Goal: Task Accomplishment & Management: Manage account settings

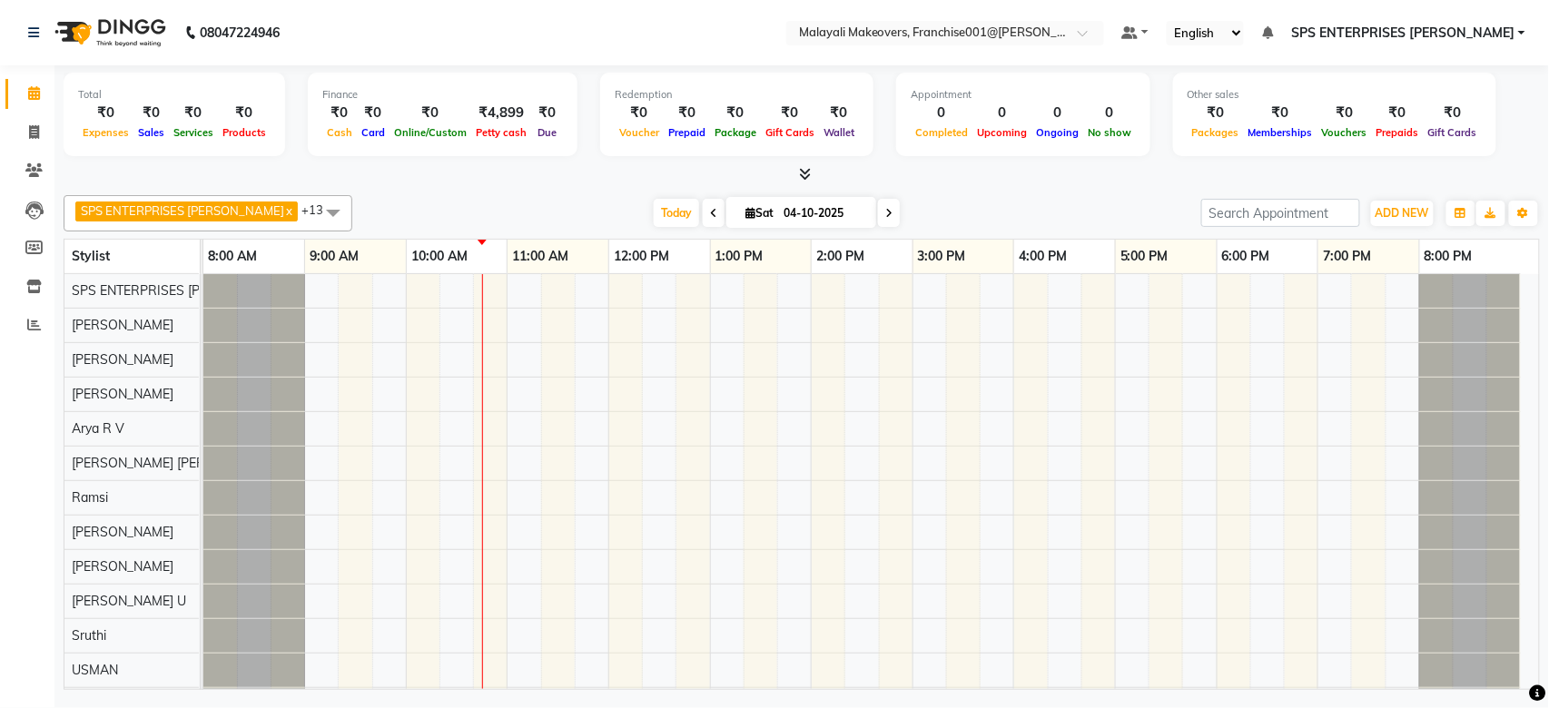
click at [5, 79] on link "Calendar" at bounding box center [27, 94] width 44 height 30
click at [481, 435] on div at bounding box center [870, 515] width 1335 height 482
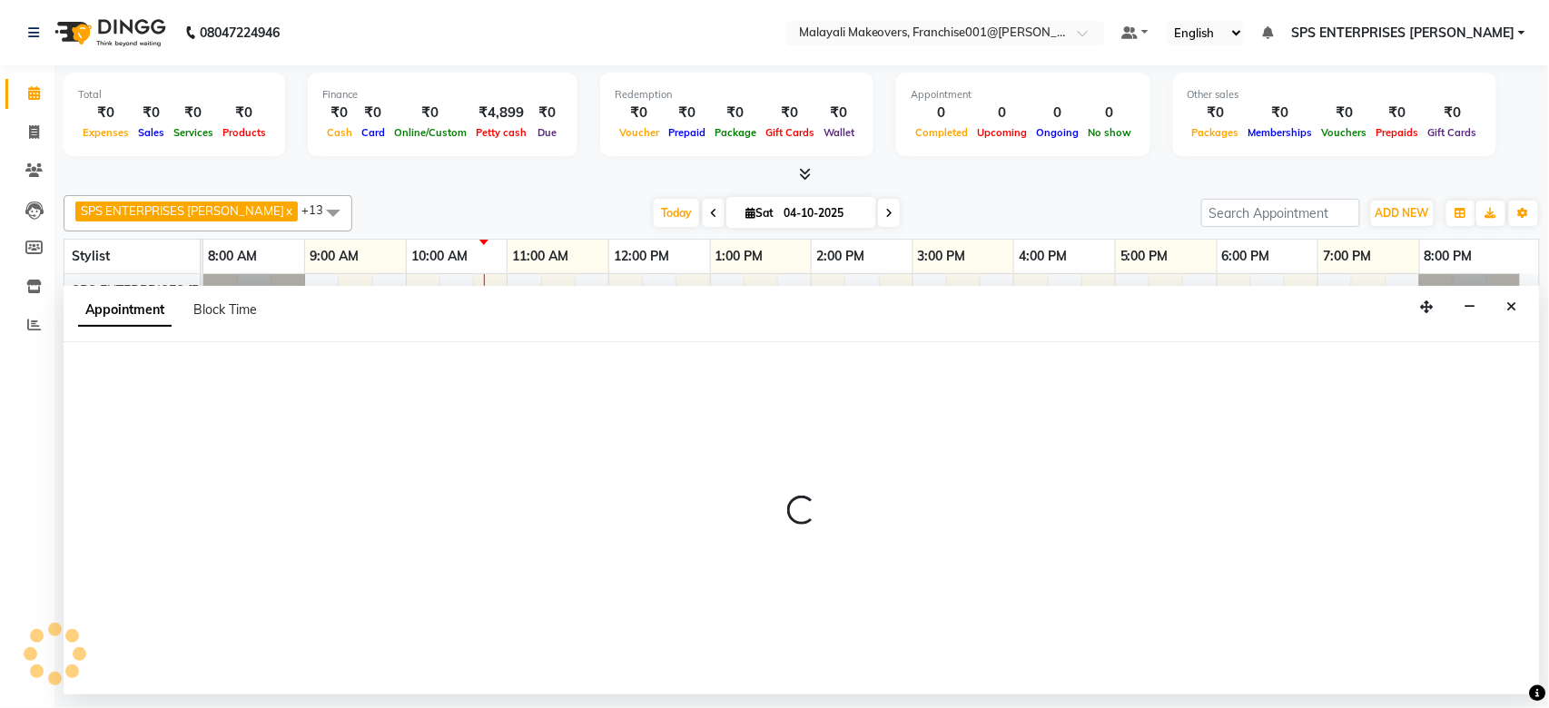
select select "88597"
select select "tentative"
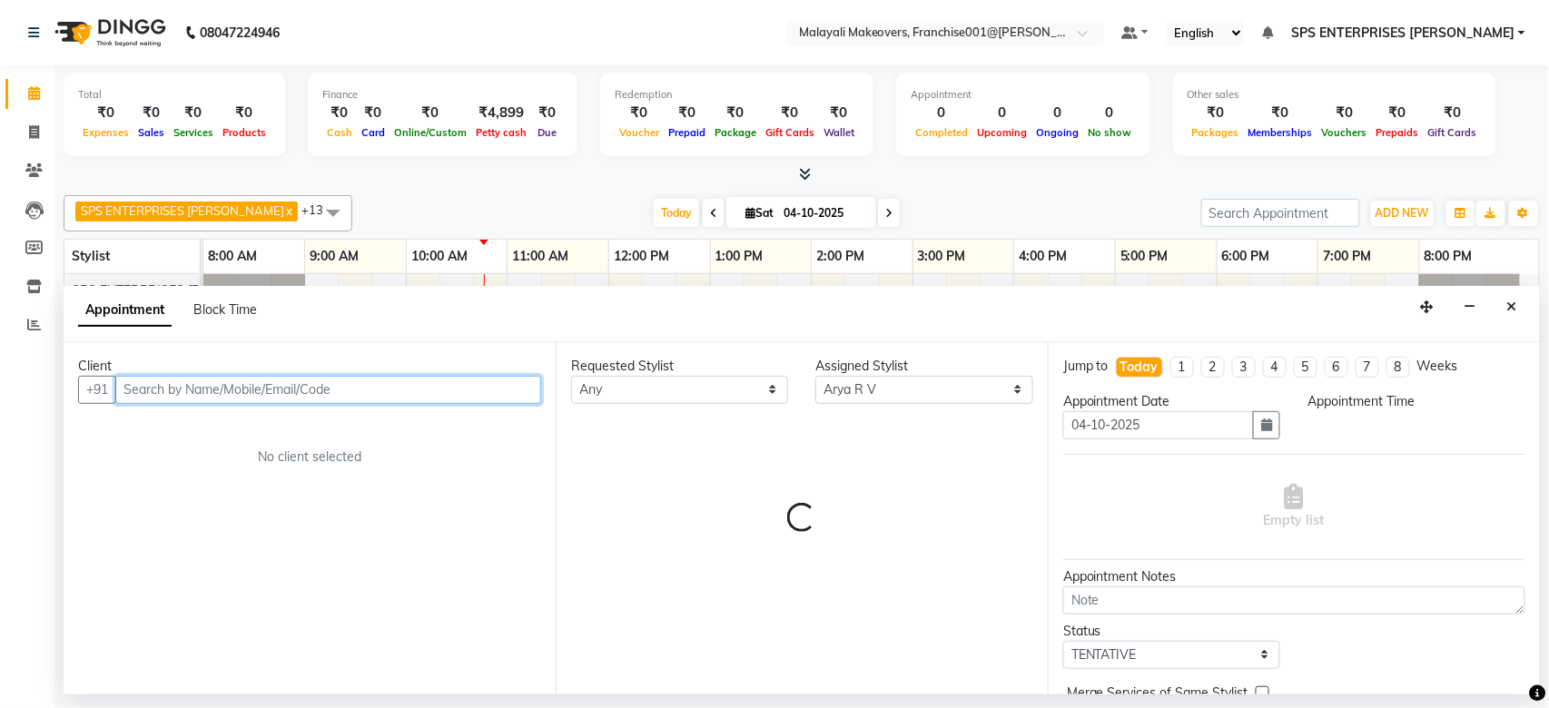
select select "645"
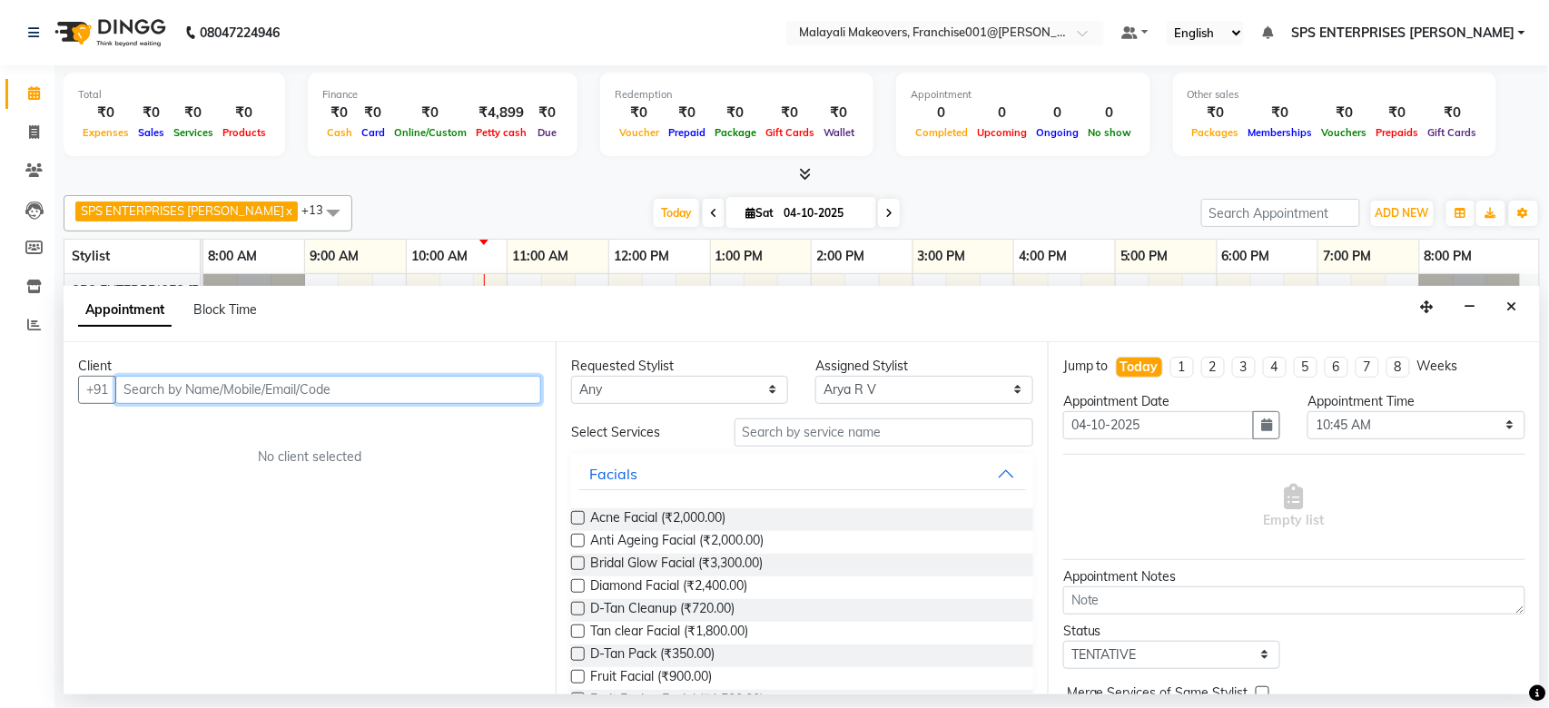
click at [305, 394] on input "text" at bounding box center [328, 390] width 426 height 28
type input "8943384738"
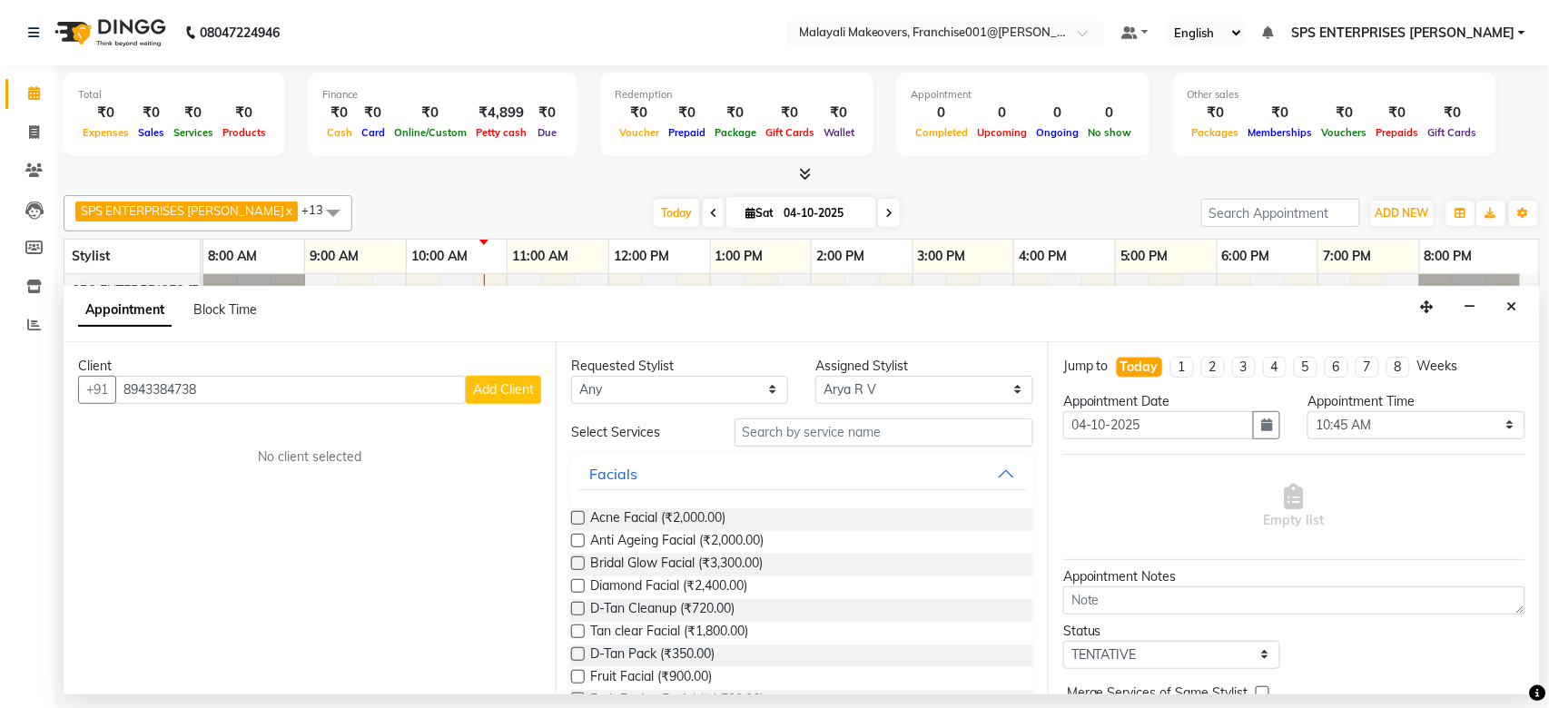
click at [510, 389] on span "Add Client" at bounding box center [503, 389] width 61 height 16
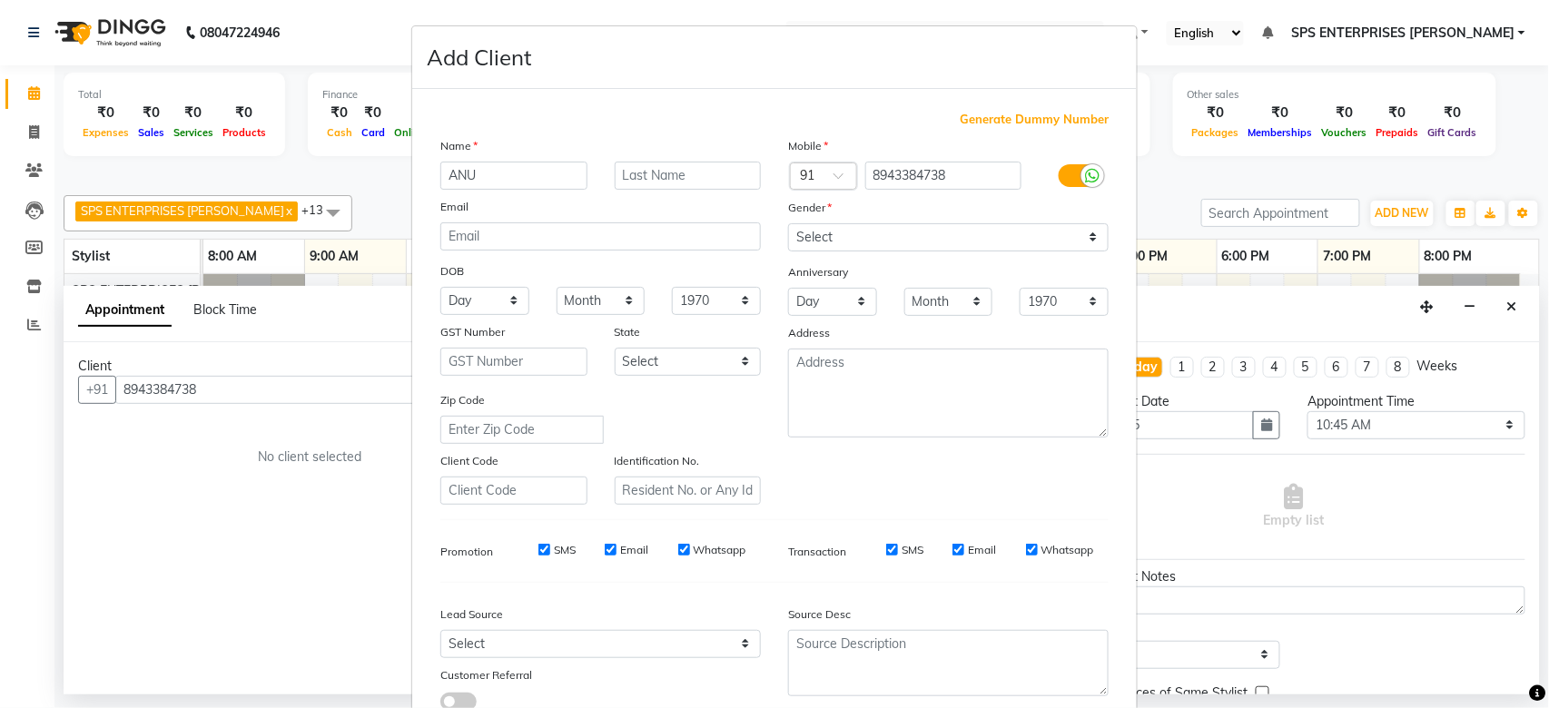
type input "ANU"
click at [928, 246] on select "Select [DEMOGRAPHIC_DATA] [DEMOGRAPHIC_DATA] Other Prefer Not To Say" at bounding box center [948, 237] width 320 height 28
select select "[DEMOGRAPHIC_DATA]"
click at [788, 223] on select "Select [DEMOGRAPHIC_DATA] [DEMOGRAPHIC_DATA] Other Prefer Not To Say" at bounding box center [948, 237] width 320 height 28
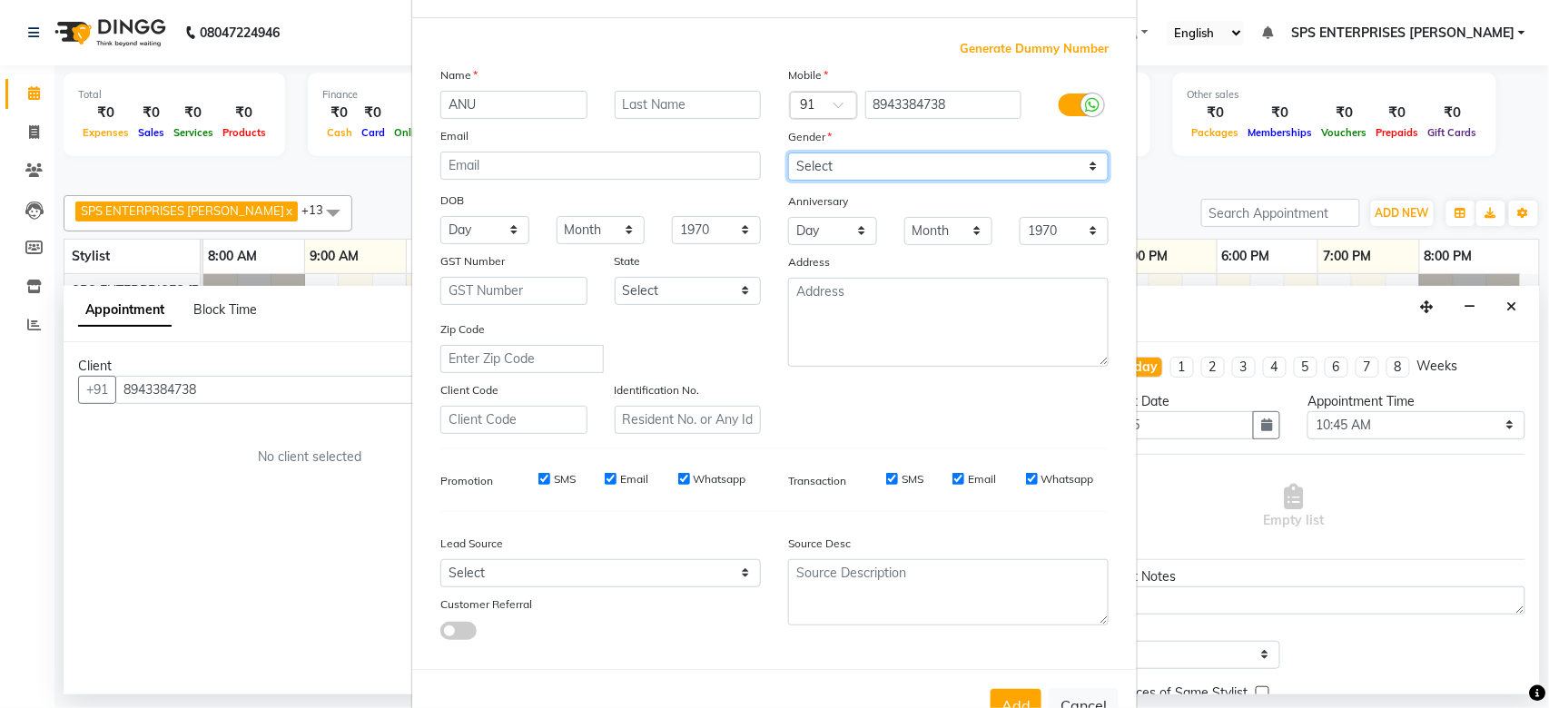
scroll to position [131, 0]
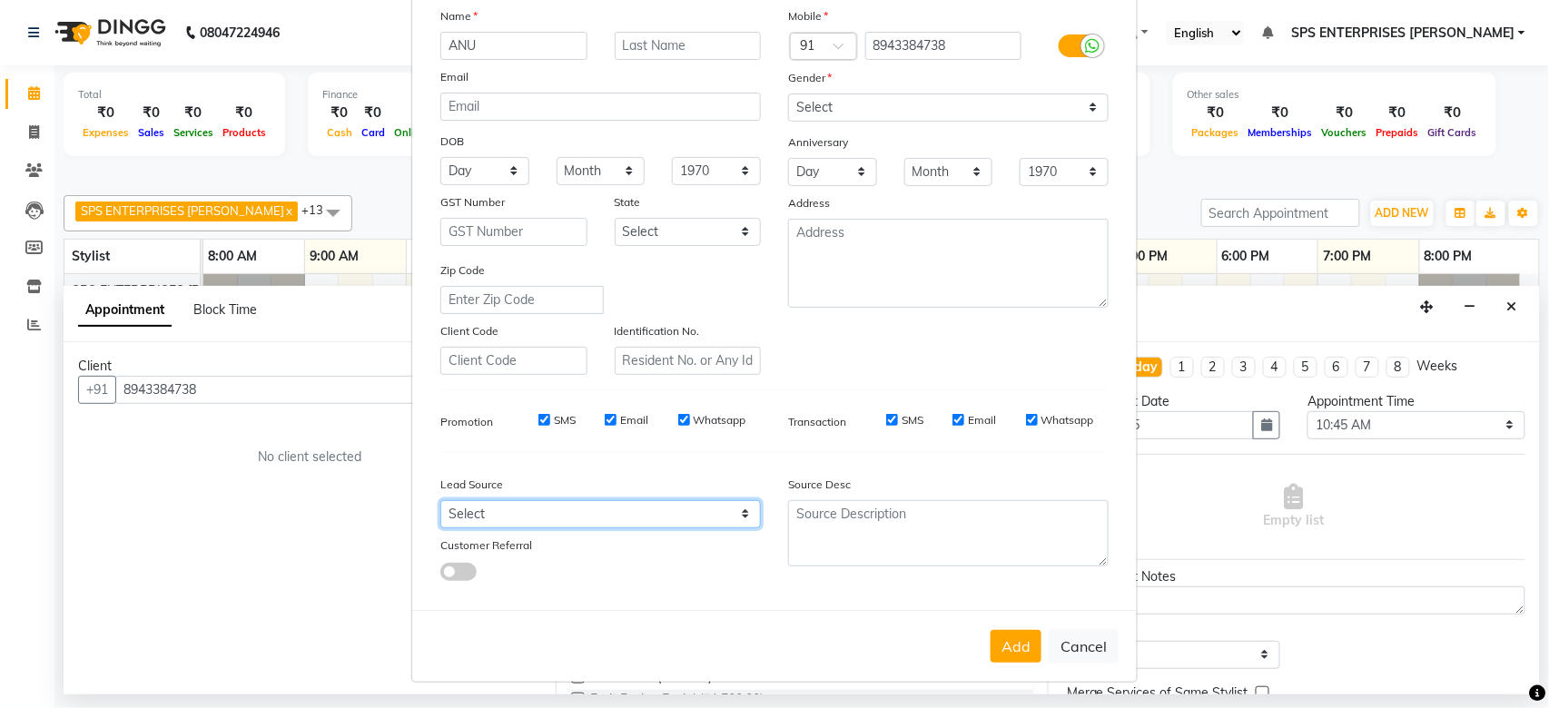
click at [649, 514] on select "Select Walk-in Referral Internet Friend Word of Mouth Advertisement Facebook Ju…" at bounding box center [600, 514] width 320 height 28
select select "45434"
click at [440, 500] on select "Select Walk-in Referral Internet Friend Word of Mouth Advertisement Facebook Ju…" at bounding box center [600, 514] width 320 height 28
click at [1008, 643] on button "Add" at bounding box center [1015, 646] width 51 height 33
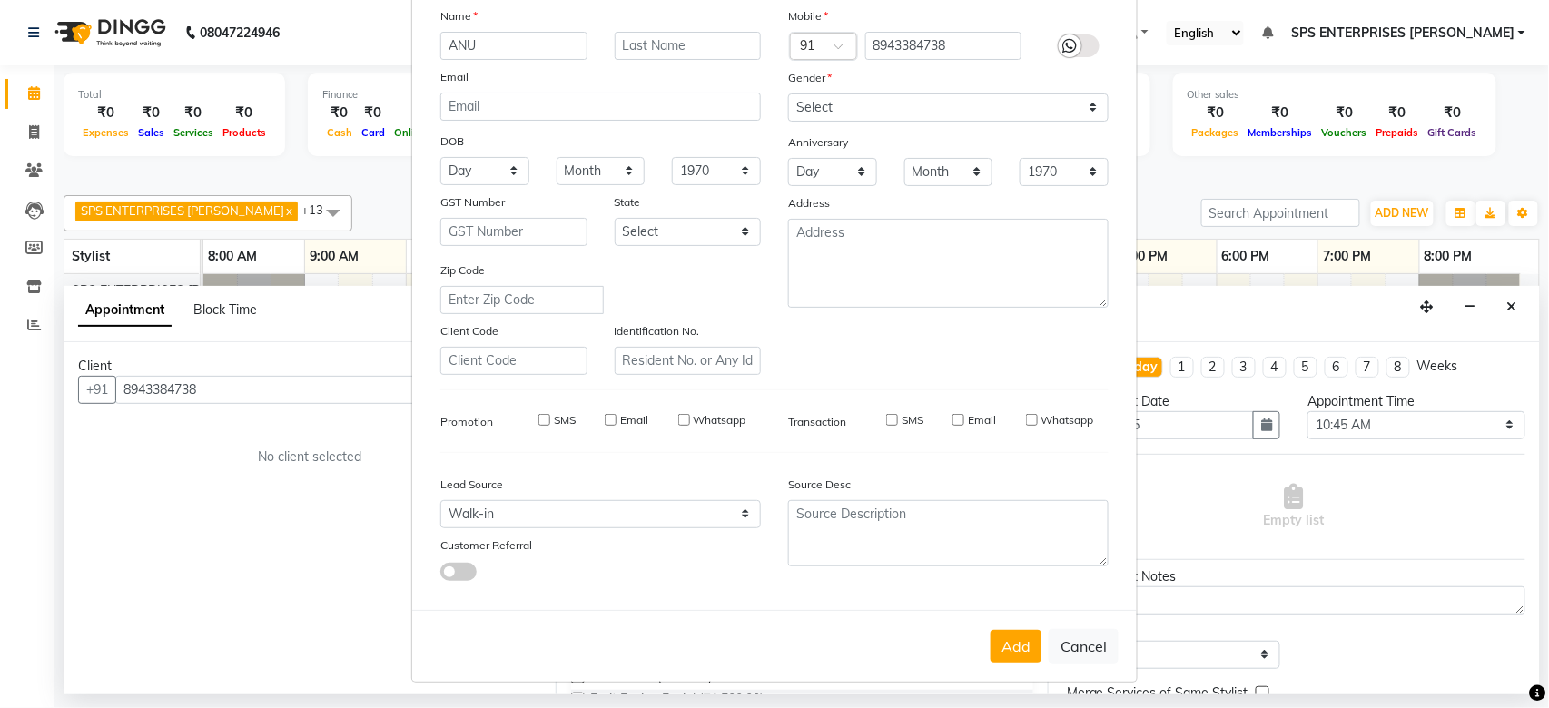
select select
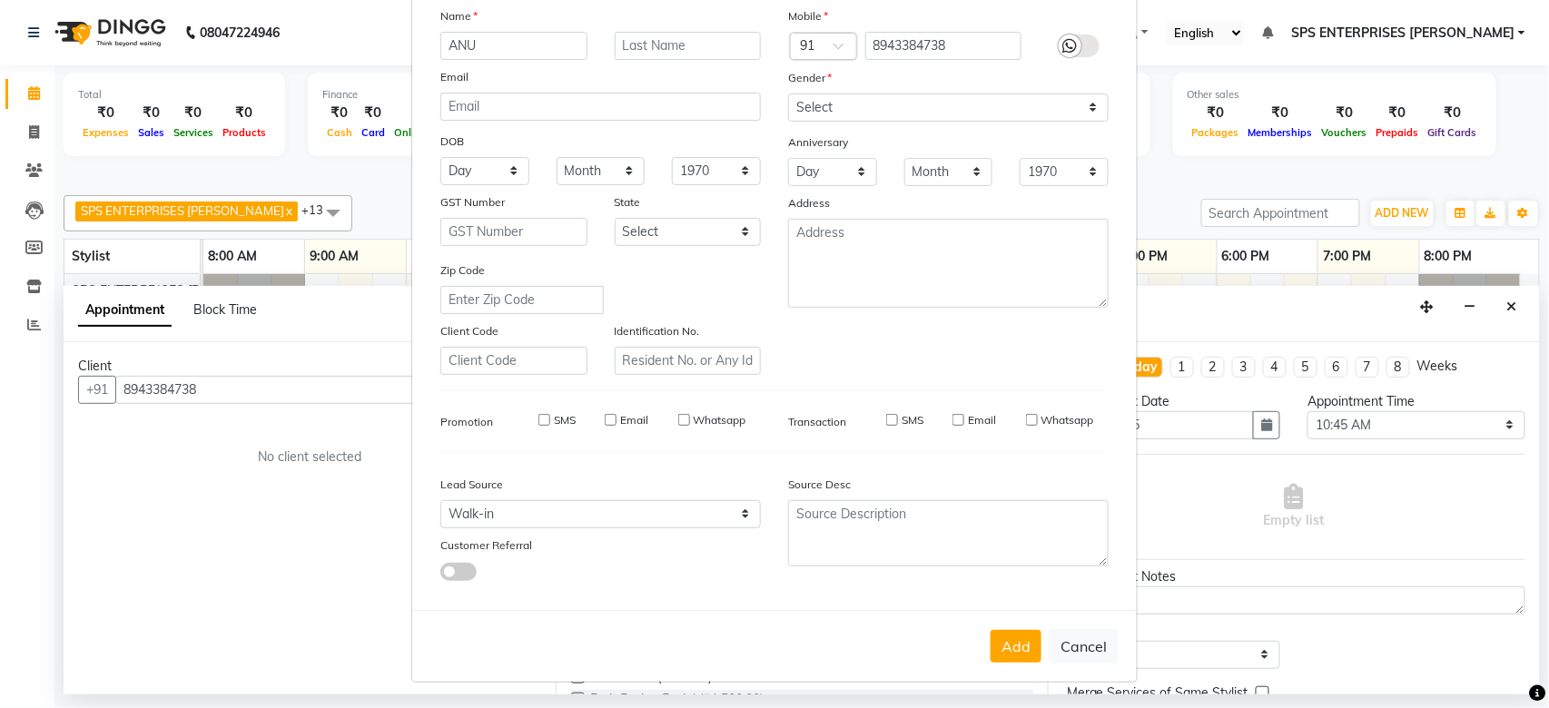
select select
checkbox input "false"
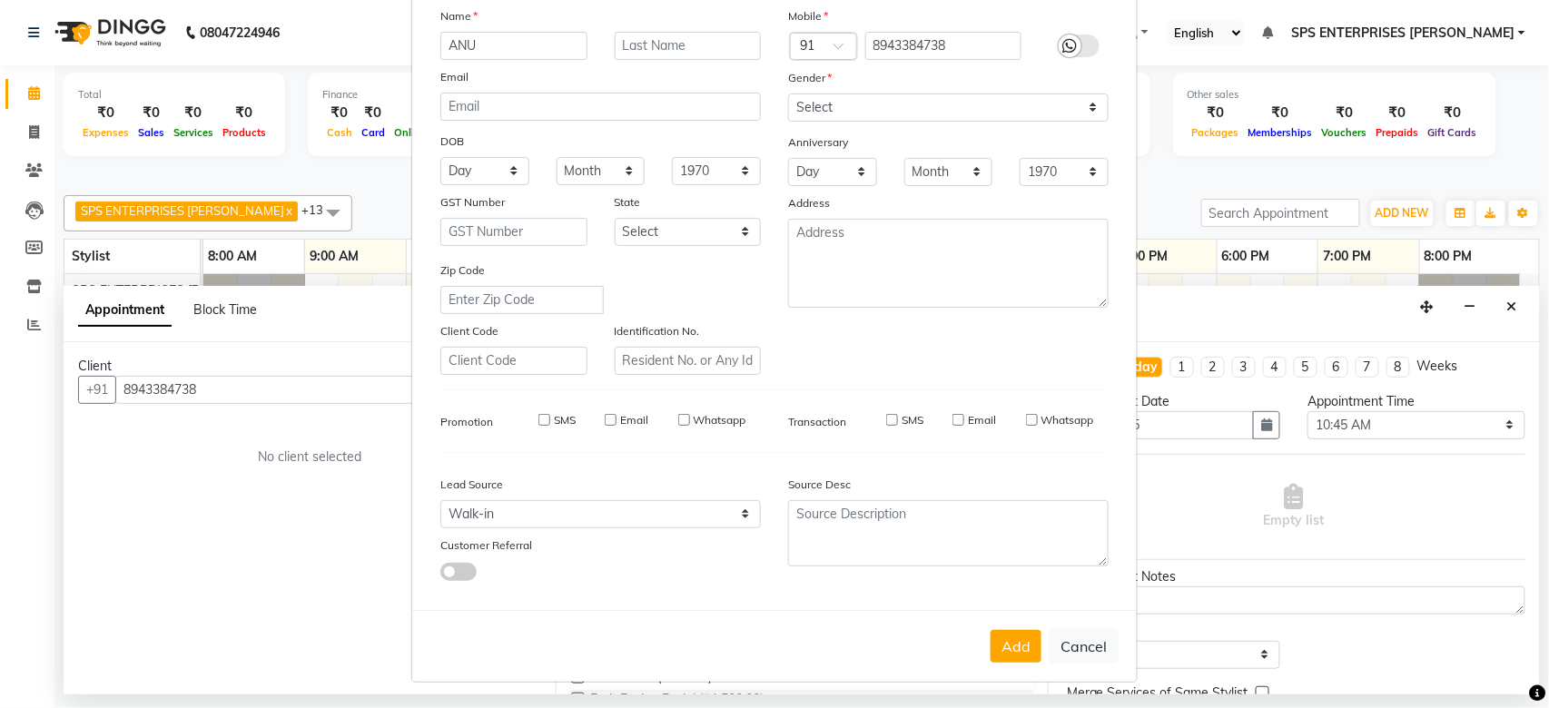
checkbox input "false"
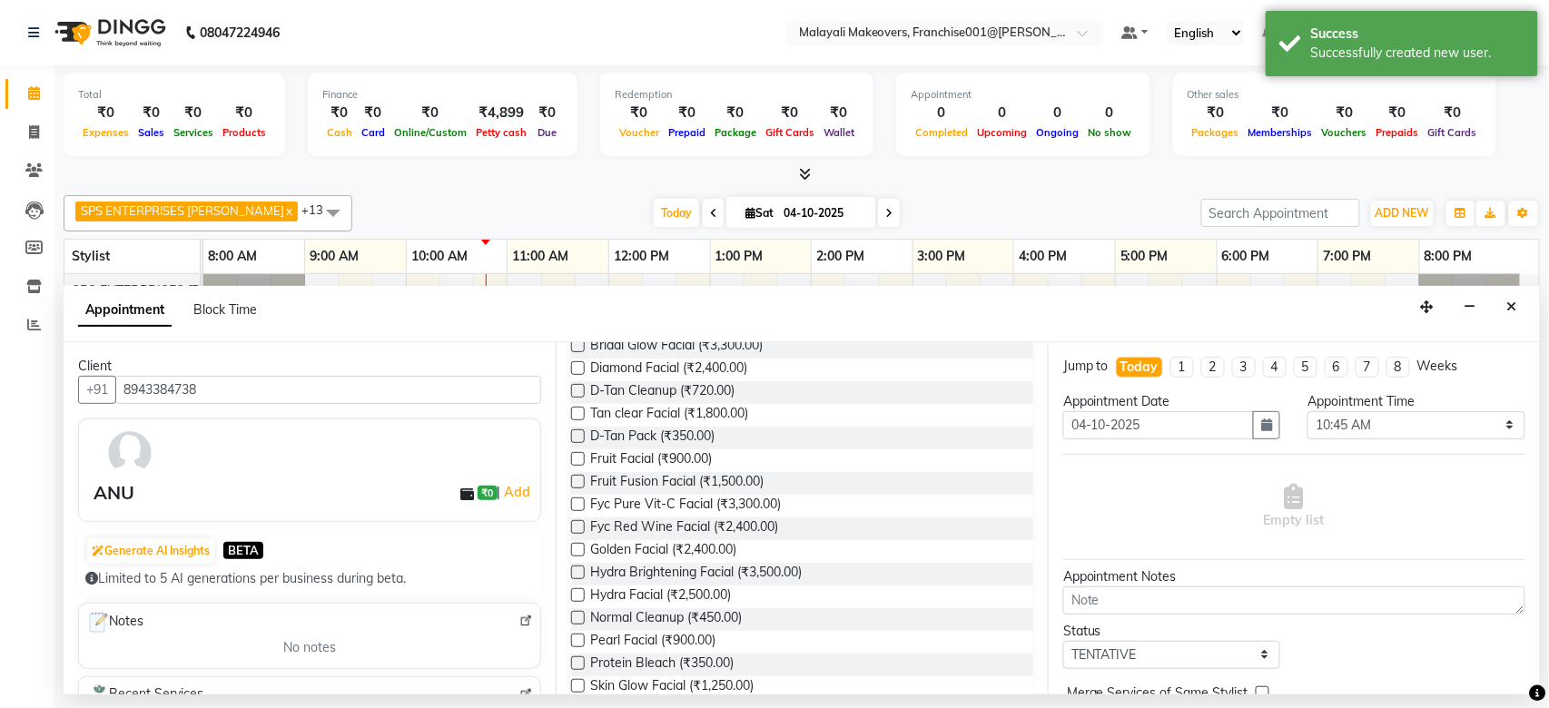
scroll to position [0, 0]
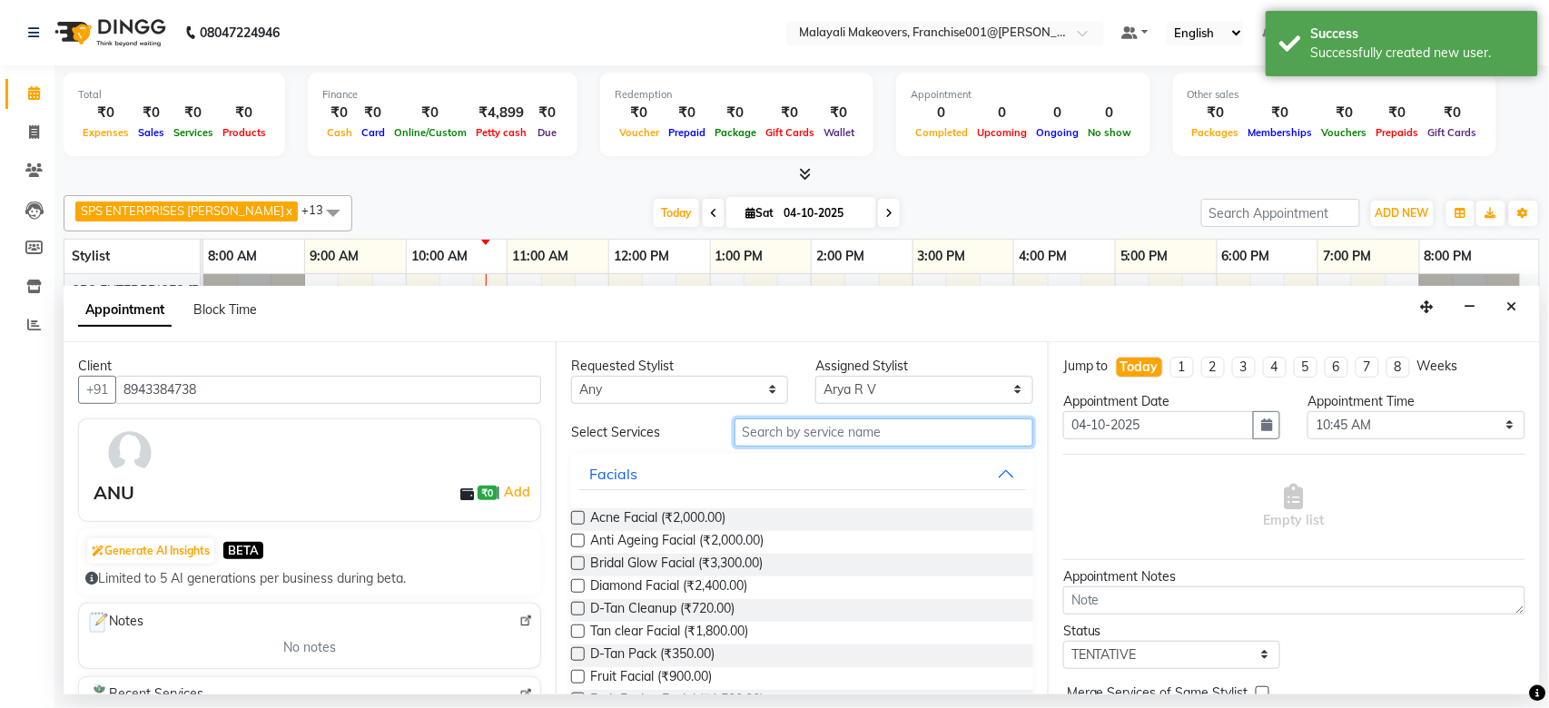
click at [799, 437] on input "text" at bounding box center [883, 432] width 299 height 28
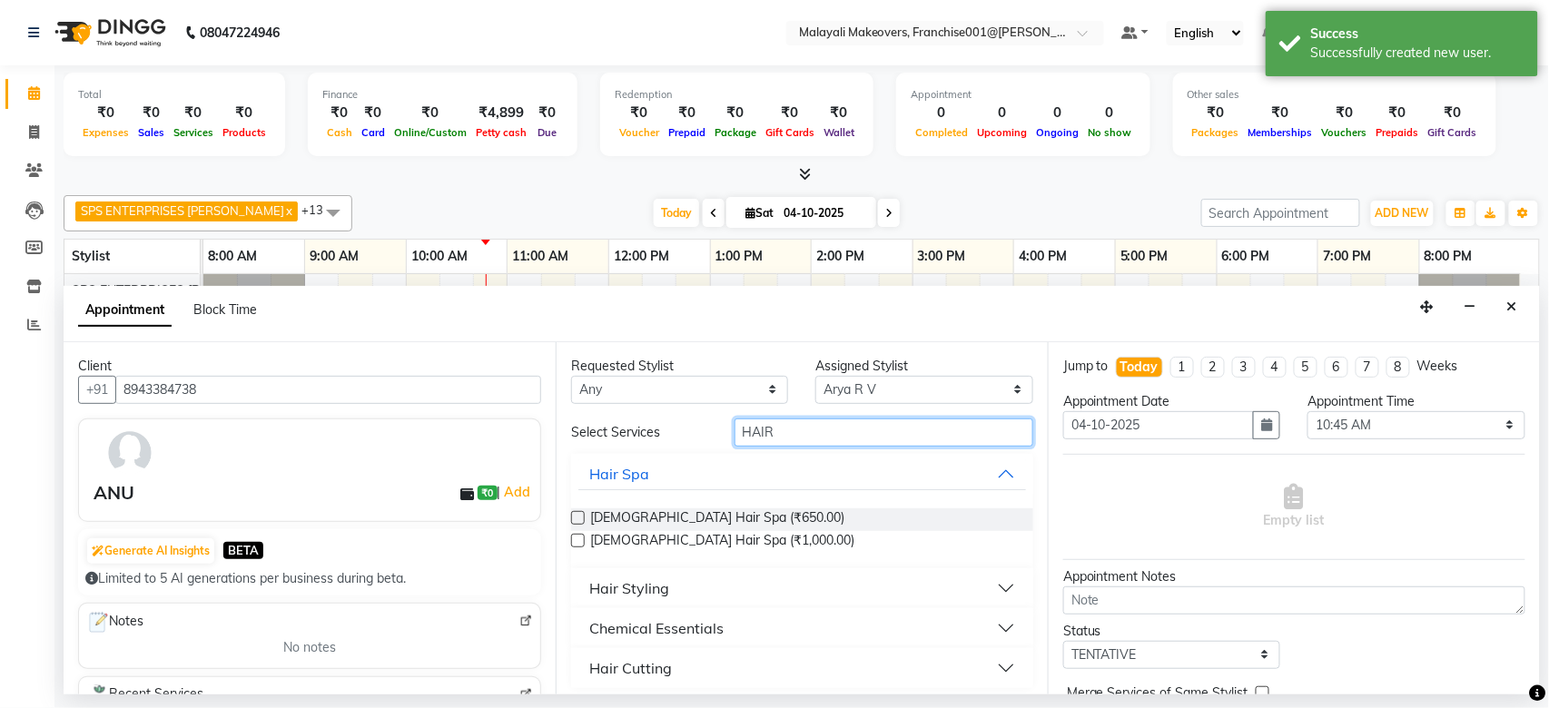
scroll to position [7, 0]
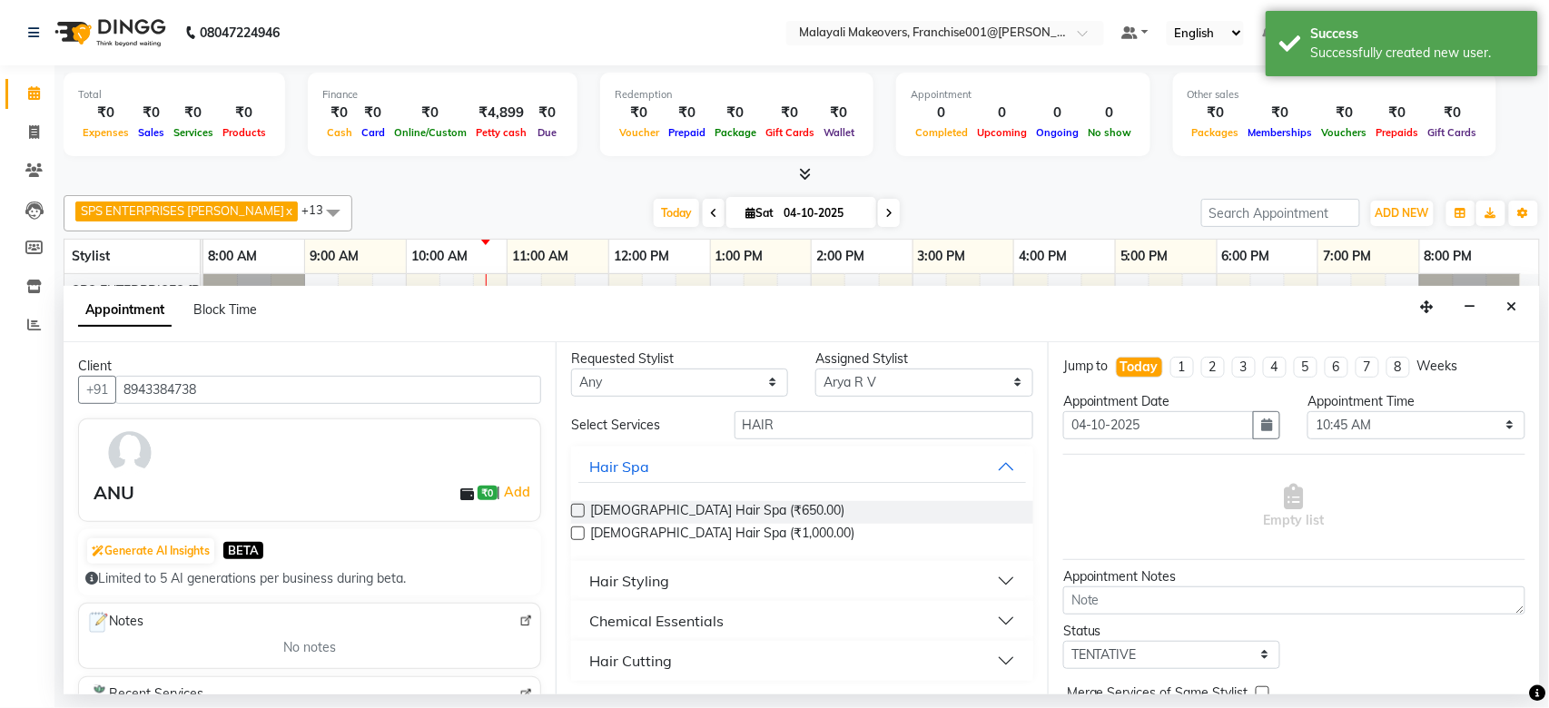
click at [882, 672] on button "Hair Cutting" at bounding box center [802, 661] width 448 height 33
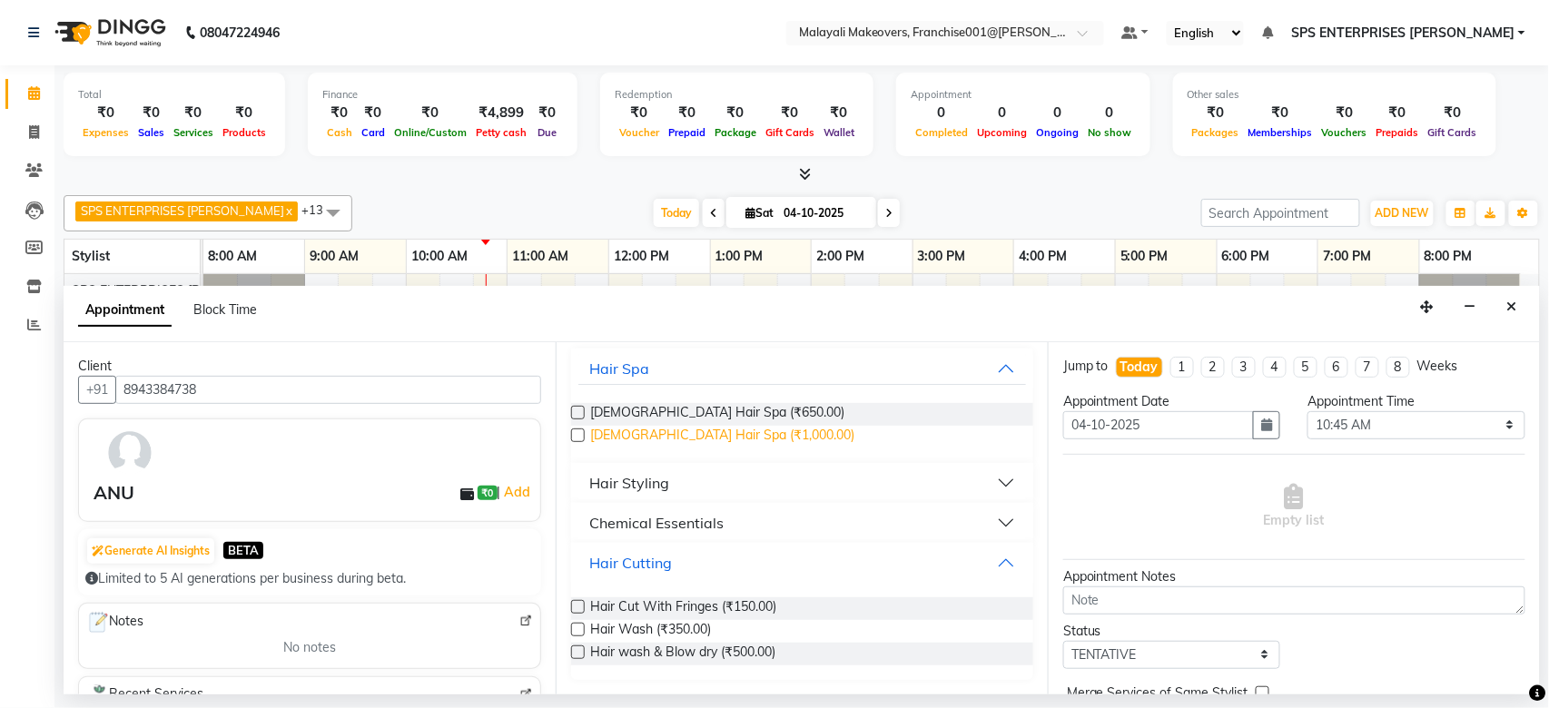
scroll to position [0, 0]
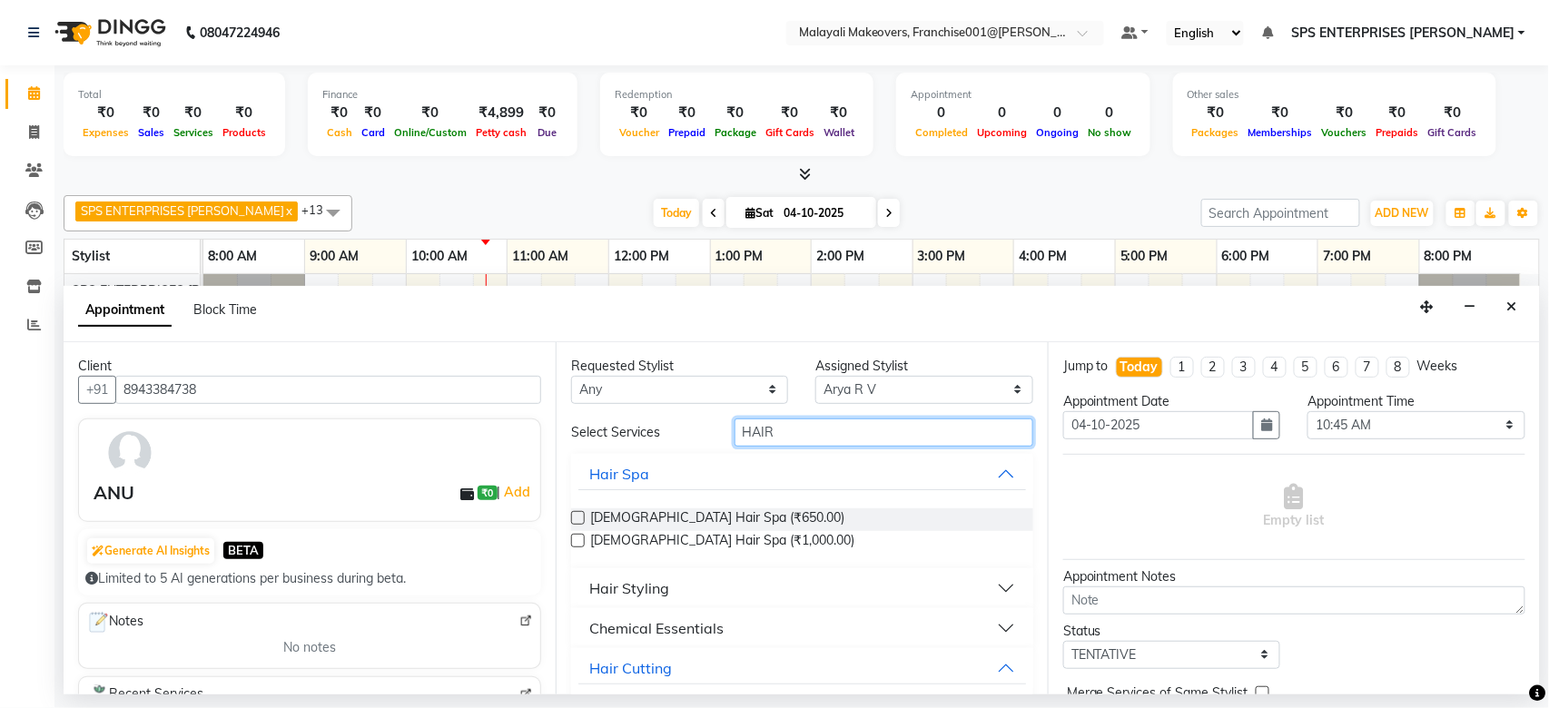
drag, startPoint x: 795, startPoint y: 435, endPoint x: 664, endPoint y: 445, distance: 131.1
click at [664, 445] on div "Select Services HAIR" at bounding box center [801, 432] width 489 height 28
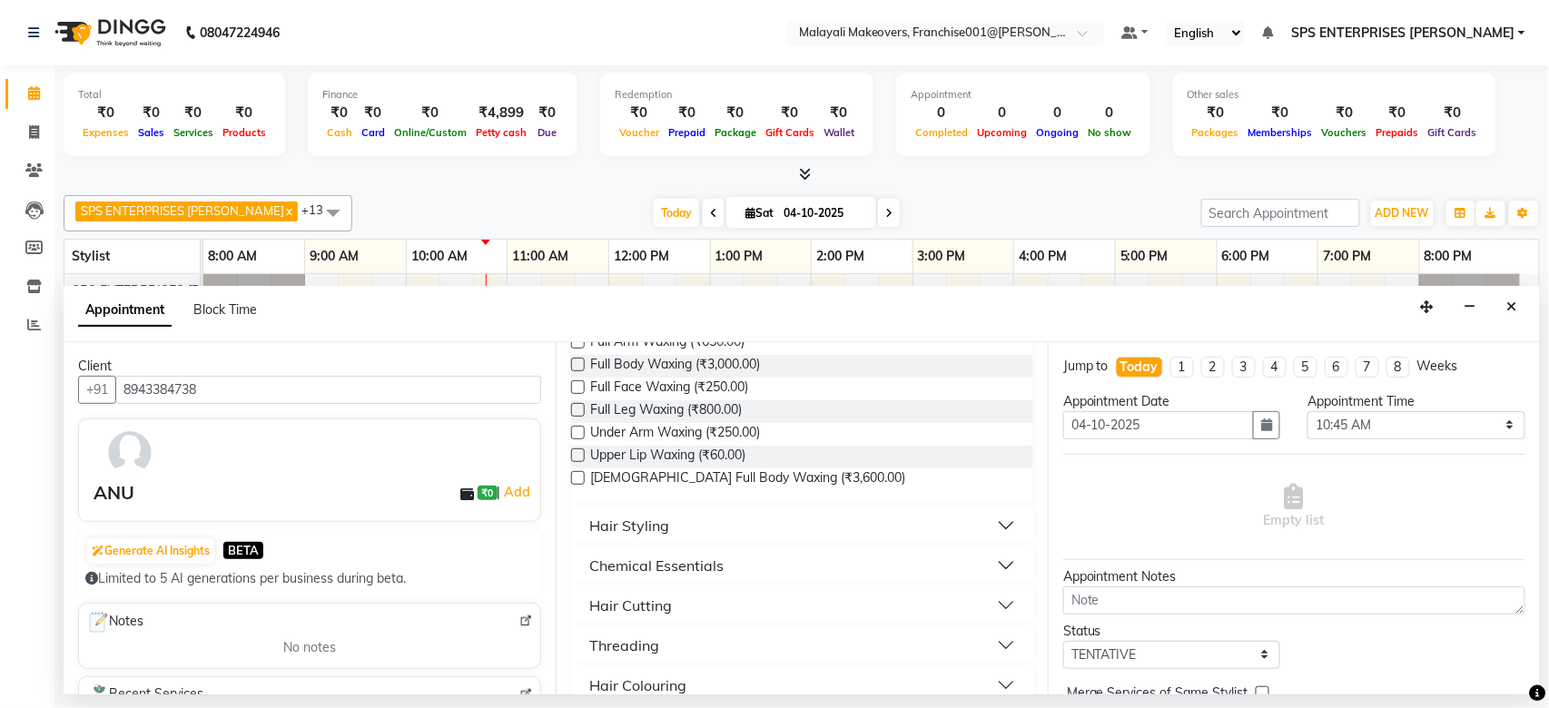
scroll to position [605, 0]
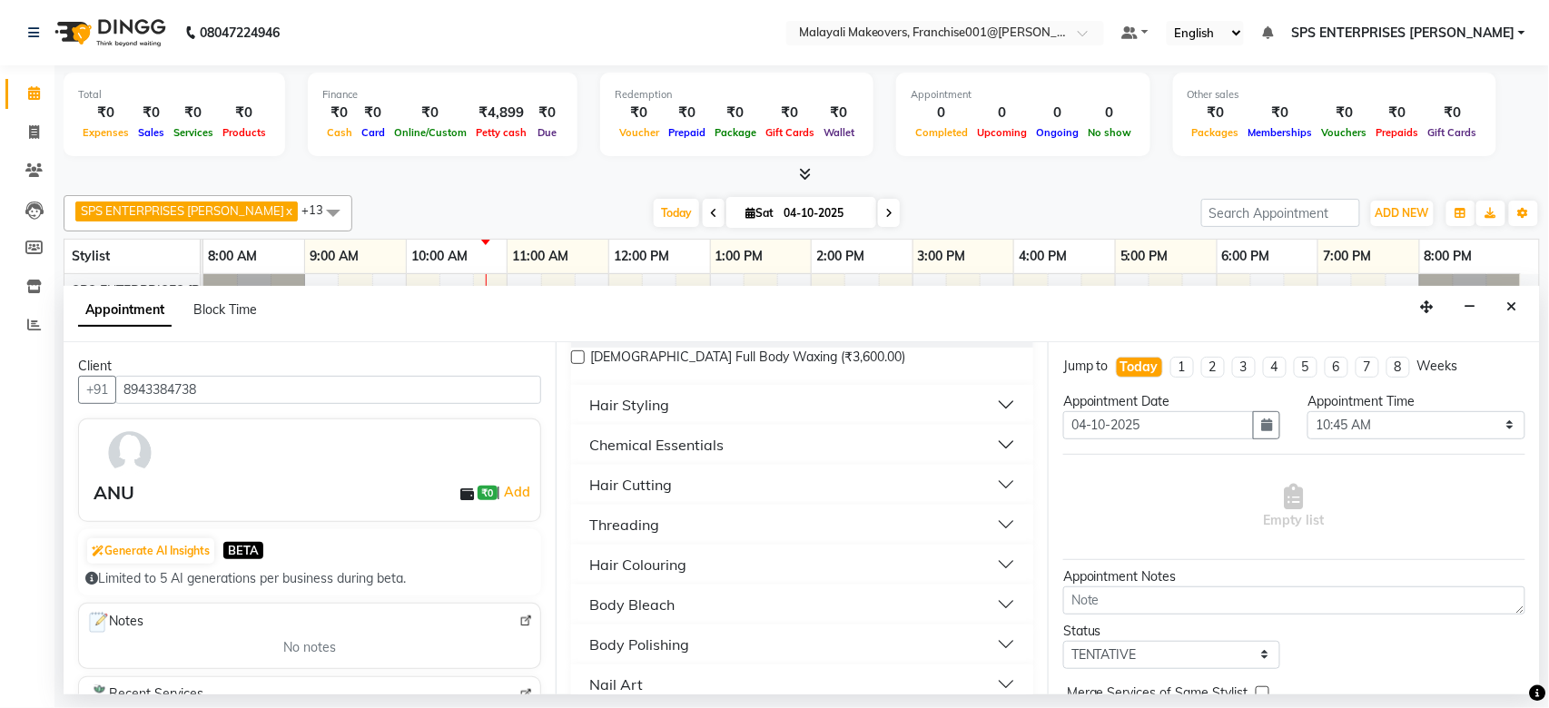
type input "U"
click at [966, 477] on button "Hair Cutting" at bounding box center [802, 484] width 448 height 33
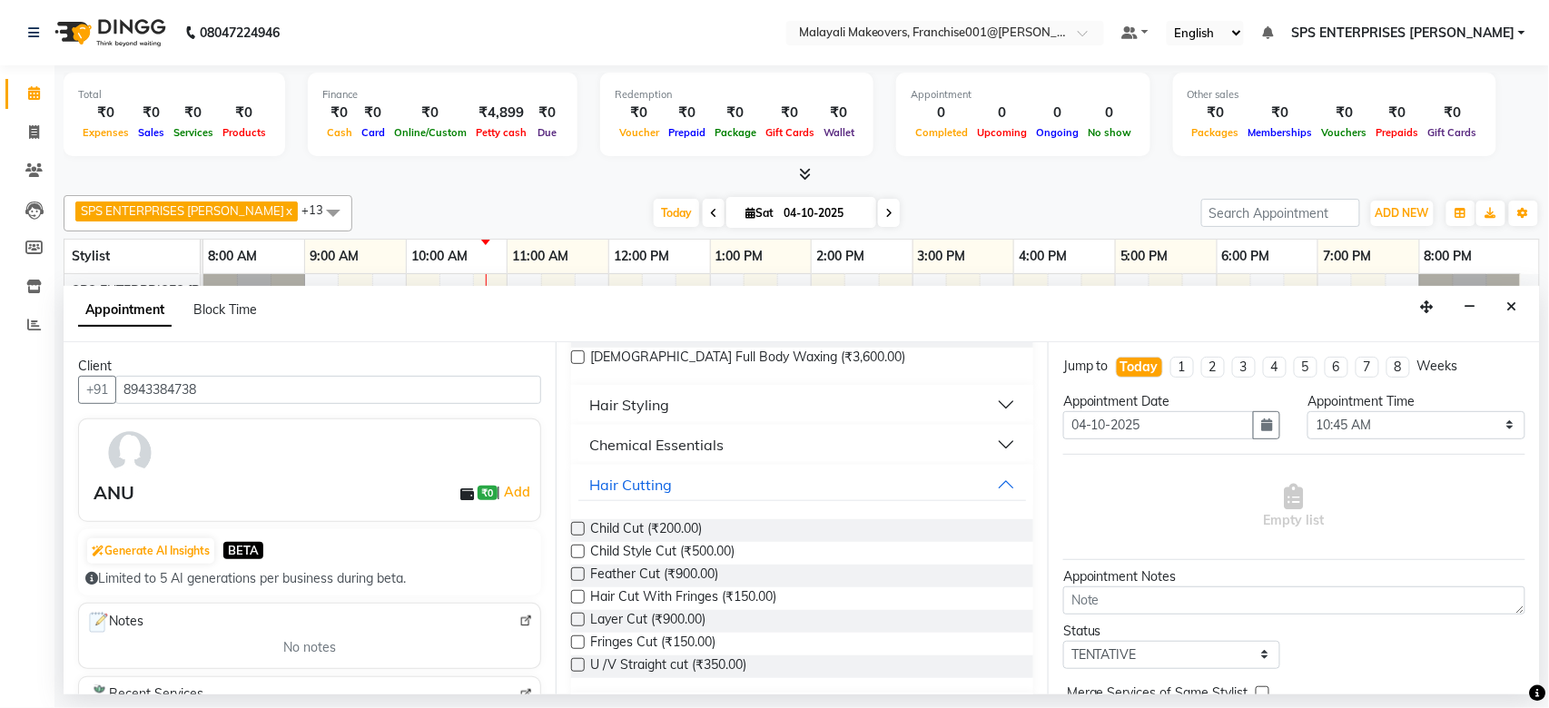
click at [582, 658] on label at bounding box center [578, 665] width 14 height 14
click at [582, 661] on input "checkbox" at bounding box center [577, 667] width 12 height 12
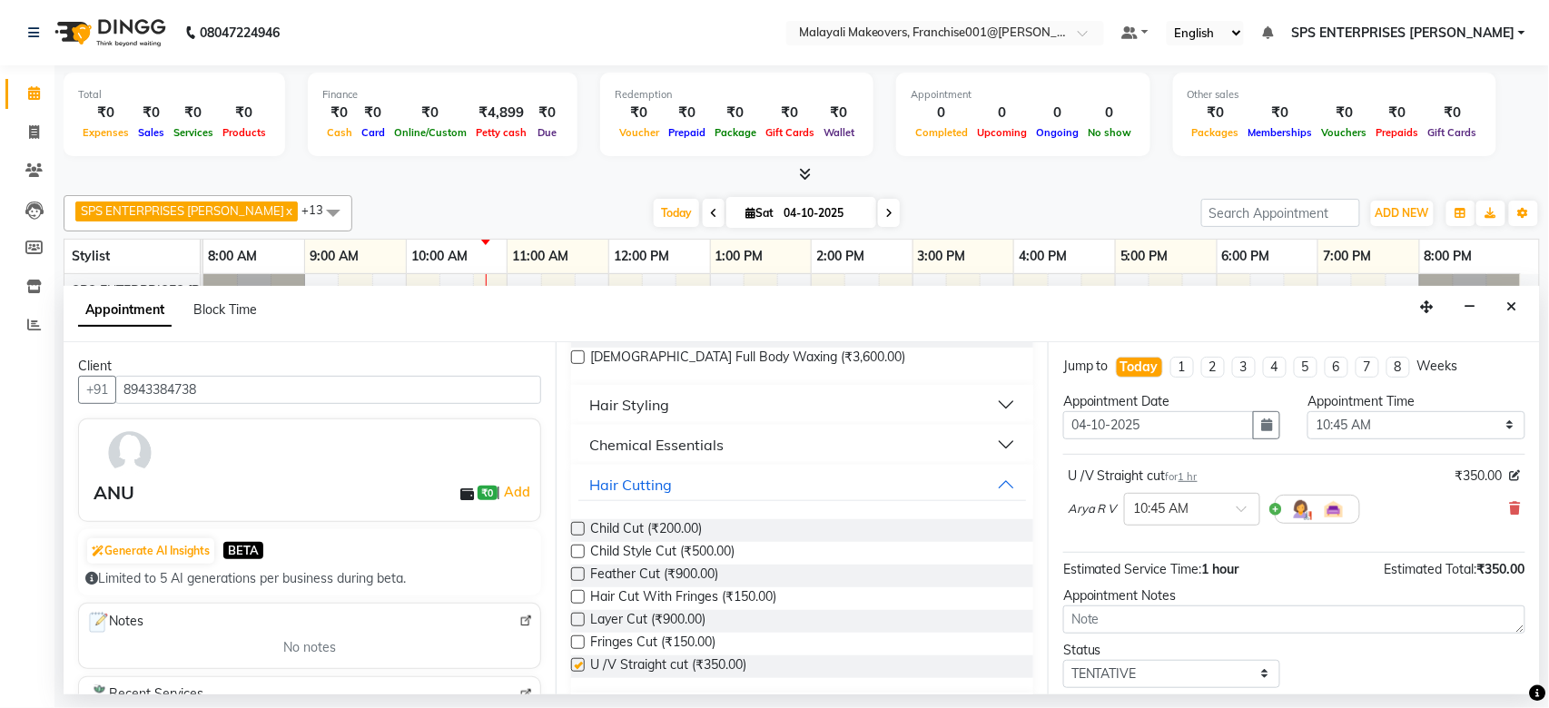
checkbox input "false"
click at [578, 641] on label at bounding box center [578, 642] width 14 height 14
click at [578, 641] on input "checkbox" at bounding box center [577, 644] width 12 height 12
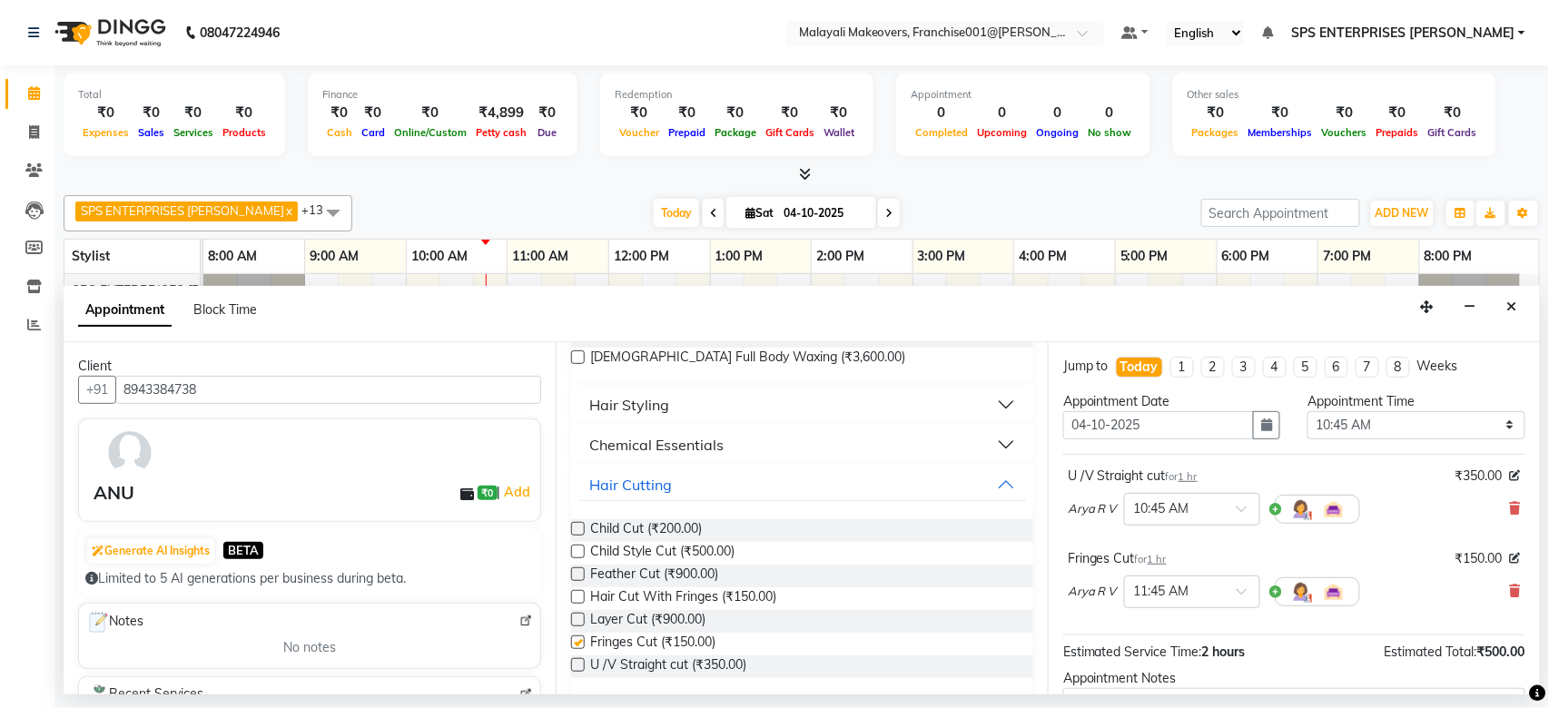
checkbox input "false"
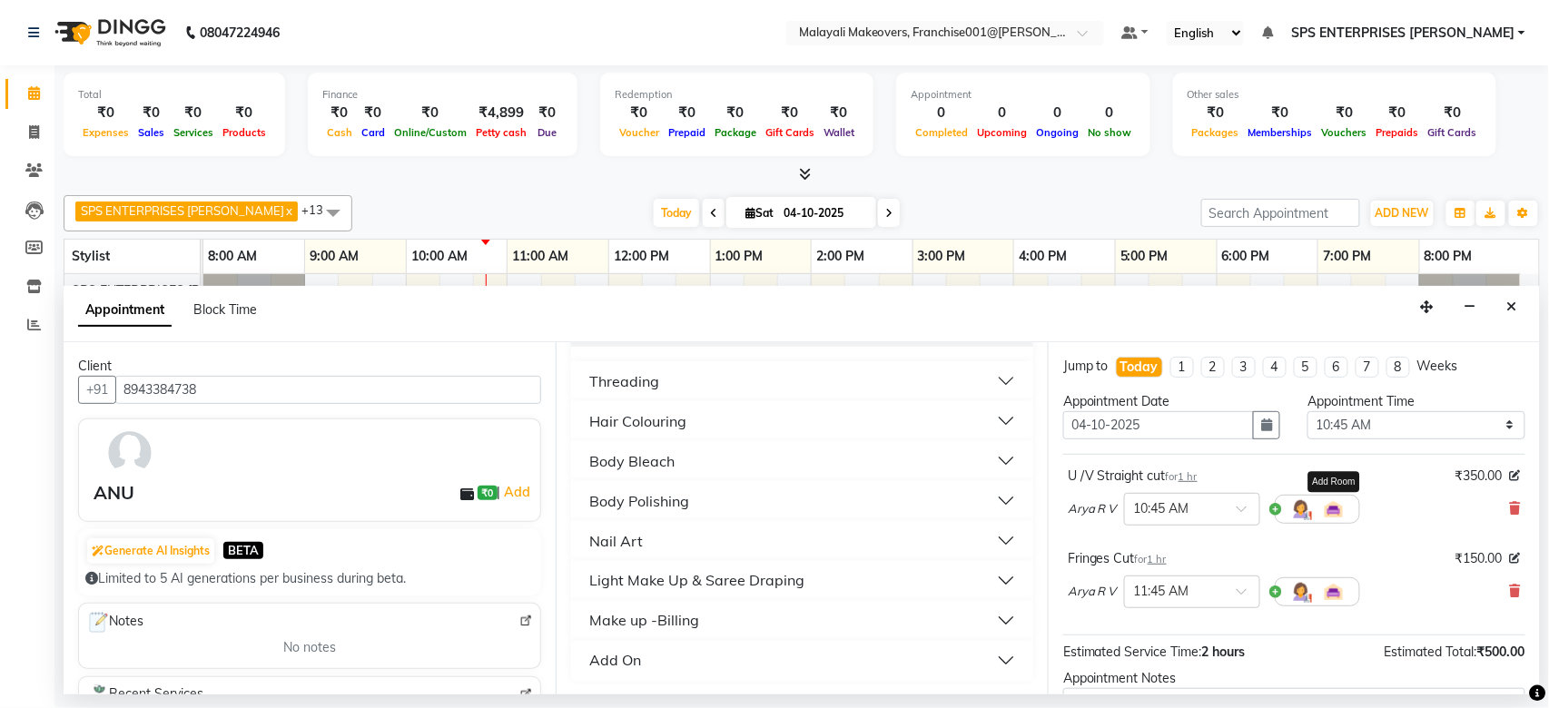
scroll to position [191, 0]
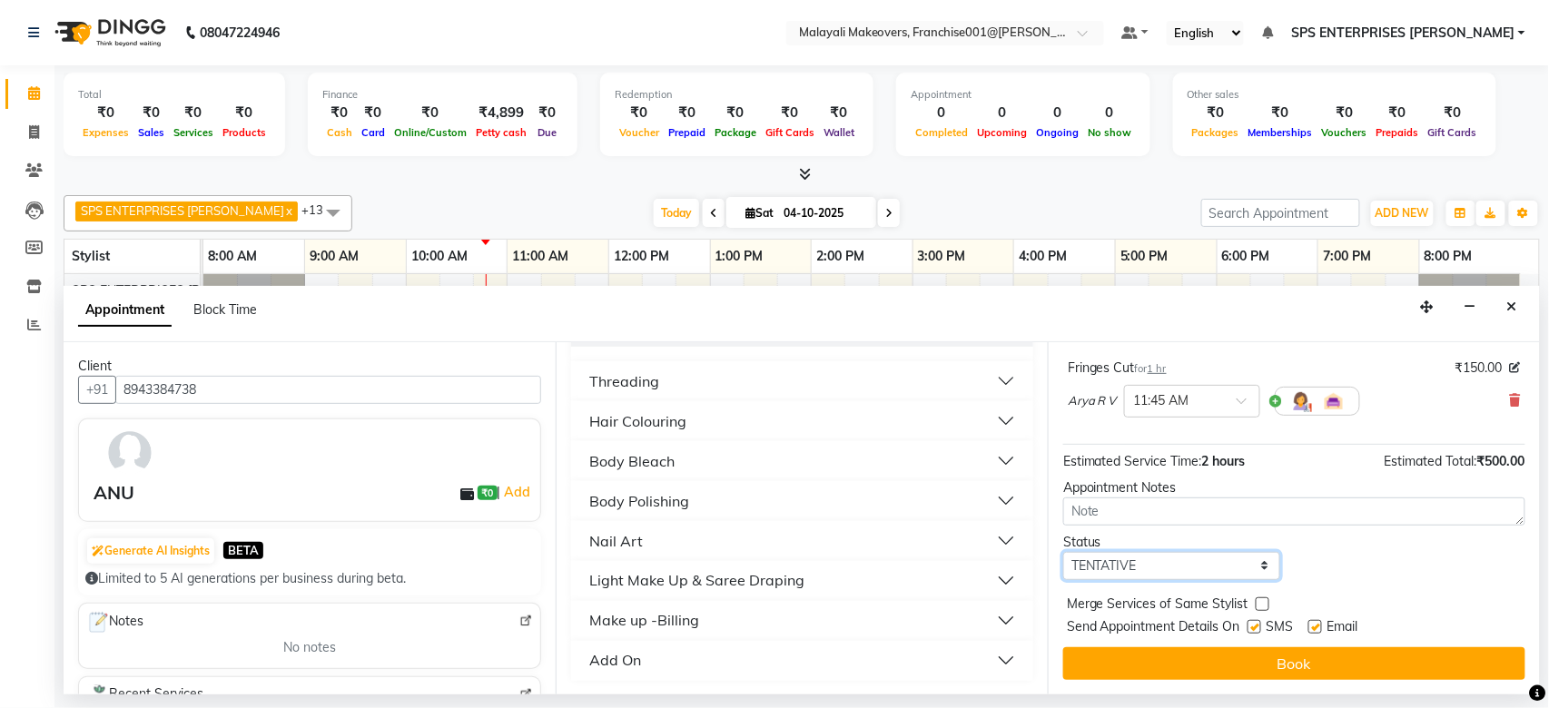
click at [1139, 565] on select "Select TENTATIVE CONFIRM CHECK-IN UPCOMING" at bounding box center [1171, 566] width 217 height 28
select select "confirm booking"
click at [1063, 552] on select "Select TENTATIVE CONFIRM CHECK-IN UPCOMING" at bounding box center [1171, 566] width 217 height 28
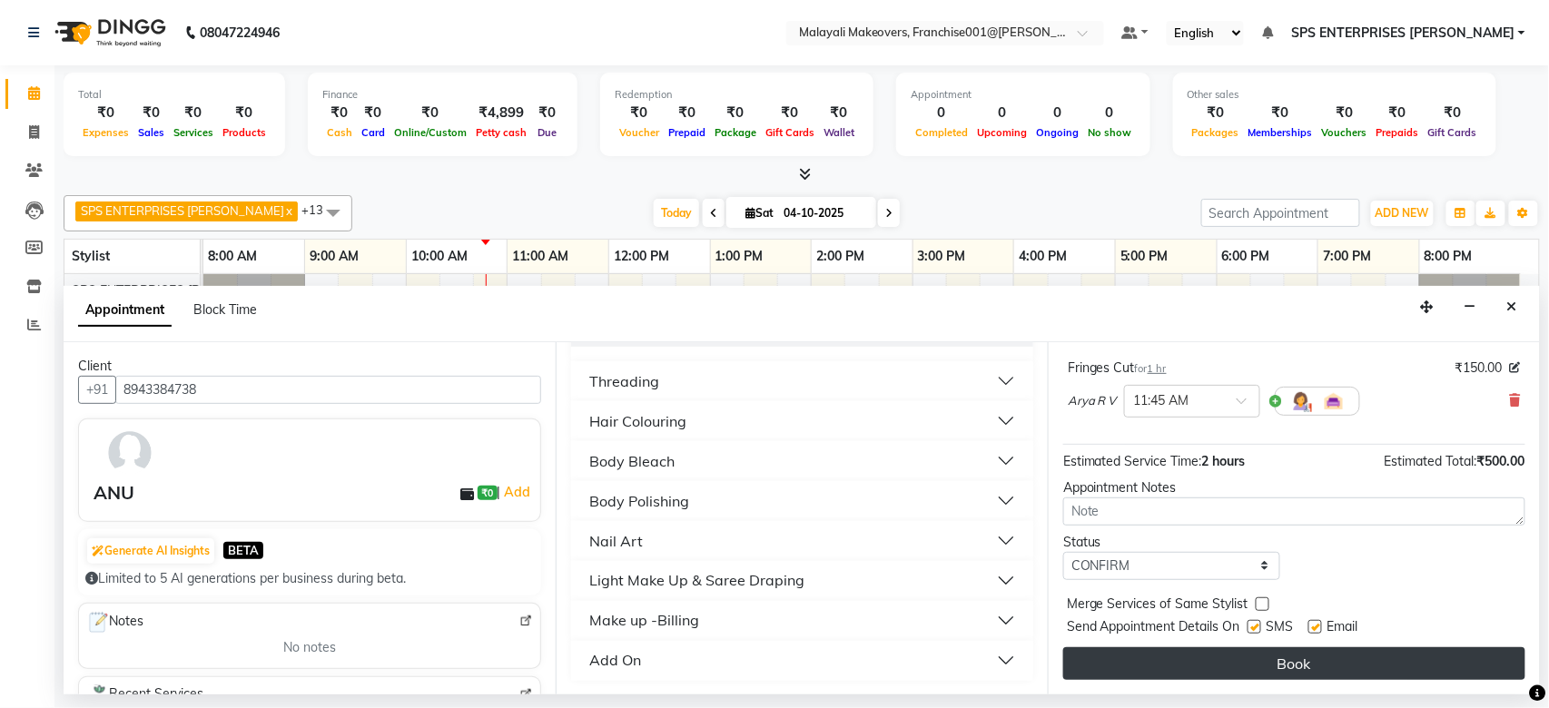
click at [1227, 658] on button "Book" at bounding box center [1294, 663] width 462 height 33
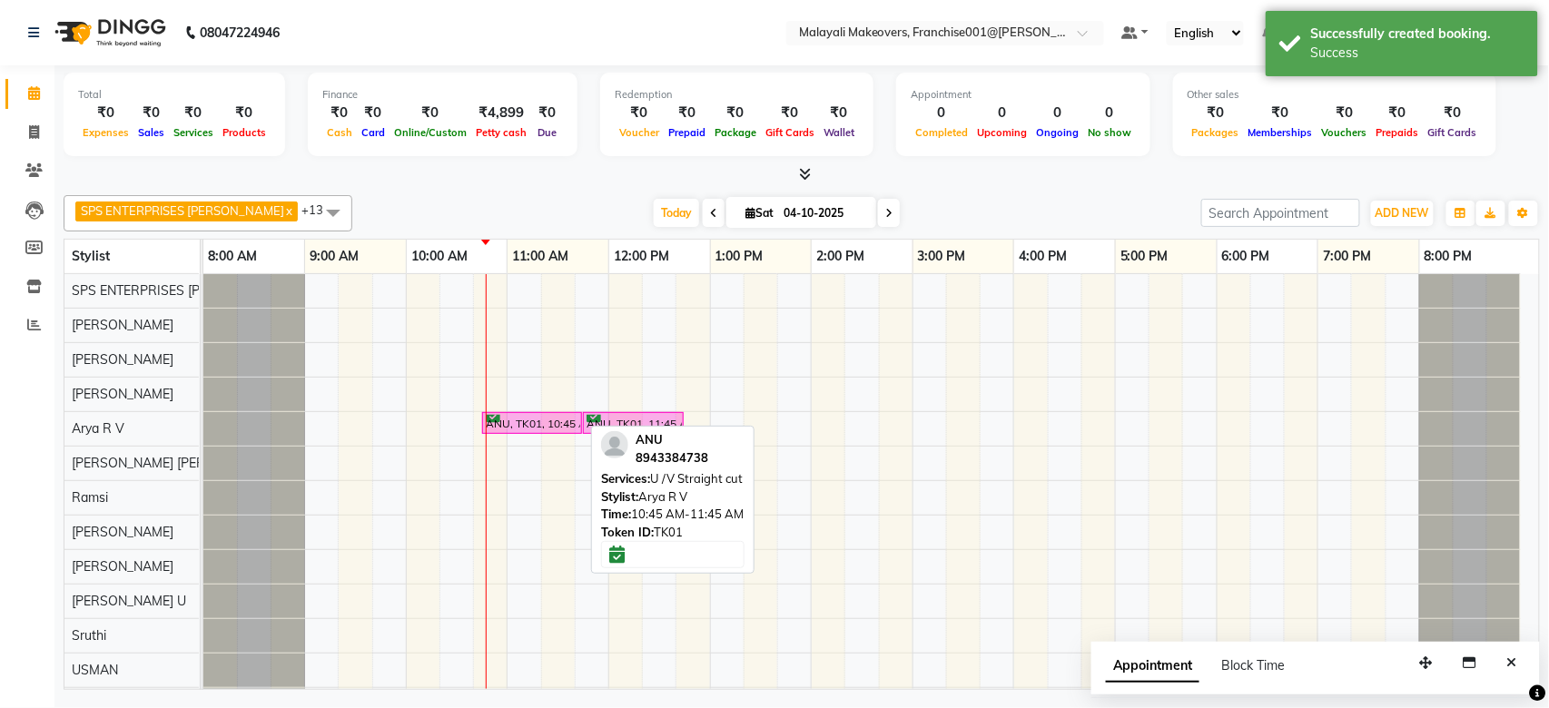
click at [532, 424] on div "ANU, TK01, 10:45 AM-11:45 AM, U /V Straight cut" at bounding box center [532, 423] width 96 height 17
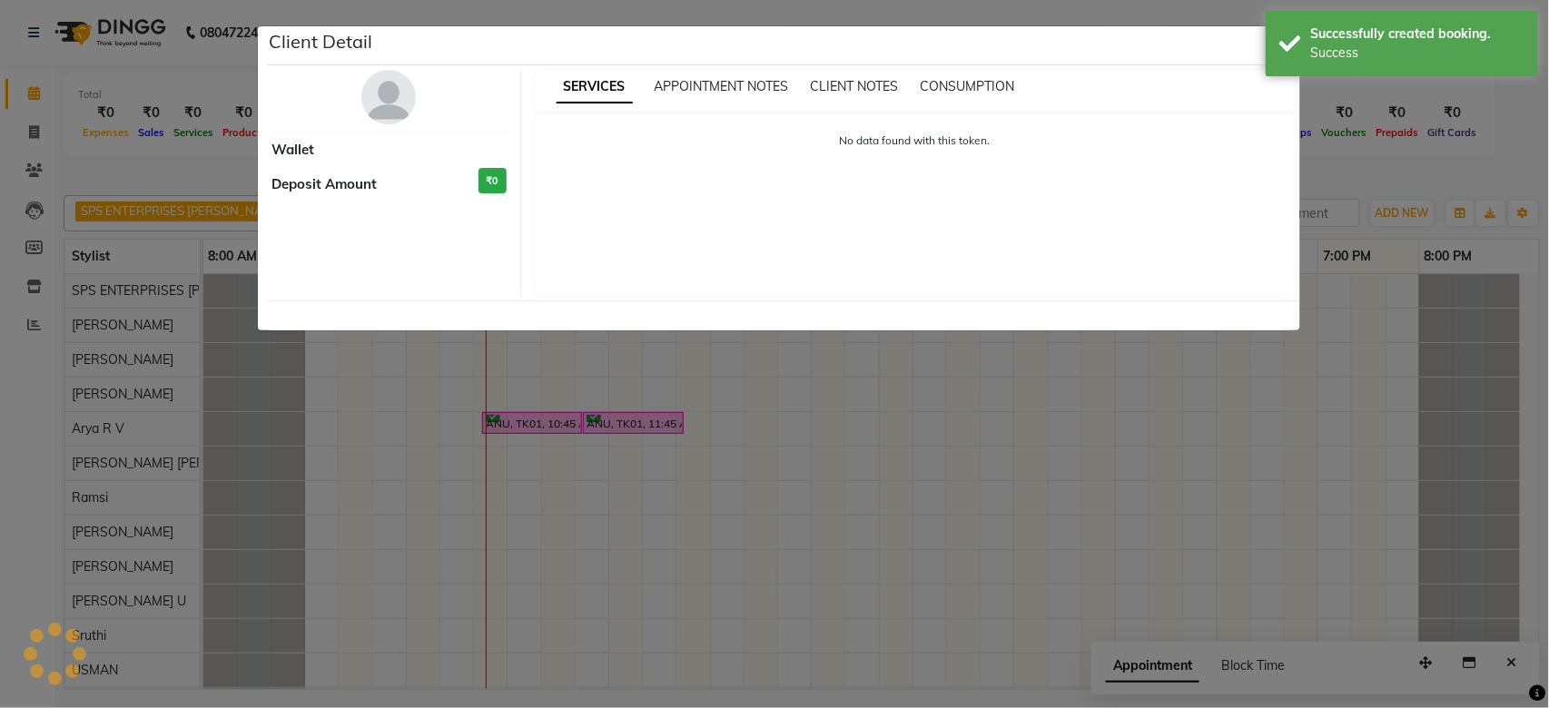
select select "6"
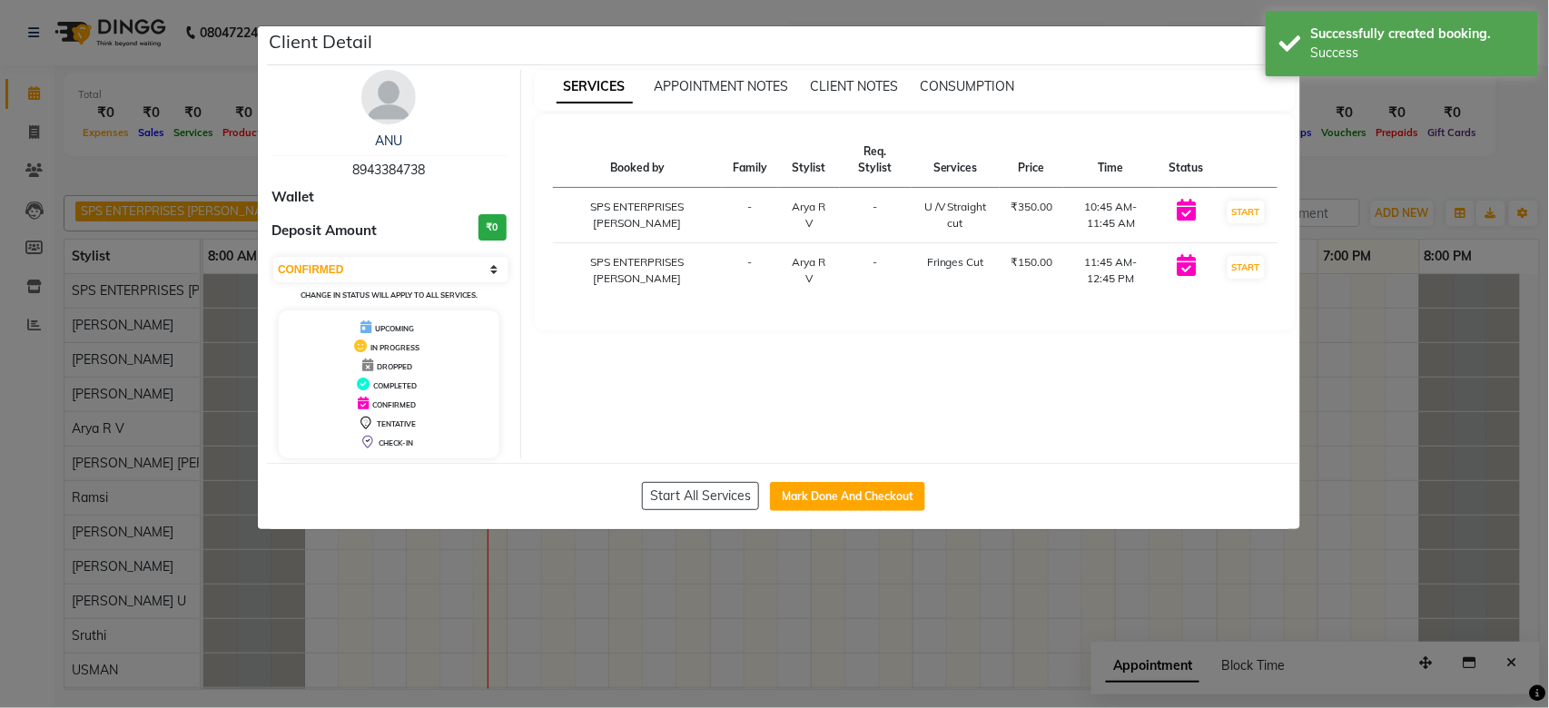
click at [1369, 454] on ngb-modal-window "Client Detail ANU 8943384738 Wallet Deposit Amount ₹0 Select IN SERVICE CONFIRM…" at bounding box center [774, 354] width 1549 height 708
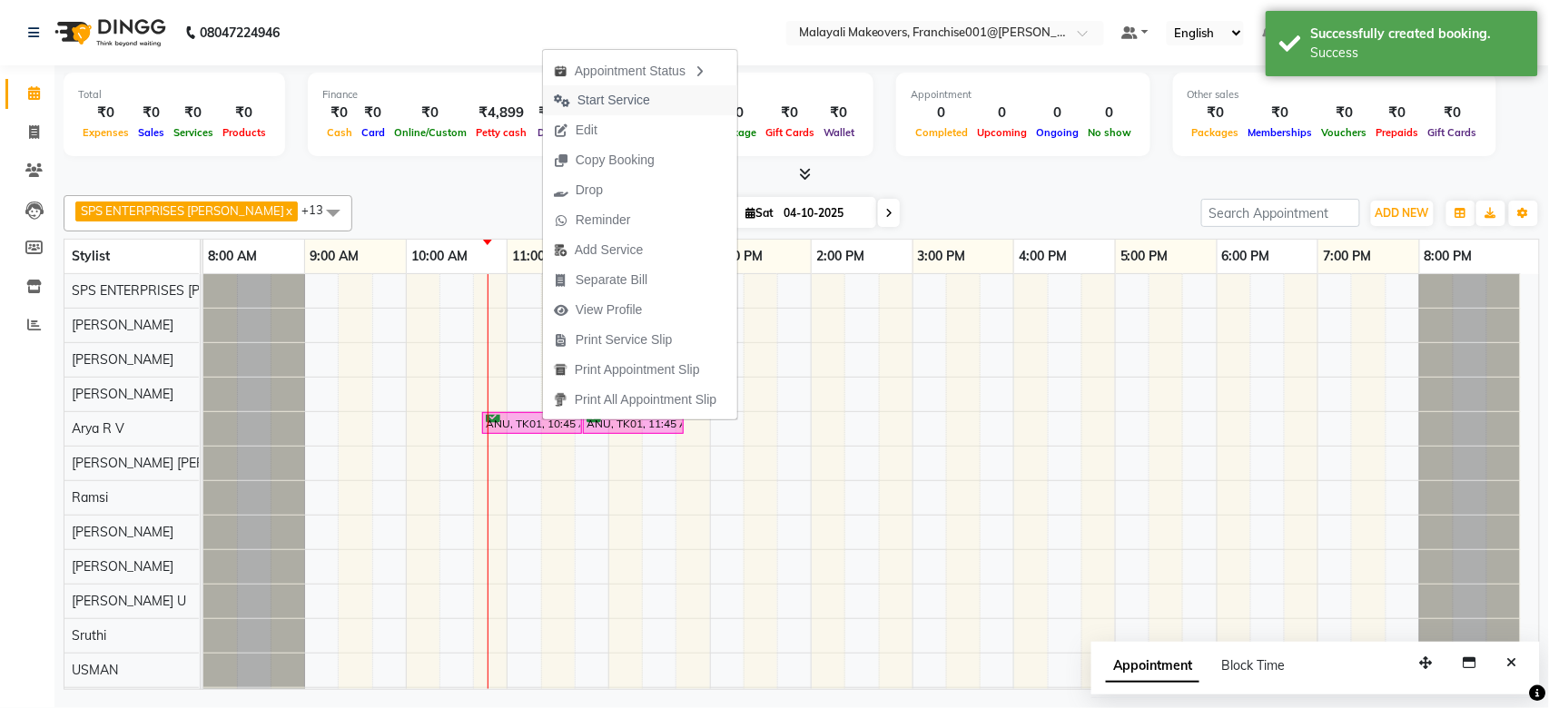
click at [622, 89] on span "Start Service" at bounding box center [602, 100] width 118 height 30
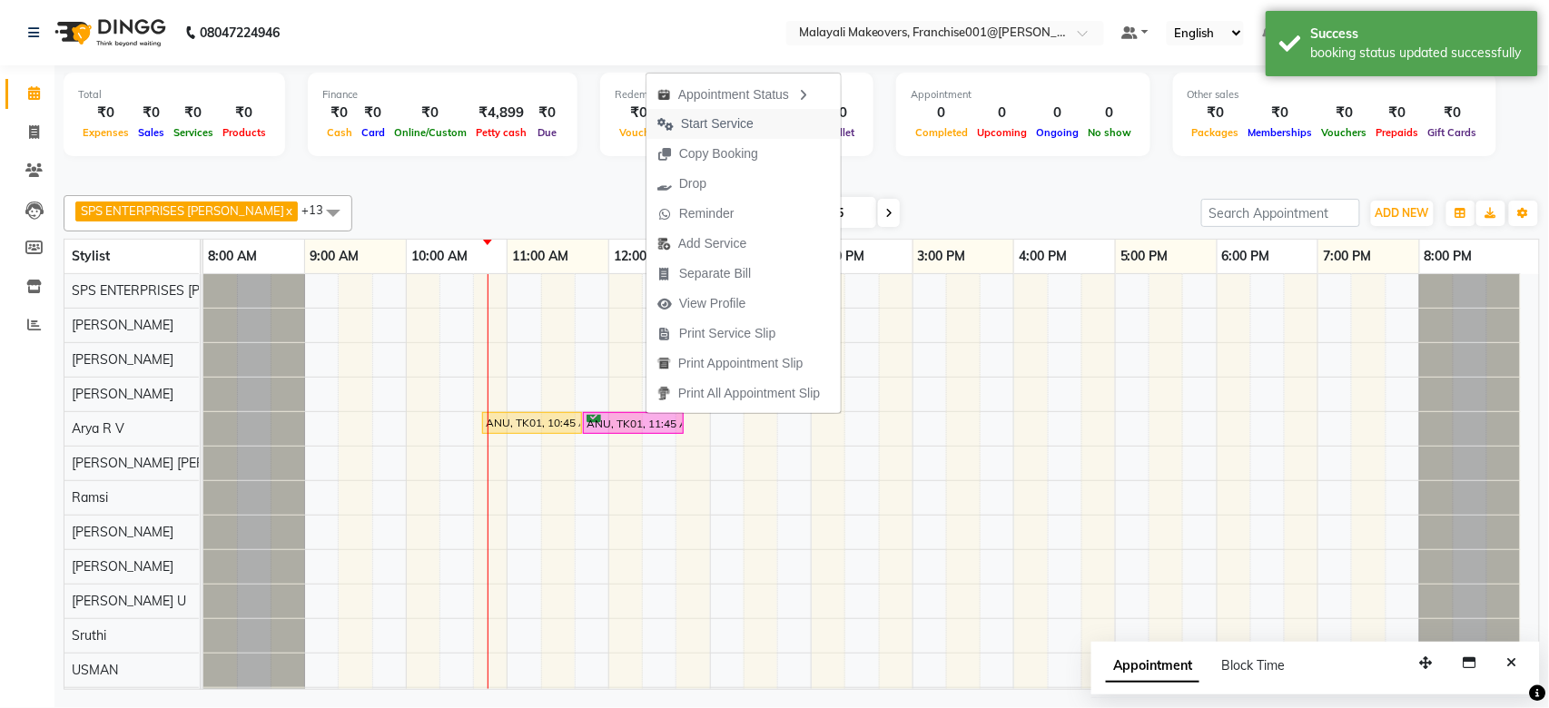
click at [678, 123] on span "Start Service" at bounding box center [705, 124] width 118 height 30
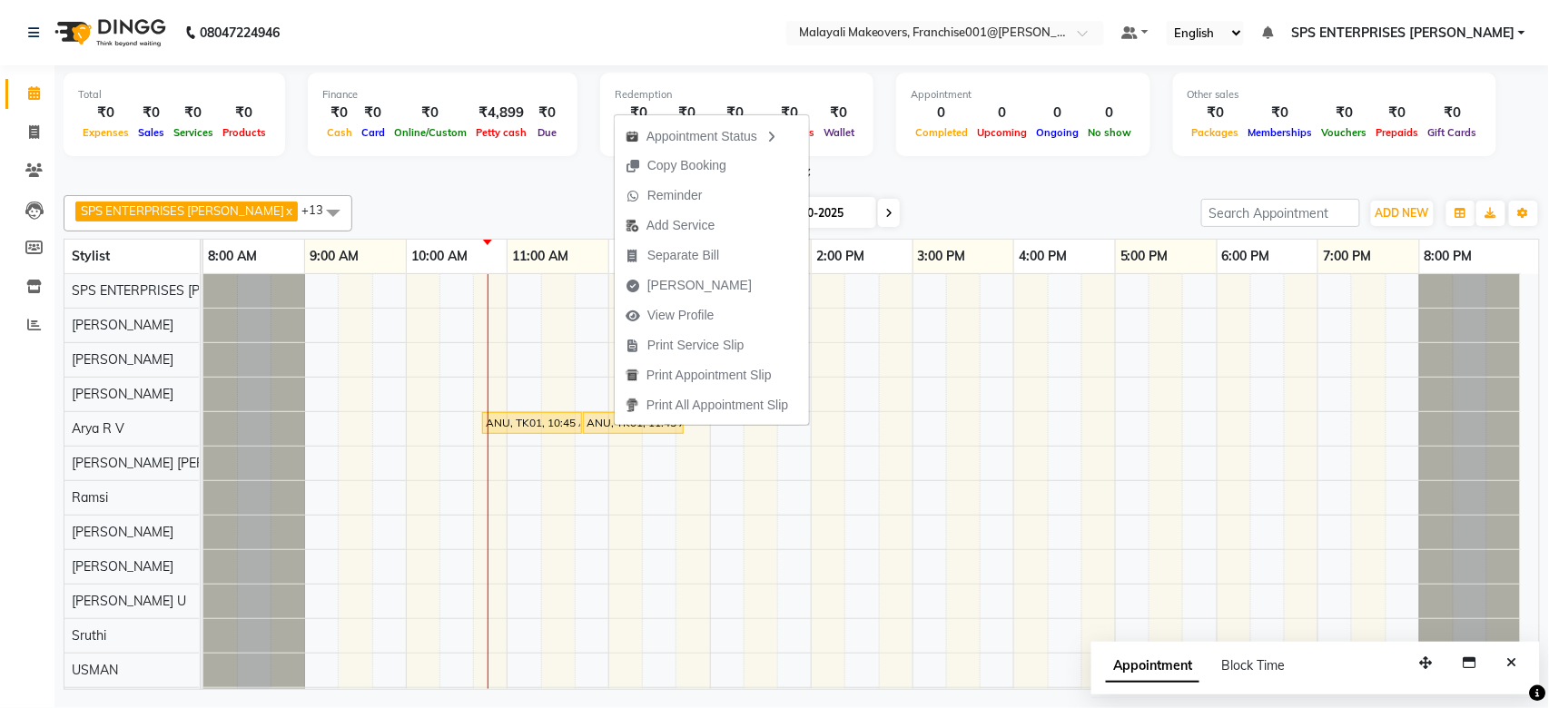
click at [1032, 195] on div "SPS ENTERPRISES ANCHAL x Sunitha x Nilima Rai x Pranay Tamang x Arya R V x Jinc…" at bounding box center [802, 213] width 1476 height 36
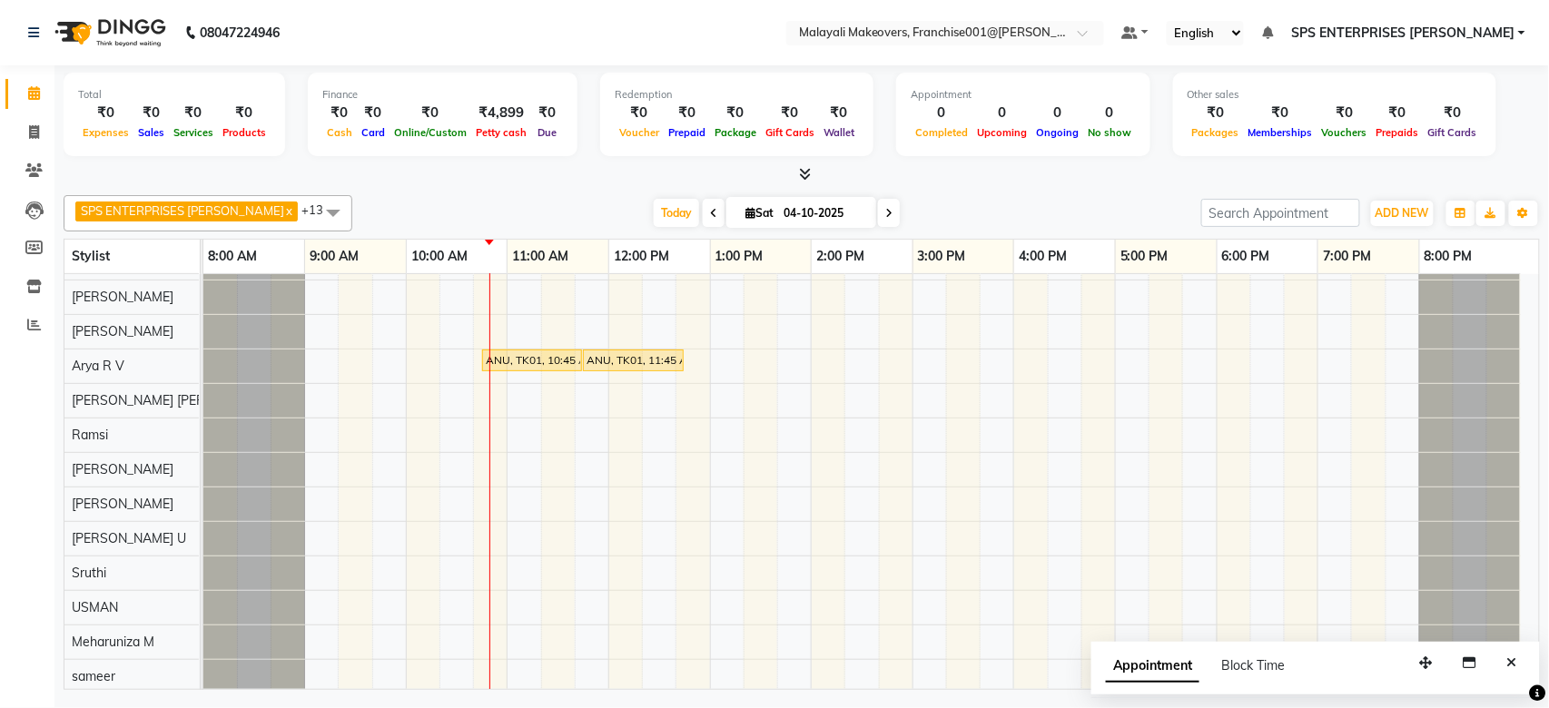
scroll to position [85, 0]
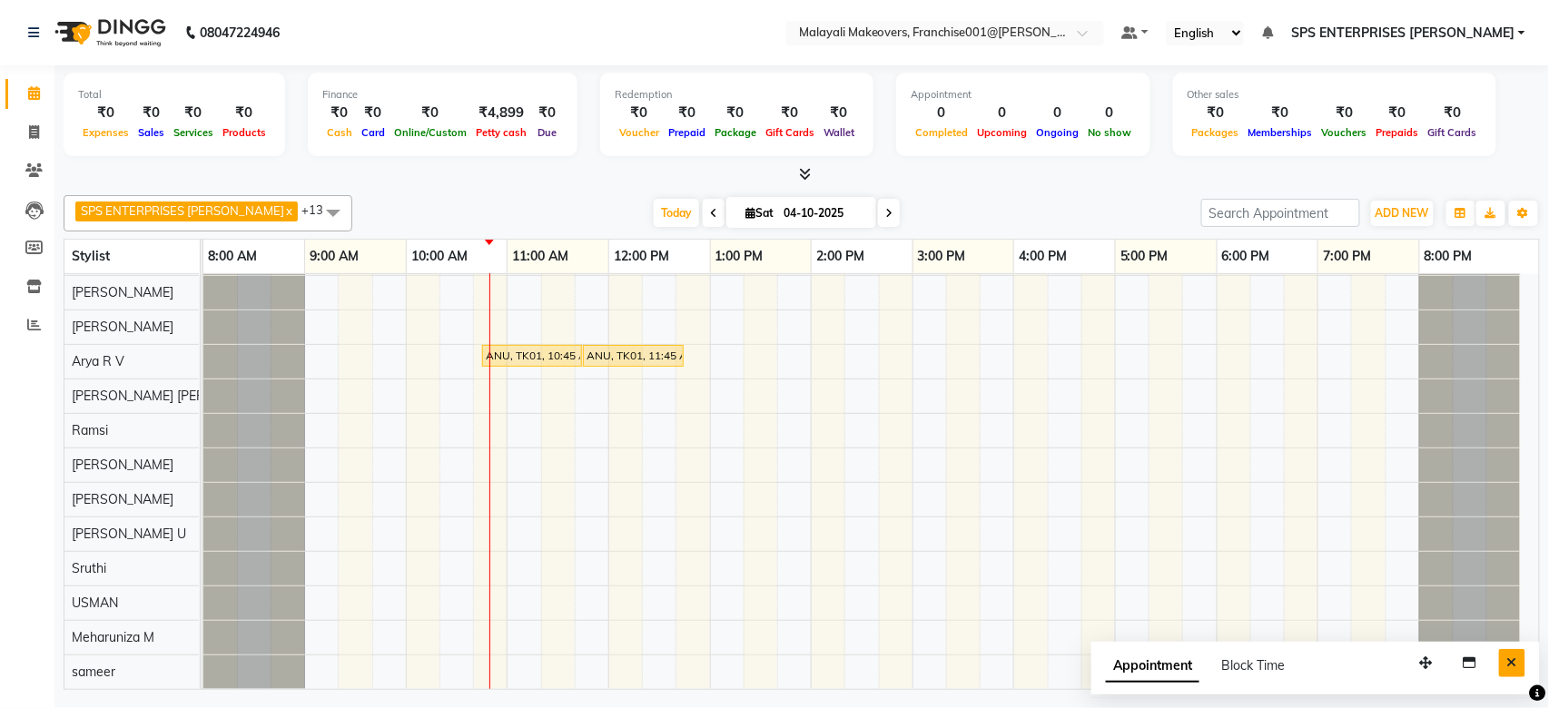
click at [1518, 653] on button "Close" at bounding box center [1512, 663] width 26 height 28
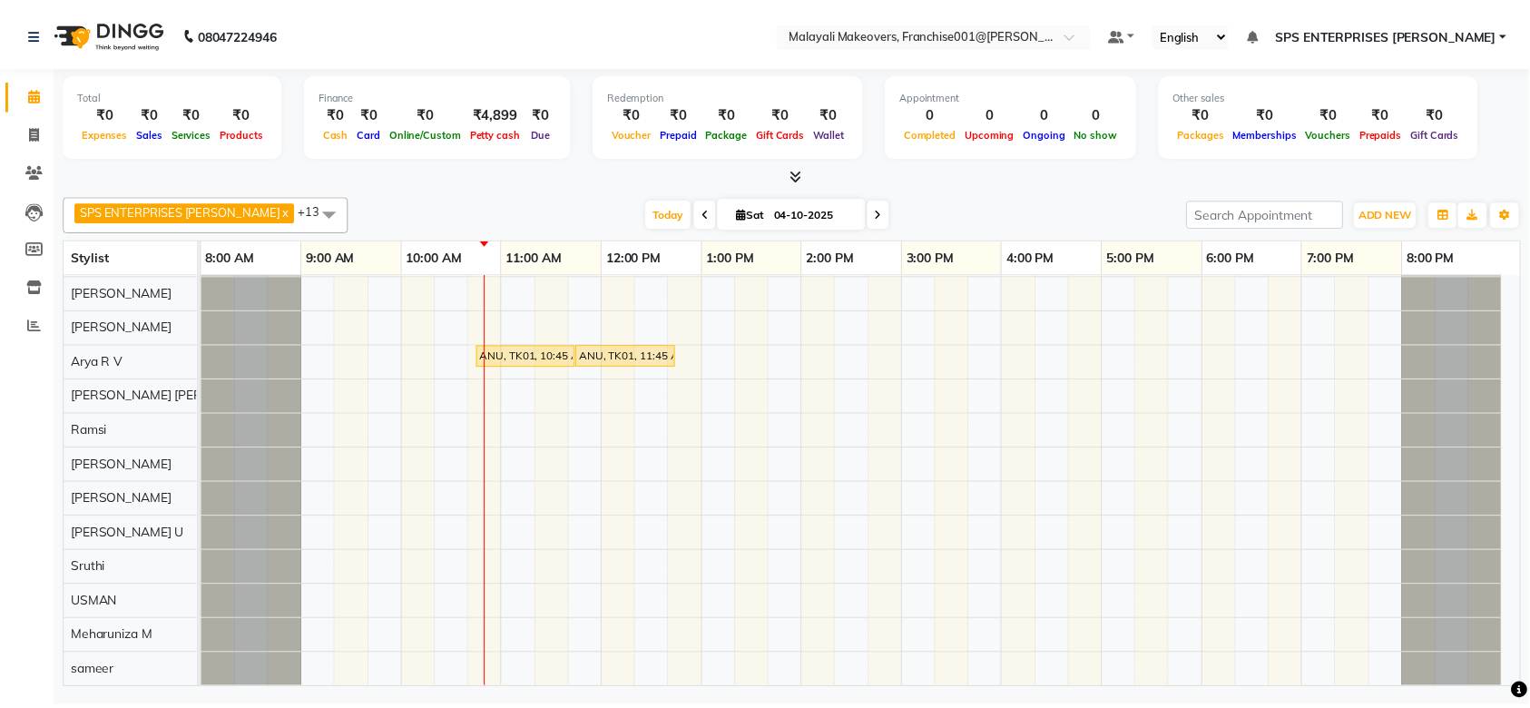
scroll to position [0, 0]
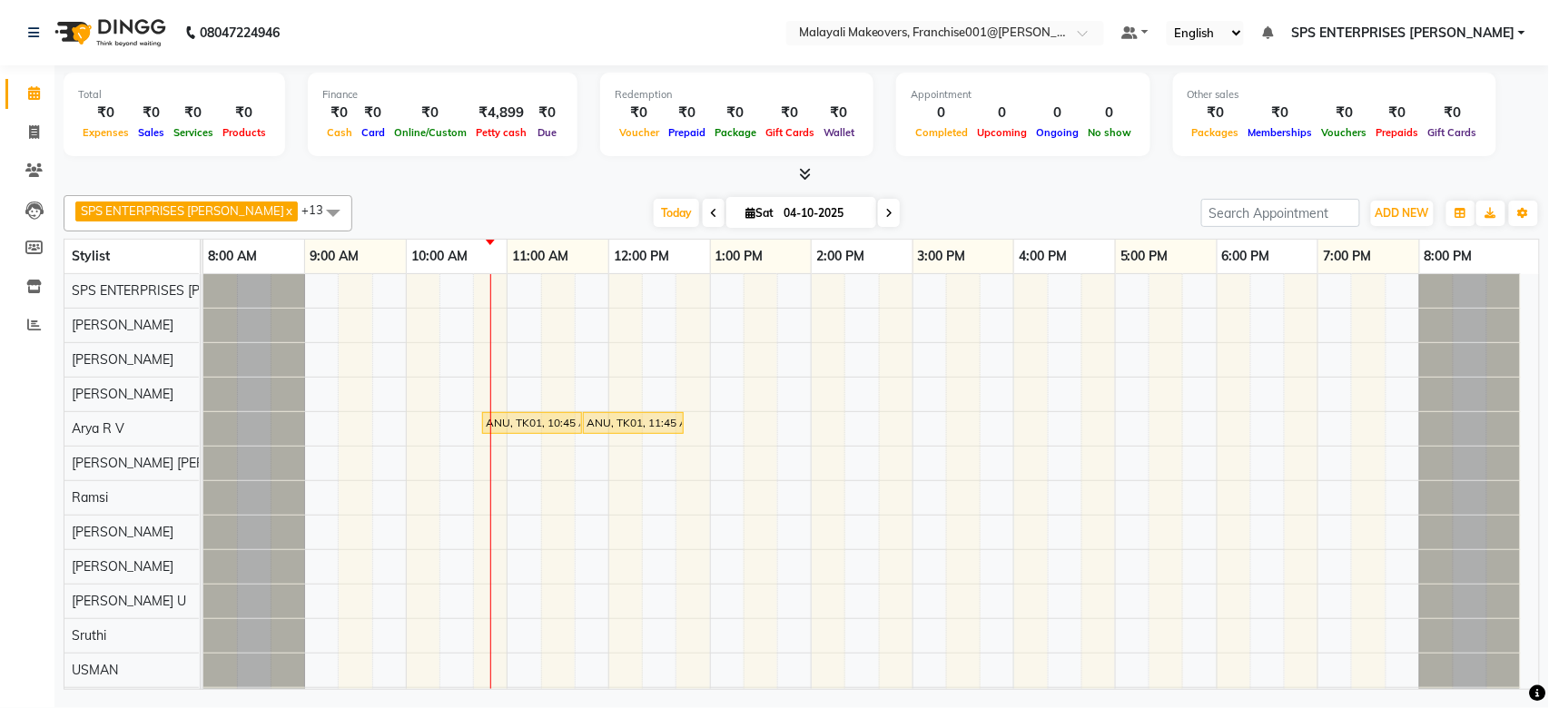
click at [795, 173] on span at bounding box center [801, 174] width 19 height 19
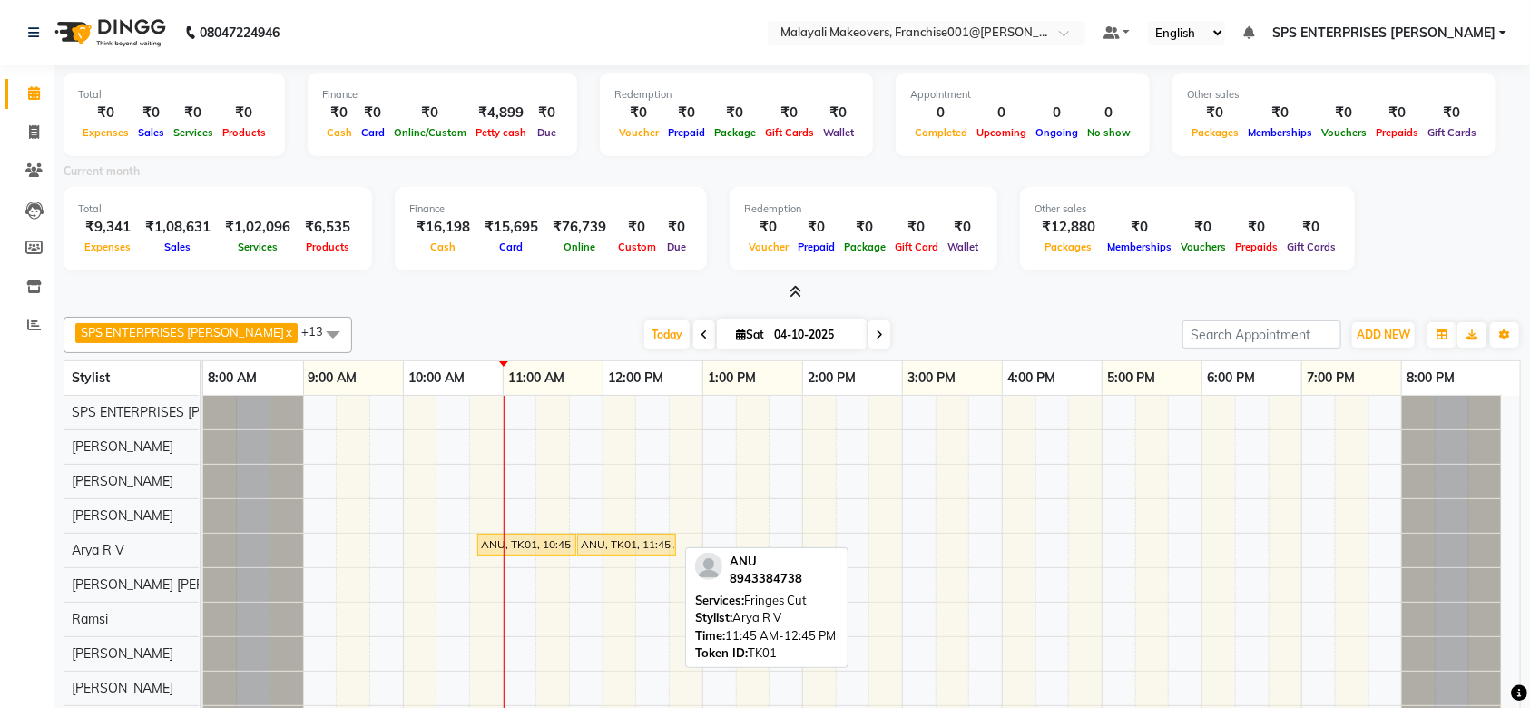
click at [610, 551] on div "ANU, TK01, 11:45 AM-12:45 PM, Fringes Cut" at bounding box center [626, 544] width 95 height 16
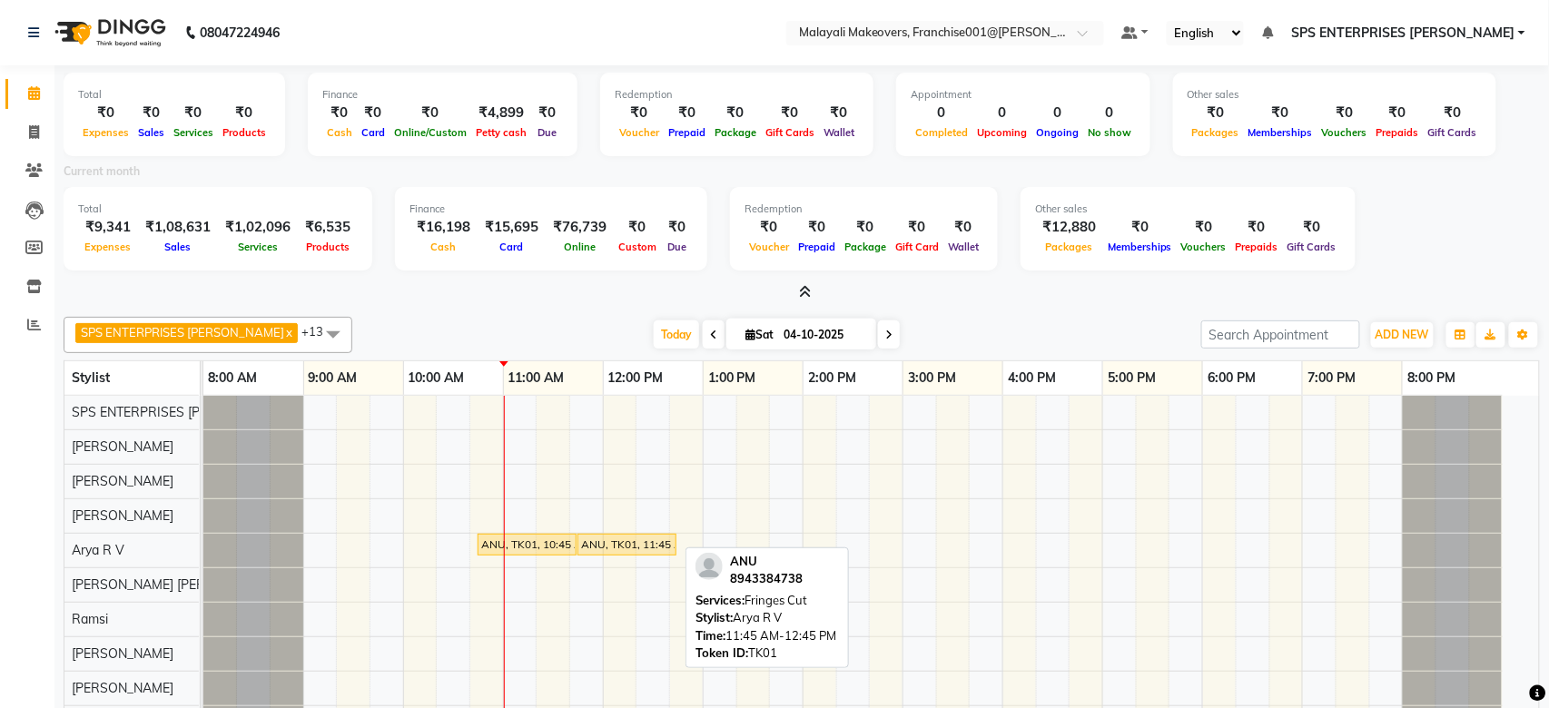
select select "1"
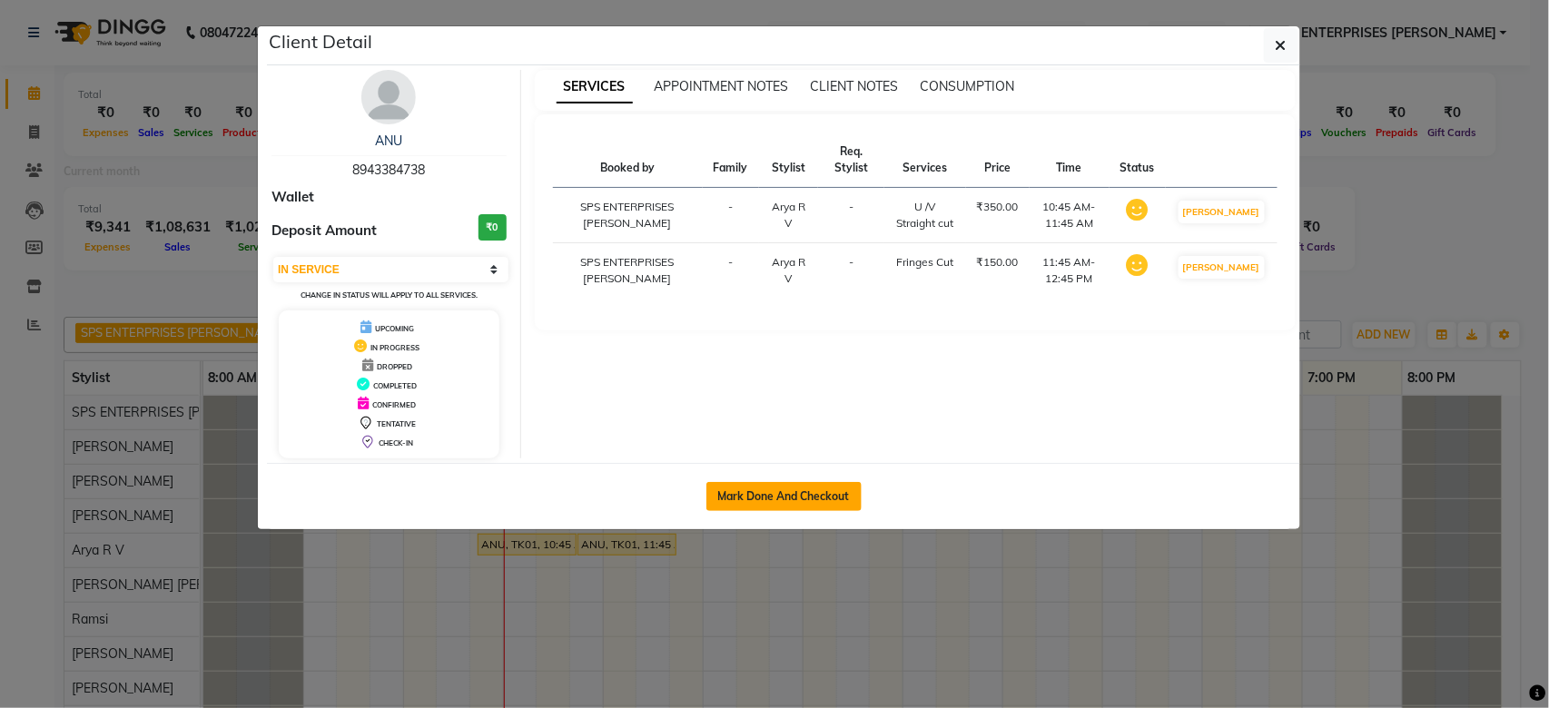
click at [764, 483] on button "Mark Done And Checkout" at bounding box center [783, 496] width 155 height 29
select select "service"
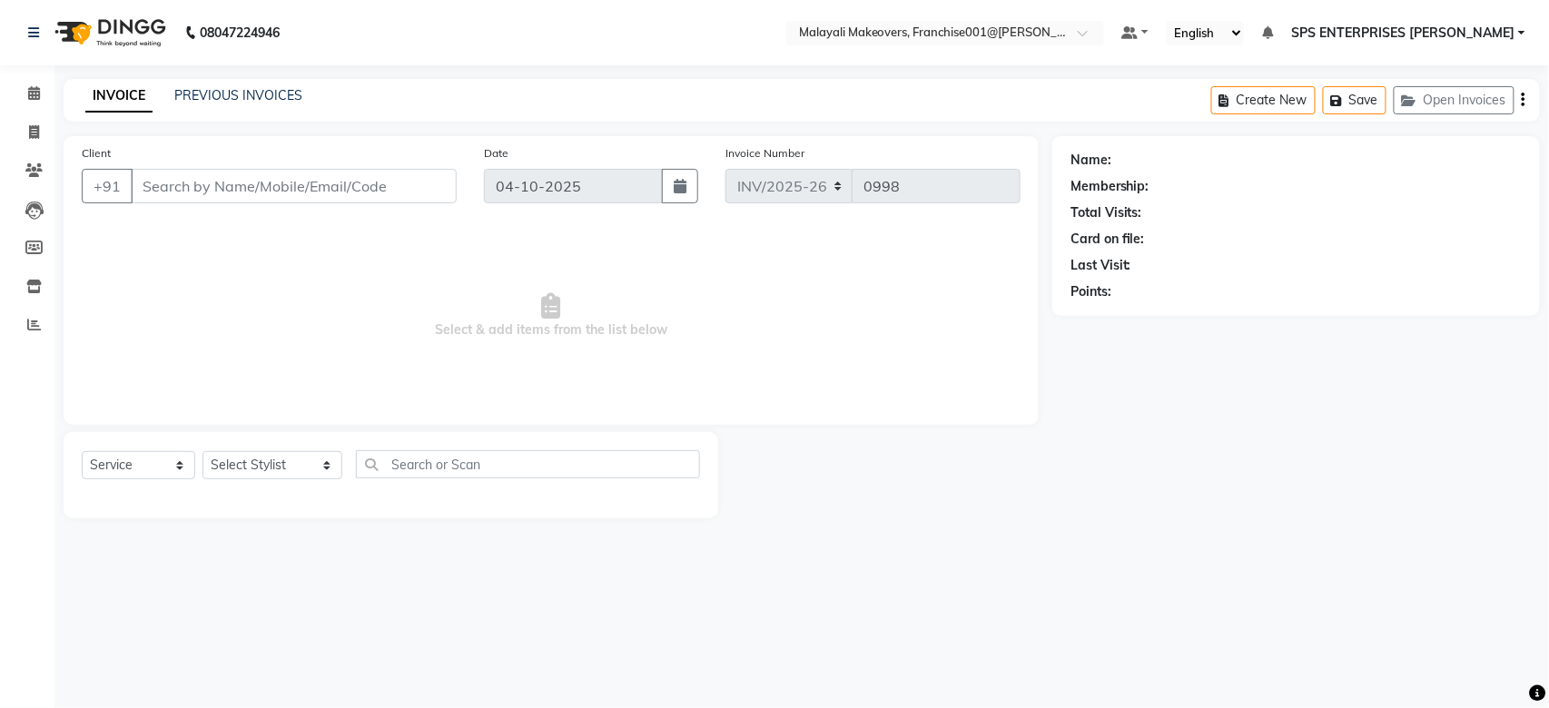
type input "8943384738"
select select "88597"
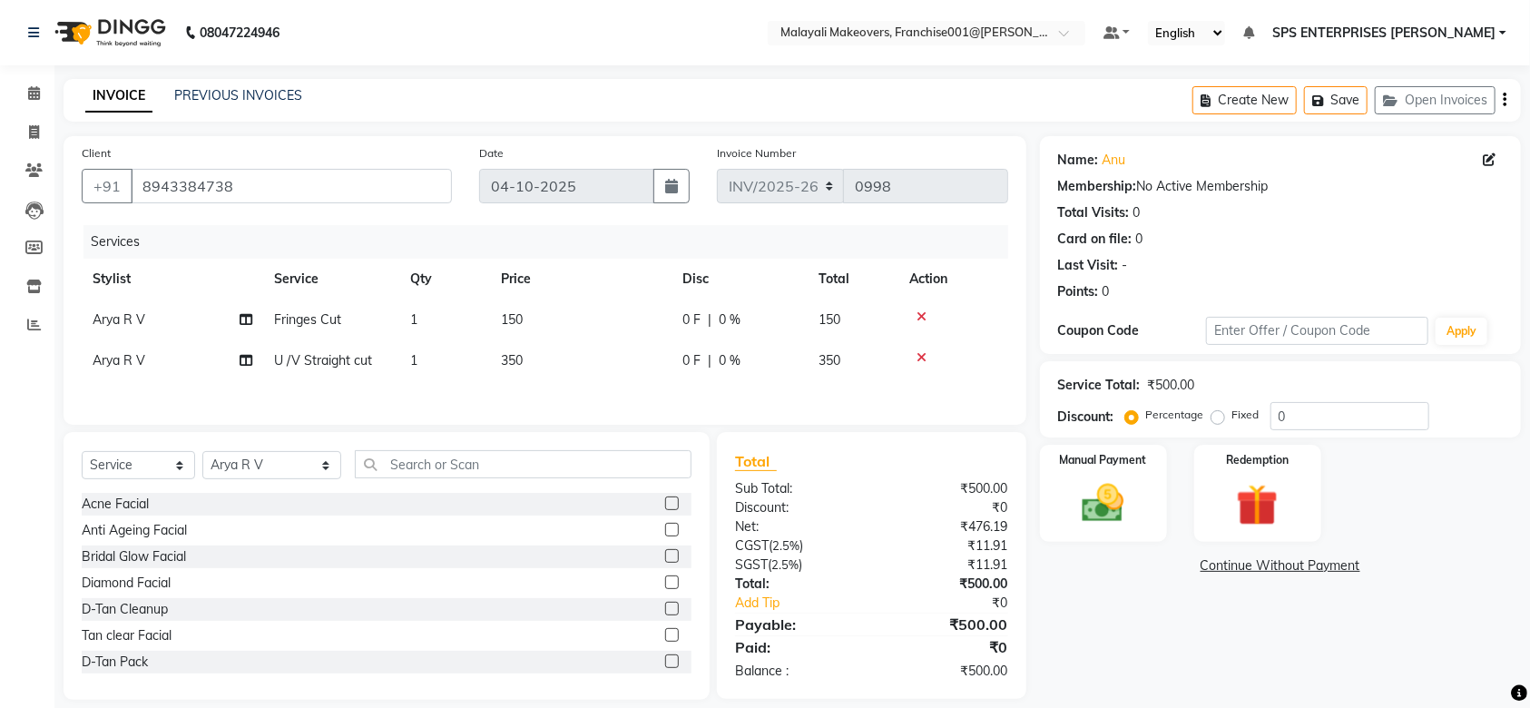
click at [919, 357] on icon at bounding box center [922, 357] width 10 height 13
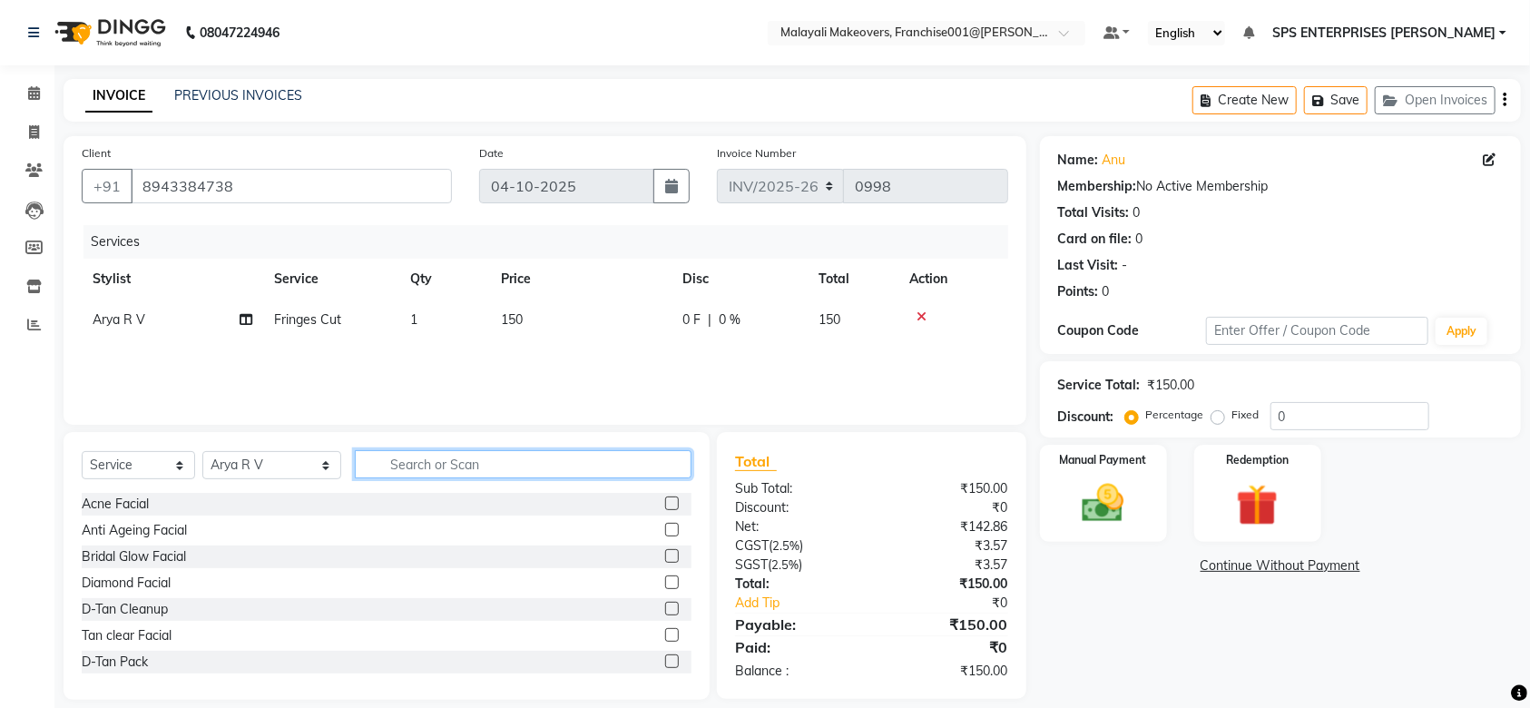
click at [402, 468] on input "text" at bounding box center [523, 464] width 337 height 28
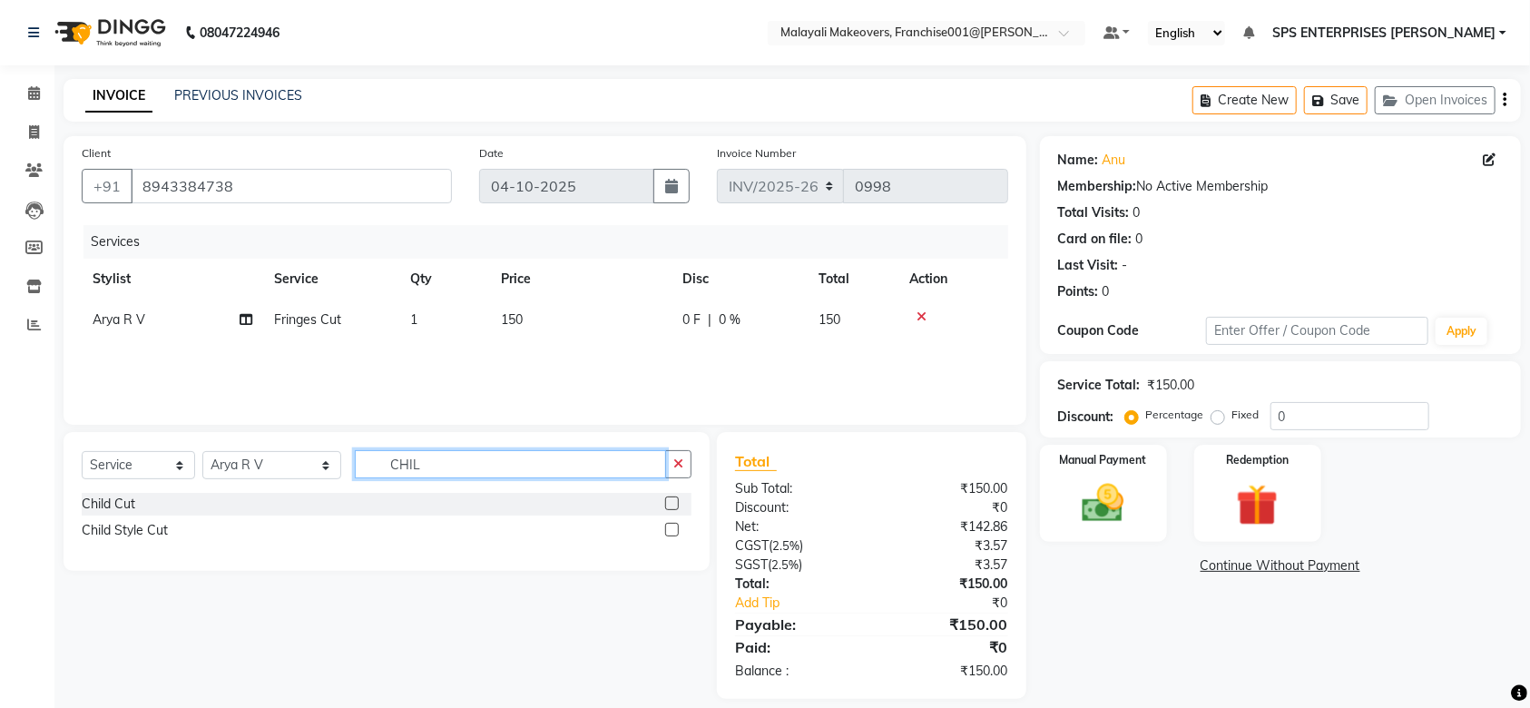
type input "CHIL"
click at [674, 527] on label at bounding box center [672, 530] width 14 height 14
click at [674, 527] on input "checkbox" at bounding box center [671, 531] width 12 height 12
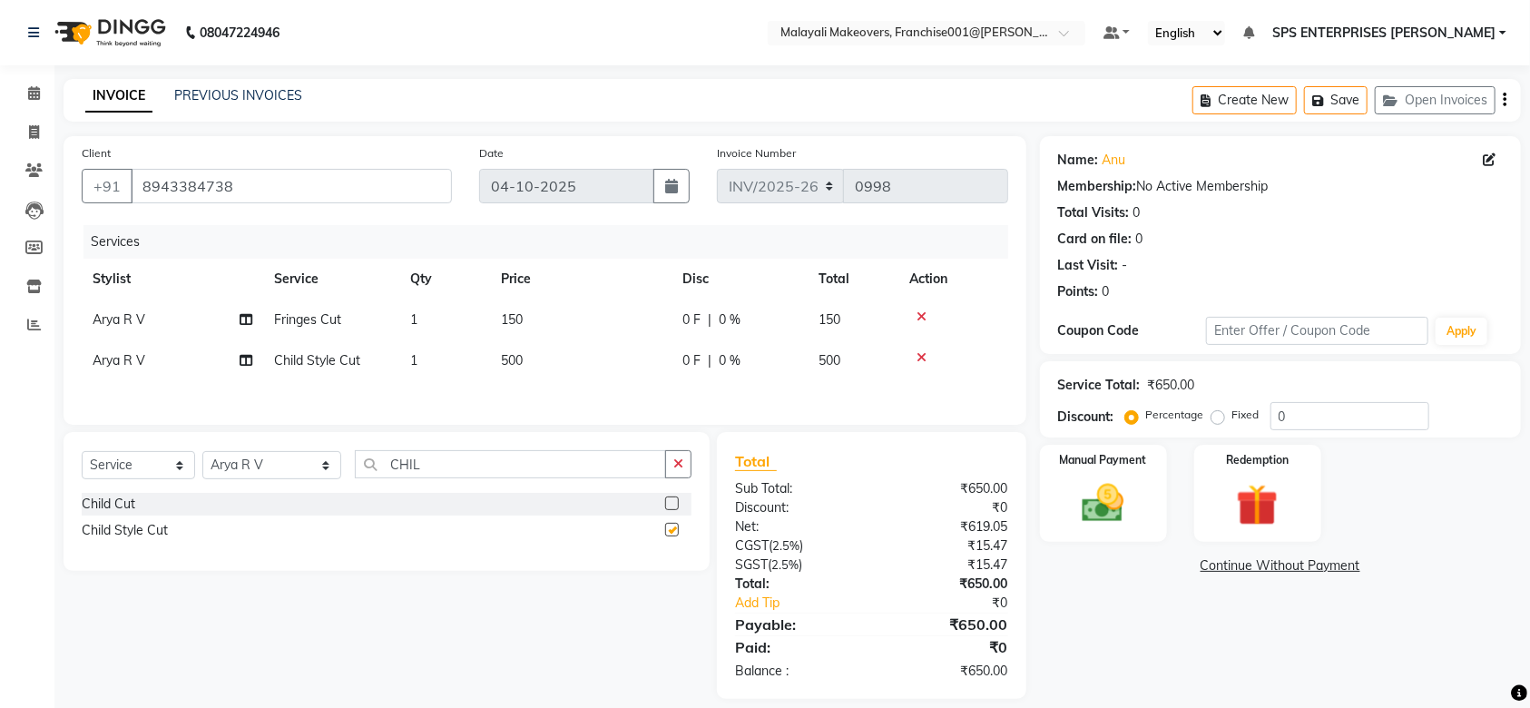
checkbox input "false"
click at [1328, 407] on input "0" at bounding box center [1350, 416] width 159 height 28
click at [1137, 480] on img at bounding box center [1103, 503] width 71 height 50
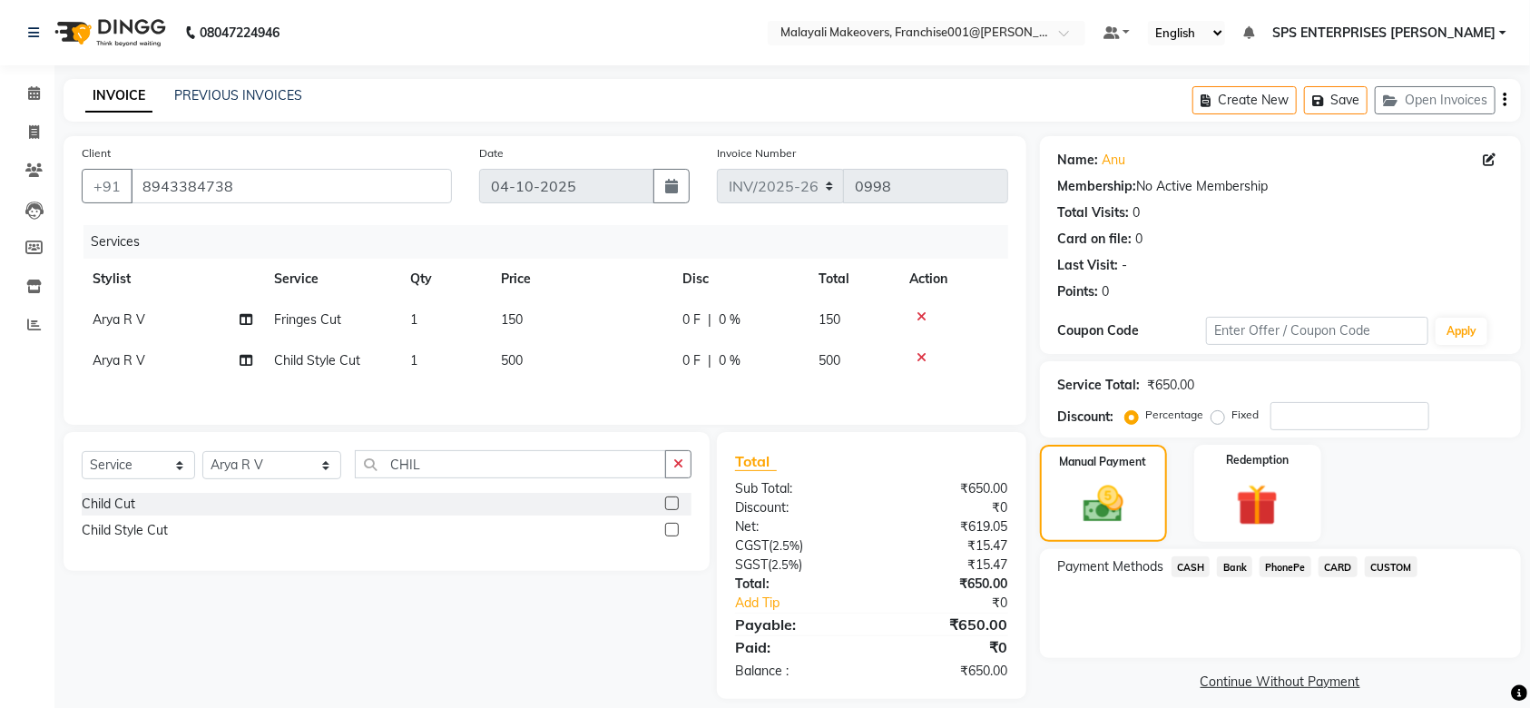
click at [1199, 566] on span "CASH" at bounding box center [1191, 566] width 39 height 21
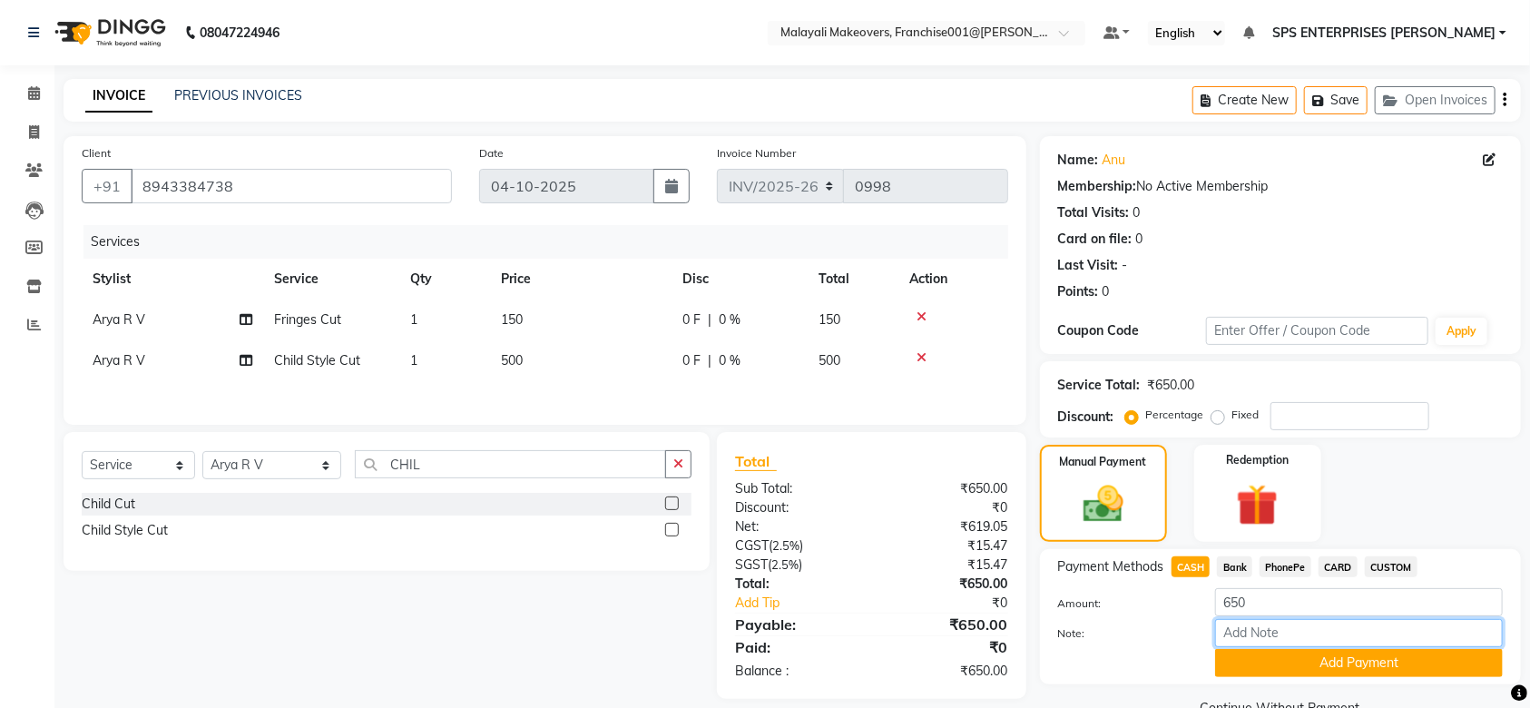
click at [1255, 645] on input "Note:" at bounding box center [1359, 633] width 288 height 28
type input "SRUTHI"
click at [1293, 667] on button "Add Payment" at bounding box center [1359, 663] width 288 height 28
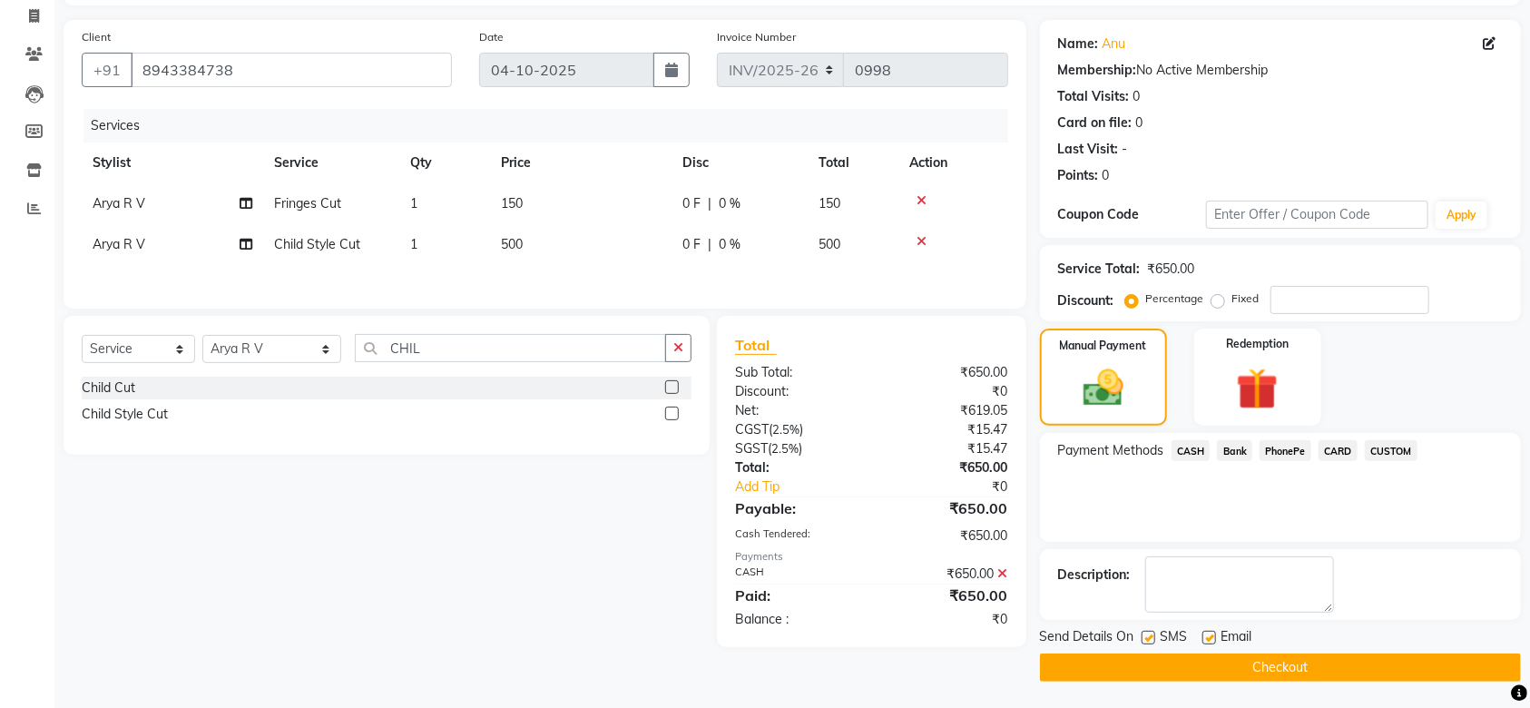
scroll to position [117, 0]
click at [1288, 671] on button "Checkout" at bounding box center [1280, 667] width 481 height 28
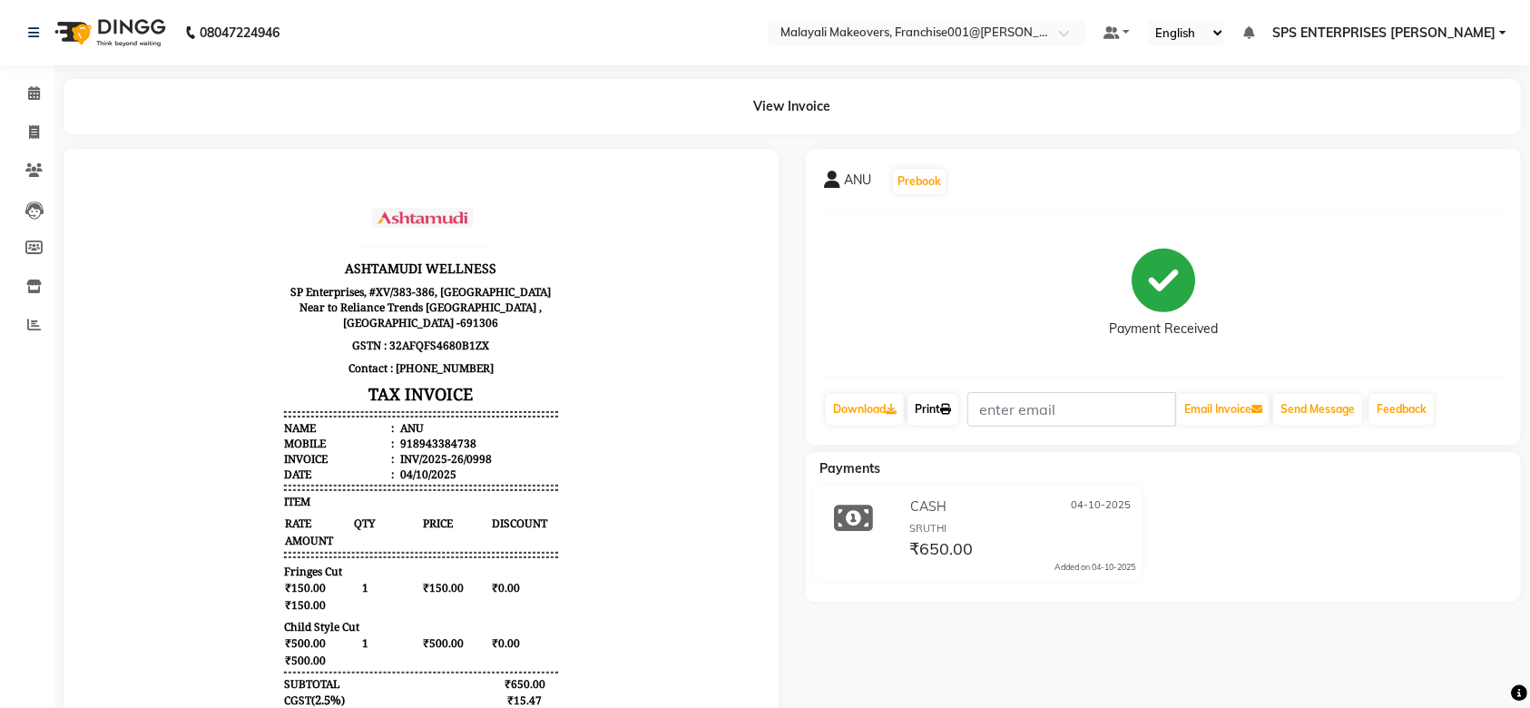
click at [915, 415] on link "Print" at bounding box center [933, 409] width 51 height 31
click at [36, 84] on span at bounding box center [34, 94] width 32 height 21
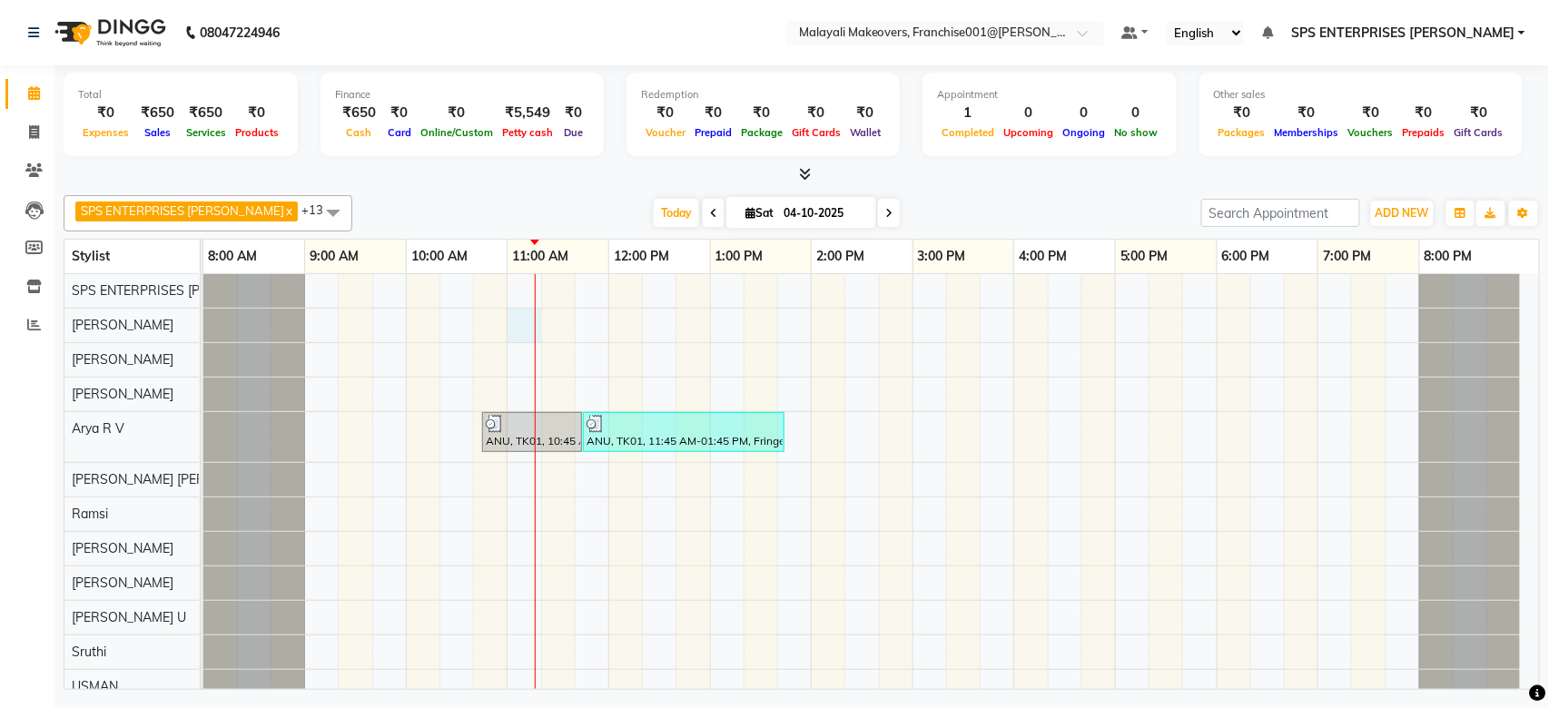
click at [538, 333] on div "ANU, TK01, 10:45 AM-11:45 AM, U /V Straight cut ANU, TK01, 11:45 AM-01:45 PM, F…" at bounding box center [870, 523] width 1335 height 498
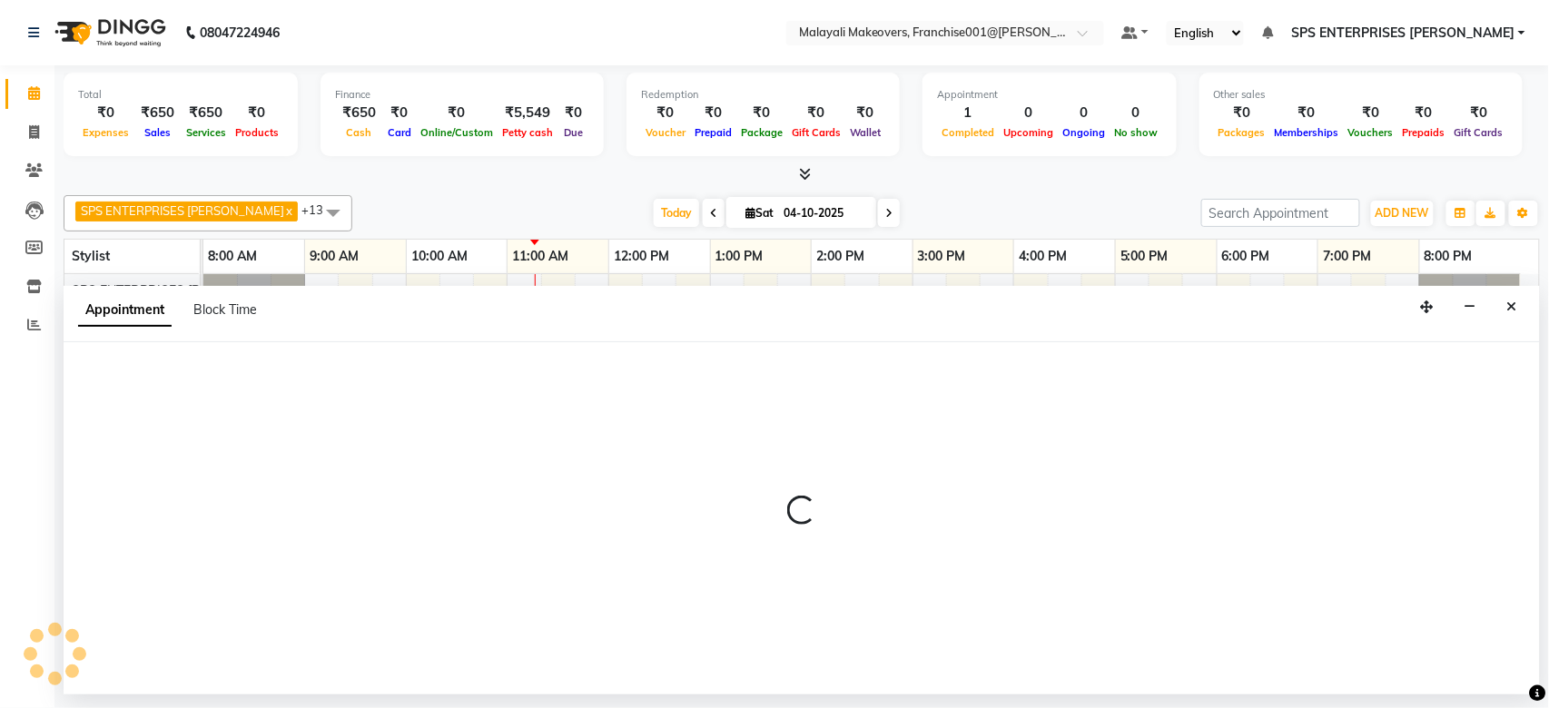
select select "49252"
select select "tentative"
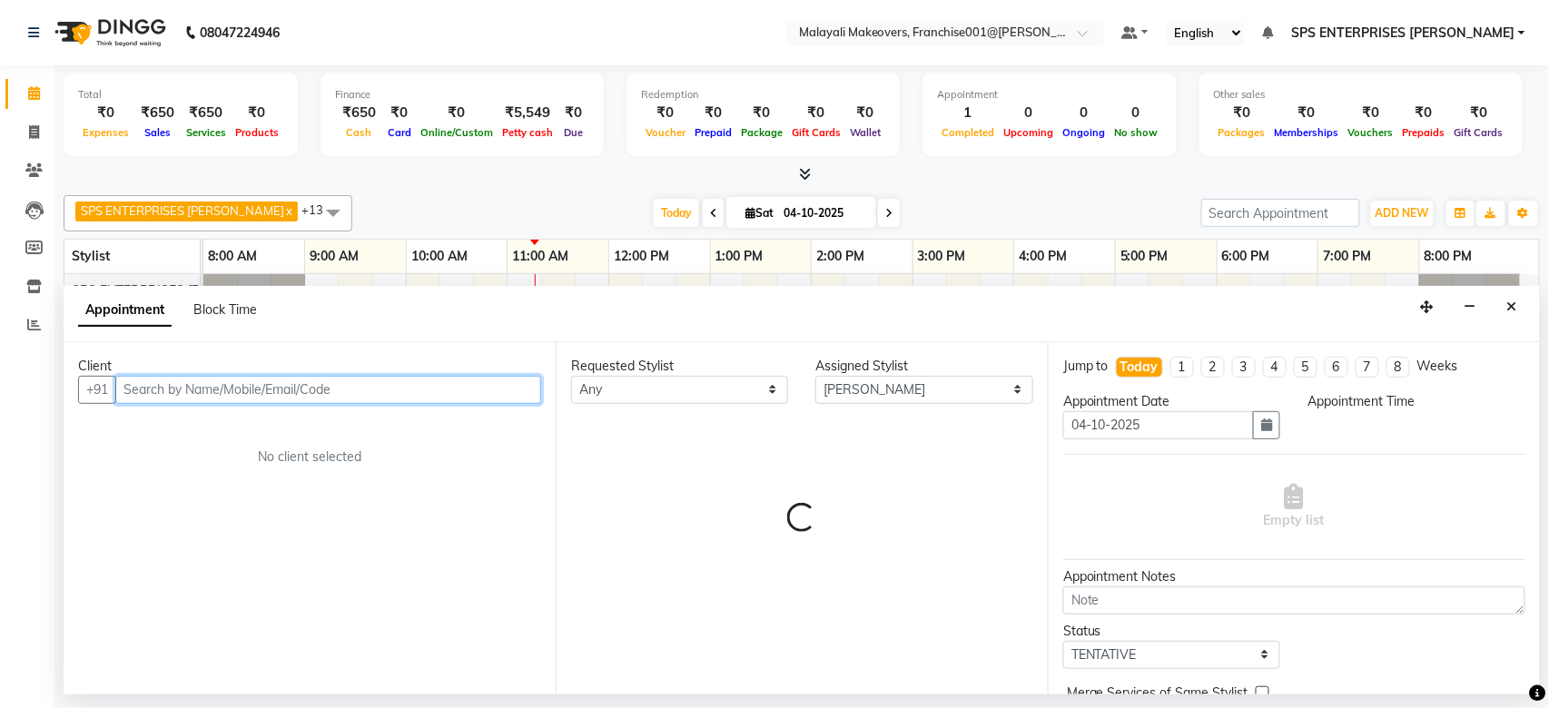
select select "660"
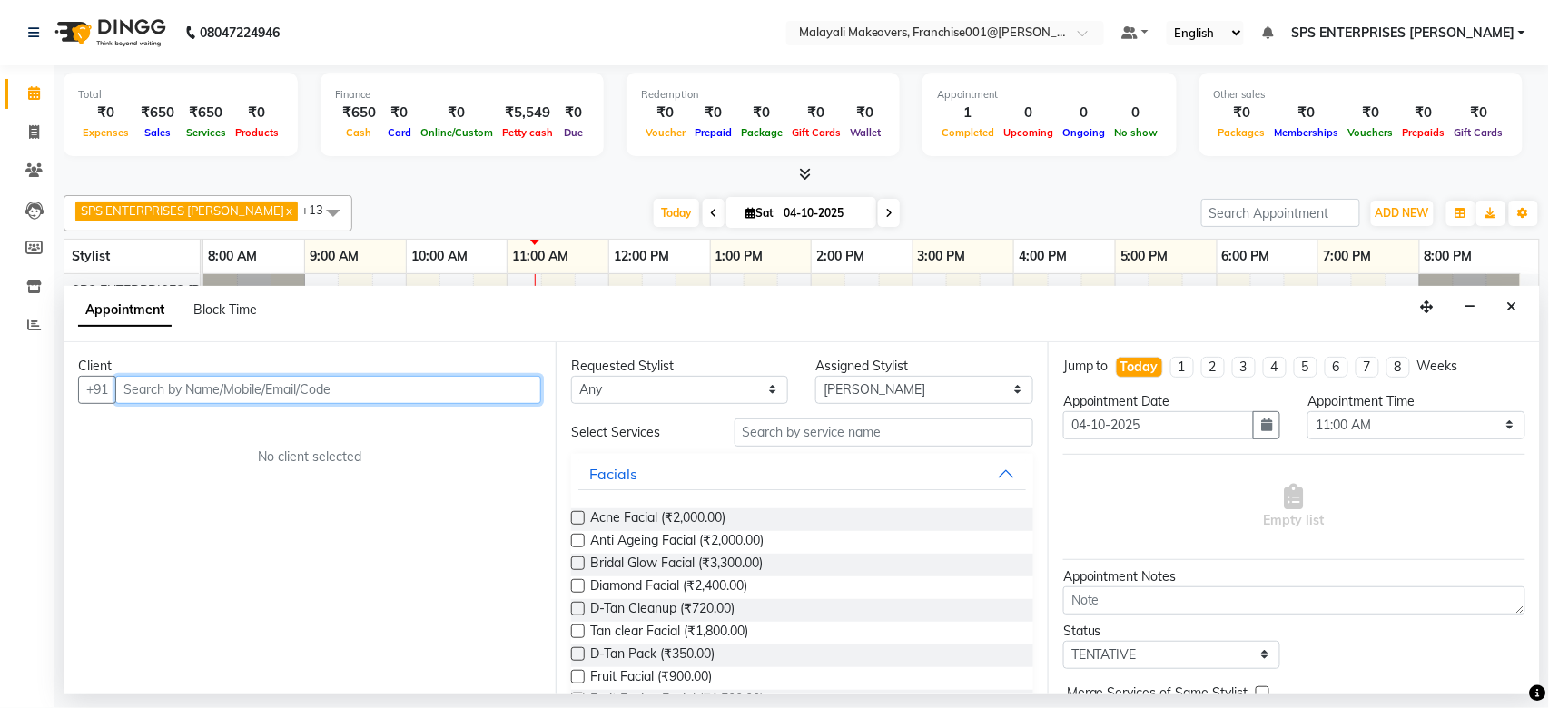
click at [372, 387] on input "text" at bounding box center [328, 390] width 426 height 28
type input "9037259112"
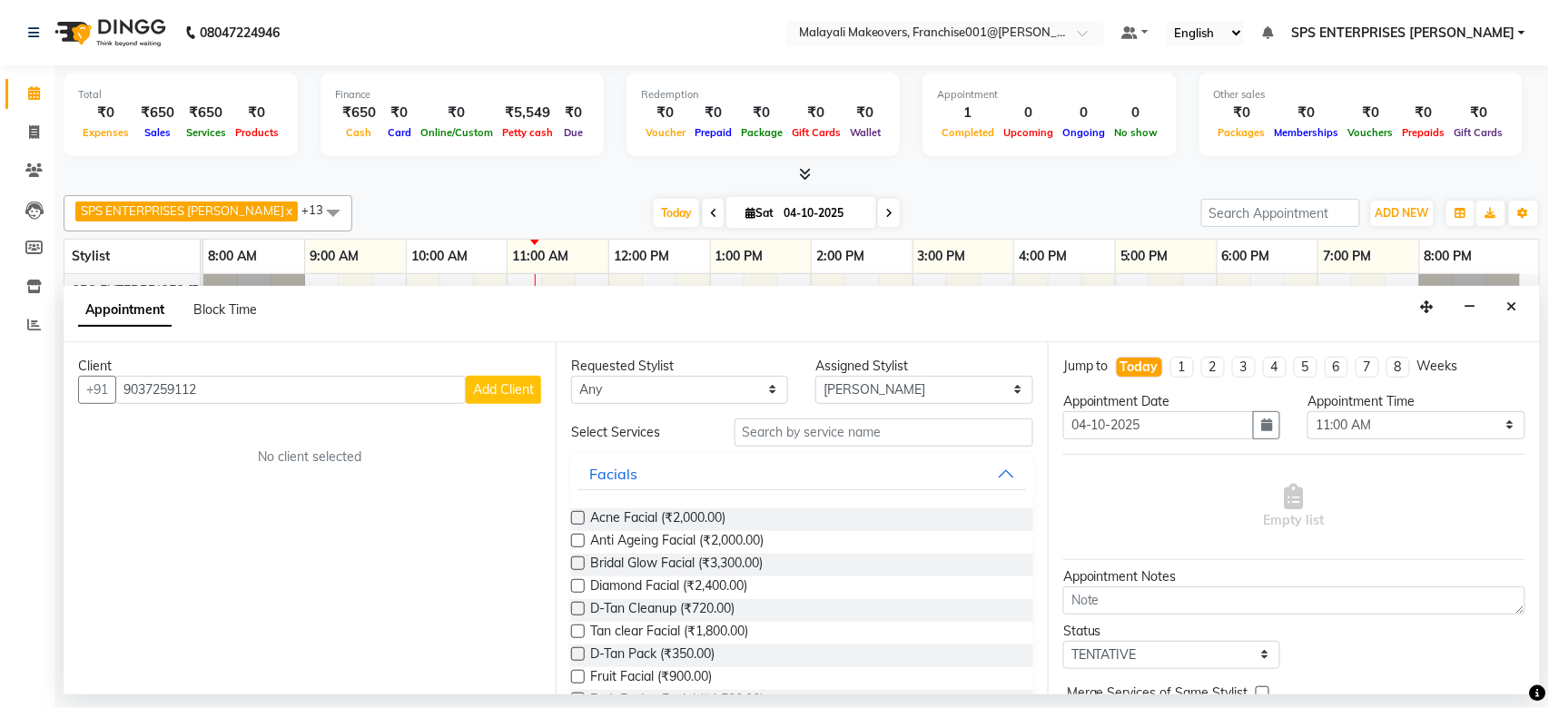
click at [497, 382] on span "Add Client" at bounding box center [503, 389] width 61 height 16
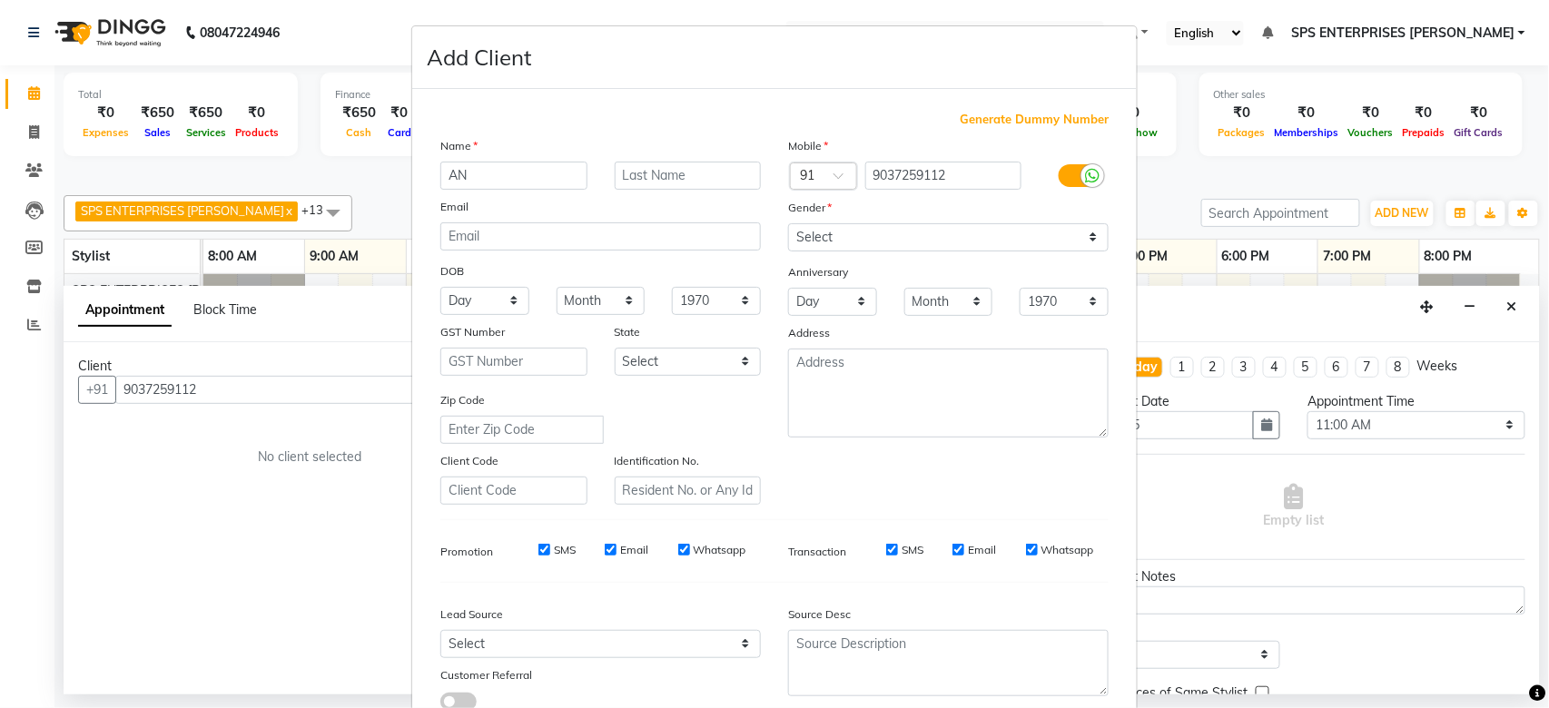
type input "A"
type input "MEENU"
click at [892, 229] on select "Select [DEMOGRAPHIC_DATA] [DEMOGRAPHIC_DATA] Other Prefer Not To Say" at bounding box center [948, 237] width 320 height 28
select select "[DEMOGRAPHIC_DATA]"
click at [788, 223] on select "Select [DEMOGRAPHIC_DATA] [DEMOGRAPHIC_DATA] Other Prefer Not To Say" at bounding box center [948, 237] width 320 height 28
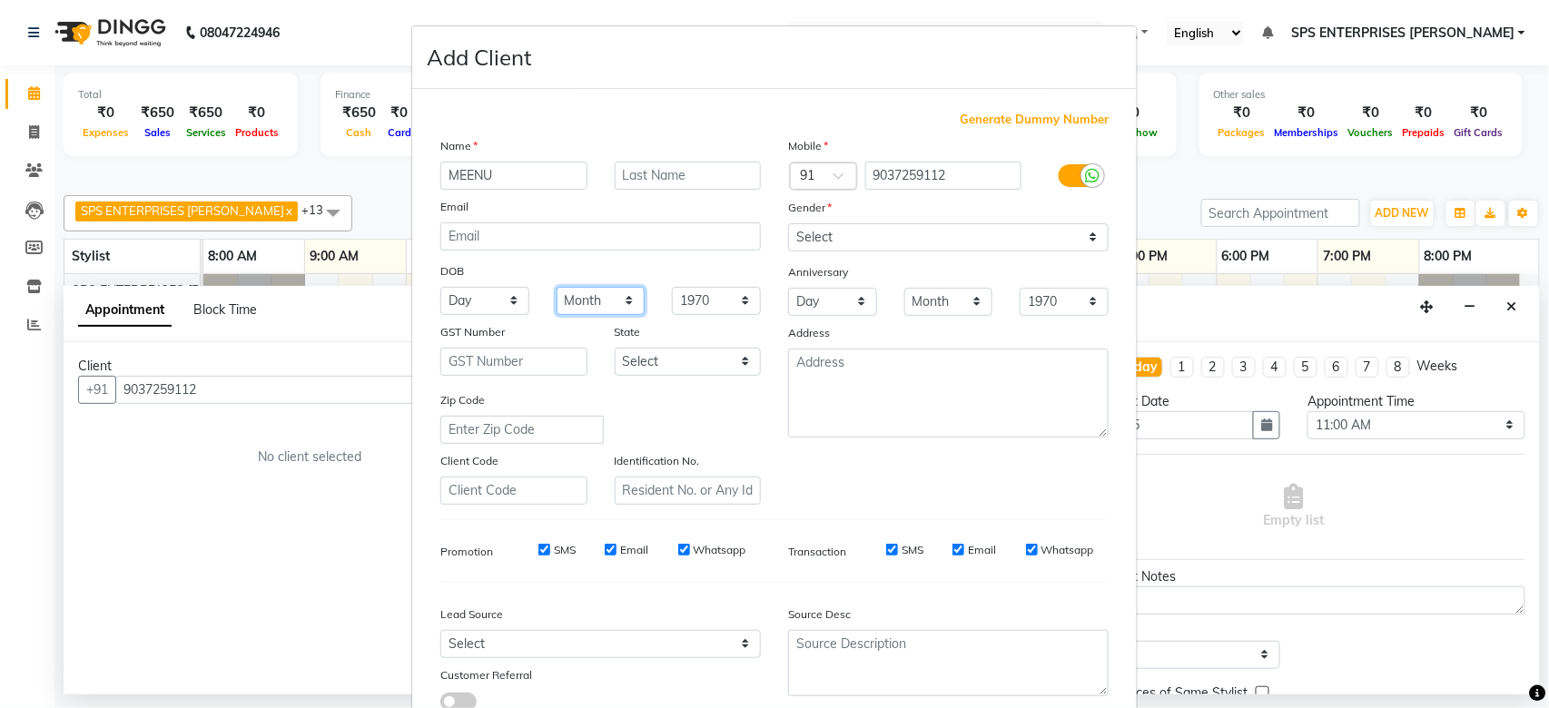
click at [576, 299] on select "Month January February March April May June July August September October Novem…" at bounding box center [600, 301] width 89 height 28
select select "02"
click at [556, 287] on select "Month January February March April May June July August September October Novem…" at bounding box center [600, 301] width 89 height 28
click at [466, 306] on select "Day 01 02 03 04 05 06 07 08 09 10 11 12 13 14 15 16 17 18 19 20 21 22 23 24 25 …" at bounding box center [484, 301] width 89 height 28
select select "02"
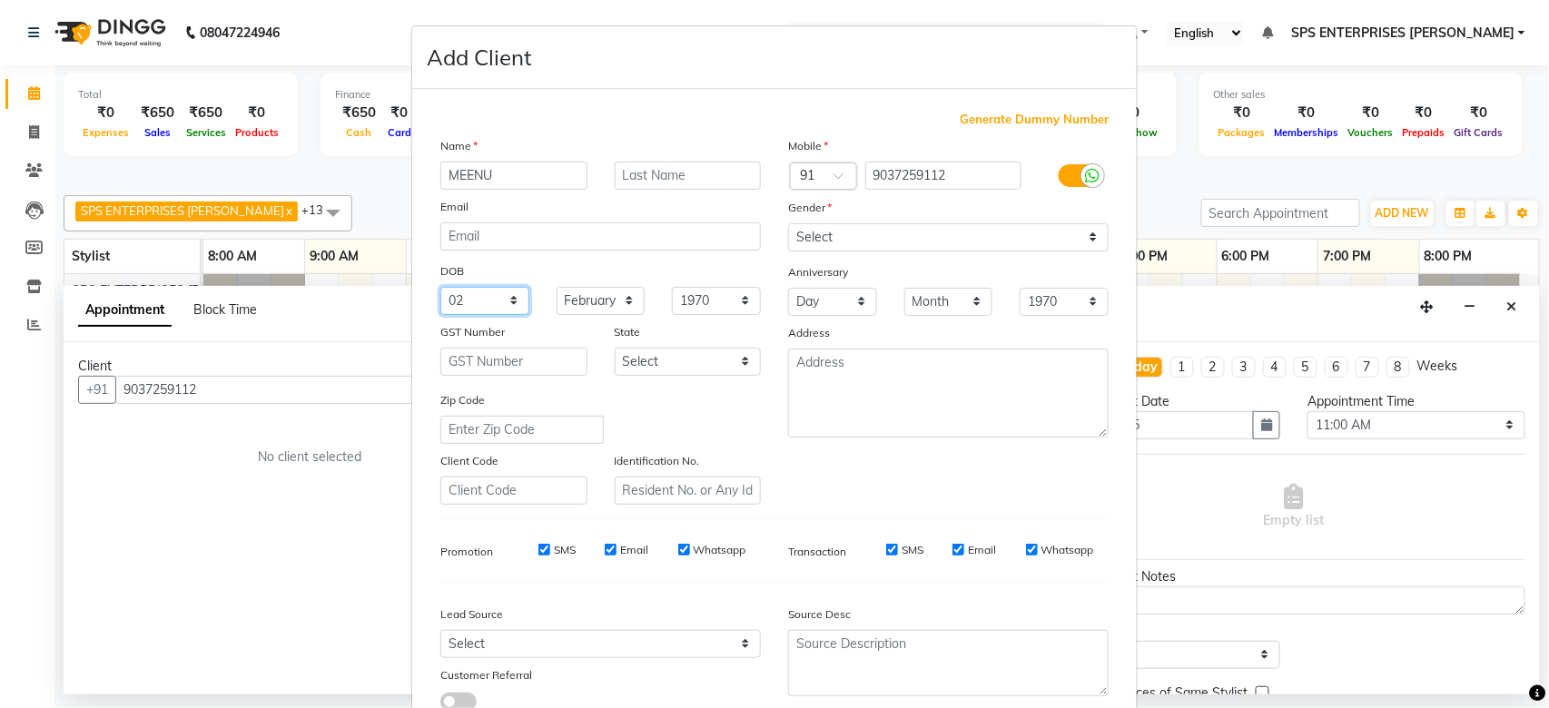
click at [440, 287] on select "Day 01 02 03 04 05 06 07 08 09 10 11 12 13 14 15 16 17 18 19 20 21 22 23 24 25 …" at bounding box center [484, 301] width 89 height 28
click at [586, 644] on select "Select Walk-in Referral Internet Friend Word of Mouth Advertisement Facebook Ju…" at bounding box center [600, 644] width 320 height 28
select select "45434"
click at [440, 630] on select "Select Walk-in Referral Internet Friend Word of Mouth Advertisement Facebook Ju…" at bounding box center [600, 644] width 320 height 28
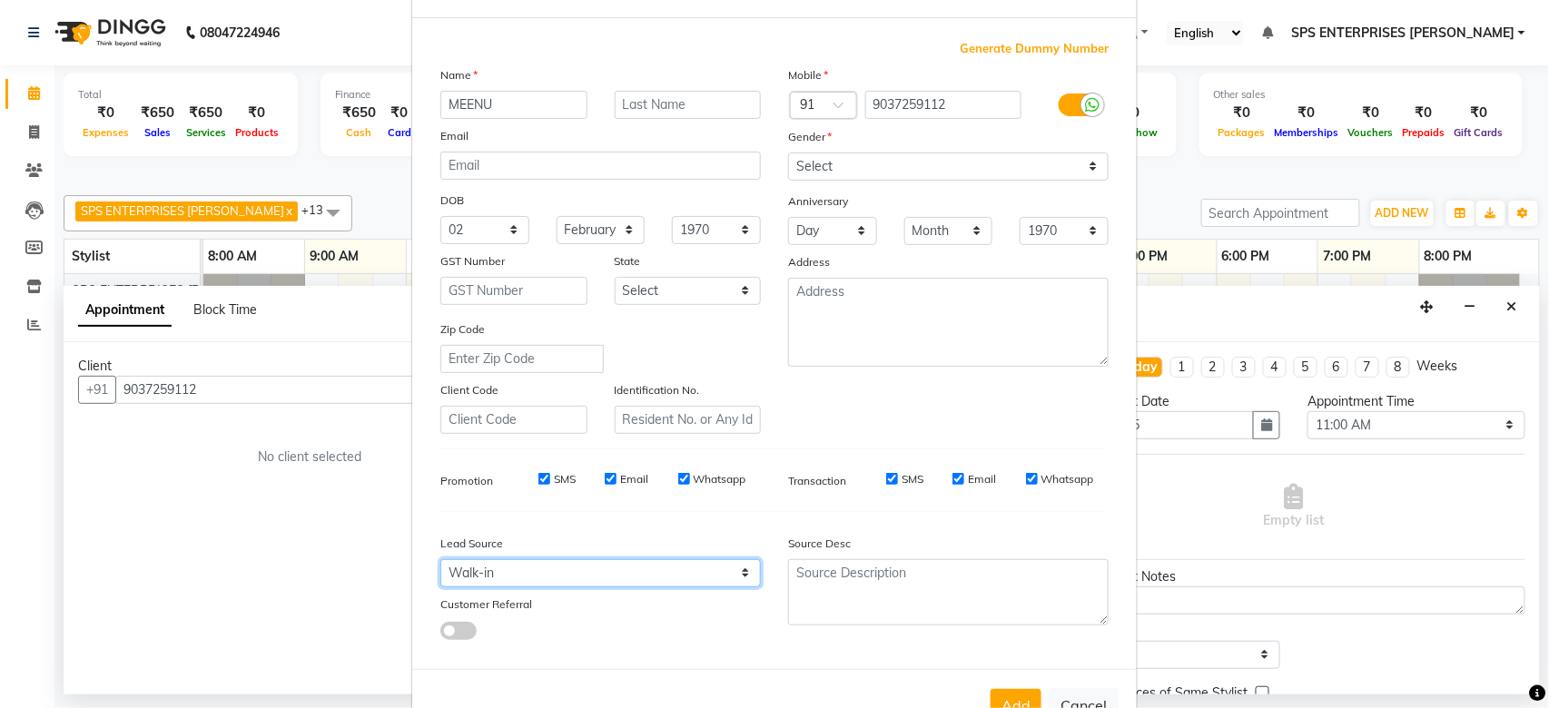
scroll to position [131, 0]
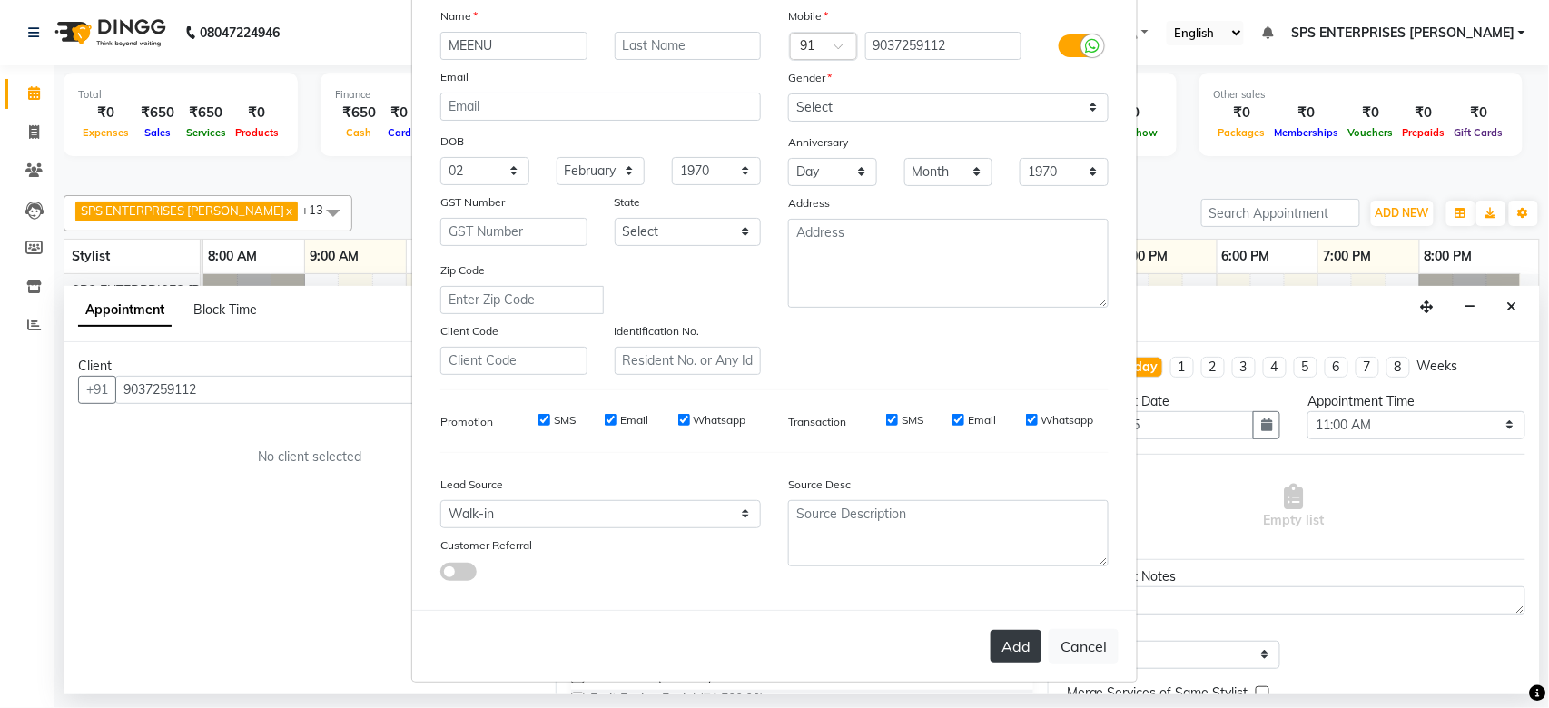
click at [1005, 647] on button "Add" at bounding box center [1015, 646] width 51 height 33
select select
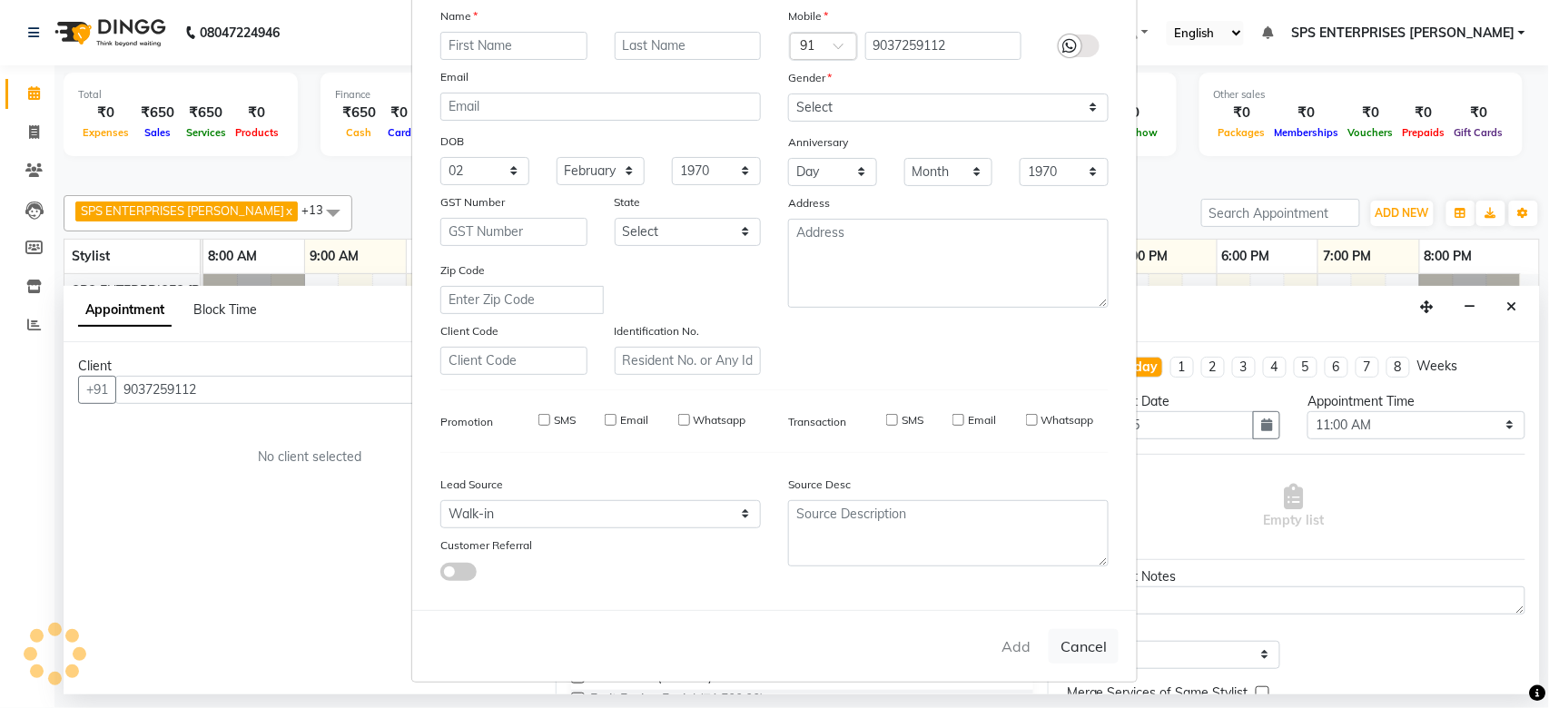
select select
checkbox input "false"
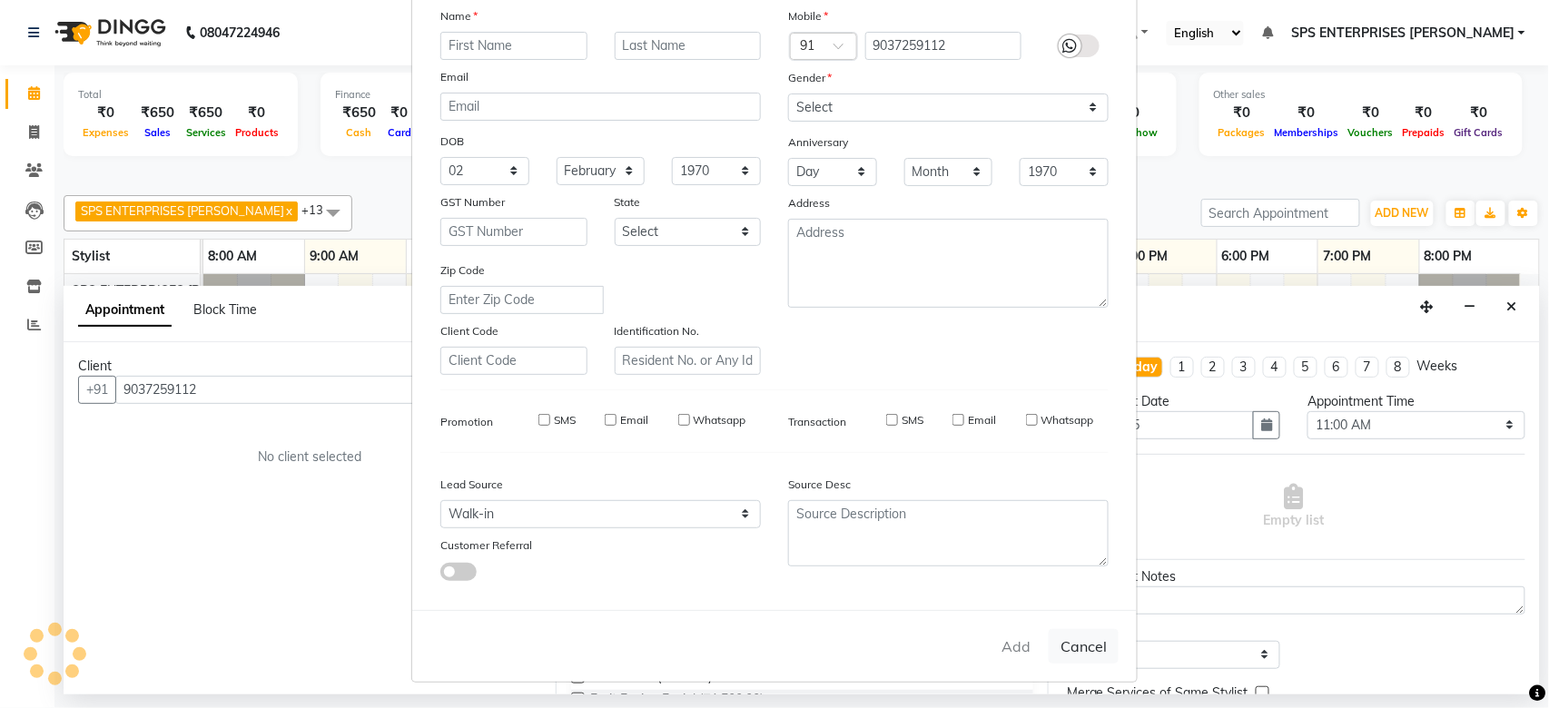
checkbox input "false"
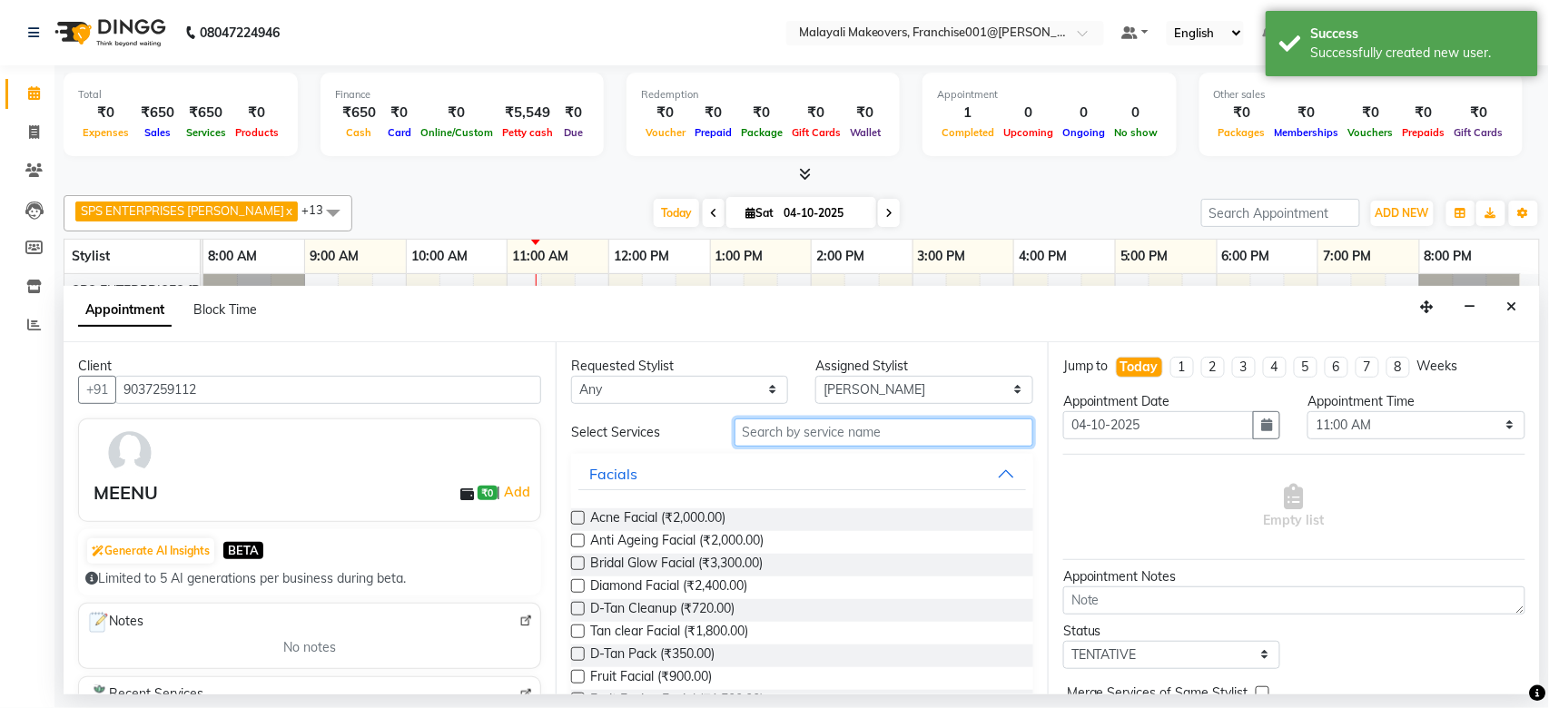
click at [799, 433] on input "text" at bounding box center [883, 432] width 299 height 28
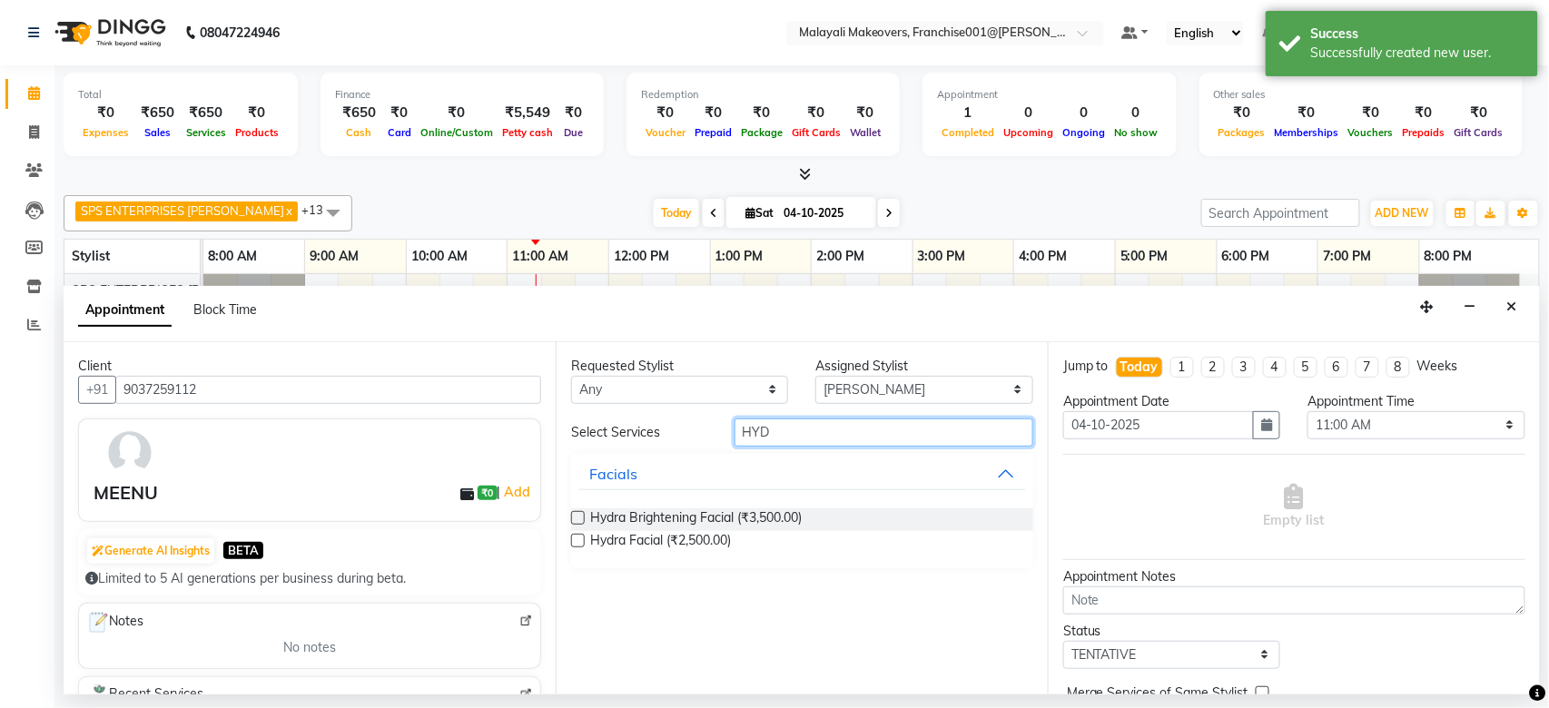
type input "HYD"
click at [584, 515] on label at bounding box center [578, 518] width 14 height 14
click at [583, 515] on input "checkbox" at bounding box center [577, 520] width 12 height 12
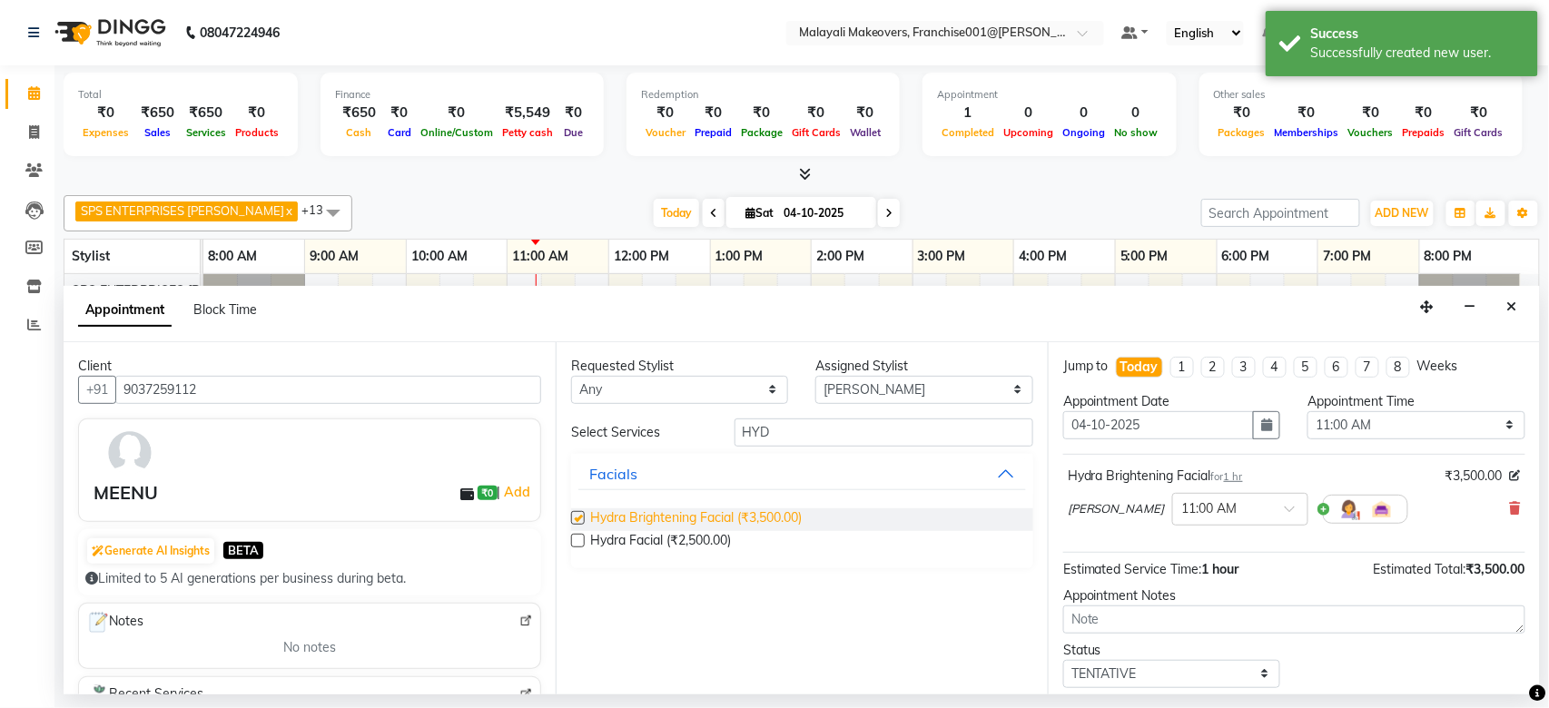
checkbox input "false"
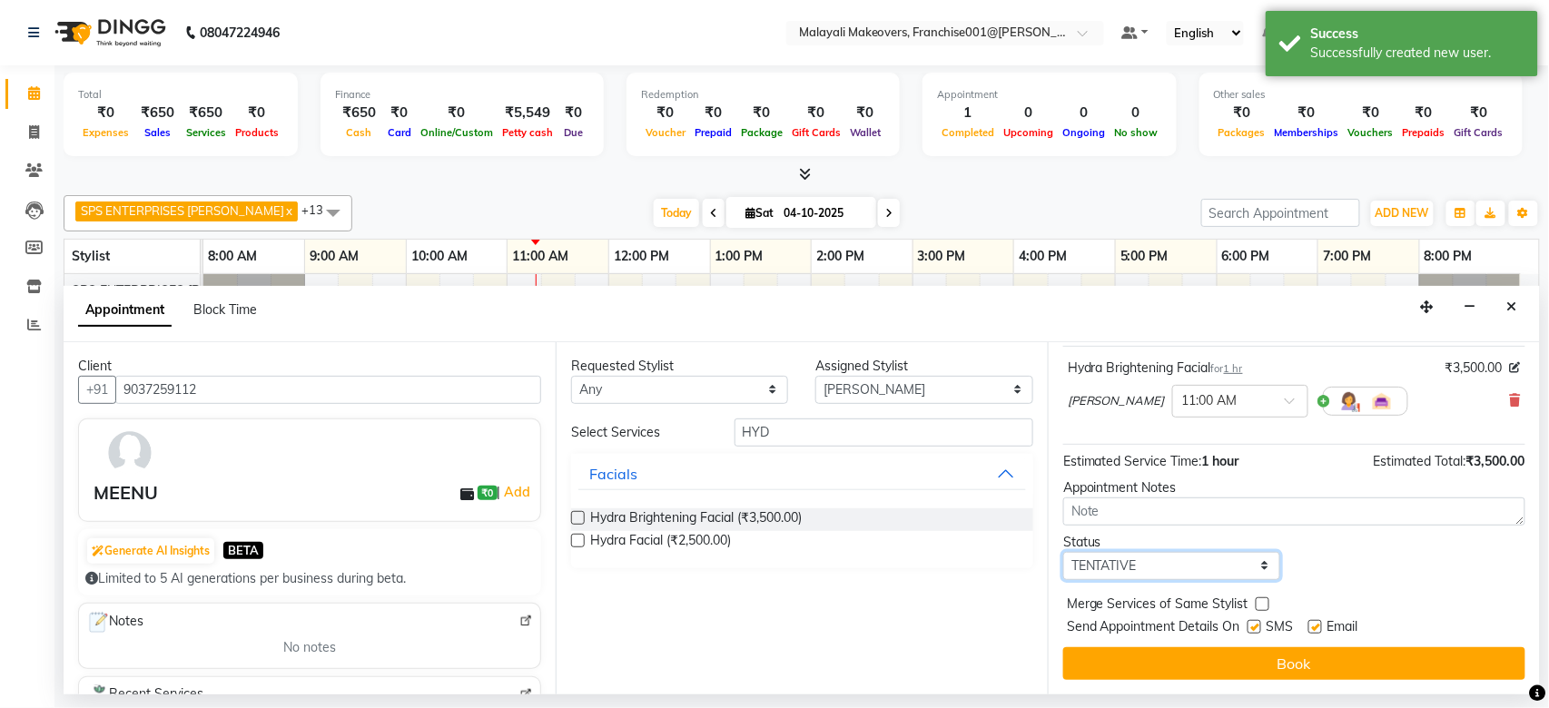
click at [1229, 568] on select "Select TENTATIVE CONFIRM CHECK-IN UPCOMING" at bounding box center [1171, 566] width 217 height 28
select select "confirm booking"
click at [1063, 552] on select "Select TENTATIVE CONFIRM CHECK-IN UPCOMING" at bounding box center [1171, 566] width 217 height 28
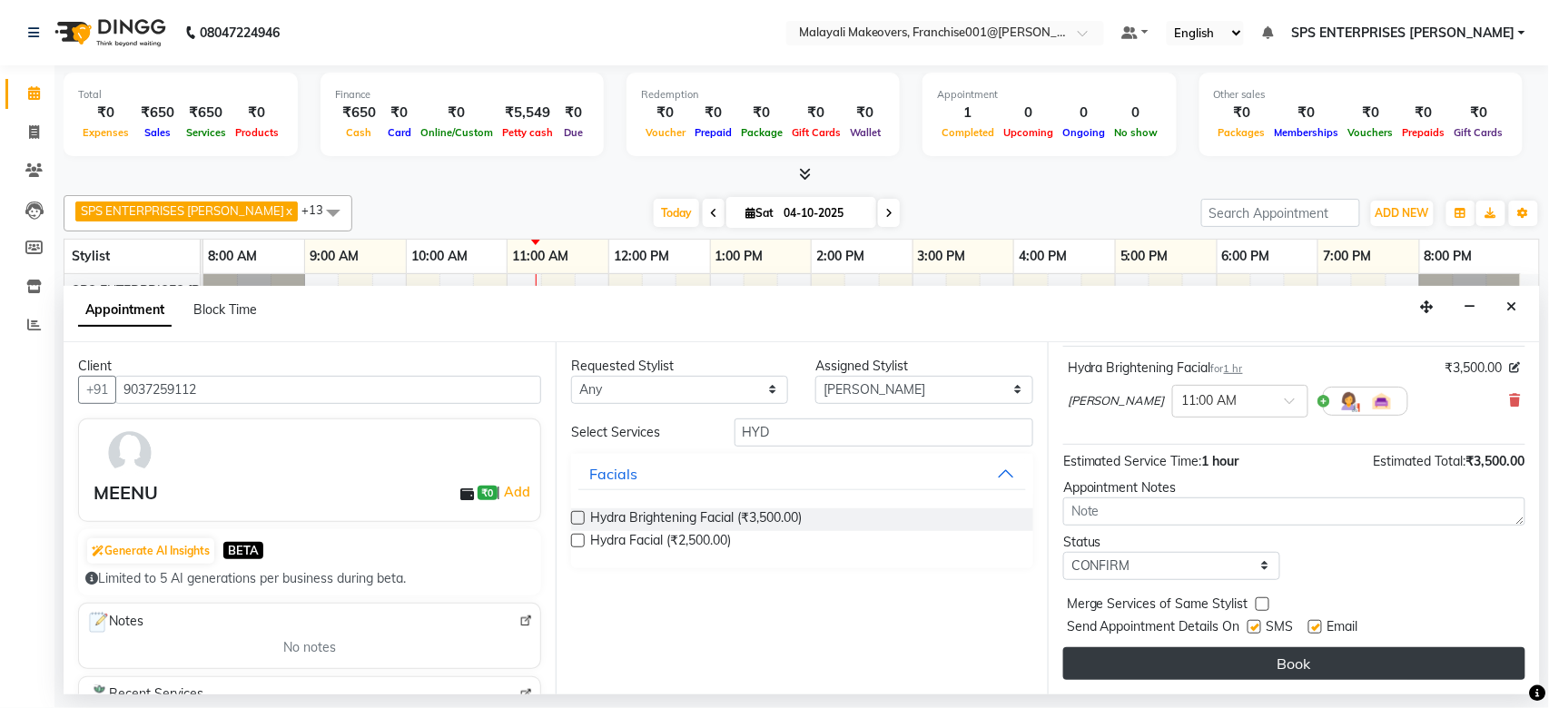
click at [1171, 662] on button "Book" at bounding box center [1294, 663] width 462 height 33
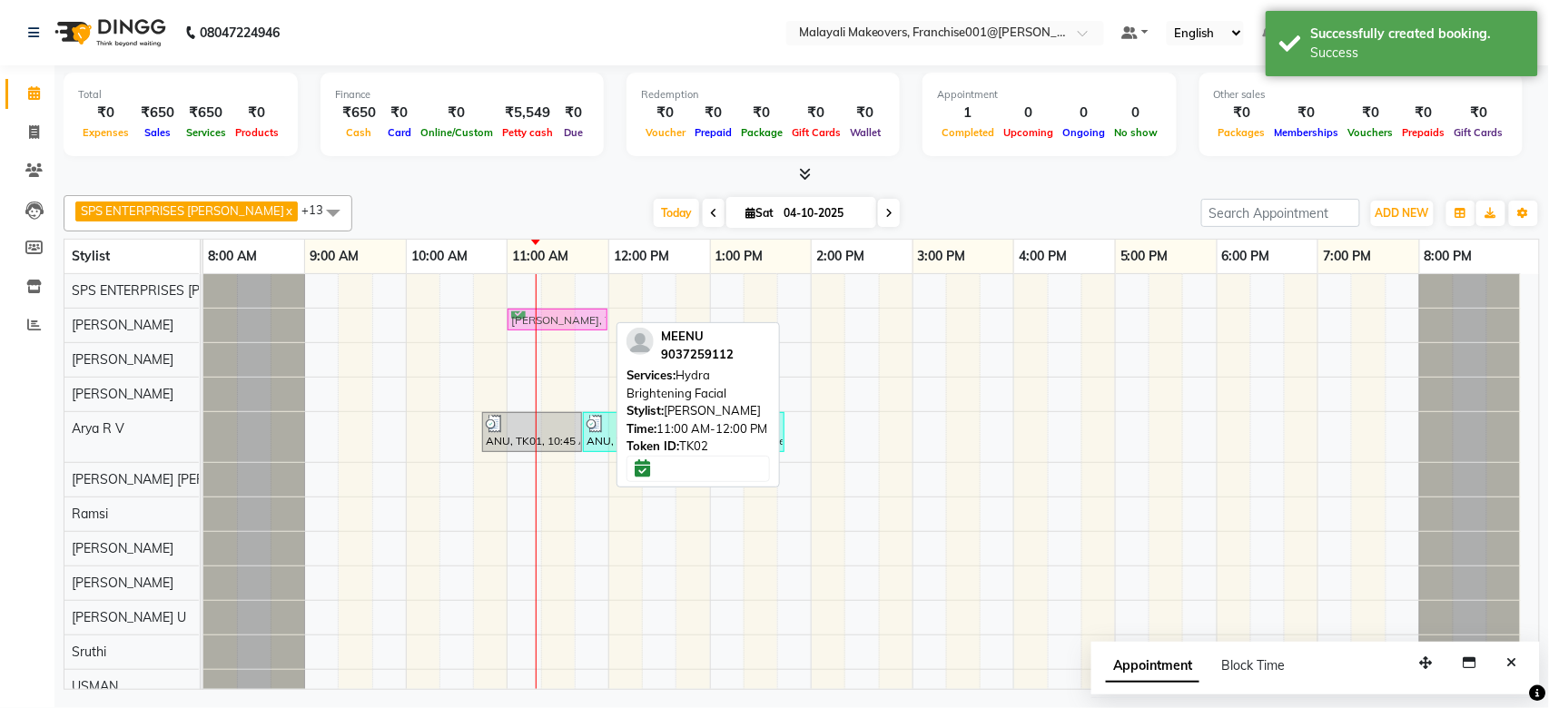
drag, startPoint x: 558, startPoint y: 316, endPoint x: 575, endPoint y: 316, distance: 16.3
click at [203, 316] on div "MEENU, TK02, 11:00 AM-12:00 PM, Hydra Brightening Facial MEENU, TK02, 11:00 AM-…" at bounding box center [203, 325] width 0 height 33
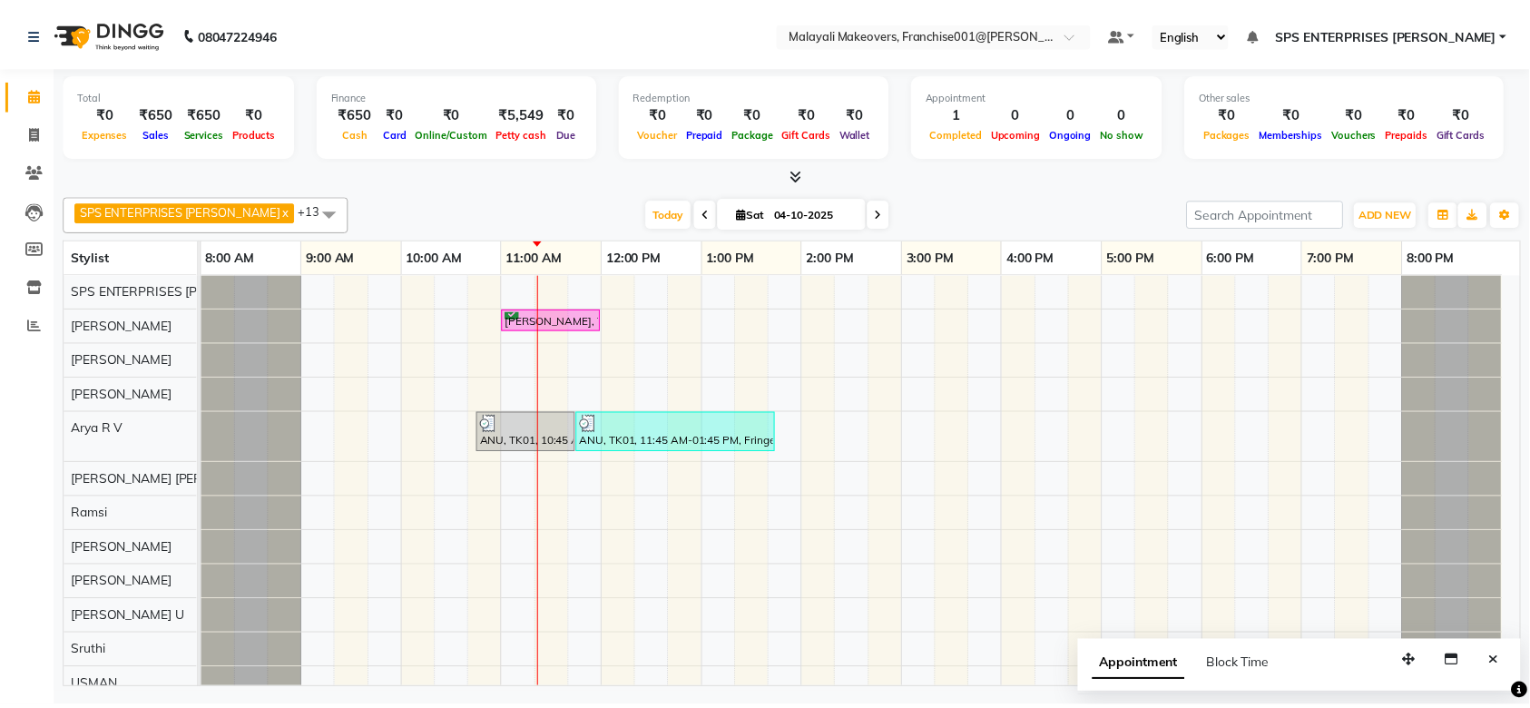
scroll to position [103, 0]
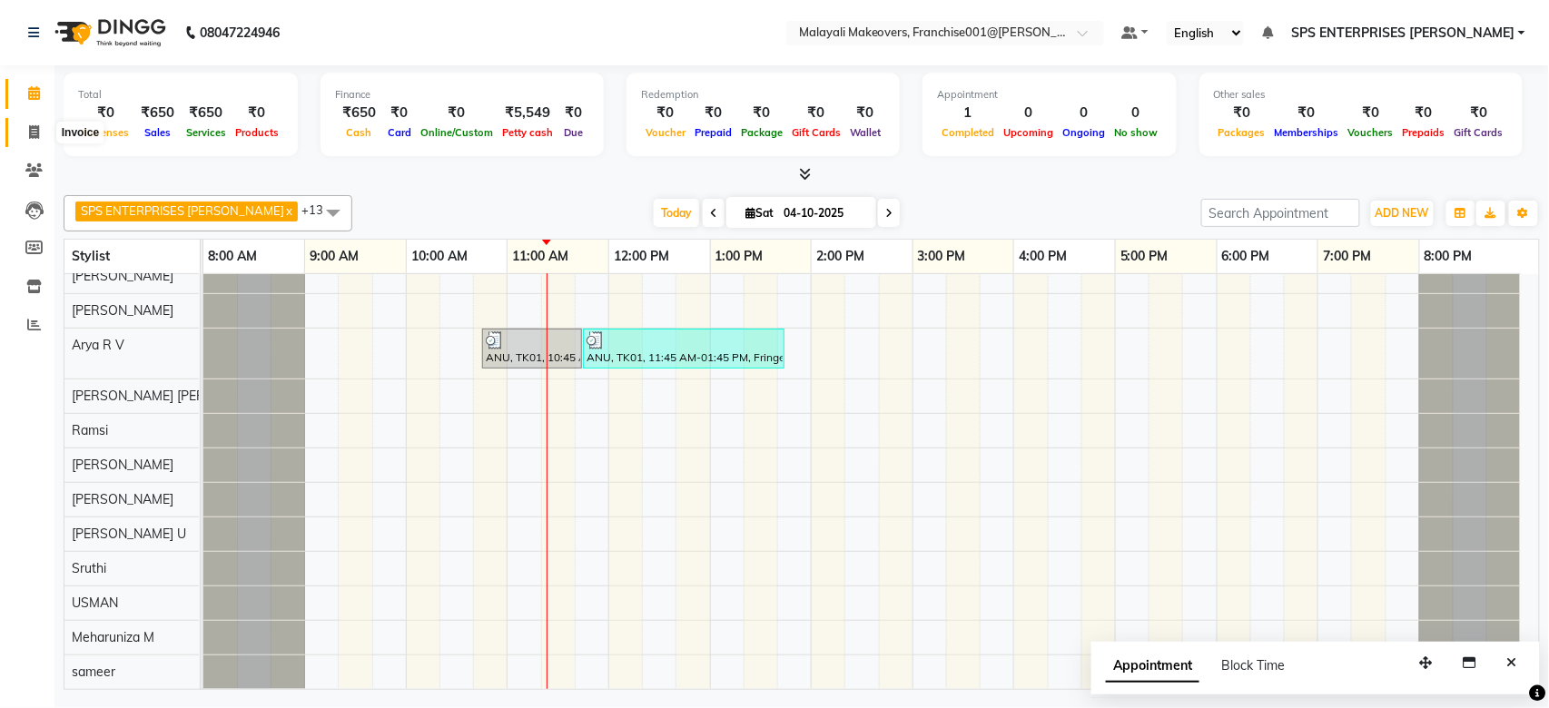
click at [20, 129] on span at bounding box center [34, 133] width 32 height 21
select select "service"
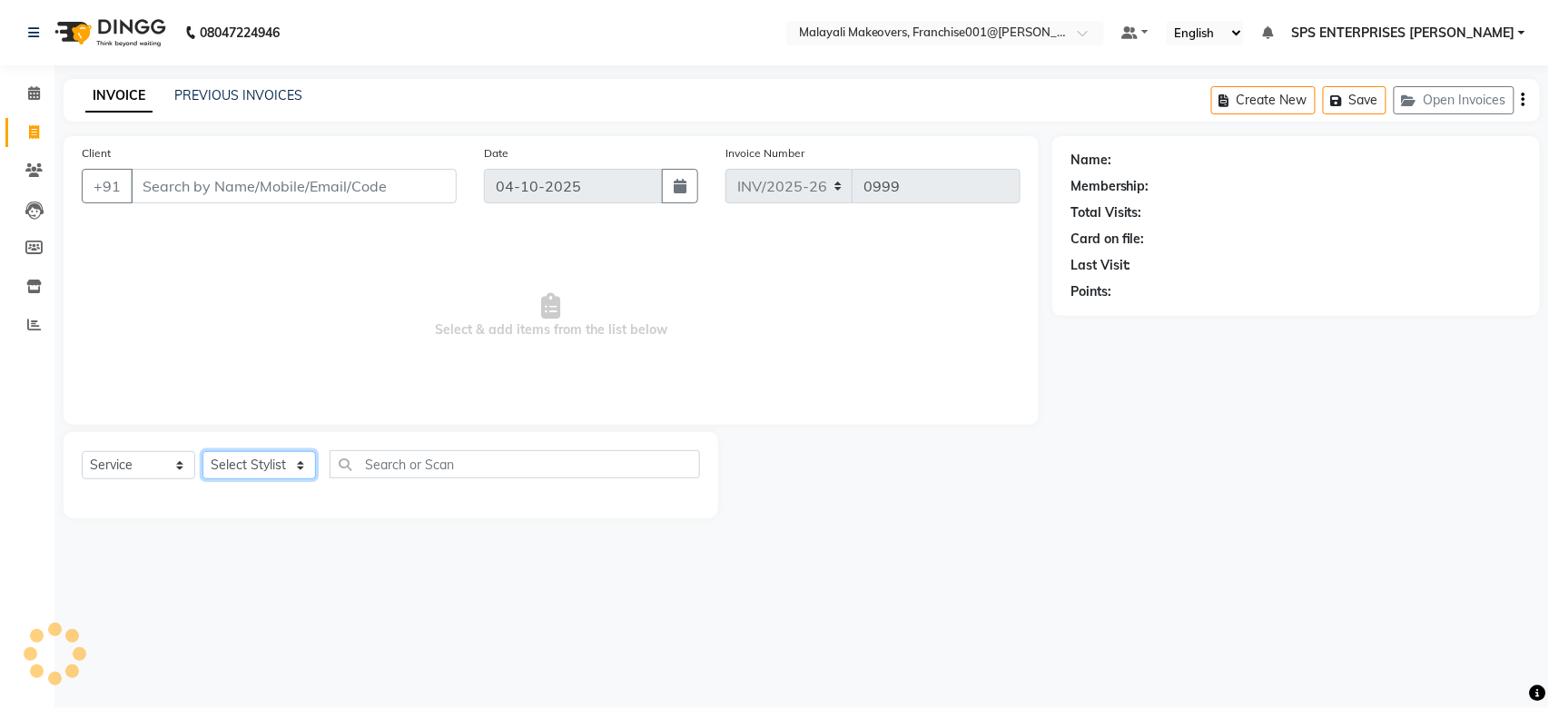
click at [300, 461] on select "Select Stylist" at bounding box center [258, 465] width 113 height 28
click at [300, 461] on select "Select Stylist [PERSON_NAME] S [PERSON_NAME] P [PERSON_NAME] R V [PERSON_NAME] …" at bounding box center [272, 465] width 140 height 28
select select "47980"
click at [202, 452] on select "Select Stylist [PERSON_NAME] S [PERSON_NAME] P [PERSON_NAME] R V [PERSON_NAME] …" at bounding box center [272, 465] width 140 height 28
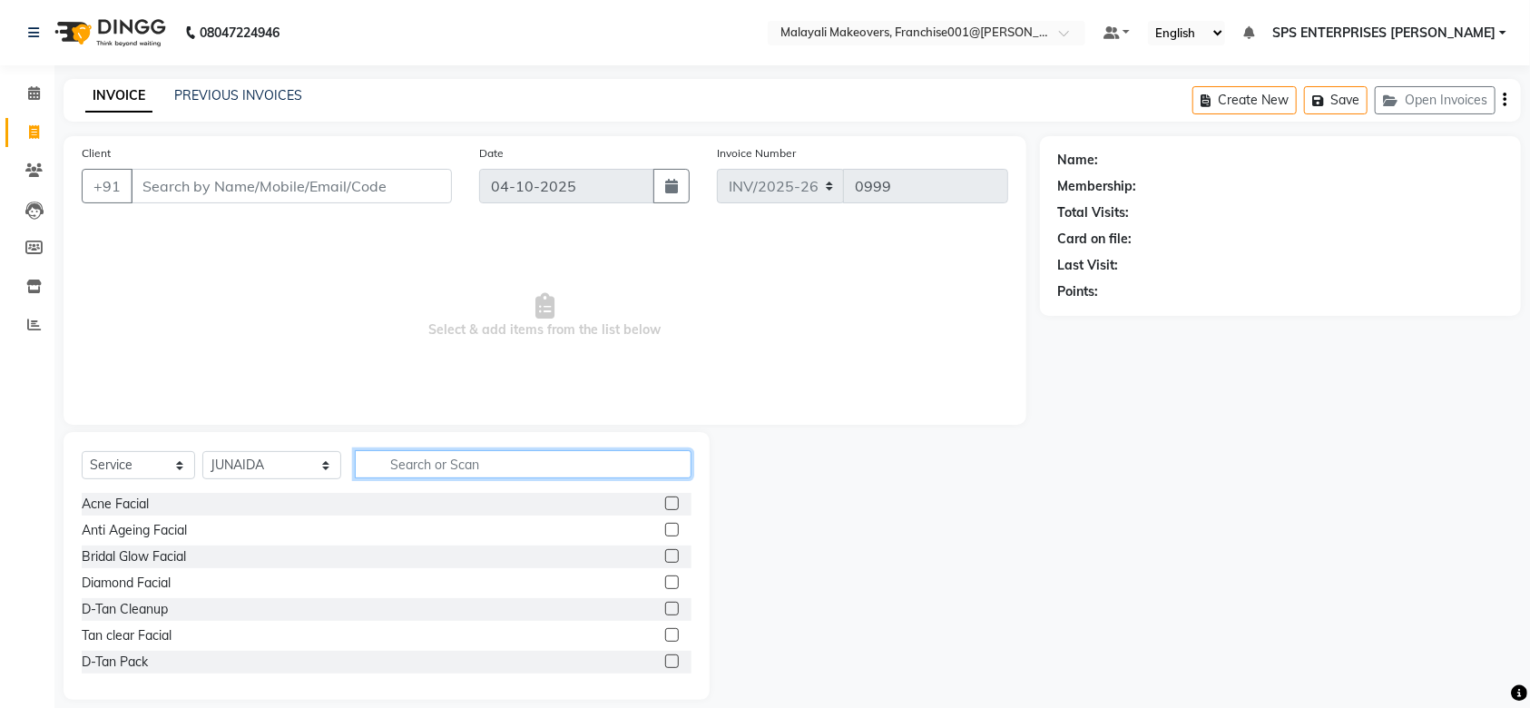
click at [429, 467] on input "text" at bounding box center [523, 464] width 337 height 28
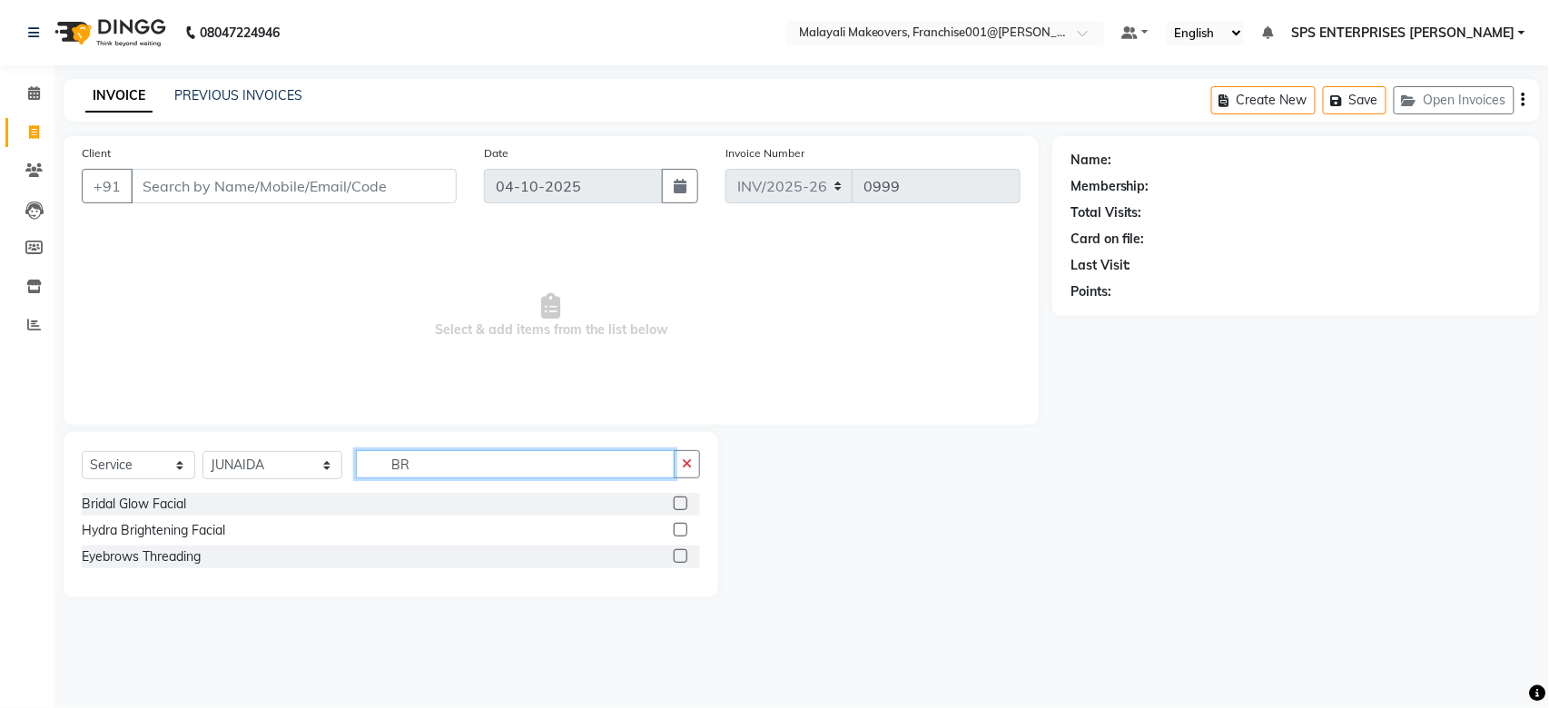
type input "B"
type input "C"
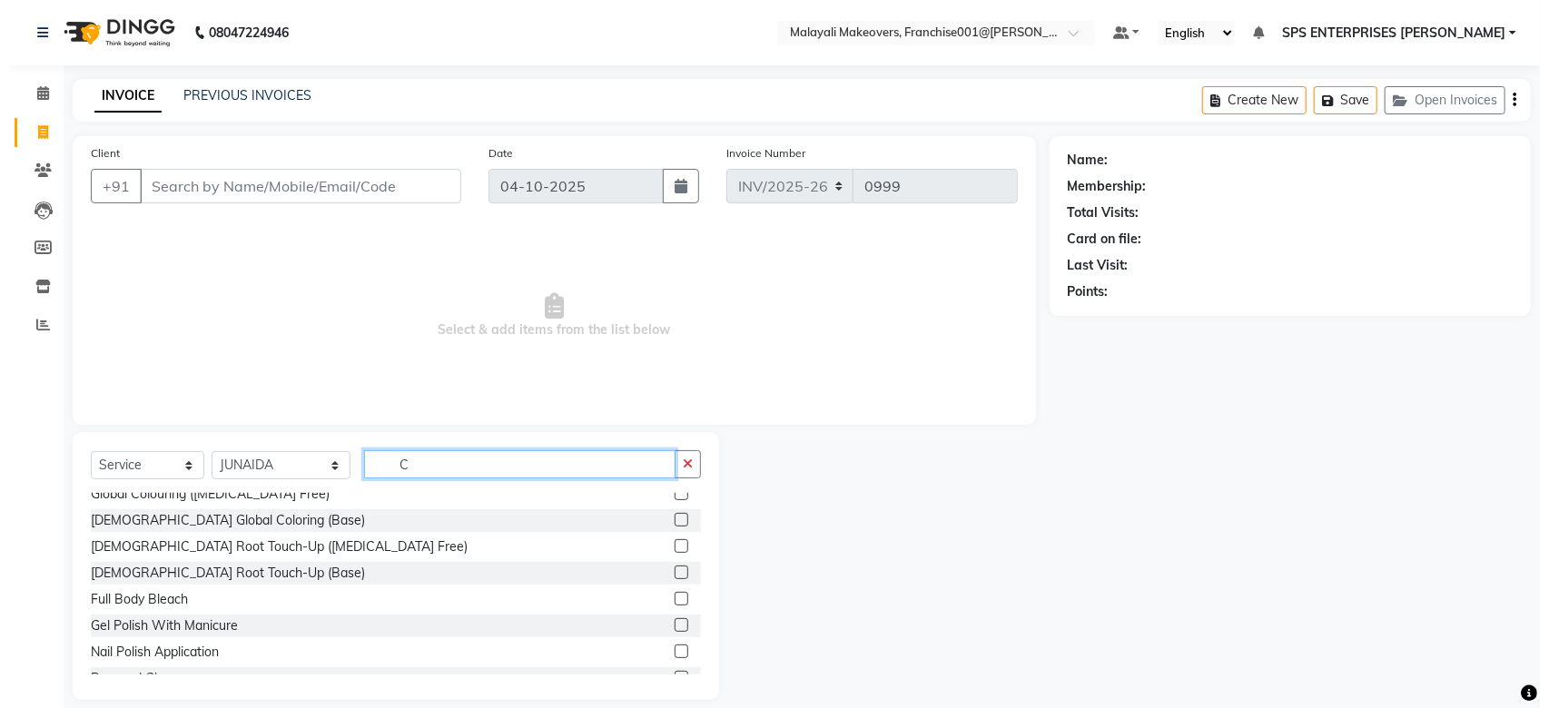
scroll to position [1107, 0]
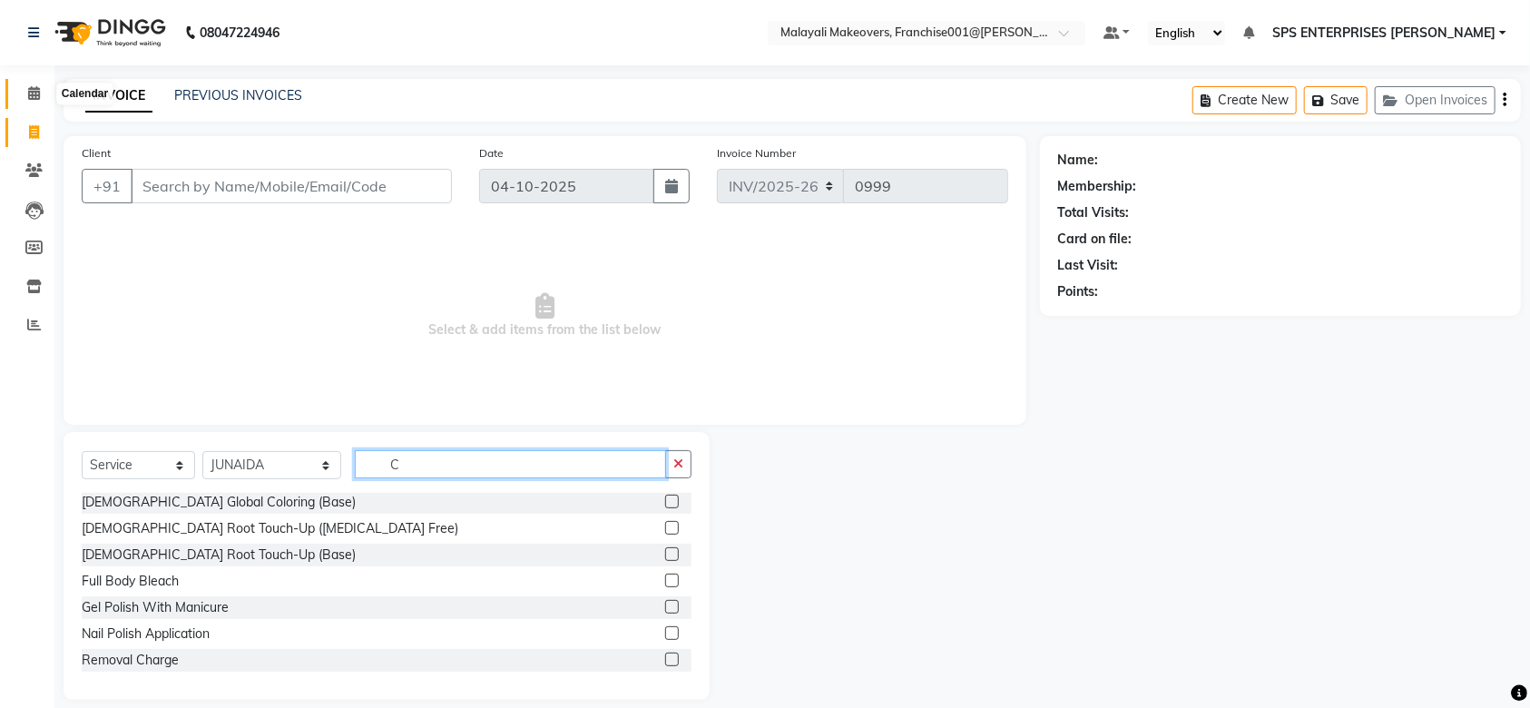
type input "C"
click at [41, 86] on span at bounding box center [34, 94] width 32 height 21
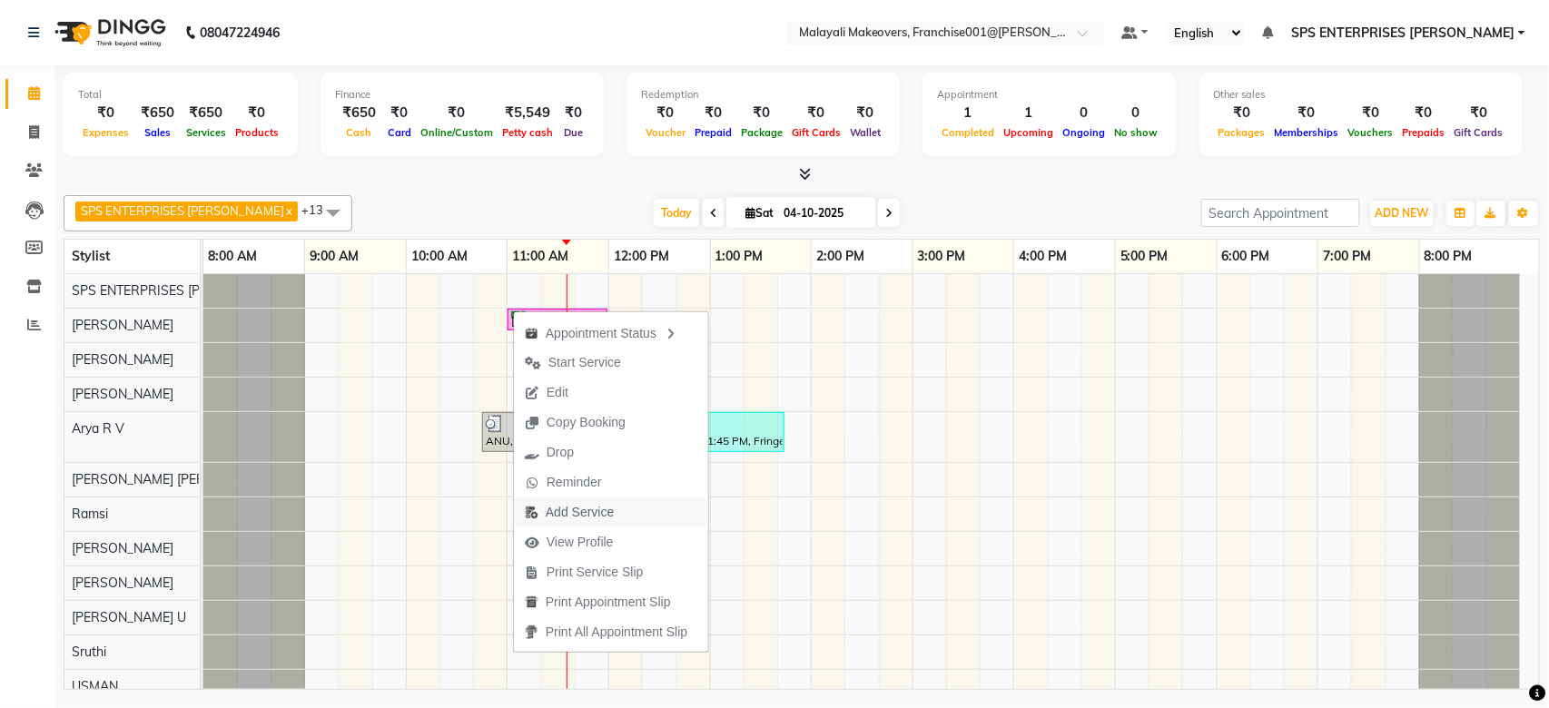
click at [598, 508] on span "Add Service" at bounding box center [580, 512] width 68 height 19
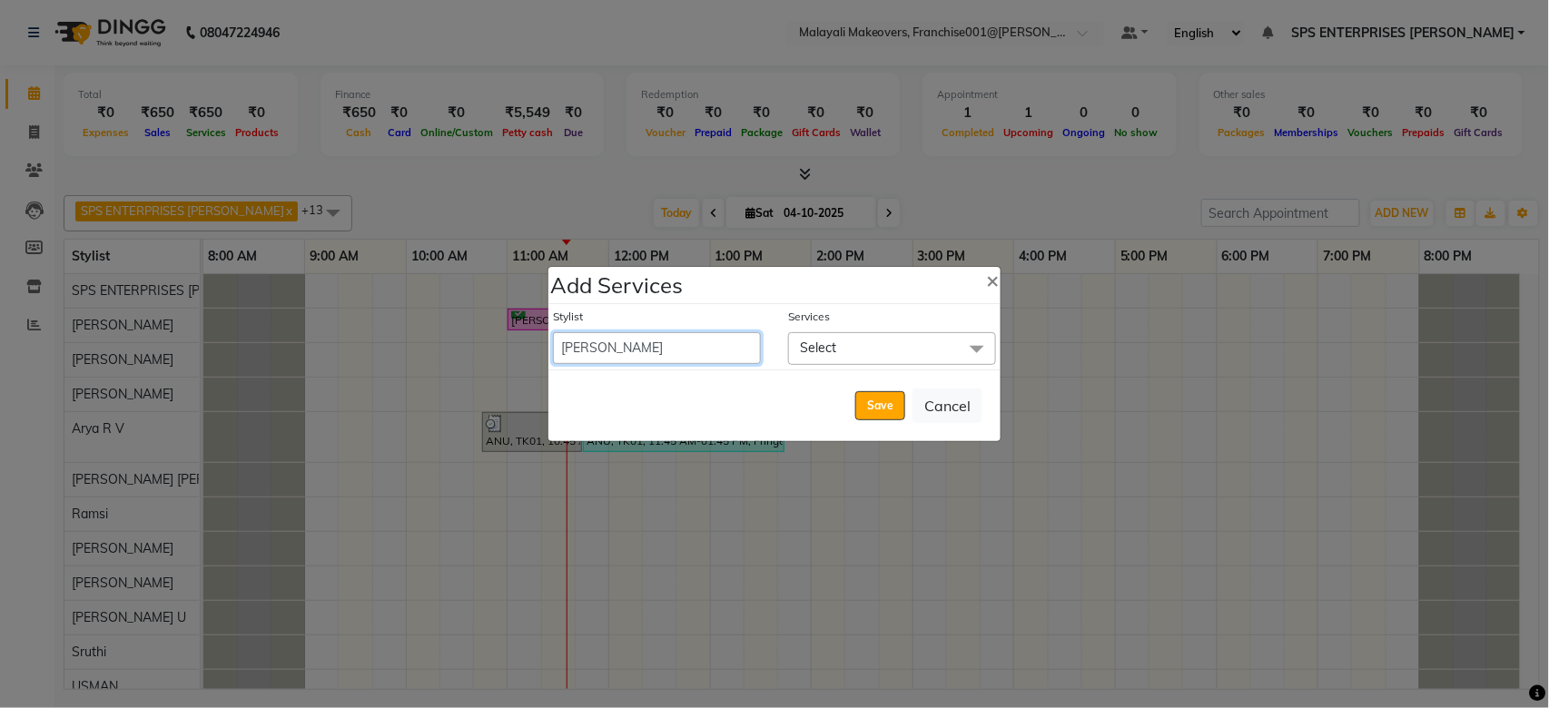
click at [715, 361] on select "ABHIRAMI THAMPI AKSHAY S ANILA P Anjana Arya R V Asiya ATHIRA chippy Dr .Preeth…" at bounding box center [657, 348] width 208 height 32
select select "84394"
click at [553, 332] on select "ABHIRAMI THAMPI AKSHAY S ANILA P Anjana Arya R V Asiya ATHIRA chippy Dr .Preeth…" at bounding box center [657, 348] width 208 height 32
select select "720"
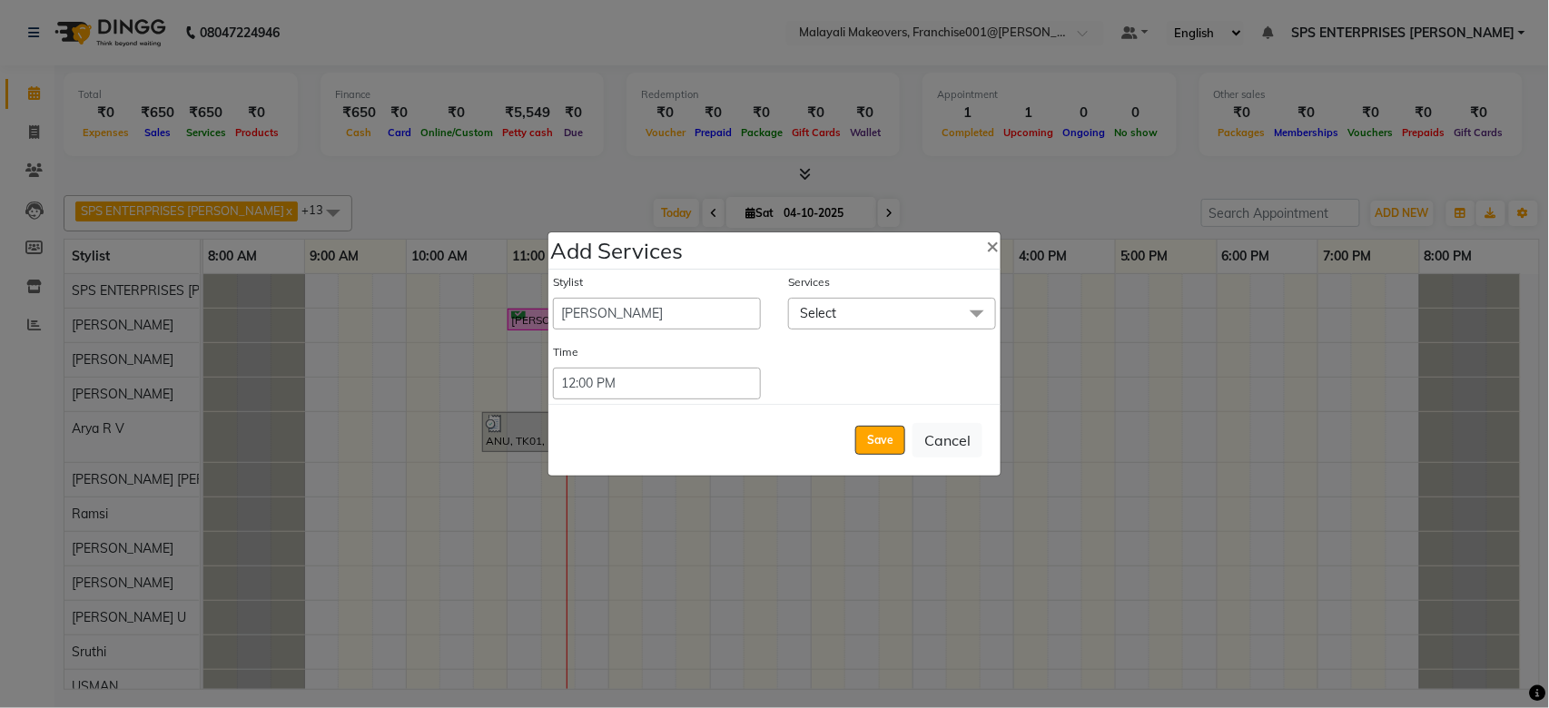
click at [832, 303] on span "Select" at bounding box center [892, 314] width 208 height 32
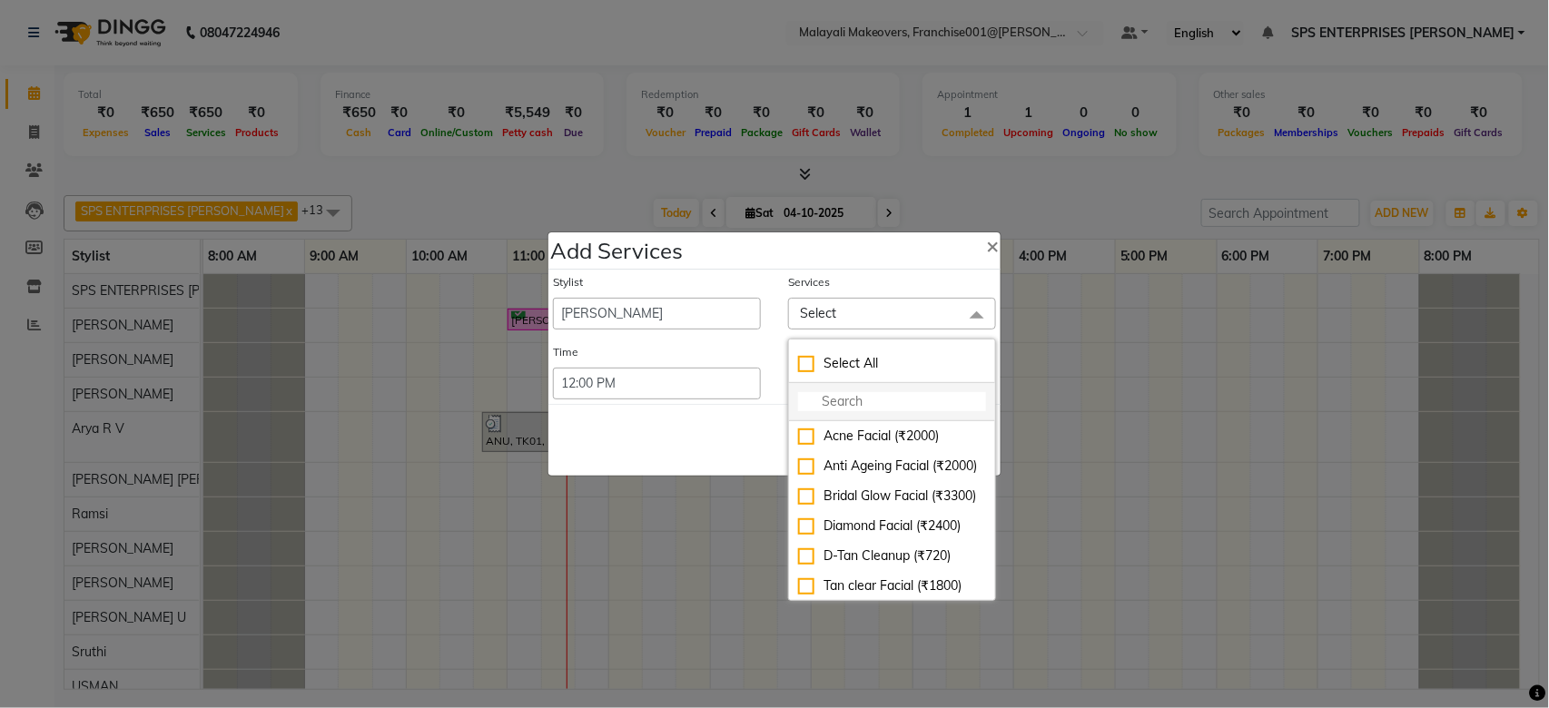
click at [830, 393] on input "multiselect-search" at bounding box center [892, 401] width 188 height 19
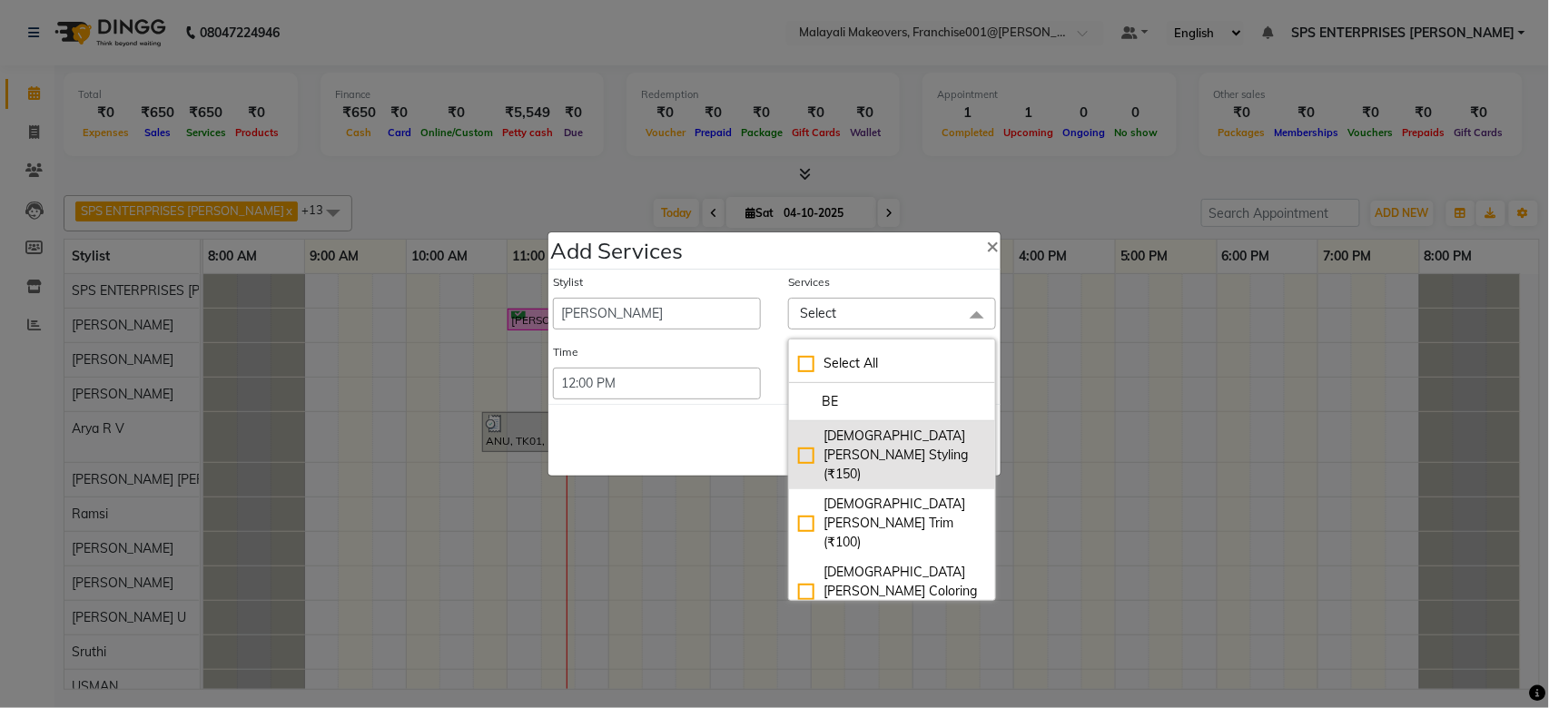
type input "BE"
click at [806, 438] on div "[DEMOGRAPHIC_DATA] [PERSON_NAME] Styling (₹150)" at bounding box center [892, 455] width 188 height 57
checkbox input "true"
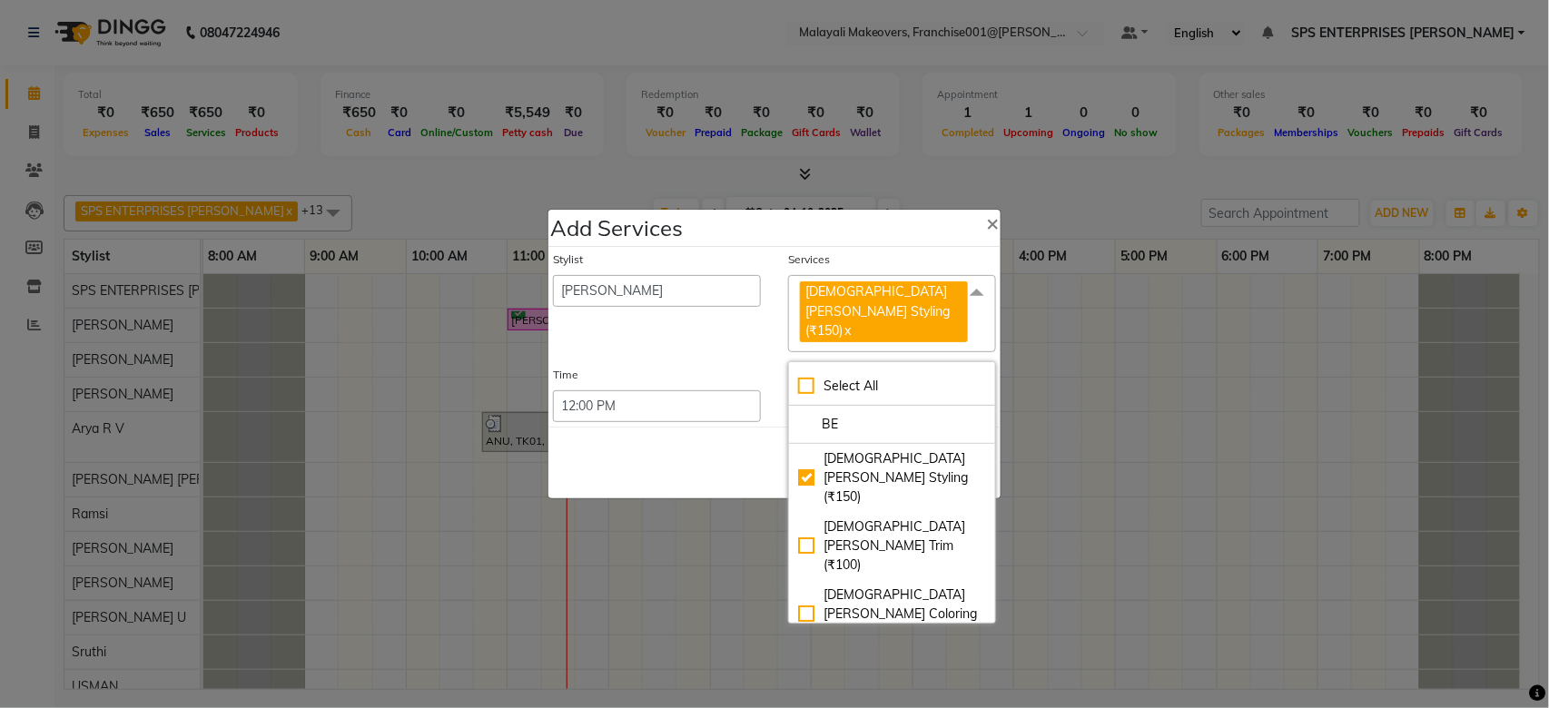
click at [750, 441] on div "Save Cancel" at bounding box center [774, 463] width 452 height 72
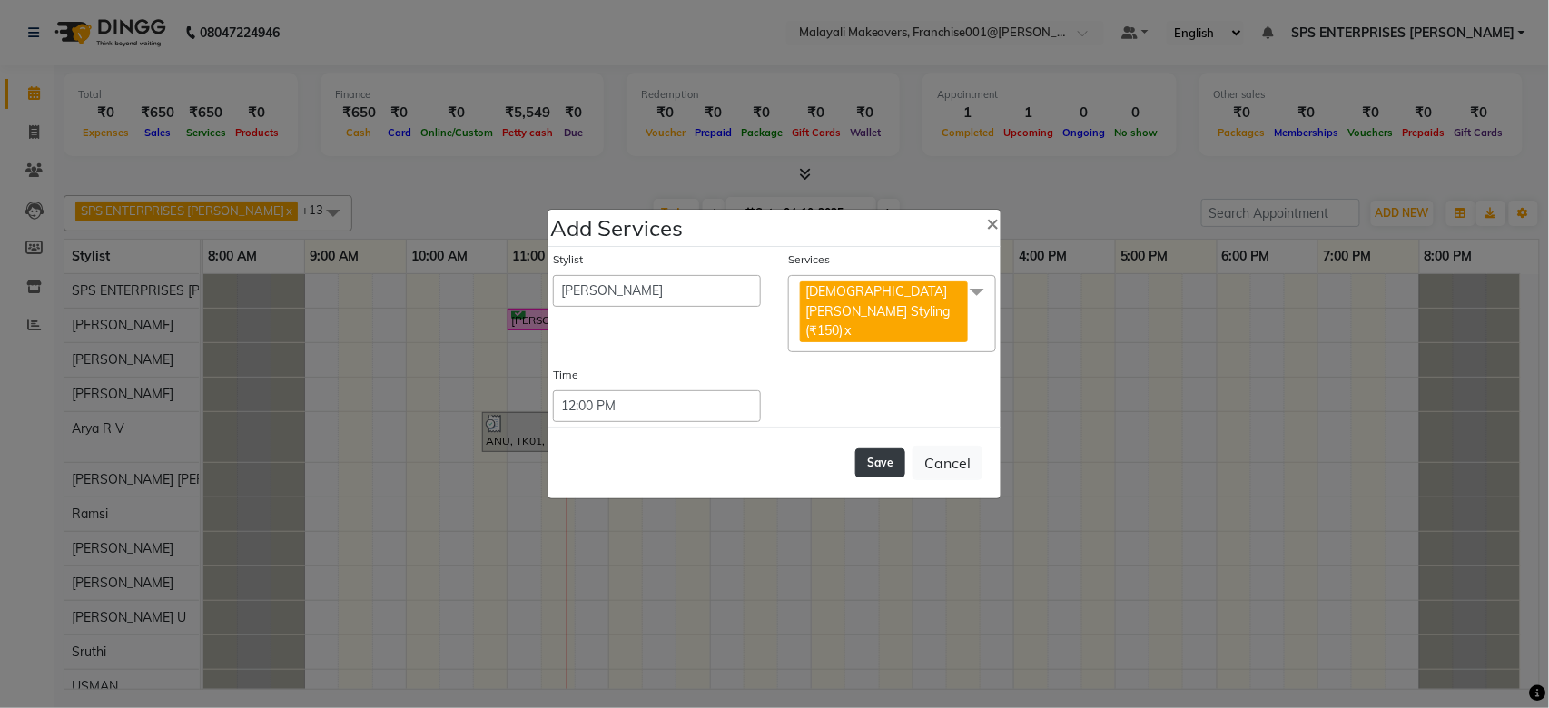
click at [882, 451] on button "Save" at bounding box center [880, 462] width 50 height 29
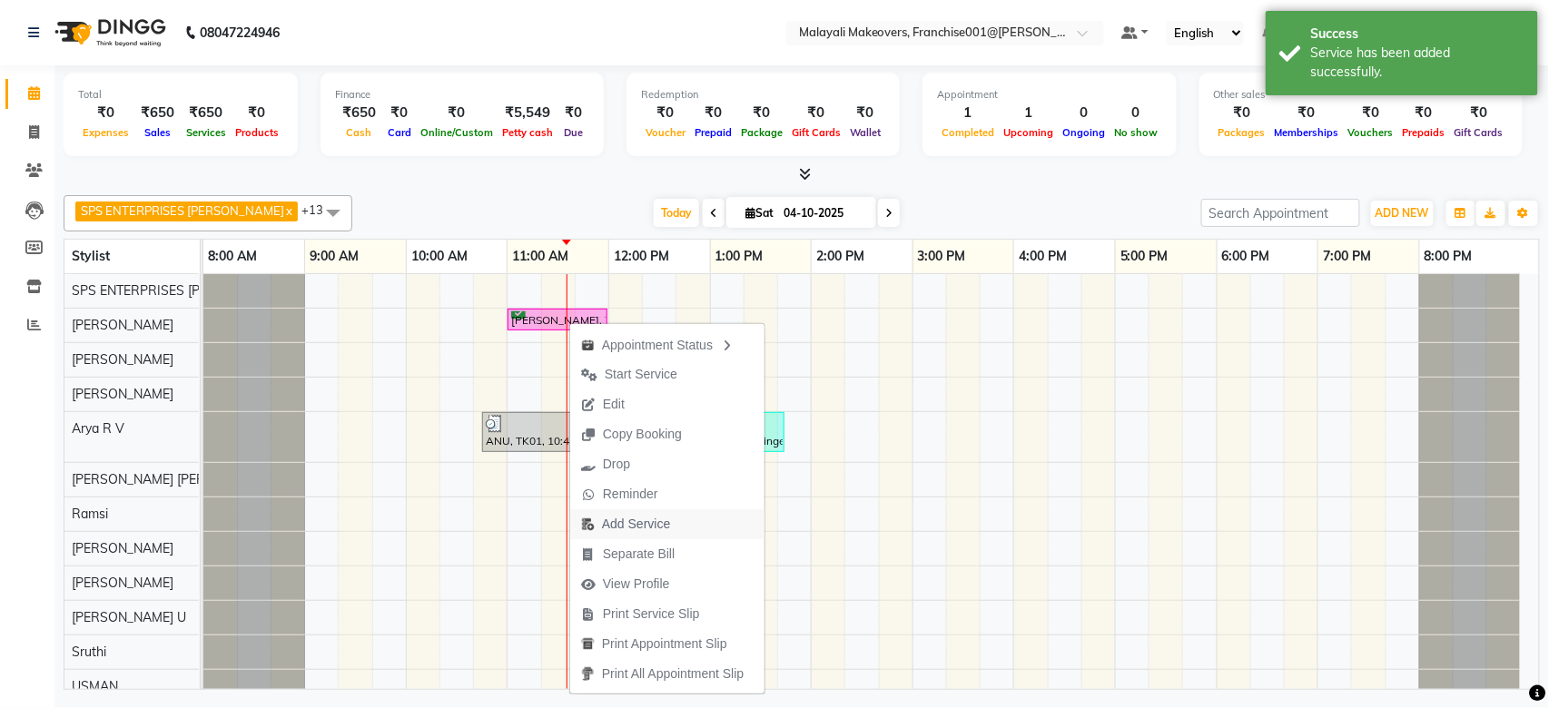
click at [621, 520] on span "Add Service" at bounding box center [636, 524] width 68 height 19
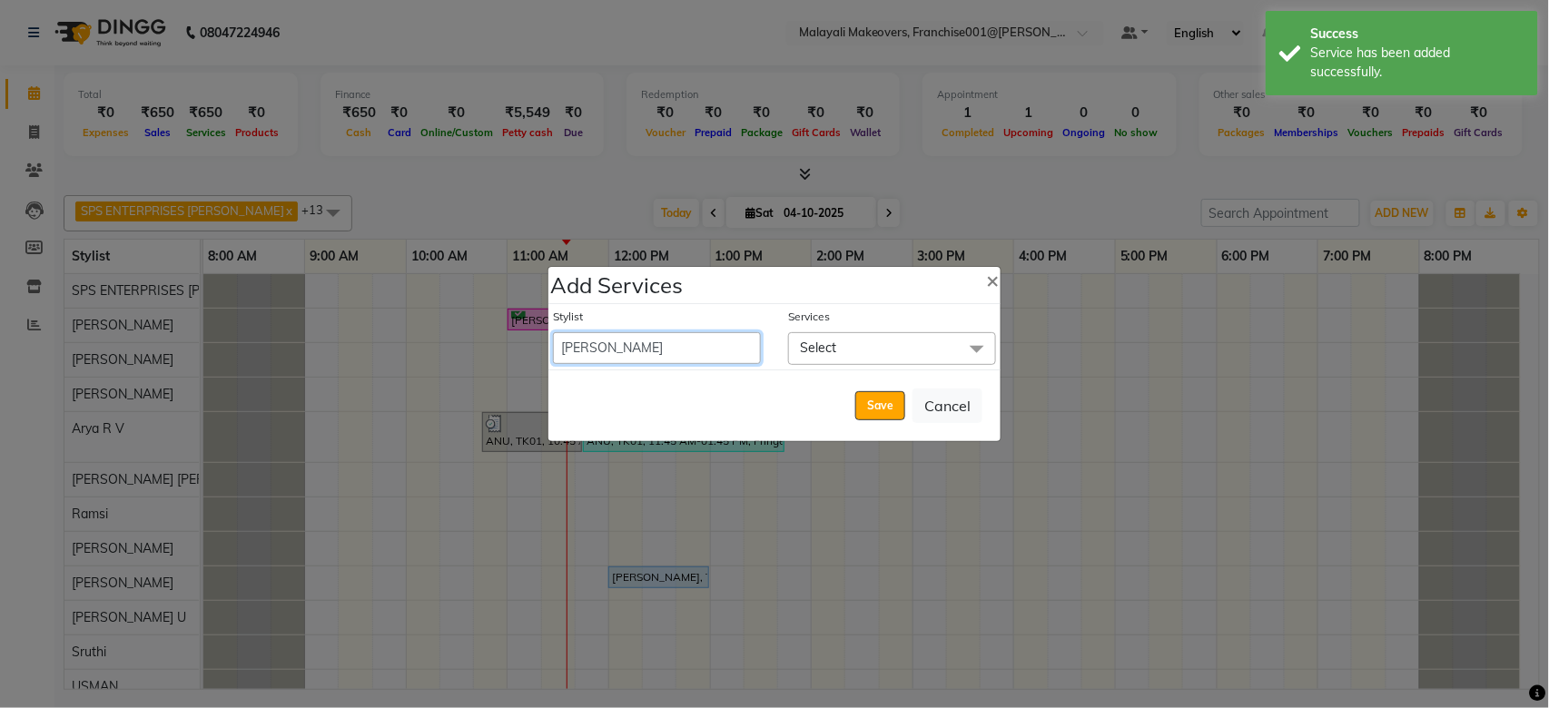
click at [620, 355] on select "ABHIRAMI THAMPI AKSHAY S ANILA P Anjana Arya R V Asiya ATHIRA chippy Dr .Preeth…" at bounding box center [657, 348] width 208 height 32
select select "87475"
click at [553, 332] on select "ABHIRAMI THAMPI AKSHAY S ANILA P Anjana Arya R V Asiya ATHIRA chippy Dr .Preeth…" at bounding box center [657, 348] width 208 height 32
select select "720"
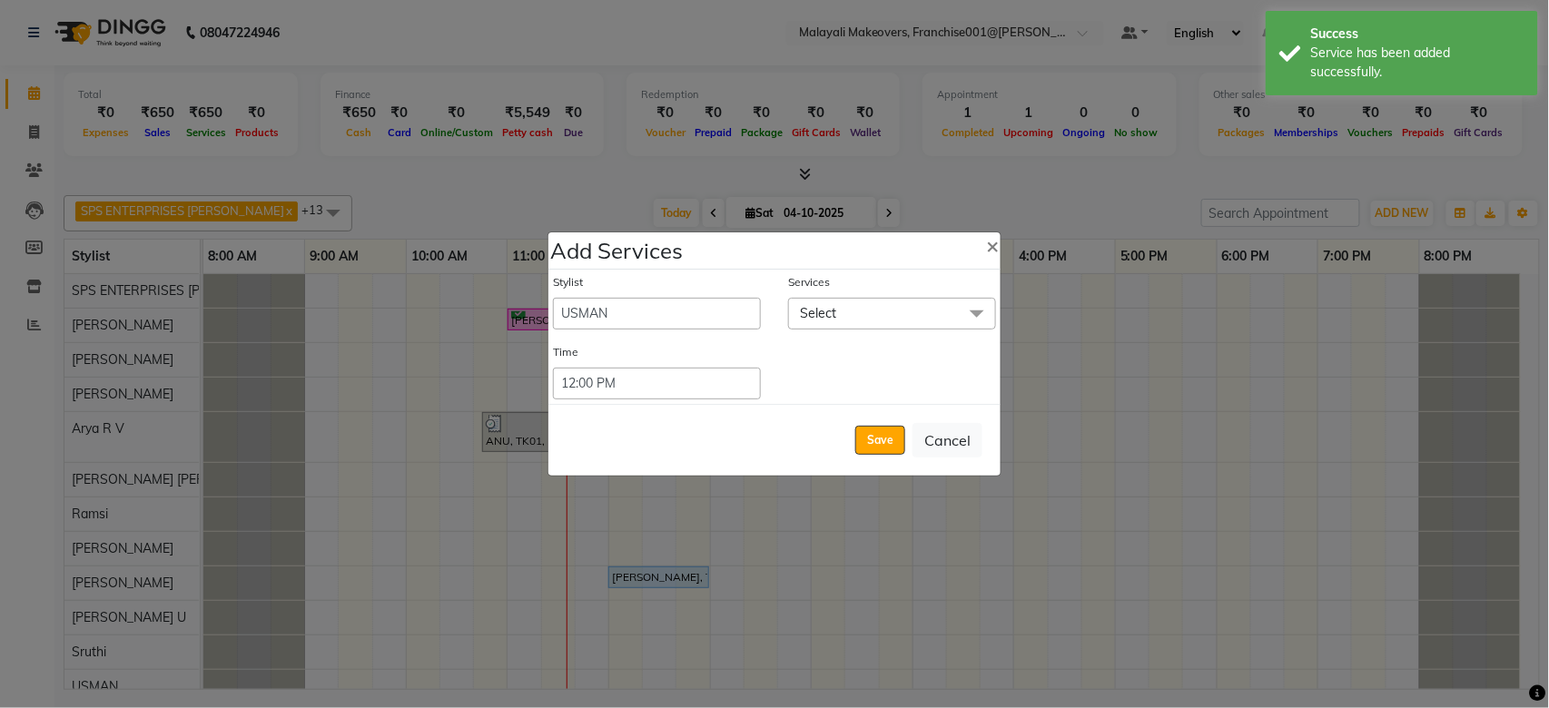
click at [870, 318] on span "Select" at bounding box center [892, 314] width 208 height 32
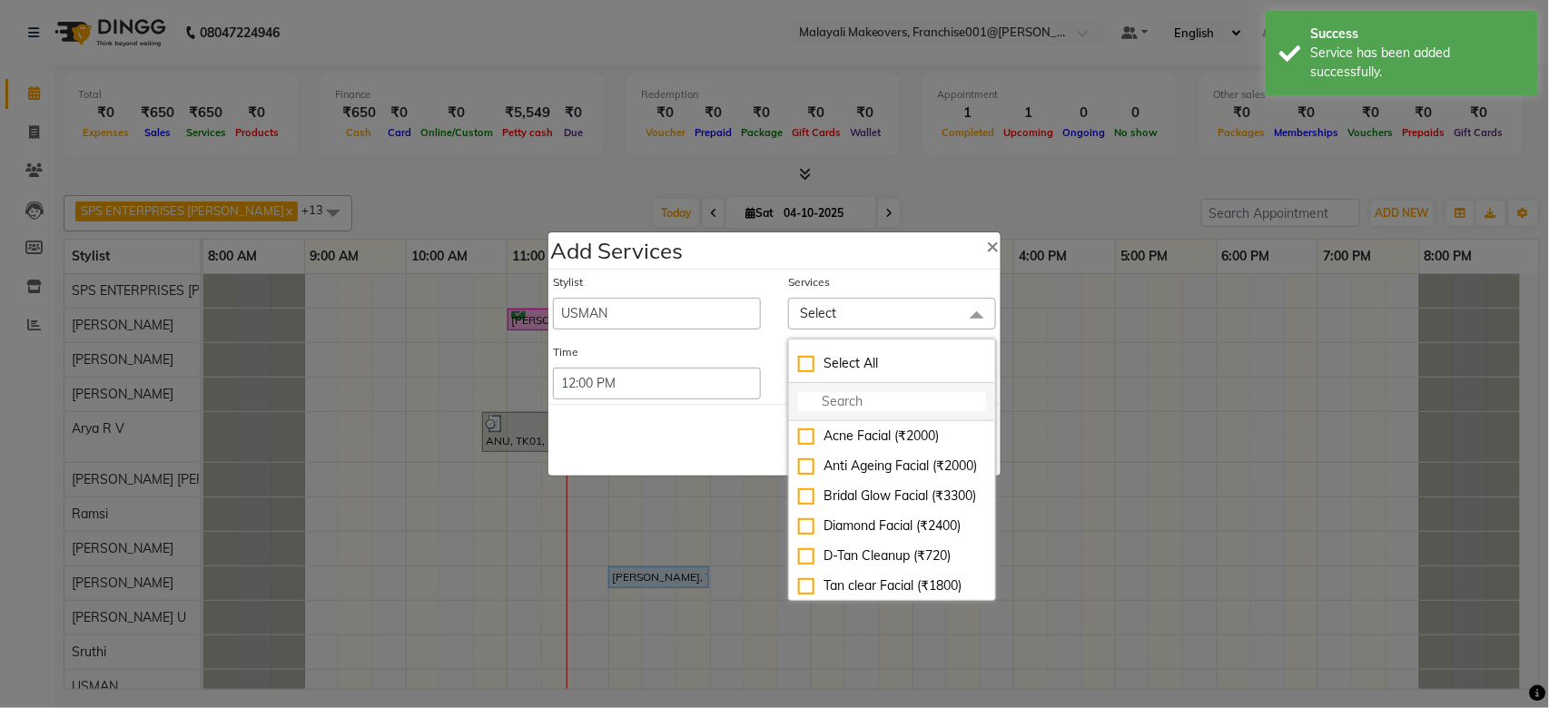
click at [824, 397] on input "multiselect-search" at bounding box center [892, 401] width 188 height 19
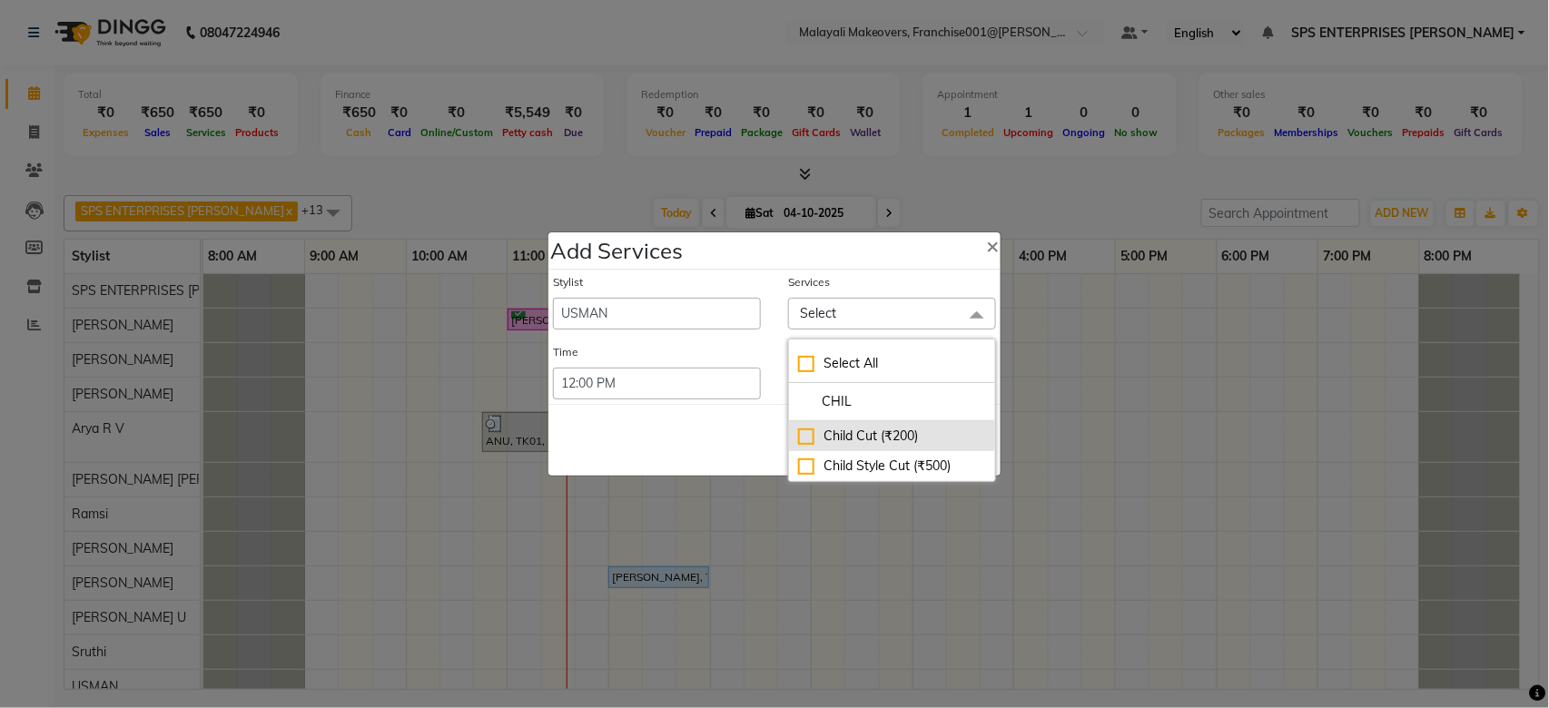
type input "CHIL"
click at [802, 435] on div "Child Cut (₹200)" at bounding box center [892, 436] width 188 height 19
checkbox input "true"
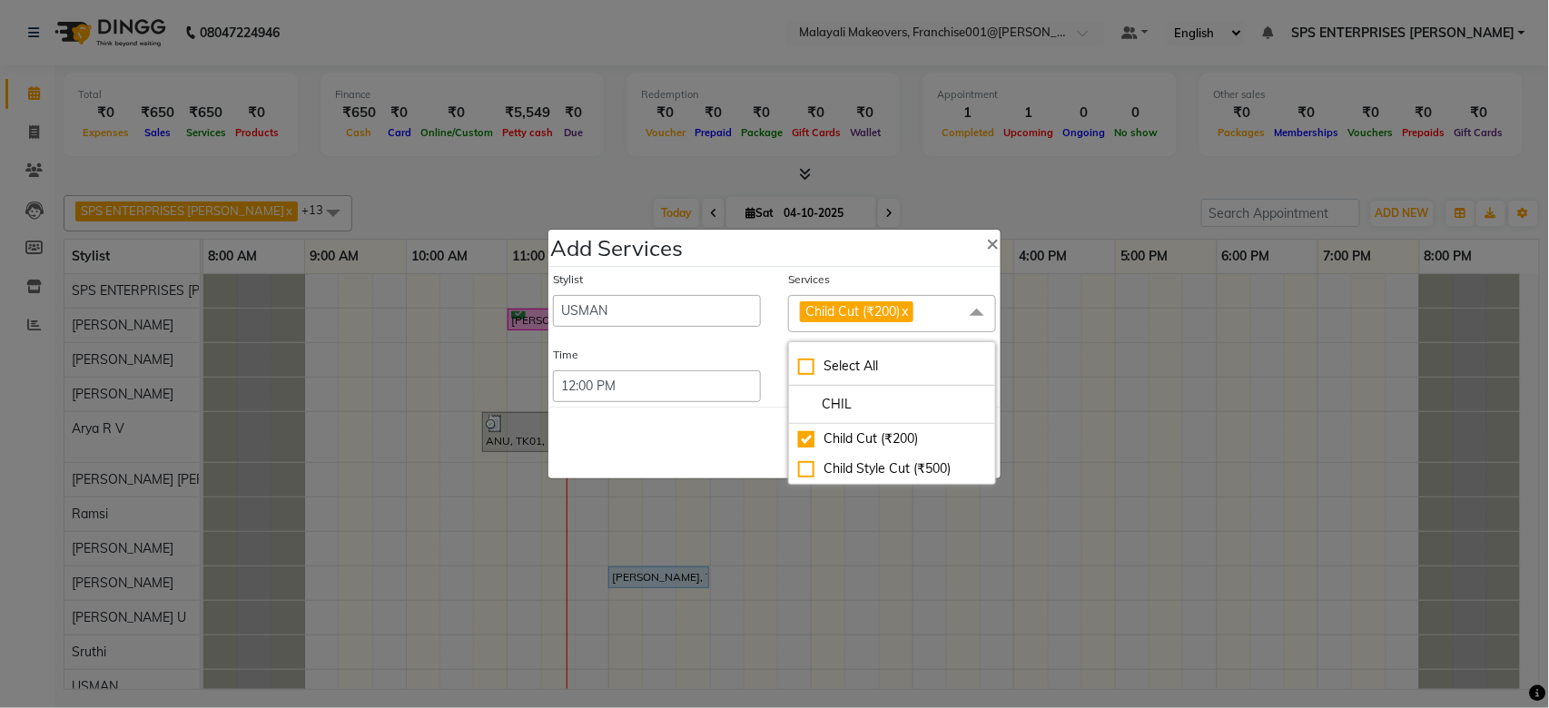
click at [695, 438] on div "Save Cancel" at bounding box center [774, 443] width 452 height 72
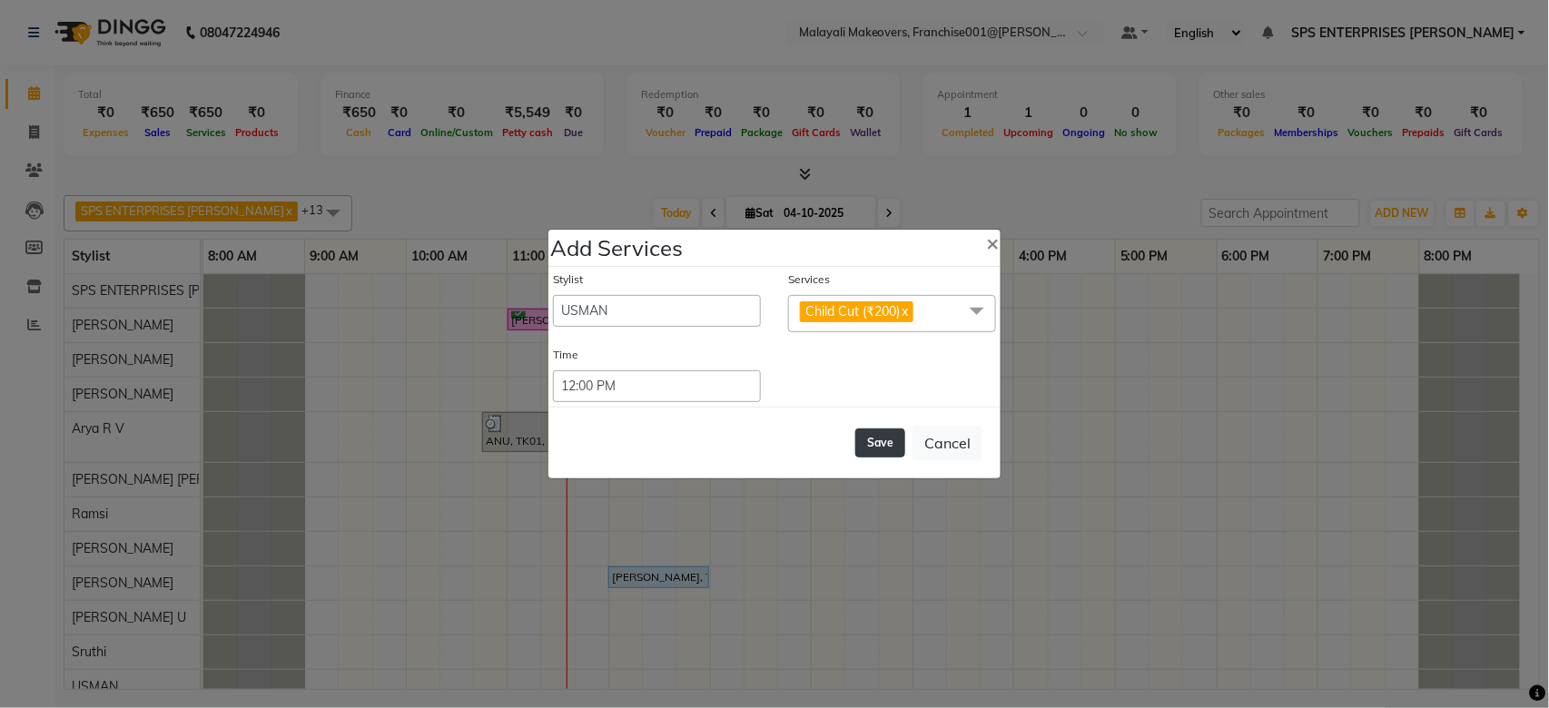
click at [877, 438] on button "Save" at bounding box center [880, 442] width 50 height 29
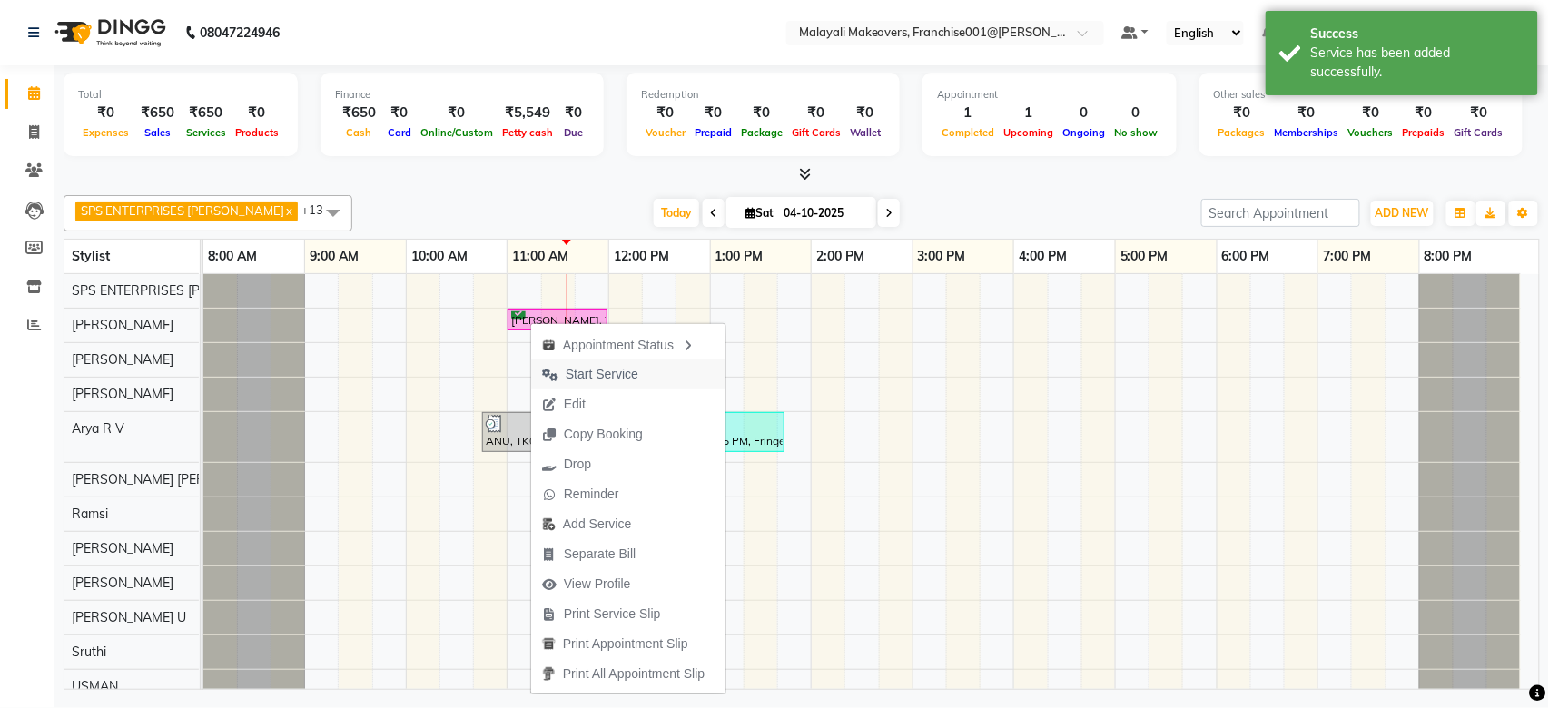
click at [600, 376] on span "Start Service" at bounding box center [602, 374] width 73 height 19
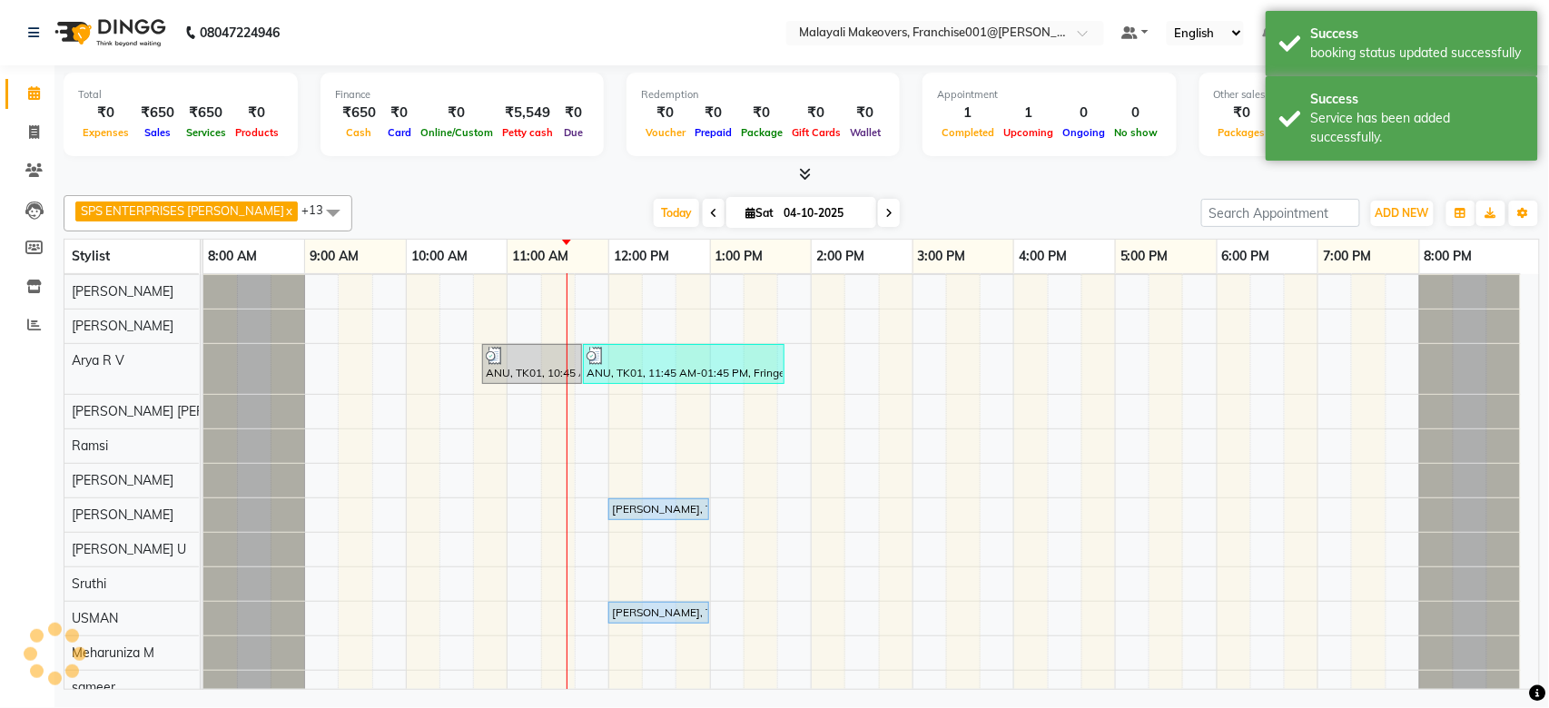
scroll to position [103, 0]
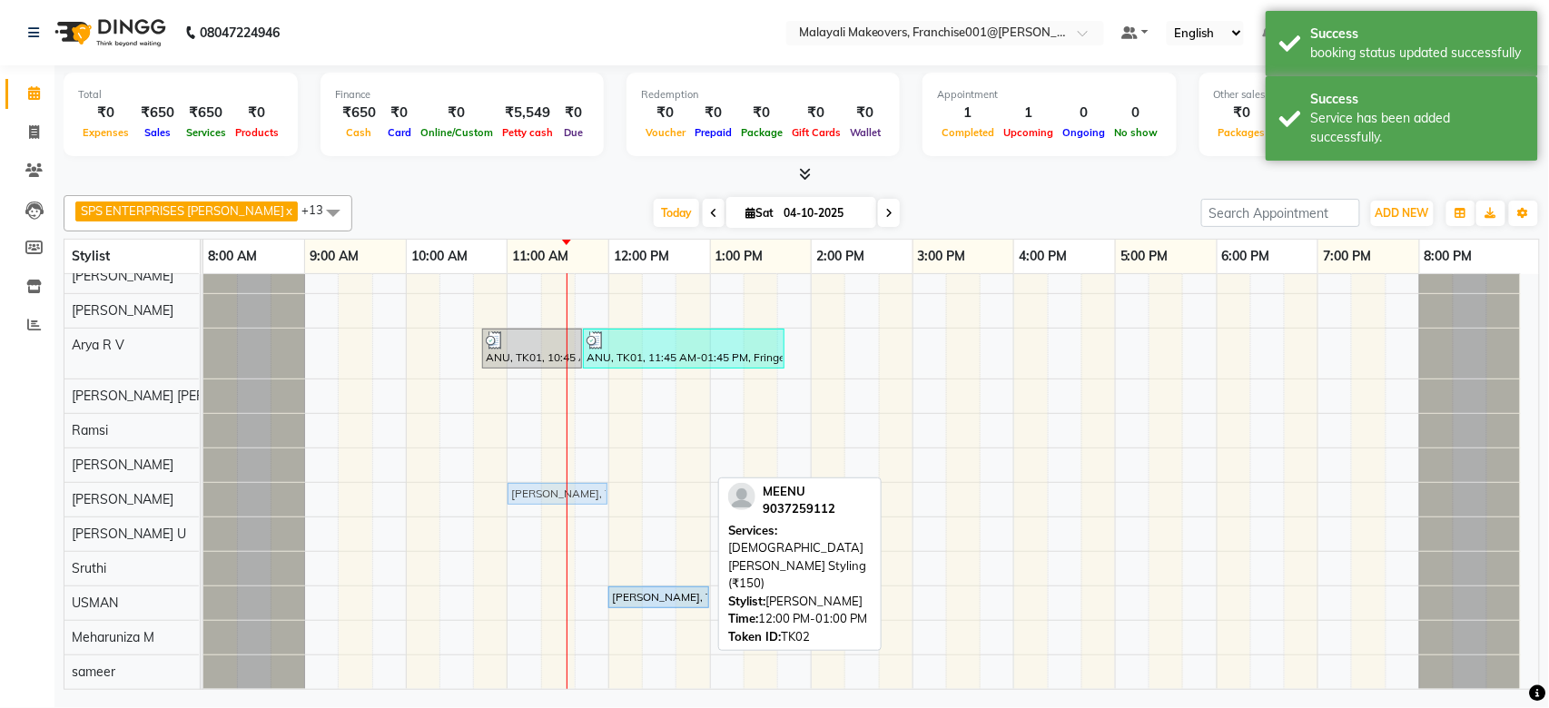
drag, startPoint x: 655, startPoint y: 477, endPoint x: 556, endPoint y: 474, distance: 99.9
click at [203, 483] on div "MEENU, TK02, 12:00 PM-01:00 PM, Gents Beard Styling (₹150) MEENU, TK02, 12:00 P…" at bounding box center [203, 499] width 0 height 32
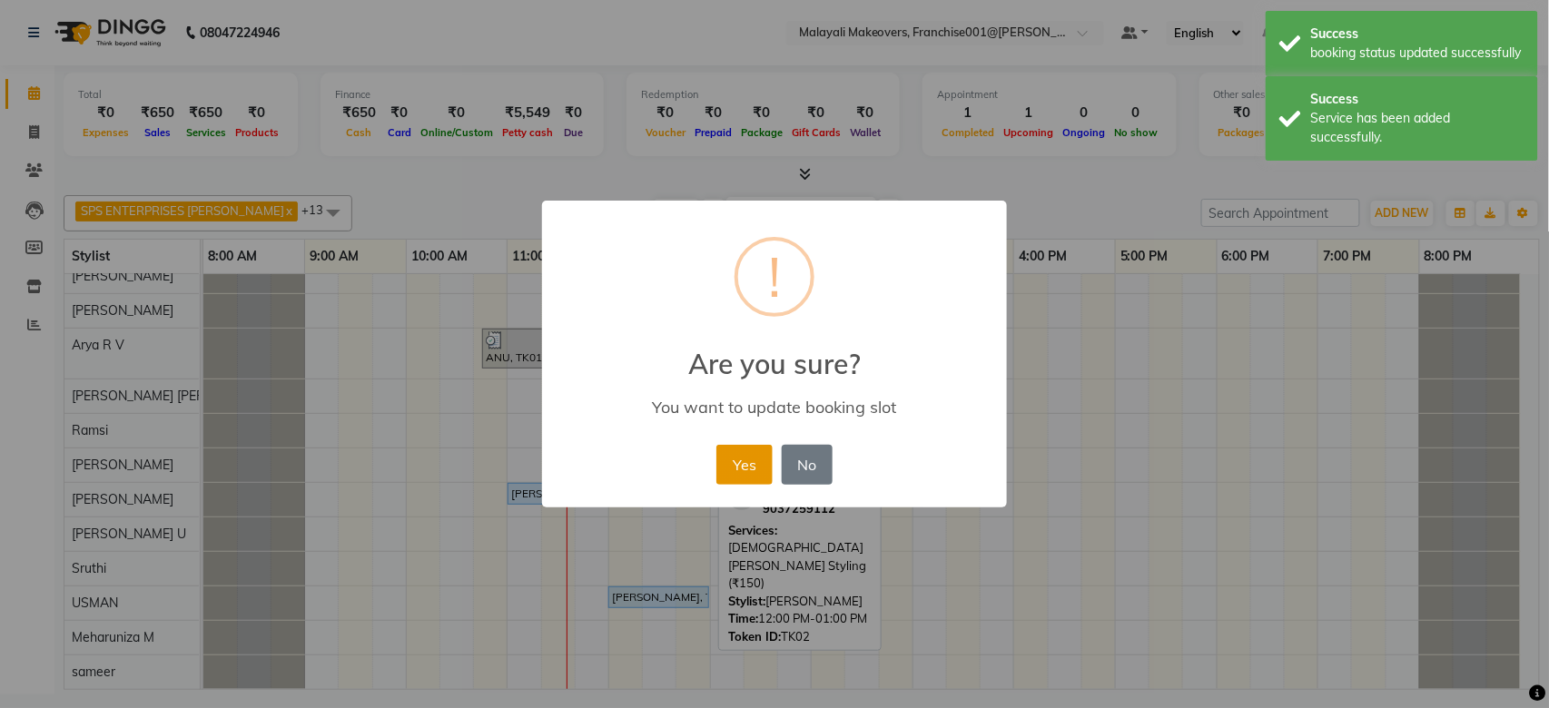
click at [723, 474] on button "Yes" at bounding box center [743, 465] width 55 height 40
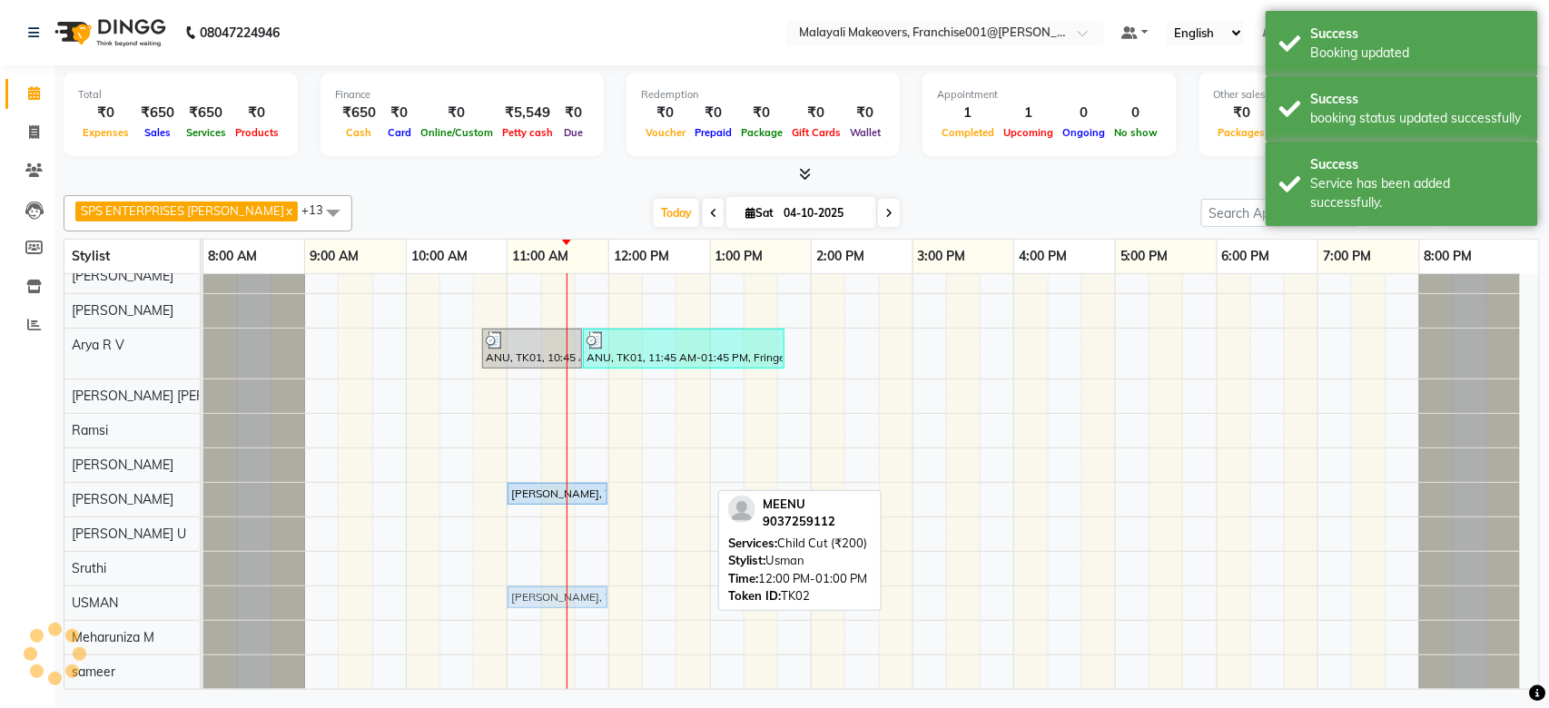
drag, startPoint x: 675, startPoint y: 575, endPoint x: 564, endPoint y: 580, distance: 111.8
click at [203, 586] on div "MEENU, TK02, 12:00 PM-01:00 PM, Child Cut (₹200) MEENU, TK02, 12:00 PM-01:00 PM…" at bounding box center [203, 602] width 0 height 32
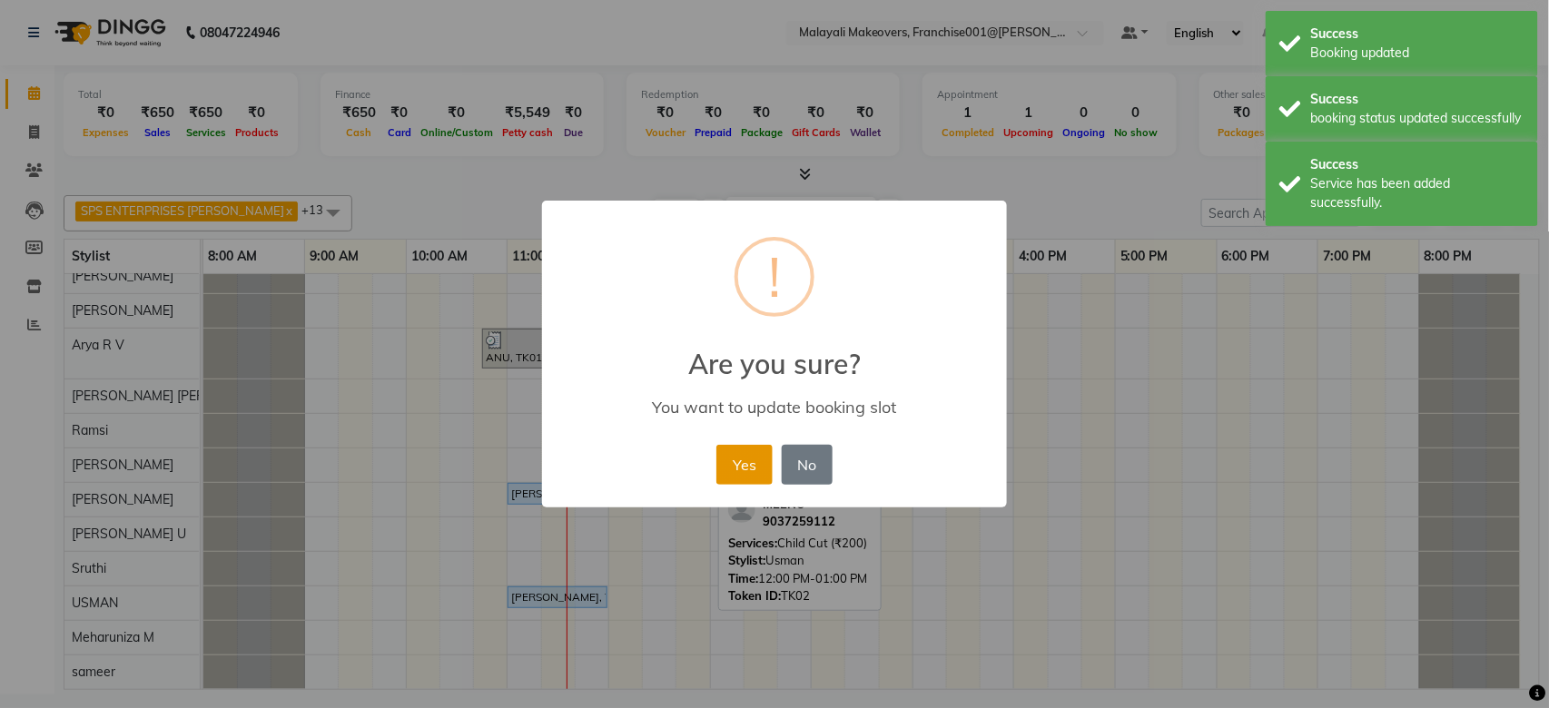
click at [747, 471] on button "Yes" at bounding box center [743, 465] width 55 height 40
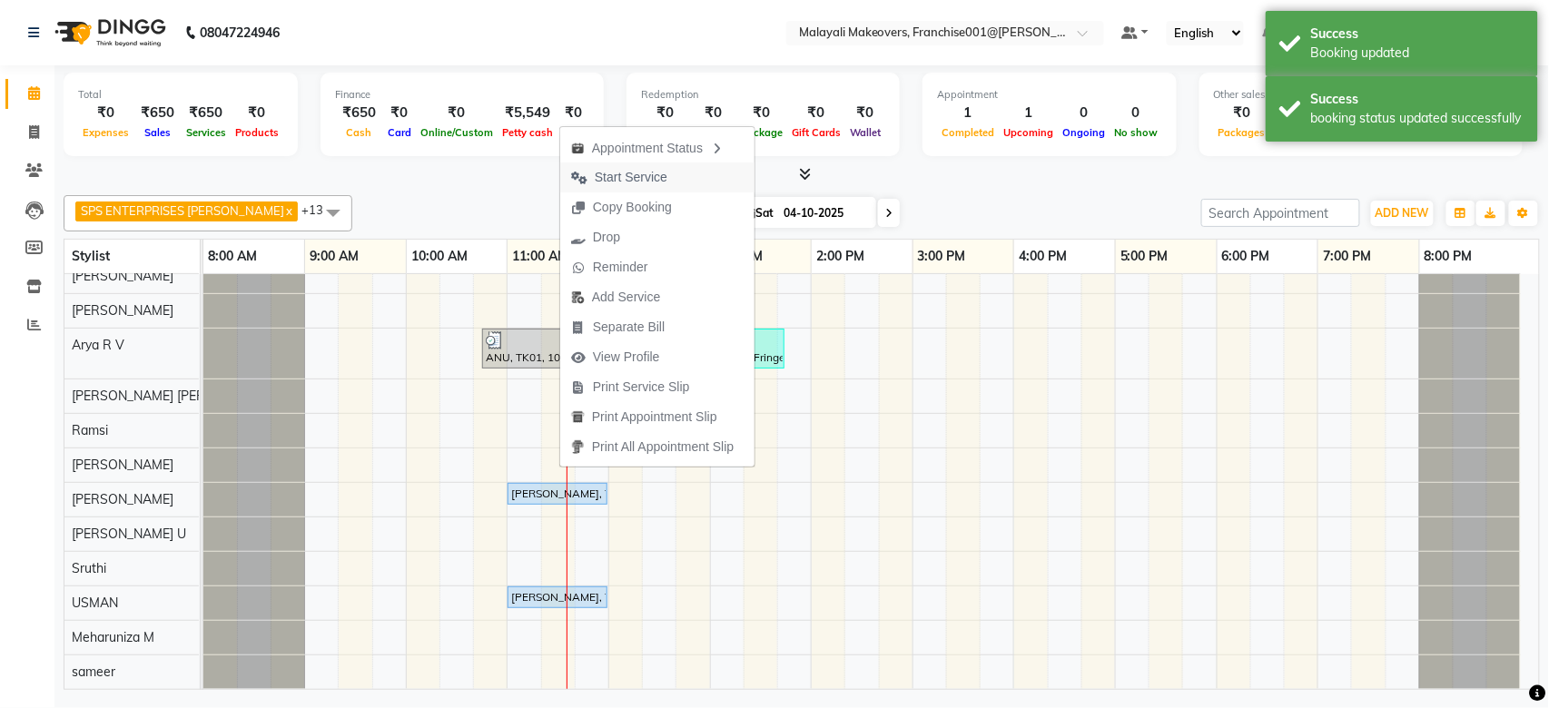
click at [659, 176] on span "Start Service" at bounding box center [631, 177] width 73 height 19
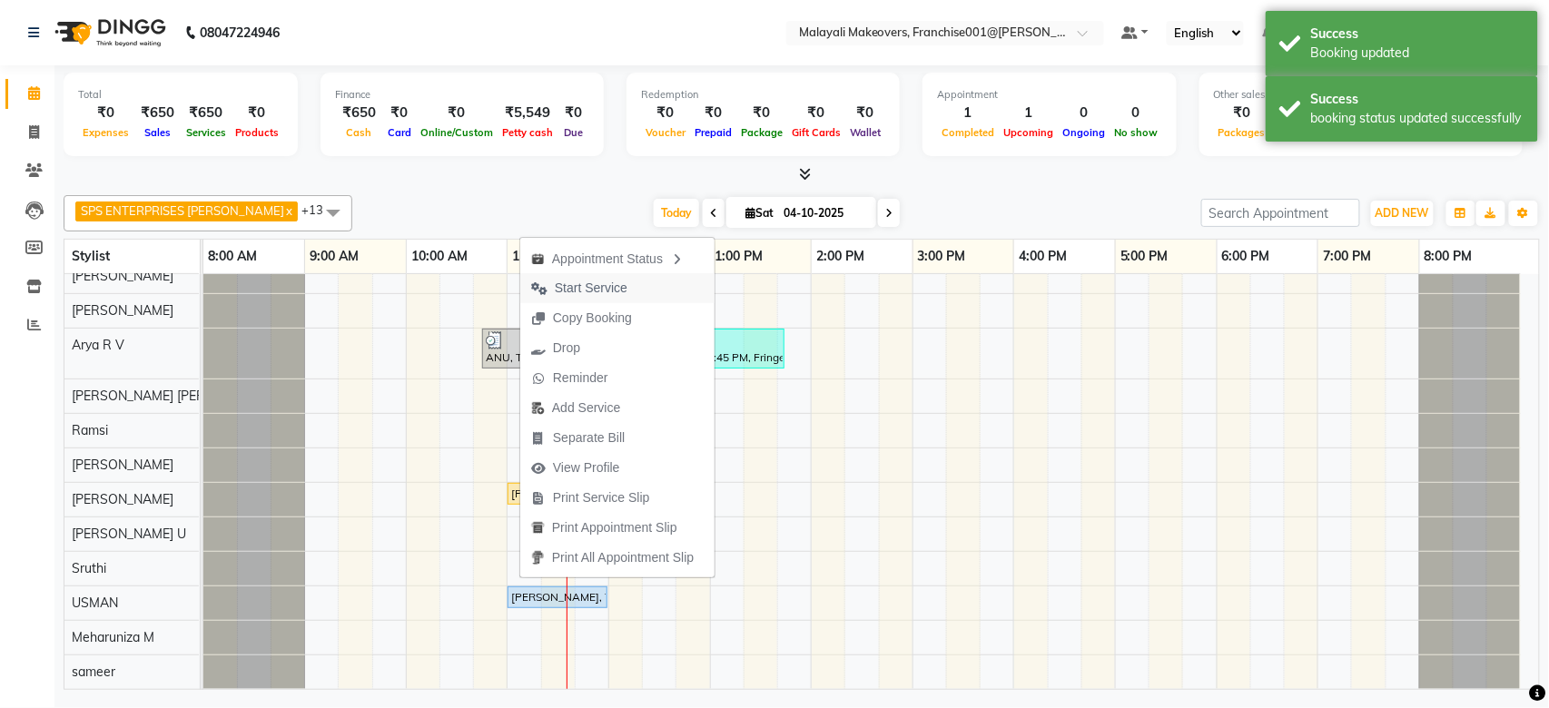
click at [573, 292] on span "Start Service" at bounding box center [591, 288] width 73 height 19
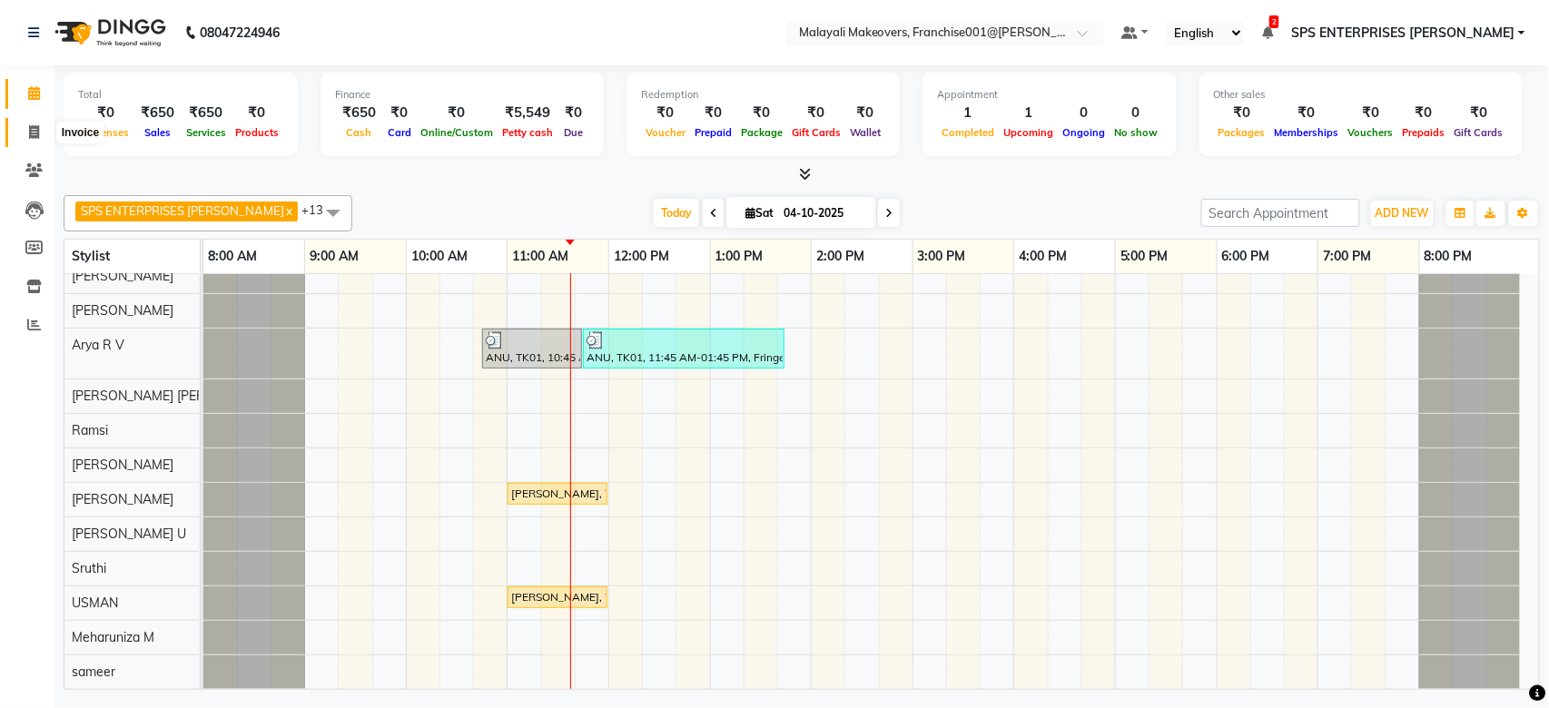
click at [34, 133] on icon at bounding box center [34, 132] width 10 height 14
select select "service"
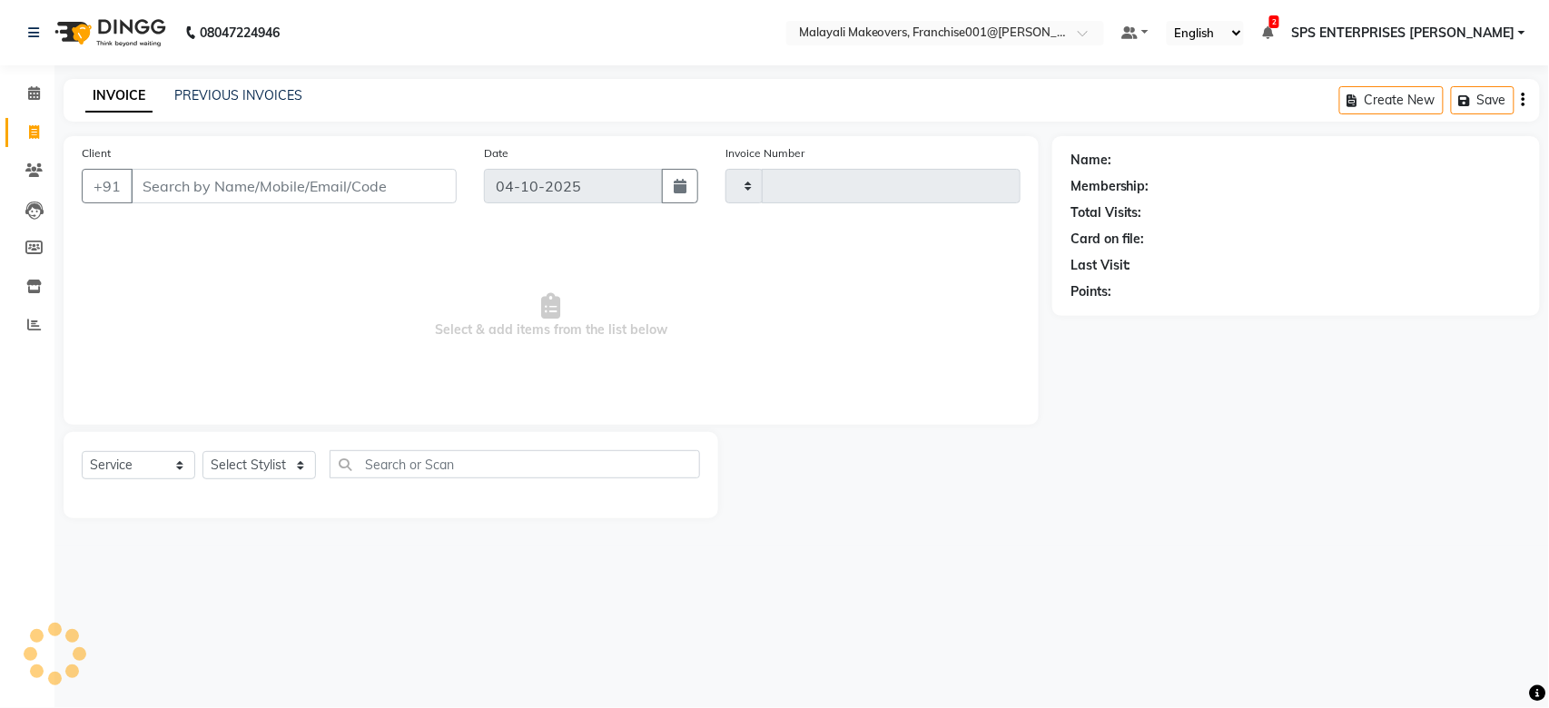
type input "0999"
select select "8923"
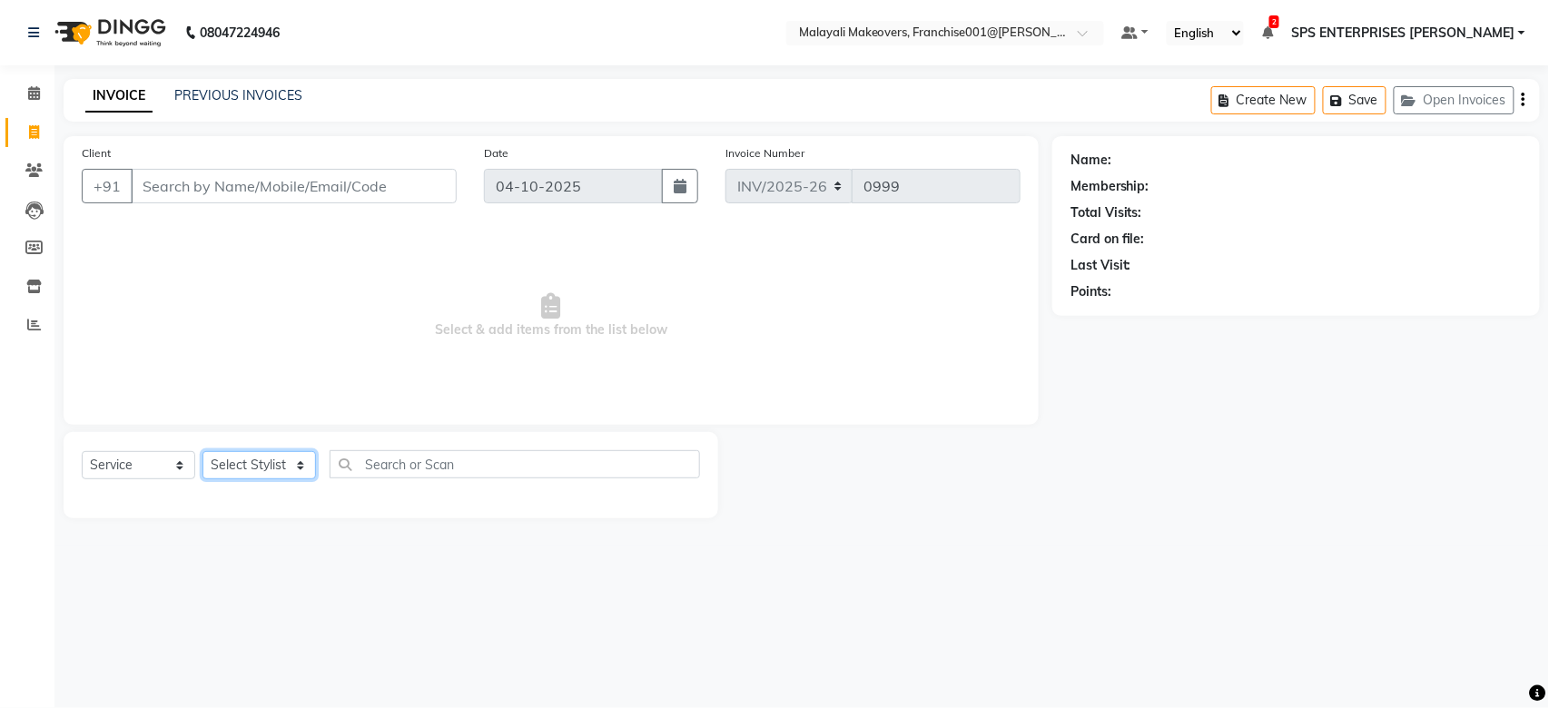
click at [278, 464] on select "Select Stylist" at bounding box center [258, 465] width 113 height 28
click at [278, 464] on select "Select Stylist [PERSON_NAME] S [PERSON_NAME] P [PERSON_NAME] R V [PERSON_NAME] …" at bounding box center [272, 465] width 140 height 28
select select "91609"
click at [202, 452] on select "Select Stylist [PERSON_NAME] S [PERSON_NAME] P [PERSON_NAME] R V [PERSON_NAME] …" at bounding box center [272, 465] width 140 height 28
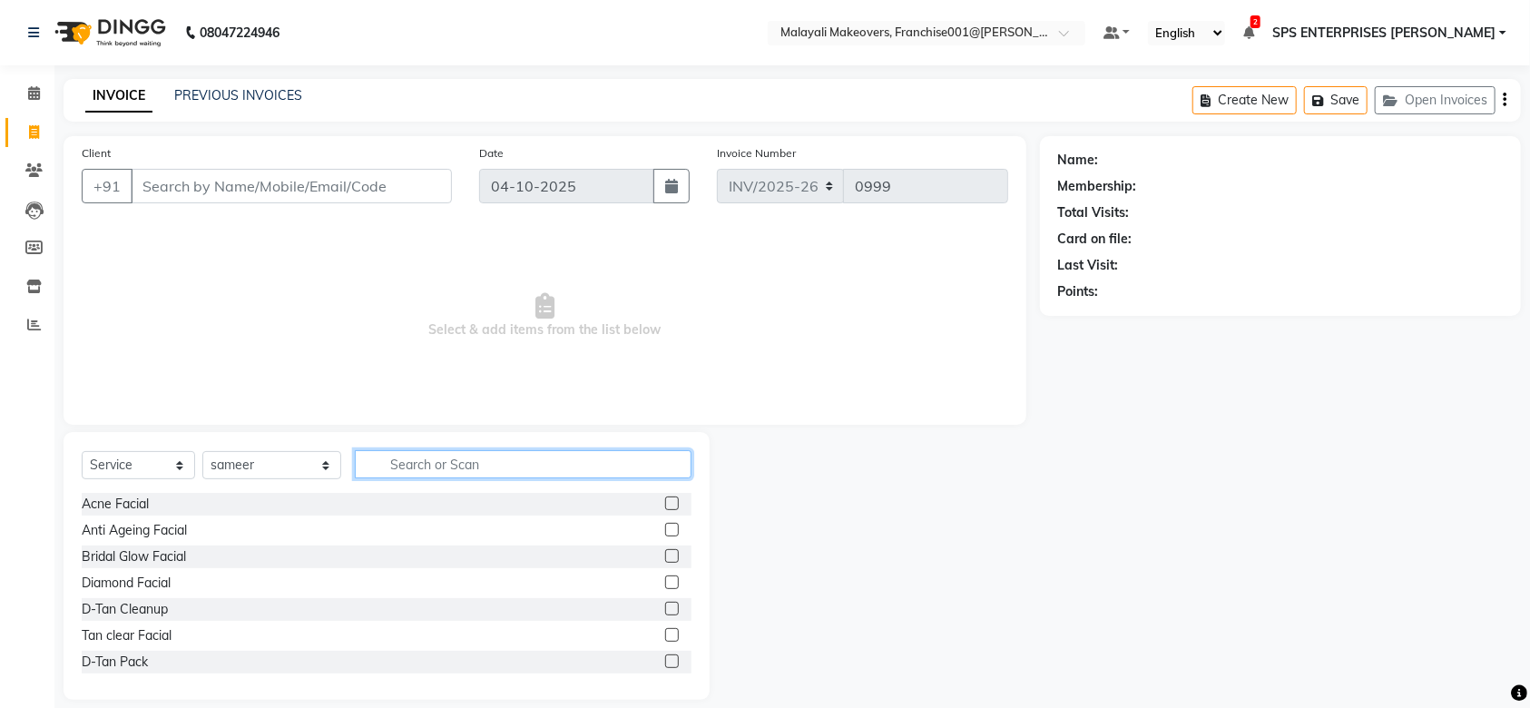
click at [374, 458] on input "text" at bounding box center [523, 464] width 337 height 28
type input "CUT"
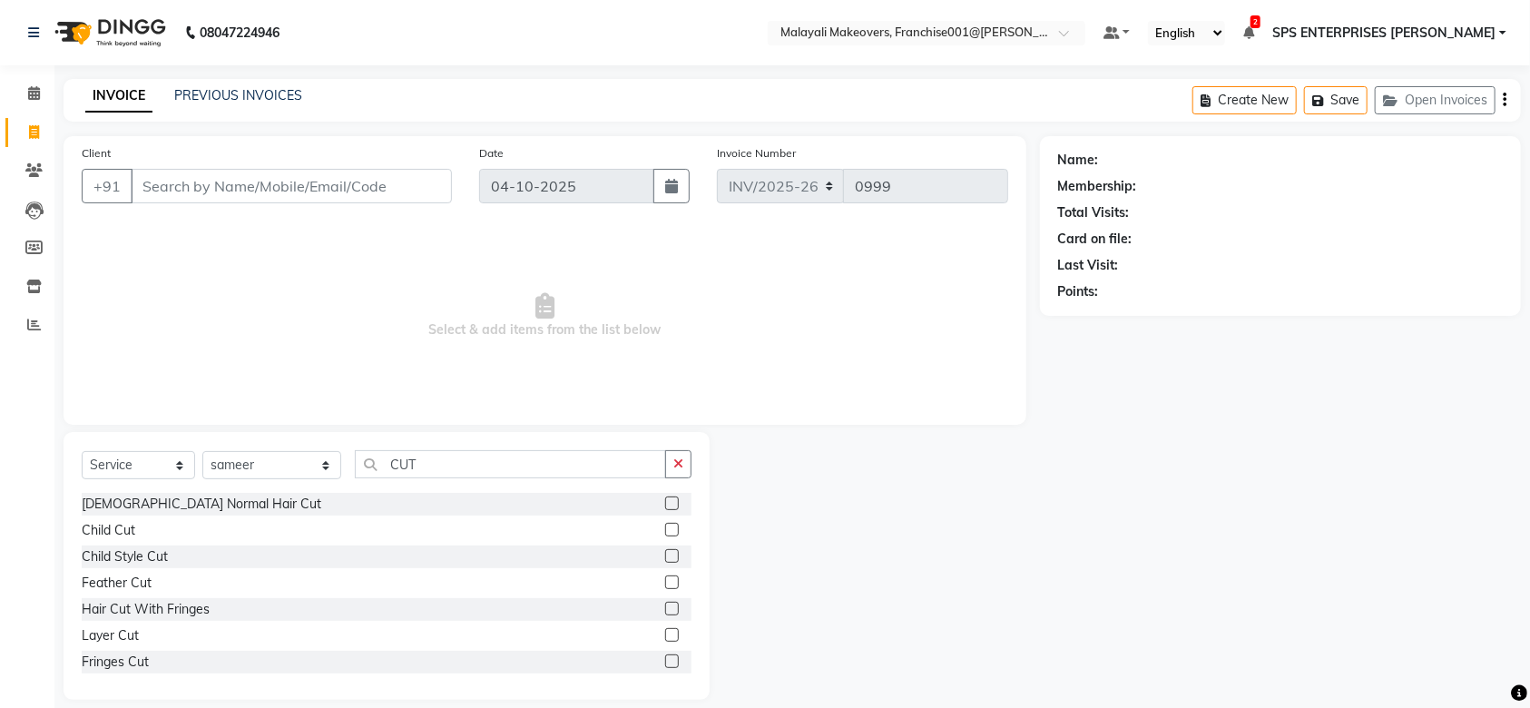
click at [665, 507] on label at bounding box center [672, 504] width 14 height 14
click at [665, 507] on input "checkbox" at bounding box center [671, 504] width 12 height 12
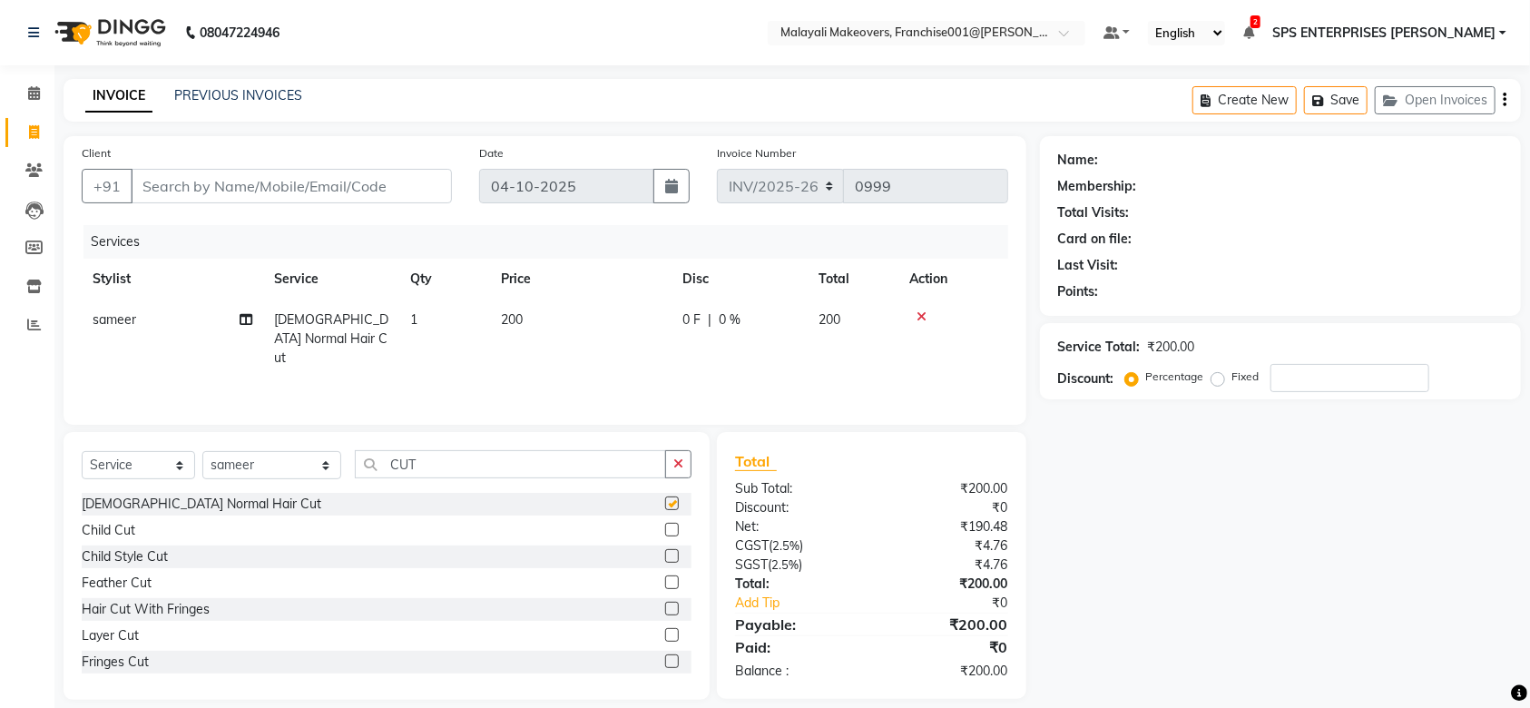
checkbox input "false"
click at [386, 188] on input "Client" at bounding box center [291, 186] width 321 height 34
type input "9"
type input "0"
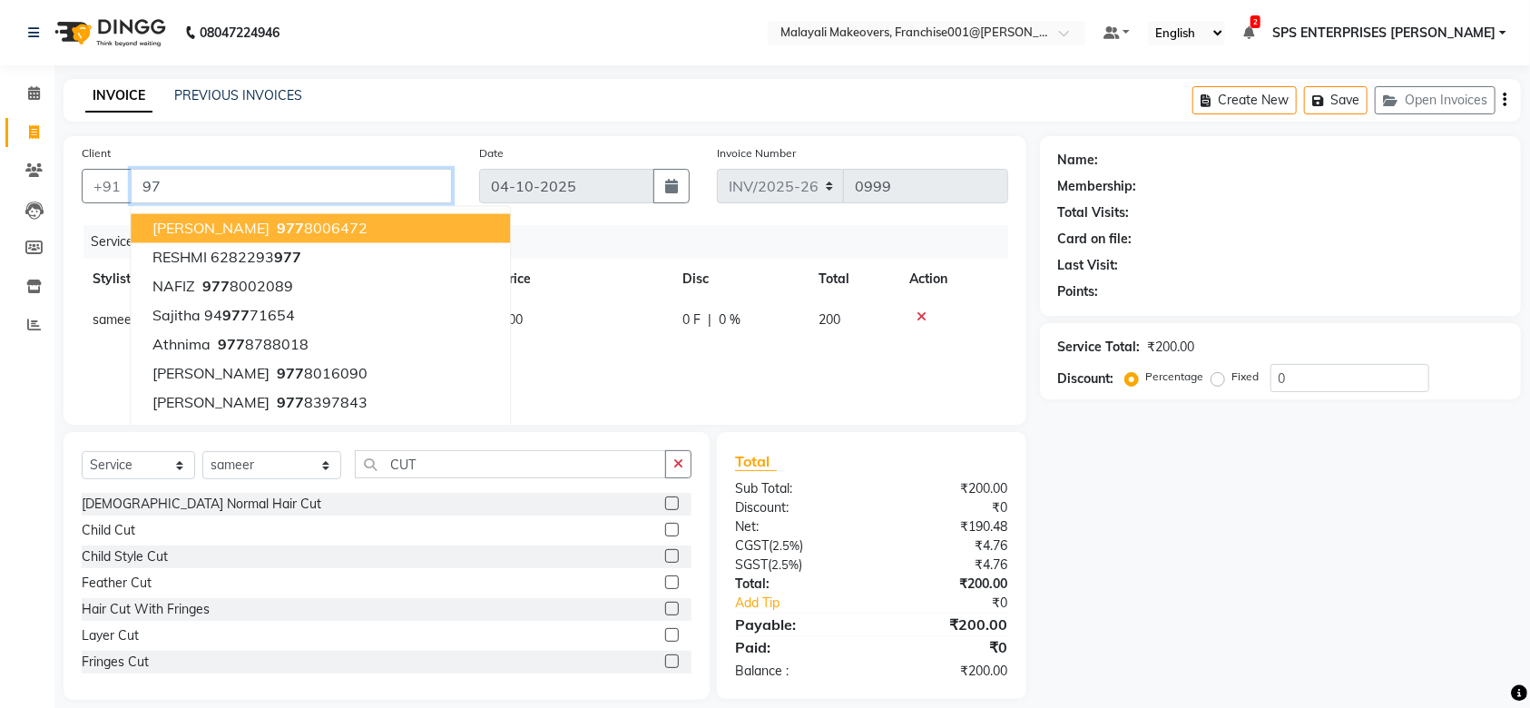
type input "9"
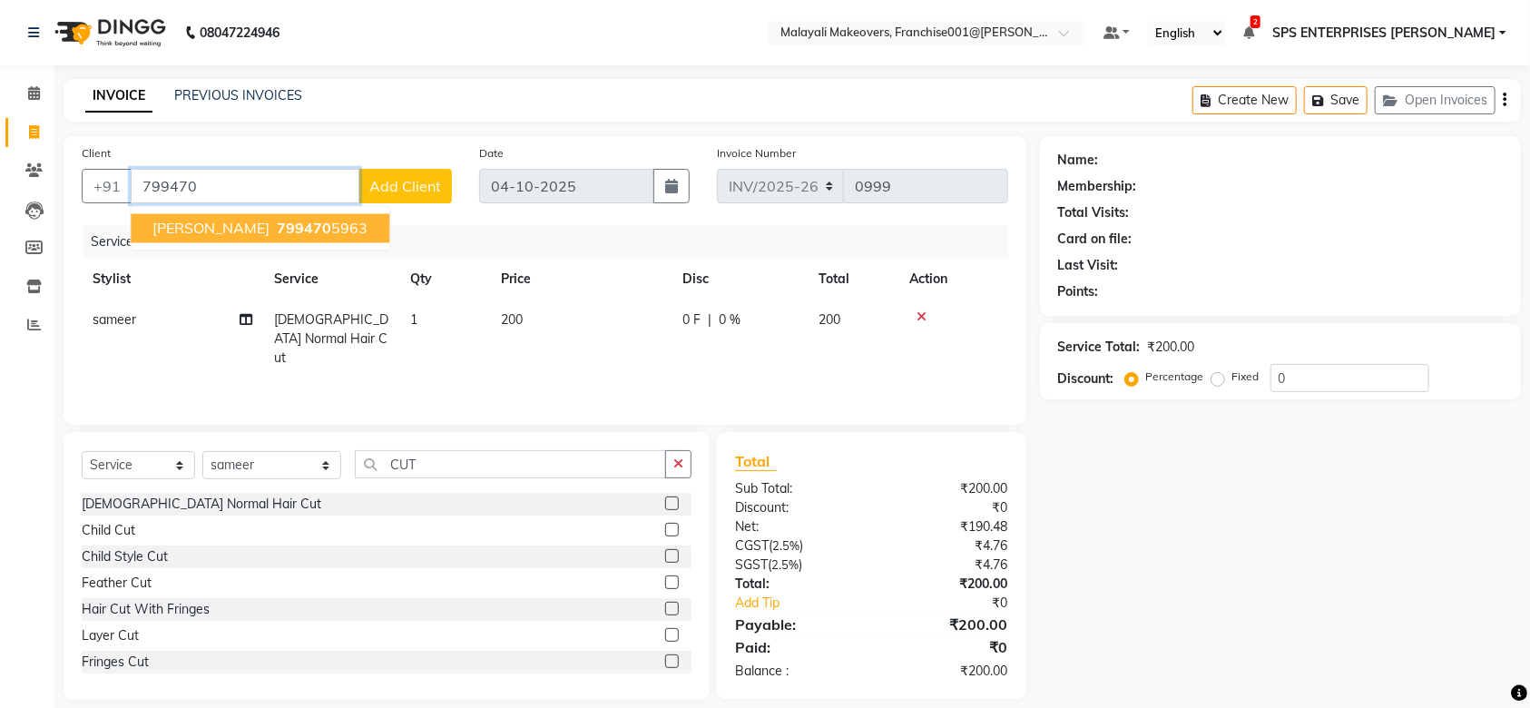
click at [277, 233] on span "799470" at bounding box center [304, 229] width 54 height 18
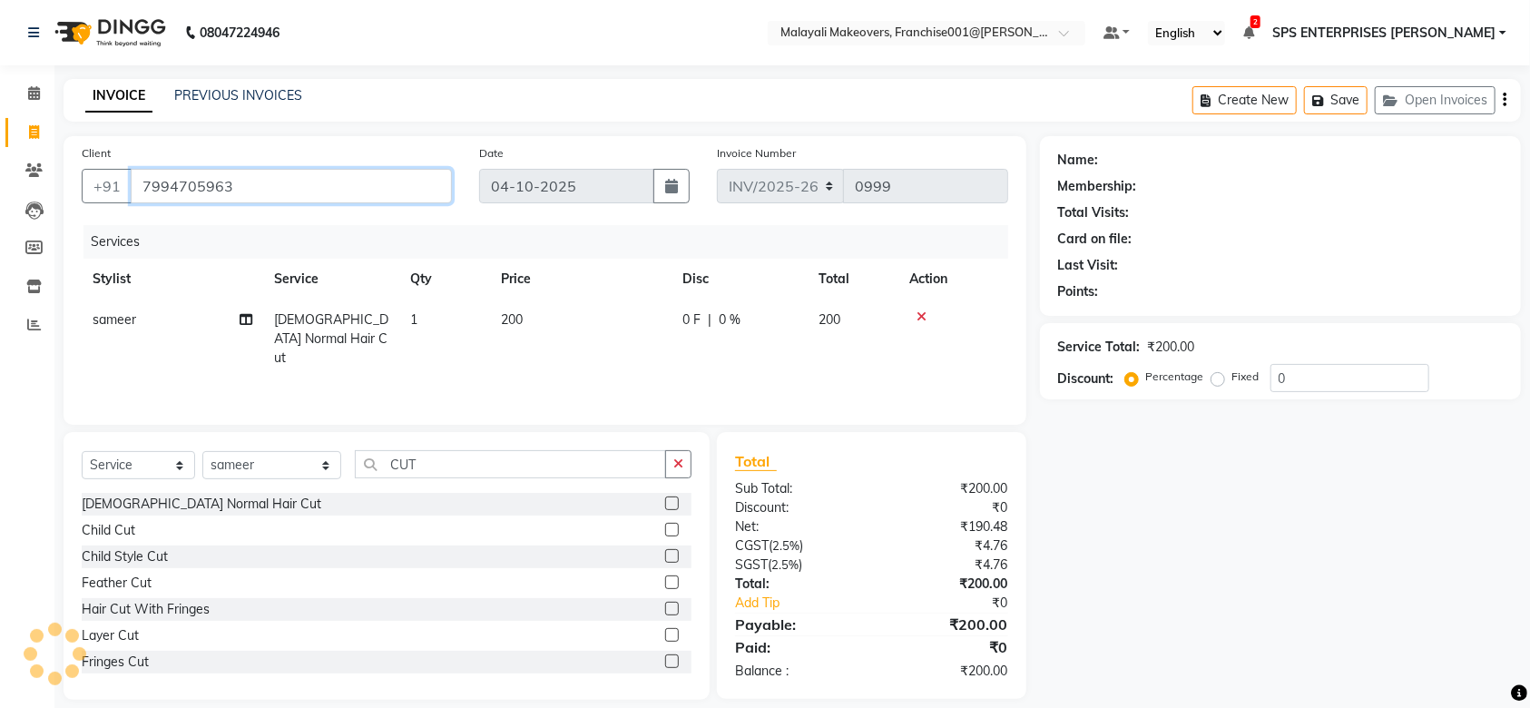
type input "7994705963"
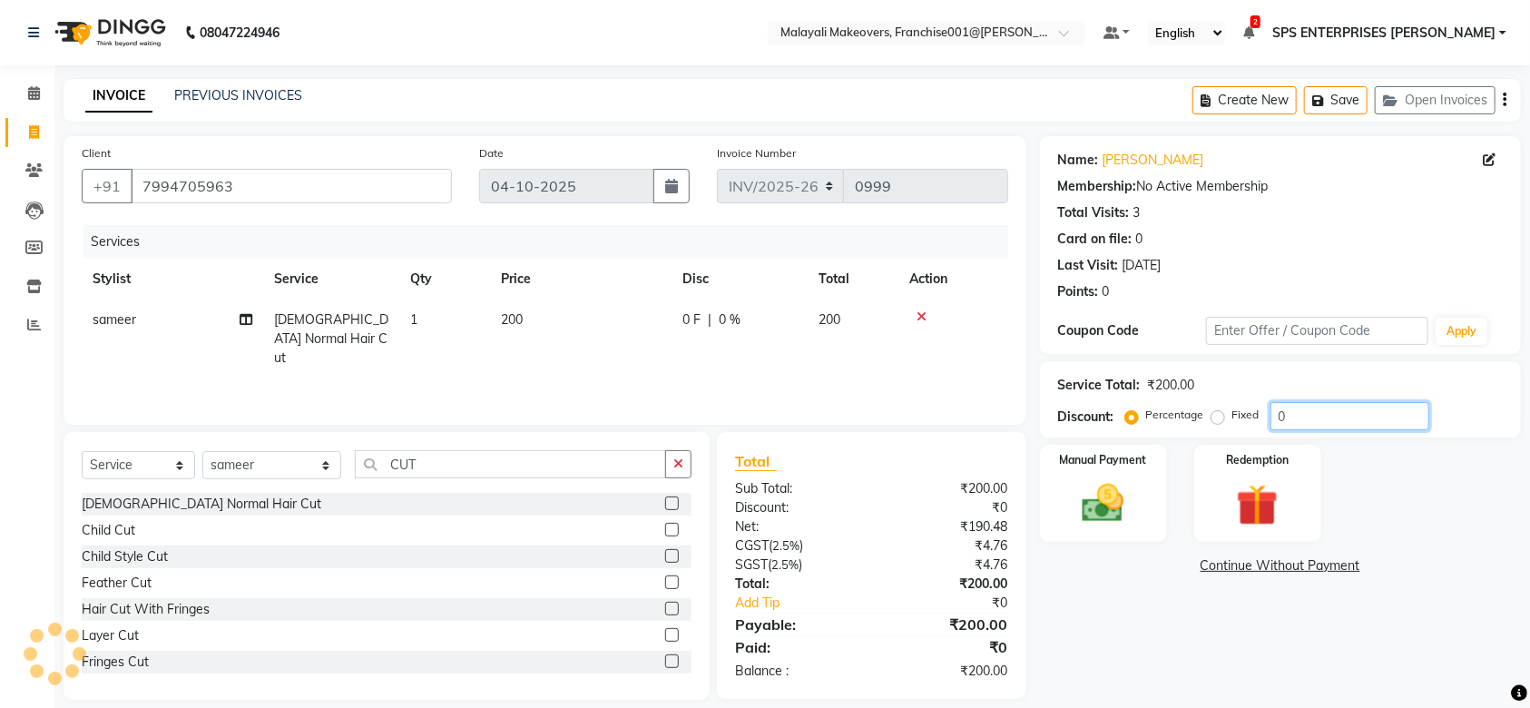
click at [1319, 422] on input "0" at bounding box center [1350, 416] width 159 height 28
type input "15"
click at [1130, 508] on img at bounding box center [1103, 503] width 71 height 50
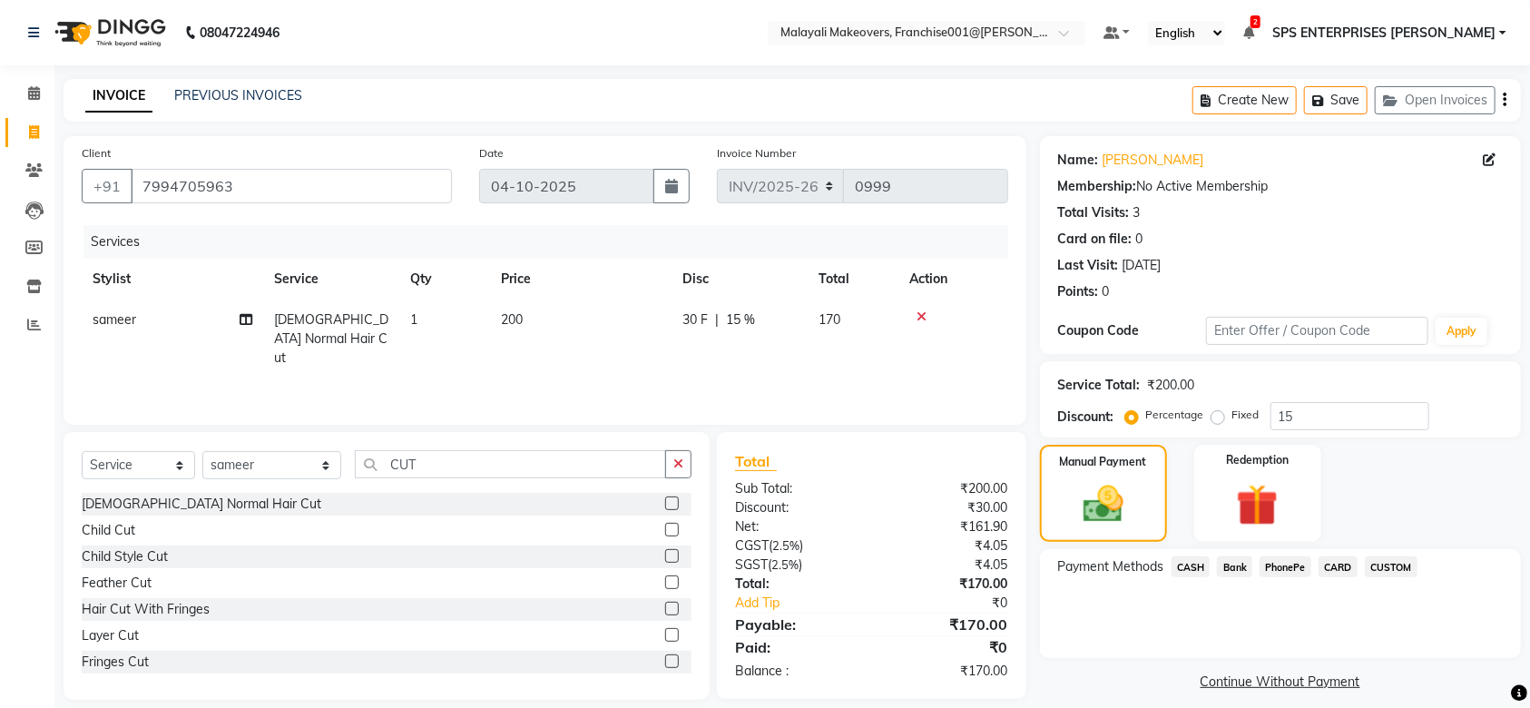
click at [1206, 587] on div "Payment Methods CASH Bank PhonePe CARD CUSTOM" at bounding box center [1280, 603] width 481 height 109
click at [1180, 554] on div "Payment Methods CASH Bank PhonePe CARD CUSTOM" at bounding box center [1280, 603] width 481 height 109
click at [1196, 570] on span "CASH" at bounding box center [1191, 566] width 39 height 21
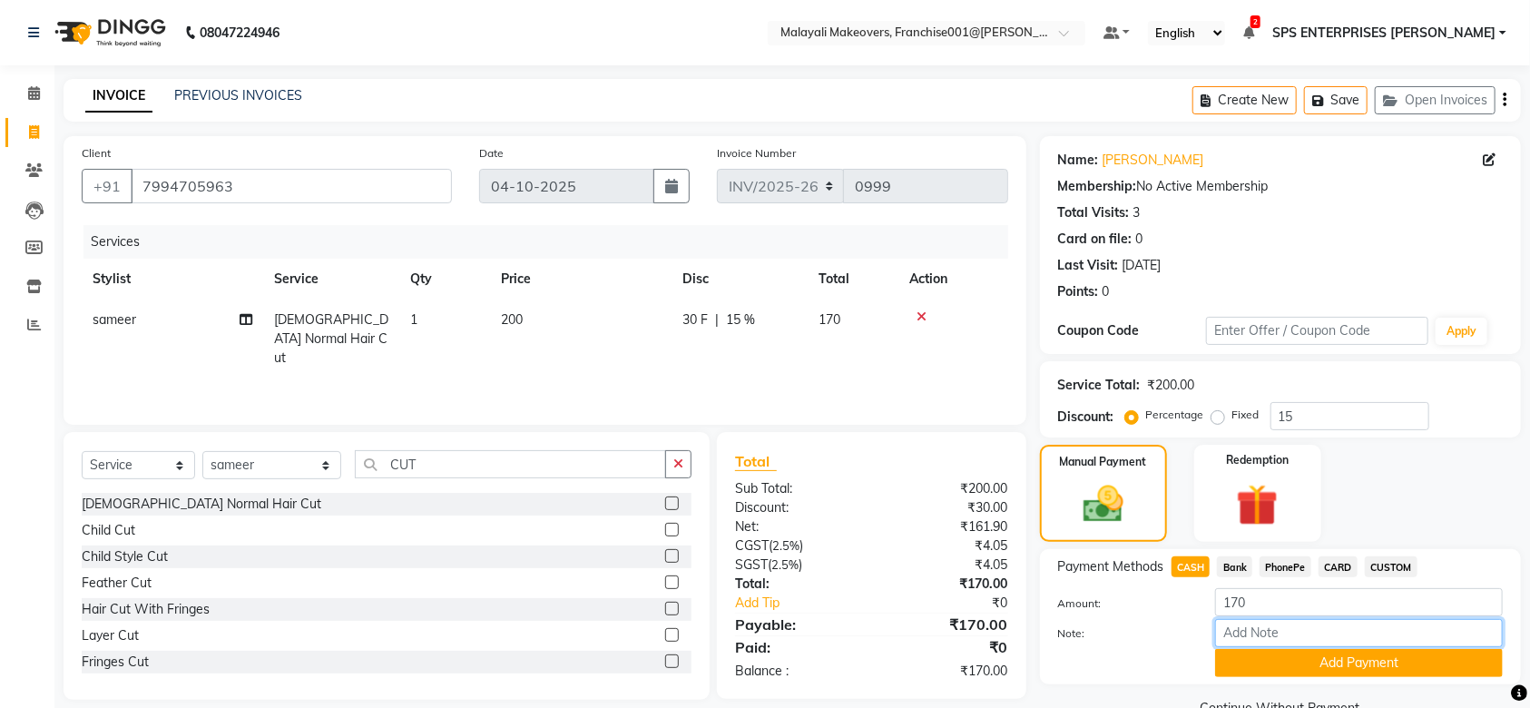
click at [1298, 640] on input "Note:" at bounding box center [1359, 633] width 288 height 28
type input "SRUTHI"
click at [1274, 676] on button "Add Payment" at bounding box center [1359, 663] width 288 height 28
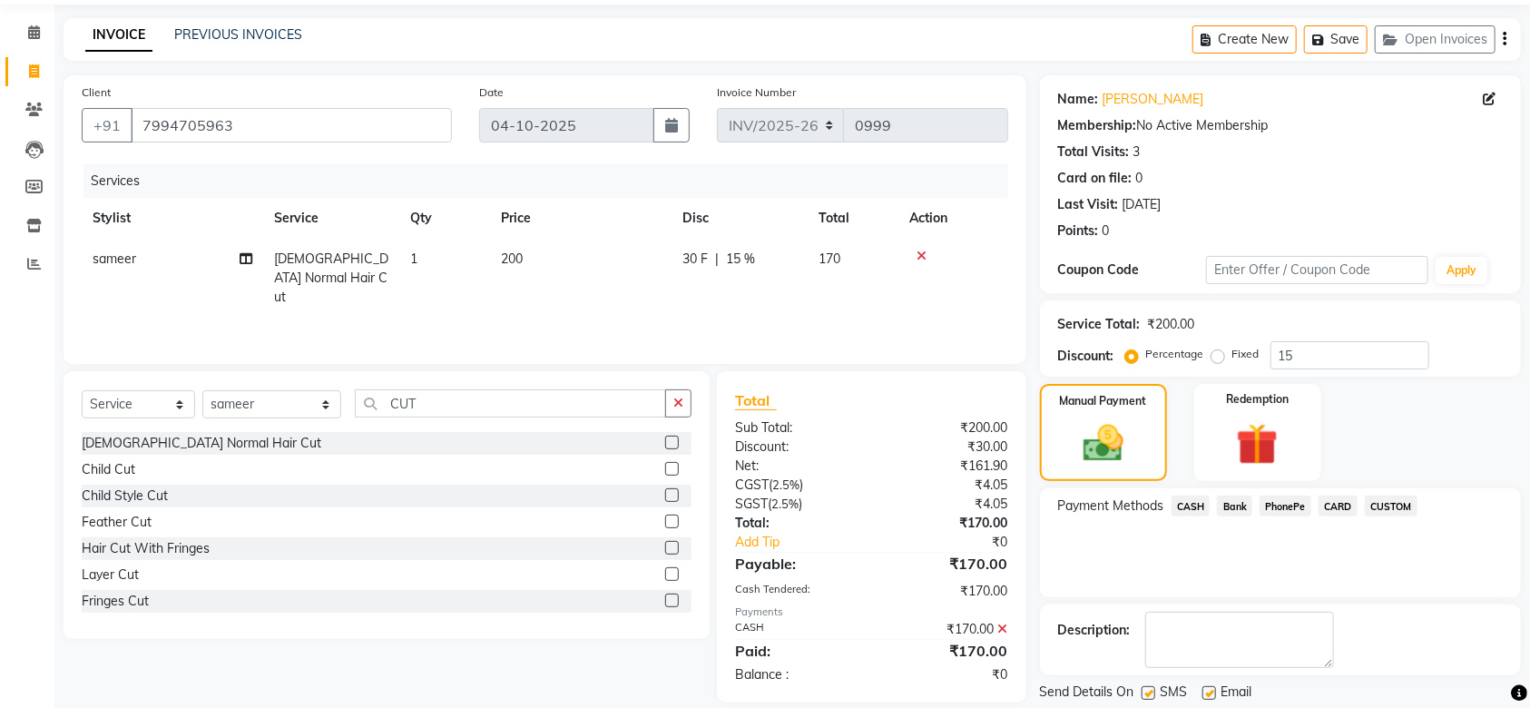
scroll to position [117, 0]
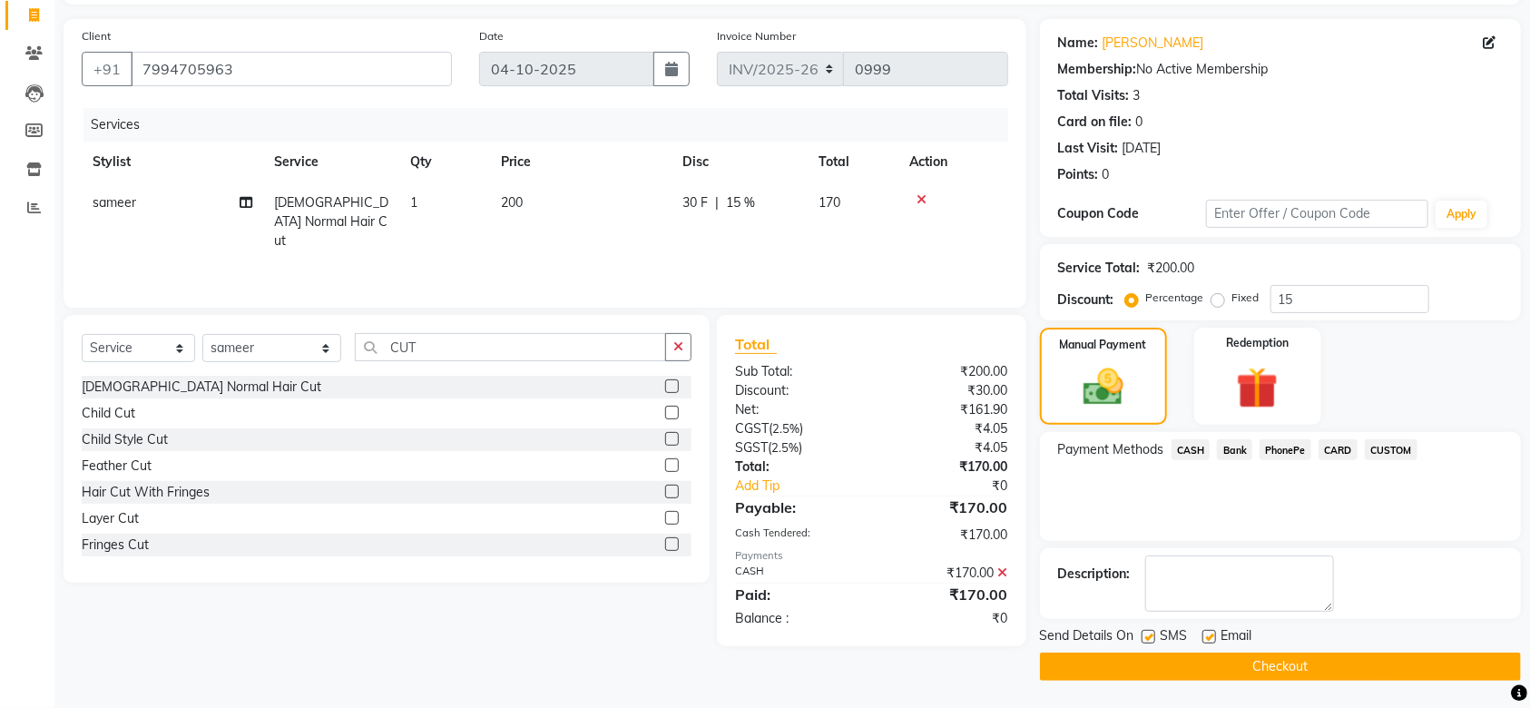
click at [1274, 667] on button "Checkout" at bounding box center [1280, 667] width 481 height 28
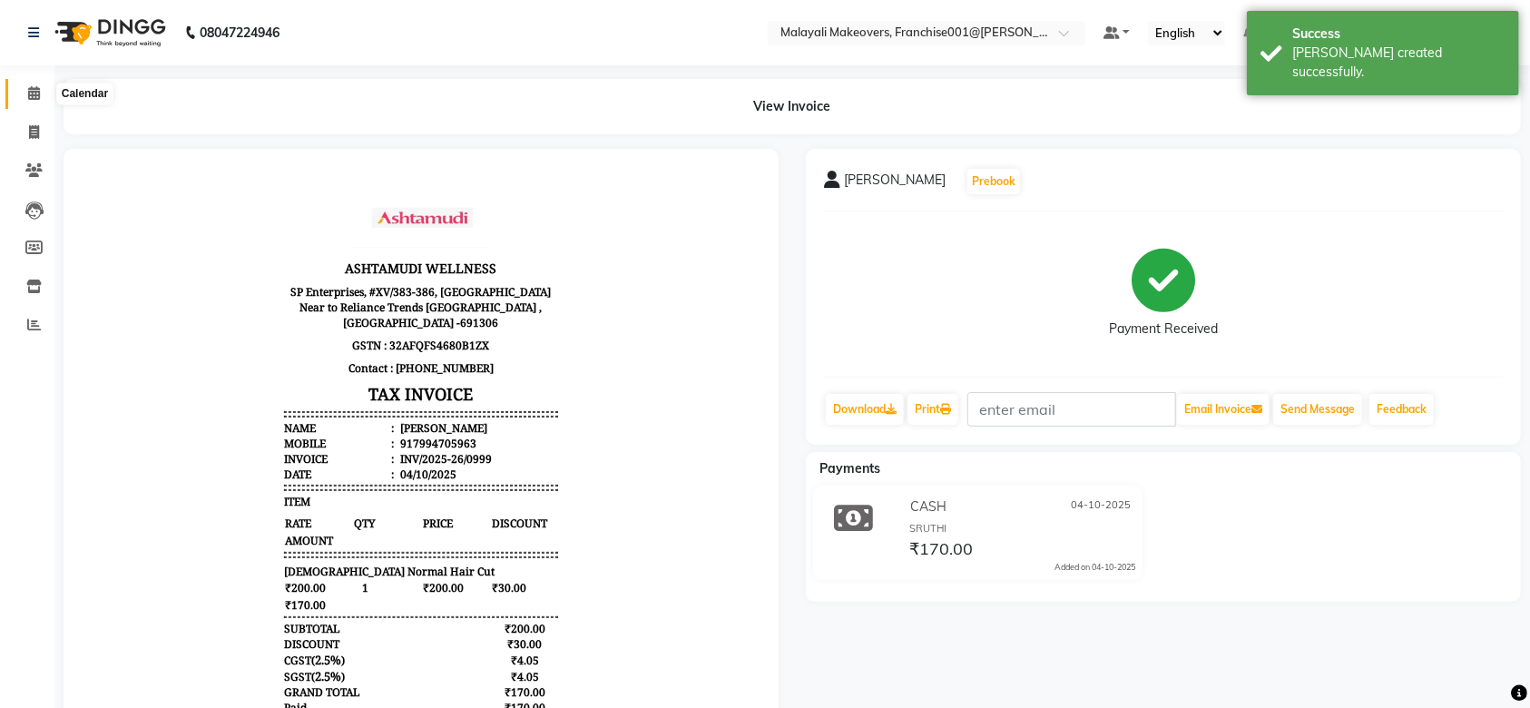
click at [42, 95] on span at bounding box center [34, 94] width 32 height 21
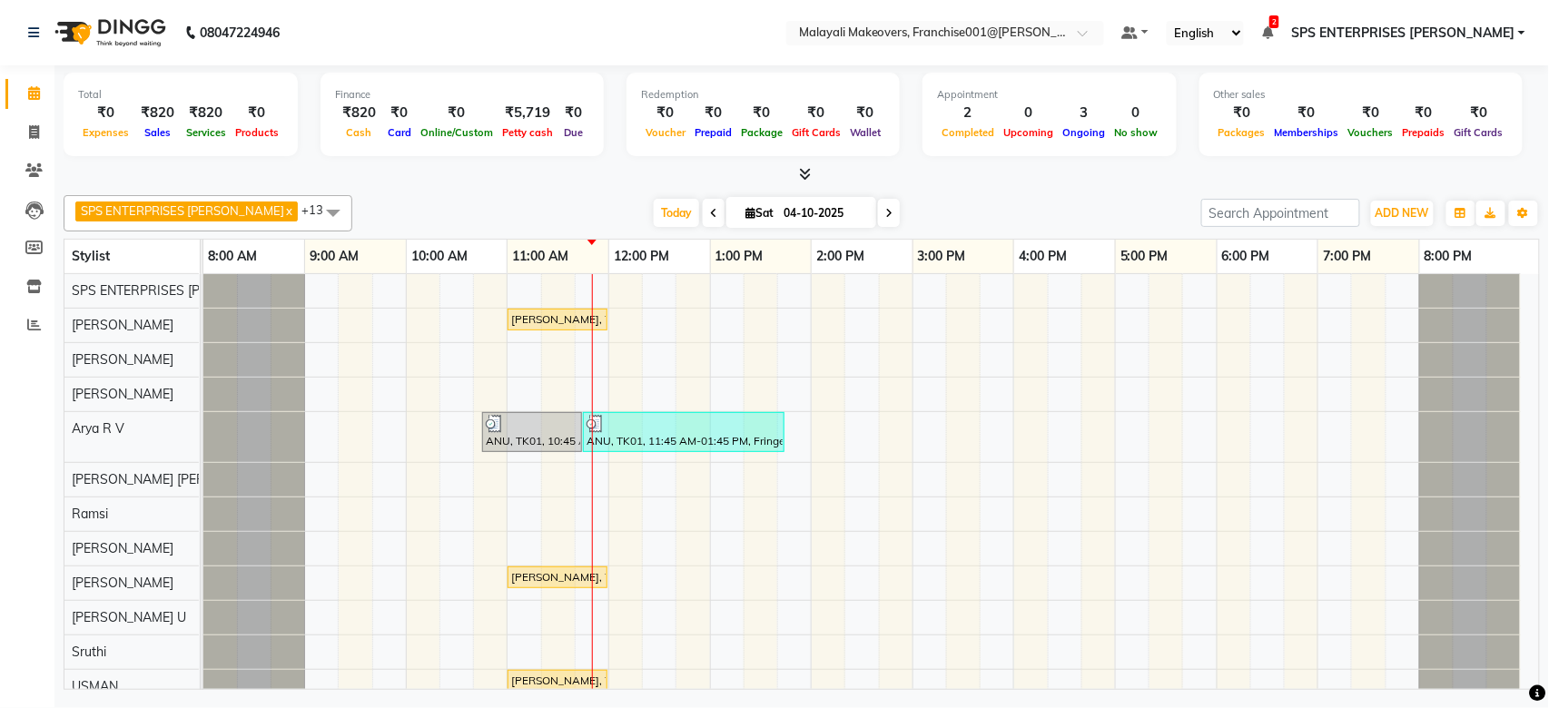
drag, startPoint x: 0, startPoint y: 46, endPoint x: 492, endPoint y: 28, distance: 492.3
click at [492, 28] on nav "08047224946 Select Location × Malayali Makeovers, Franchise001@[PERSON_NAME] De…" at bounding box center [774, 32] width 1549 height 65
click at [39, 270] on li "Inventory" at bounding box center [27, 287] width 54 height 39
click at [37, 280] on icon at bounding box center [33, 287] width 15 height 14
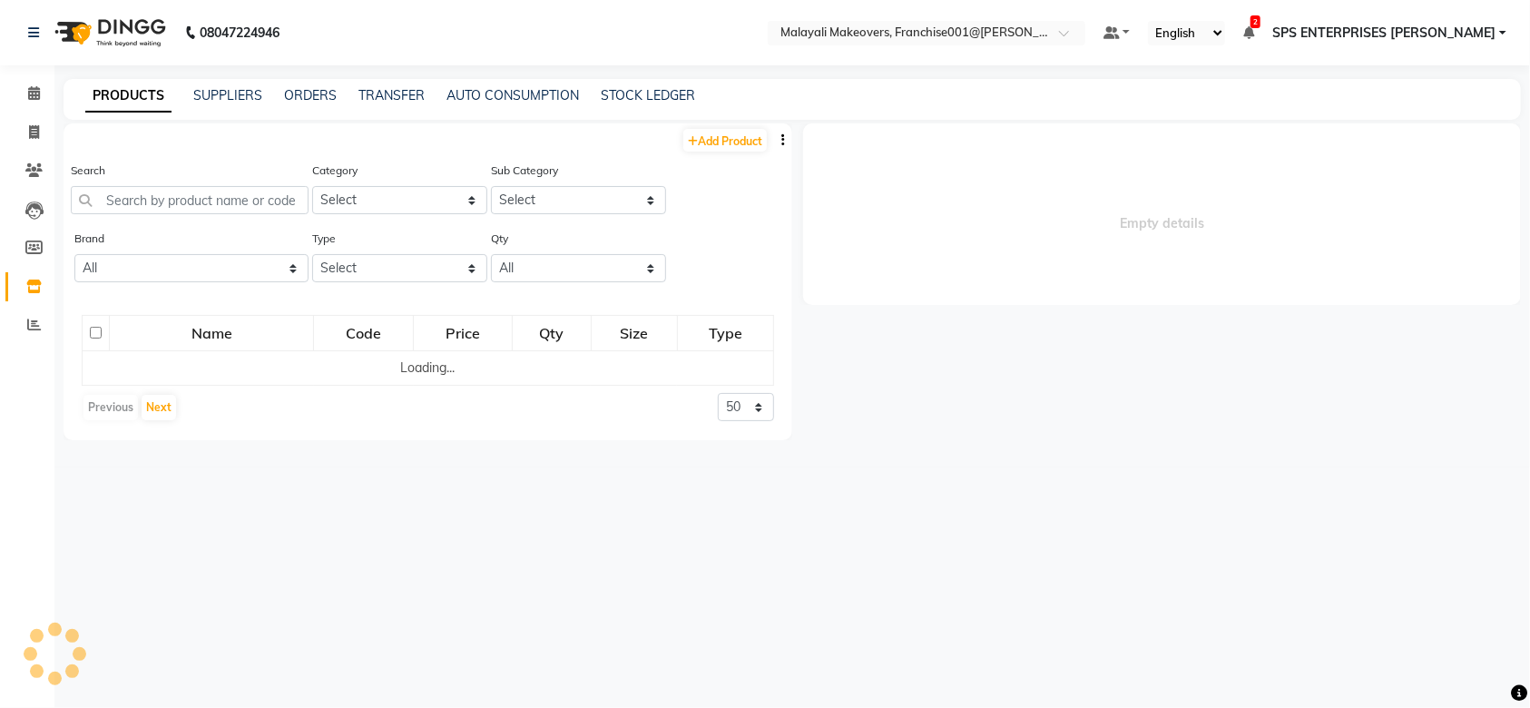
select select
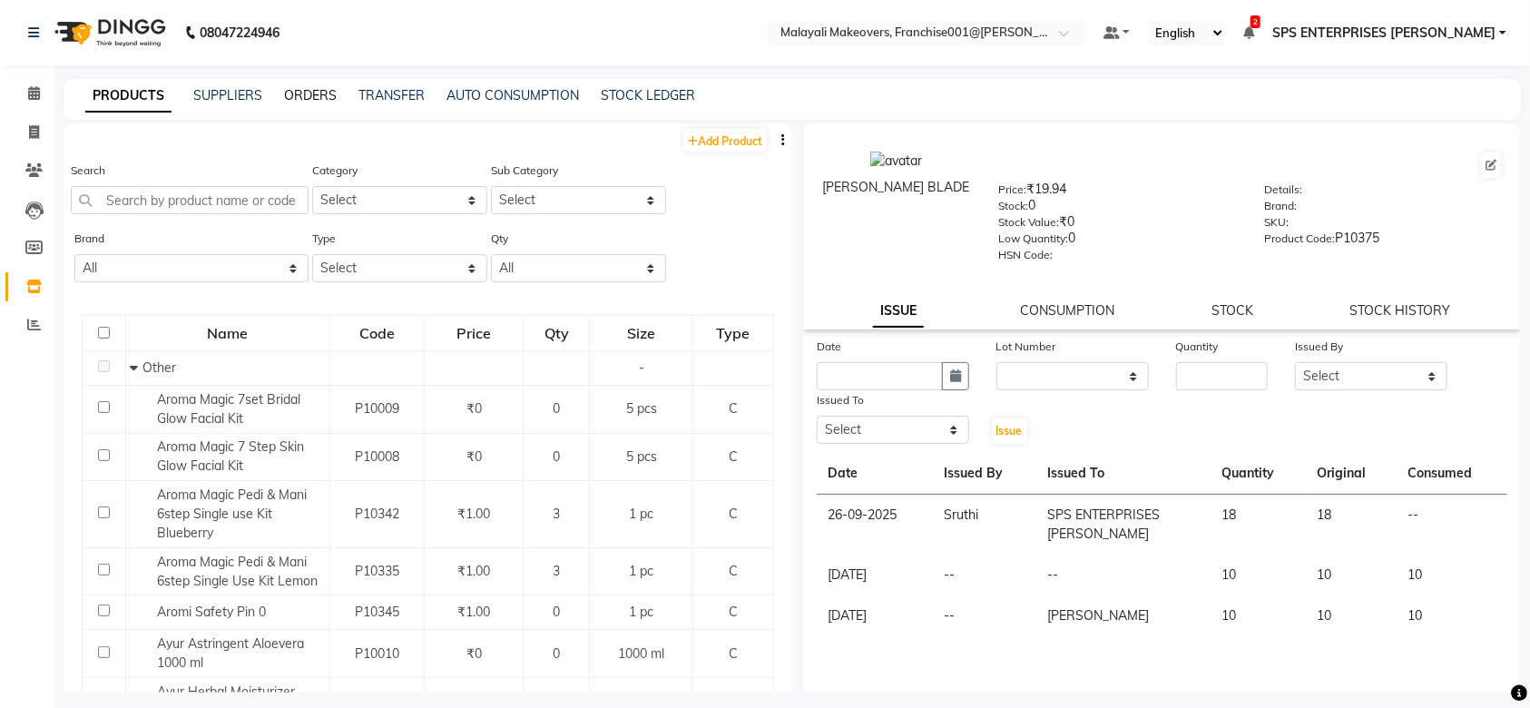
click at [284, 89] on link "ORDERS" at bounding box center [310, 95] width 53 height 16
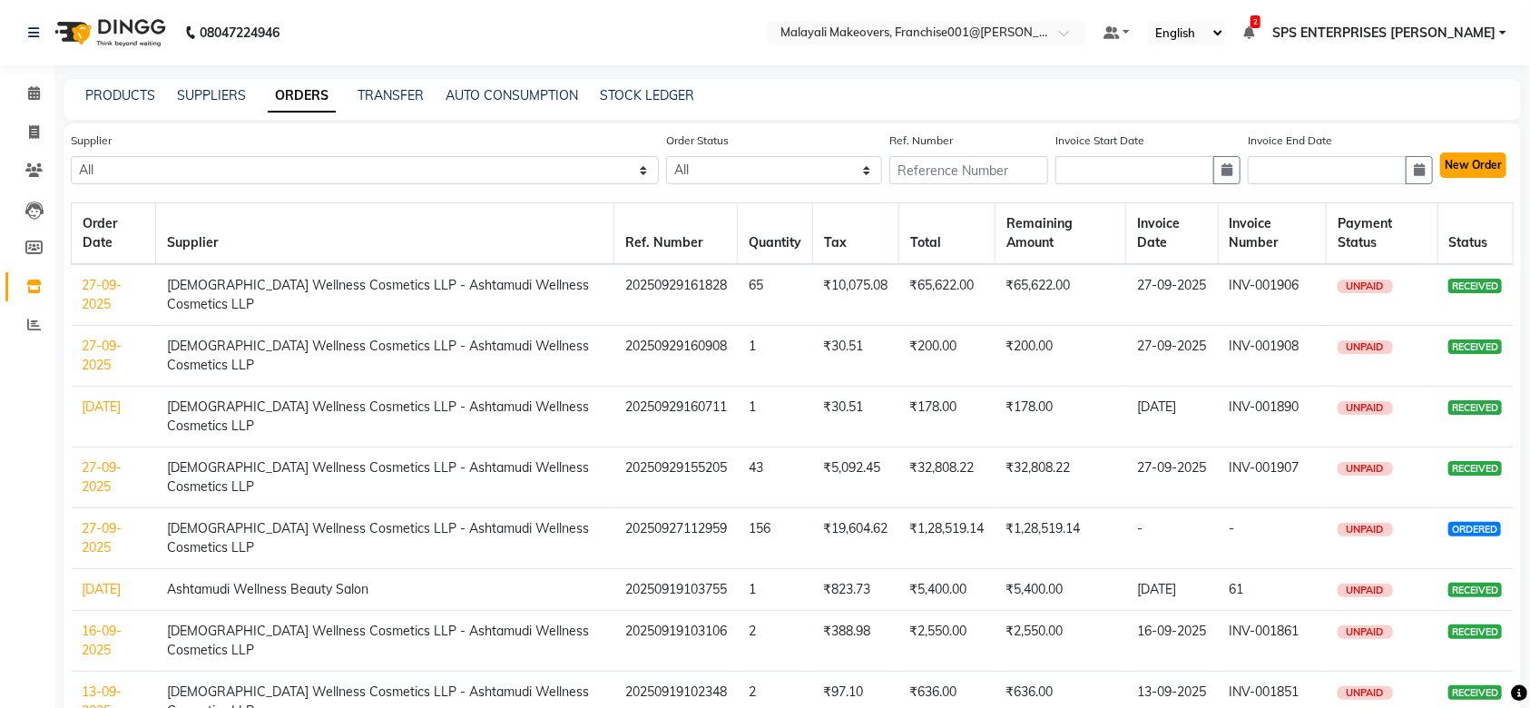
click at [1468, 153] on button "New Order" at bounding box center [1474, 165] width 66 height 25
select select "true"
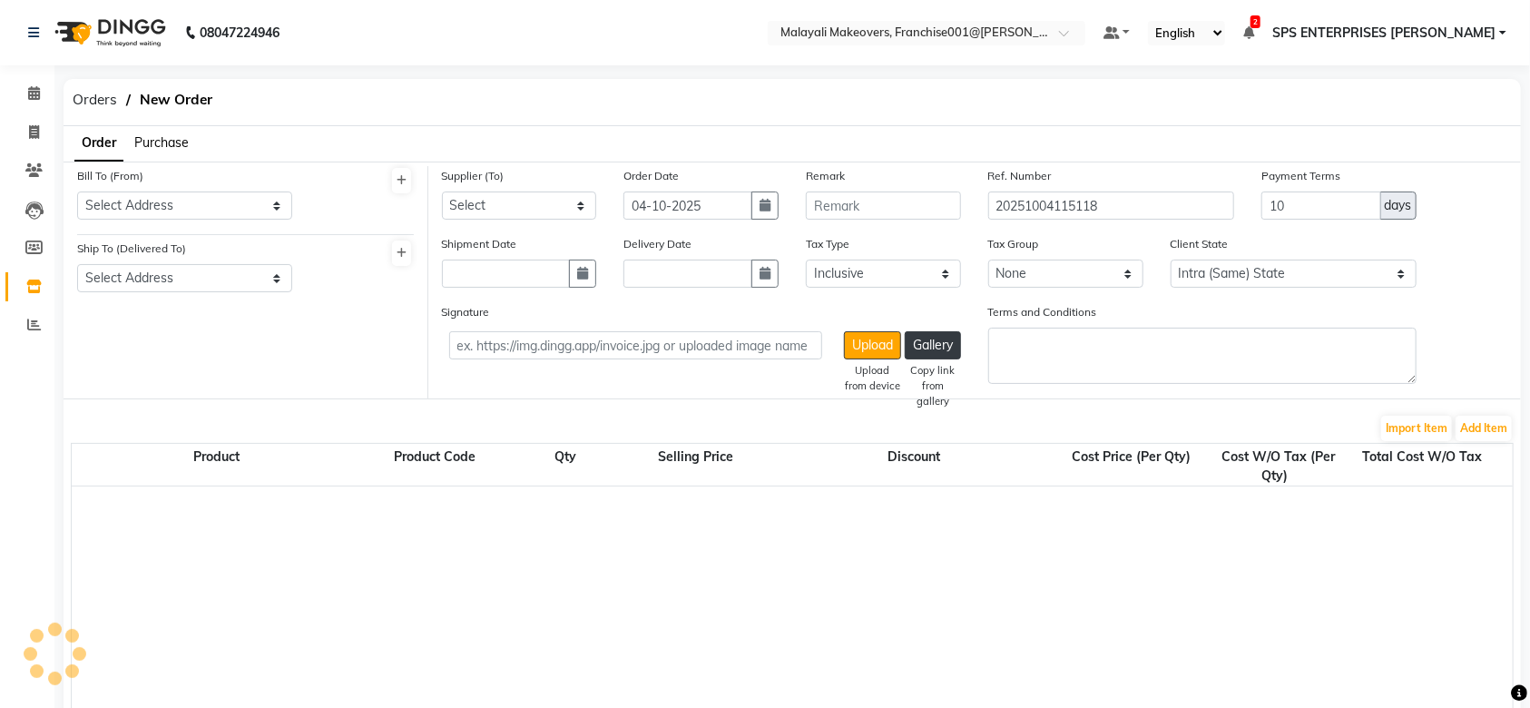
select select "2763"
click at [182, 209] on select "Select Address Sps Enterprises ,#XV/383-386 ,Market Junction ,Near To Reliance …" at bounding box center [184, 206] width 215 height 28
select select "982"
click at [77, 192] on select "Select Address Sps Enterprises ,#XV/383-386 ,Market Junction ,Near To Reliance …" at bounding box center [184, 206] width 215 height 28
click at [24, 90] on span at bounding box center [34, 94] width 32 height 21
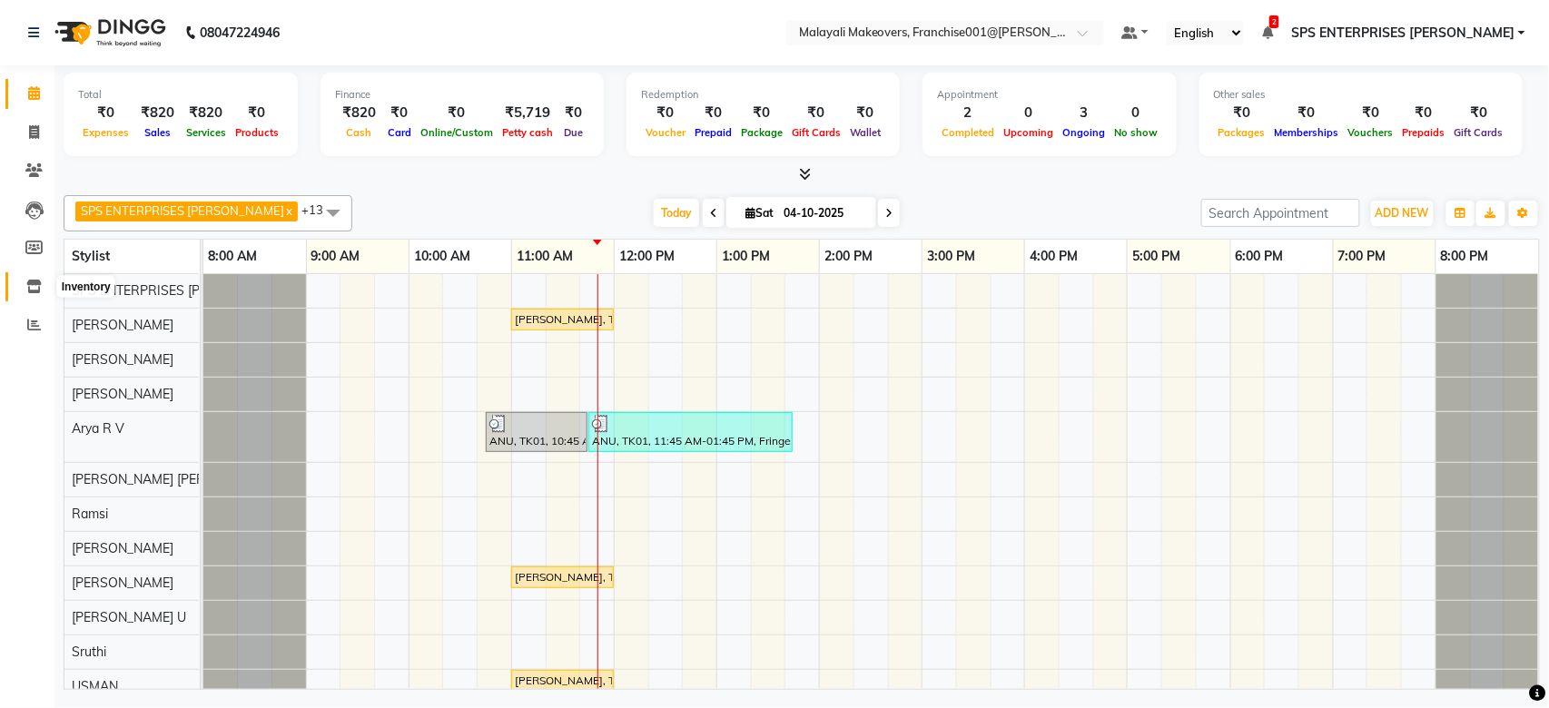
click at [21, 280] on span at bounding box center [34, 287] width 32 height 21
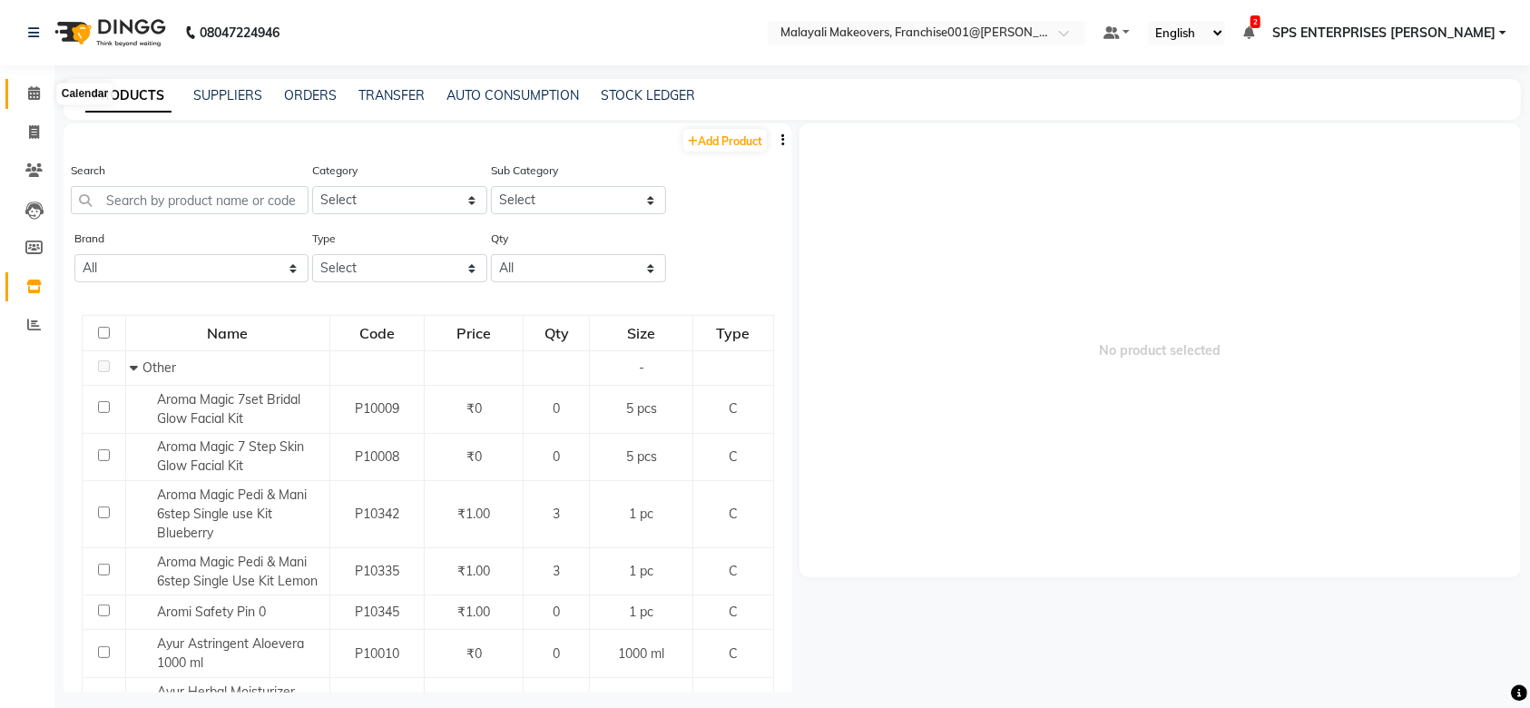
click at [39, 89] on span at bounding box center [34, 94] width 32 height 21
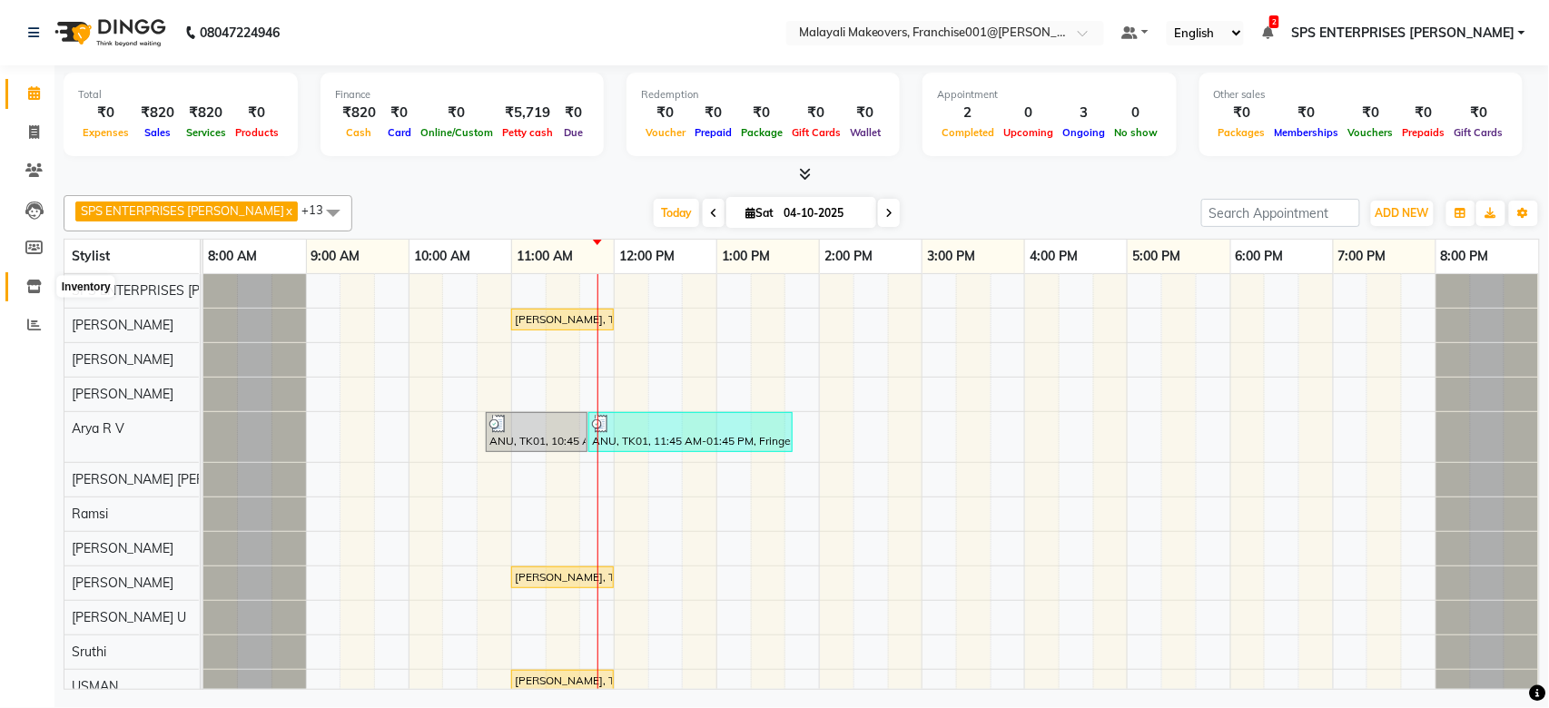
click at [32, 280] on icon at bounding box center [33, 287] width 15 height 14
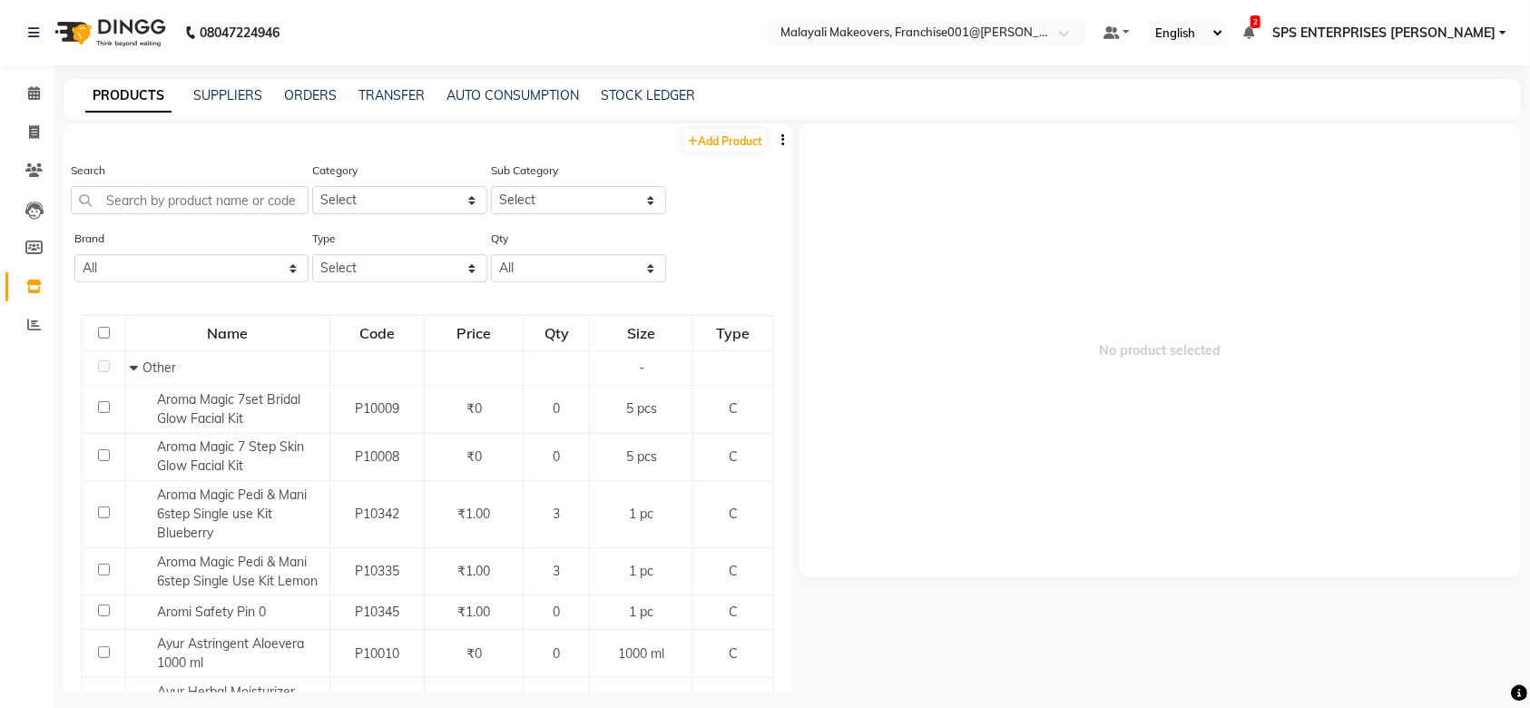
click at [295, 103] on div "ORDERS" at bounding box center [310, 95] width 53 height 19
click at [300, 96] on link "ORDERS" at bounding box center [310, 95] width 53 height 16
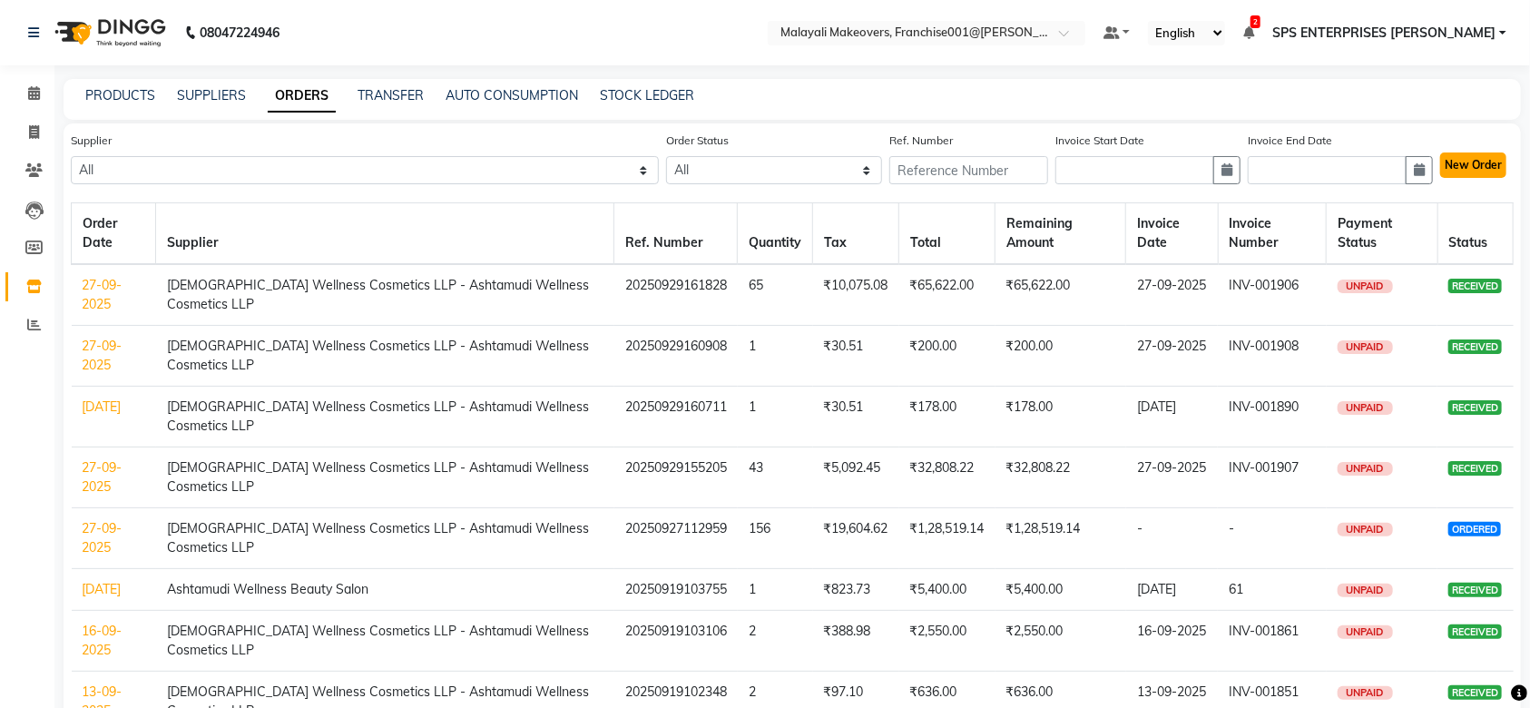
click at [1501, 171] on button "New Order" at bounding box center [1474, 165] width 66 height 25
select select "true"
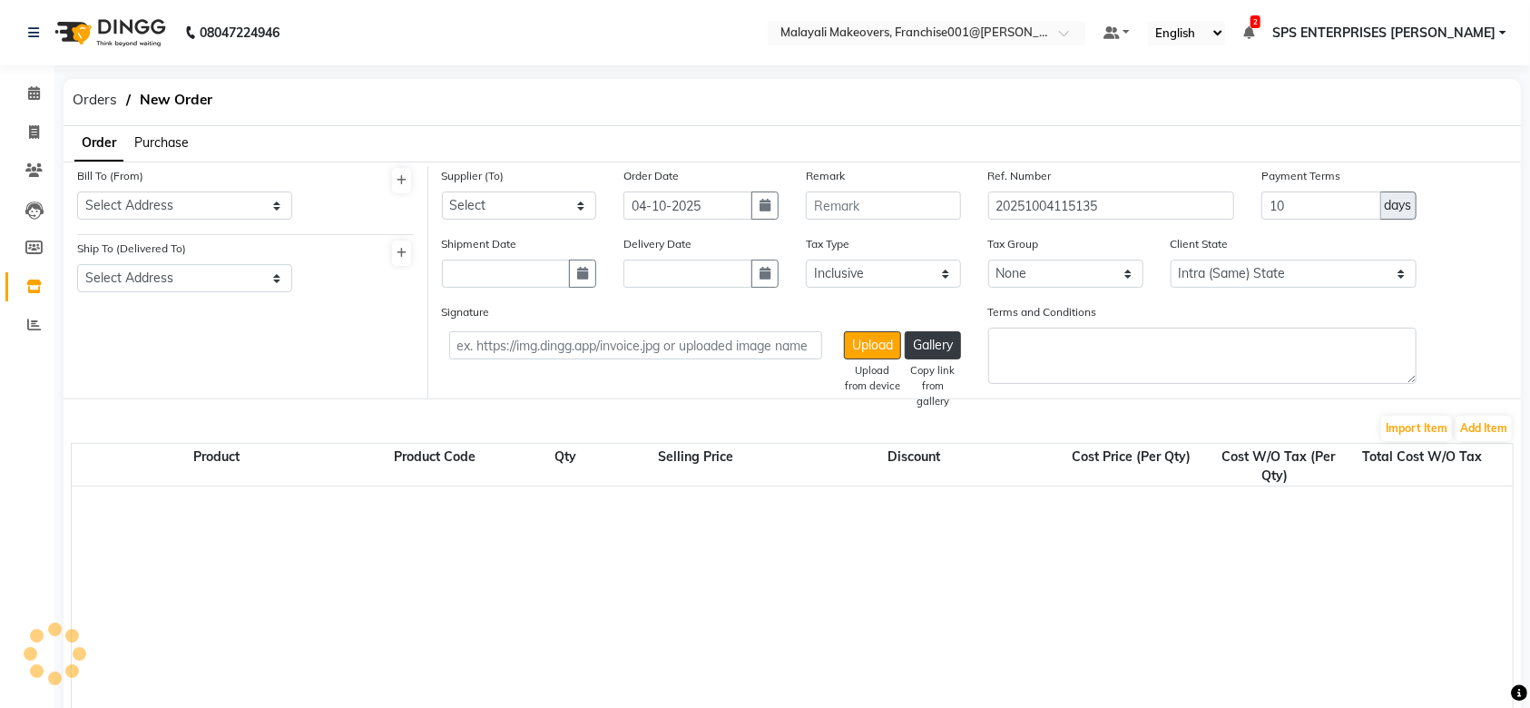
select select "2763"
click at [190, 217] on select "Select Address Sps Enterprises ,#XV/383-386 ,Market Junction ,Near To Reliance …" at bounding box center [184, 206] width 215 height 28
select select "982"
click at [77, 192] on select "Select Address Sps Enterprises ,#XV/383-386 ,Market Junction ,Near To Reliance …" at bounding box center [184, 206] width 215 height 28
click at [210, 280] on select "Select Address Sps Enterprises ,#XV/383-386 ,Market Junction ,Near To Reliance …" at bounding box center [184, 278] width 215 height 28
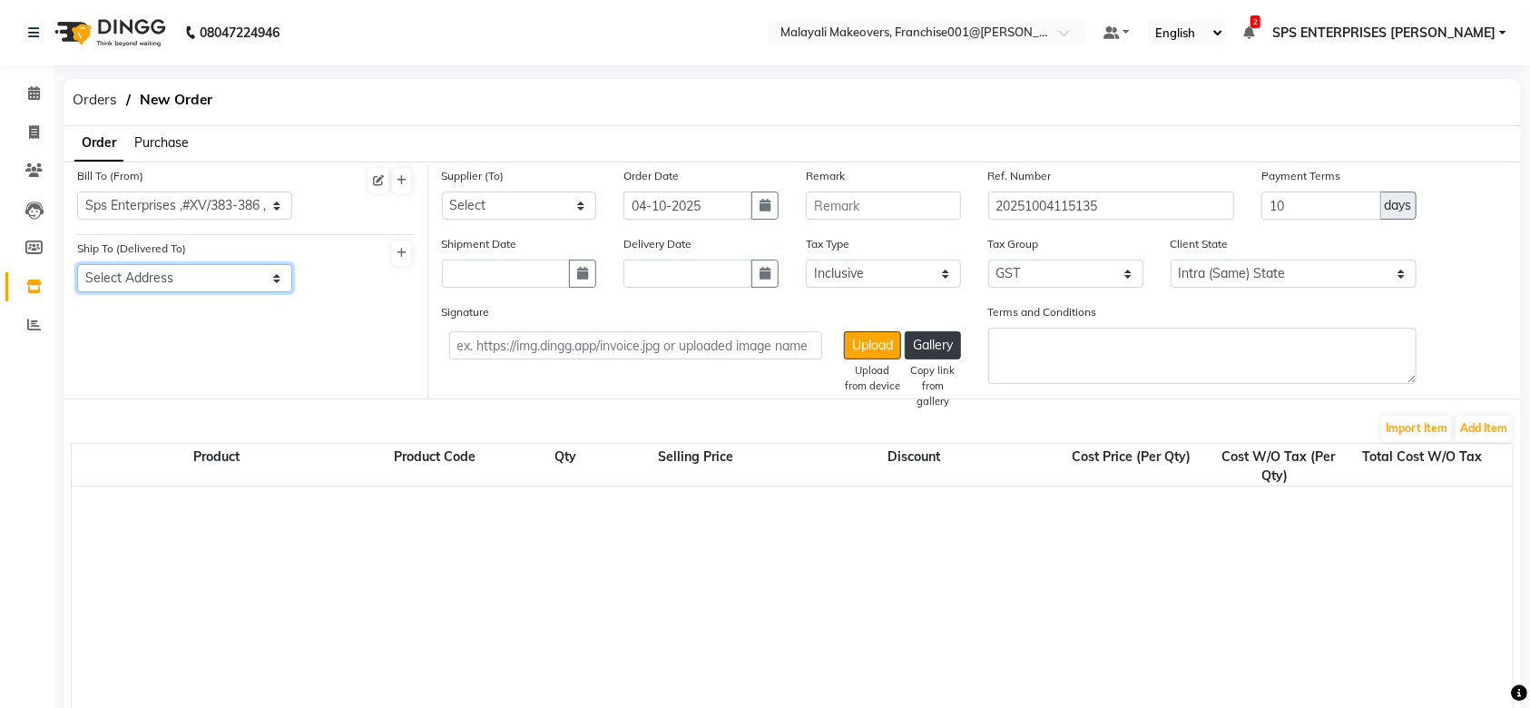
select select "983"
click at [77, 264] on select "Select Address Sps Enterprises ,#XV/383-386 ,Market Junction ,Near To Reliance …" at bounding box center [184, 278] width 215 height 28
click at [563, 192] on select "Select Ashtamudi Wellness Cosmetics LLP - Ashtamudi Wellness Cosmetics LLP Asht…" at bounding box center [519, 206] width 155 height 28
select select "2542"
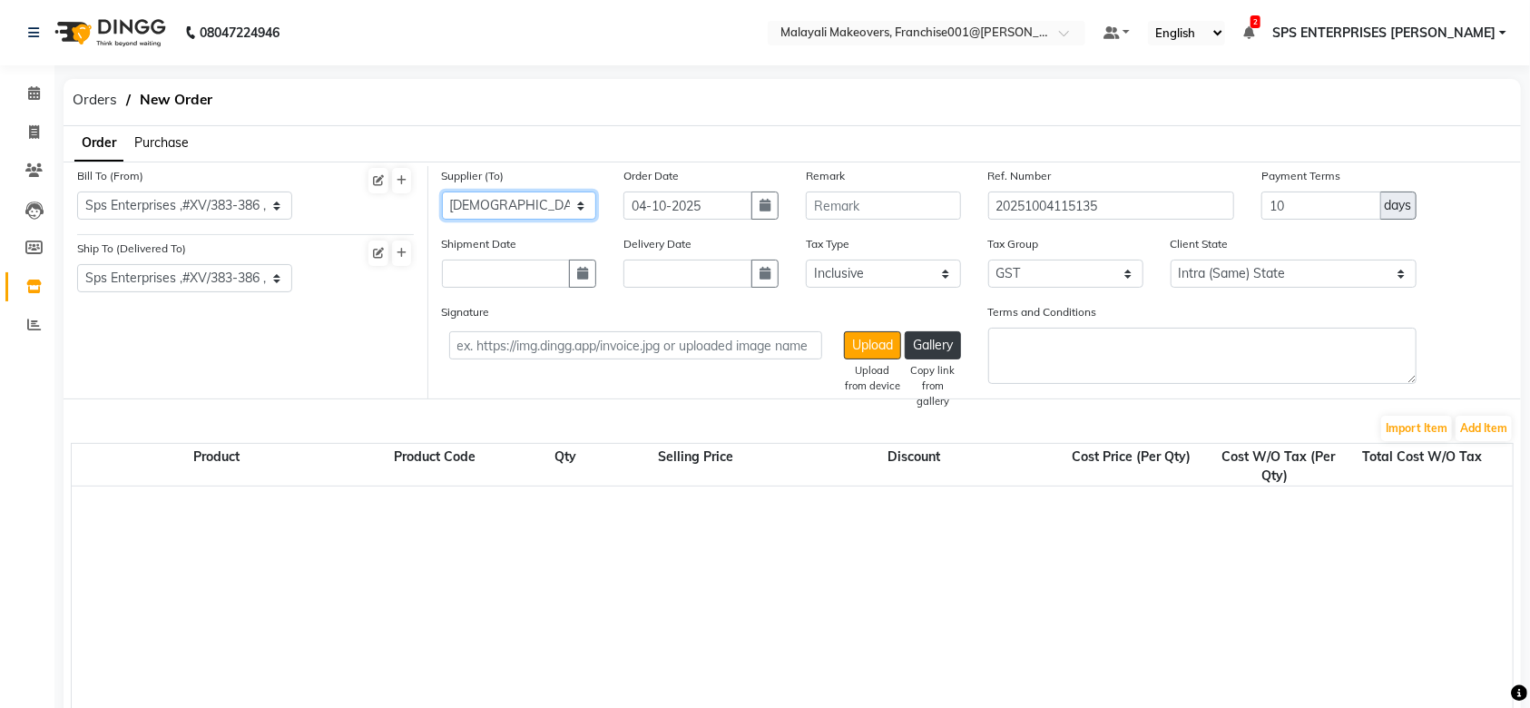
click at [442, 192] on select "Select Ashtamudi Wellness Cosmetics LLP - Ashtamudi Wellness Cosmetics LLP Asht…" at bounding box center [519, 206] width 155 height 28
click at [576, 270] on button "button" at bounding box center [582, 274] width 27 height 28
select select "10"
select select "2025"
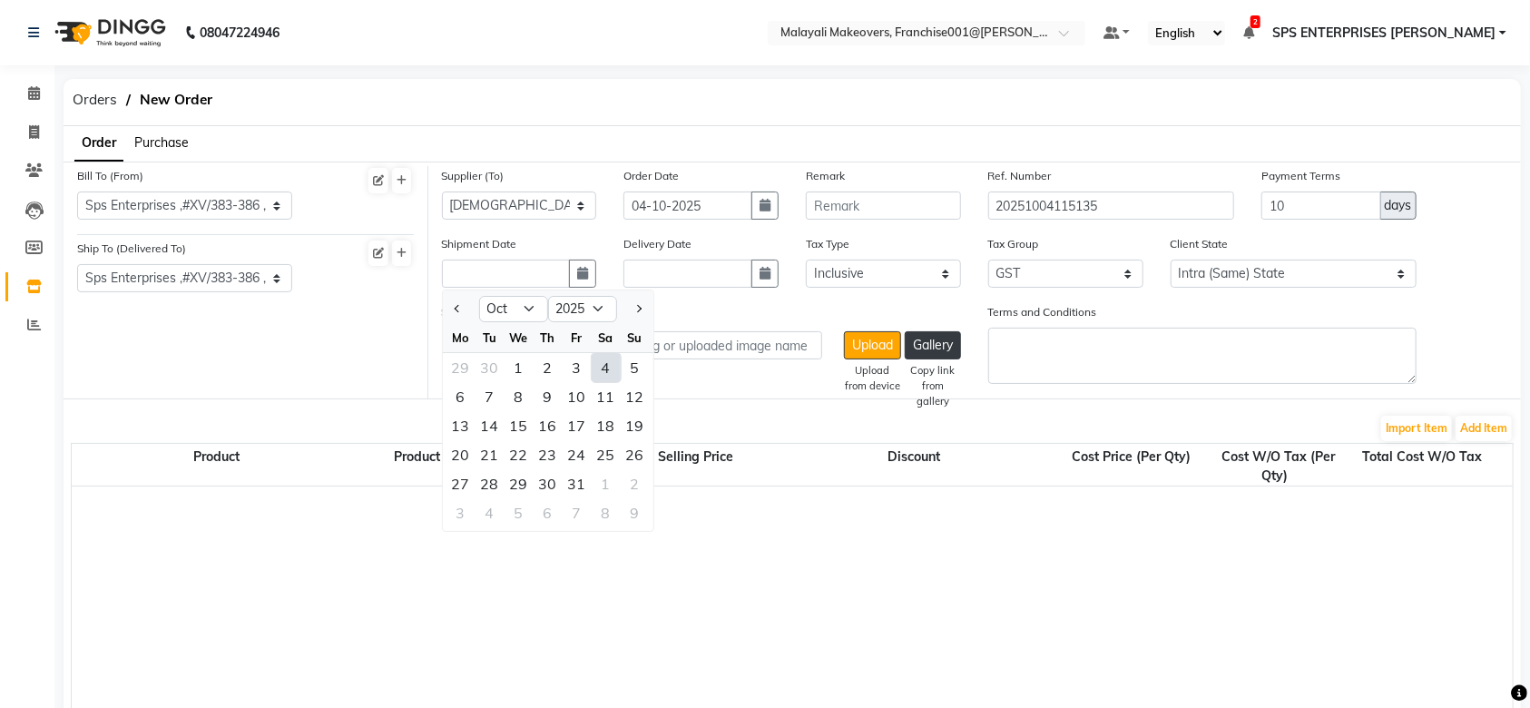
click at [613, 378] on div "4" at bounding box center [606, 367] width 29 height 29
type input "04-10-2025"
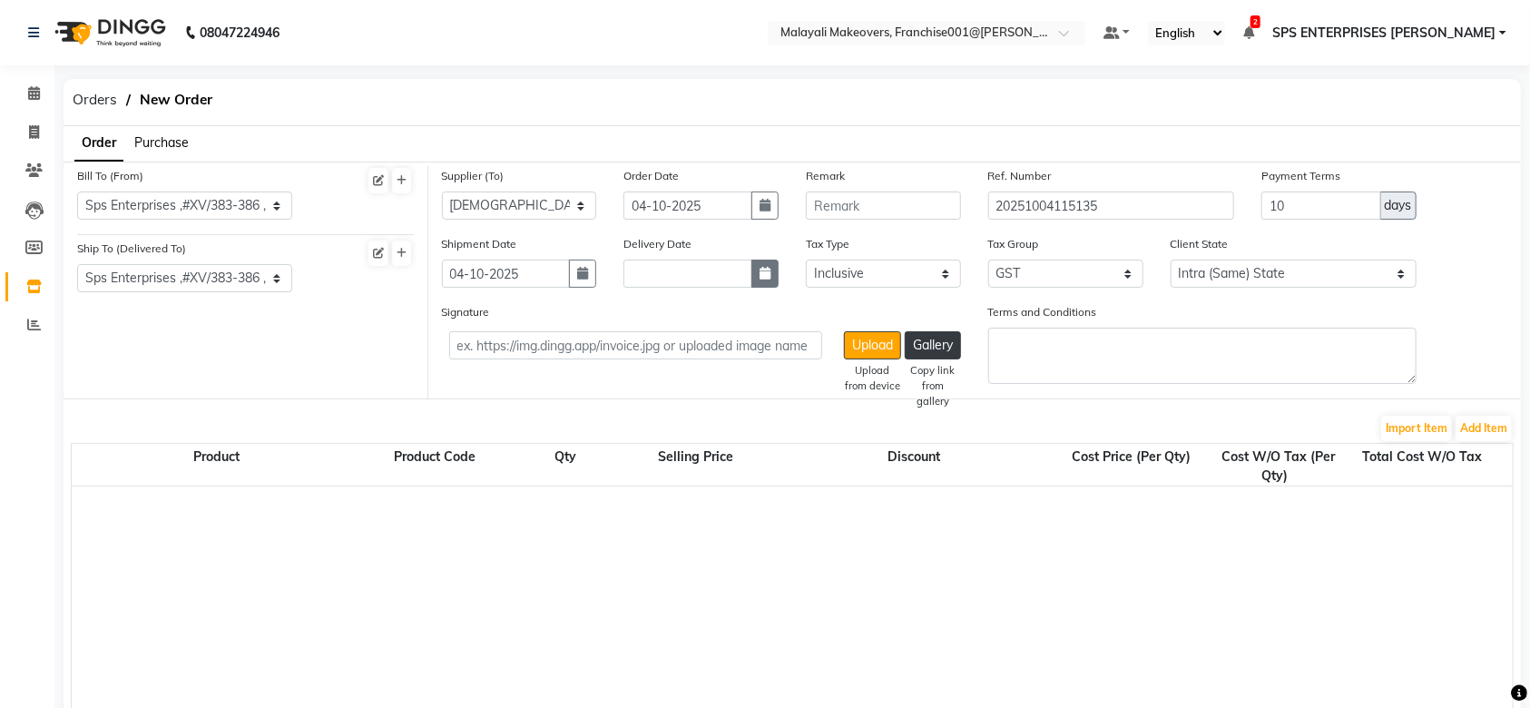
click at [770, 273] on icon "button" at bounding box center [765, 273] width 11 height 13
select select "10"
select select "2025"
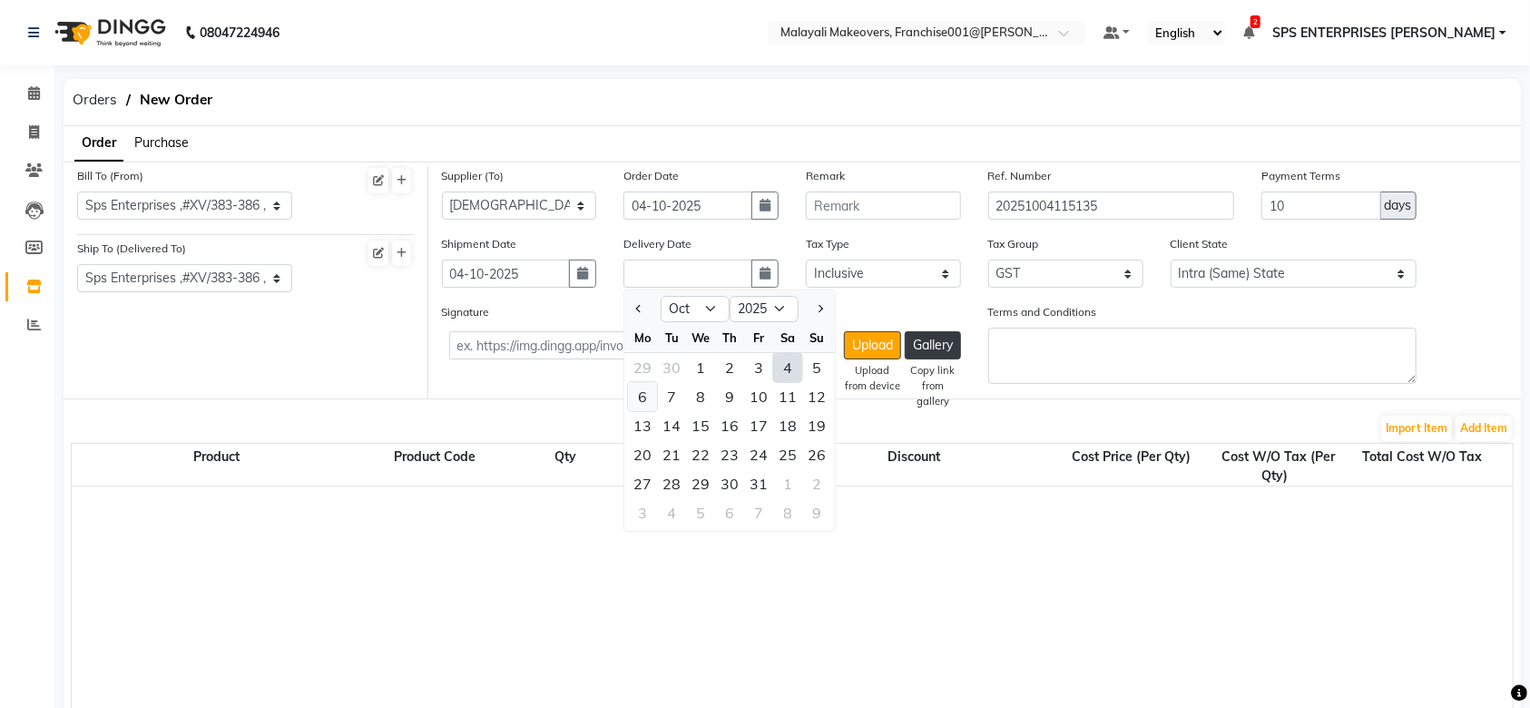
click at [647, 397] on div "6" at bounding box center [642, 396] width 29 height 29
type input "06-10-2025"
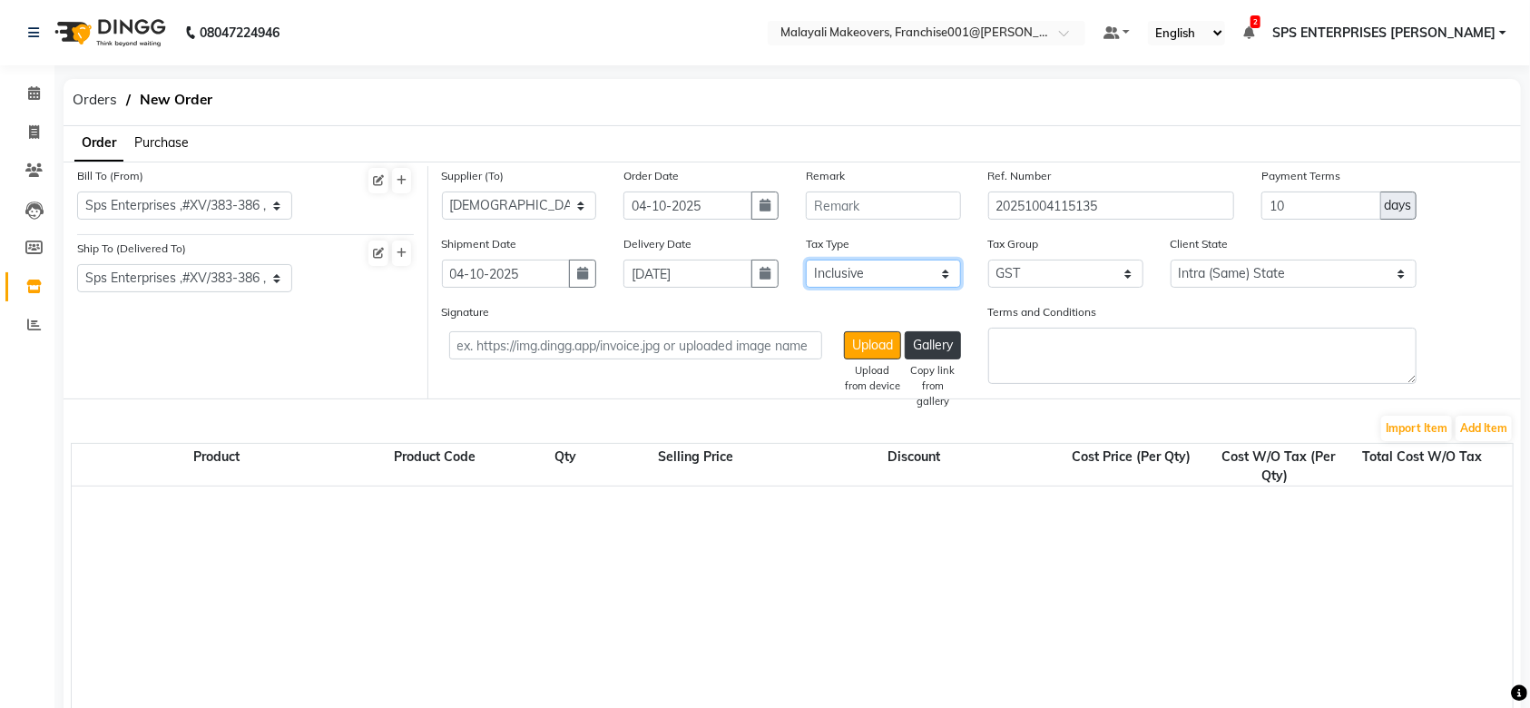
click at [881, 275] on select "Select Inclusive Exclusive" at bounding box center [883, 274] width 155 height 28
select select "false"
click at [806, 260] on select "Select Inclusive Exclusive" at bounding box center [883, 274] width 155 height 28
click at [1299, 203] on input "10" at bounding box center [1322, 206] width 120 height 28
type input "1"
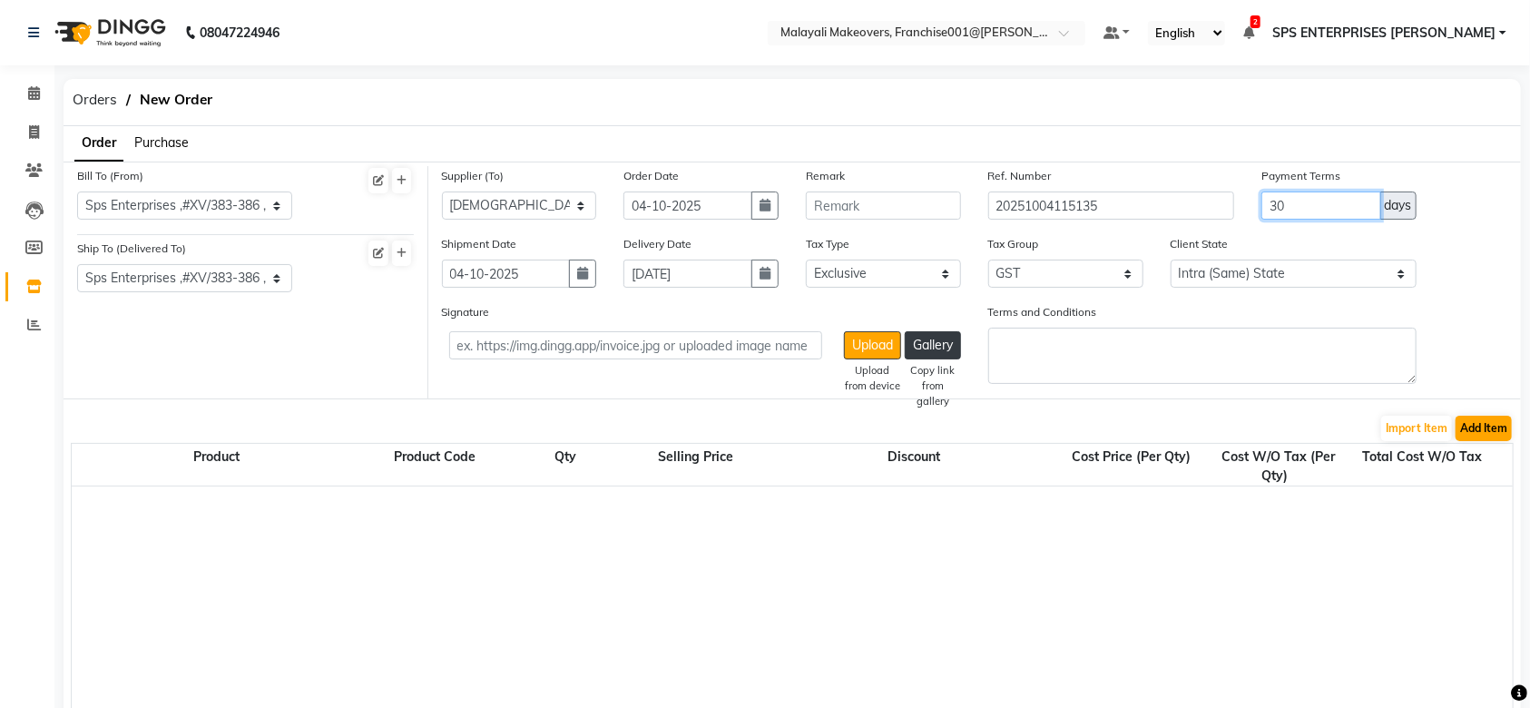
type input "30"
click at [1478, 437] on button "Add Item" at bounding box center [1484, 428] width 56 height 25
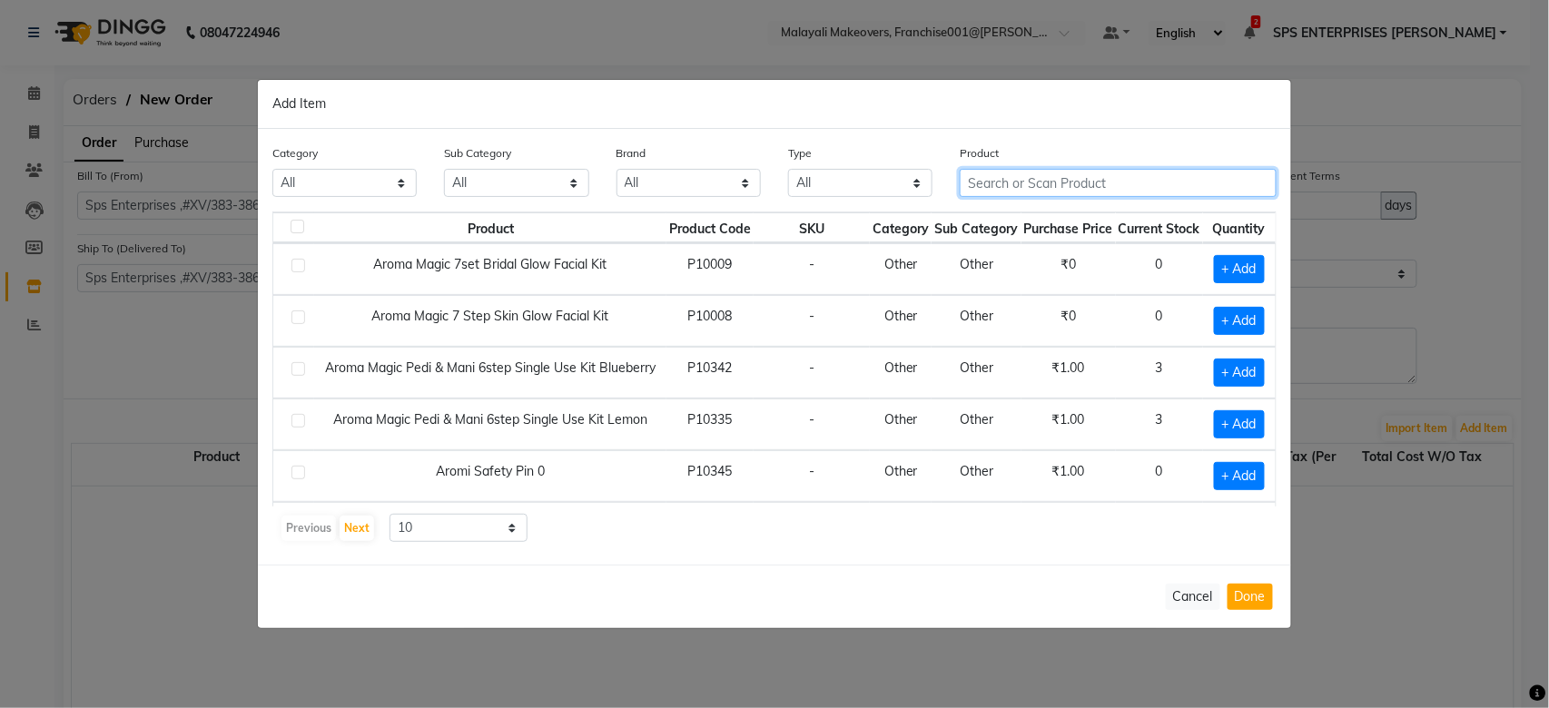
click at [1013, 192] on input "text" at bounding box center [1118, 183] width 317 height 28
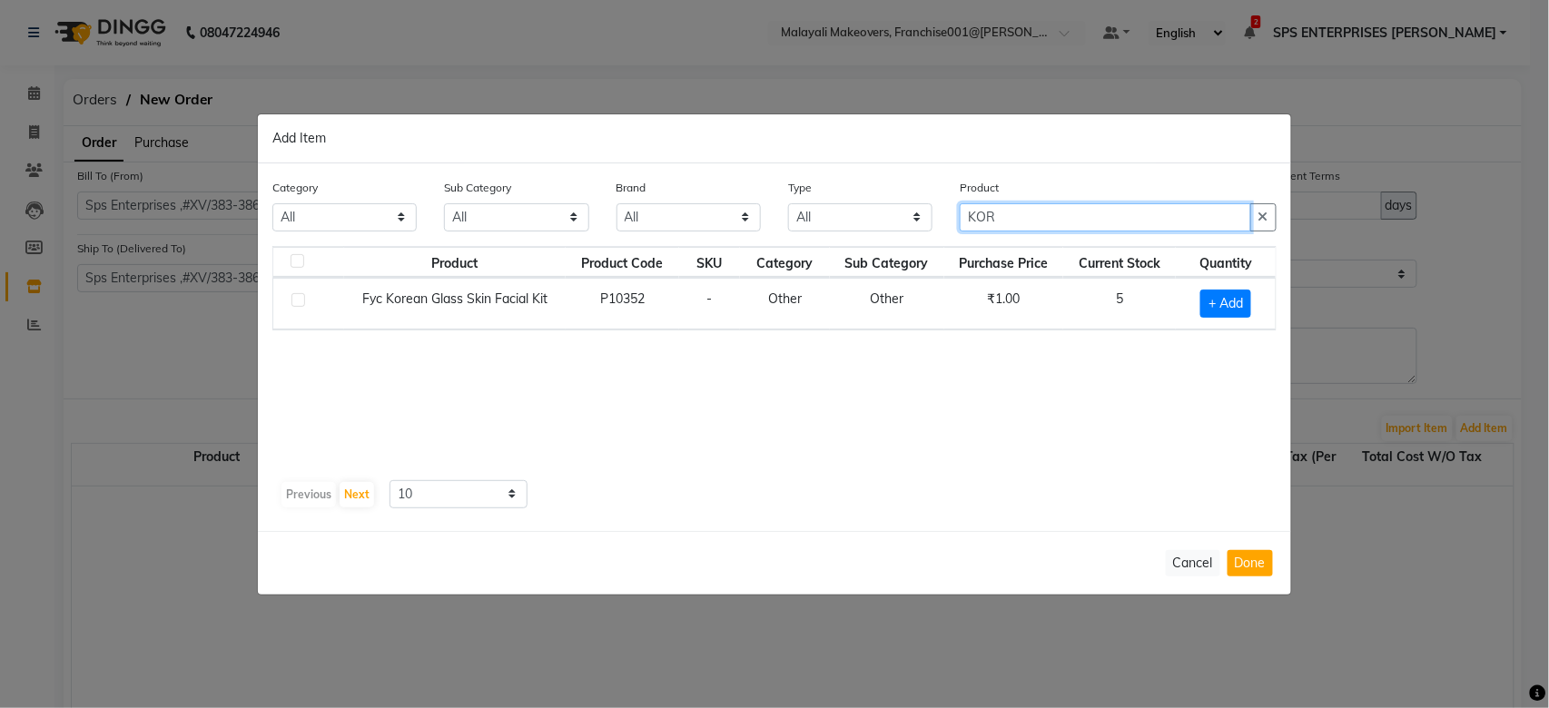
type input "KOR"
click at [1217, 350] on div "Product Product Code SKU Category Sub Category Purchase Price Current Stock Qua…" at bounding box center [774, 359] width 1004 height 227
click at [1225, 310] on span "+ Add" at bounding box center [1225, 304] width 51 height 28
checkbox input "true"
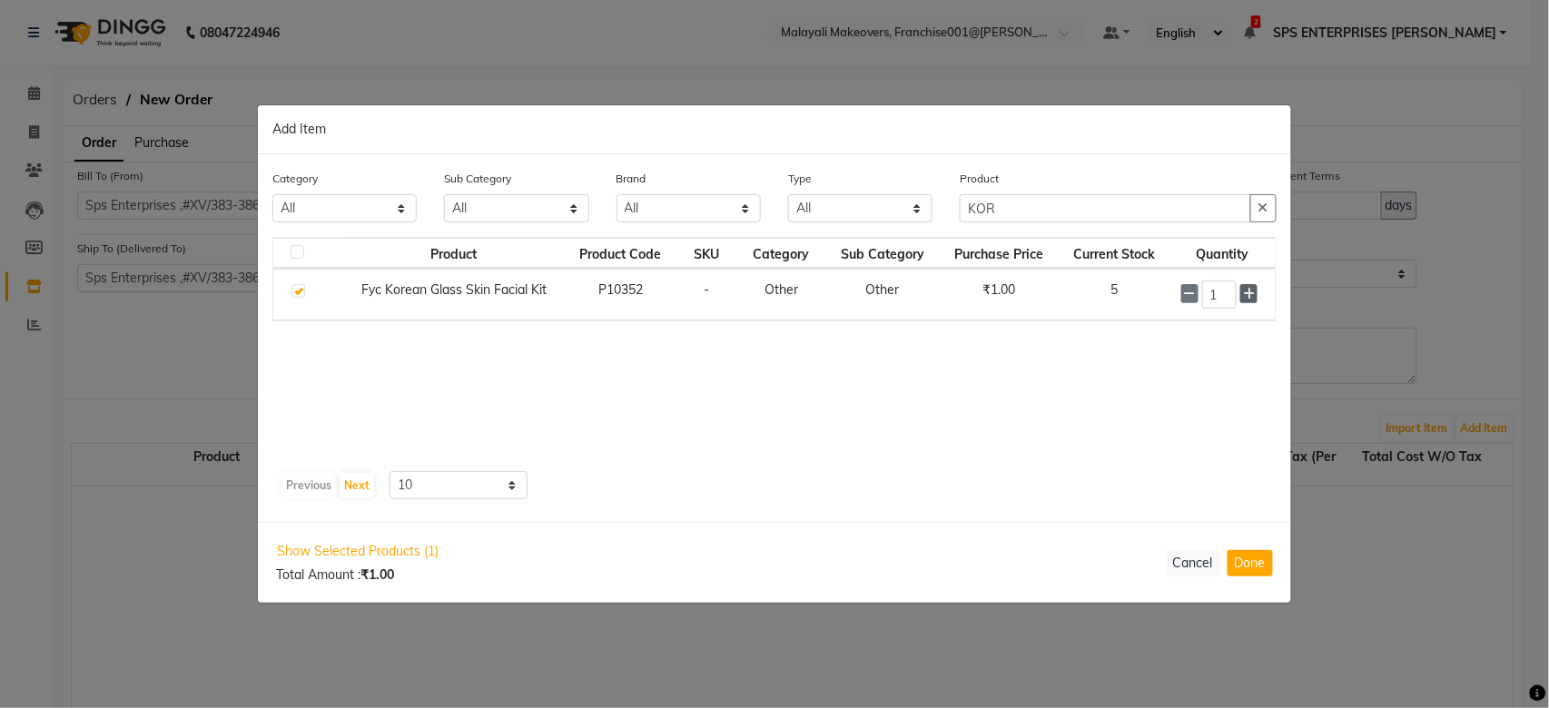
click at [1249, 293] on icon at bounding box center [1249, 294] width 12 height 13
click at [1247, 299] on icon at bounding box center [1249, 295] width 12 height 13
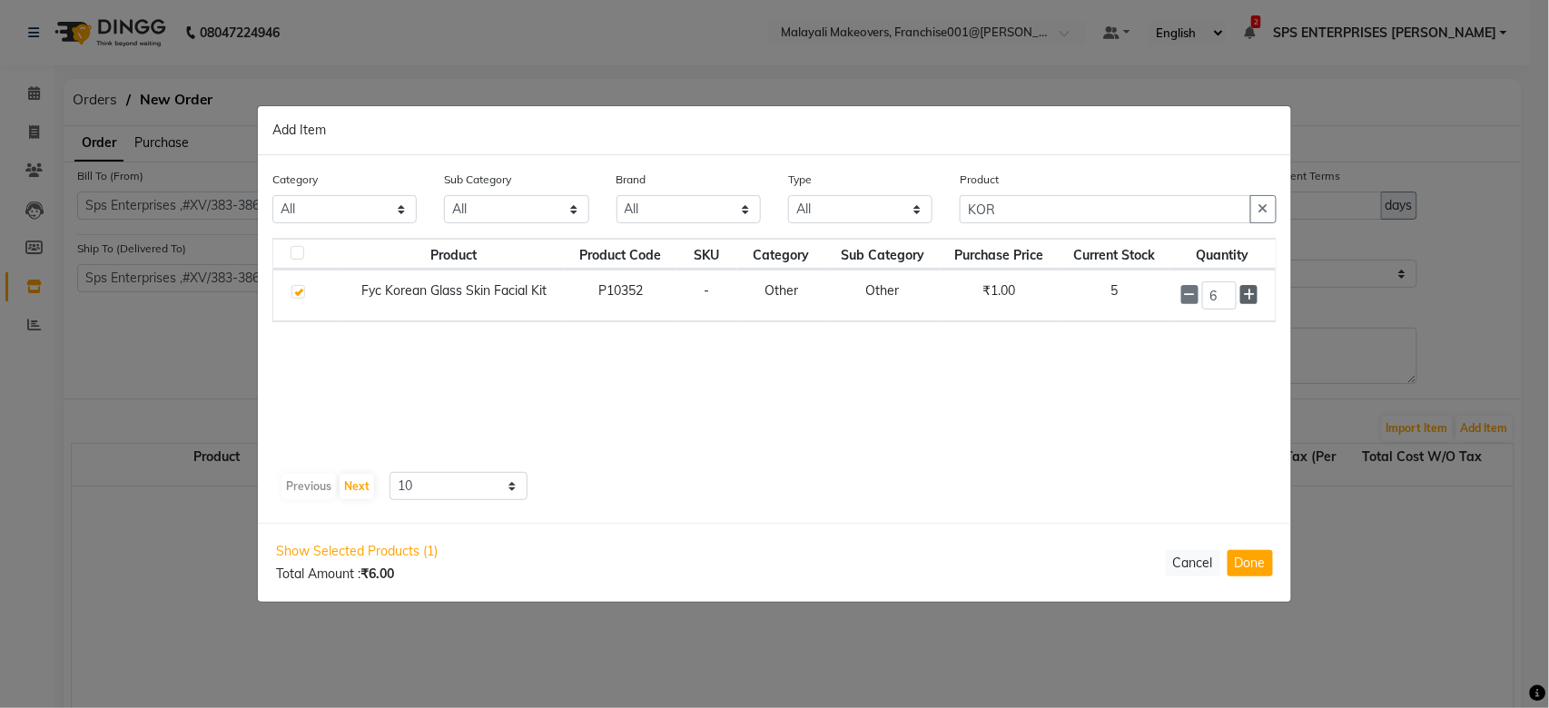
click at [1247, 299] on icon at bounding box center [1249, 295] width 12 height 13
type input "10"
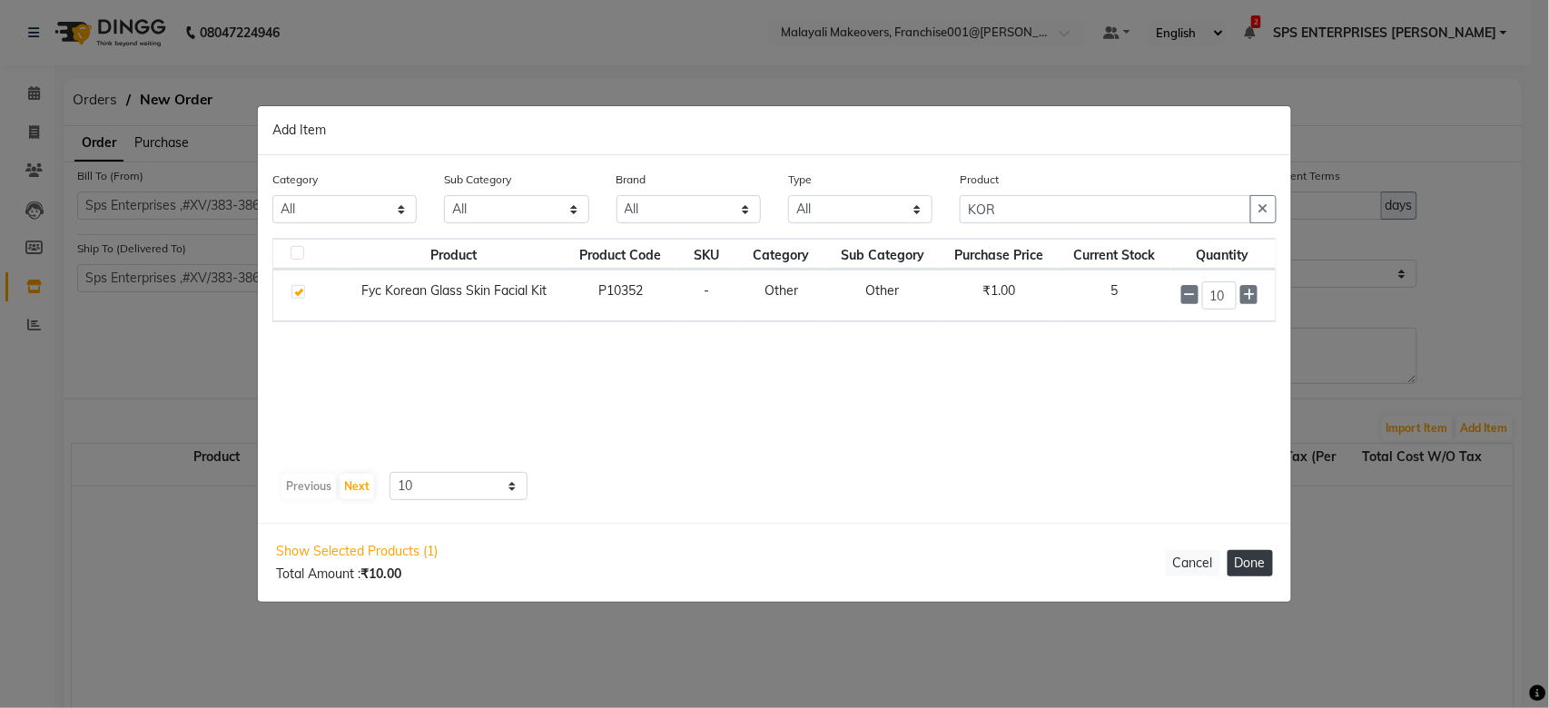
click at [1245, 554] on button "Done" at bounding box center [1249, 563] width 45 height 26
select select "2763"
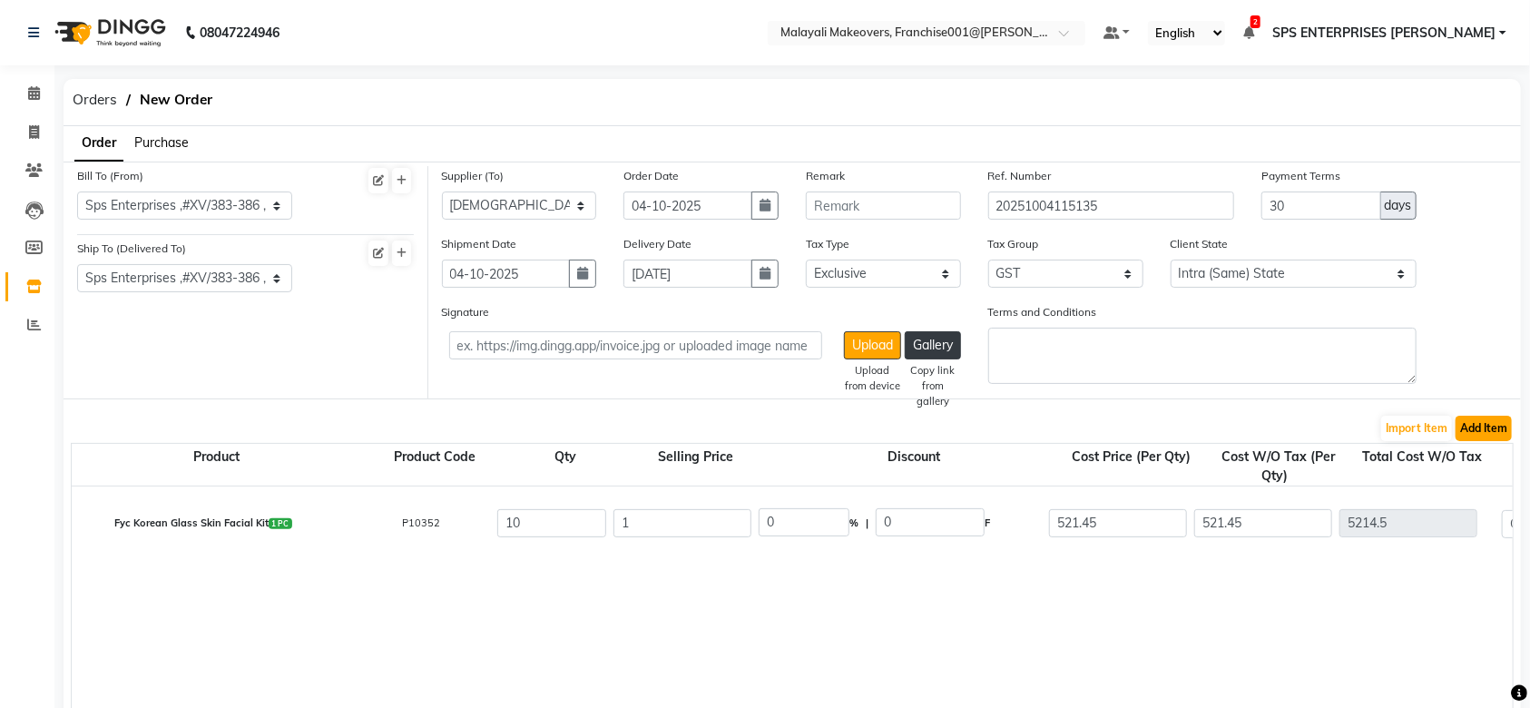
click at [1475, 438] on button "Add Item" at bounding box center [1484, 428] width 56 height 25
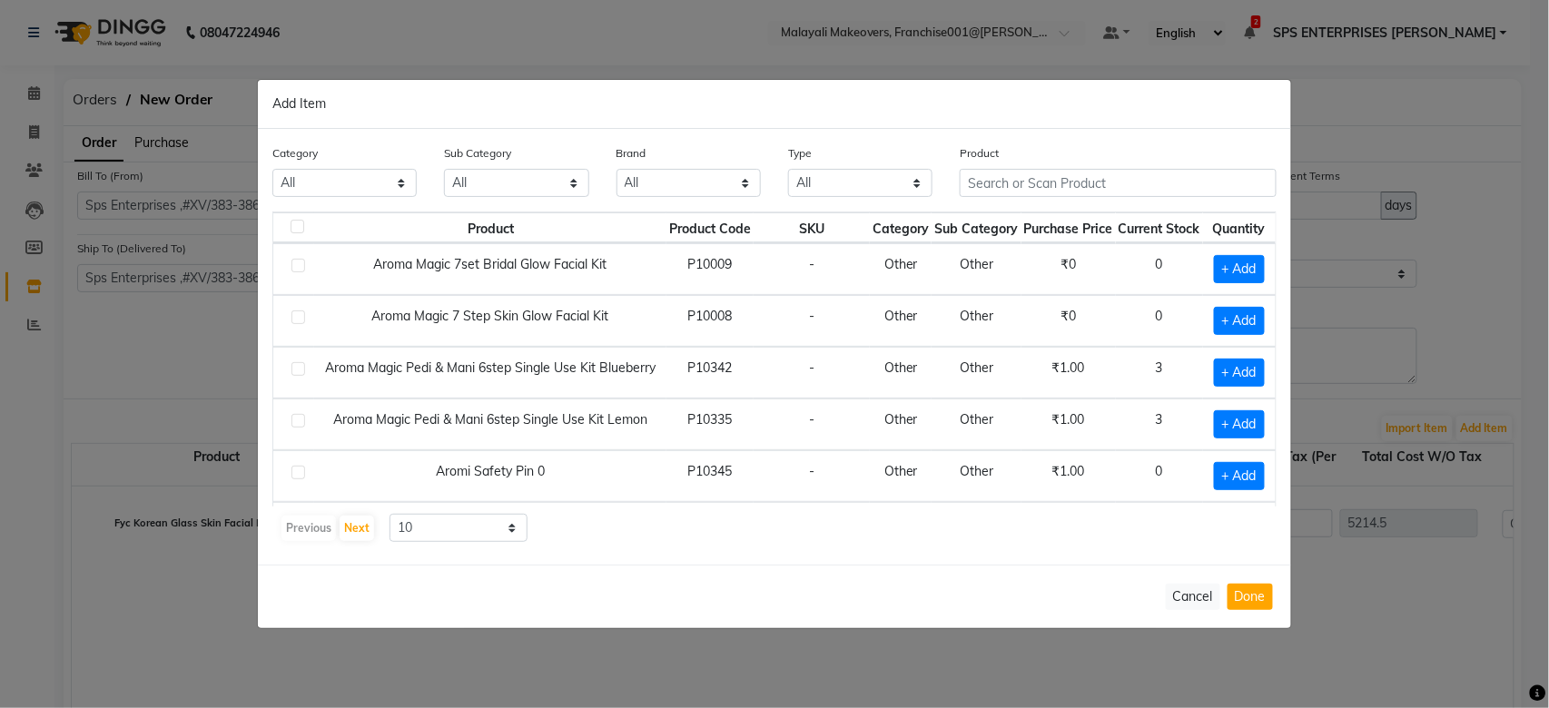
click at [1009, 221] on th "Sub Category" at bounding box center [975, 227] width 89 height 31
click at [1050, 186] on input "text" at bounding box center [1118, 183] width 317 height 28
click at [1272, 152] on div "Product" at bounding box center [1118, 170] width 317 height 54
click at [1221, 259] on span "+ Add" at bounding box center [1239, 269] width 51 height 28
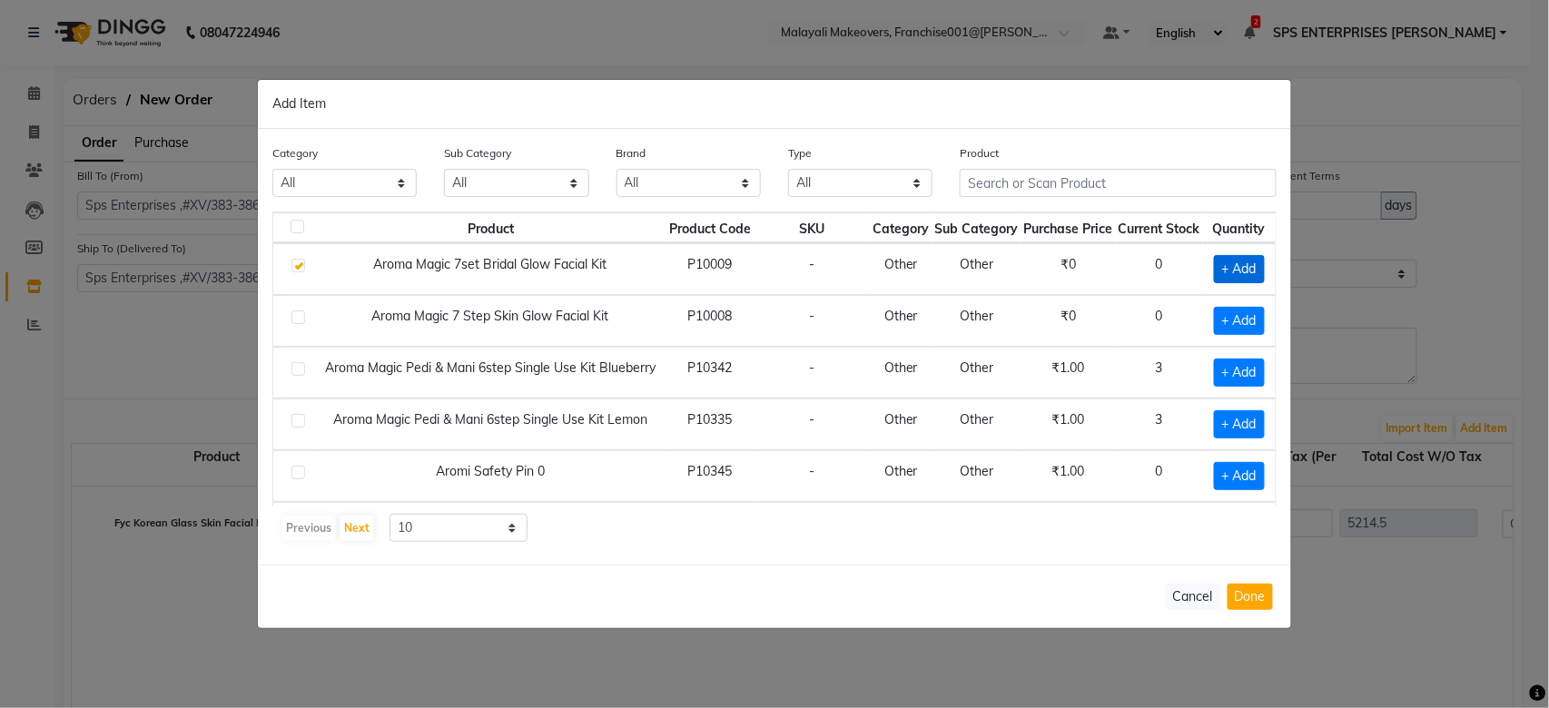
checkbox input "true"
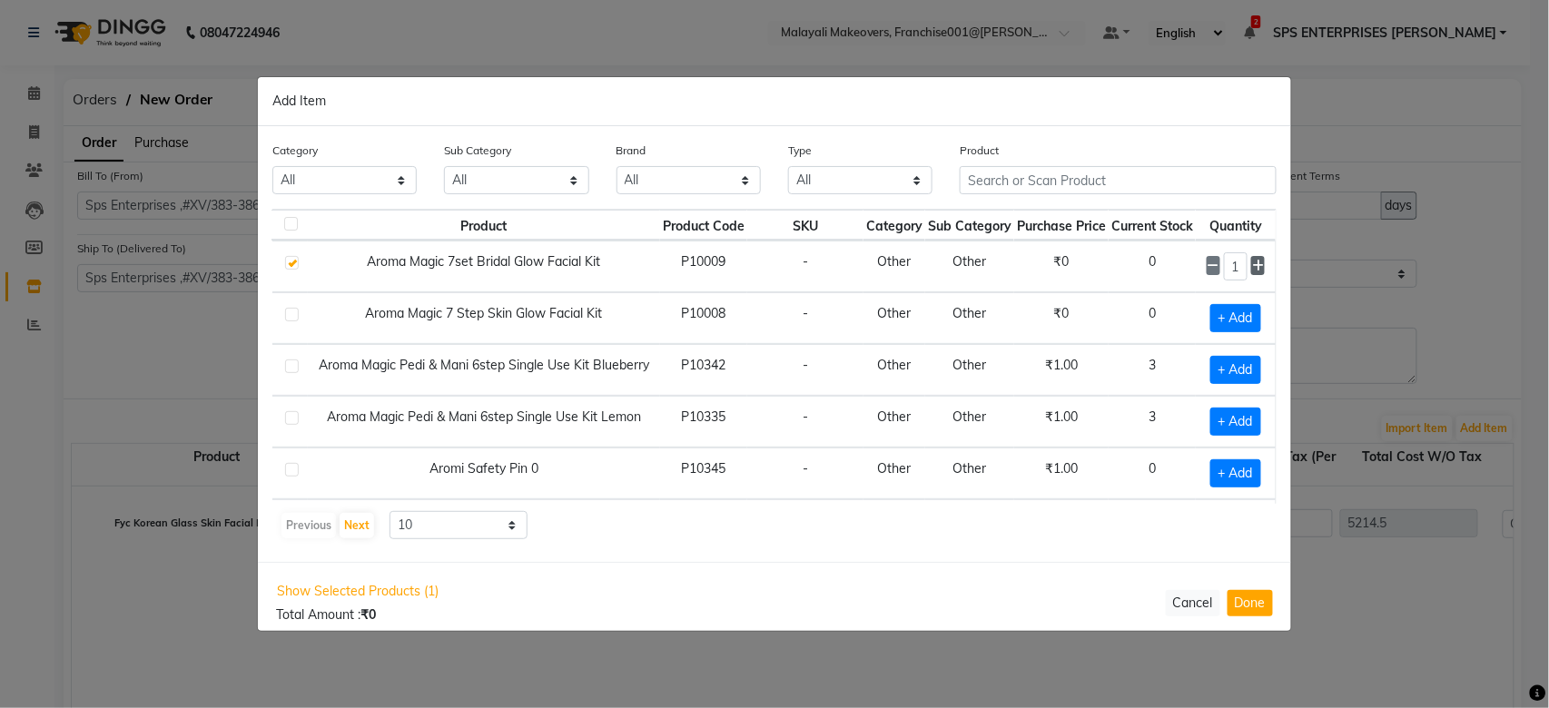
click at [1252, 266] on icon at bounding box center [1258, 266] width 12 height 13
type input "2"
click at [1239, 311] on span "+ Add" at bounding box center [1235, 318] width 51 height 28
checkbox input "true"
click at [1252, 311] on icon at bounding box center [1258, 317] width 12 height 13
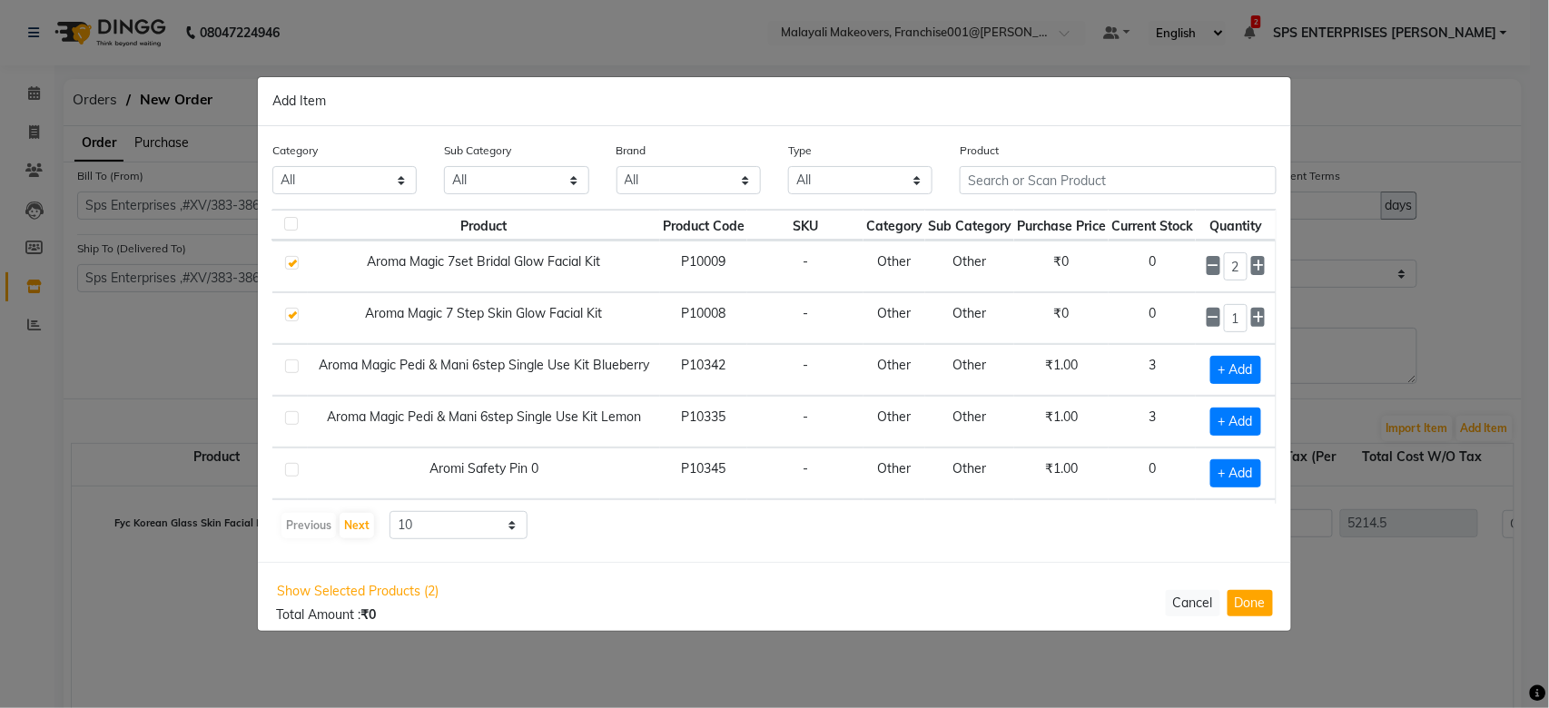
type input "2"
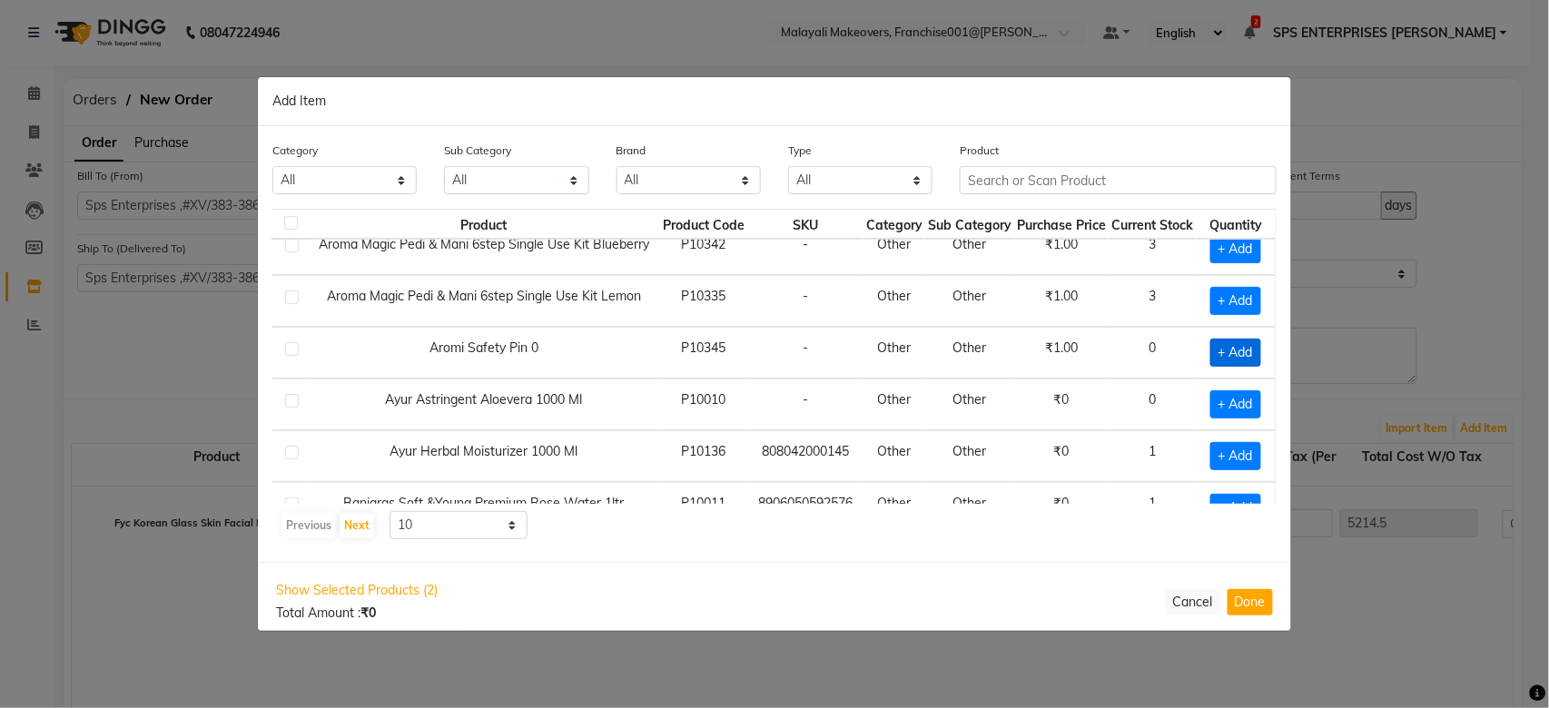
click at [1235, 346] on span "+ Add" at bounding box center [1235, 353] width 51 height 28
checkbox input "true"
click at [1252, 352] on icon at bounding box center [1258, 352] width 12 height 13
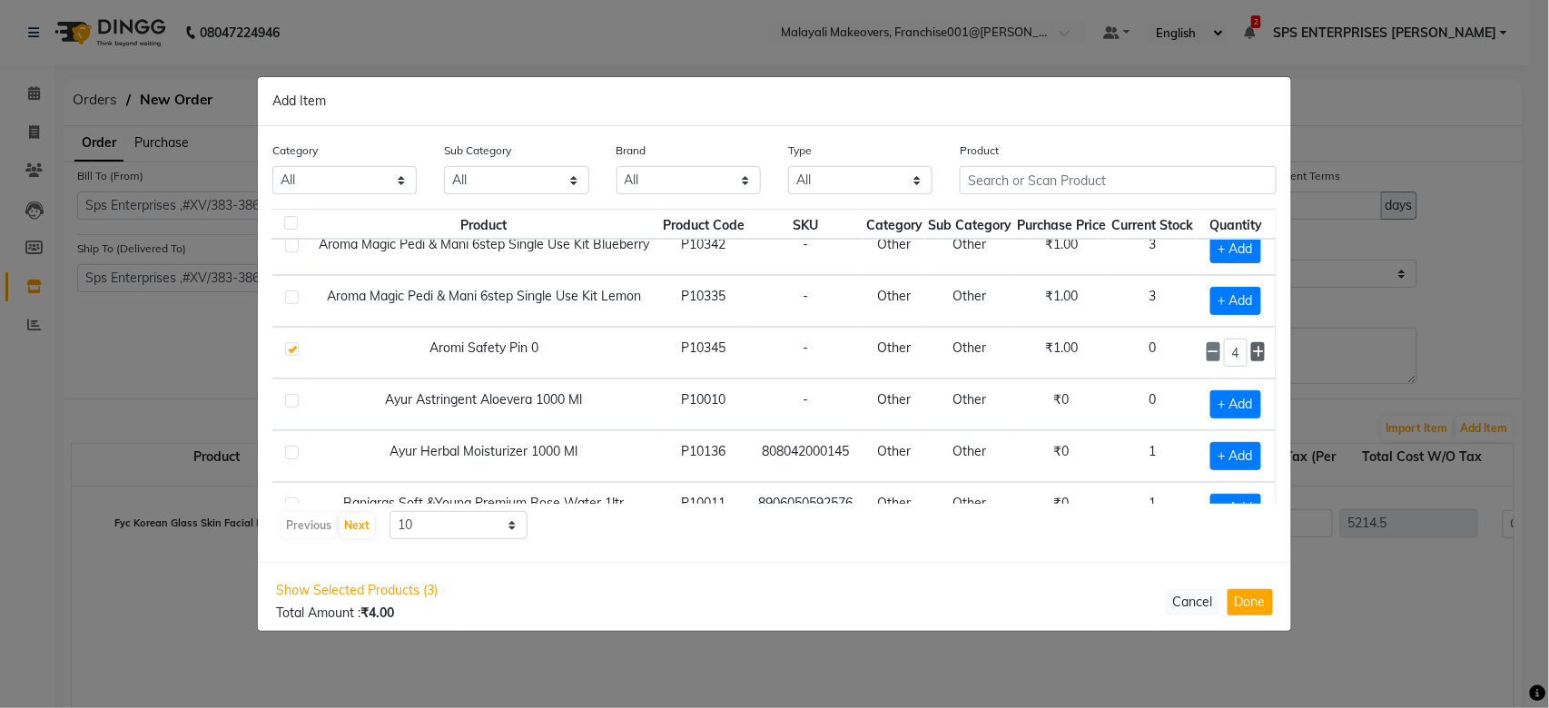
click at [1252, 352] on icon at bounding box center [1258, 352] width 12 height 13
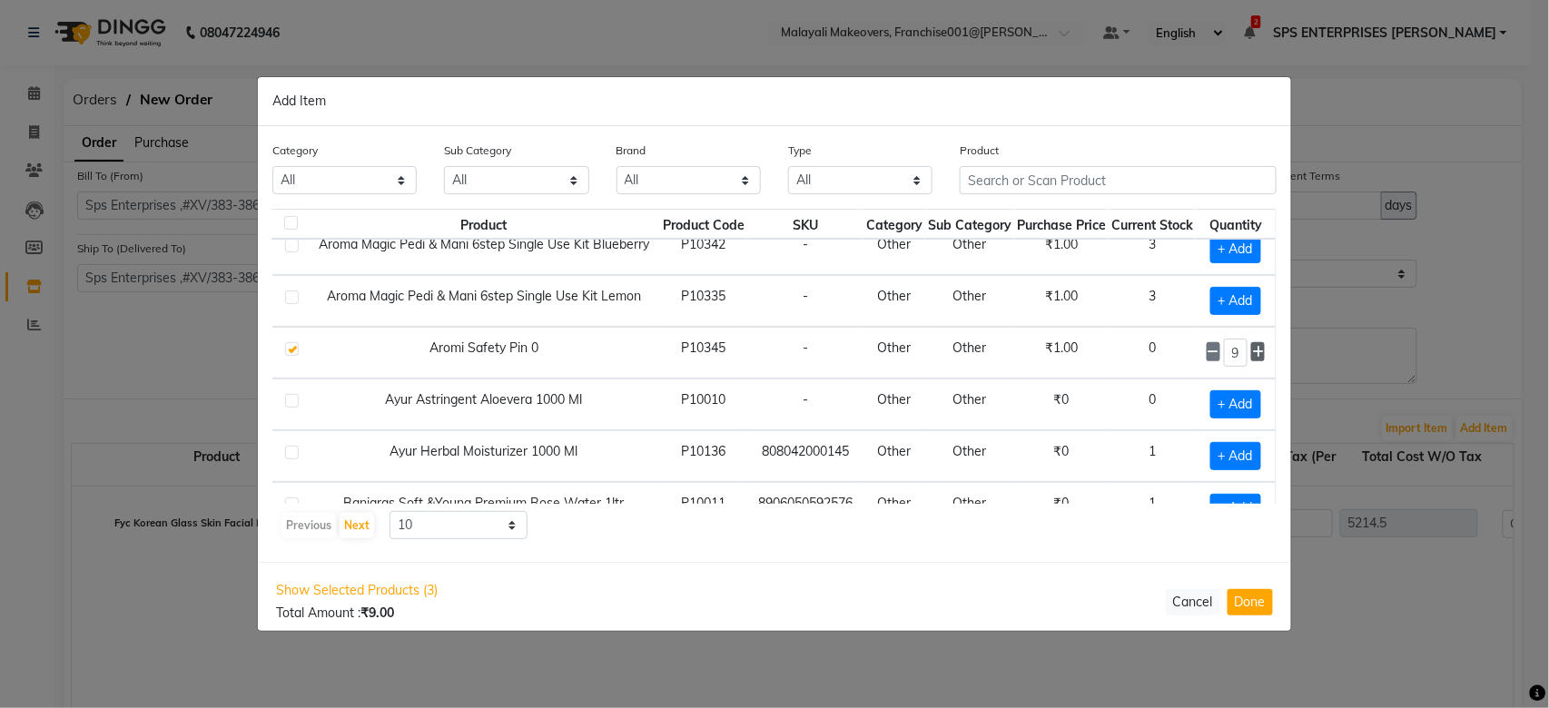
click at [1252, 352] on icon at bounding box center [1258, 352] width 12 height 13
click at [1207, 350] on icon at bounding box center [1213, 352] width 12 height 13
type input "10"
click at [1225, 408] on span "+ Add" at bounding box center [1235, 404] width 51 height 28
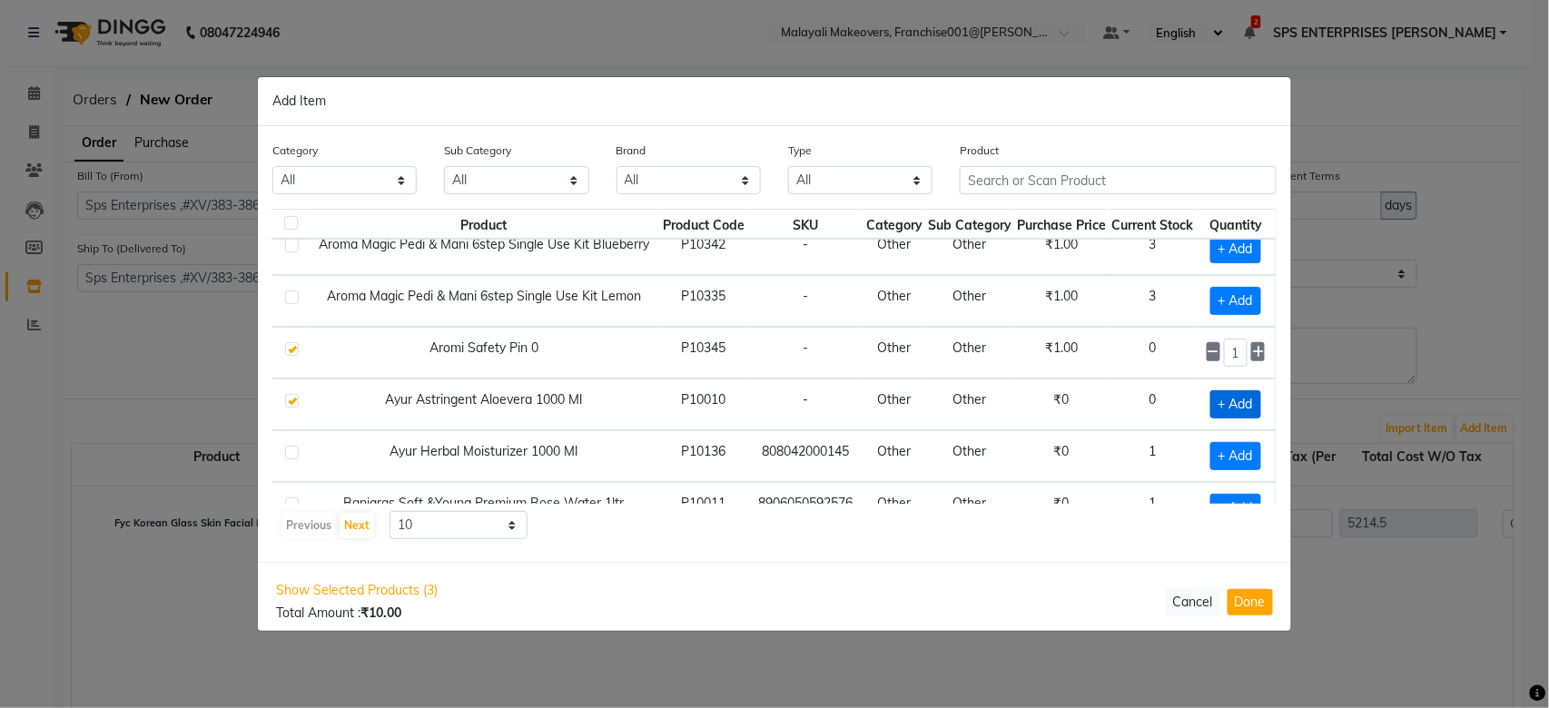
checkbox input "true"
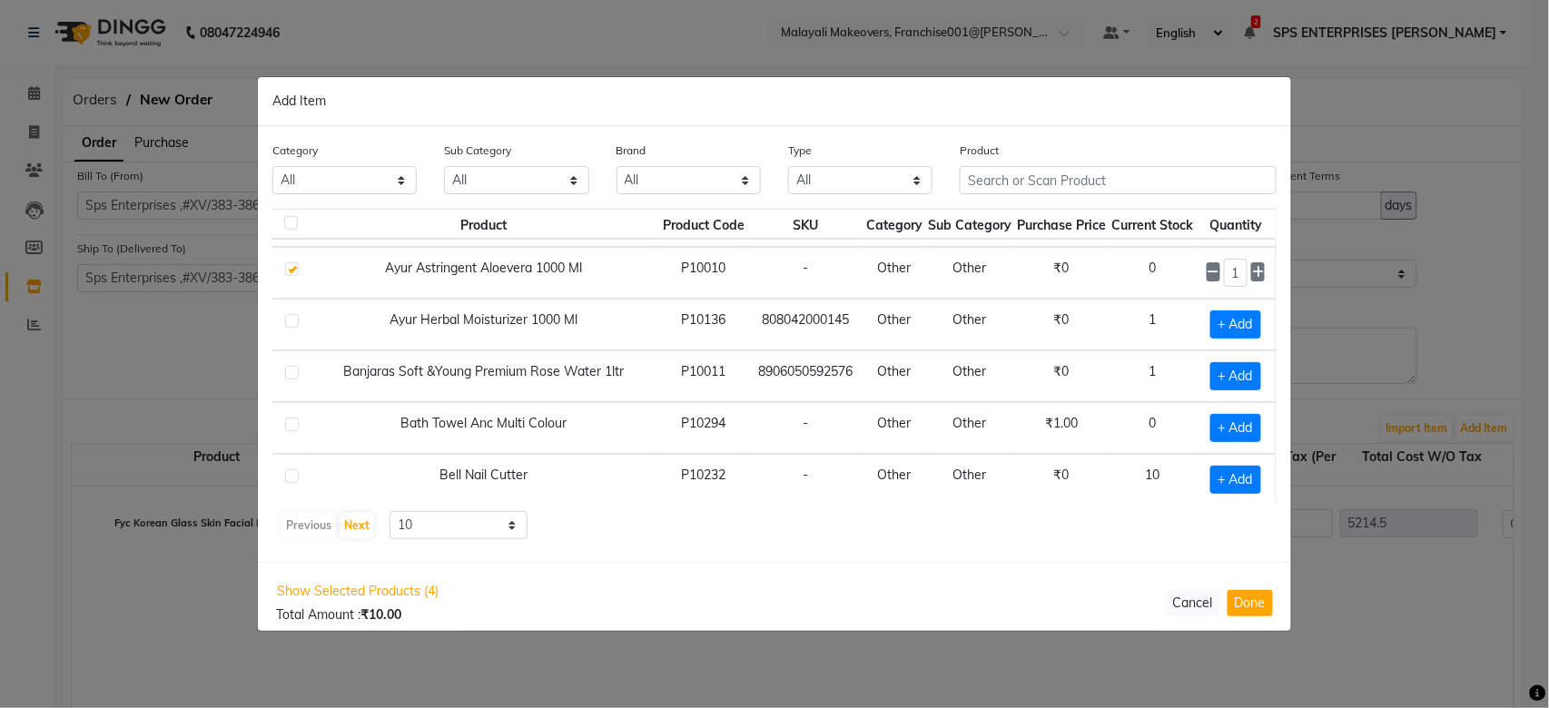
scroll to position [273, 25]
click at [1241, 359] on span "+ Add" at bounding box center [1235, 373] width 51 height 28
checkbox input "true"
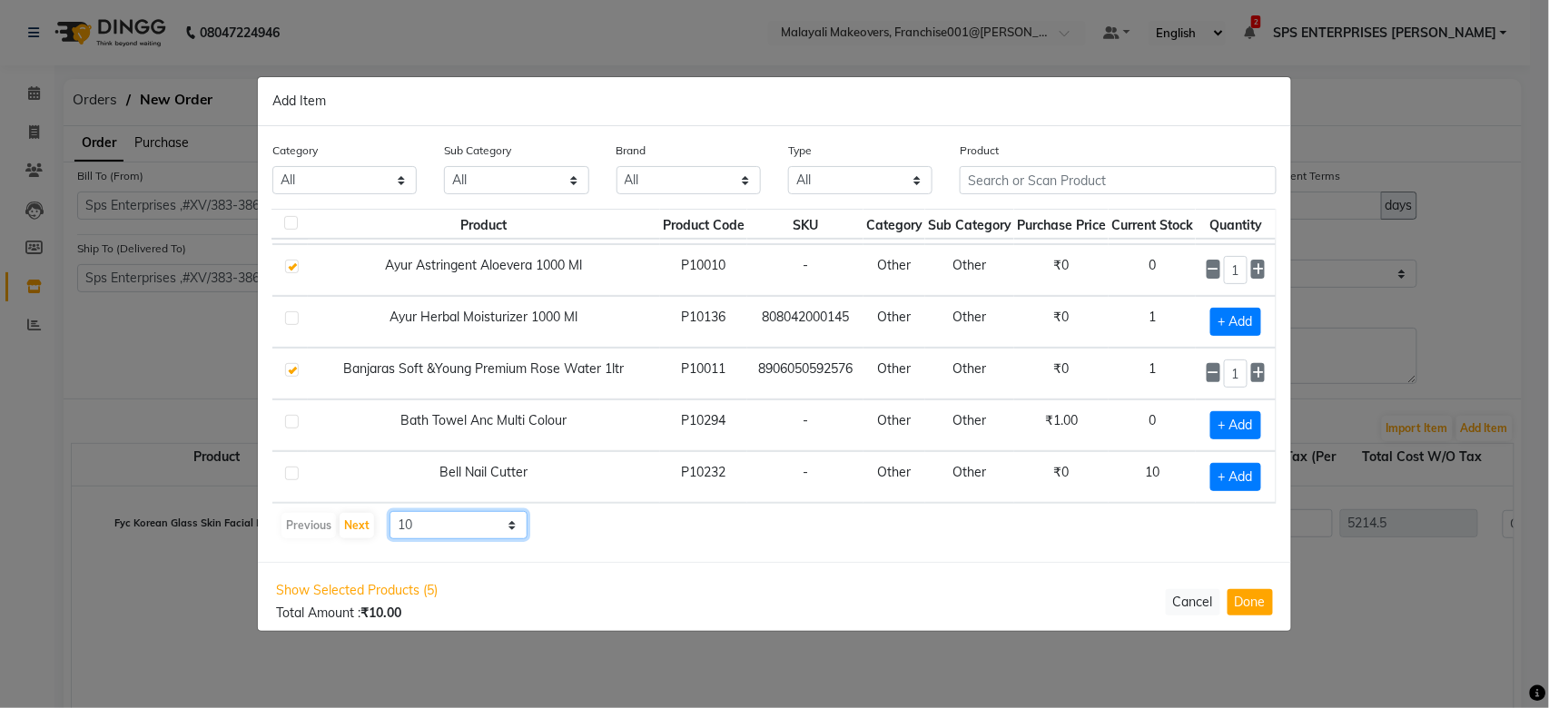
click at [510, 531] on select "10 50 100" at bounding box center [458, 525] width 138 height 28
click at [389, 511] on select "10 50 100" at bounding box center [458, 525] width 138 height 28
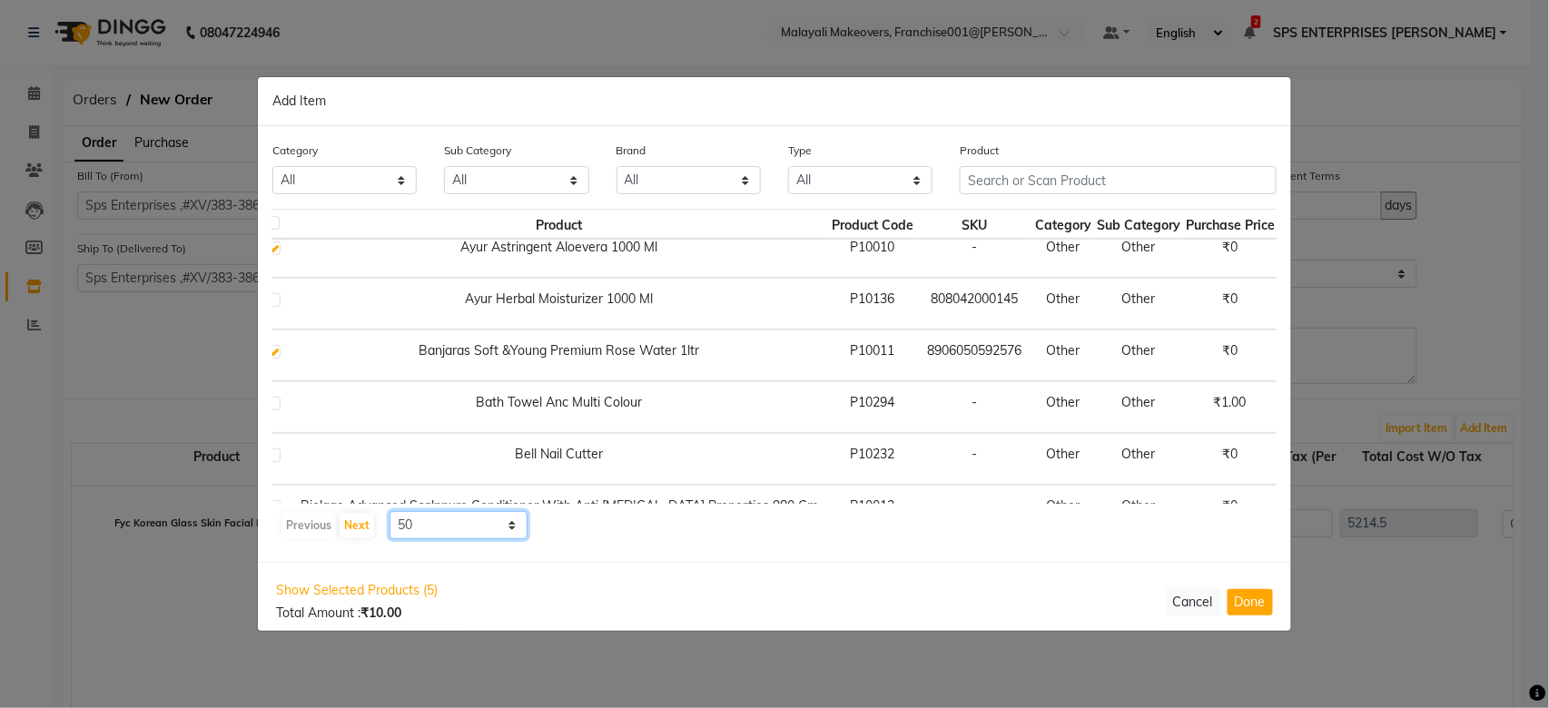
click at [497, 536] on select "10 50 100" at bounding box center [458, 525] width 138 height 28
select select "100"
click at [389, 511] on select "10 50 100" at bounding box center [458, 525] width 138 height 28
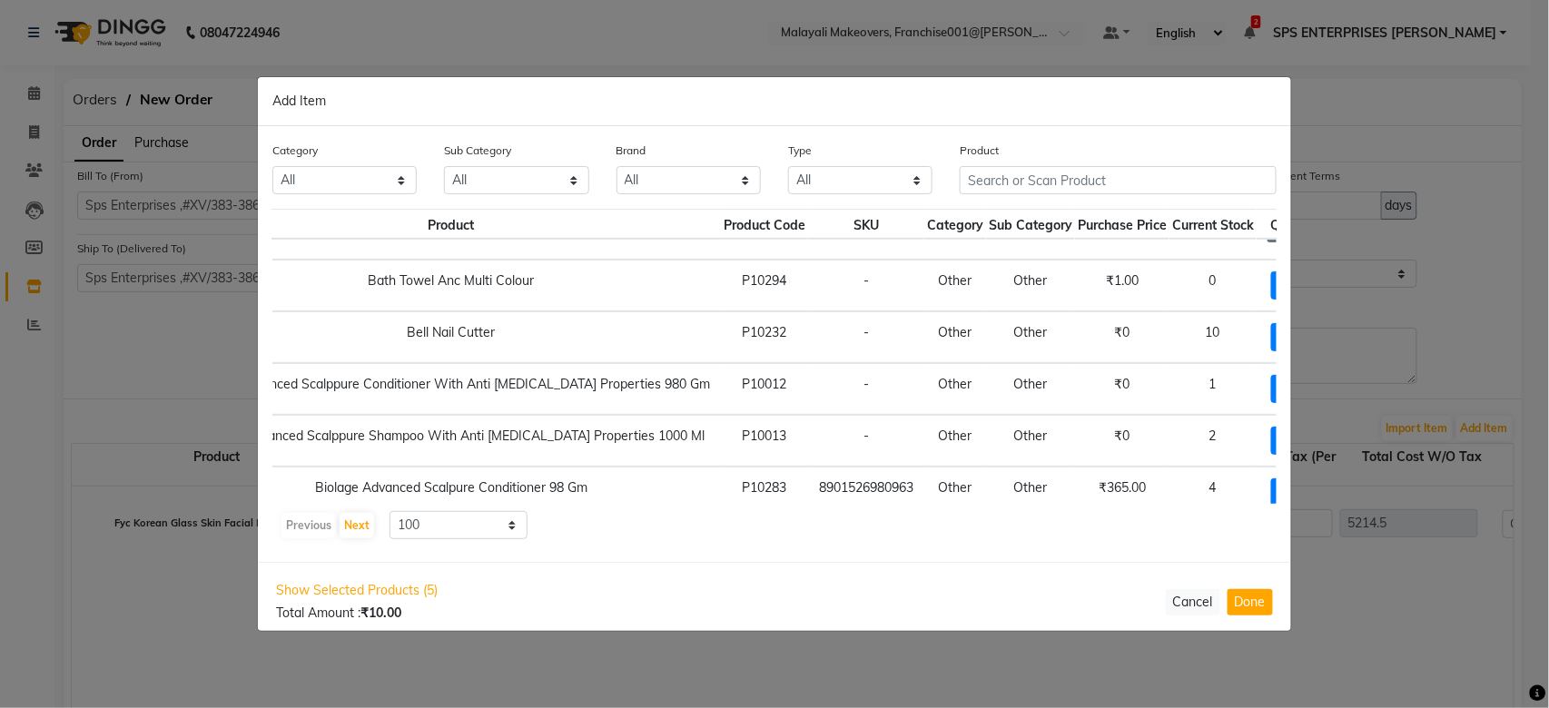
scroll to position [395, 169]
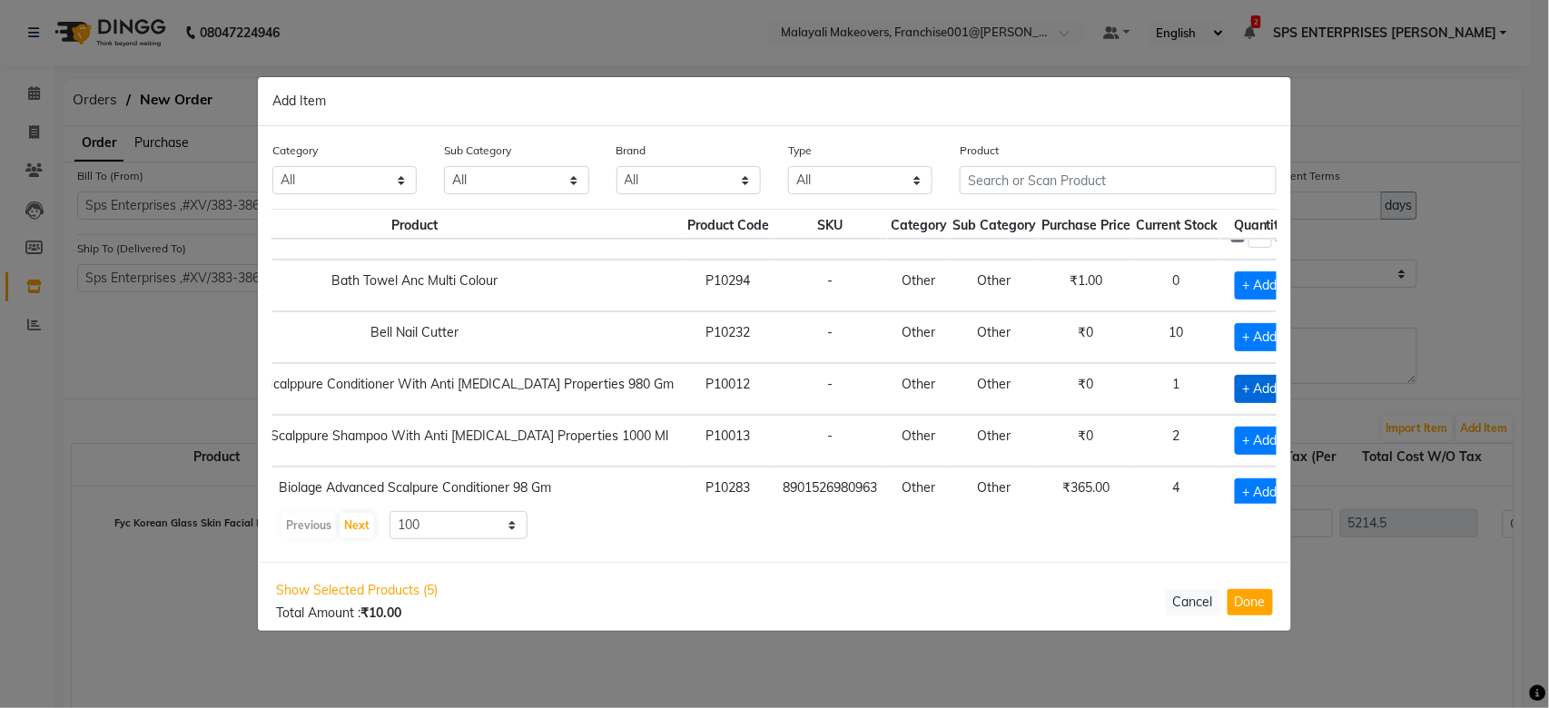
click at [1235, 390] on span "+ Add" at bounding box center [1260, 389] width 51 height 28
checkbox input "true"
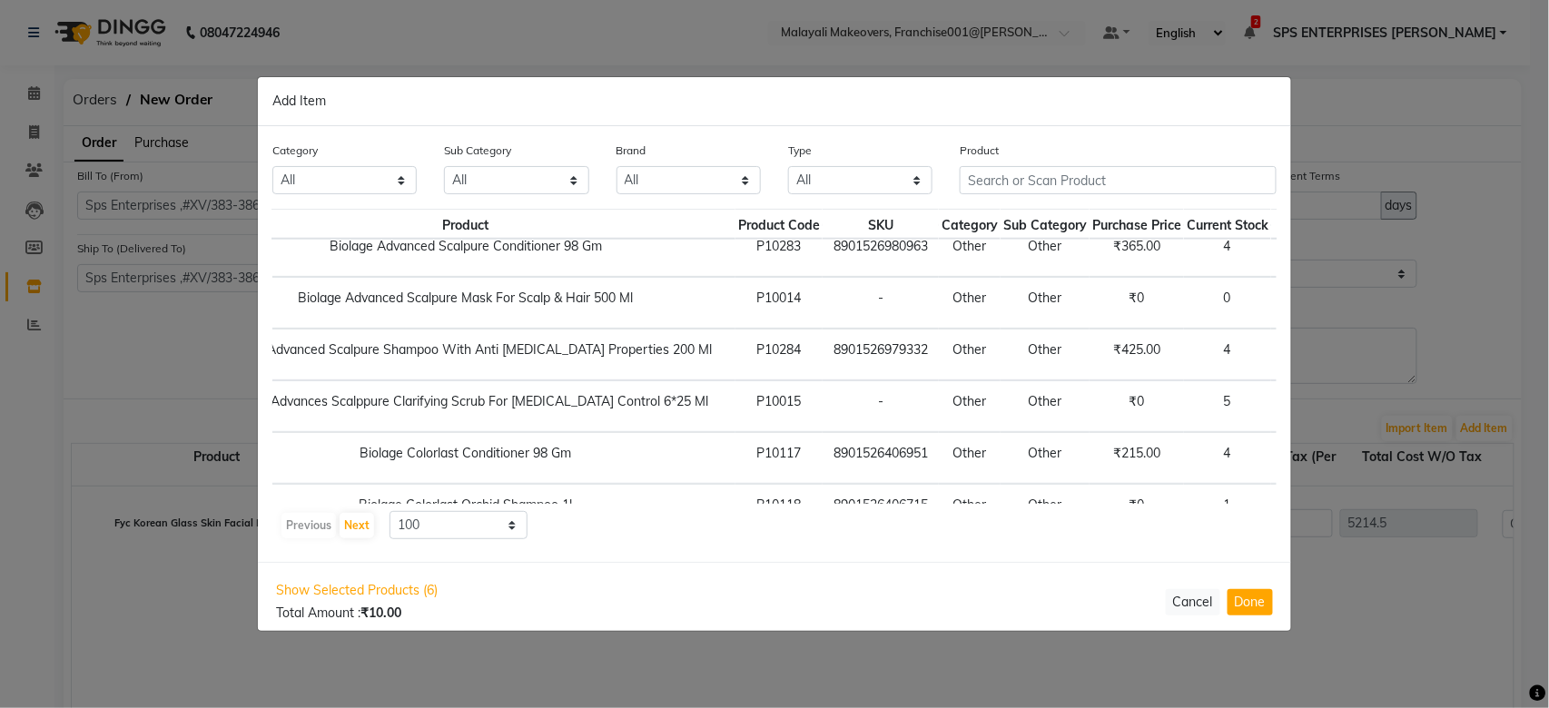
scroll to position [636, 113]
click at [1291, 309] on span "+ Add" at bounding box center [1316, 303] width 51 height 28
checkbox input "true"
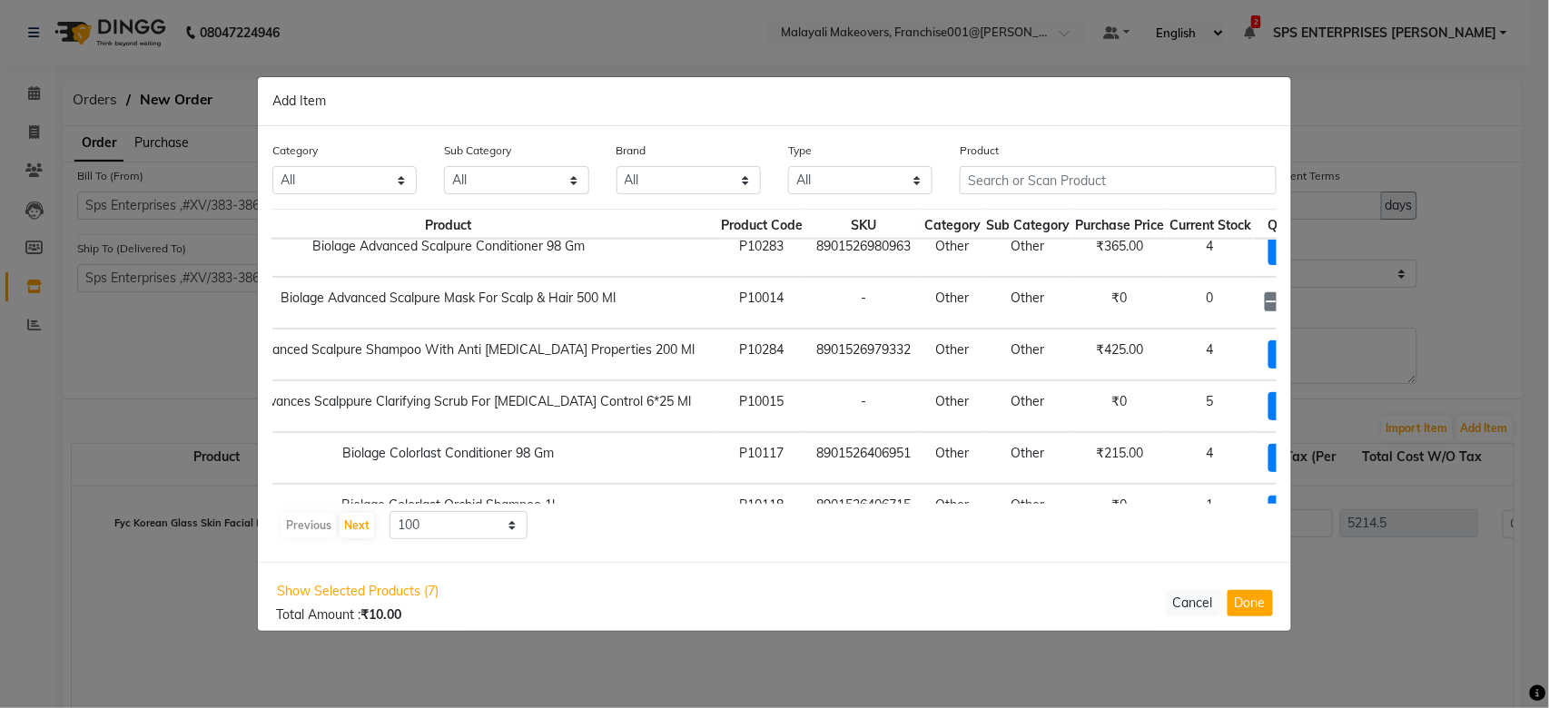
scroll to position [636, 168]
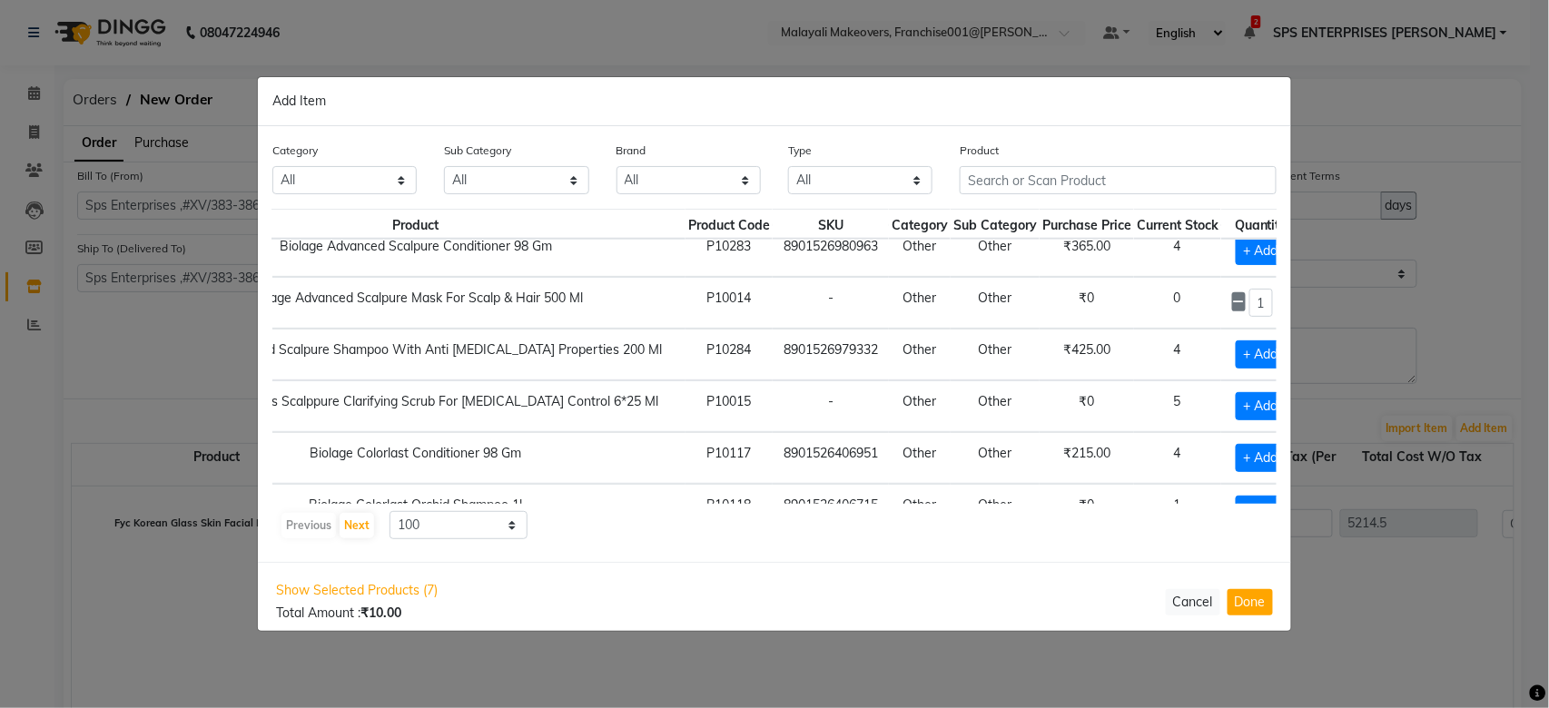
click at [1277, 307] on icon at bounding box center [1283, 302] width 12 height 13
type input "5"
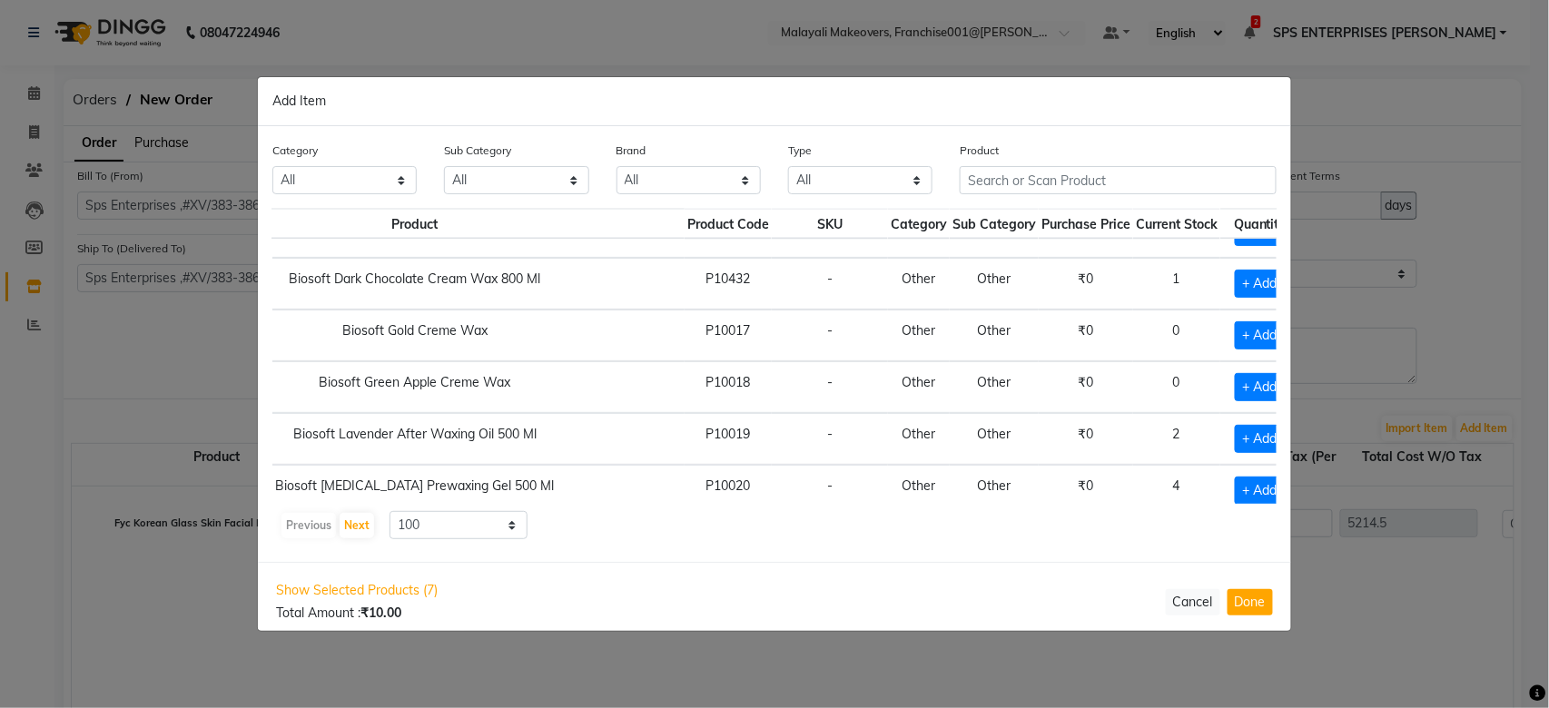
scroll to position [1121, 169]
click at [1235, 293] on span "+ Add" at bounding box center [1260, 284] width 51 height 28
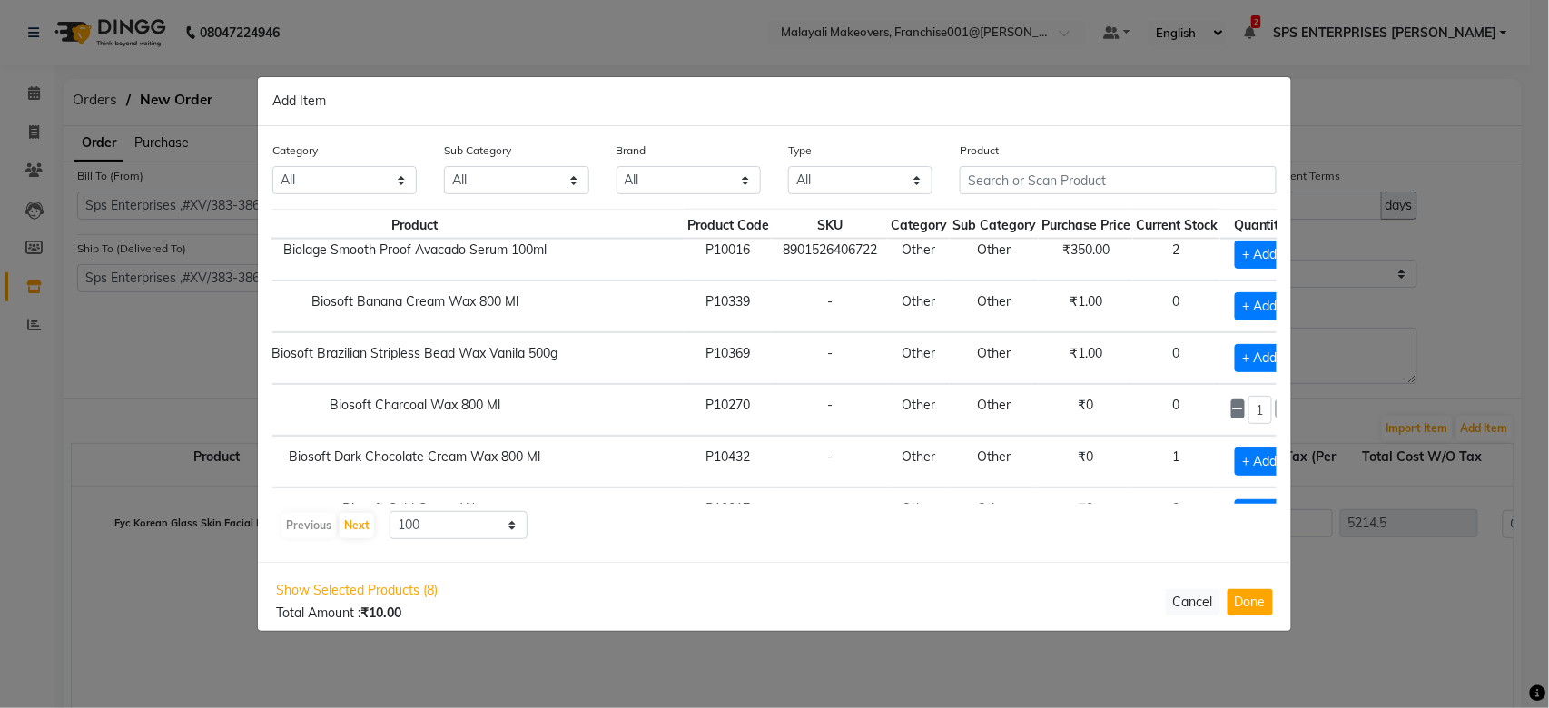
scroll to position [999, 169]
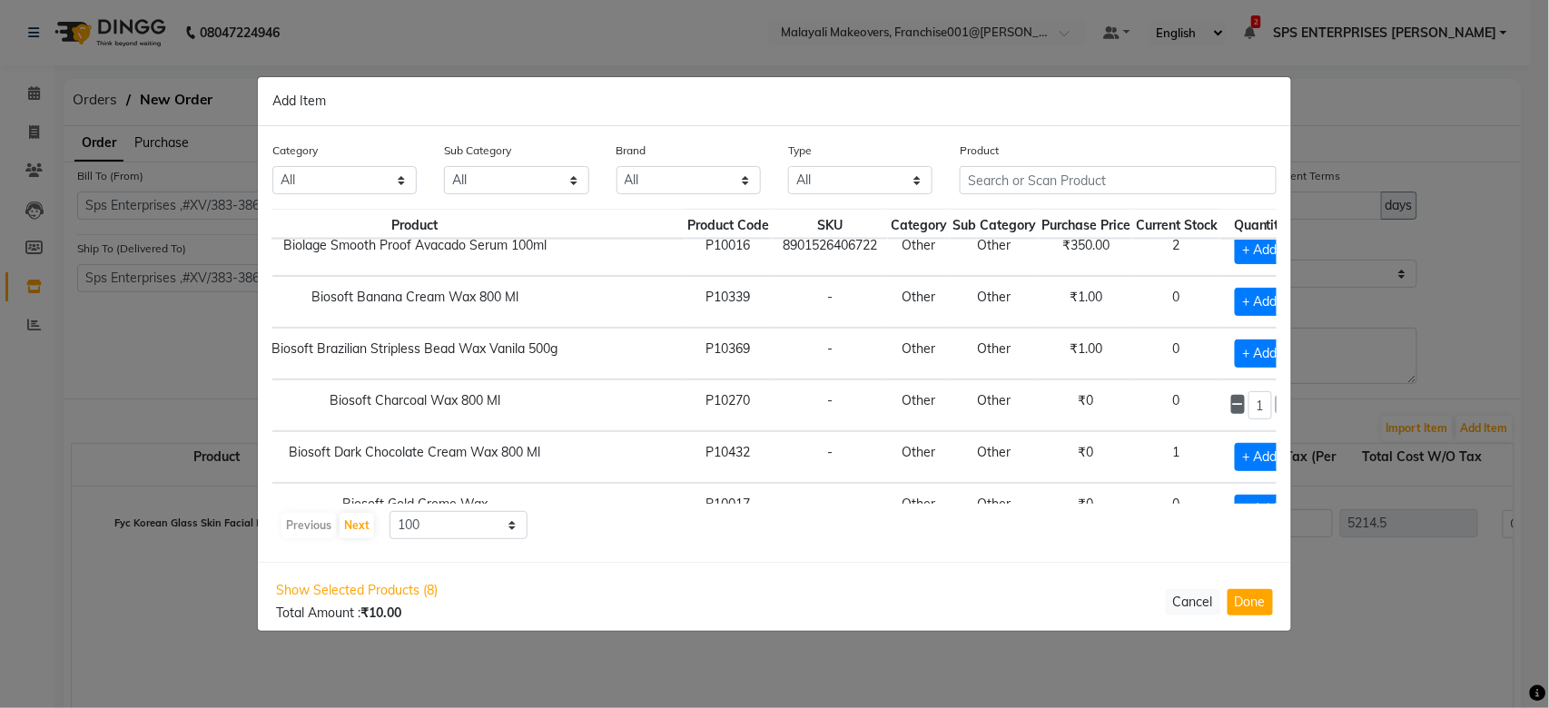
click at [1232, 403] on icon at bounding box center [1238, 405] width 12 height 13
checkbox input "false"
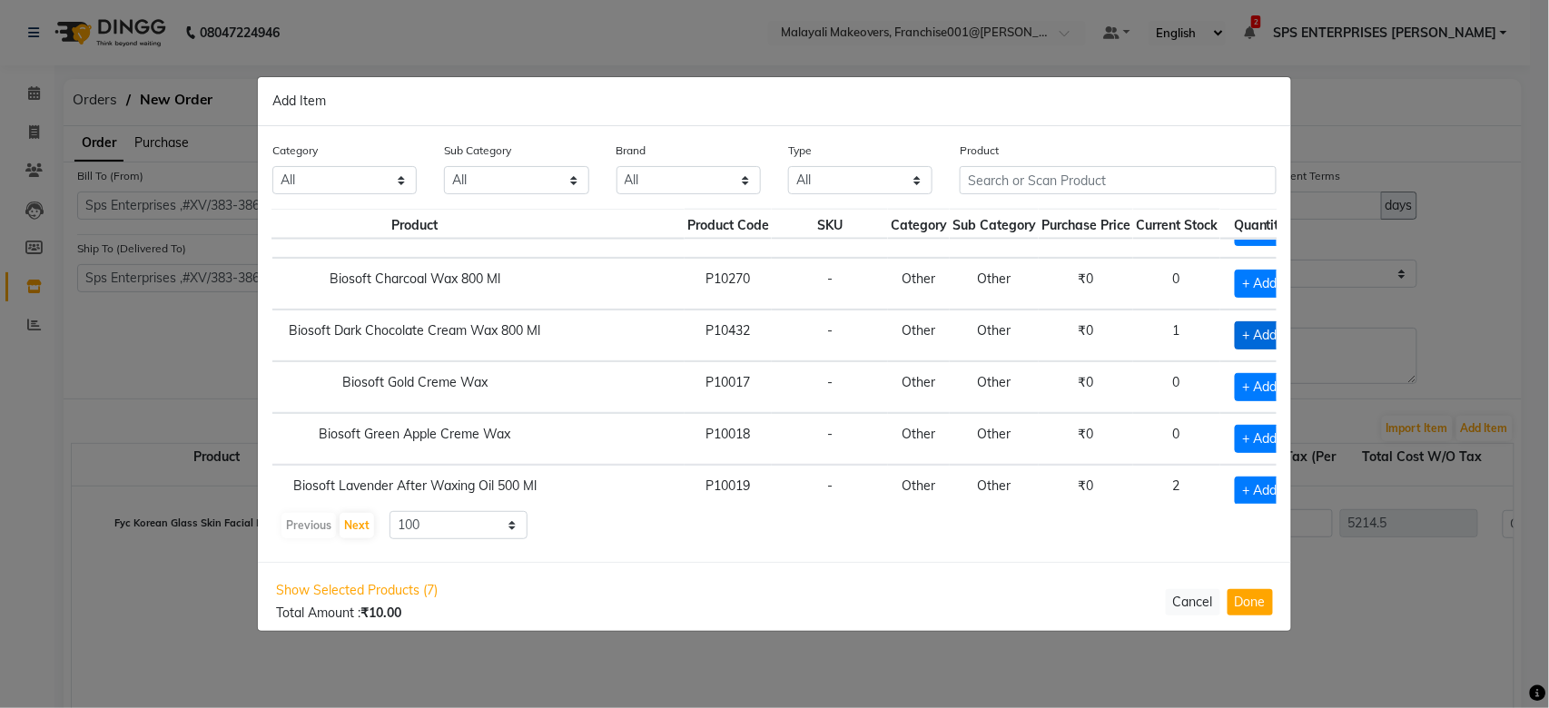
click at [1235, 343] on span "+ Add" at bounding box center [1260, 335] width 51 height 28
checkbox input "true"
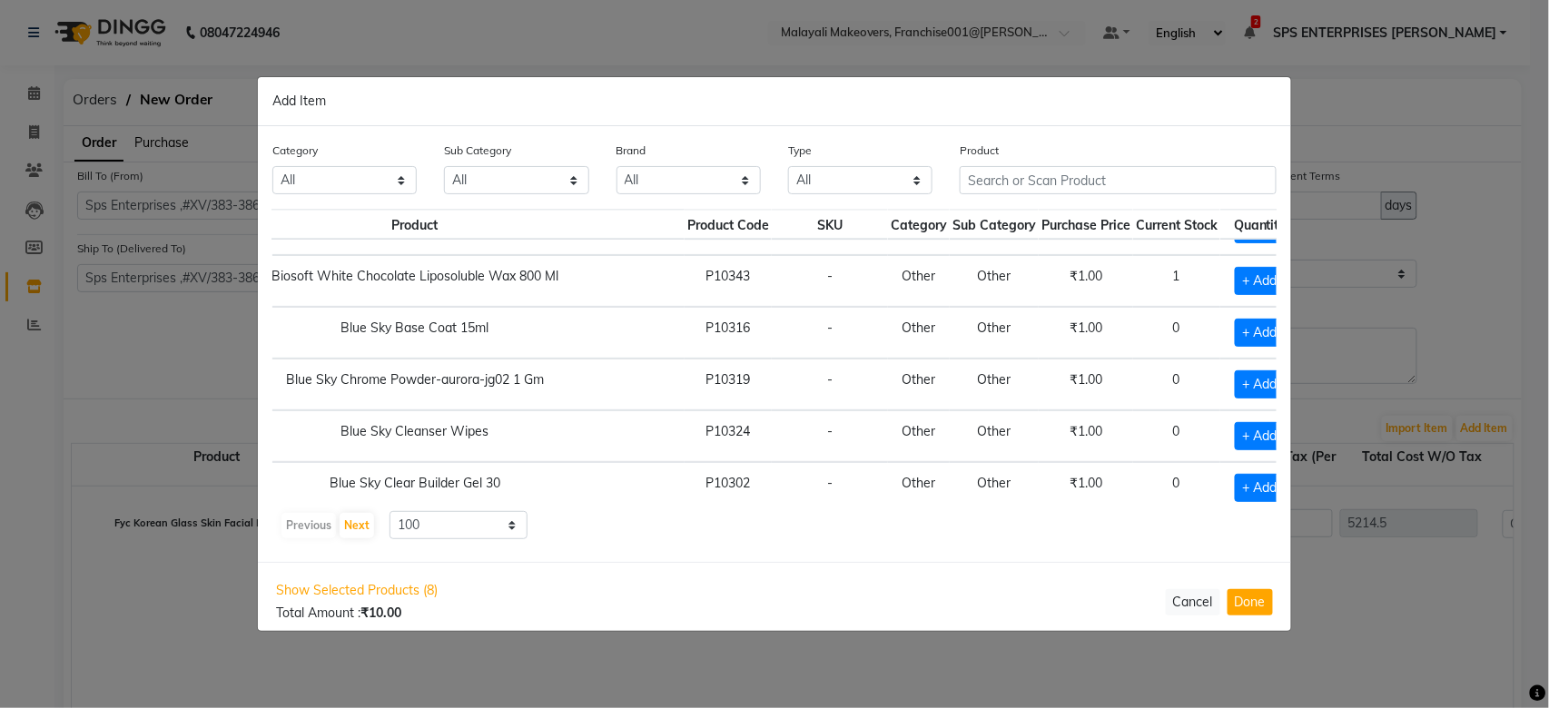
scroll to position [1484, 169]
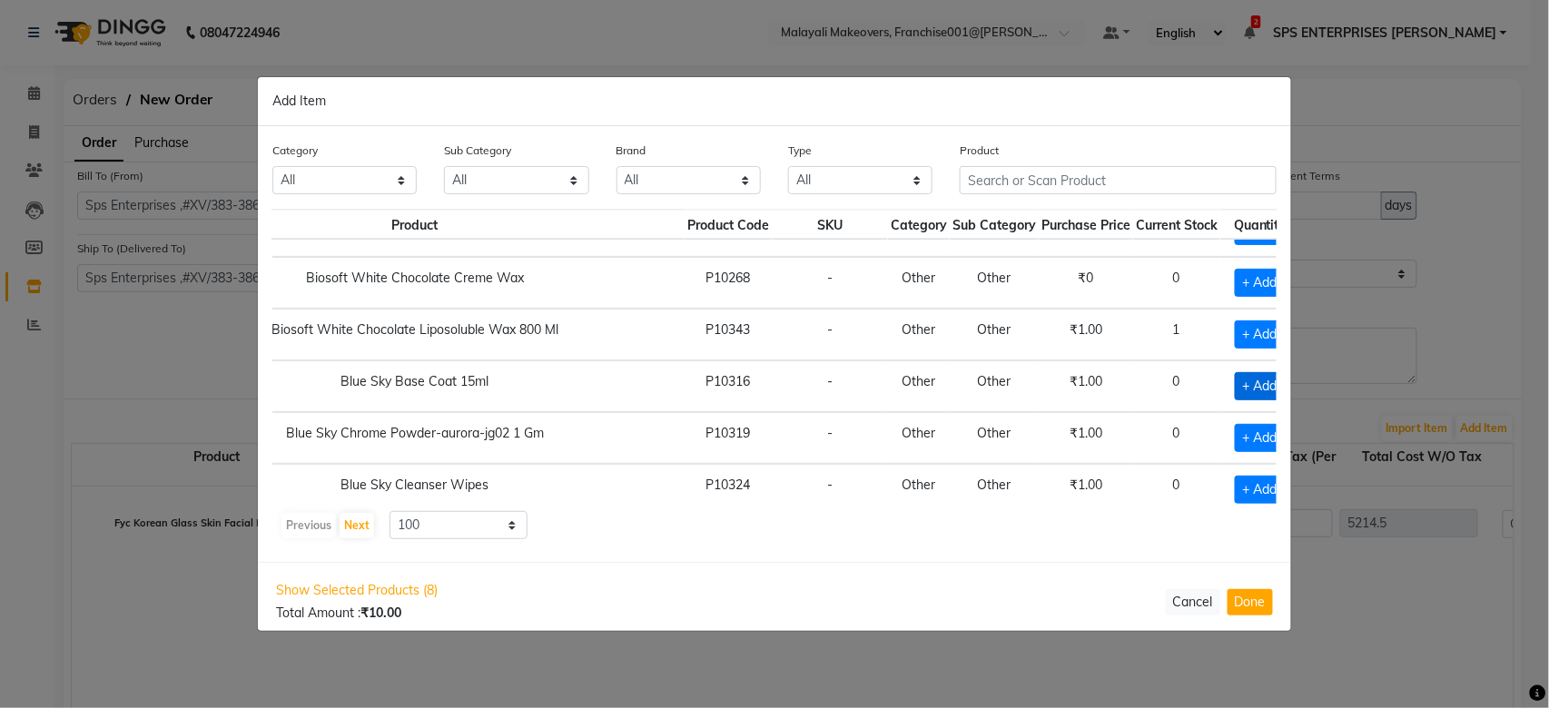
click at [1235, 381] on span "+ Add" at bounding box center [1260, 386] width 51 height 28
checkbox input "true"
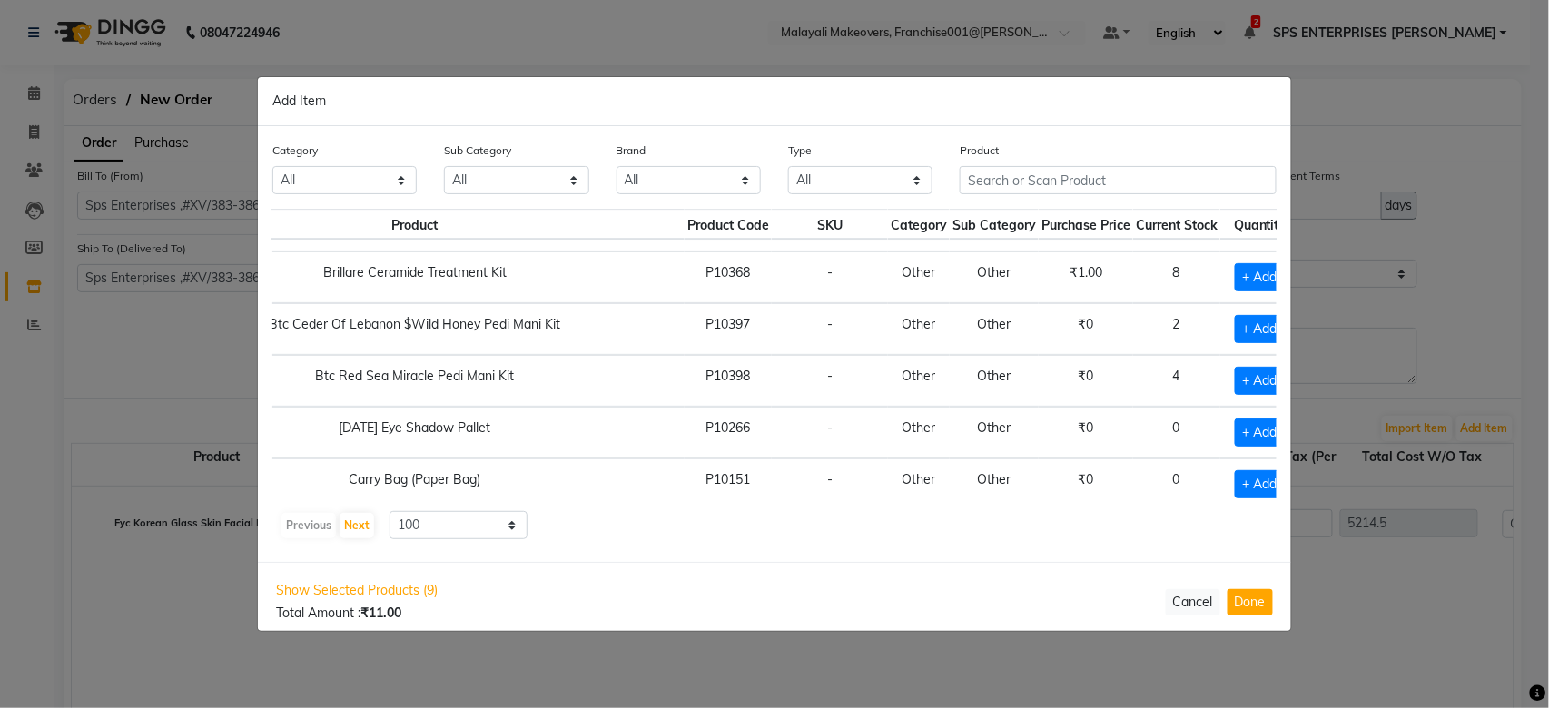
scroll to position [4389, 169]
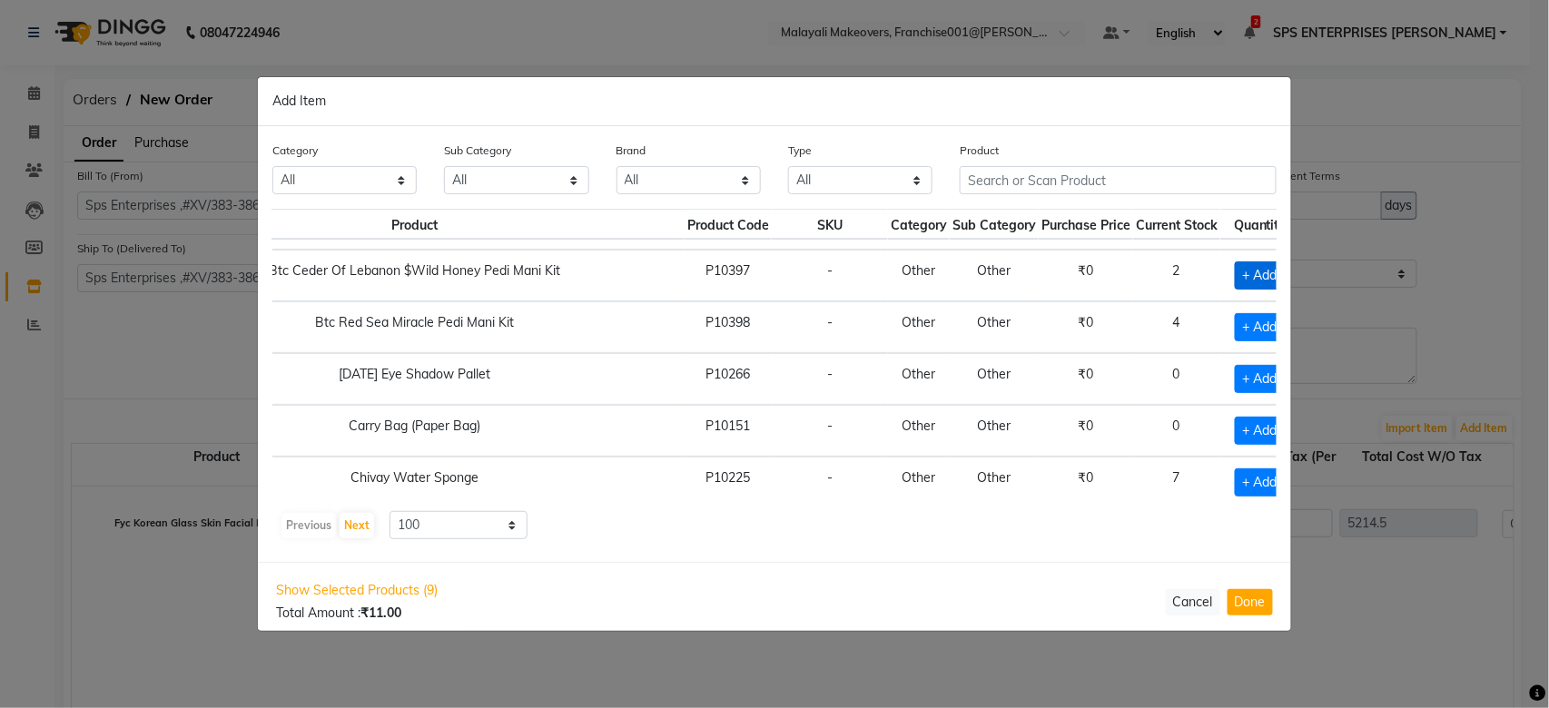
click at [1235, 288] on span "+ Add" at bounding box center [1260, 275] width 51 height 28
checkbox input "true"
click at [1276, 281] on icon at bounding box center [1282, 275] width 12 height 13
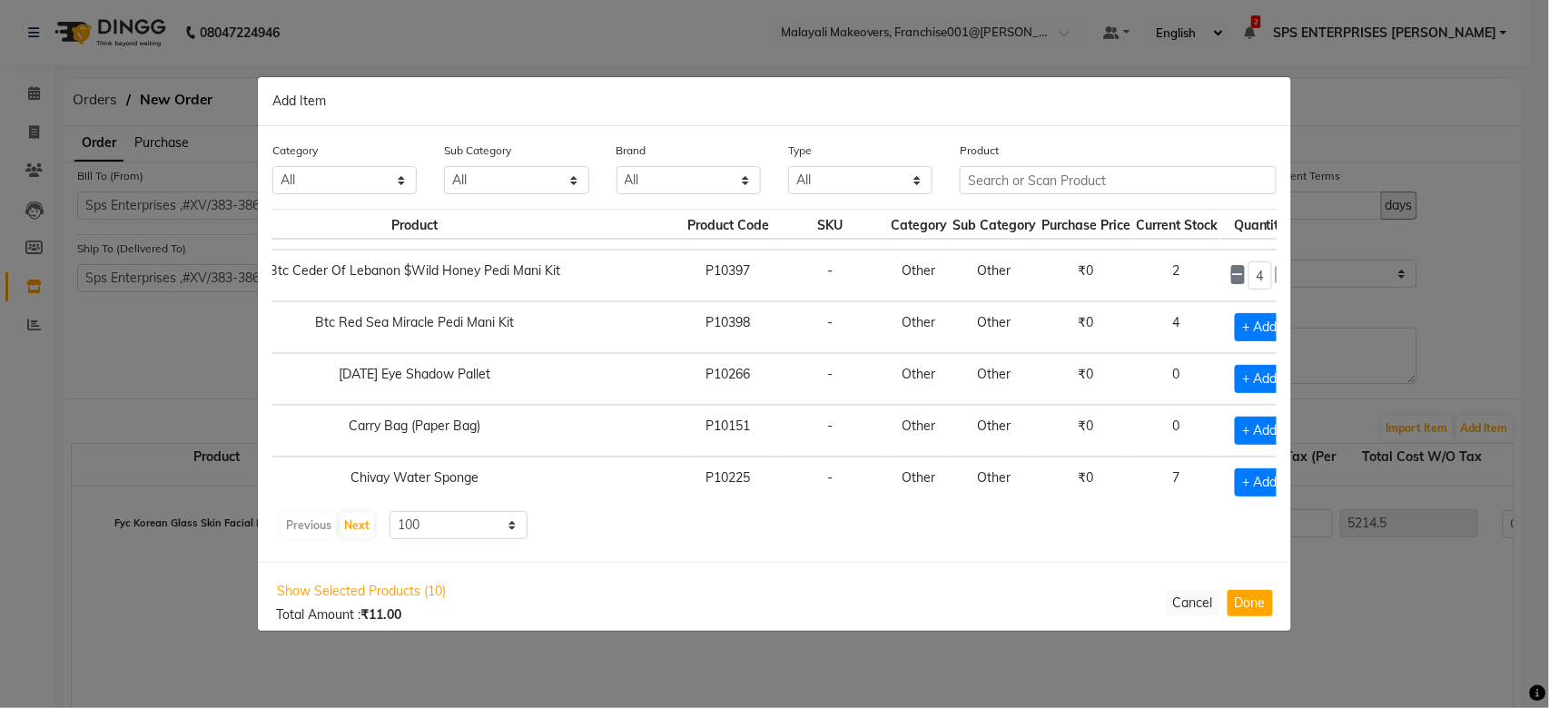
click at [1276, 281] on icon at bounding box center [1282, 275] width 12 height 13
type input "5"
click at [1235, 341] on span "+ Add" at bounding box center [1260, 327] width 51 height 28
checkbox input "true"
click at [1276, 333] on icon at bounding box center [1282, 326] width 12 height 13
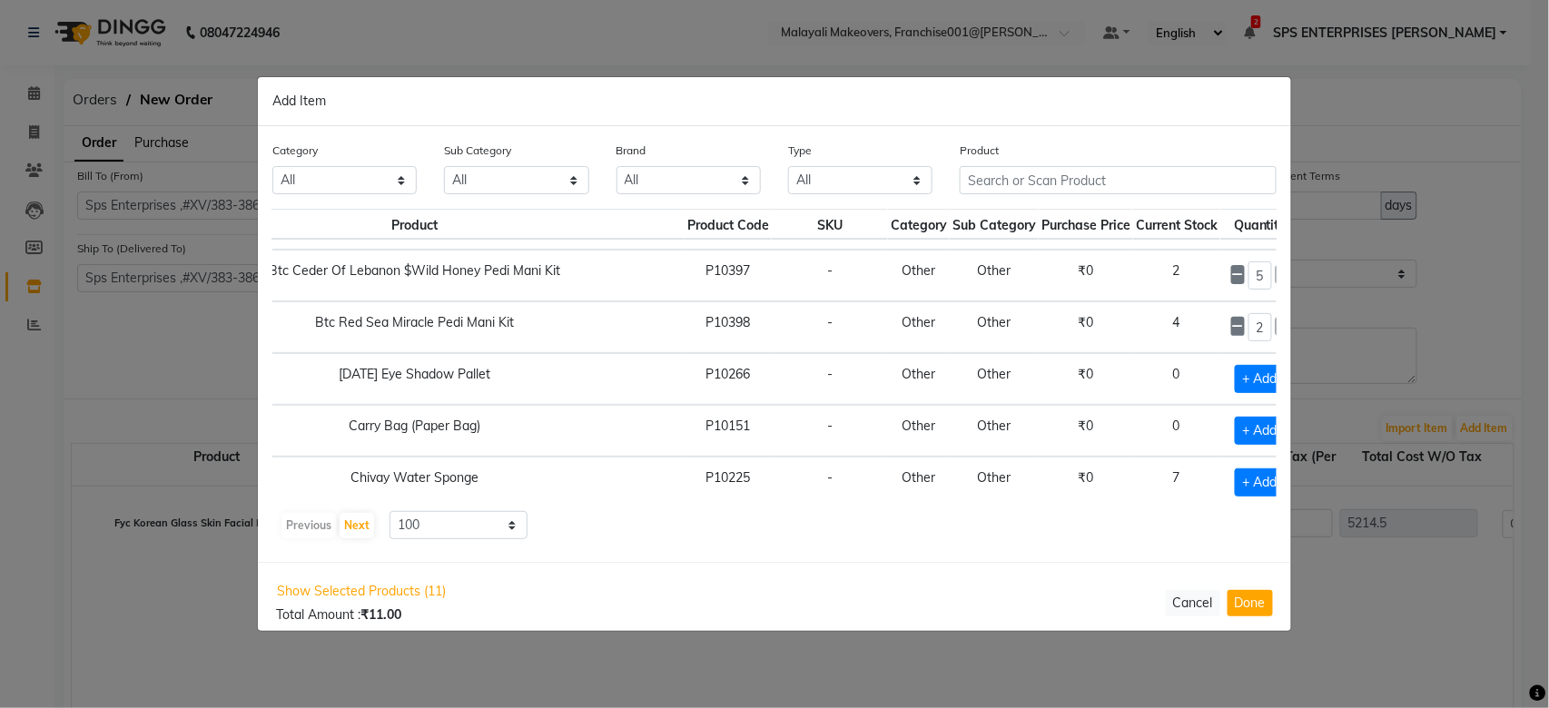
click at [1276, 333] on icon at bounding box center [1282, 326] width 12 height 13
type input "5"
click at [1251, 397] on td "+ Add" at bounding box center [1260, 379] width 80 height 52
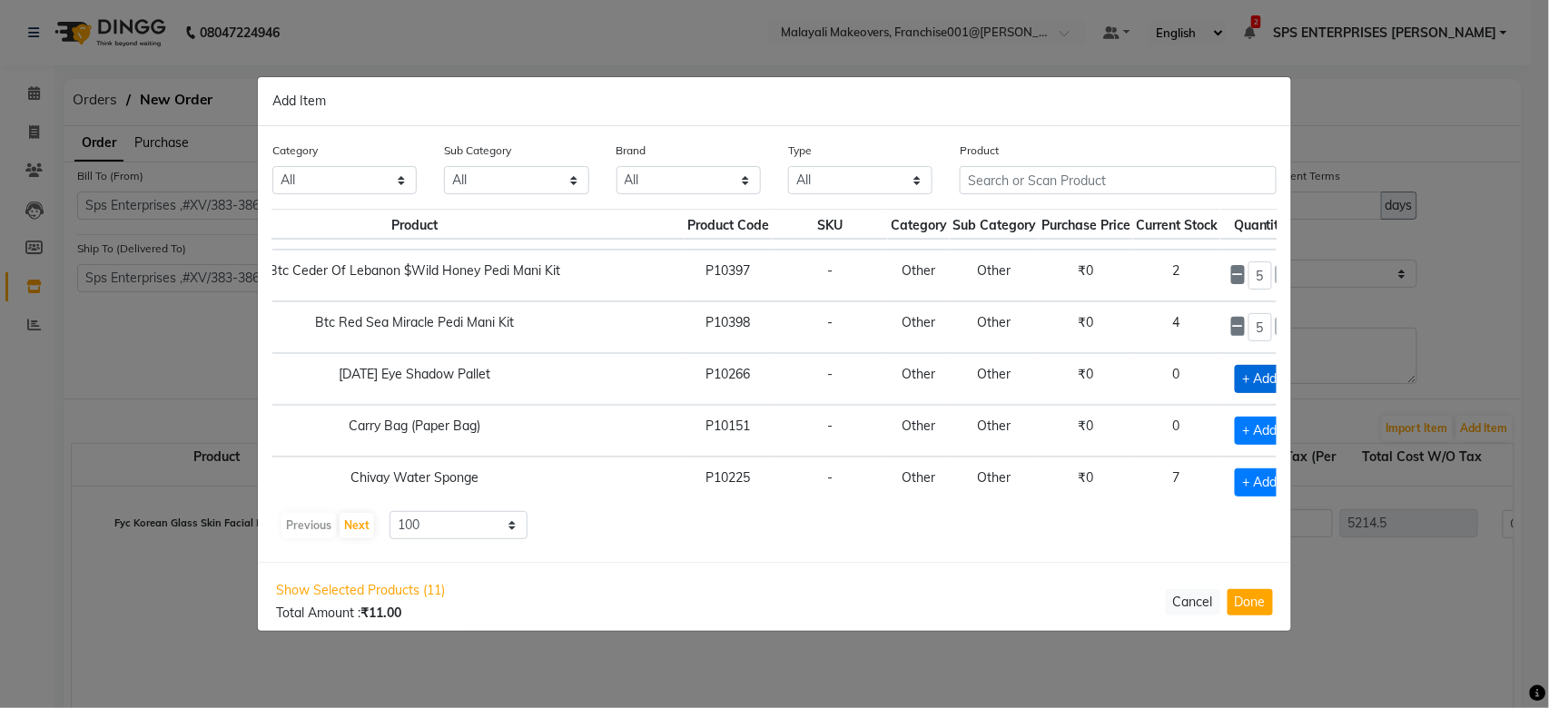
click at [1235, 393] on span "+ Add" at bounding box center [1260, 379] width 51 height 28
checkbox input "true"
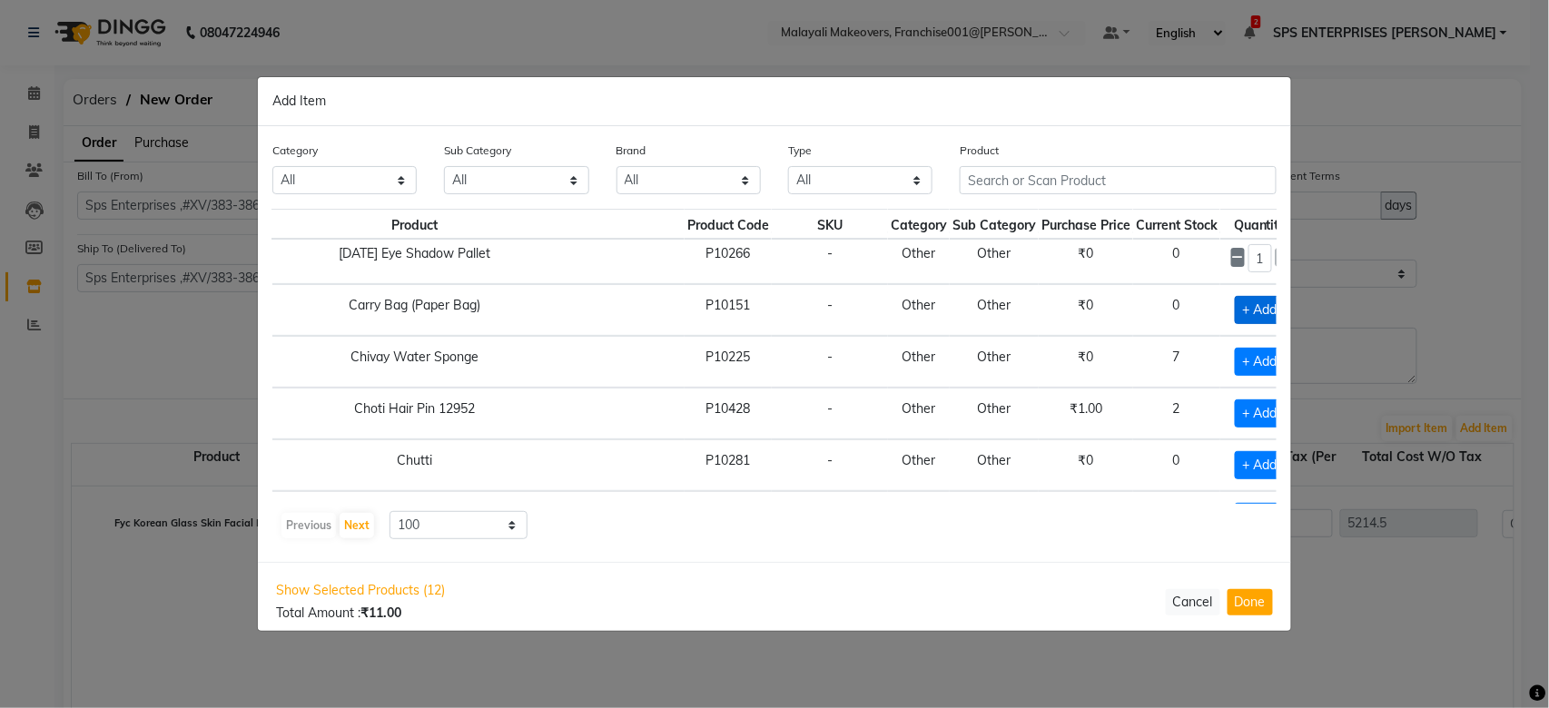
click at [1235, 324] on span "+ Add" at bounding box center [1260, 310] width 51 height 28
checkbox input "true"
click at [1276, 316] on icon at bounding box center [1282, 309] width 12 height 13
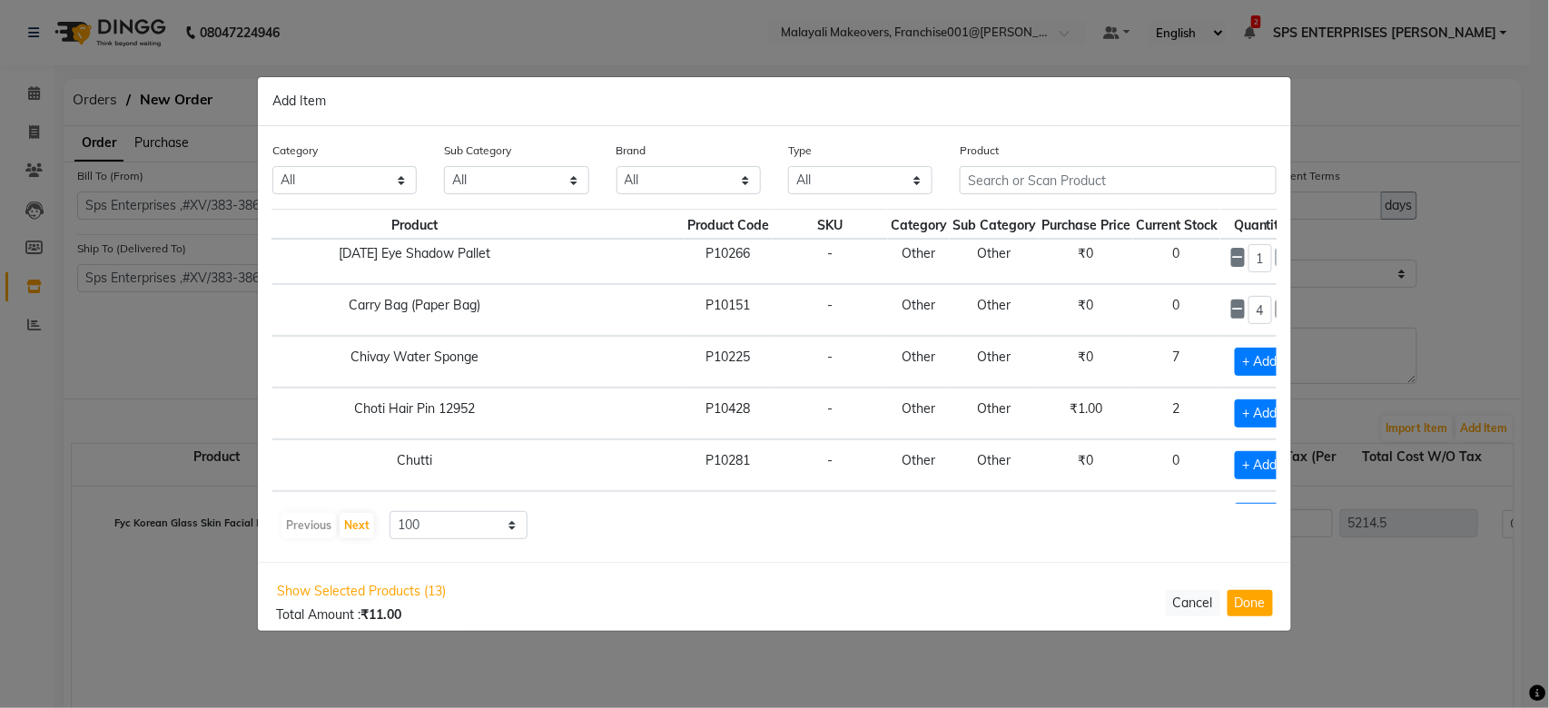
click at [1276, 316] on icon at bounding box center [1282, 309] width 12 height 13
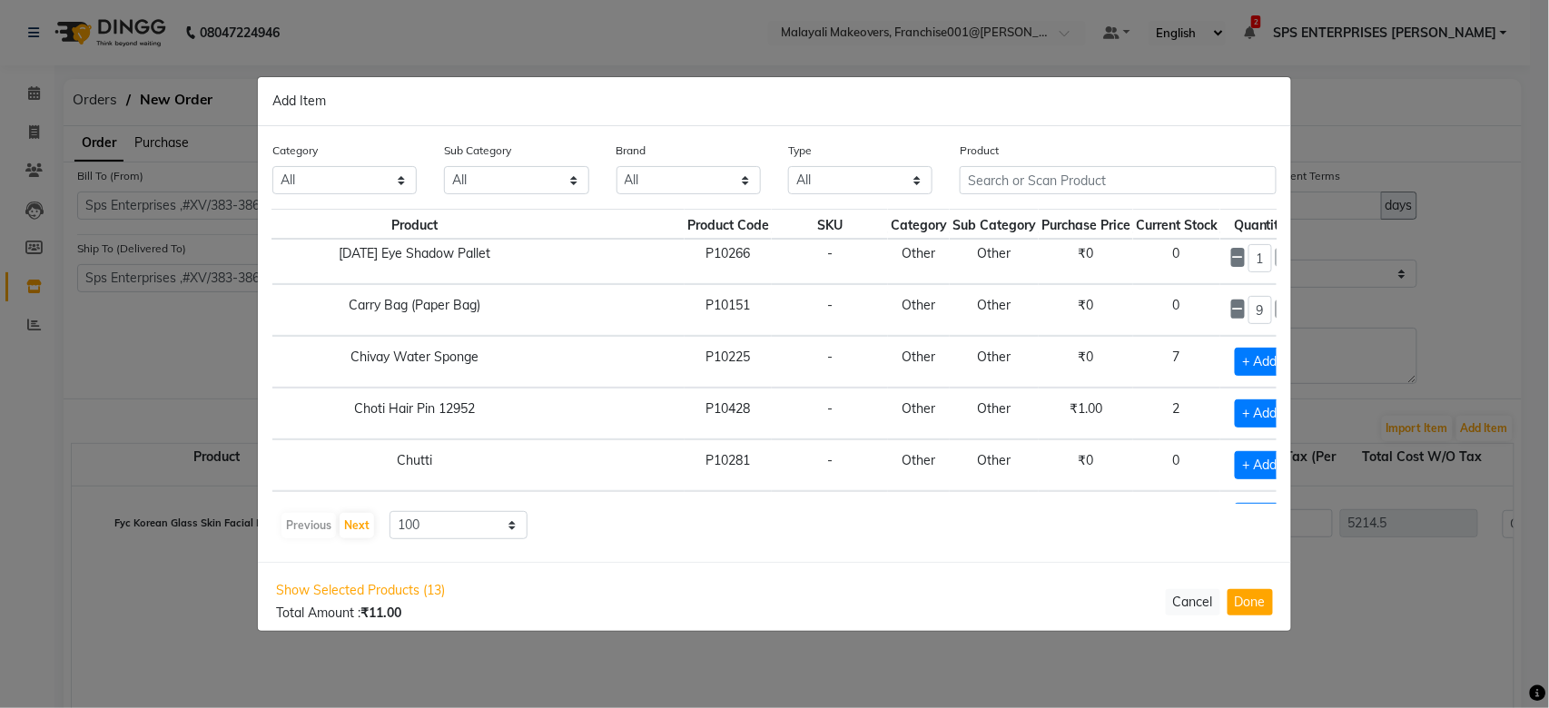
click at [1276, 316] on icon at bounding box center [1282, 309] width 12 height 13
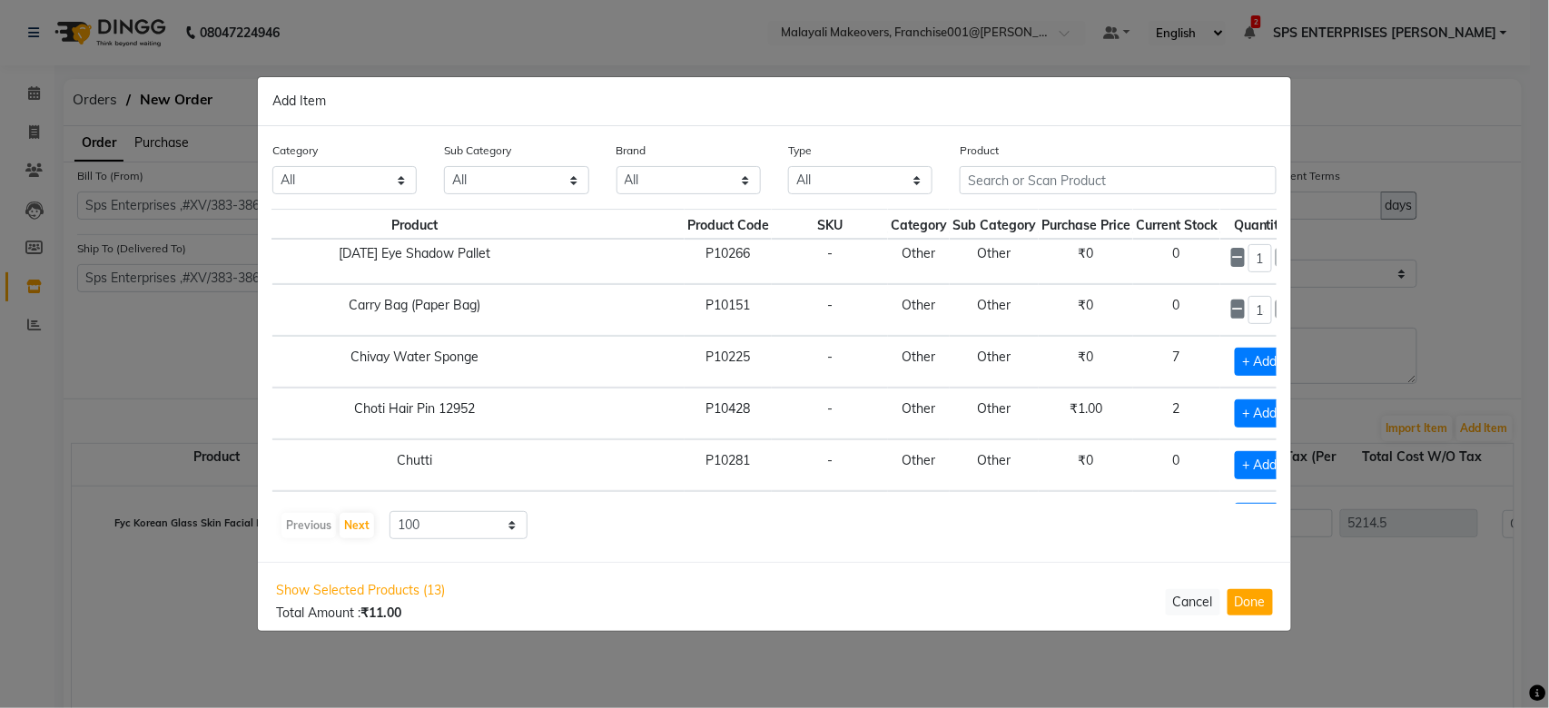
click at [1276, 316] on icon at bounding box center [1282, 309] width 12 height 13
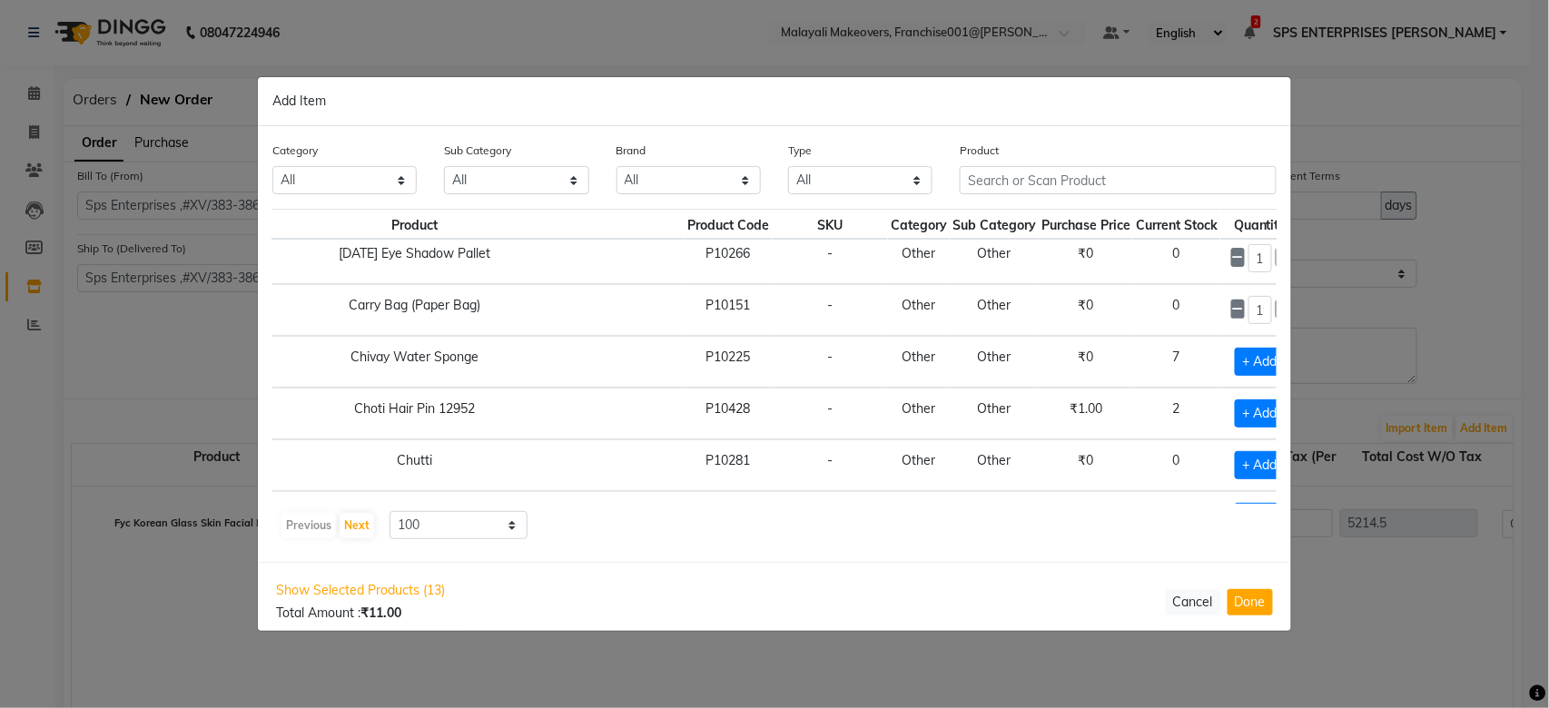
click at [1276, 316] on icon at bounding box center [1282, 309] width 12 height 13
click at [1232, 316] on icon at bounding box center [1238, 309] width 12 height 13
click at [1276, 316] on icon at bounding box center [1282, 309] width 12 height 13
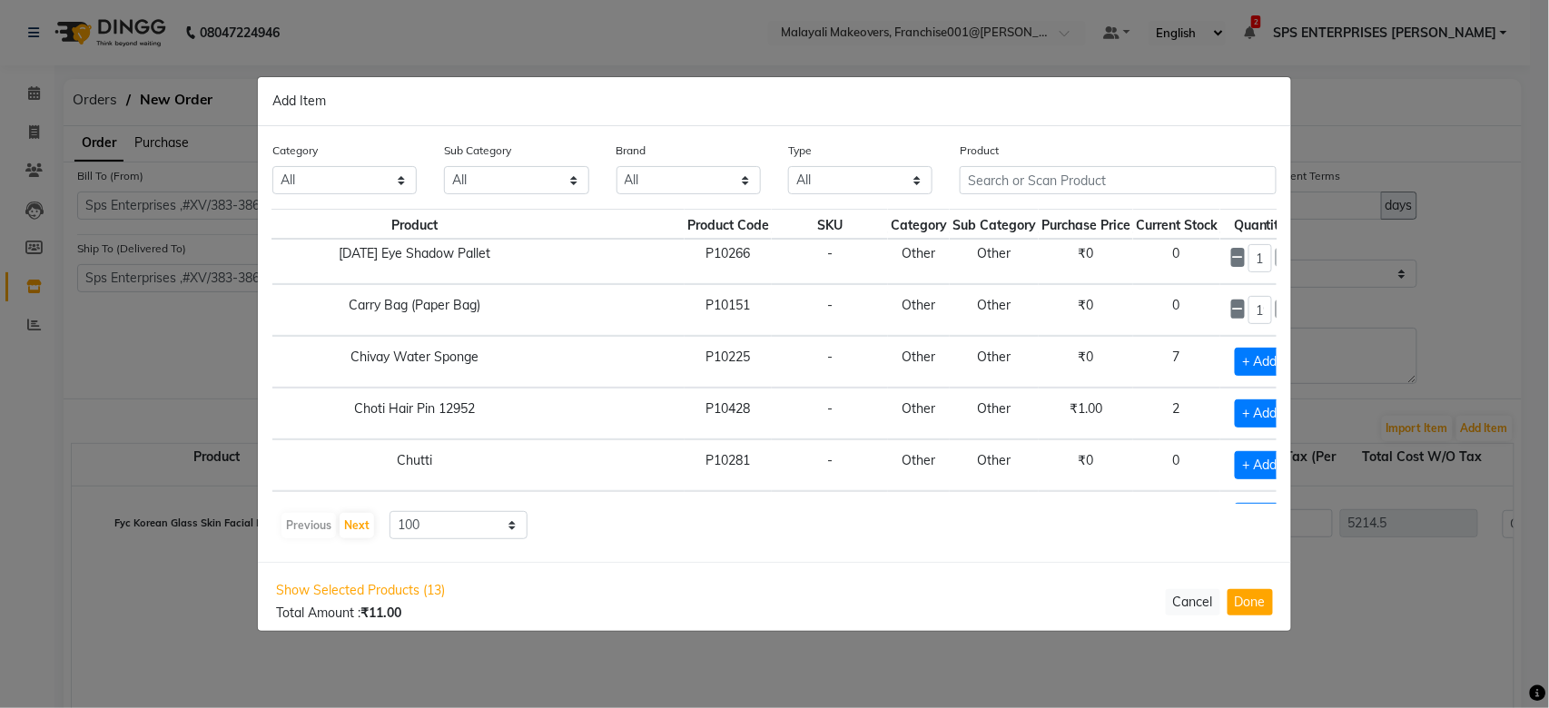
type input "20"
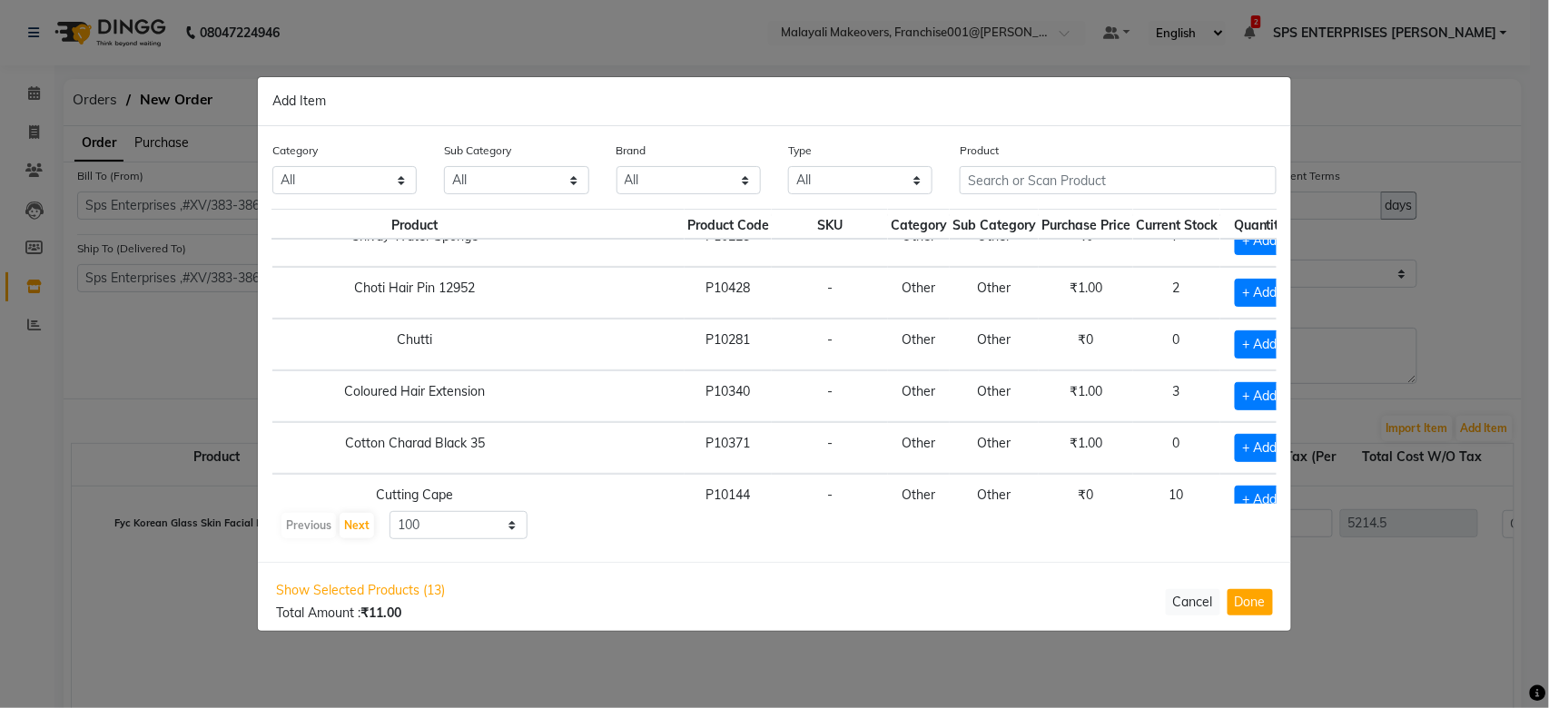
scroll to position [4752, 169]
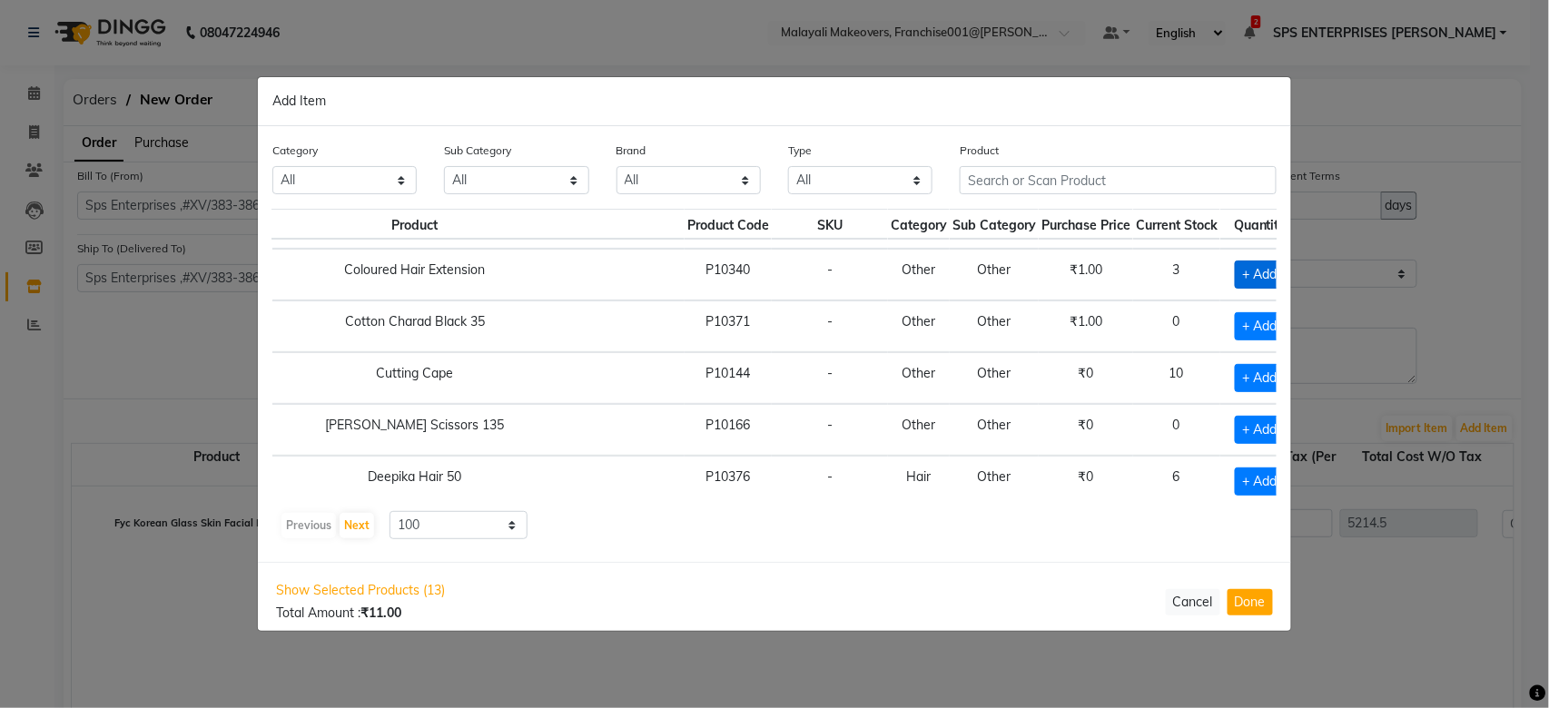
click at [1235, 289] on span "+ Add" at bounding box center [1260, 275] width 51 height 28
checkbox input "true"
click at [1276, 280] on icon at bounding box center [1282, 274] width 12 height 13
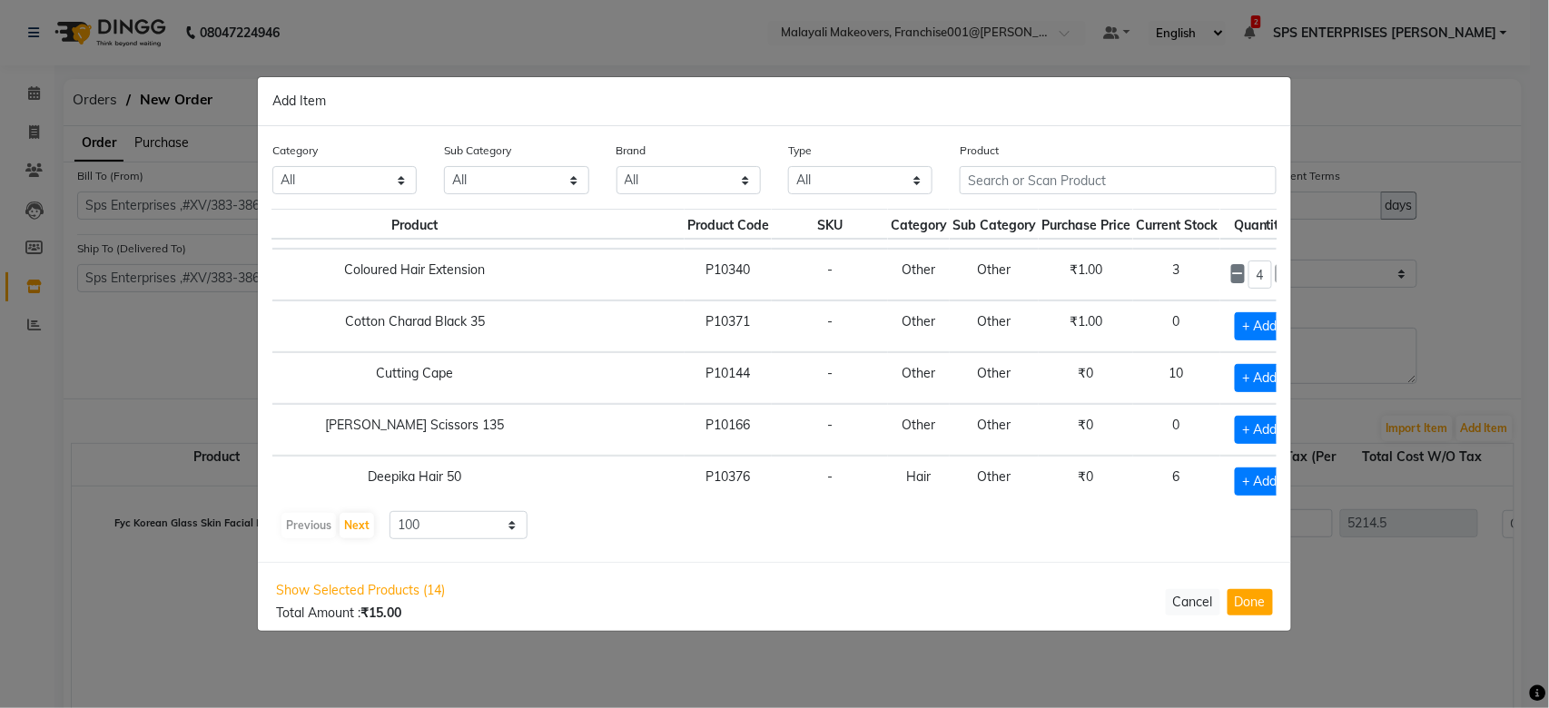
click at [1276, 280] on icon at bounding box center [1282, 274] width 12 height 13
type input "5"
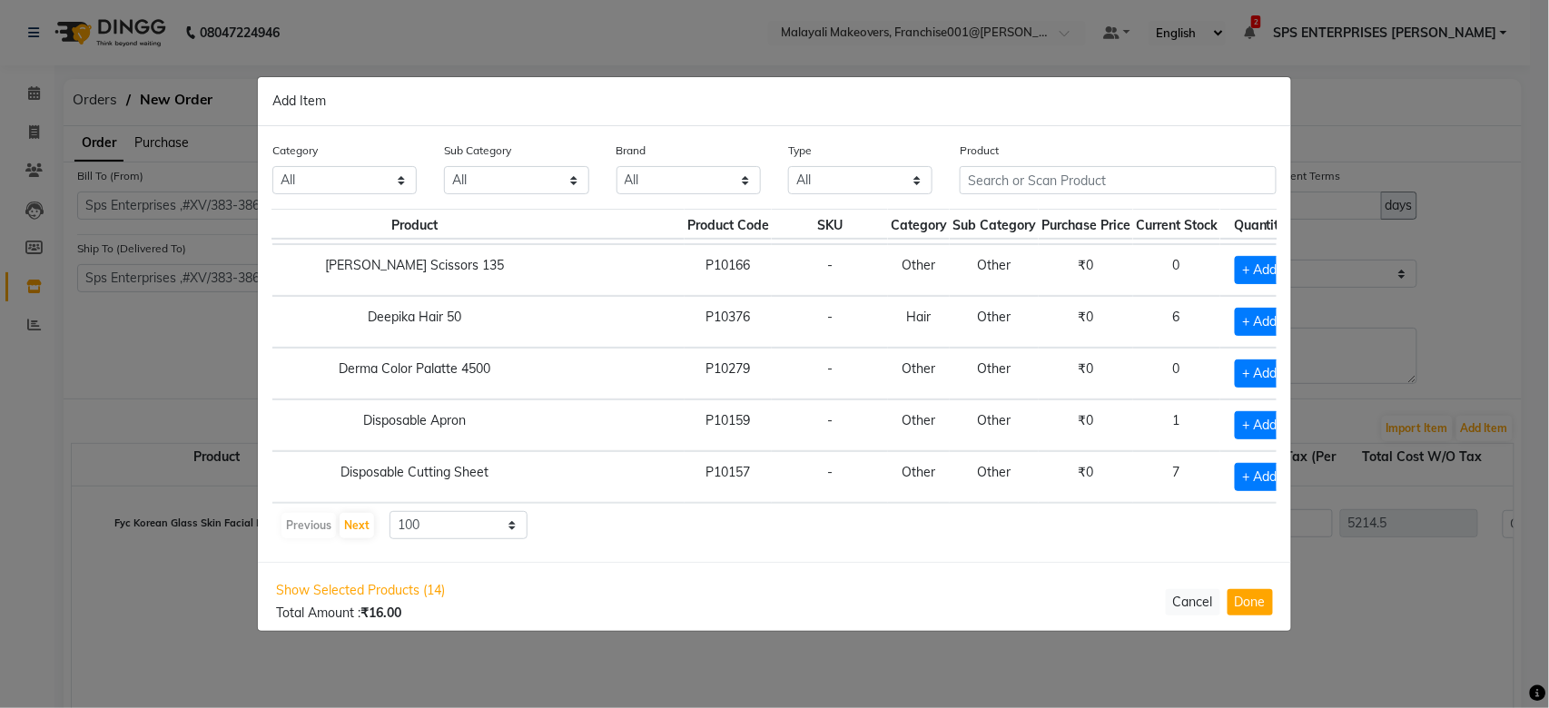
scroll to position [4951, 169]
click at [1235, 416] on span "+ Add" at bounding box center [1260, 425] width 51 height 28
checkbox input "true"
click at [1276, 418] on icon at bounding box center [1282, 424] width 12 height 13
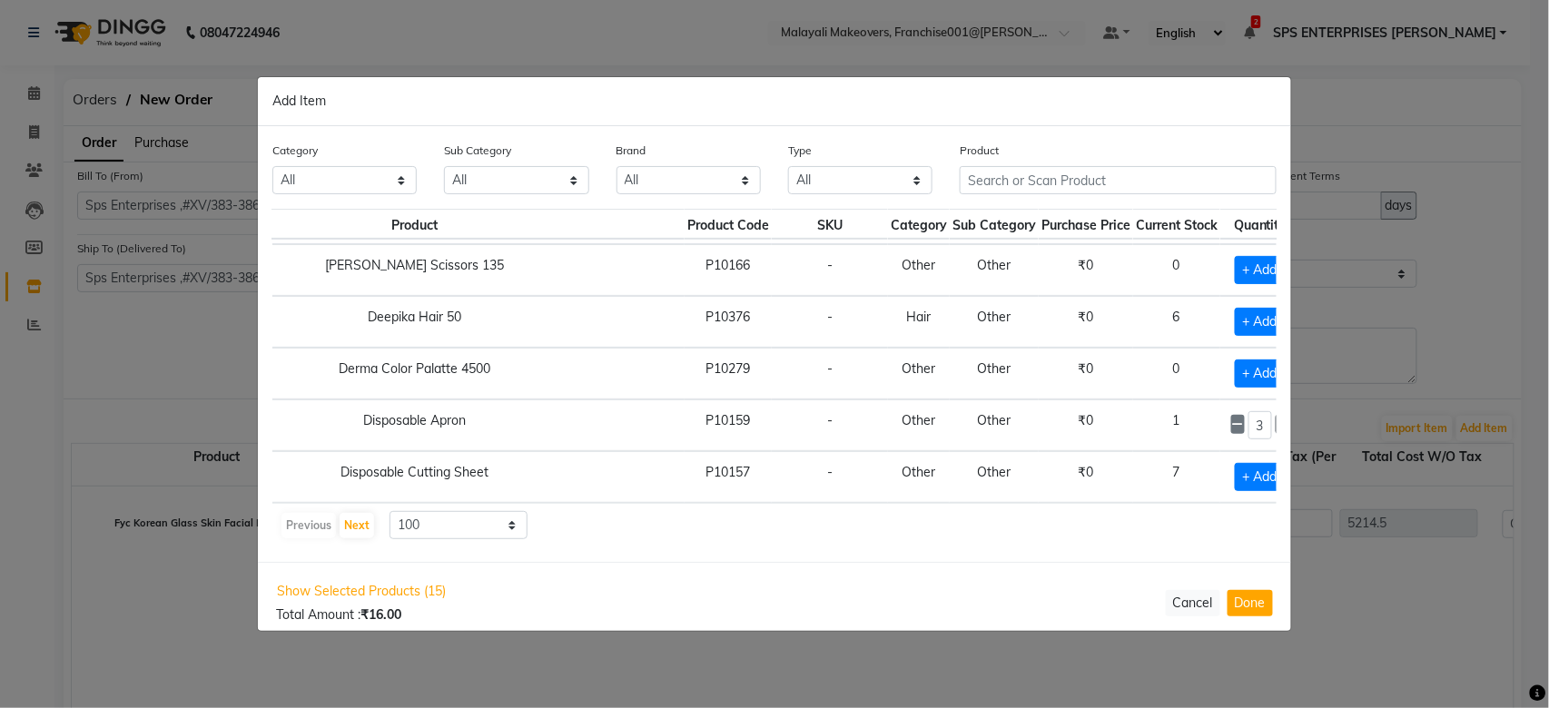
click at [1276, 418] on icon at bounding box center [1282, 424] width 12 height 13
click at [428, 520] on select "10 50 100" at bounding box center [458, 525] width 138 height 28
click at [389, 511] on select "10 50 100" at bounding box center [458, 525] width 138 height 28
click at [1232, 418] on icon at bounding box center [1238, 424] width 12 height 13
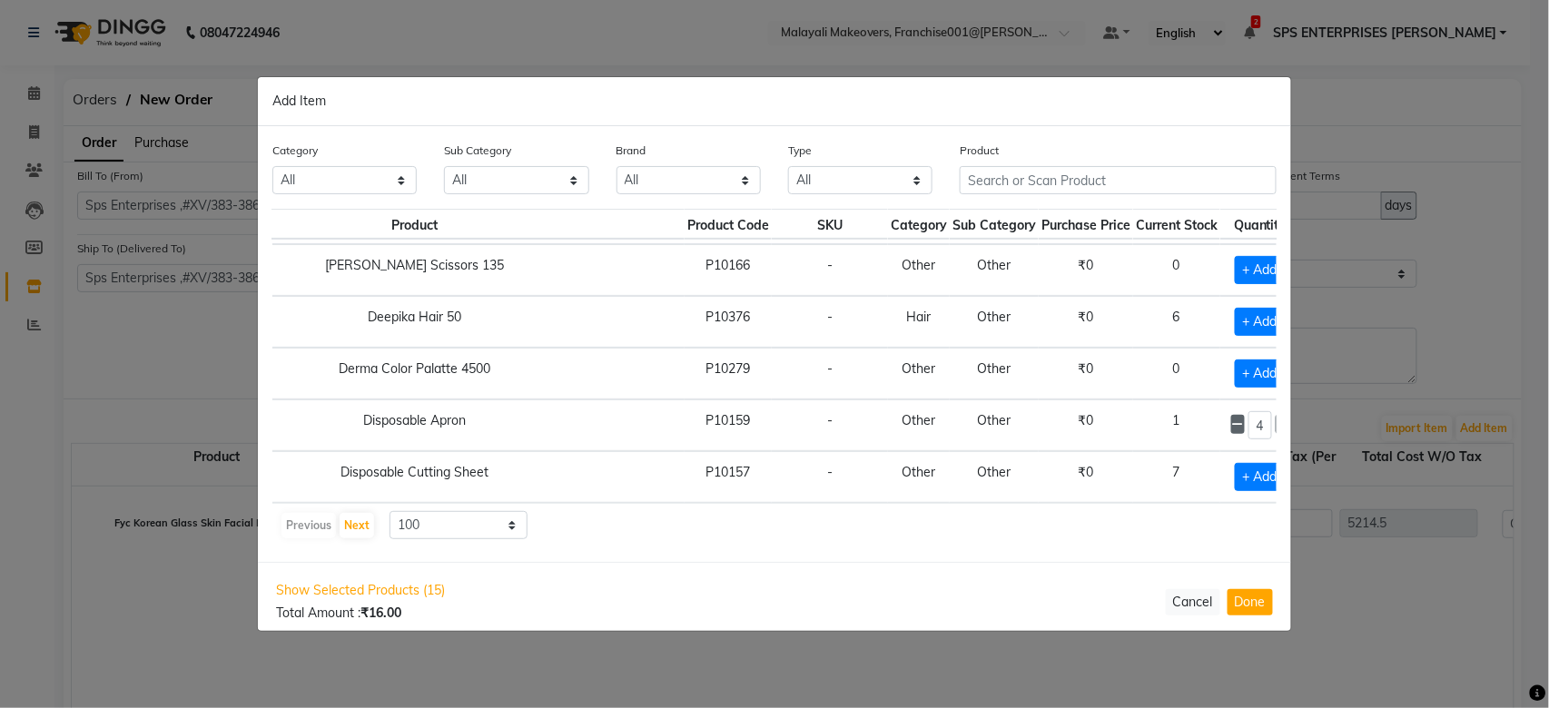
click at [1232, 418] on icon at bounding box center [1238, 424] width 12 height 13
type input "1"
click at [1232, 418] on icon at bounding box center [1238, 424] width 12 height 13
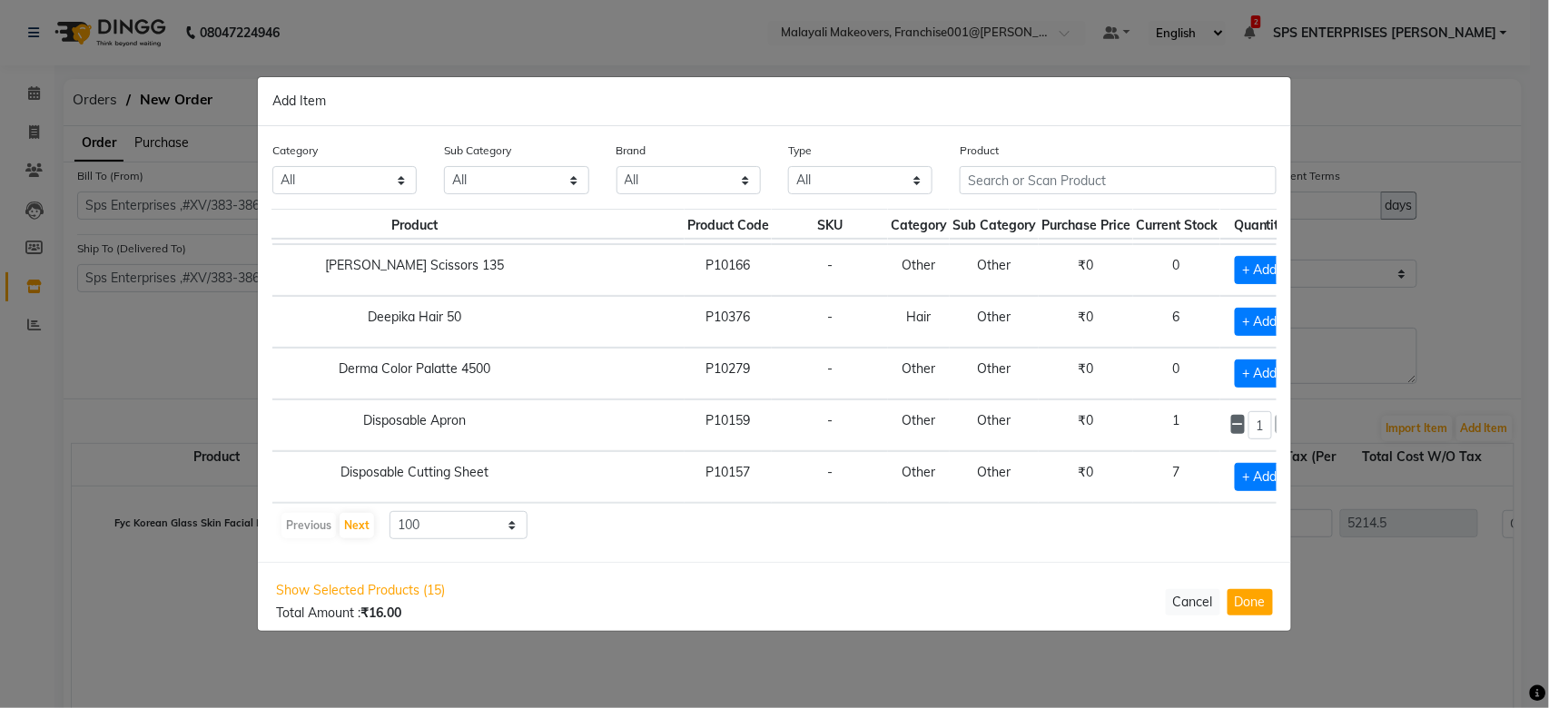
checkbox input "false"
click at [1235, 463] on span "+ Add" at bounding box center [1260, 477] width 51 height 28
checkbox input "true"
click at [1276, 470] on icon at bounding box center [1282, 476] width 12 height 13
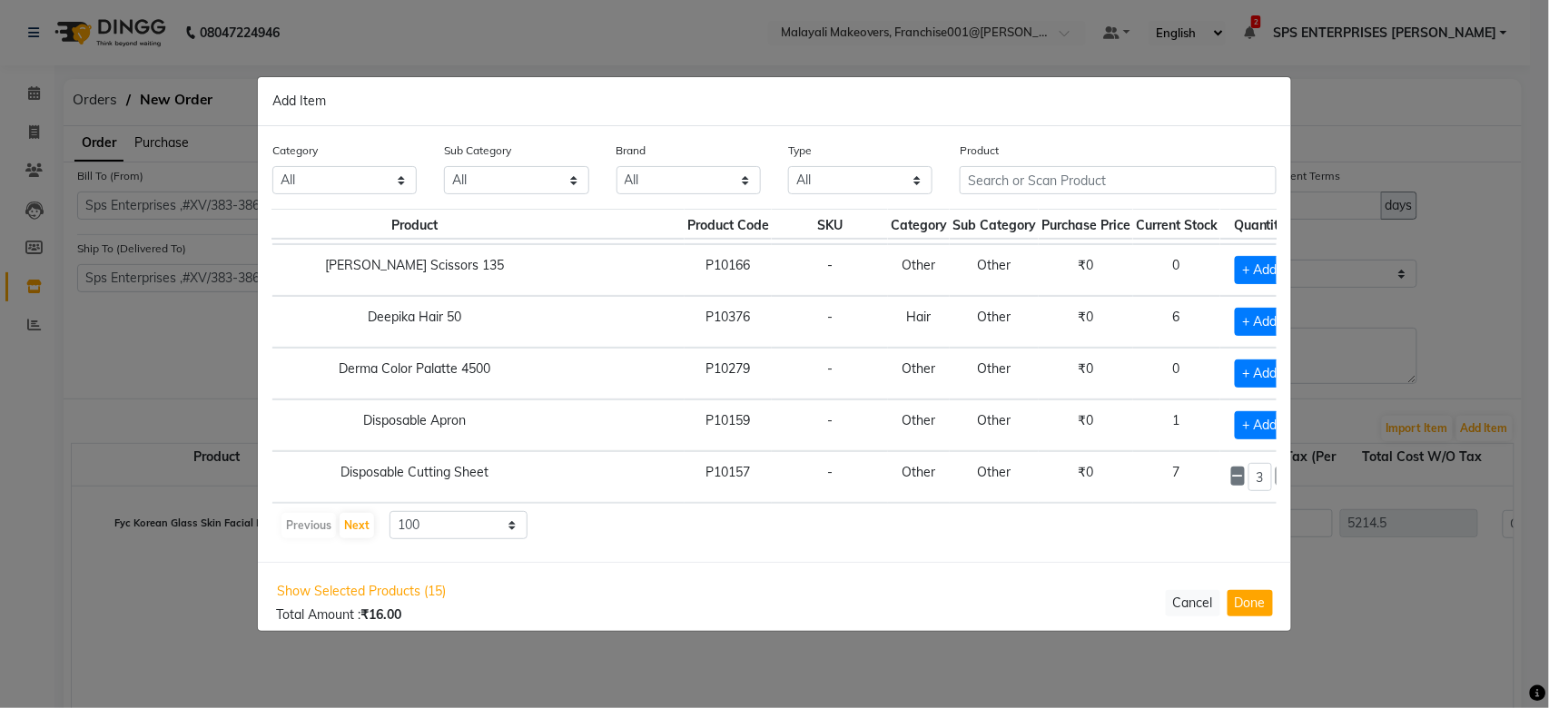
click at [1276, 470] on icon at bounding box center [1282, 476] width 12 height 13
type input "5"
click at [1258, 602] on button "Done" at bounding box center [1249, 602] width 45 height 26
select select "2763"
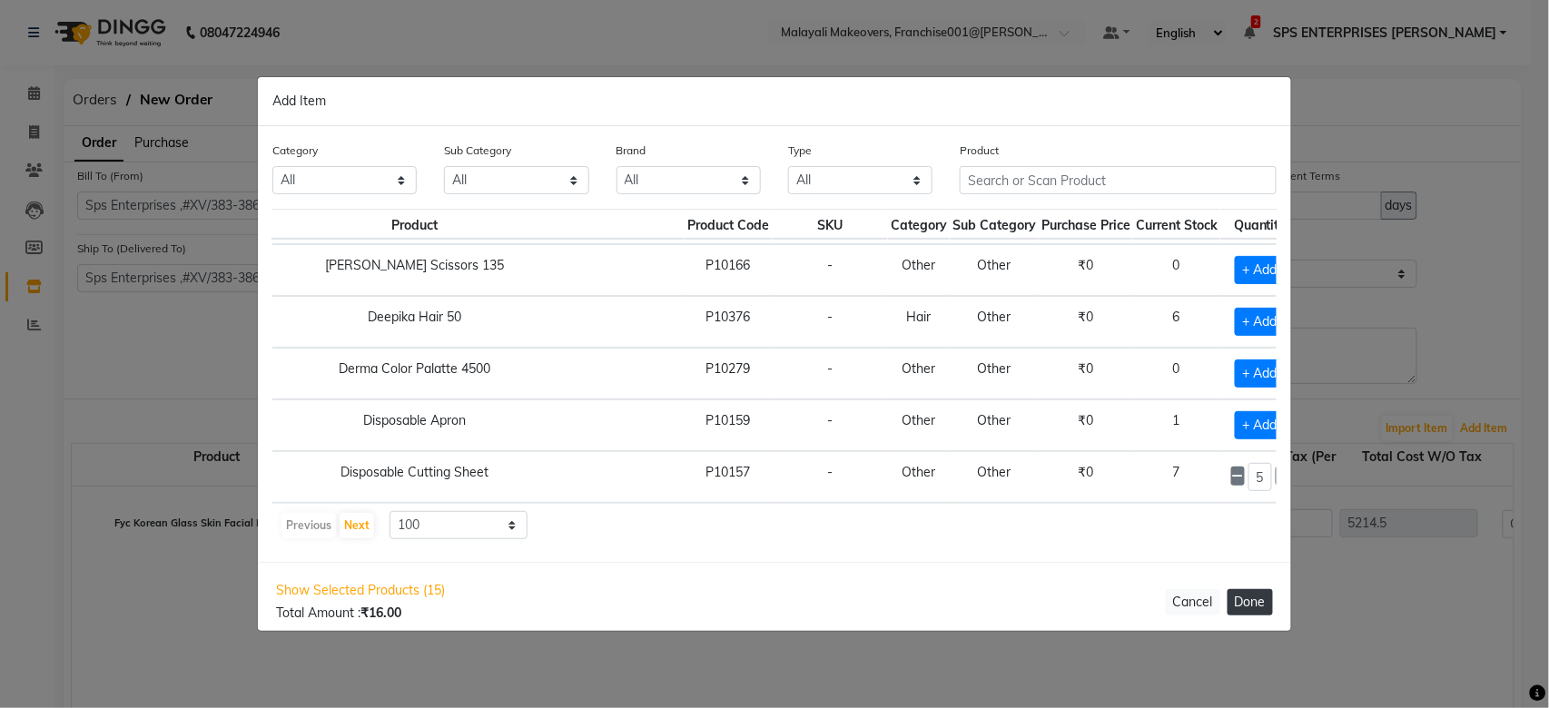
select select "2763"
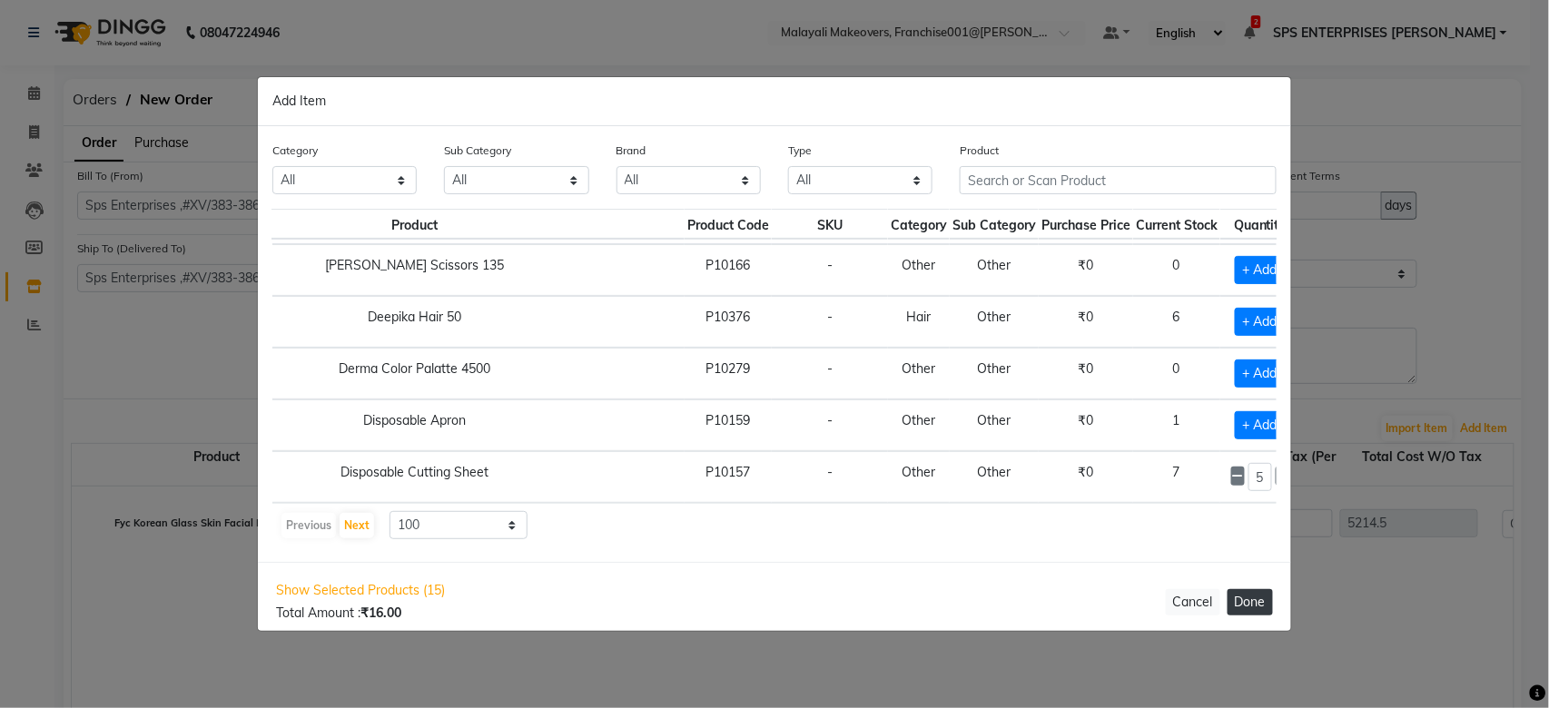
select select "2763"
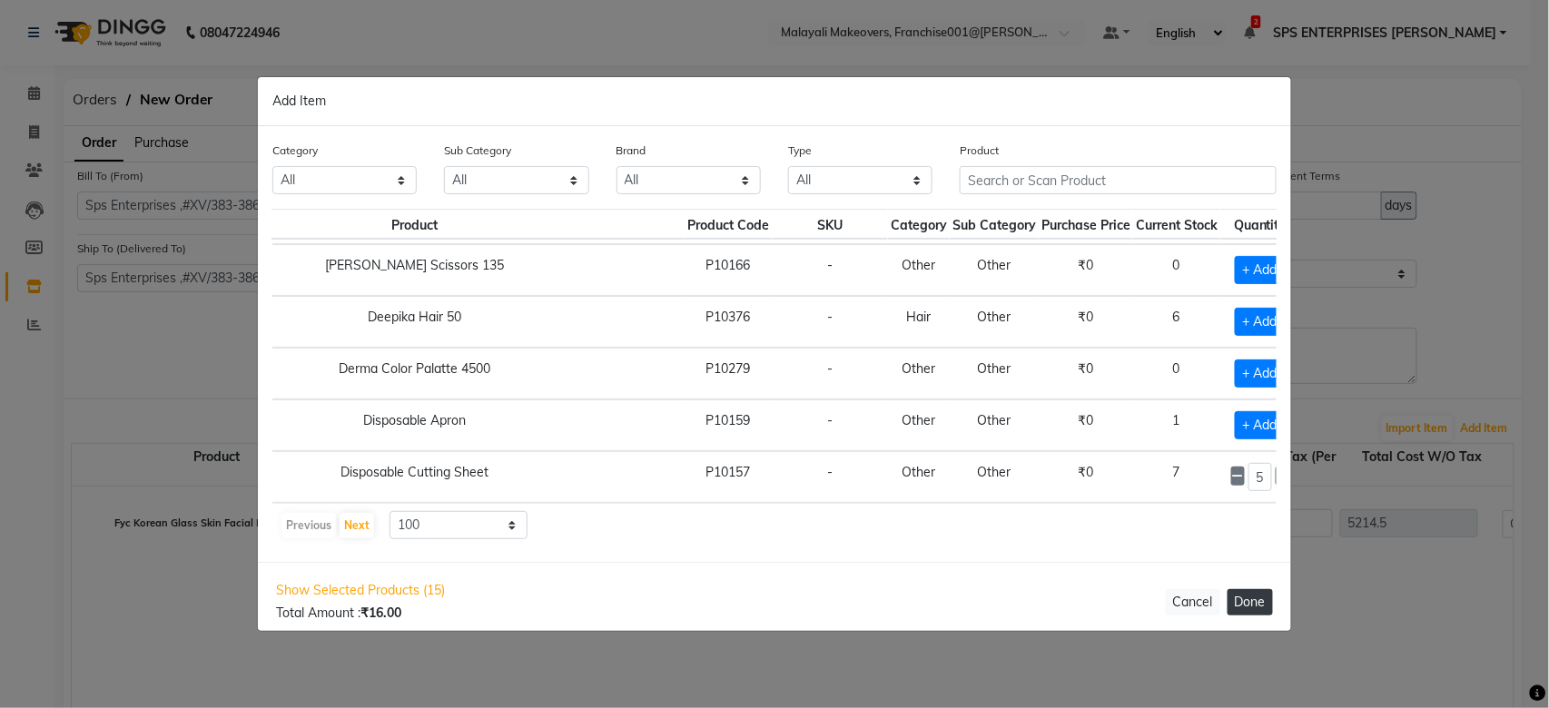
select select "2763"
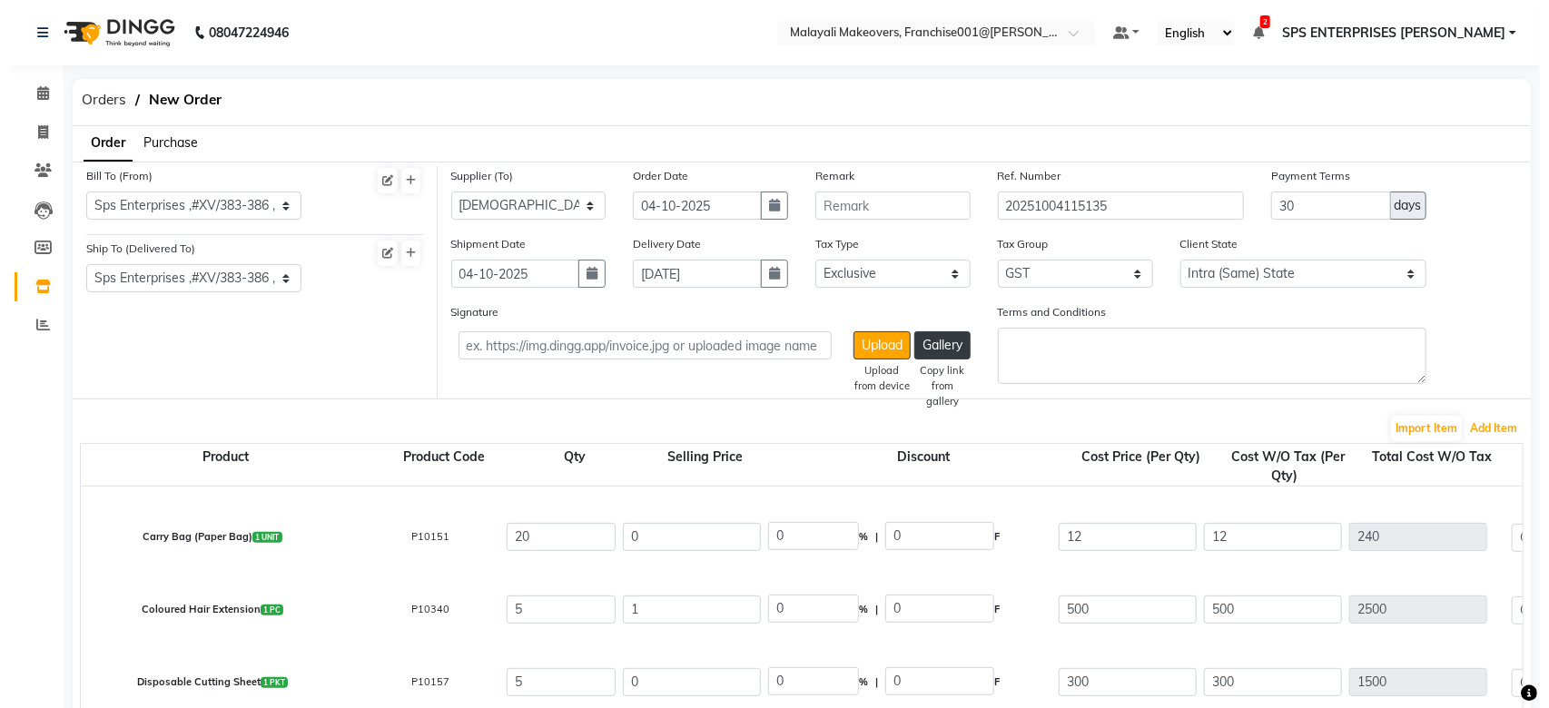
scroll to position [935, 0]
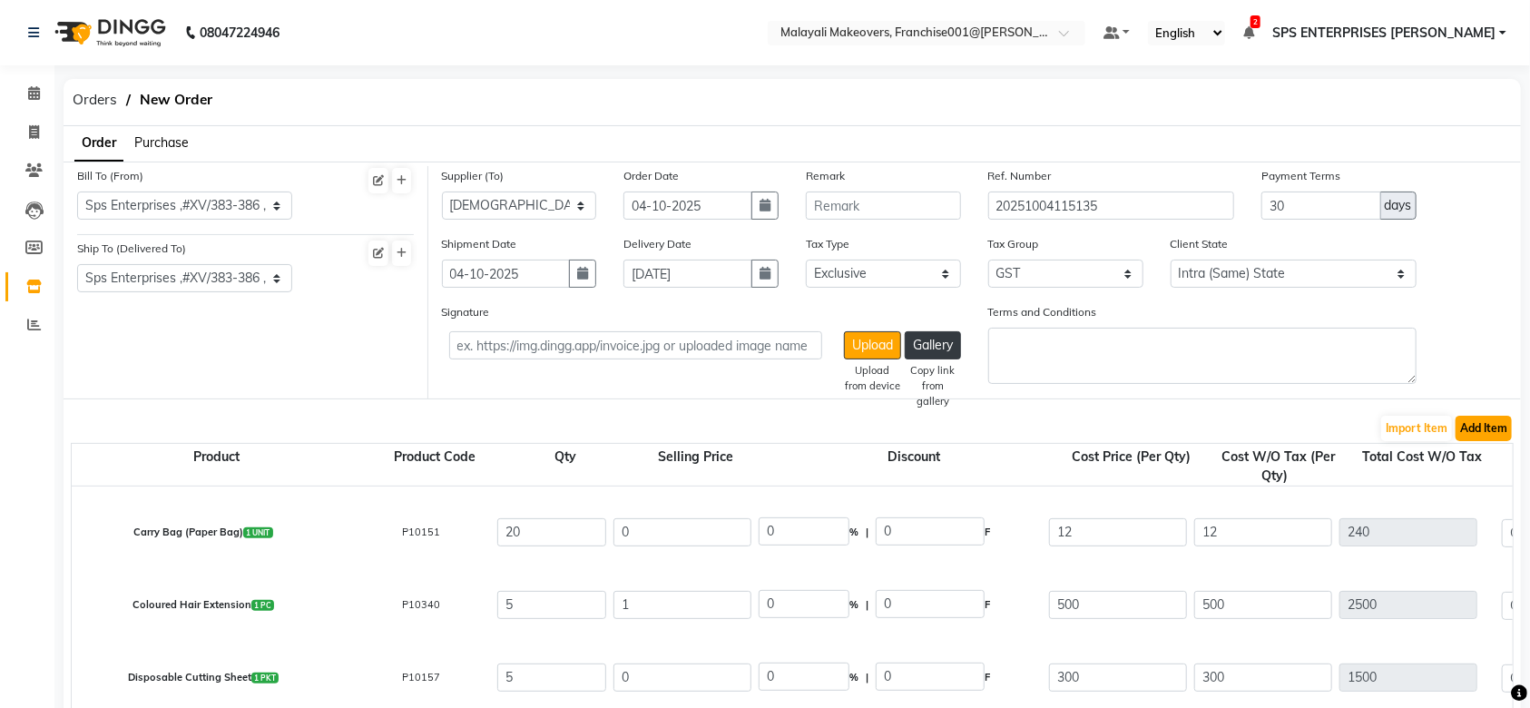
click at [1469, 423] on button "Add Item" at bounding box center [1484, 428] width 56 height 25
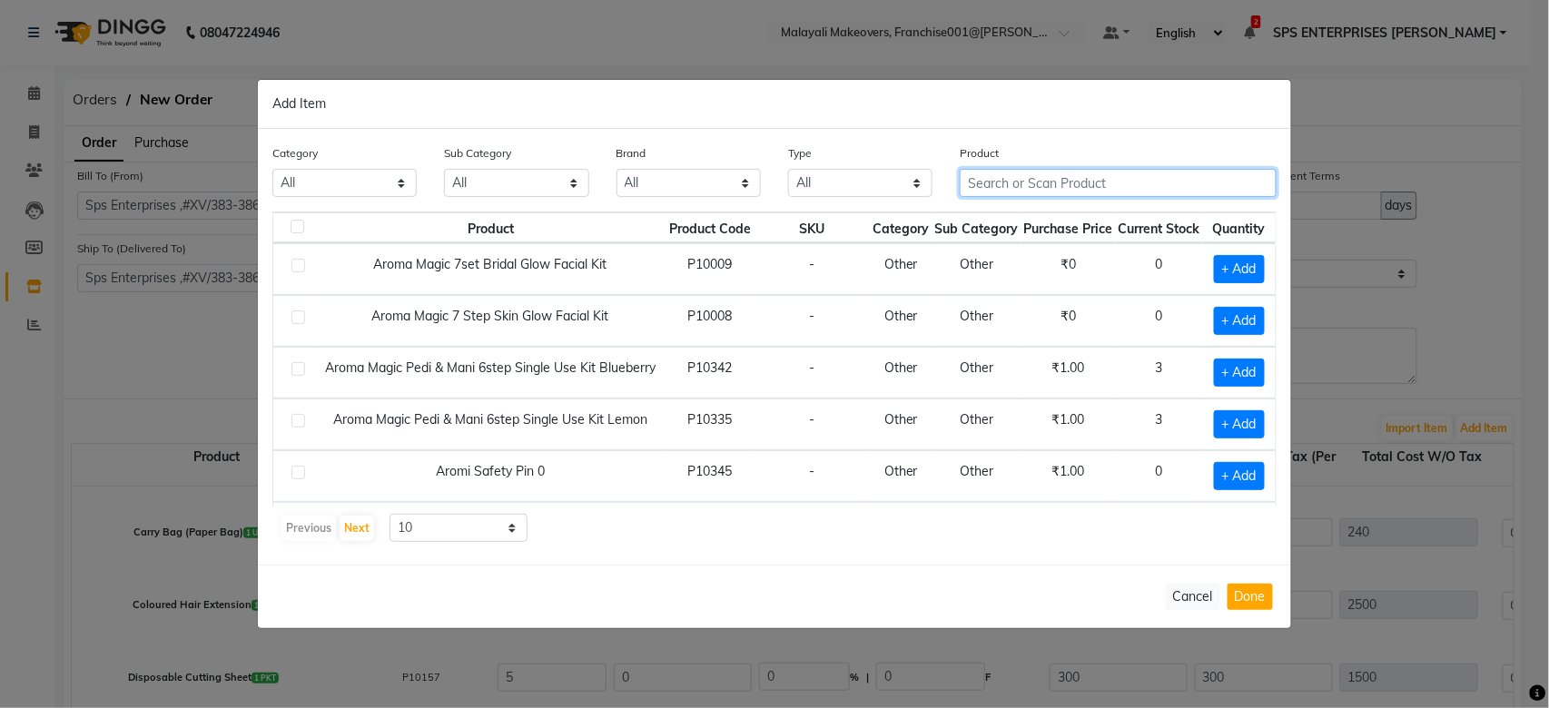
click at [1015, 176] on input "text" at bounding box center [1118, 183] width 317 height 28
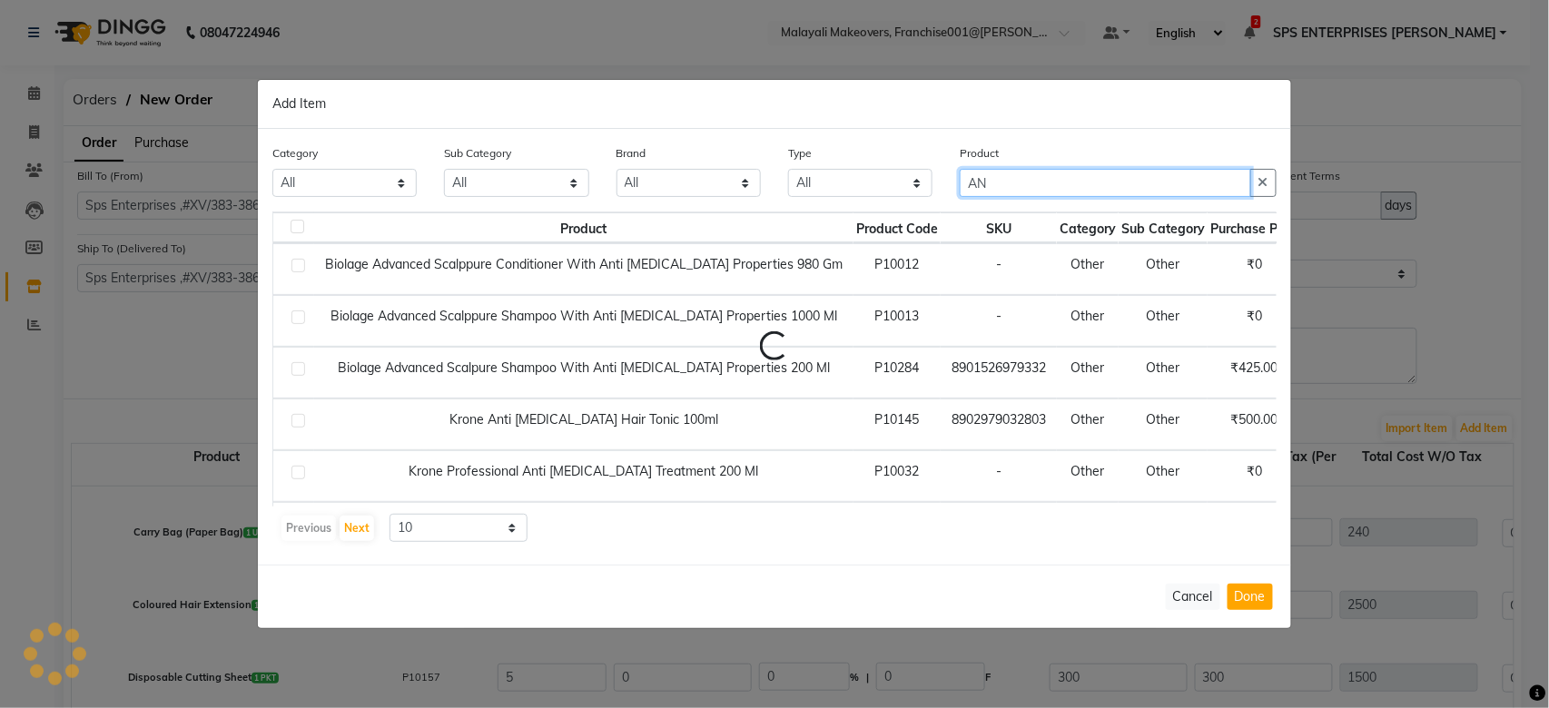
type input "A"
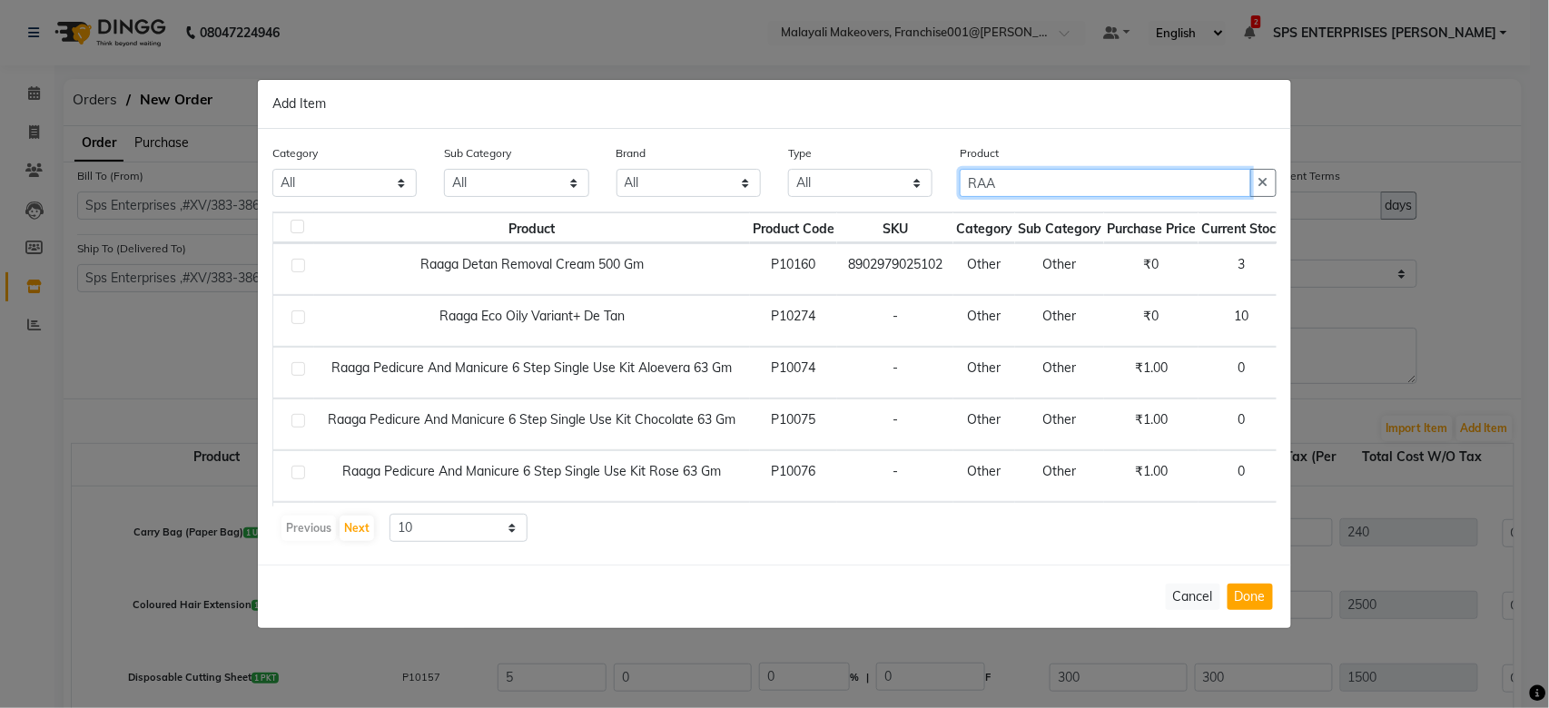
type input "RAAGA"
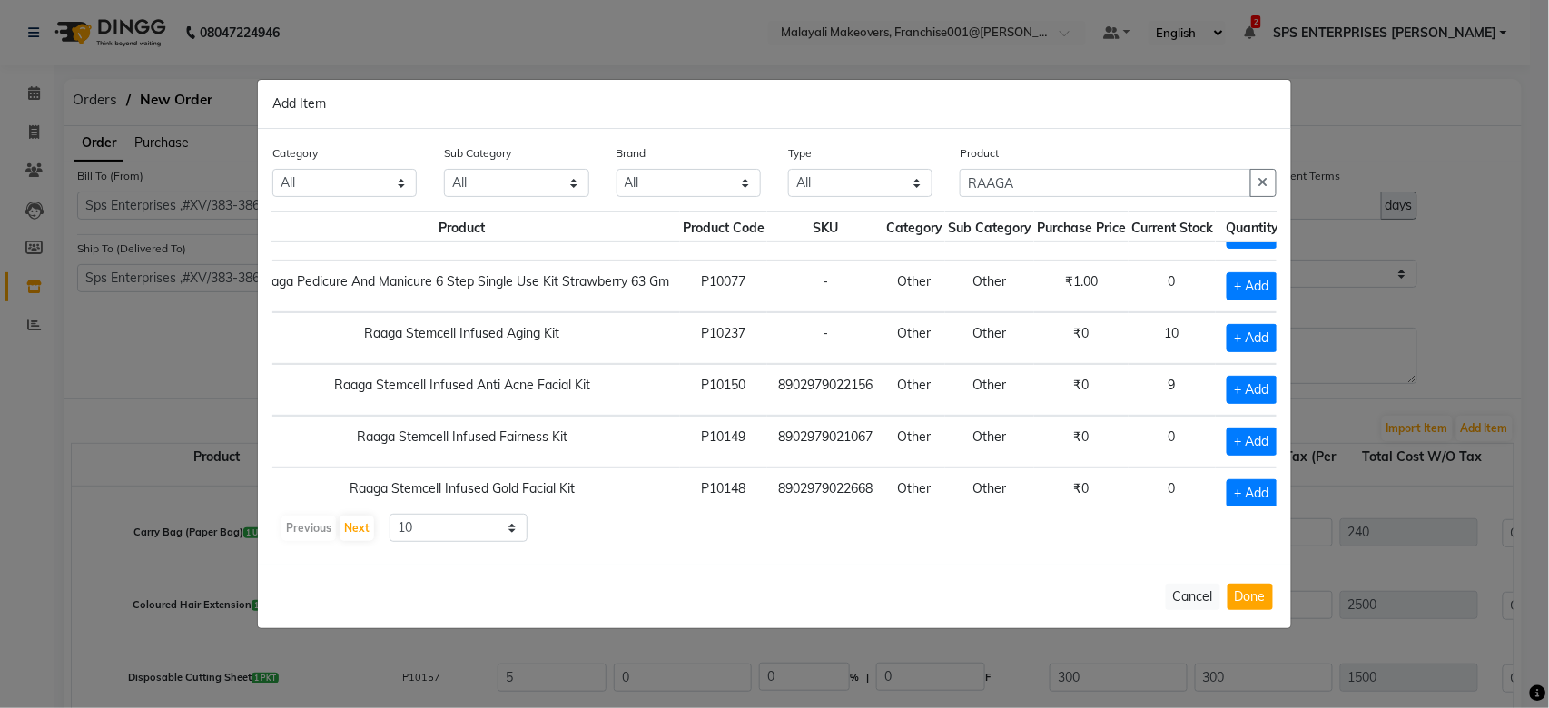
scroll to position [241, 108]
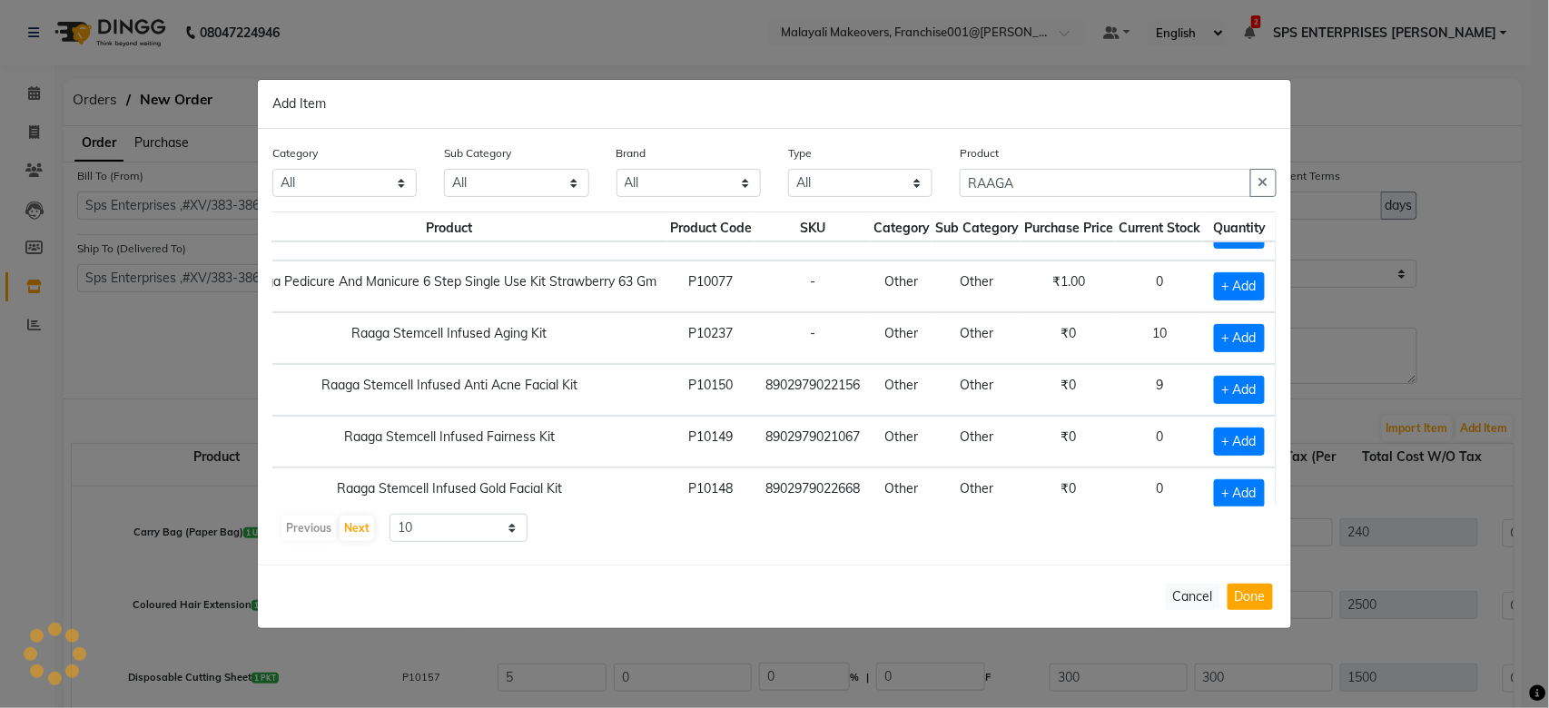
click at [1203, 316] on td "+ Add" at bounding box center [1239, 338] width 73 height 52
click at [1218, 340] on span "+ Add" at bounding box center [1239, 338] width 51 height 28
checkbox input "true"
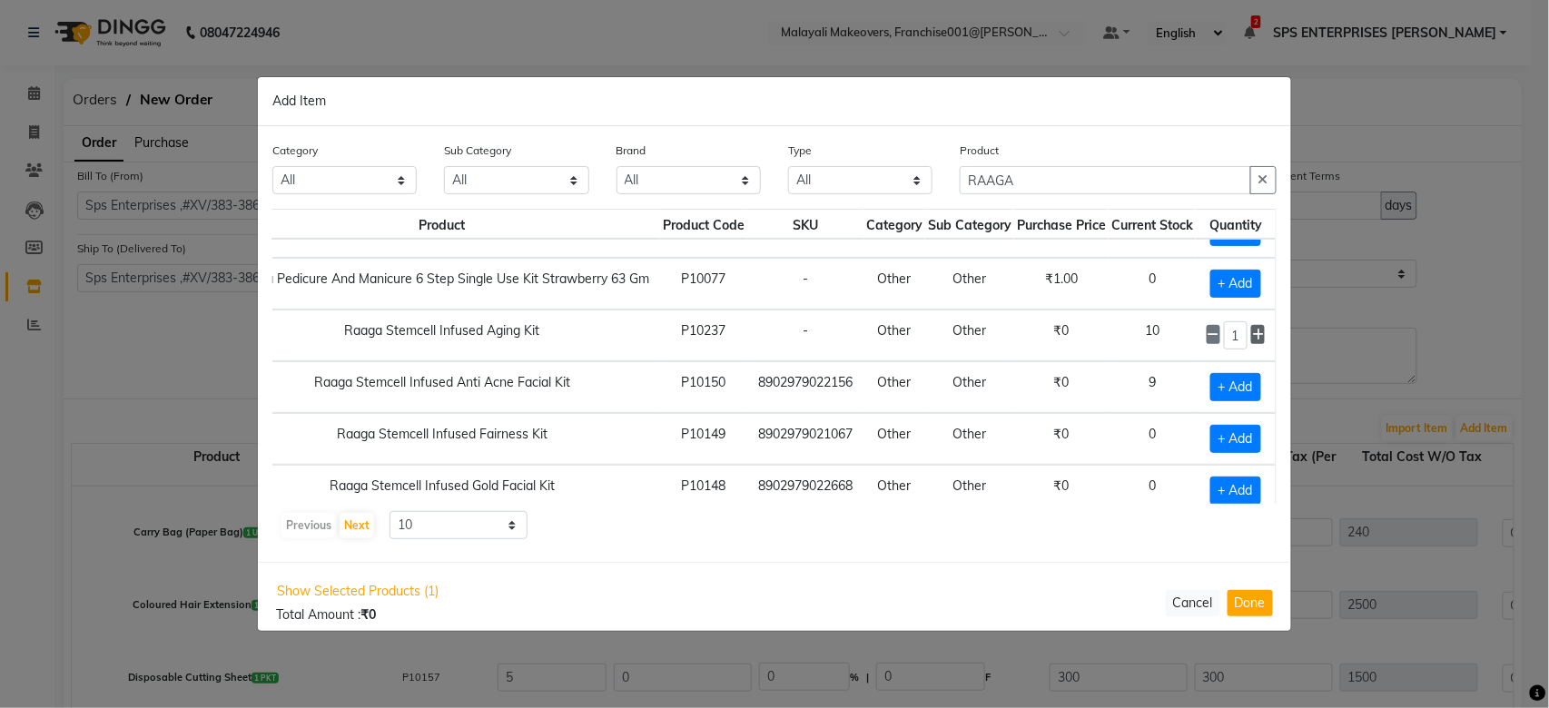
click at [1252, 336] on icon at bounding box center [1258, 335] width 12 height 13
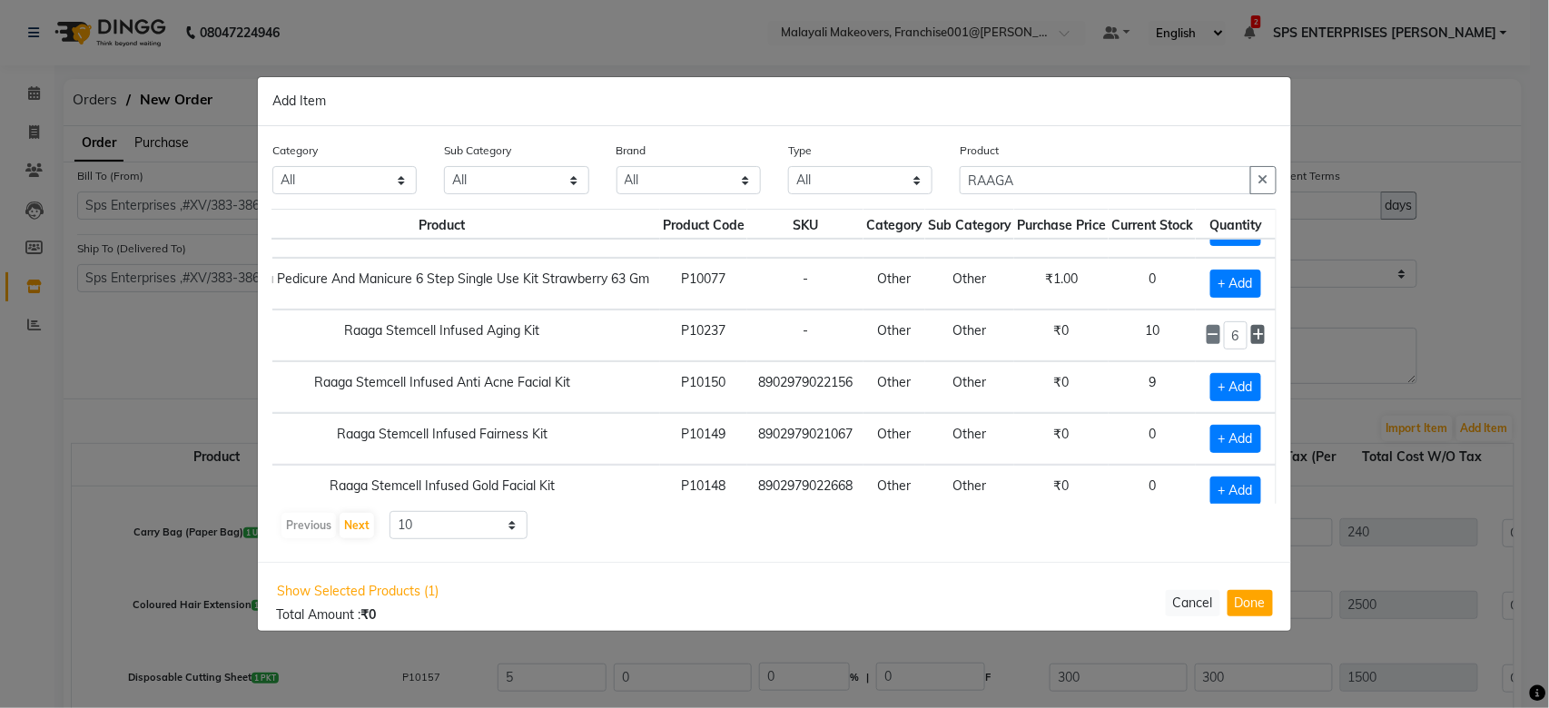
click at [1252, 336] on icon at bounding box center [1258, 335] width 12 height 13
type input "8"
click at [1215, 437] on span "+ Add" at bounding box center [1235, 439] width 51 height 28
checkbox input "true"
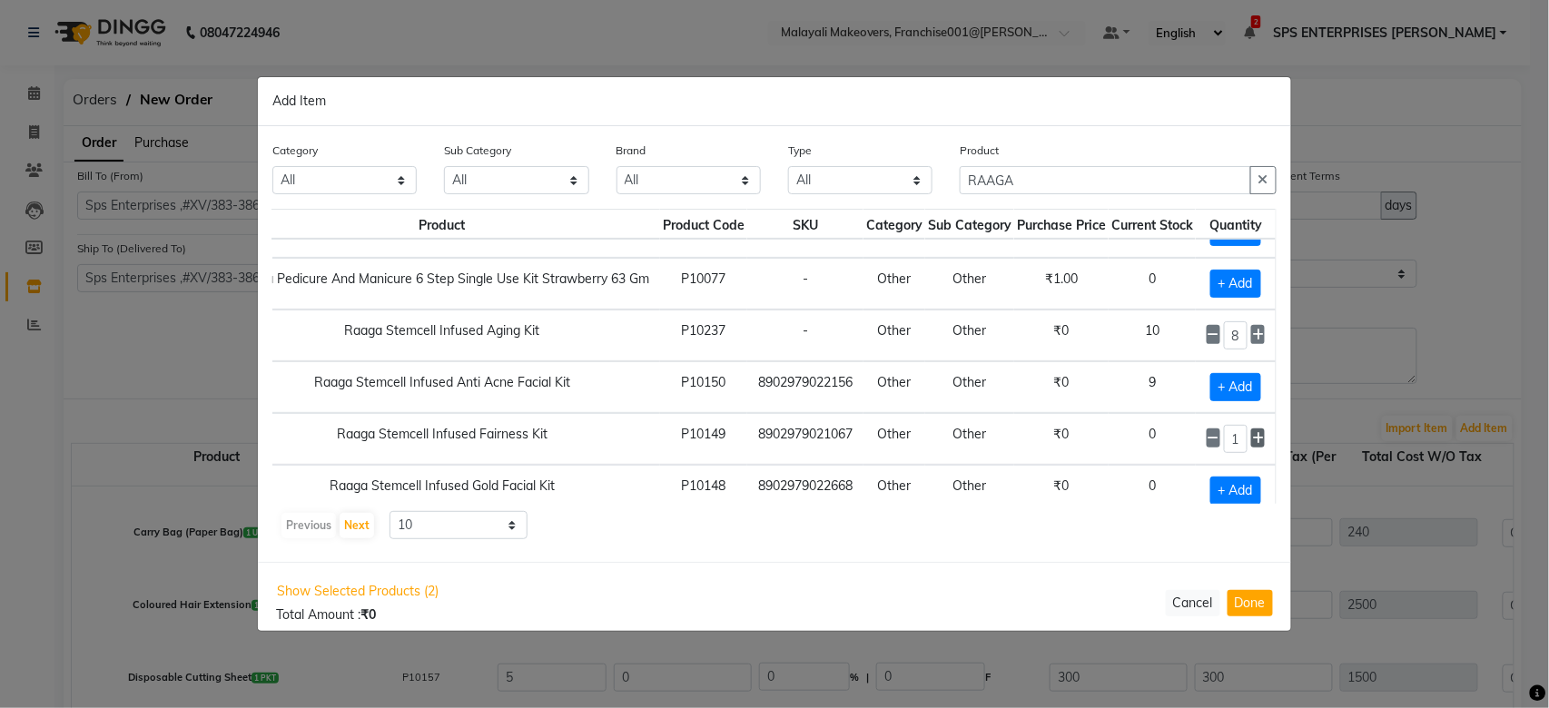
click at [1252, 441] on icon at bounding box center [1258, 438] width 12 height 13
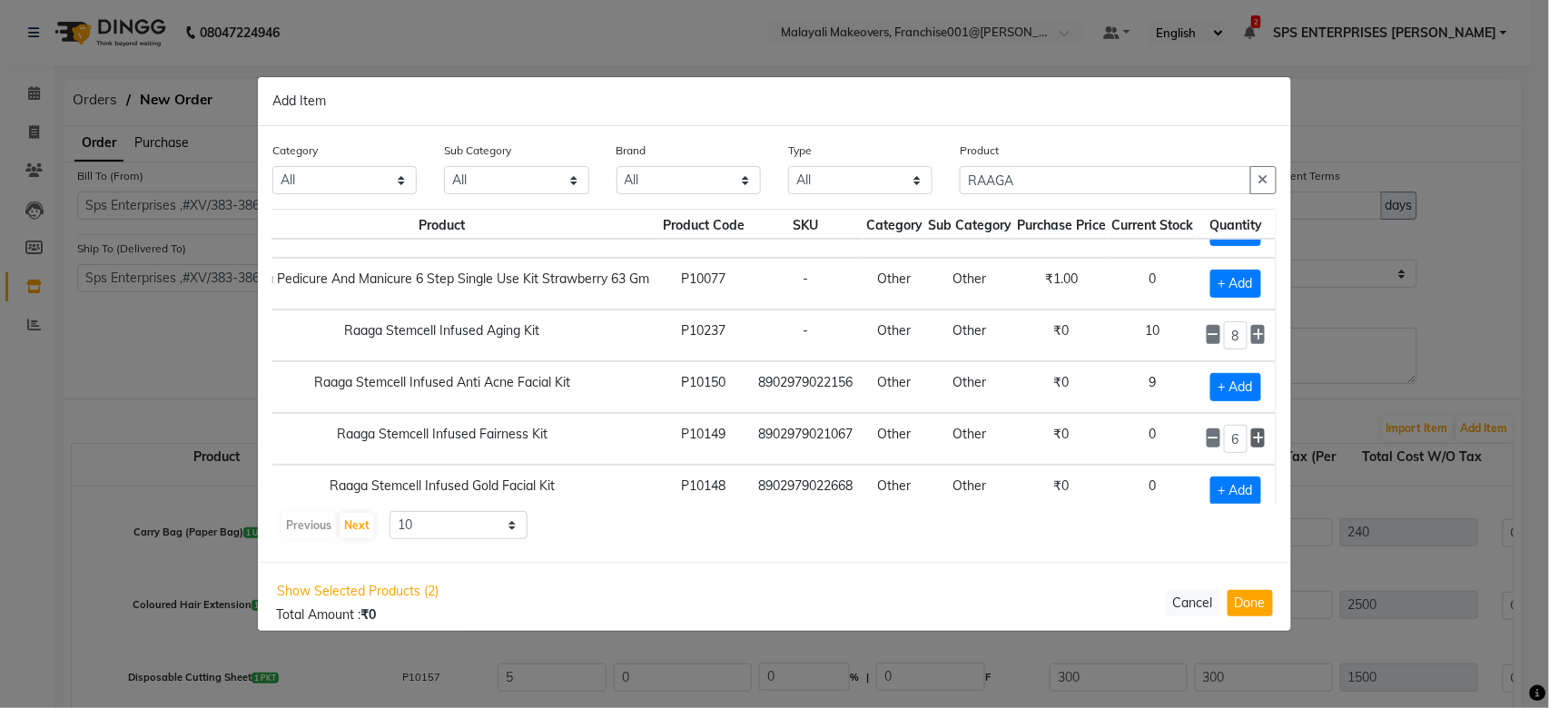
click at [1252, 441] on icon at bounding box center [1258, 438] width 12 height 13
type input "10"
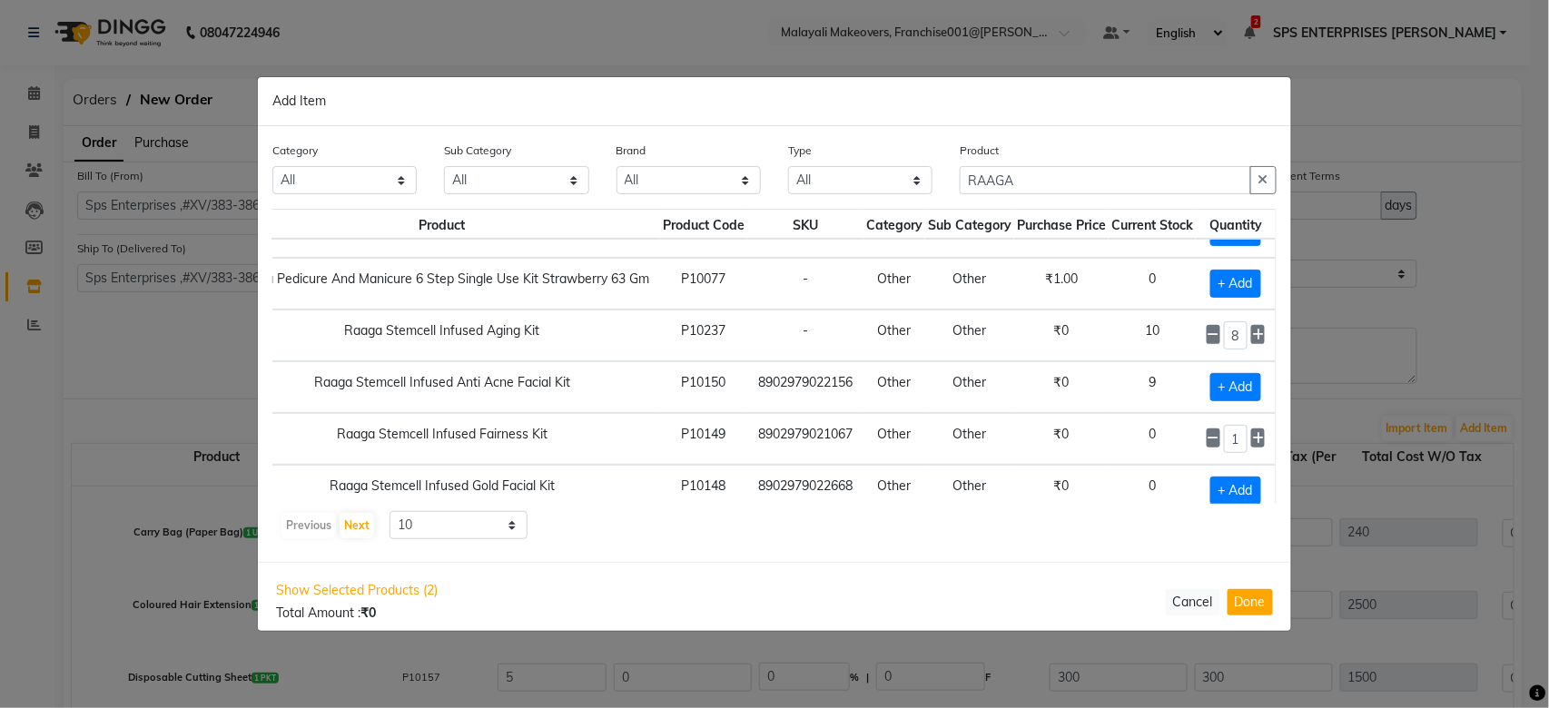
scroll to position [274, 108]
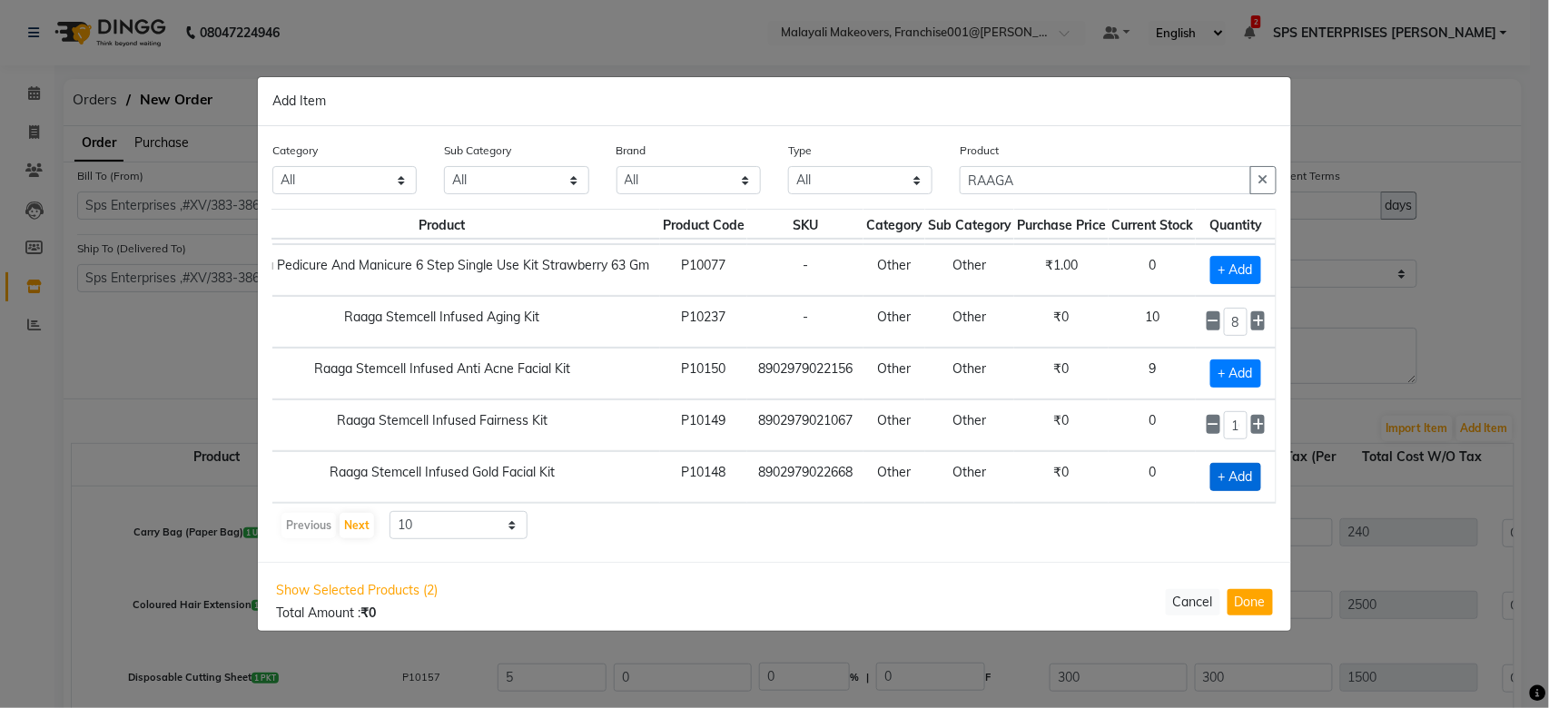
click at [1224, 463] on span "+ Add" at bounding box center [1235, 477] width 51 height 28
checkbox input "true"
click at [1252, 470] on icon at bounding box center [1258, 476] width 12 height 13
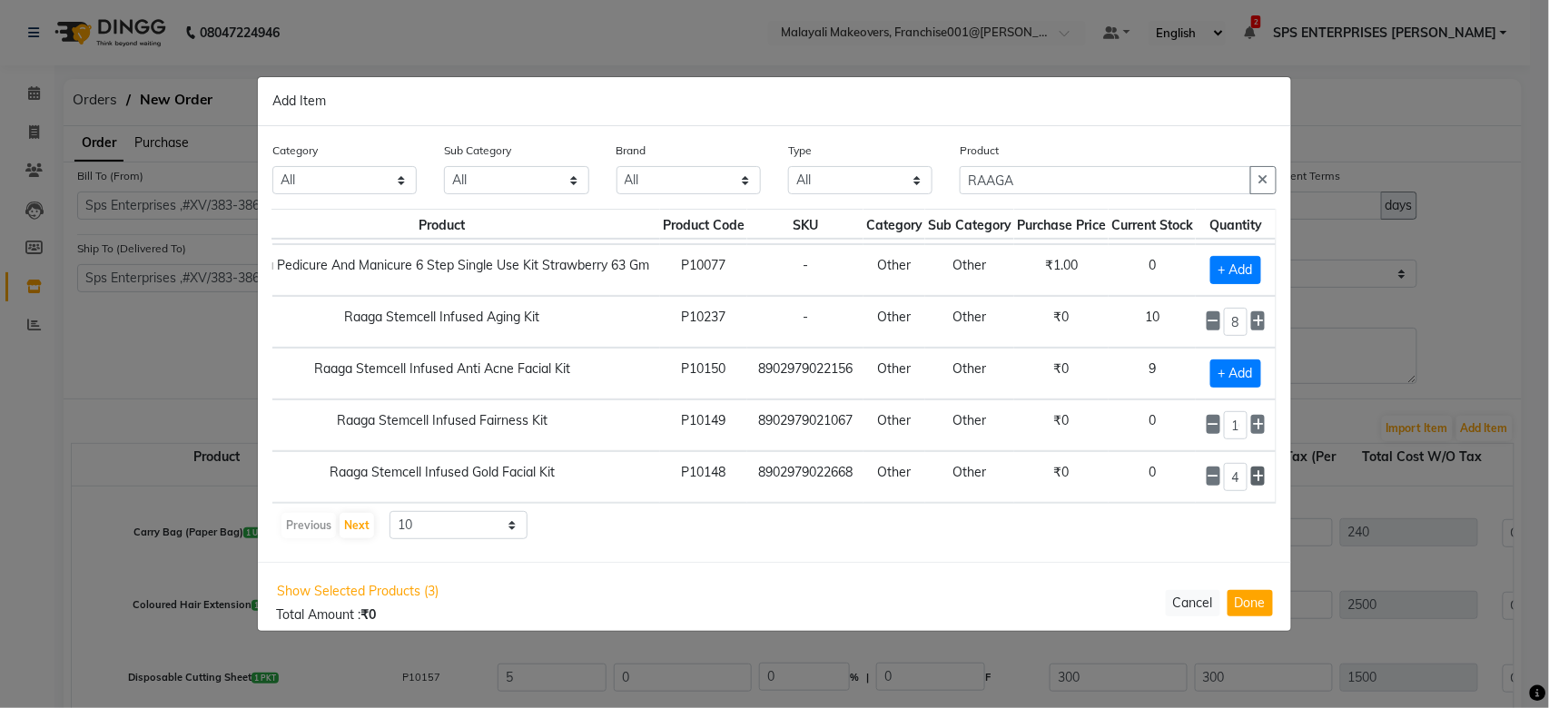
click at [1252, 470] on icon at bounding box center [1258, 476] width 12 height 13
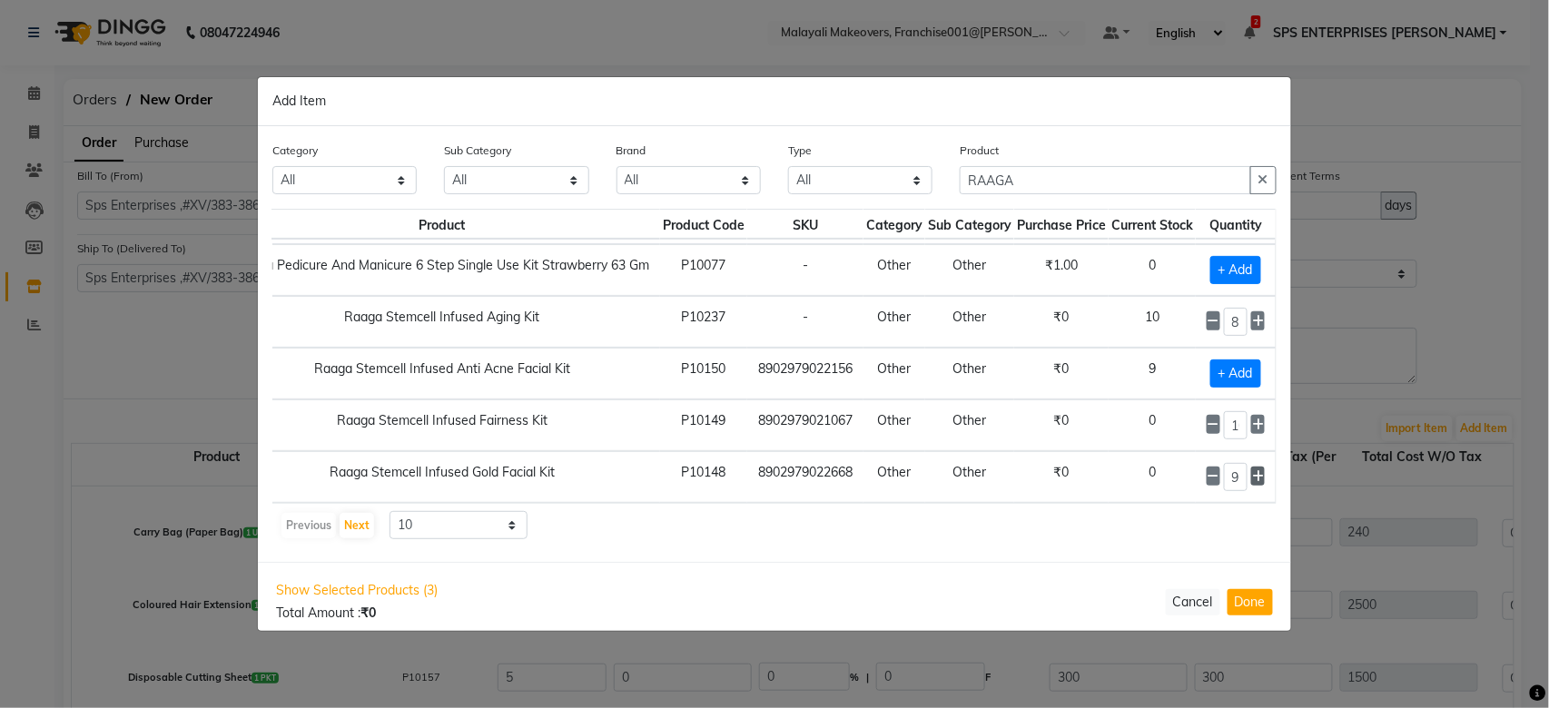
click at [1252, 470] on icon at bounding box center [1258, 476] width 12 height 13
type input "10"
click at [1066, 174] on input "RAAGA" at bounding box center [1105, 180] width 291 height 28
type input "R"
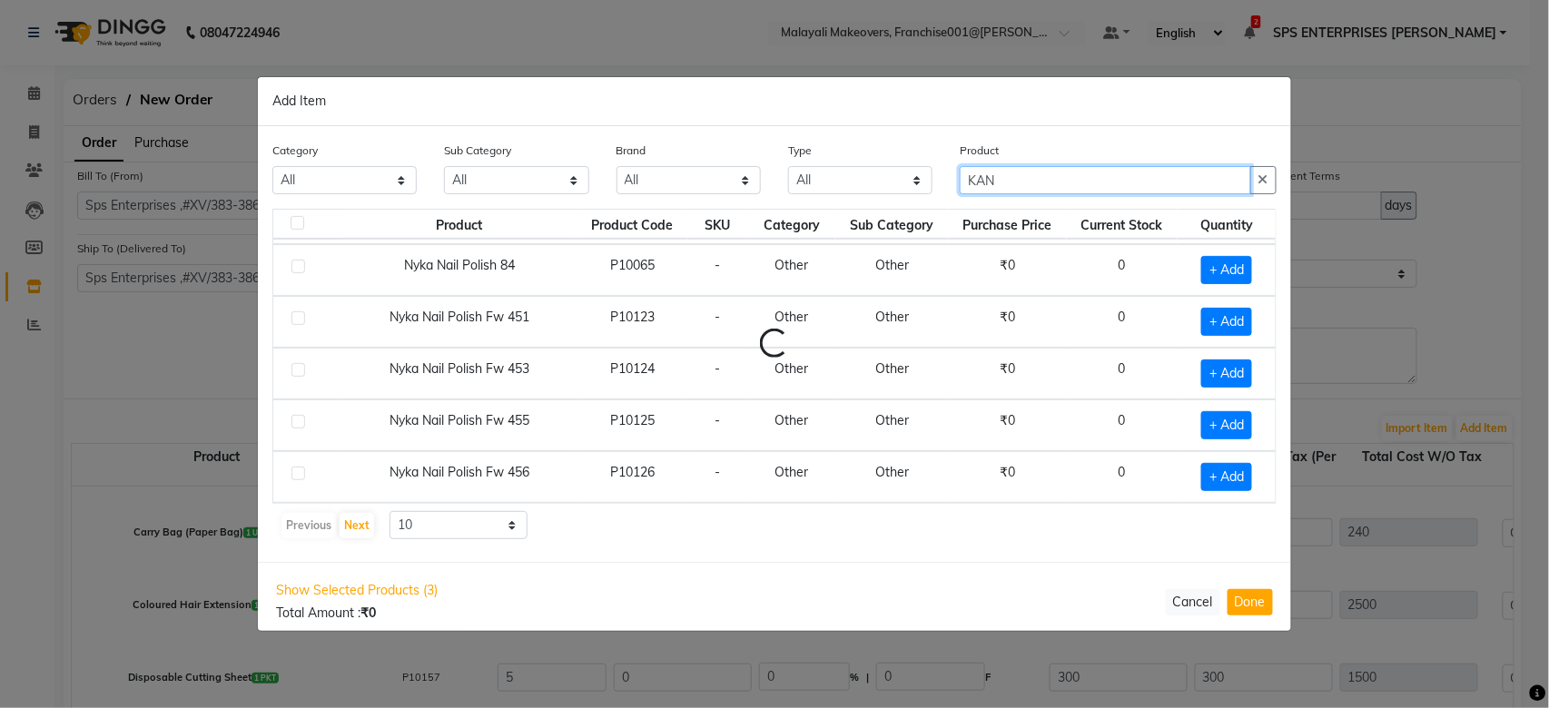
scroll to position [0, 0]
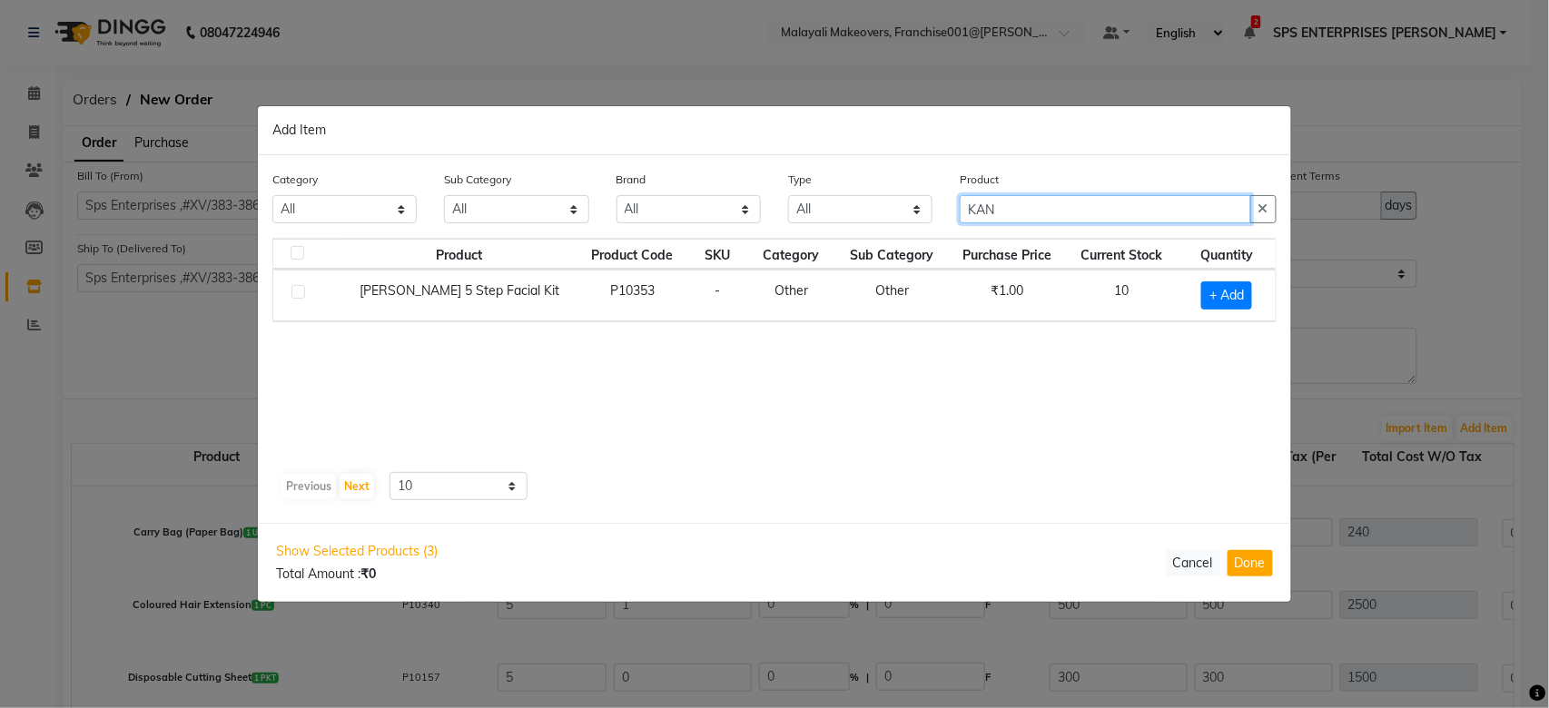
click at [1047, 204] on input "KAN" at bounding box center [1105, 209] width 291 height 28
type input "K"
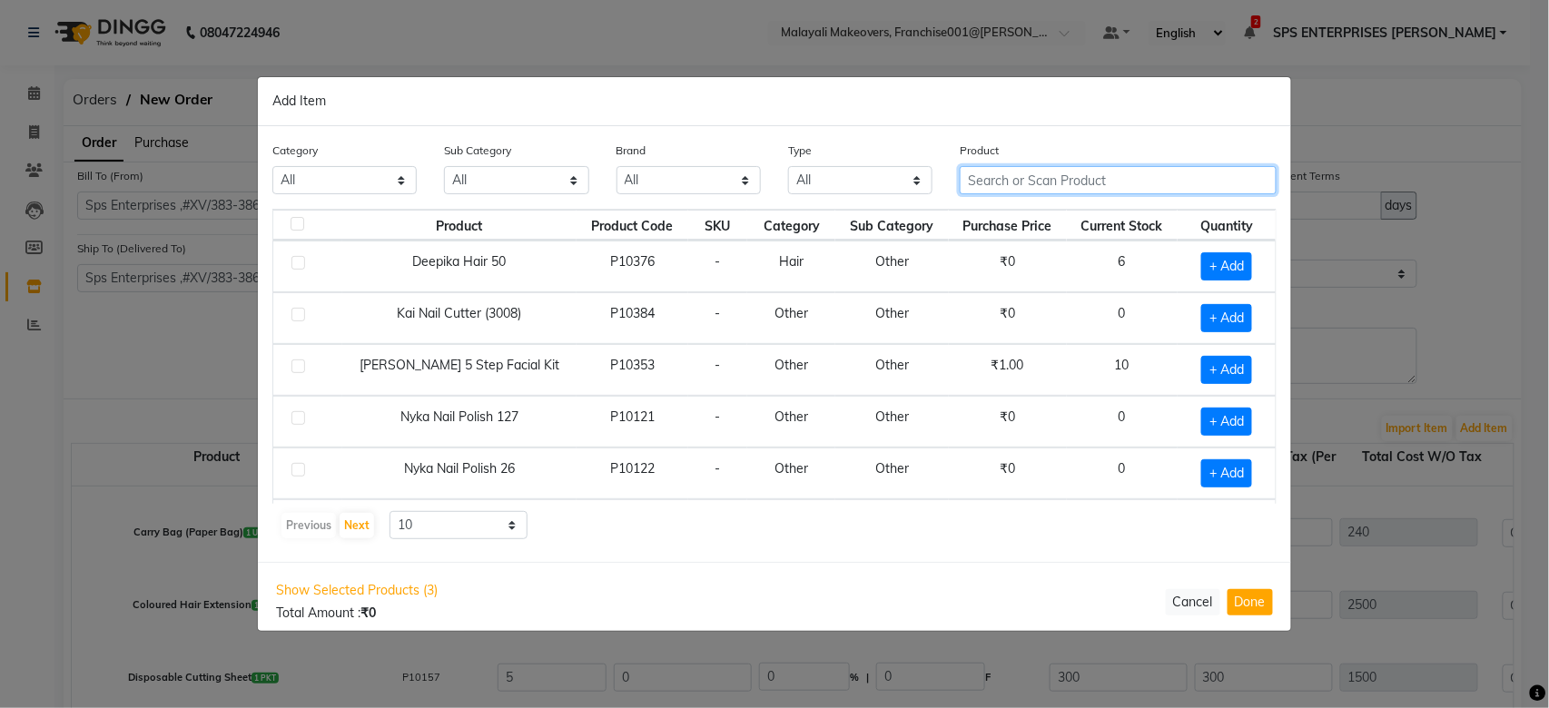
click at [1055, 177] on input "text" at bounding box center [1118, 180] width 317 height 28
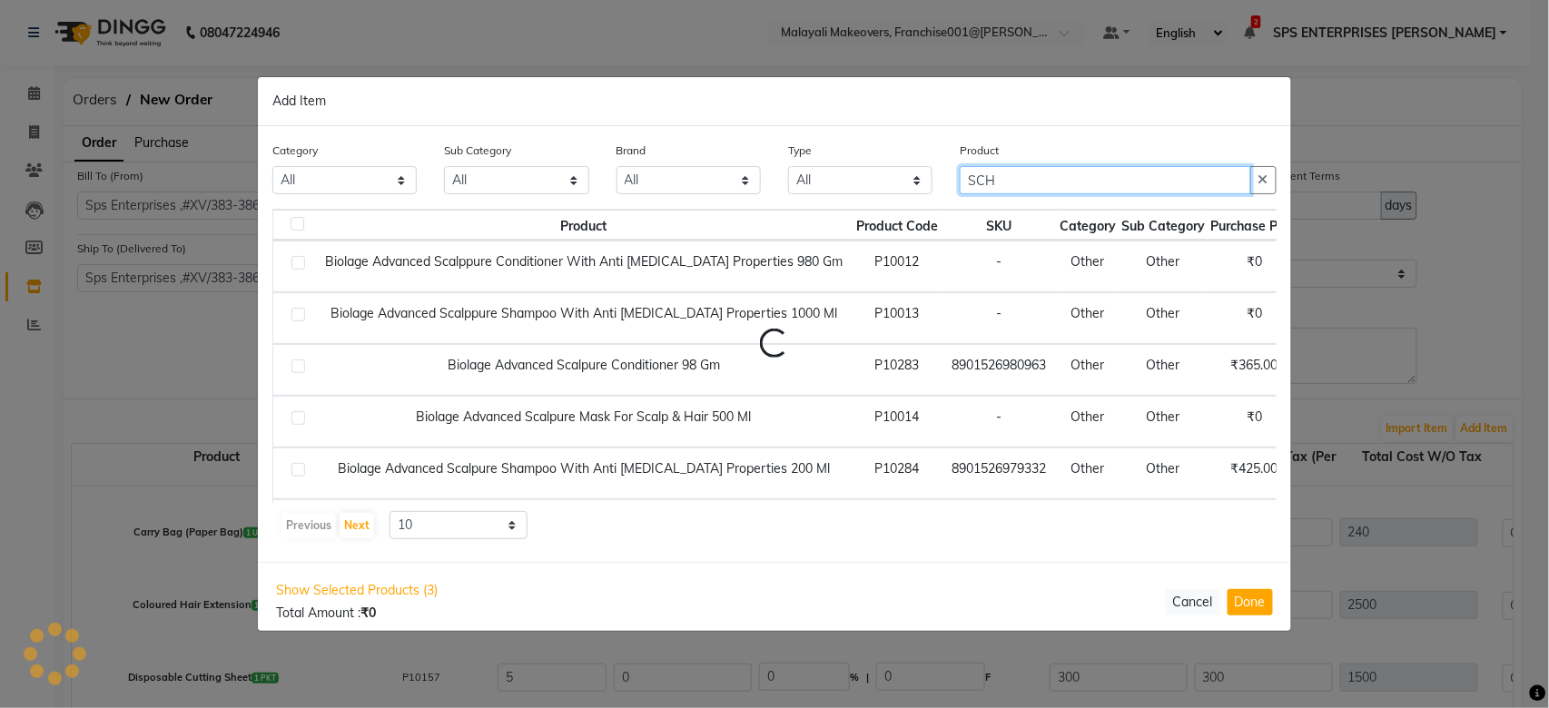
type input "SCH SPA ESS"
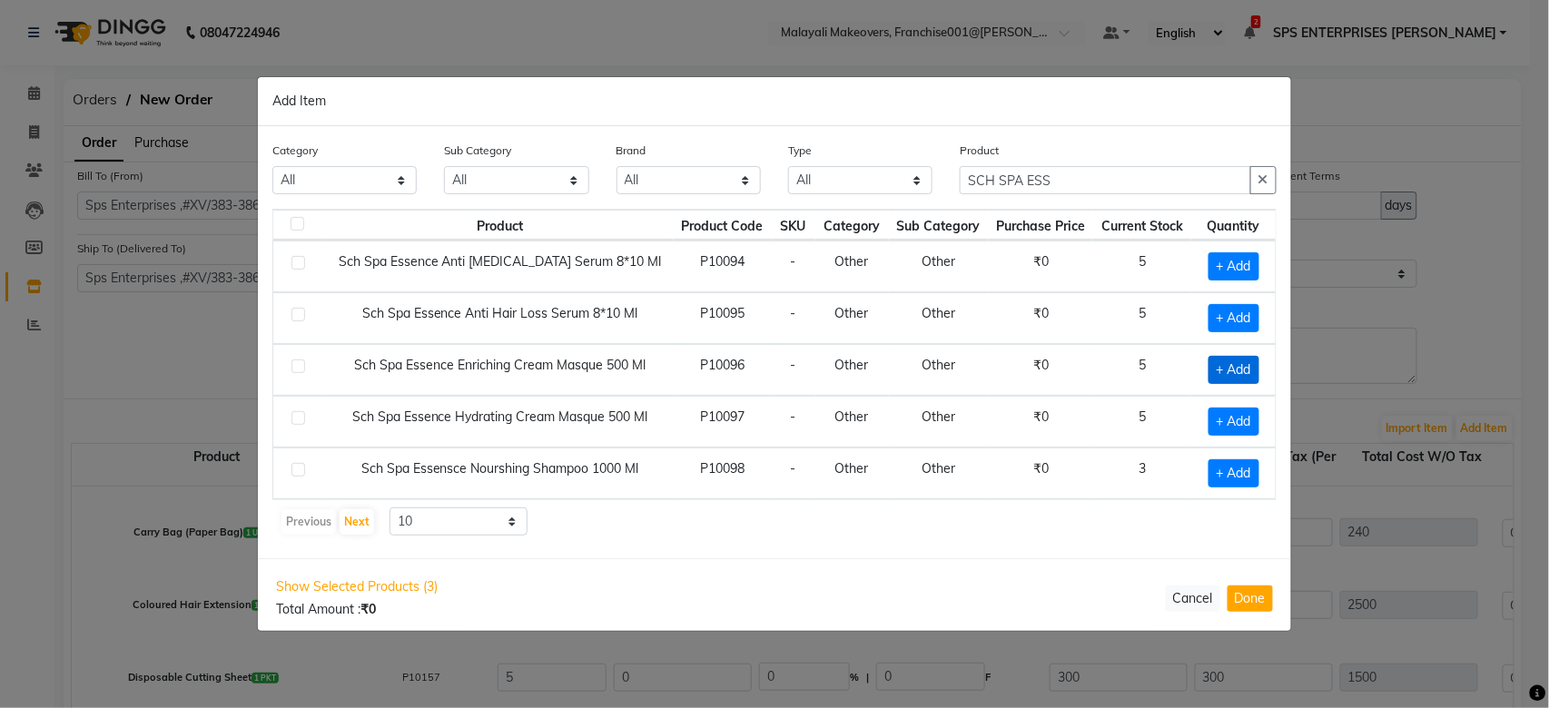
click at [1239, 375] on span "+ Add" at bounding box center [1233, 370] width 51 height 28
checkbox input "true"
click at [1255, 367] on icon at bounding box center [1256, 369] width 12 height 13
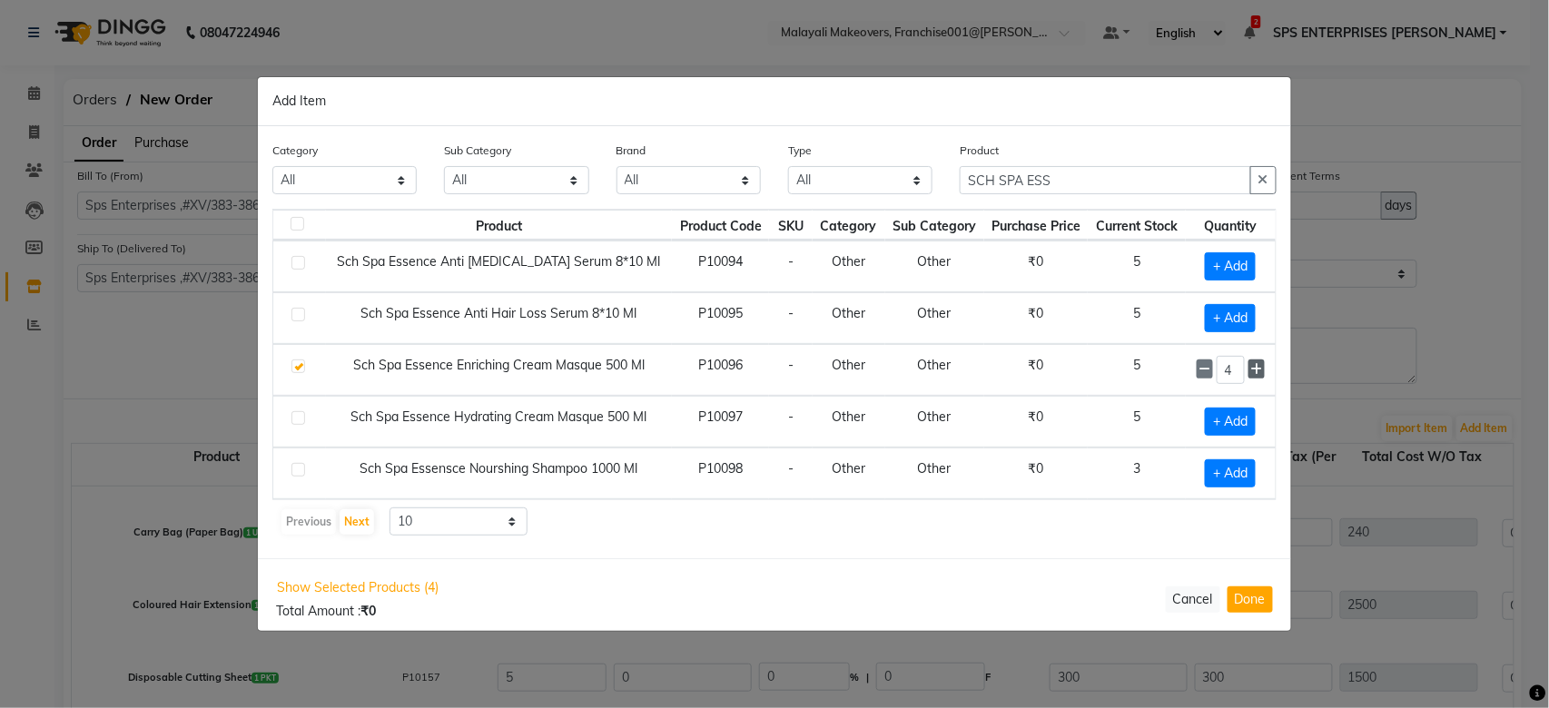
click at [1255, 367] on icon at bounding box center [1256, 369] width 12 height 13
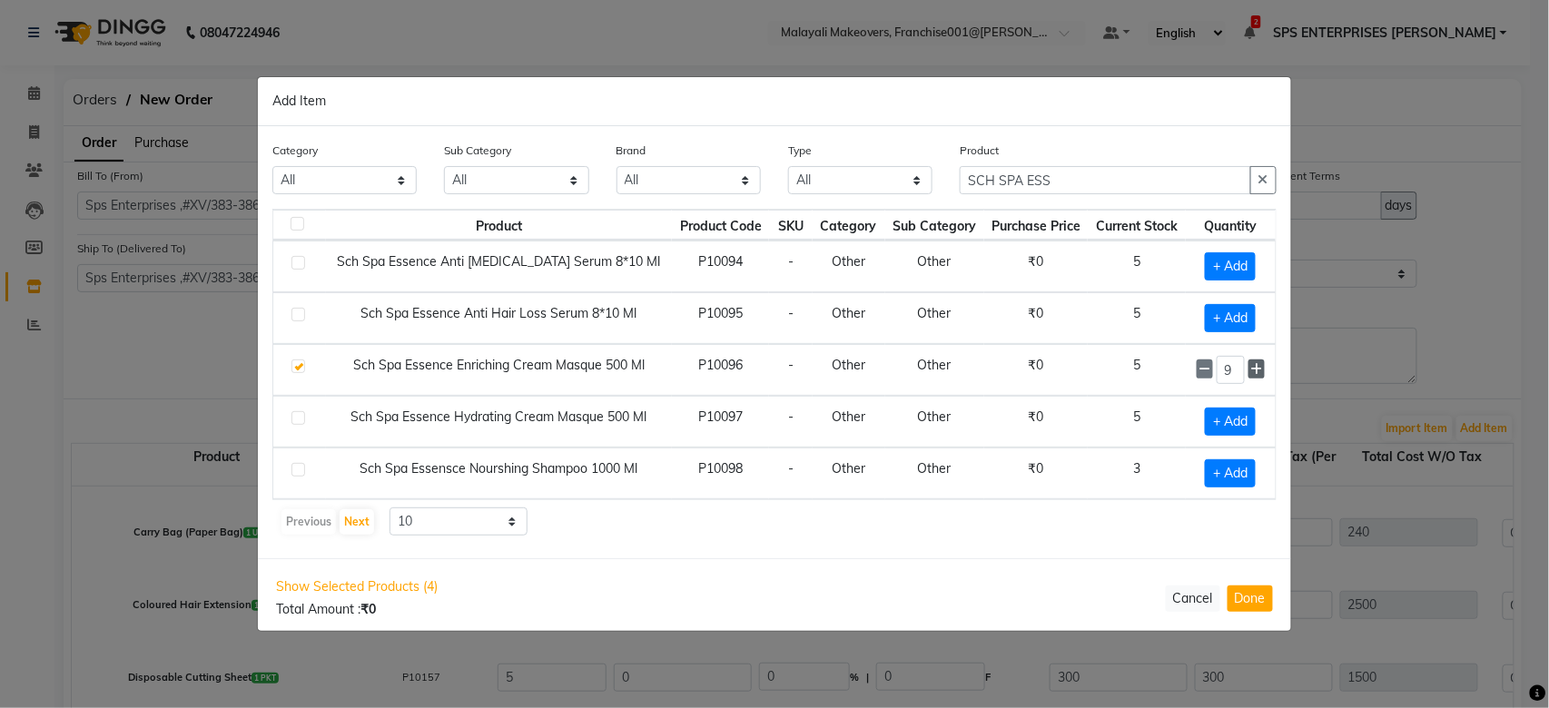
click at [1255, 367] on icon at bounding box center [1256, 369] width 12 height 13
type input "10"
click at [1254, 424] on span "+ Add" at bounding box center [1230, 422] width 51 height 28
checkbox input "true"
click at [1257, 425] on icon at bounding box center [1256, 421] width 12 height 13
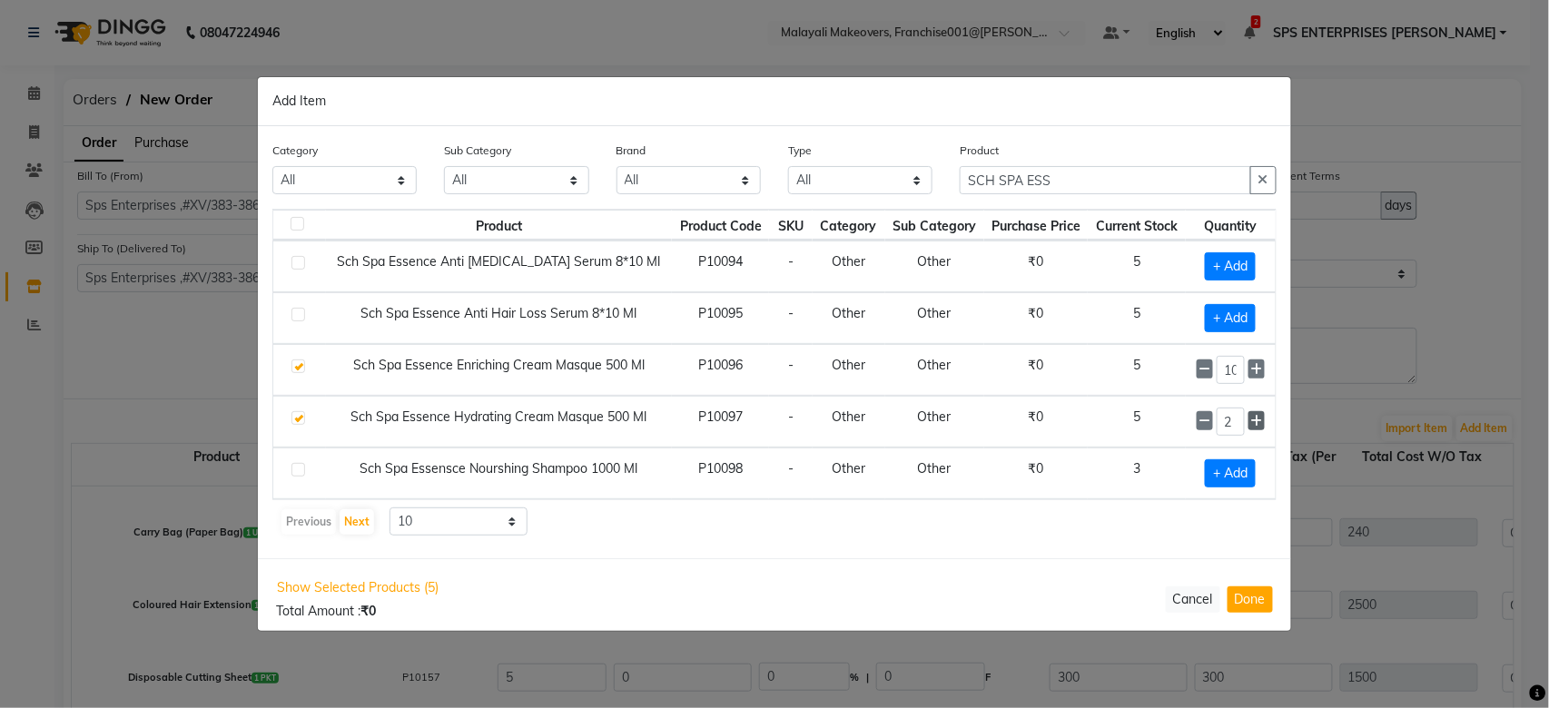
click at [1257, 425] on icon at bounding box center [1256, 421] width 12 height 13
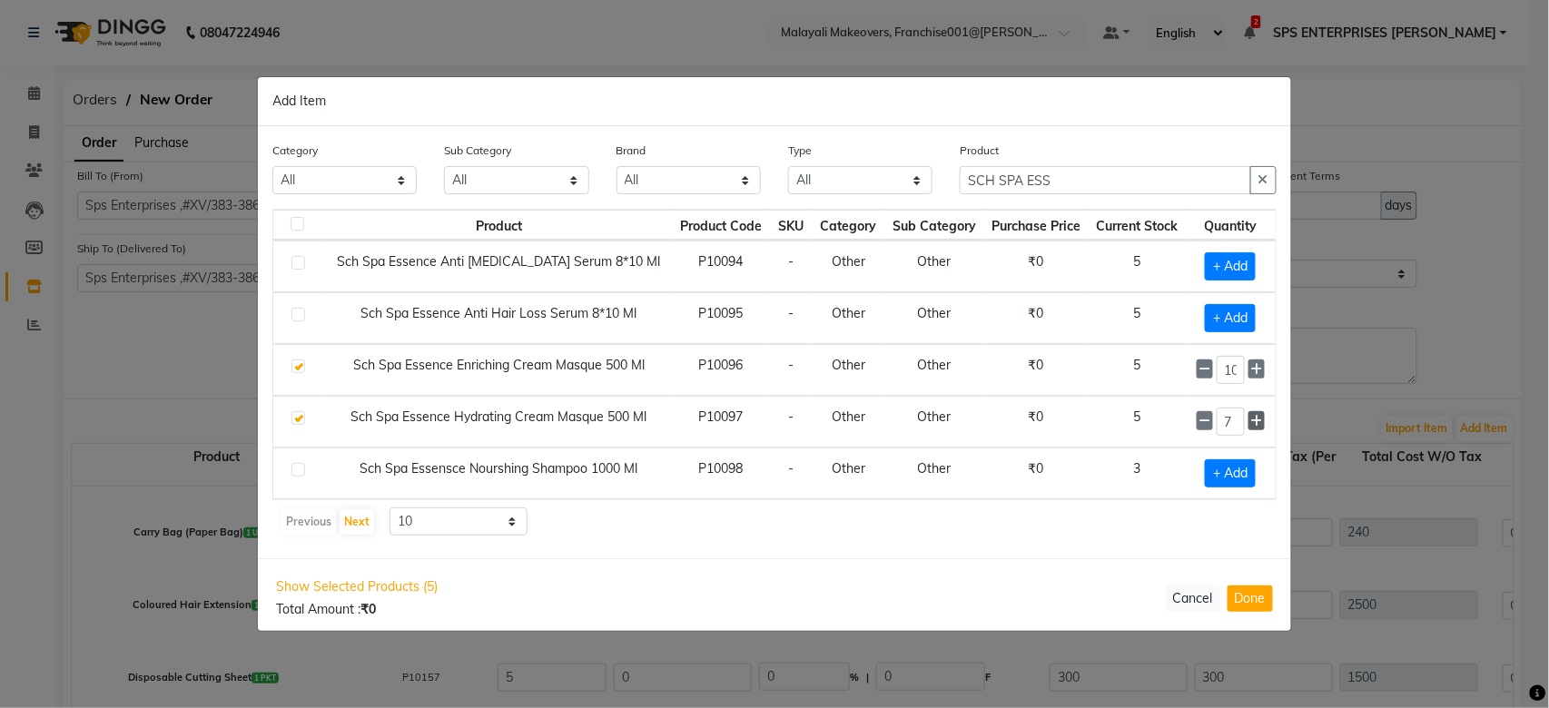
click at [1255, 426] on icon at bounding box center [1256, 421] width 12 height 13
click at [1201, 425] on icon at bounding box center [1204, 421] width 12 height 13
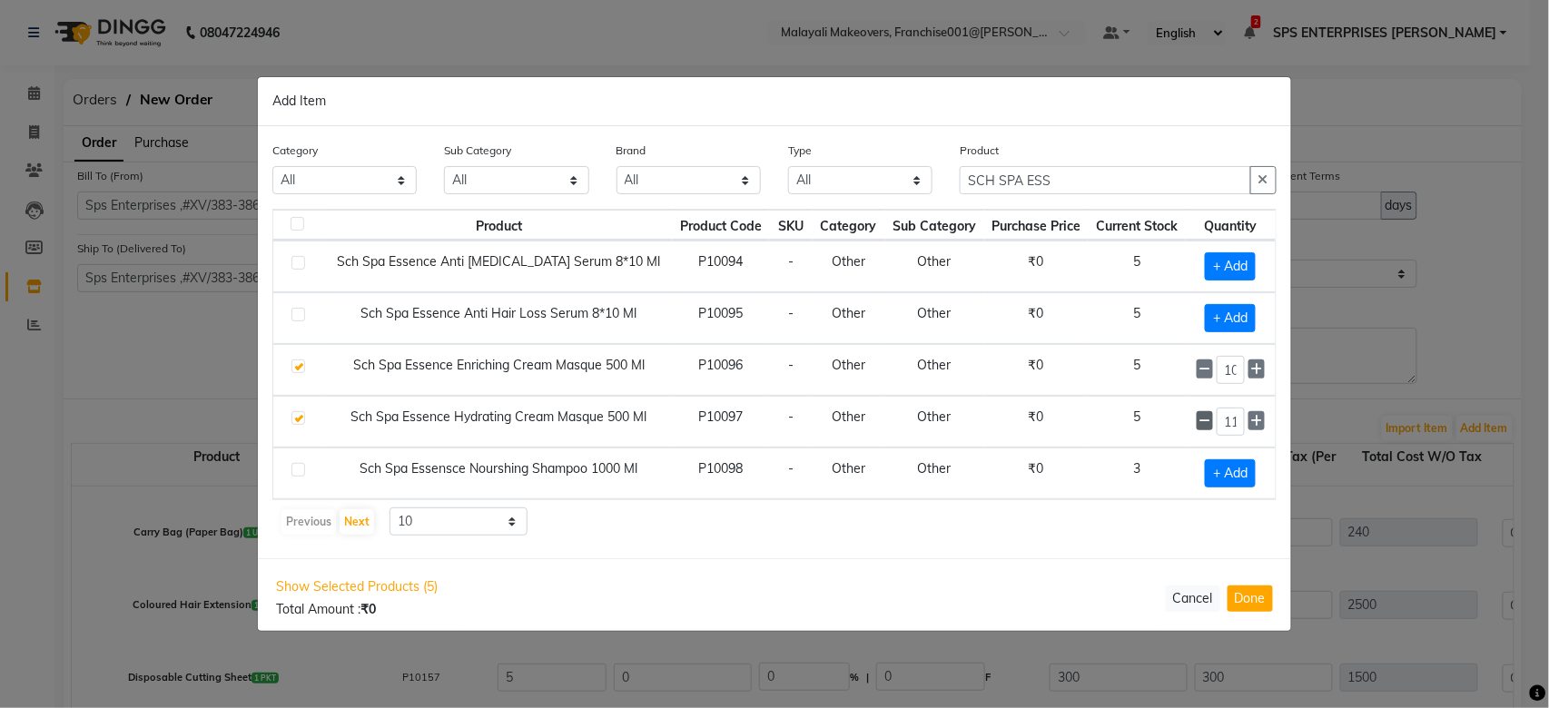
type input "10"
click at [1067, 189] on input "SCH SPA ESS" at bounding box center [1105, 180] width 291 height 28
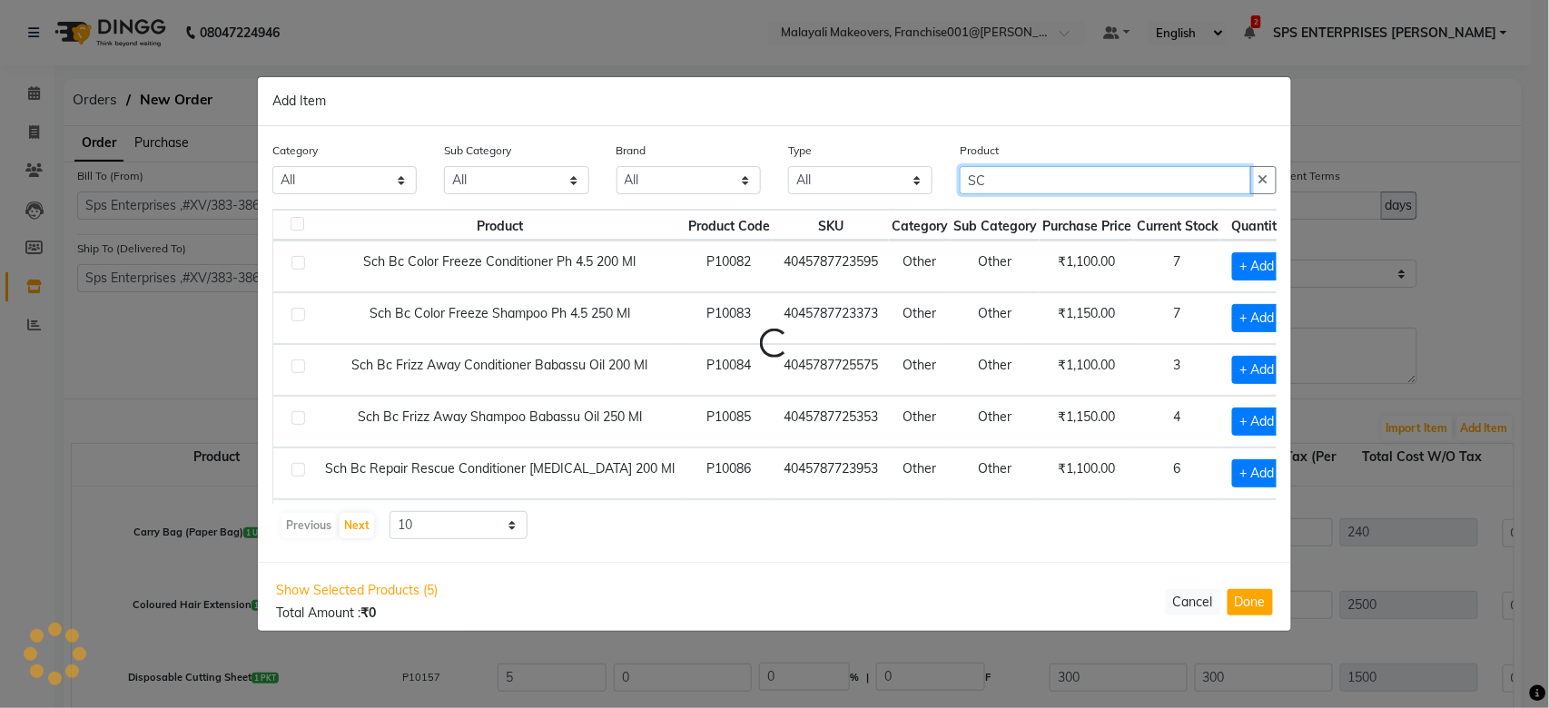
type input "S"
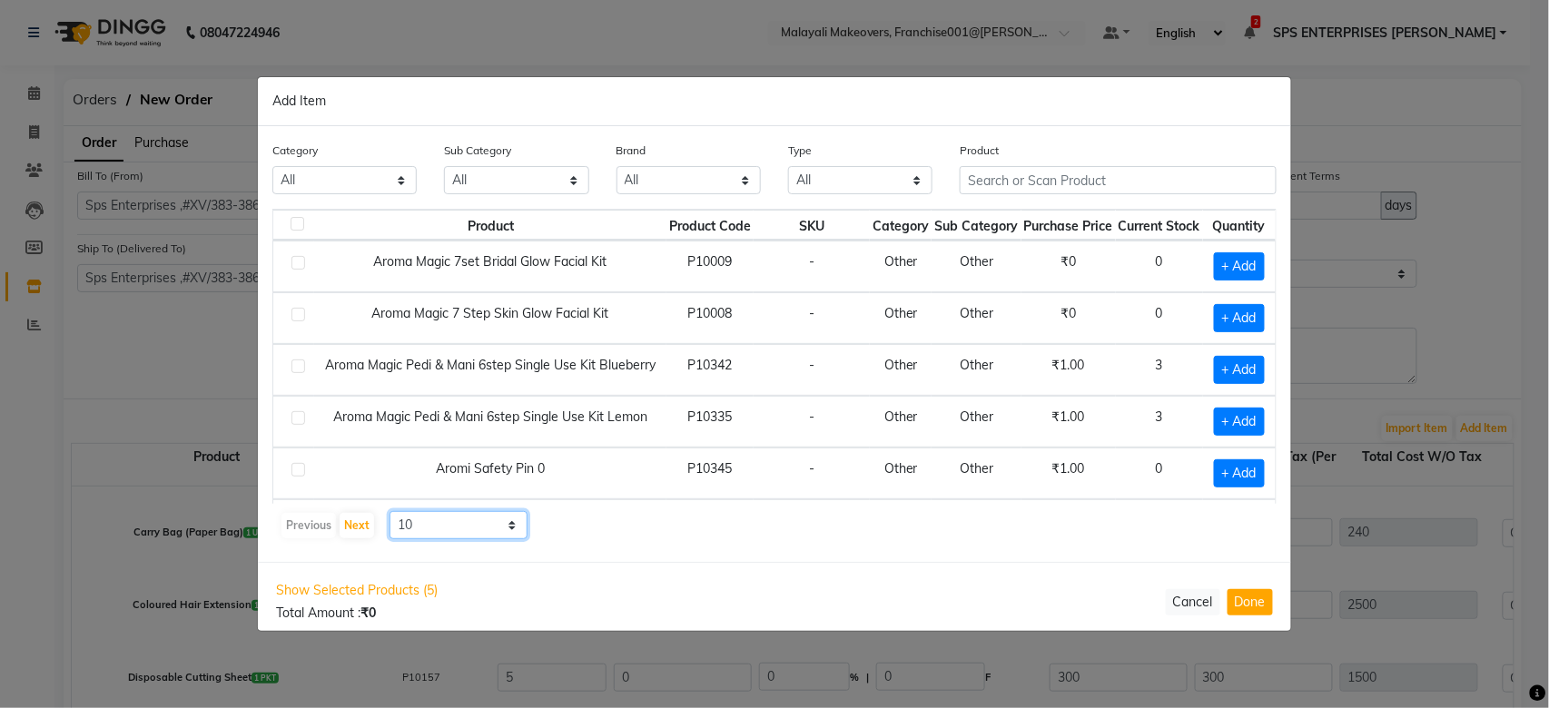
click at [520, 526] on select "10 50 100" at bounding box center [458, 525] width 138 height 28
select select "100"
click at [389, 511] on select "10 50 100" at bounding box center [458, 525] width 138 height 28
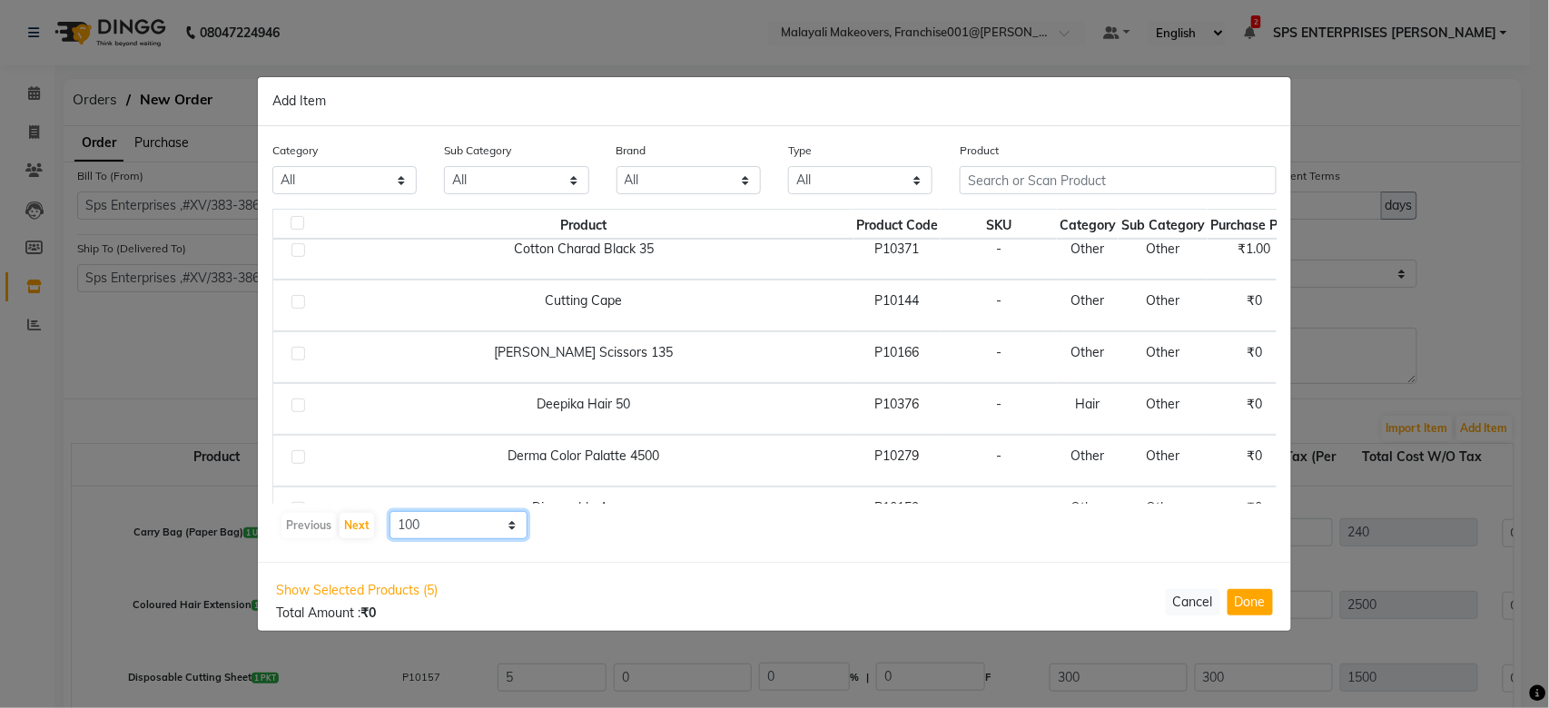
scroll to position [4954, 0]
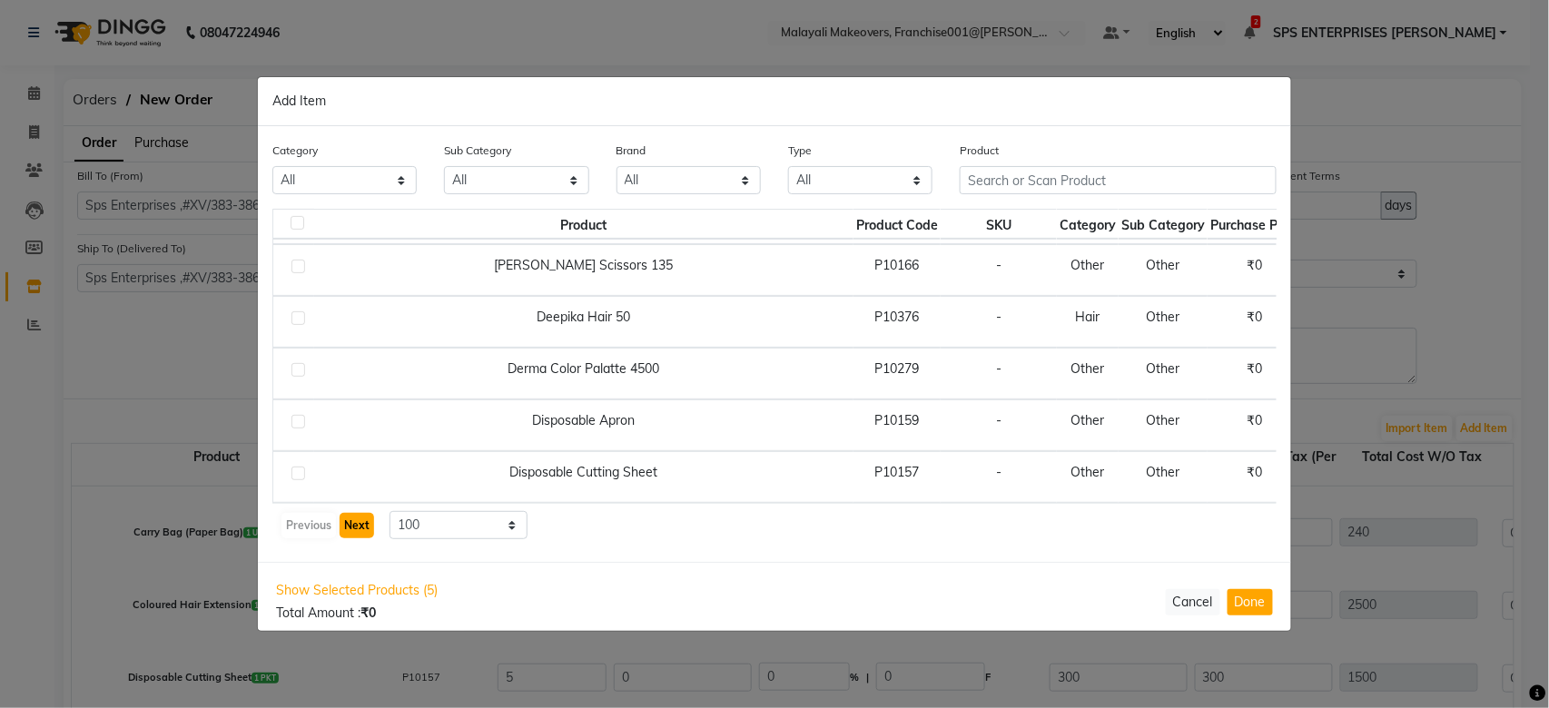
click at [353, 525] on button "Next" at bounding box center [357, 525] width 34 height 25
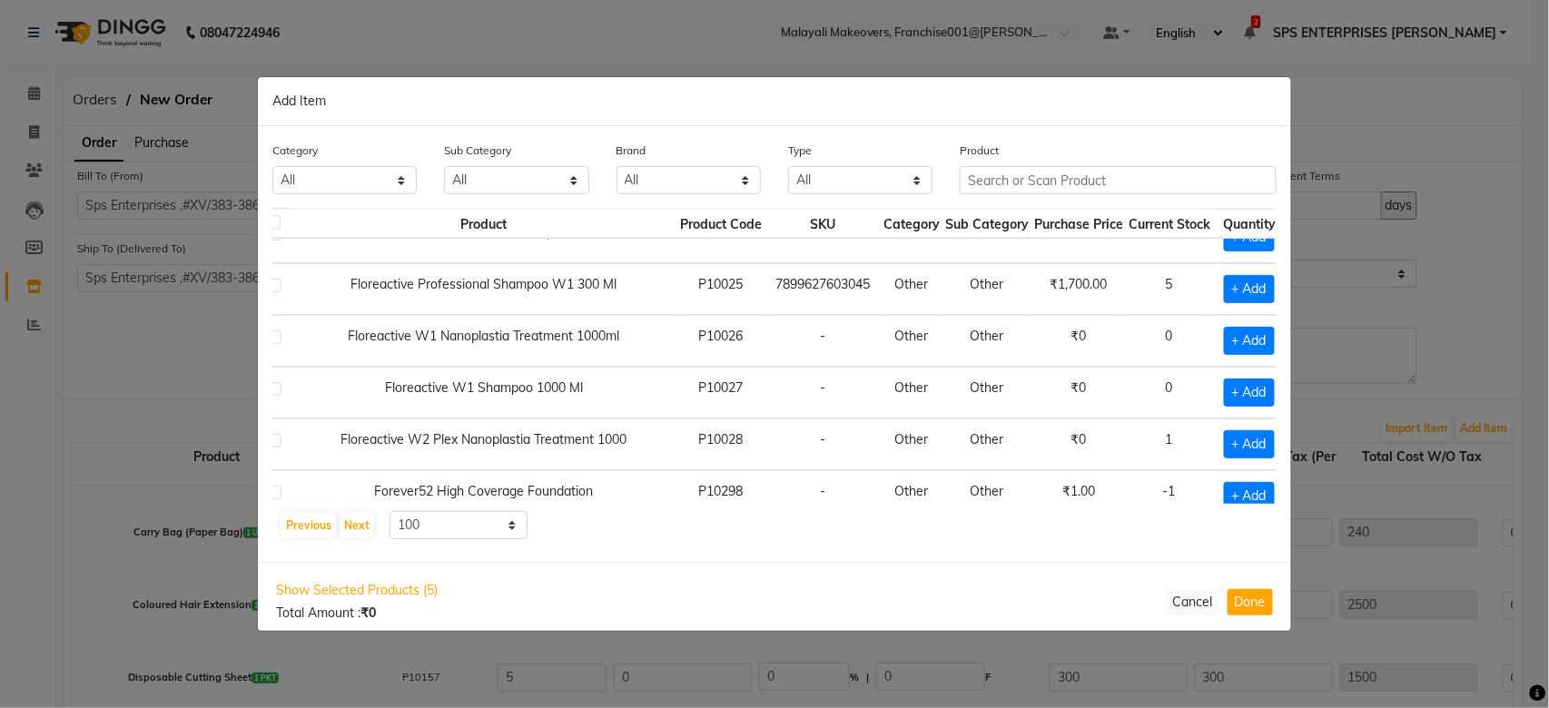
scroll to position [1323, 56]
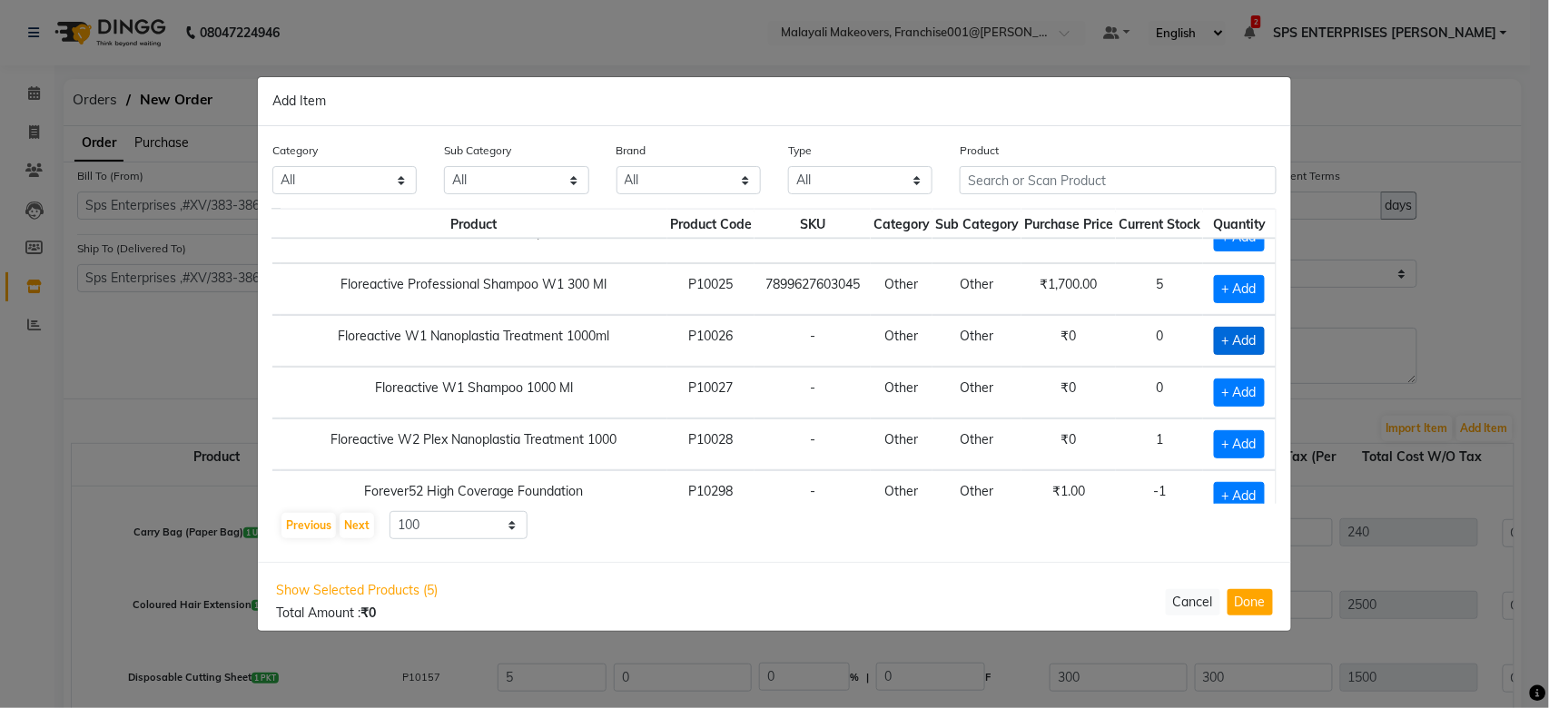
click at [1214, 342] on span "+ Add" at bounding box center [1239, 341] width 51 height 28
checkbox input "true"
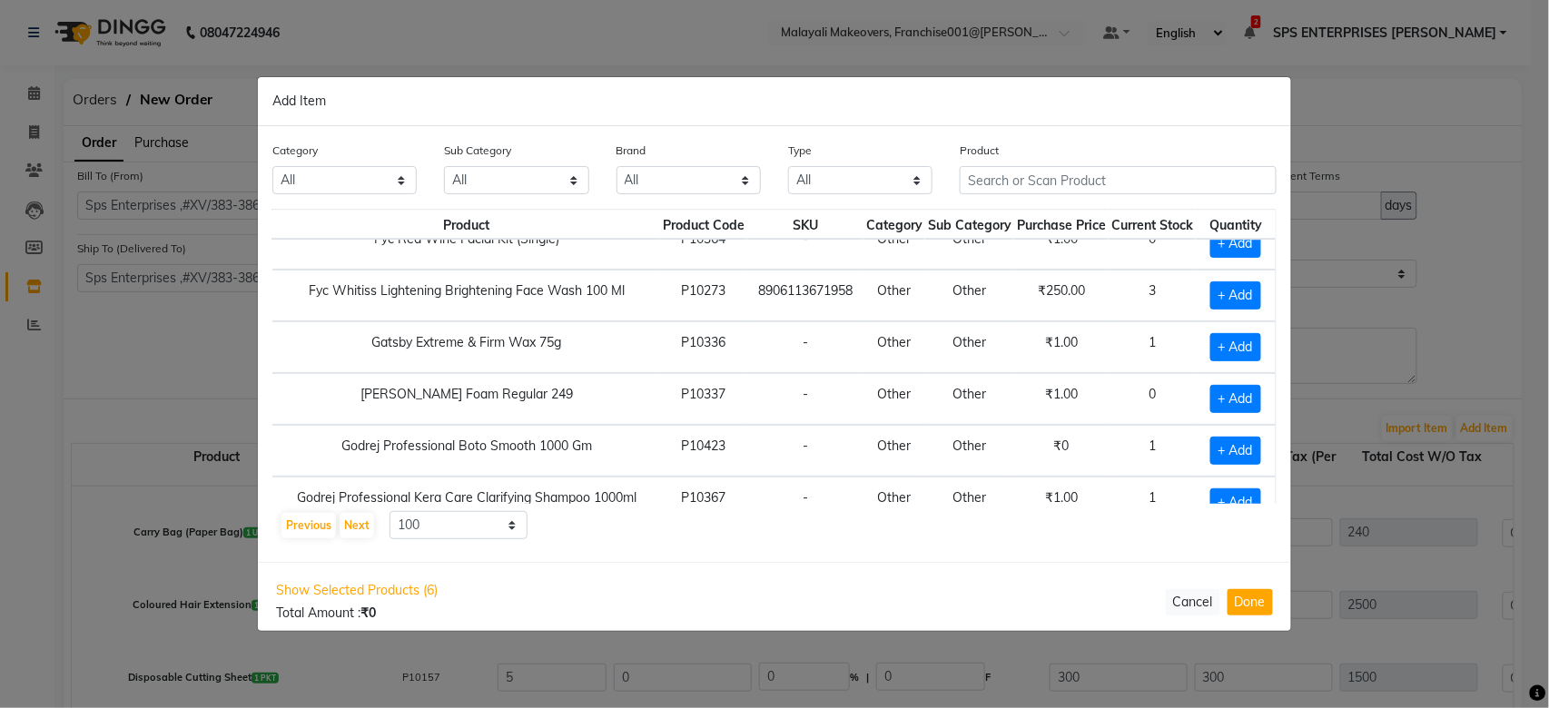
scroll to position [1927, 56]
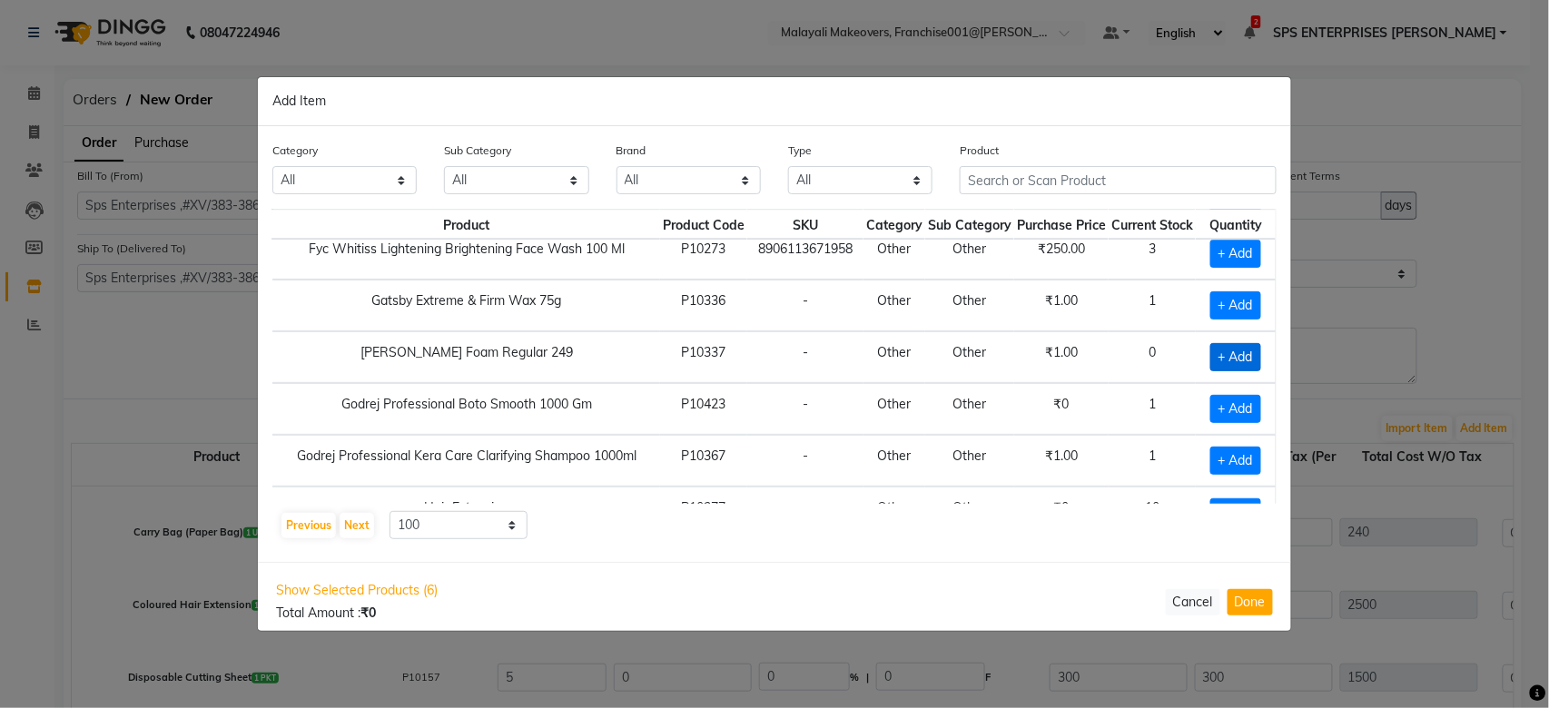
click at [1210, 354] on span "+ Add" at bounding box center [1235, 357] width 51 height 28
checkbox input "true"
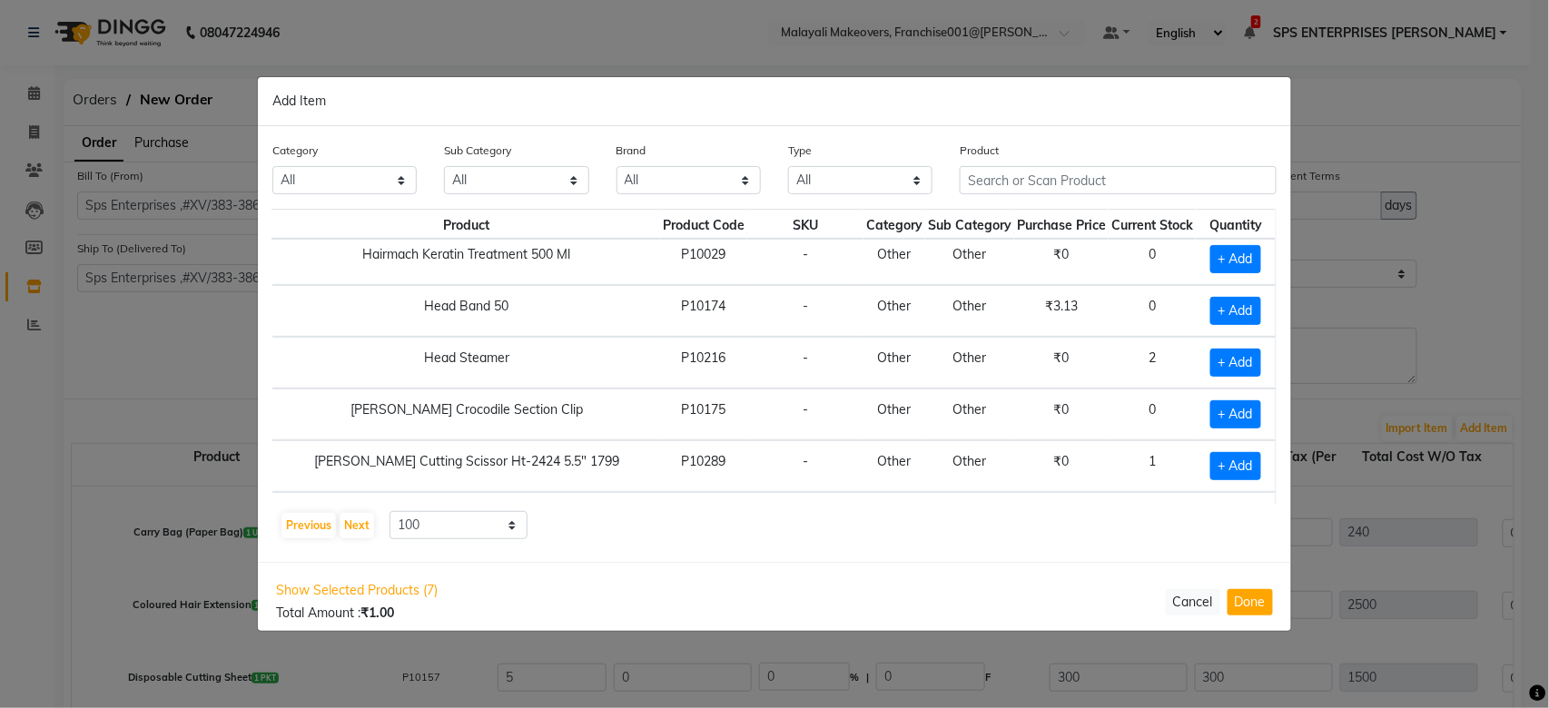
scroll to position [2533, 56]
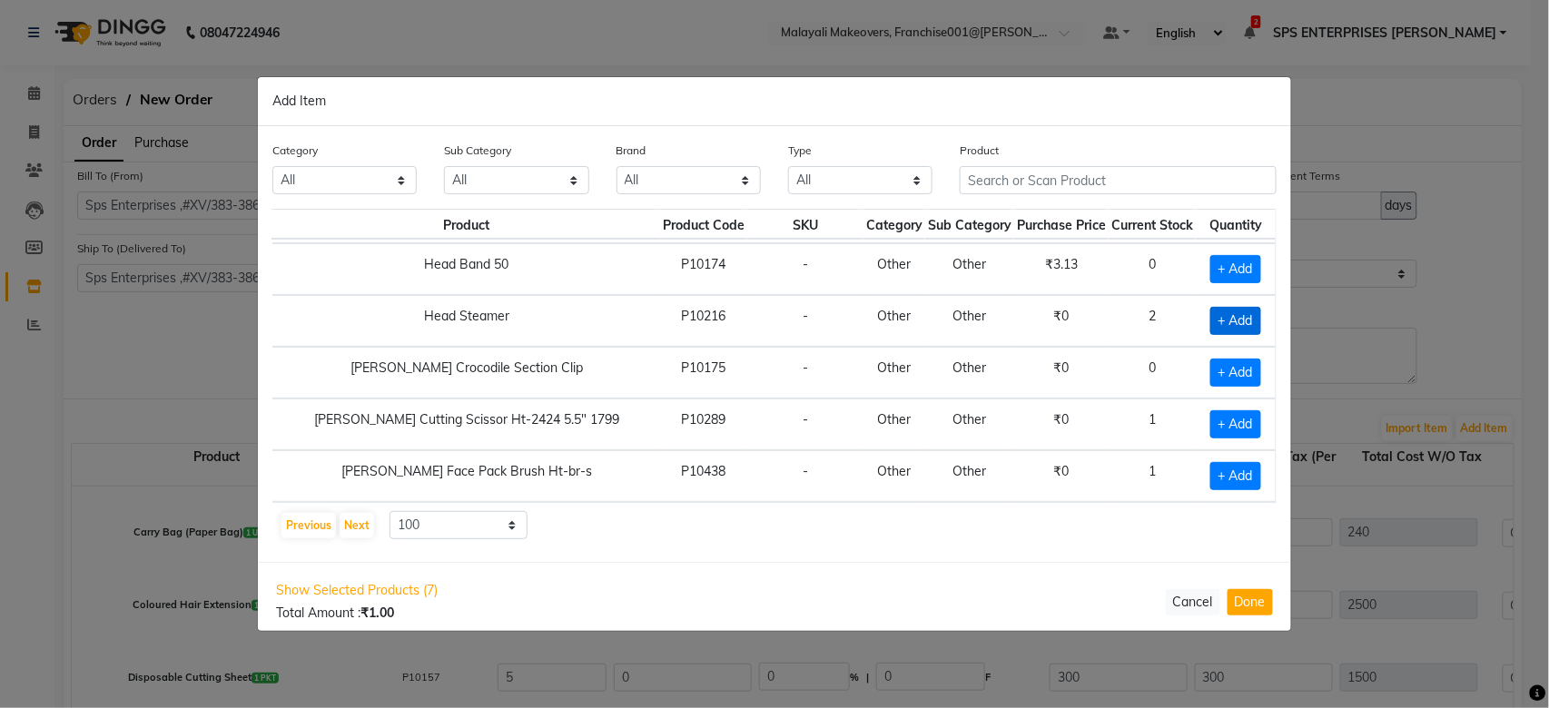
click at [1225, 327] on span "+ Add" at bounding box center [1235, 321] width 51 height 28
checkbox input "true"
click at [1252, 327] on icon at bounding box center [1258, 320] width 12 height 13
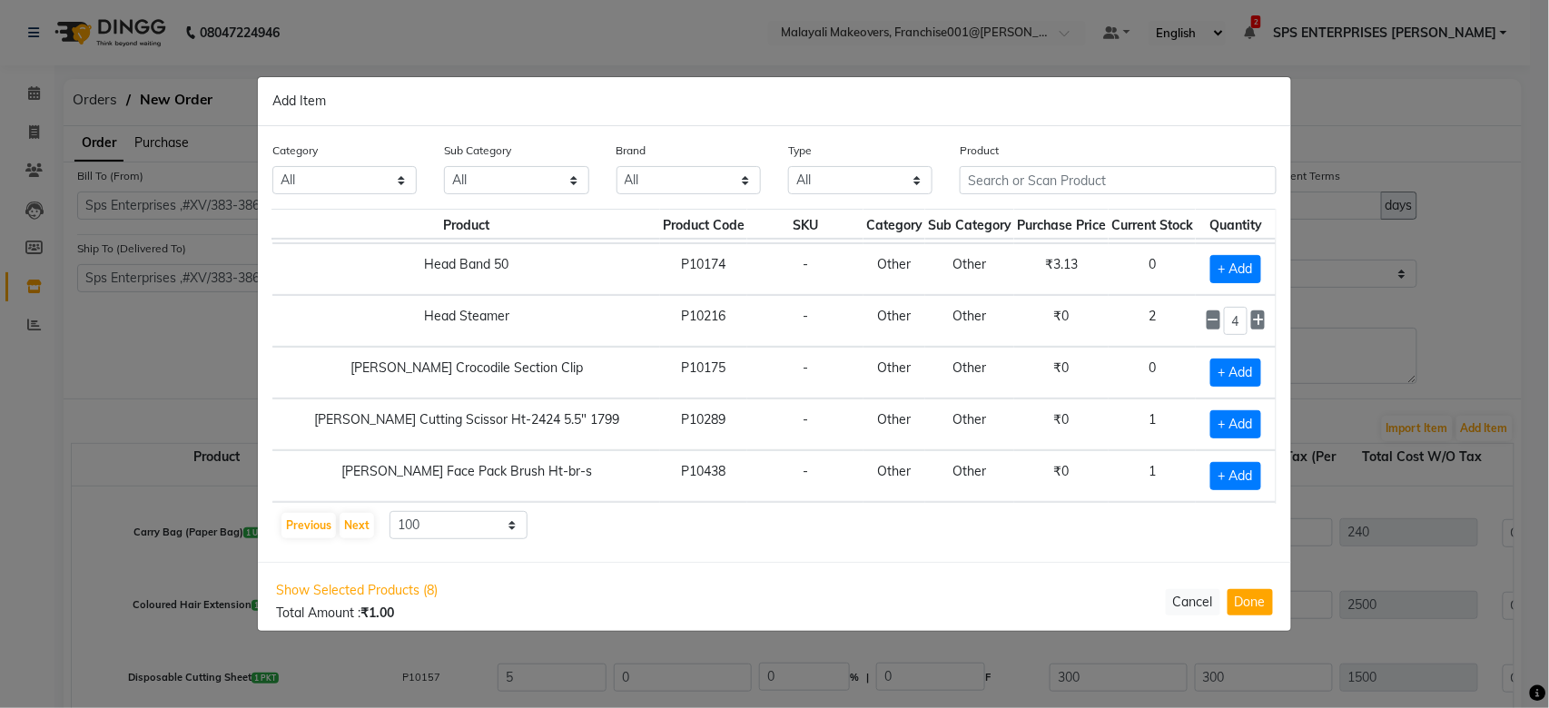
click at [1208, 330] on div "4" at bounding box center [1235, 321] width 58 height 28
click at [1207, 327] on icon at bounding box center [1213, 320] width 12 height 13
type input "1"
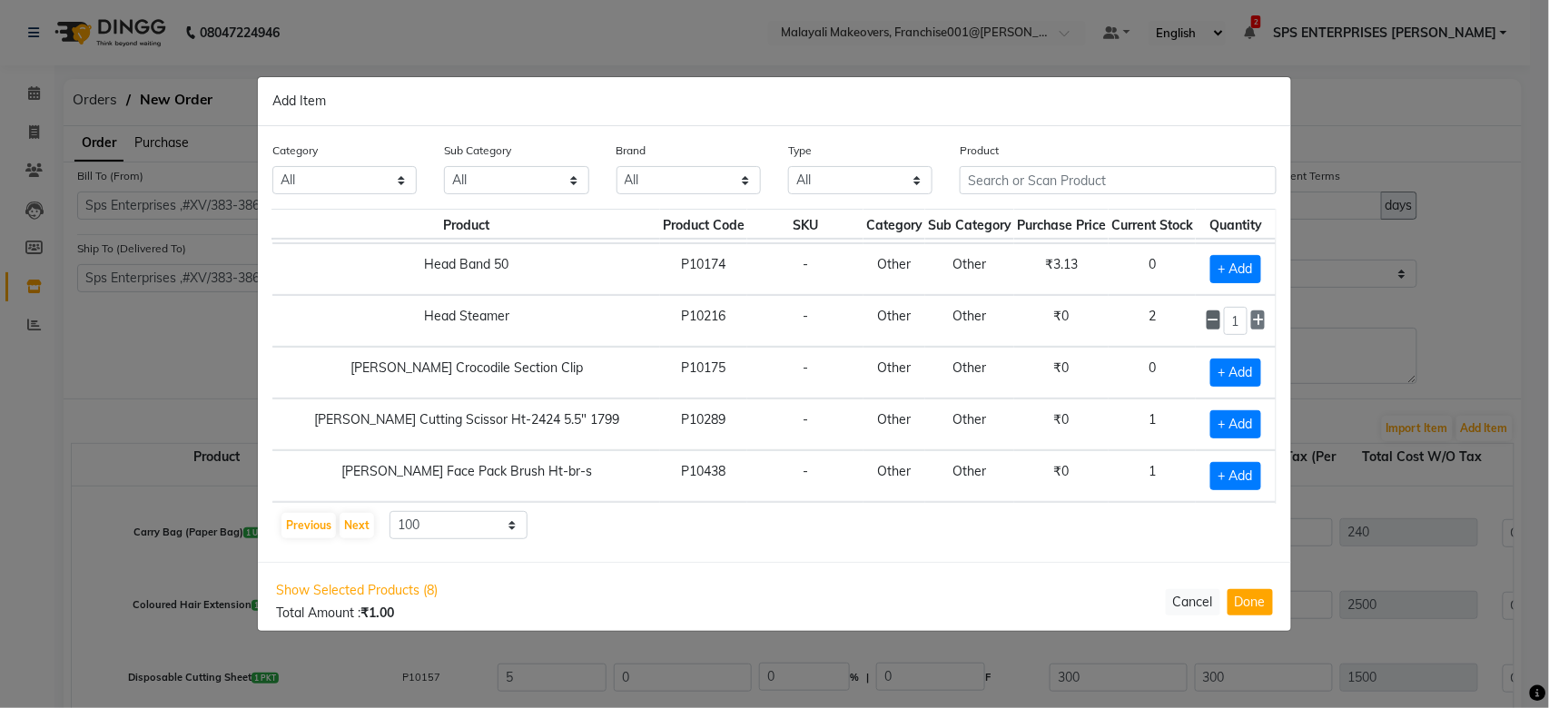
click at [1207, 327] on icon at bounding box center [1213, 320] width 12 height 13
checkbox input "false"
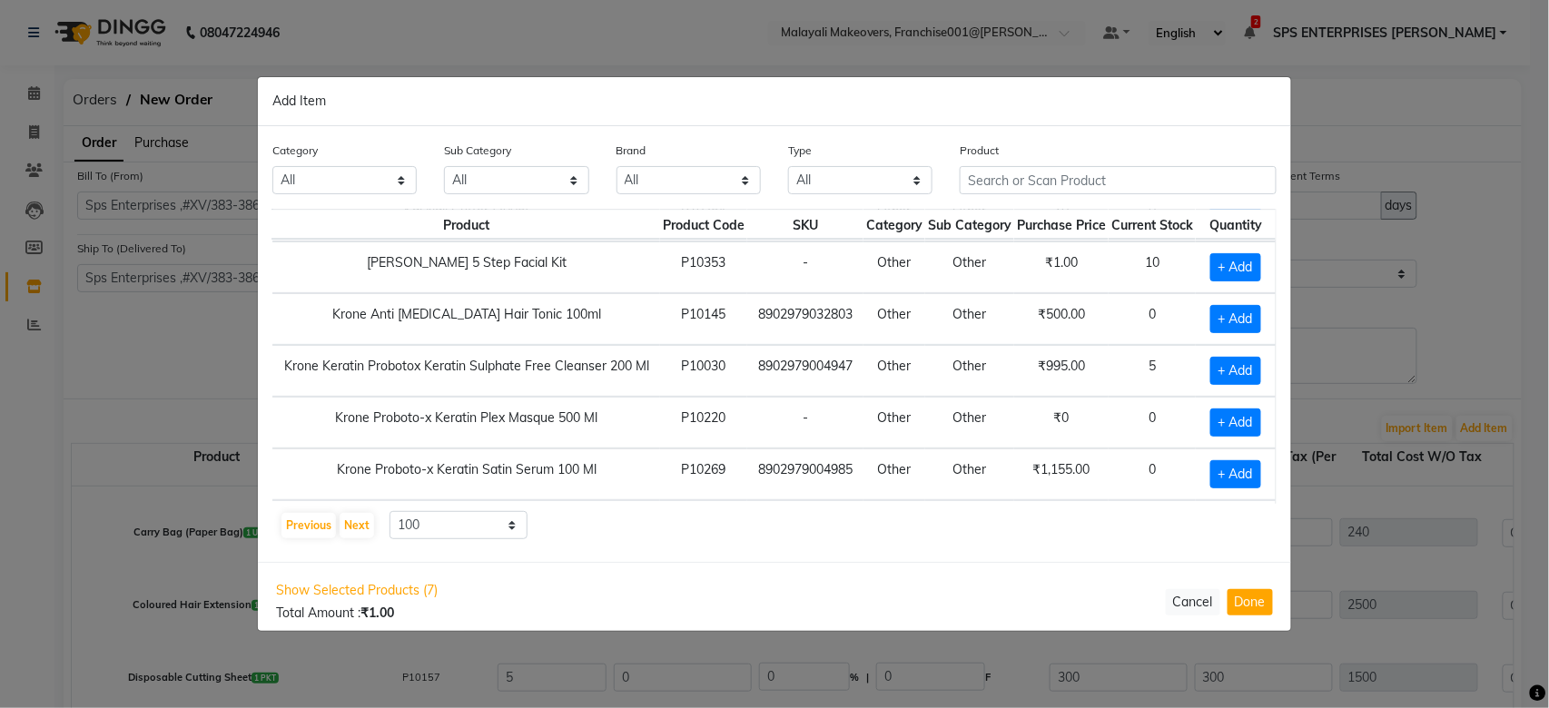
scroll to position [4348, 56]
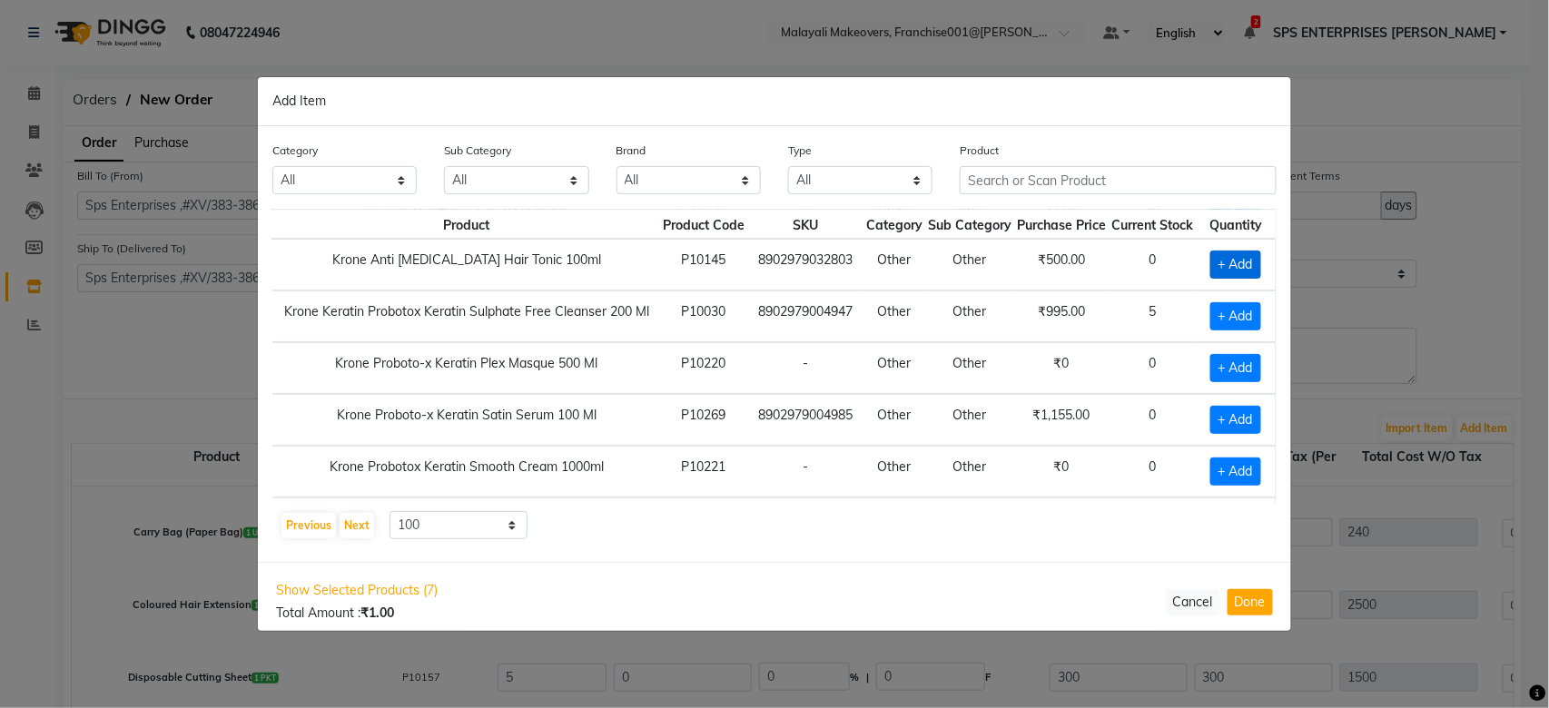
click at [1228, 278] on span "+ Add" at bounding box center [1235, 265] width 51 height 28
checkbox input "true"
click at [1252, 271] on icon at bounding box center [1258, 264] width 12 height 13
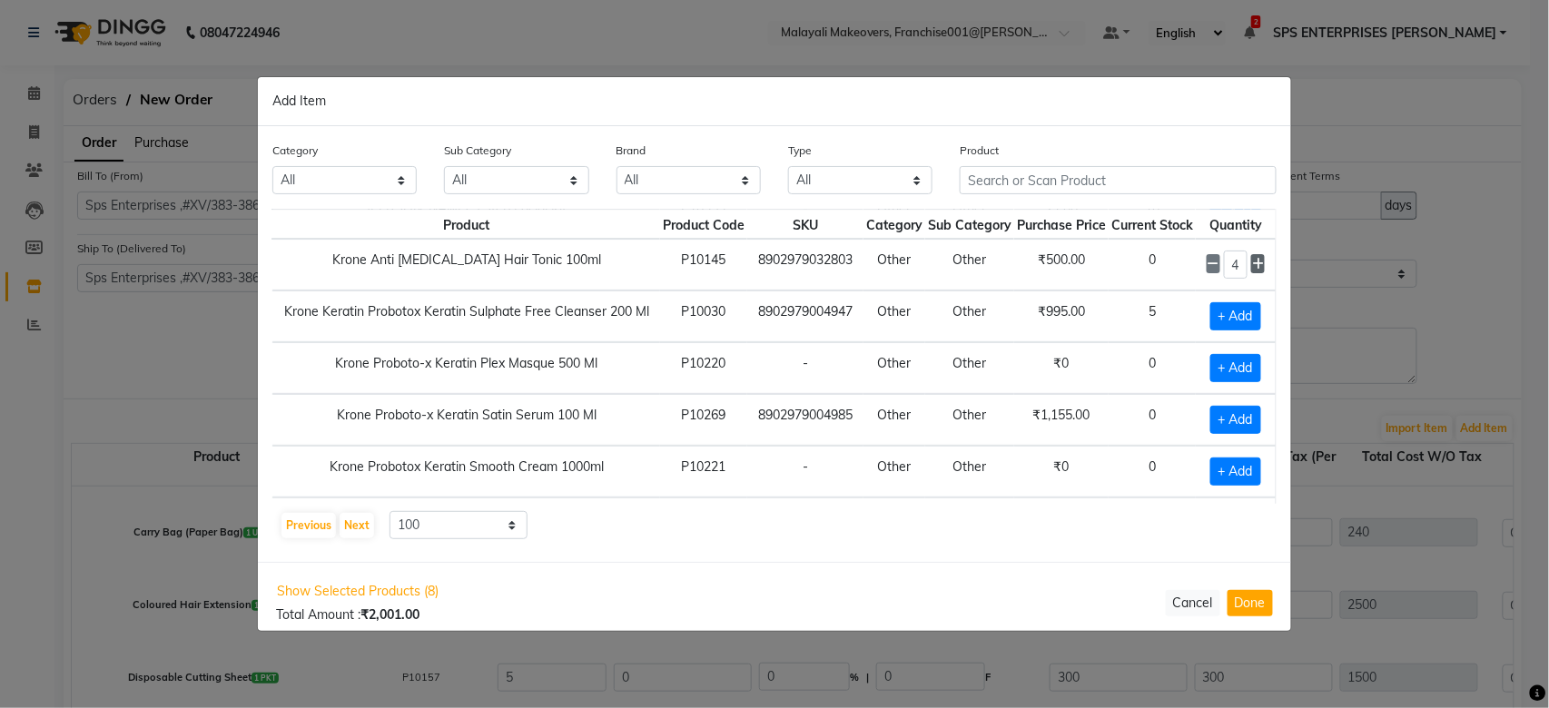
click at [1252, 271] on icon at bounding box center [1258, 264] width 12 height 13
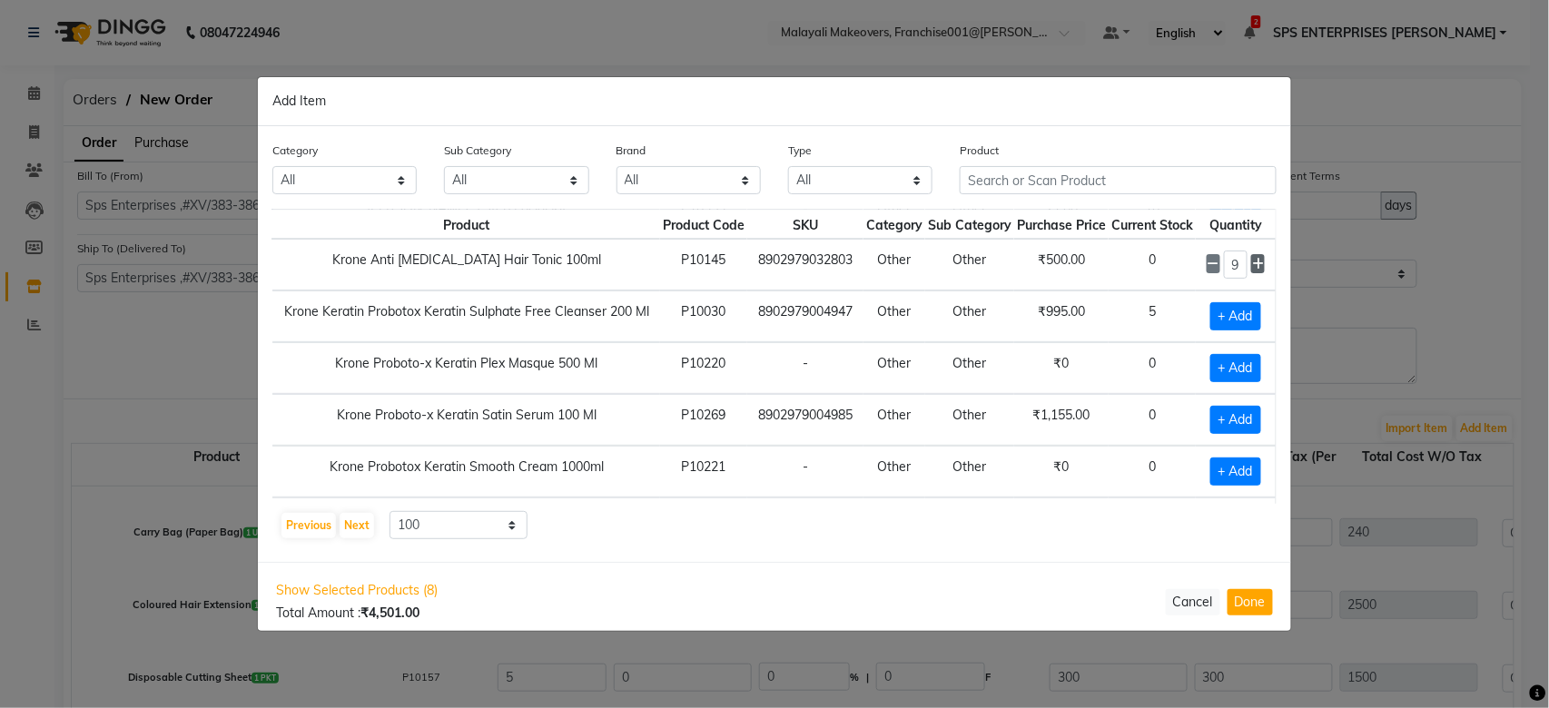
click at [1252, 271] on icon at bounding box center [1258, 264] width 12 height 13
click at [1207, 271] on icon at bounding box center [1213, 264] width 12 height 13
type input "10"
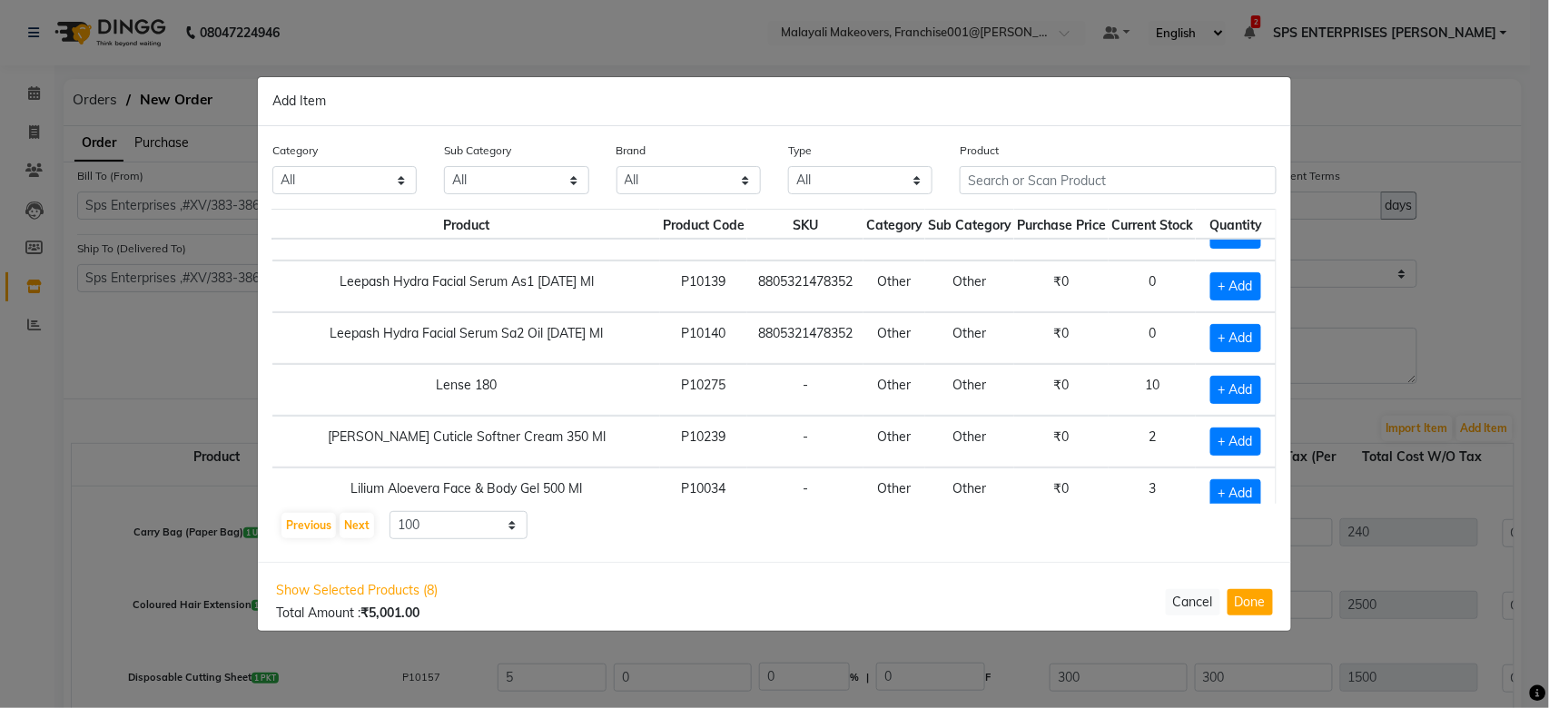
scroll to position [4953, 56]
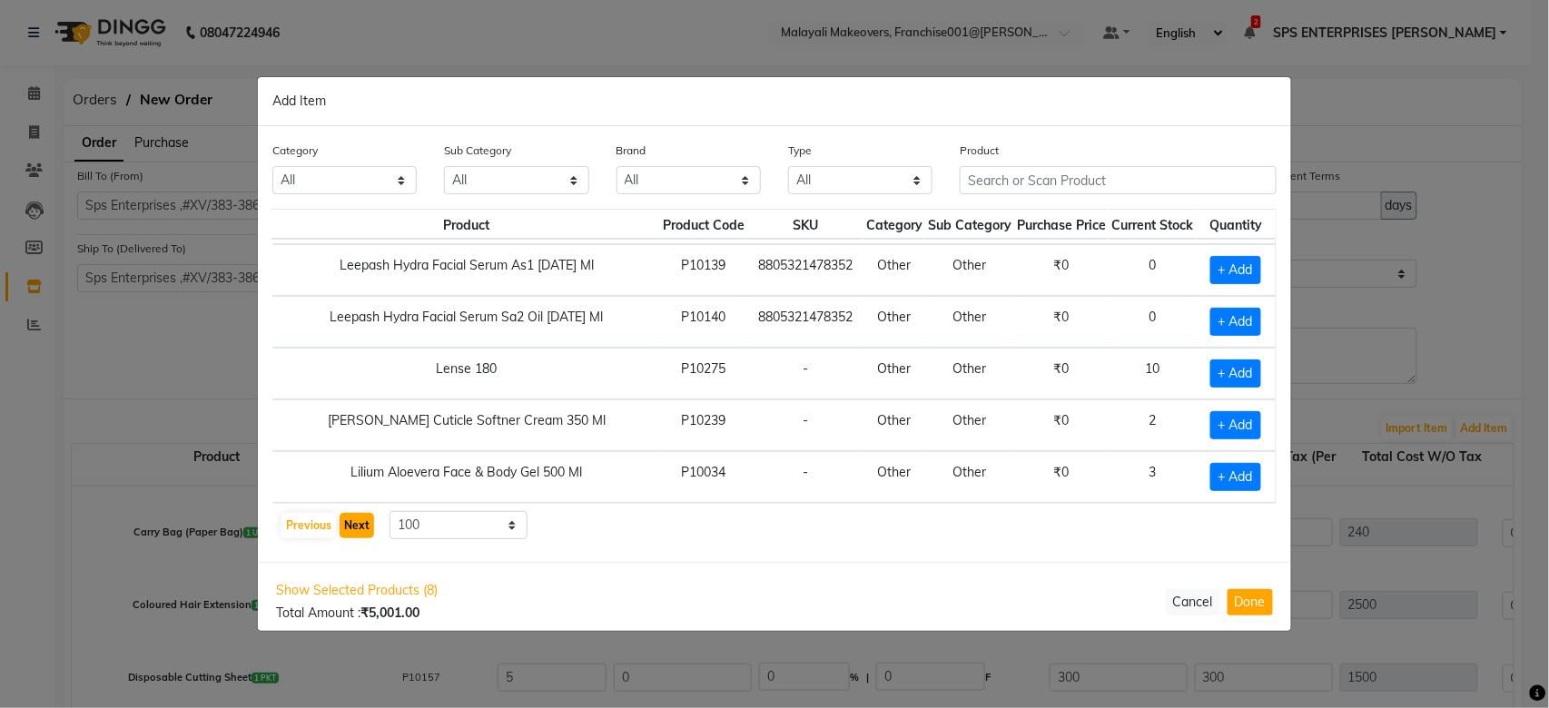
click at [358, 529] on button "Next" at bounding box center [357, 525] width 34 height 25
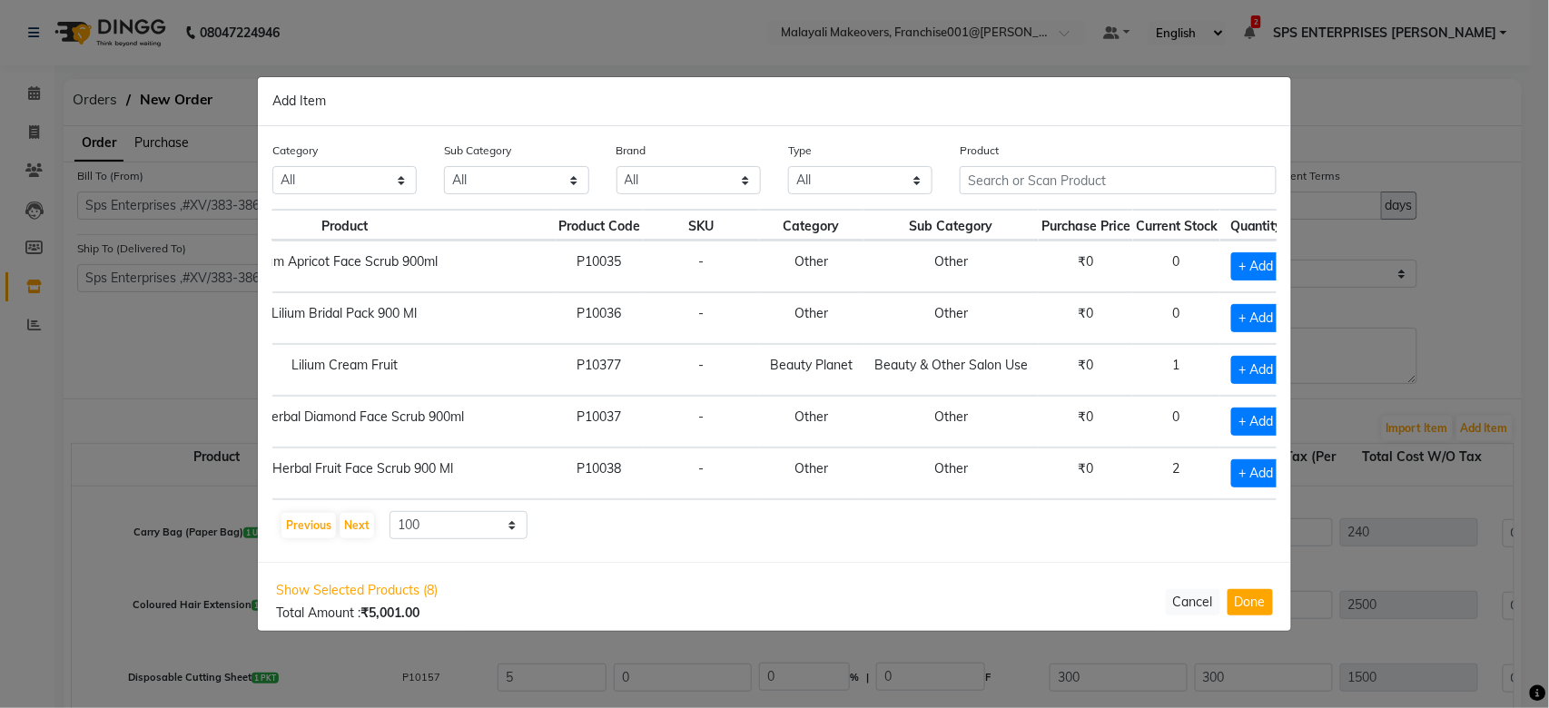
scroll to position [0, 211]
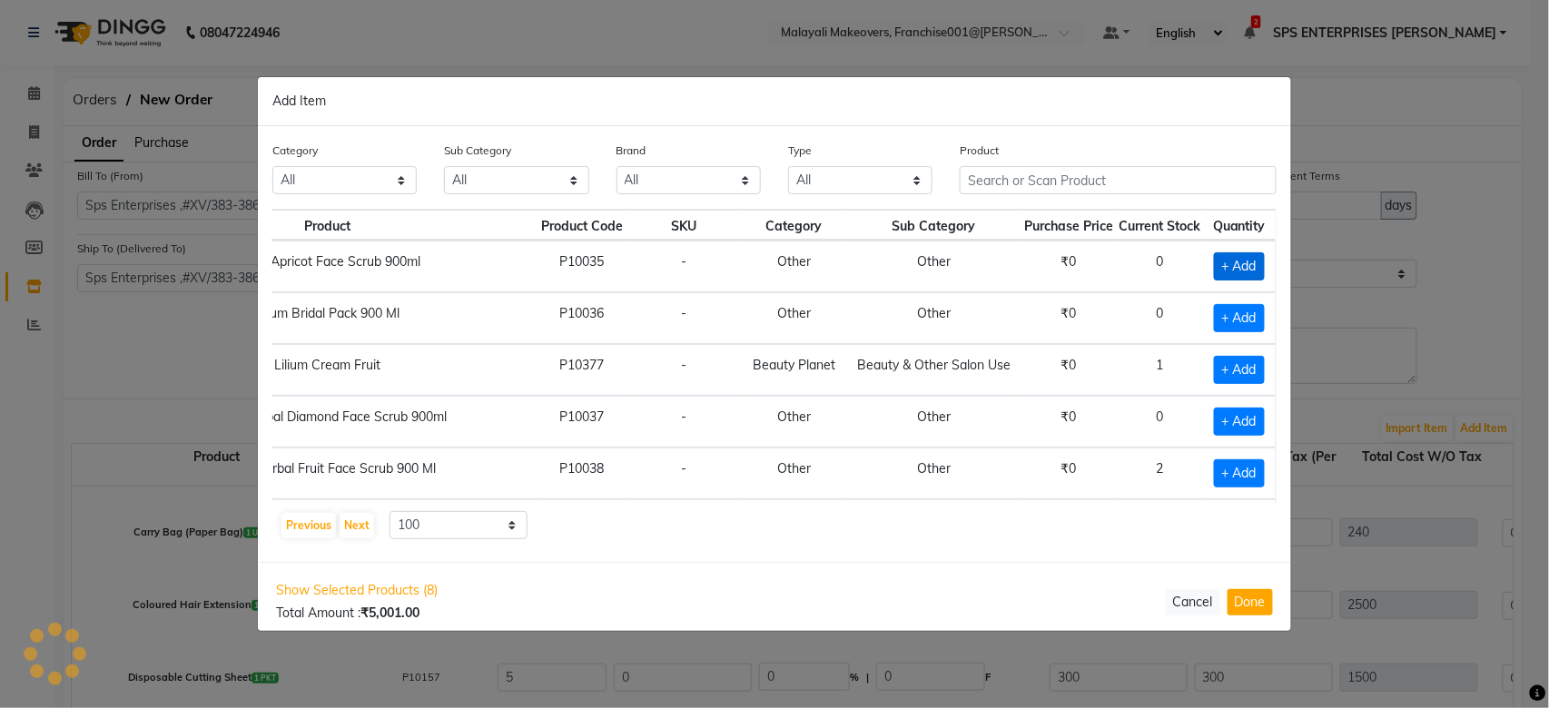
click at [1217, 261] on span "+ Add" at bounding box center [1239, 266] width 51 height 28
checkbox input "true"
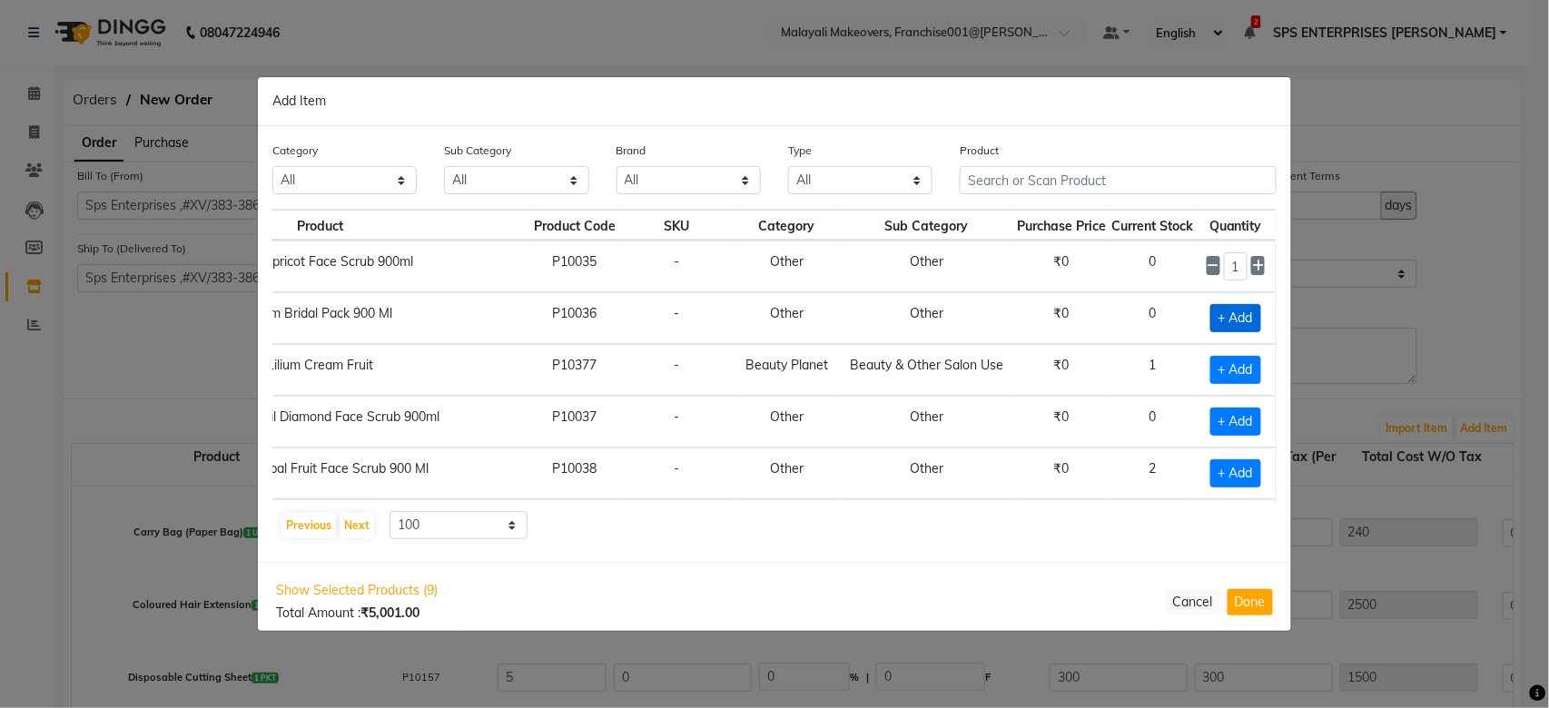
click at [1211, 321] on span "+ Add" at bounding box center [1235, 318] width 51 height 28
checkbox input "true"
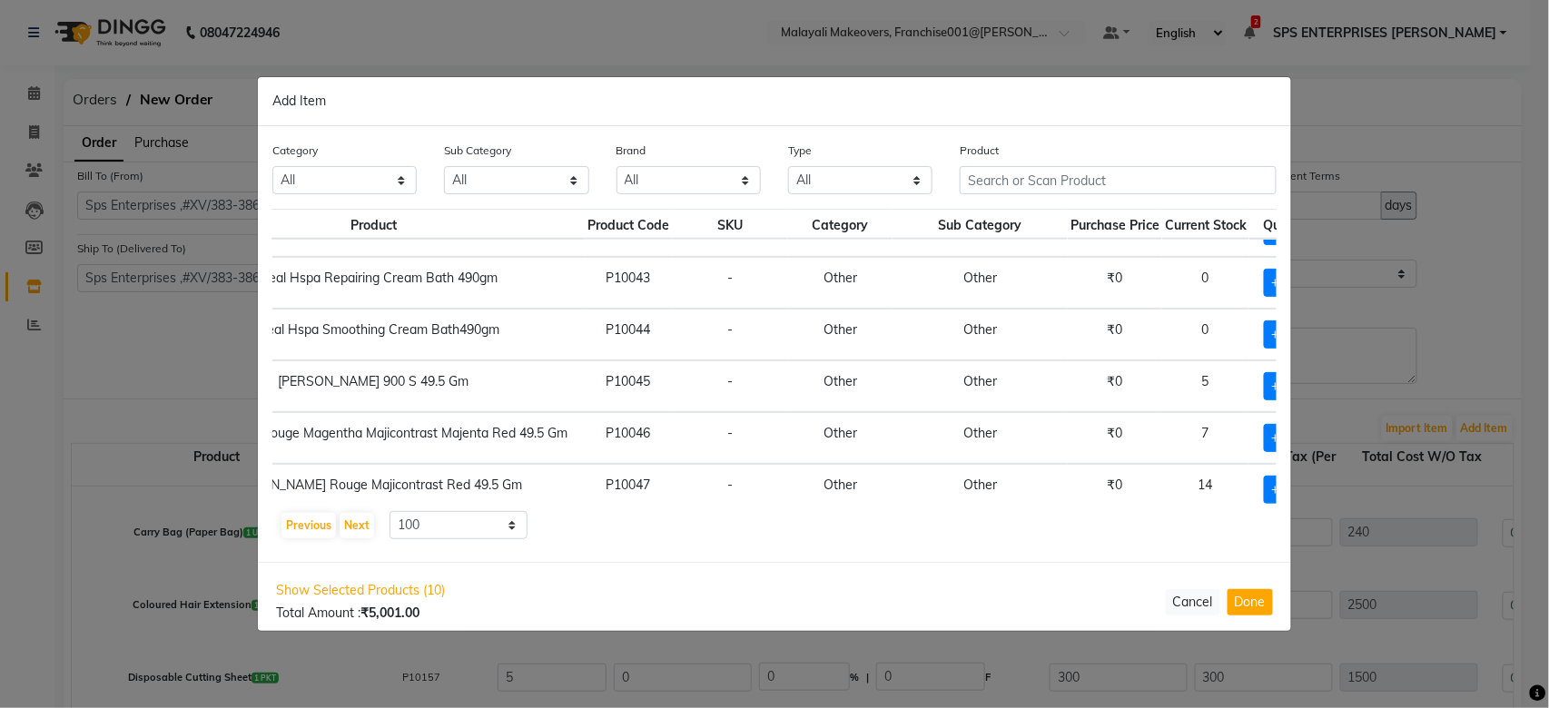
scroll to position [605, 219]
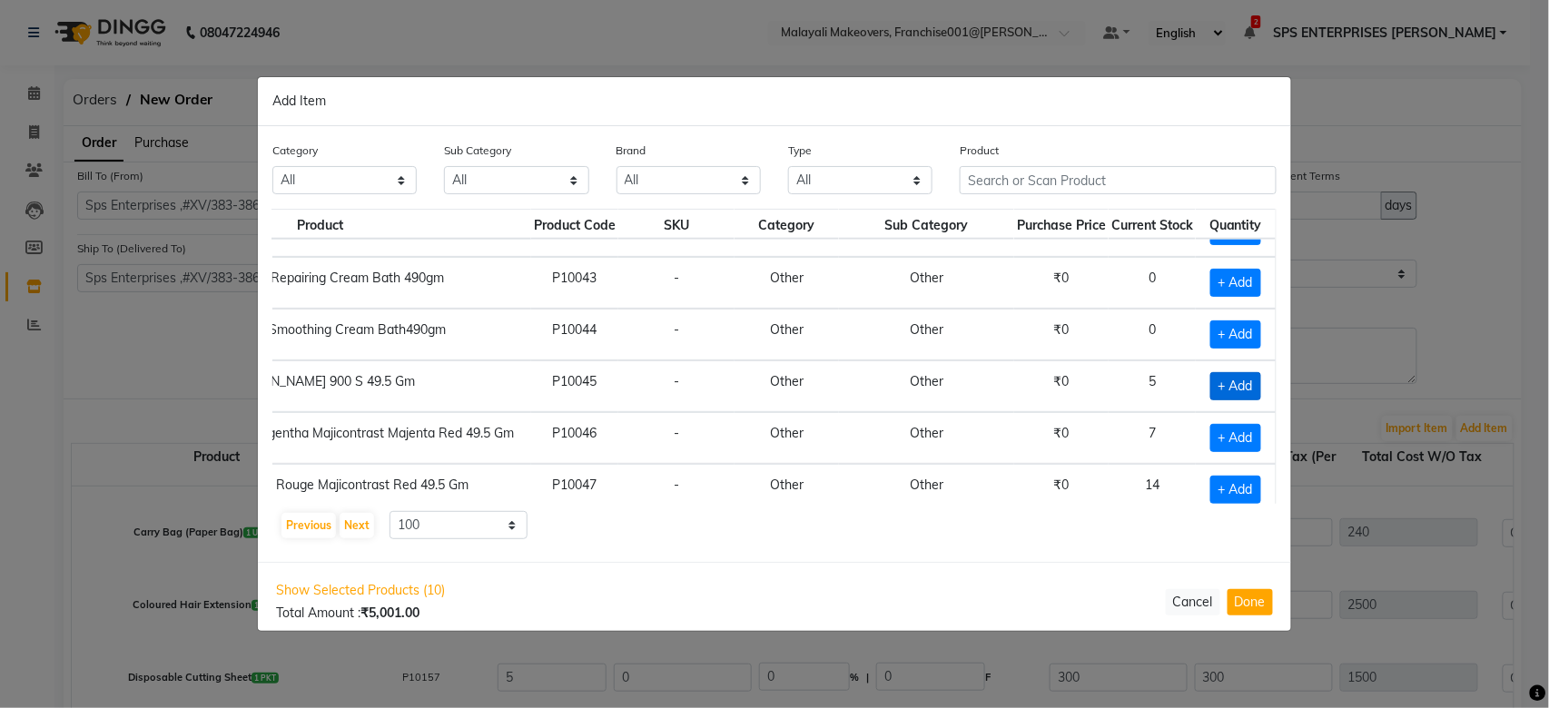
click at [1210, 391] on span "+ Add" at bounding box center [1235, 386] width 51 height 28
checkbox input "true"
click at [1252, 384] on icon at bounding box center [1258, 385] width 12 height 13
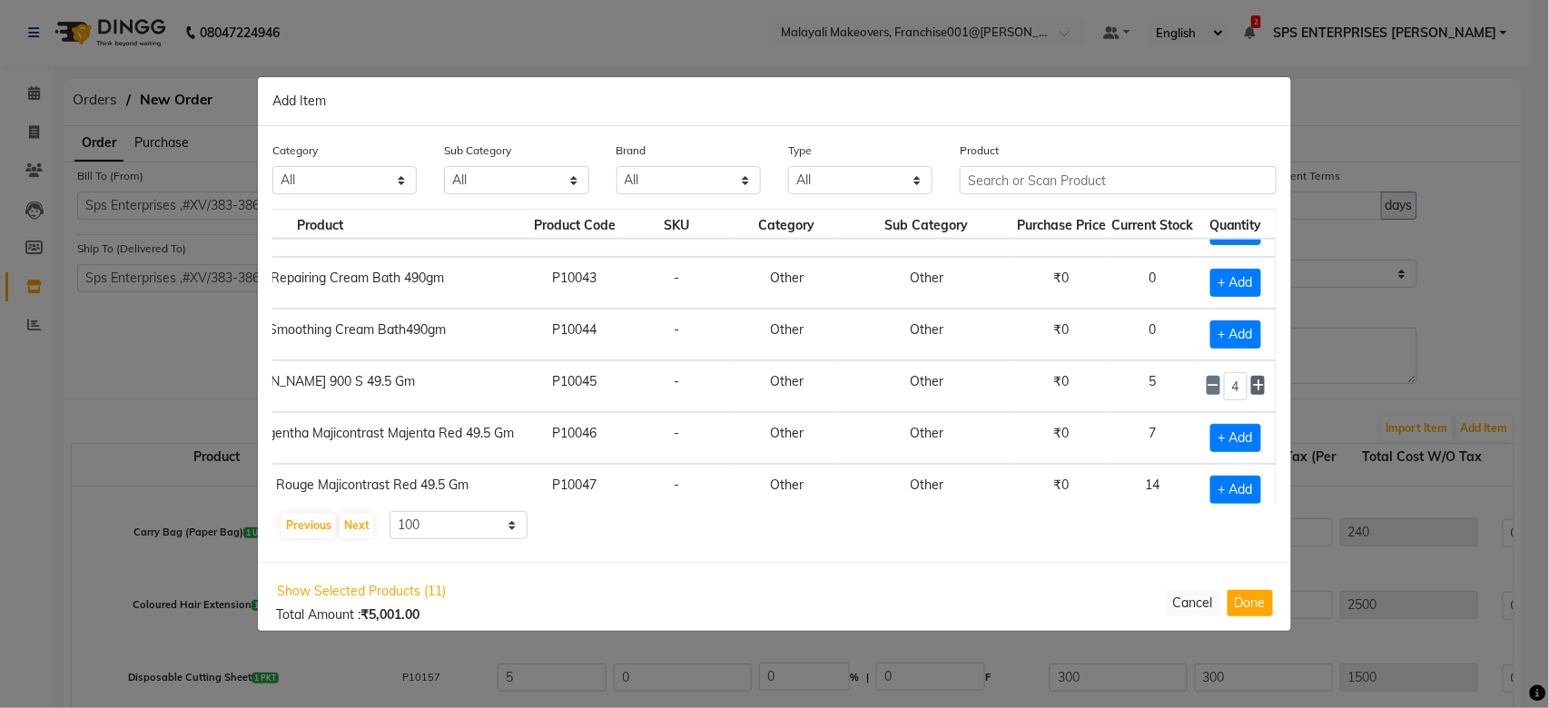
click at [1252, 384] on icon at bounding box center [1258, 385] width 12 height 13
click at [1207, 389] on icon at bounding box center [1213, 385] width 12 height 13
type input "5"
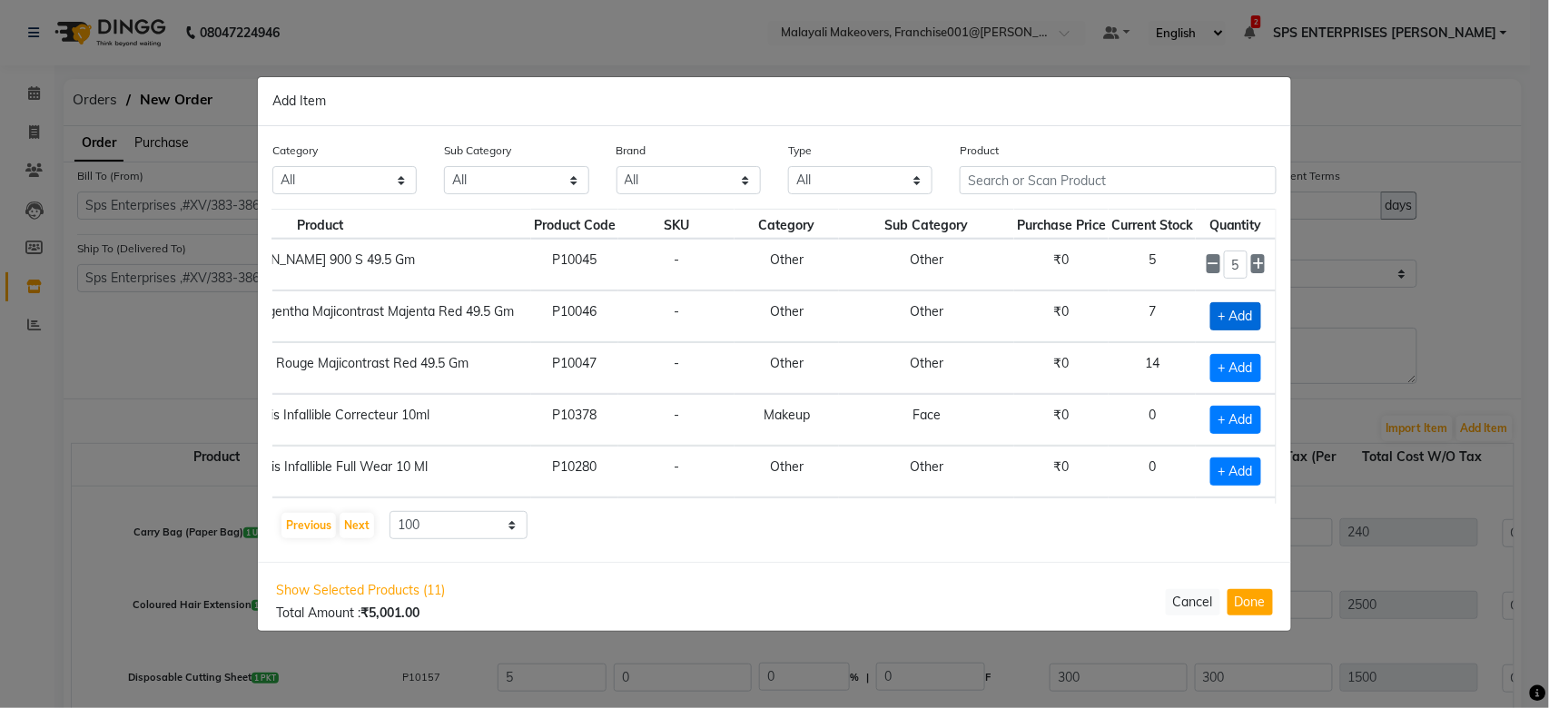
click at [1223, 324] on span "+ Add" at bounding box center [1235, 316] width 51 height 28
checkbox input "true"
click at [1252, 321] on icon at bounding box center [1258, 316] width 12 height 13
click at [1206, 314] on span at bounding box center [1213, 315] width 14 height 19
type input "1"
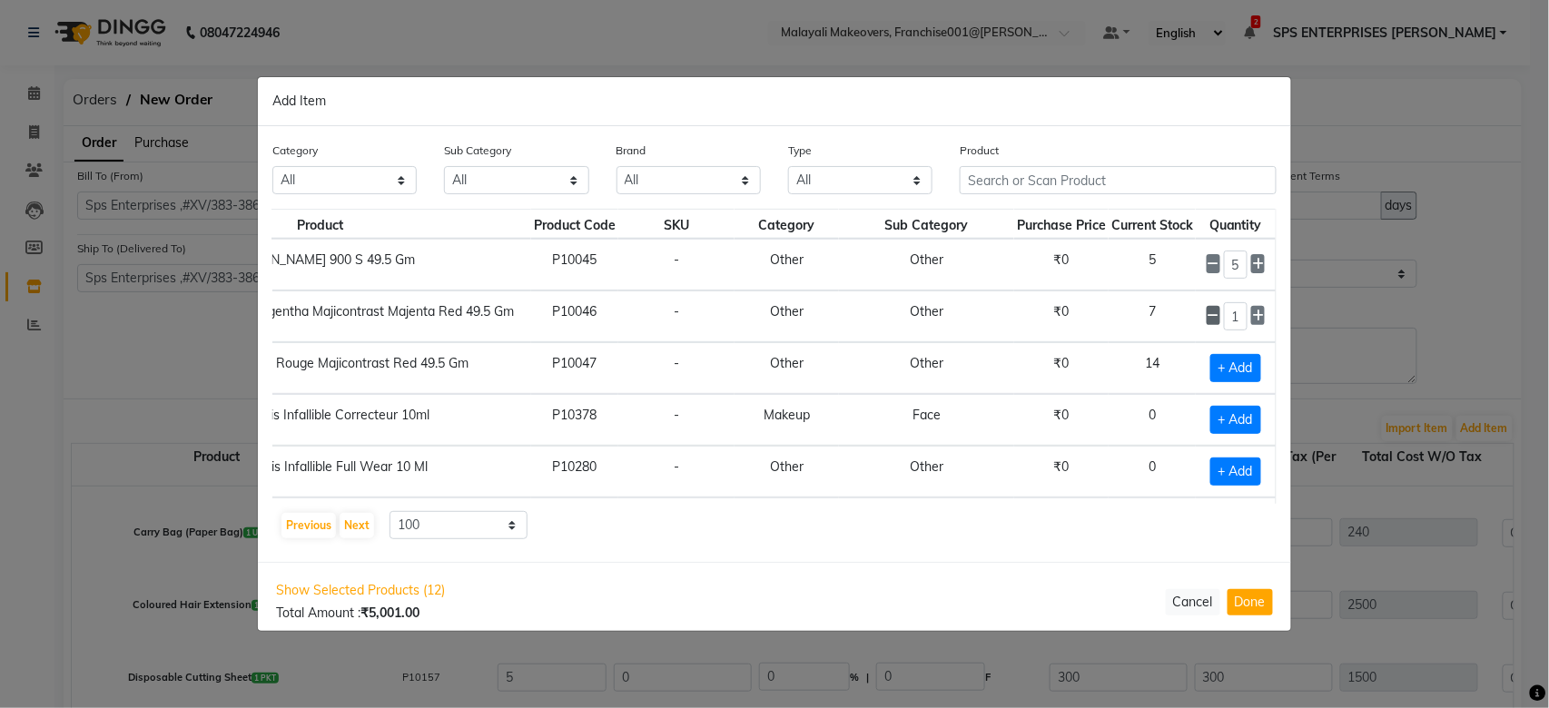
click at [1207, 320] on icon at bounding box center [1213, 316] width 12 height 13
click at [1210, 320] on span "+ Add" at bounding box center [1235, 316] width 51 height 28
click at [1207, 318] on icon at bounding box center [1213, 316] width 12 height 13
checkbox input "false"
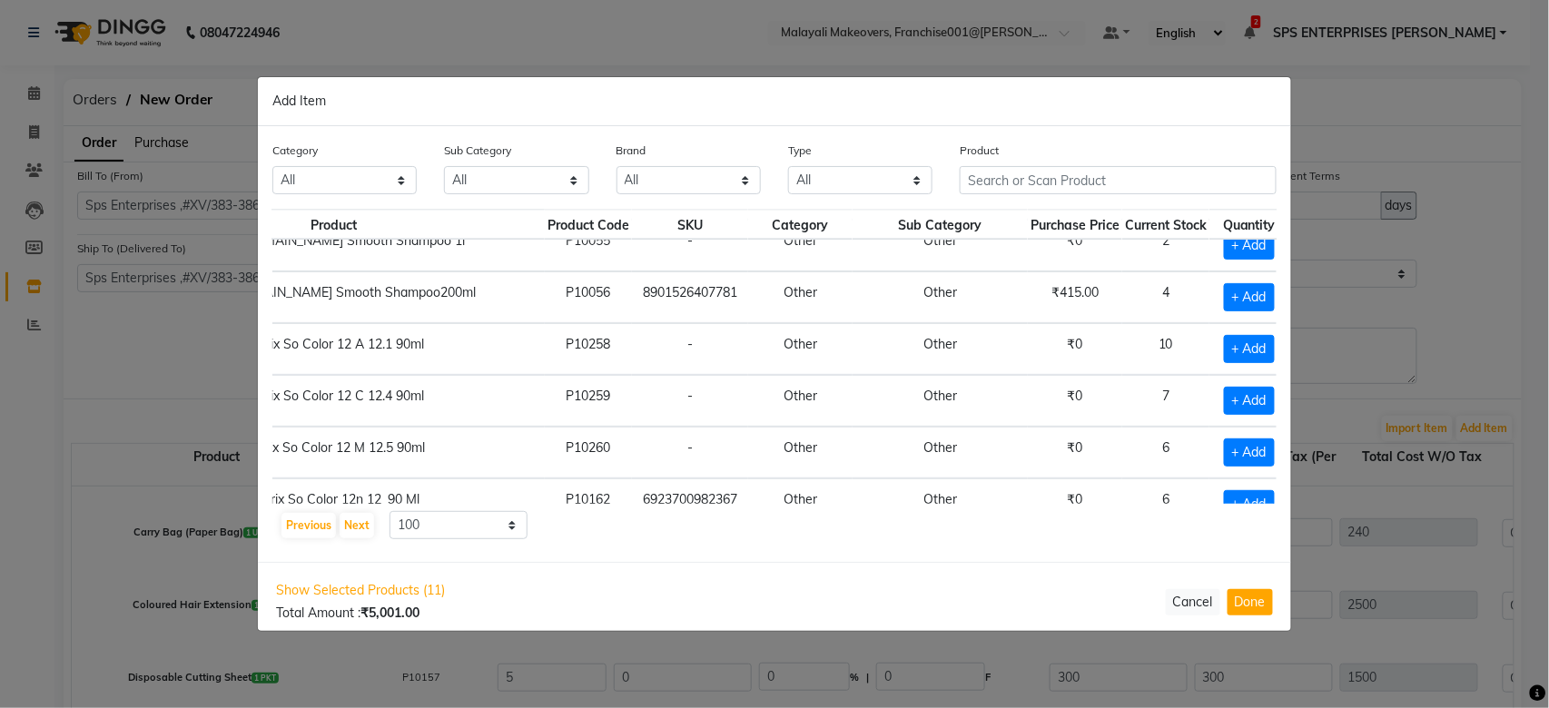
scroll to position [1573, 219]
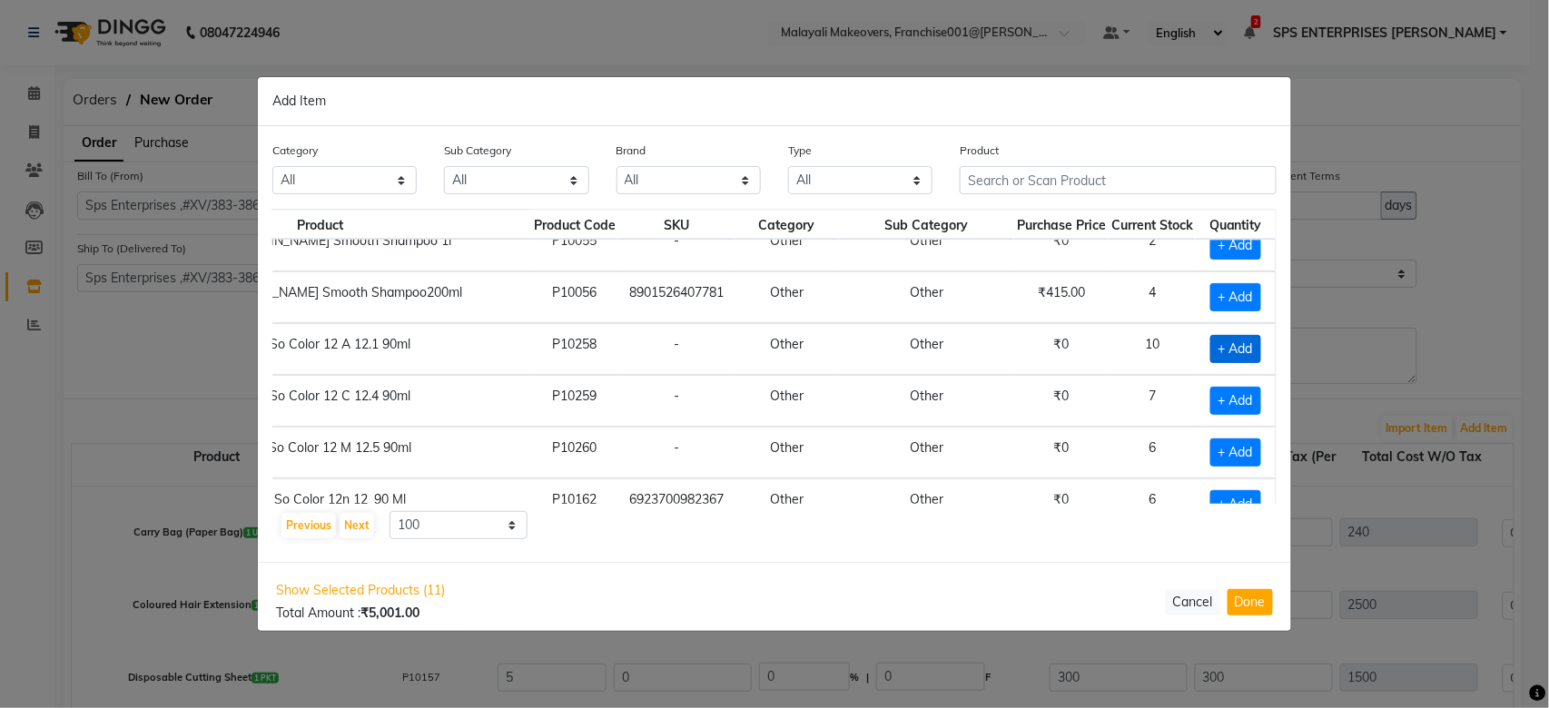
click at [1210, 357] on span "+ Add" at bounding box center [1235, 349] width 51 height 28
checkbox input "true"
click at [1251, 358] on span at bounding box center [1258, 348] width 14 height 19
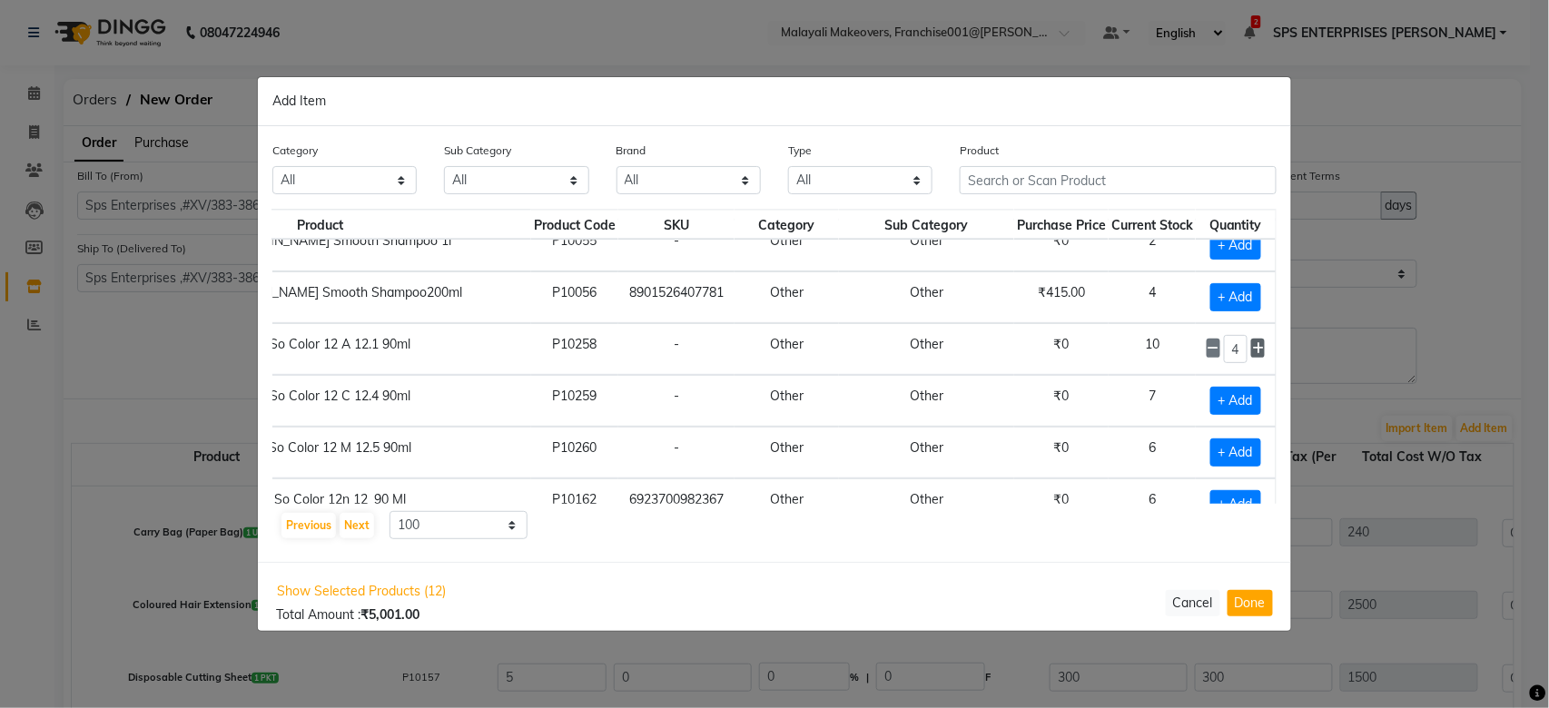
click at [1251, 358] on span at bounding box center [1258, 348] width 14 height 19
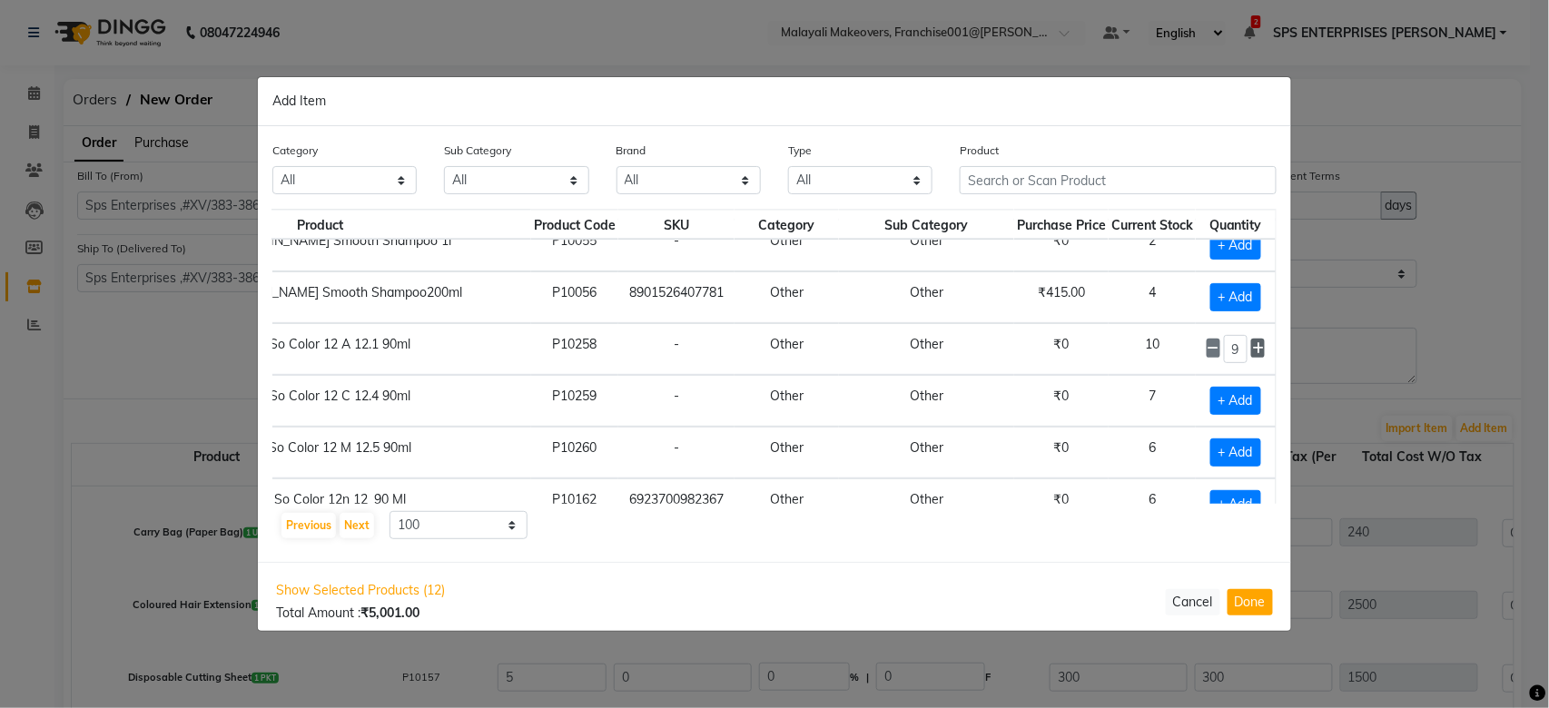
click at [1251, 358] on span at bounding box center [1258, 348] width 14 height 19
type input "10"
click at [1227, 415] on span "+ Add" at bounding box center [1235, 401] width 51 height 28
checkbox input "true"
click at [1251, 409] on span at bounding box center [1258, 399] width 14 height 19
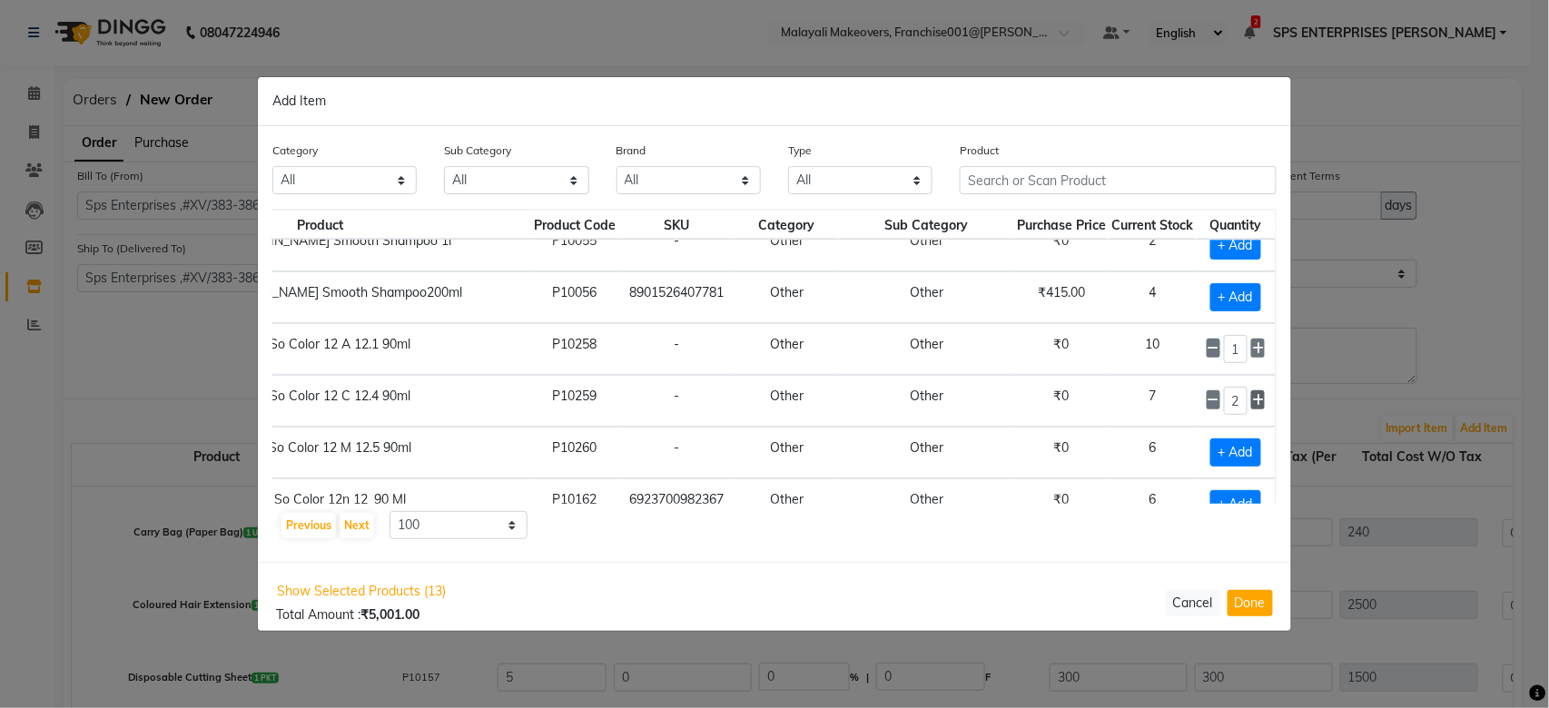
click at [1251, 409] on span at bounding box center [1258, 399] width 14 height 19
type input "5"
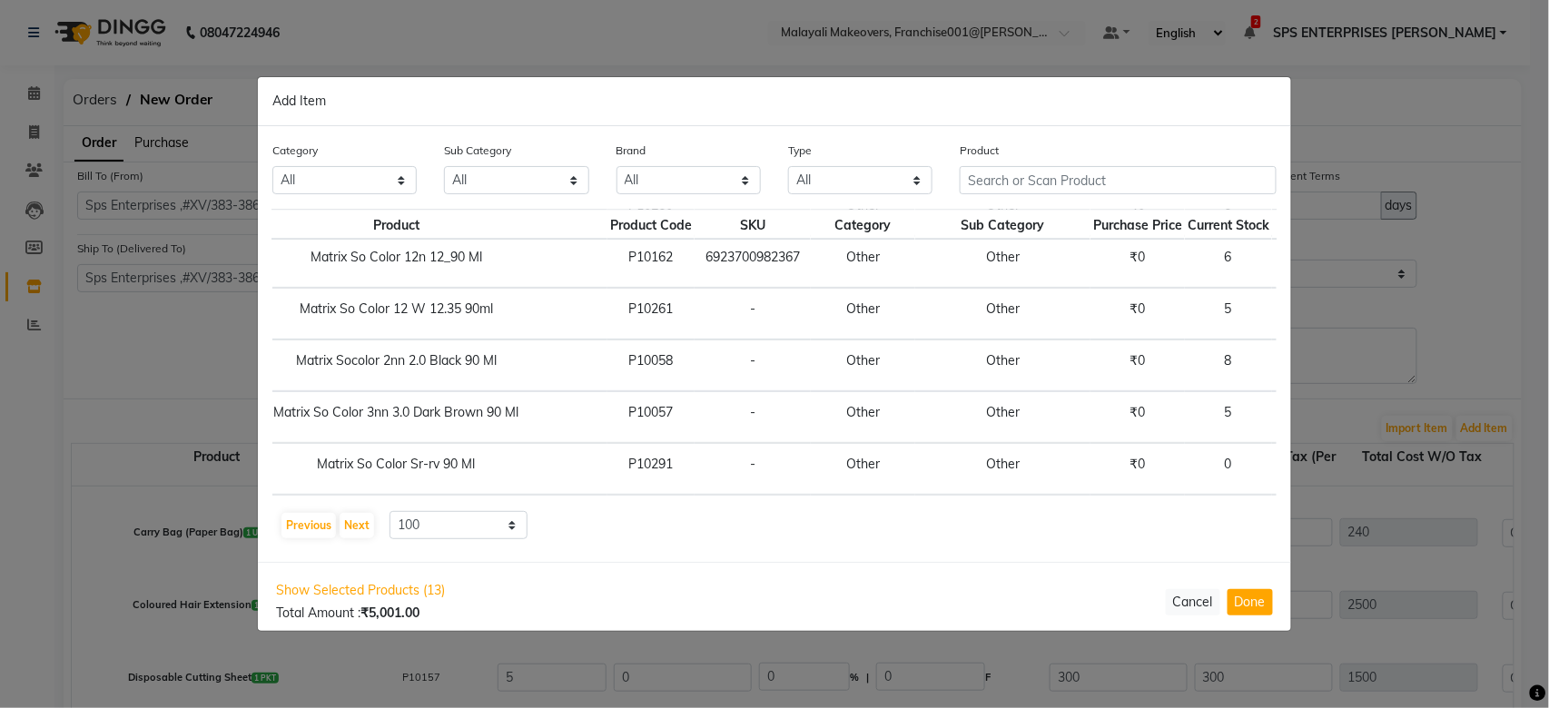
scroll to position [1816, 219]
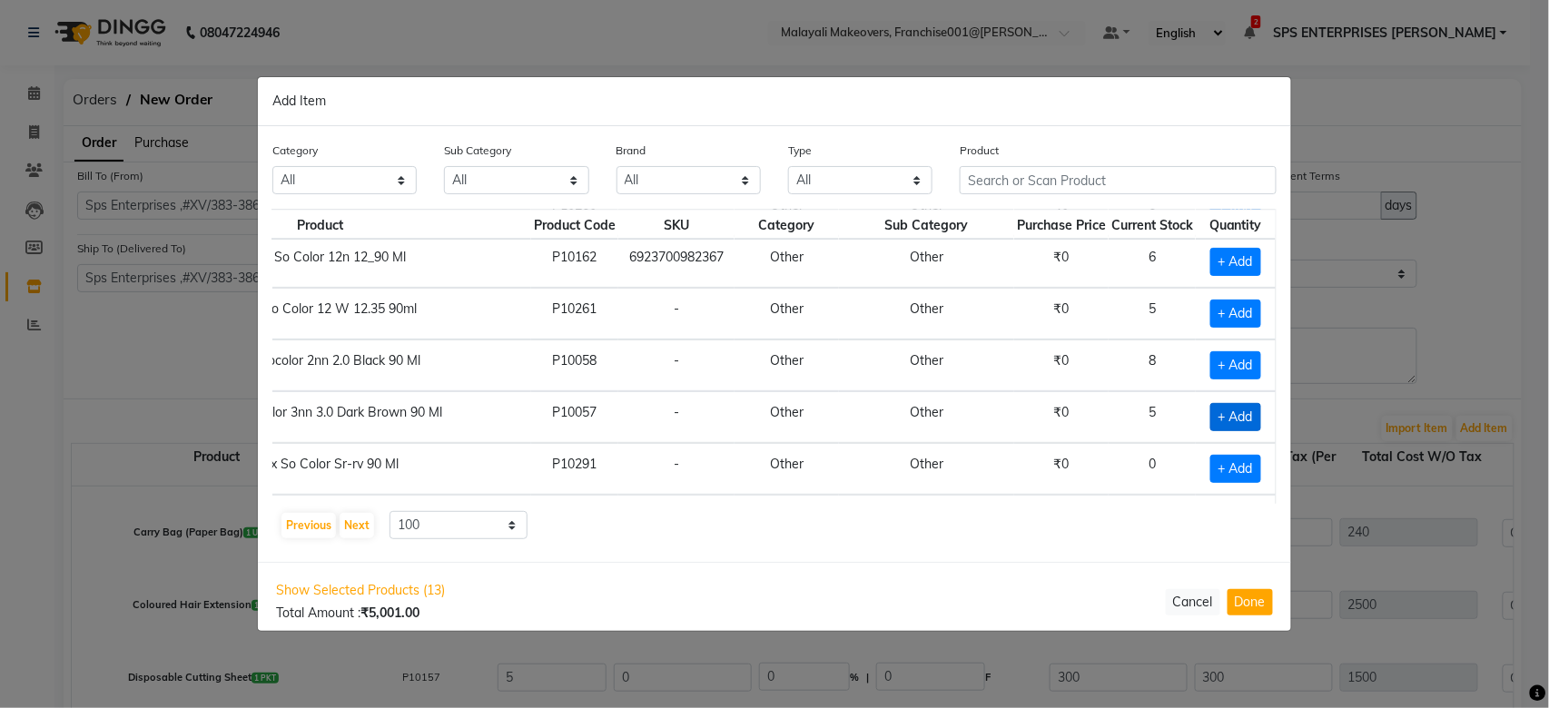
click at [1210, 422] on span "+ Add" at bounding box center [1235, 417] width 51 height 28
checkbox input "true"
click at [1252, 422] on icon at bounding box center [1258, 416] width 12 height 13
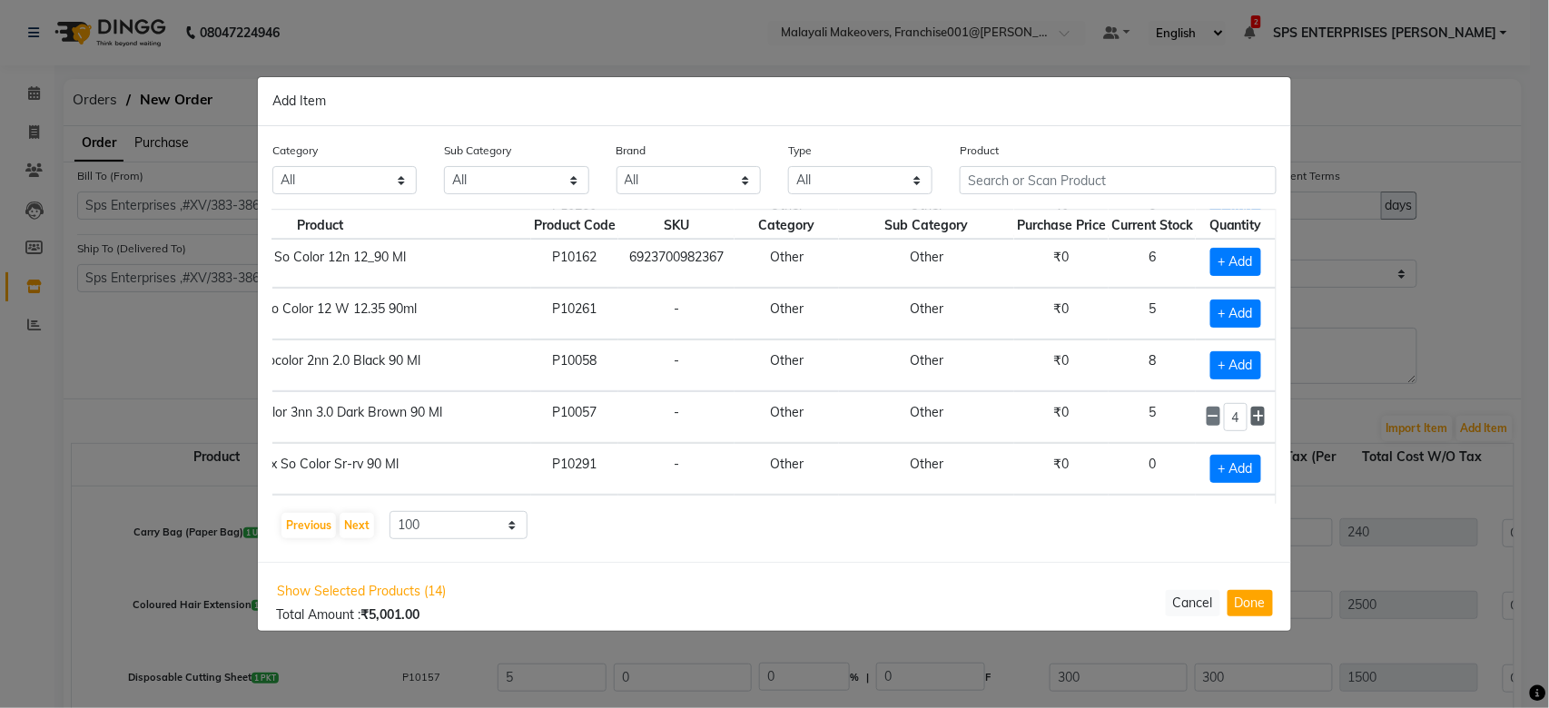
click at [1252, 422] on icon at bounding box center [1258, 416] width 12 height 13
type input "6"
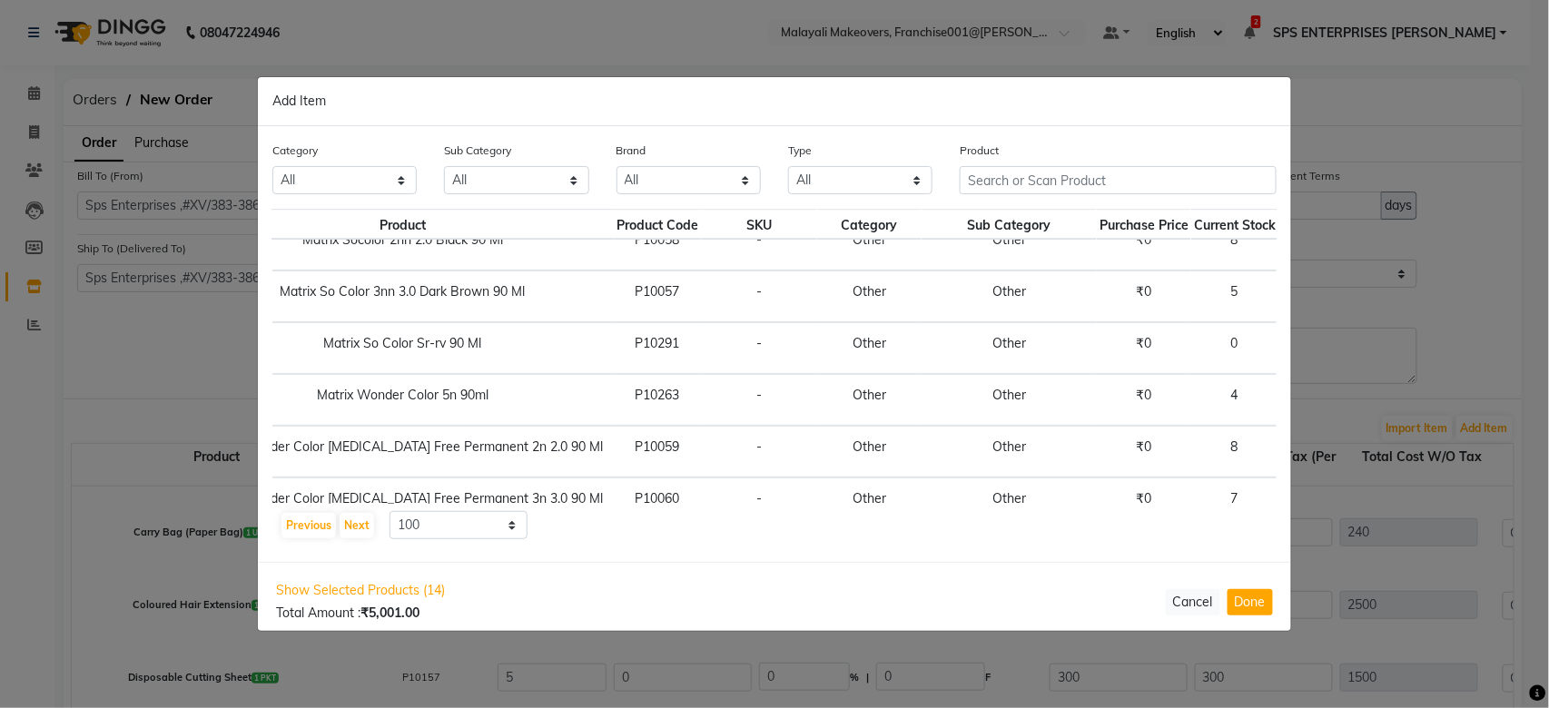
scroll to position [1936, 219]
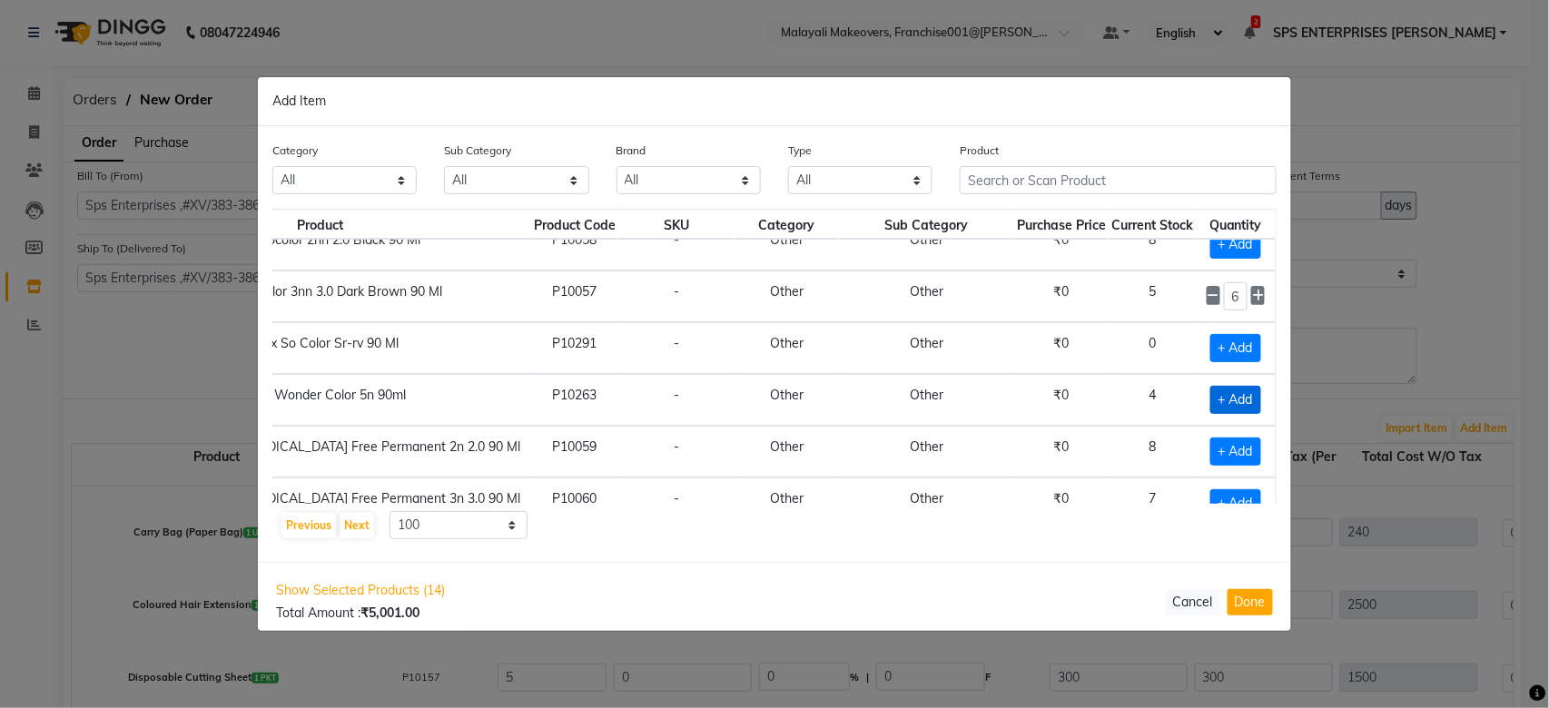
click at [1210, 404] on span "+ Add" at bounding box center [1235, 400] width 51 height 28
checkbox input "true"
click at [1252, 406] on icon at bounding box center [1258, 399] width 12 height 13
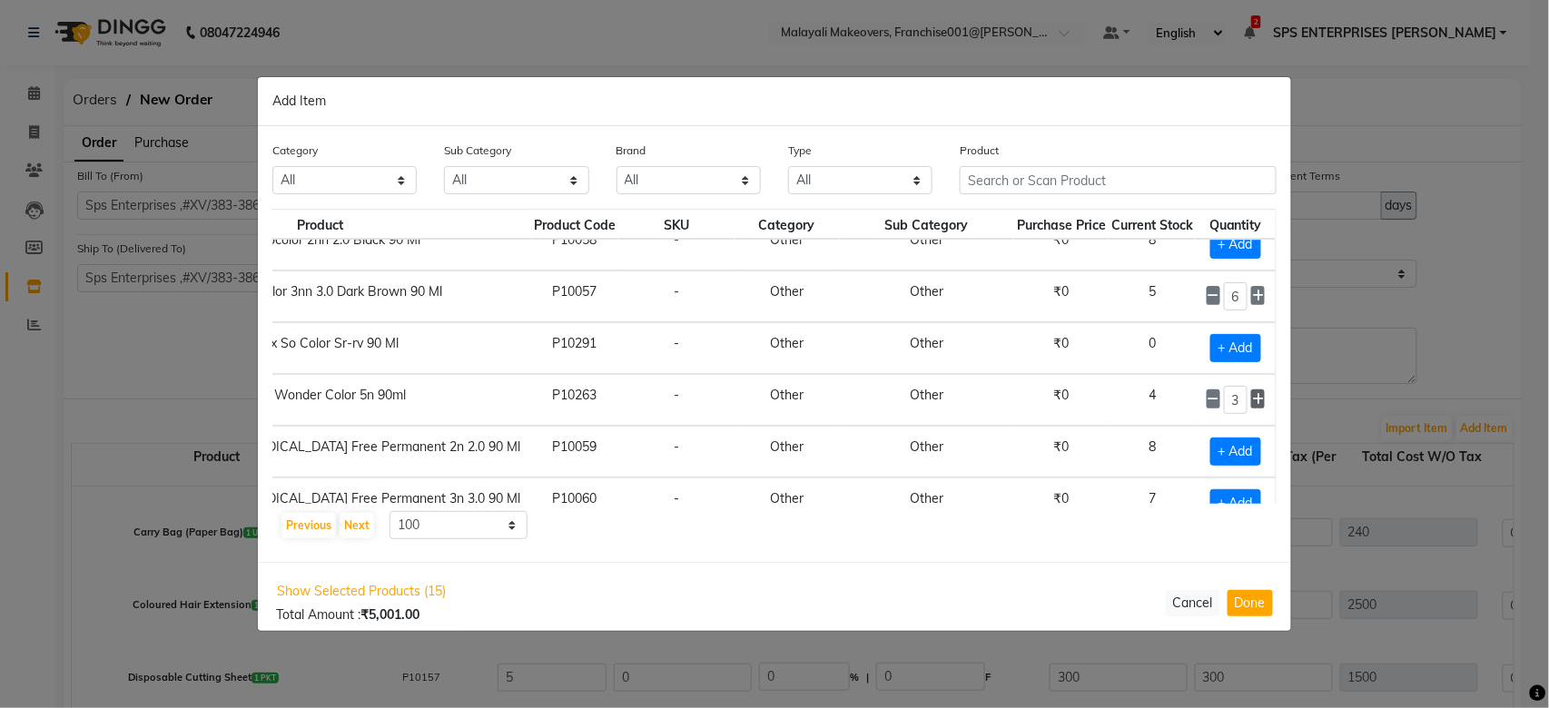
type input "4"
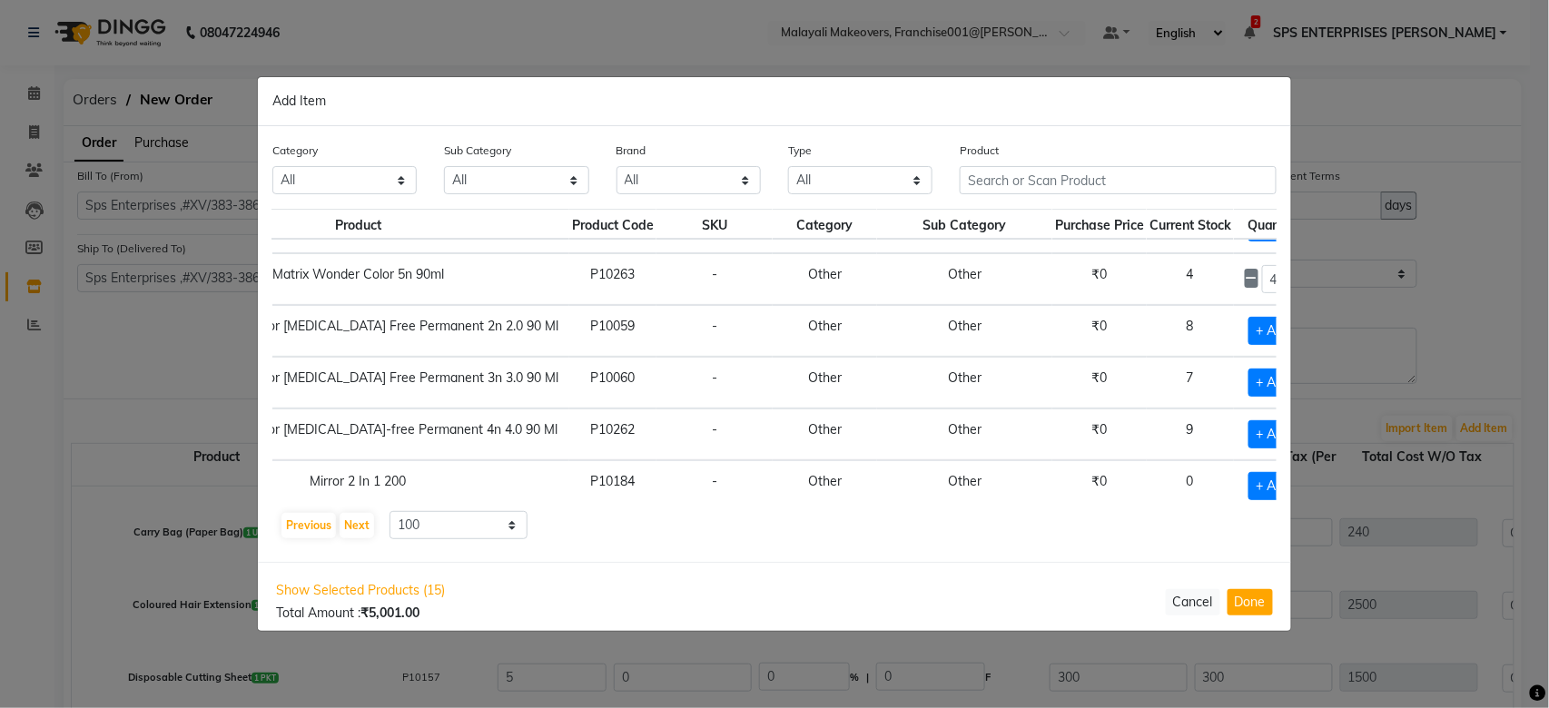
scroll to position [2057, 219]
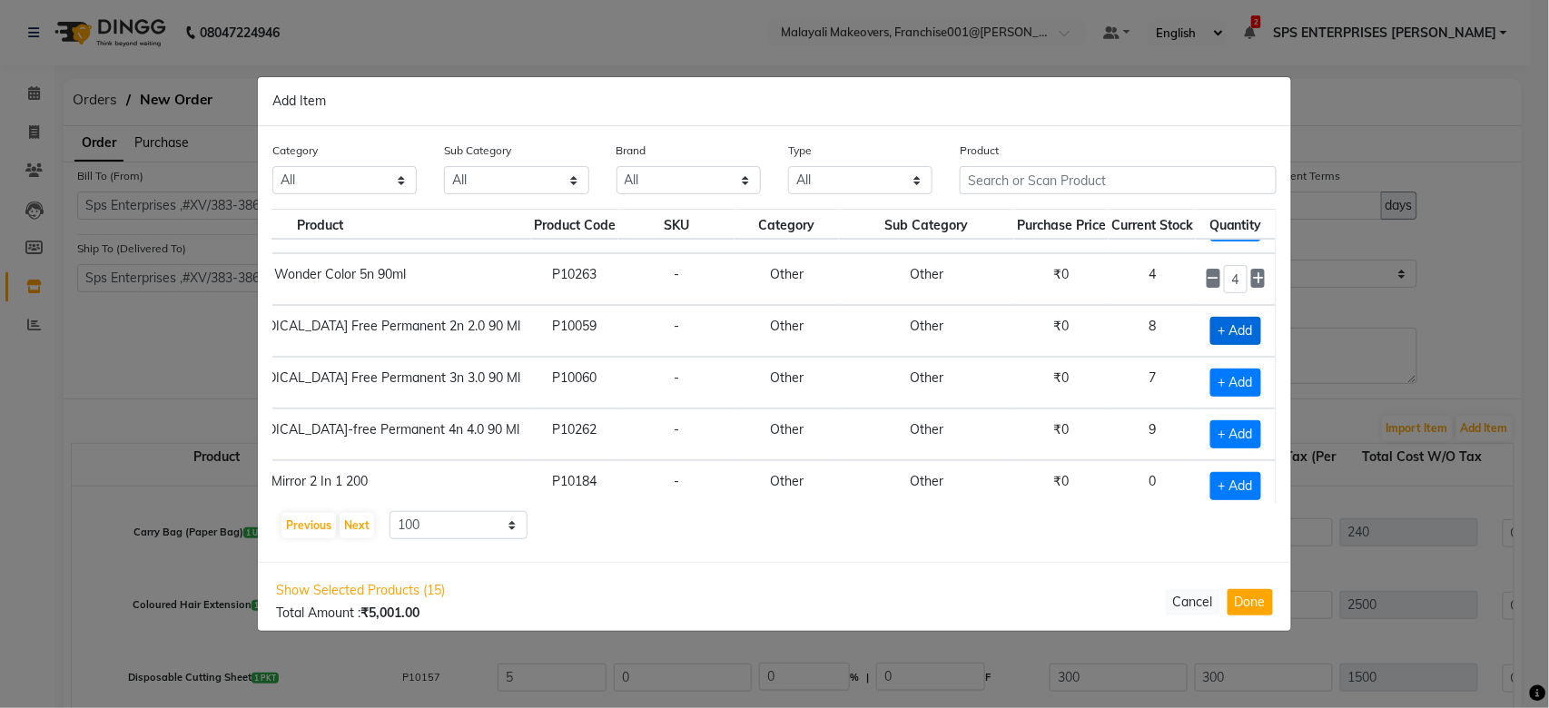
click at [1228, 335] on span "+ Add" at bounding box center [1235, 331] width 51 height 28
checkbox input "true"
click at [1252, 335] on icon at bounding box center [1258, 330] width 12 height 13
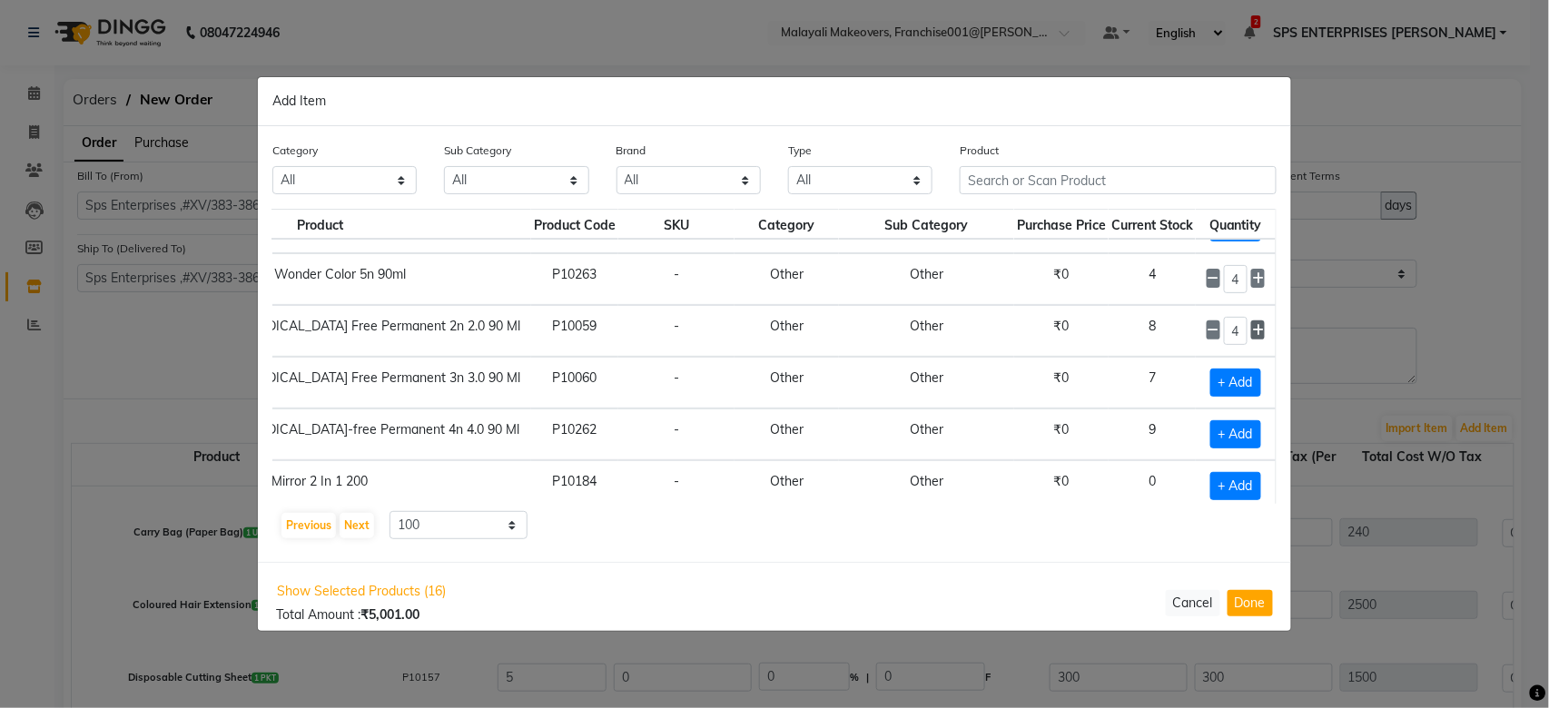
click at [1252, 335] on icon at bounding box center [1258, 330] width 12 height 13
type input "5"
click at [1229, 391] on span "+ Add" at bounding box center [1235, 383] width 51 height 28
checkbox input "true"
click at [1249, 391] on td "1" at bounding box center [1236, 383] width 80 height 52
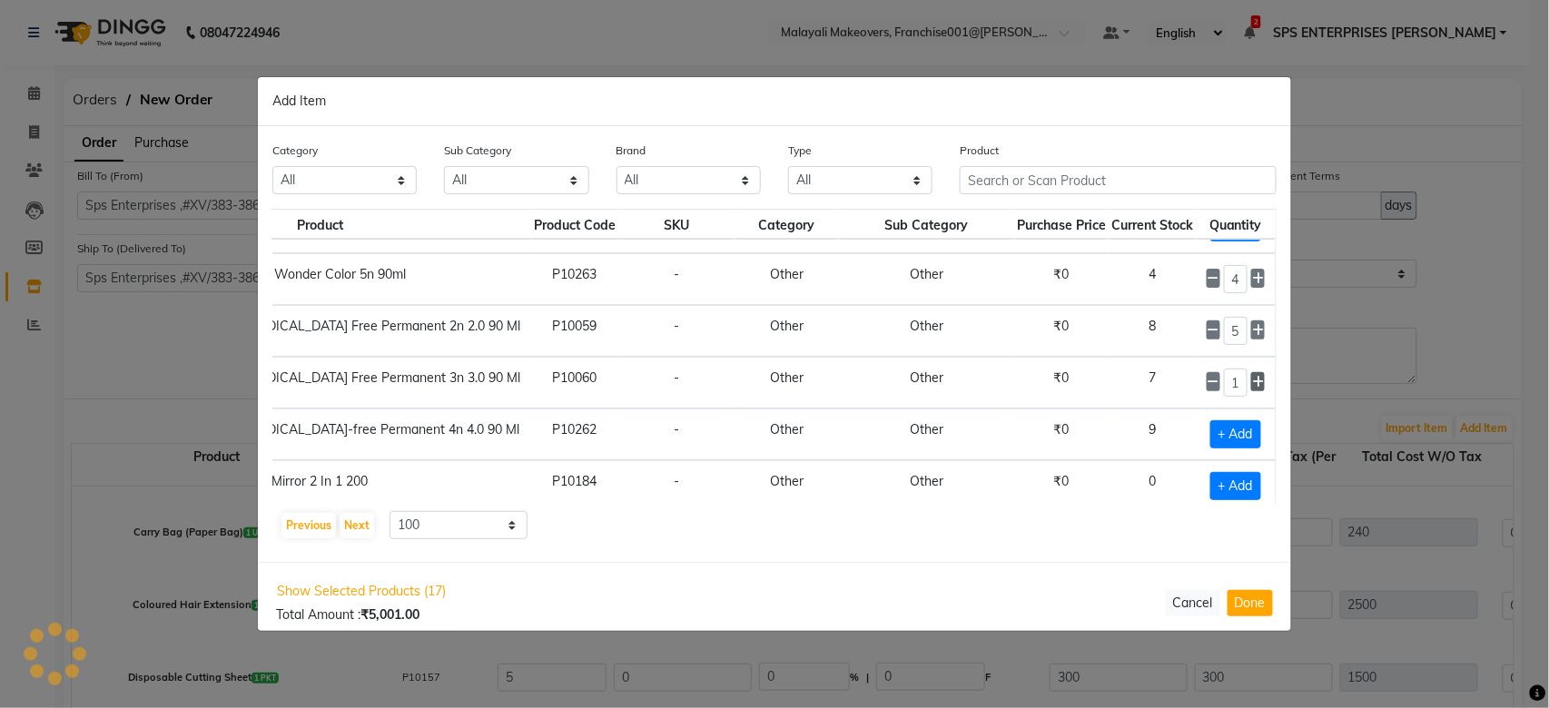
click at [1251, 391] on span at bounding box center [1258, 381] width 14 height 19
type input "4"
click at [1216, 448] on span "+ Add" at bounding box center [1235, 434] width 51 height 28
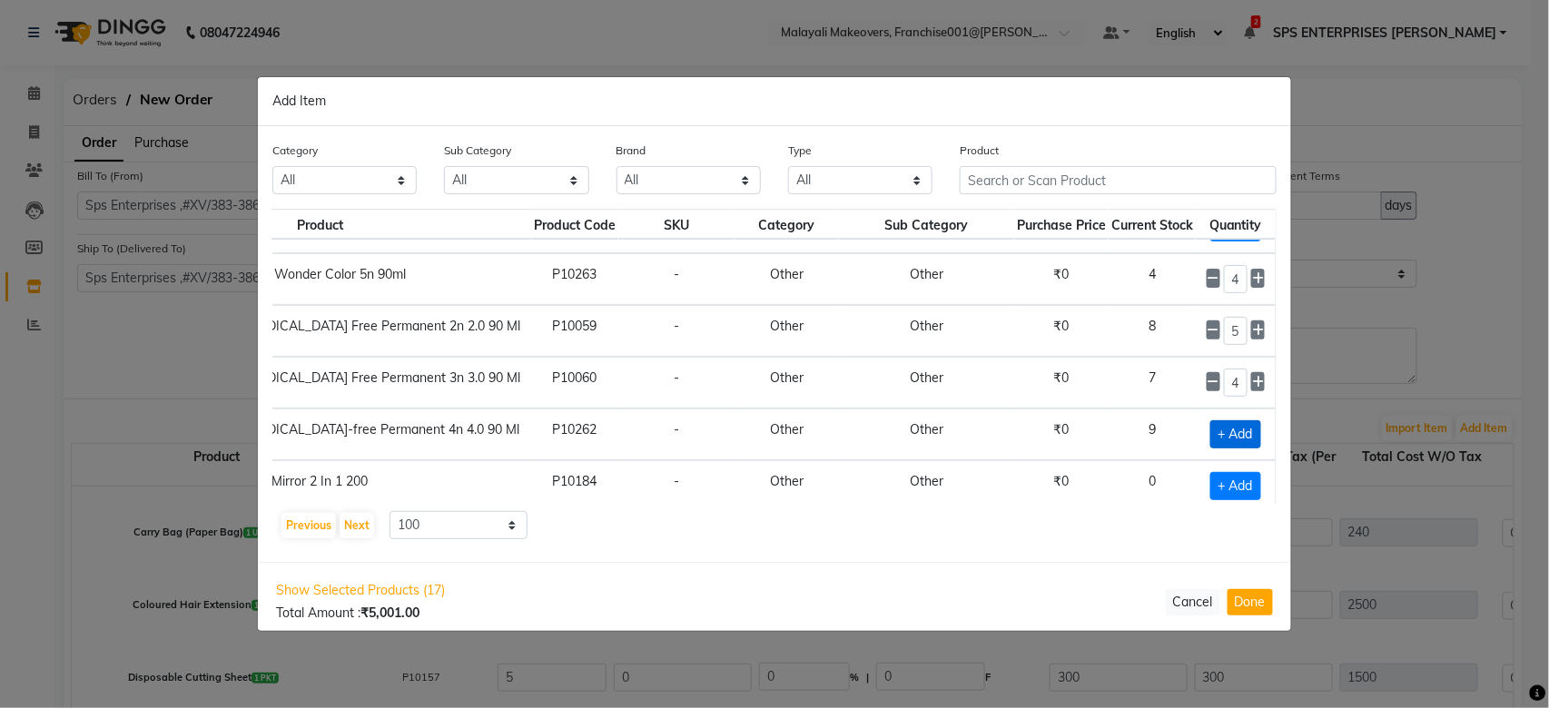
checkbox input "true"
click at [1252, 439] on icon at bounding box center [1258, 434] width 12 height 13
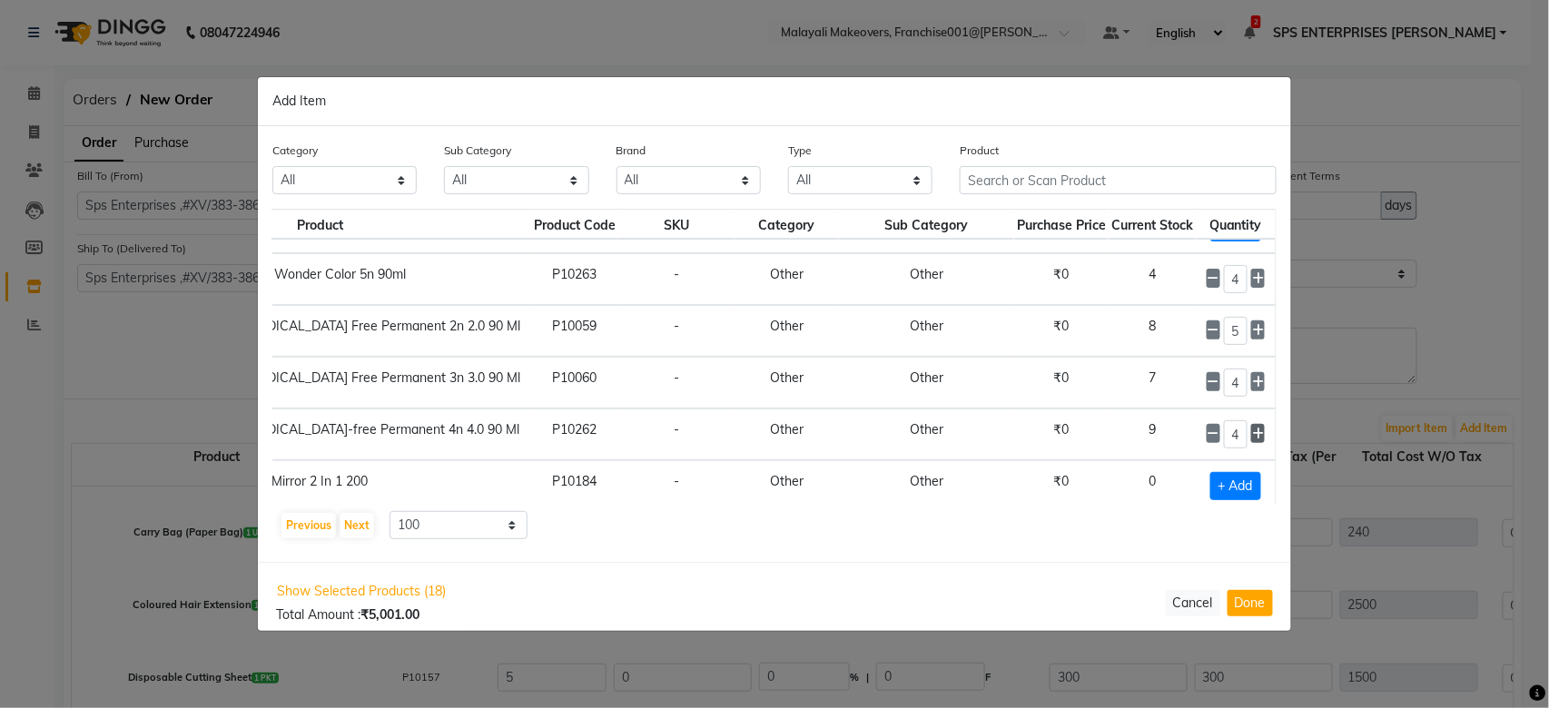
type input "5"
click at [1251, 387] on span at bounding box center [1258, 381] width 14 height 19
type input "5"
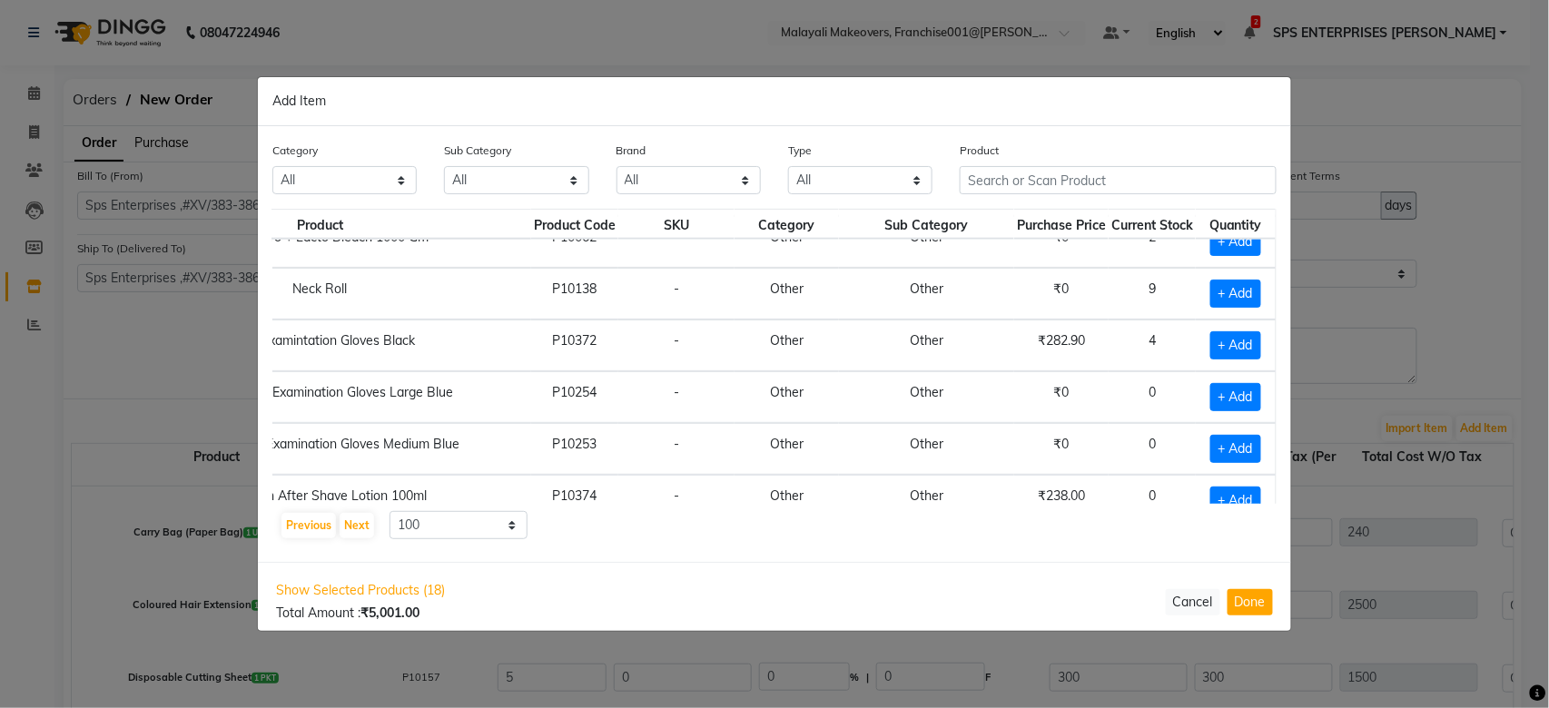
scroll to position [3026, 219]
click at [1222, 359] on span "+ Add" at bounding box center [1235, 345] width 51 height 28
checkbox input "true"
click at [1252, 351] on icon at bounding box center [1258, 345] width 12 height 13
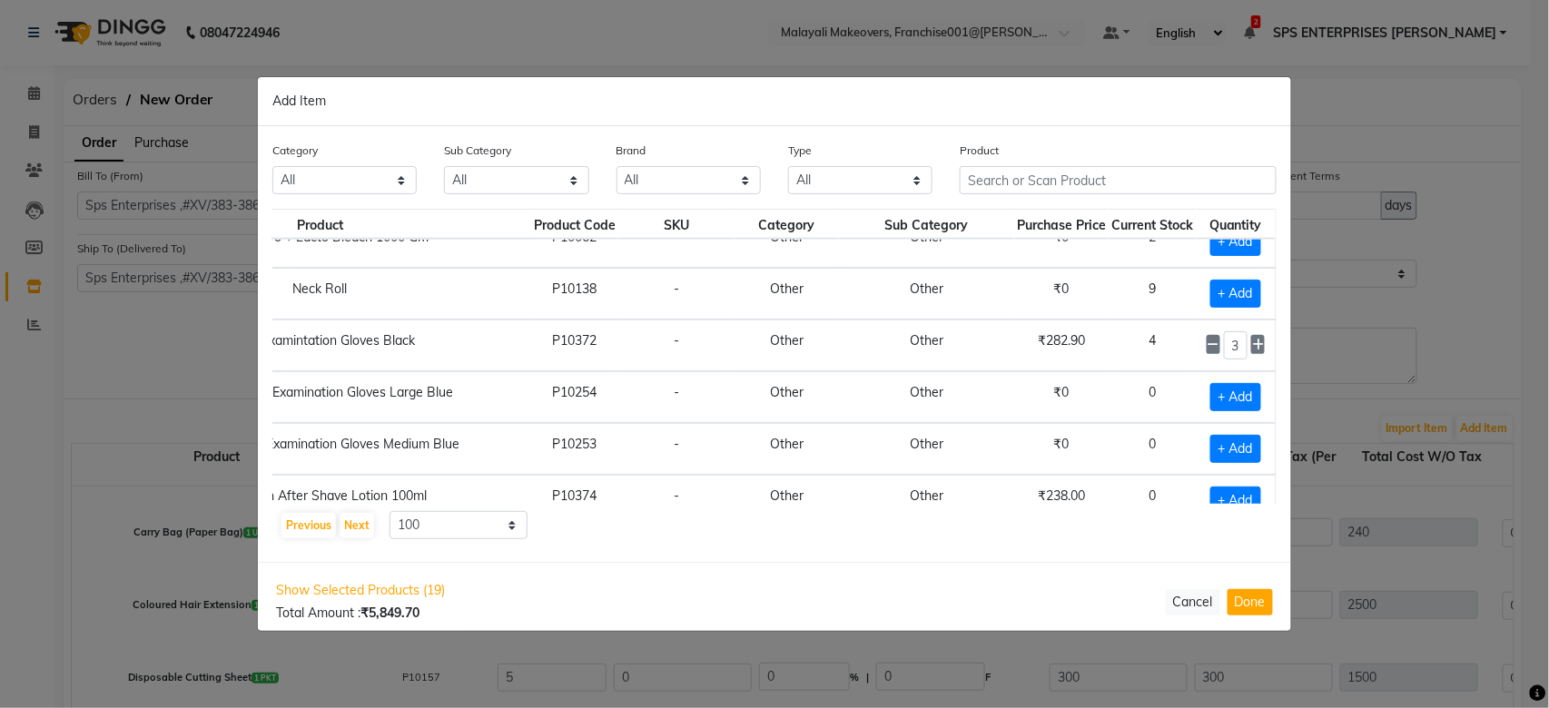
click at [1196, 358] on td "3" at bounding box center [1236, 346] width 80 height 52
click at [1207, 351] on icon at bounding box center [1213, 345] width 12 height 13
type input "2"
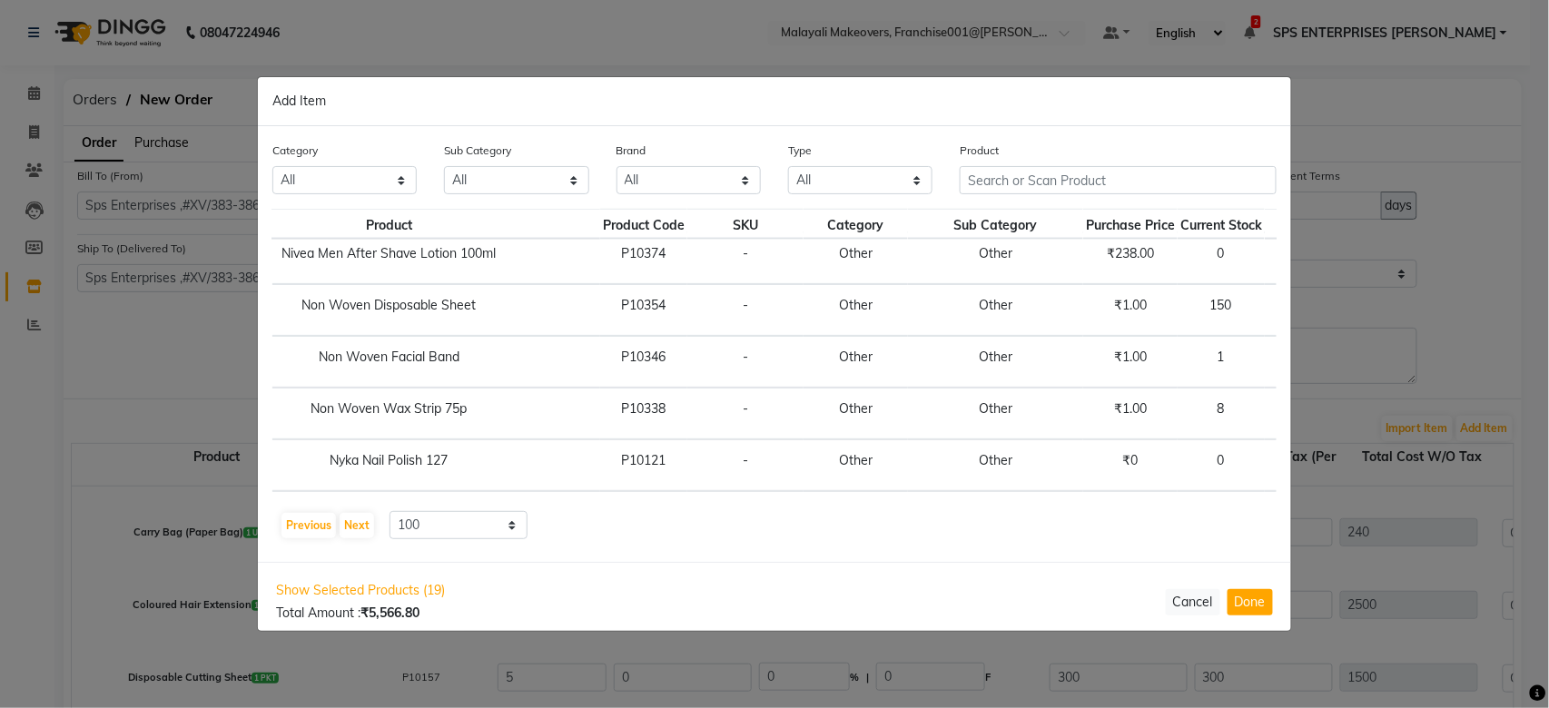
scroll to position [3268, 219]
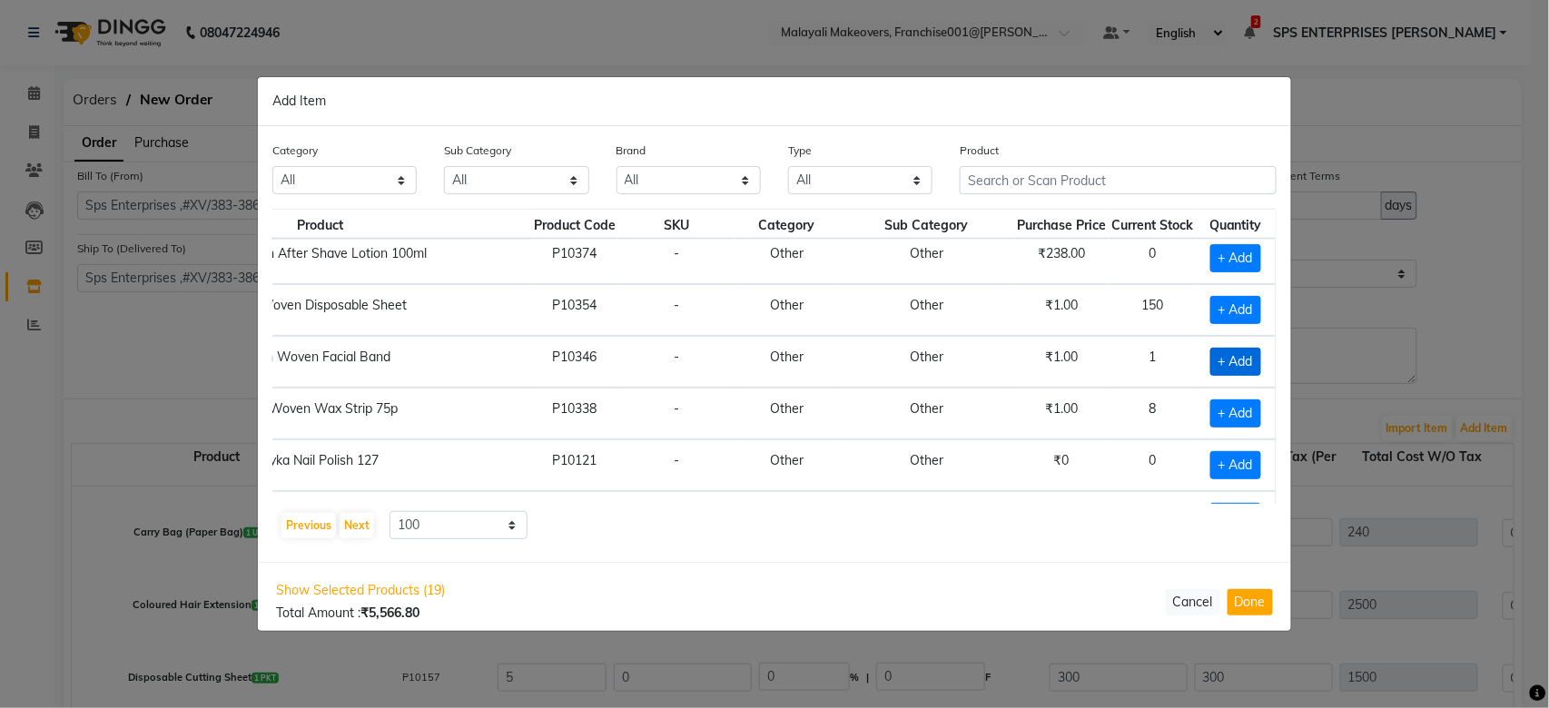
click at [1216, 375] on span "+ Add" at bounding box center [1235, 362] width 51 height 28
checkbox input "true"
click at [1252, 368] on icon at bounding box center [1258, 361] width 12 height 13
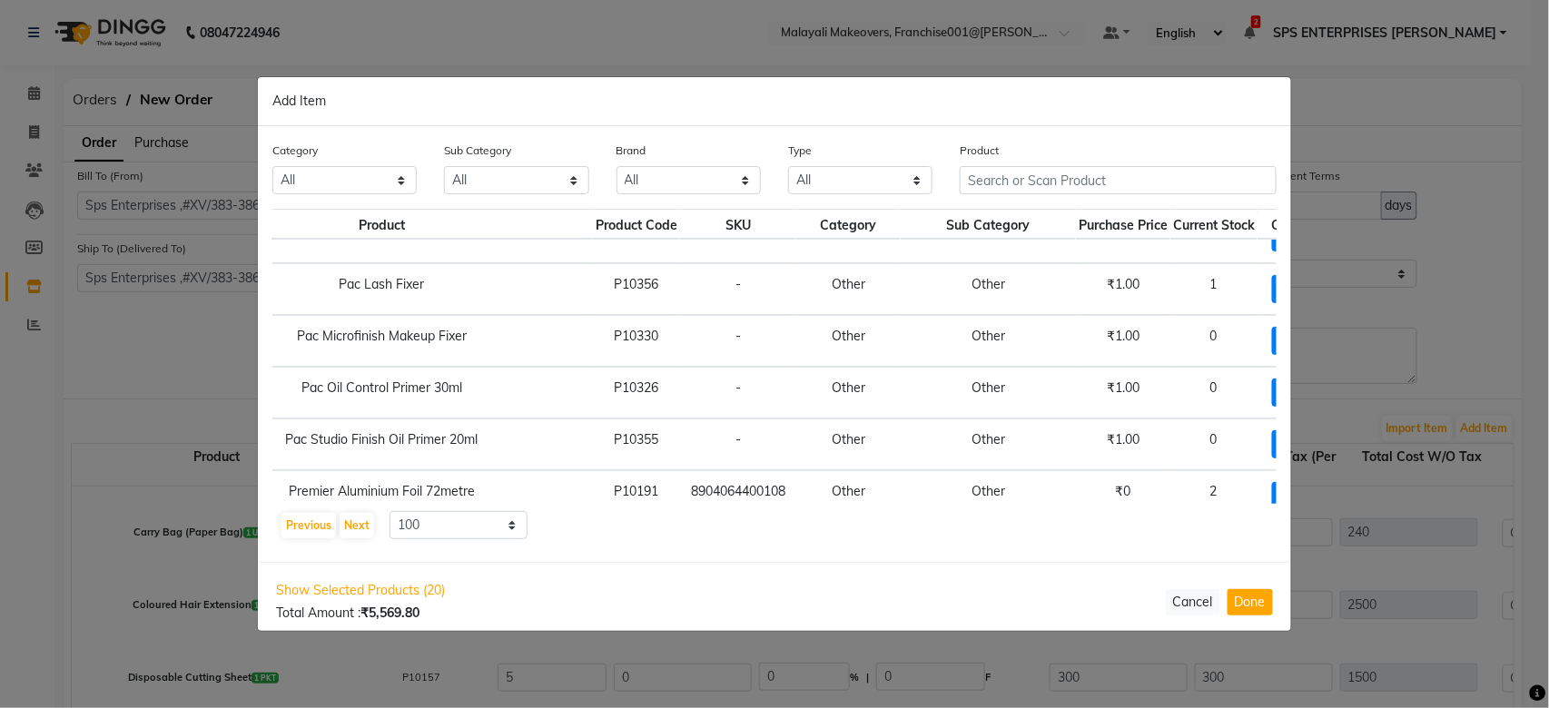
scroll to position [4951, 143]
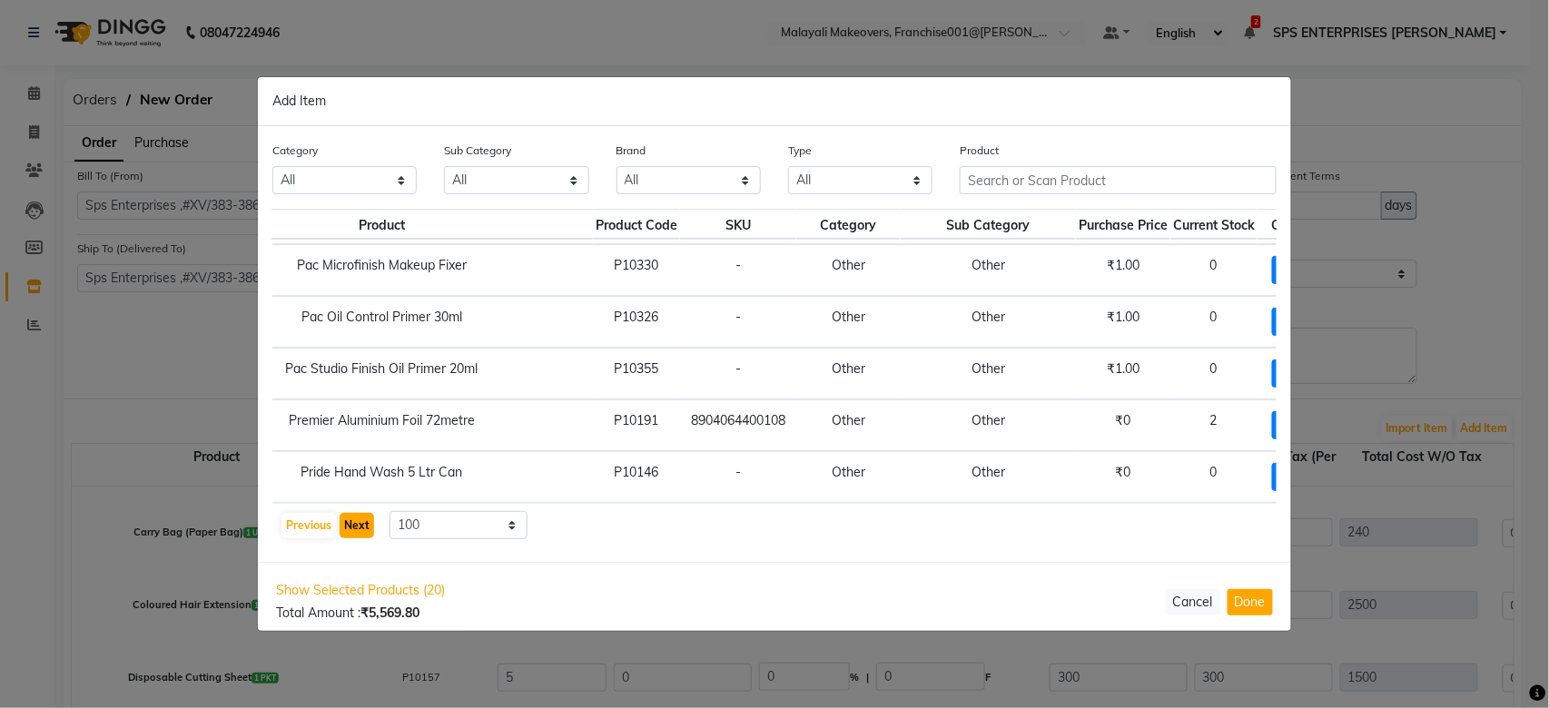
click at [361, 526] on button "Next" at bounding box center [357, 525] width 34 height 25
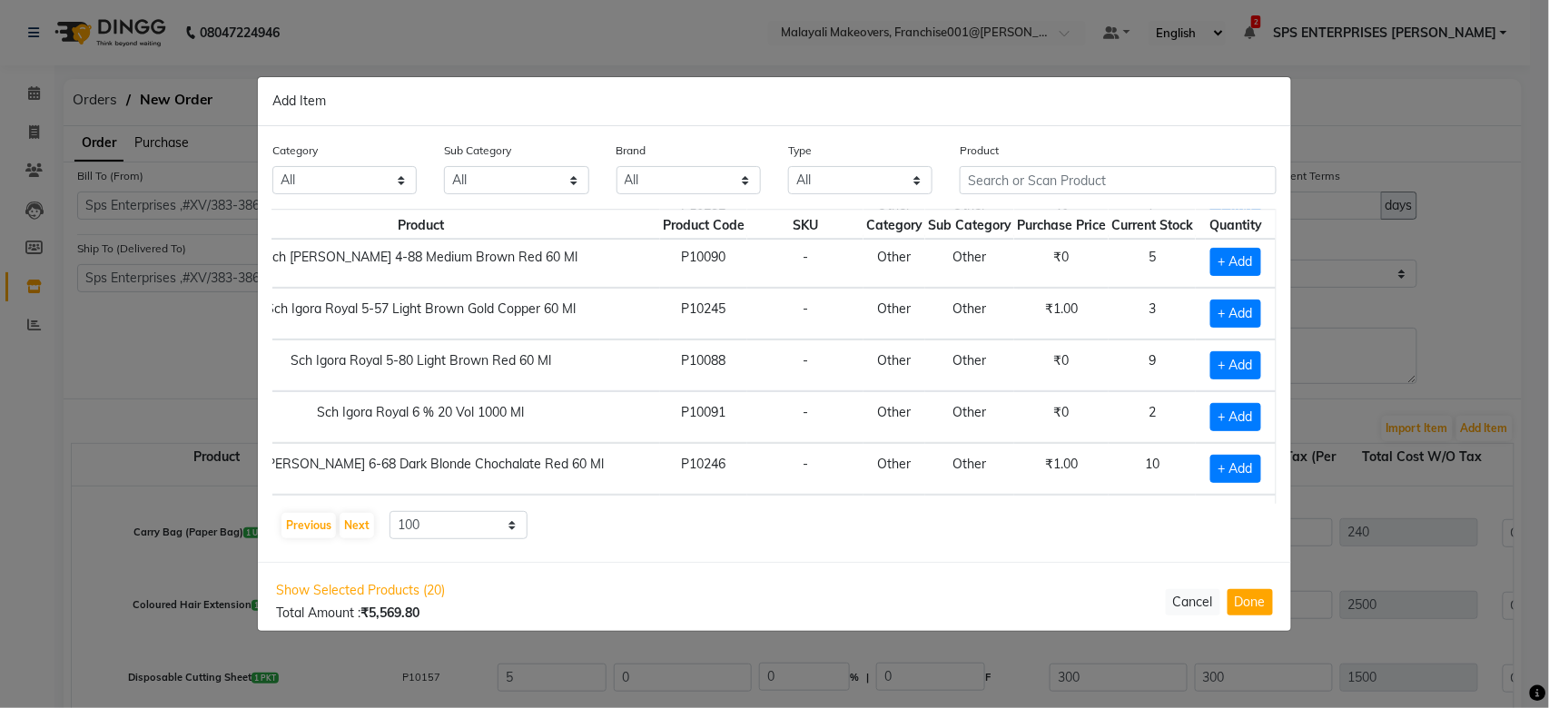
scroll to position [1936, 143]
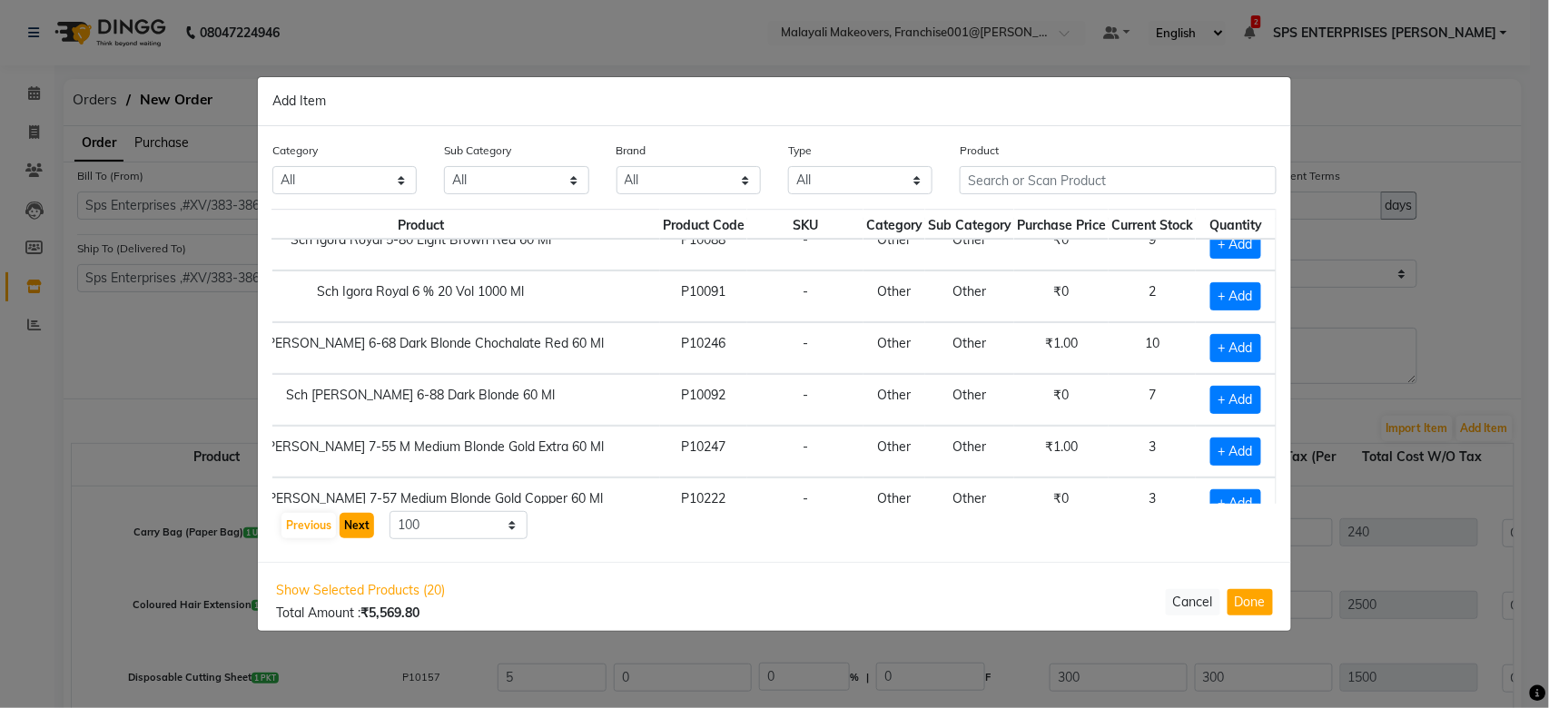
click at [349, 522] on button "Next" at bounding box center [357, 525] width 34 height 25
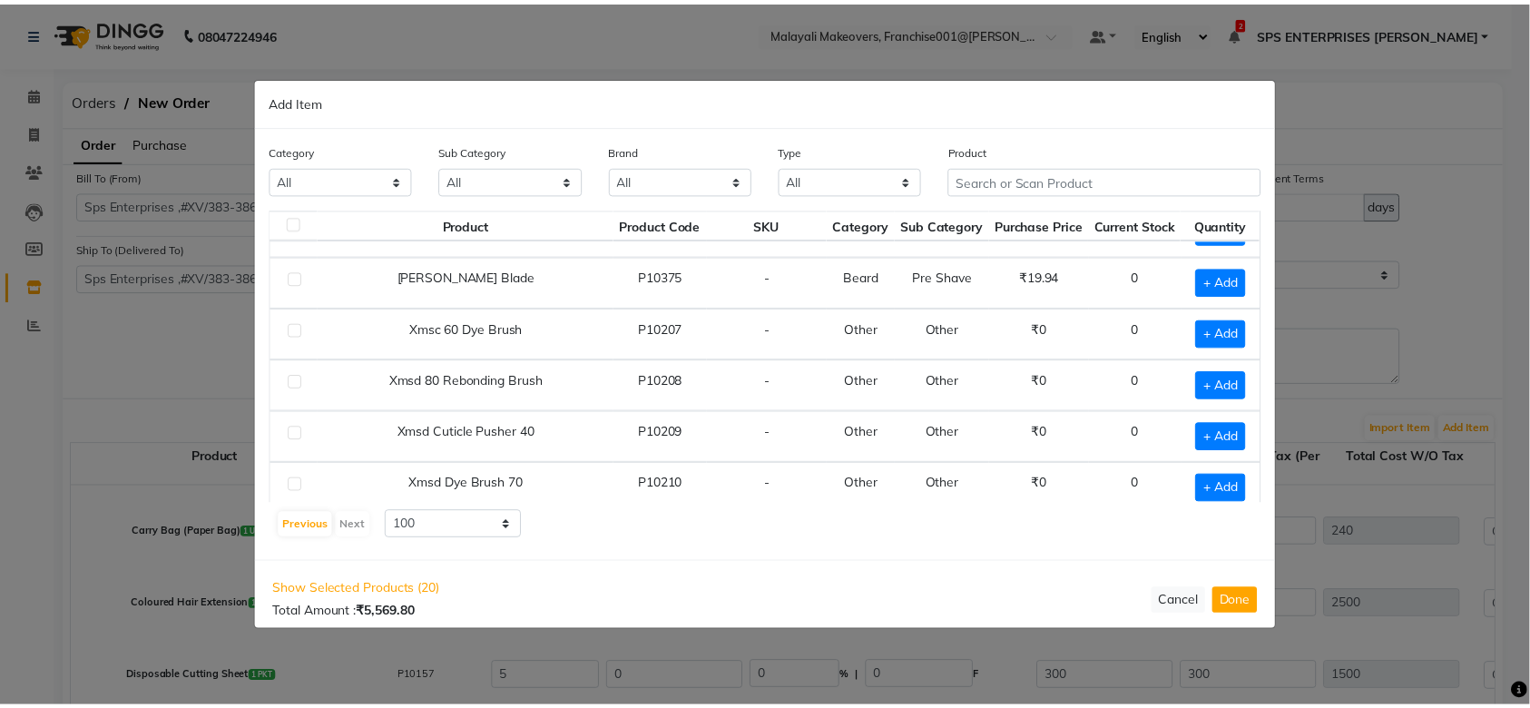
scroll to position [1296, 0]
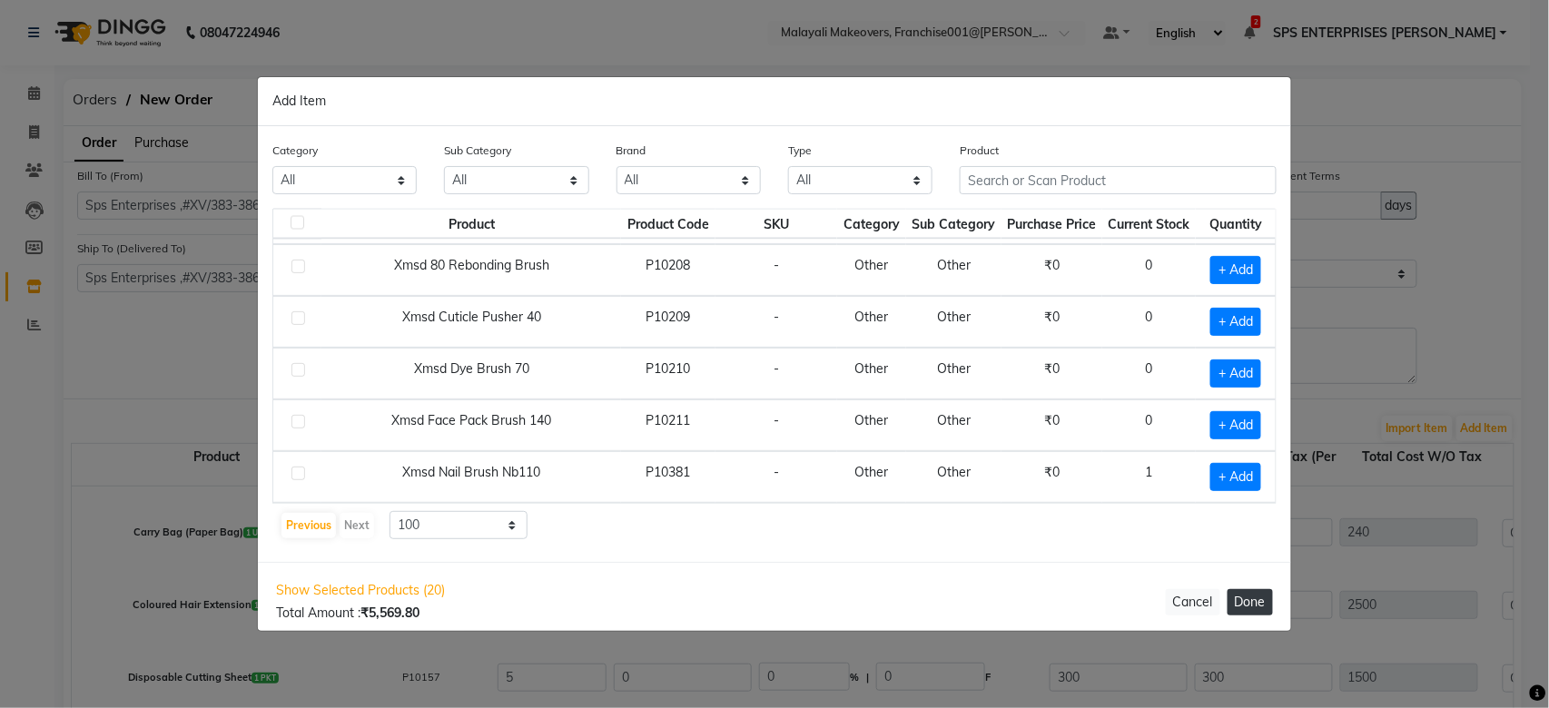
click at [1255, 595] on button "Done" at bounding box center [1249, 602] width 45 height 26
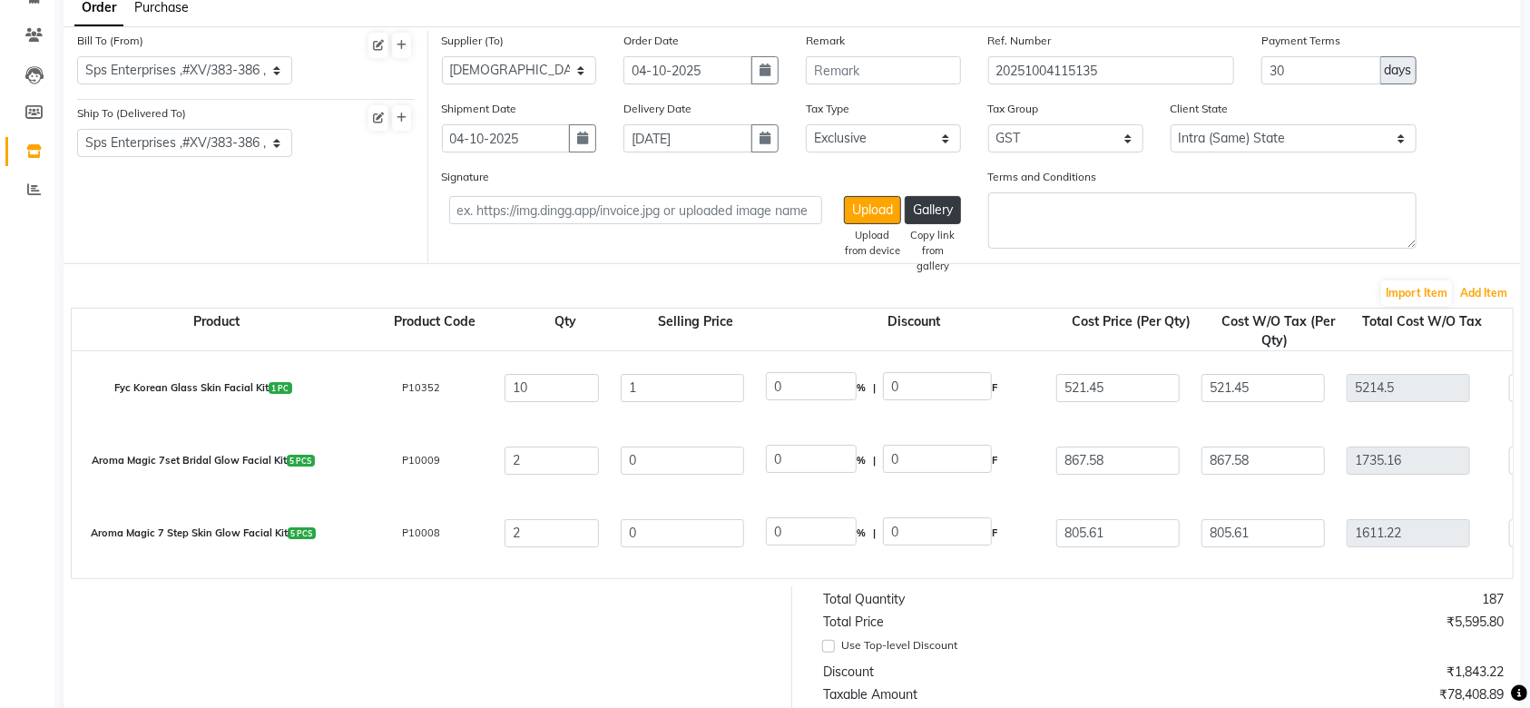
scroll to position [0, 0]
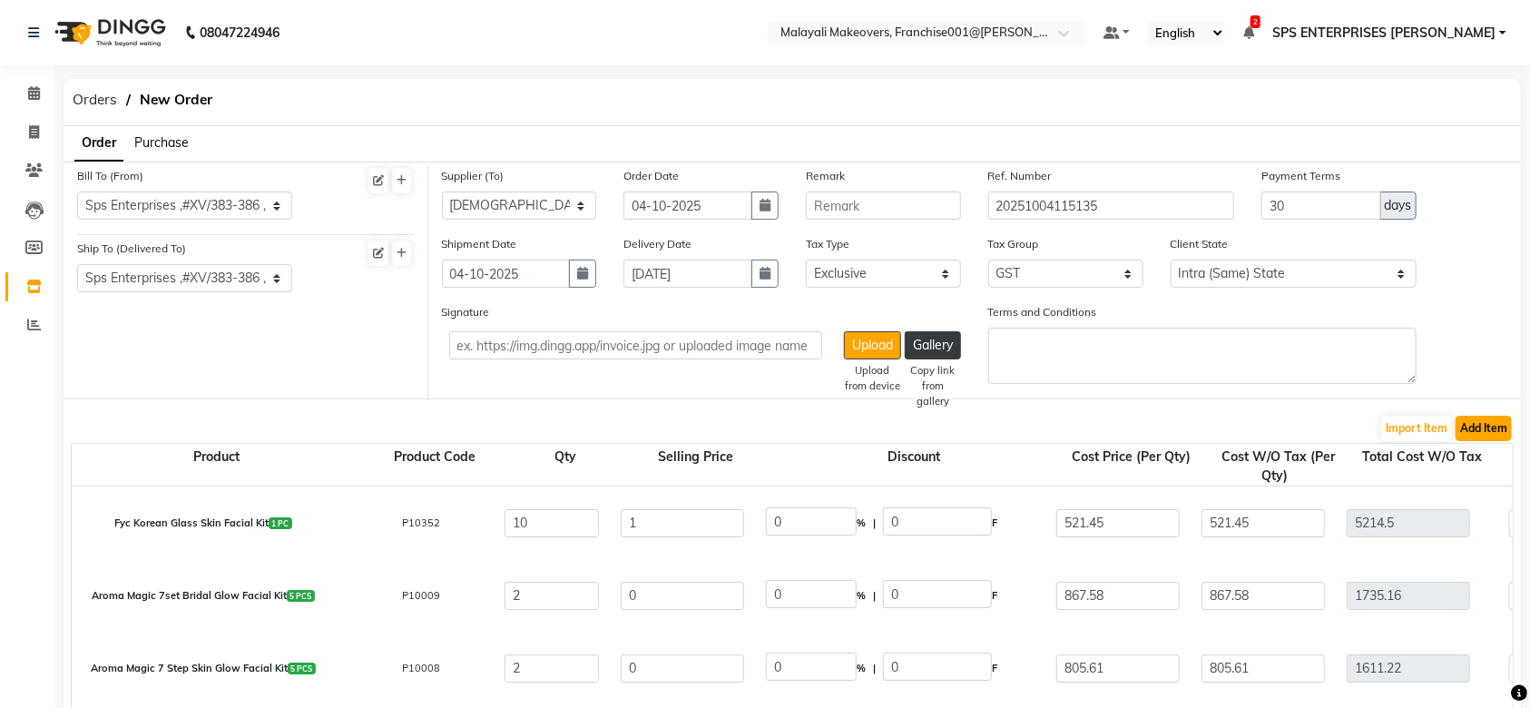
click at [1491, 426] on button "Add Item" at bounding box center [1484, 428] width 56 height 25
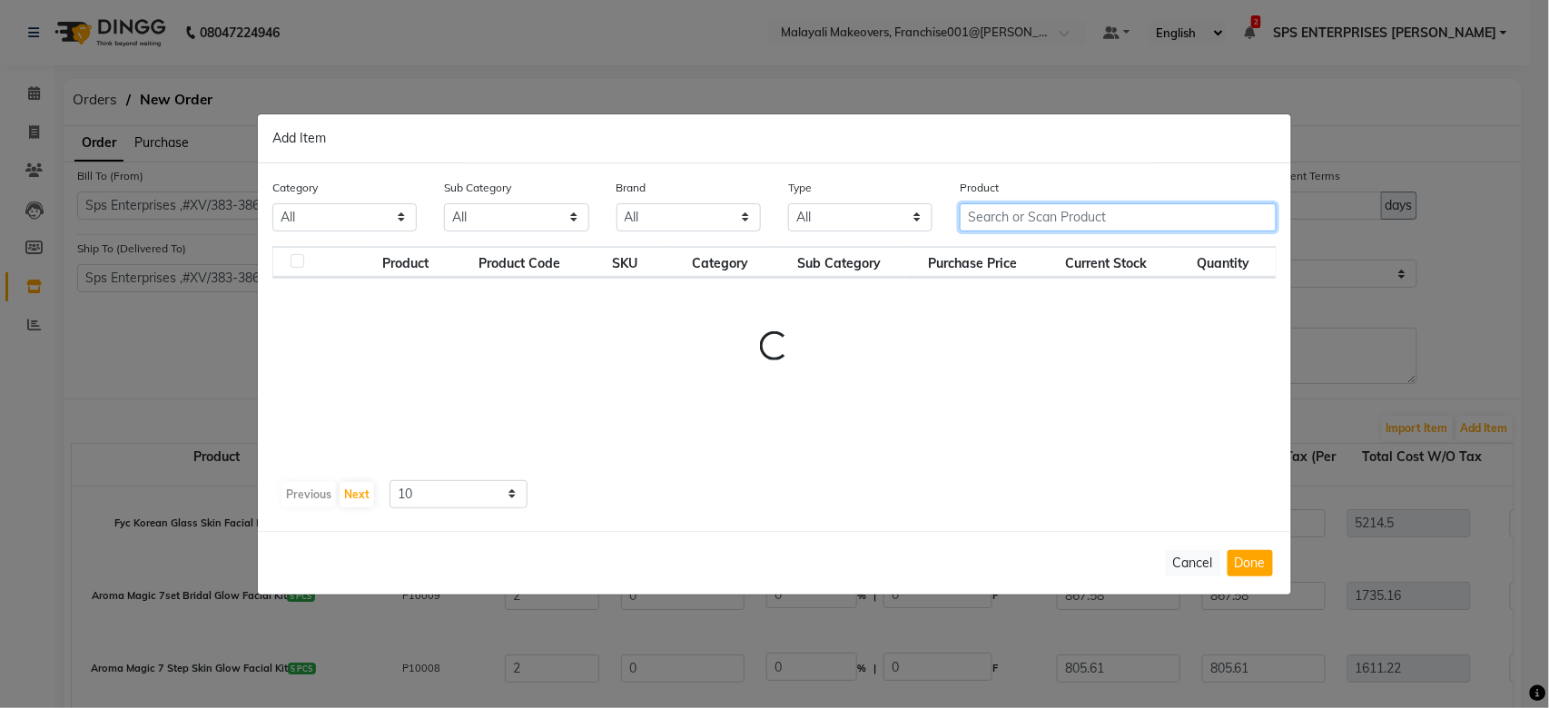
click at [1042, 221] on input "text" at bounding box center [1118, 217] width 317 height 28
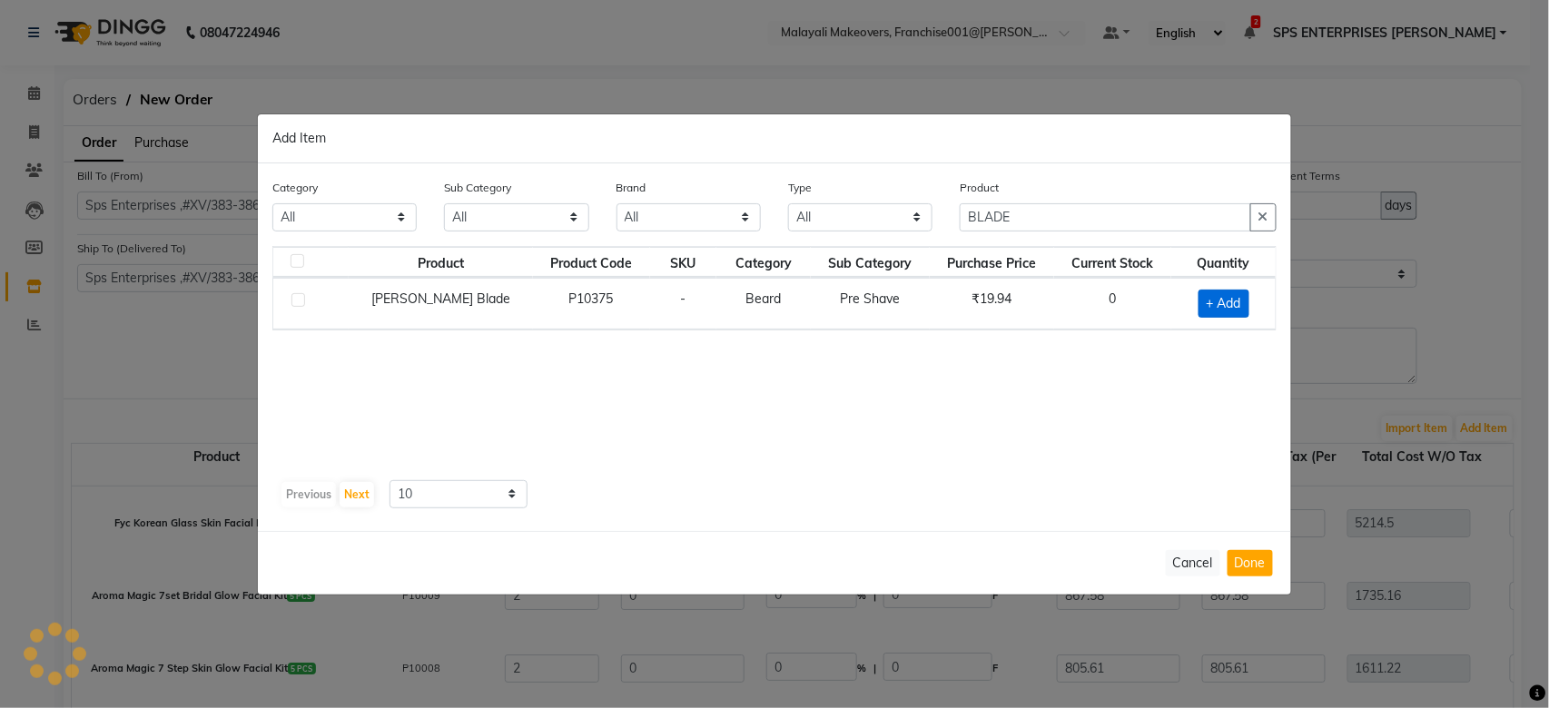
click at [1213, 305] on span "+ Add" at bounding box center [1223, 304] width 51 height 28
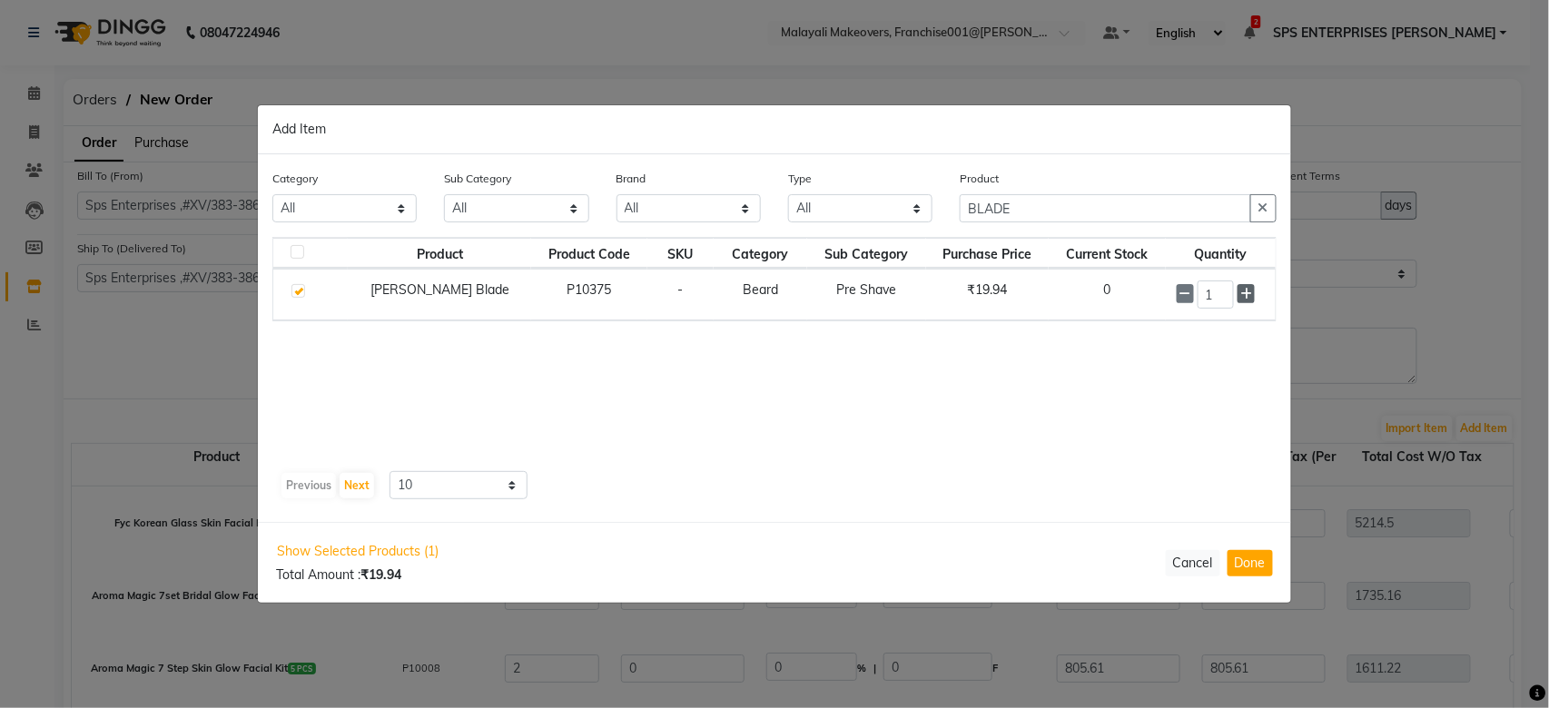
click at [1242, 296] on icon at bounding box center [1246, 294] width 12 height 13
click at [1233, 566] on button "Done" at bounding box center [1249, 563] width 45 height 26
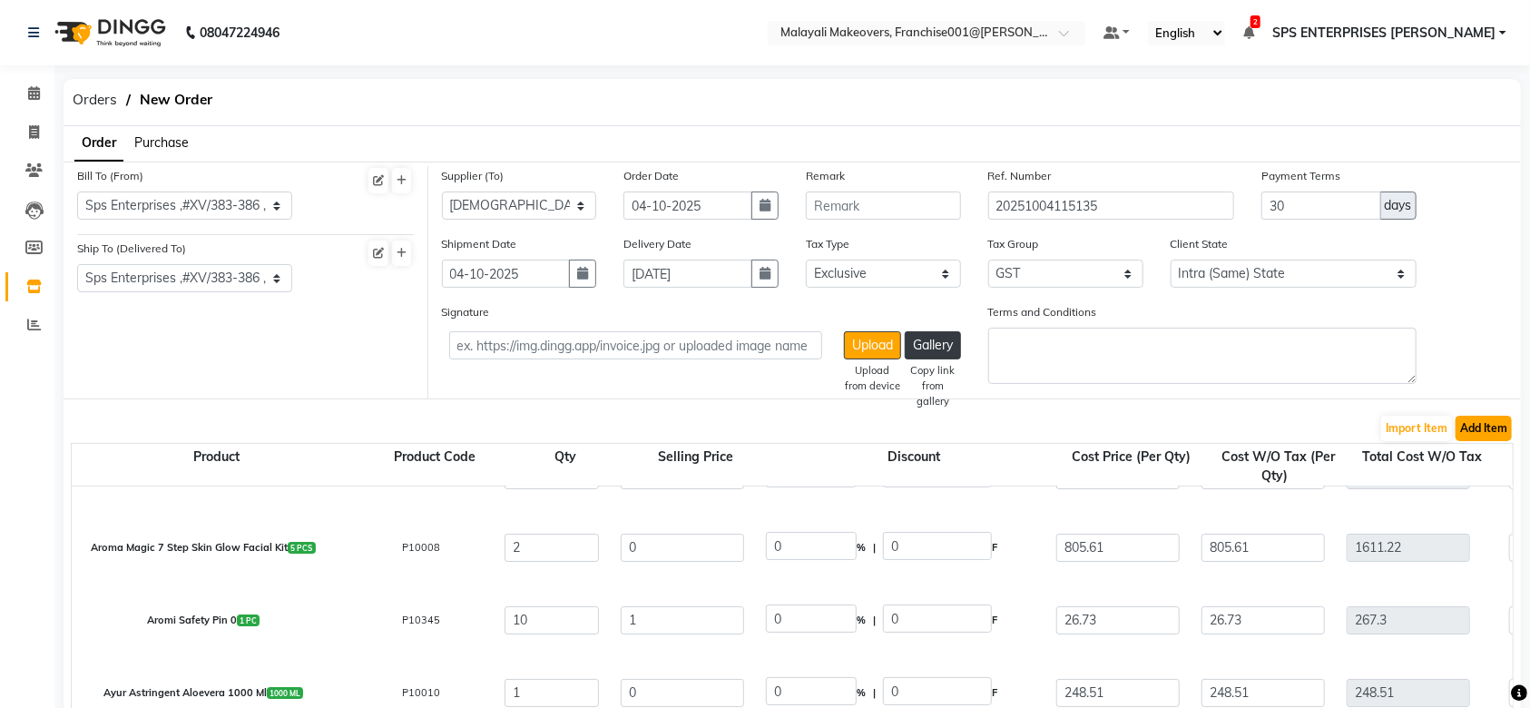
click at [1482, 438] on button "Add Item" at bounding box center [1484, 428] width 56 height 25
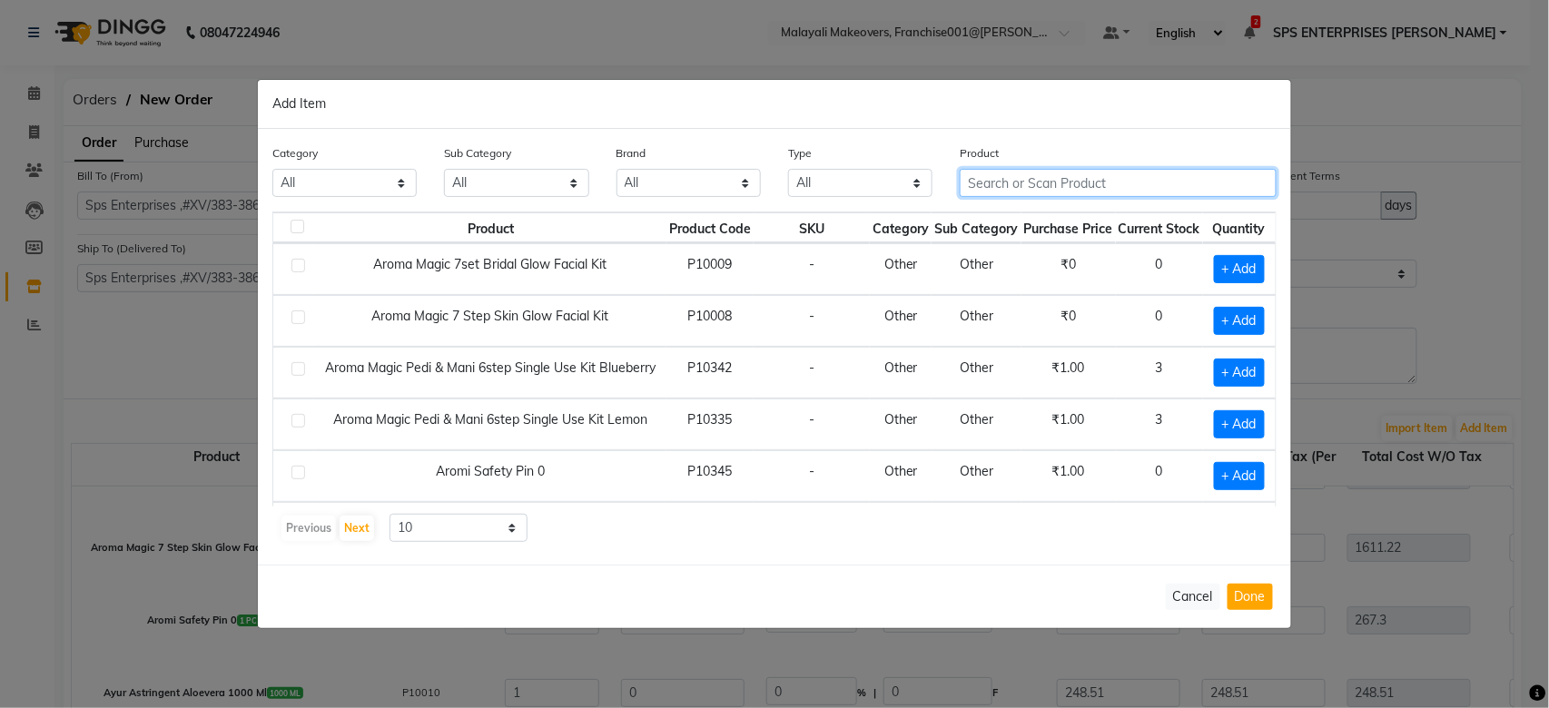
click at [1078, 183] on input "text" at bounding box center [1118, 183] width 317 height 28
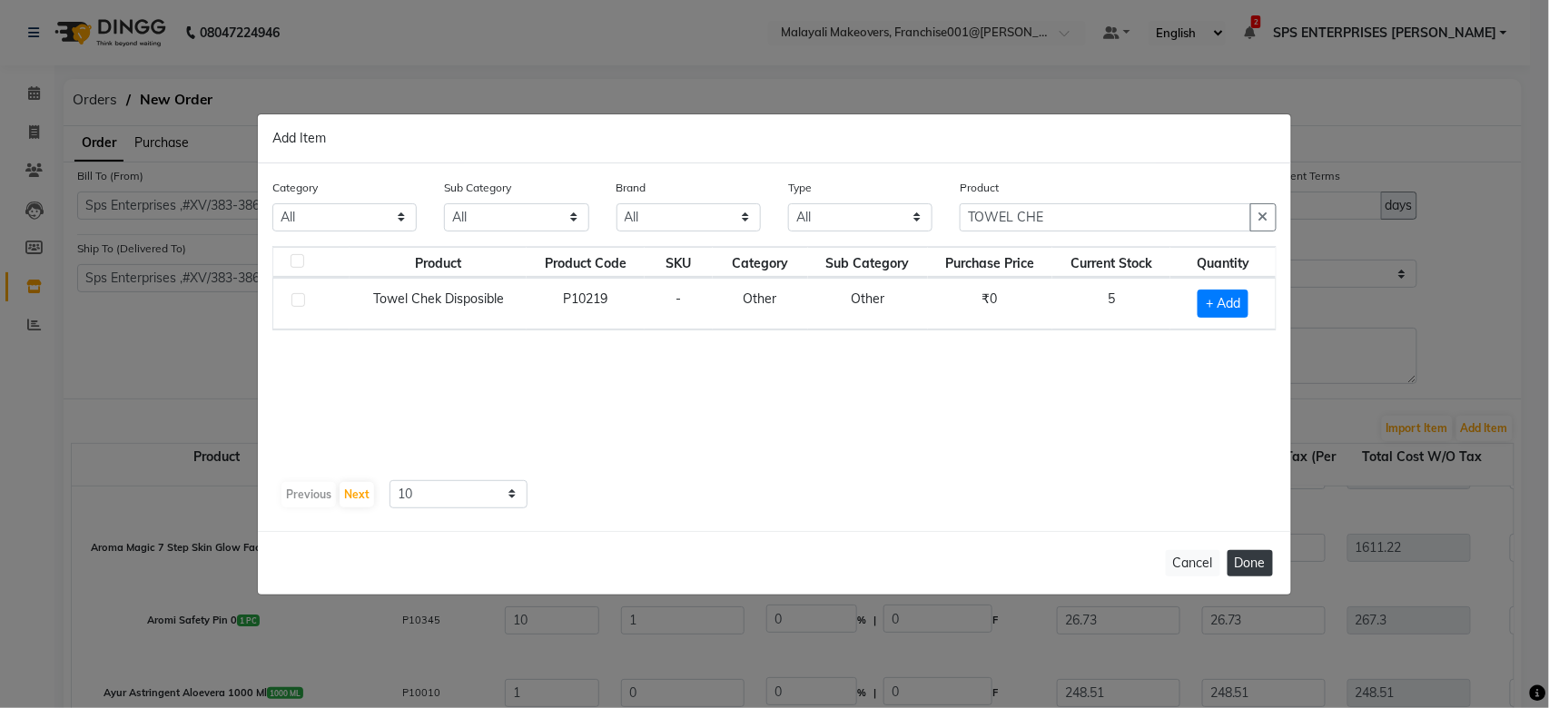
click at [1252, 566] on button "Done" at bounding box center [1249, 563] width 45 height 26
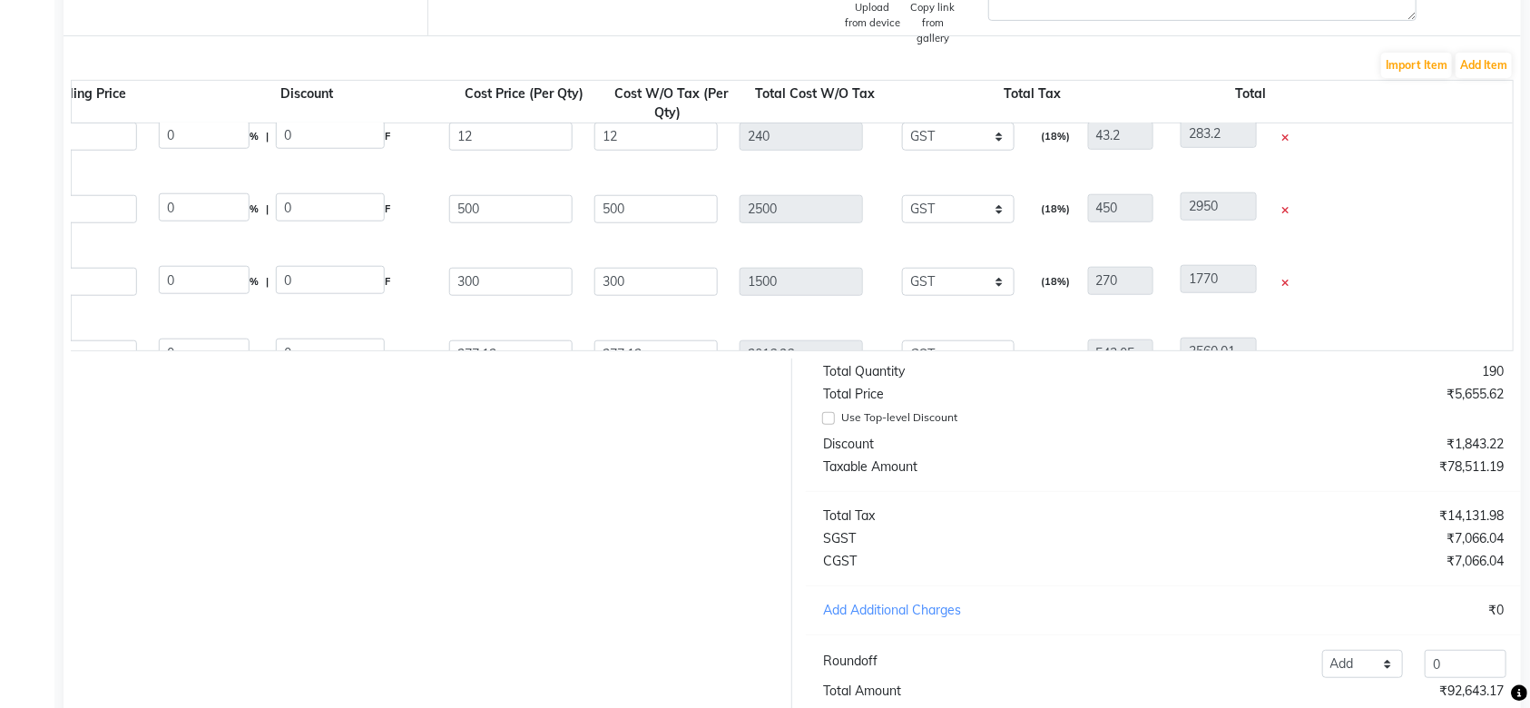
scroll to position [0, 657]
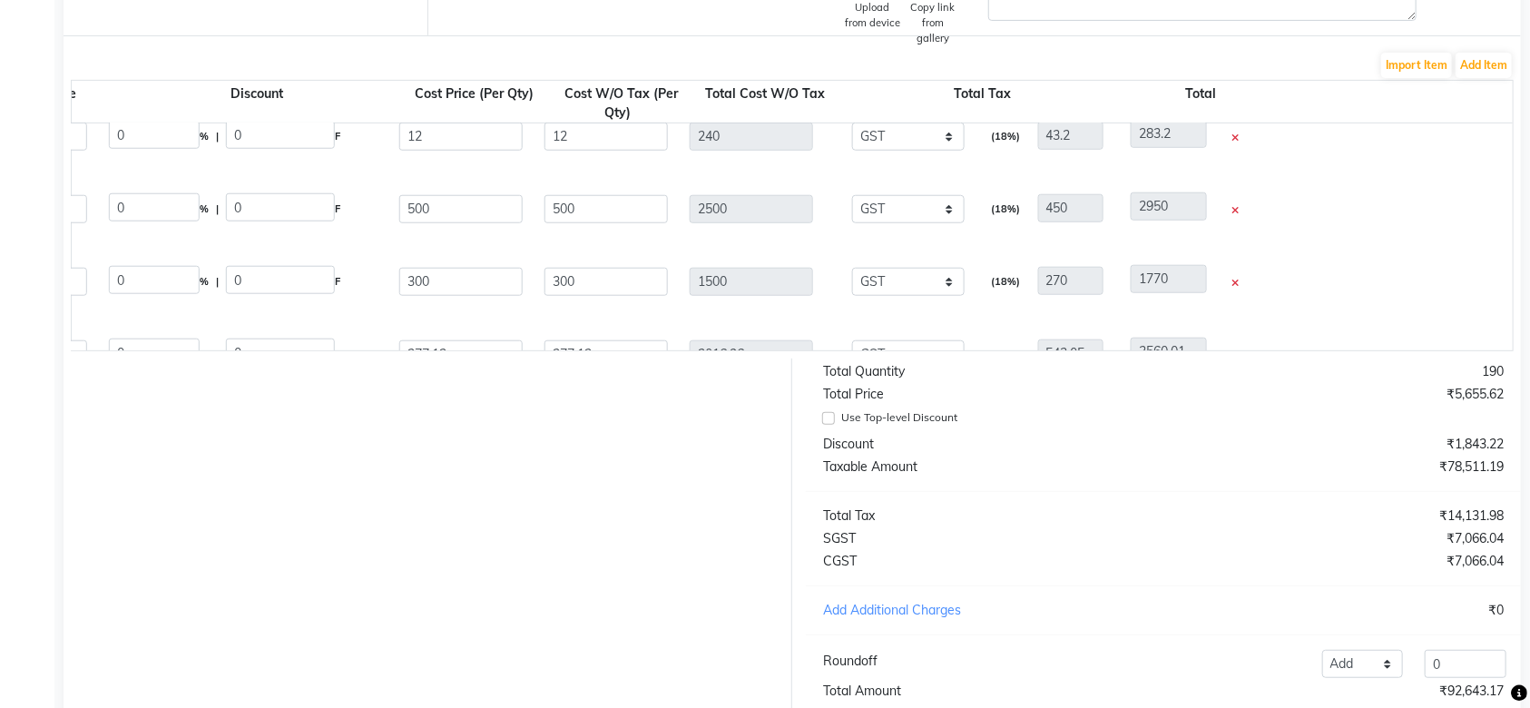
click at [1233, 281] on icon at bounding box center [1235, 284] width 7 height 10
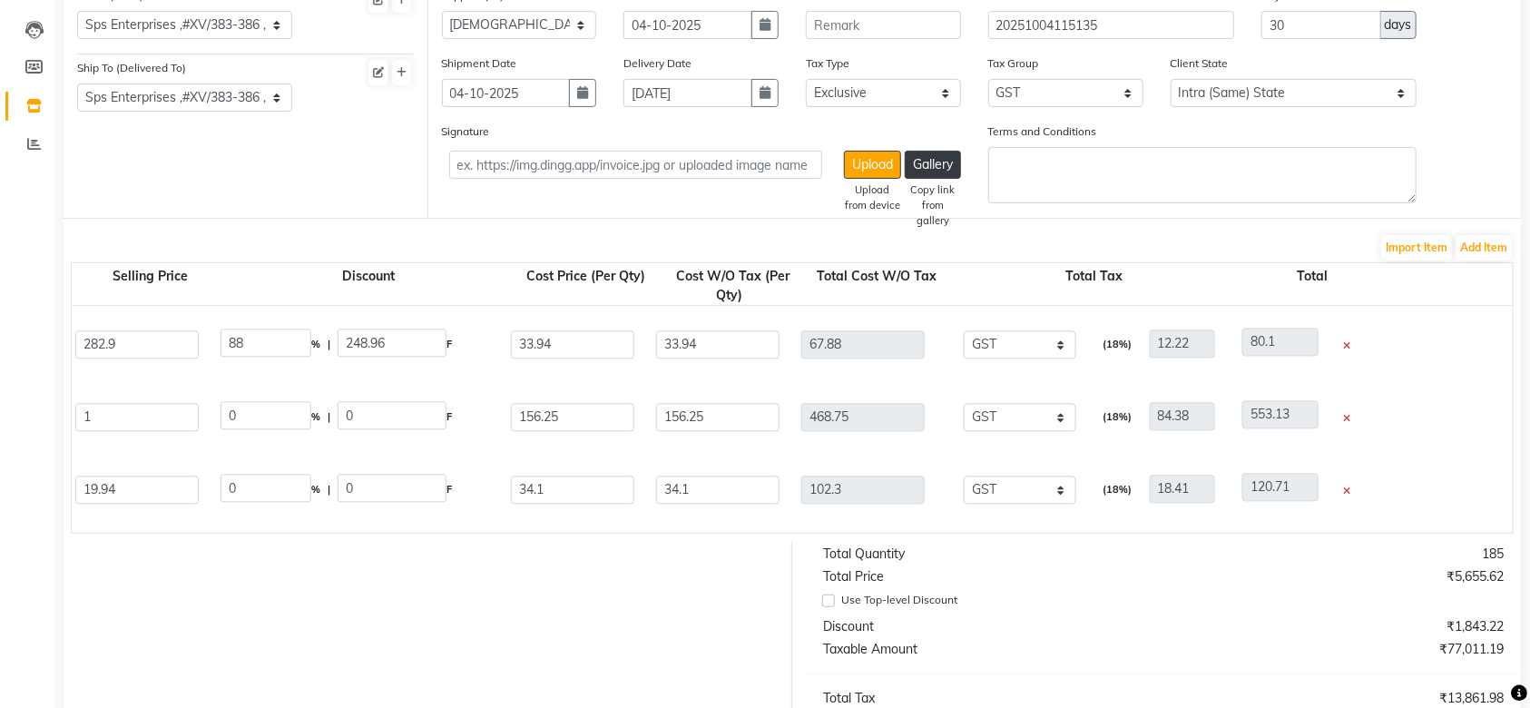
scroll to position [0, 0]
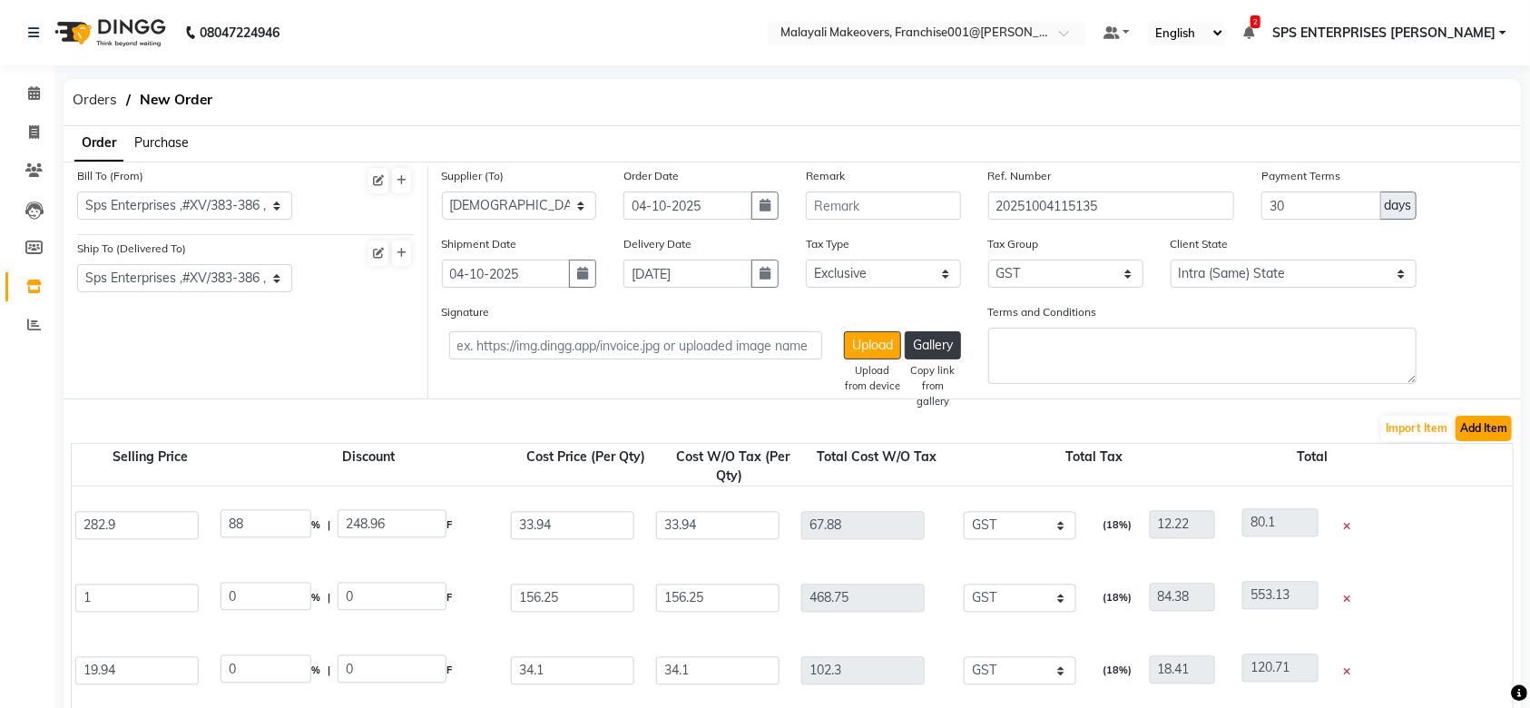
click at [1482, 430] on button "Add Item" at bounding box center [1484, 428] width 56 height 25
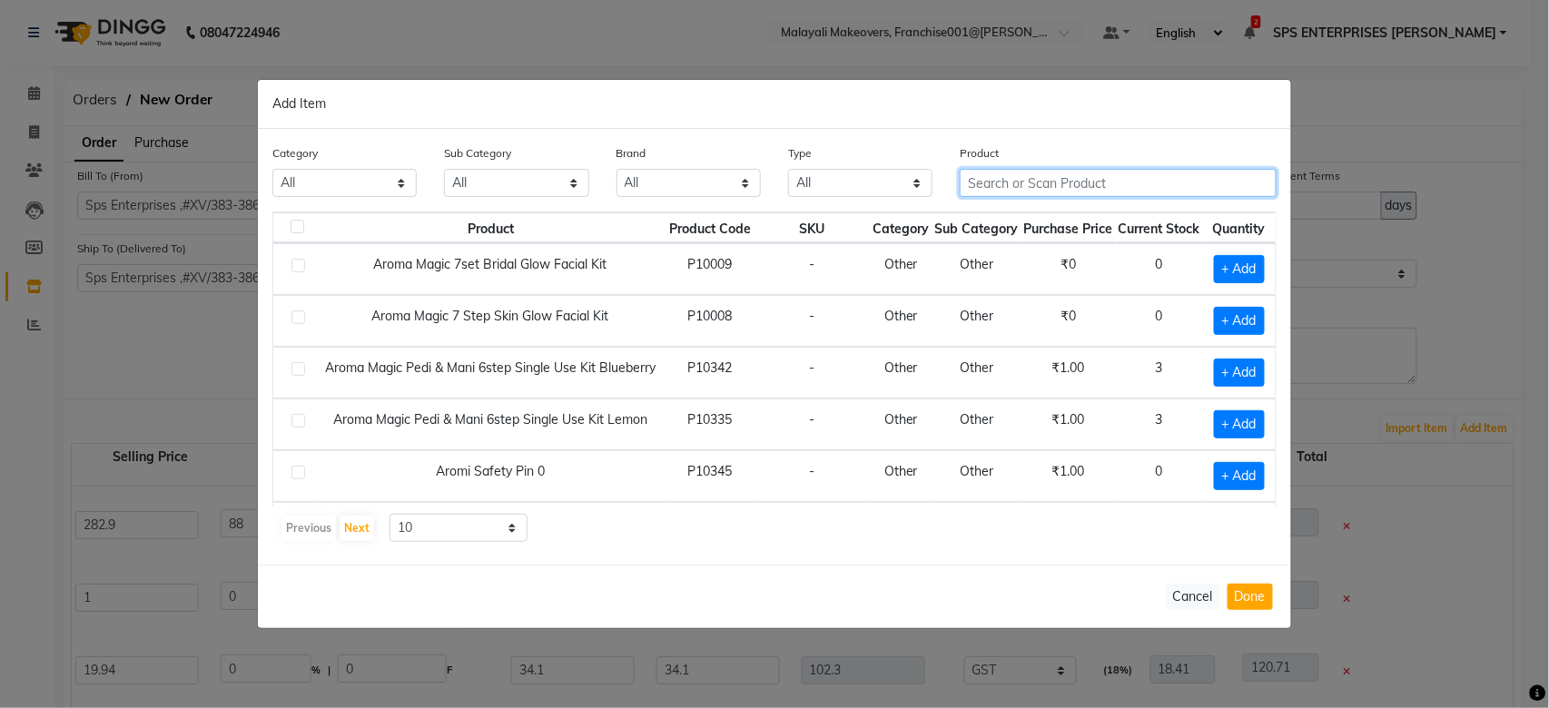
click at [1090, 182] on input "text" at bounding box center [1118, 183] width 317 height 28
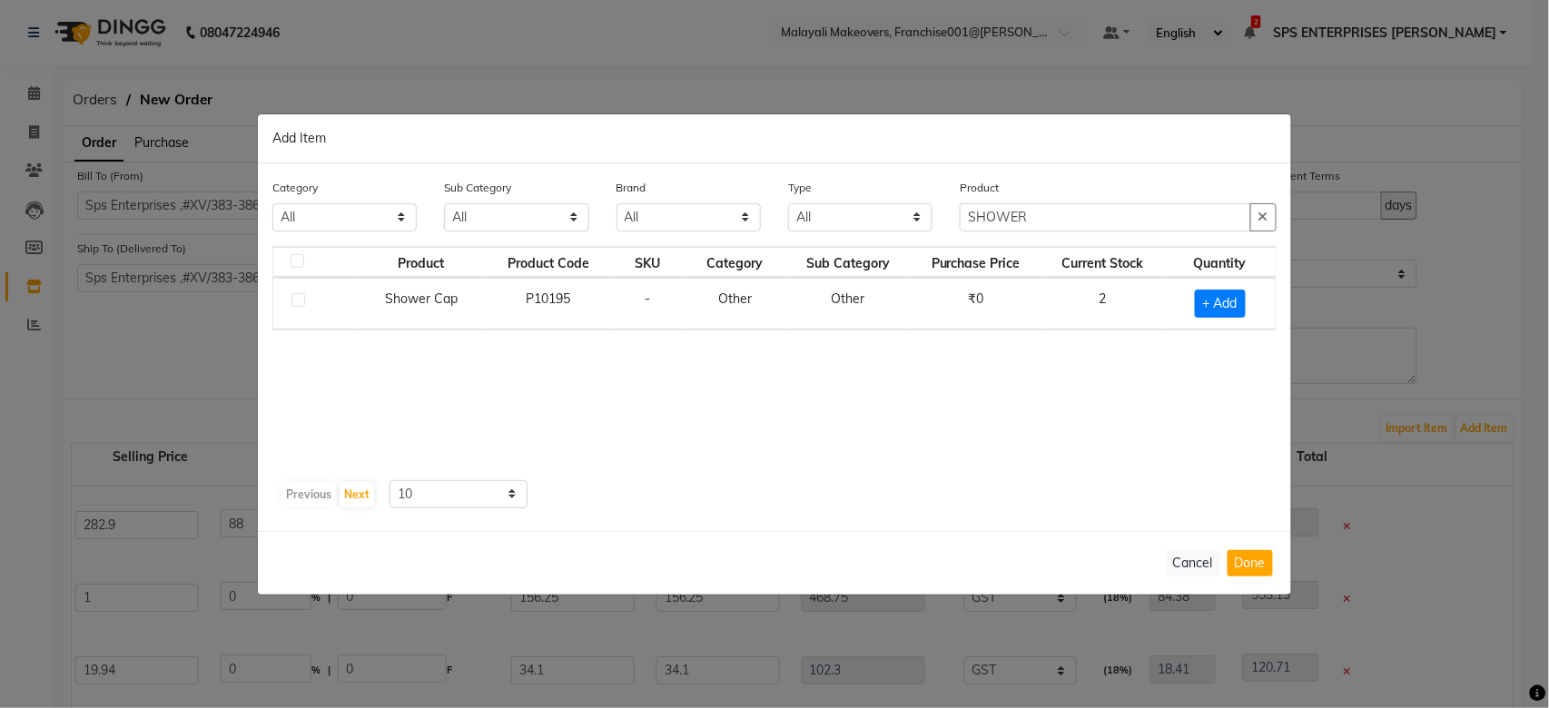
drag, startPoint x: 945, startPoint y: 349, endPoint x: 1349, endPoint y: 345, distance: 404.0
click at [971, 349] on div "Product Product Code SKU Category Sub Category Purchase Price Current Stock Qua…" at bounding box center [774, 359] width 1004 height 227
click at [1195, 291] on span "+ Add" at bounding box center [1220, 304] width 51 height 28
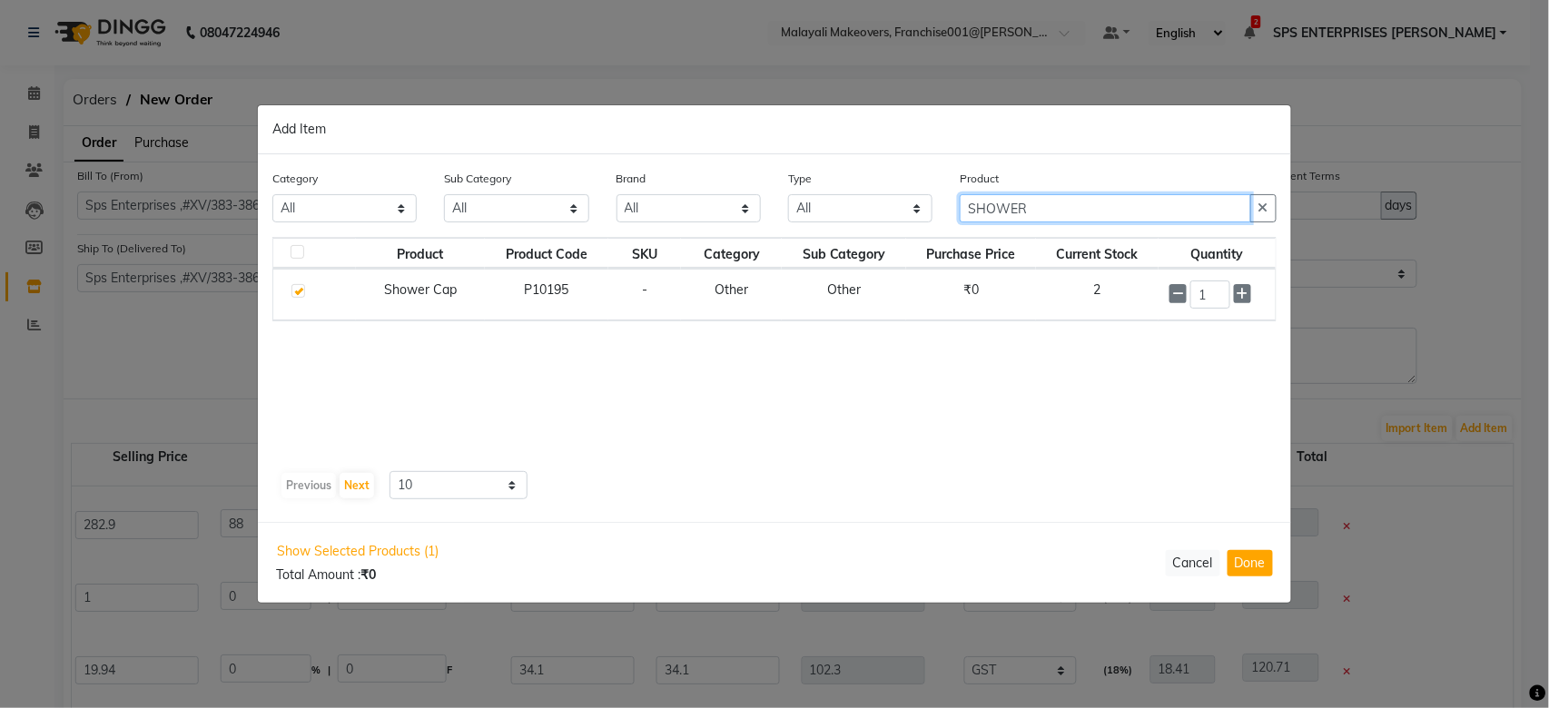
click at [1087, 212] on input "SHOWER" at bounding box center [1105, 208] width 291 height 28
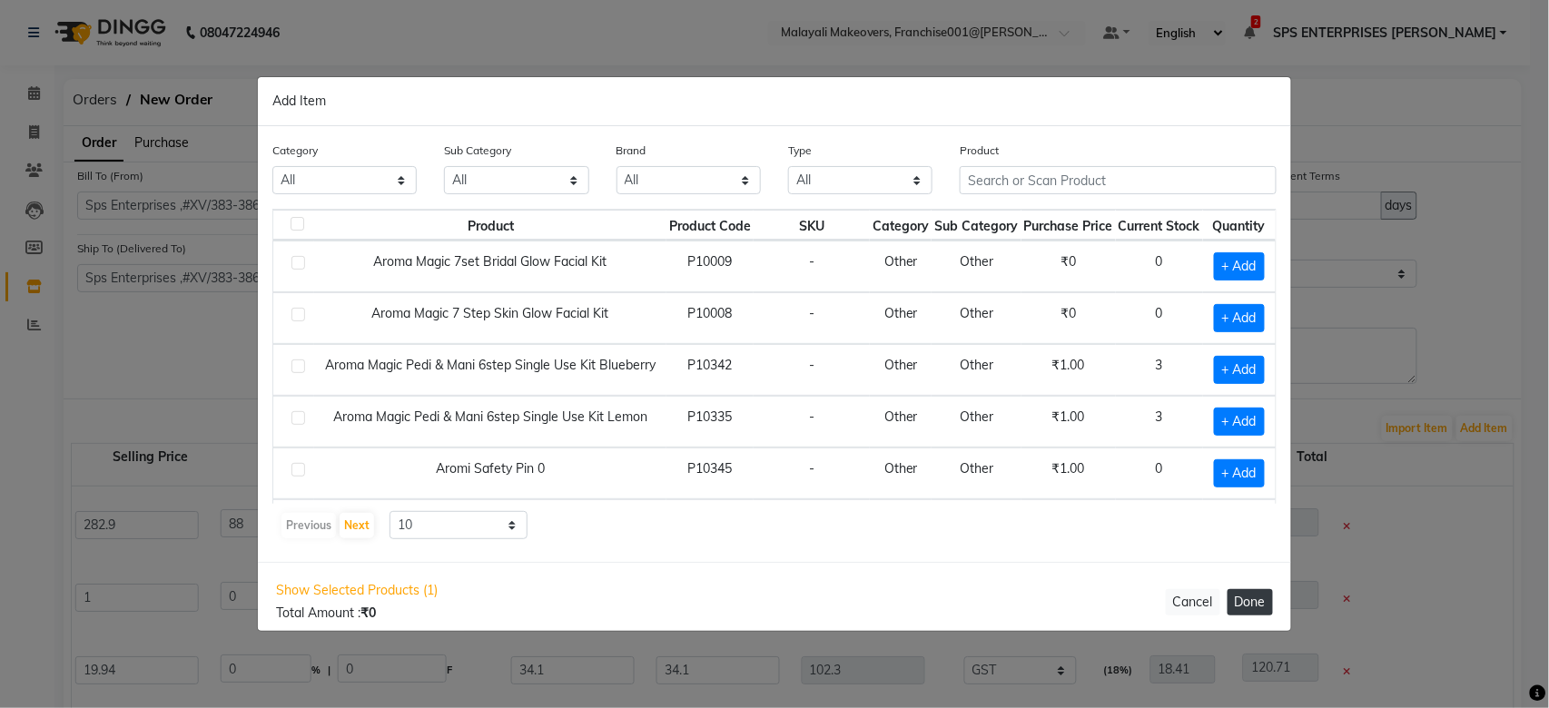
click at [1244, 605] on button "Done" at bounding box center [1249, 602] width 45 height 26
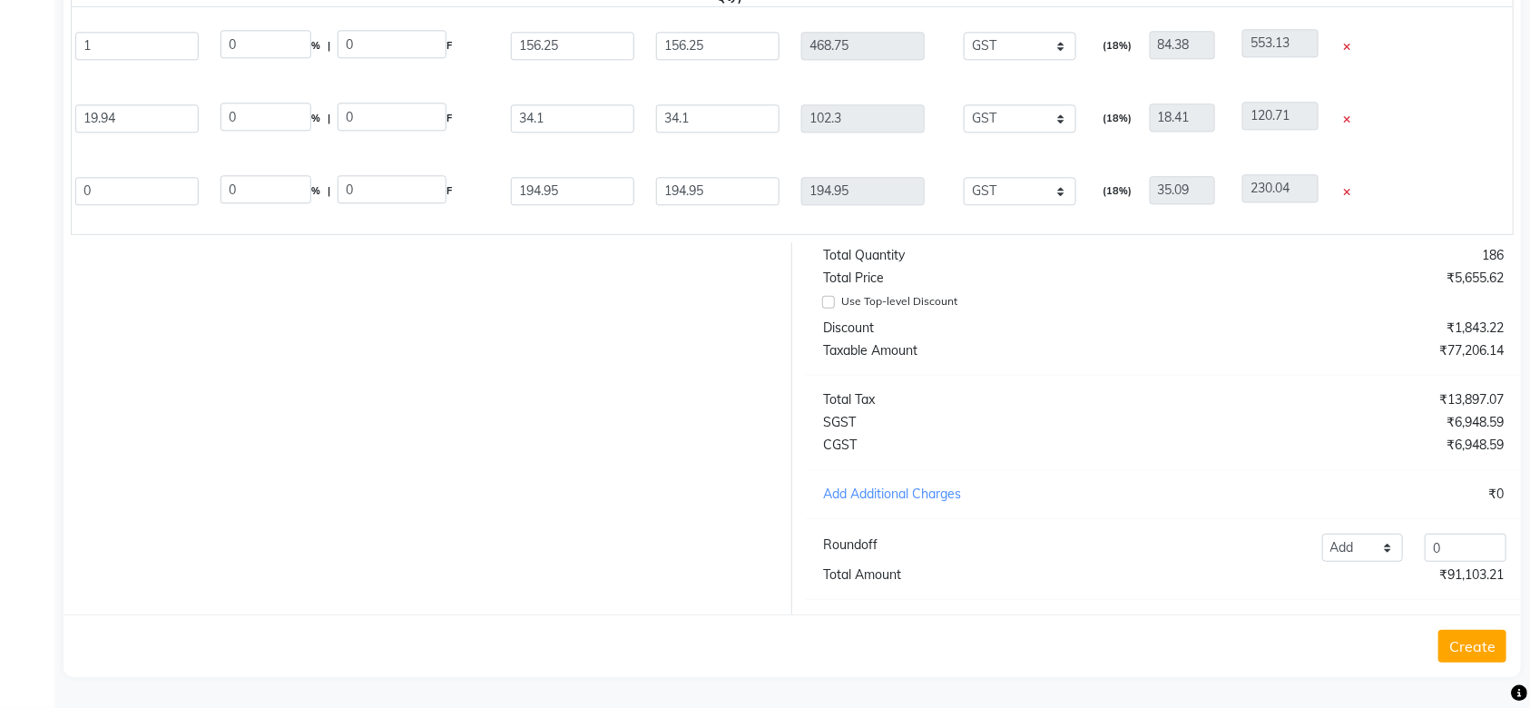
scroll to position [497, 0]
click at [1470, 639] on button "Create" at bounding box center [1473, 646] width 68 height 33
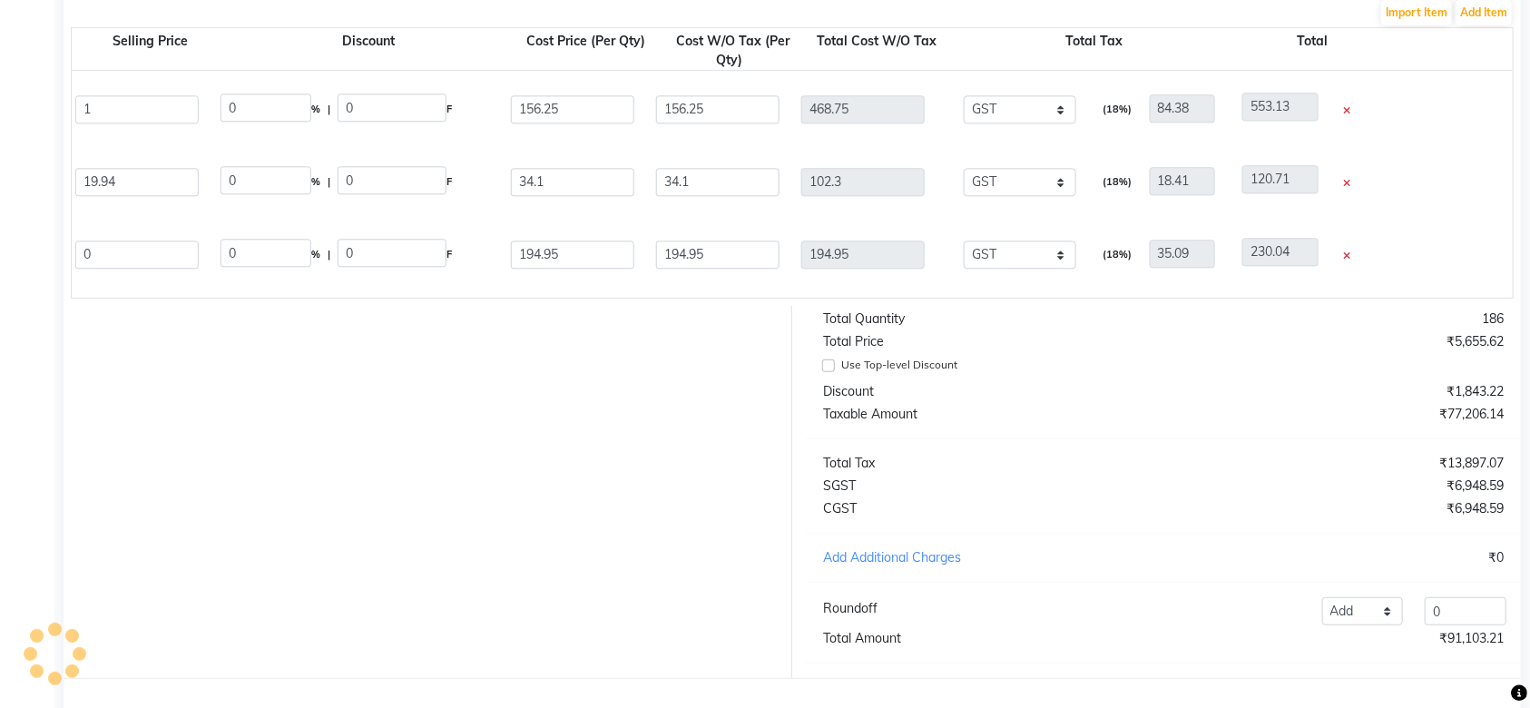
scroll to position [323, 0]
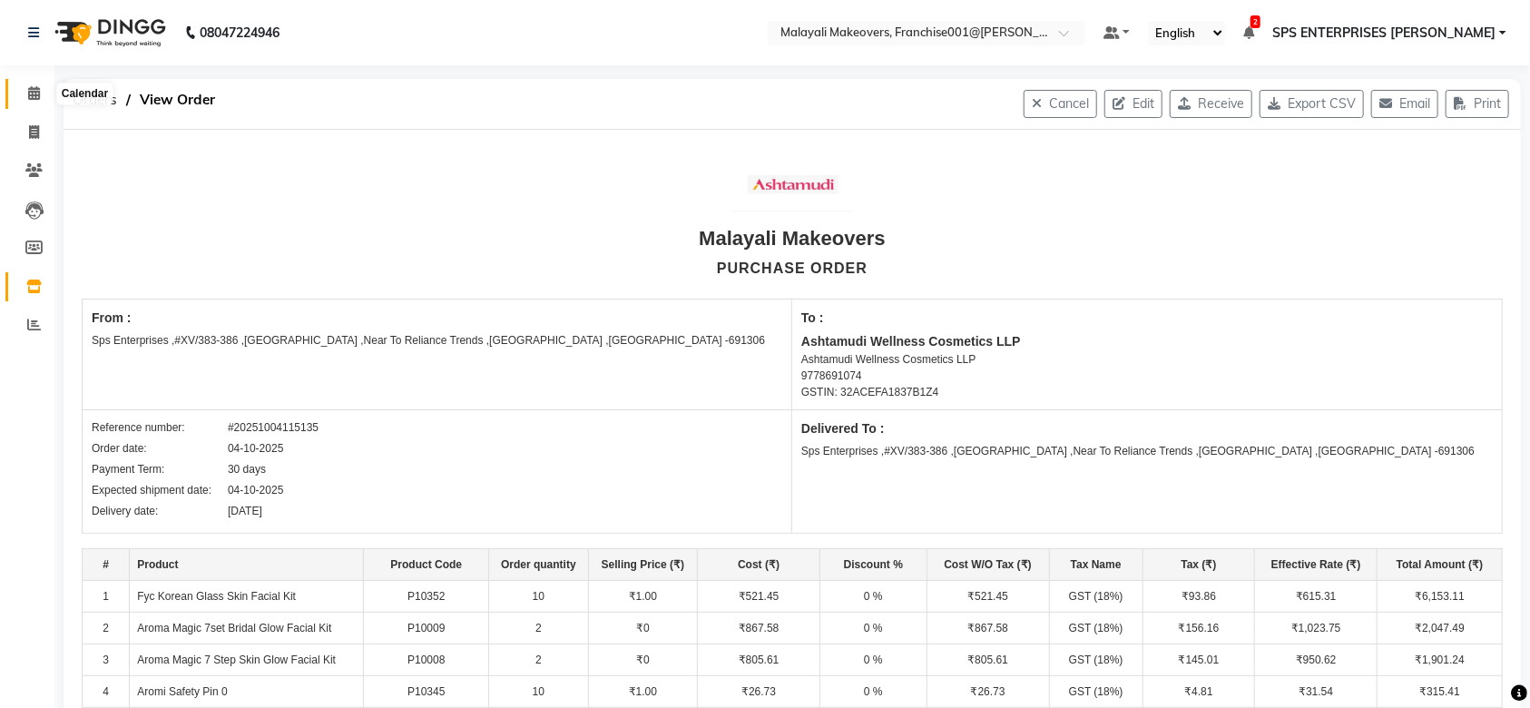
click at [30, 84] on span at bounding box center [34, 94] width 32 height 21
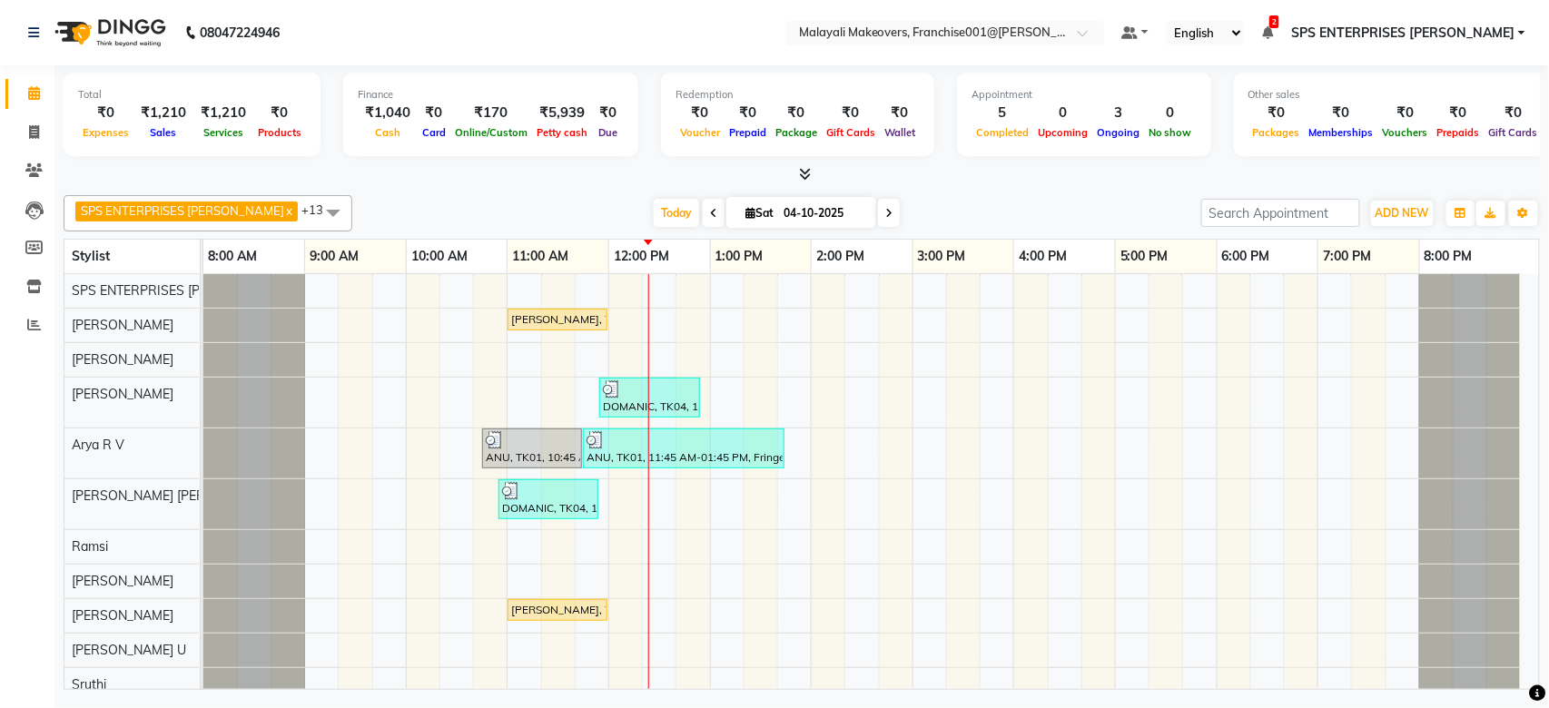
click at [705, 200] on div "Total ₹0 Expenses ₹1,210 Sales ₹1,210 Services ₹0 Products Finance ₹1,040 Cash …" at bounding box center [801, 379] width 1494 height 629
click at [20, 129] on span at bounding box center [34, 133] width 32 height 21
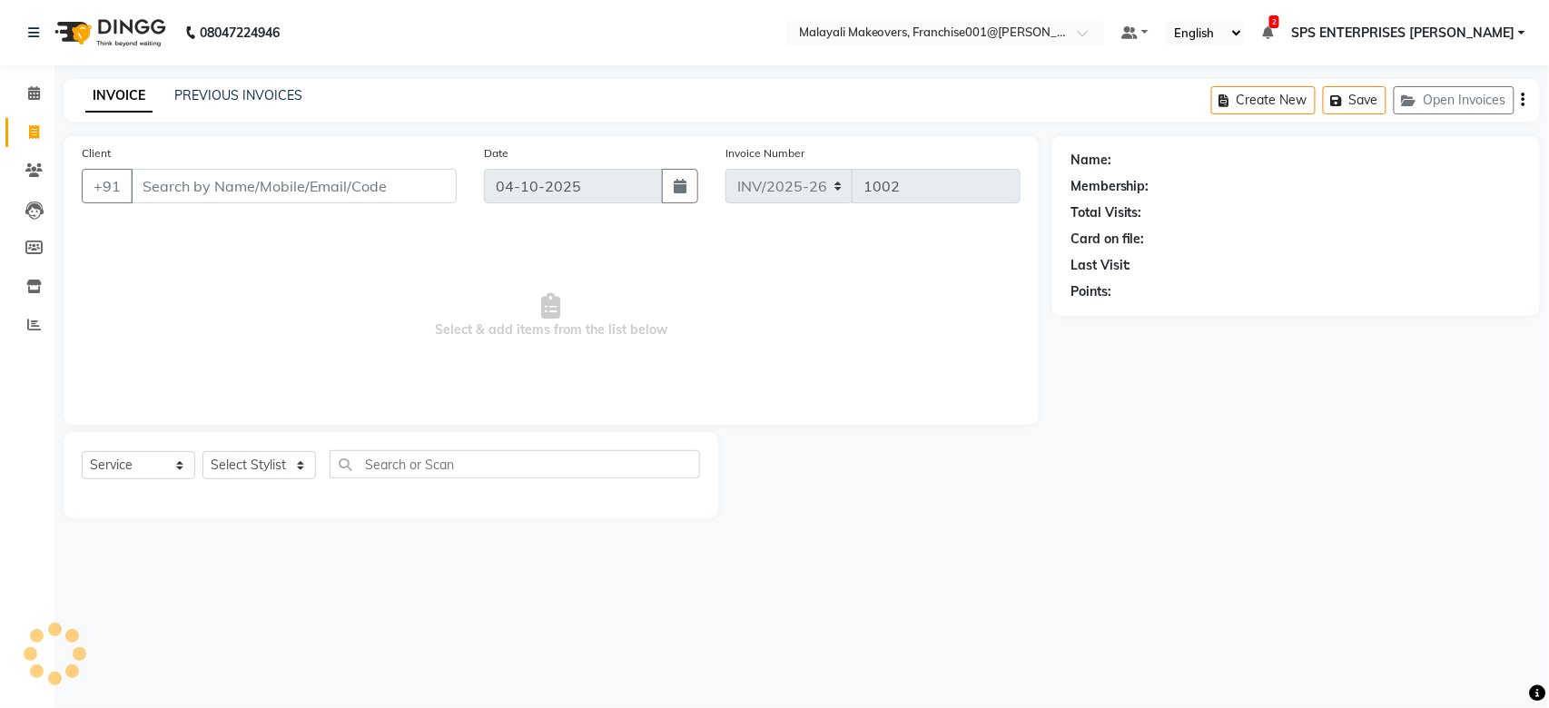
click at [133, 190] on input "Client" at bounding box center [294, 186] width 326 height 34
click at [410, 179] on span "Add Client" at bounding box center [410, 186] width 72 height 18
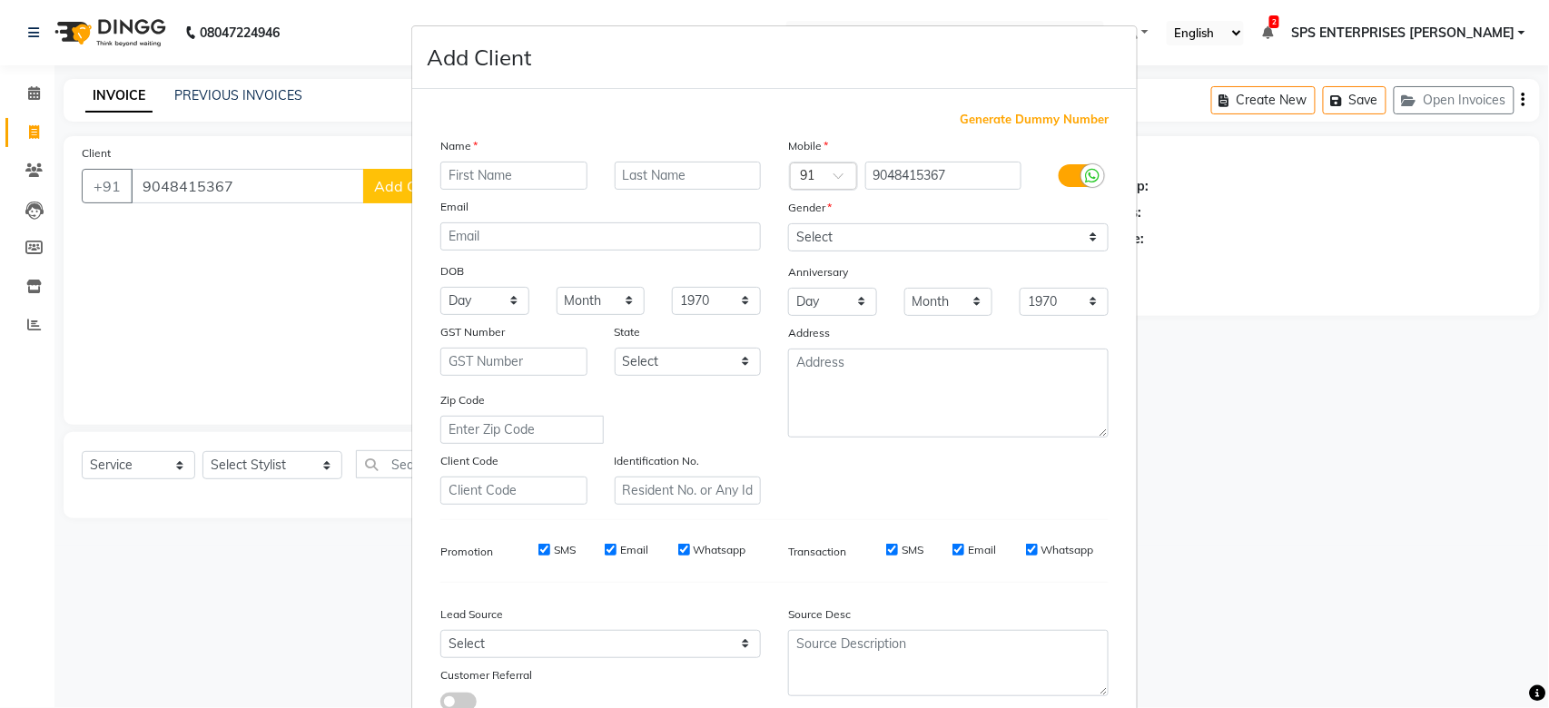
click at [509, 175] on input "text" at bounding box center [513, 176] width 147 height 28
click at [899, 248] on select "Select [DEMOGRAPHIC_DATA] [DEMOGRAPHIC_DATA] Other Prefer Not To Say" at bounding box center [948, 237] width 320 height 28
click at [788, 223] on select "Select [DEMOGRAPHIC_DATA] [DEMOGRAPHIC_DATA] Other Prefer Not To Say" at bounding box center [948, 237] width 320 height 28
click at [545, 641] on select "Select Walk-in Referral Internet Friend Word of Mouth Advertisement Facebook Ju…" at bounding box center [600, 644] width 320 height 28
click at [440, 630] on select "Select Walk-in Referral Internet Friend Word of Mouth Advertisement Facebook Ju…" at bounding box center [600, 644] width 320 height 28
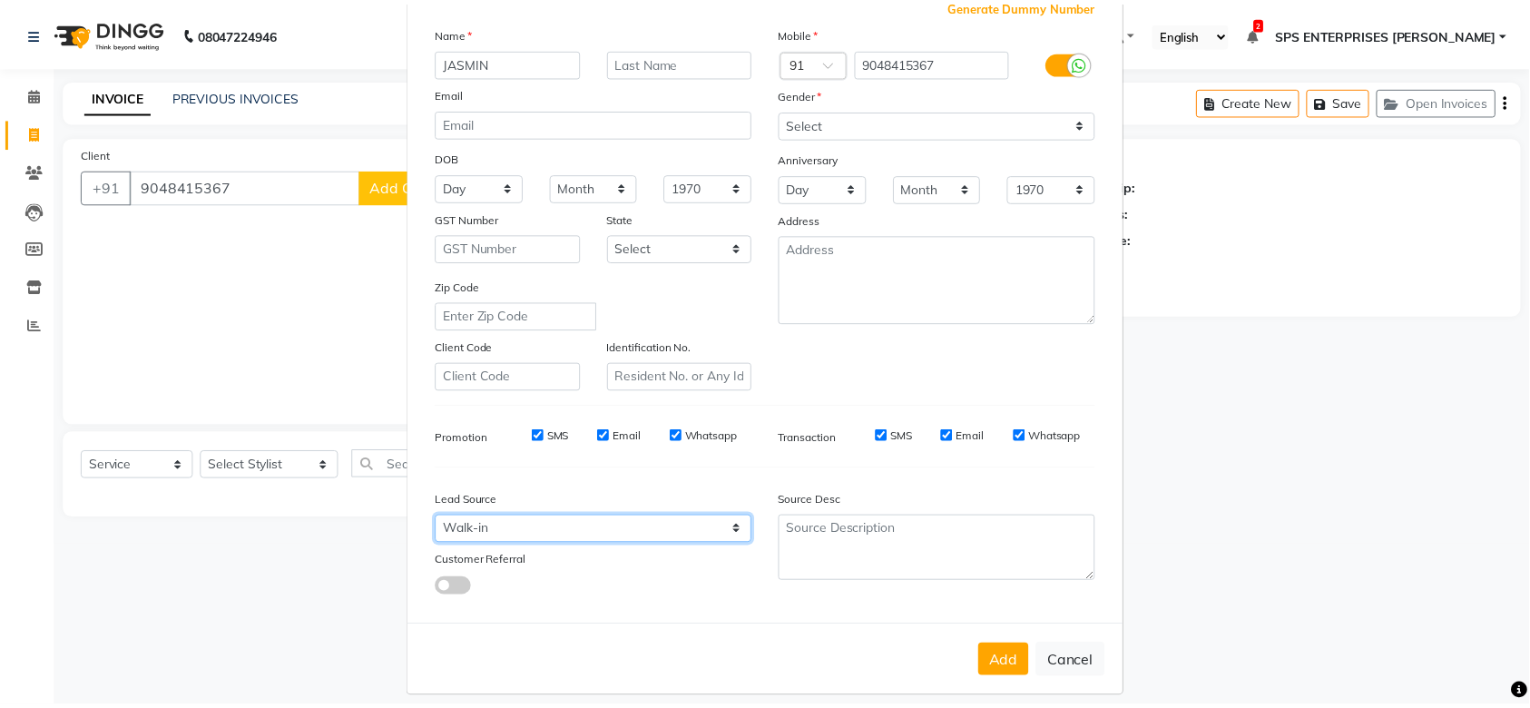
scroll to position [131, 0]
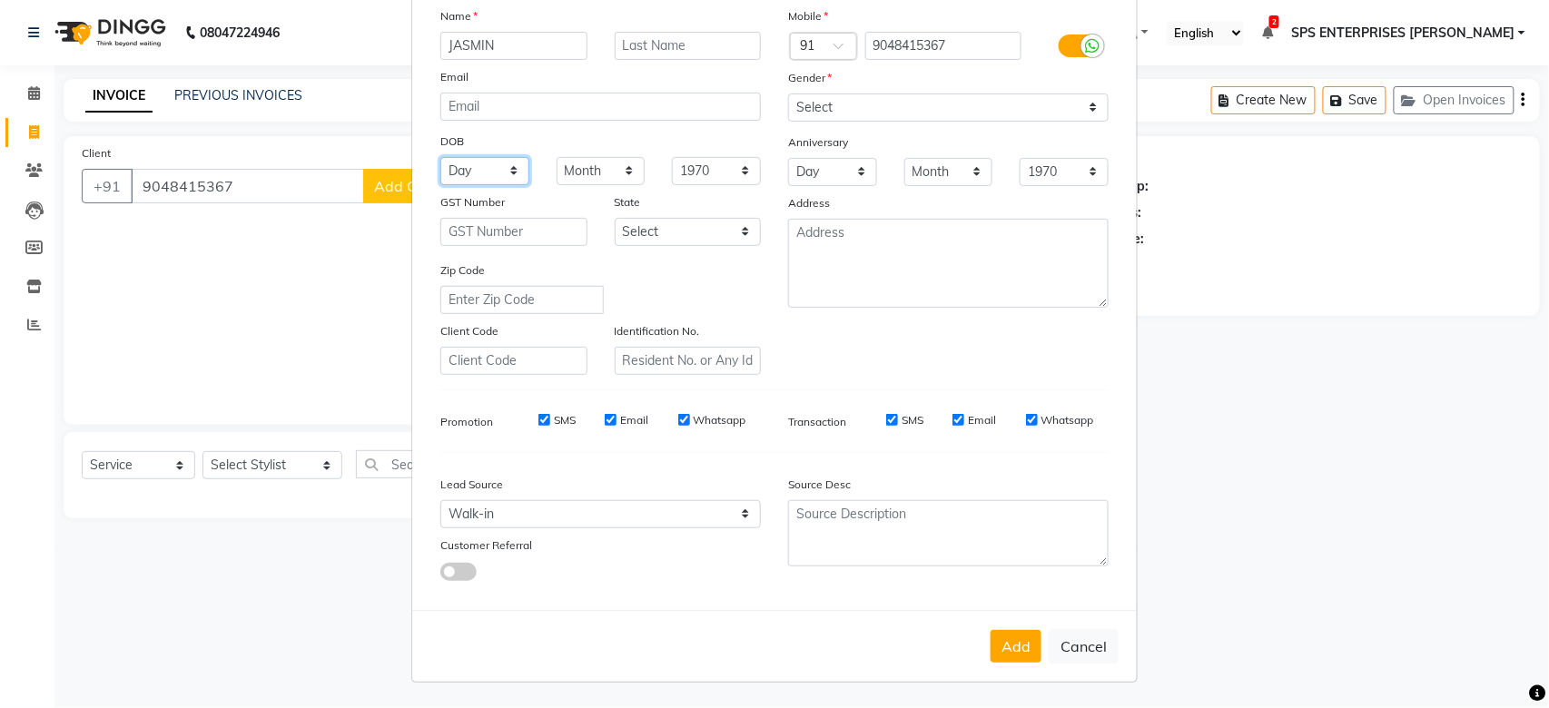
click at [481, 174] on select "Day 01 02 03 04 05 06 07 08 09 10 11 12 13 14 15 16 17 18 19 20 21 22 23 24 25 …" at bounding box center [484, 171] width 89 height 28
click at [440, 157] on select "Day 01 02 03 04 05 06 07 08 09 10 11 12 13 14 15 16 17 18 19 20 21 22 23 24 25 …" at bounding box center [484, 171] width 89 height 28
click at [617, 168] on select "Month January February March April May June July August September October Novem…" at bounding box center [600, 171] width 89 height 28
click at [556, 157] on select "Month January February March April May June July August September October Novem…" at bounding box center [600, 171] width 89 height 28
click at [739, 171] on select "1940 1941 1942 1943 1944 1945 1946 1947 1948 1949 1950 1951 1952 1953 1954 1955…" at bounding box center [716, 171] width 89 height 28
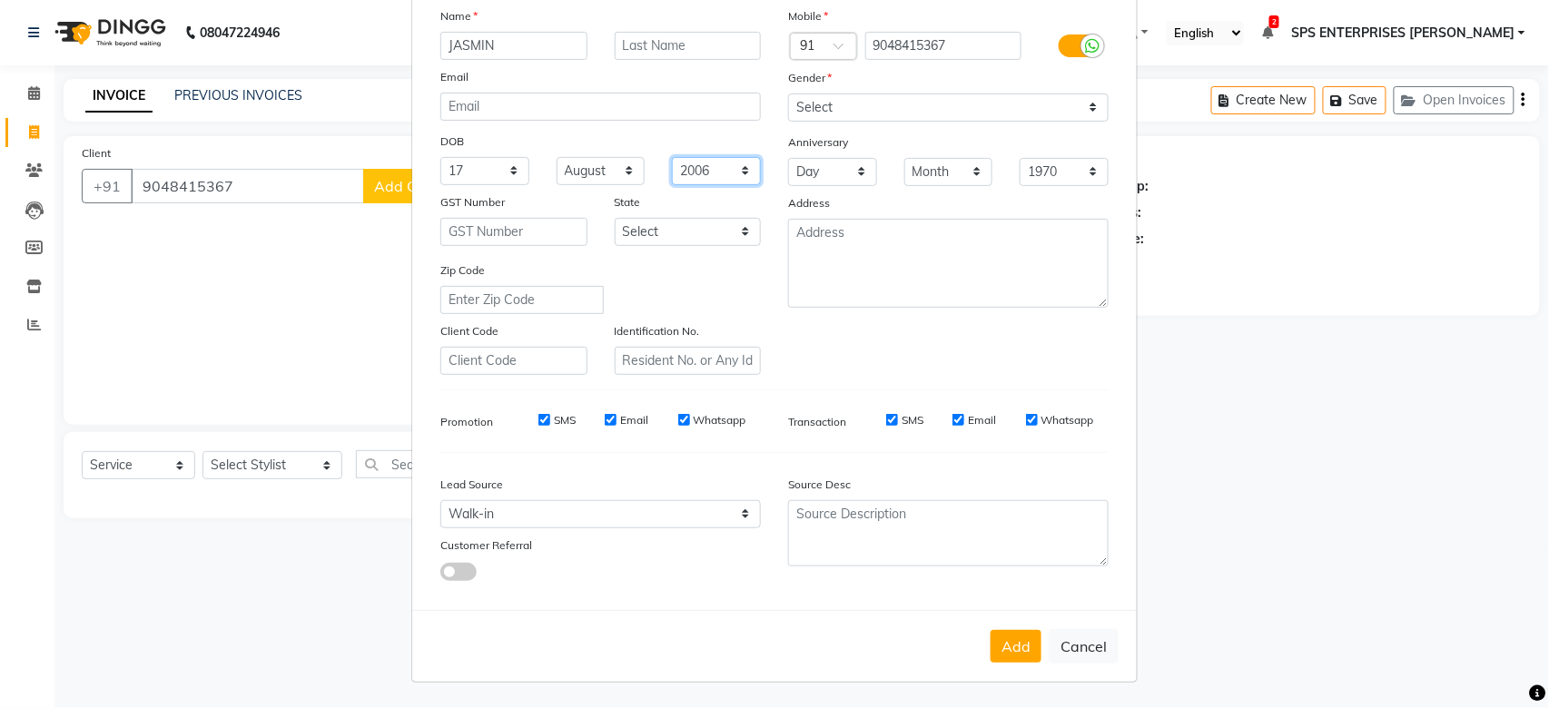
click at [672, 157] on select "1940 1941 1942 1943 1944 1945 1946 1947 1948 1949 1950 1951 1952 1953 1954 1955…" at bounding box center [716, 171] width 89 height 28
click at [1019, 654] on button "Add" at bounding box center [1015, 646] width 51 height 33
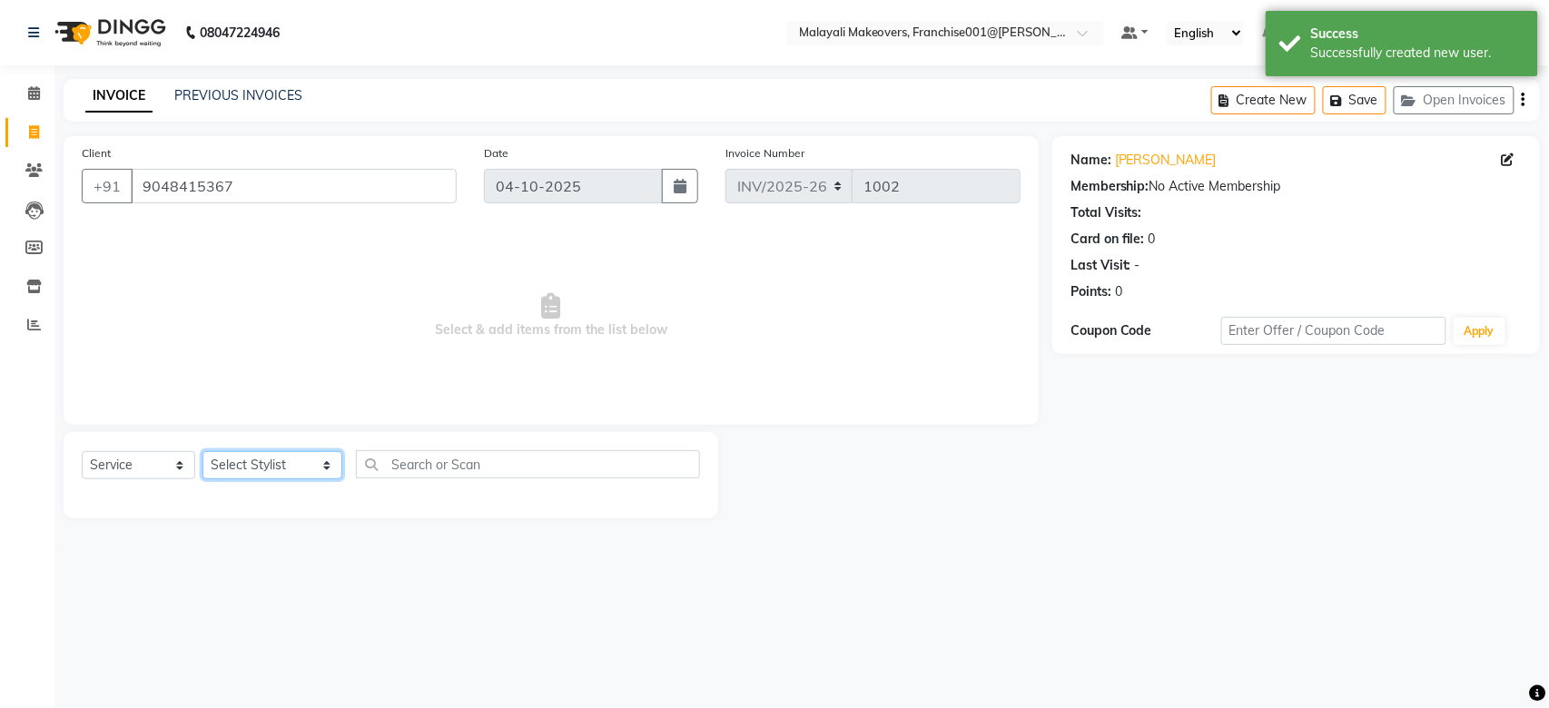
click at [291, 478] on select "Select Stylist [PERSON_NAME] S [PERSON_NAME] P [PERSON_NAME] R V [PERSON_NAME] …" at bounding box center [272, 465] width 140 height 28
click at [202, 452] on select "Select Stylist [PERSON_NAME] S [PERSON_NAME] P [PERSON_NAME] R V [PERSON_NAME] …" at bounding box center [272, 465] width 140 height 28
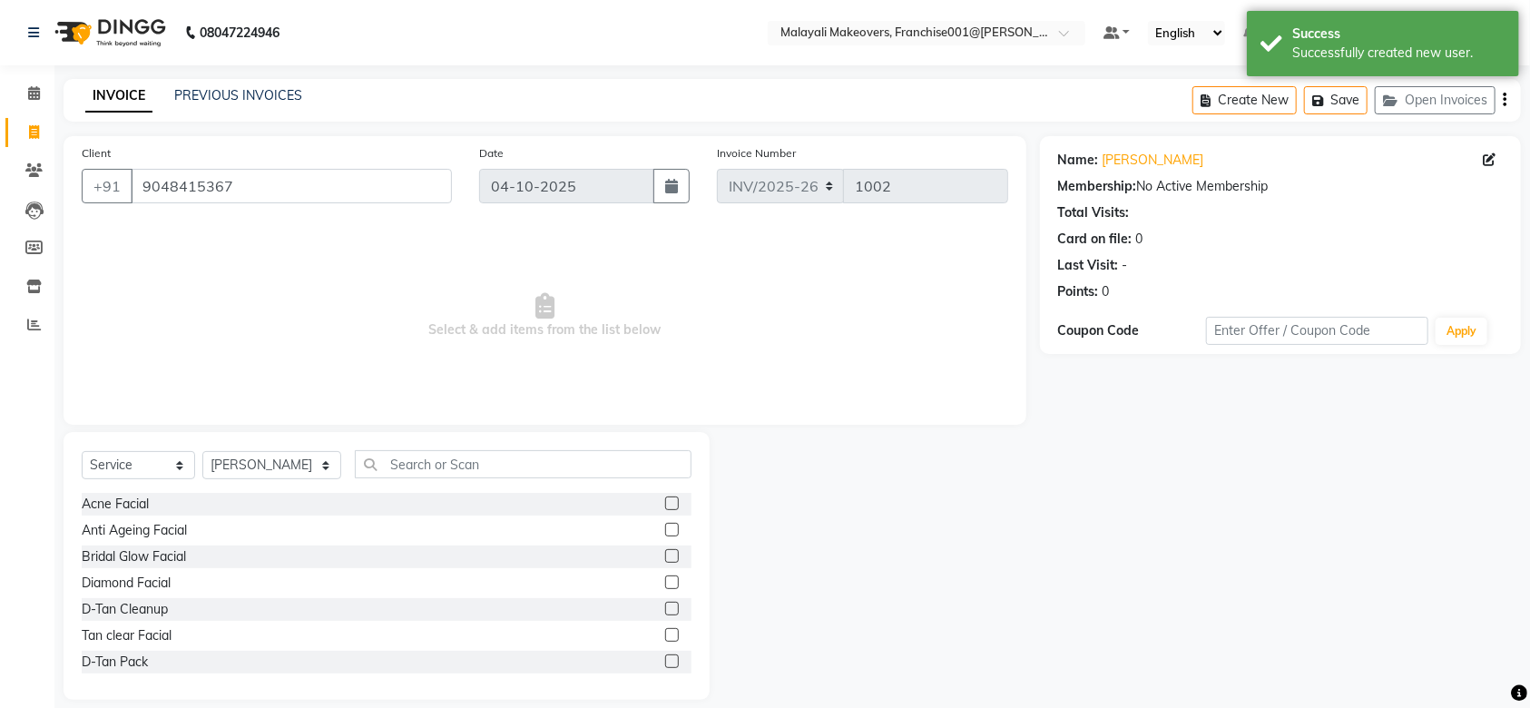
click at [382, 488] on div "Select Service Product Membership Package Voucher Prepaid Gift Card Select Styl…" at bounding box center [387, 471] width 610 height 43
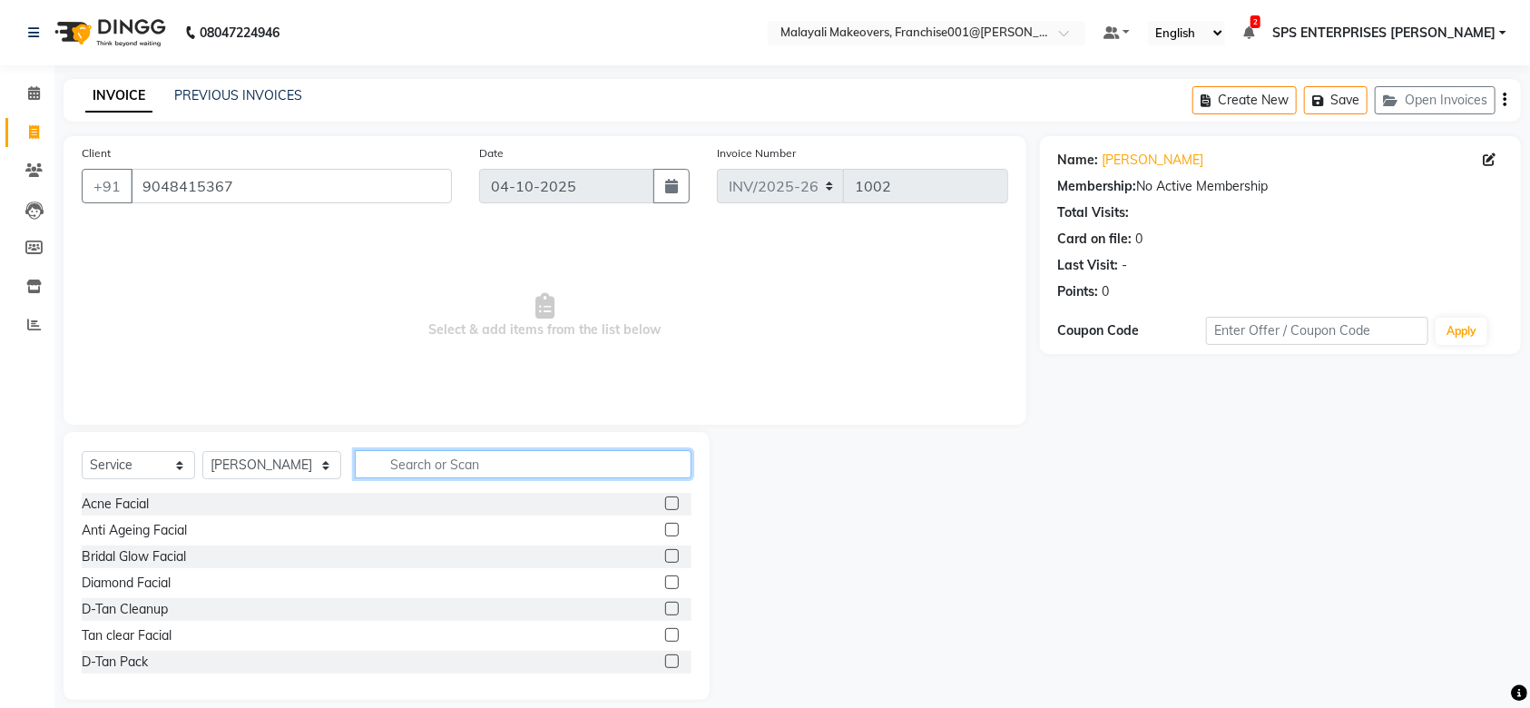
click at [394, 476] on input "text" at bounding box center [523, 464] width 337 height 28
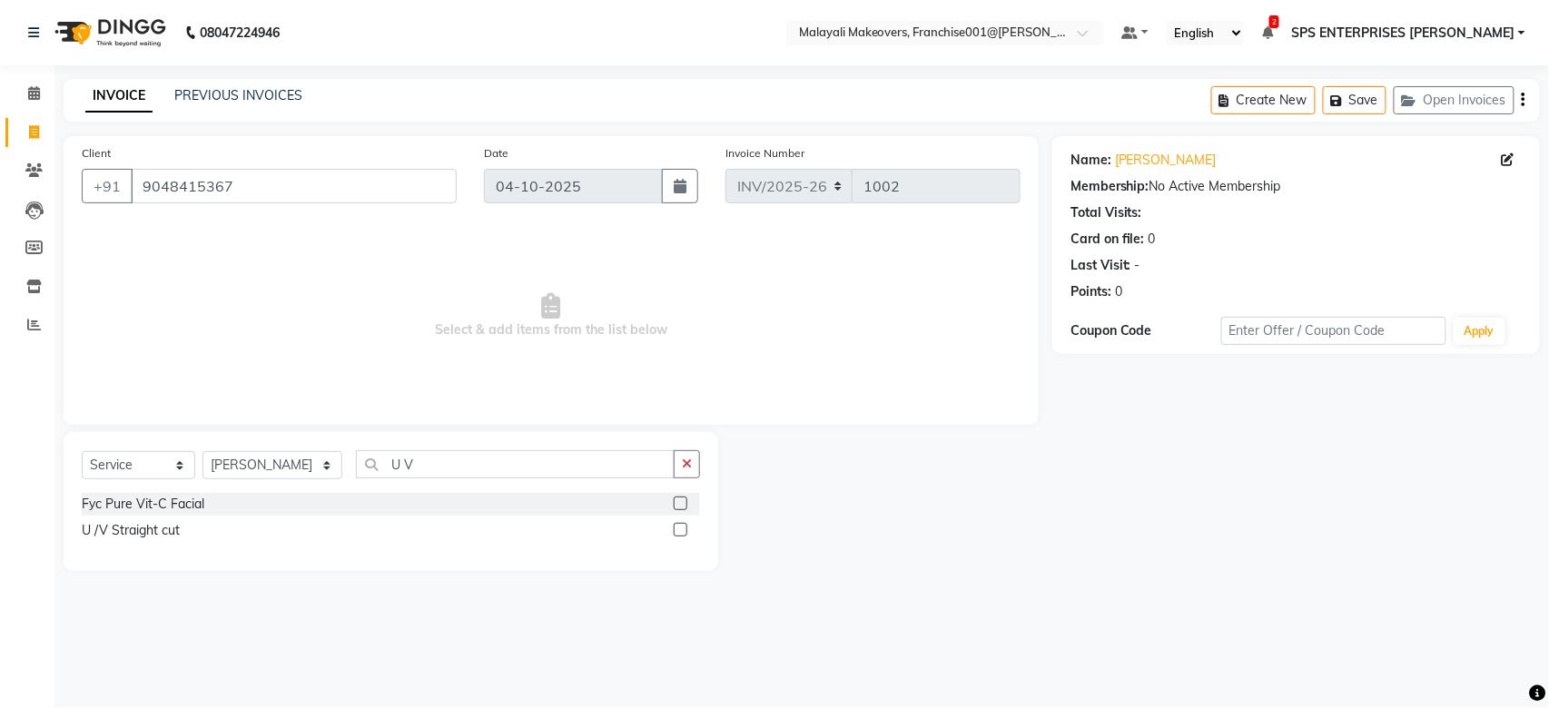
click at [678, 531] on label at bounding box center [681, 530] width 14 height 14
click at [678, 531] on input "checkbox" at bounding box center [680, 531] width 12 height 12
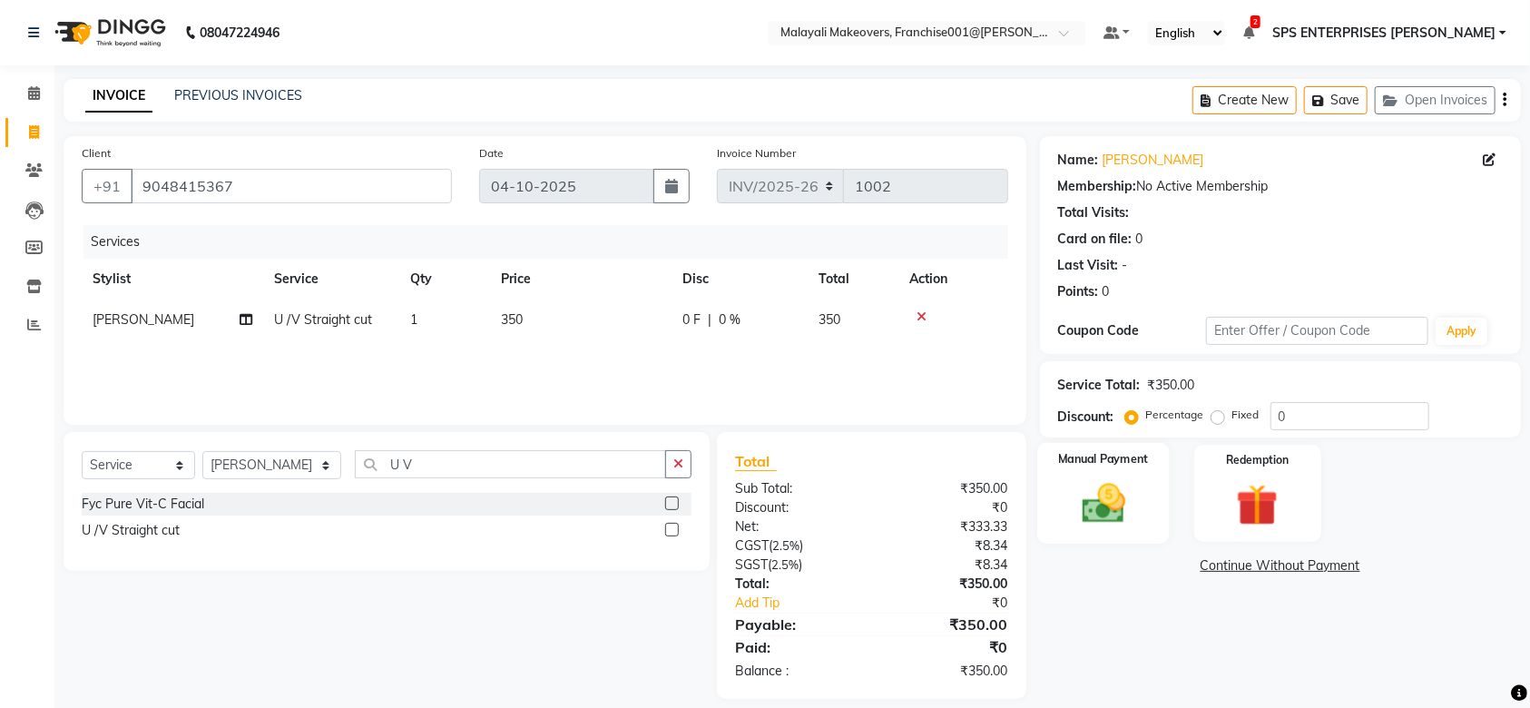
click at [1055, 480] on div "Manual Payment" at bounding box center [1104, 494] width 133 height 102
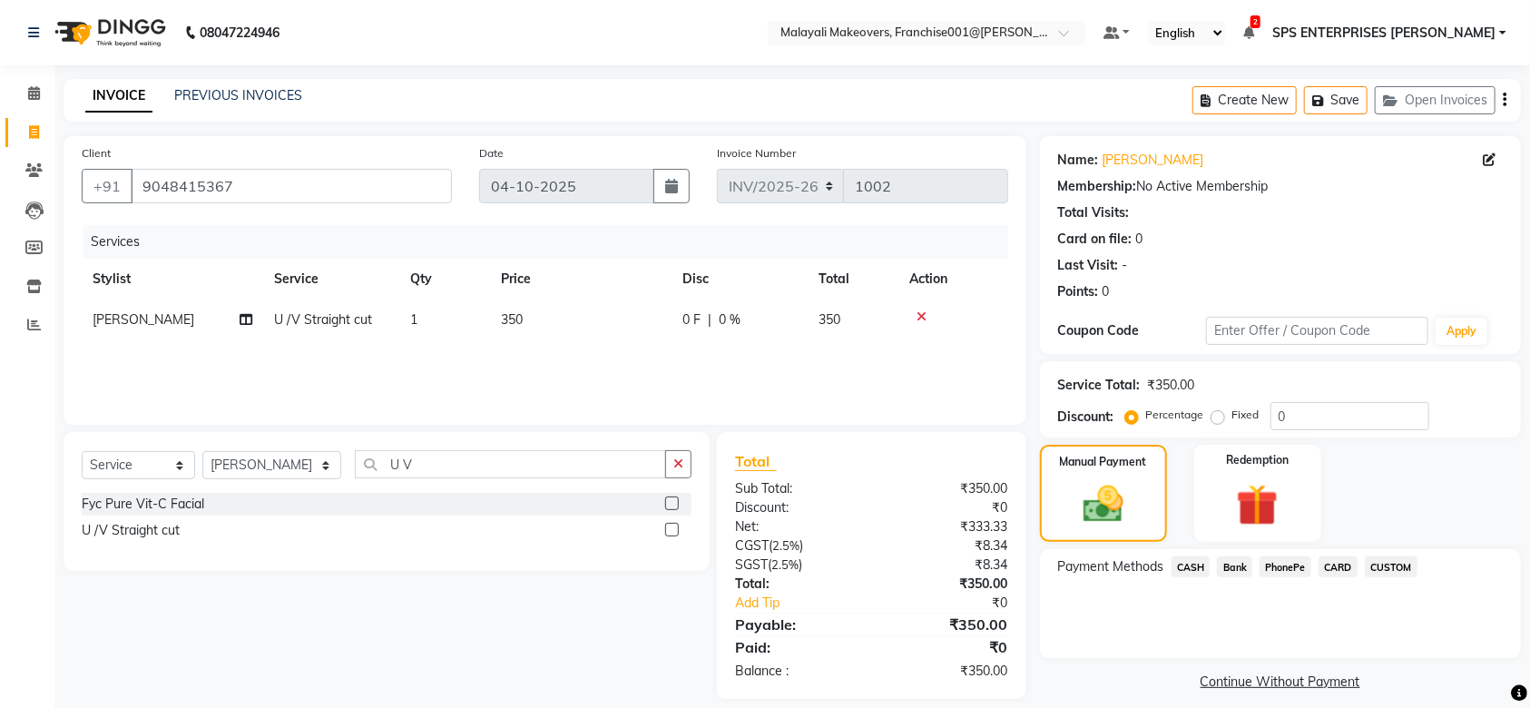
click at [1195, 567] on span "CASH" at bounding box center [1191, 566] width 39 height 21
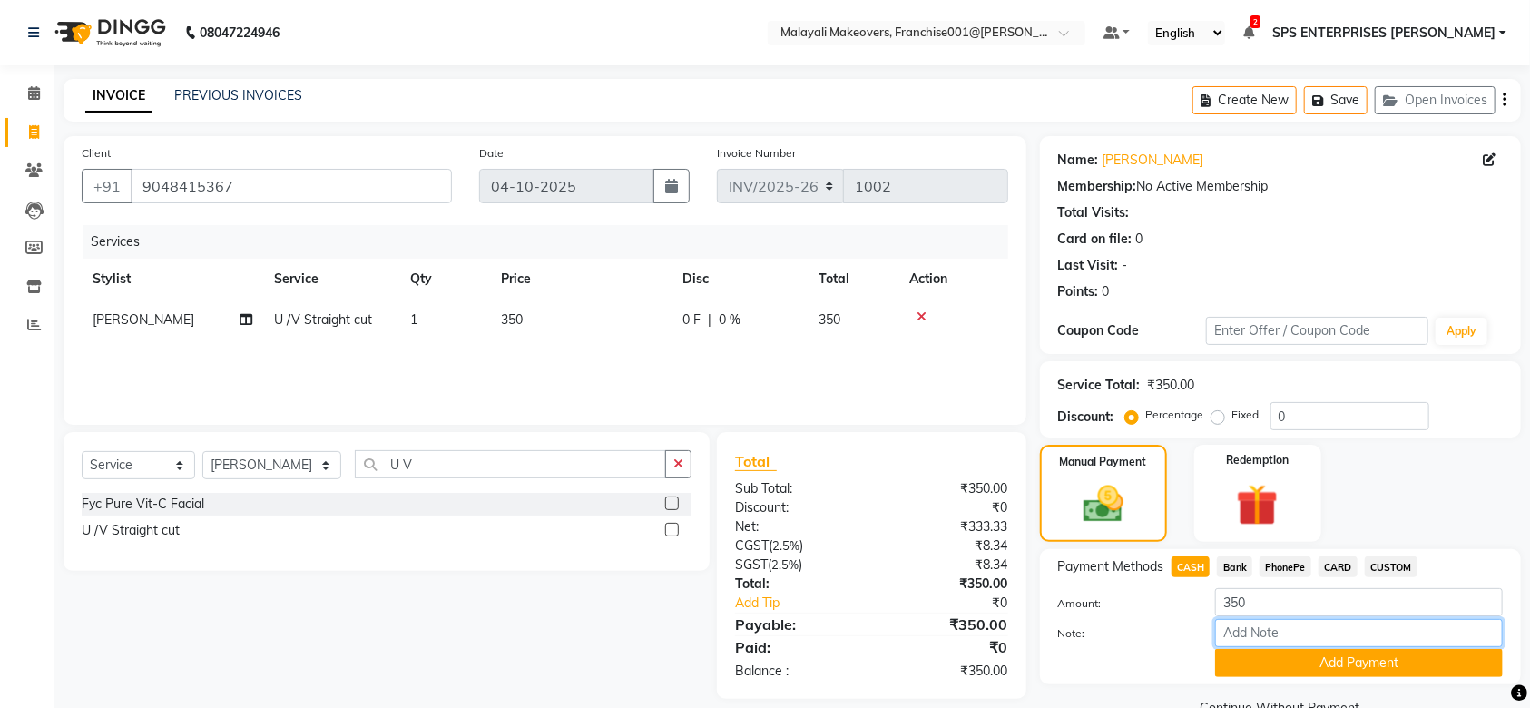
drag, startPoint x: 1203, startPoint y: 584, endPoint x: 1253, endPoint y: 633, distance: 70.0
click at [1253, 633] on input "Note:" at bounding box center [1359, 633] width 288 height 28
click at [1344, 659] on button "Add Payment" at bounding box center [1359, 663] width 288 height 28
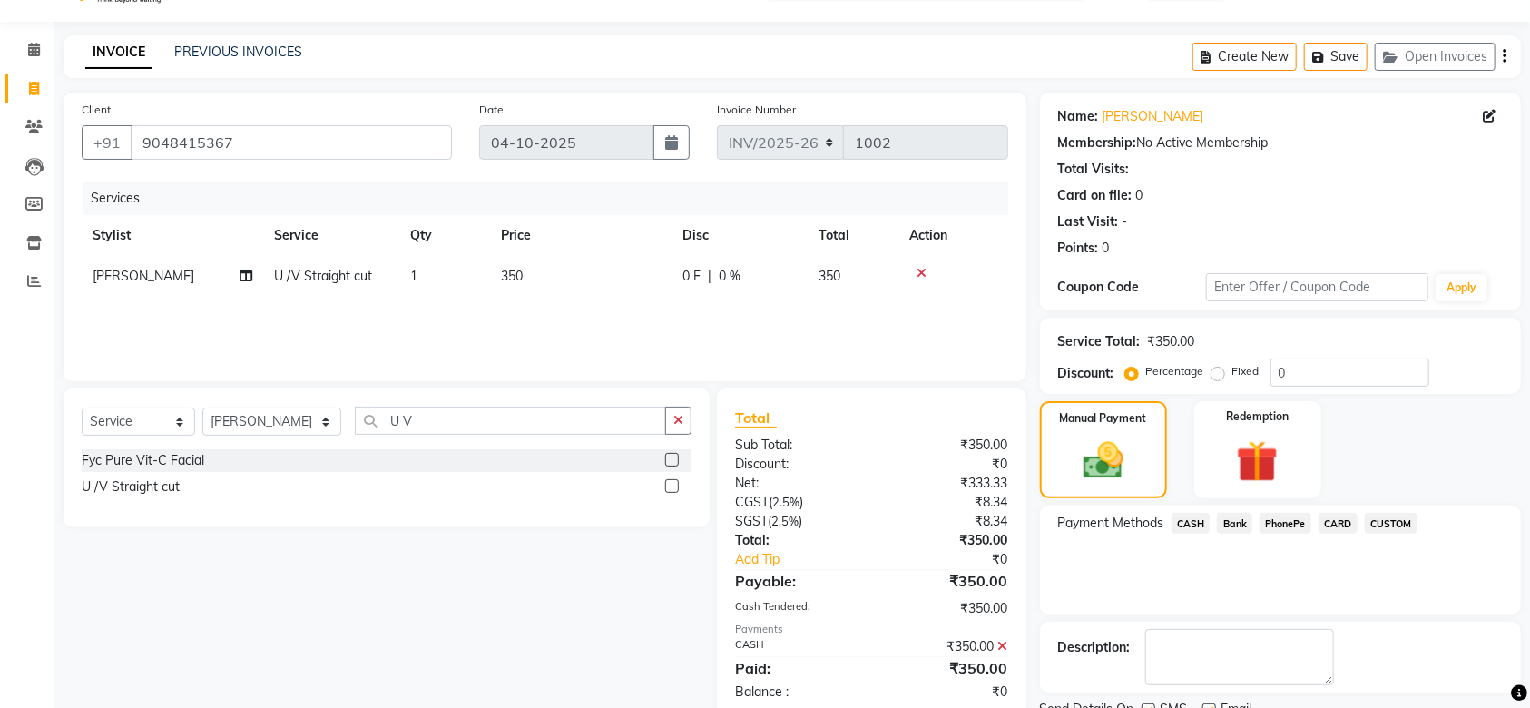
scroll to position [117, 0]
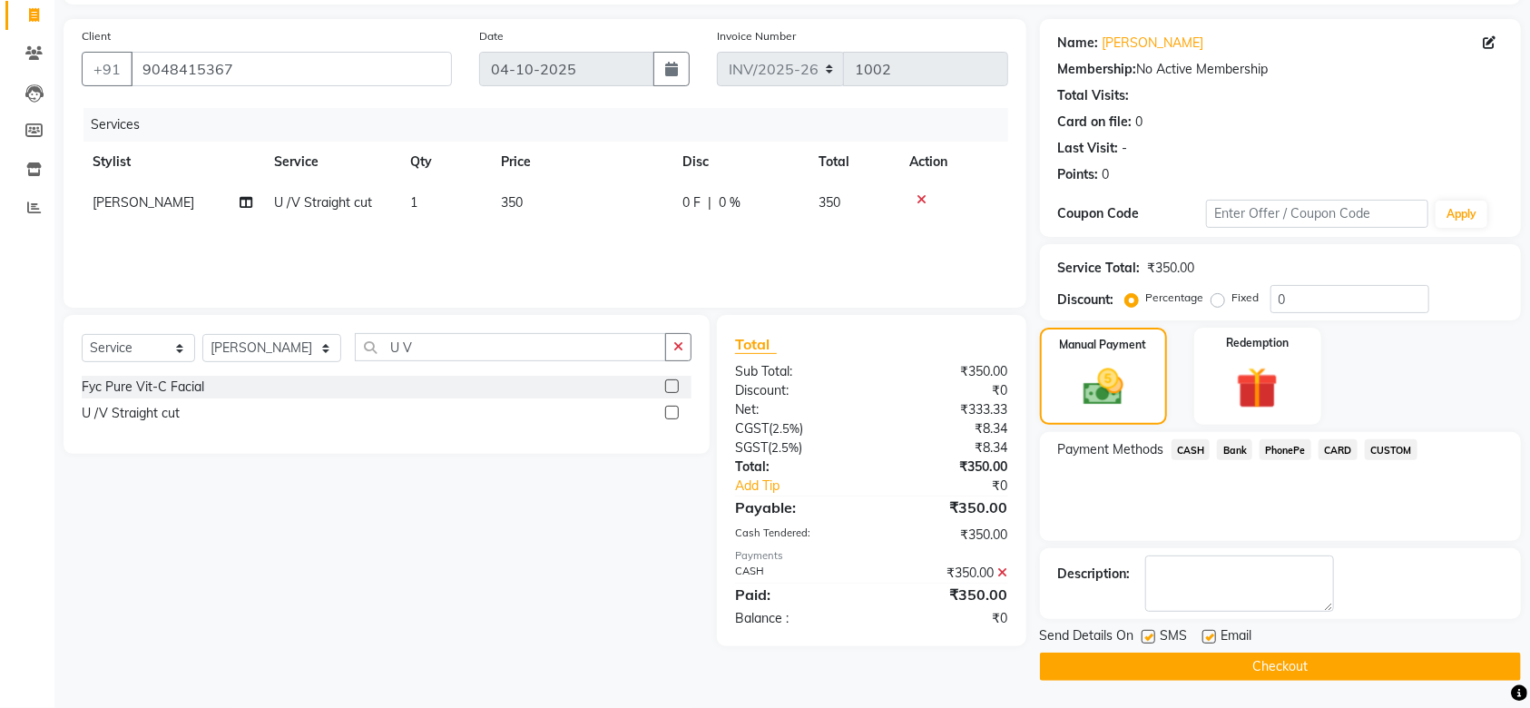
click at [1262, 680] on button "Checkout" at bounding box center [1280, 667] width 481 height 28
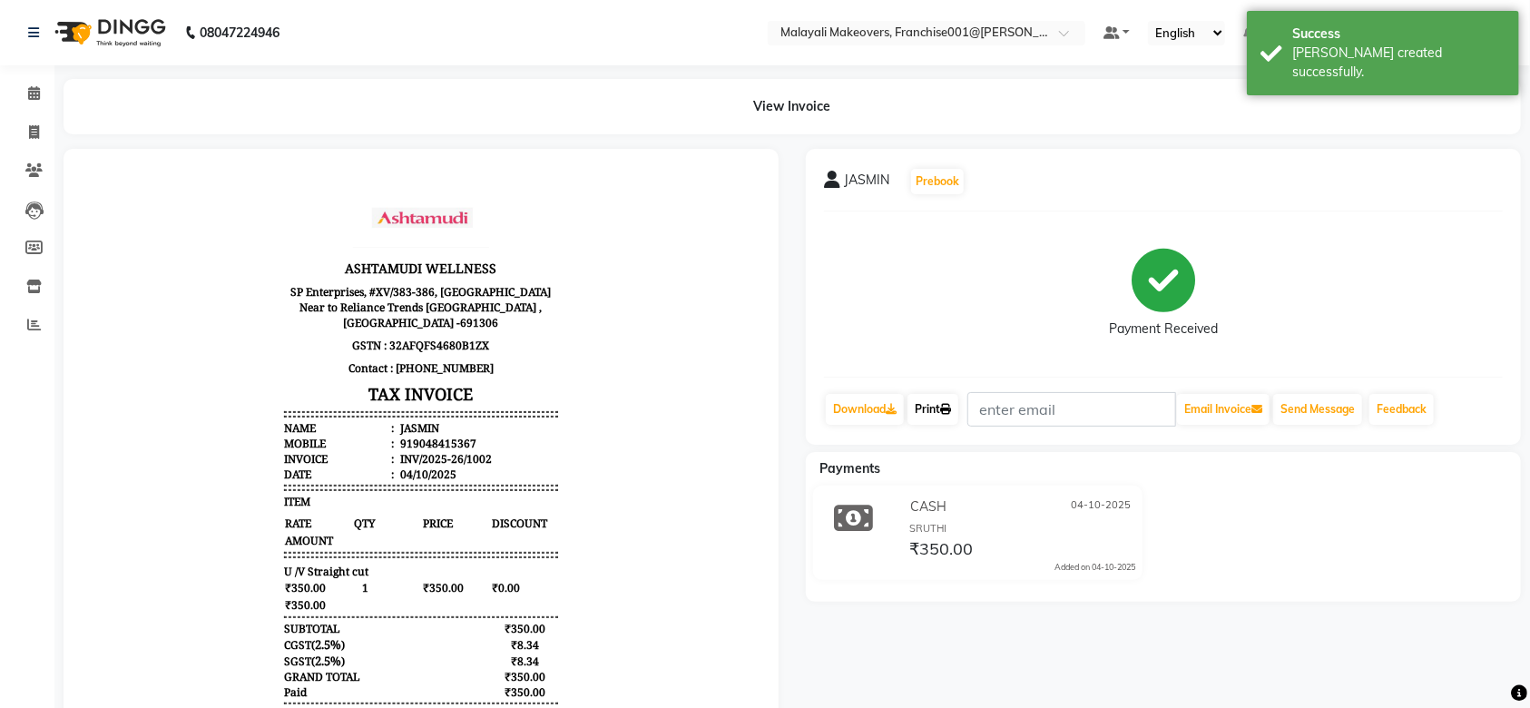
click at [947, 419] on link "Print" at bounding box center [933, 409] width 51 height 31
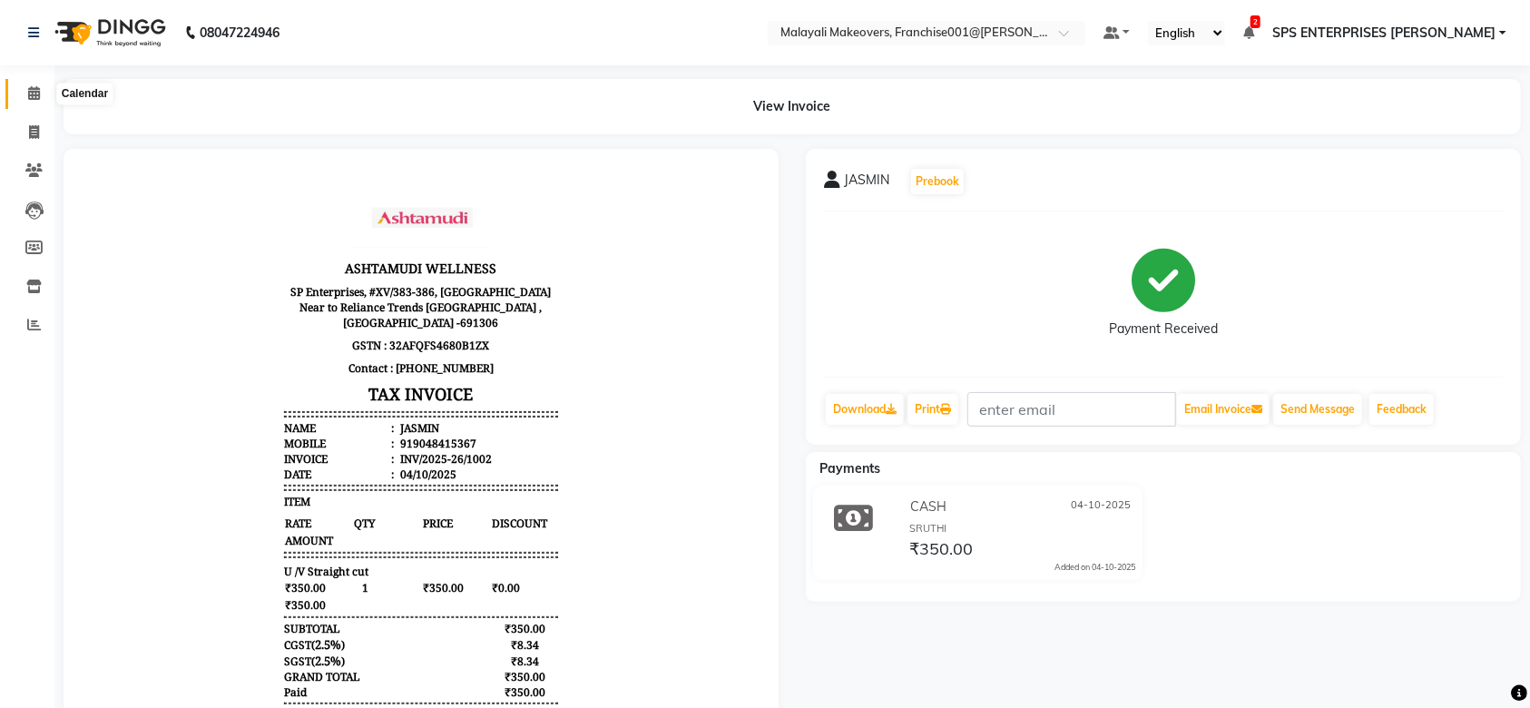
click at [31, 87] on icon at bounding box center [34, 93] width 12 height 14
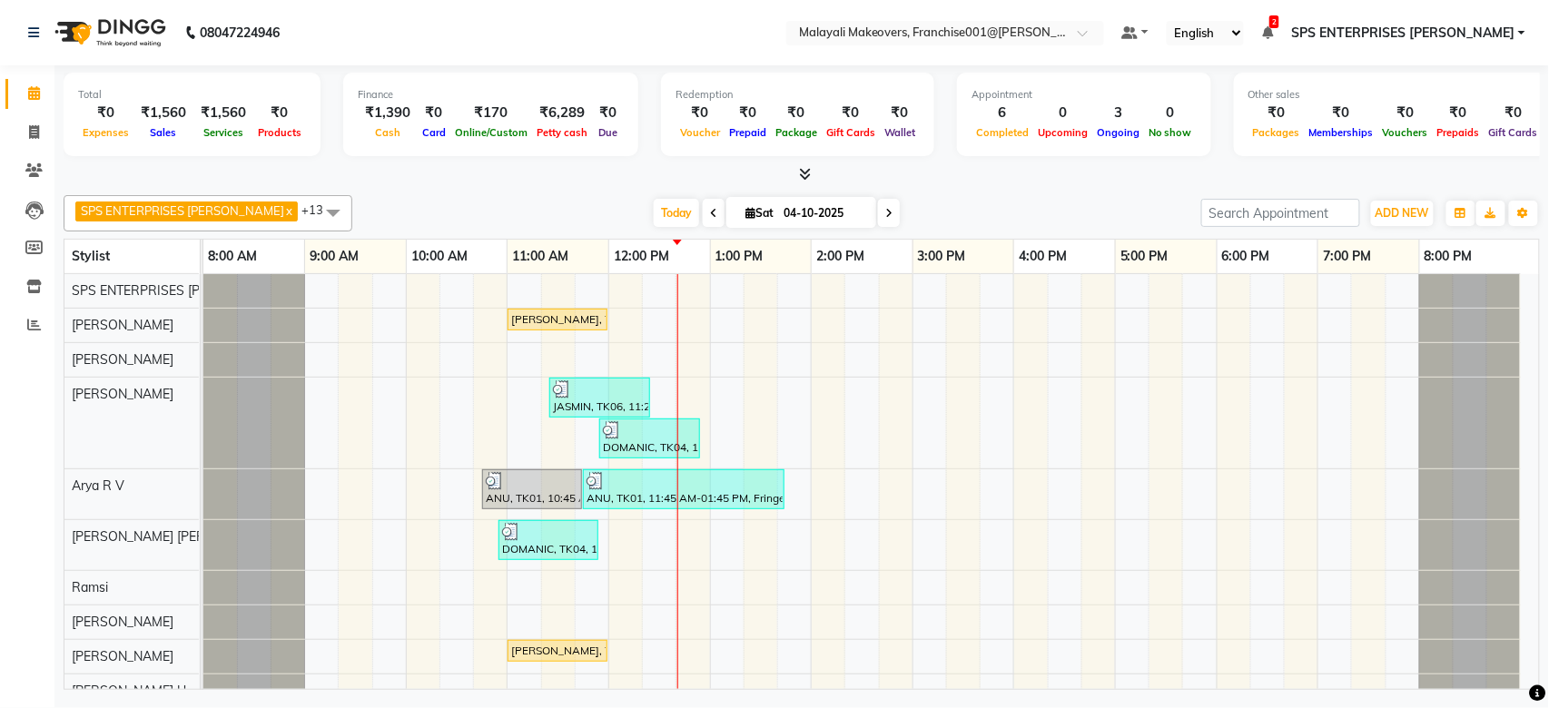
click at [745, 214] on icon at bounding box center [750, 213] width 10 height 12
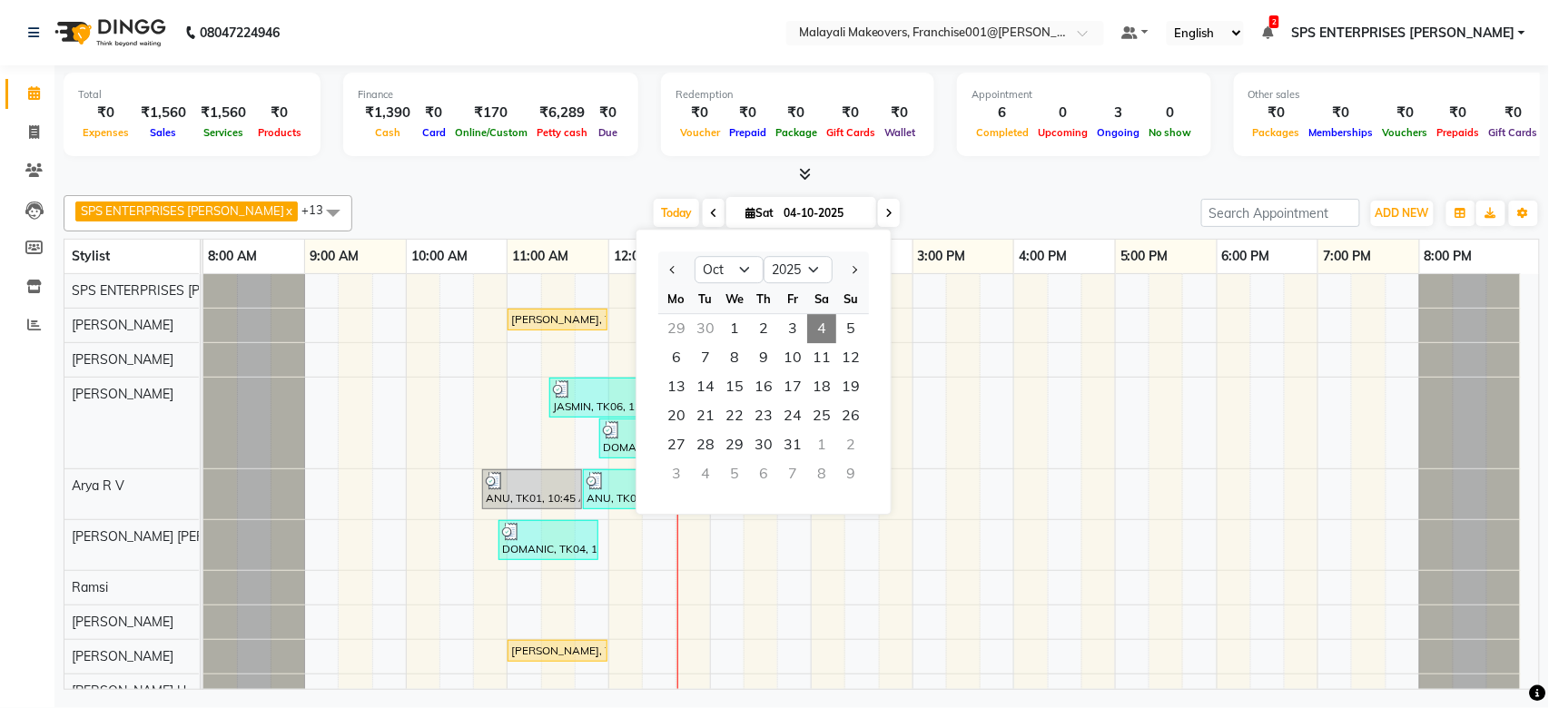
click at [976, 169] on div at bounding box center [802, 174] width 1476 height 19
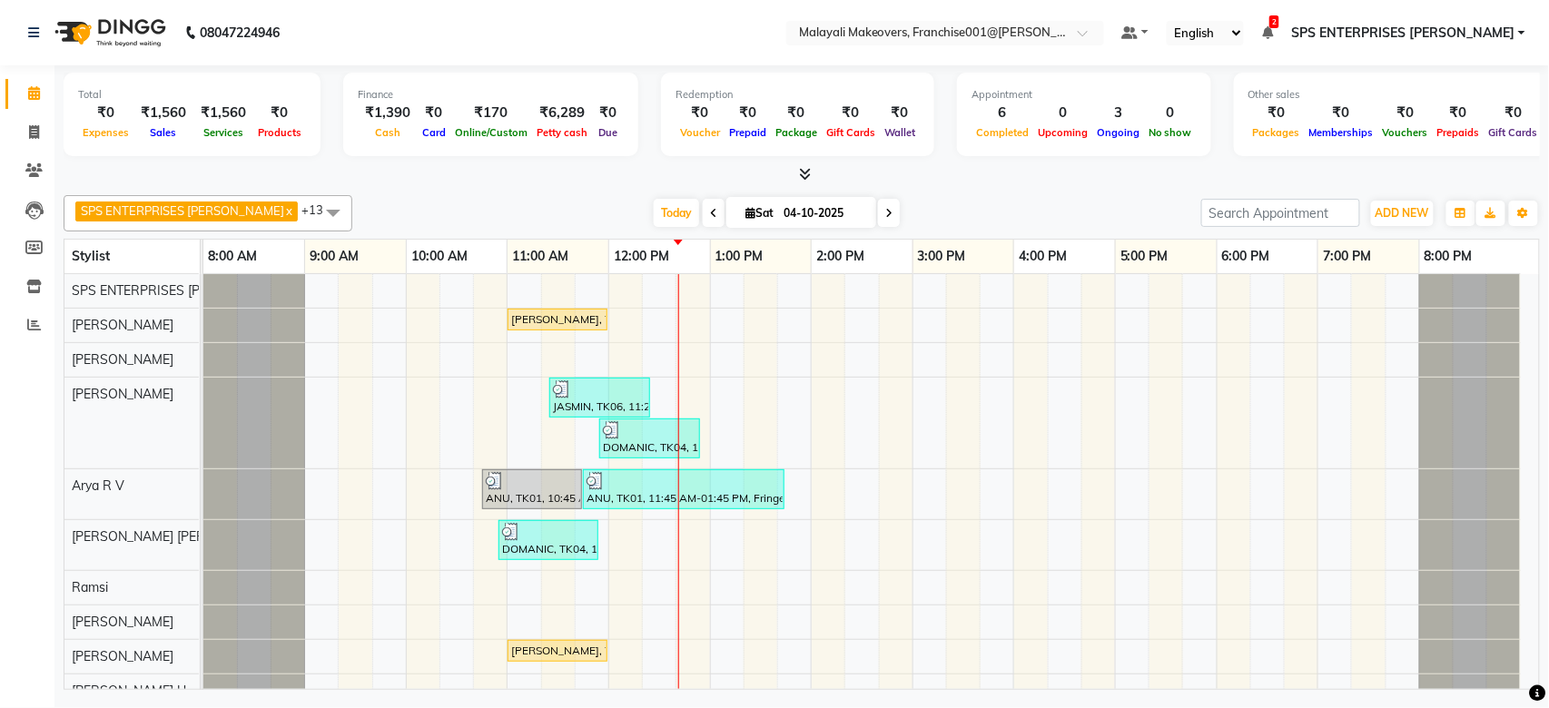
drag, startPoint x: 303, startPoint y: 294, endPoint x: 443, endPoint y: 306, distance: 140.3
click at [443, 306] on div "MEENU, TK02, 11:00 AM-12:00 PM, Hydra Brightening Facial JASMIN, TK06, 11:25 AM…" at bounding box center [870, 587] width 1335 height 627
drag, startPoint x: 300, startPoint y: 301, endPoint x: 625, endPoint y: 326, distance: 325.9
click at [625, 326] on div "MEENU, TK02, 11:00 AM-12:00 PM, Hydra Brightening Facial JASMIN, TK06, 11:25 AM…" at bounding box center [870, 587] width 1335 height 627
click at [361, 216] on div "Today Sat 04-10-2025" at bounding box center [776, 213] width 831 height 27
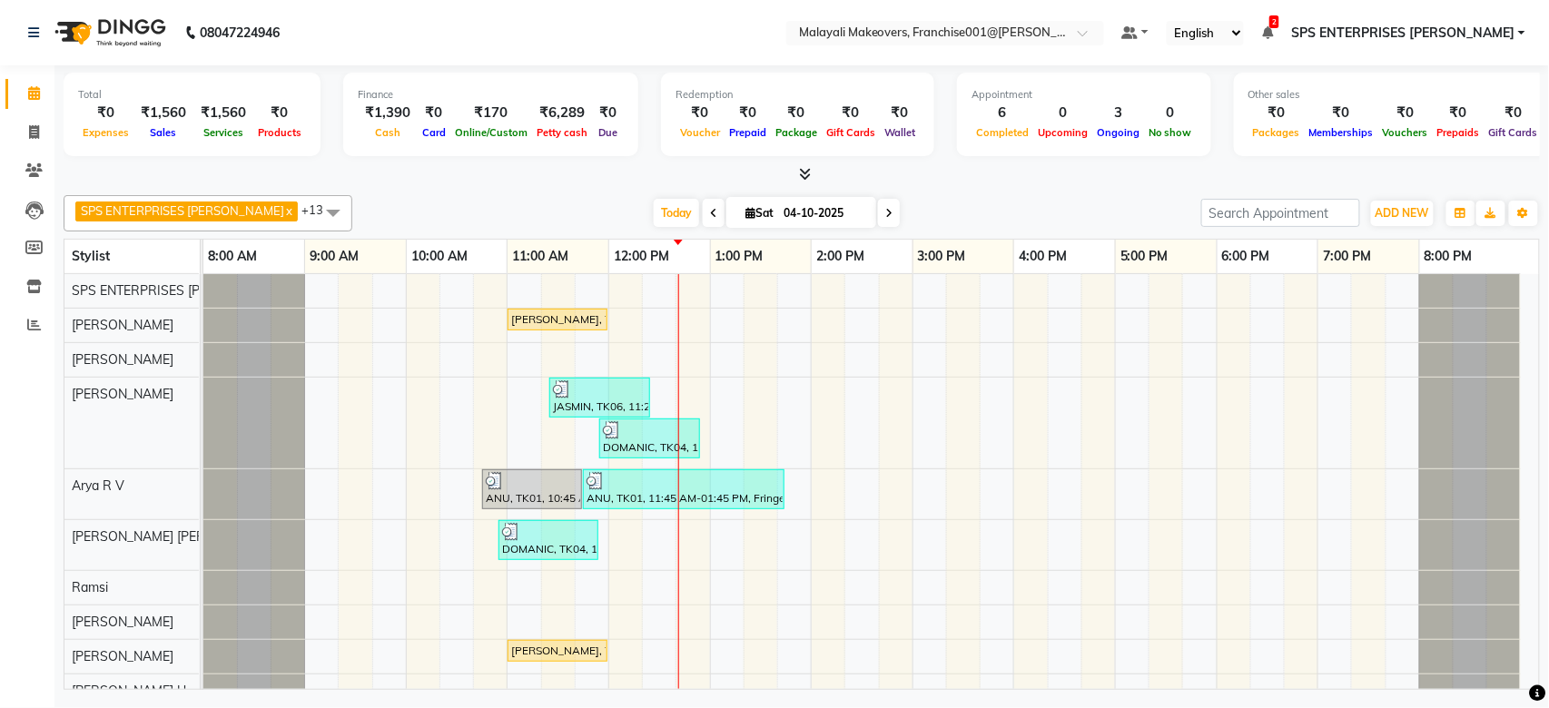
click at [315, 211] on span at bounding box center [333, 212] width 36 height 34
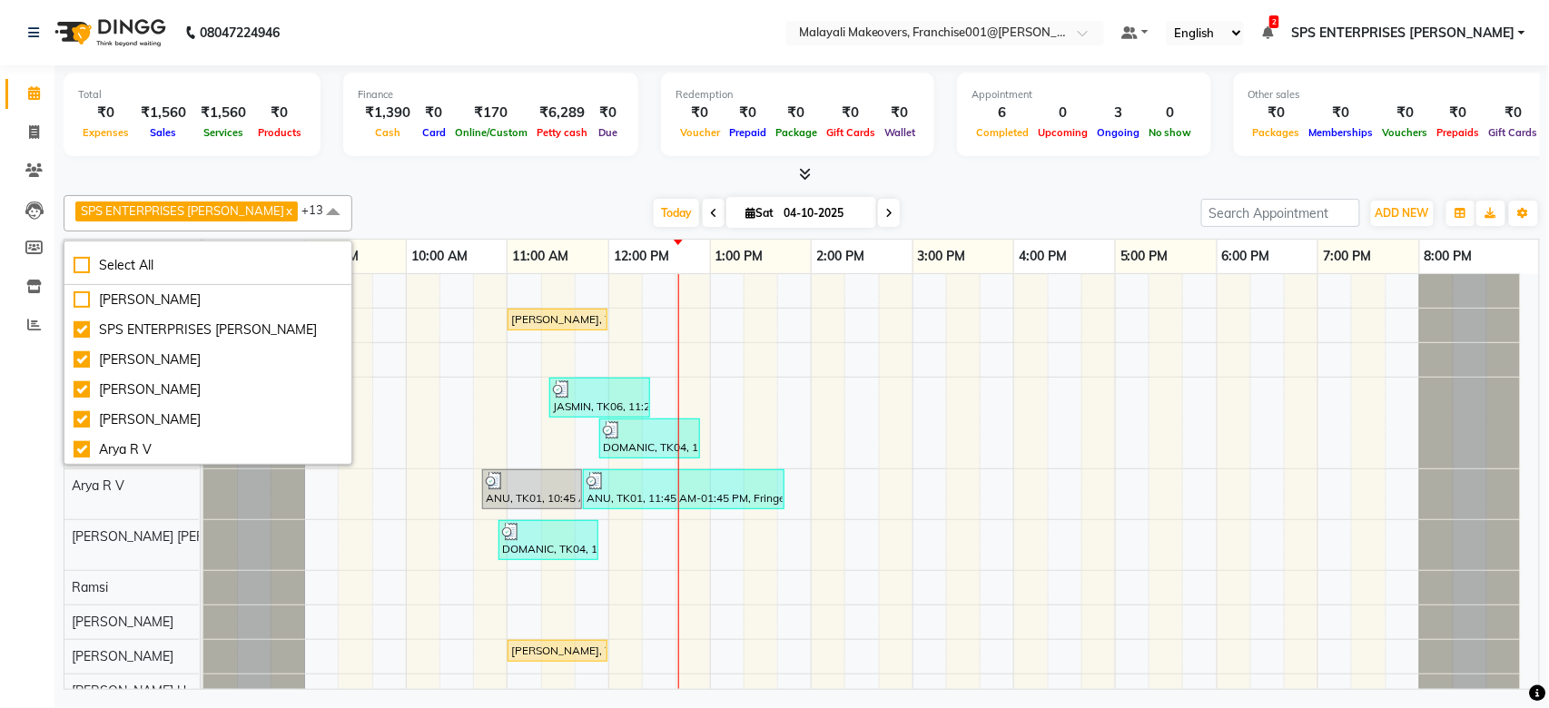
click at [364, 192] on div "SPS ENTERPRISES ANCHAL x Sunitha x Nilima Rai x Pranay Tamang x Arya R V x Jinc…" at bounding box center [802, 439] width 1476 height 502
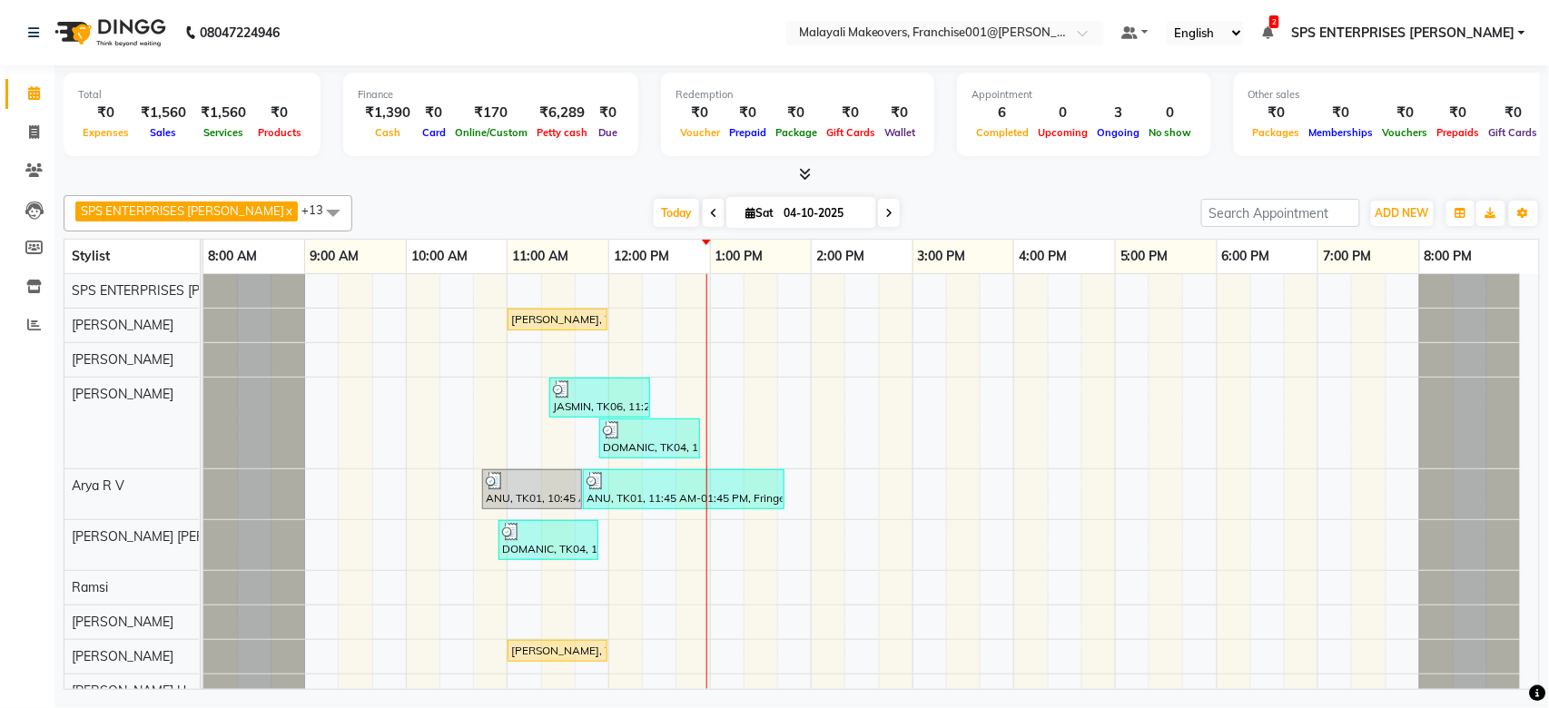
click at [687, 355] on div "MEENU, TK02, 11:00 AM-12:00 PM, Hydra Brightening Facial JASMIN, TK06, 11:25 AM…" at bounding box center [870, 587] width 1335 height 627
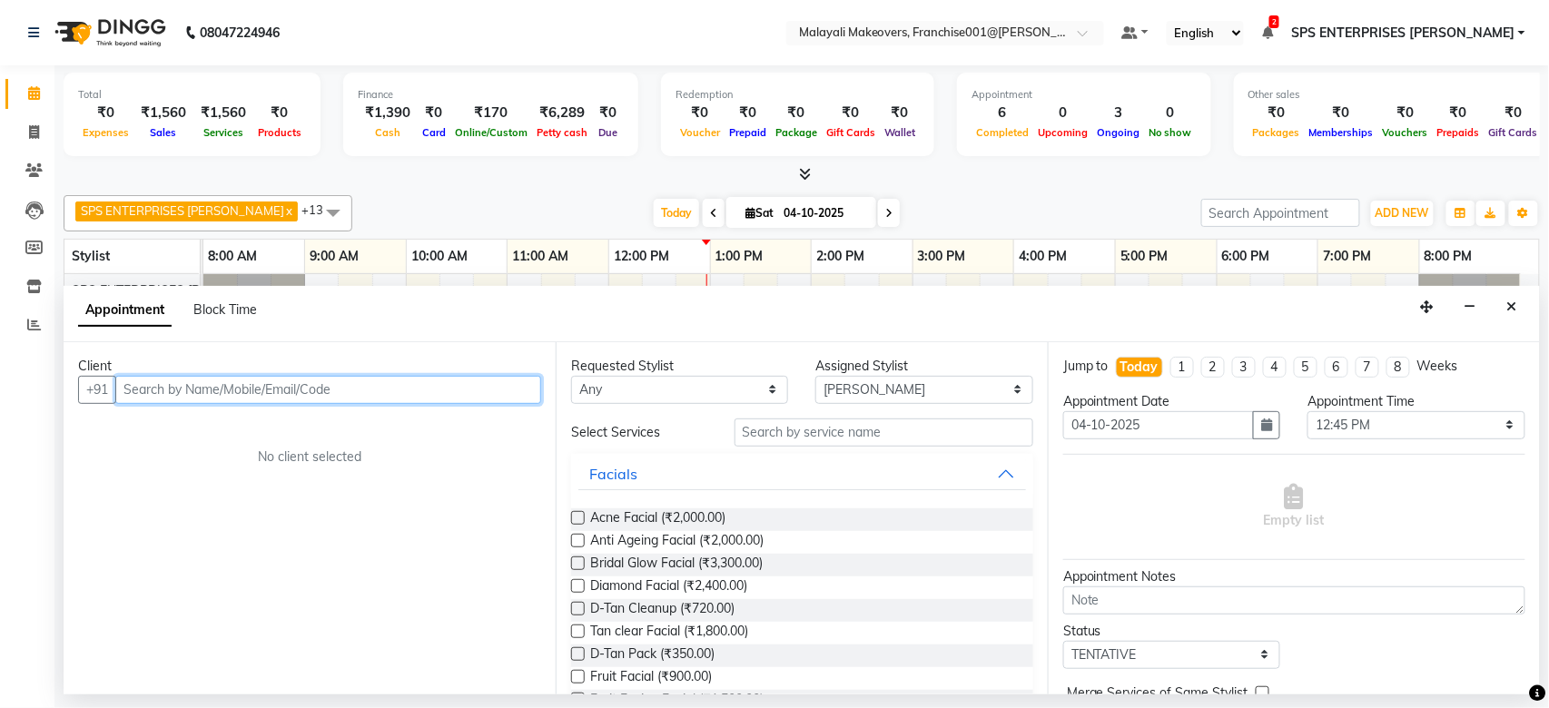
click at [408, 399] on input "text" at bounding box center [328, 390] width 426 height 28
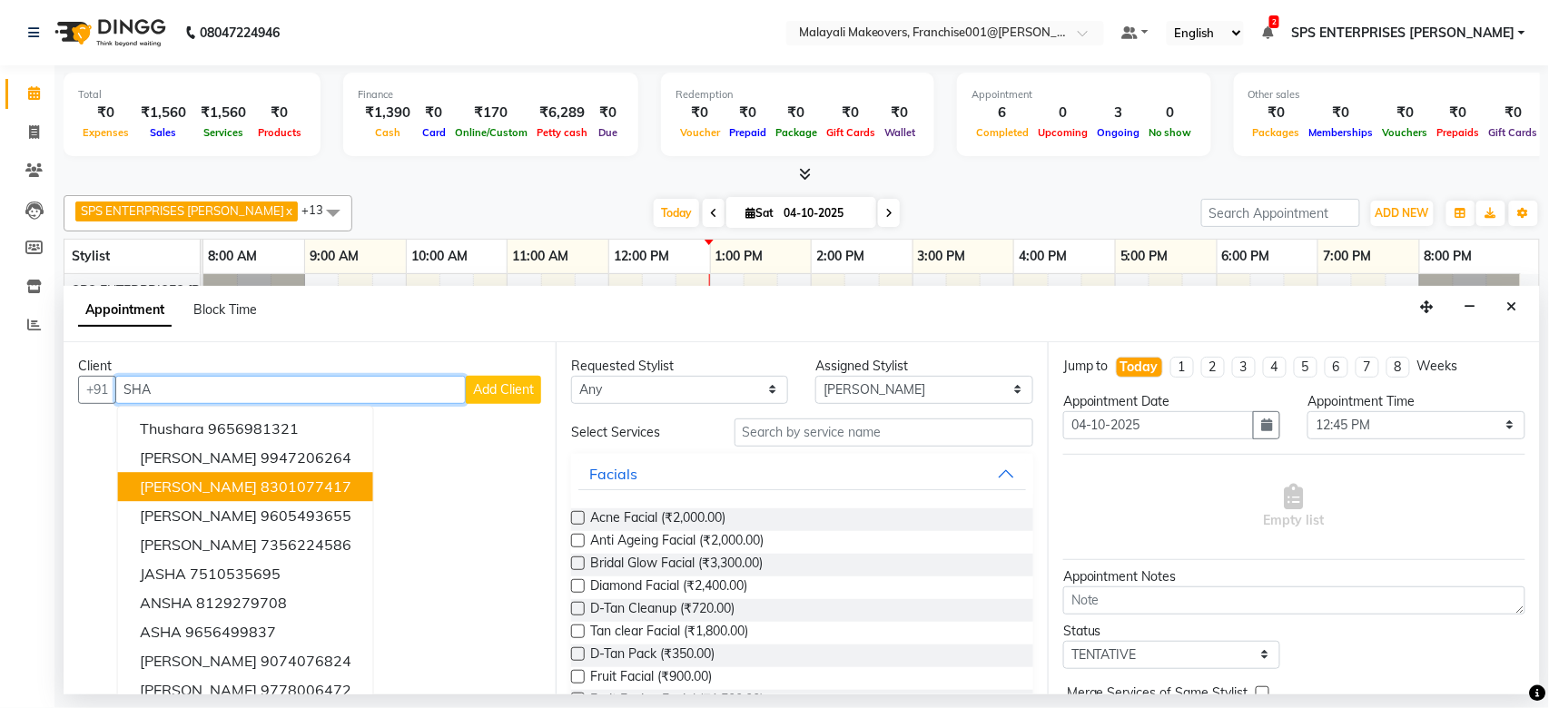
scroll to position [18, 0]
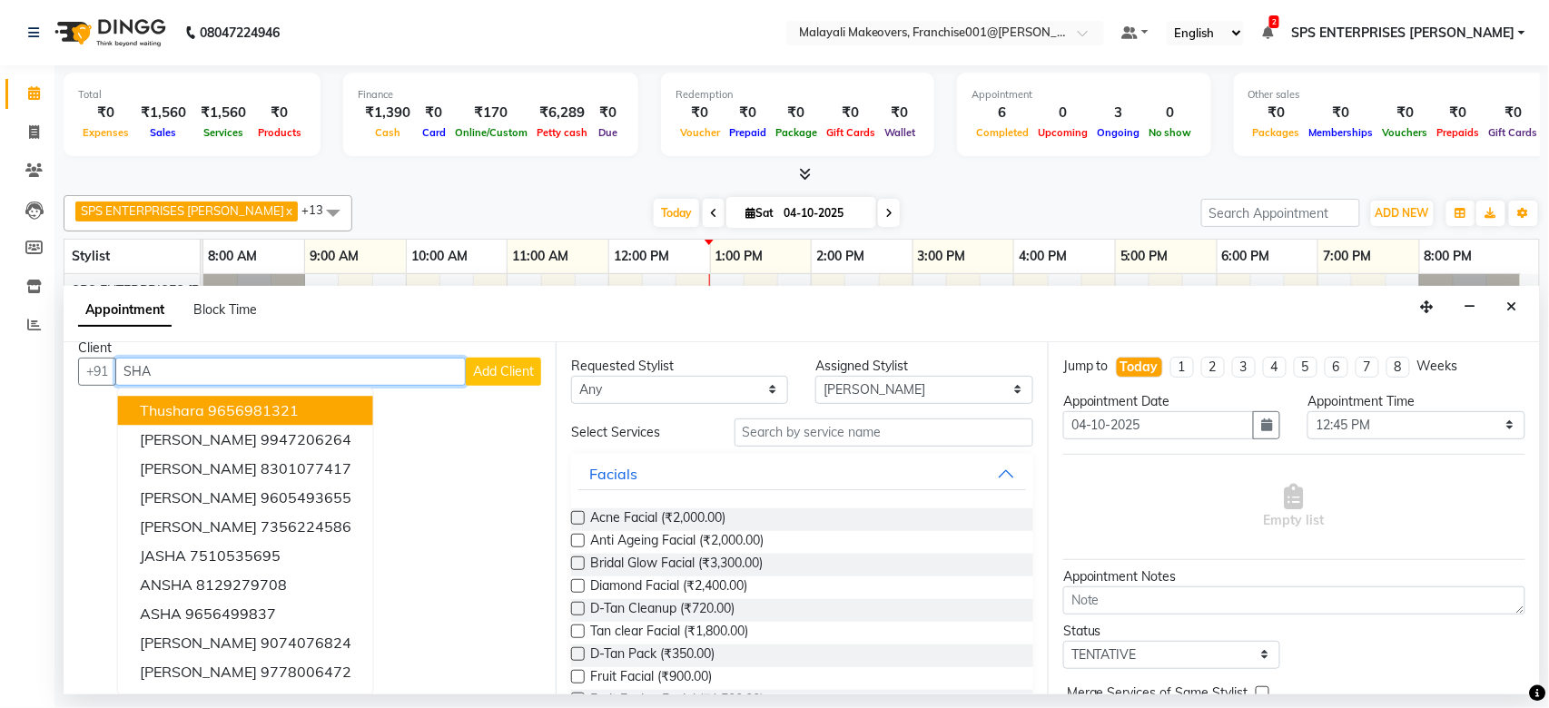
click at [252, 381] on input "SHA" at bounding box center [290, 372] width 350 height 28
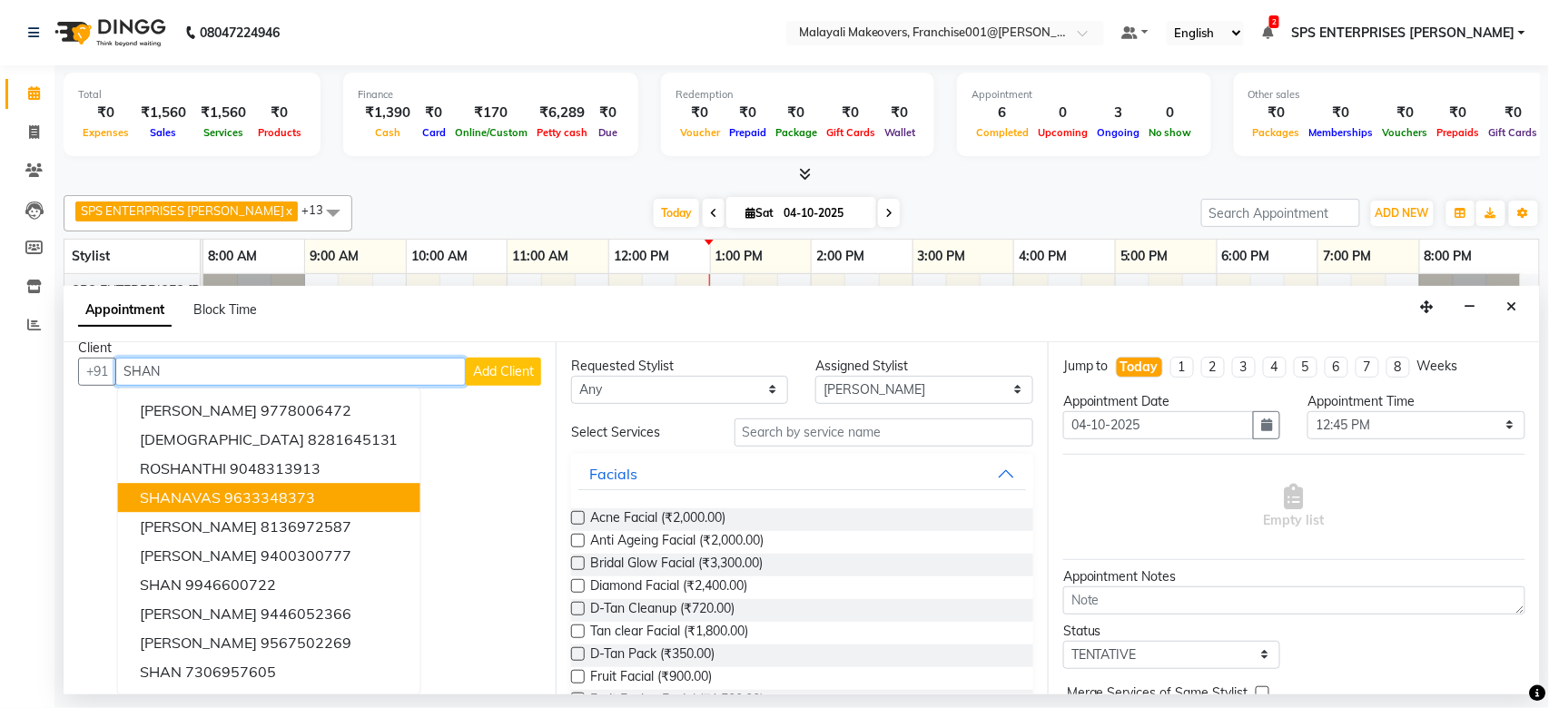
click at [242, 508] on button "SHANAVAS 9633348373" at bounding box center [269, 497] width 302 height 29
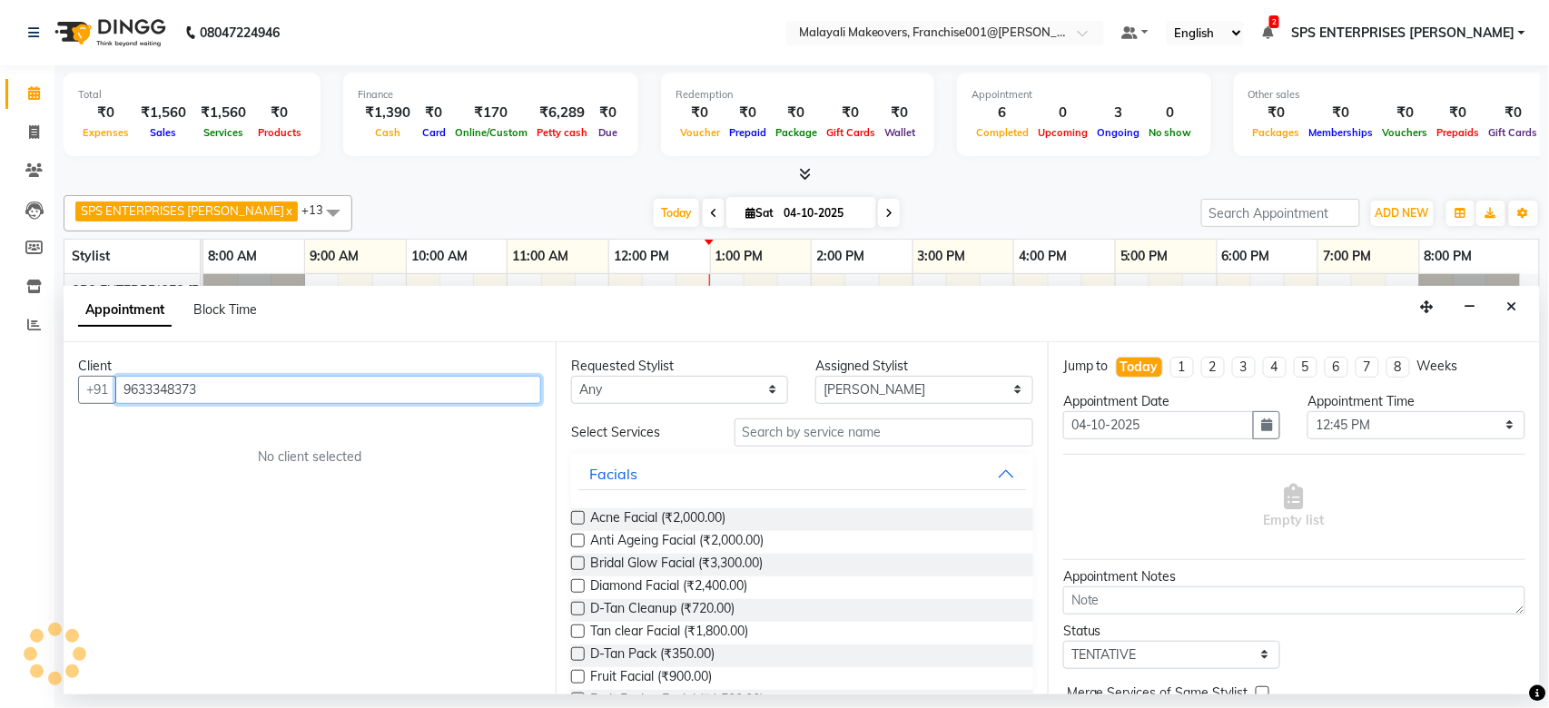
scroll to position [0, 0]
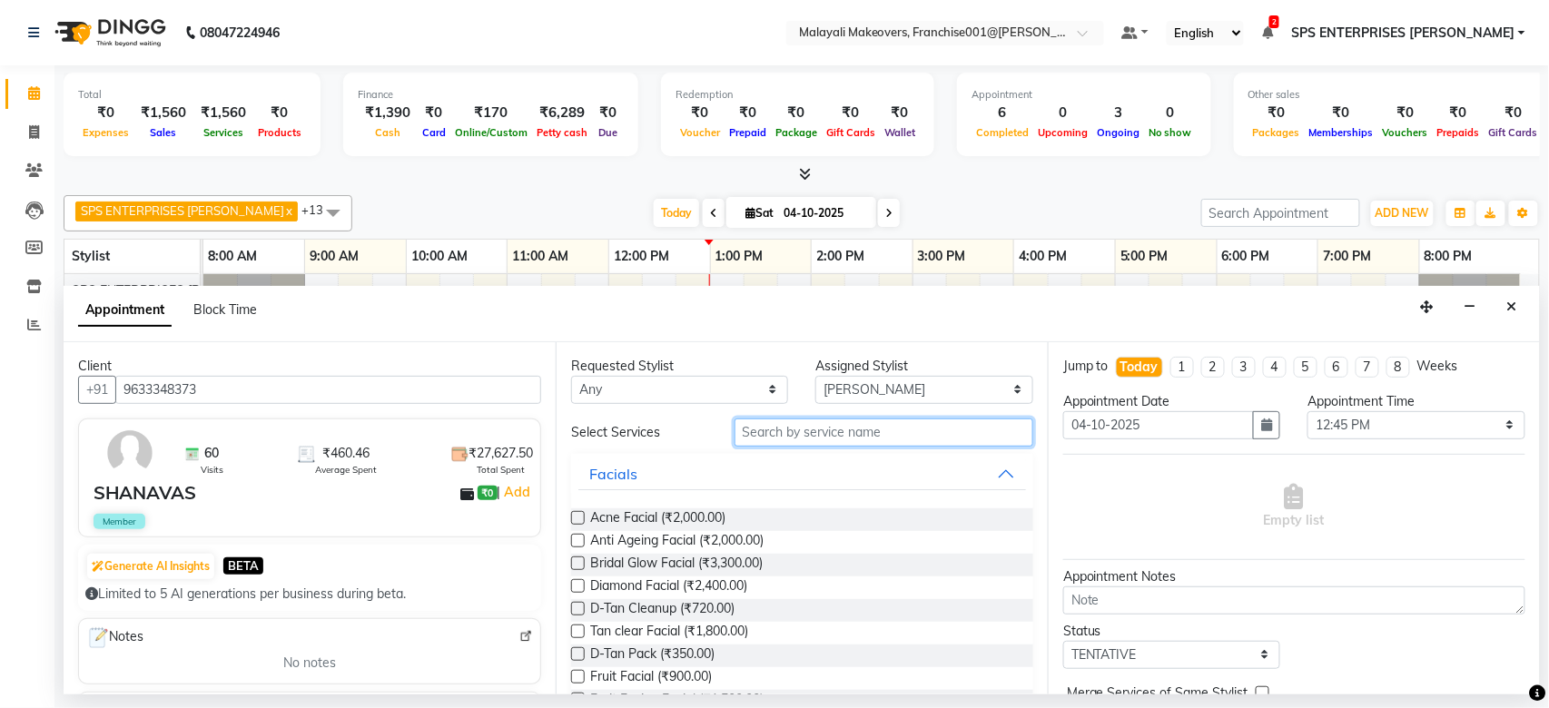
click at [771, 437] on input "text" at bounding box center [883, 432] width 299 height 28
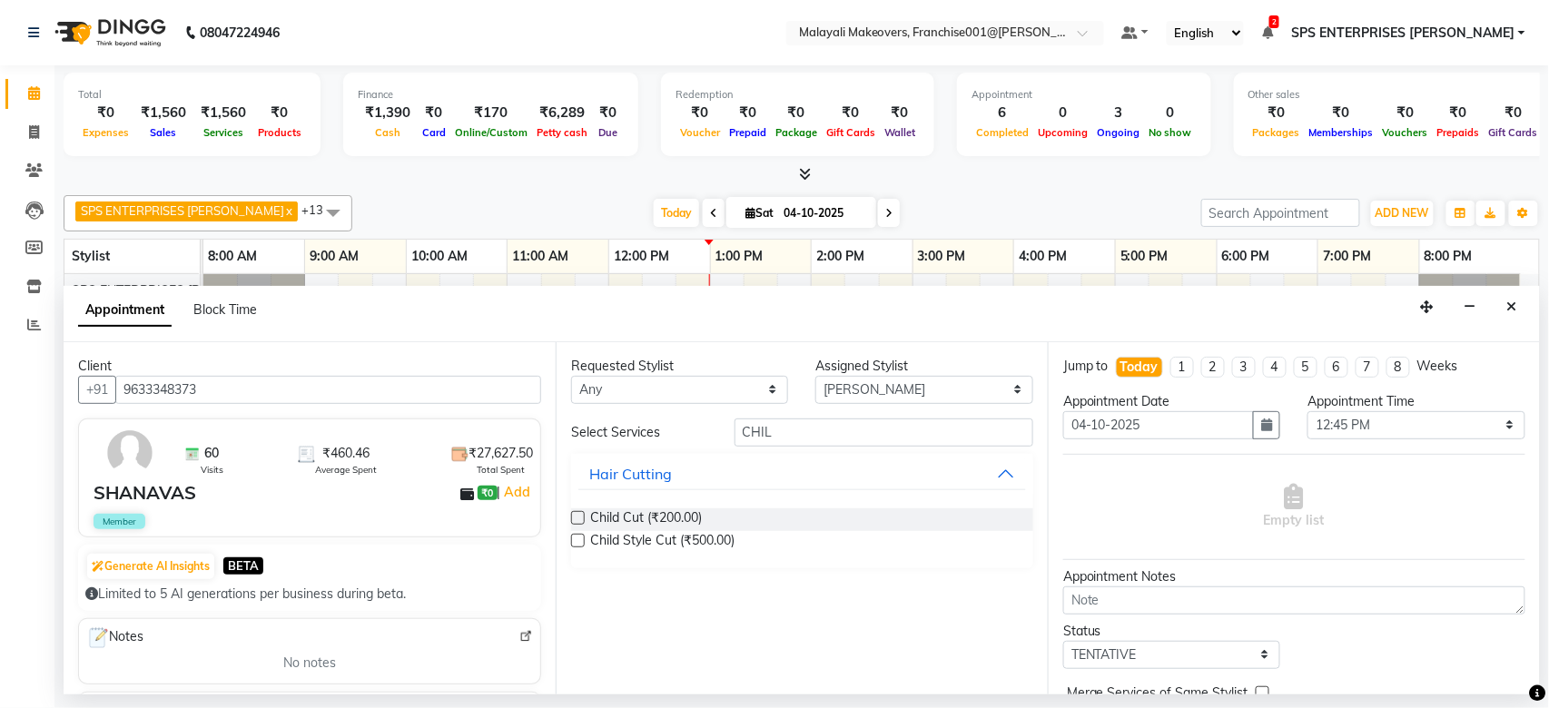
click at [579, 513] on label at bounding box center [578, 518] width 14 height 14
click at [579, 514] on input "checkbox" at bounding box center [577, 520] width 12 height 12
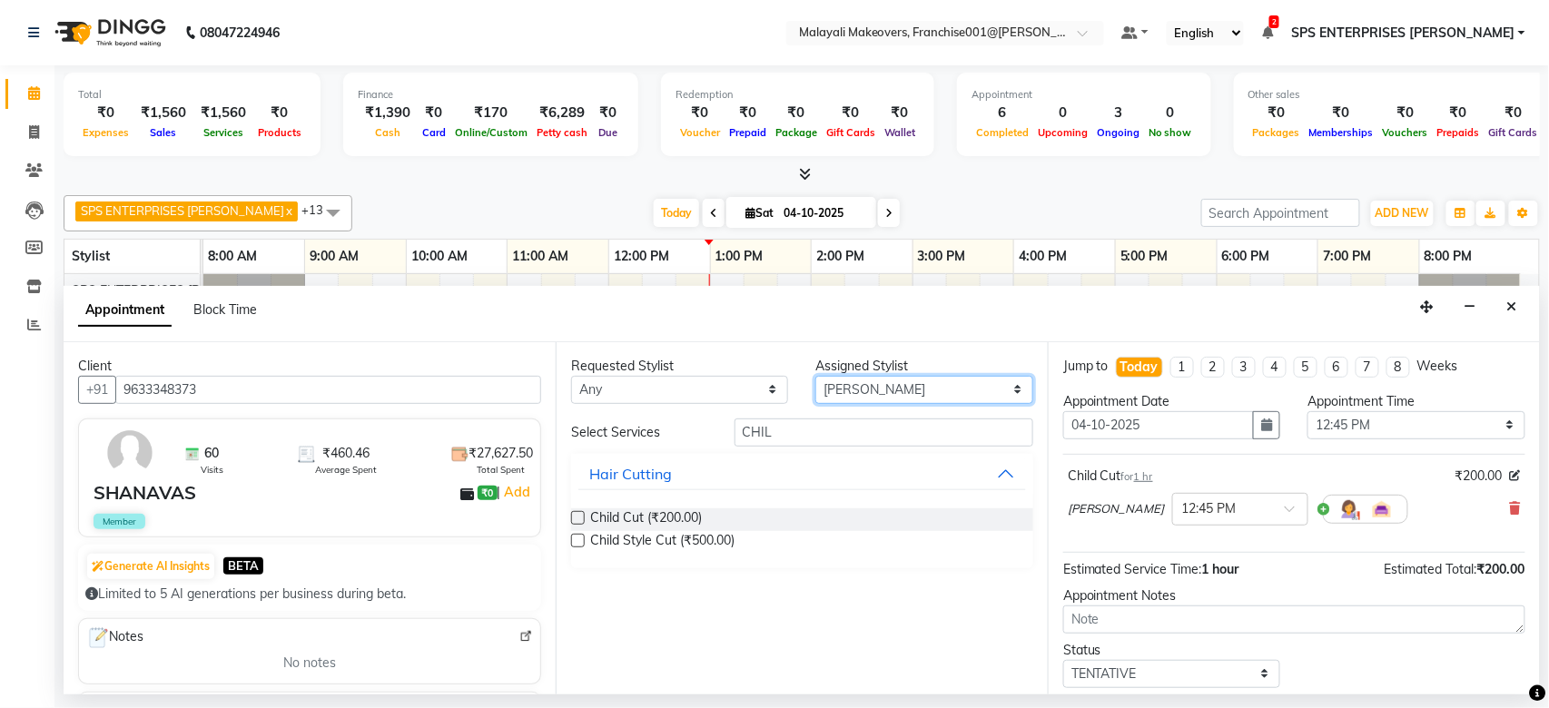
click at [902, 387] on select "Select ABHIRAMI THAMPI Arya R V chippy Jincy Jose Meharuniza M Nilima Rai Prana…" at bounding box center [923, 390] width 217 height 28
click at [815, 376] on select "Select ABHIRAMI THAMPI Arya R V chippy Jincy Jose Meharuniza M Nilima Rai Prana…" at bounding box center [923, 390] width 217 height 28
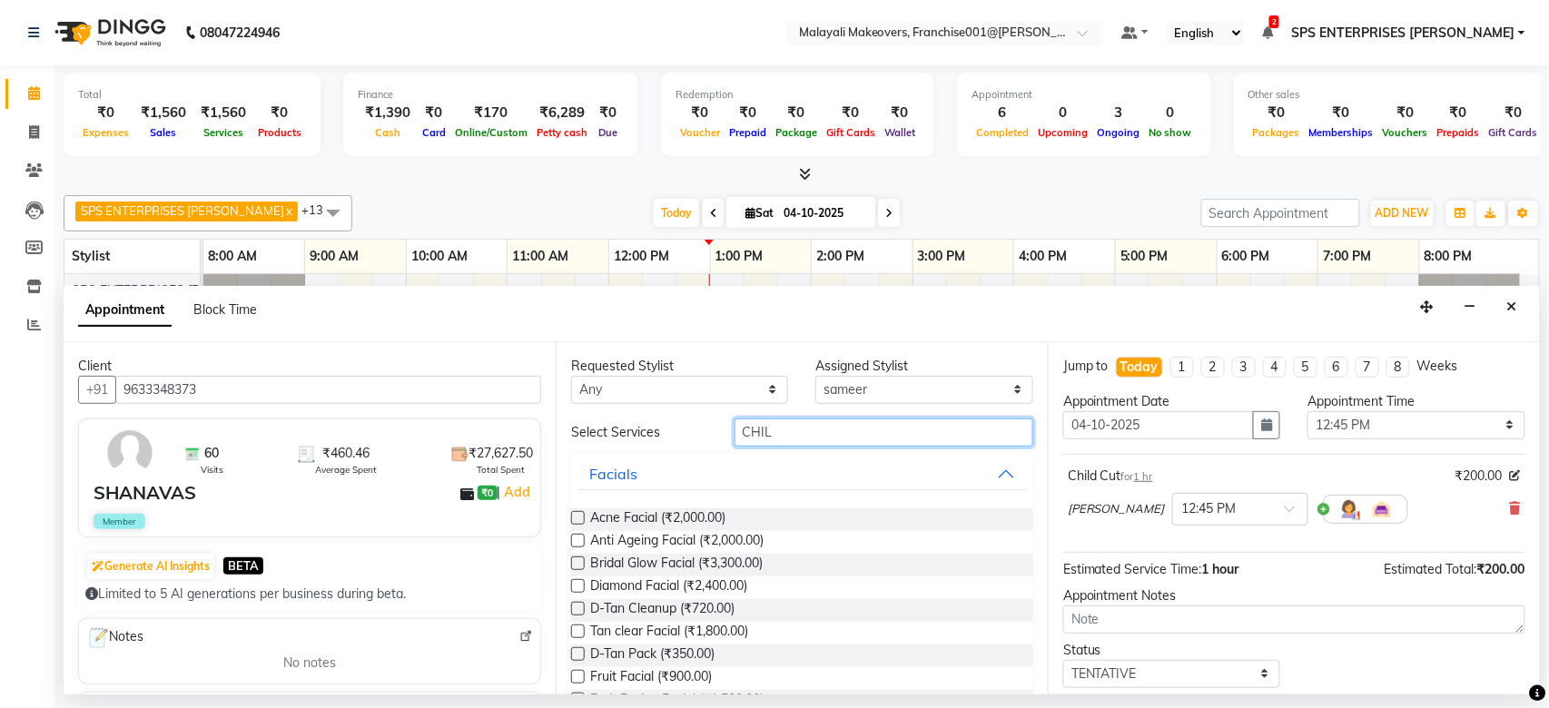
click at [782, 438] on input "CHIL" at bounding box center [883, 432] width 299 height 28
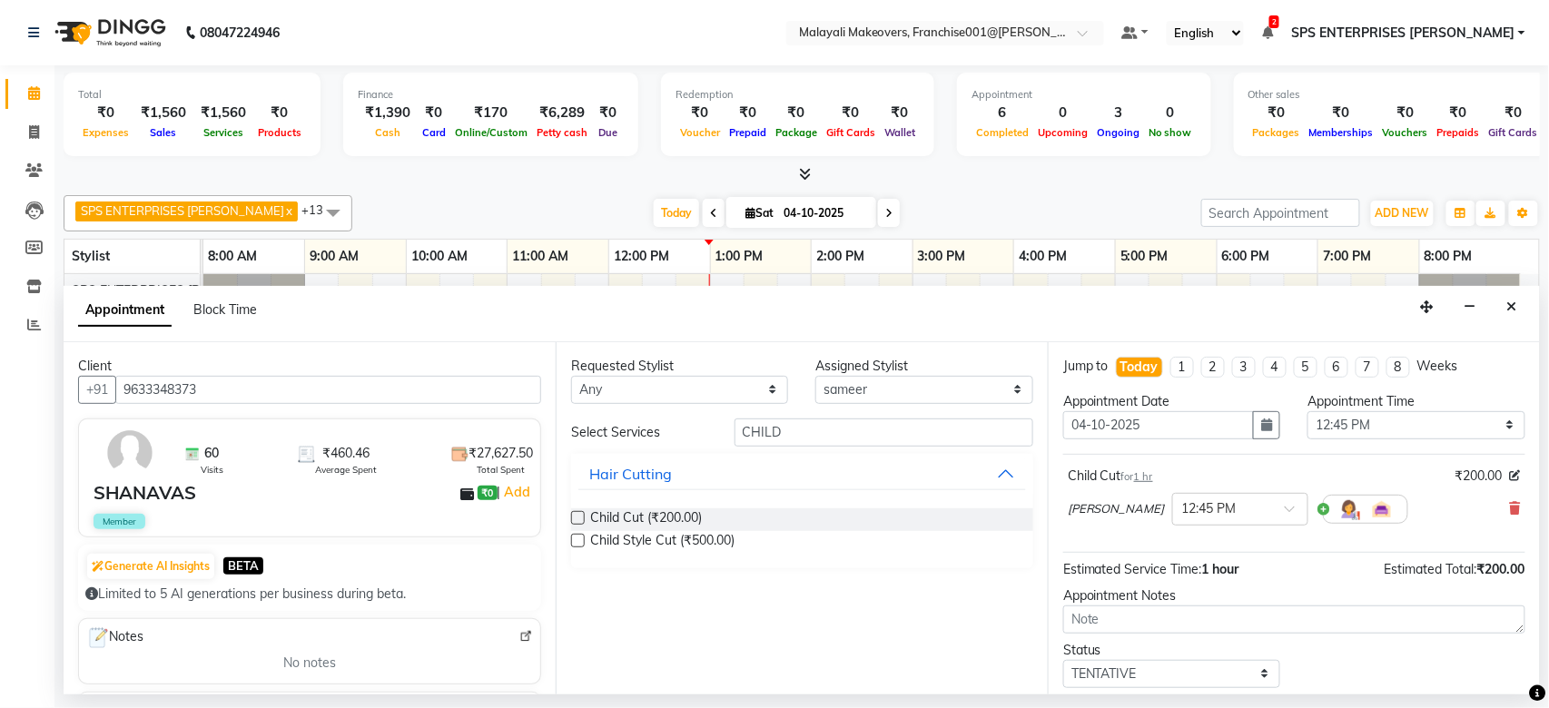
click at [576, 523] on label at bounding box center [578, 518] width 14 height 14
click at [576, 523] on input "checkbox" at bounding box center [577, 520] width 12 height 12
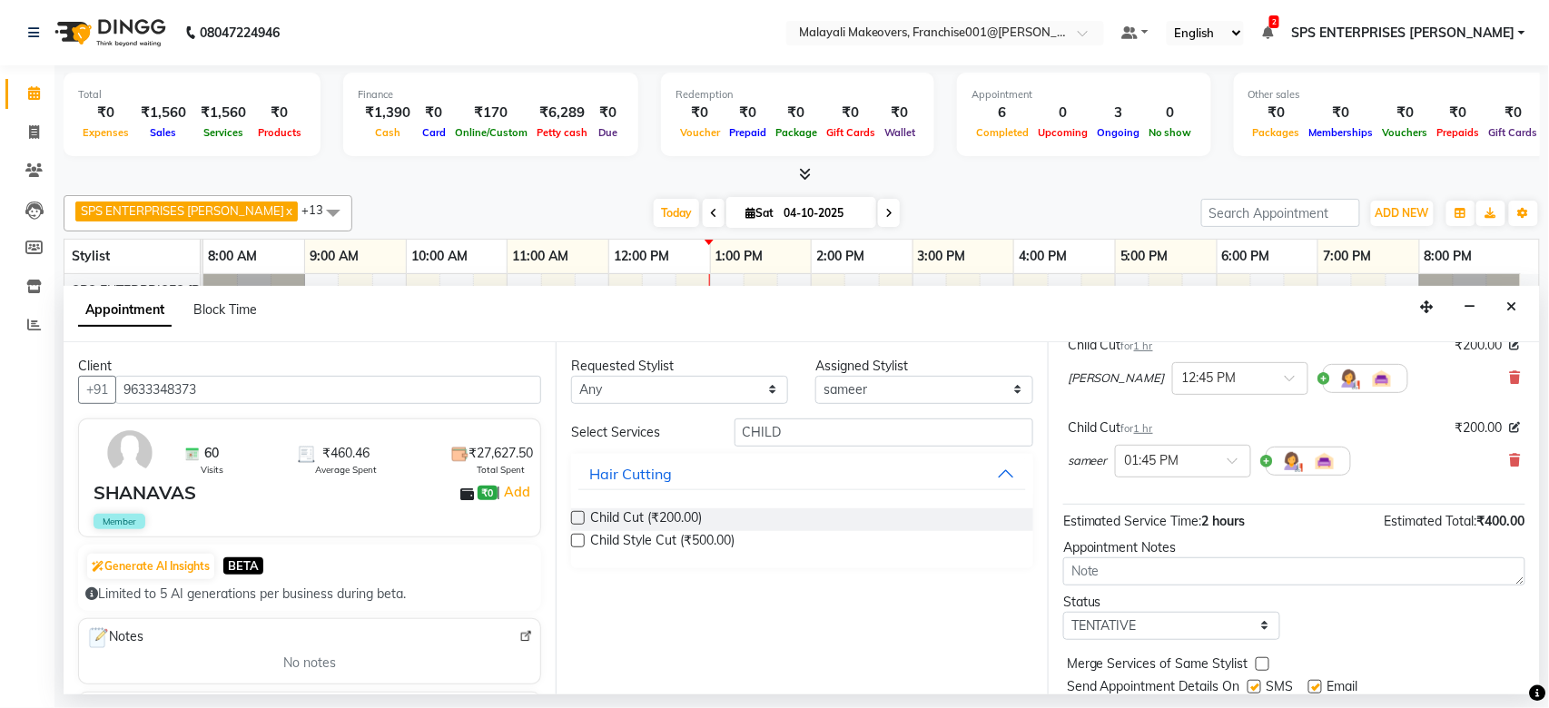
scroll to position [191, 0]
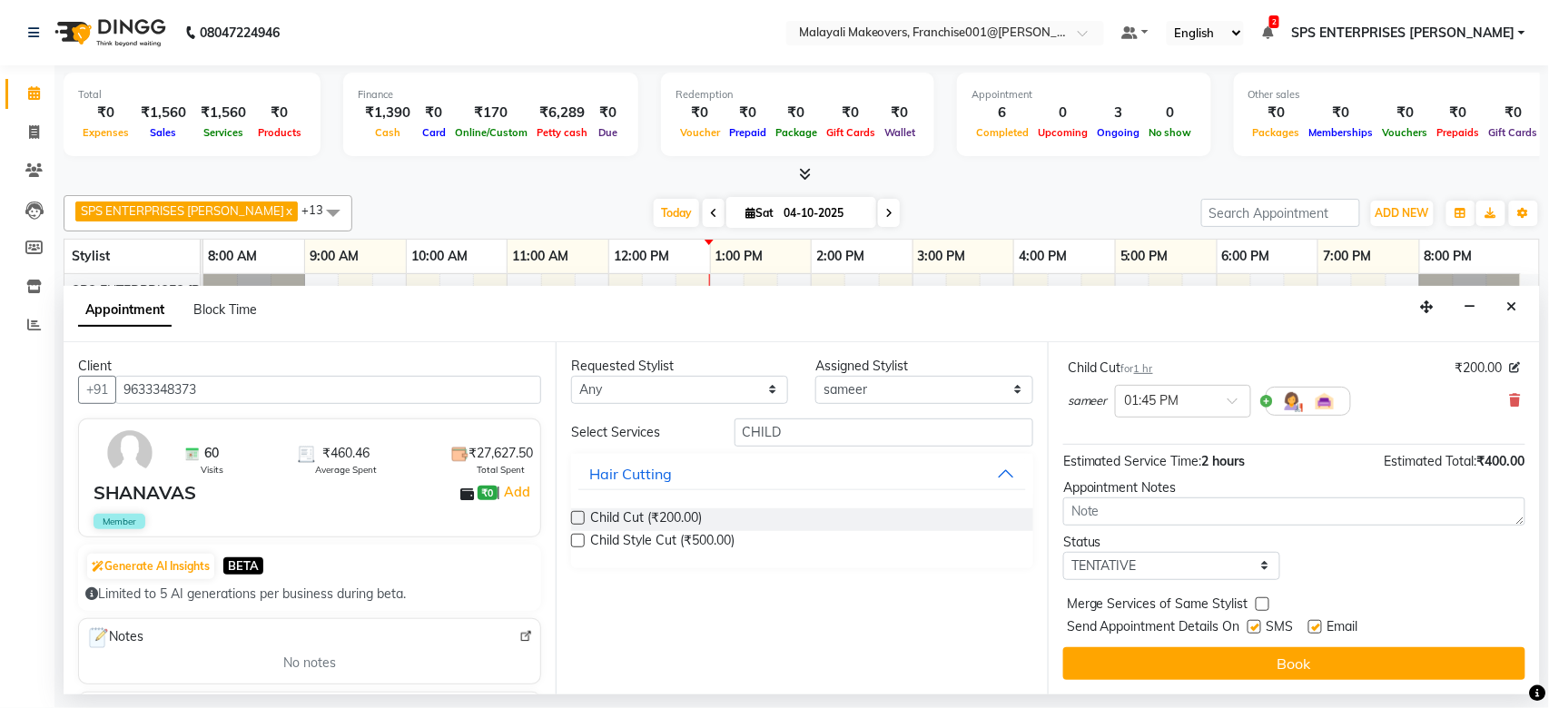
click at [1182, 586] on div "Jump to Today 1 2 3 4 5 6 7 8 Weeks Appointment Date 04-10-2025 Appointment Tim…" at bounding box center [1294, 518] width 492 height 352
click at [1184, 571] on select "Select TENTATIVE CONFIRM CHECK-IN UPCOMING" at bounding box center [1171, 566] width 217 height 28
click at [1063, 552] on select "Select TENTATIVE CONFIRM CHECK-IN UPCOMING" at bounding box center [1171, 566] width 217 height 28
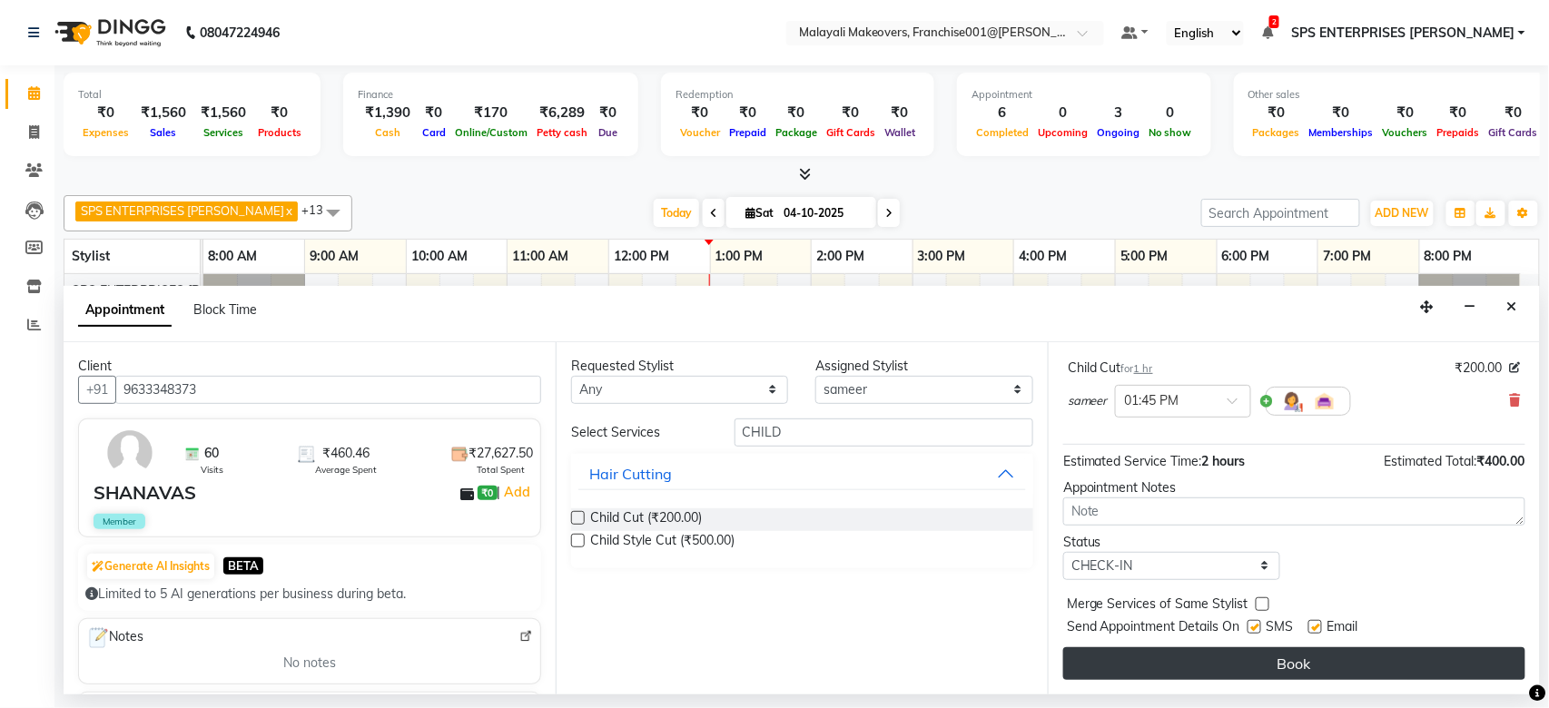
click at [1180, 656] on button "Book" at bounding box center [1294, 663] width 462 height 33
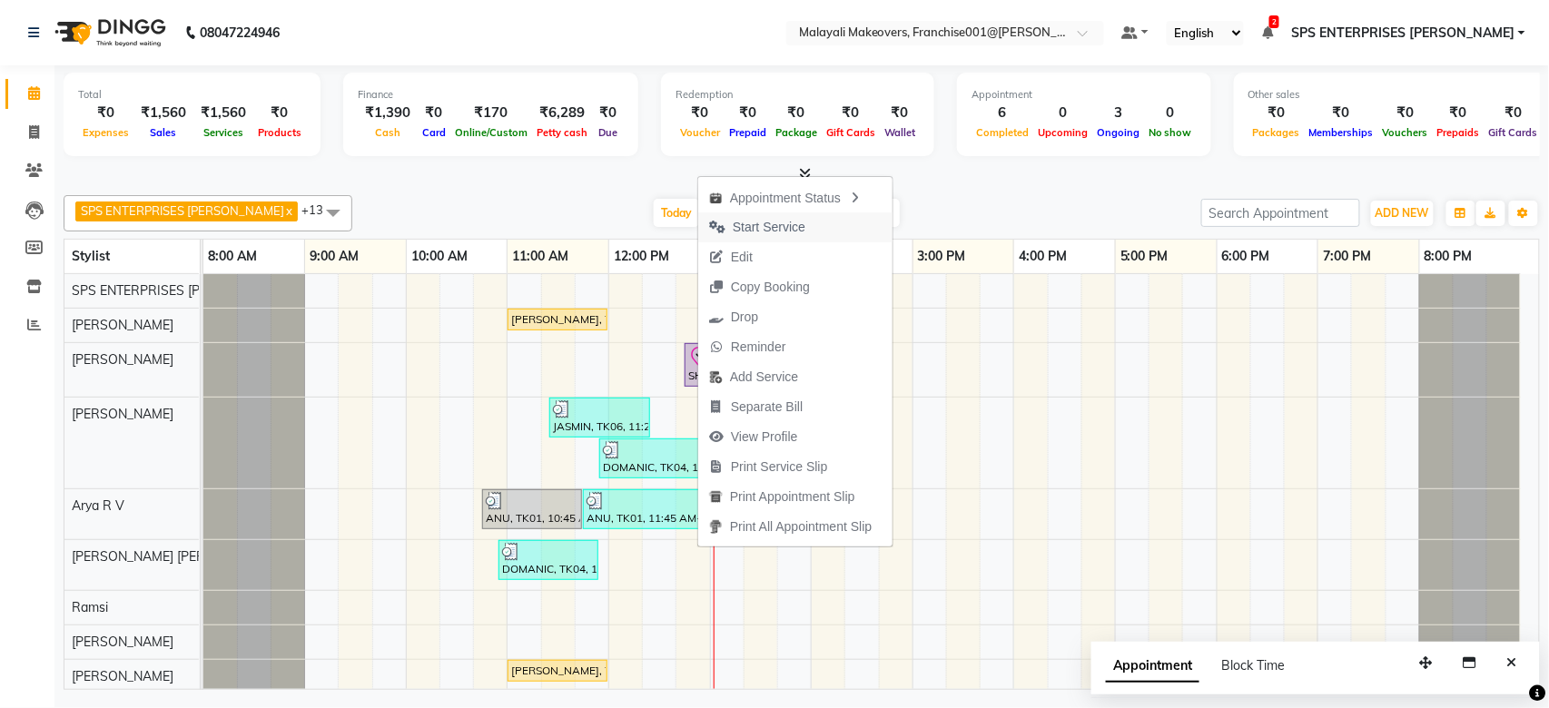
click at [786, 237] on span "Start Service" at bounding box center [757, 227] width 118 height 30
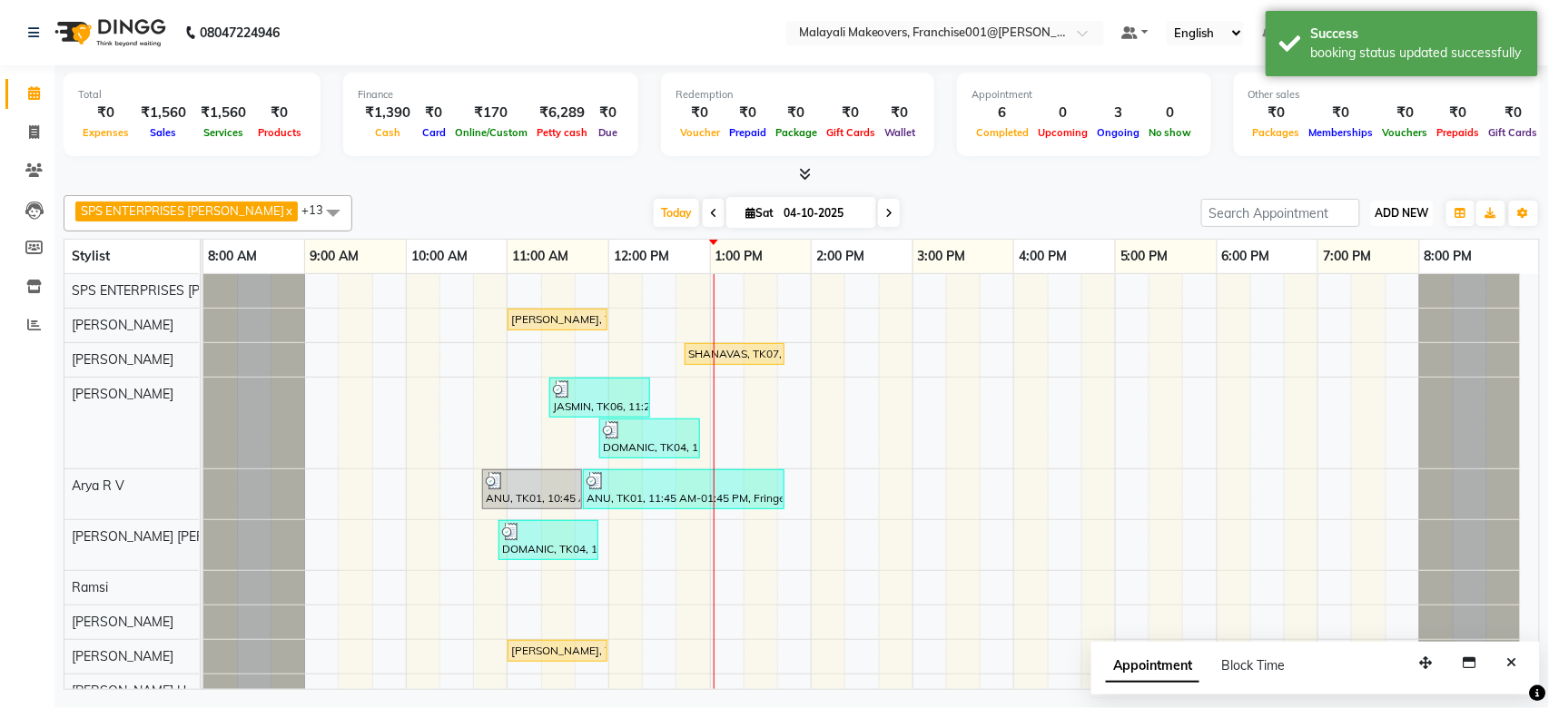
click at [1400, 202] on button "ADD NEW Toggle Dropdown" at bounding box center [1402, 213] width 63 height 25
click at [1353, 314] on link "Add Attendance" at bounding box center [1361, 319] width 143 height 24
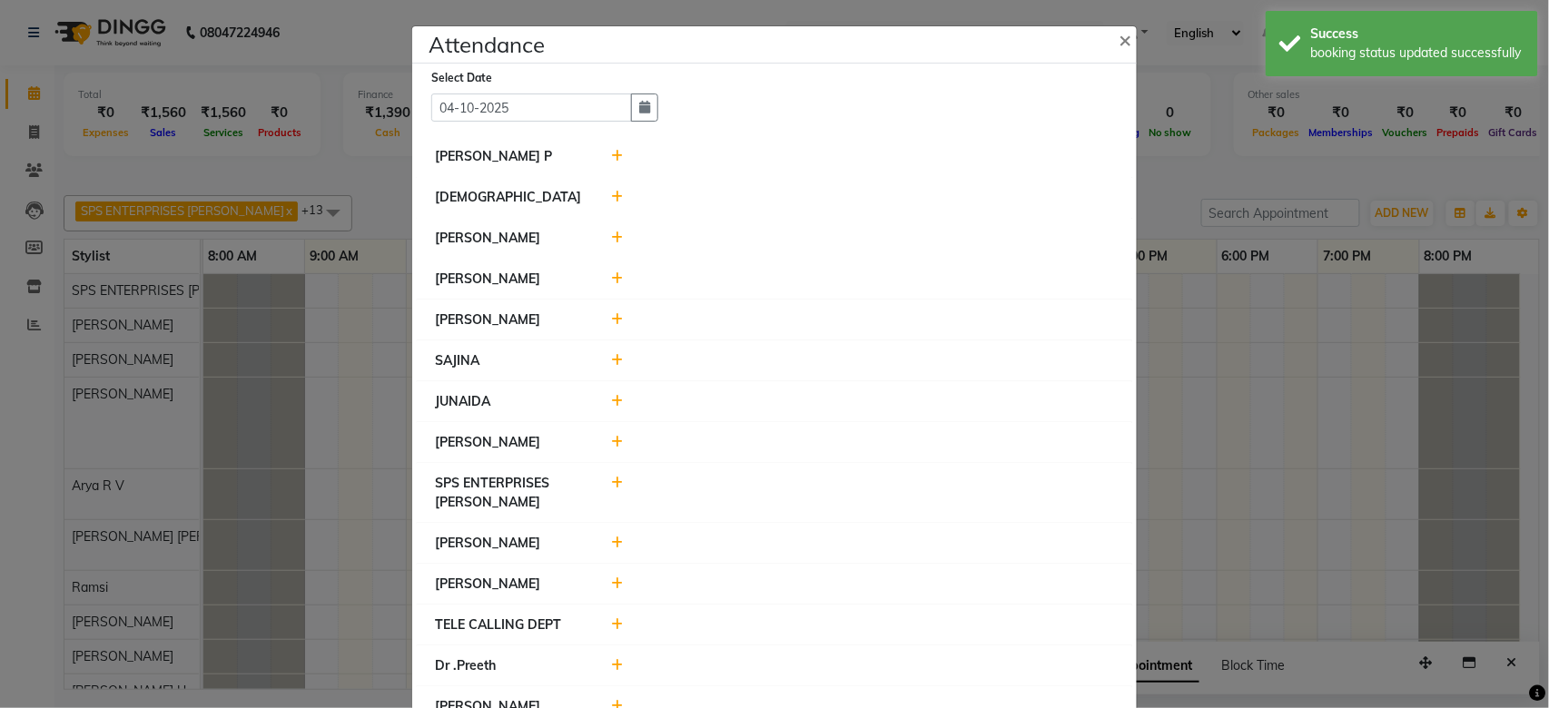
click at [612, 582] on icon at bounding box center [618, 583] width 12 height 13
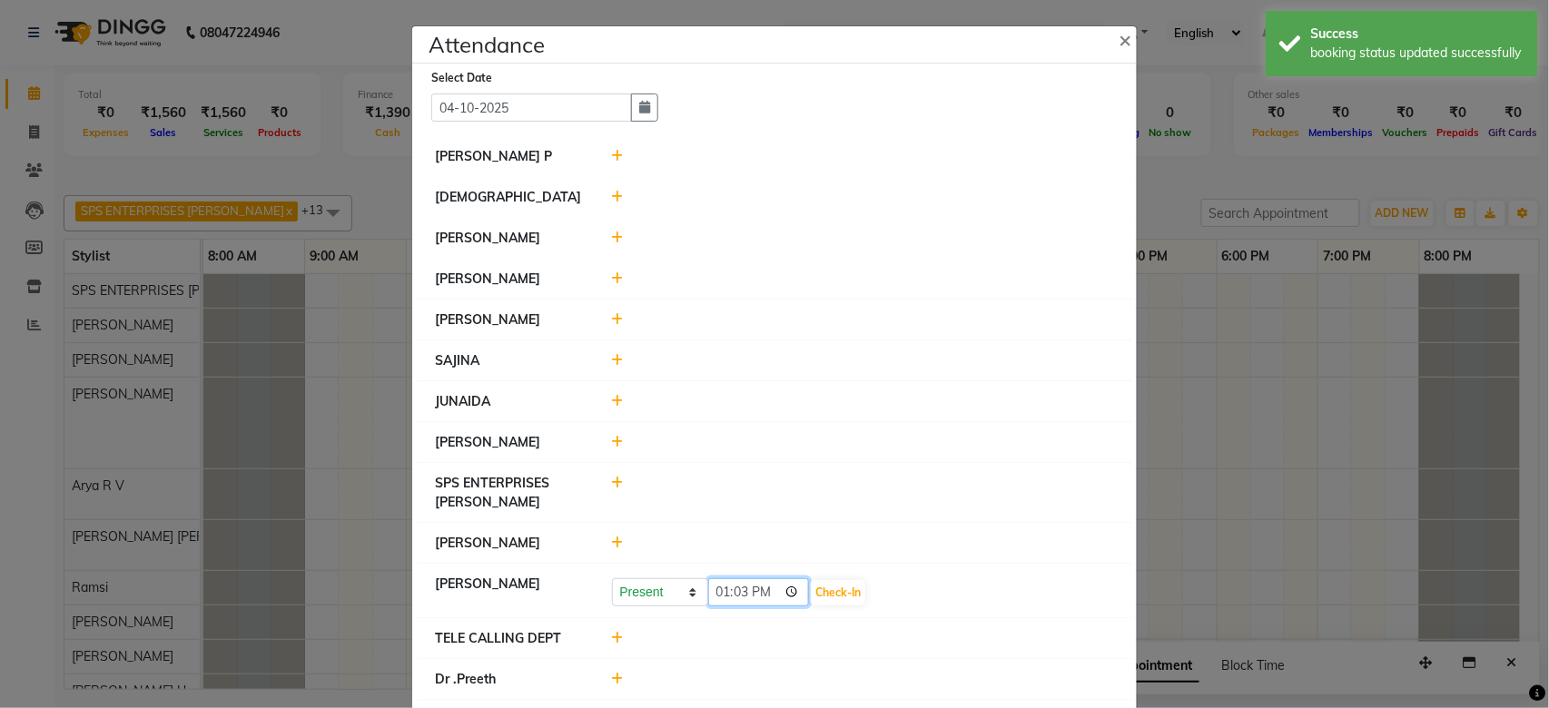
click at [709, 588] on input "13:03" at bounding box center [759, 592] width 102 height 28
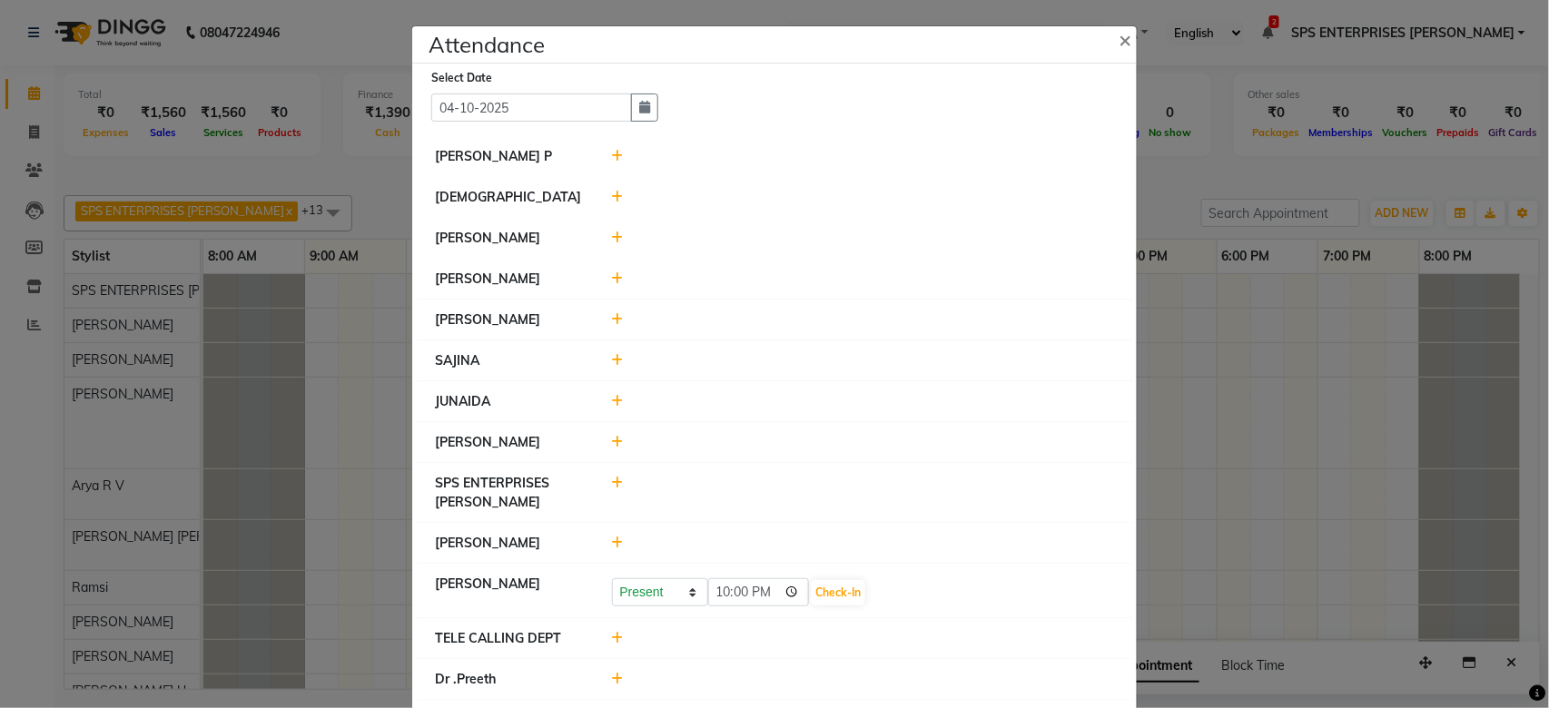
click at [844, 579] on div "Present Absent Late Half Day Weekly Off 22:00 Check-In" at bounding box center [863, 592] width 503 height 29
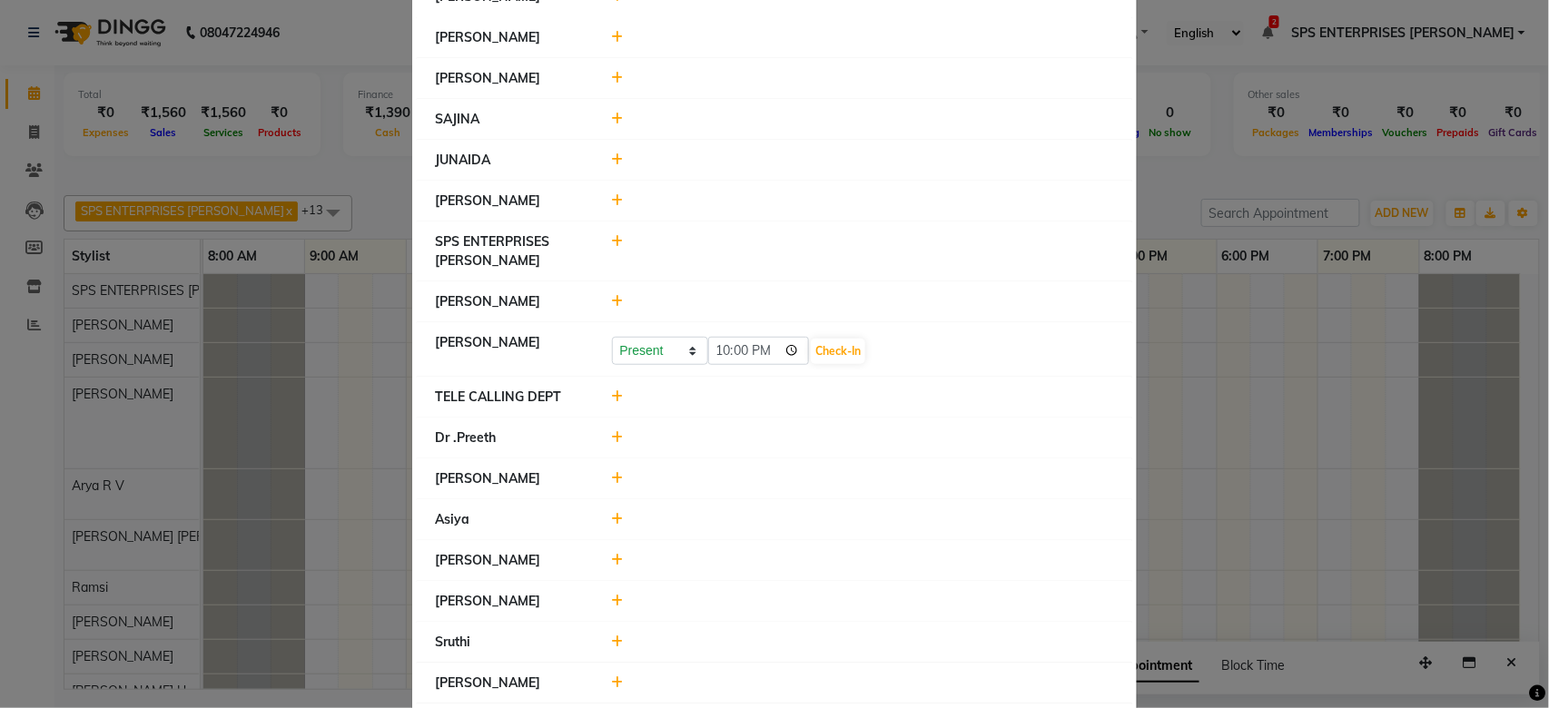
click at [612, 560] on icon at bounding box center [618, 560] width 12 height 13
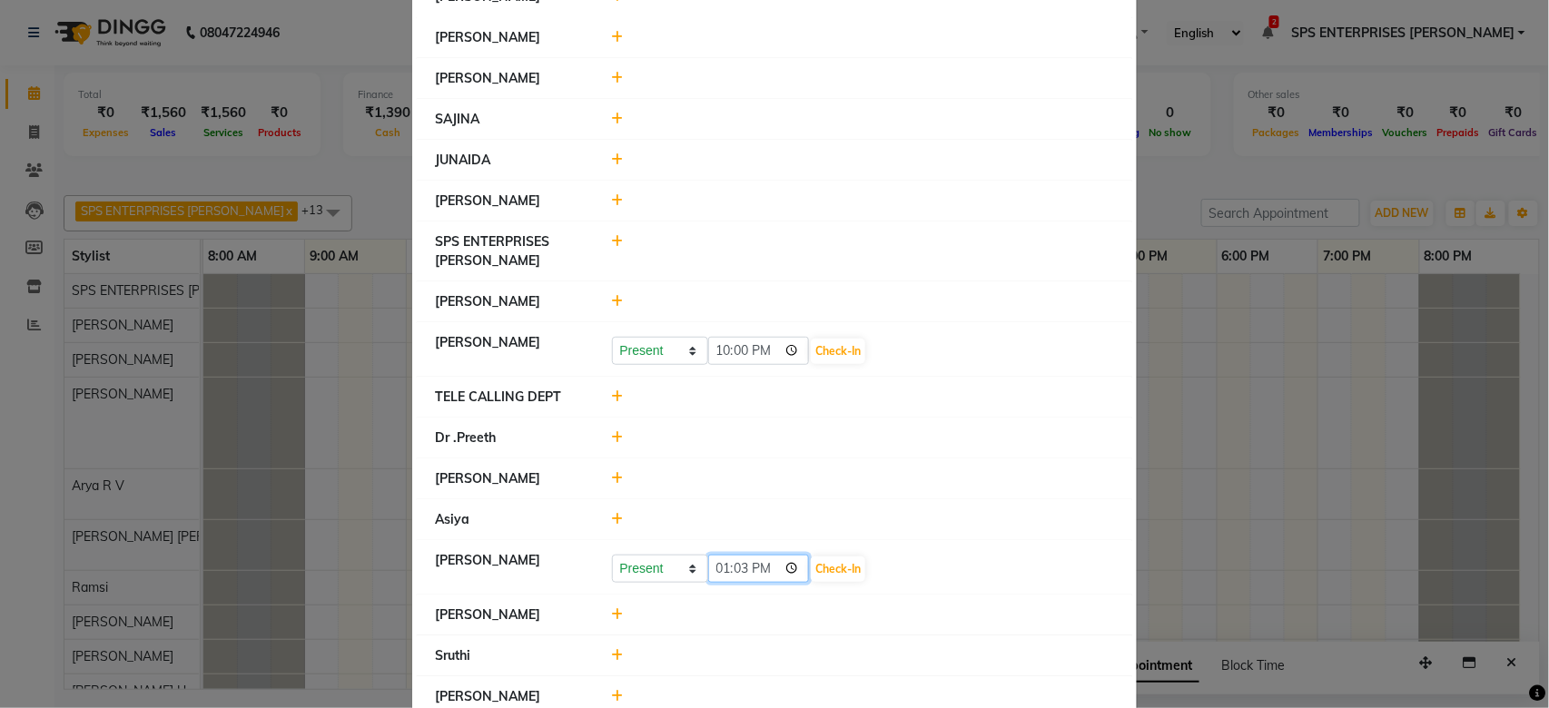
click at [723, 559] on input "13:03" at bounding box center [759, 569] width 102 height 28
click at [842, 567] on button "Check-In" at bounding box center [838, 568] width 54 height 25
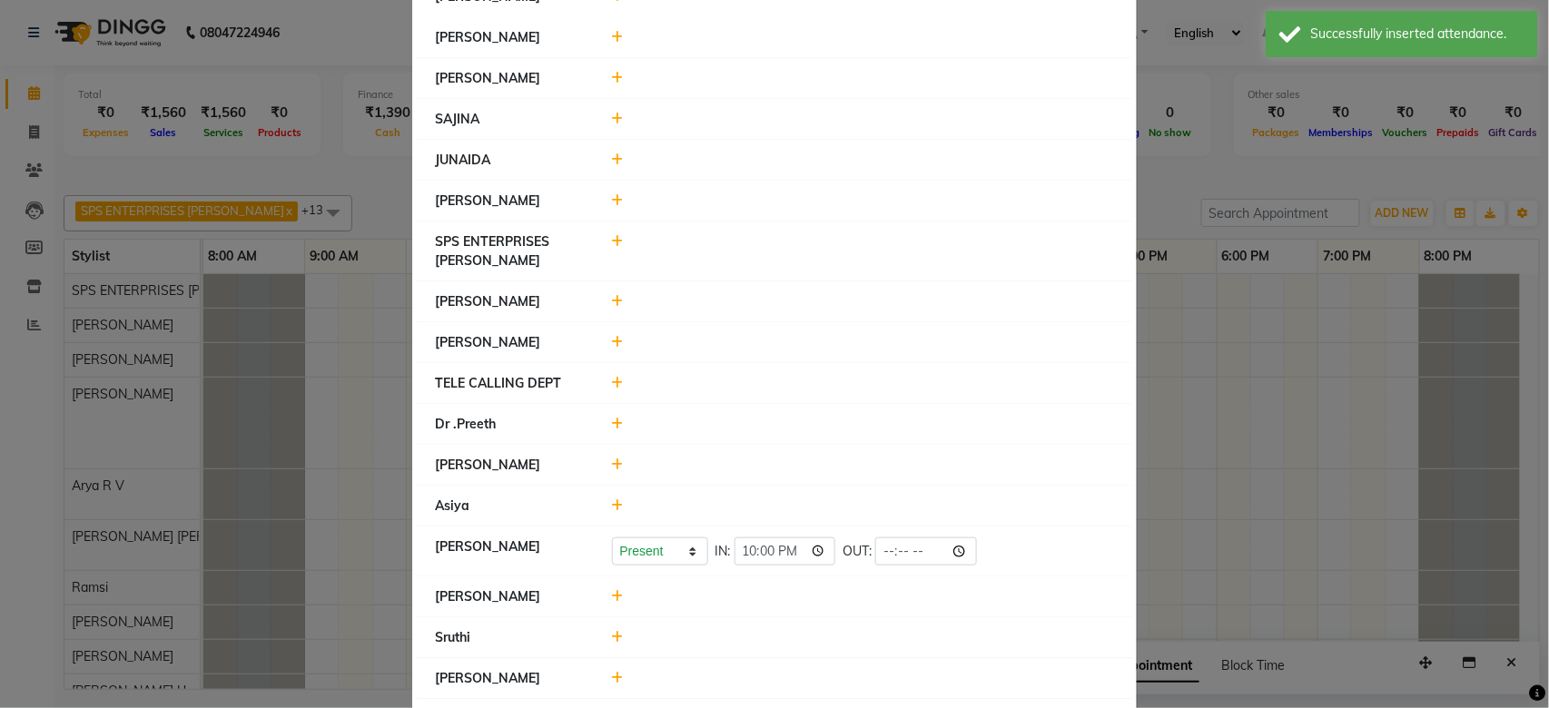
click at [612, 597] on icon at bounding box center [618, 596] width 12 height 13
click at [714, 607] on input "13:03" at bounding box center [759, 605] width 102 height 28
click at [836, 604] on button "Check-In" at bounding box center [838, 605] width 54 height 25
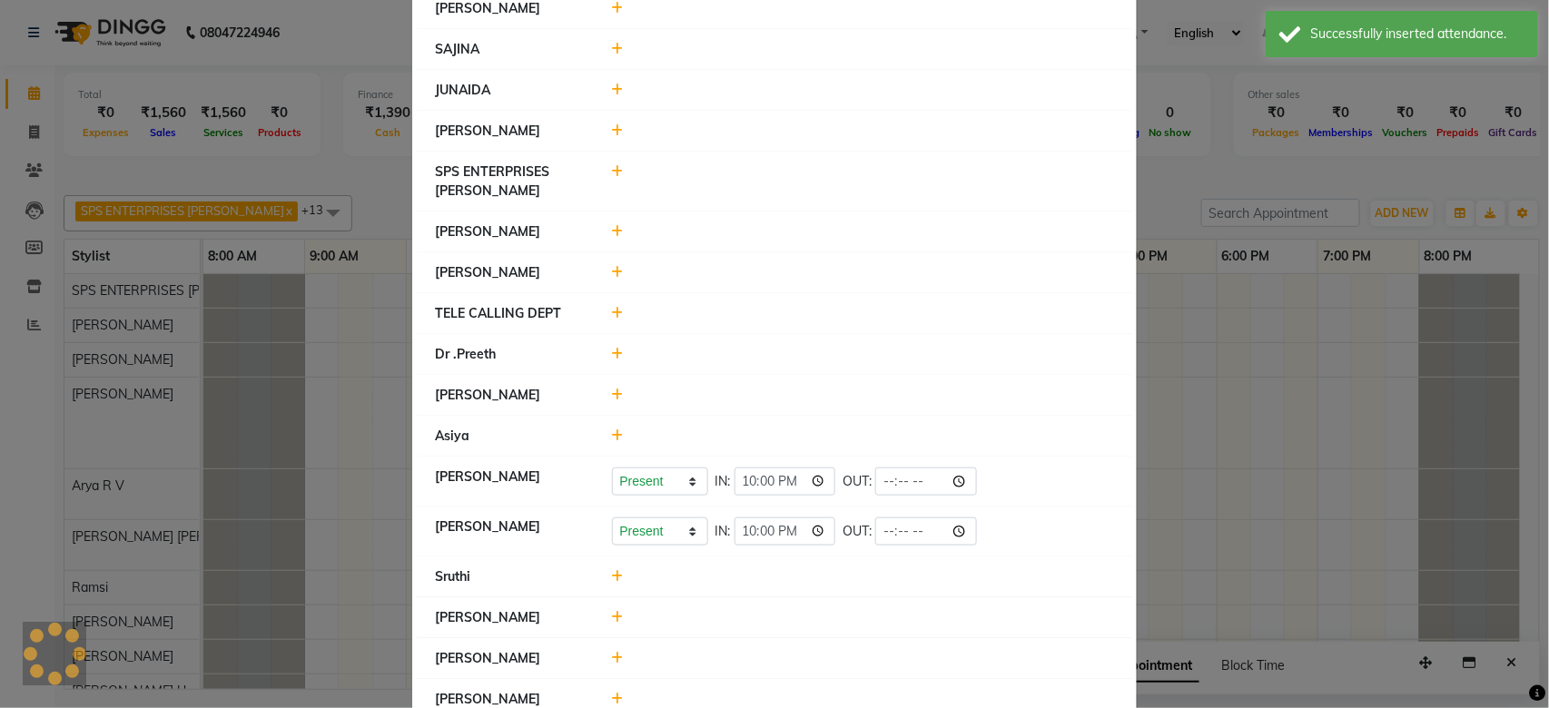
scroll to position [363, 0]
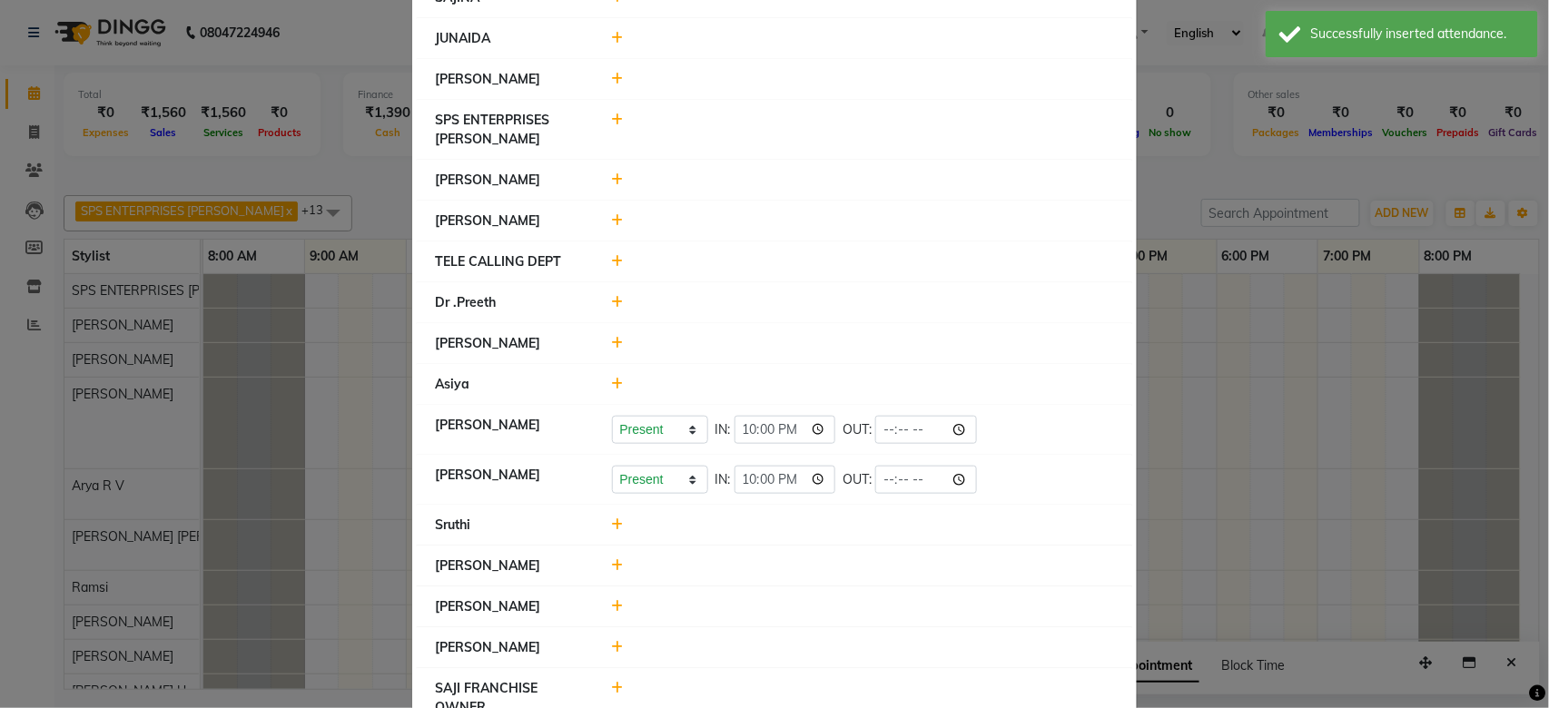
click at [612, 521] on icon at bounding box center [618, 524] width 12 height 13
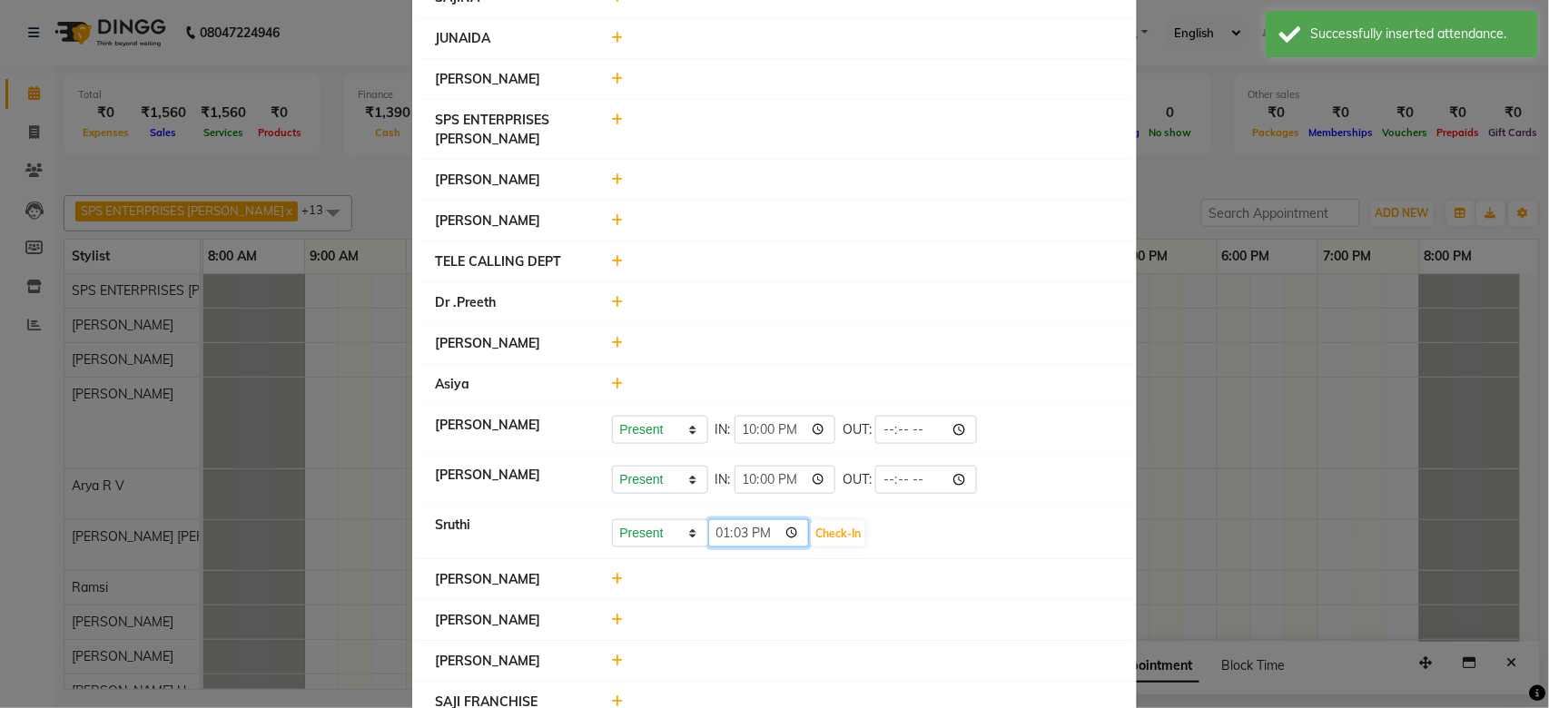
click at [709, 542] on input "13:03" at bounding box center [759, 533] width 102 height 28
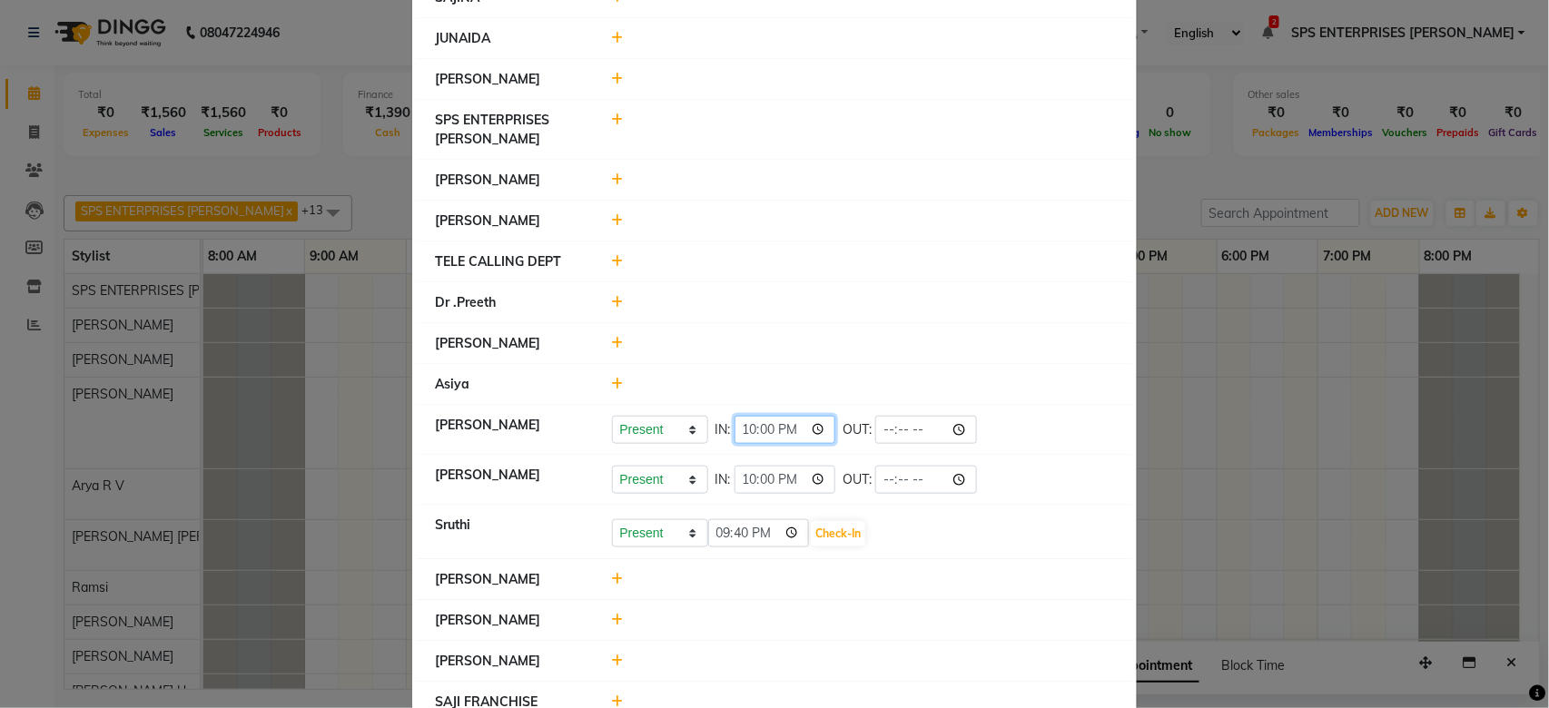
click at [782, 435] on input "22:00" at bounding box center [785, 430] width 102 height 28
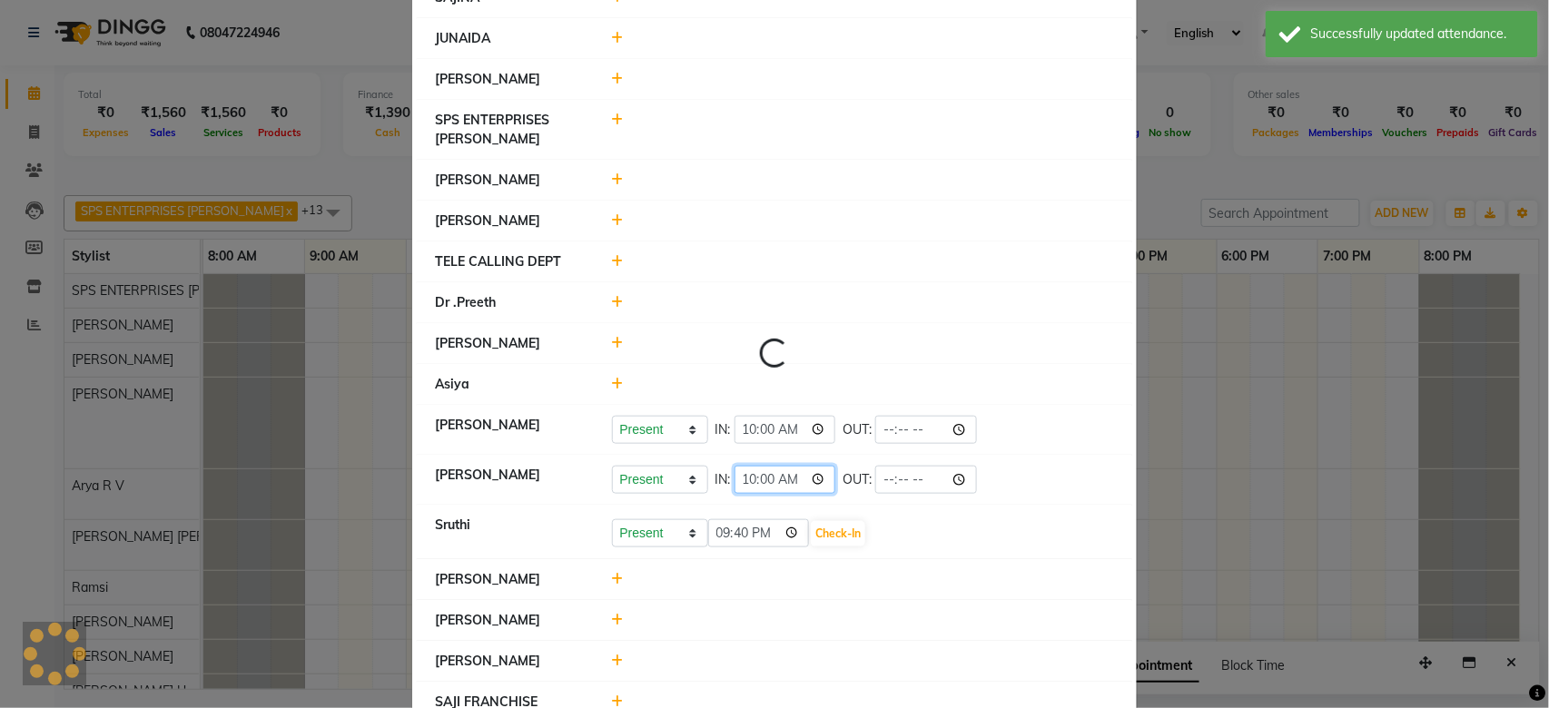
click at [779, 482] on input "10:00" at bounding box center [785, 480] width 102 height 28
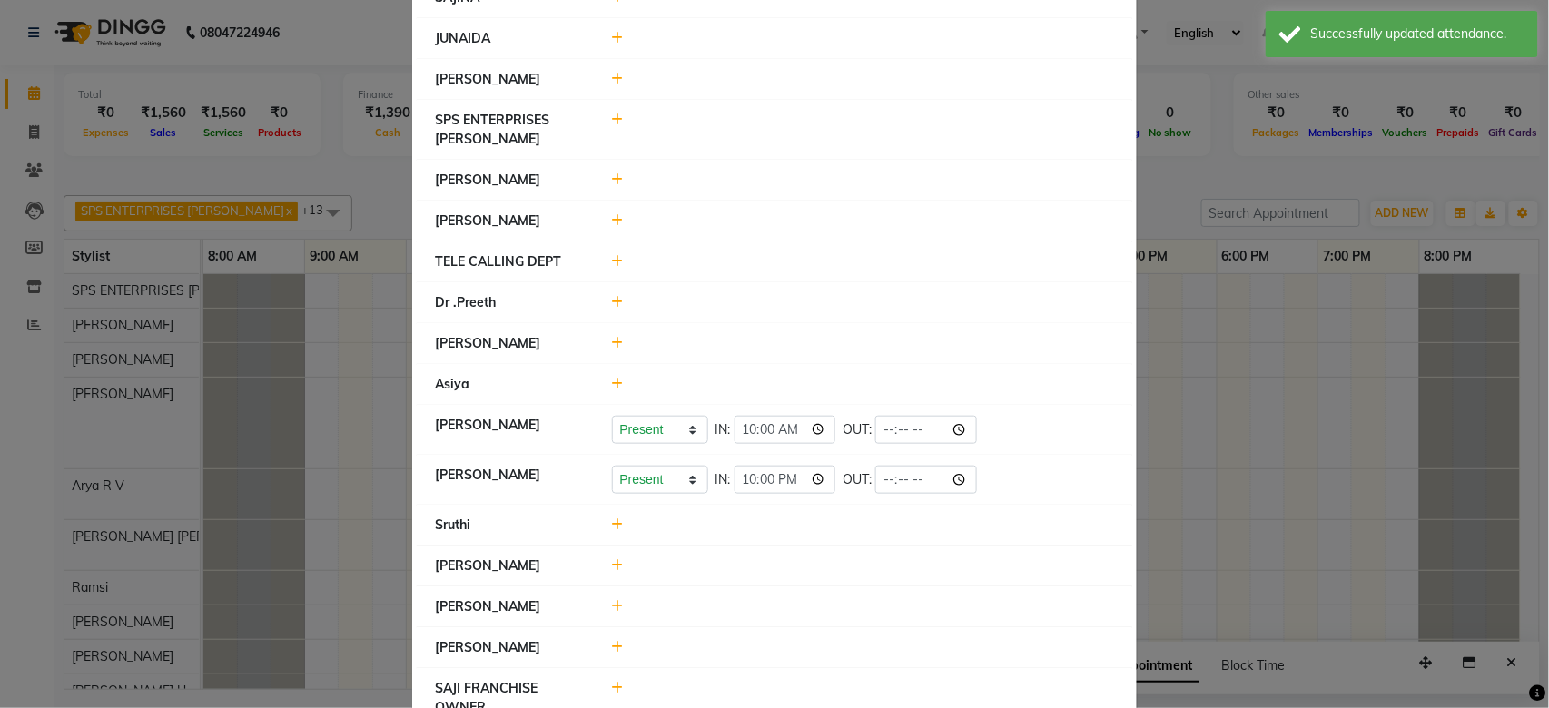
scroll to position [484, 0]
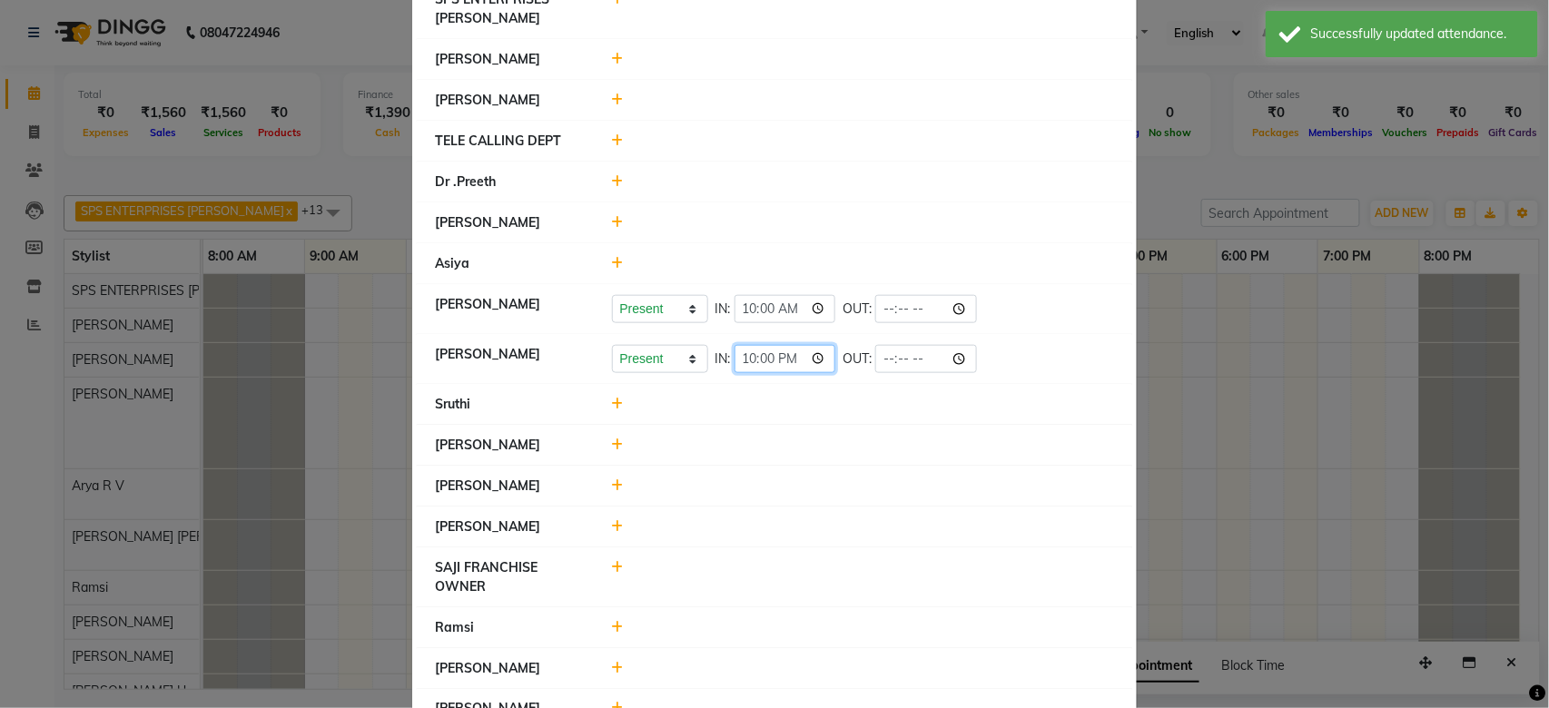
click at [782, 359] on input "22:00" at bounding box center [785, 359] width 102 height 28
click at [794, 454] on div at bounding box center [863, 445] width 530 height 19
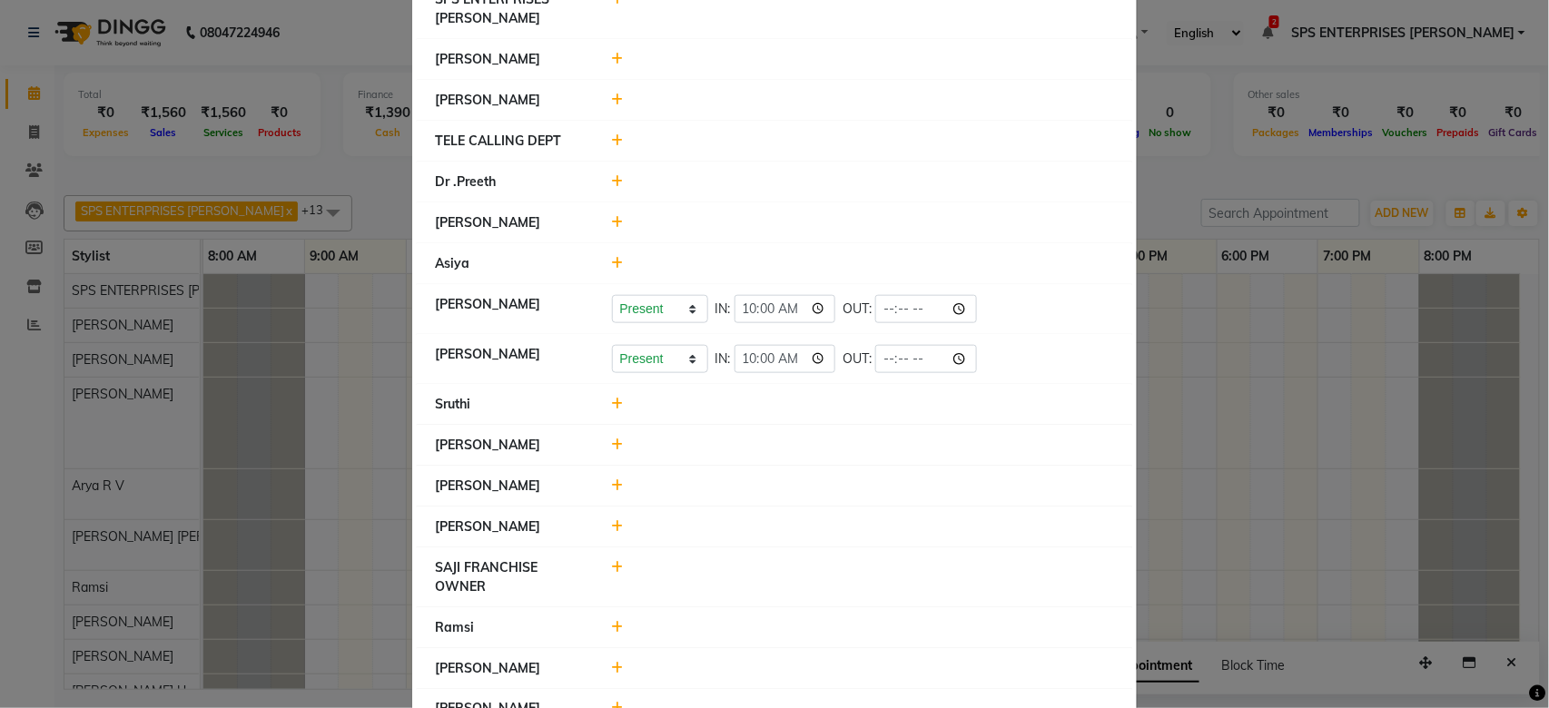
click at [612, 405] on icon at bounding box center [618, 404] width 12 height 13
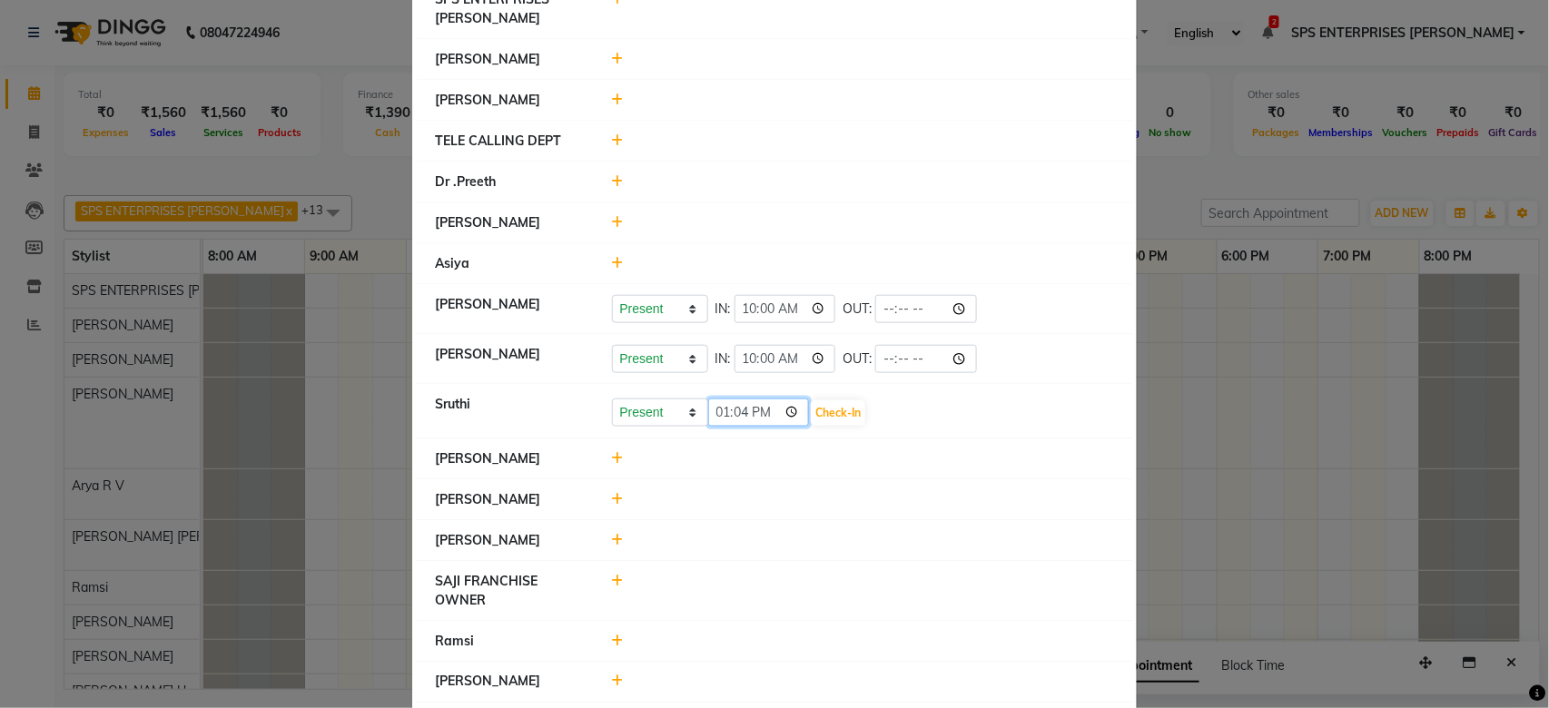
click at [718, 412] on input "13:04" at bounding box center [759, 413] width 102 height 28
click at [829, 412] on button "Check-In" at bounding box center [838, 412] width 54 height 25
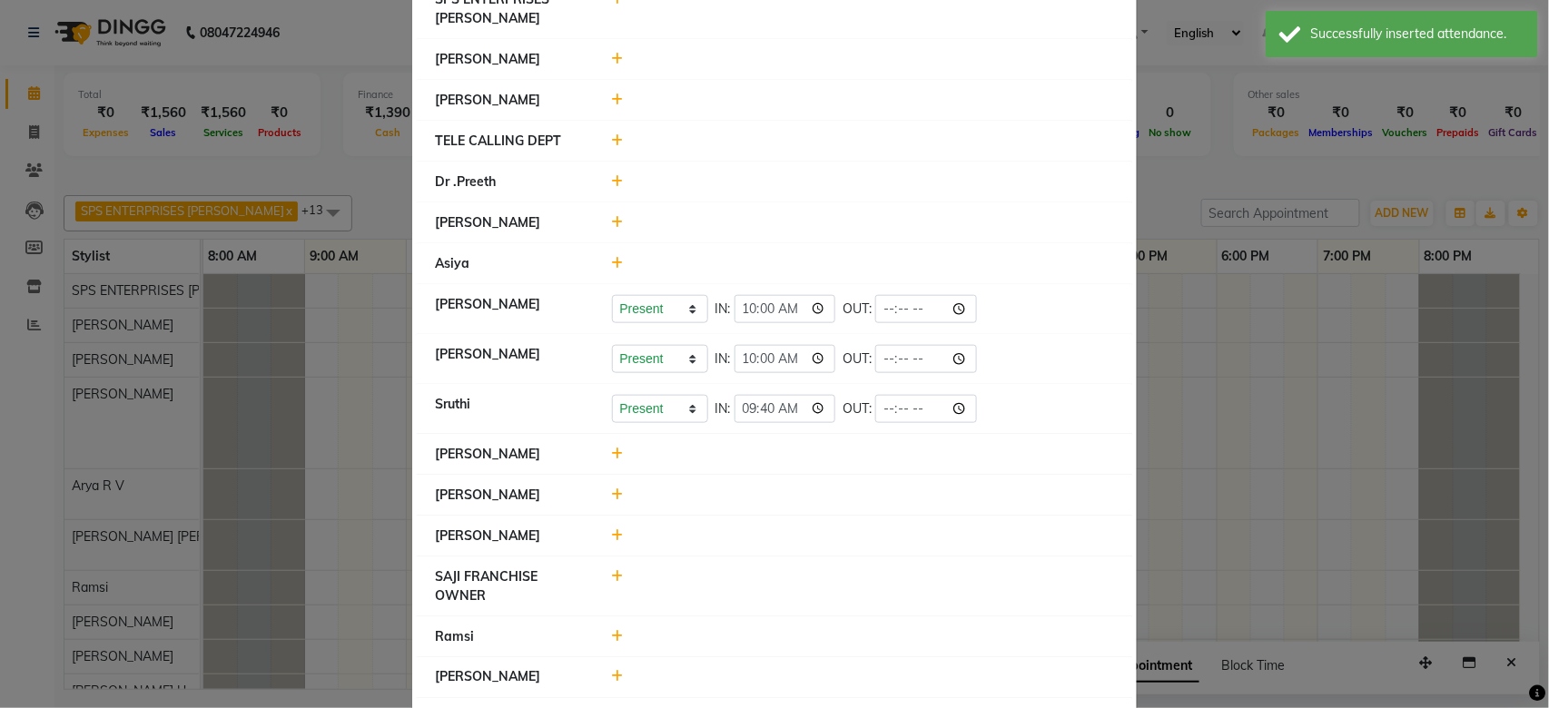
scroll to position [605, 0]
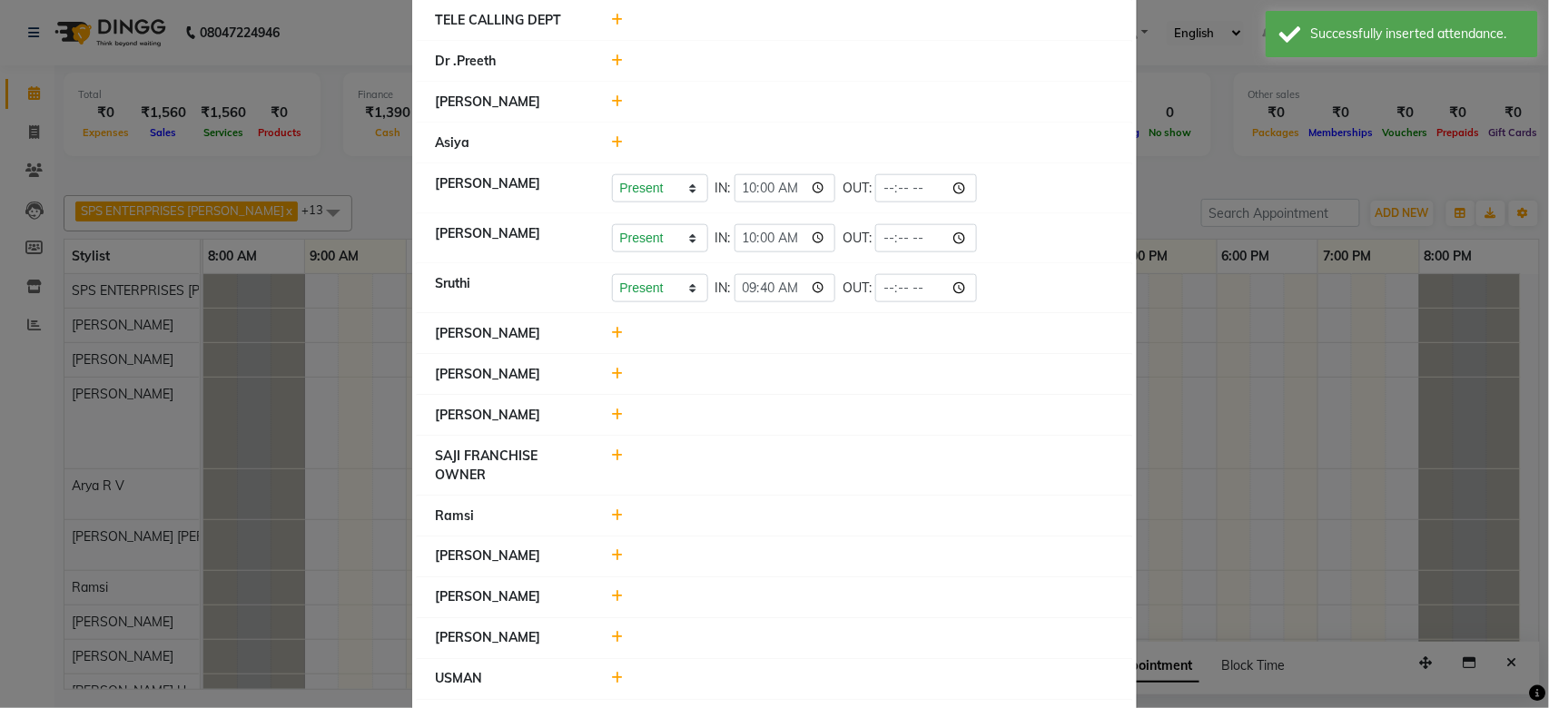
click at [612, 517] on icon at bounding box center [618, 515] width 12 height 13
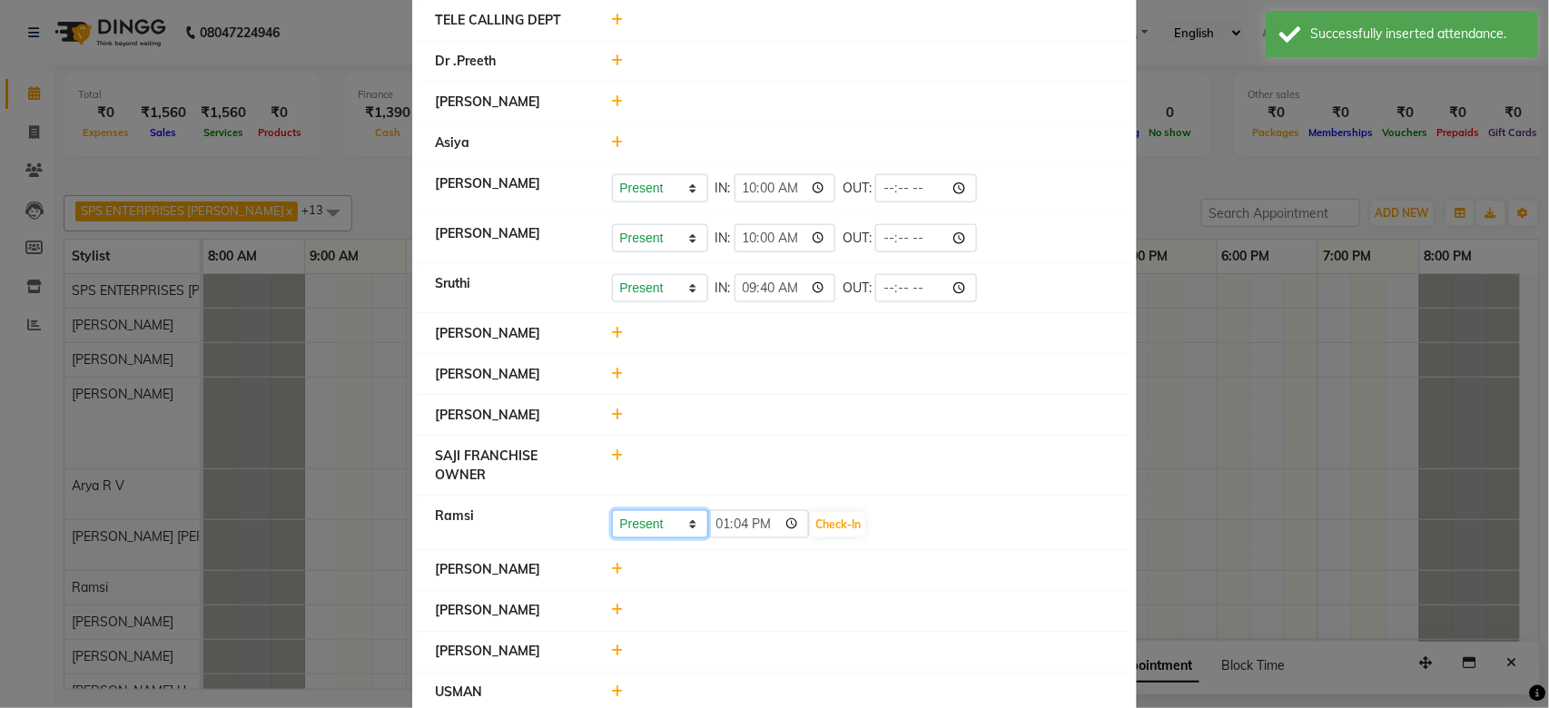
click at [686, 522] on select "Present Absent Late Half Day Weekly Off" at bounding box center [660, 524] width 96 height 28
click at [612, 511] on select "Present Absent Late Half Day Weekly Off" at bounding box center [660, 524] width 96 height 28
click at [717, 527] on button "Save" at bounding box center [727, 524] width 35 height 25
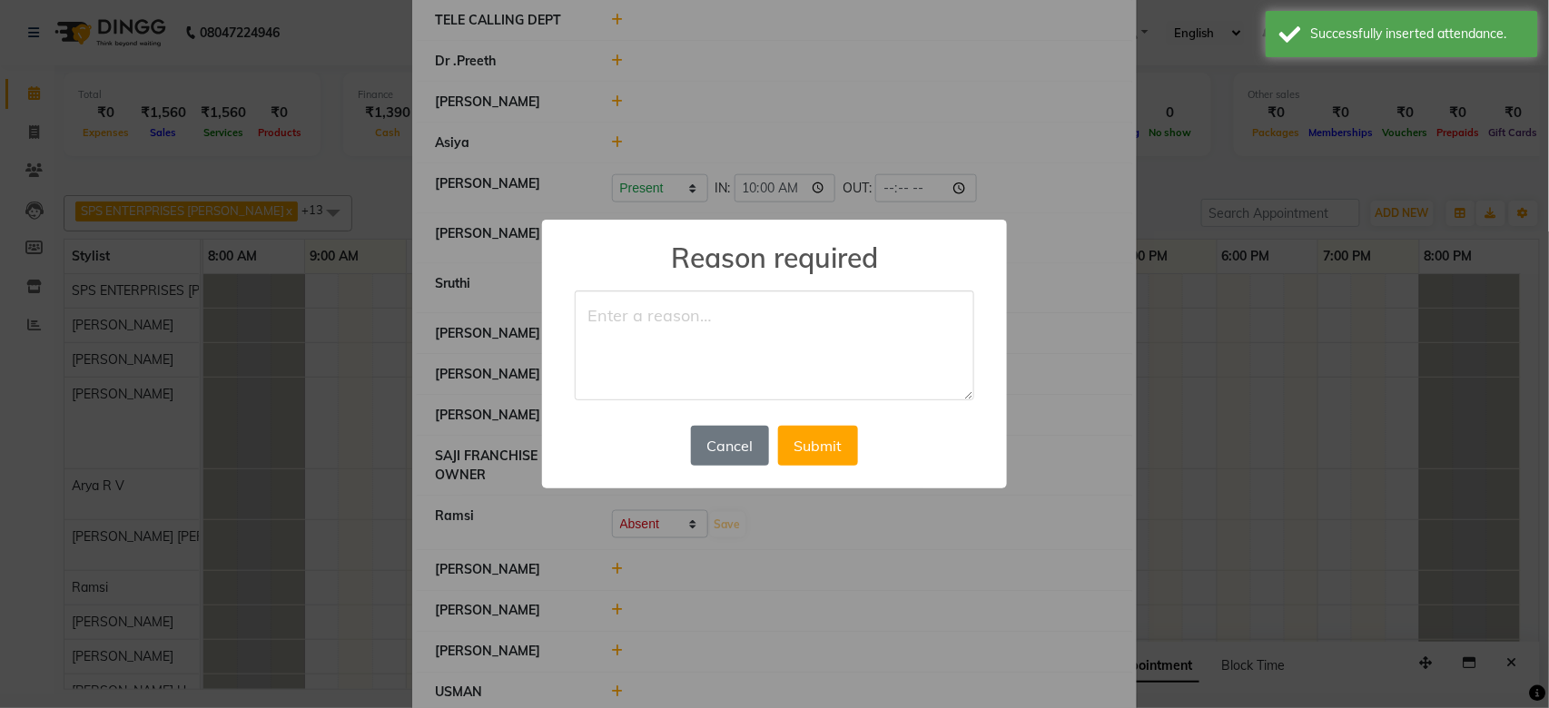
click at [697, 348] on textarea at bounding box center [774, 345] width 399 height 111
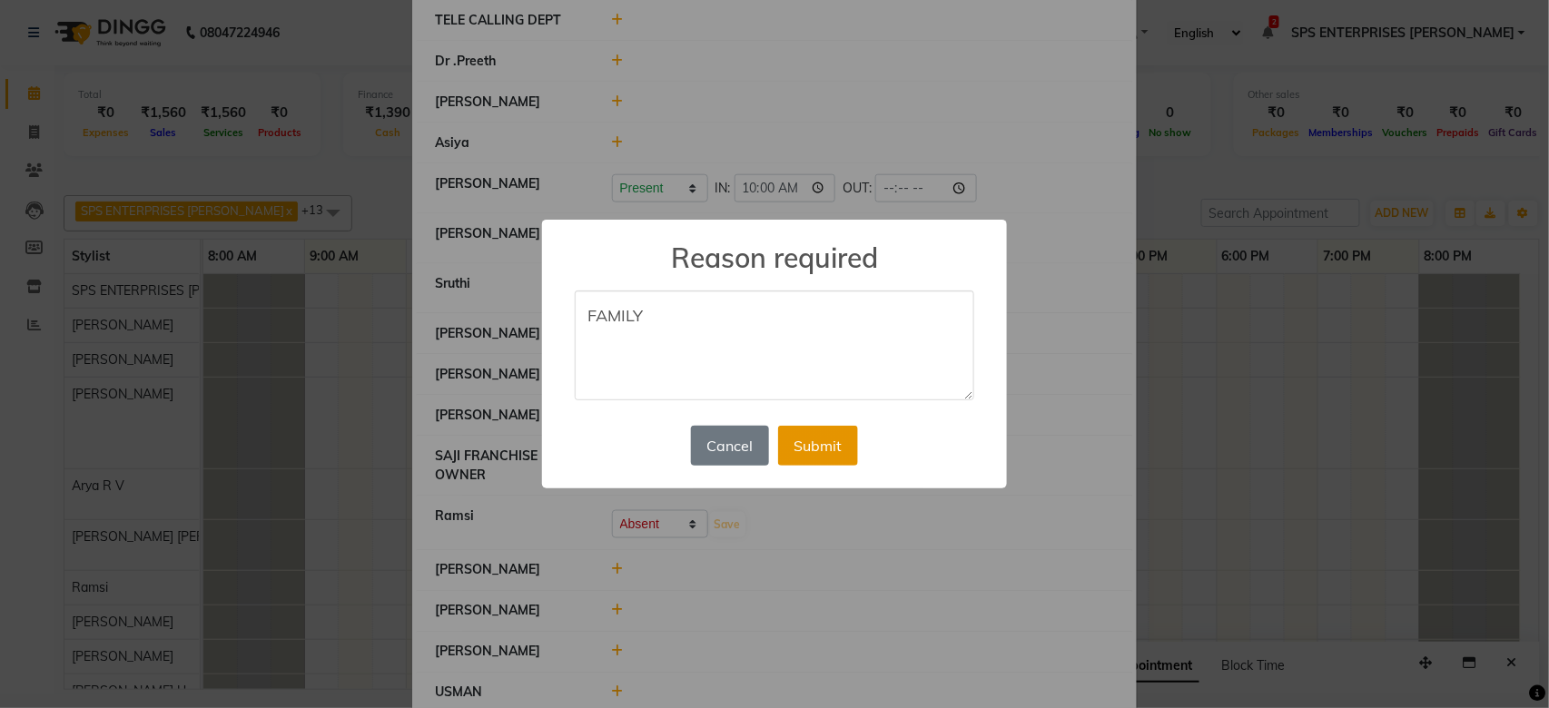
click at [806, 438] on button "Submit" at bounding box center [818, 446] width 80 height 40
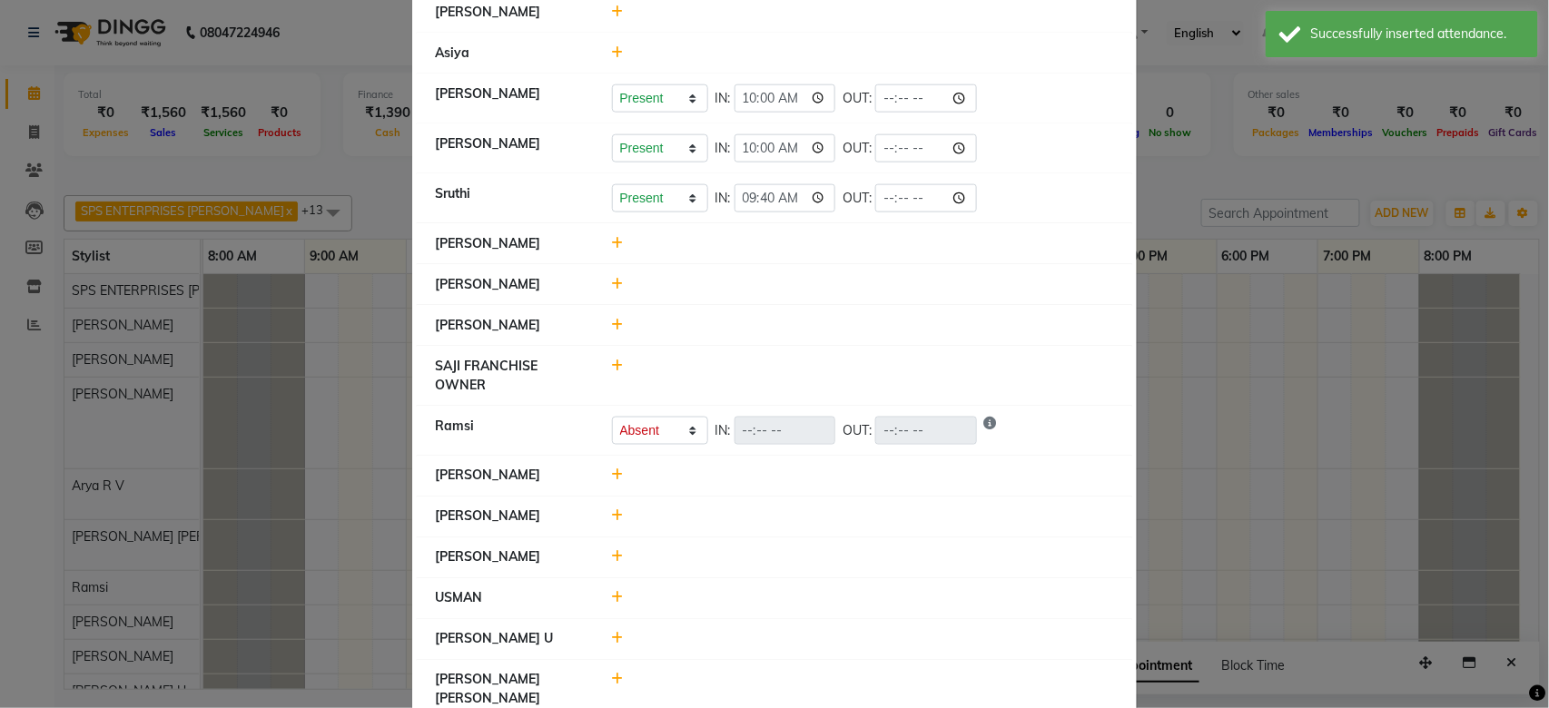
scroll to position [726, 0]
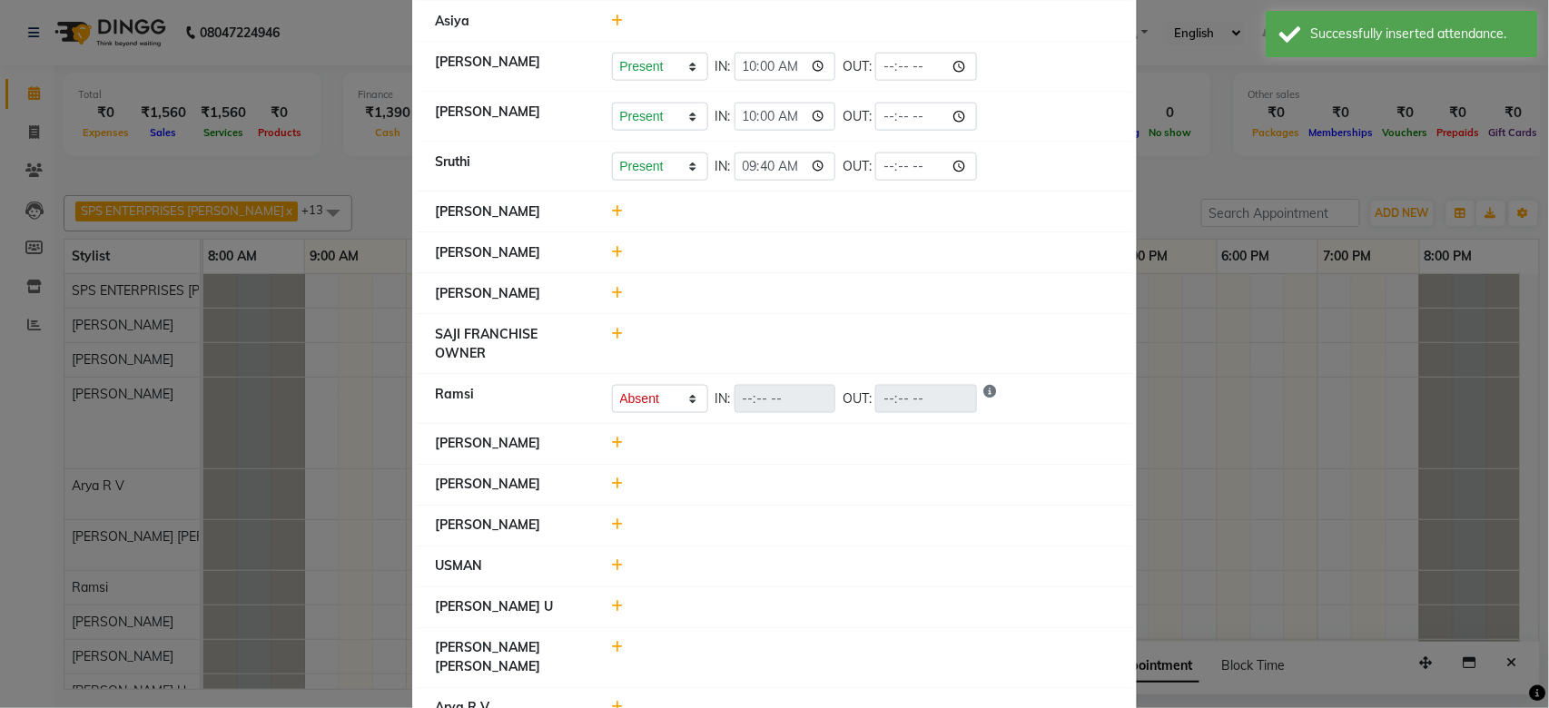
click at [612, 524] on icon at bounding box center [618, 525] width 12 height 13
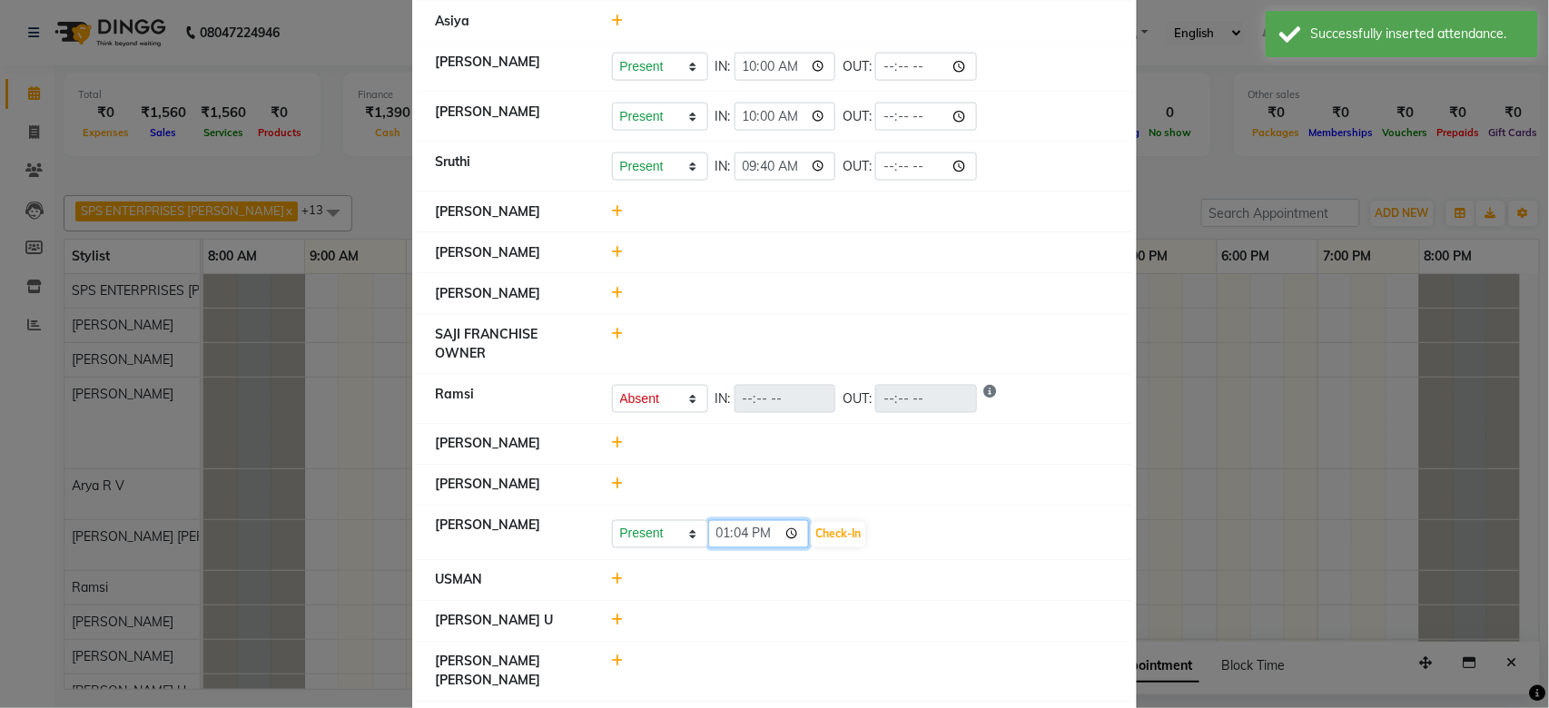
click at [714, 534] on input "13:04" at bounding box center [759, 534] width 102 height 28
click at [757, 534] on input "22:00" at bounding box center [759, 534] width 102 height 28
click at [848, 531] on button "Check-In" at bounding box center [838, 534] width 54 height 25
click at [612, 580] on icon at bounding box center [618, 575] width 12 height 13
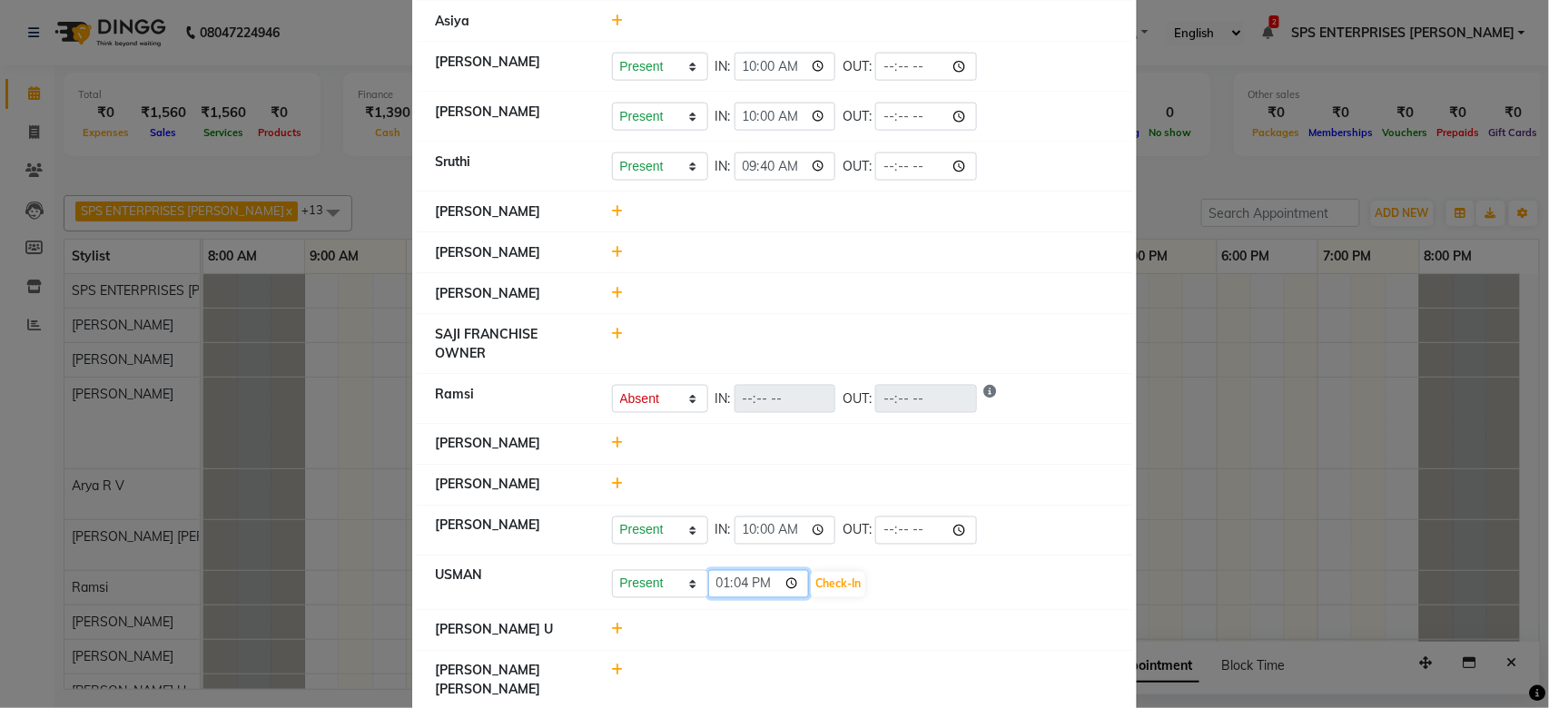
click at [708, 586] on input "13:04" at bounding box center [759, 584] width 102 height 28
click at [759, 586] on input "22:00" at bounding box center [759, 584] width 102 height 28
click at [824, 587] on button "Check-In" at bounding box center [838, 584] width 54 height 25
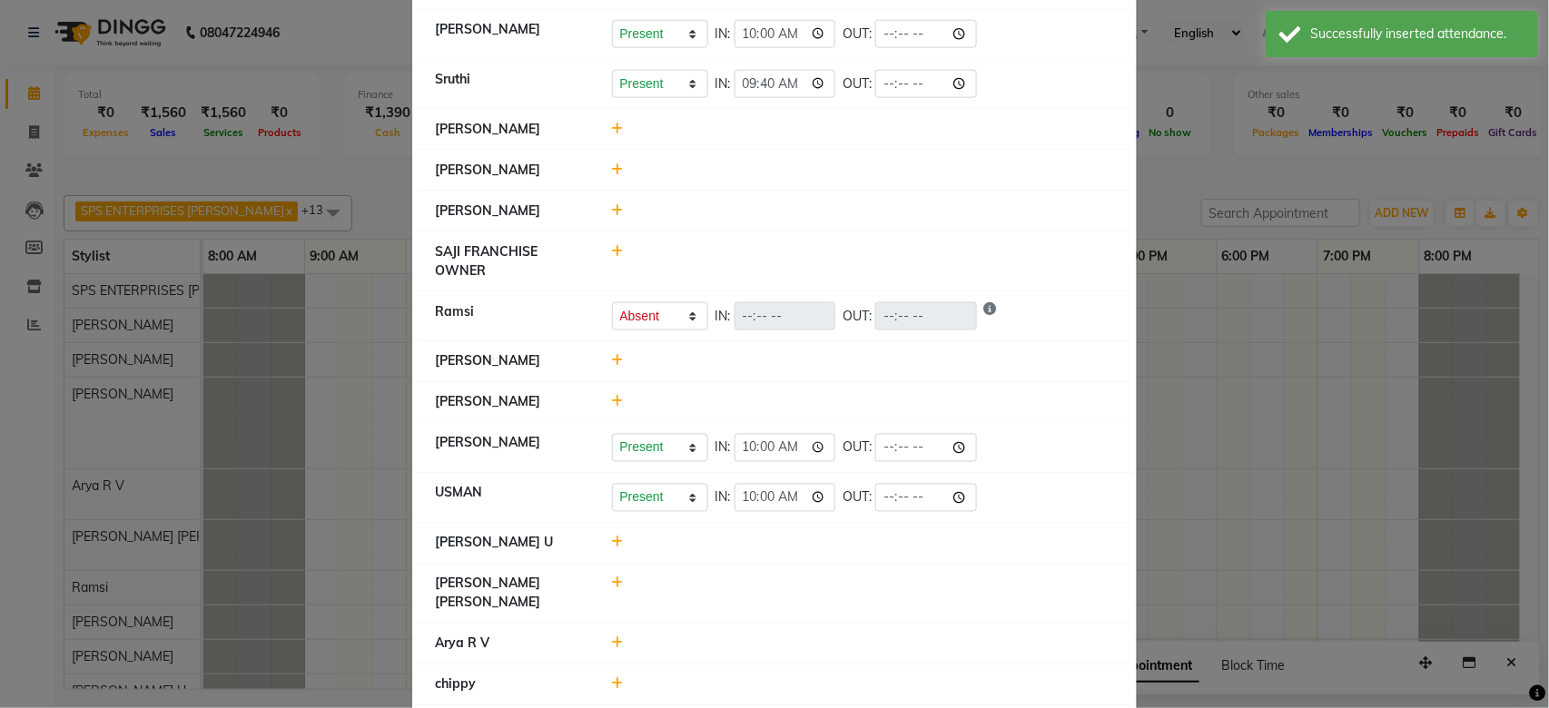
scroll to position [847, 0]
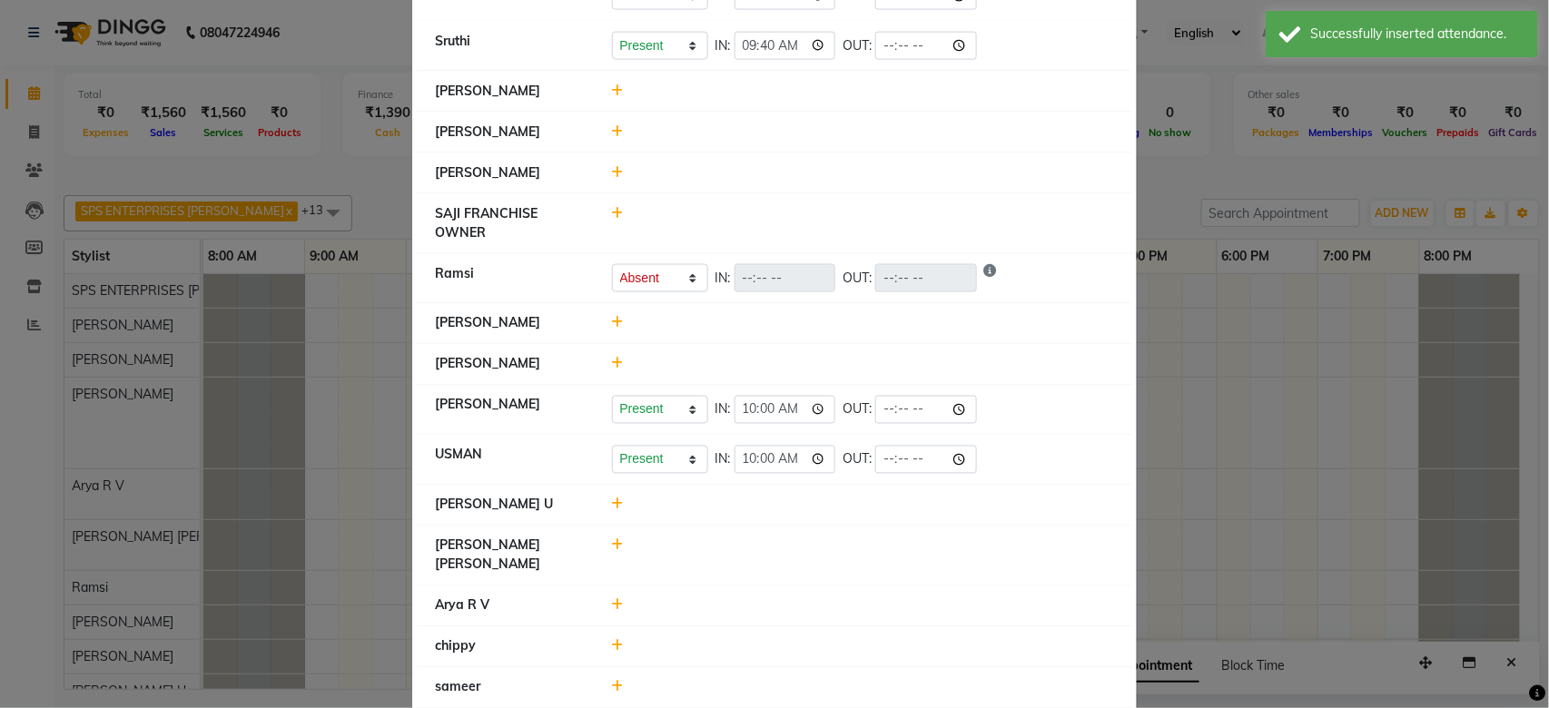
click at [612, 503] on icon at bounding box center [618, 504] width 12 height 13
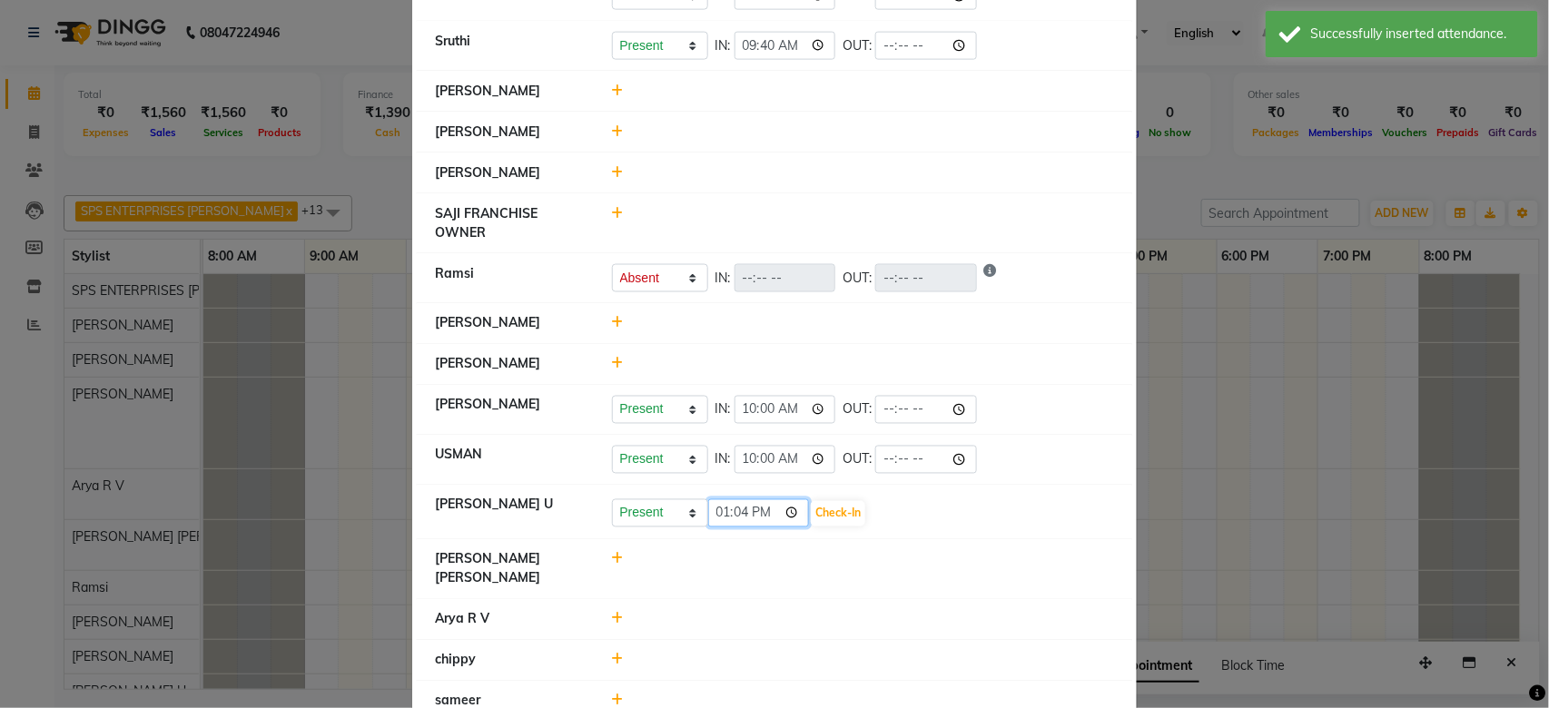
click at [708, 517] on input "13:04" at bounding box center [759, 513] width 102 height 28
click at [757, 516] on input "22:00" at bounding box center [759, 513] width 102 height 28
click at [847, 516] on button "Check-In" at bounding box center [838, 513] width 54 height 25
click at [614, 556] on div at bounding box center [863, 565] width 530 height 38
click at [612, 556] on icon at bounding box center [618, 554] width 12 height 13
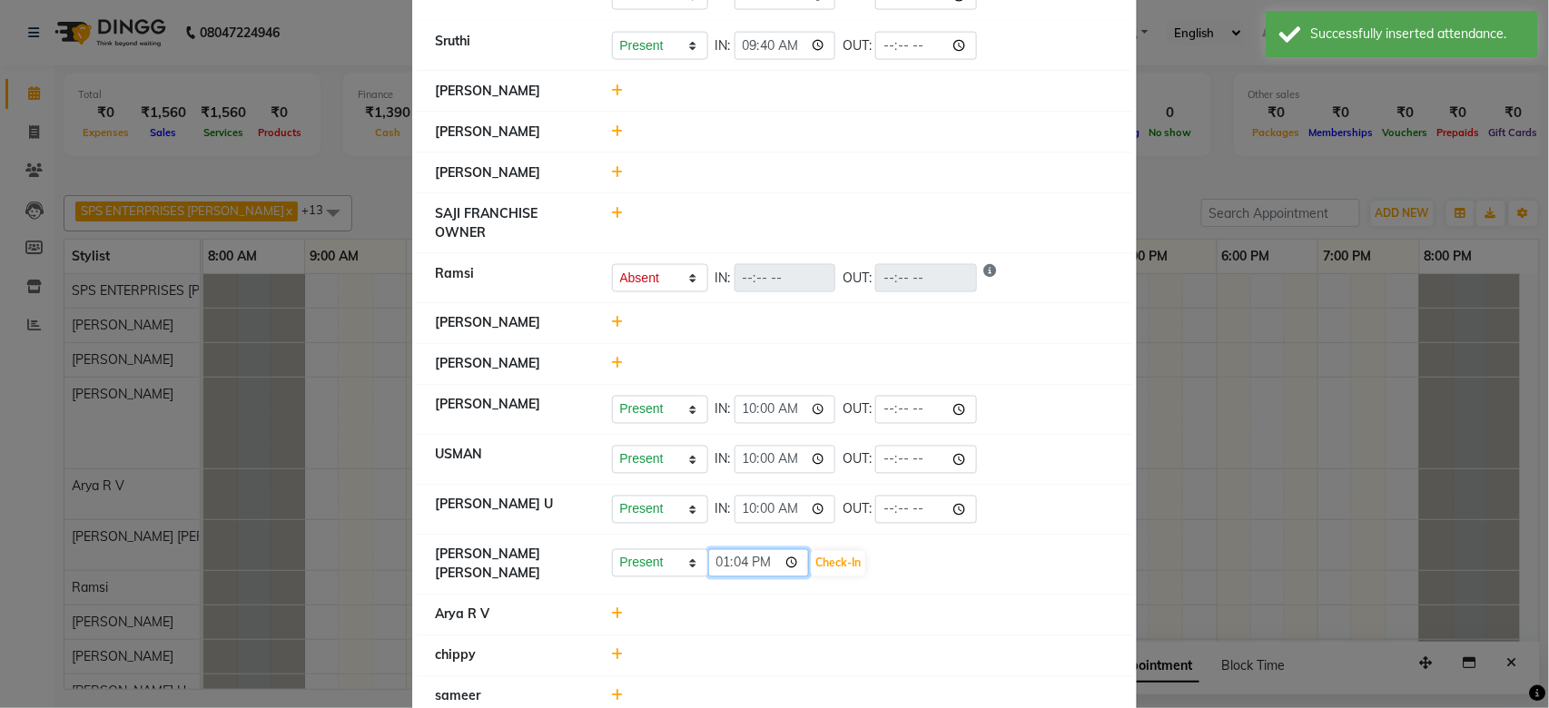
click at [715, 569] on input "13:04" at bounding box center [759, 563] width 102 height 28
click at [758, 560] on input "22:00" at bounding box center [759, 563] width 102 height 28
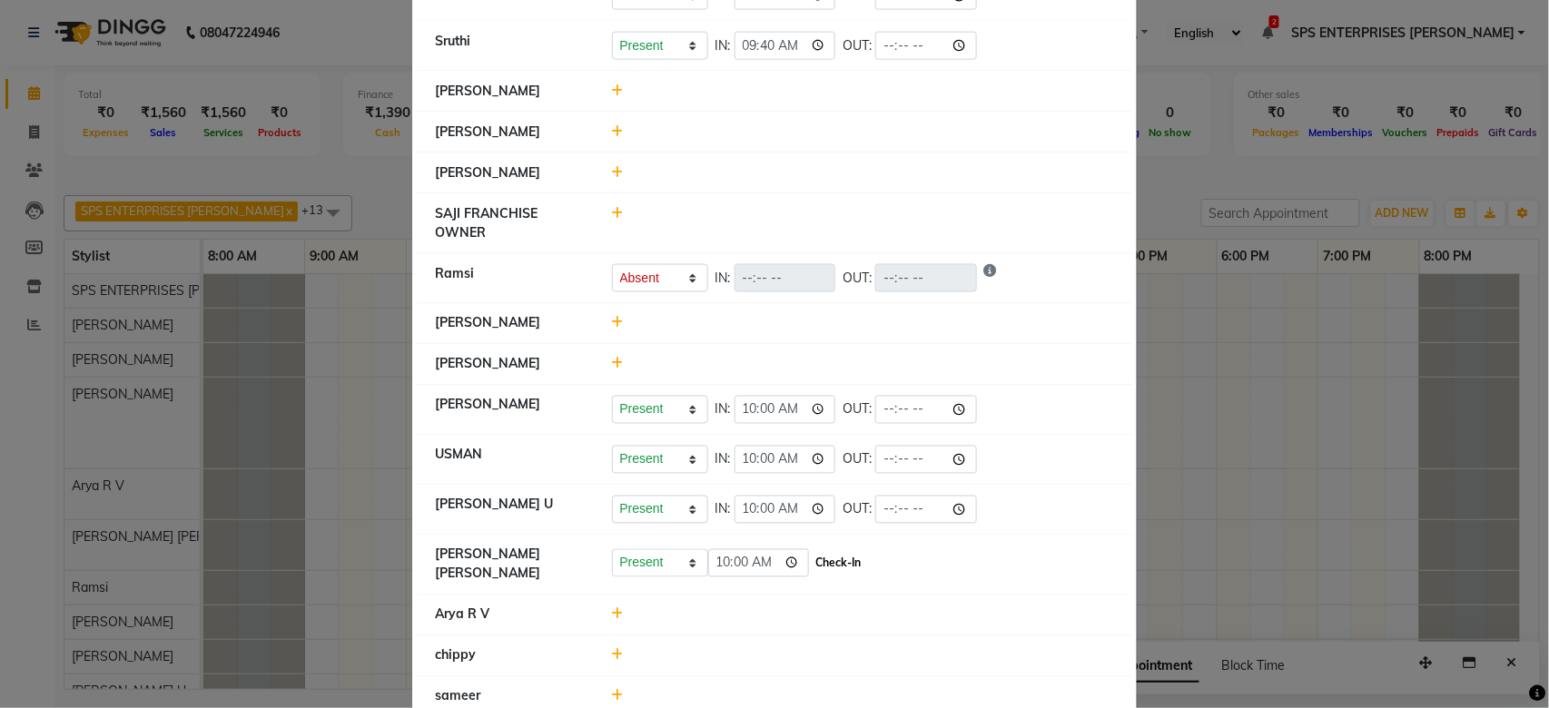
click at [819, 559] on button "Check-In" at bounding box center [838, 563] width 54 height 25
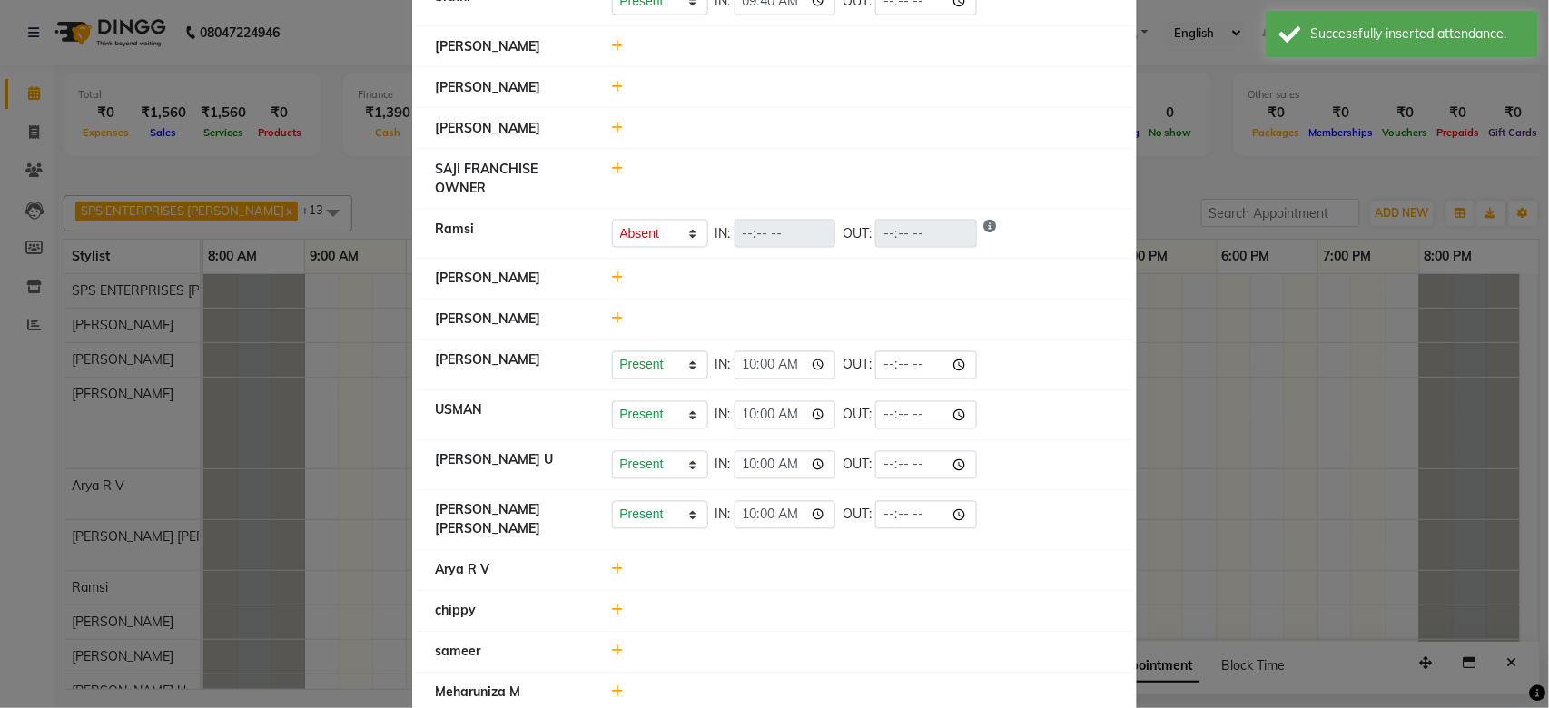
scroll to position [920, 0]
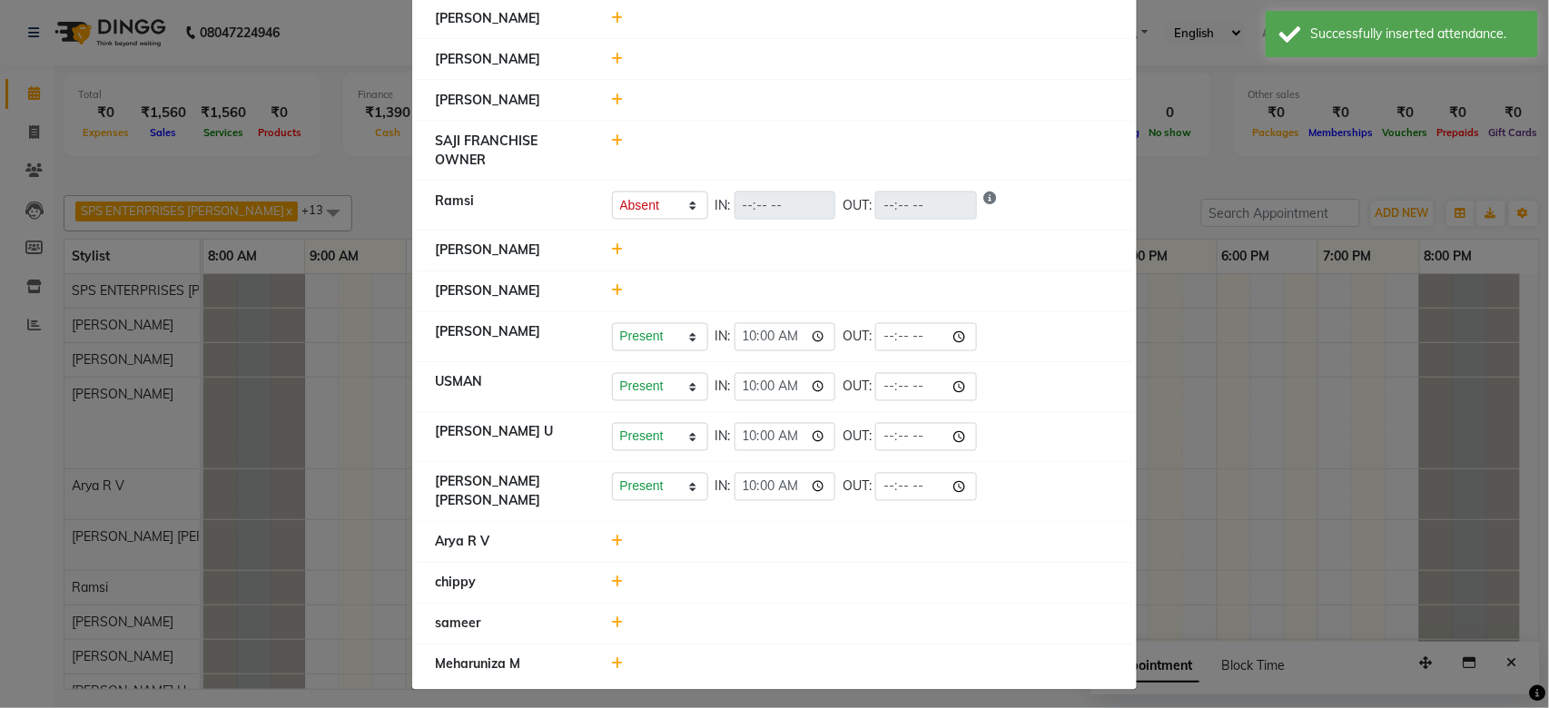
click at [612, 536] on icon at bounding box center [618, 542] width 12 height 13
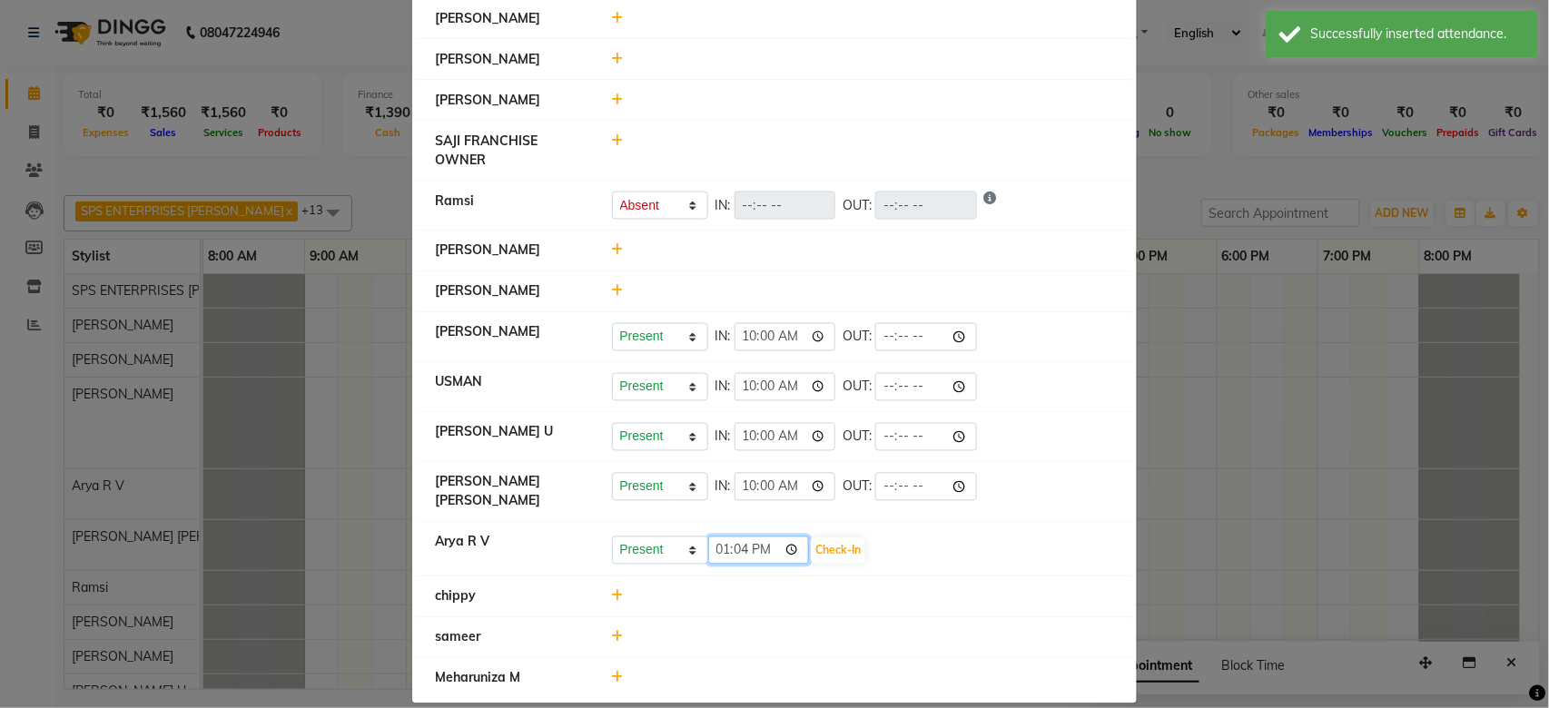
click at [714, 552] on input "13:04" at bounding box center [759, 550] width 102 height 28
click at [759, 543] on input "22:00" at bounding box center [759, 550] width 102 height 28
click at [838, 540] on button "Check-In" at bounding box center [838, 550] width 54 height 25
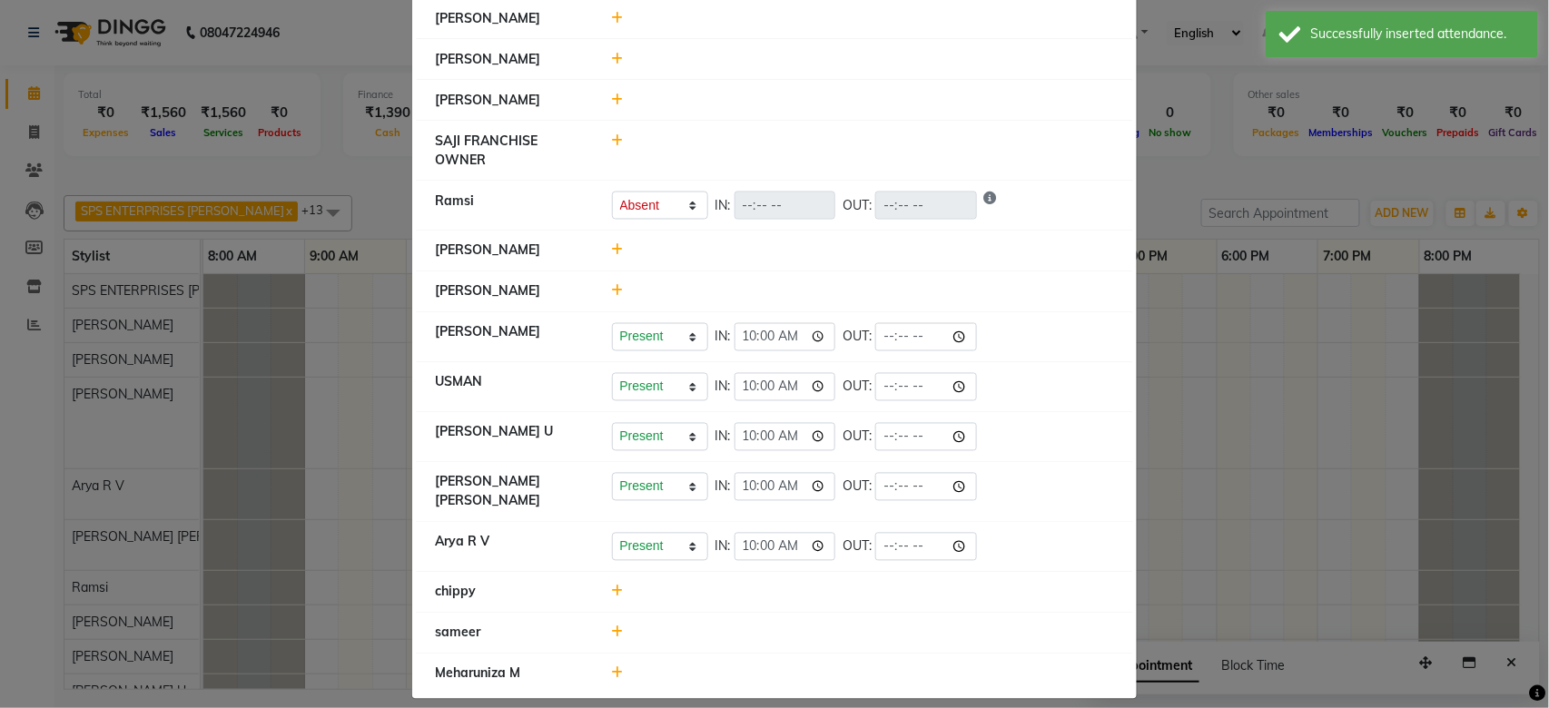
click at [612, 626] on icon at bounding box center [618, 632] width 12 height 13
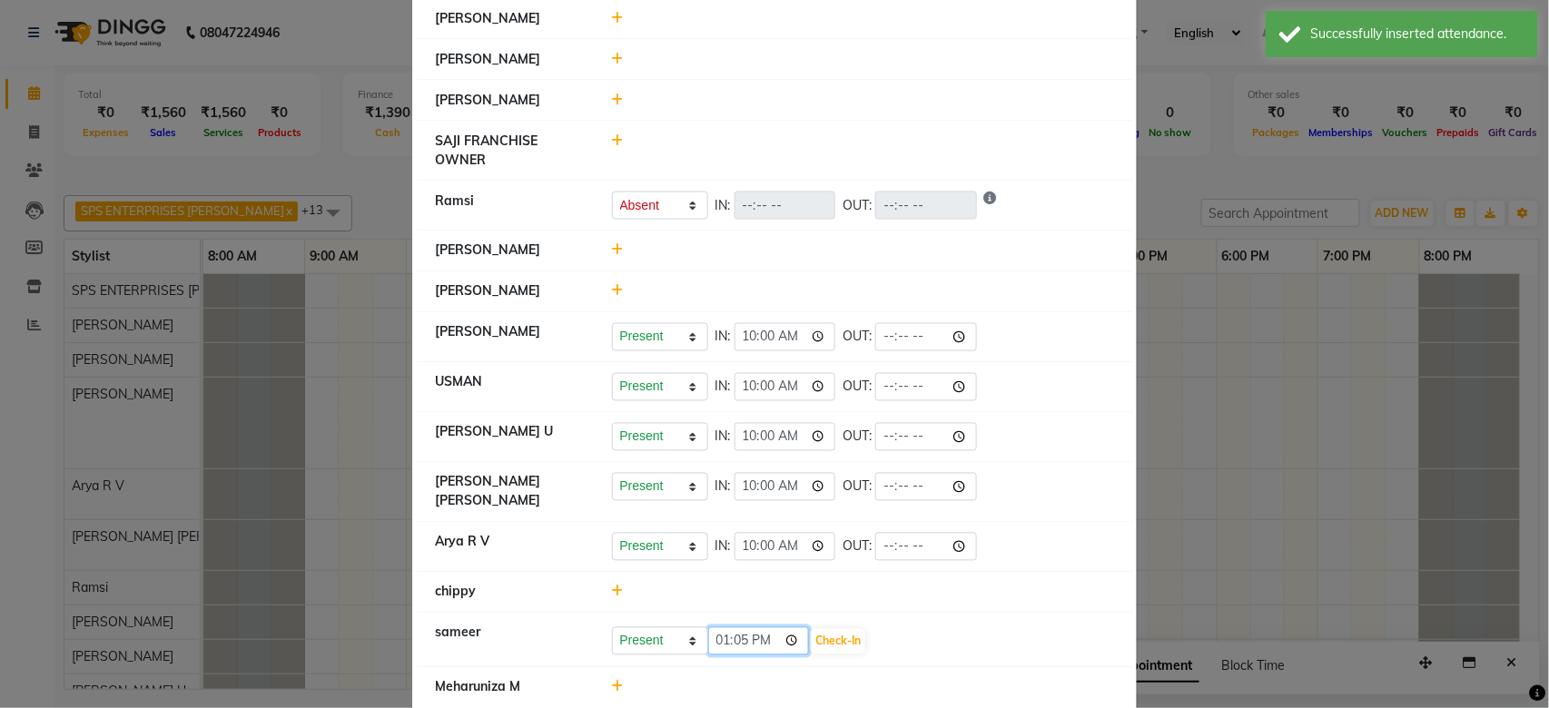
click at [708, 631] on input "13:05" at bounding box center [759, 641] width 102 height 28
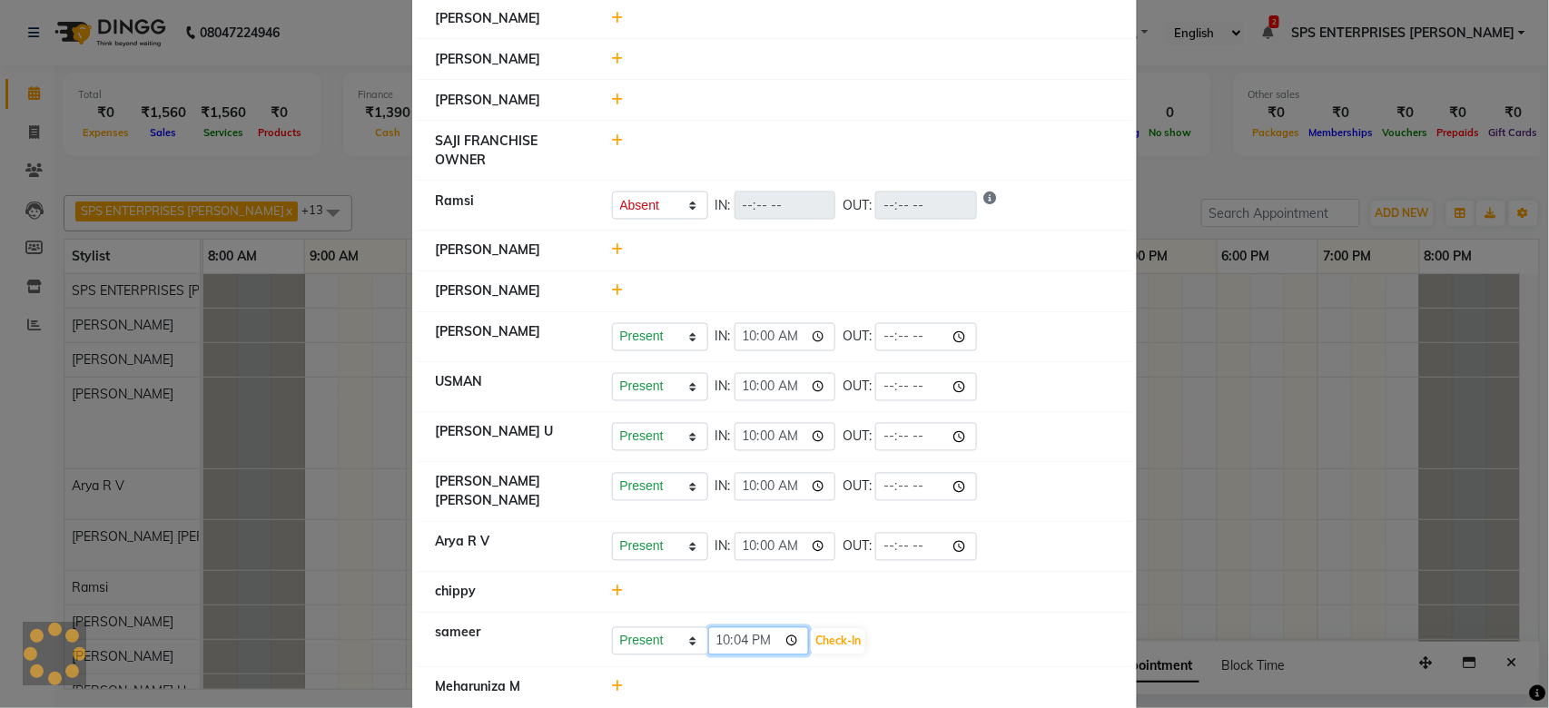
click at [748, 635] on input "22:04" at bounding box center [759, 641] width 102 height 28
click at [738, 635] on input "22:04" at bounding box center [759, 641] width 102 height 28
click at [741, 635] on input "22:02" at bounding box center [759, 641] width 102 height 28
click at [730, 636] on input "22:01" at bounding box center [759, 641] width 102 height 28
click at [753, 637] on input "22:00" at bounding box center [759, 641] width 102 height 28
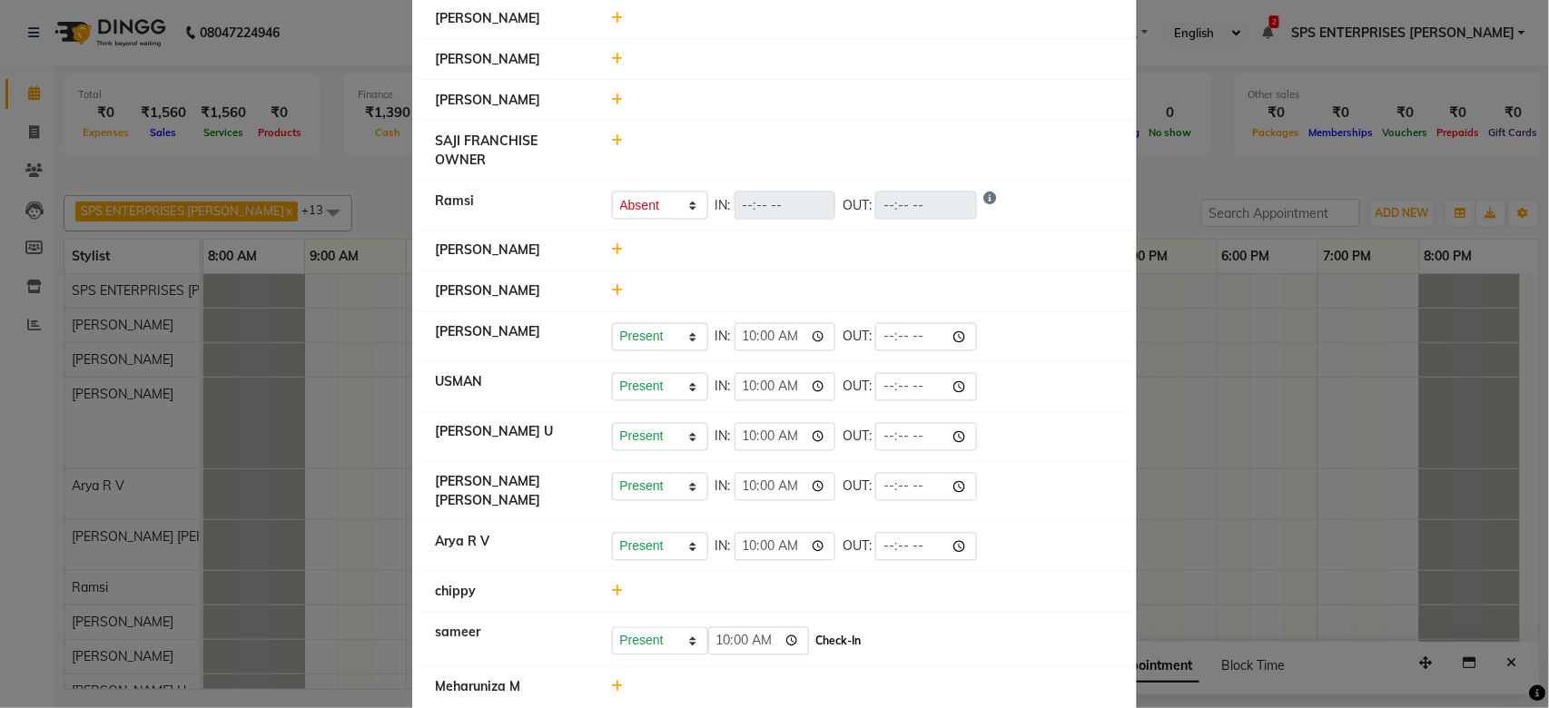
click at [820, 632] on button "Check-In" at bounding box center [838, 641] width 54 height 25
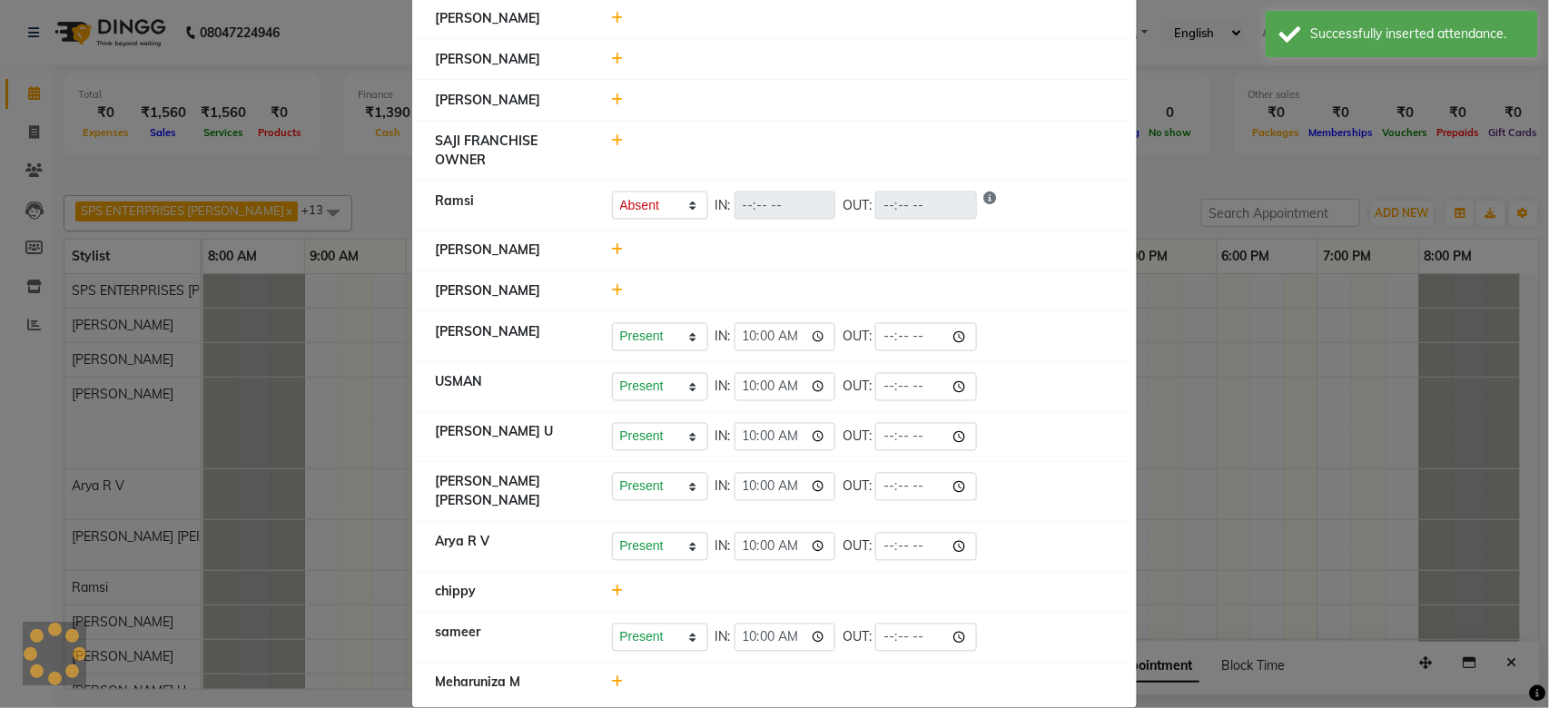
scroll to position [937, 0]
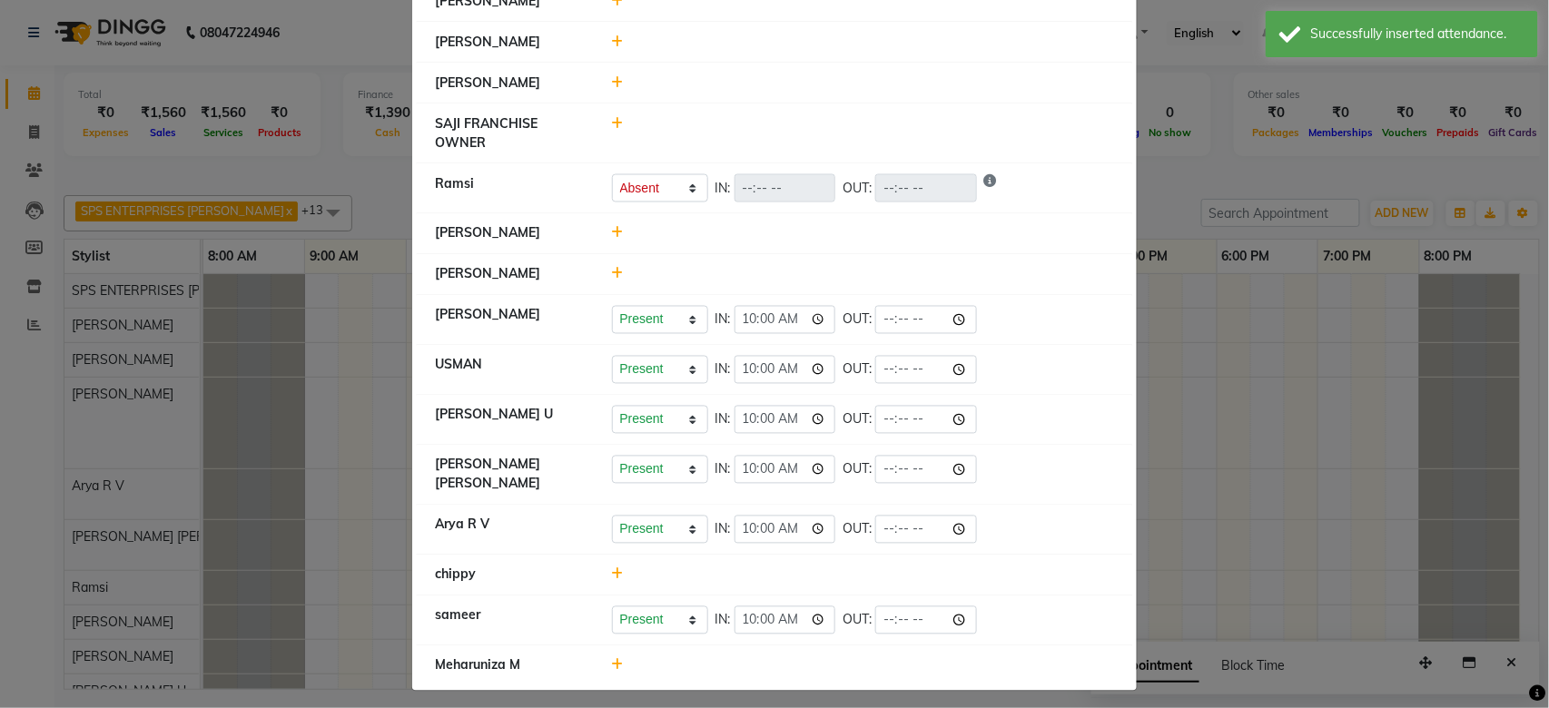
click at [612, 659] on icon at bounding box center [618, 665] width 12 height 13
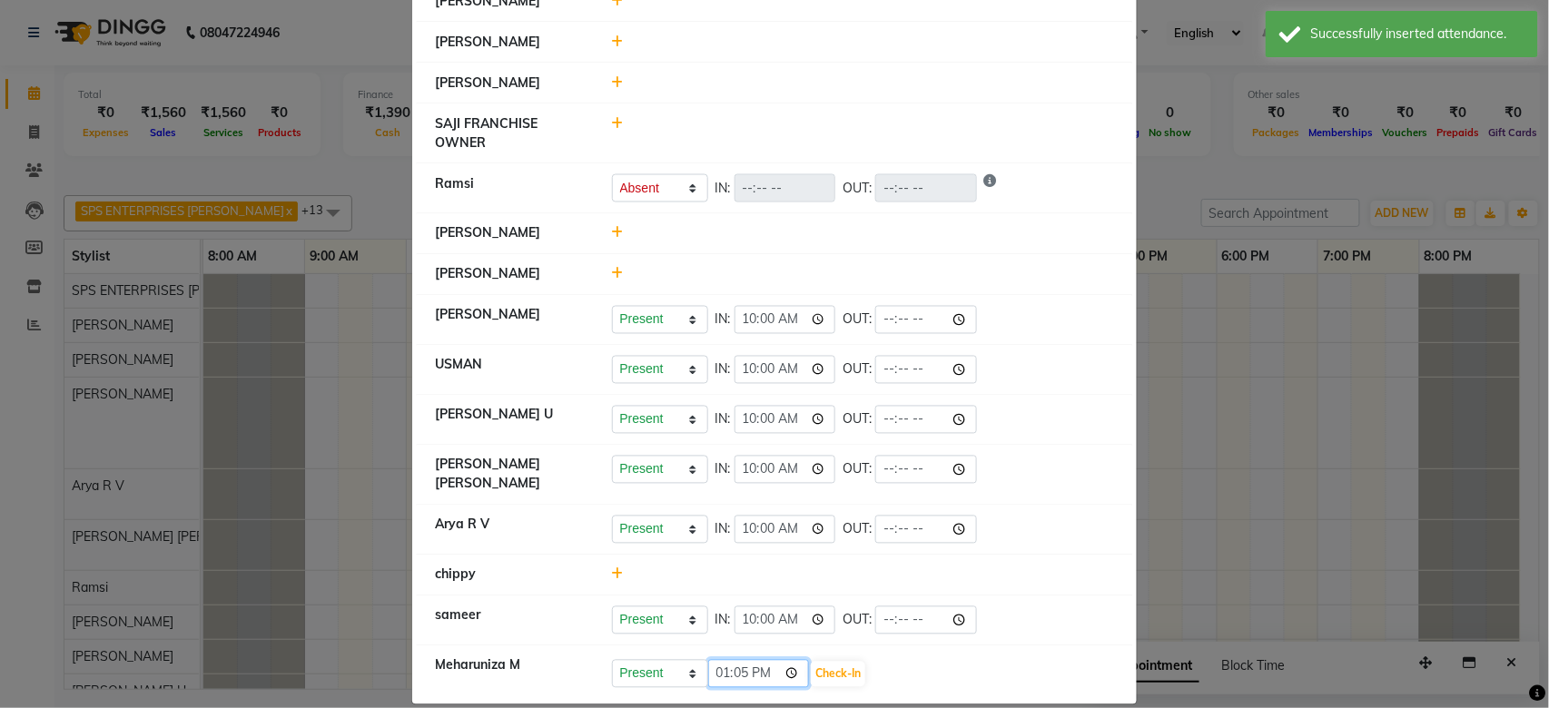
click at [708, 663] on input "13:05" at bounding box center [759, 674] width 102 height 28
click at [828, 663] on button "Check-In" at bounding box center [838, 674] width 54 height 25
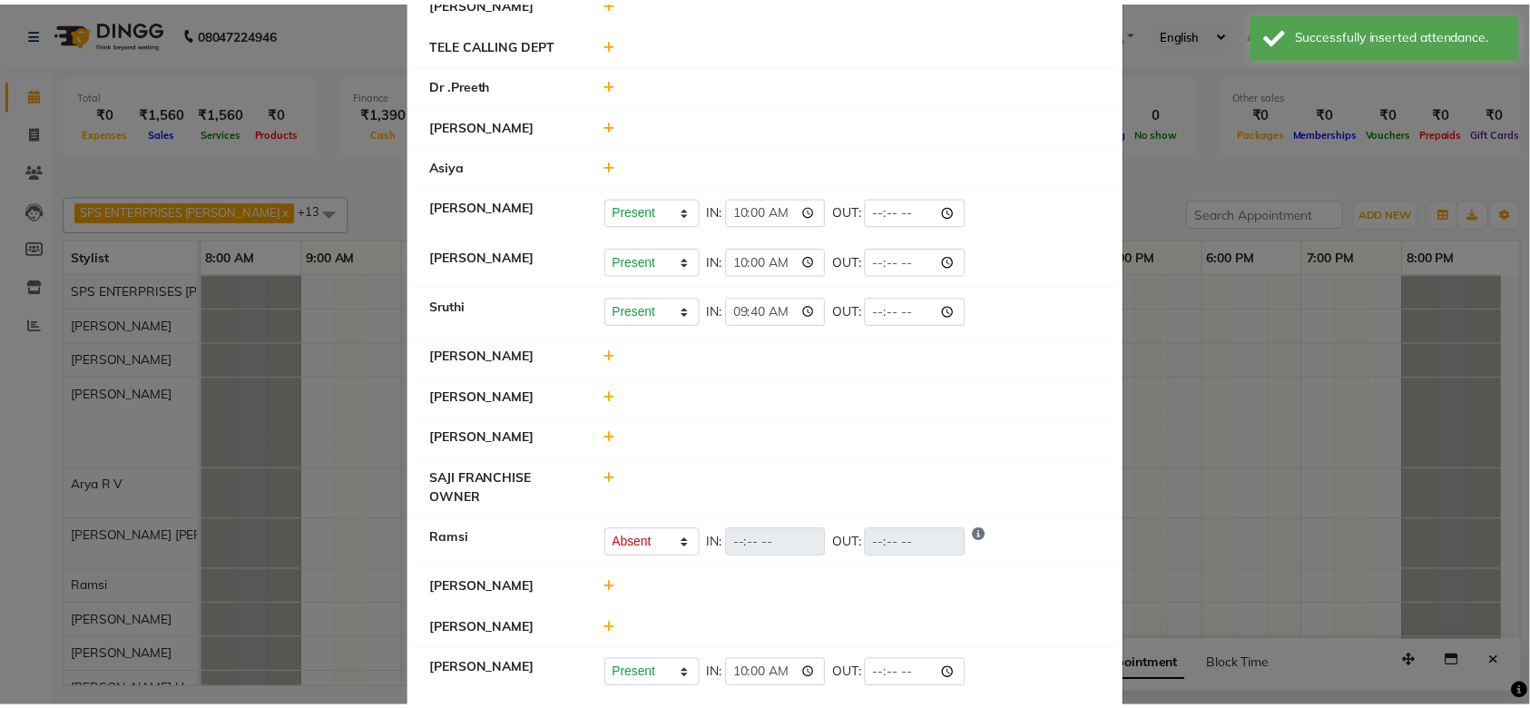
scroll to position [453, 0]
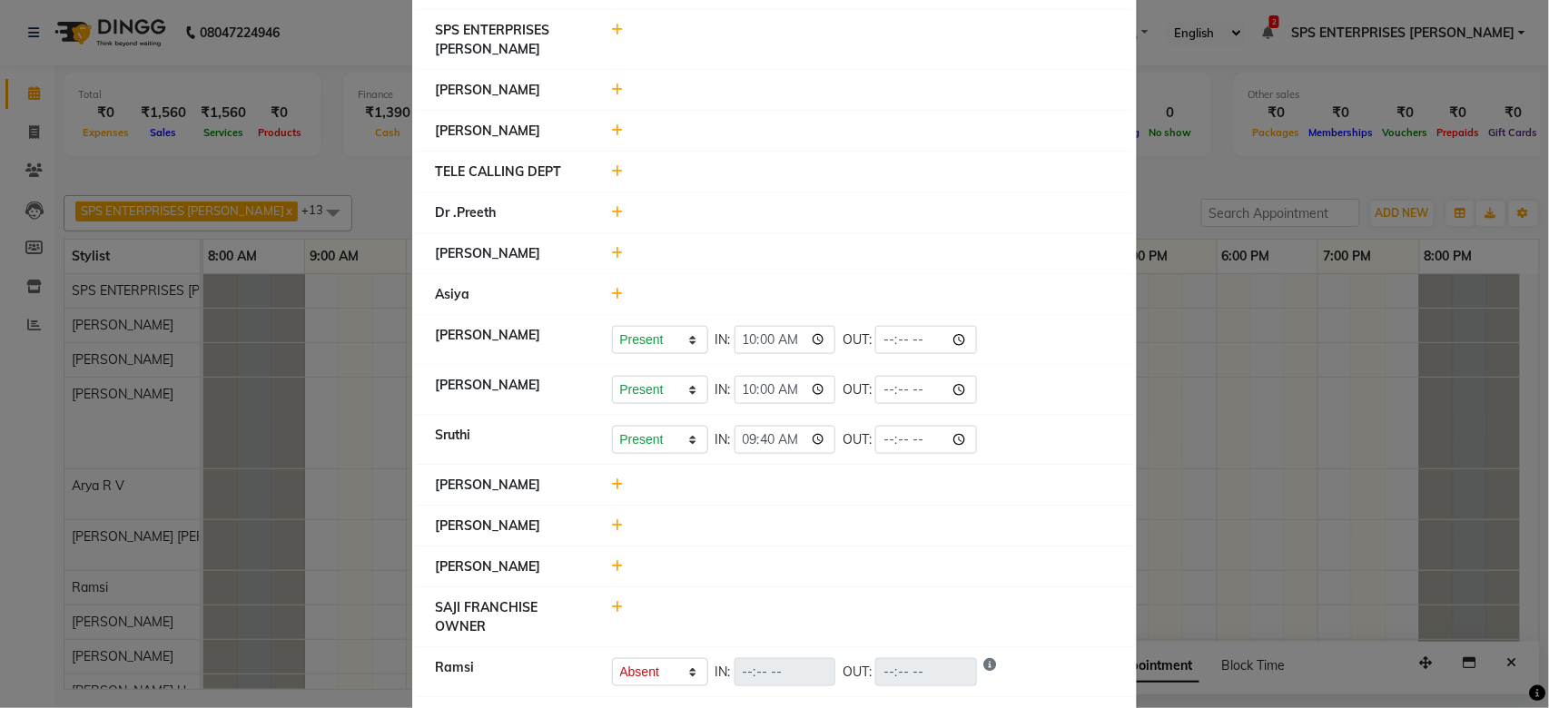
click at [1254, 182] on ngb-modal-window "Attendance × Select Date 04-10-2025 ANILA P VISHNU RENO GEORGE ATHIRA AKSHAY S …" at bounding box center [774, 354] width 1549 height 708
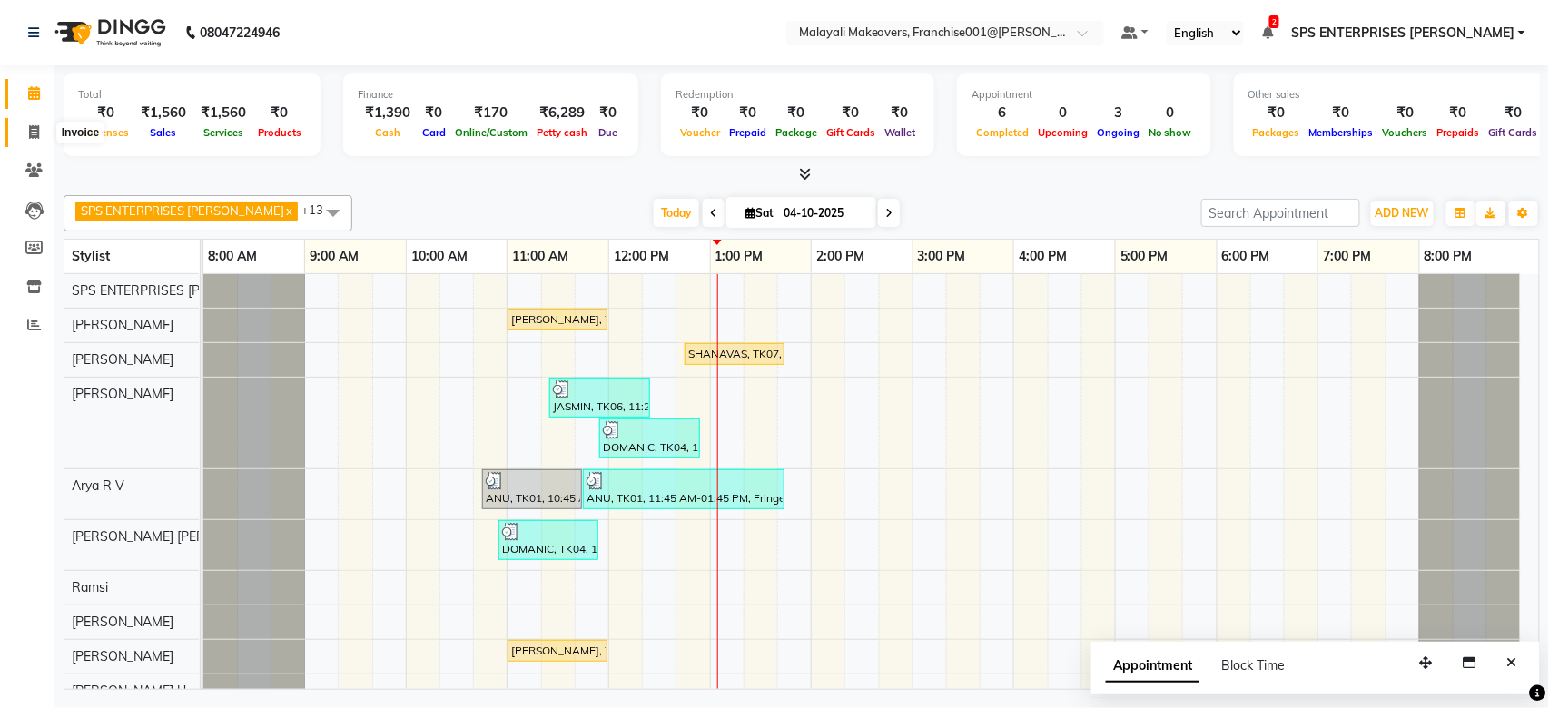
click at [39, 133] on span at bounding box center [34, 133] width 32 height 21
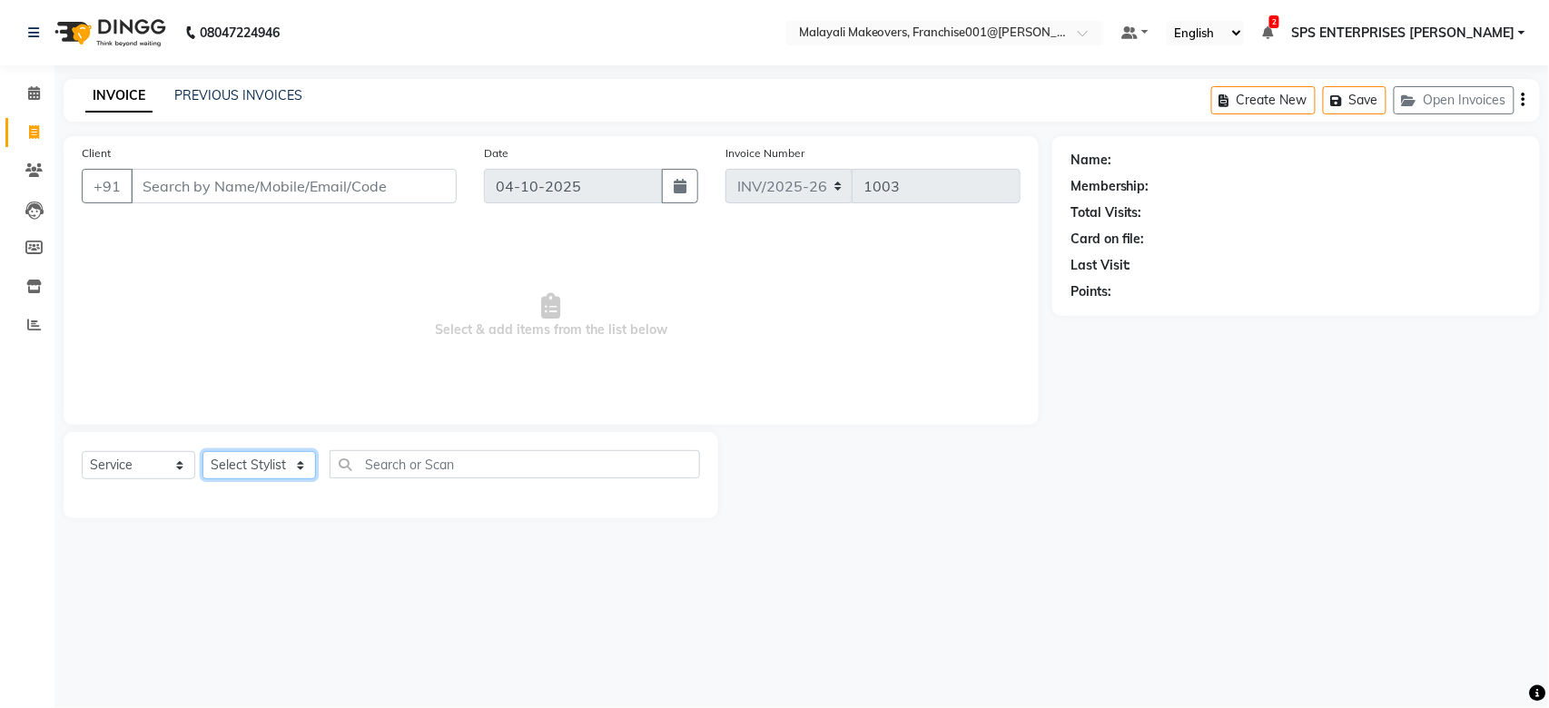
click at [261, 465] on select "Select Stylist" at bounding box center [258, 465] width 113 height 28
click at [202, 452] on select "Select Stylist [PERSON_NAME] S [PERSON_NAME] P [PERSON_NAME] R V [PERSON_NAME] …" at bounding box center [272, 465] width 140 height 28
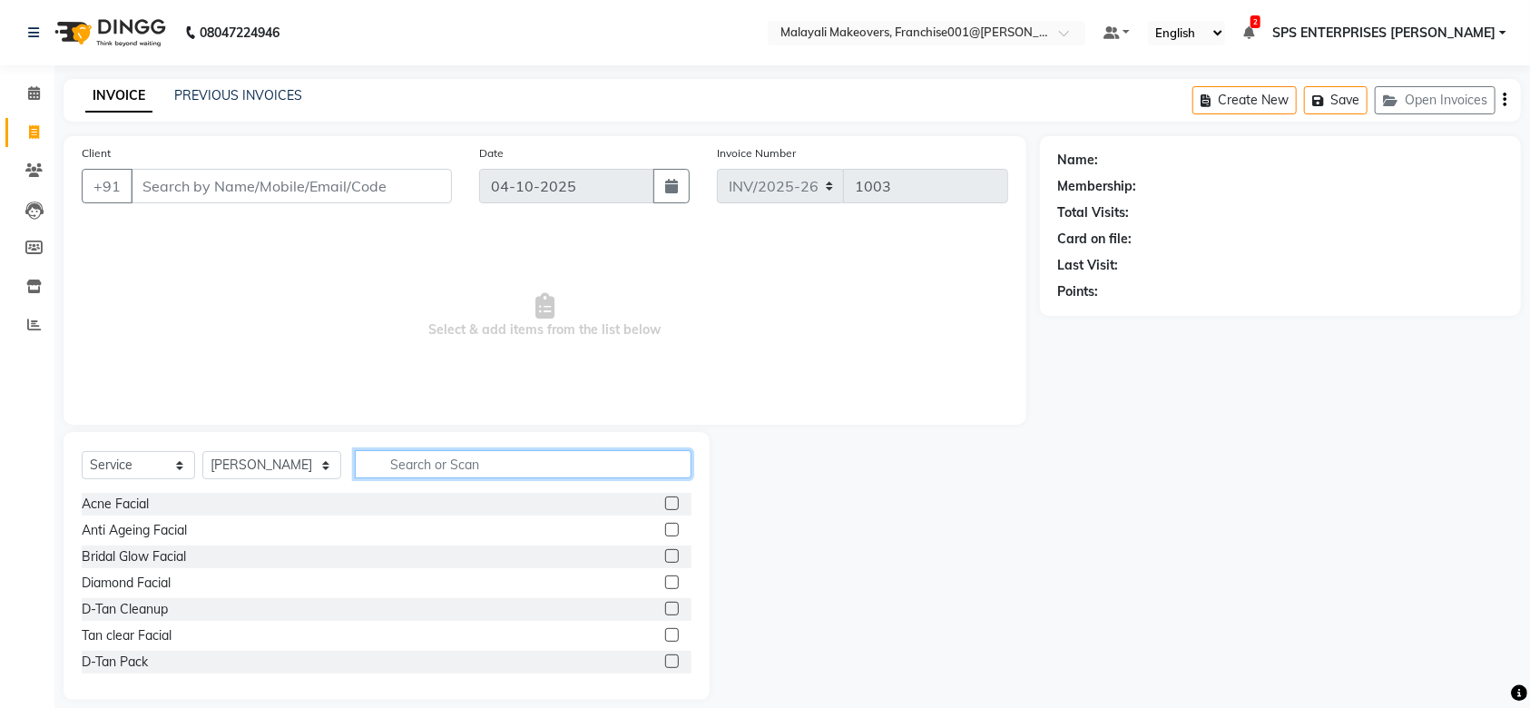
click at [370, 463] on input "text" at bounding box center [523, 464] width 337 height 28
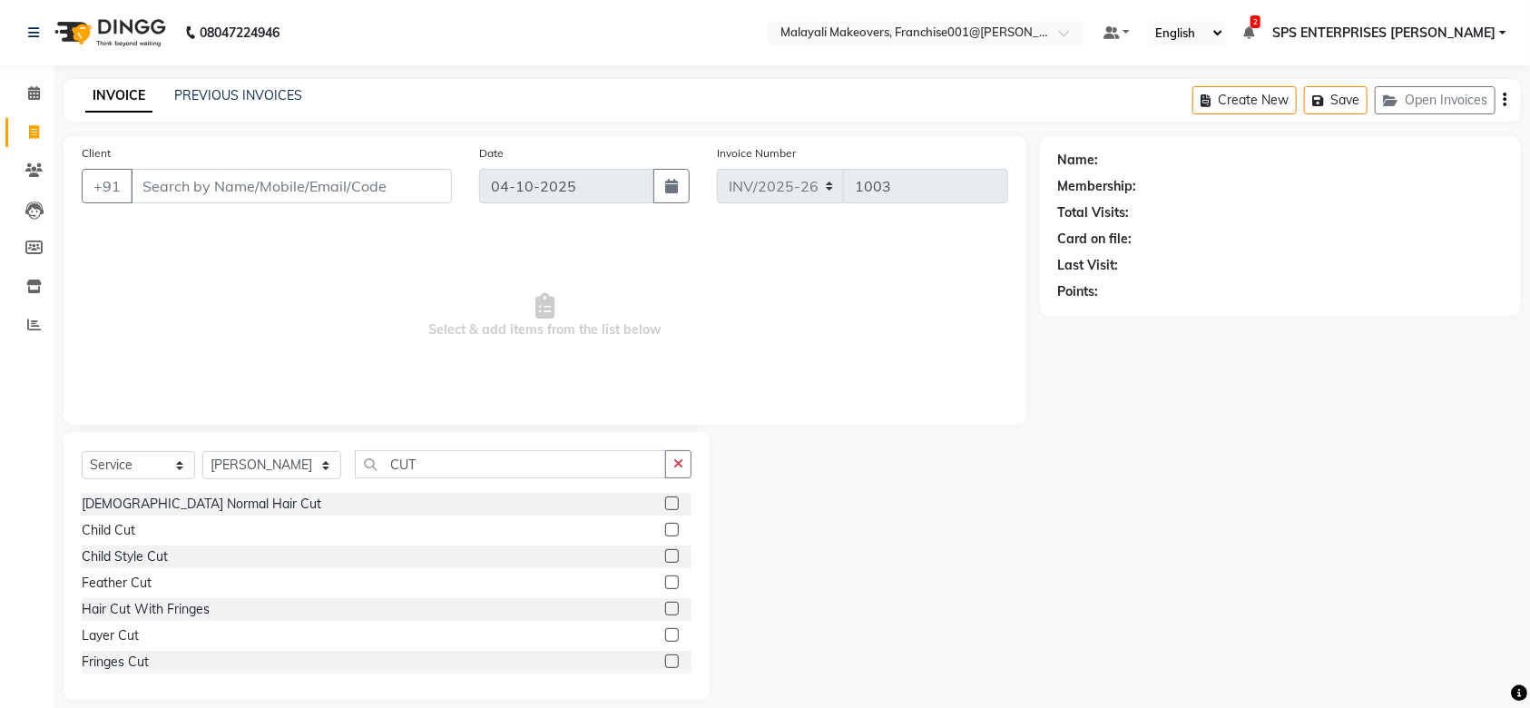
click at [665, 502] on label at bounding box center [672, 504] width 14 height 14
click at [665, 502] on input "checkbox" at bounding box center [671, 504] width 12 height 12
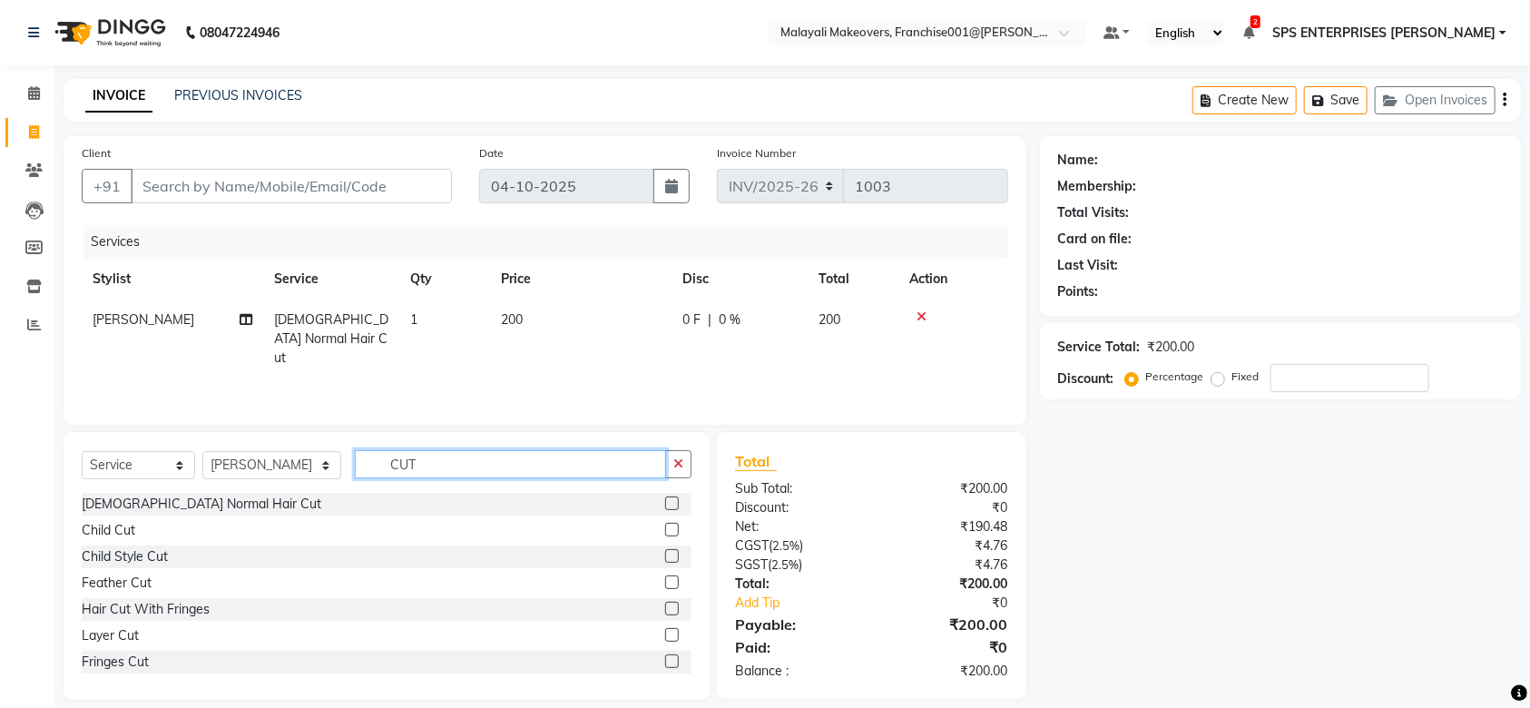
click at [361, 456] on input "CUT" at bounding box center [510, 464] width 311 height 28
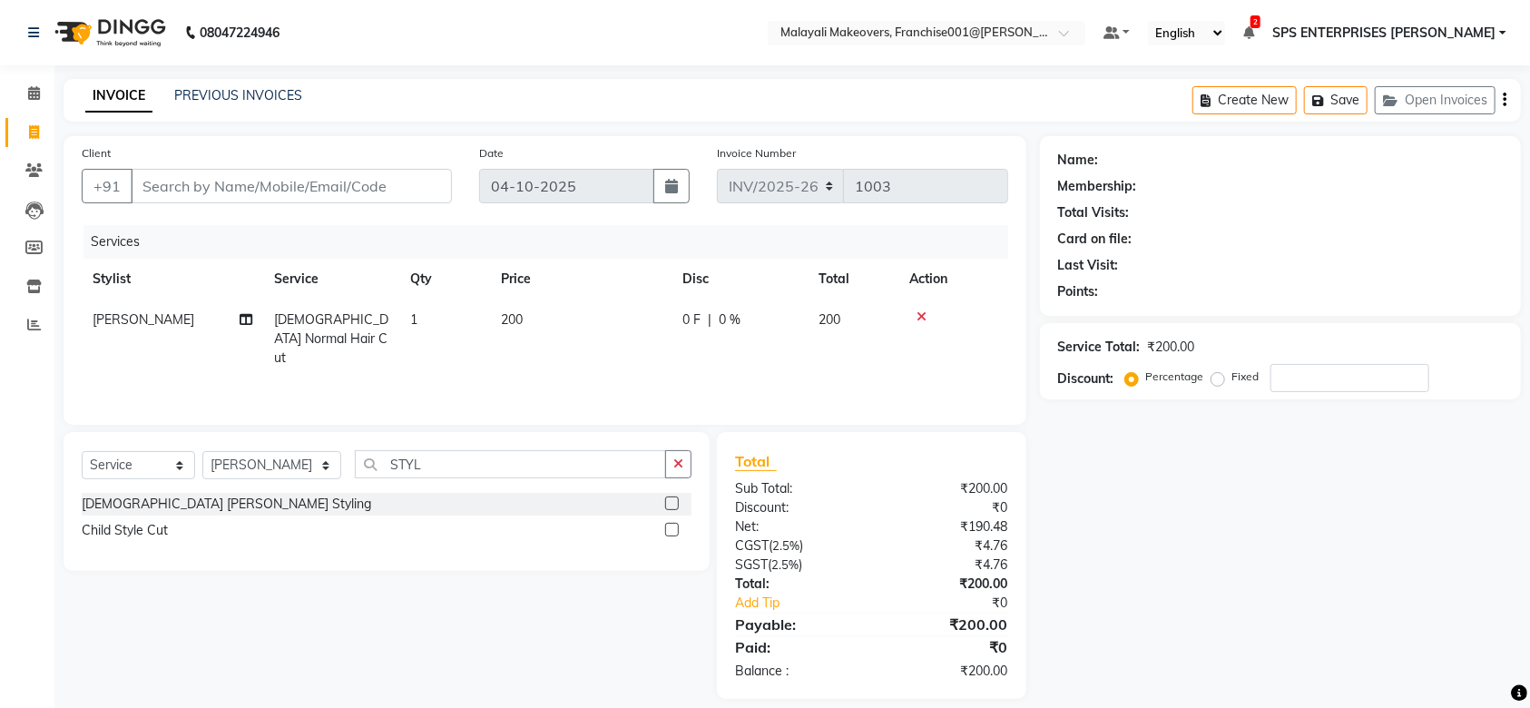
click at [676, 508] on label at bounding box center [672, 504] width 14 height 14
click at [676, 508] on input "checkbox" at bounding box center [671, 504] width 12 height 12
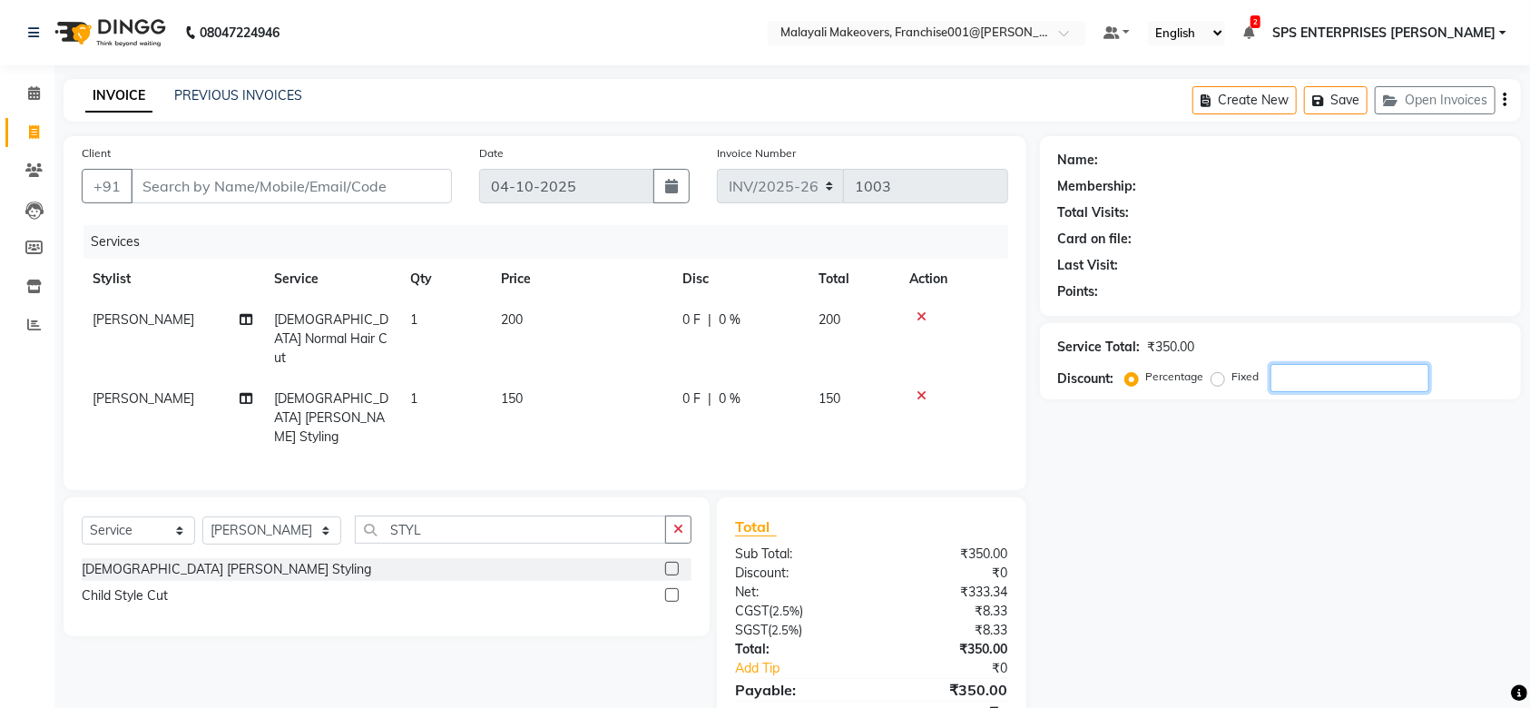
click at [1314, 389] on input "number" at bounding box center [1350, 378] width 159 height 28
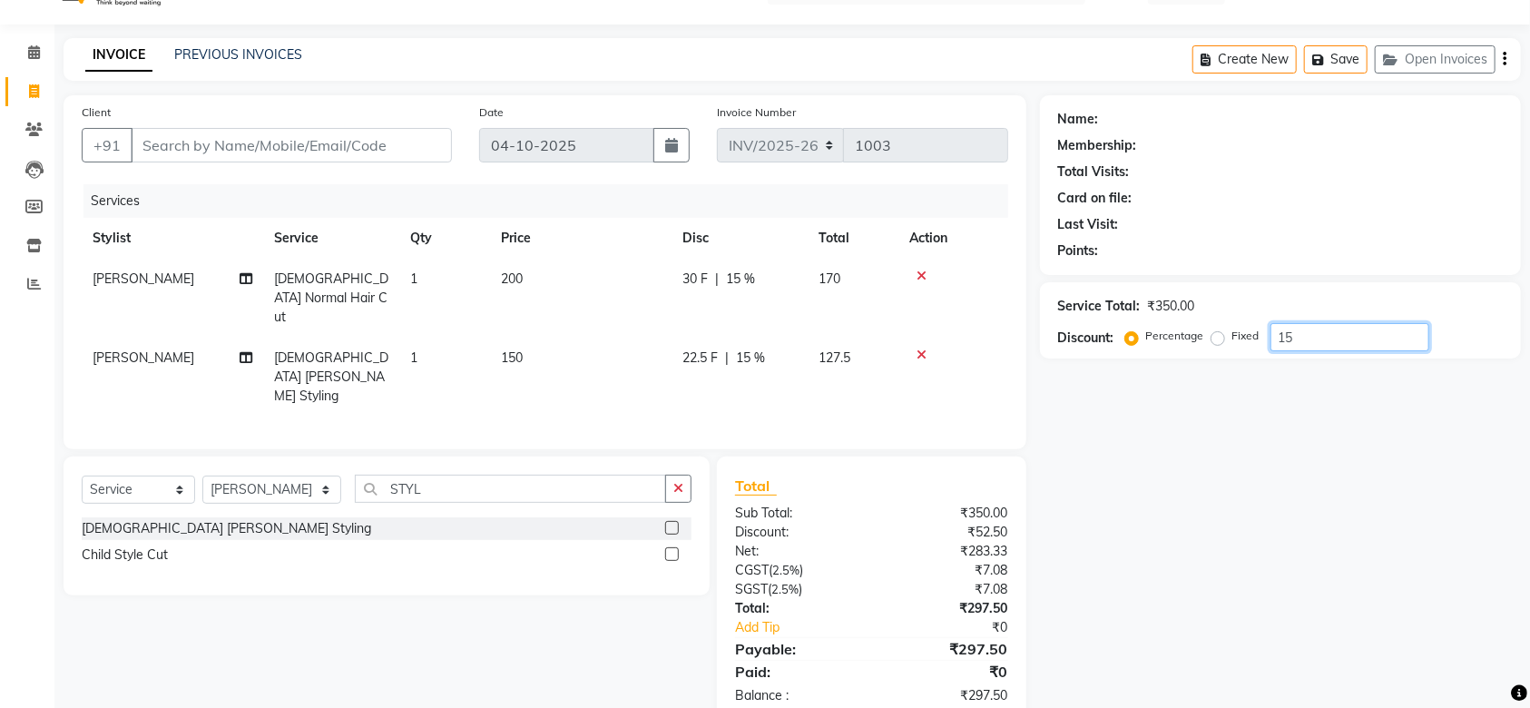
scroll to position [64, 0]
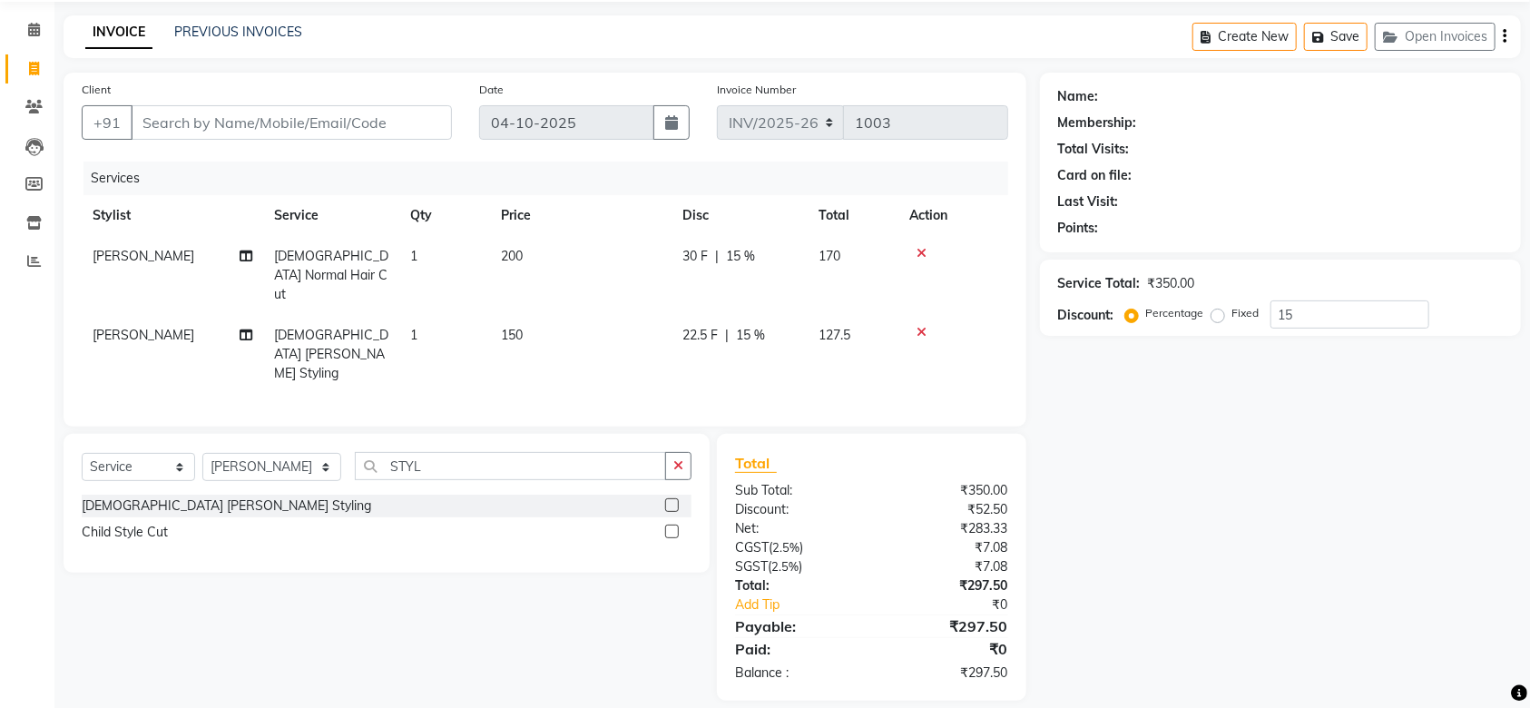
click at [923, 326] on icon at bounding box center [922, 332] width 10 height 13
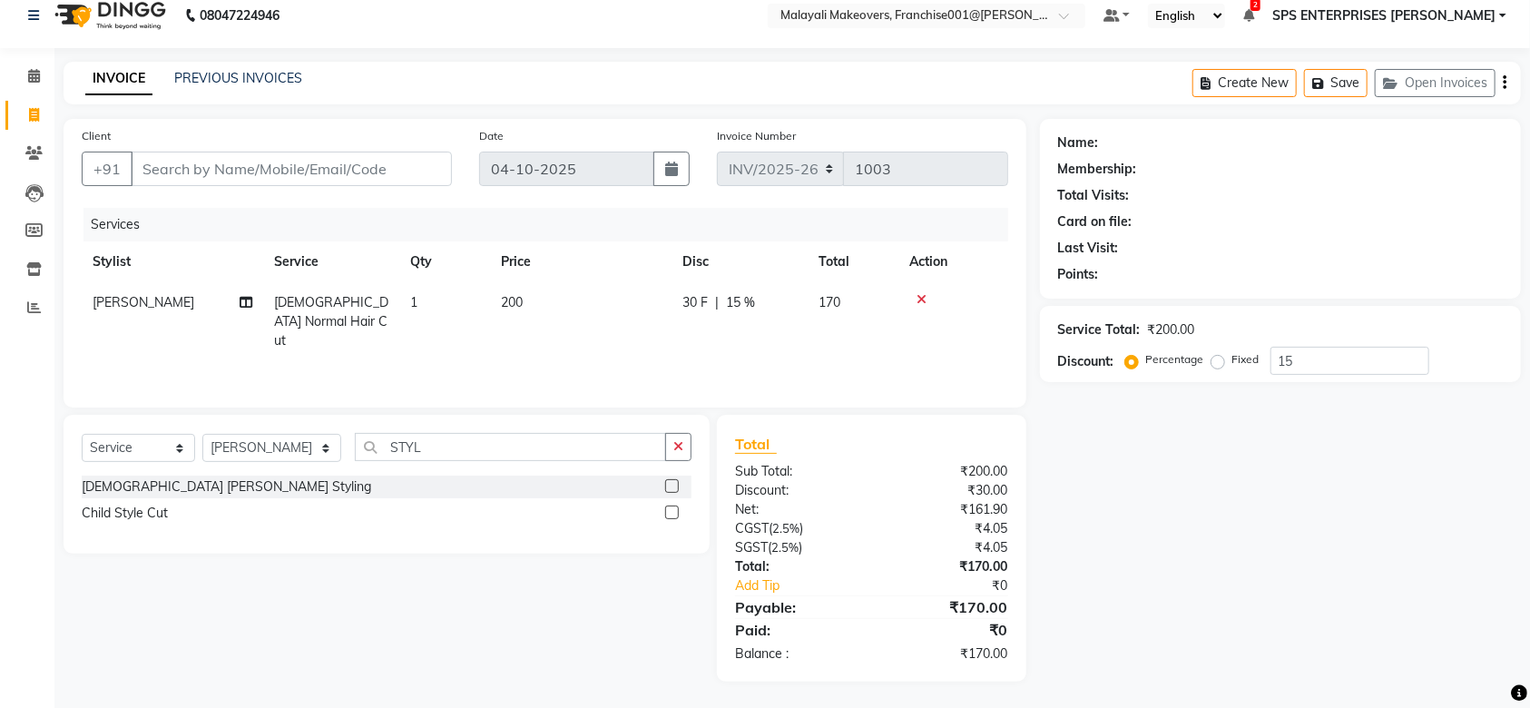
click at [917, 299] on icon at bounding box center [922, 299] width 10 height 13
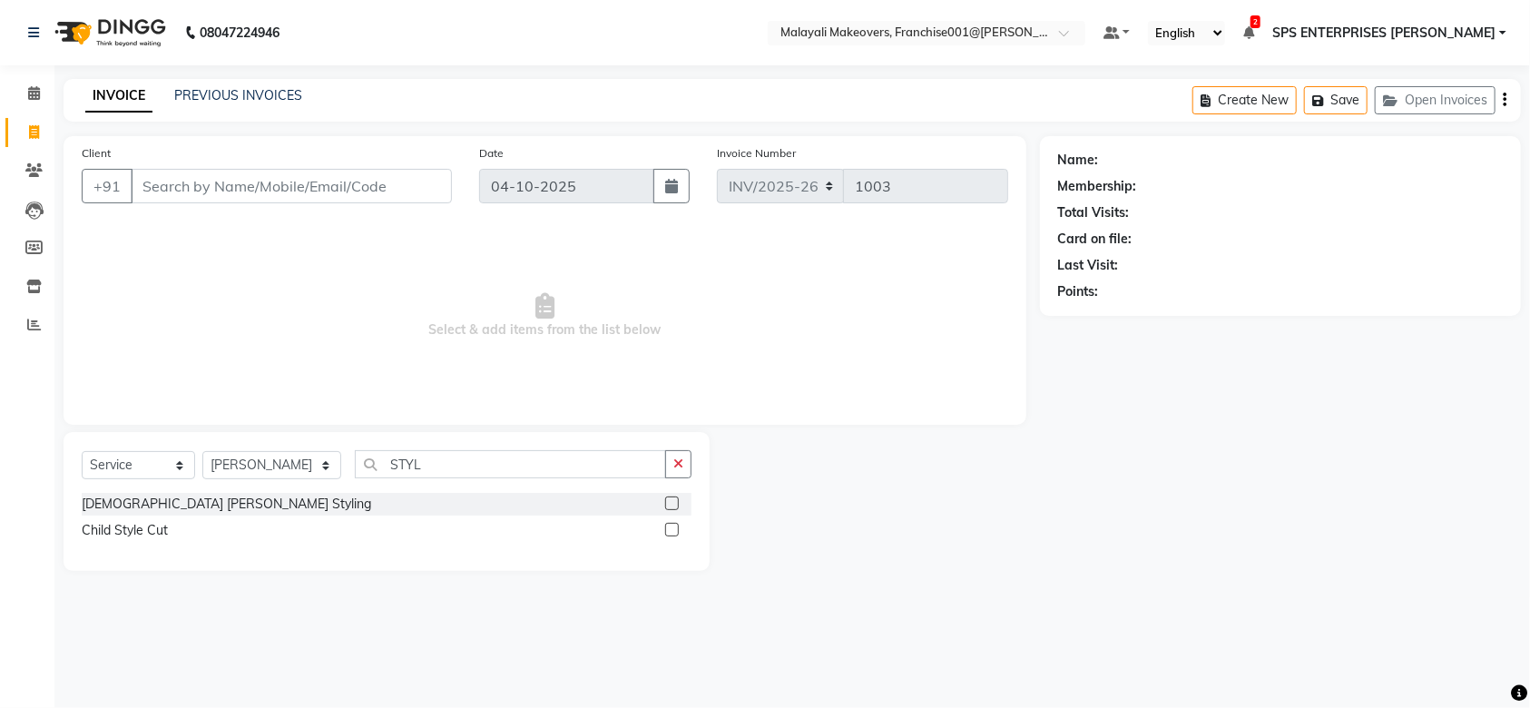
scroll to position [0, 0]
drag, startPoint x: 426, startPoint y: 458, endPoint x: 212, endPoint y: 445, distance: 214.7
click at [212, 445] on div "Select Service Product Membership Package Voucher Prepaid Gift Card Select Styl…" at bounding box center [391, 501] width 654 height 139
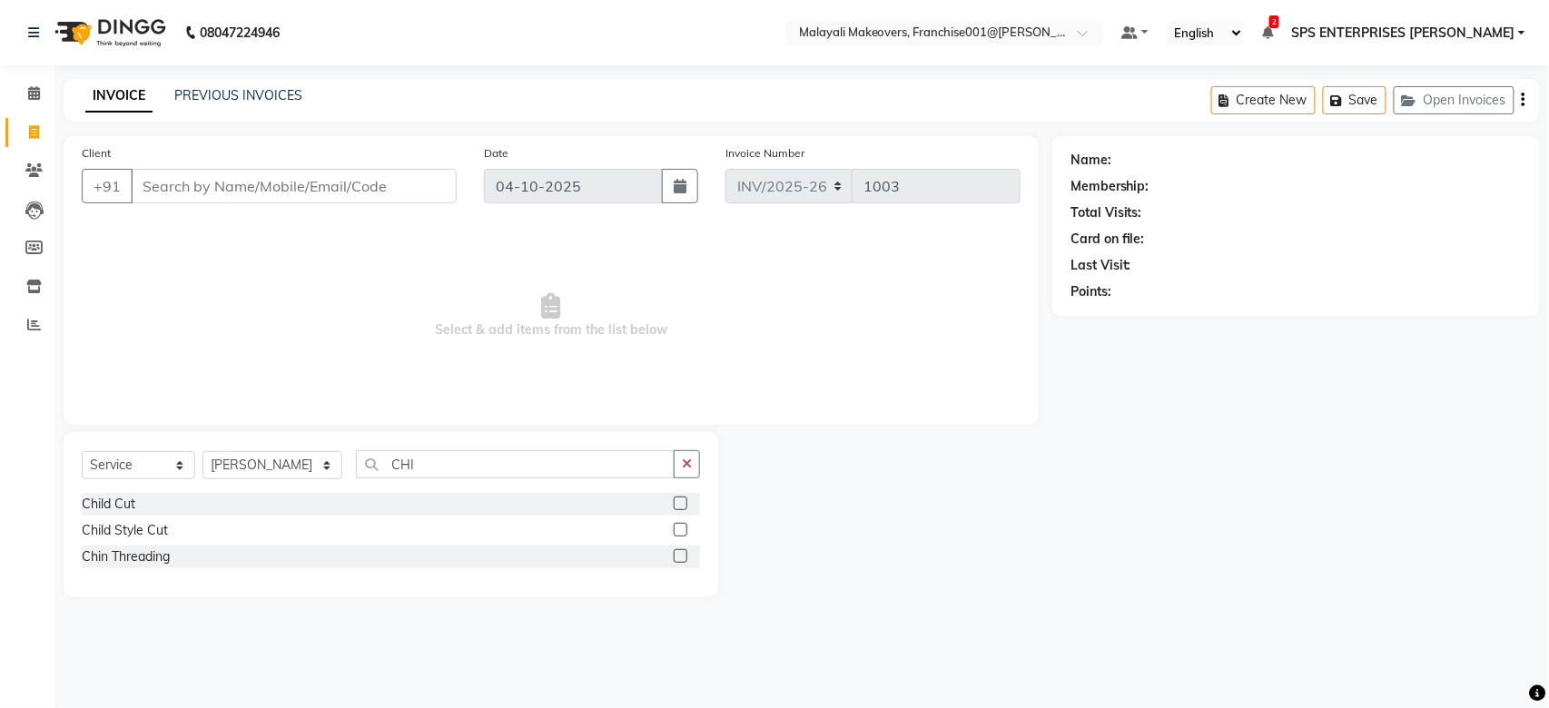
click at [684, 530] on label at bounding box center [681, 530] width 14 height 14
click at [684, 530] on input "checkbox" at bounding box center [680, 531] width 12 height 12
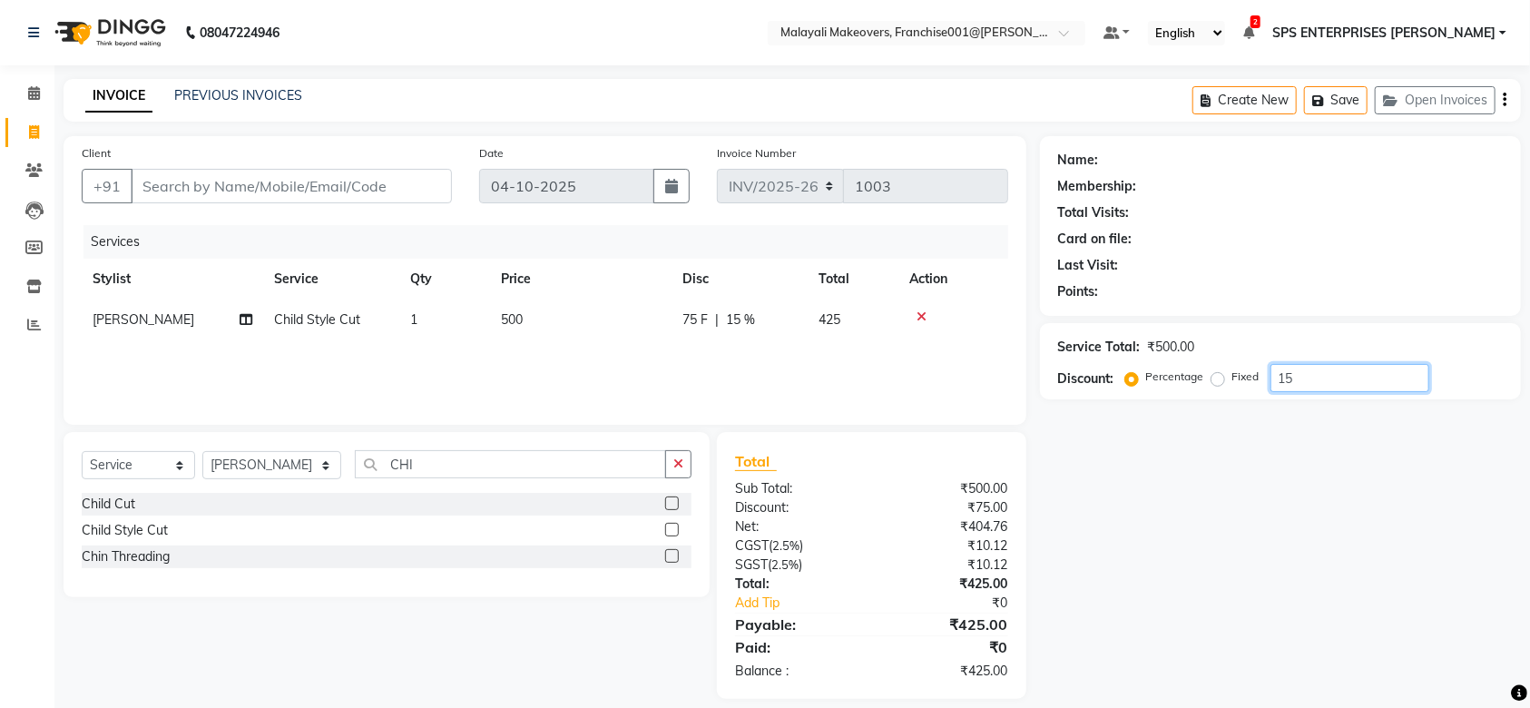
drag, startPoint x: 1340, startPoint y: 389, endPoint x: 1052, endPoint y: 386, distance: 287.8
click at [1052, 386] on div "Service Total: ₹500.00 Discount: Percentage Fixed 15" at bounding box center [1280, 361] width 481 height 76
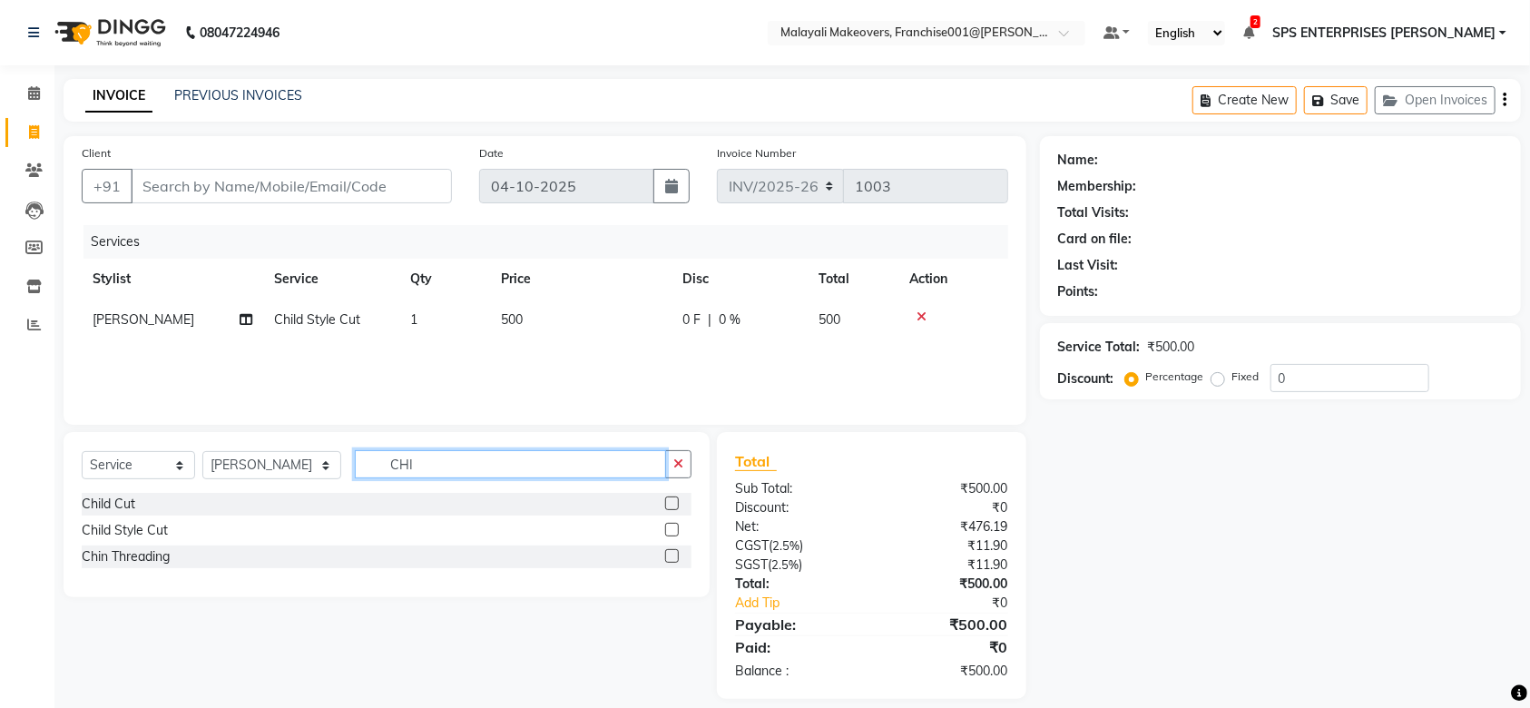
drag, startPoint x: 413, startPoint y: 468, endPoint x: 290, endPoint y: 465, distance: 122.6
click at [290, 465] on div "Select Service Product Membership Package Voucher Prepaid Gift Card Select Styl…" at bounding box center [387, 471] width 610 height 43
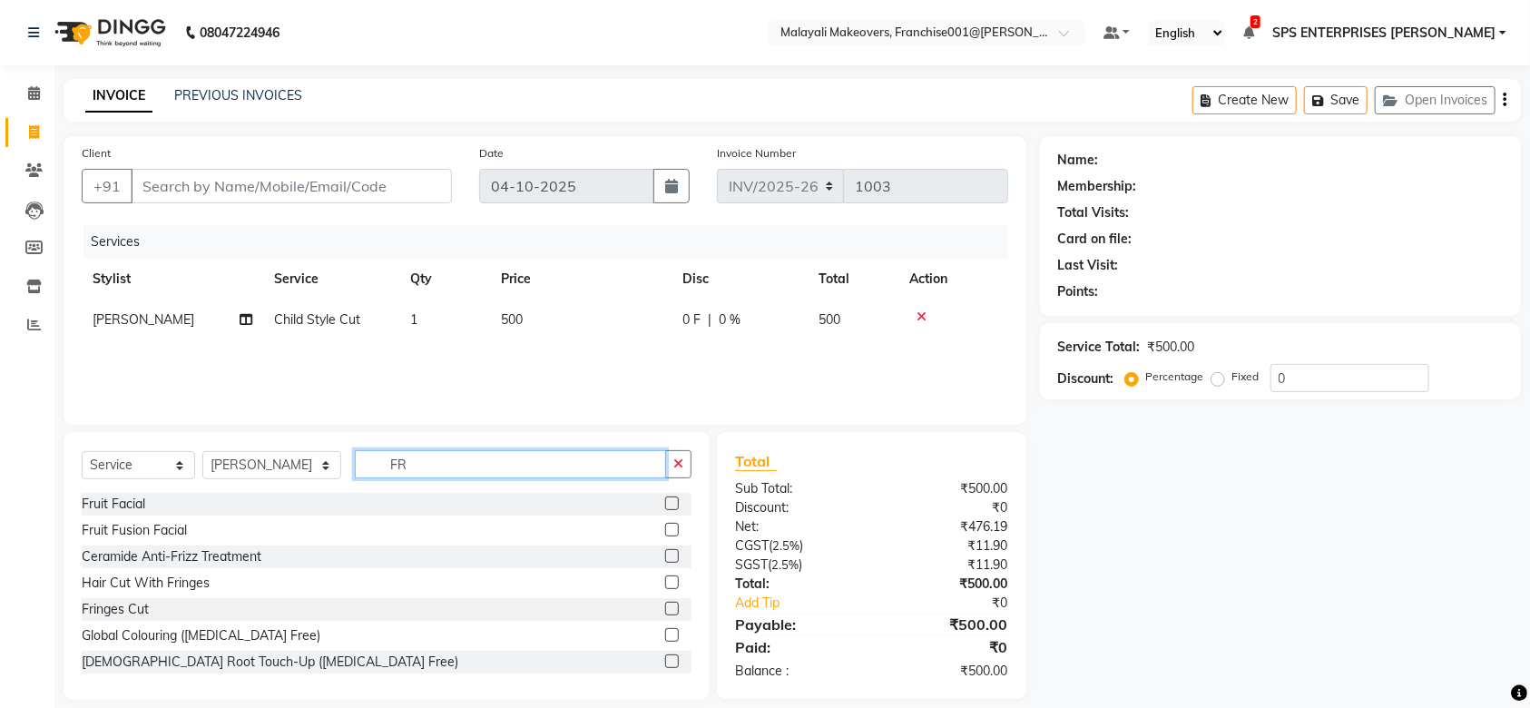
scroll to position [2, 0]
click at [665, 575] on label at bounding box center [672, 581] width 14 height 14
click at [665, 576] on input "checkbox" at bounding box center [671, 582] width 12 height 12
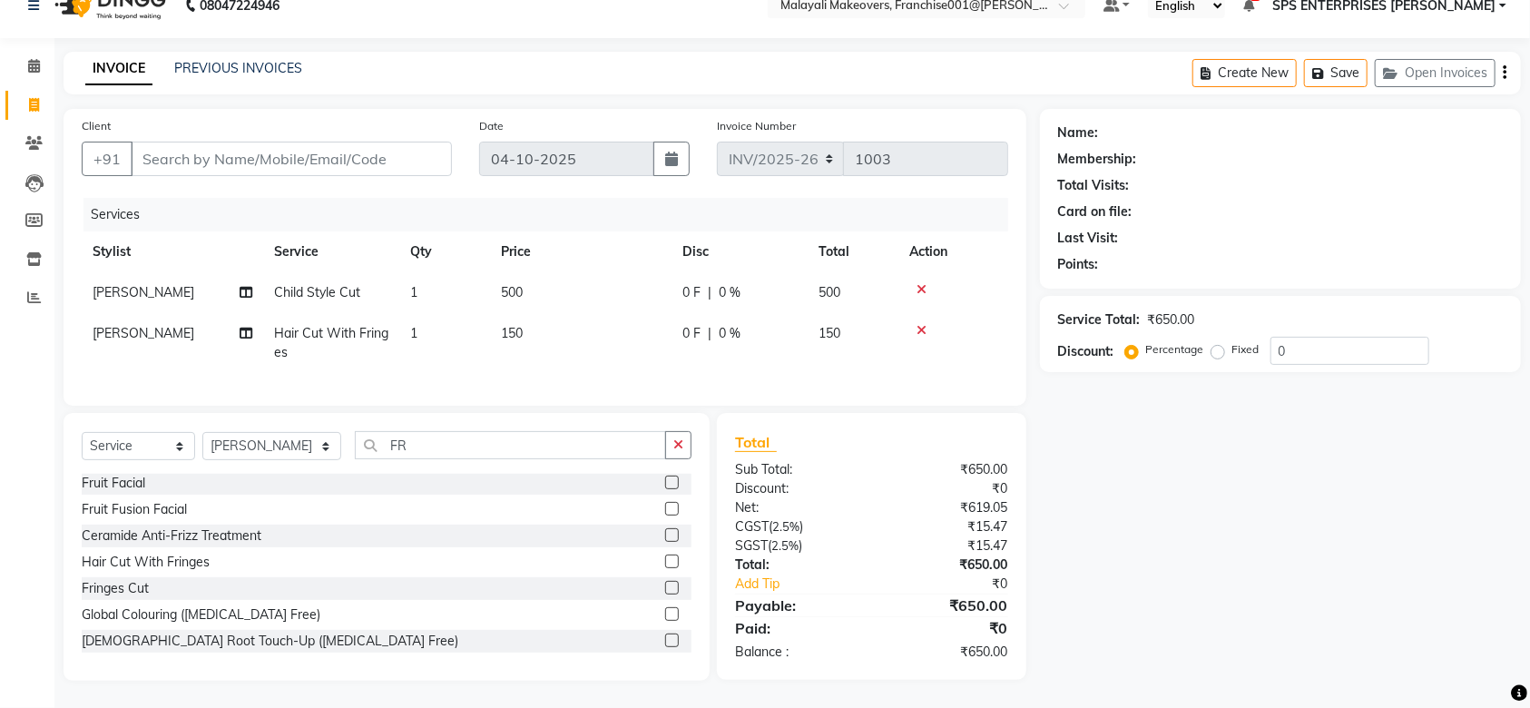
scroll to position [45, 0]
click at [685, 445] on button "button" at bounding box center [678, 445] width 26 height 28
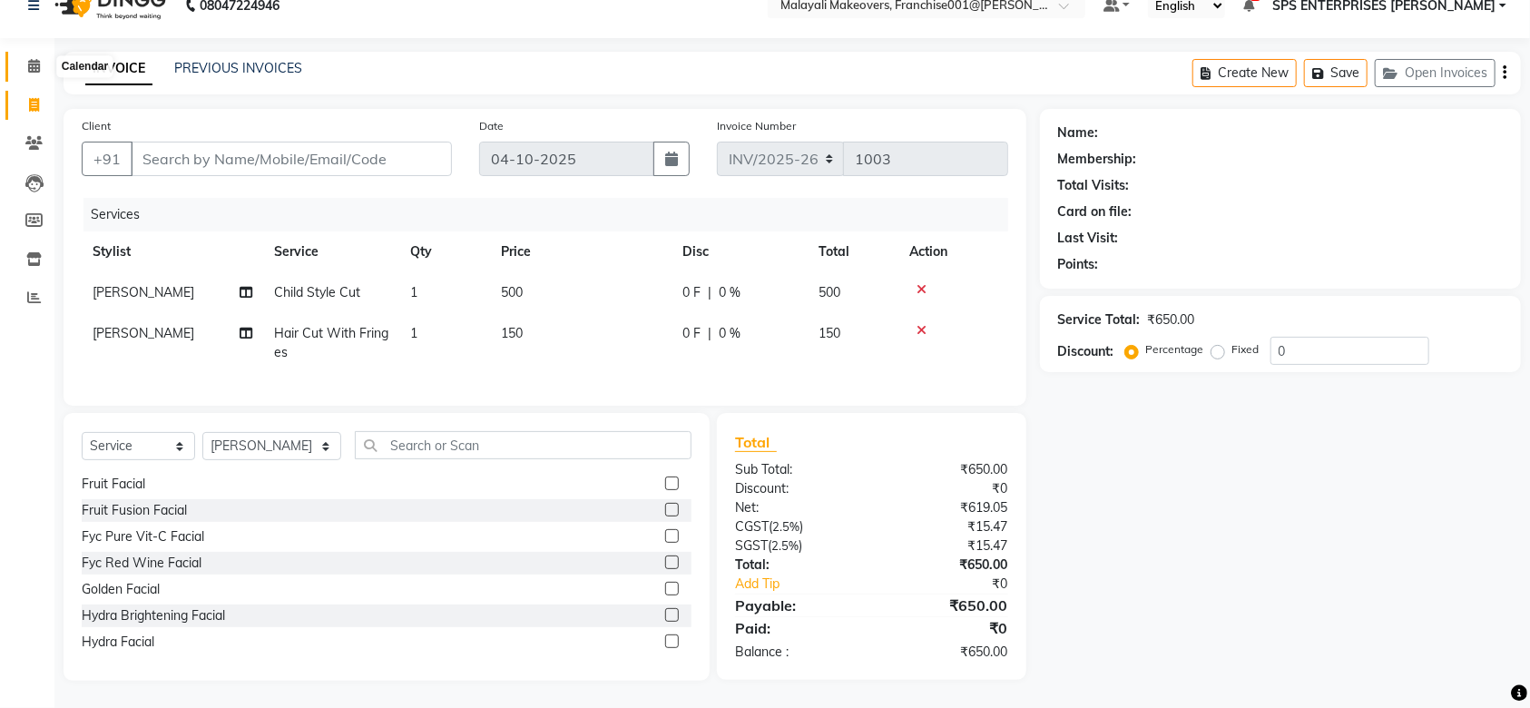
click at [33, 59] on icon at bounding box center [34, 66] width 12 height 14
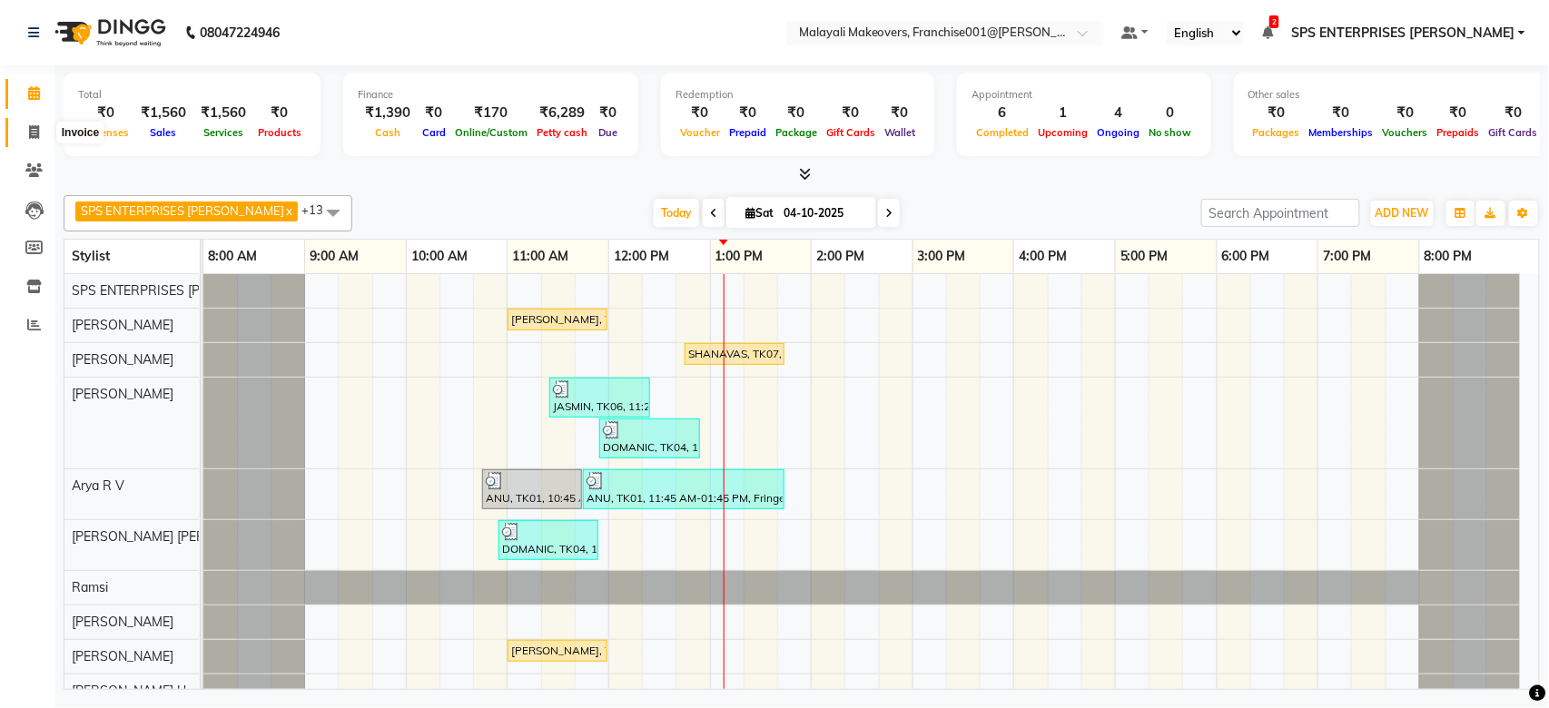
click at [31, 127] on icon at bounding box center [34, 132] width 10 height 14
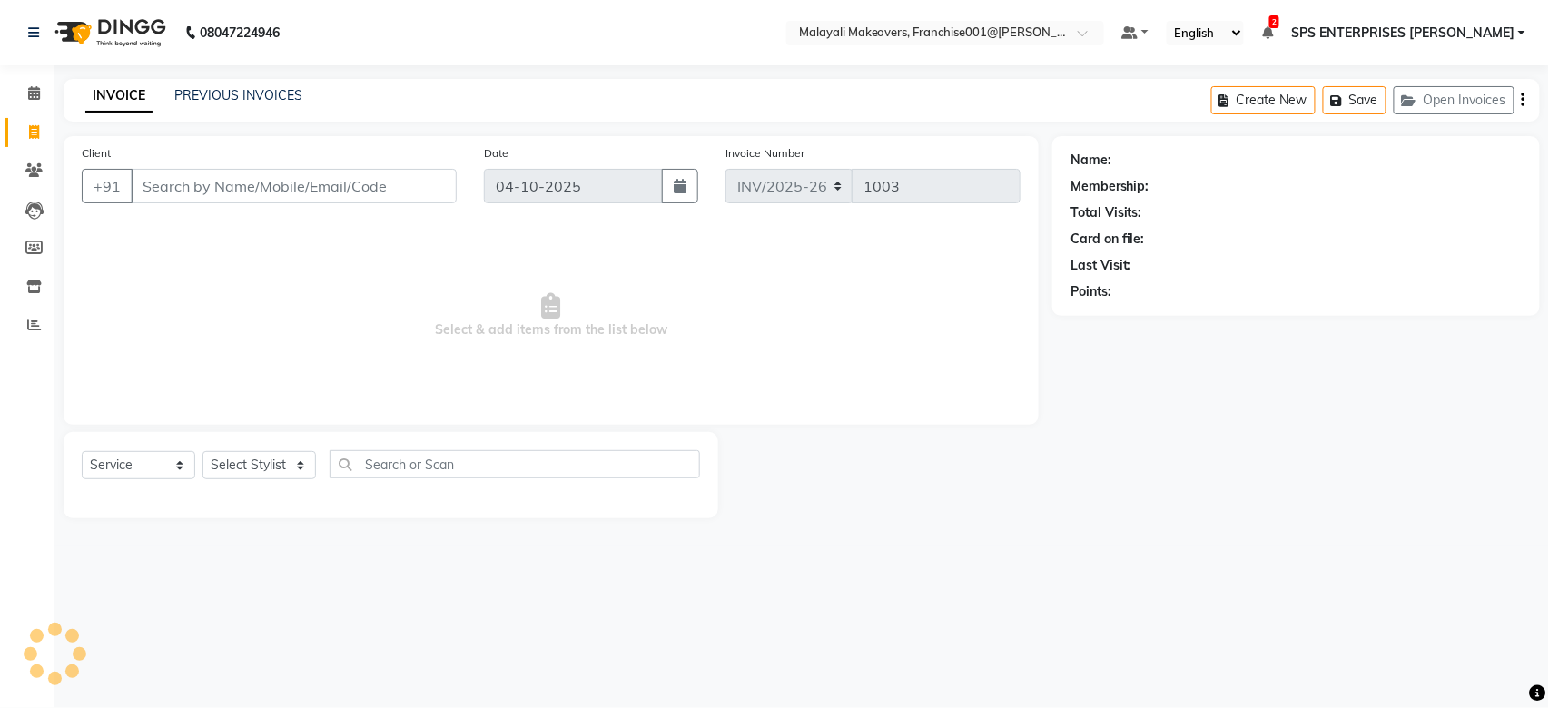
click at [278, 450] on div "Select Service Product Membership Package Voucher Prepaid Gift Card Select Styl…" at bounding box center [391, 471] width 618 height 43
click at [260, 459] on select "Select Stylist [PERSON_NAME] S [PERSON_NAME] P [PERSON_NAME] R V [PERSON_NAME] …" at bounding box center [272, 465] width 140 height 28
click at [202, 452] on select "Select Stylist [PERSON_NAME] S [PERSON_NAME] P [PERSON_NAME] R V [PERSON_NAME] …" at bounding box center [272, 465] width 140 height 28
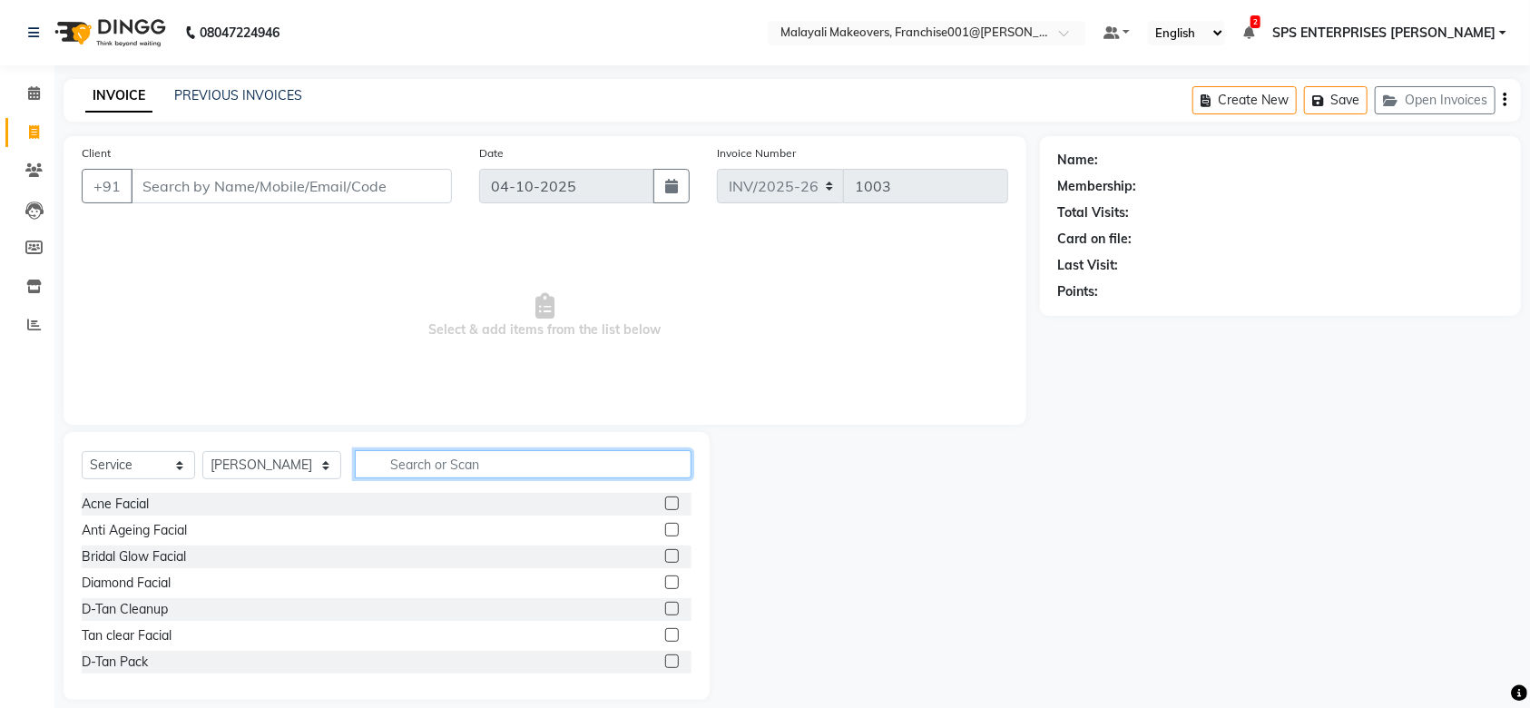
click at [444, 453] on input "text" at bounding box center [523, 464] width 337 height 28
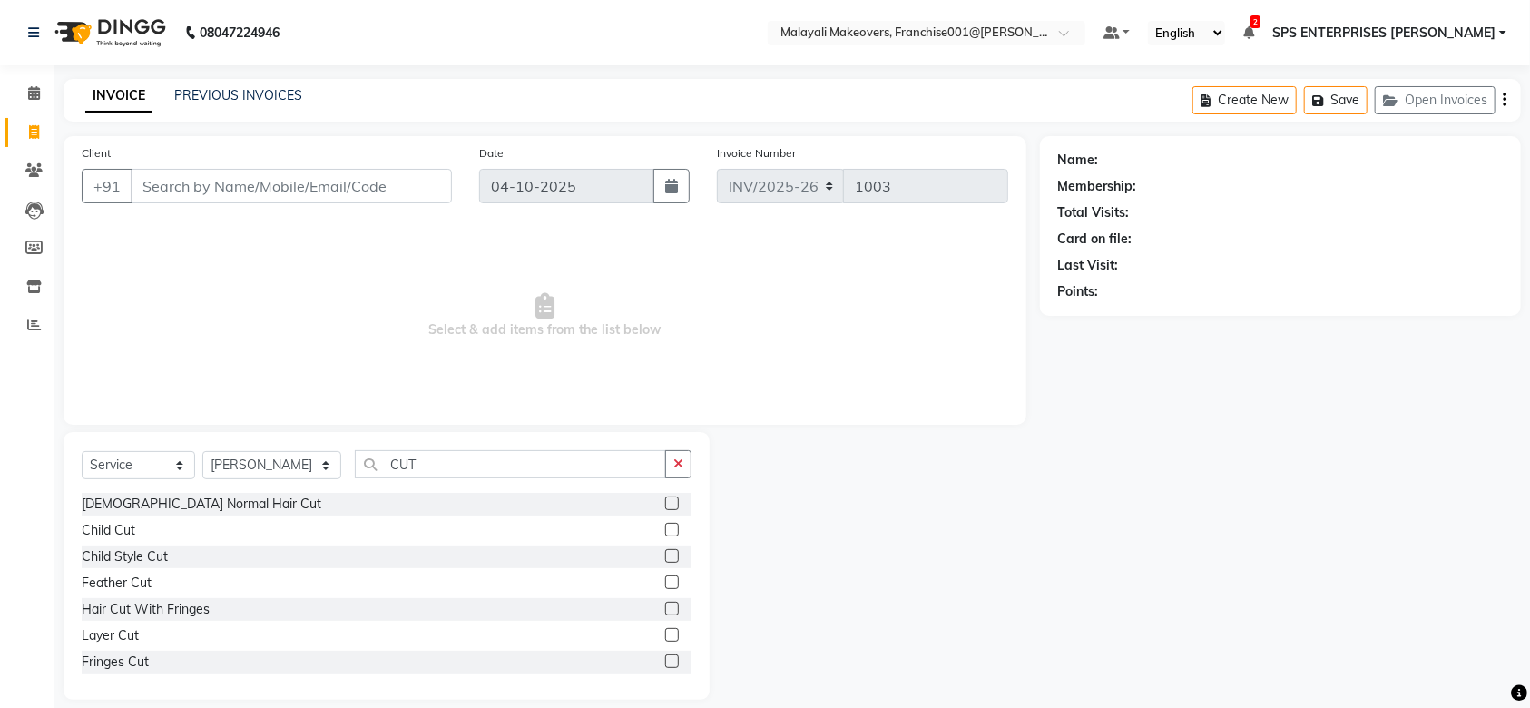
click at [665, 500] on label at bounding box center [672, 504] width 14 height 14
click at [665, 500] on input "checkbox" at bounding box center [671, 504] width 12 height 12
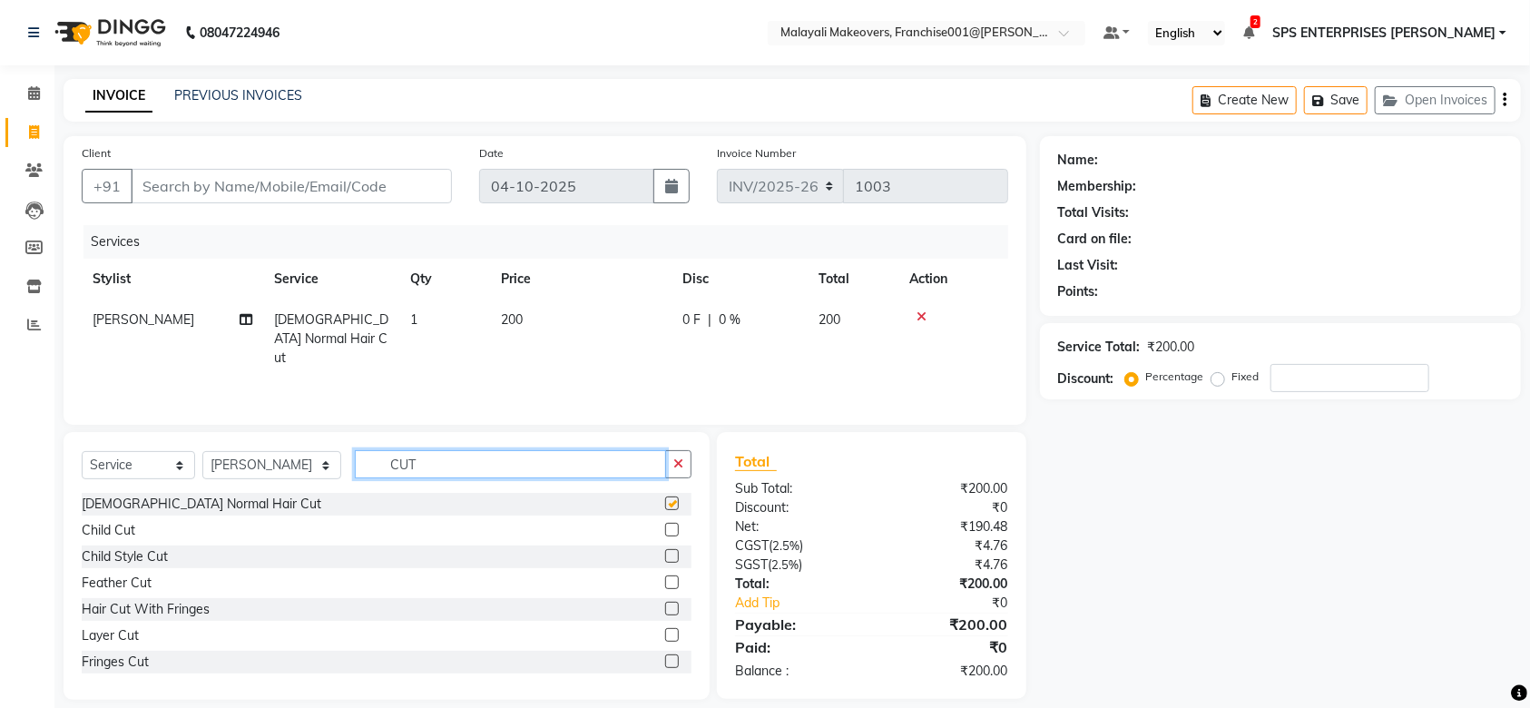
click at [519, 459] on input "CUT" at bounding box center [510, 464] width 311 height 28
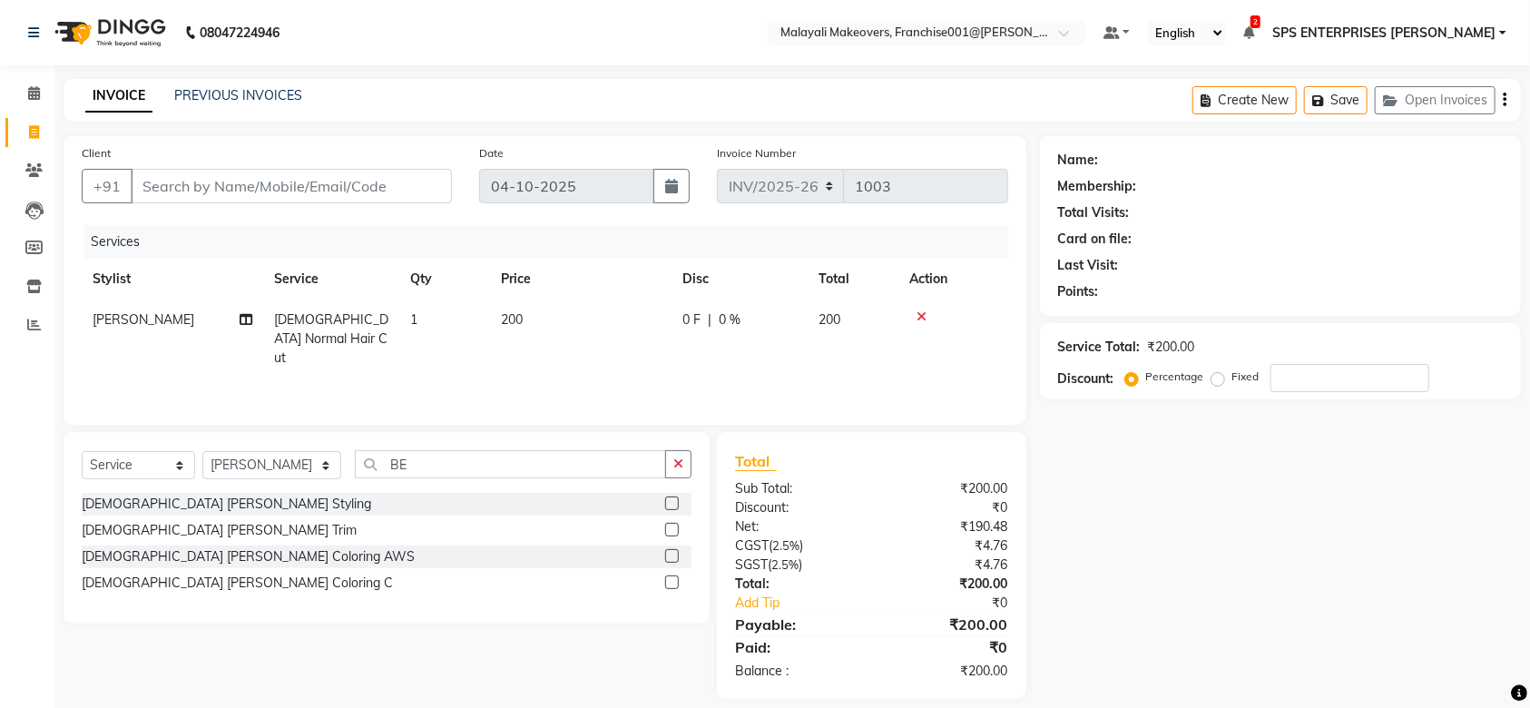
click at [676, 506] on label at bounding box center [672, 504] width 14 height 14
click at [676, 506] on input "checkbox" at bounding box center [671, 504] width 12 height 12
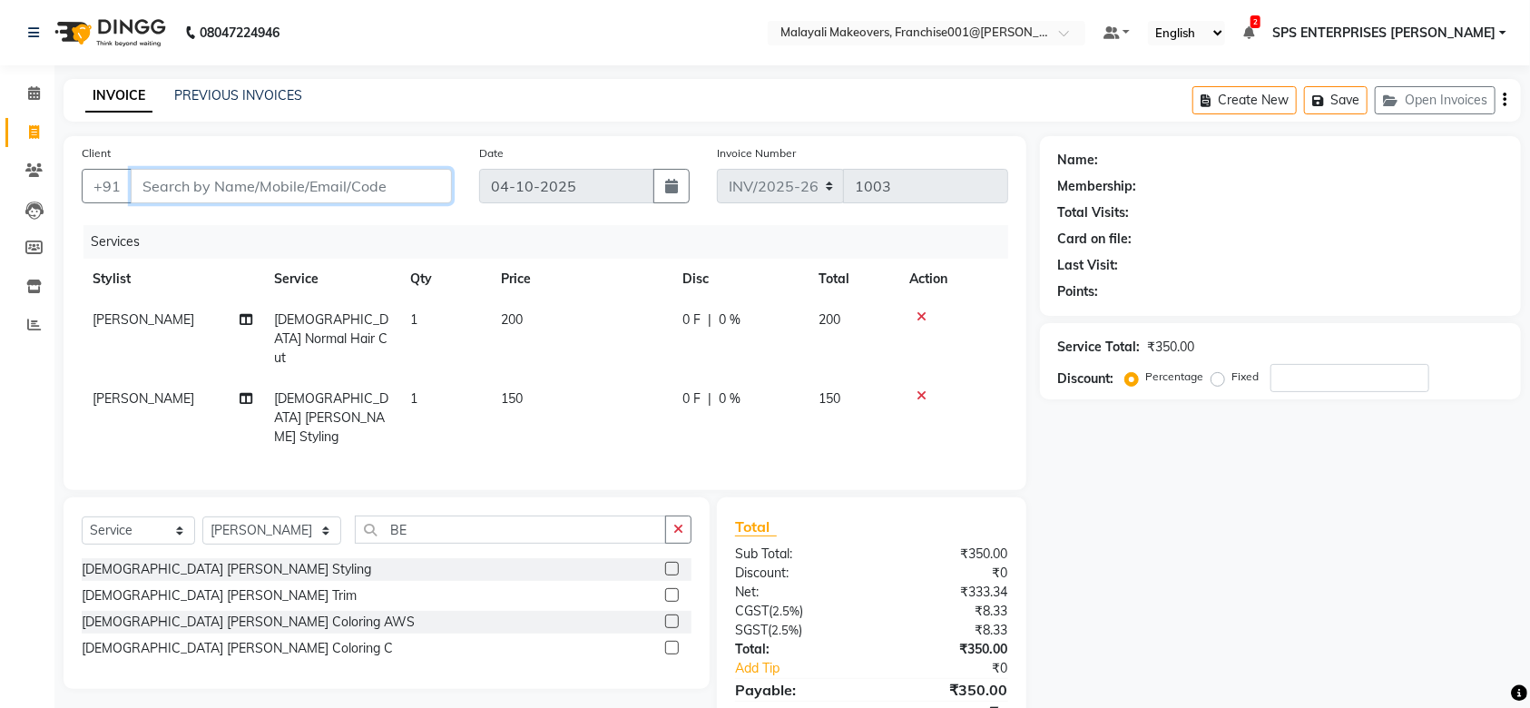
click at [322, 190] on input "Client" at bounding box center [291, 186] width 321 height 34
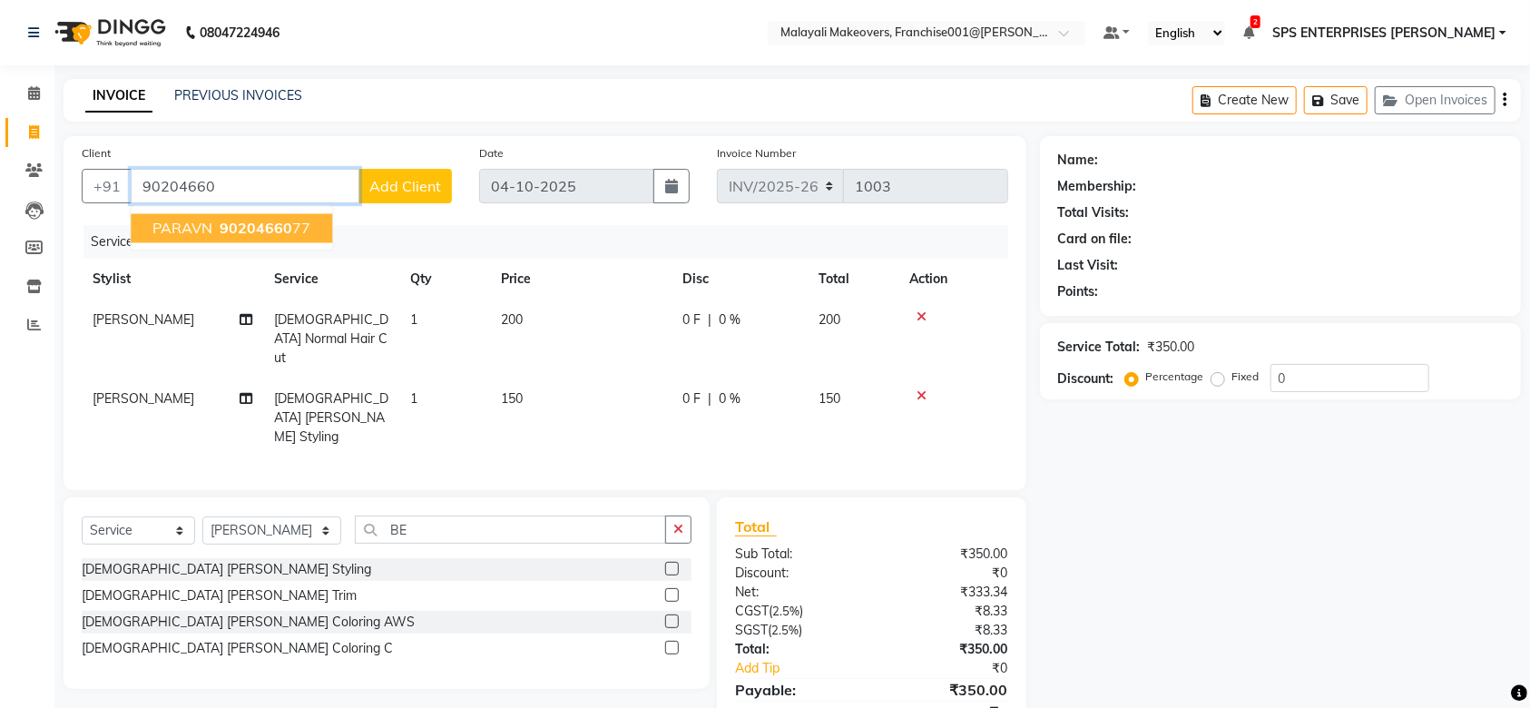
click at [285, 220] on span "90204660" at bounding box center [256, 229] width 73 height 18
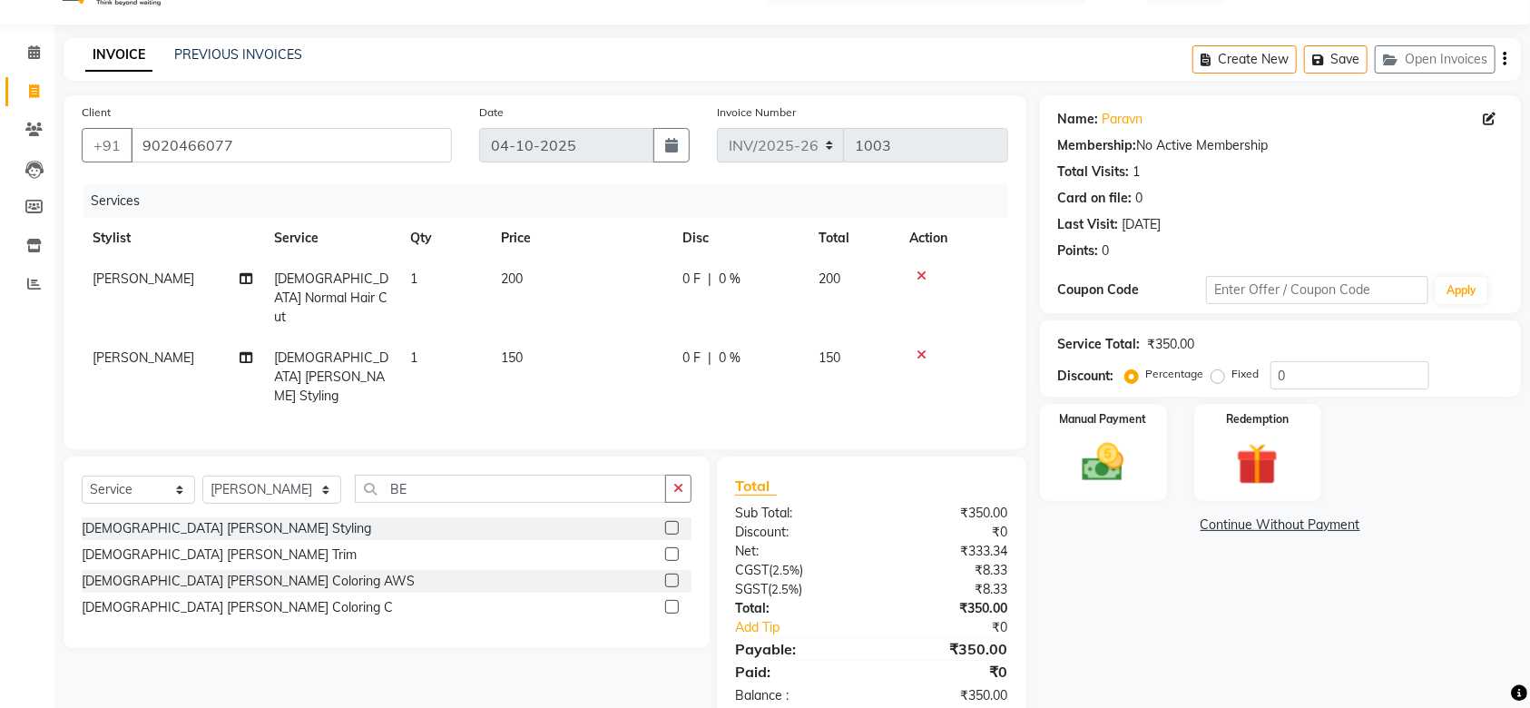
scroll to position [64, 0]
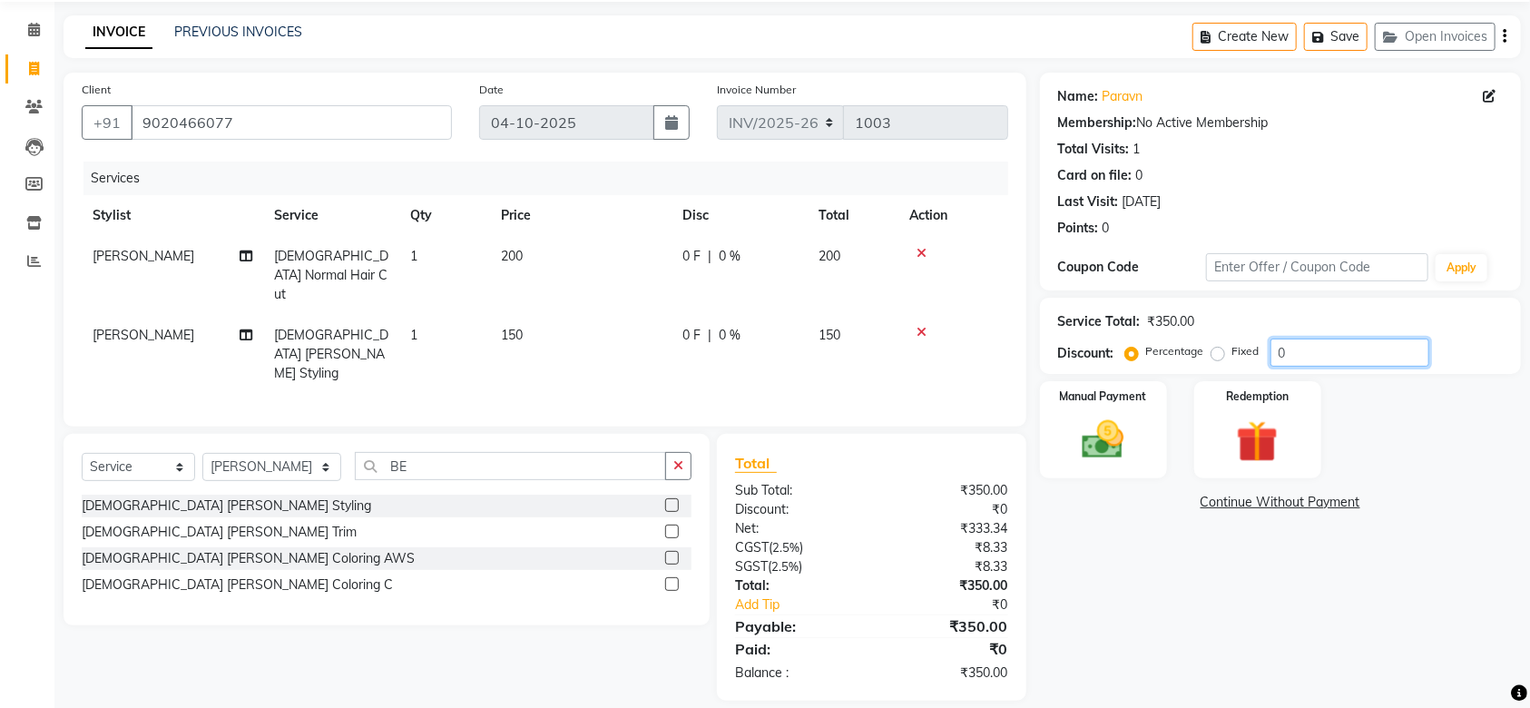
click at [1325, 353] on input "0" at bounding box center [1350, 353] width 159 height 28
click at [1123, 428] on img at bounding box center [1103, 440] width 71 height 50
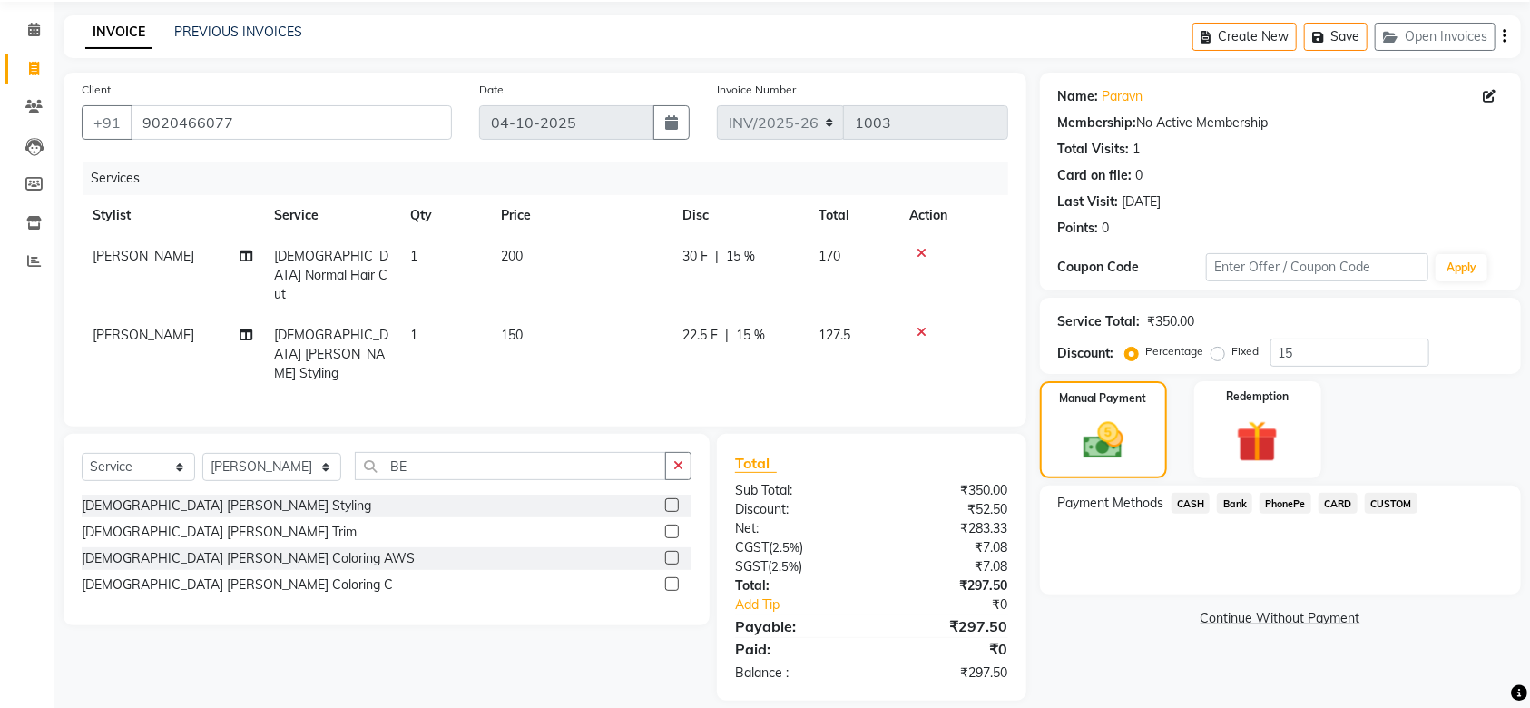
click at [1268, 495] on span "PhonePe" at bounding box center [1286, 503] width 52 height 21
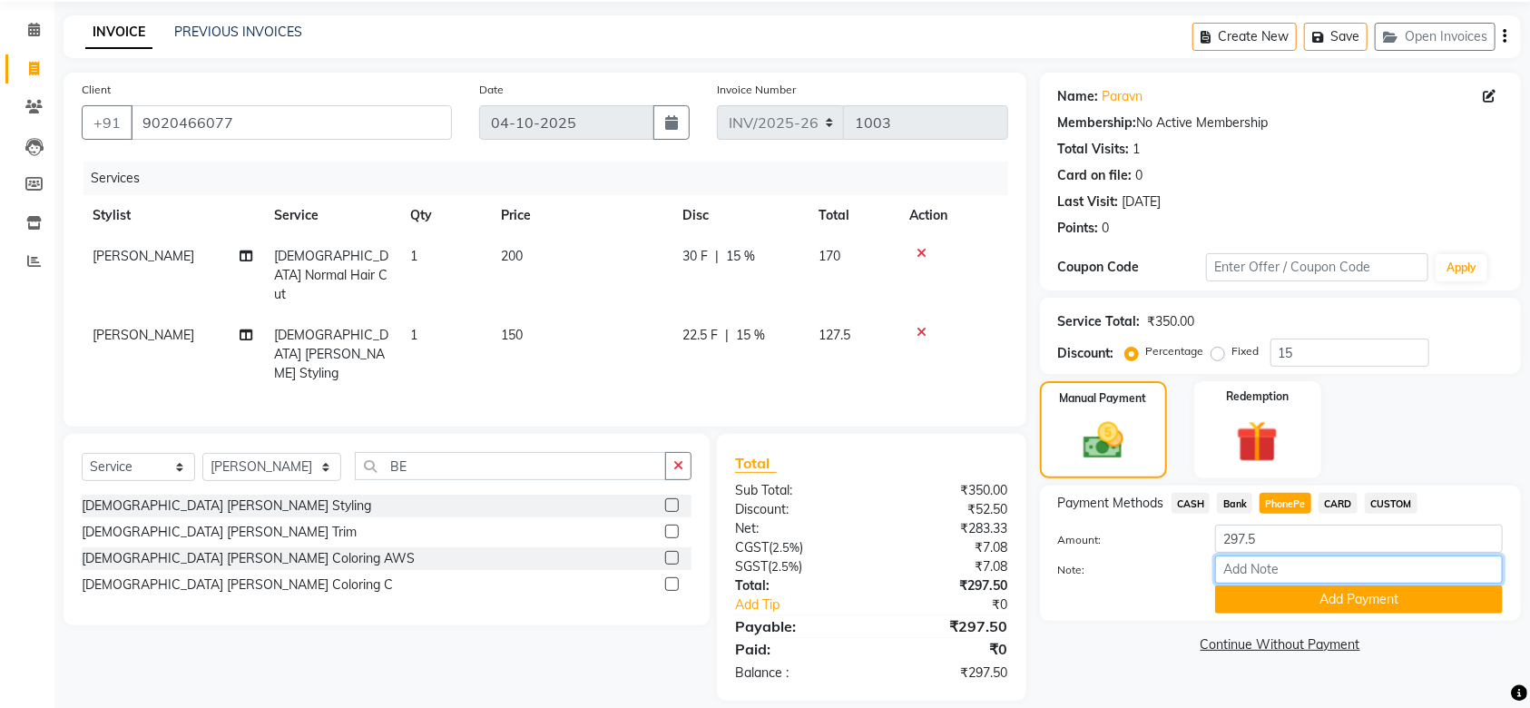
click at [1249, 558] on input "Note:" at bounding box center [1359, 570] width 288 height 28
click at [1235, 583] on input "SRUTHI" at bounding box center [1359, 570] width 288 height 28
click at [1239, 605] on button "Add Payment" at bounding box center [1359, 600] width 288 height 28
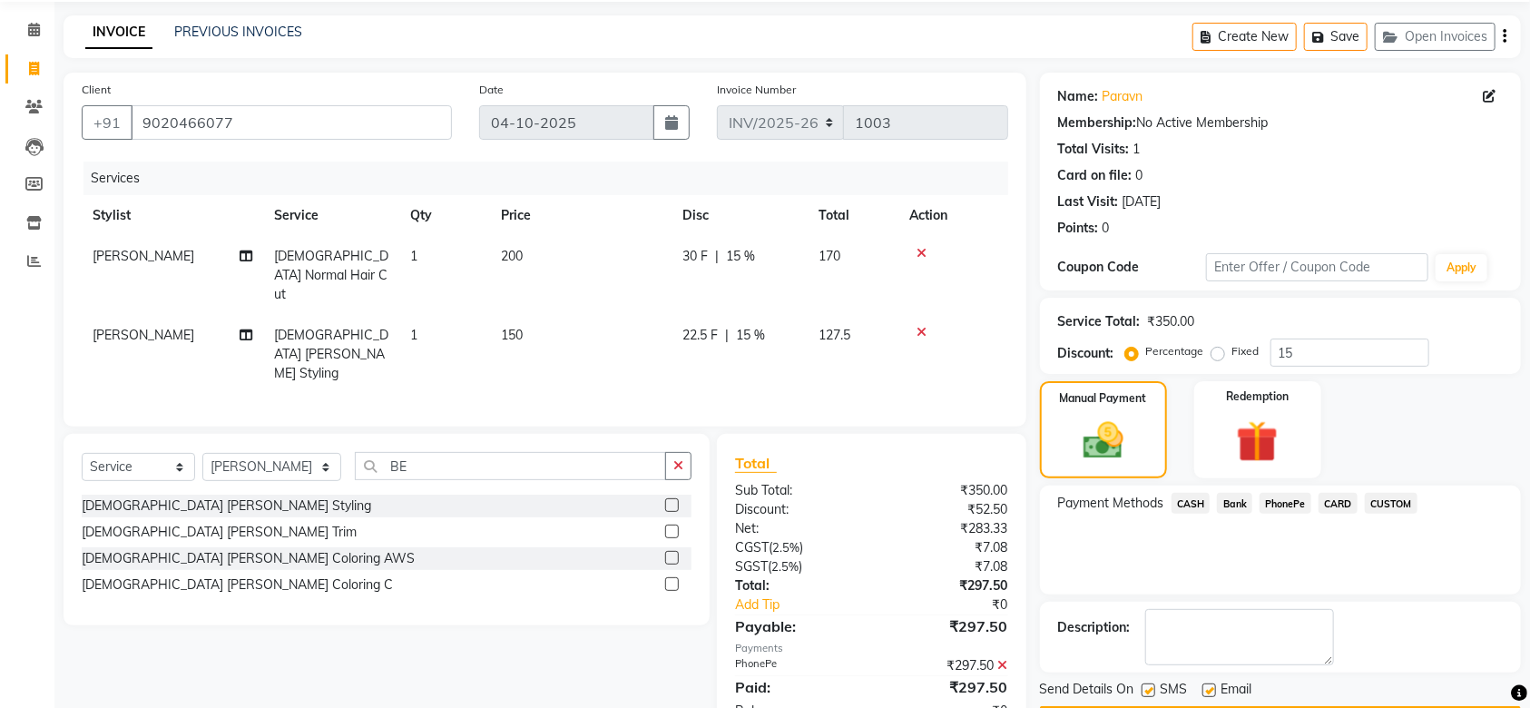
scroll to position [117, 0]
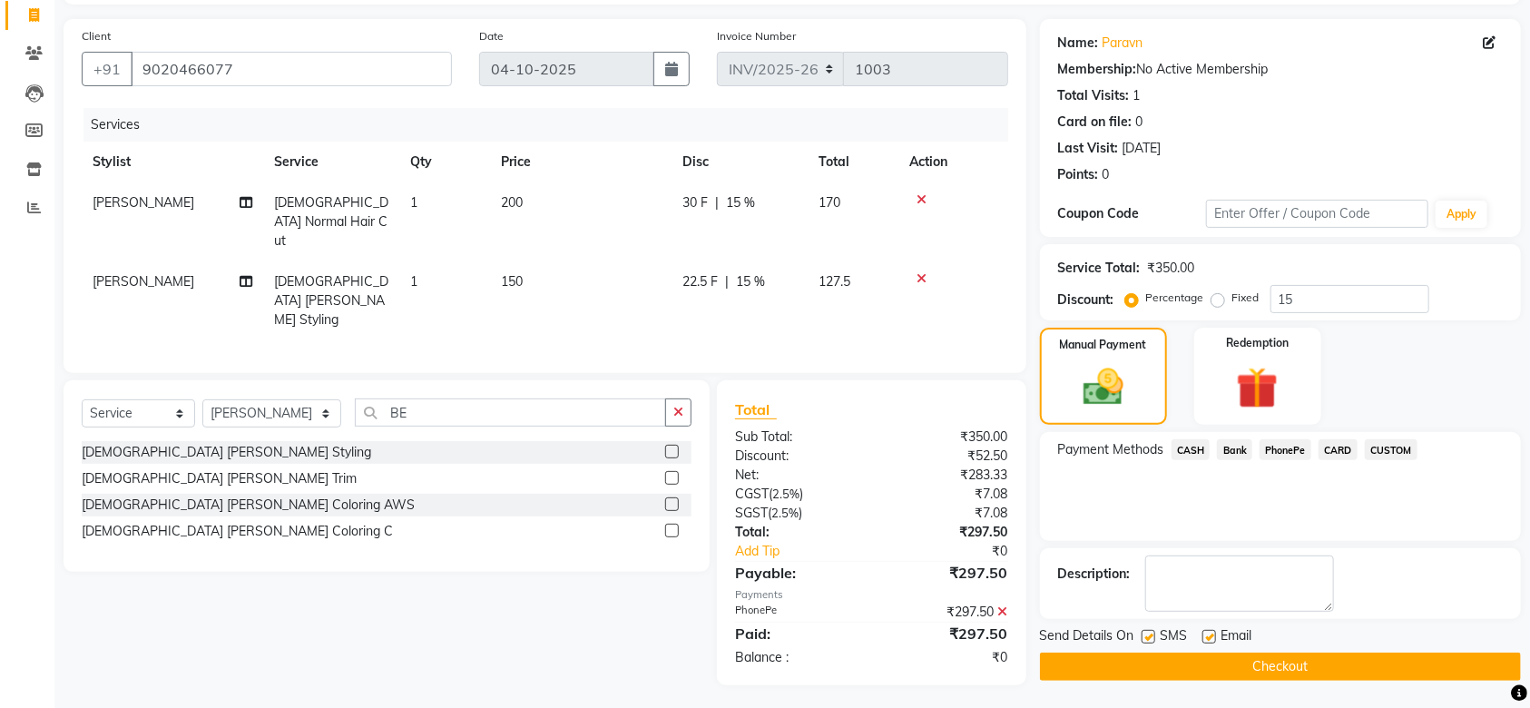
click at [1221, 670] on button "Checkout" at bounding box center [1280, 667] width 481 height 28
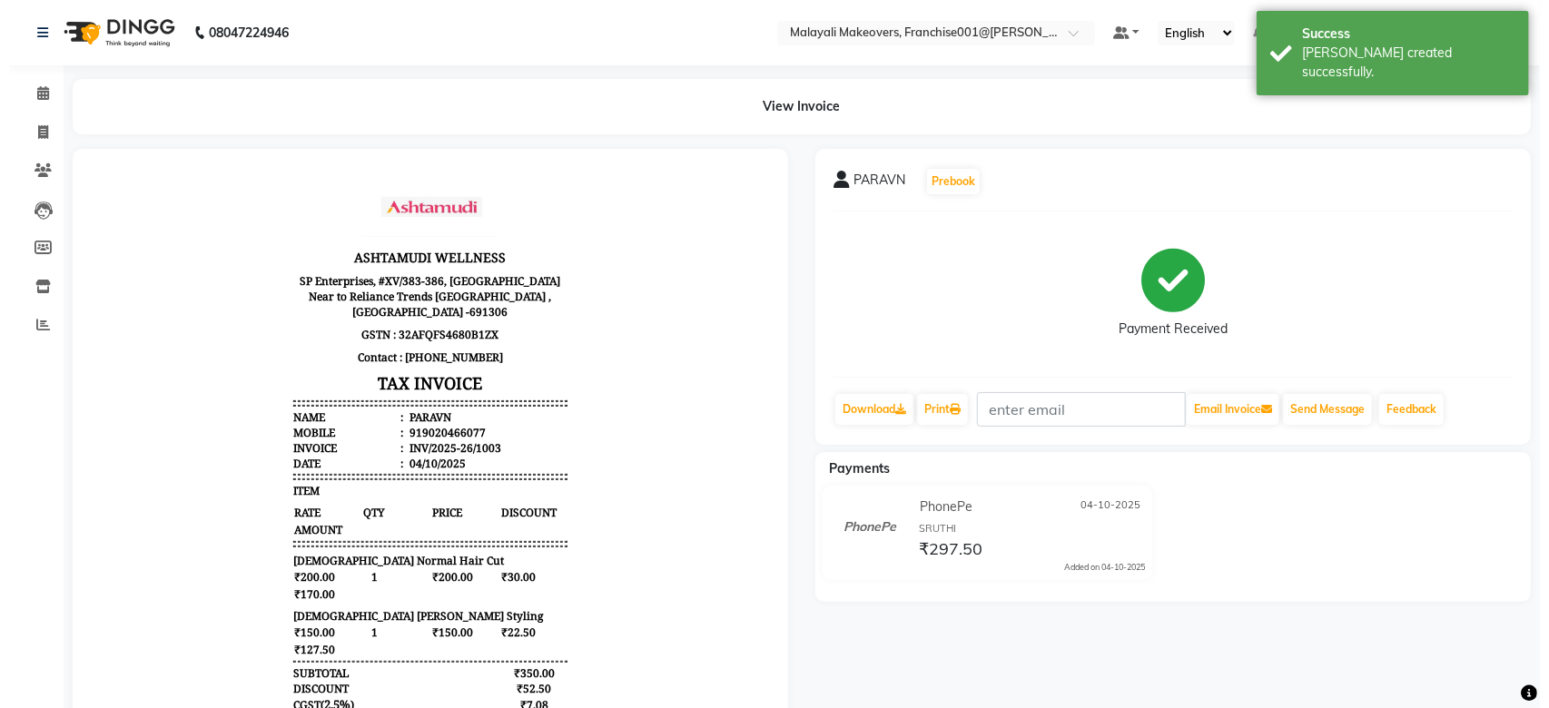
scroll to position [15, 0]
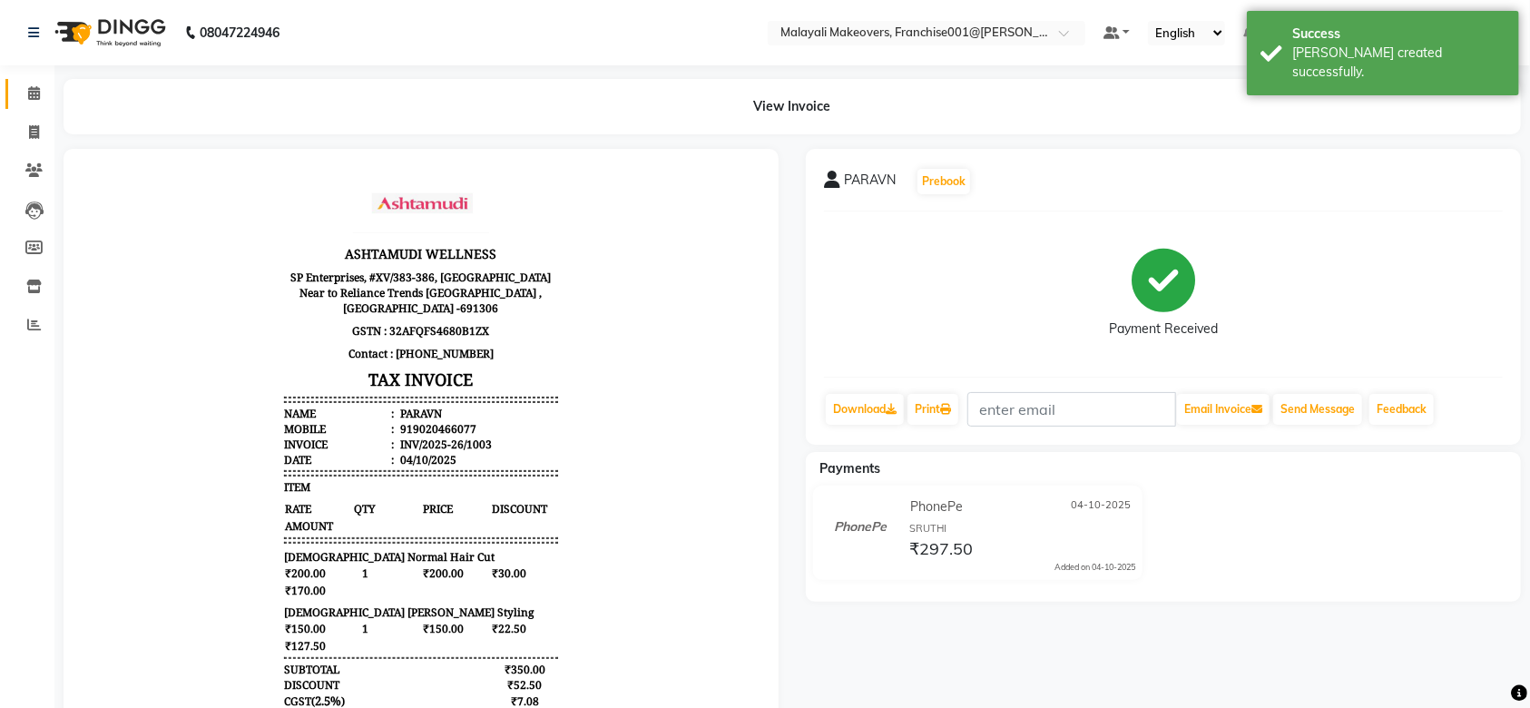
click at [38, 105] on link "Calendar" at bounding box center [27, 94] width 44 height 30
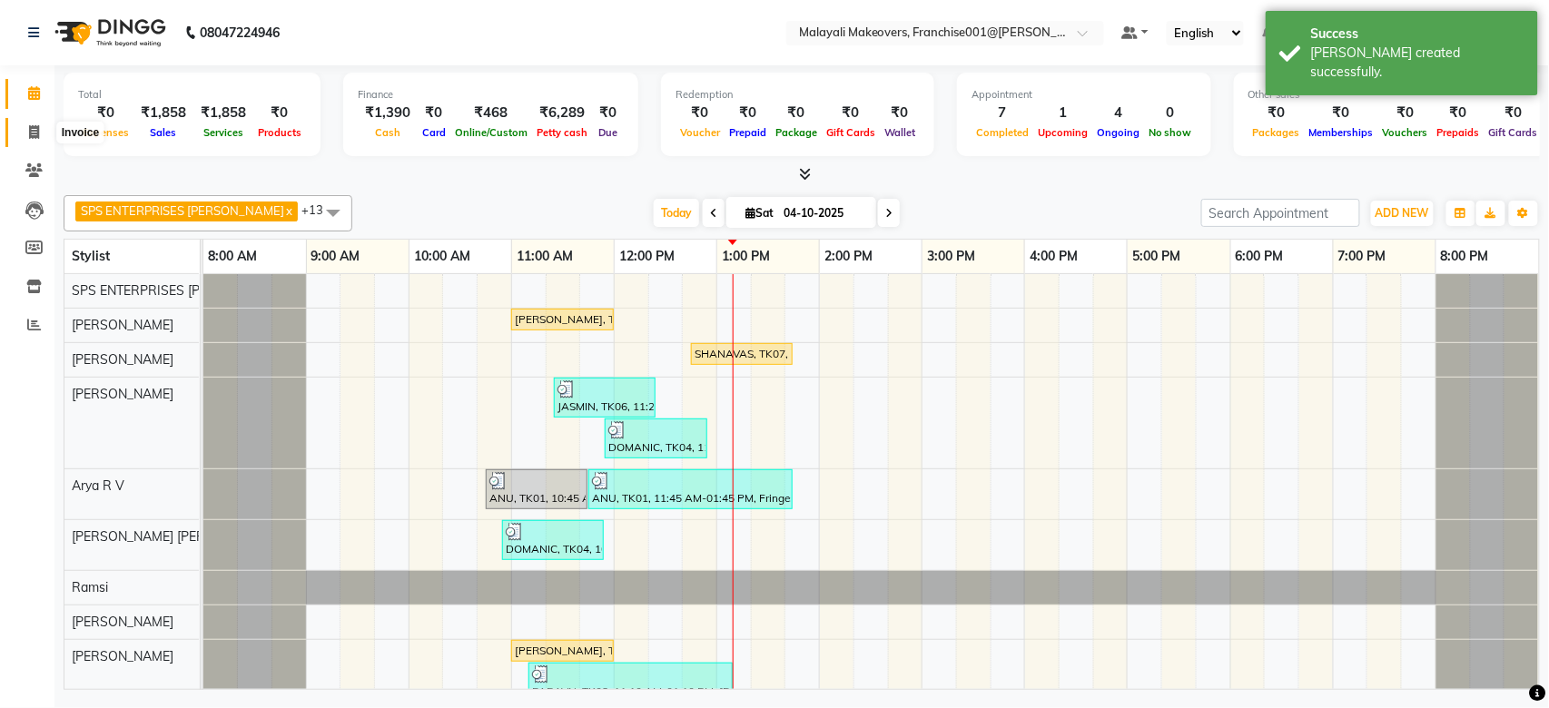
click at [36, 130] on icon at bounding box center [34, 132] width 10 height 14
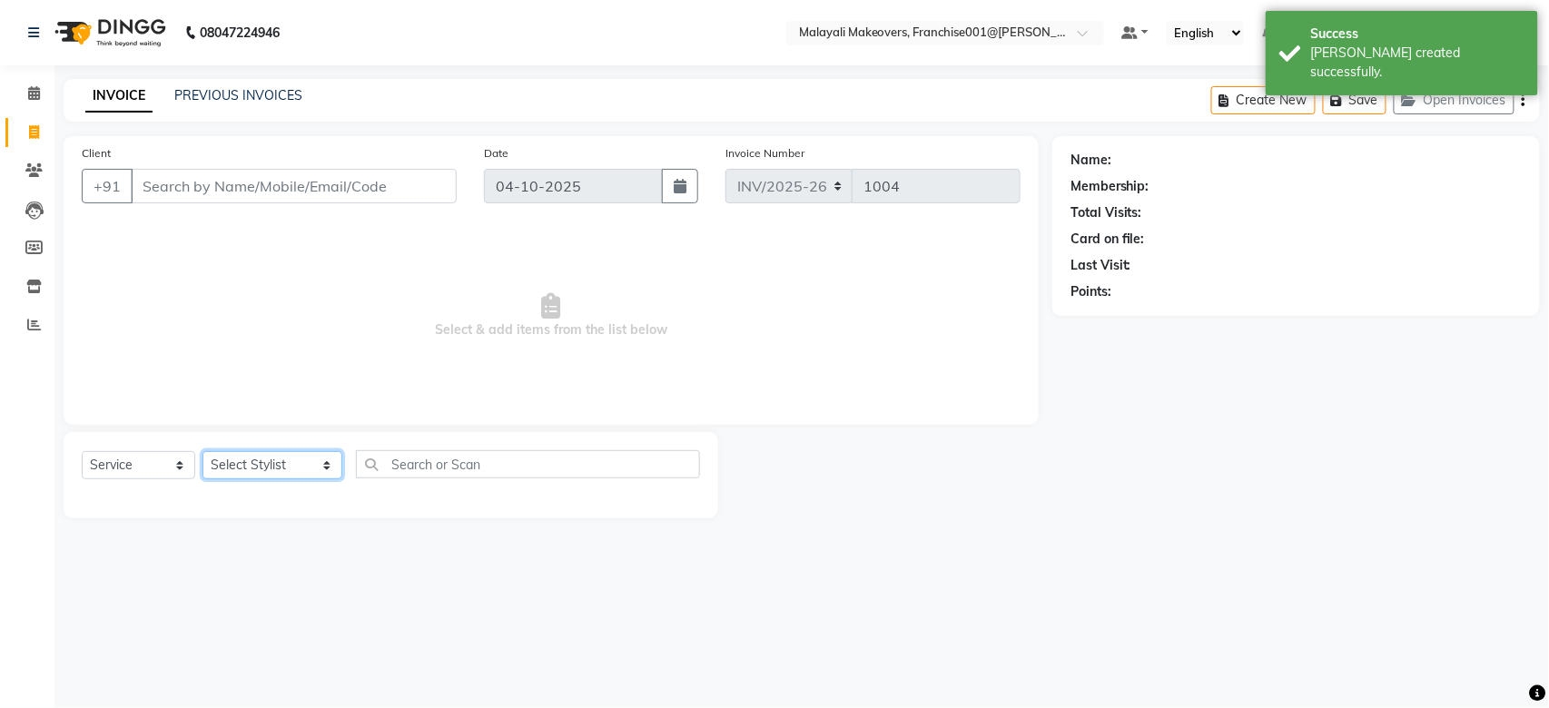
click at [253, 458] on select "Select Stylist [PERSON_NAME] S [PERSON_NAME] P [PERSON_NAME] R V [PERSON_NAME] …" at bounding box center [272, 465] width 140 height 28
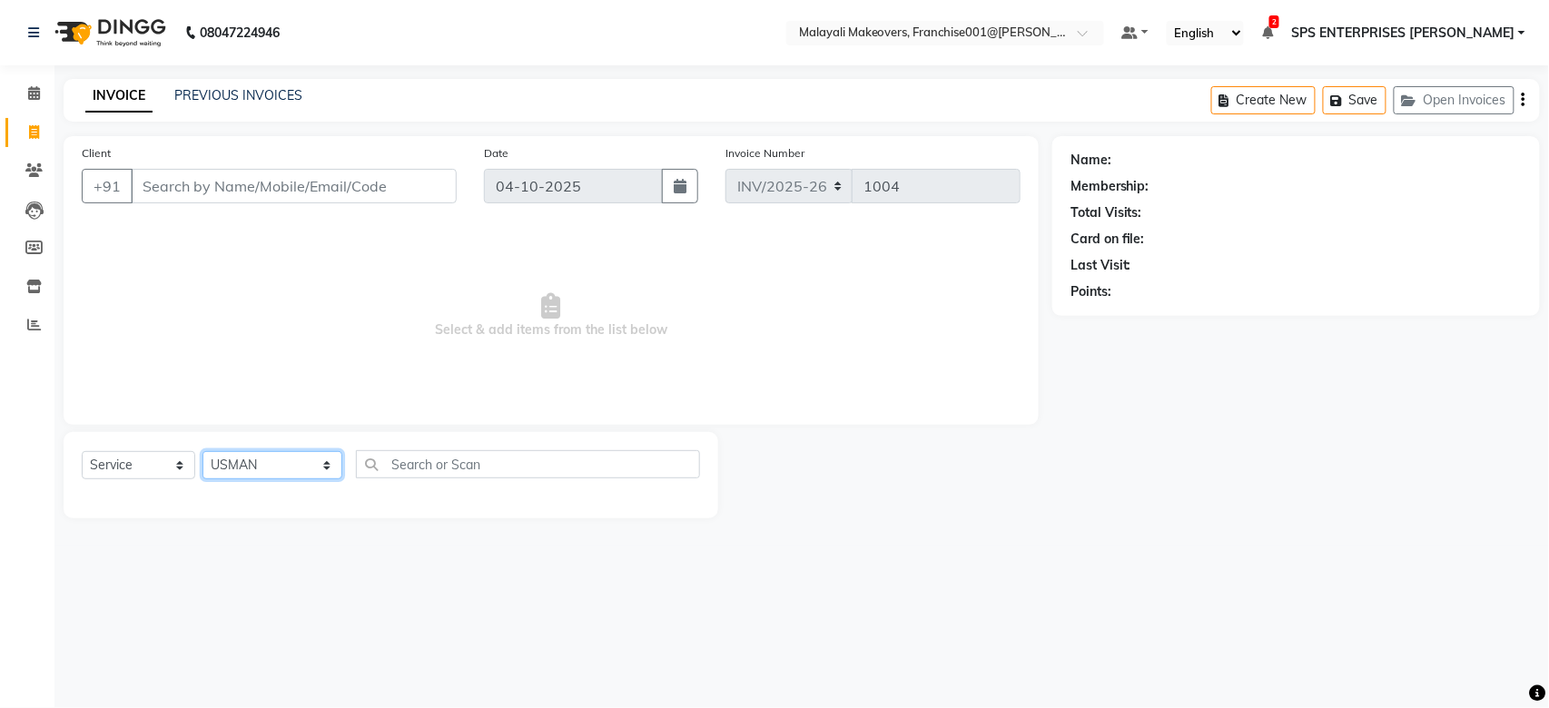
click at [202, 452] on select "Select Stylist [PERSON_NAME] S [PERSON_NAME] P [PERSON_NAME] R V [PERSON_NAME] …" at bounding box center [272, 465] width 140 height 28
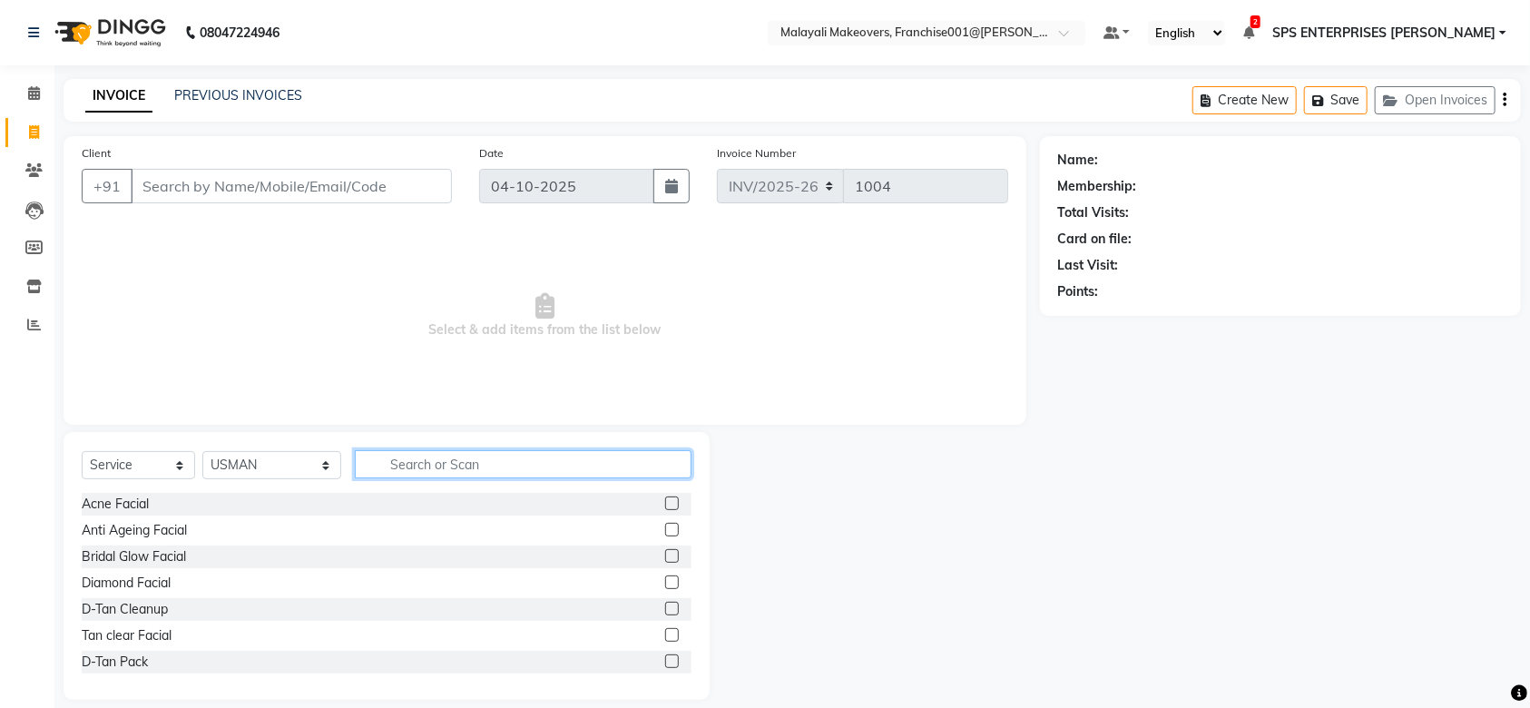
click at [404, 473] on input "text" at bounding box center [523, 464] width 337 height 28
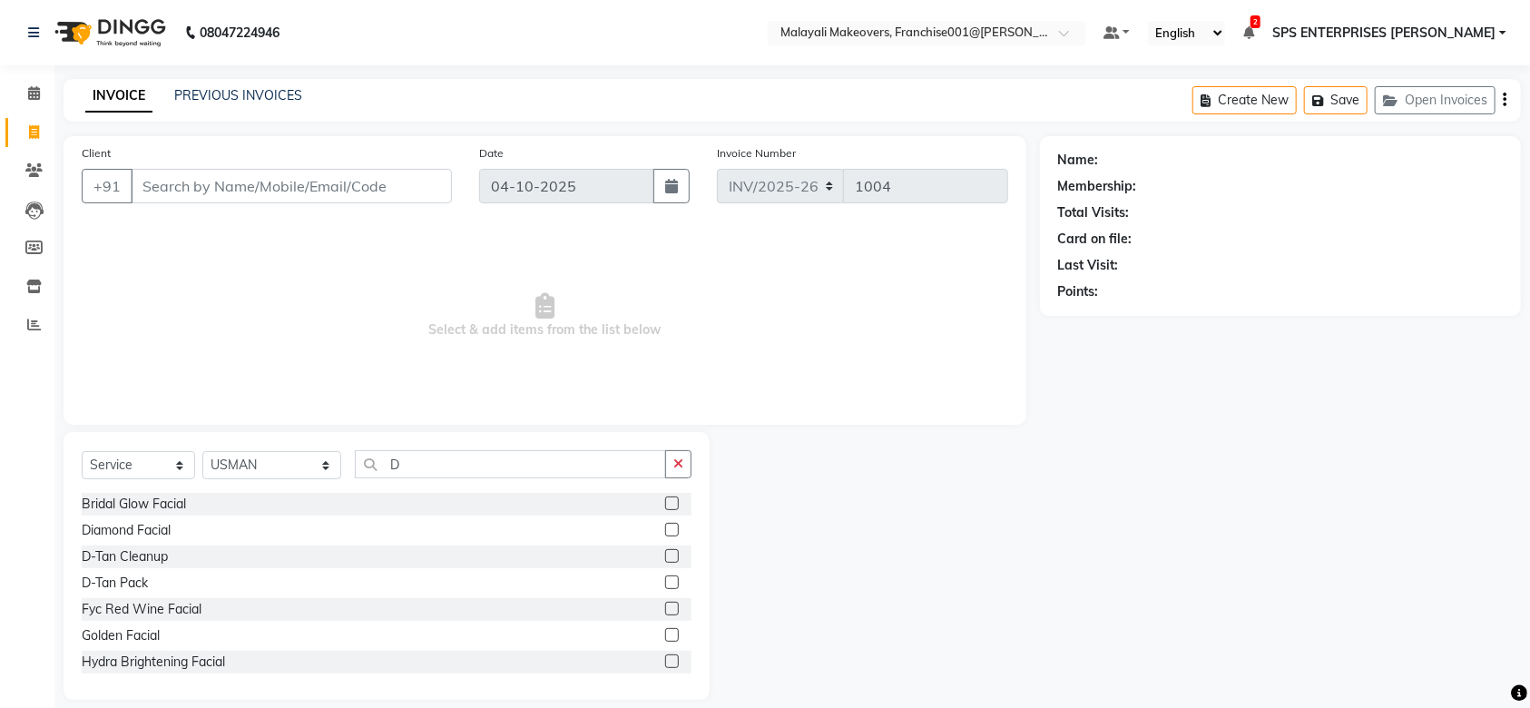
click at [665, 556] on label at bounding box center [672, 556] width 14 height 14
click at [665, 556] on input "checkbox" at bounding box center [671, 557] width 12 height 12
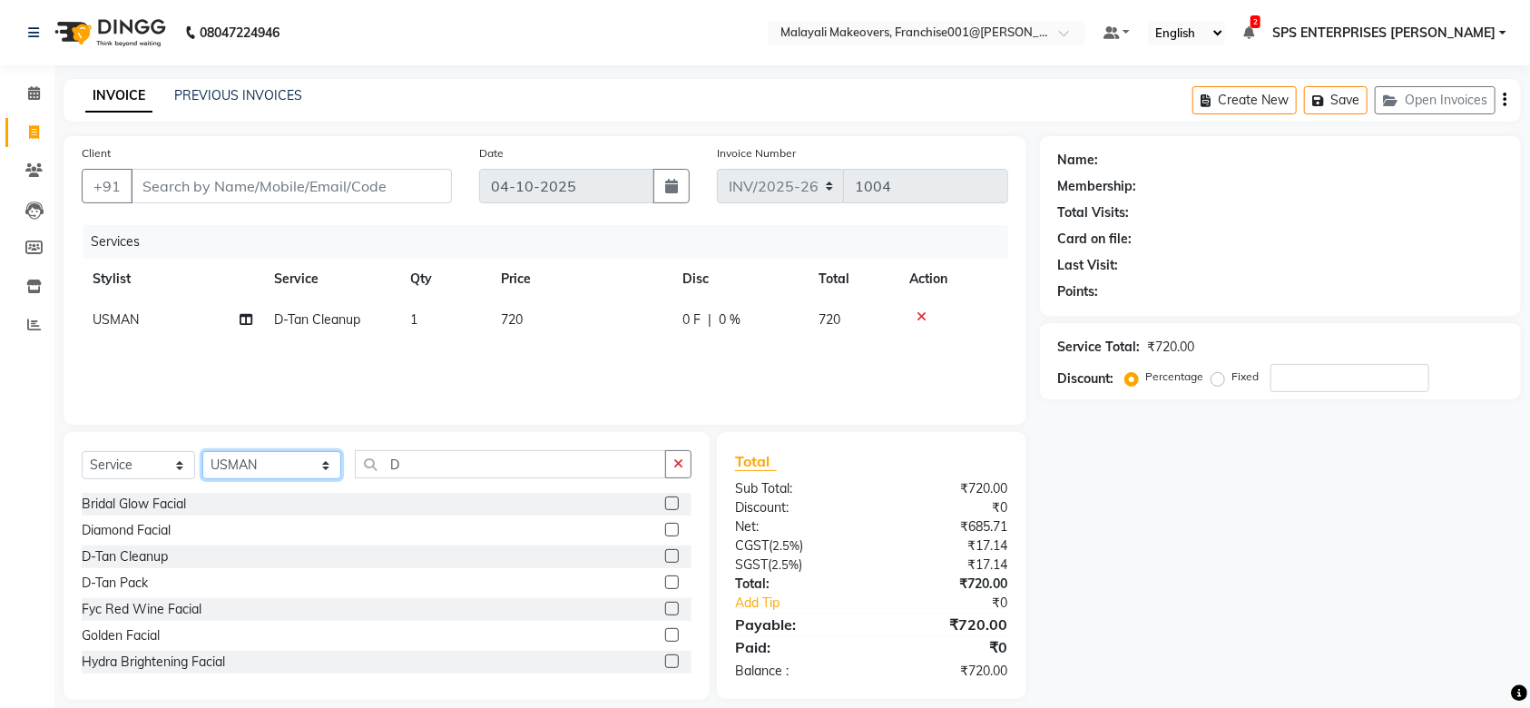
click at [280, 465] on select "Select Stylist [PERSON_NAME] S [PERSON_NAME] P [PERSON_NAME] R V [PERSON_NAME] …" at bounding box center [271, 465] width 139 height 28
click at [202, 452] on select "Select Stylist [PERSON_NAME] S [PERSON_NAME] P [PERSON_NAME] R V [PERSON_NAME] …" at bounding box center [271, 465] width 139 height 28
click at [448, 443] on div "Select Service Product Membership Package Voucher Prepaid Gift Card Select Styl…" at bounding box center [387, 566] width 646 height 268
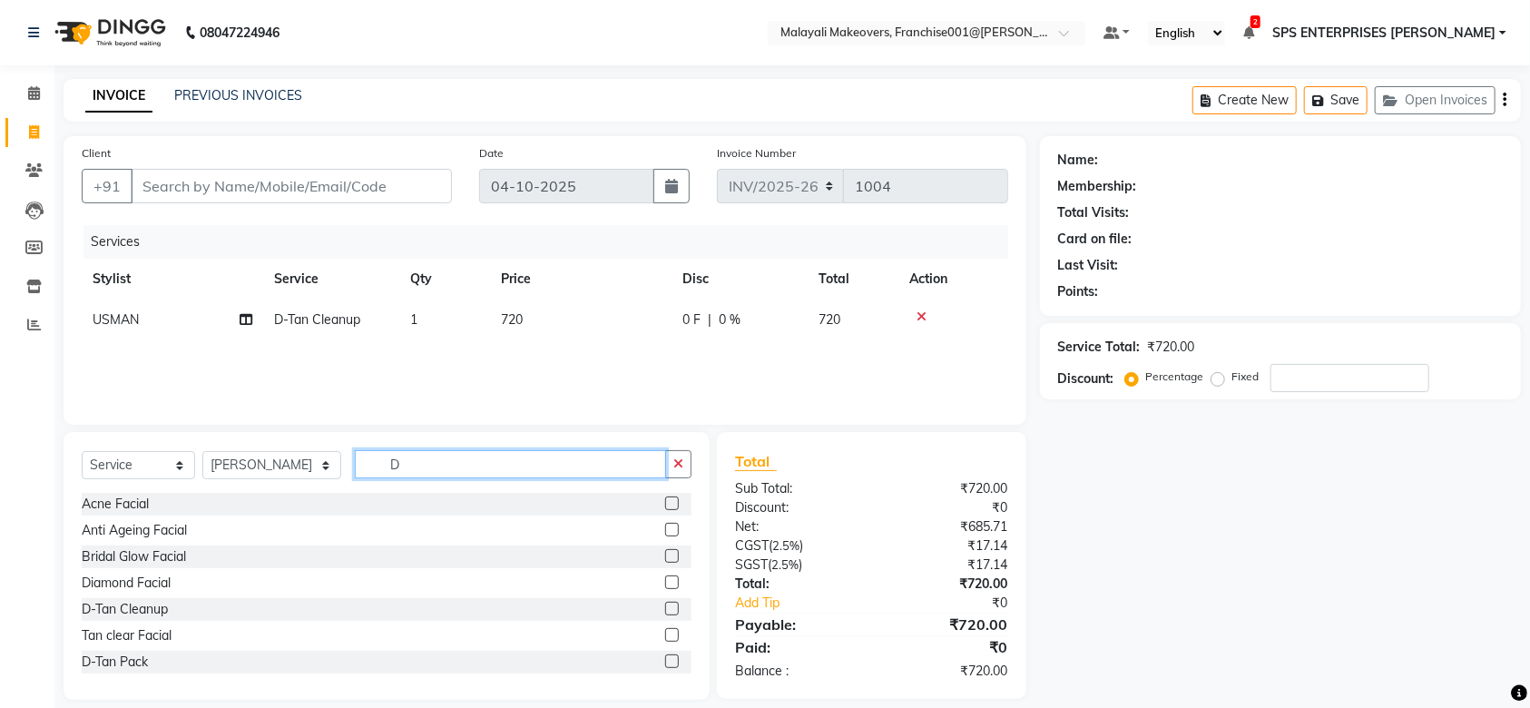
click at [446, 478] on input "D" at bounding box center [510, 464] width 311 height 28
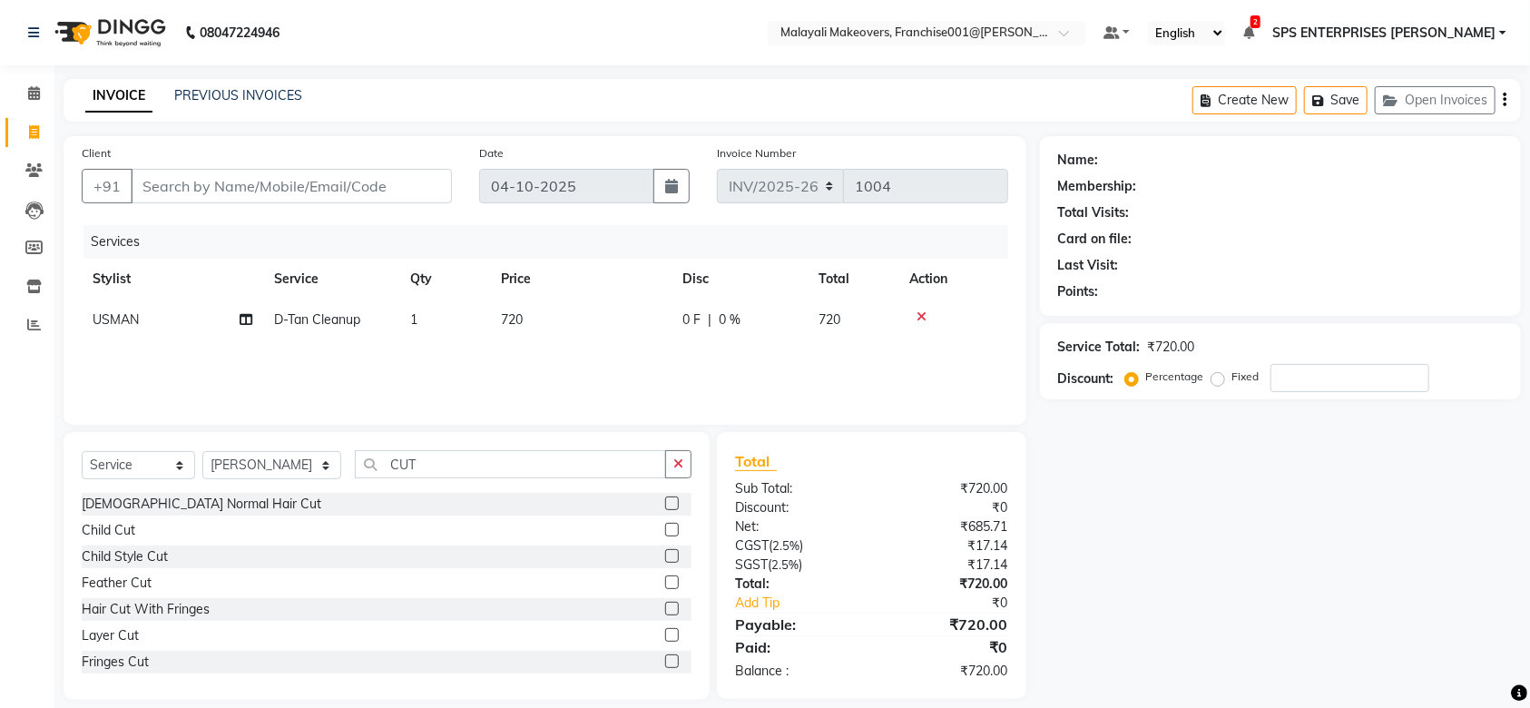
click at [665, 506] on label at bounding box center [672, 504] width 14 height 14
click at [665, 506] on input "checkbox" at bounding box center [671, 504] width 12 height 12
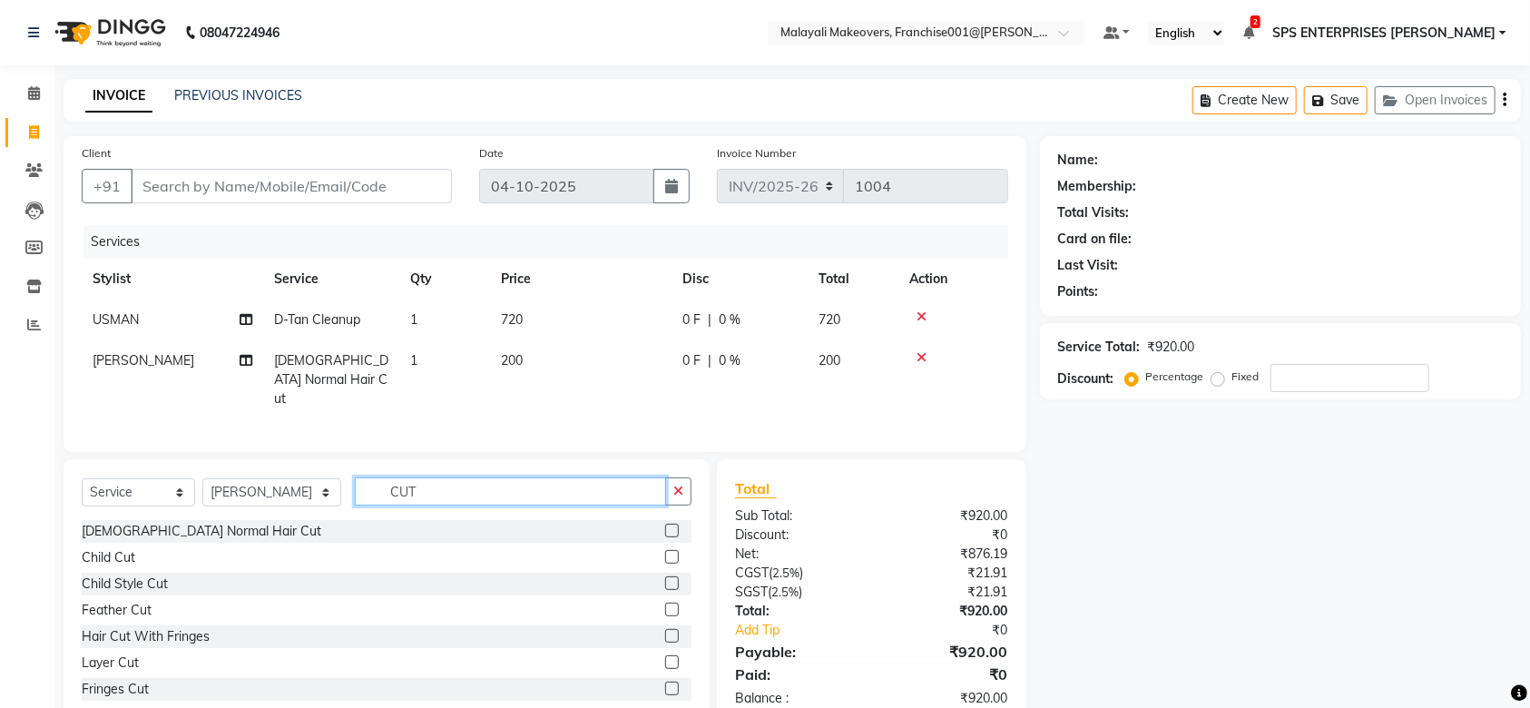
click at [488, 492] on input "CUT" at bounding box center [510, 491] width 311 height 28
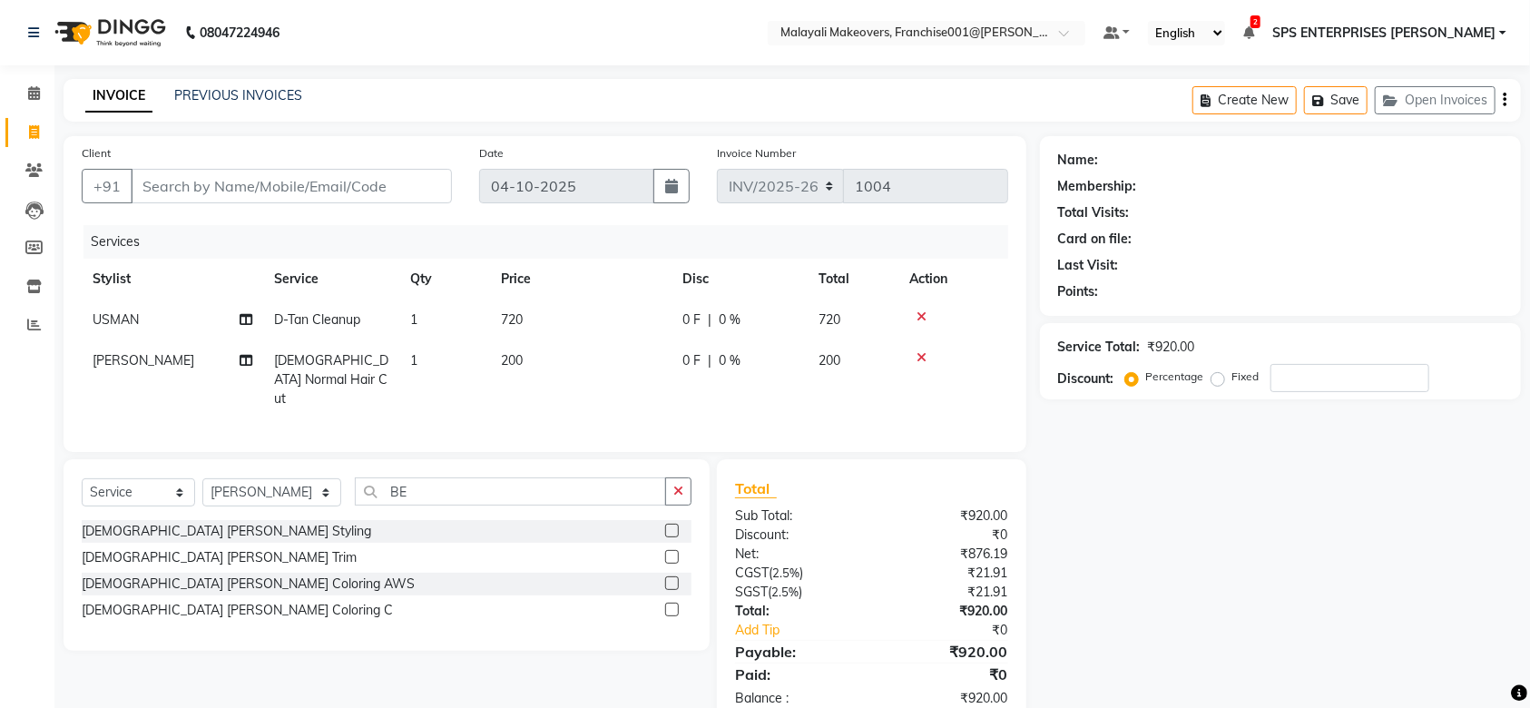
click at [669, 529] on label at bounding box center [672, 531] width 14 height 14
click at [669, 529] on input "checkbox" at bounding box center [671, 532] width 12 height 12
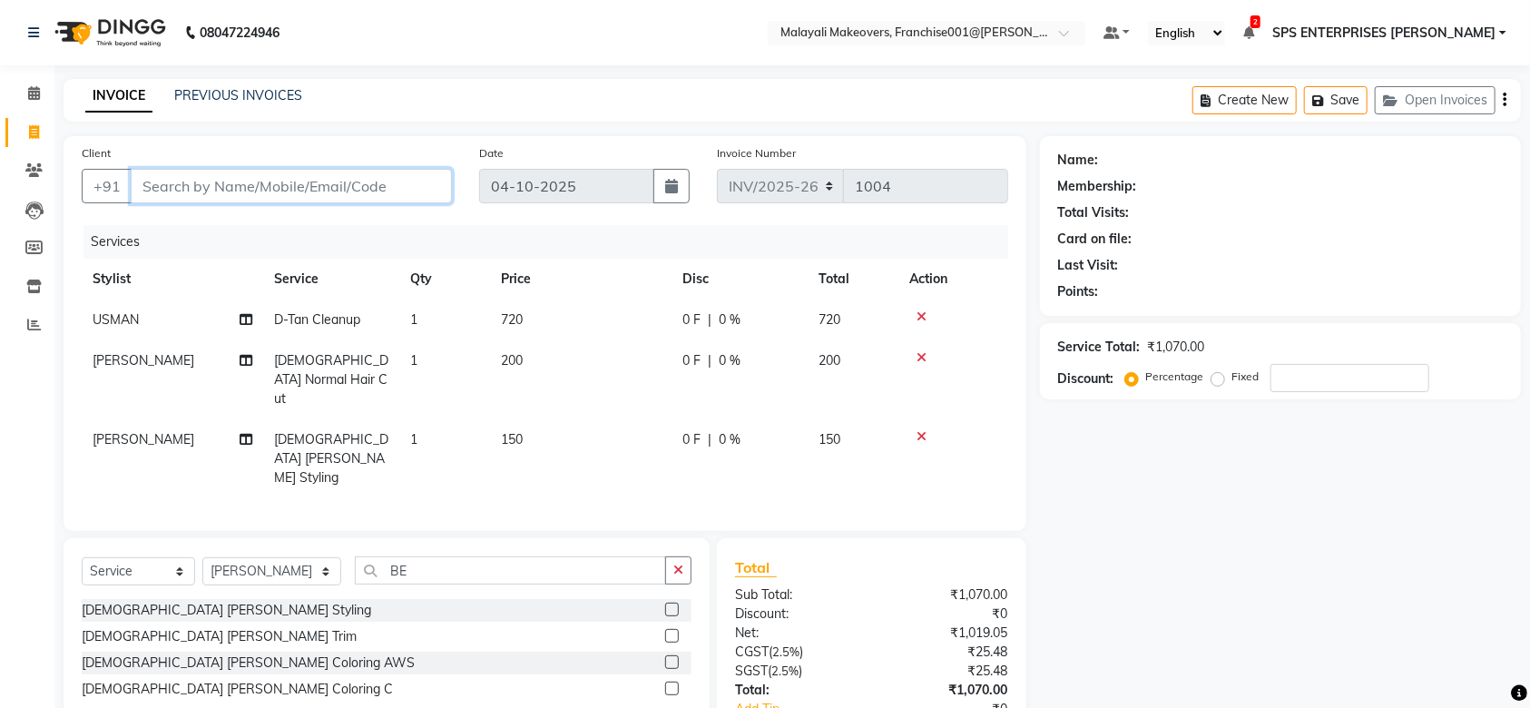
click at [412, 181] on input "Client" at bounding box center [291, 186] width 321 height 34
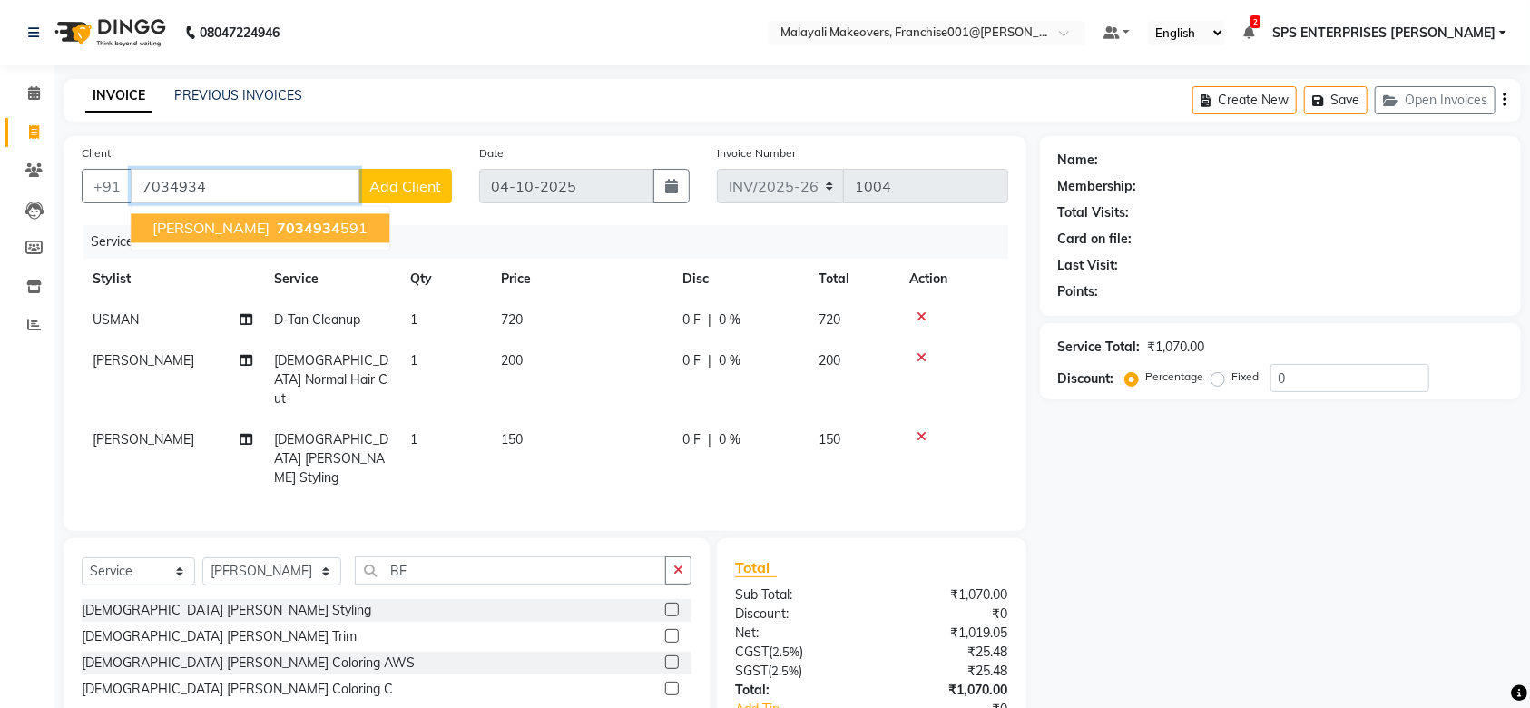
click at [309, 233] on button "abhilash 7034934 591" at bounding box center [260, 228] width 259 height 29
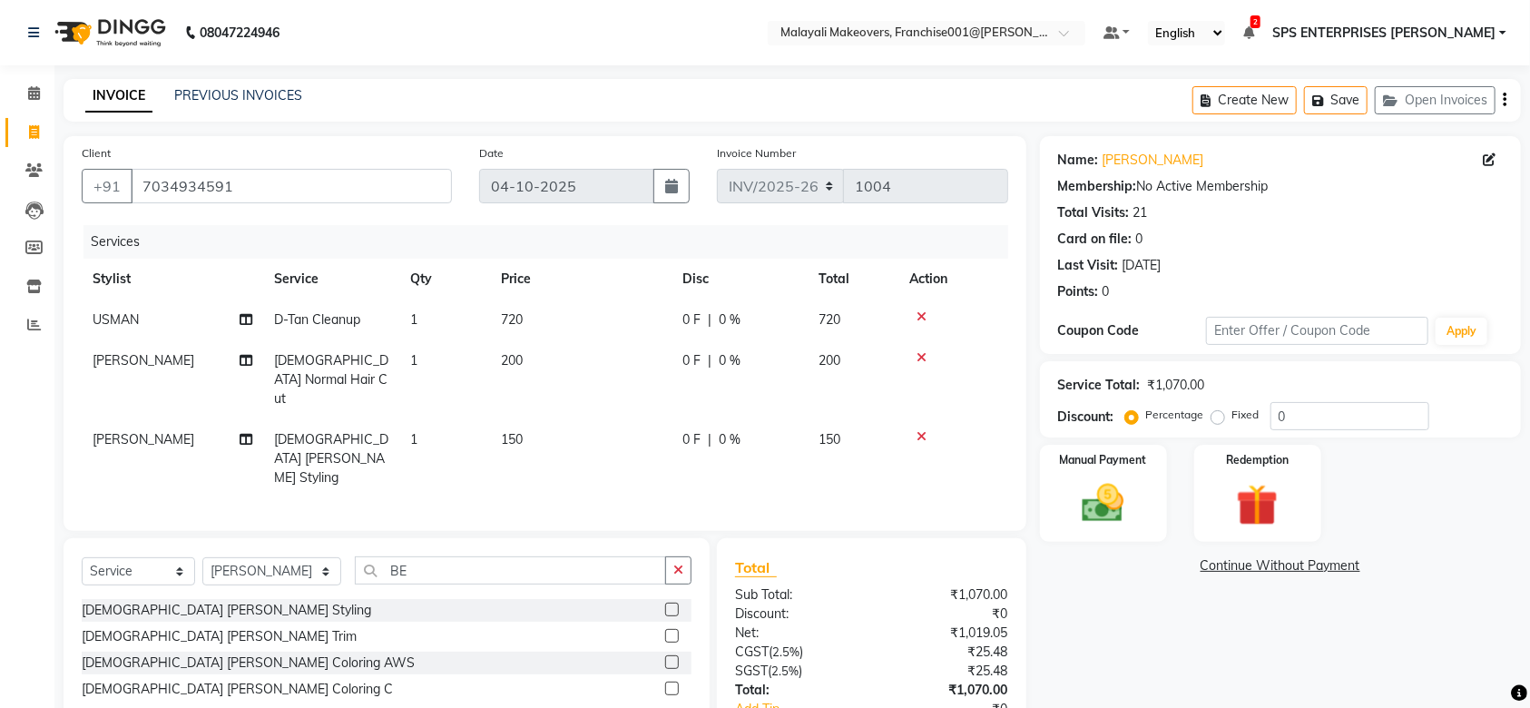
click at [753, 360] on div "0 F | 0 %" at bounding box center [740, 360] width 114 height 19
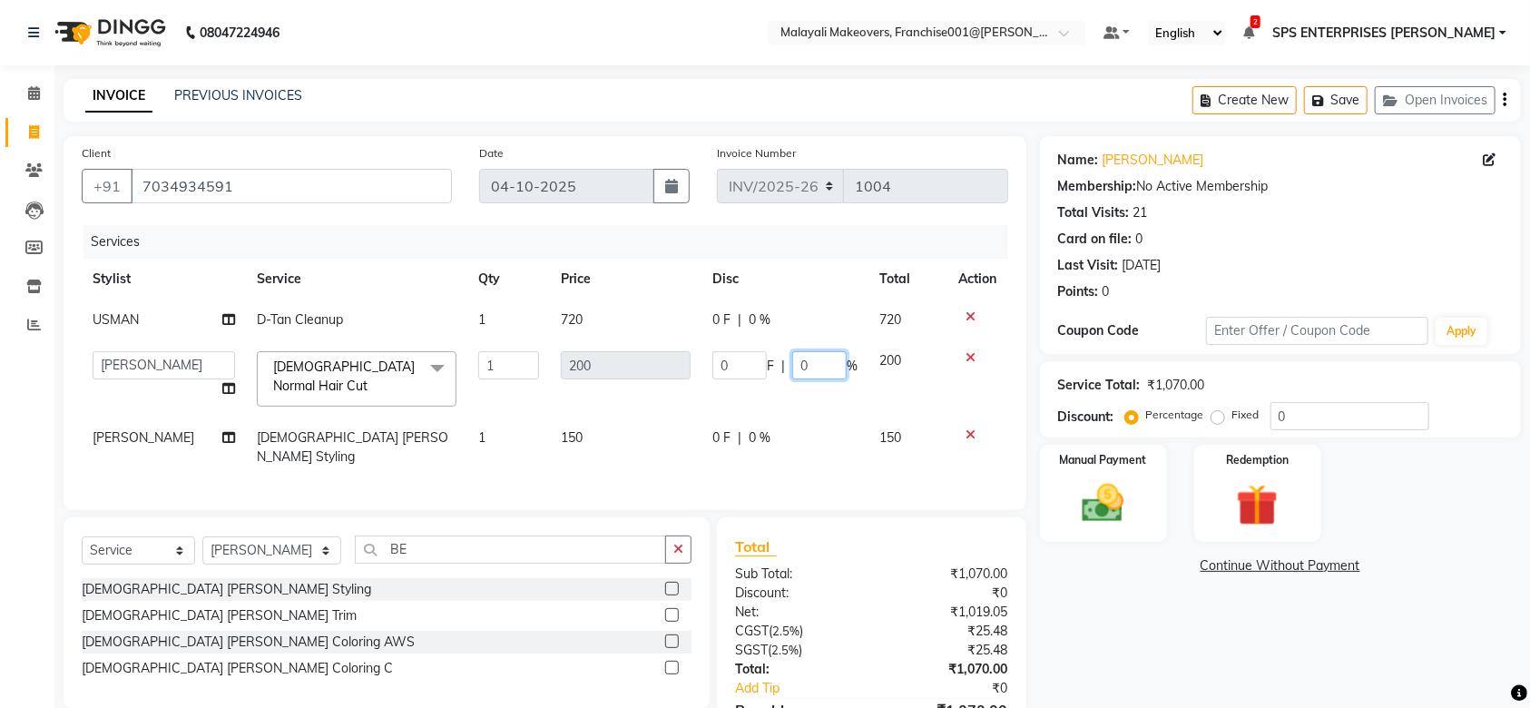
click at [810, 364] on input "0" at bounding box center [819, 365] width 54 height 28
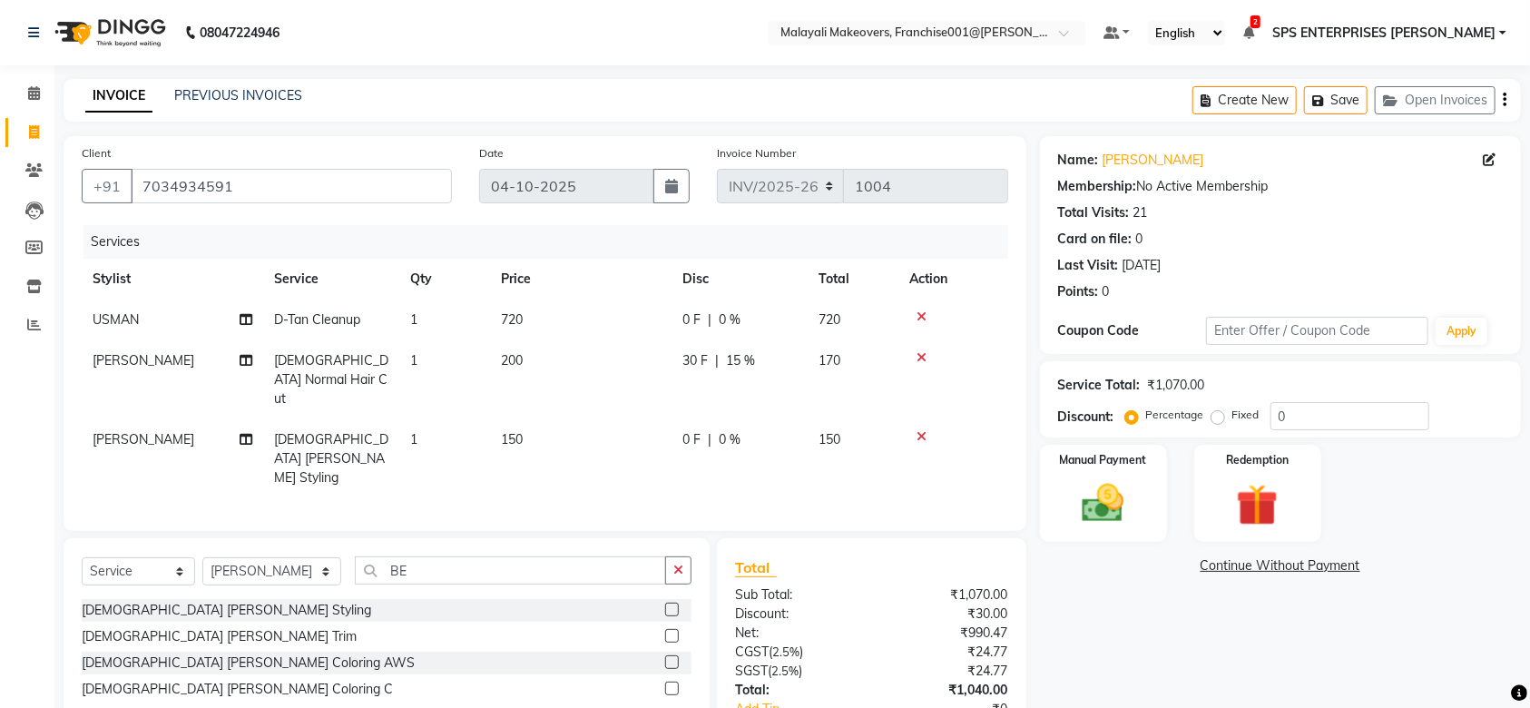
click at [747, 419] on td "0 F | 0 %" at bounding box center [740, 458] width 136 height 79
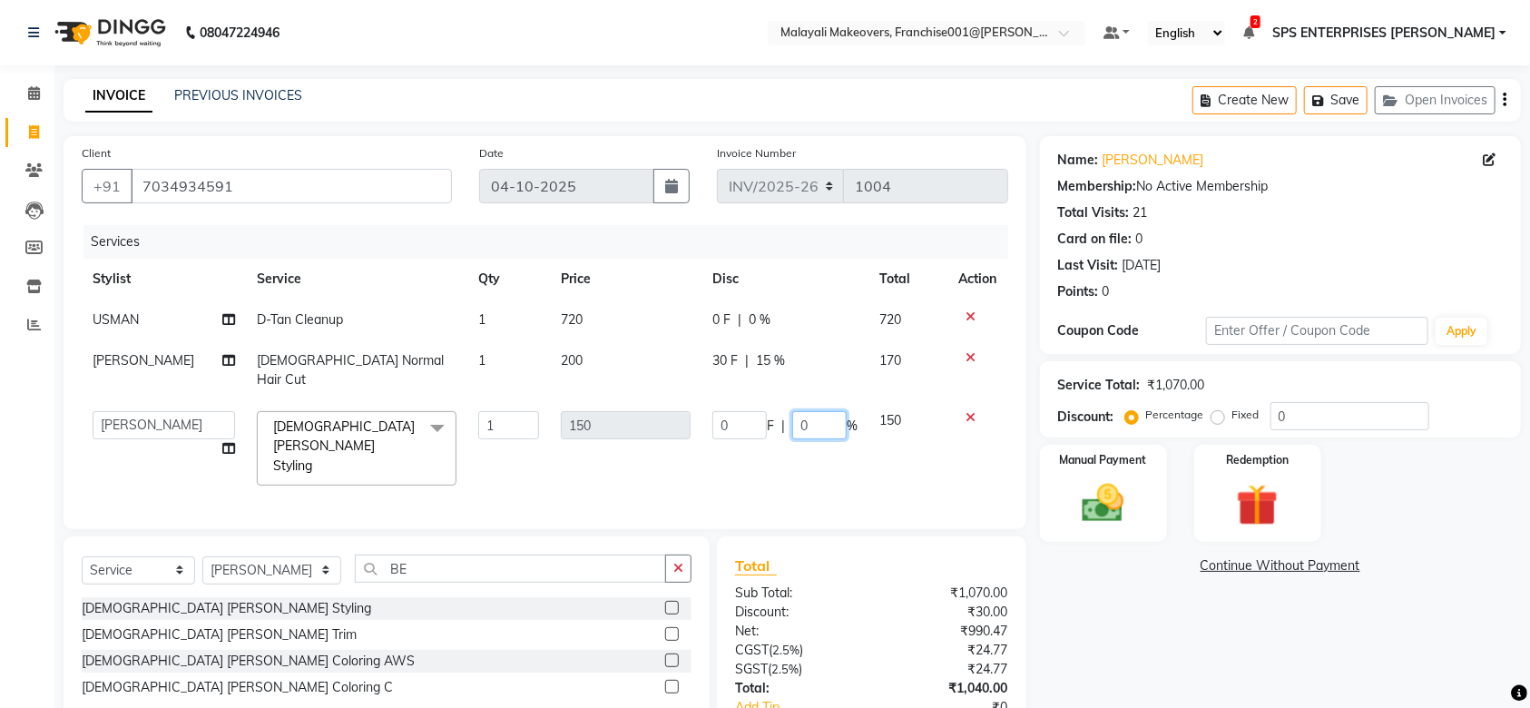
click at [821, 411] on input "0" at bounding box center [819, 425] width 54 height 28
click at [1122, 635] on div "Name: Abhilash Membership: No Active Membership Total Visits: 21 Card on file: …" at bounding box center [1287, 469] width 495 height 667
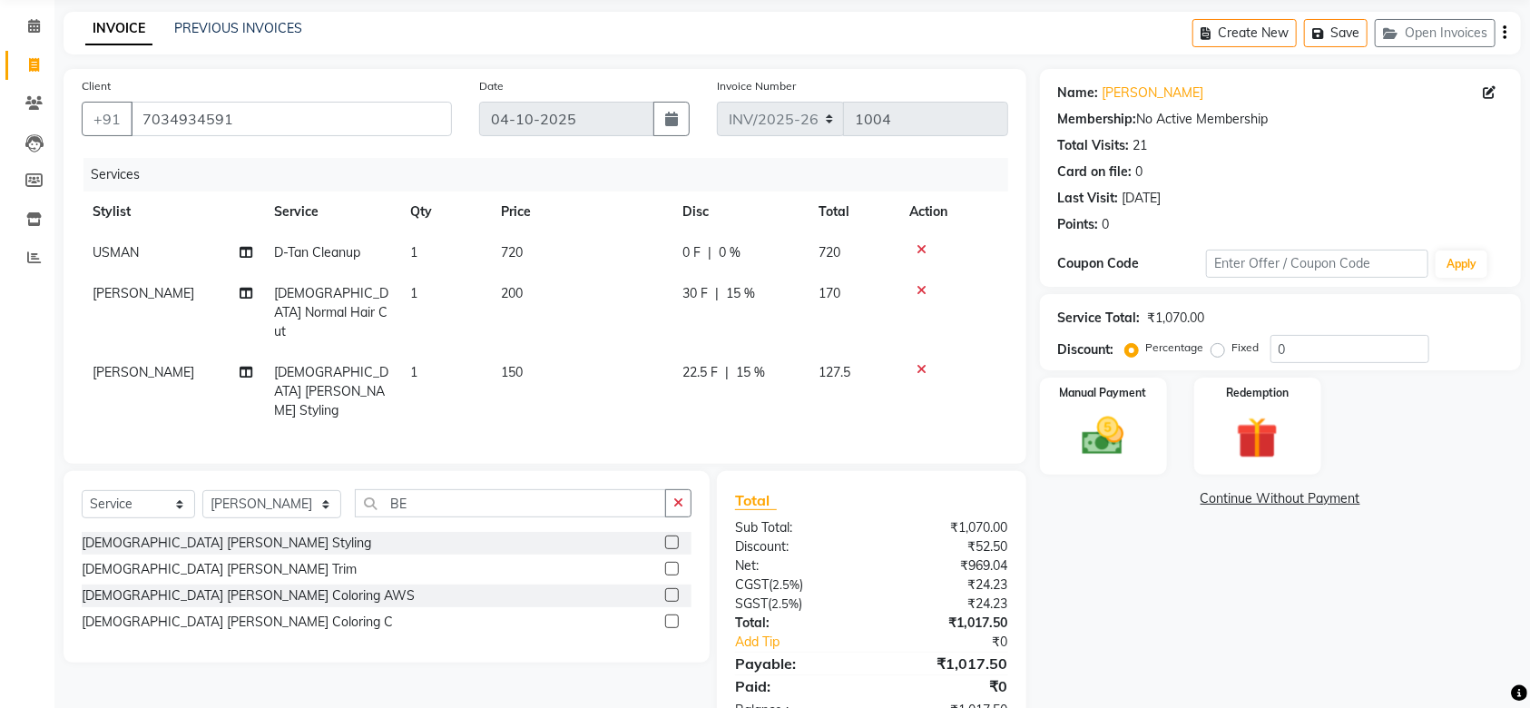
scroll to position [104, 0]
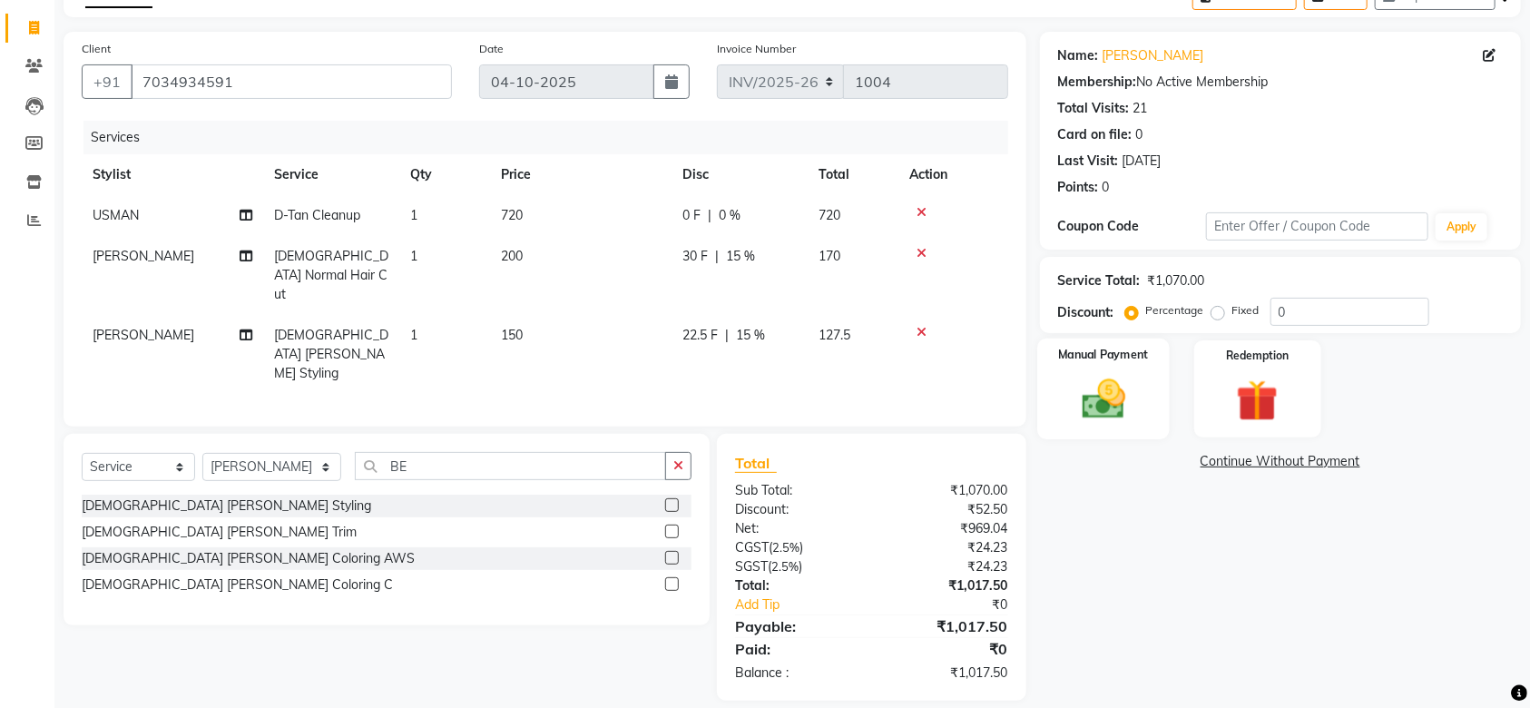
click at [1124, 350] on label "Manual Payment" at bounding box center [1103, 354] width 91 height 17
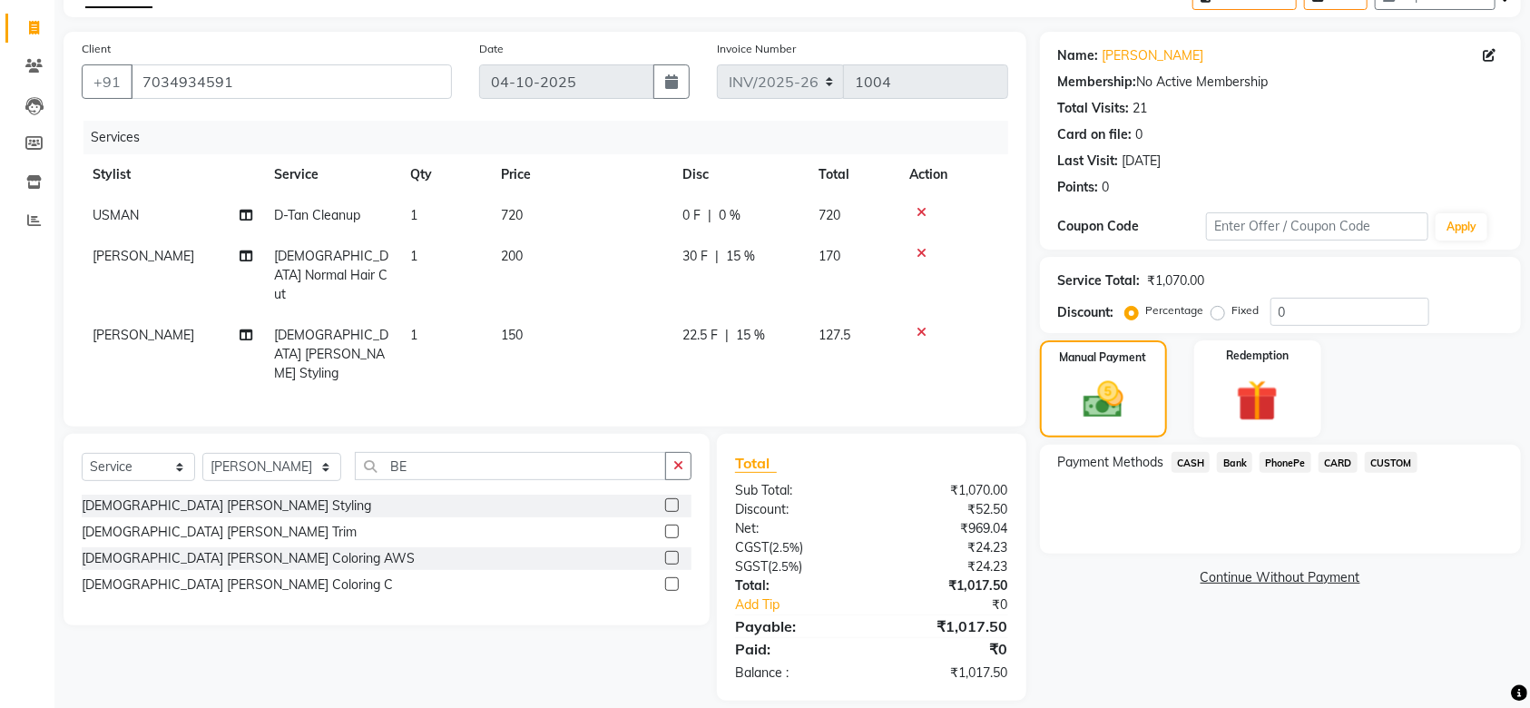
click at [1291, 462] on span "PhonePe" at bounding box center [1286, 462] width 52 height 21
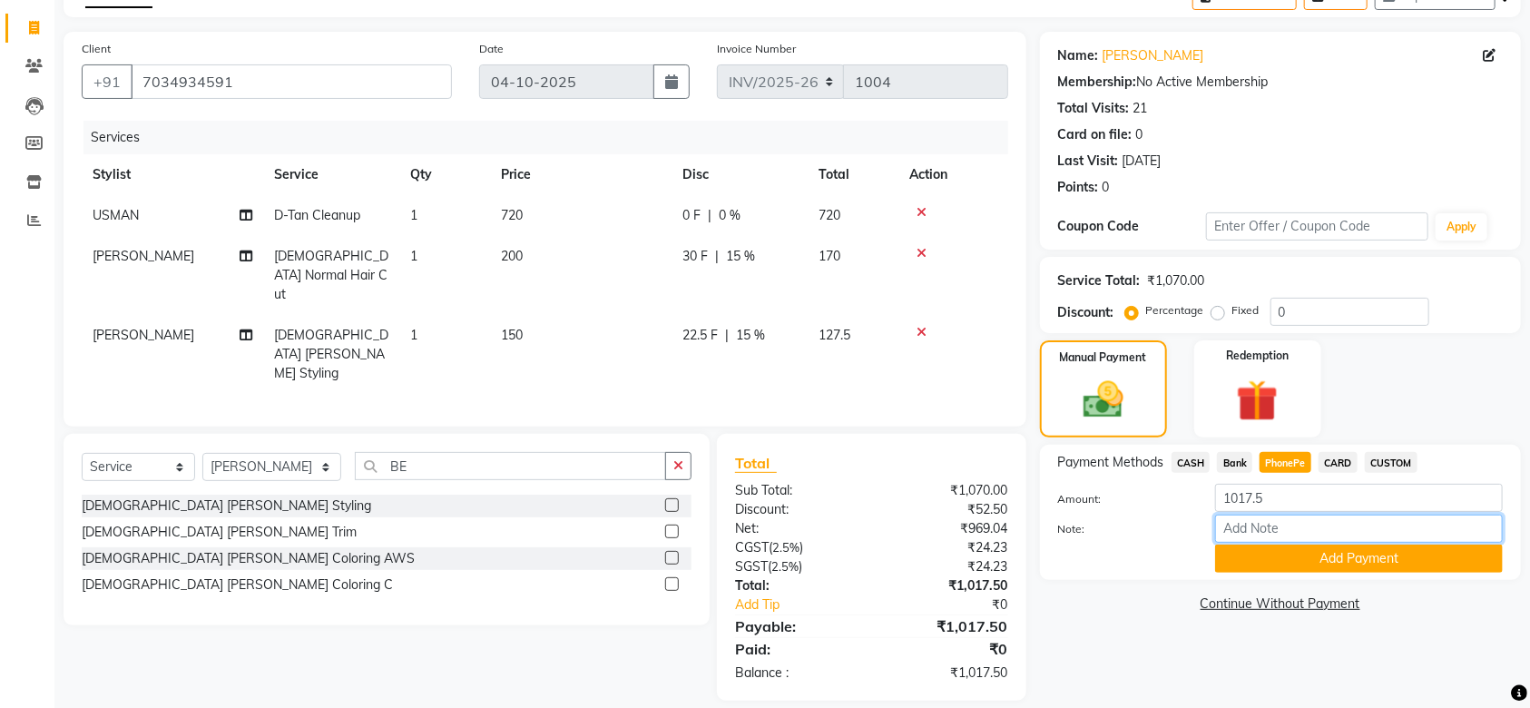
click at [1291, 527] on input "Note:" at bounding box center [1359, 529] width 288 height 28
click at [1375, 572] on button "Add Payment" at bounding box center [1359, 559] width 288 height 28
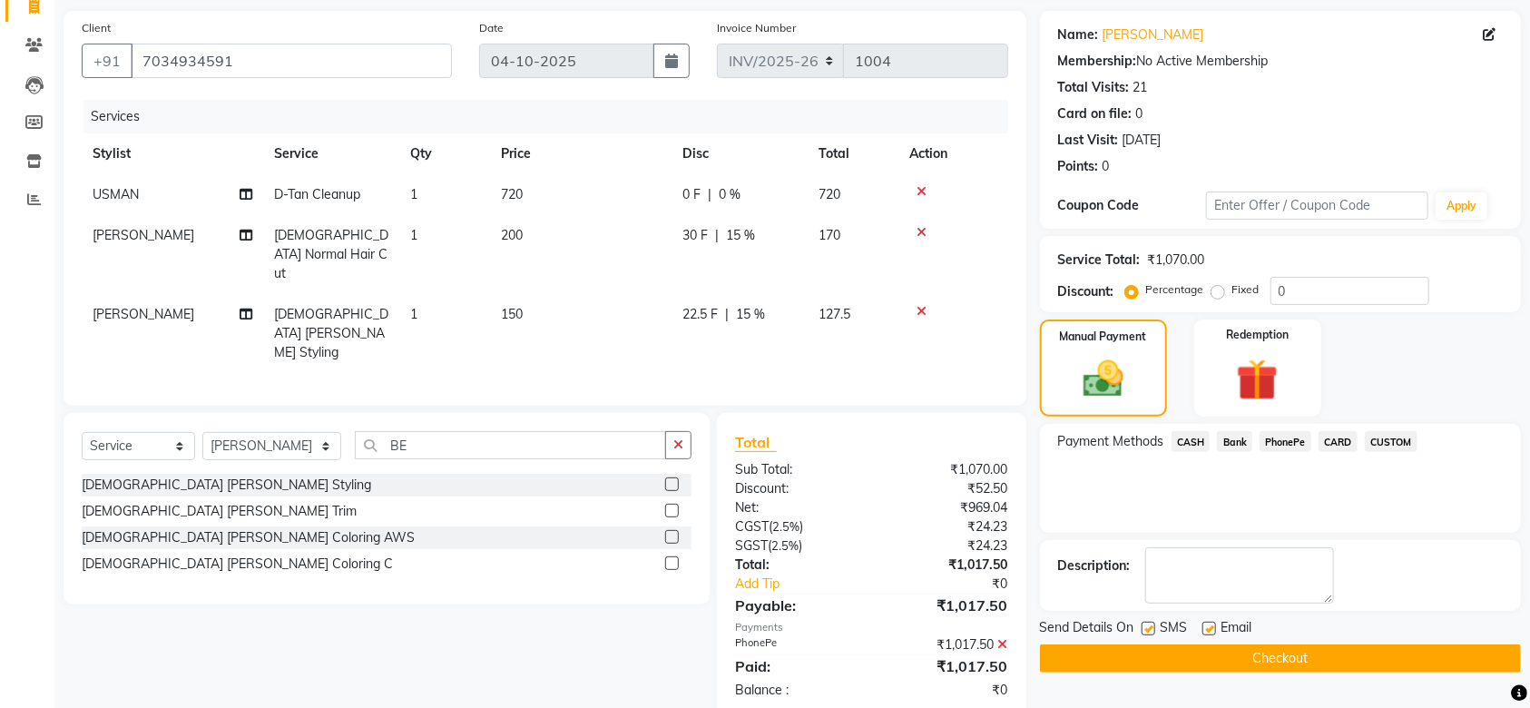
scroll to position [142, 0]
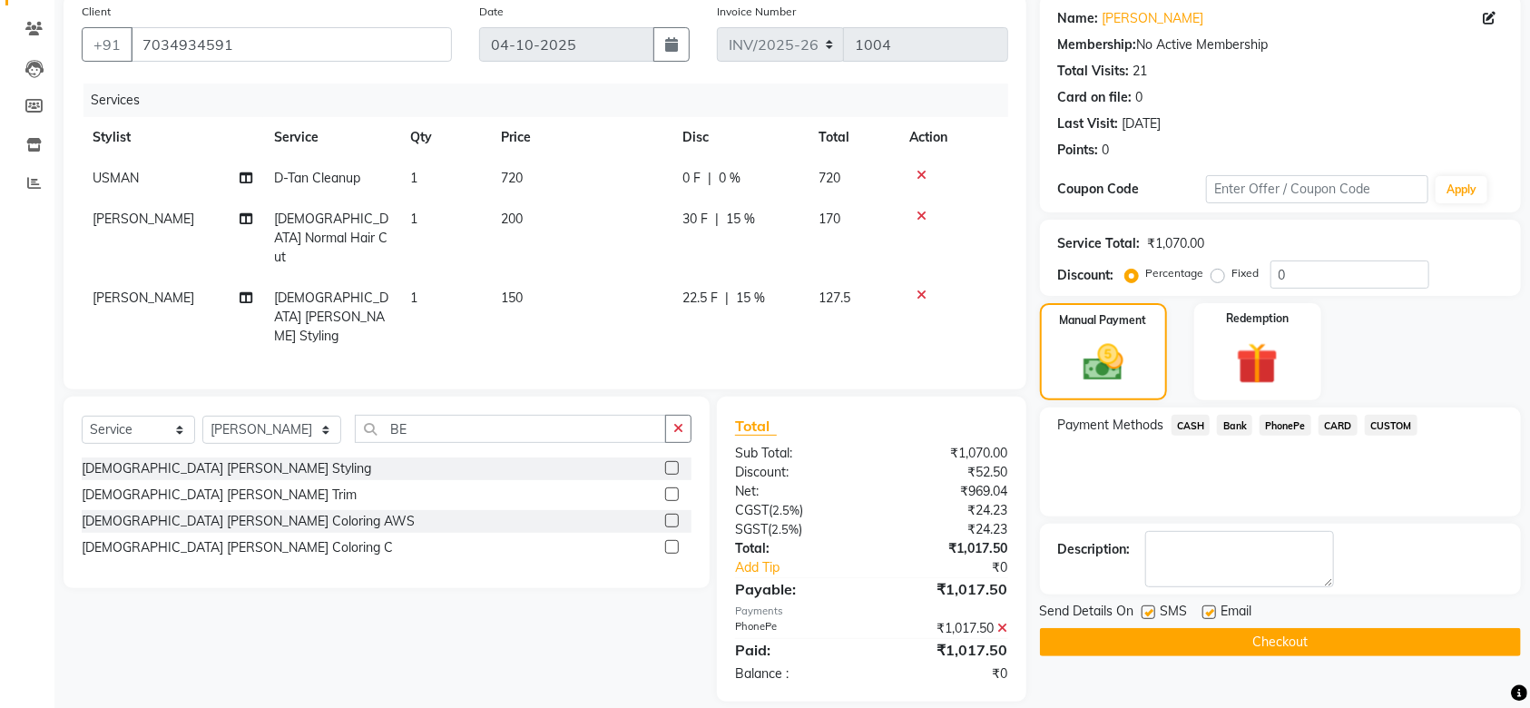
click at [1323, 652] on button "Checkout" at bounding box center [1280, 642] width 481 height 28
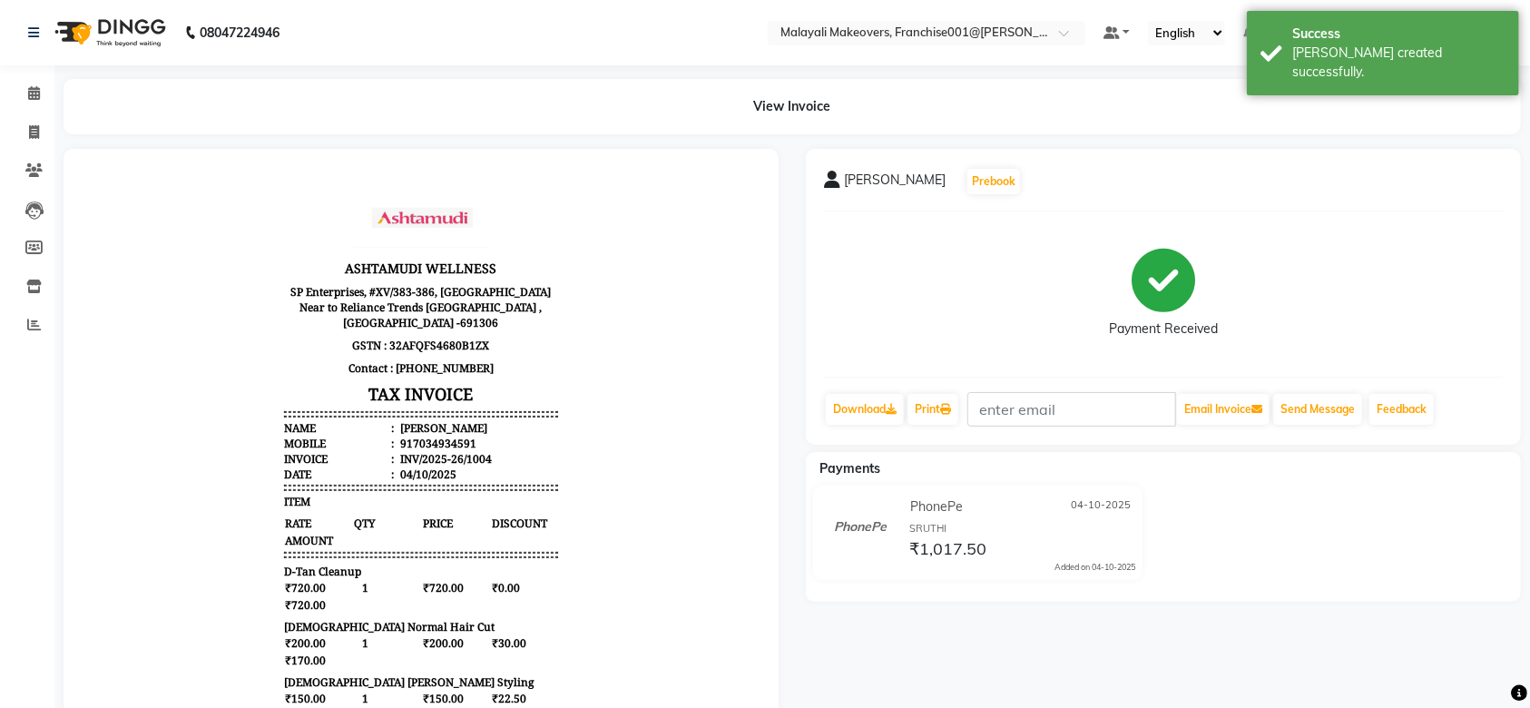
click at [32, 77] on li "Calendar" at bounding box center [27, 93] width 54 height 39
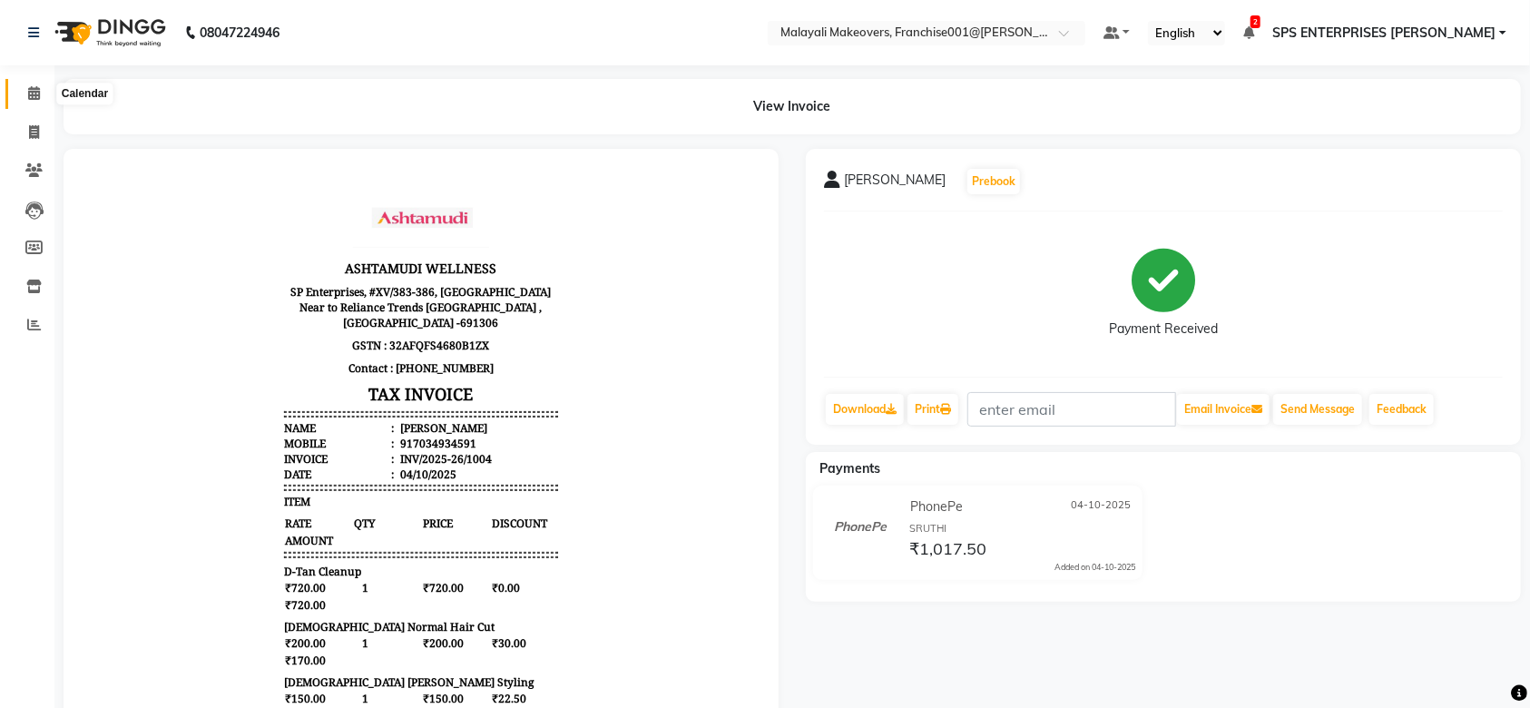
click at [37, 93] on icon at bounding box center [34, 93] width 12 height 14
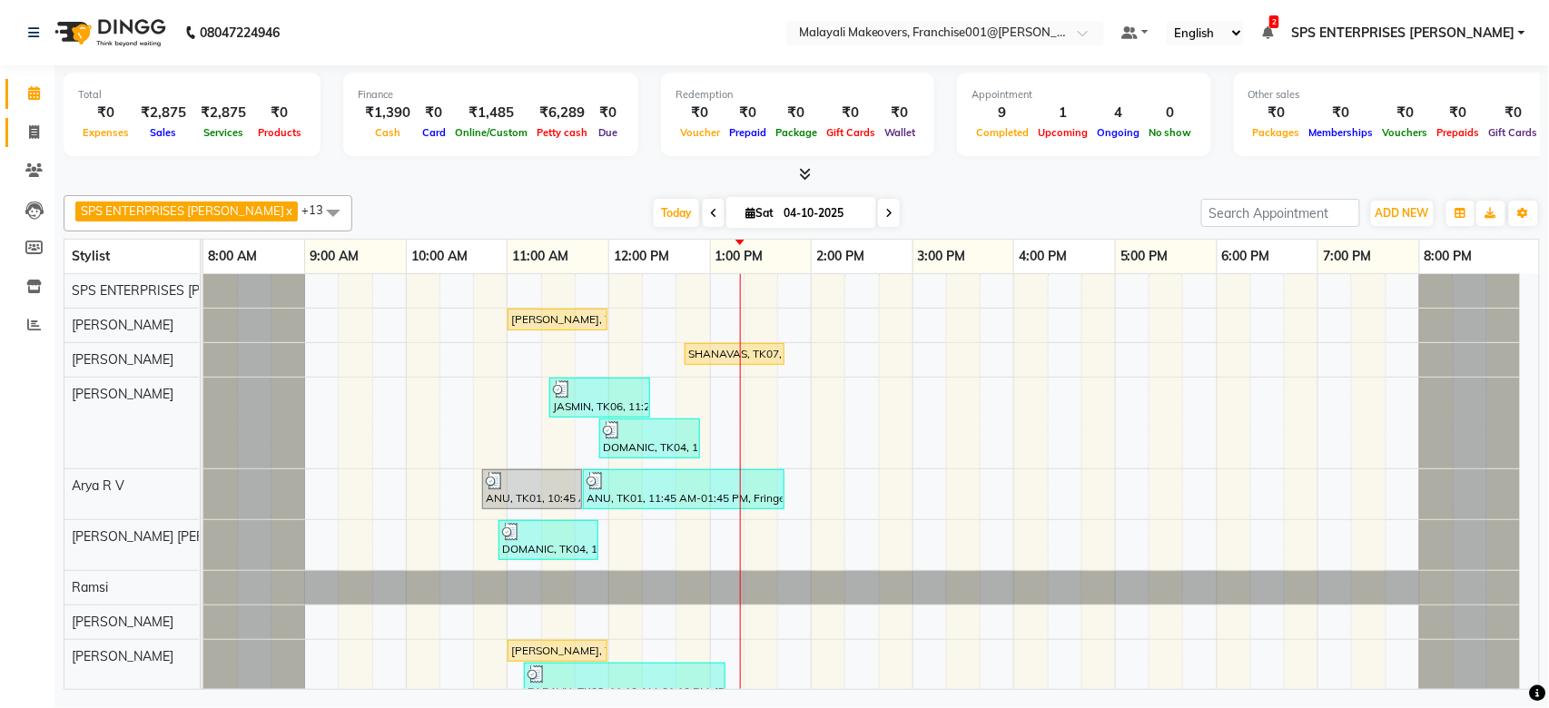
click at [35, 142] on span at bounding box center [34, 133] width 32 height 21
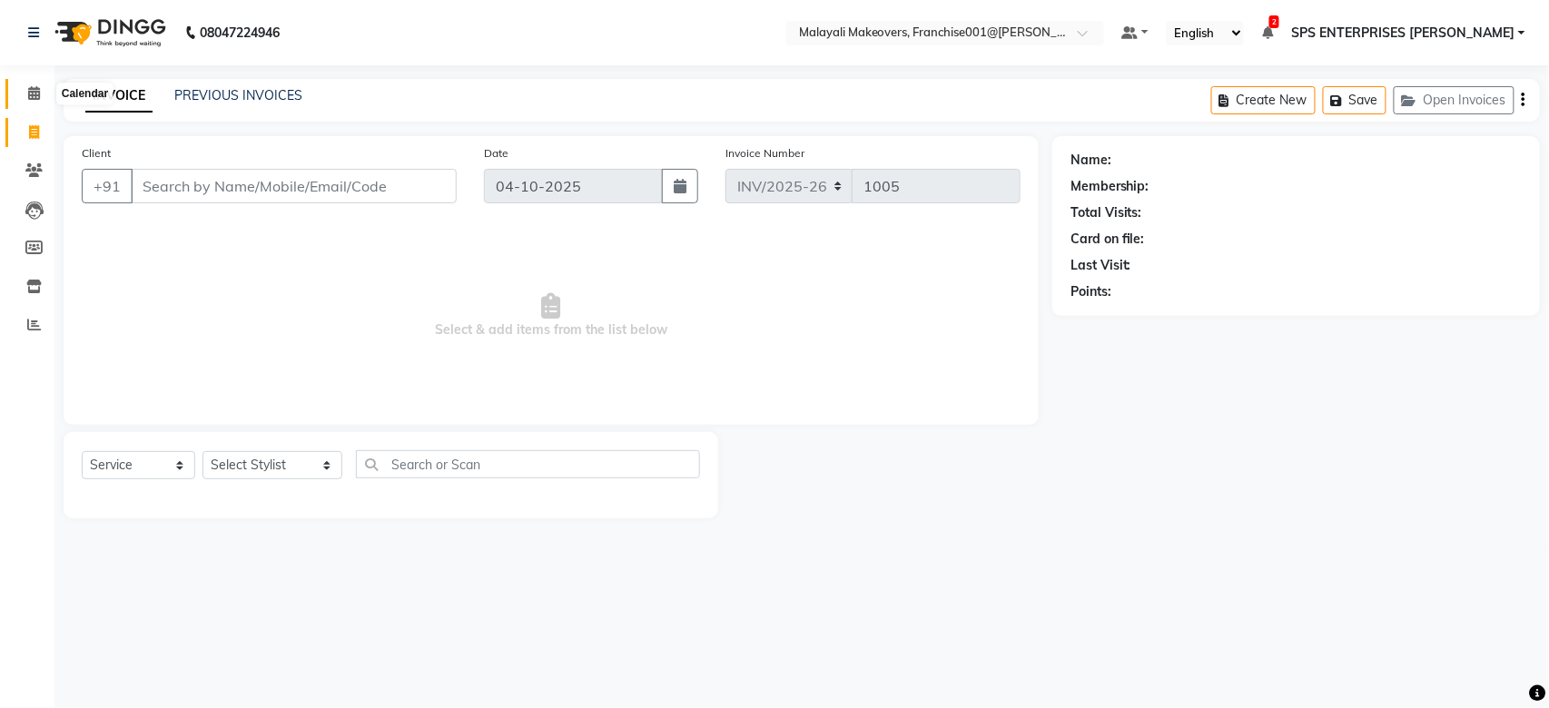
click at [35, 93] on icon at bounding box center [34, 93] width 12 height 14
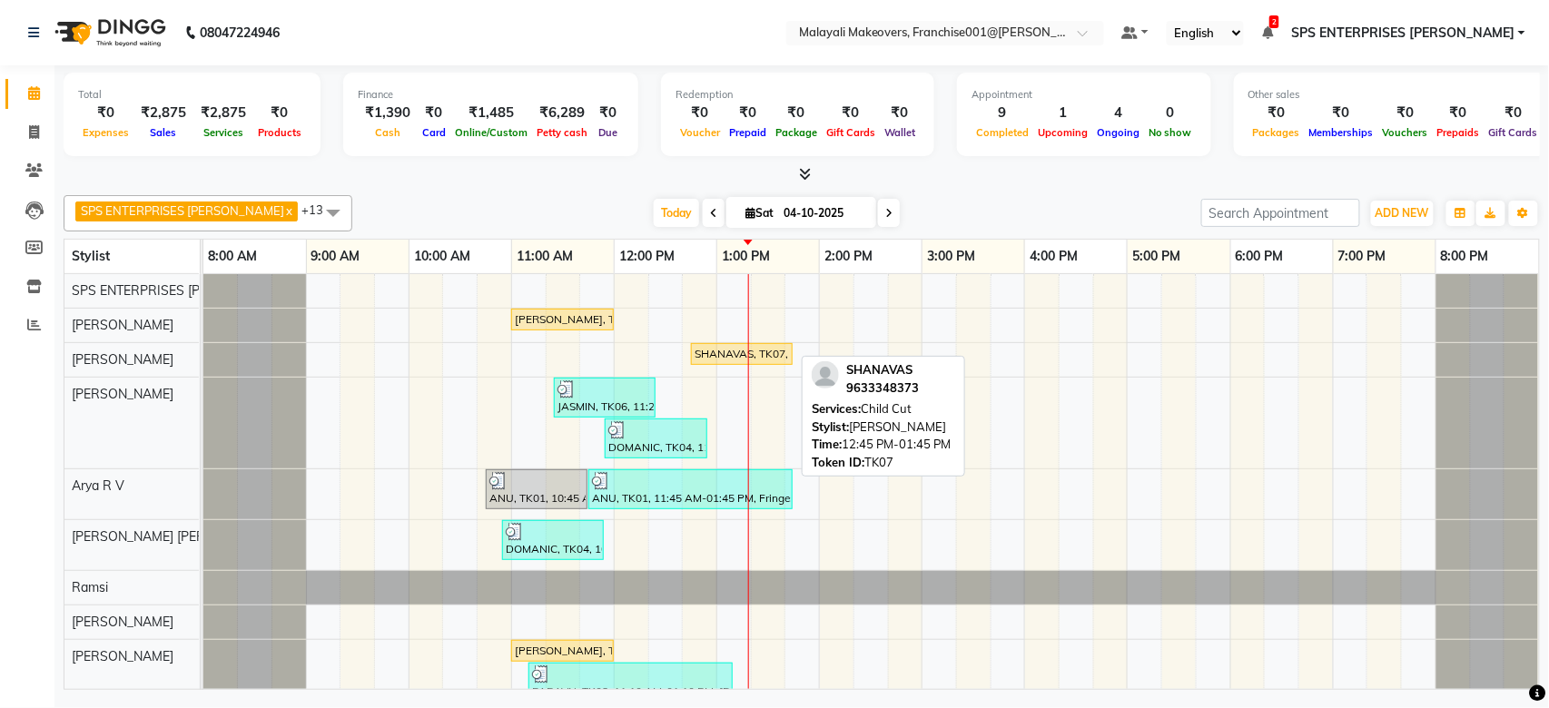
click at [730, 349] on div "SHANAVAS, TK07, 12:45 PM-01:45 PM, Child Cut" at bounding box center [742, 354] width 98 height 16
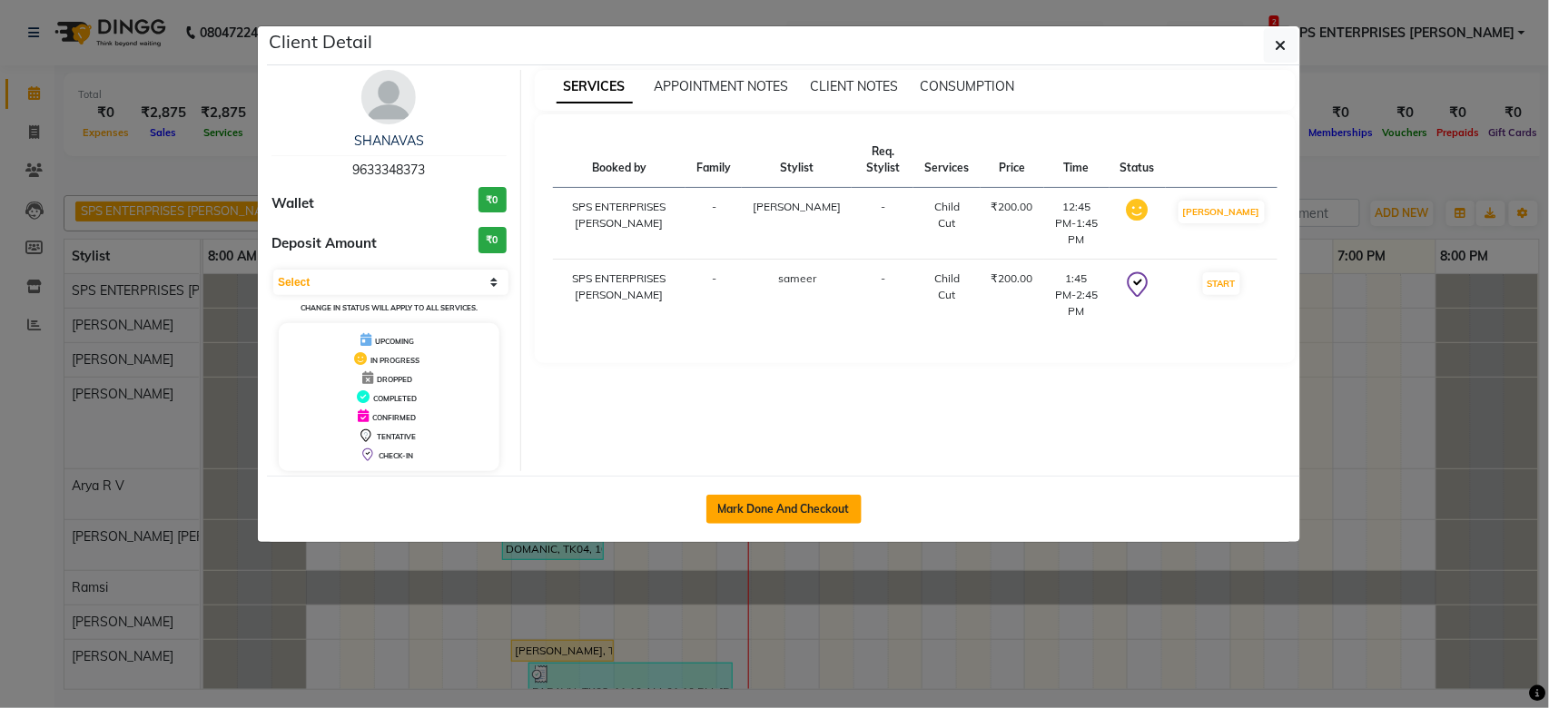
click at [733, 521] on button "Mark Done And Checkout" at bounding box center [783, 509] width 155 height 29
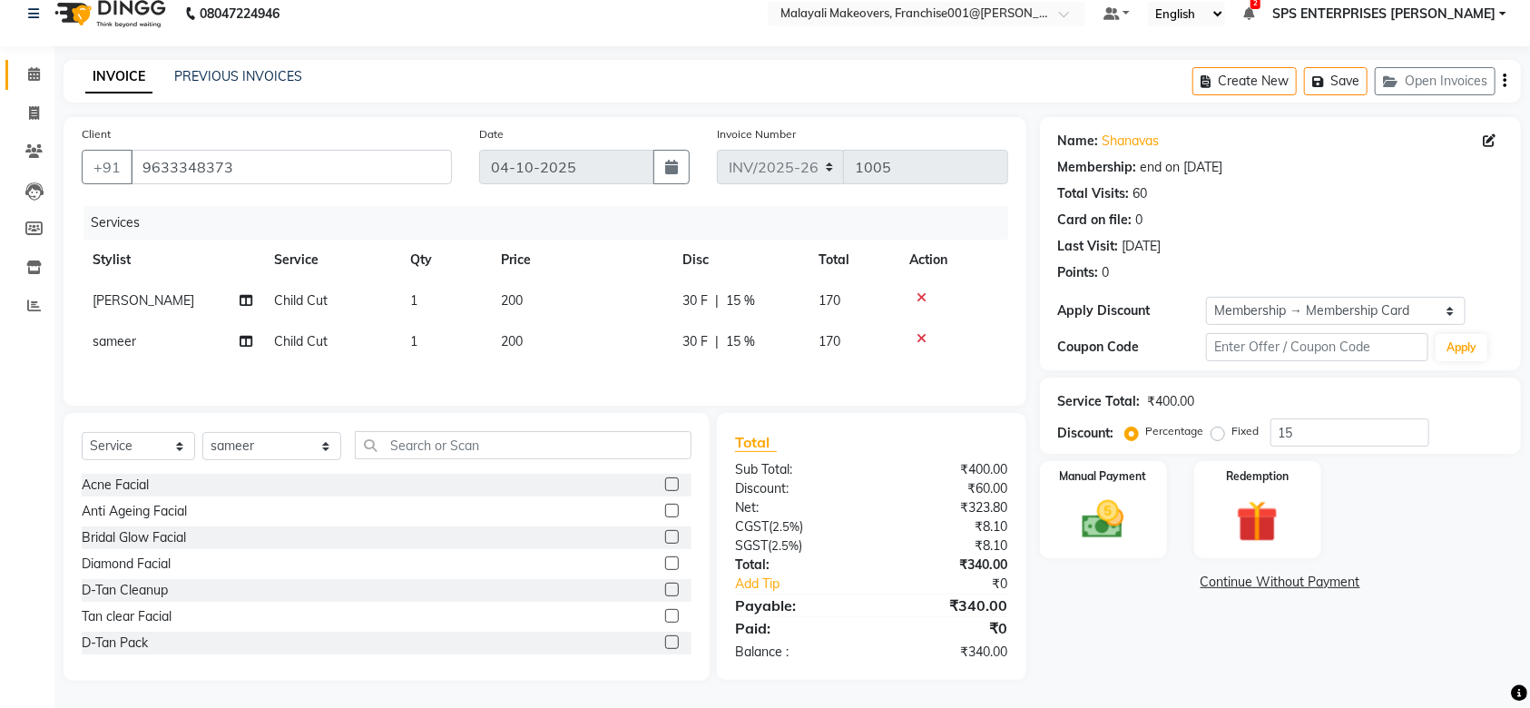
scroll to position [25, 0]
click at [1125, 558] on div "Name: Shanavas Membership: end on 14-02-2026 Total Visits: 60 Card on file: 0 L…" at bounding box center [1287, 399] width 495 height 564
click at [1125, 495] on img at bounding box center [1103, 520] width 71 height 50
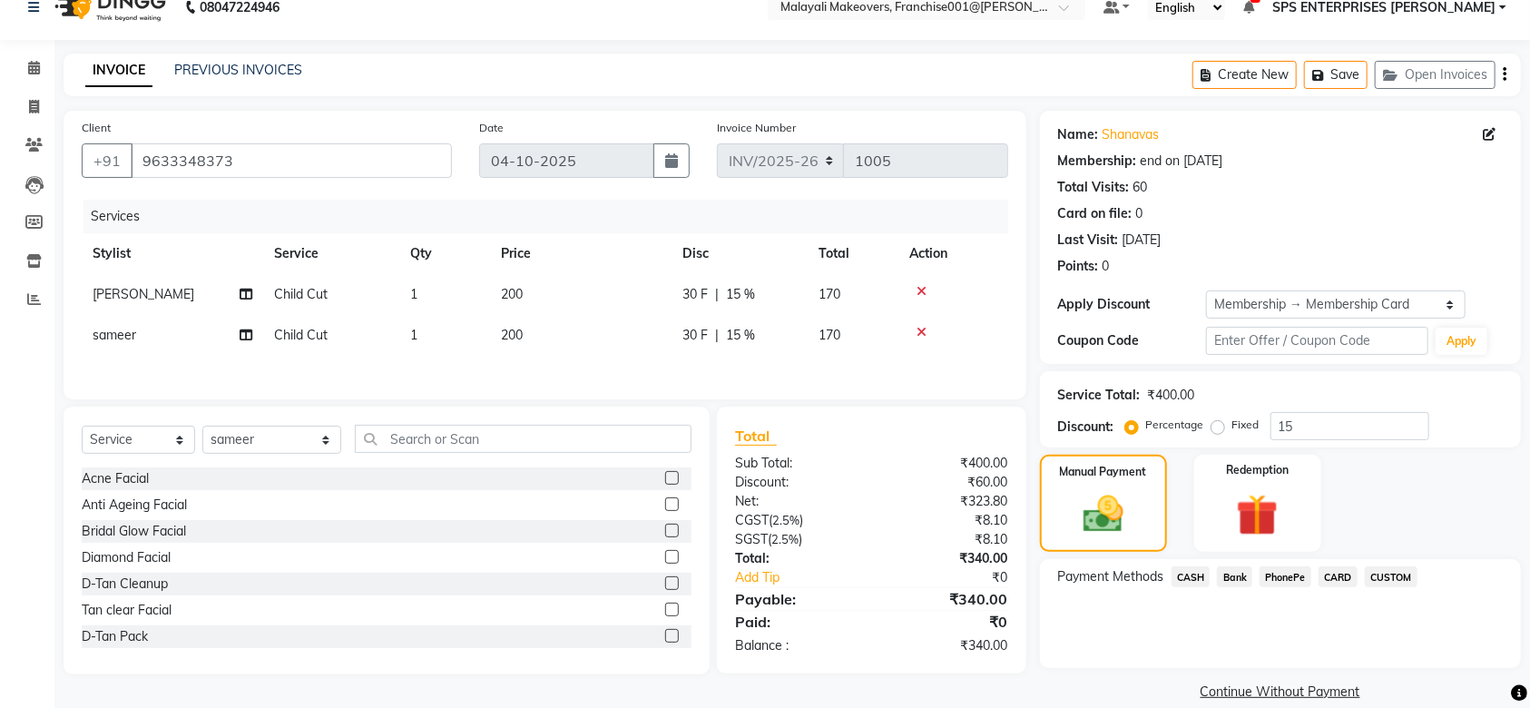
click at [1351, 579] on span "CARD" at bounding box center [1338, 576] width 39 height 21
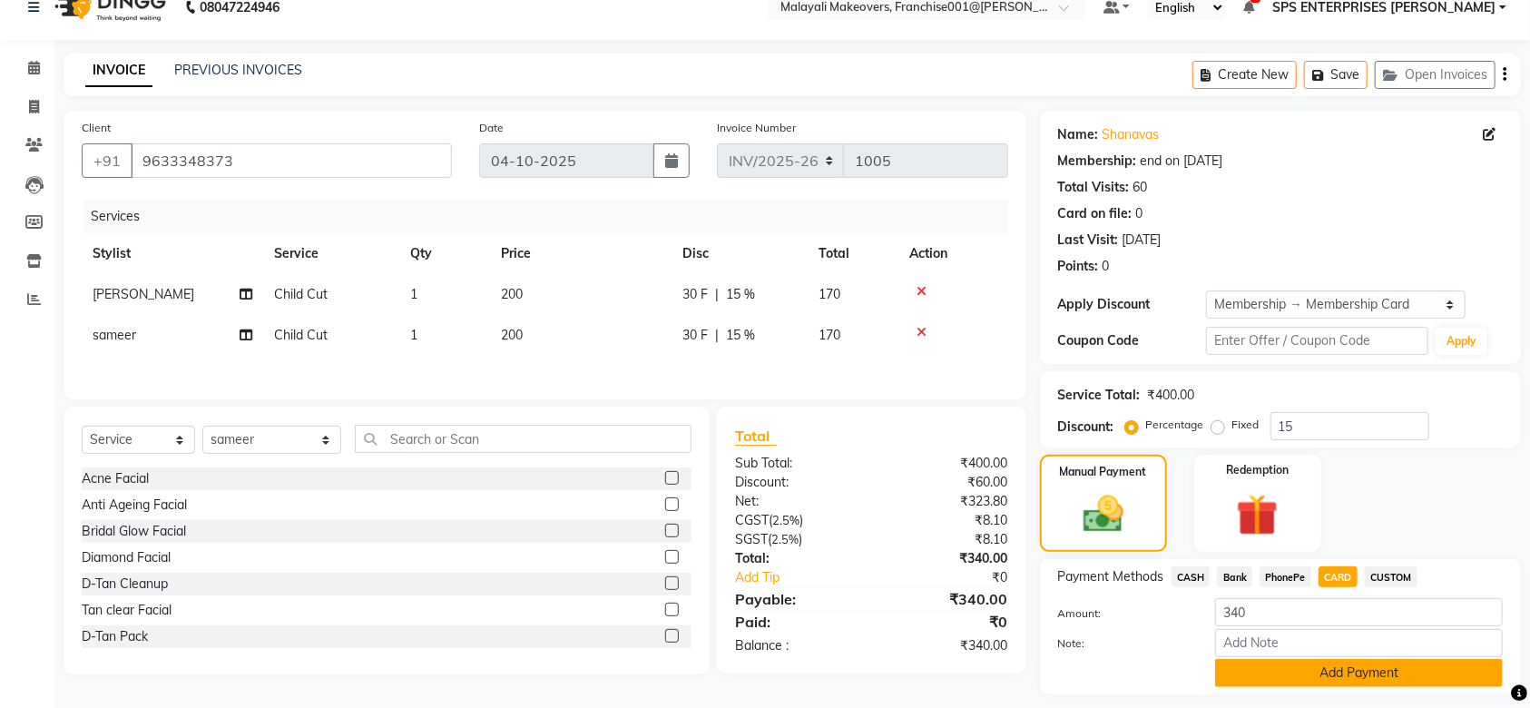
click at [1316, 662] on button "Add Payment" at bounding box center [1359, 673] width 288 height 28
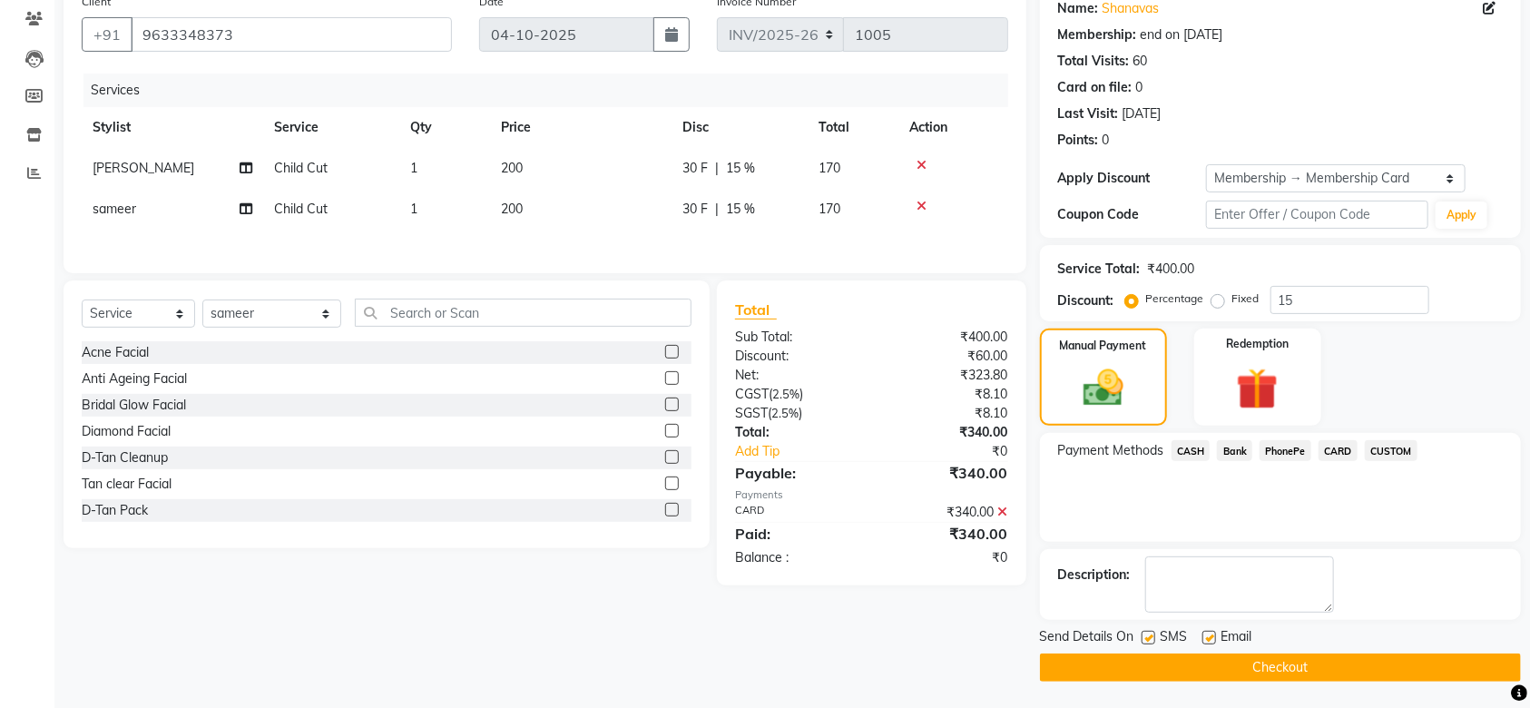
scroll to position [153, 0]
click at [1257, 656] on button "Checkout" at bounding box center [1280, 667] width 481 height 28
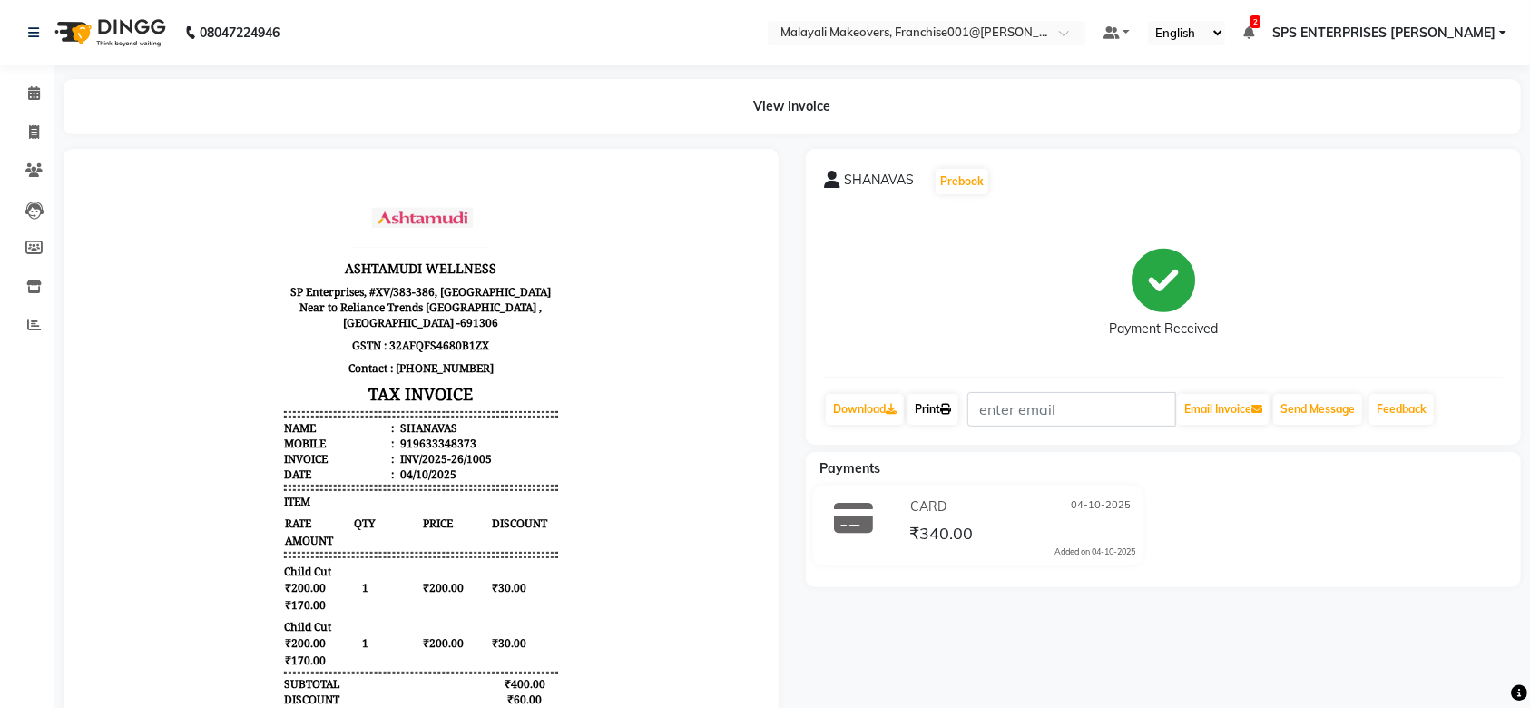
click at [942, 407] on link "Print" at bounding box center [933, 409] width 51 height 31
drag, startPoint x: 380, startPoint y: 418, endPoint x: 534, endPoint y: 420, distance: 153.4
click at [534, 435] on li "Mobile : 919633348373" at bounding box center [420, 442] width 274 height 15
copy div "919633348373"
click at [29, 93] on icon at bounding box center [34, 93] width 12 height 14
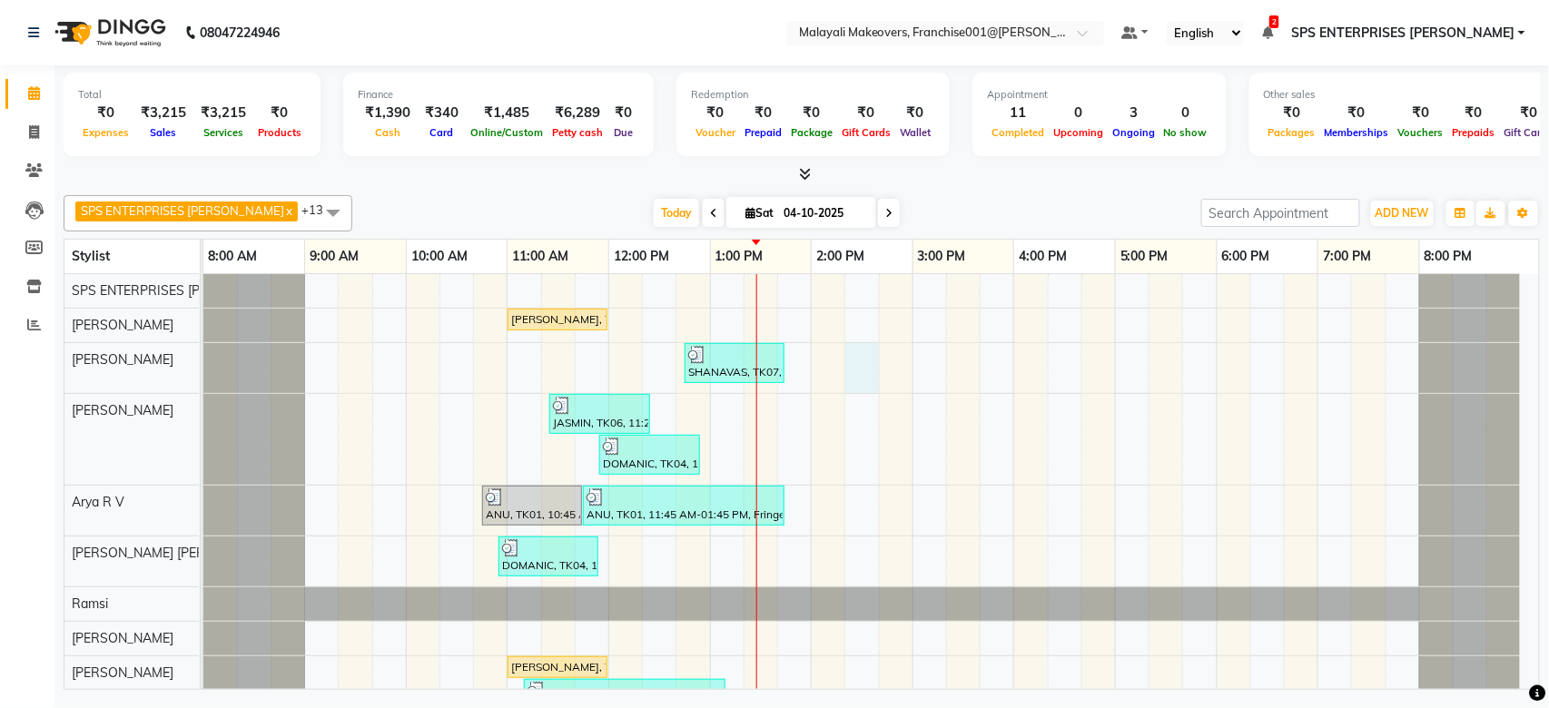
click at [850, 372] on div "MEENU, TK02, 11:00 AM-12:00 PM, Hydra Brightening Facial SHANAVAS, TK07, 12:45 …" at bounding box center [870, 615] width 1335 height 683
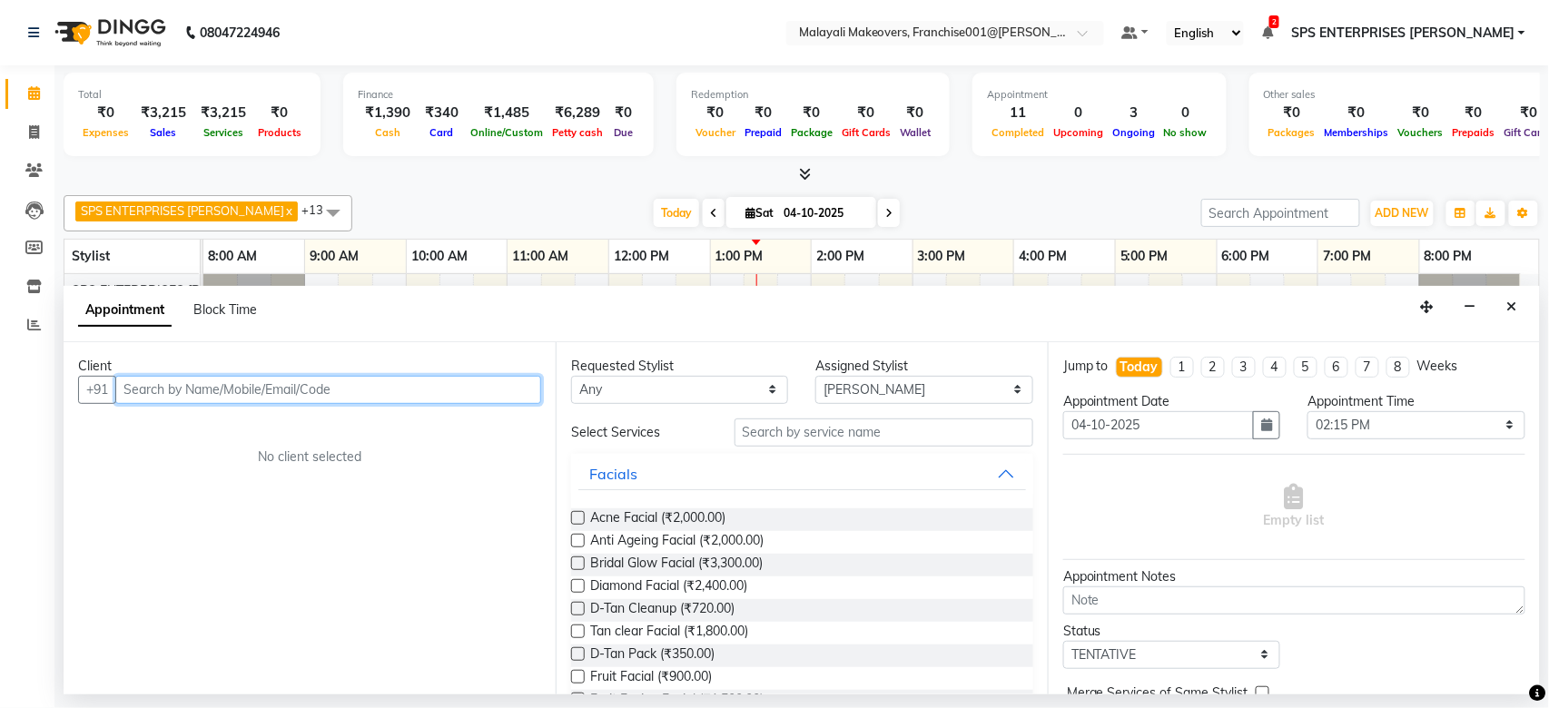
click at [221, 377] on input "text" at bounding box center [328, 390] width 426 height 28
paste input "919633348373"
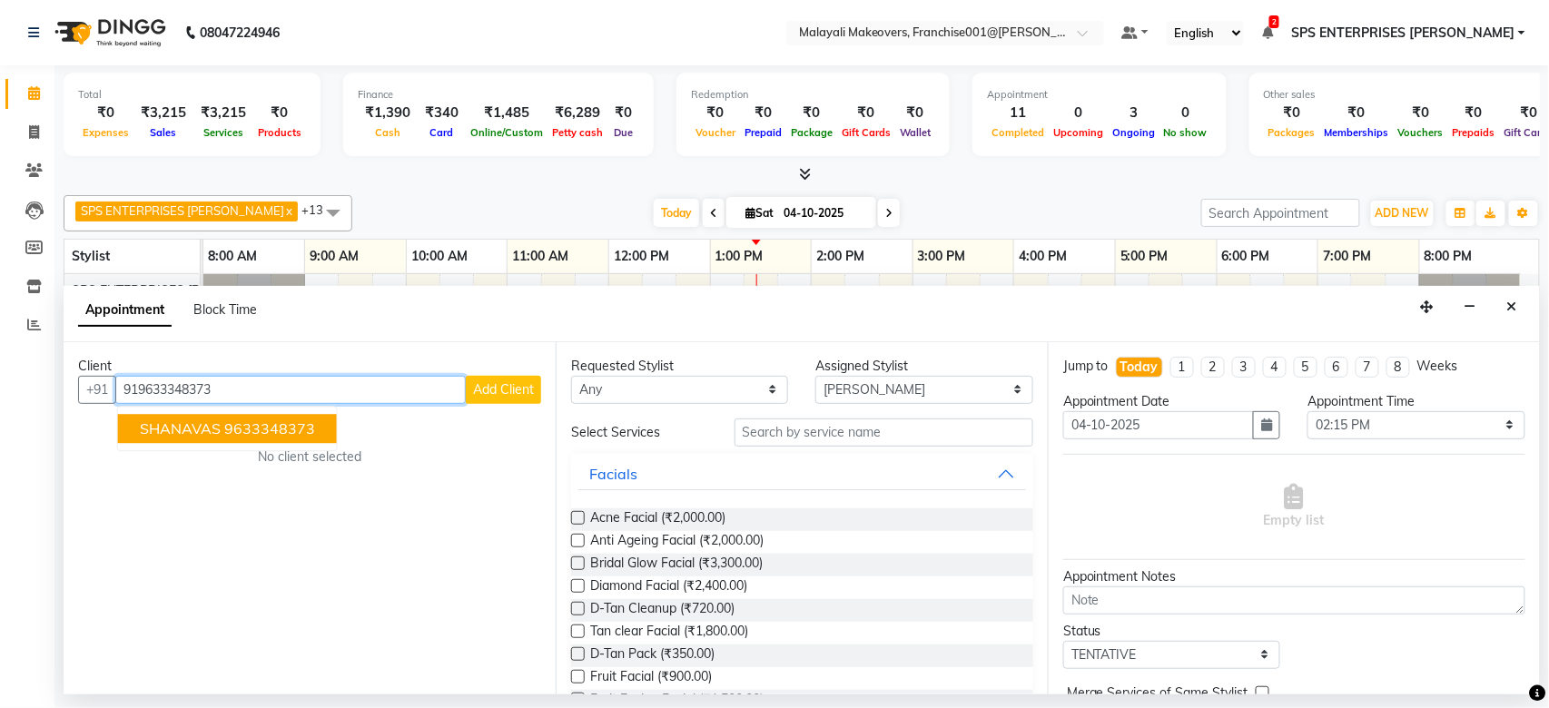
click at [239, 435] on ngb-highlight "9633348373" at bounding box center [269, 428] width 91 height 18
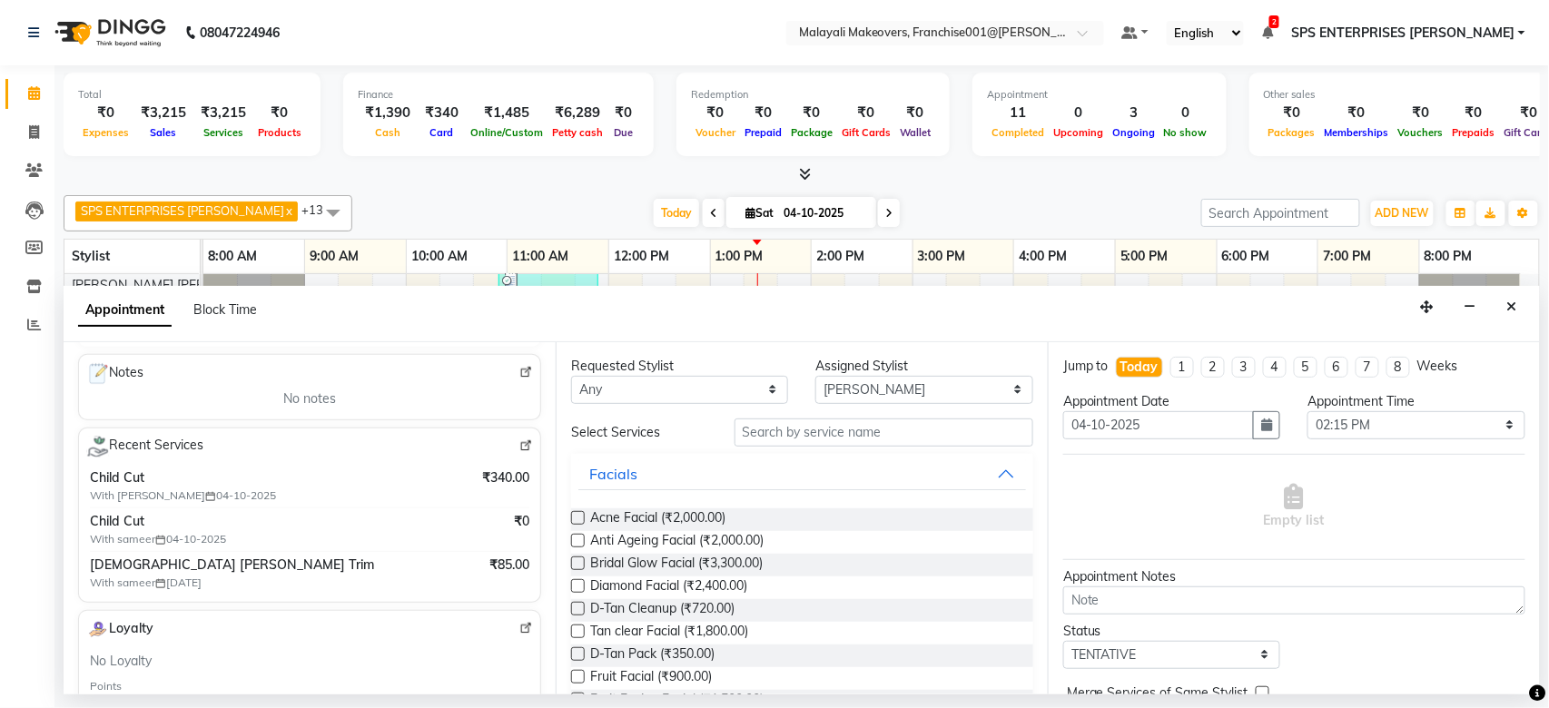
scroll to position [241, 0]
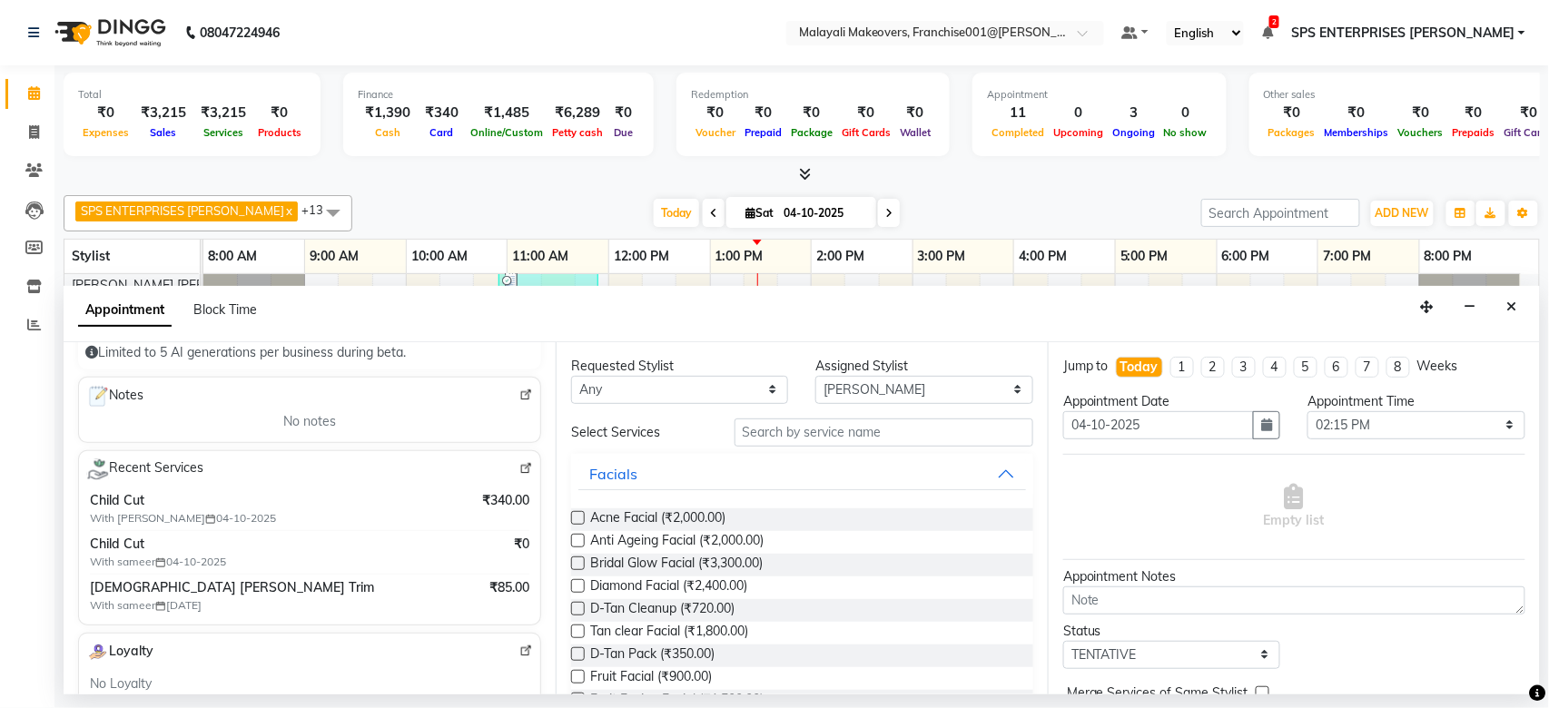
click at [519, 467] on img at bounding box center [526, 469] width 14 height 14
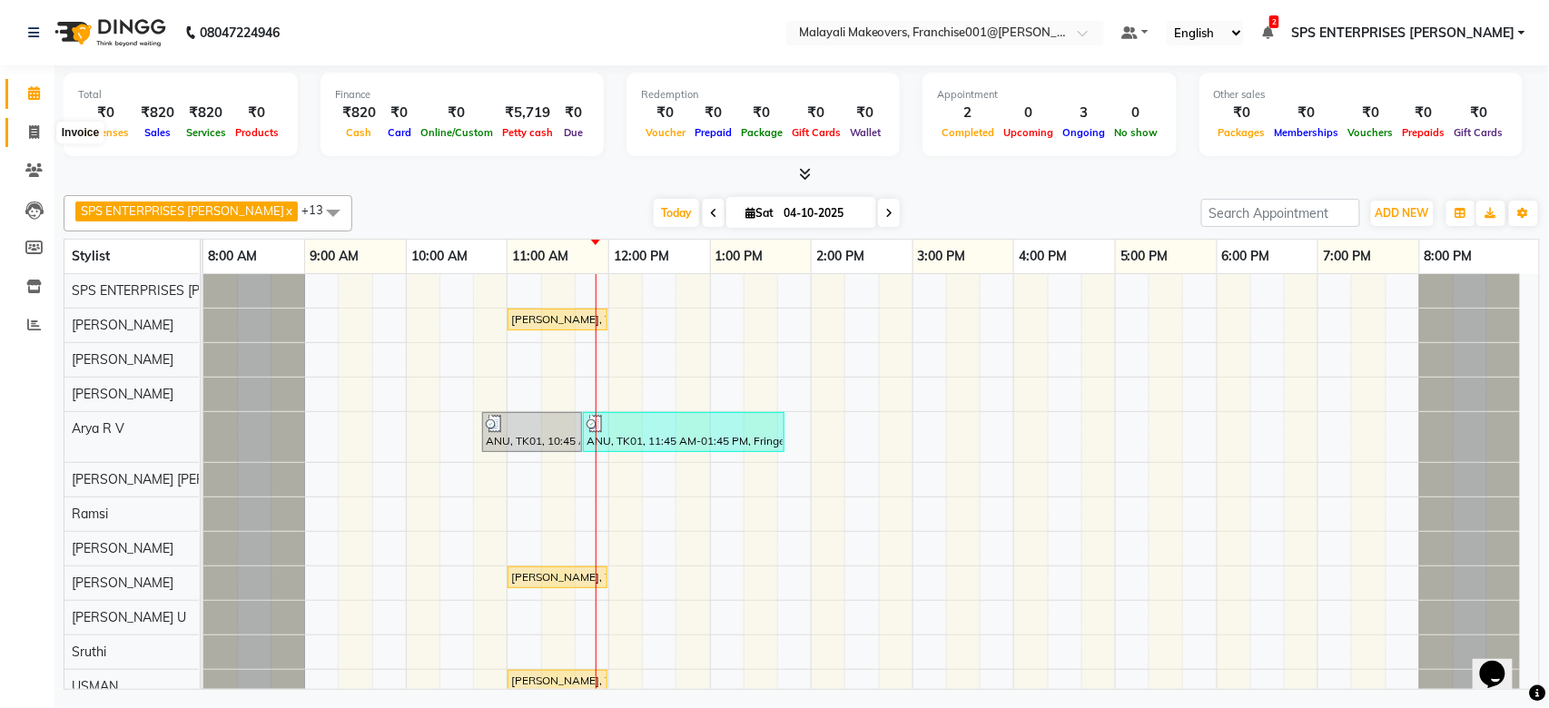
click at [33, 129] on icon at bounding box center [34, 132] width 10 height 14
select select "service"
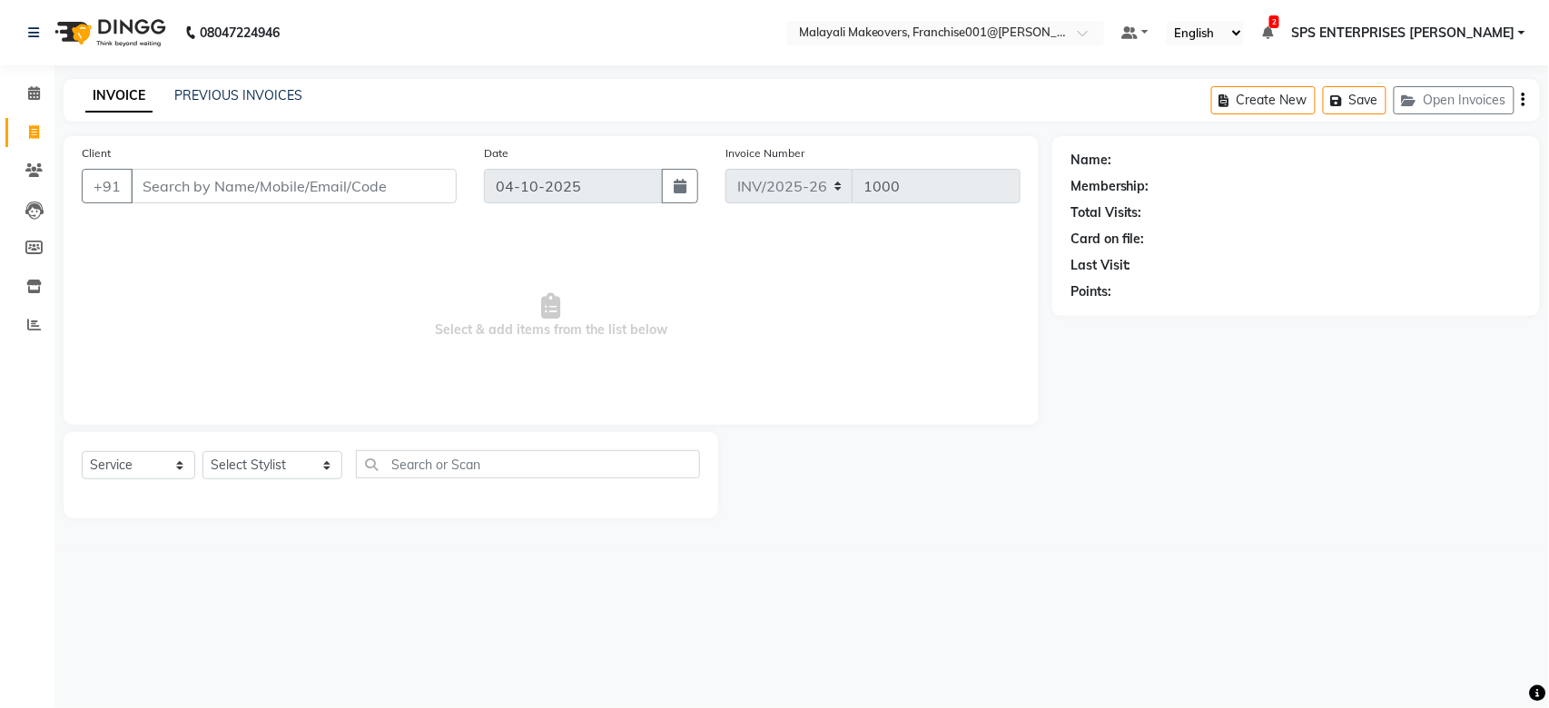
click at [222, 188] on input "Client" at bounding box center [294, 186] width 326 height 34
drag, startPoint x: 233, startPoint y: 188, endPoint x: 108, endPoint y: 194, distance: 125.4
click at [108, 194] on div "+91 9282595029 Add Client" at bounding box center [269, 186] width 375 height 34
type input "9282595029"
click at [390, 270] on span "Select & add items from the list below" at bounding box center [551, 316] width 939 height 182
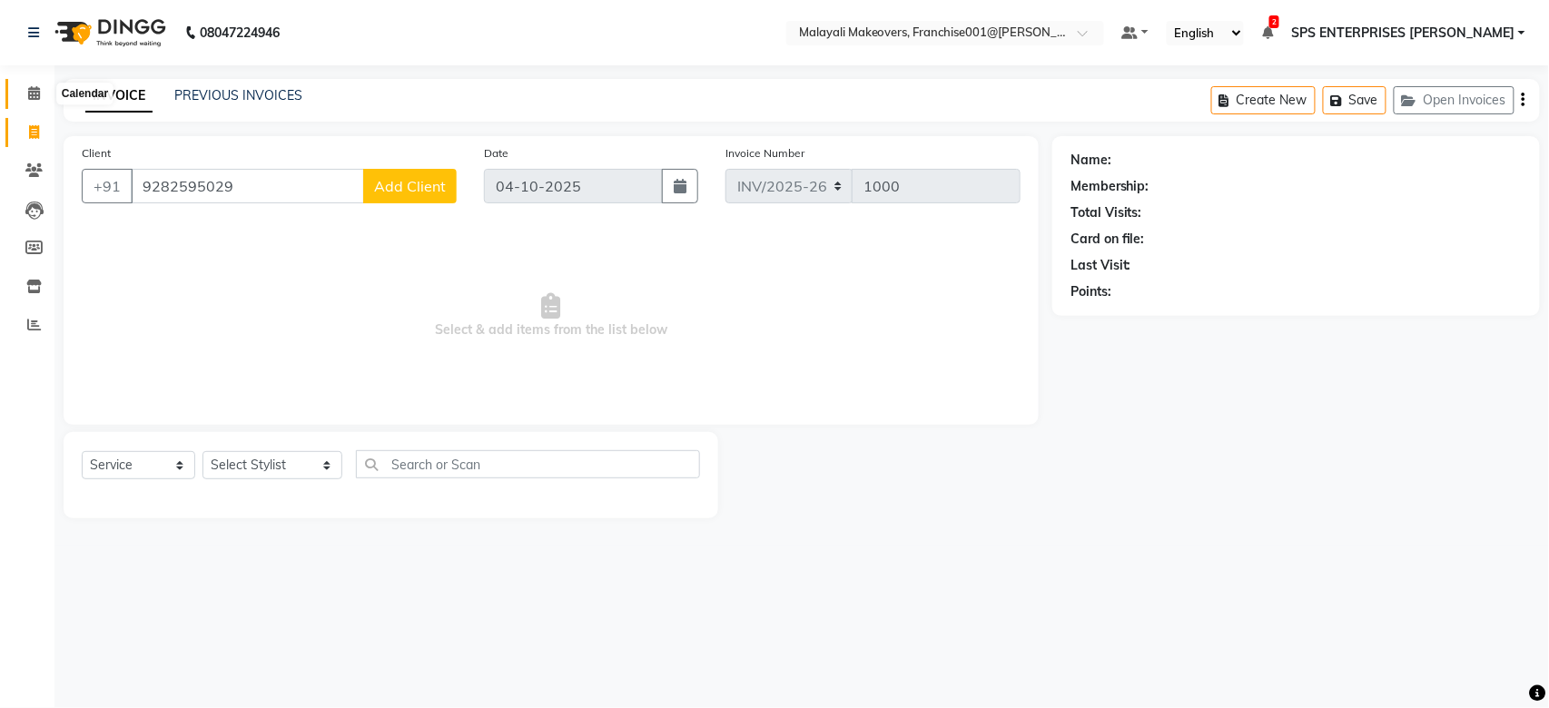
click at [25, 91] on span at bounding box center [34, 94] width 32 height 21
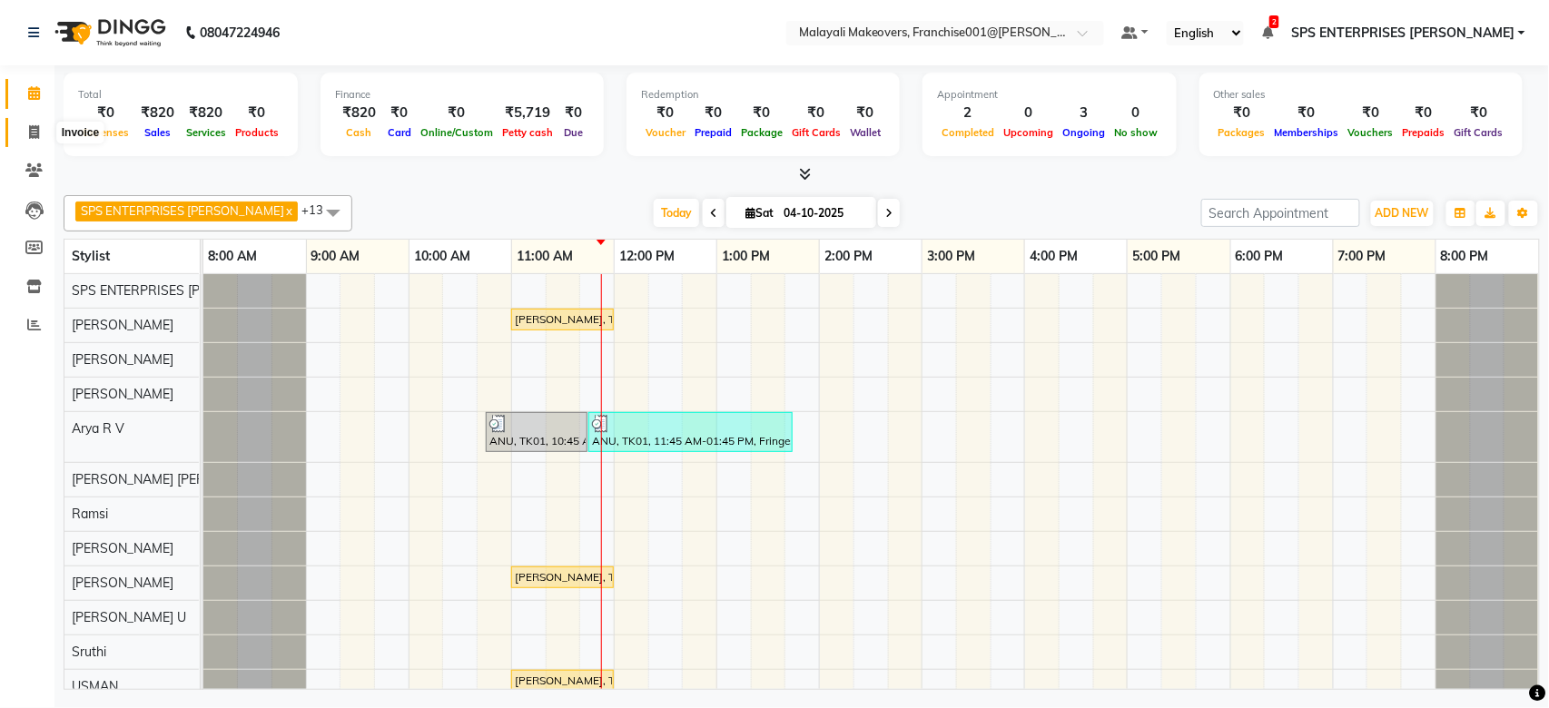
click at [25, 134] on span at bounding box center [34, 133] width 32 height 21
select select "service"
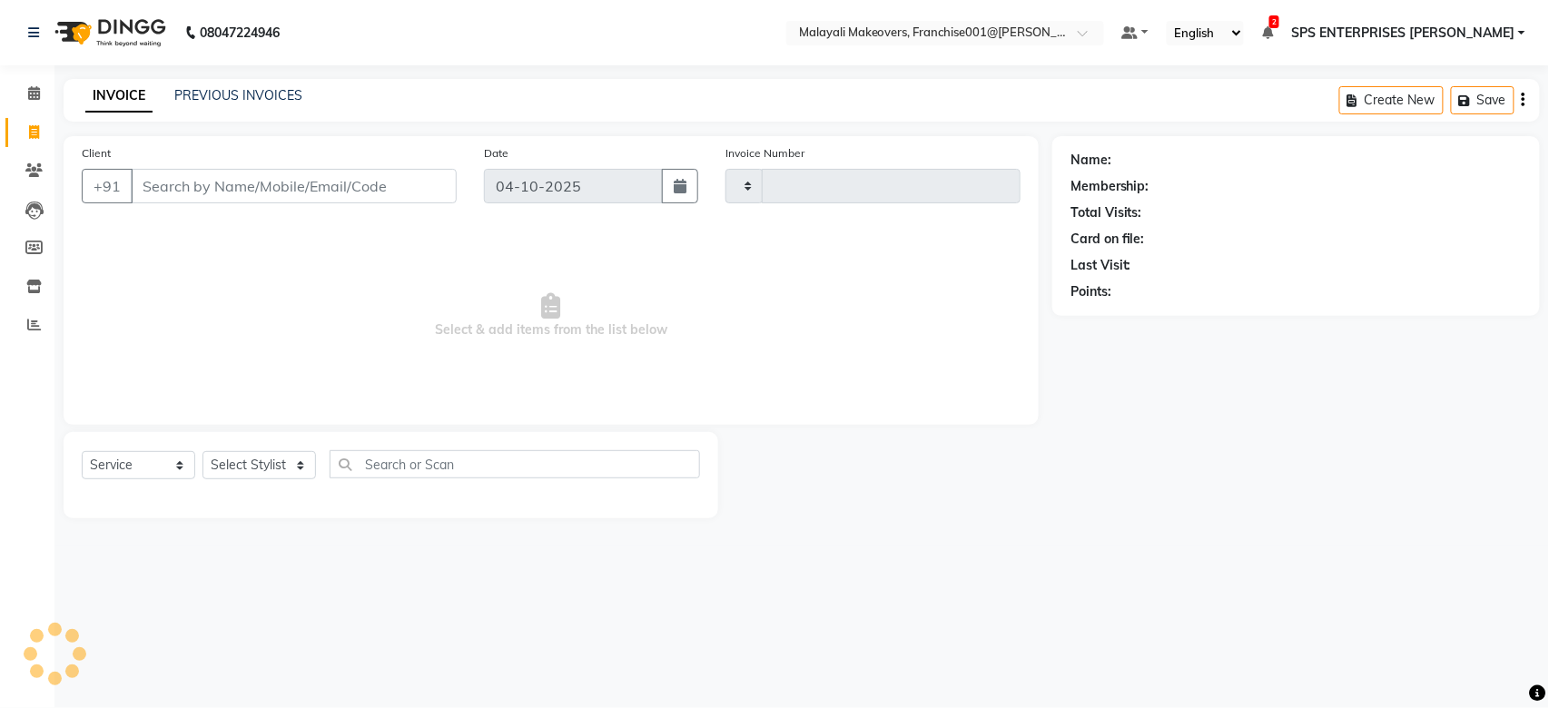
type input "1000"
select select "8923"
click at [153, 172] on input "Client" at bounding box center [294, 186] width 326 height 34
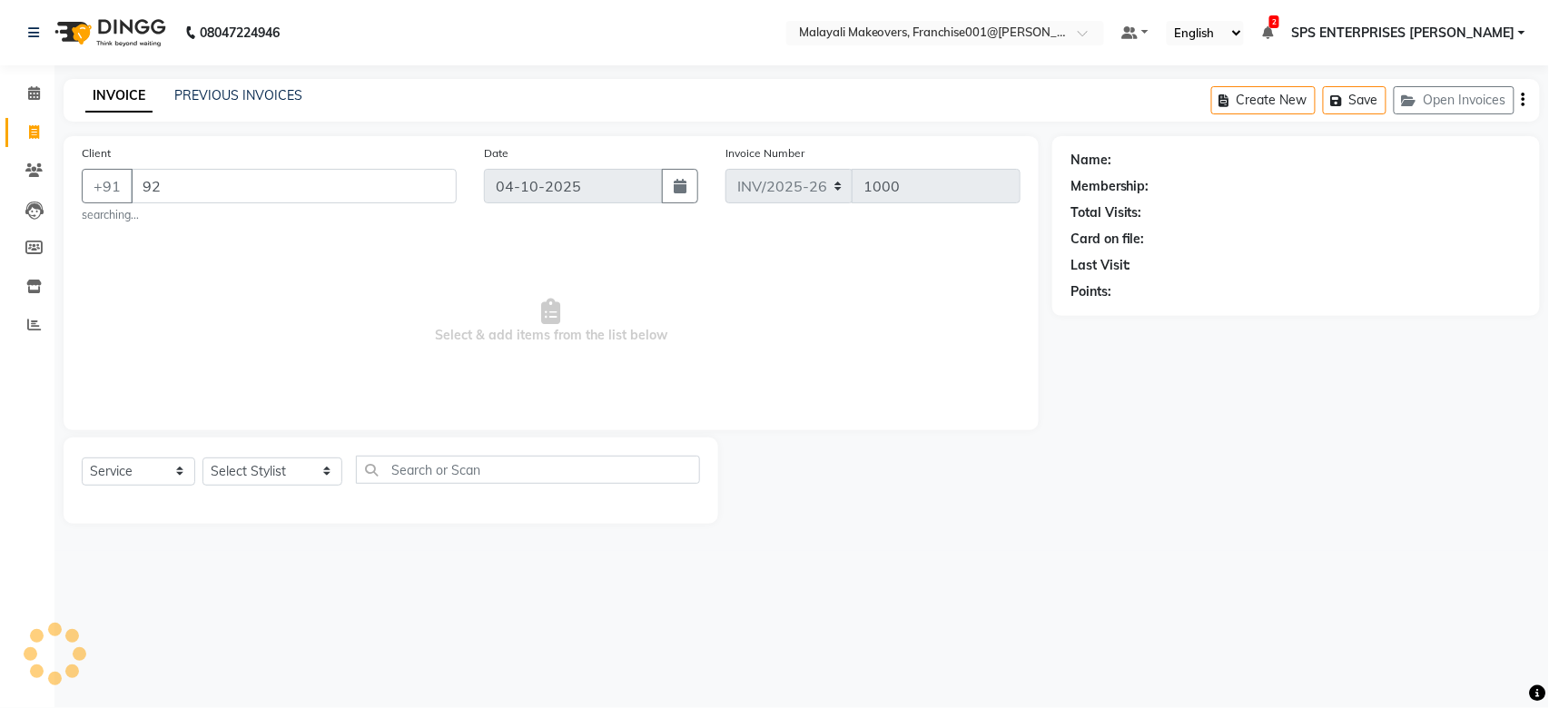
type input "9"
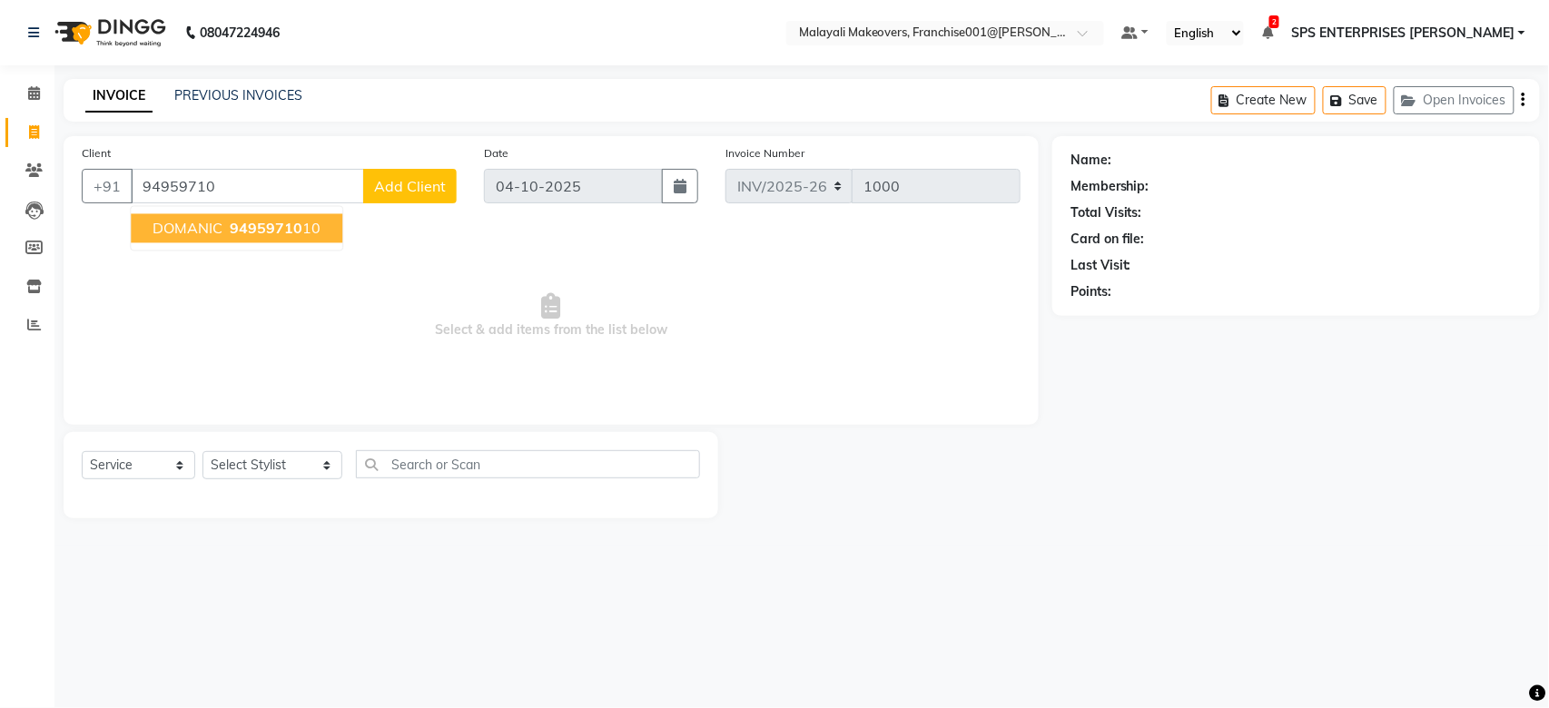
click at [237, 231] on span "94959710" at bounding box center [266, 229] width 73 height 18
type input "9495971010"
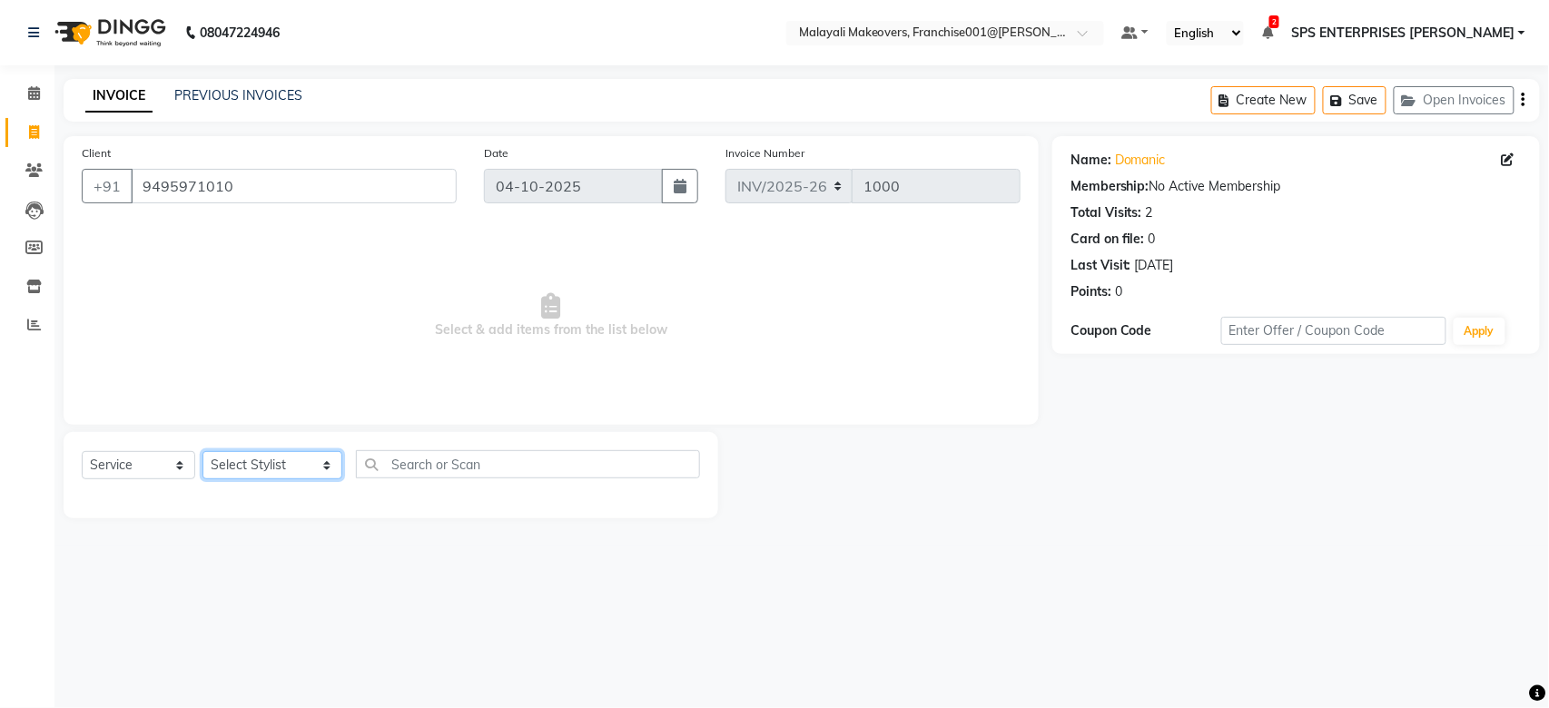
click at [251, 466] on select "Select Stylist [PERSON_NAME] S [PERSON_NAME] P [PERSON_NAME] R V [PERSON_NAME] …" at bounding box center [272, 465] width 140 height 28
select select "88596"
click at [202, 452] on select "Select Stylist [PERSON_NAME] S [PERSON_NAME] P [PERSON_NAME] R V [PERSON_NAME] …" at bounding box center [272, 465] width 140 height 28
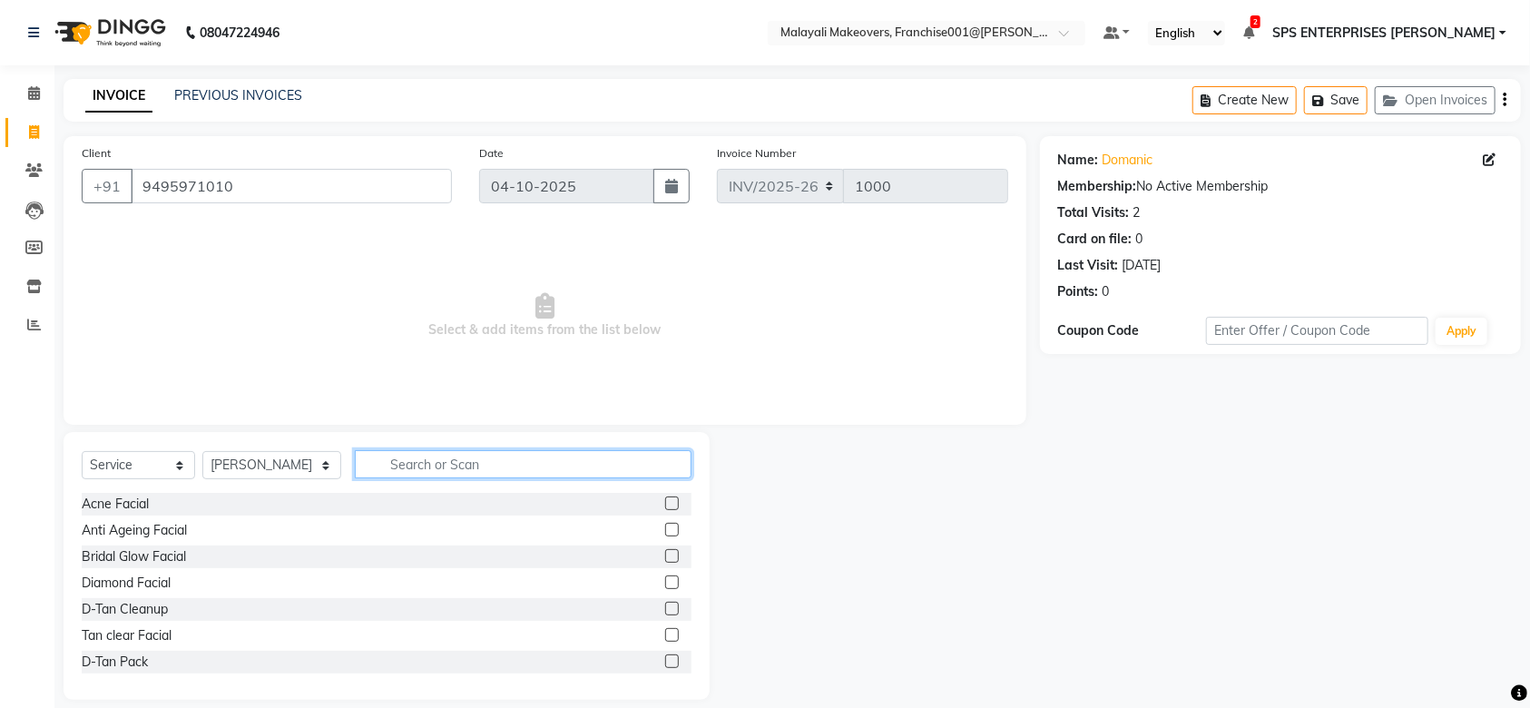
click at [438, 464] on input "text" at bounding box center [523, 464] width 337 height 28
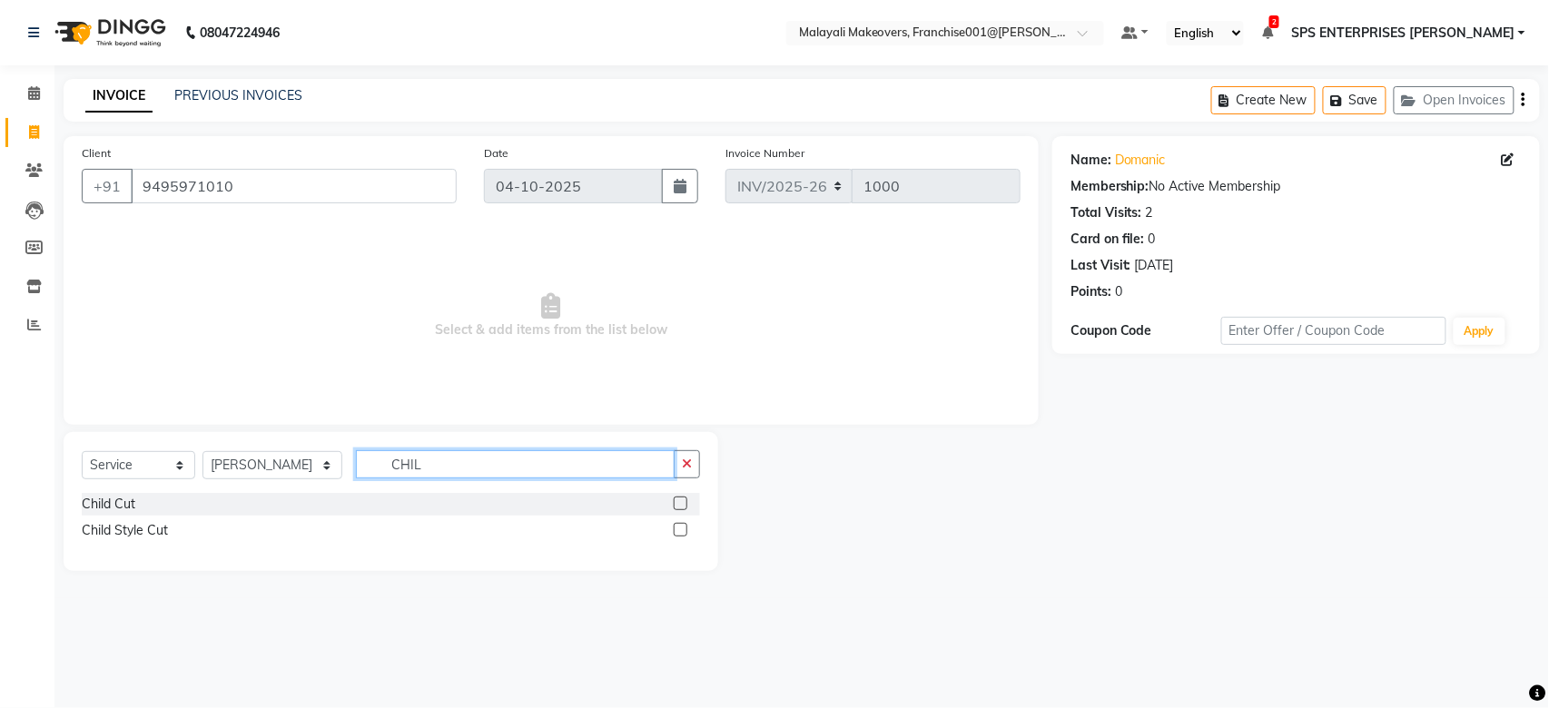
type input "CHIL"
click at [684, 507] on label at bounding box center [681, 504] width 14 height 14
click at [684, 507] on input "checkbox" at bounding box center [680, 504] width 12 height 12
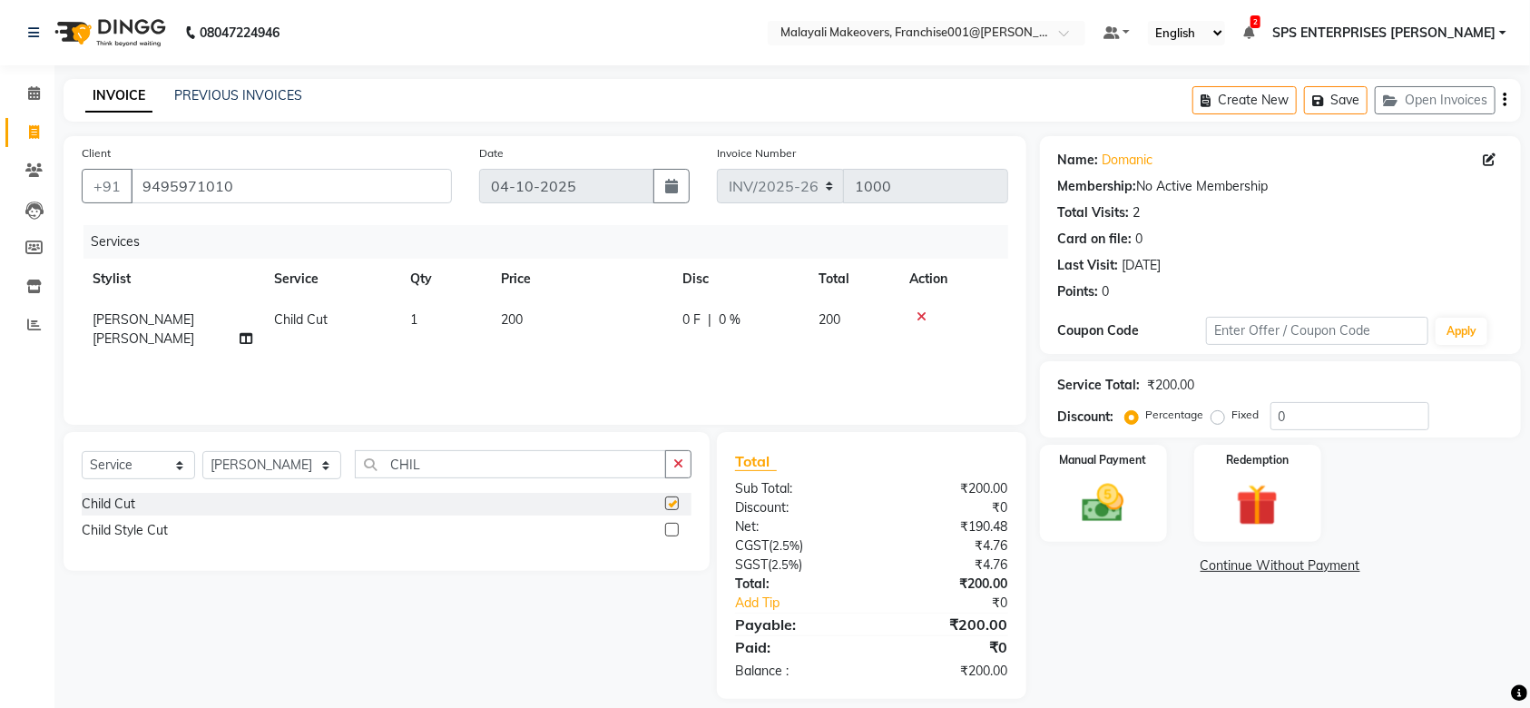
checkbox input "false"
click at [220, 468] on select "Select Stylist [PERSON_NAME] S [PERSON_NAME] P [PERSON_NAME] R V [PERSON_NAME] …" at bounding box center [271, 465] width 139 height 28
select select "59492"
click at [202, 452] on select "Select Stylist [PERSON_NAME] S [PERSON_NAME] P [PERSON_NAME] R V [PERSON_NAME] …" at bounding box center [271, 465] width 139 height 28
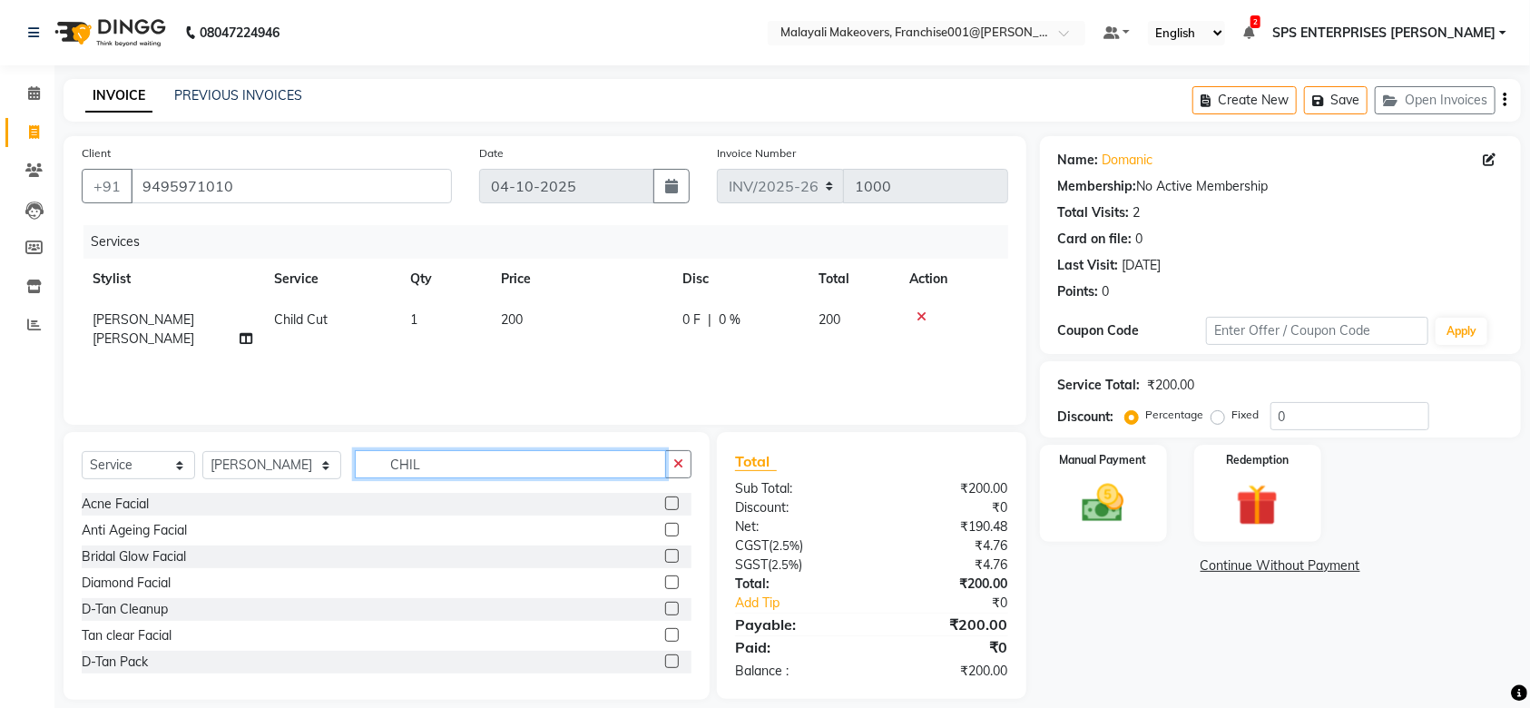
click at [418, 465] on input "CHIL" at bounding box center [510, 464] width 311 height 28
type input "C"
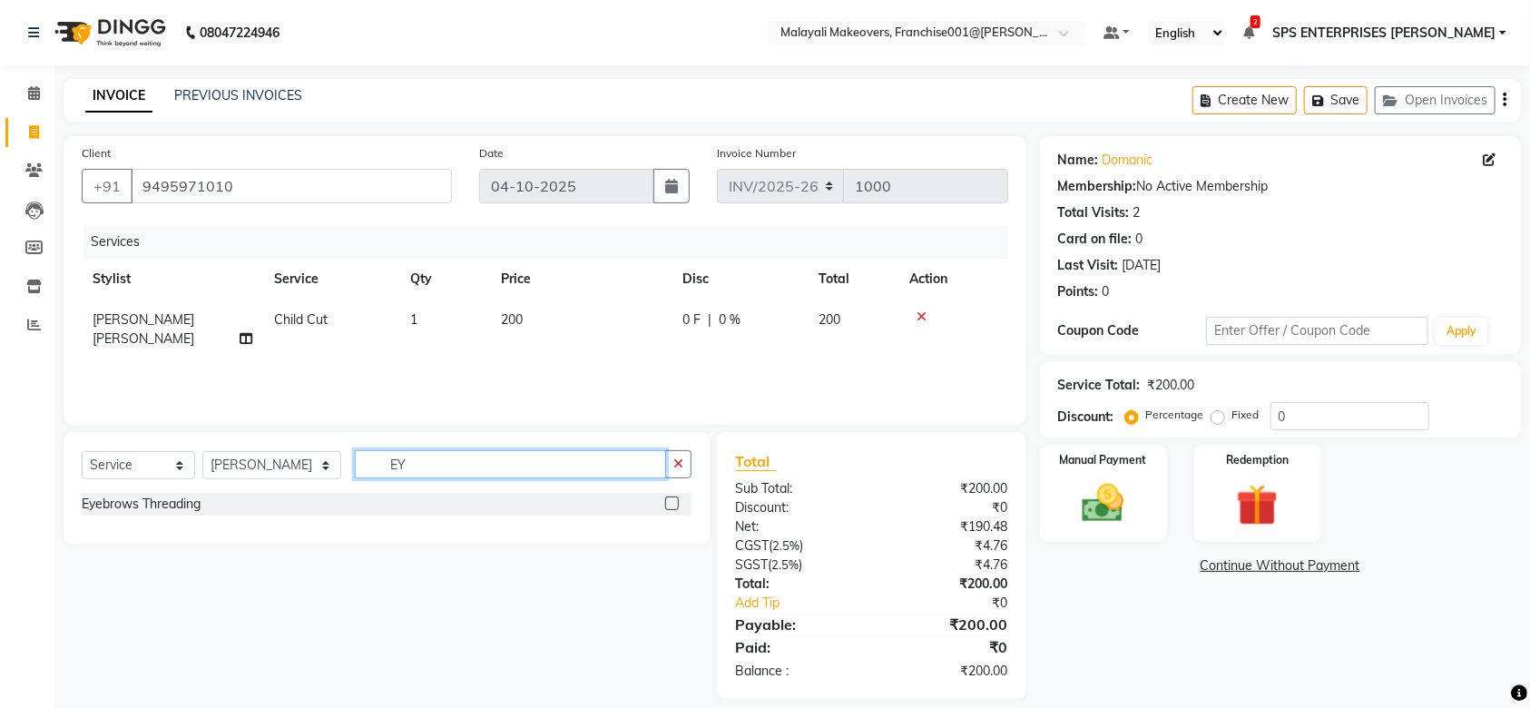
type input "EY"
click at [666, 497] on label at bounding box center [672, 504] width 14 height 14
click at [666, 498] on input "checkbox" at bounding box center [671, 504] width 12 height 12
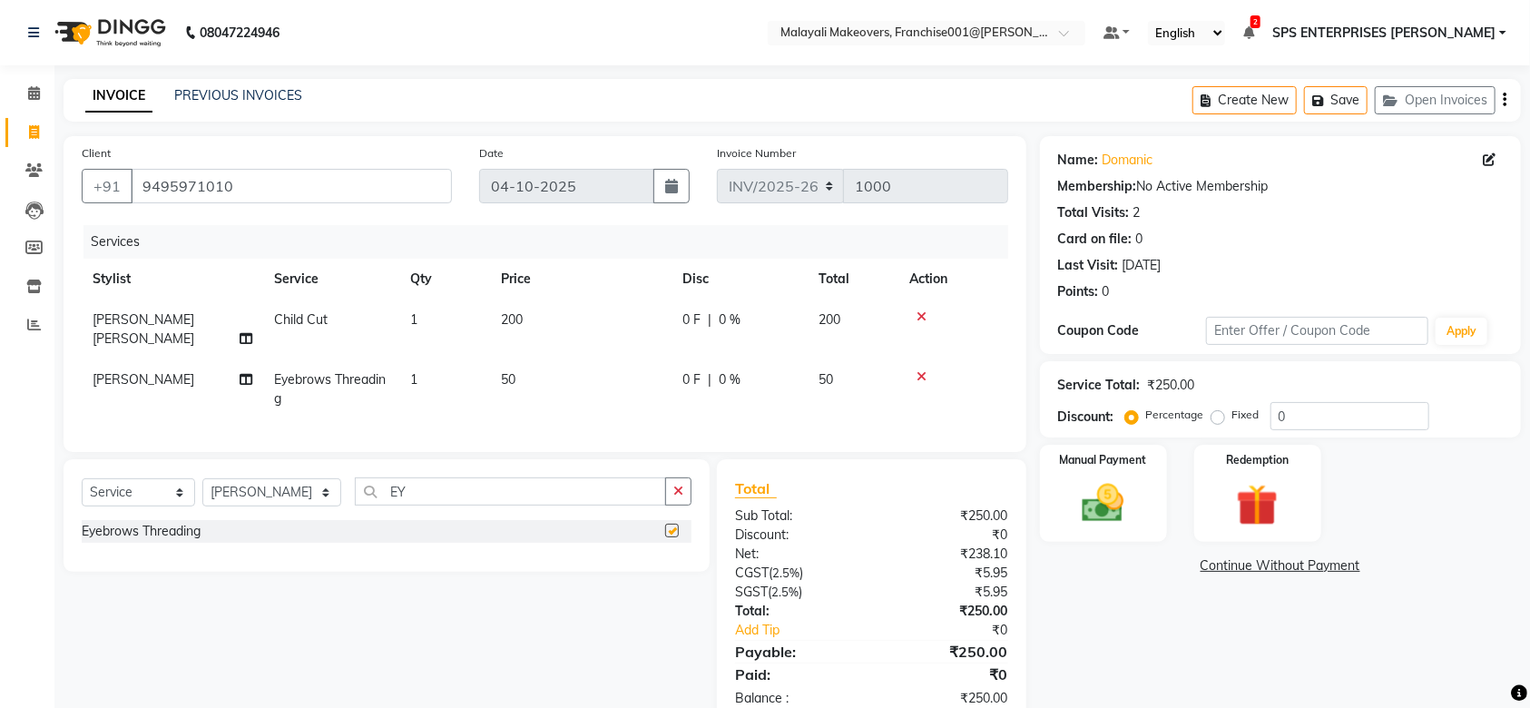
checkbox input "false"
drag, startPoint x: 738, startPoint y: 331, endPoint x: 742, endPoint y: 320, distance: 11.5
click at [742, 320] on td "0 F | 0 %" at bounding box center [740, 330] width 136 height 60
select select "88596"
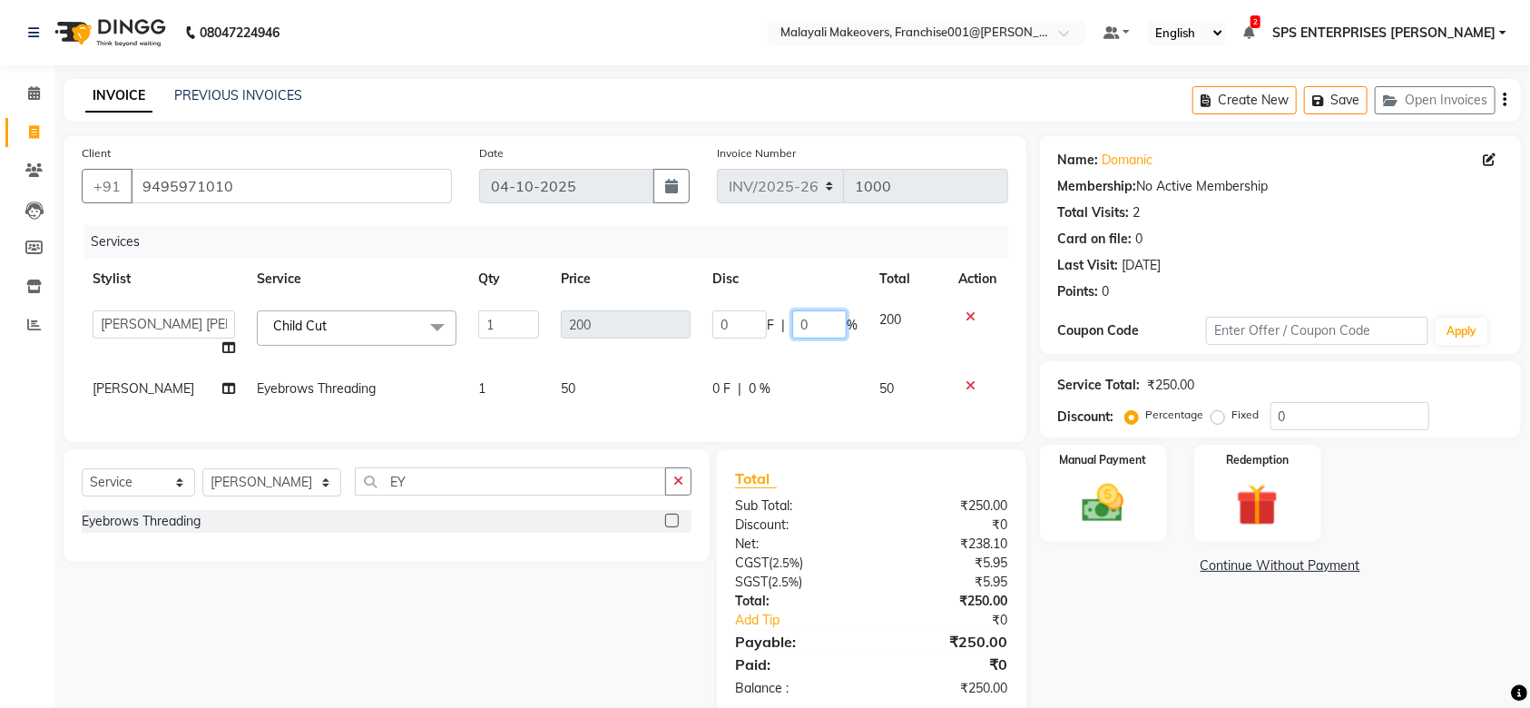
click at [808, 331] on input "0" at bounding box center [819, 324] width 54 height 28
type input "15"
click at [1121, 645] on div "Name: Domanic Membership: No Active Membership Total Visits: 2 Card on file: 0 …" at bounding box center [1287, 426] width 495 height 580
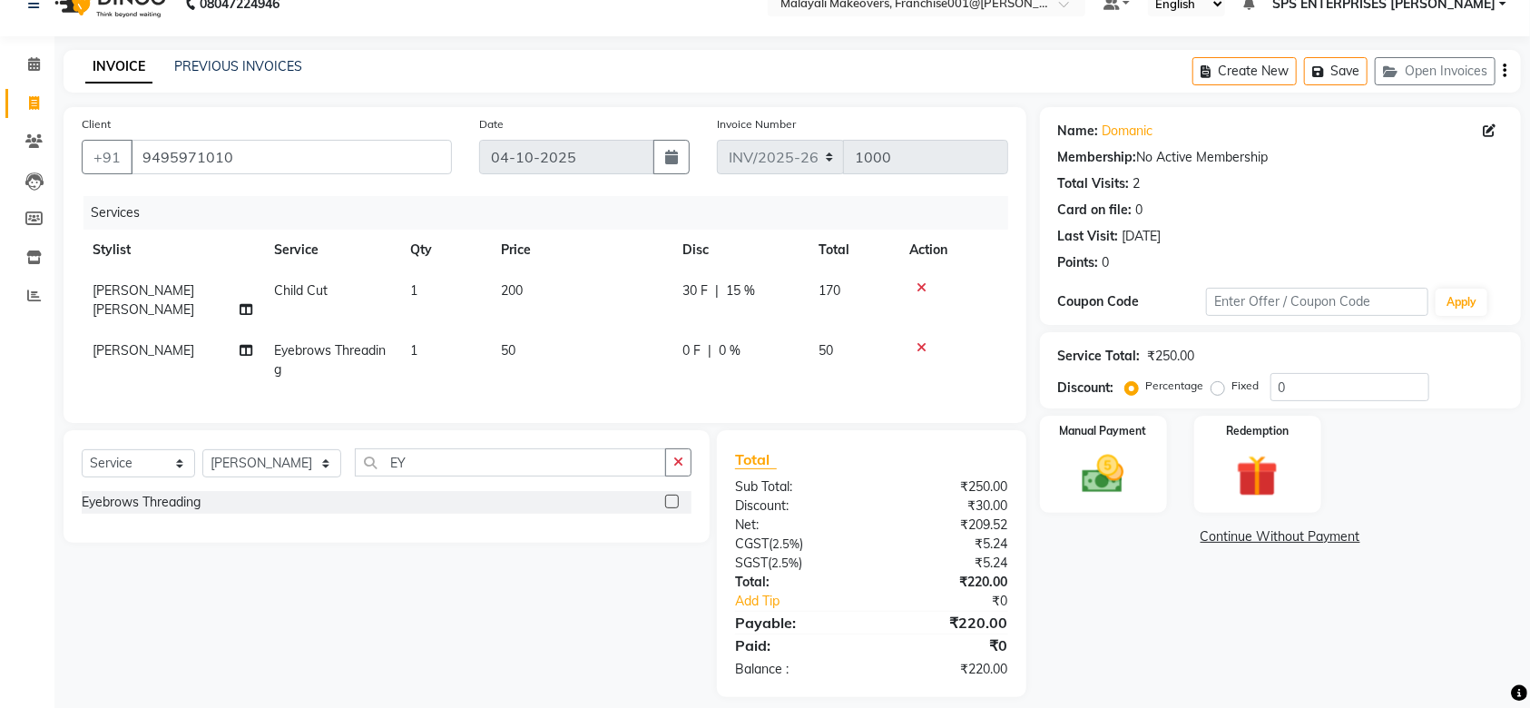
scroll to position [44, 0]
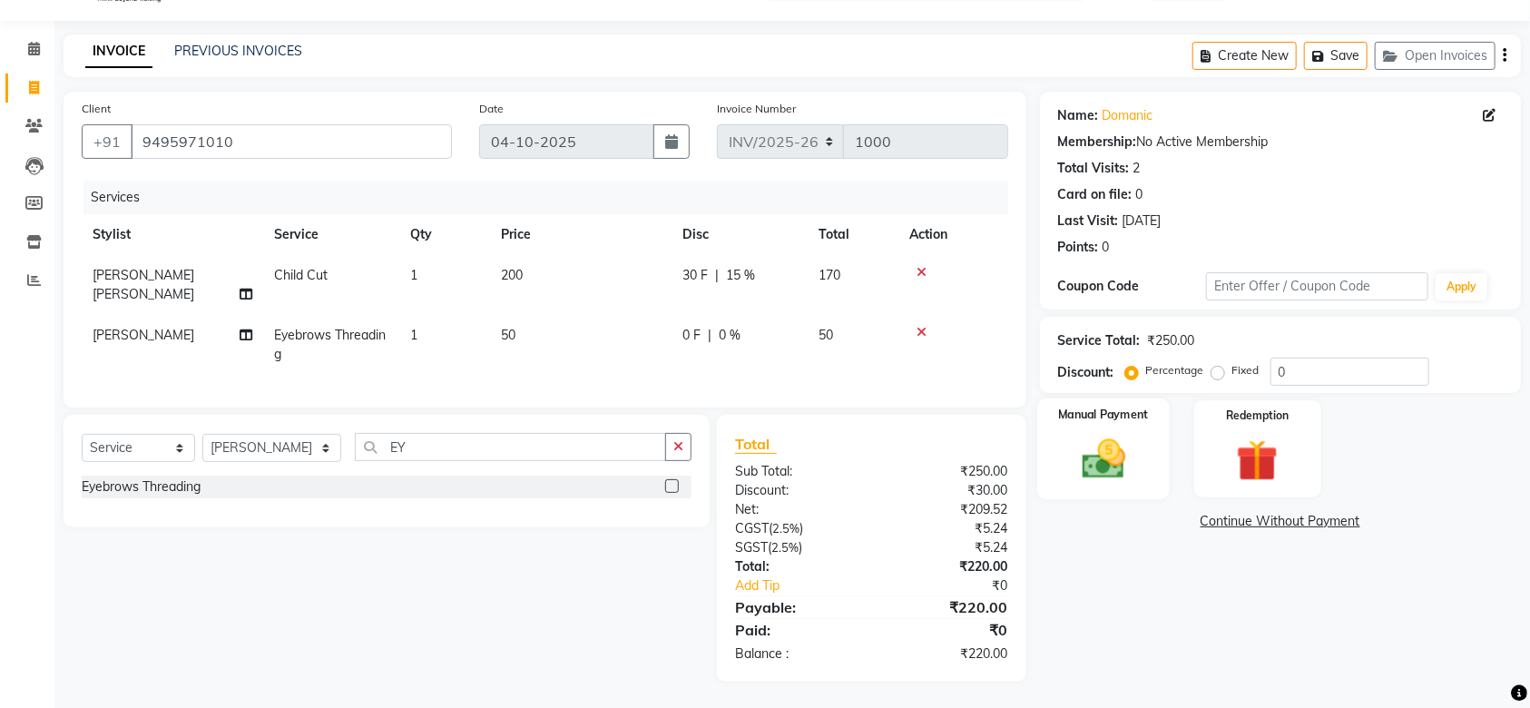
click at [1115, 456] on img at bounding box center [1103, 459] width 71 height 50
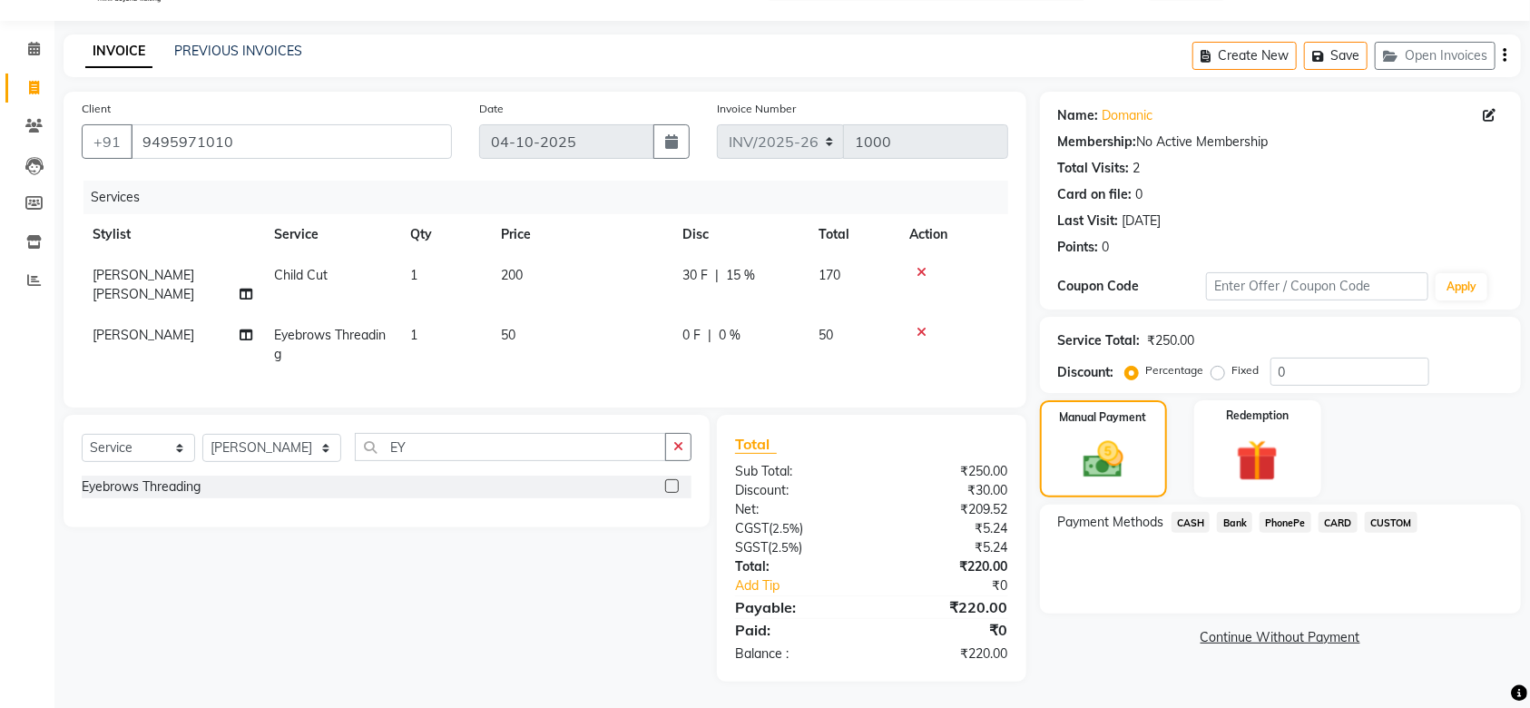
click at [1185, 519] on span "CASH" at bounding box center [1191, 522] width 39 height 21
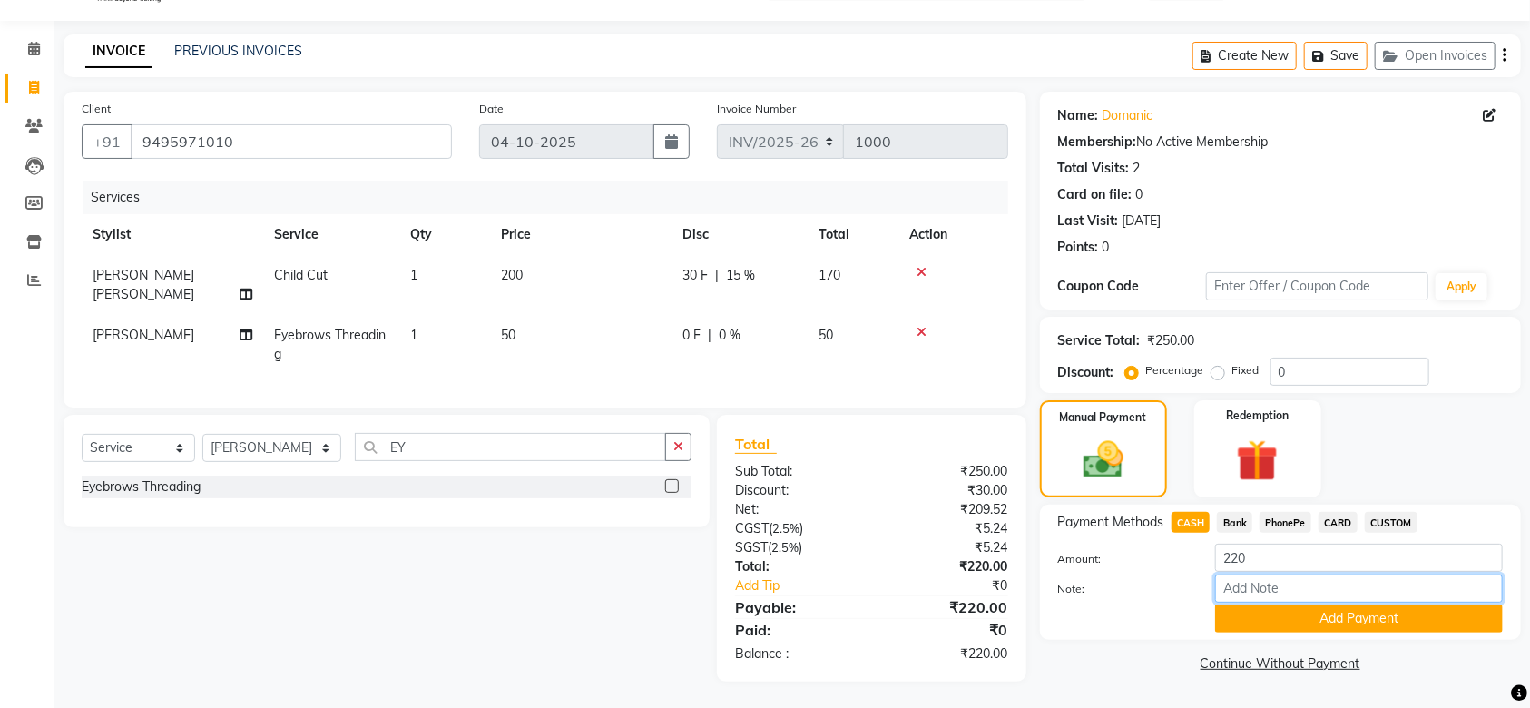
click at [1255, 594] on input "Note:" at bounding box center [1359, 589] width 288 height 28
type input "SRUTHI"
click at [1362, 610] on button "Add Payment" at bounding box center [1359, 619] width 288 height 28
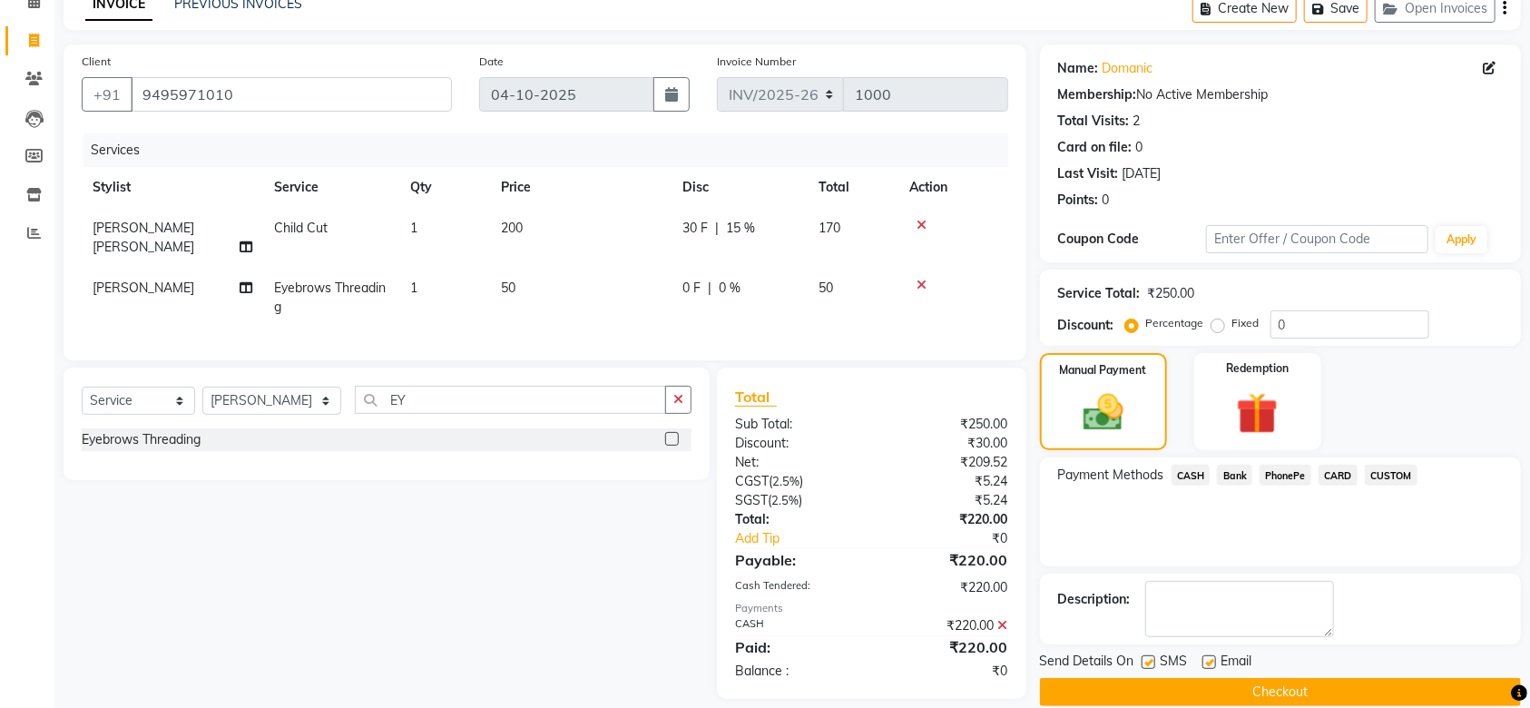
scroll to position [117, 0]
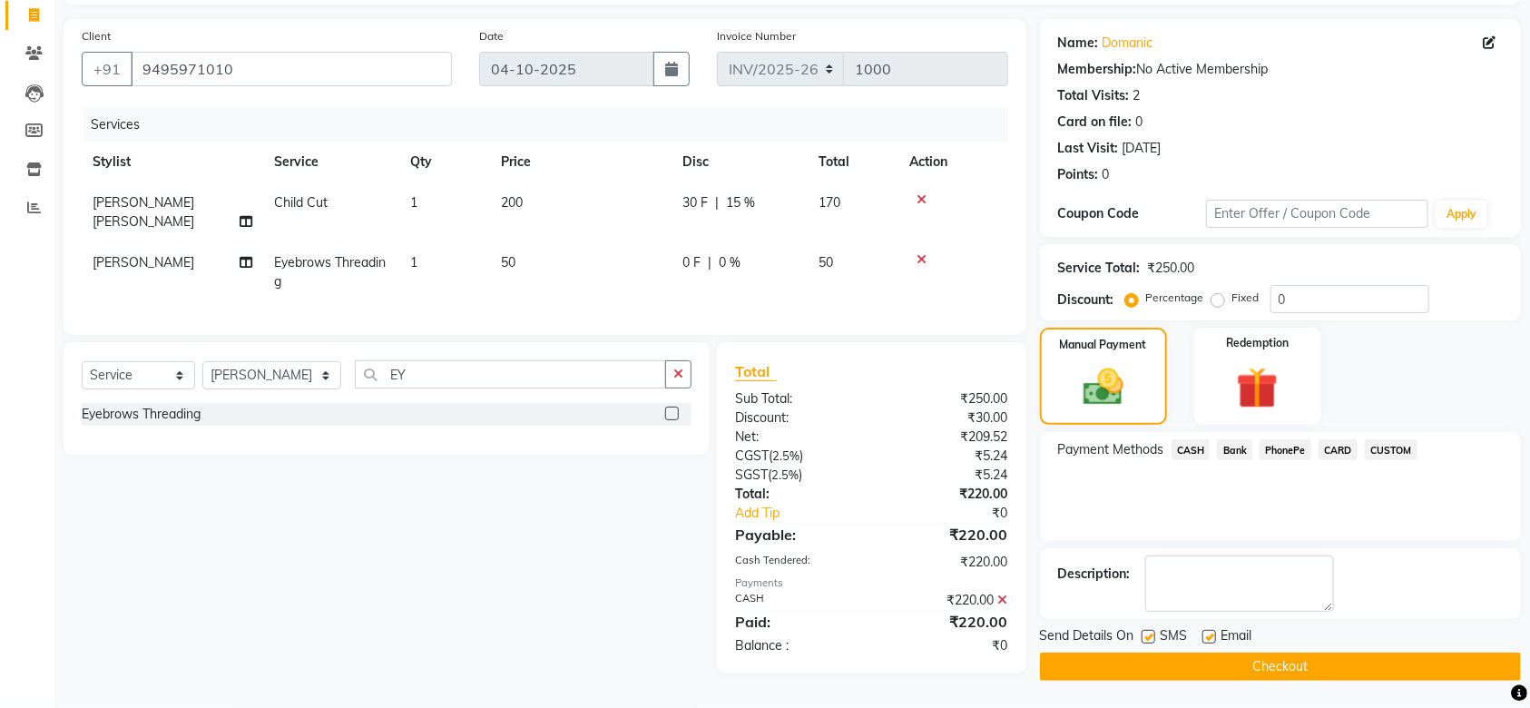
click at [1299, 660] on button "Checkout" at bounding box center [1280, 667] width 481 height 28
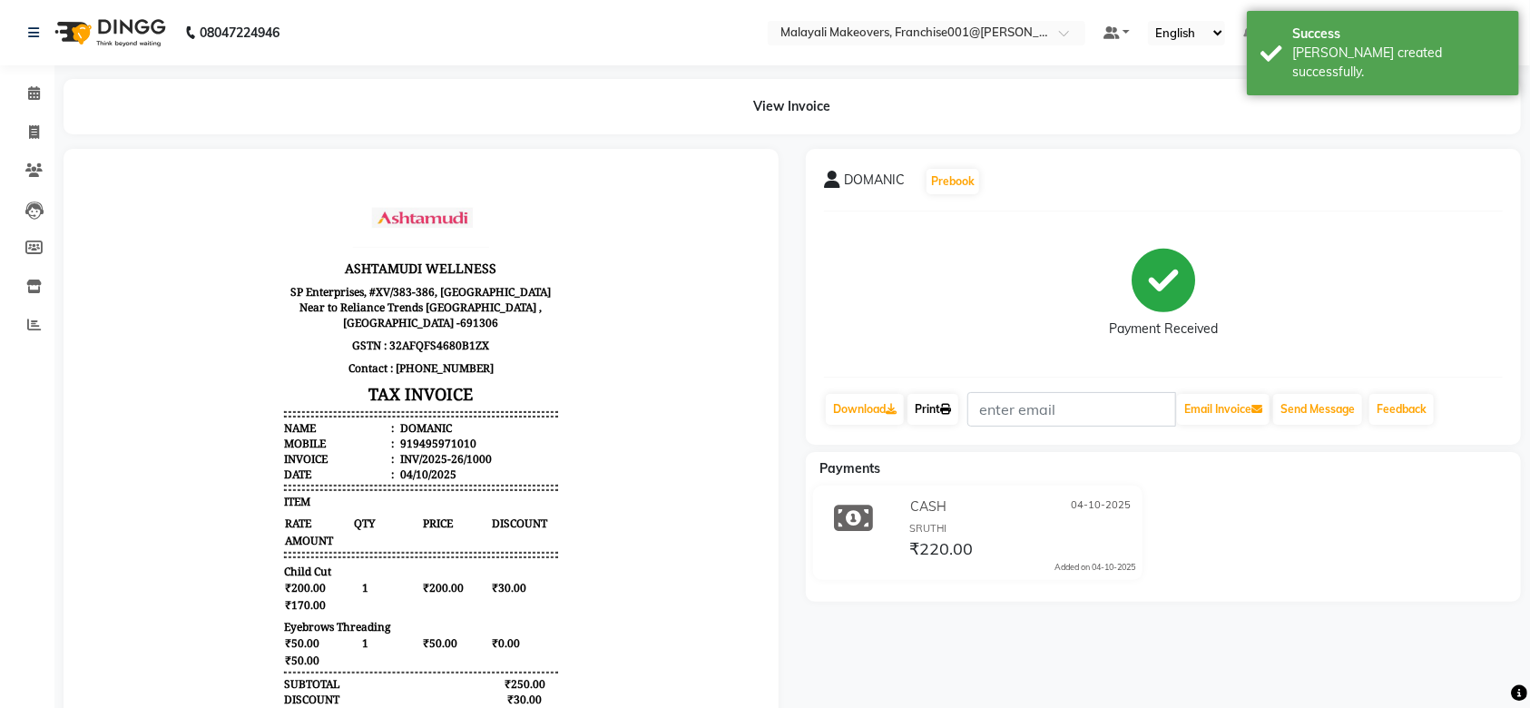
click at [947, 394] on link "Print" at bounding box center [933, 409] width 51 height 31
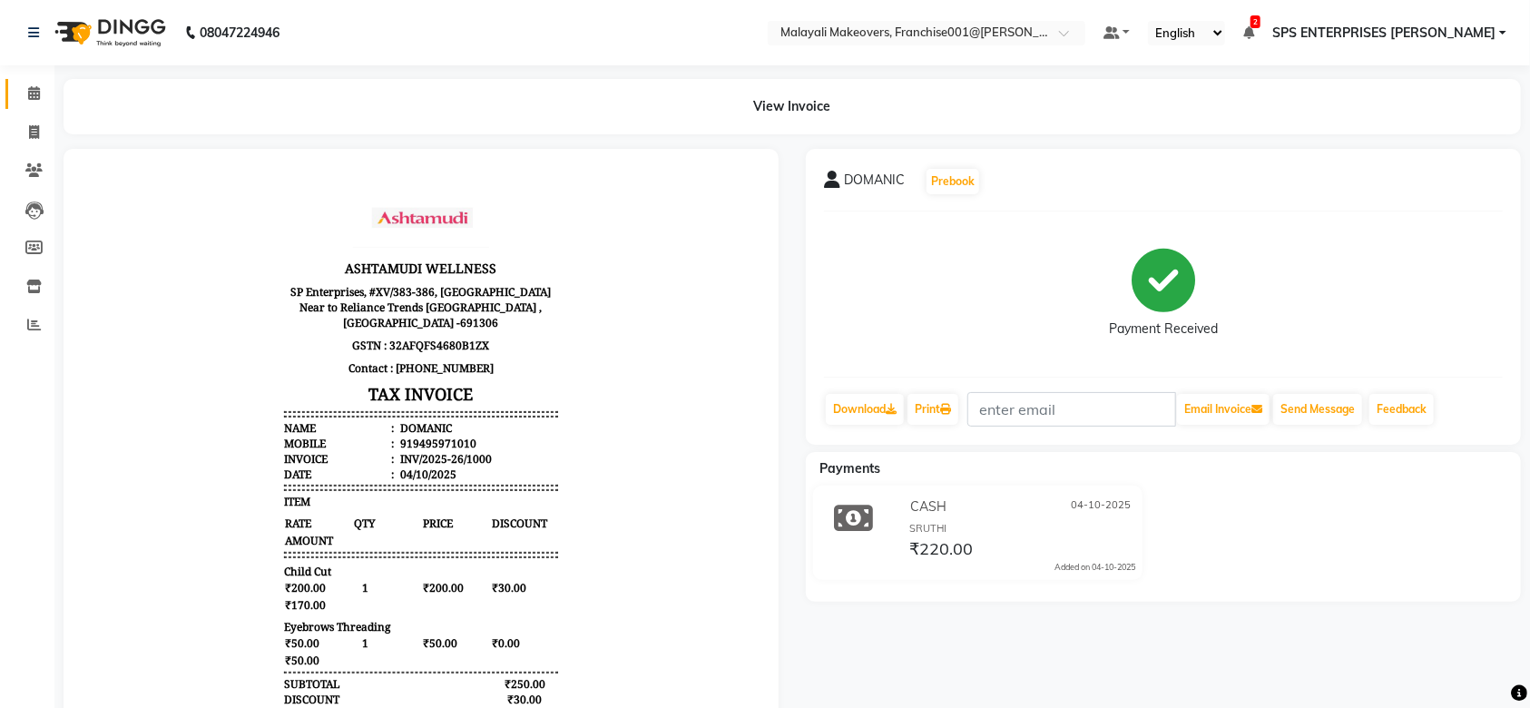
click at [15, 102] on link "Calendar" at bounding box center [27, 94] width 44 height 30
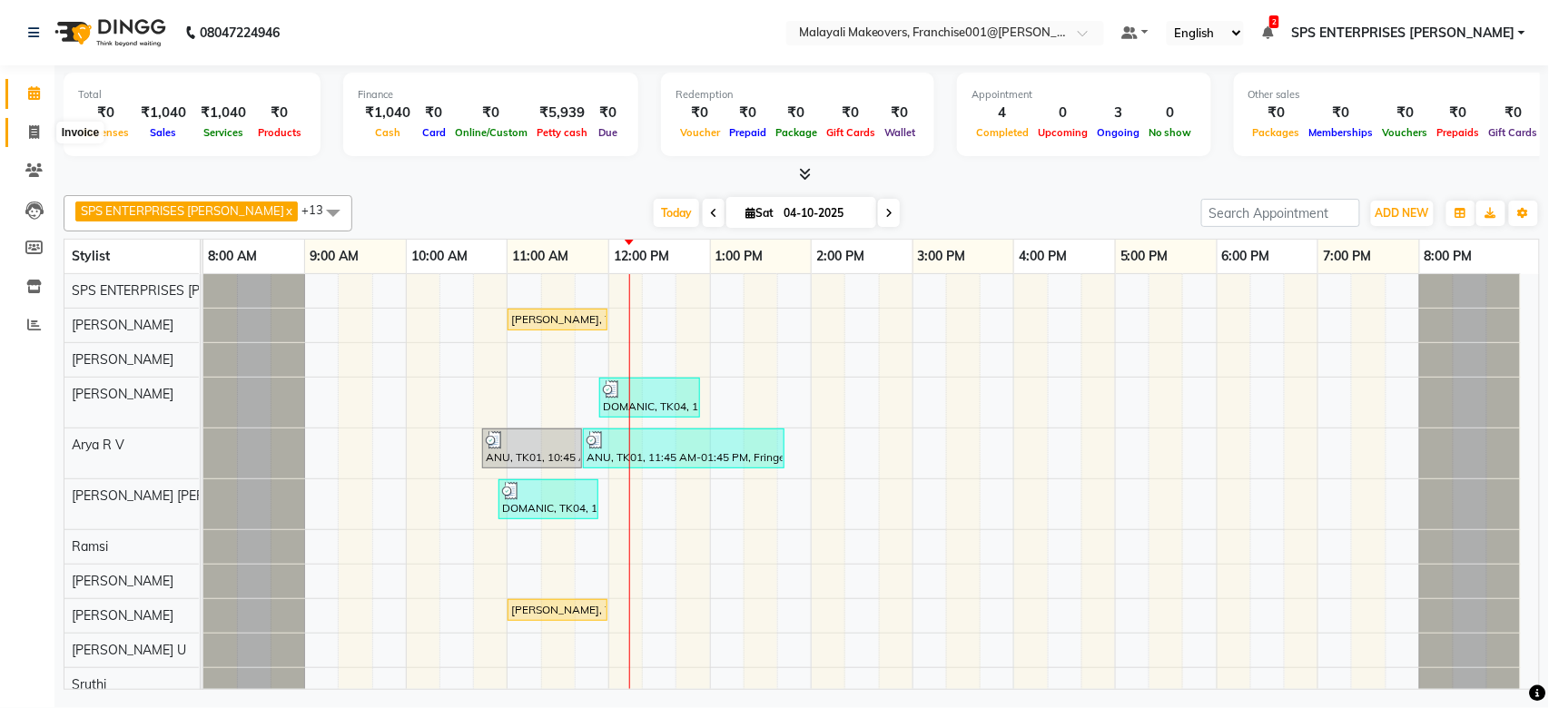
click at [23, 124] on span at bounding box center [34, 133] width 32 height 21
select select "service"
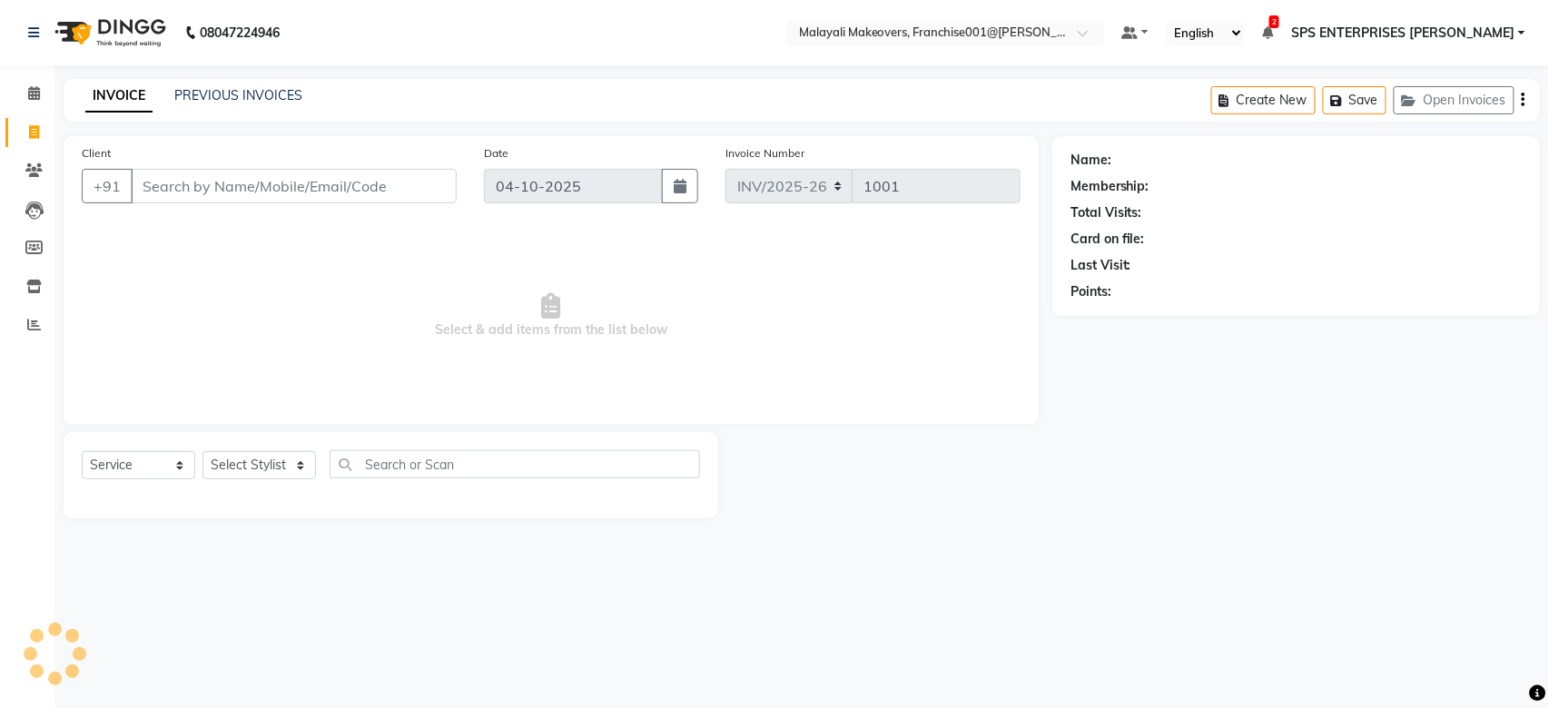
click at [200, 187] on input "Client" at bounding box center [294, 186] width 326 height 34
type input "9645068423"
click at [437, 179] on span "Add Client" at bounding box center [410, 186] width 72 height 18
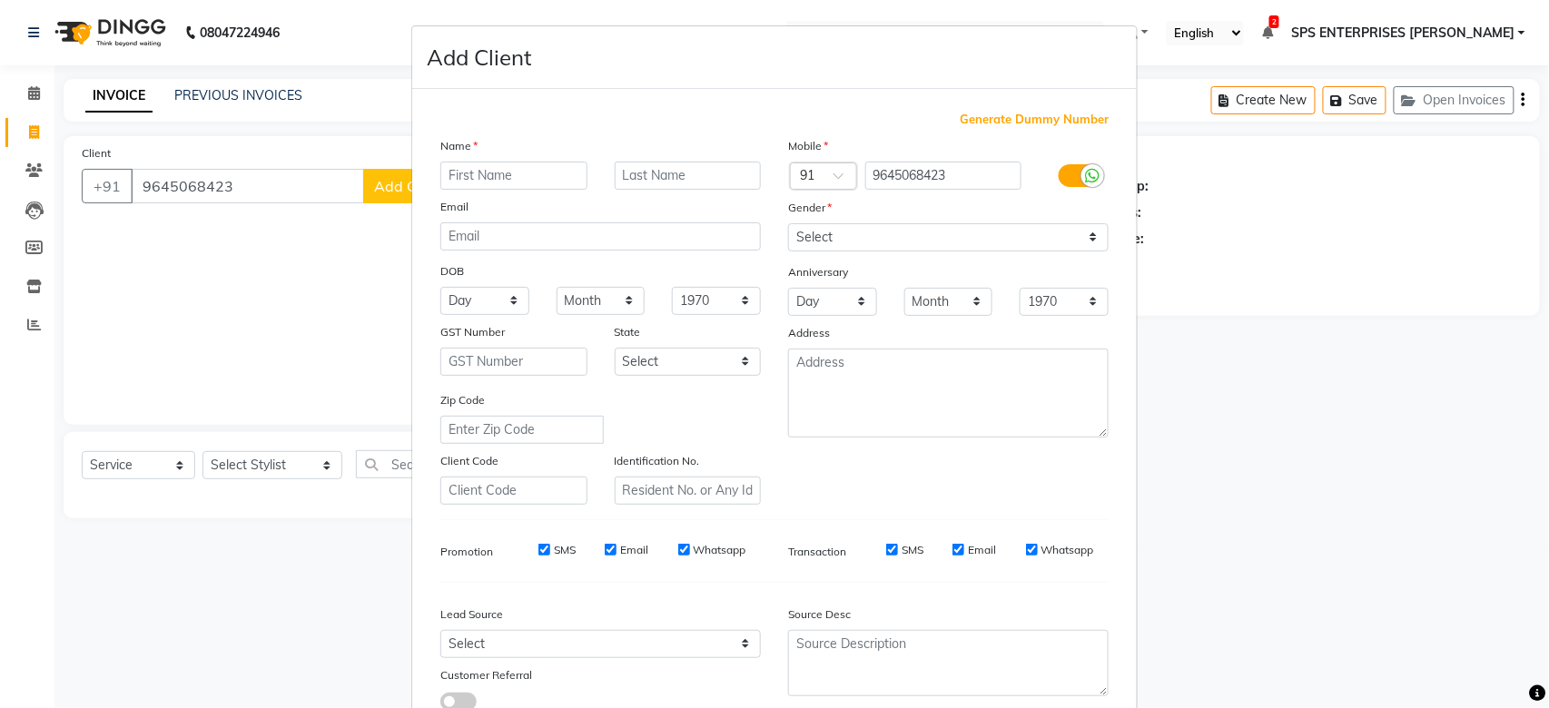
click at [513, 188] on input "text" at bounding box center [513, 176] width 147 height 28
type input "SREEHAIR"
click at [828, 243] on select "Select [DEMOGRAPHIC_DATA] [DEMOGRAPHIC_DATA] Other Prefer Not To Say" at bounding box center [948, 237] width 320 height 28
select select "[DEMOGRAPHIC_DATA]"
click at [788, 223] on select "Select [DEMOGRAPHIC_DATA] [DEMOGRAPHIC_DATA] Other Prefer Not To Say" at bounding box center [948, 237] width 320 height 28
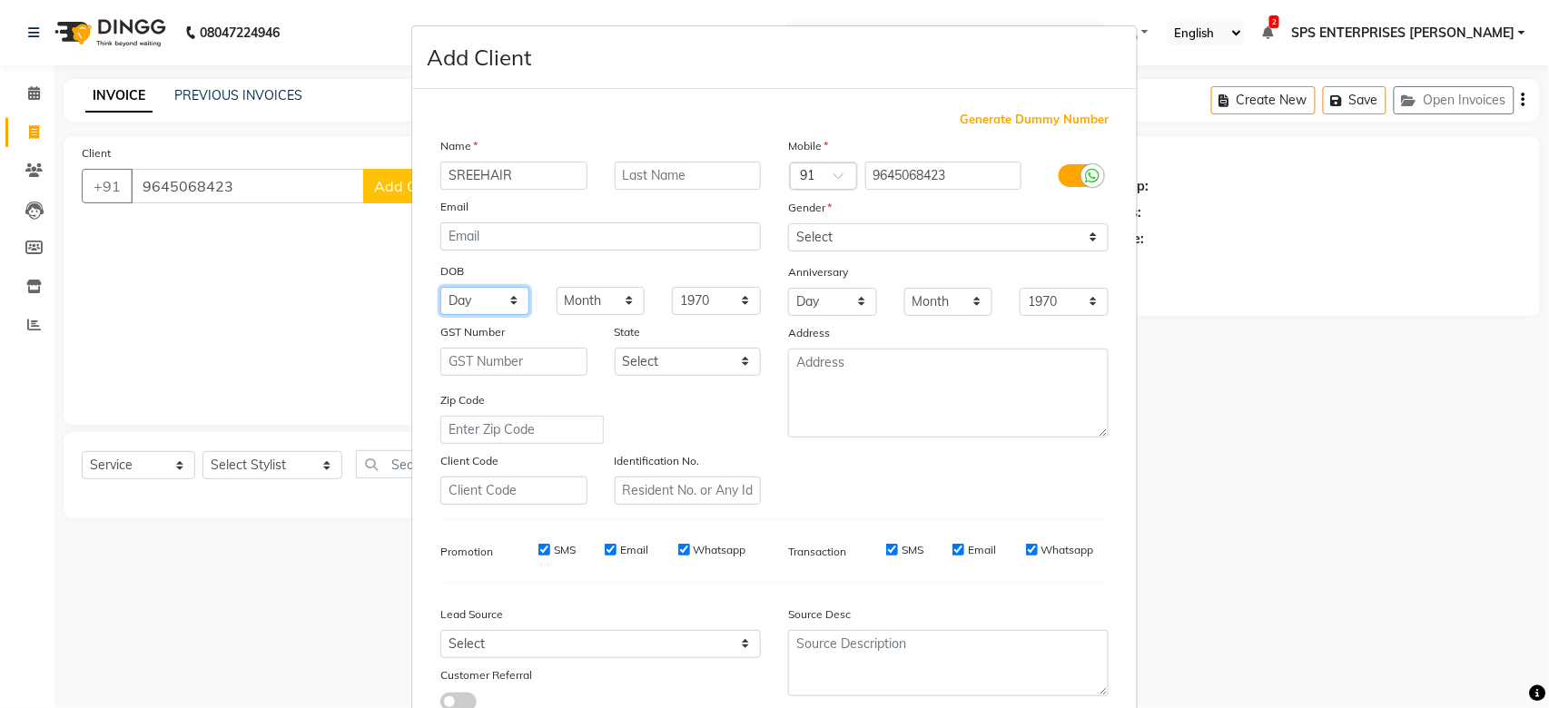
click at [505, 310] on select "Day 01 02 03 04 05 06 07 08 09 10 11 12 13 14 15 16 17 18 19 20 21 22 23 24 25 …" at bounding box center [484, 301] width 89 height 28
click at [498, 294] on select "Day 01 02 03 04 05 06 07 08 09 10 11 12 13 14 15 16 17 18 19 20 21 22 23 24 25 …" at bounding box center [484, 301] width 89 height 28
select select "18"
click at [440, 287] on select "Day 01 02 03 04 05 06 07 08 09 10 11 12 13 14 15 16 17 18 19 20 21 22 23 24 25 …" at bounding box center [484, 301] width 89 height 28
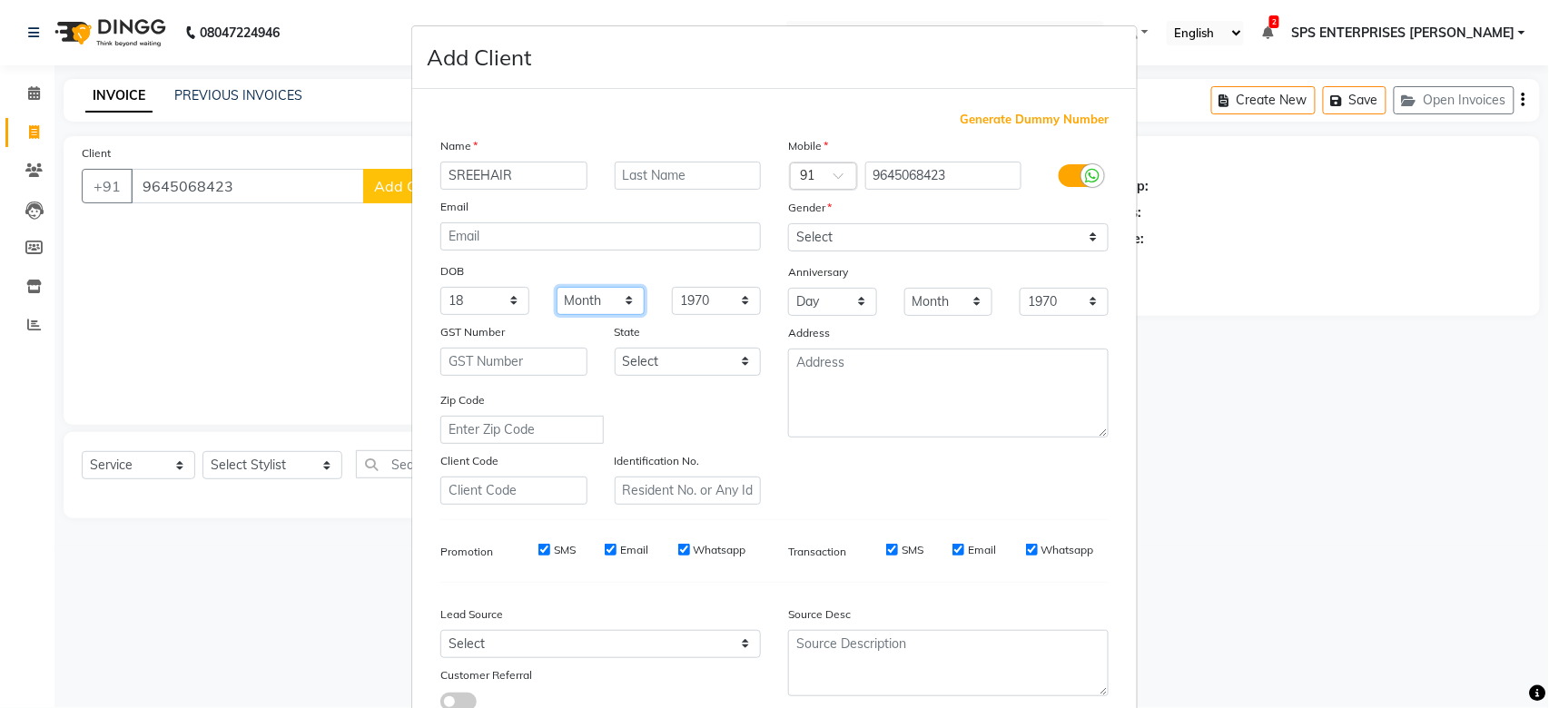
click at [615, 301] on select "Month January February March April May June July August September October Novem…" at bounding box center [600, 301] width 89 height 28
select select "07"
click at [556, 287] on select "Month January February March April May June July August September October Novem…" at bounding box center [600, 301] width 89 height 28
click at [716, 292] on select "1940 1941 1942 1943 1944 1945 1946 1947 1948 1949 1950 1951 1952 1953 1954 1955…" at bounding box center [716, 301] width 89 height 28
select select "1983"
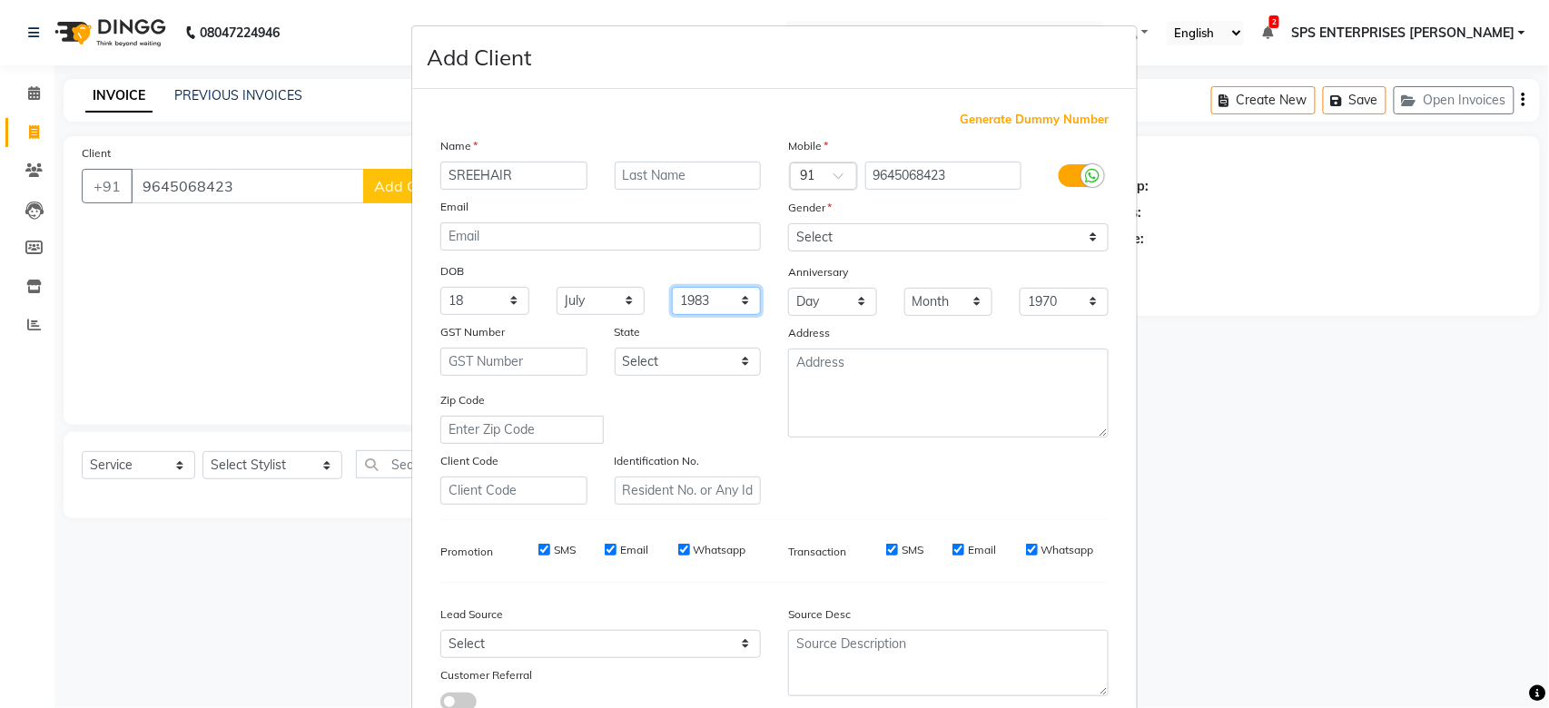
click at [672, 287] on select "1940 1941 1942 1943 1944 1945 1946 1947 1948 1949 1950 1951 1952 1953 1954 1955…" at bounding box center [716, 301] width 89 height 28
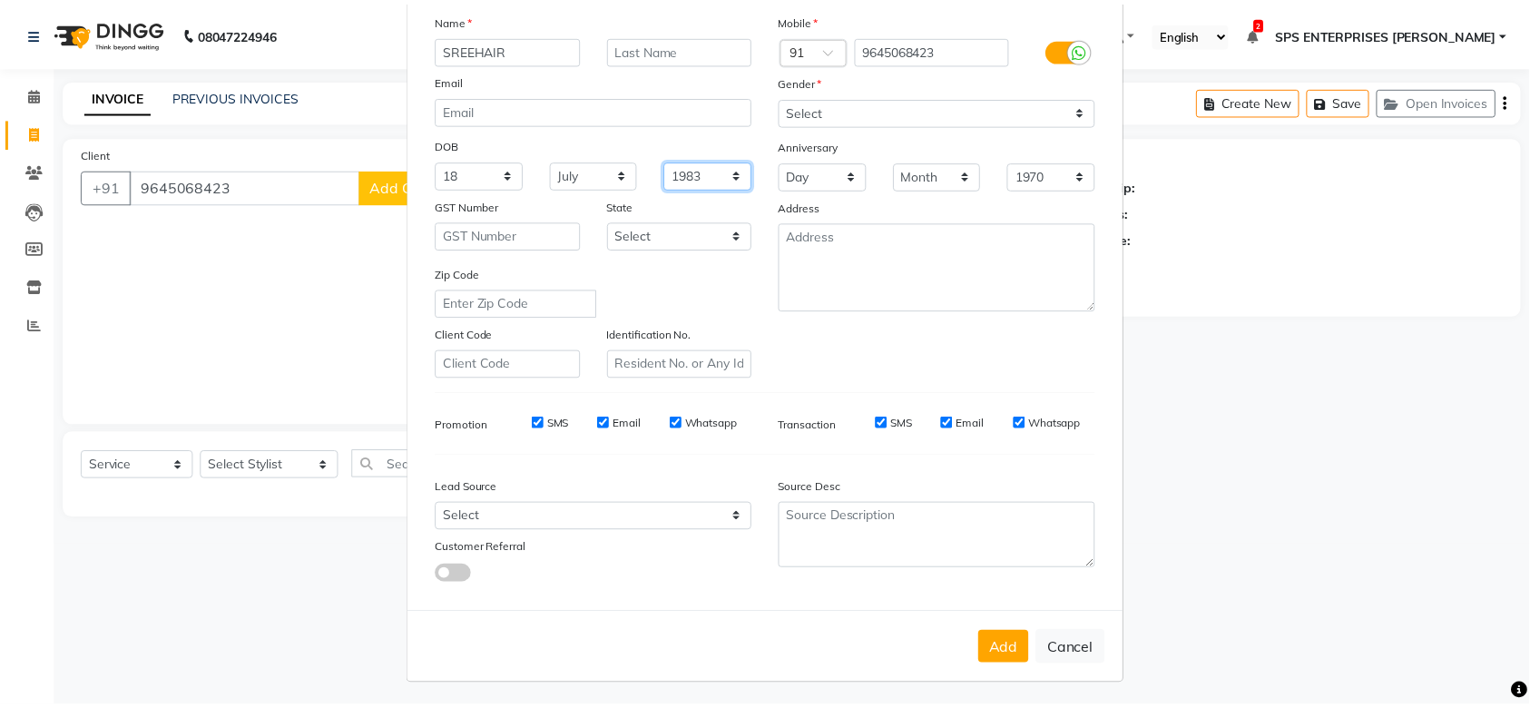
scroll to position [131, 0]
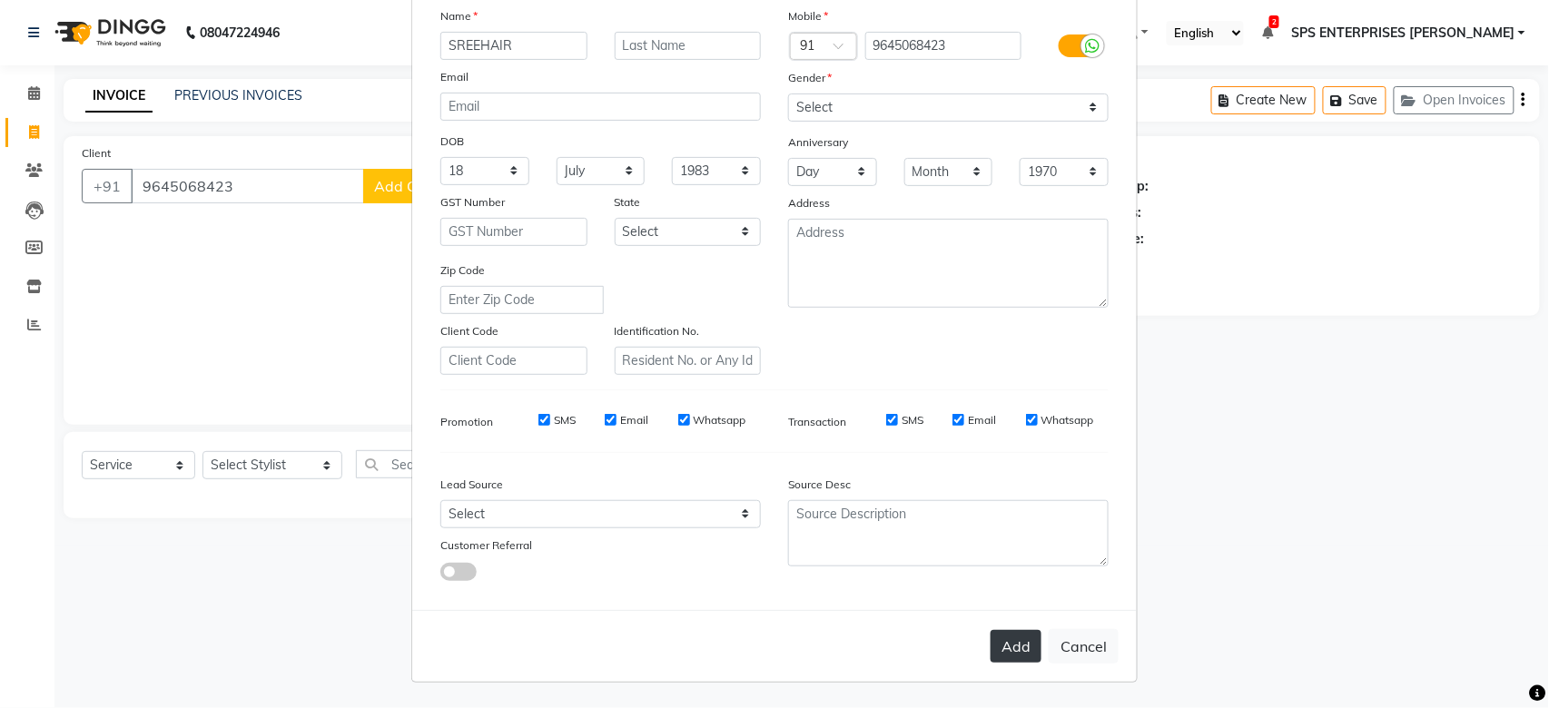
click at [1020, 650] on button "Add" at bounding box center [1015, 646] width 51 height 33
select select
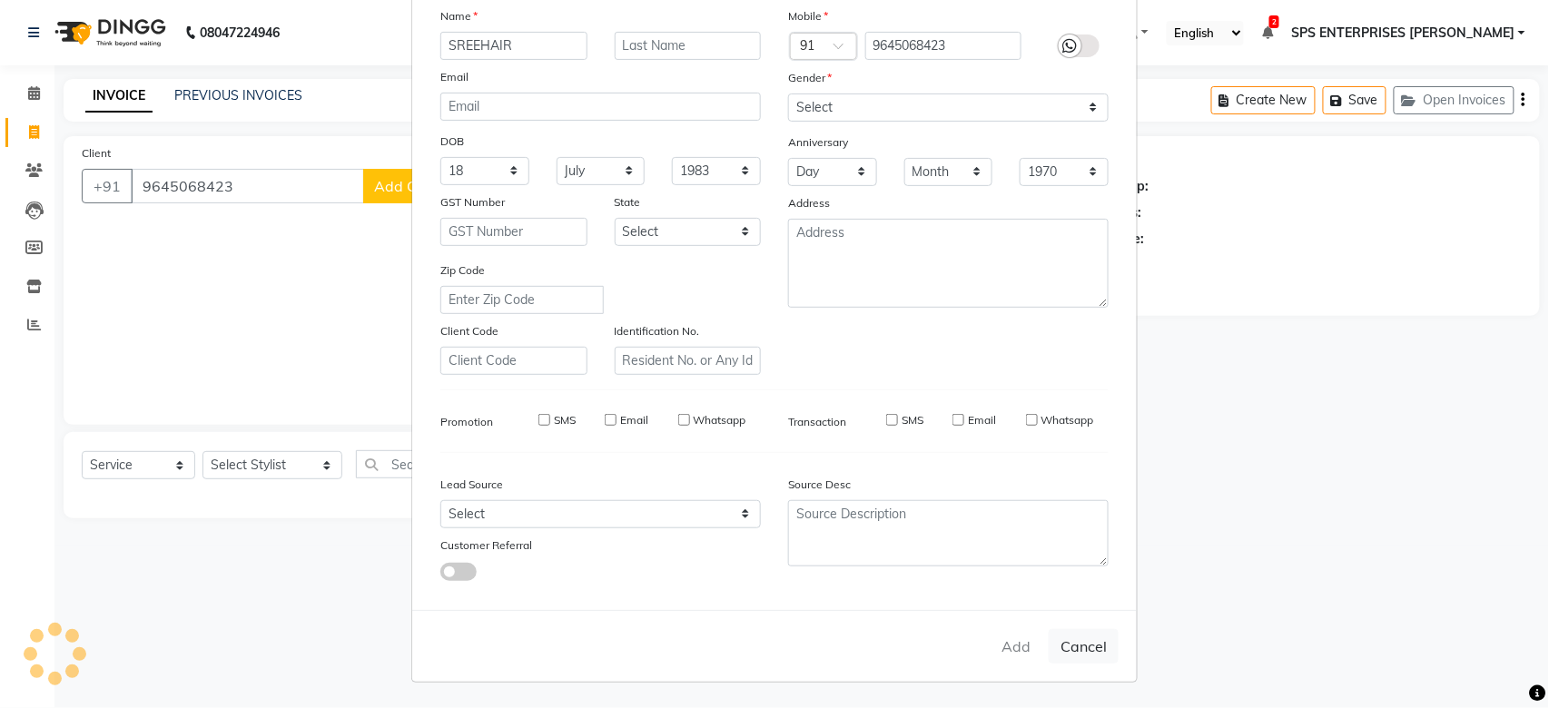
select select
checkbox input "false"
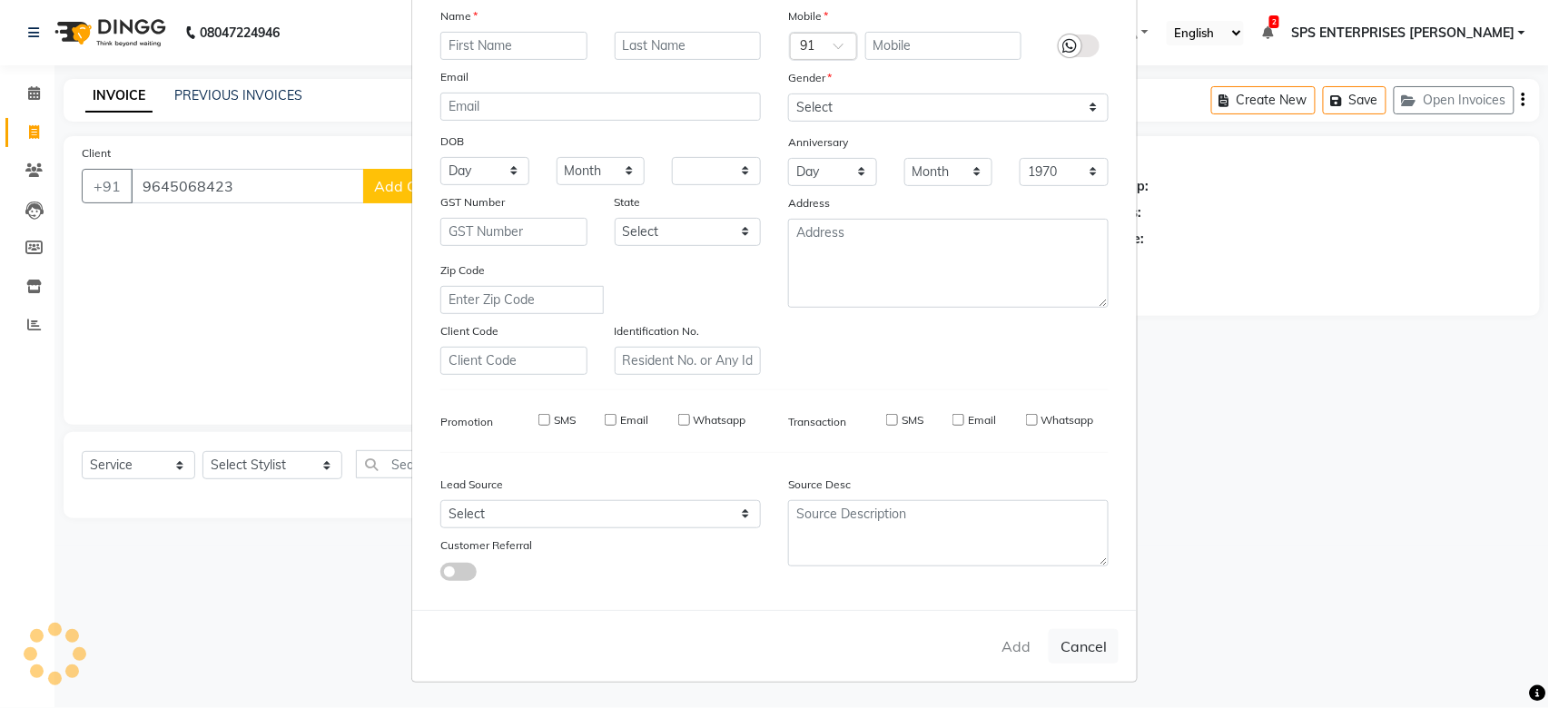
checkbox input "false"
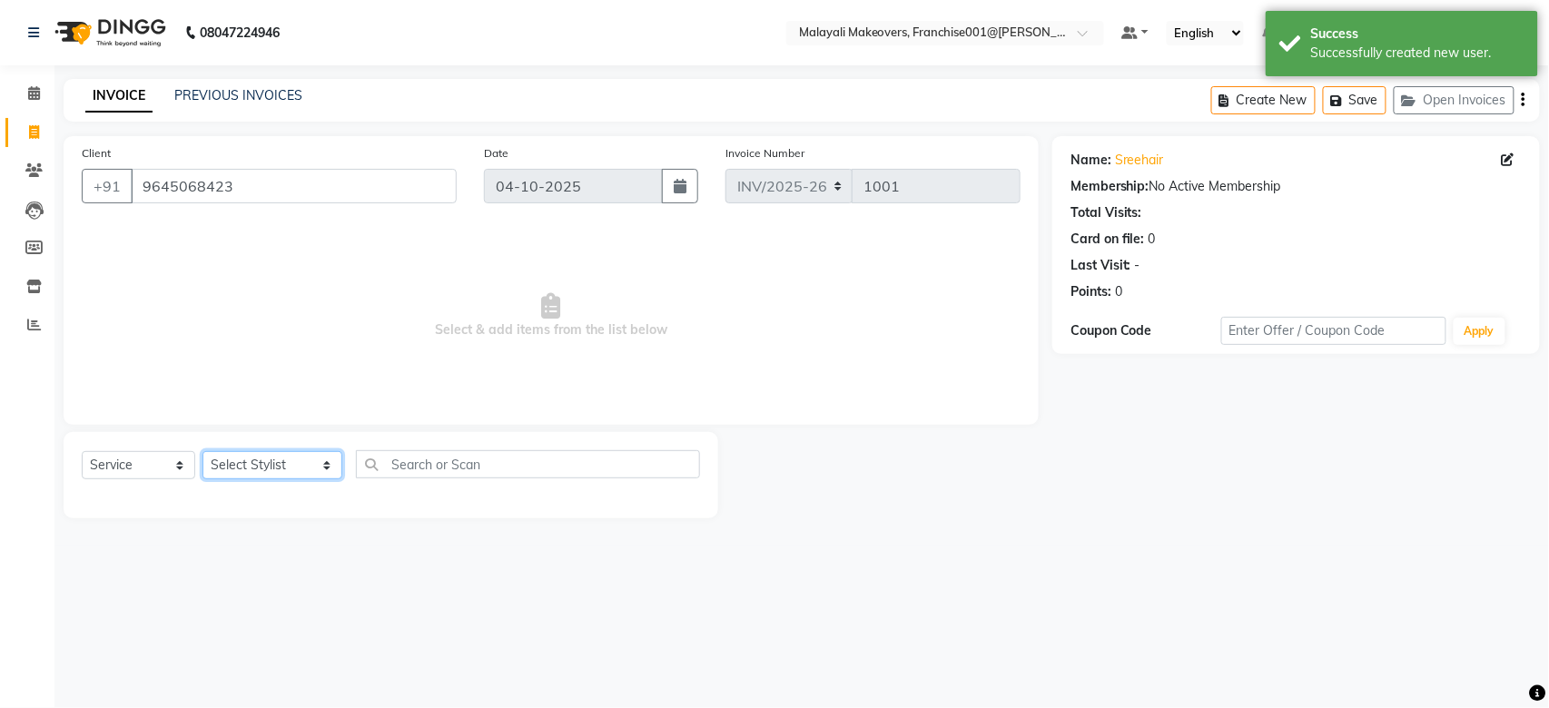
click at [219, 471] on select "Select Stylist [PERSON_NAME] S [PERSON_NAME] P [PERSON_NAME] R V [PERSON_NAME] …" at bounding box center [272, 465] width 140 height 28
select select "87475"
click at [202, 452] on select "Select Stylist [PERSON_NAME] S [PERSON_NAME] P [PERSON_NAME] R V [PERSON_NAME] …" at bounding box center [272, 465] width 140 height 28
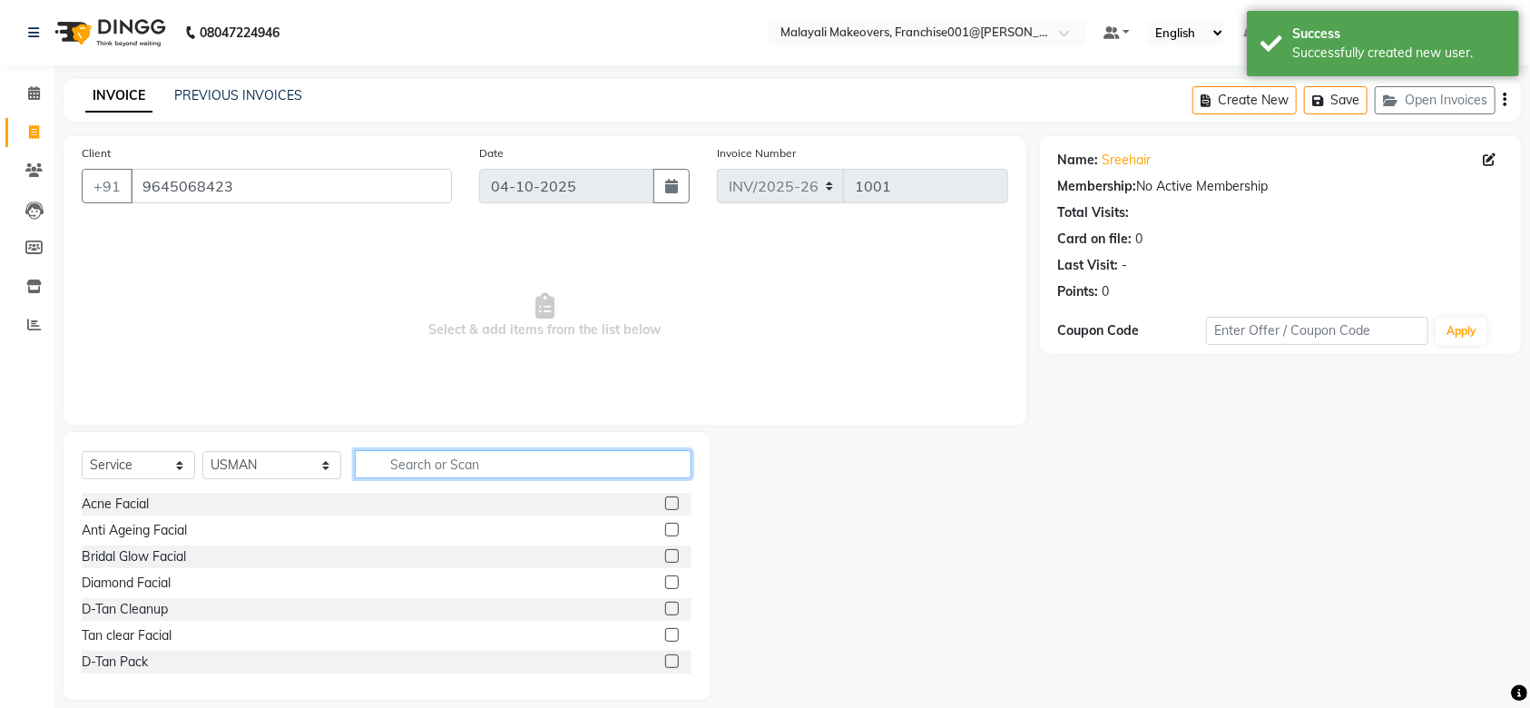
click at [417, 473] on input "text" at bounding box center [523, 464] width 337 height 28
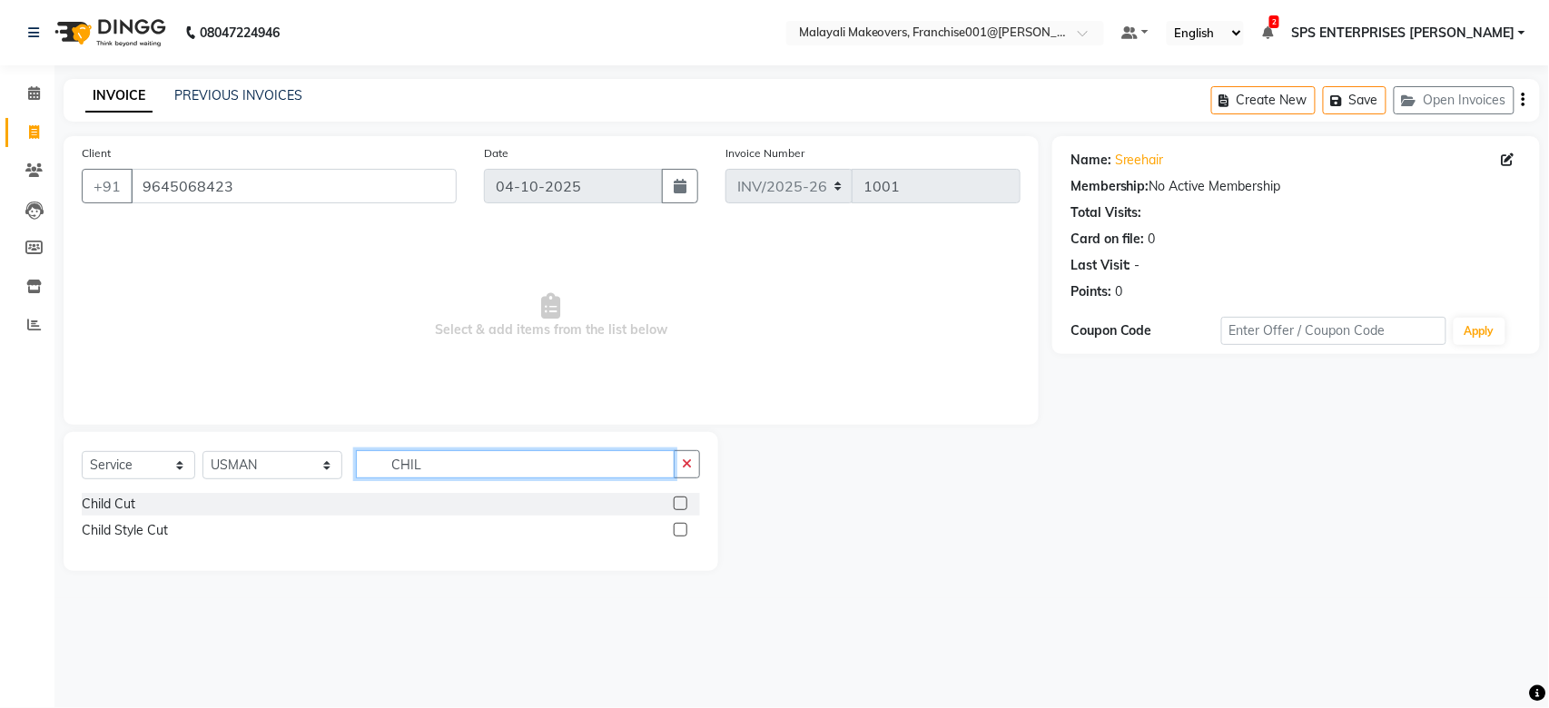
type input "CHIL"
click at [678, 507] on label at bounding box center [681, 504] width 14 height 14
click at [678, 507] on input "checkbox" at bounding box center [680, 504] width 12 height 12
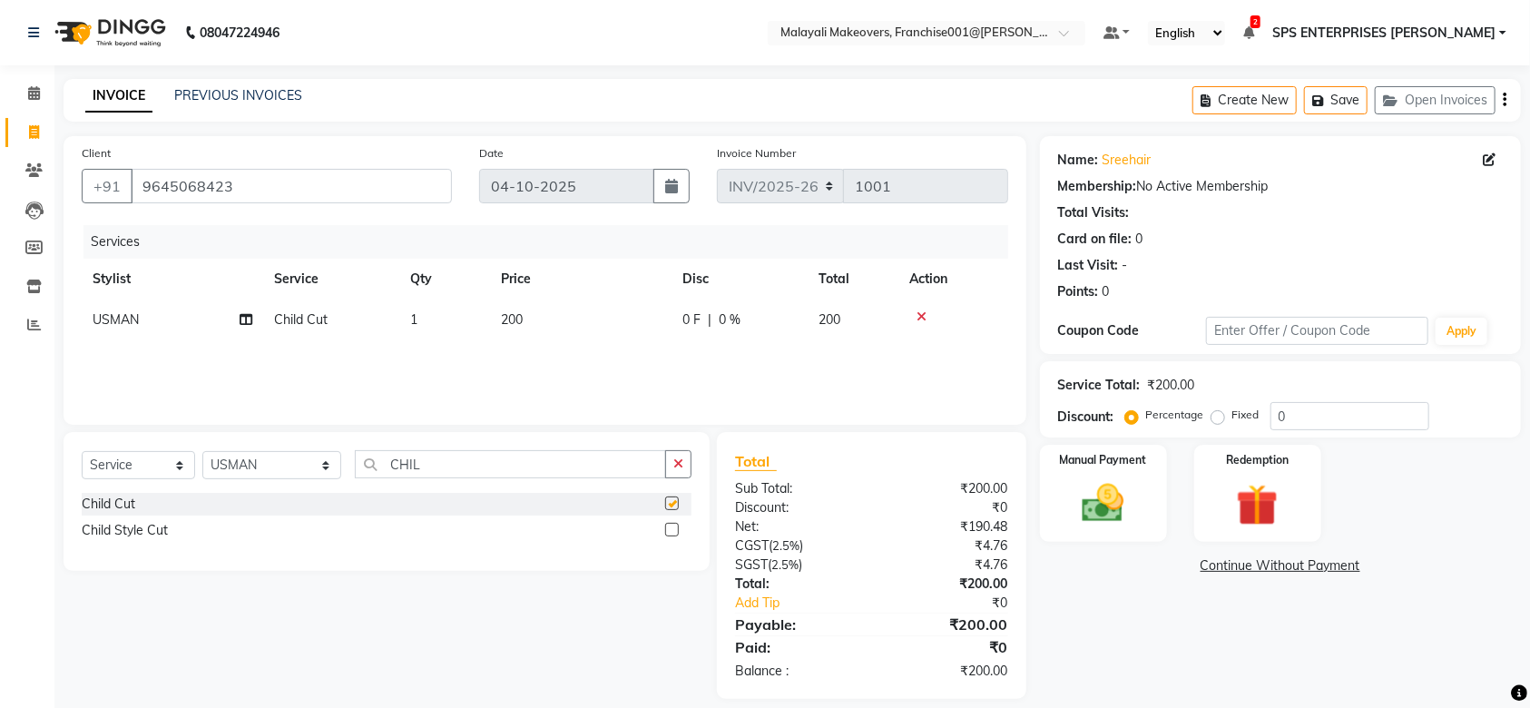
checkbox input "false"
click at [1326, 408] on input "0" at bounding box center [1350, 416] width 159 height 28
type input "15"
click at [1135, 507] on img at bounding box center [1103, 503] width 71 height 50
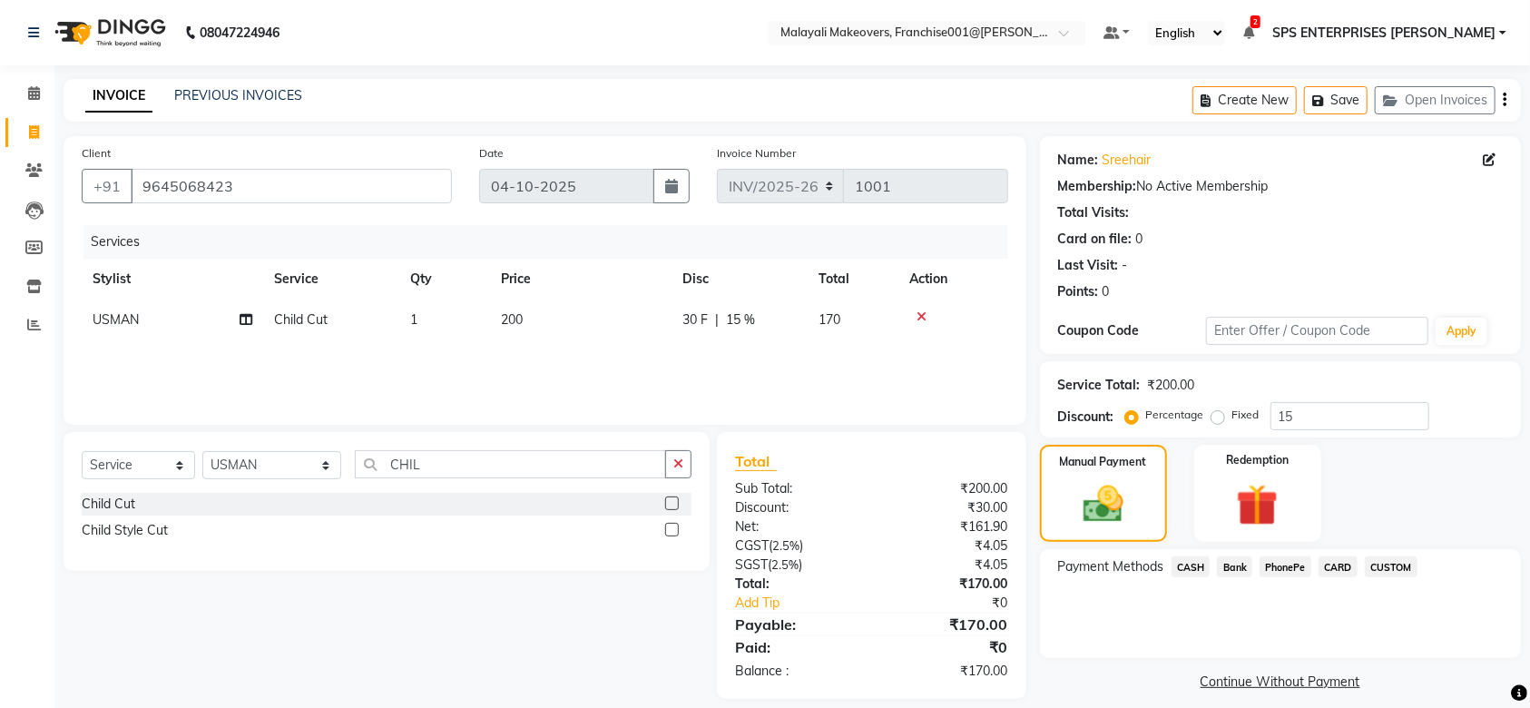
click at [1260, 569] on span "PhonePe" at bounding box center [1286, 566] width 52 height 21
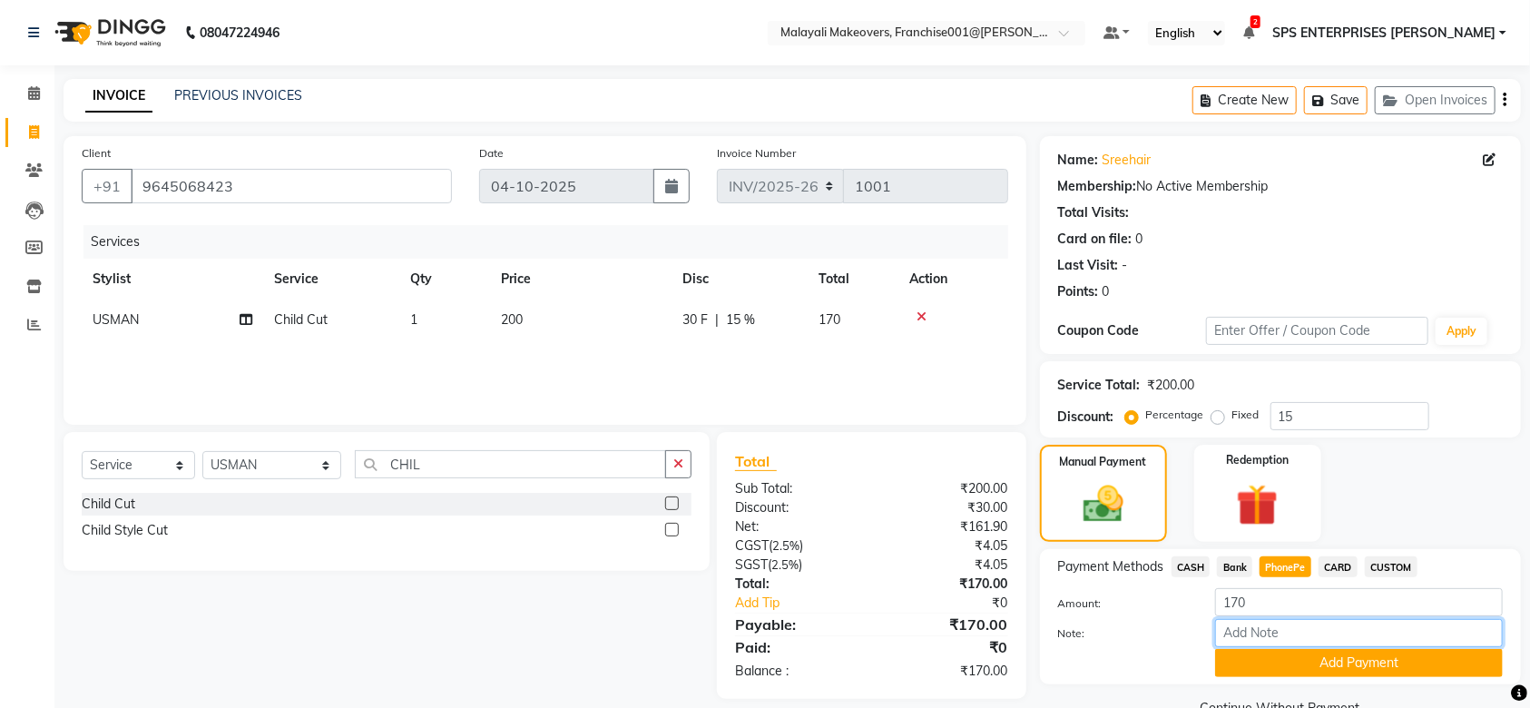
drag, startPoint x: 1261, startPoint y: 581, endPoint x: 1267, endPoint y: 618, distance: 37.8
click at [1267, 619] on input "Note:" at bounding box center [1359, 633] width 288 height 28
type input "SRUTHI"
click at [1363, 661] on button "Add Payment" at bounding box center [1359, 663] width 288 height 28
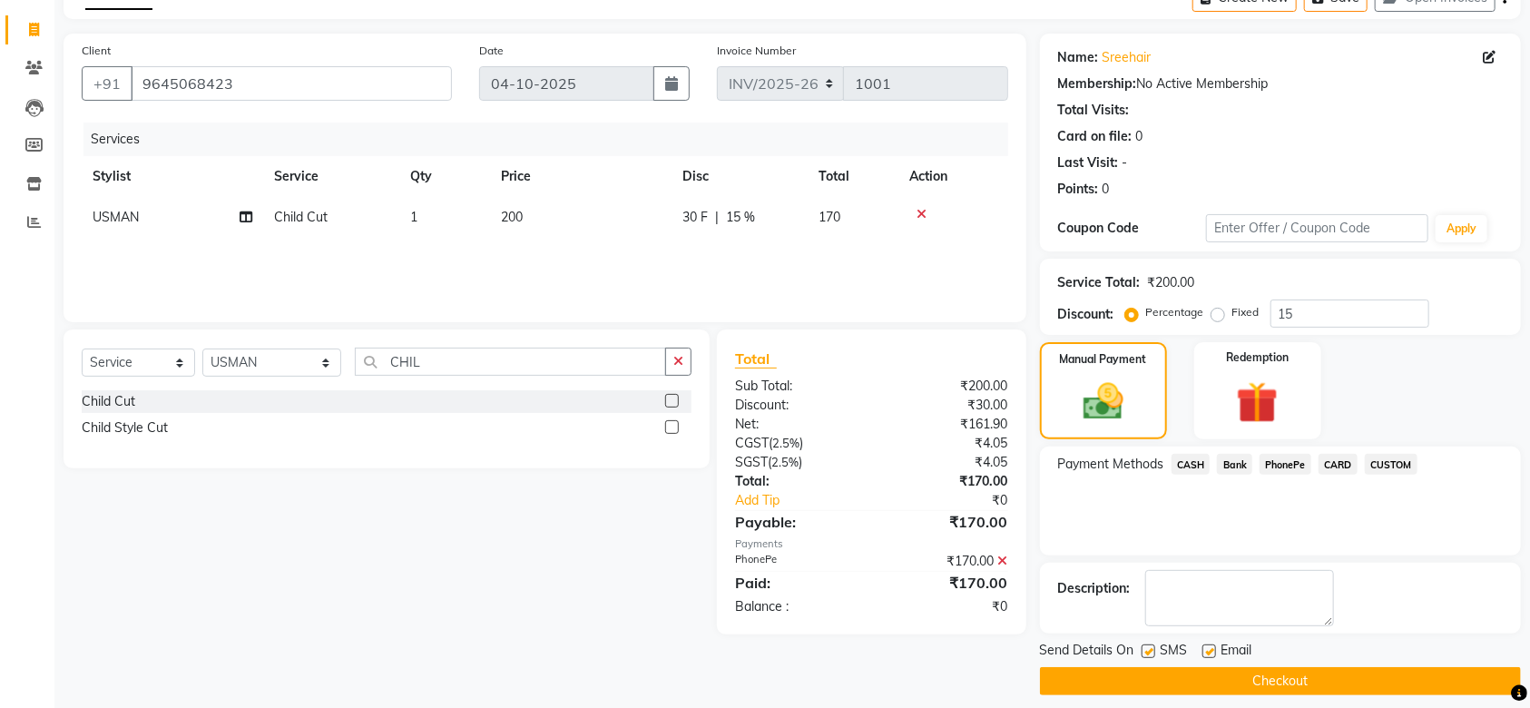
scroll to position [117, 0]
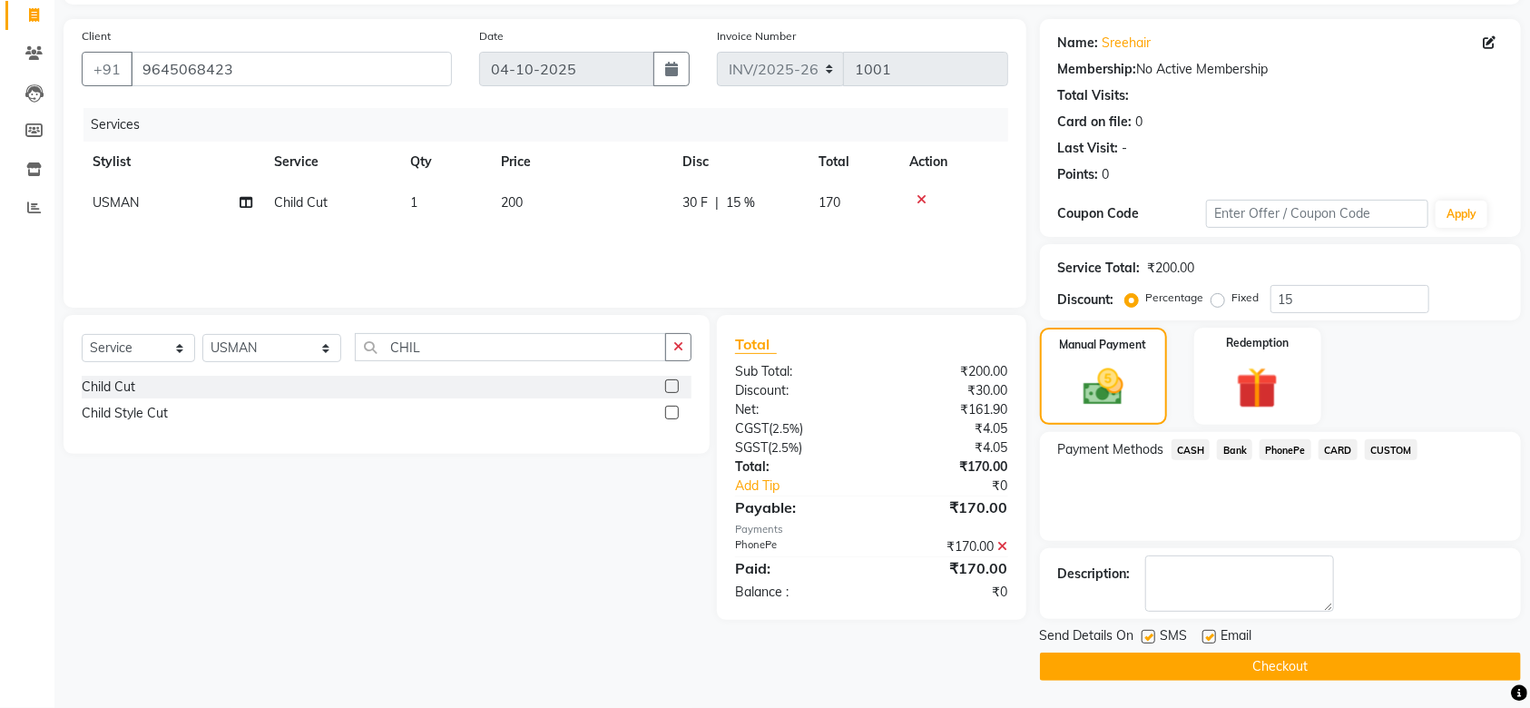
click at [1357, 652] on div "Send Details On SMS Email Checkout" at bounding box center [1280, 653] width 481 height 54
click at [1351, 670] on button "Checkout" at bounding box center [1280, 667] width 481 height 28
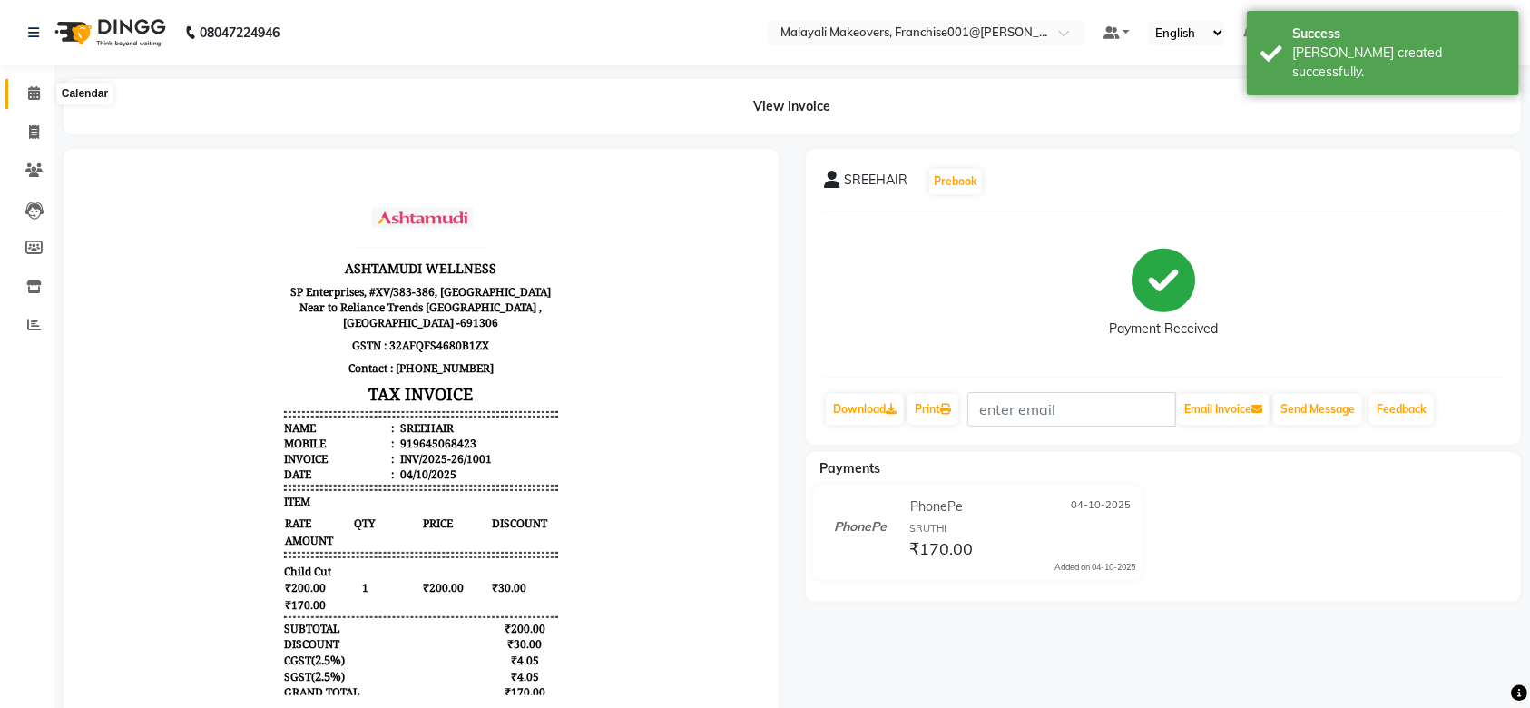
click at [36, 96] on icon at bounding box center [34, 93] width 12 height 14
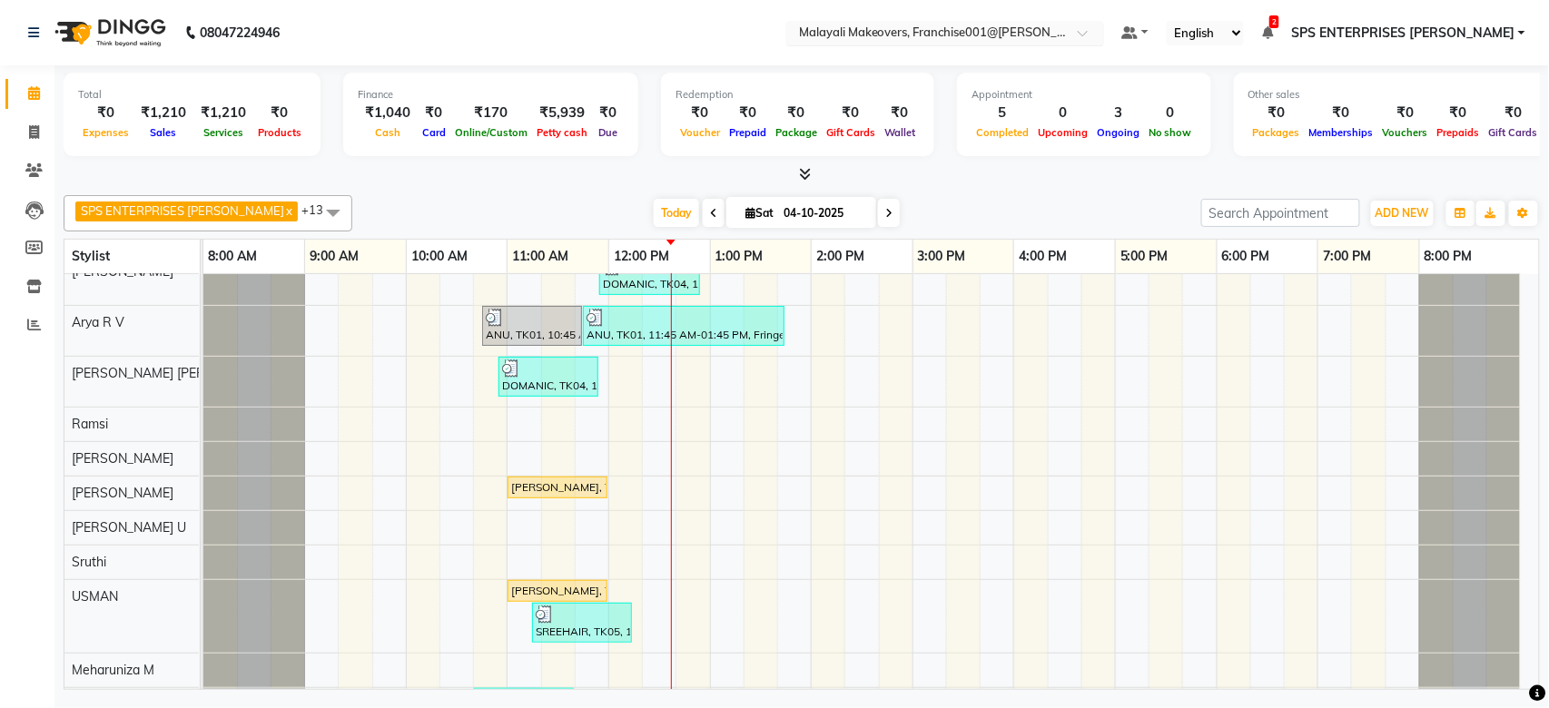
scroll to position [69, 0]
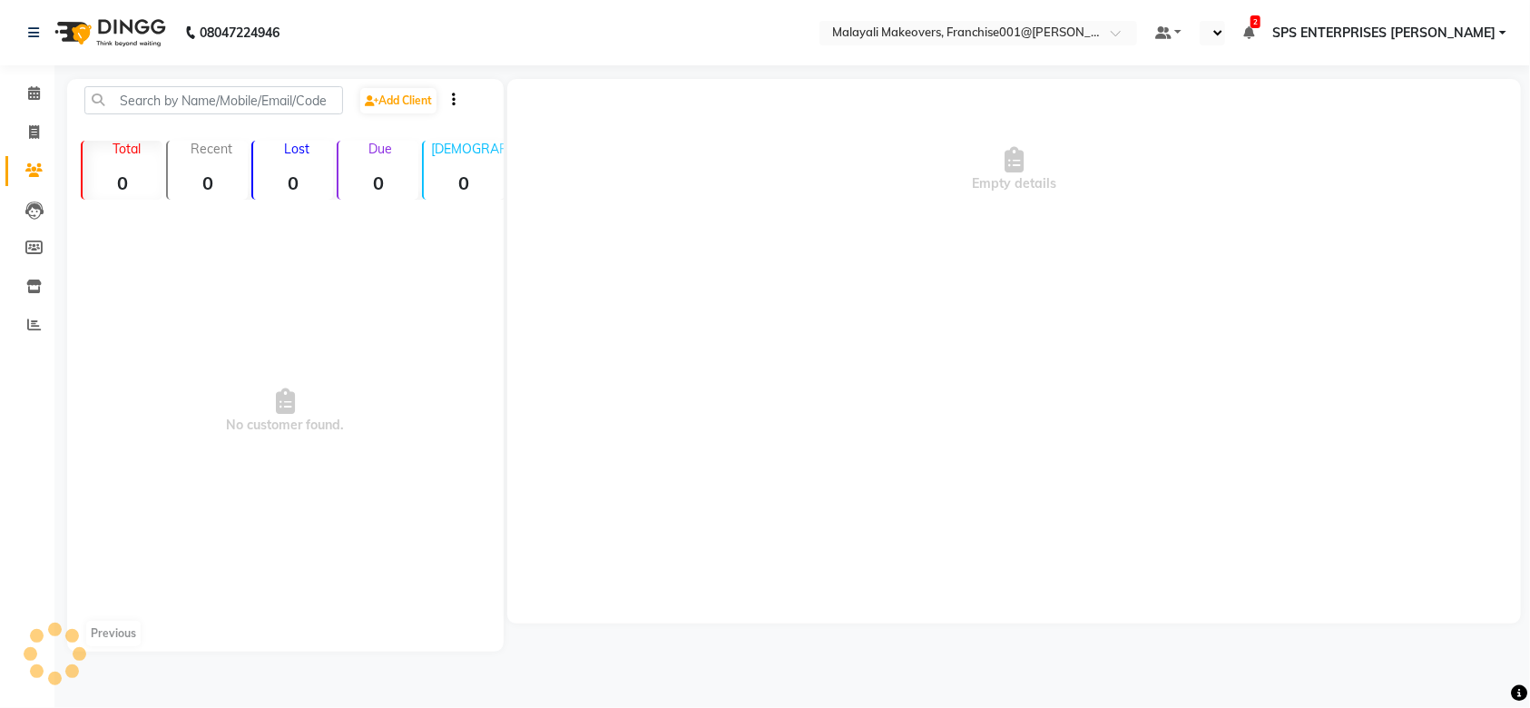
select select "en"
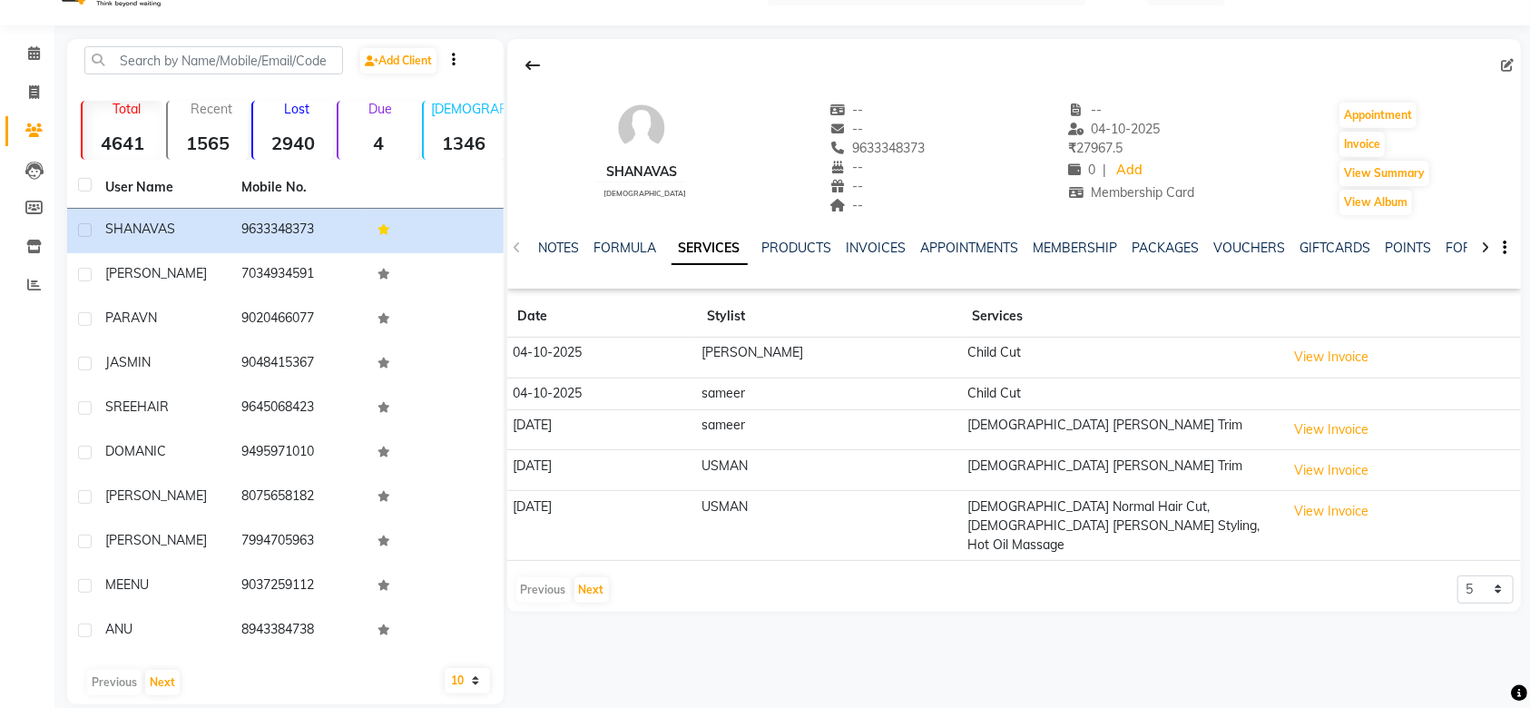
scroll to position [63, 0]
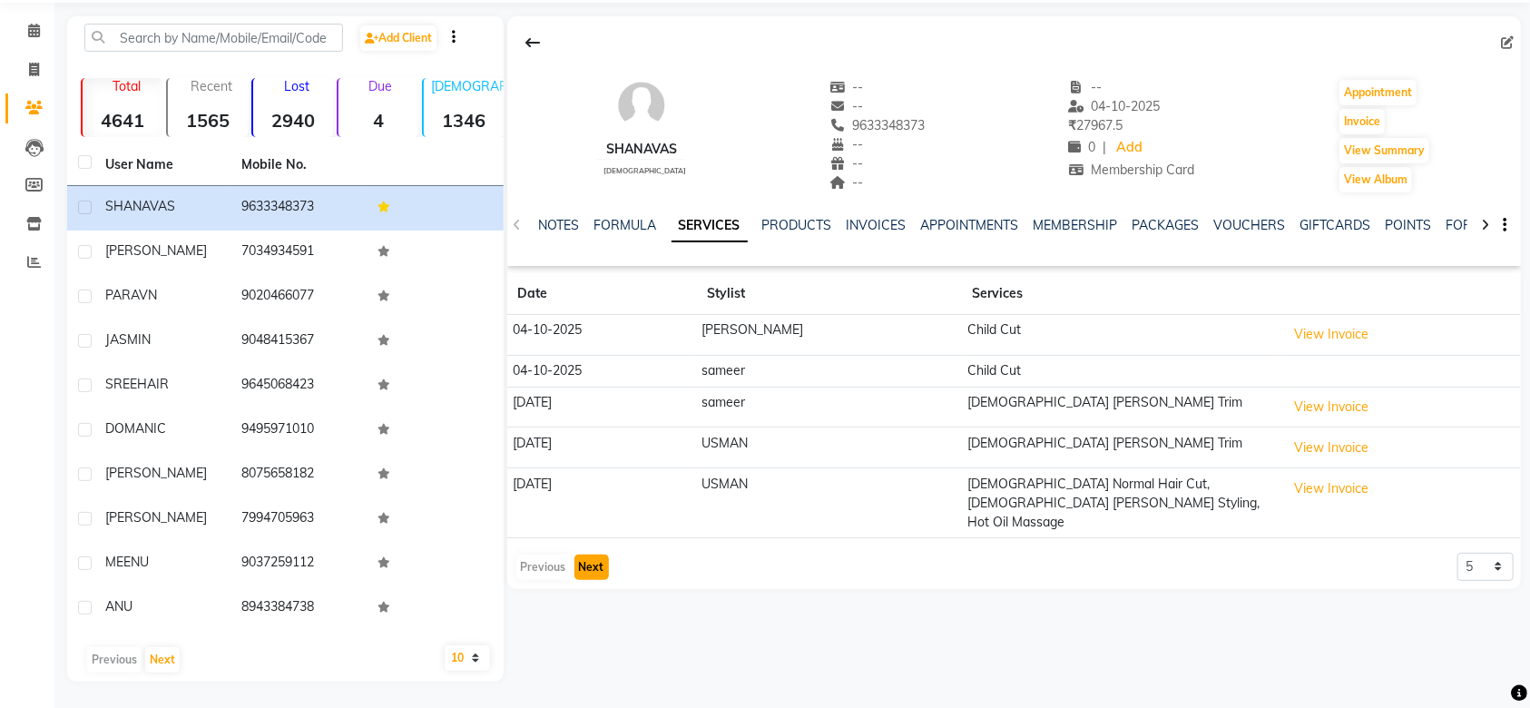
click at [586, 555] on button "Next" at bounding box center [592, 567] width 34 height 25
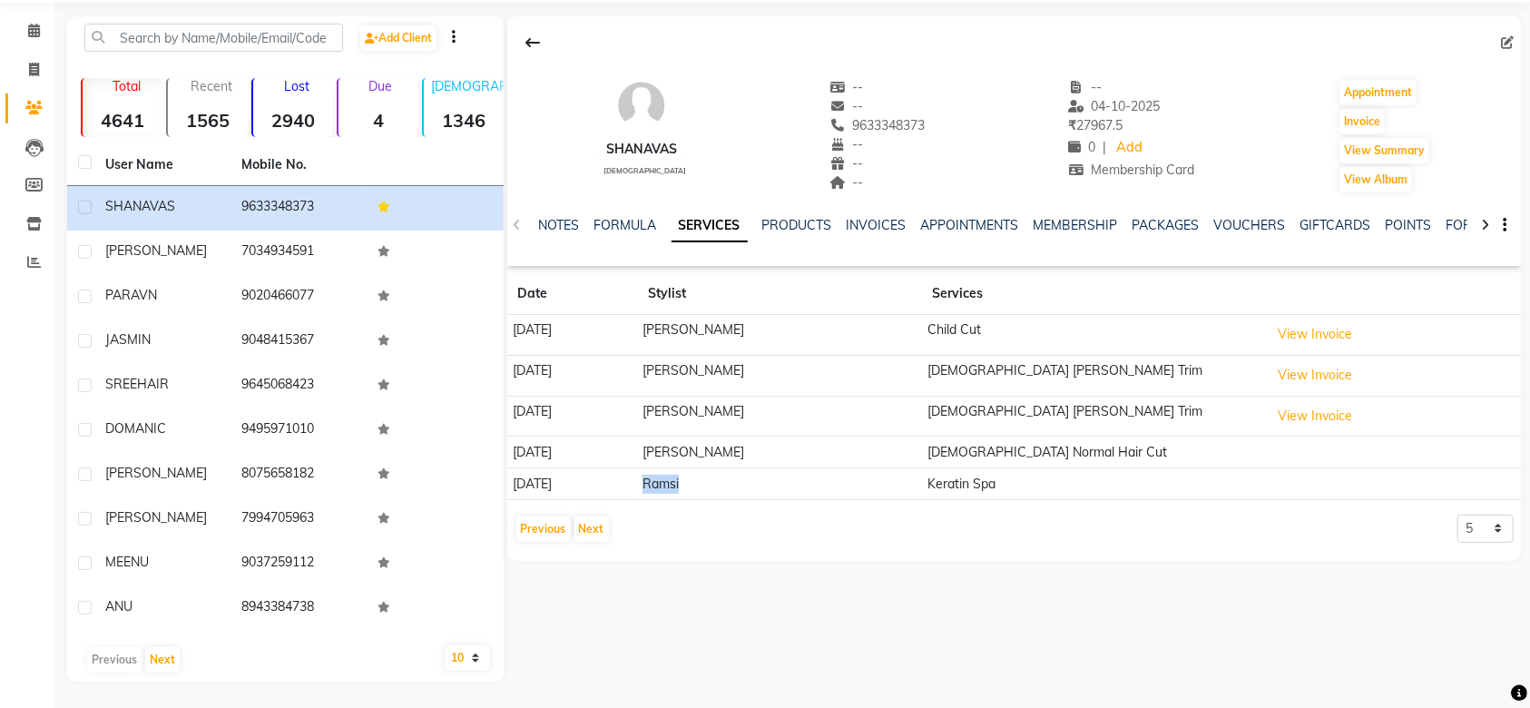
drag, startPoint x: 712, startPoint y: 482, endPoint x: 821, endPoint y: 492, distance: 109.4
click at [821, 492] on td "Ramsi" at bounding box center [779, 484] width 285 height 32
click at [791, 530] on div "Previous Next 5 10 50 100 500" at bounding box center [1014, 529] width 999 height 29
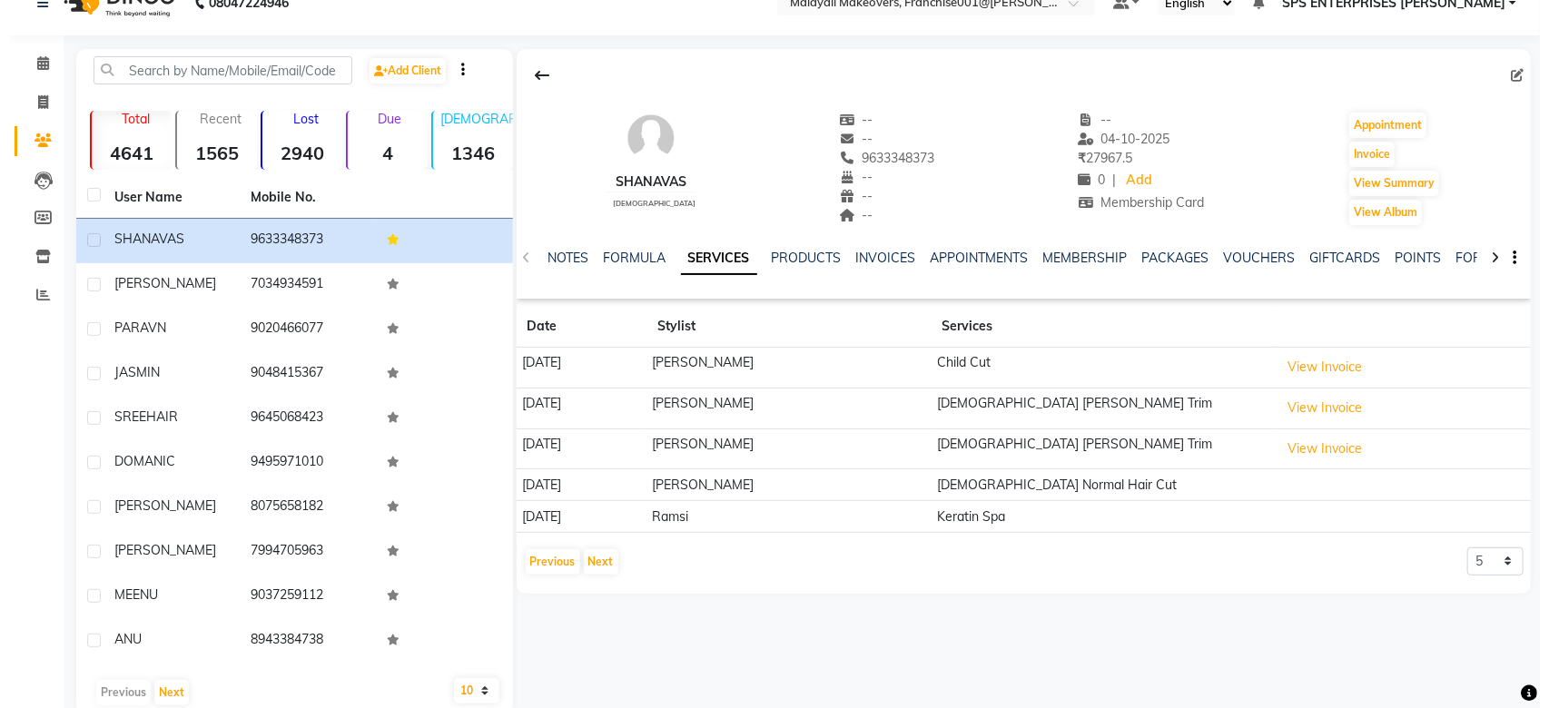
scroll to position [0, 0]
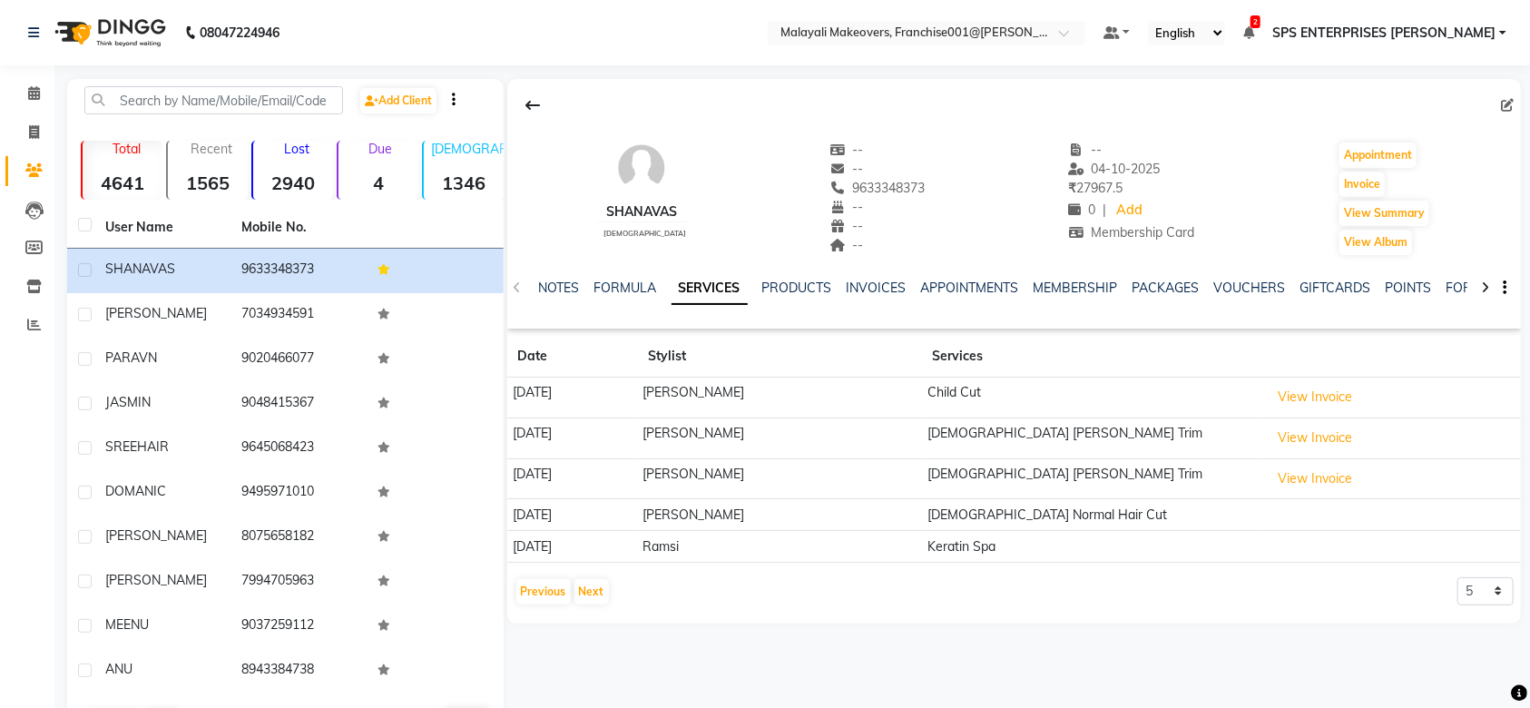
drag, startPoint x: 694, startPoint y: 548, endPoint x: 1093, endPoint y: 558, distance: 399.5
click at [1093, 558] on tr "[DATE] Ramsi Keratin Spa" at bounding box center [1014, 547] width 1014 height 32
click at [1061, 604] on div "Previous Next 5 10 50 100 500" at bounding box center [1014, 591] width 999 height 29
click at [29, 89] on icon at bounding box center [34, 93] width 12 height 14
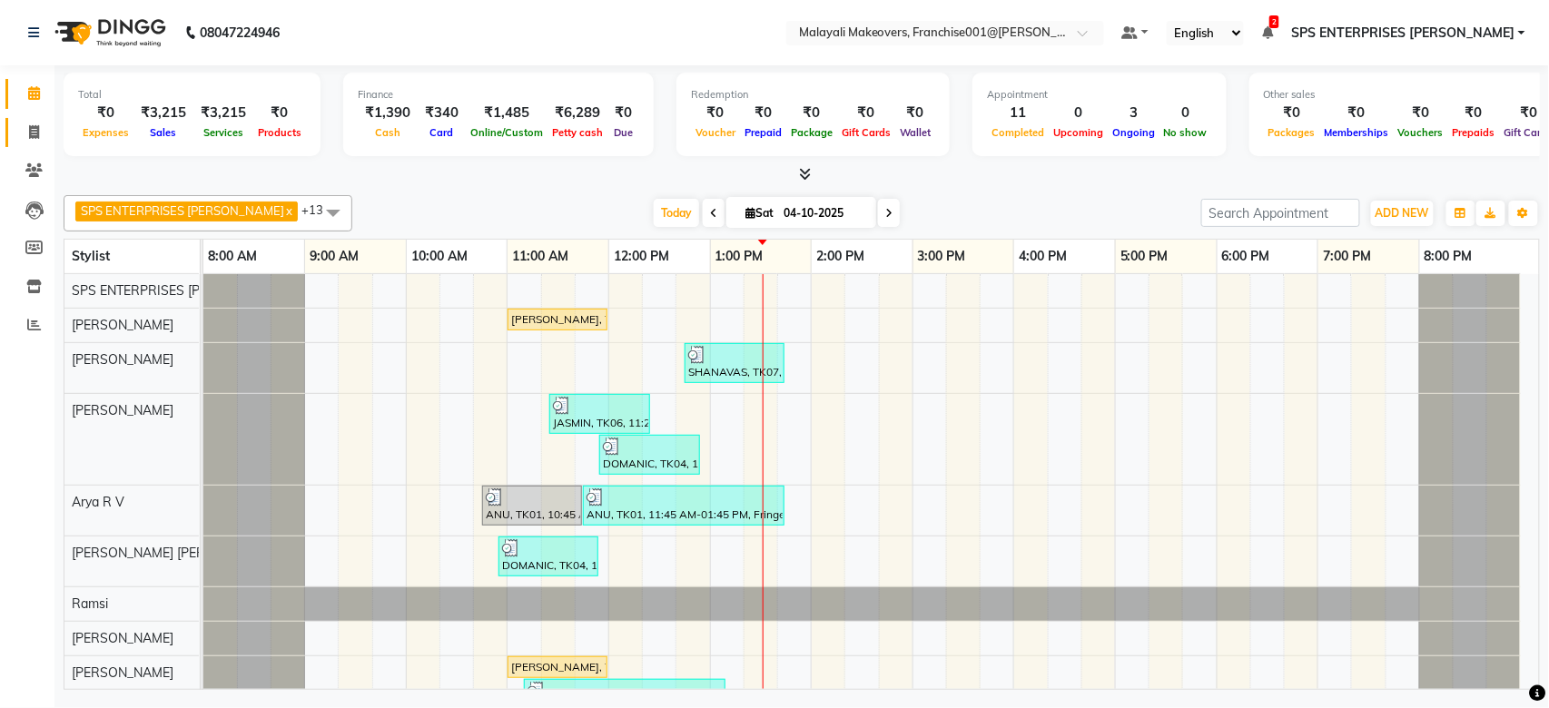
click at [15, 131] on link "Invoice" at bounding box center [27, 133] width 44 height 30
select select "service"
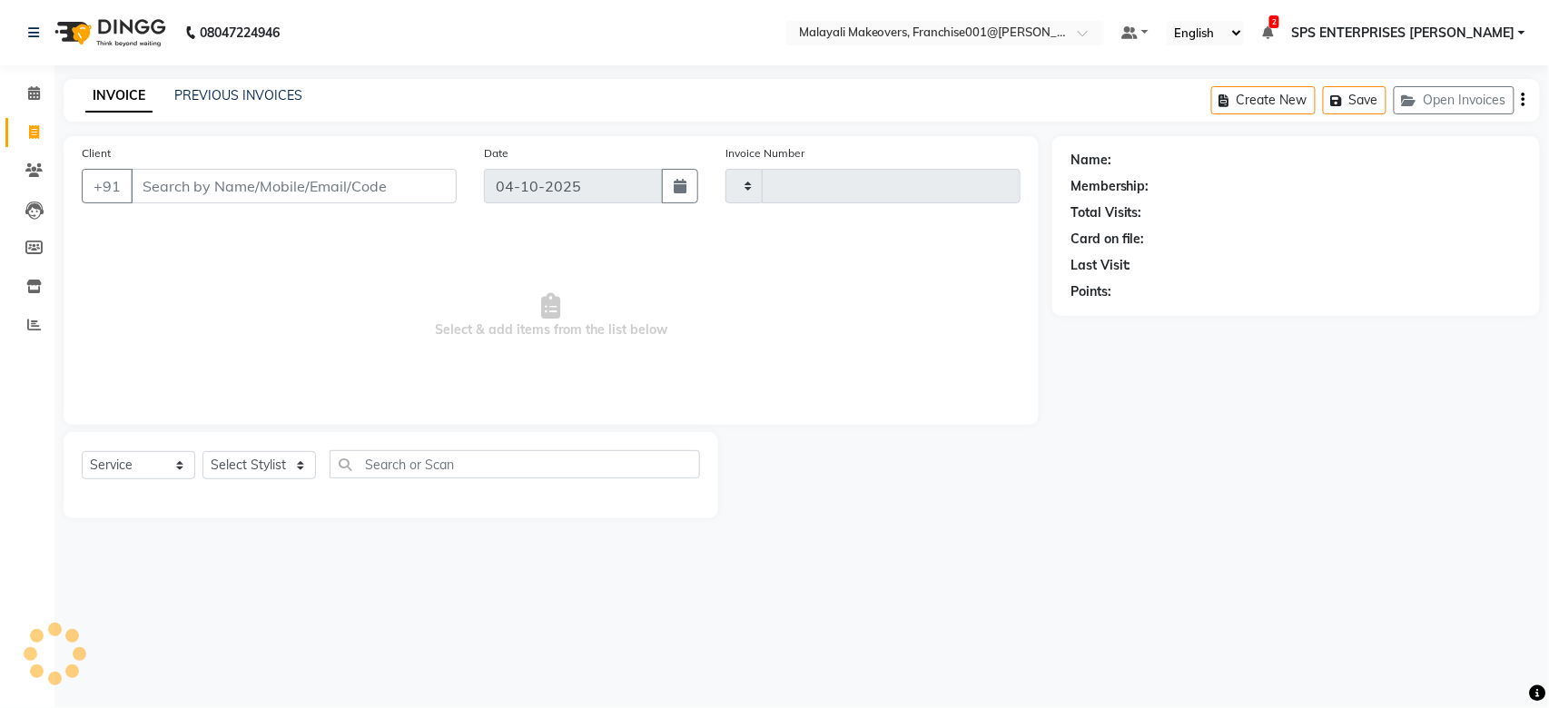
type input "1006"
select select "8923"
click at [231, 186] on input "Client" at bounding box center [294, 186] width 326 height 34
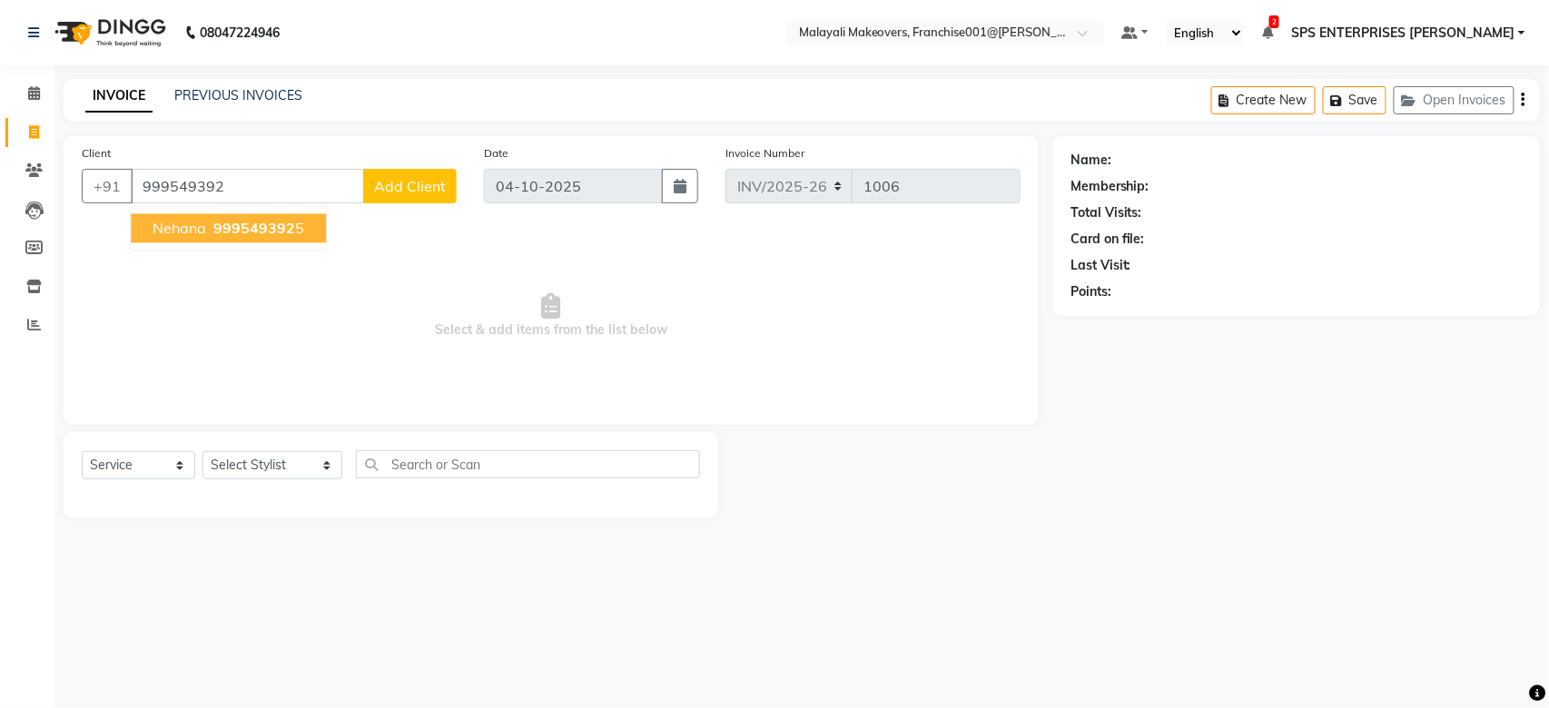
click at [185, 227] on span "nehana" at bounding box center [180, 229] width 54 height 18
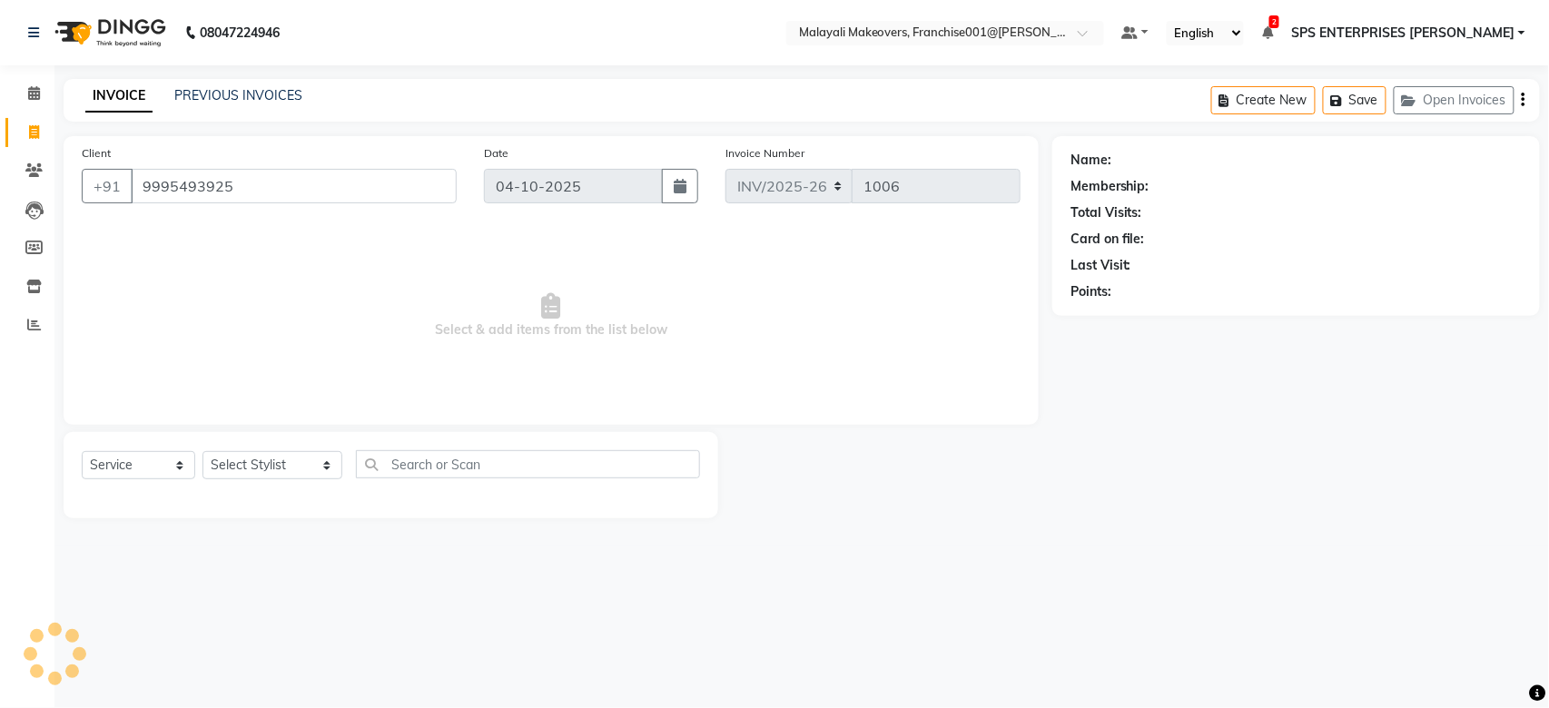
type input "9995493925"
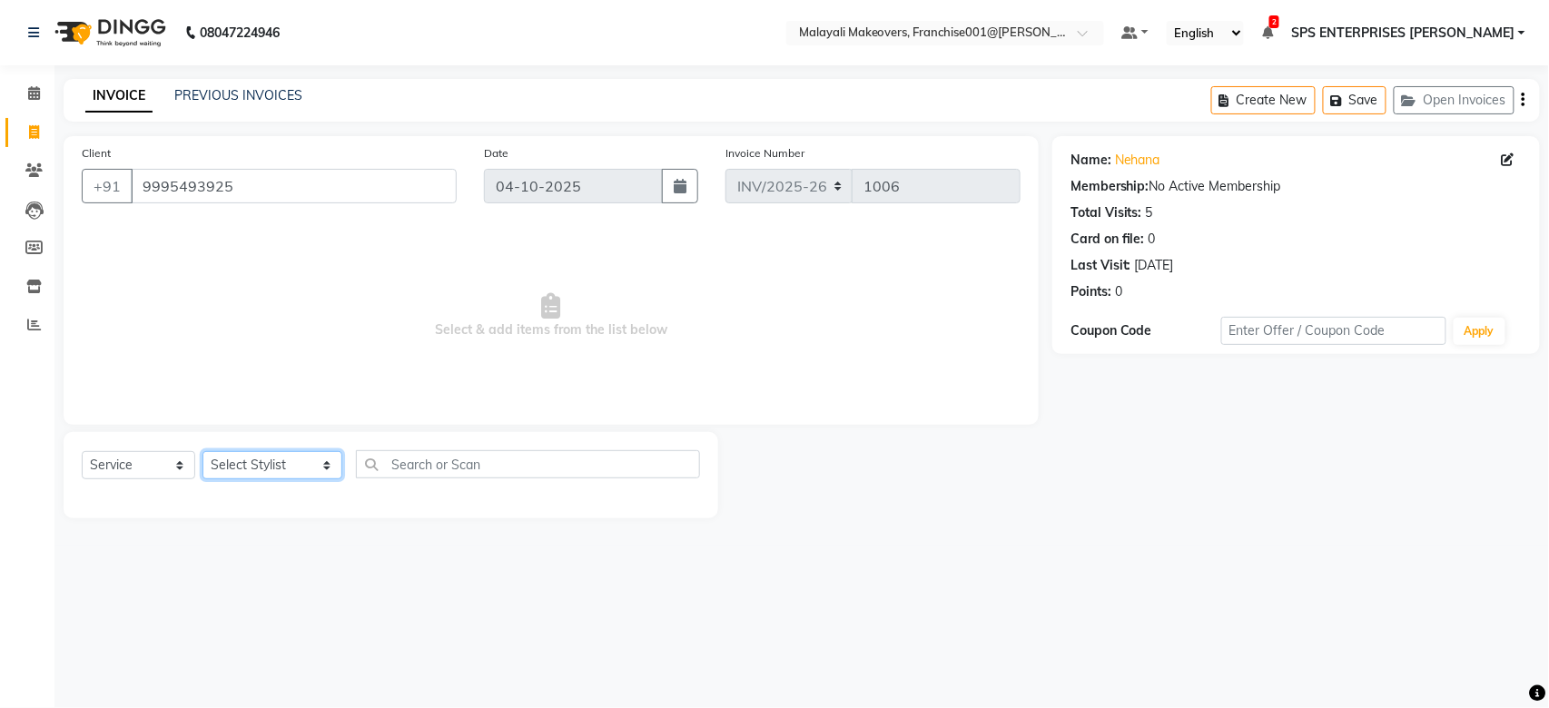
click at [225, 465] on select "Select Stylist [PERSON_NAME] S [PERSON_NAME] P [PERSON_NAME] R V [PERSON_NAME] …" at bounding box center [272, 465] width 140 height 28
select select "88597"
click at [202, 452] on select "Select Stylist [PERSON_NAME] S [PERSON_NAME] P [PERSON_NAME] R V [PERSON_NAME] …" at bounding box center [272, 465] width 140 height 28
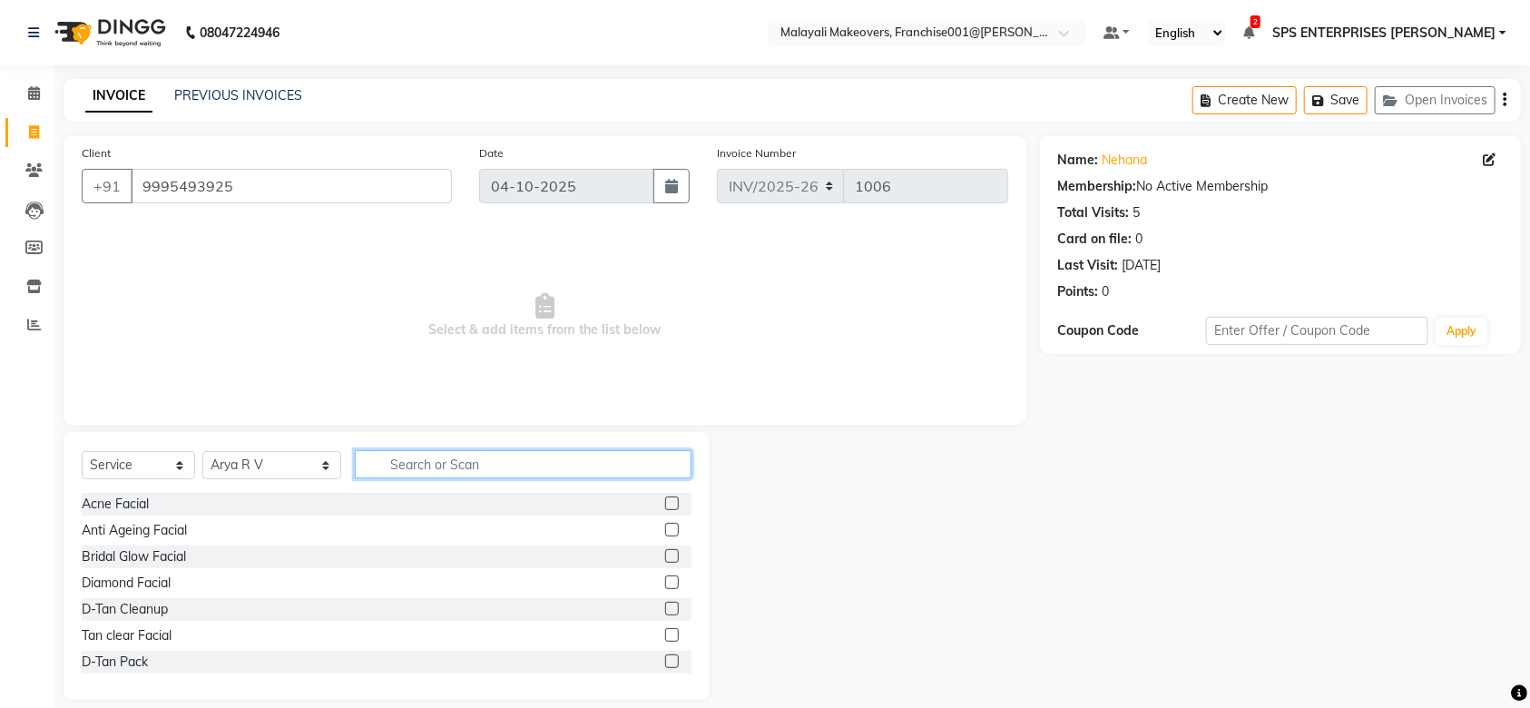
click at [411, 465] on input "text" at bounding box center [523, 464] width 337 height 28
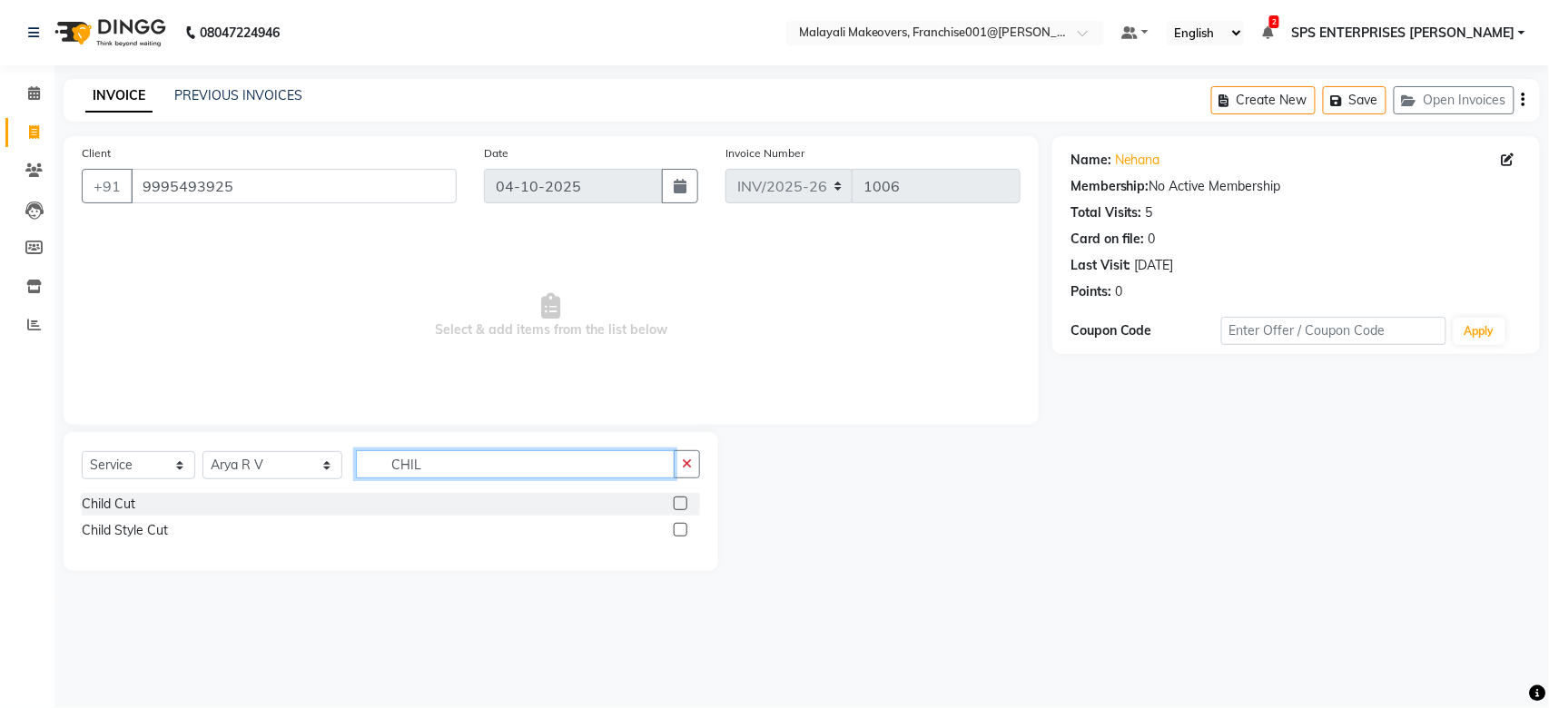
type input "CHIL"
click at [679, 530] on label at bounding box center [681, 530] width 14 height 14
click at [679, 530] on input "checkbox" at bounding box center [680, 531] width 12 height 12
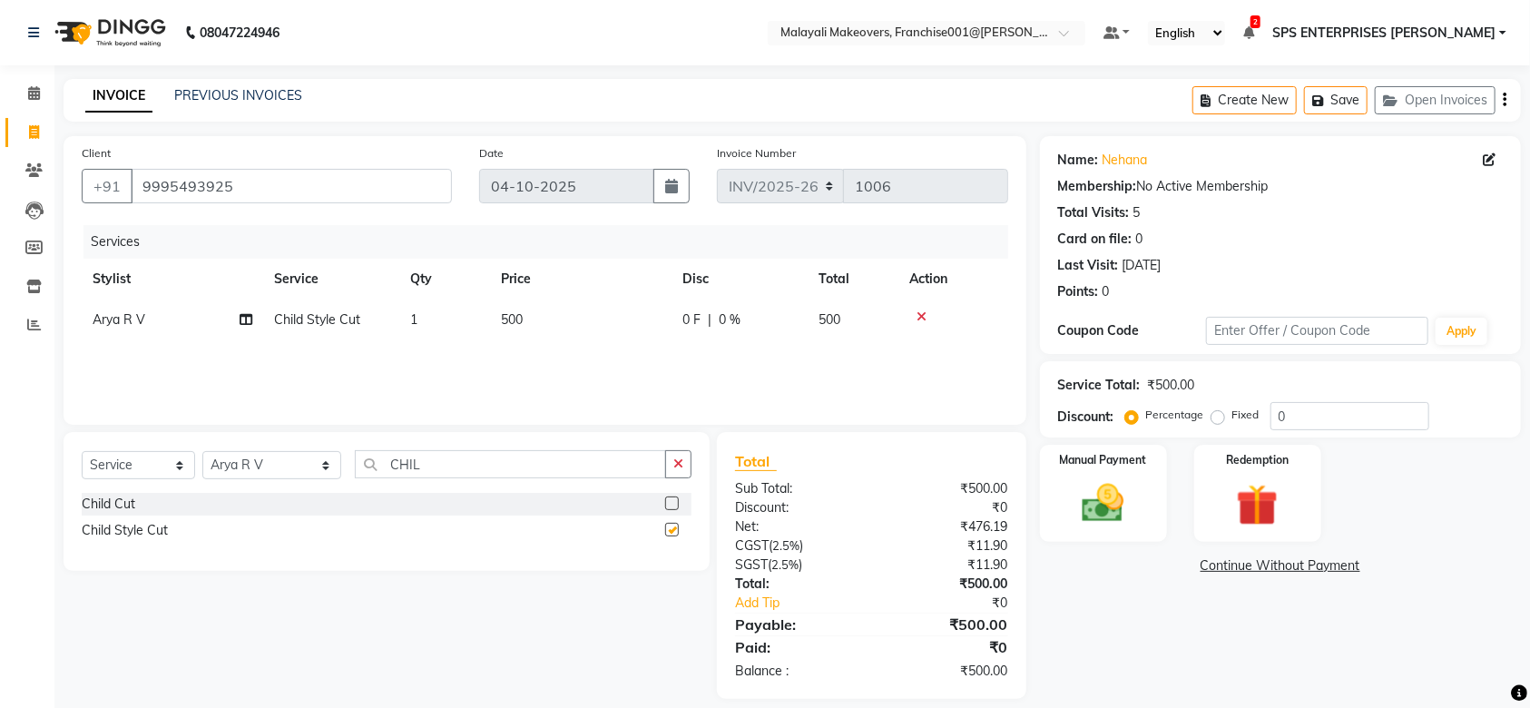
checkbox input "false"
click at [458, 477] on input "CHIL" at bounding box center [510, 464] width 311 height 28
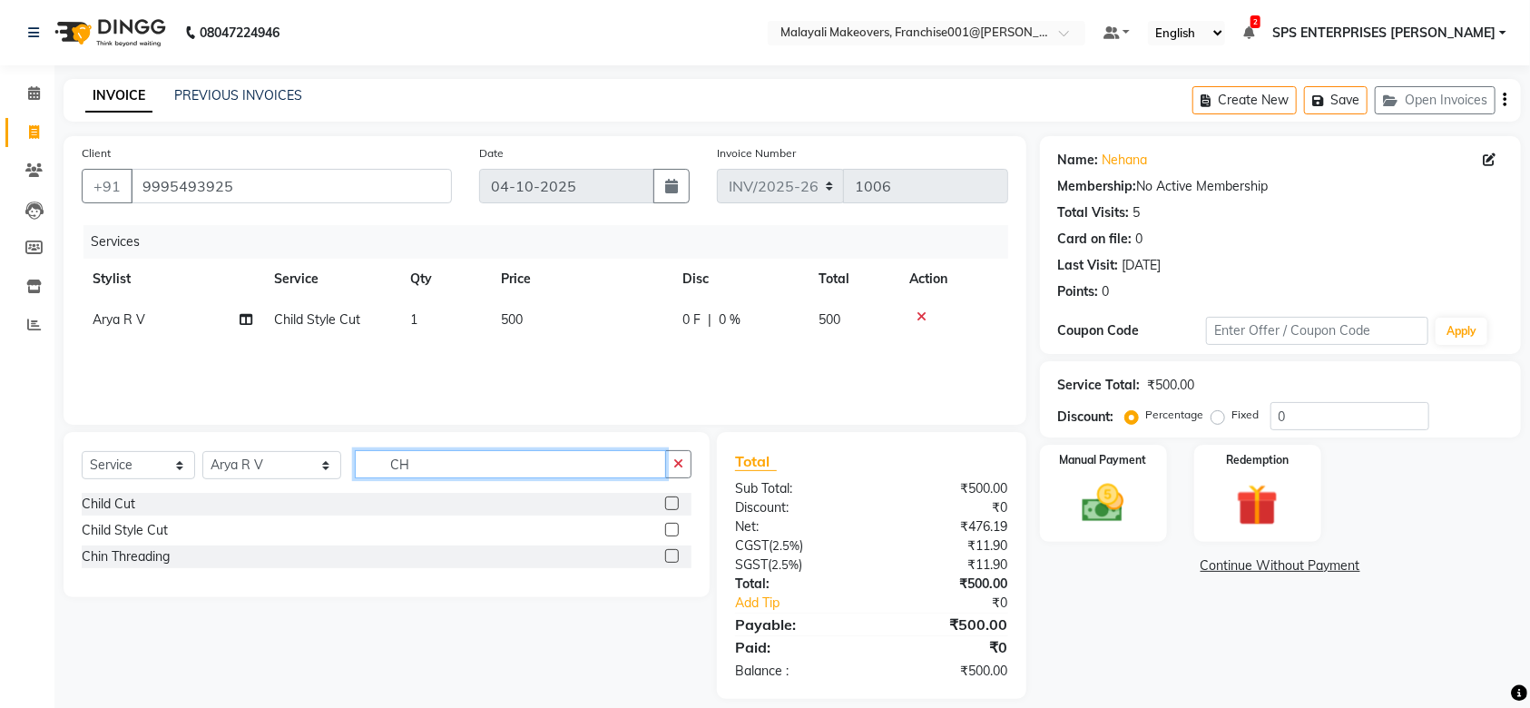
type input "C"
click at [458, 477] on input "text" at bounding box center [523, 464] width 337 height 28
type input "EY"
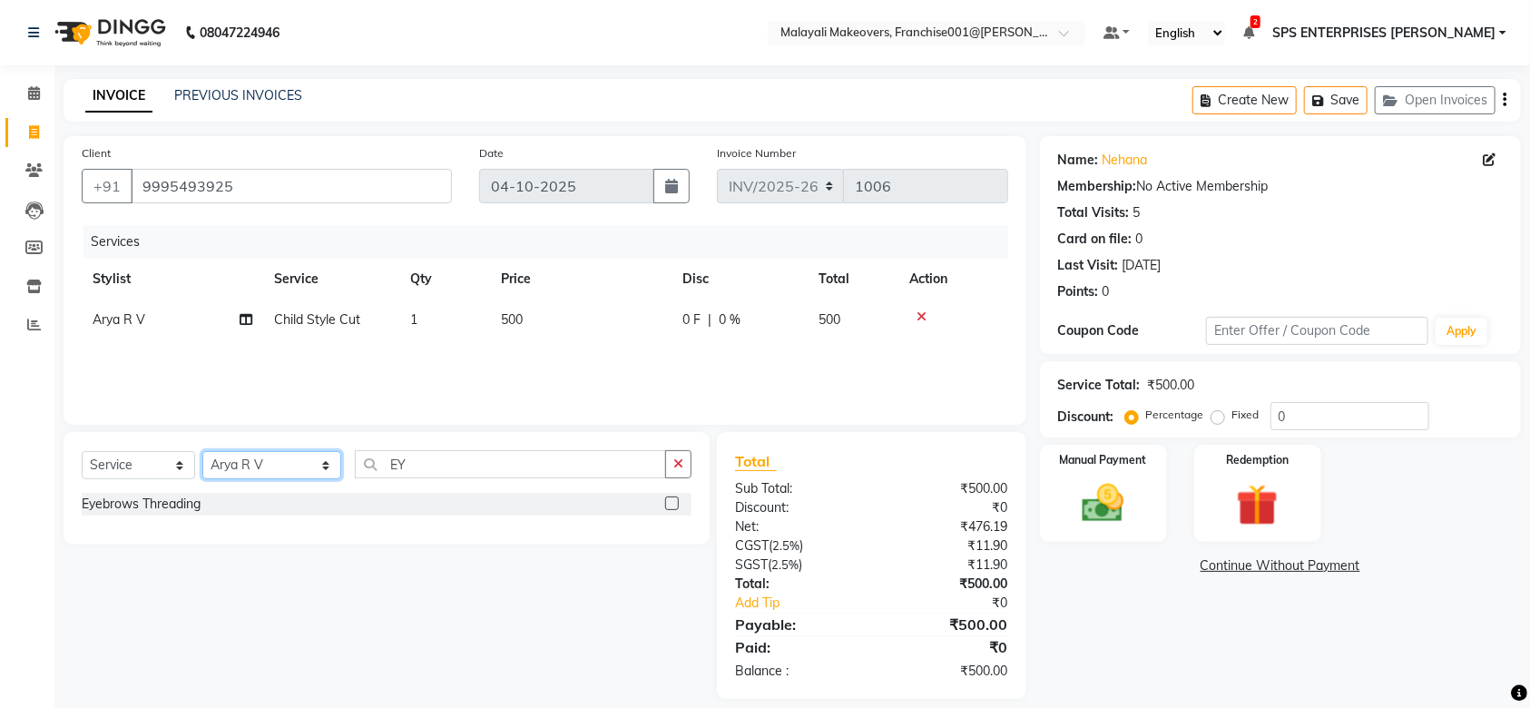
click at [231, 472] on select "Select Stylist [PERSON_NAME] S [PERSON_NAME] P [PERSON_NAME] R V [PERSON_NAME] …" at bounding box center [271, 465] width 139 height 28
select select "85205"
click at [202, 452] on select "Select Stylist [PERSON_NAME] S [PERSON_NAME] P [PERSON_NAME] R V [PERSON_NAME] …" at bounding box center [271, 465] width 139 height 28
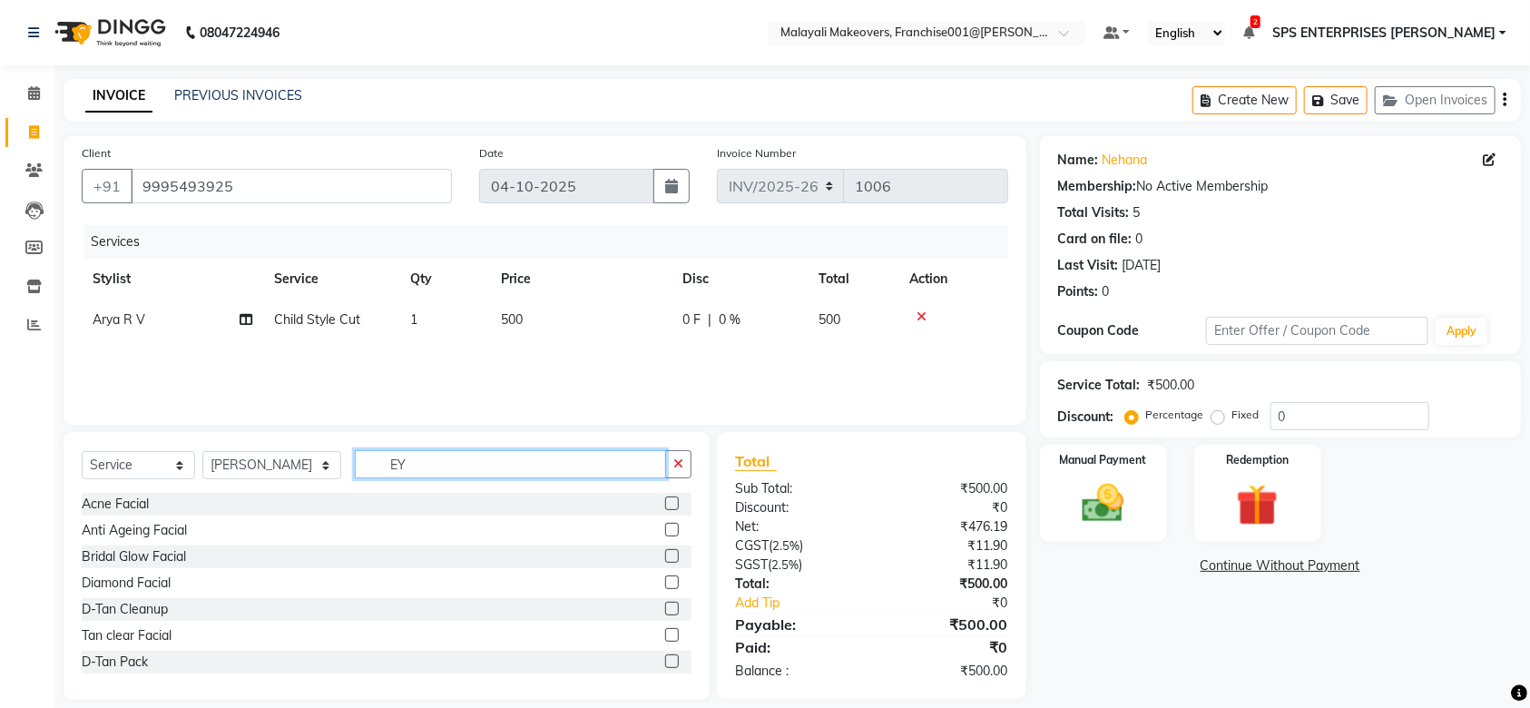
click at [401, 462] on input "EY" at bounding box center [510, 464] width 311 height 28
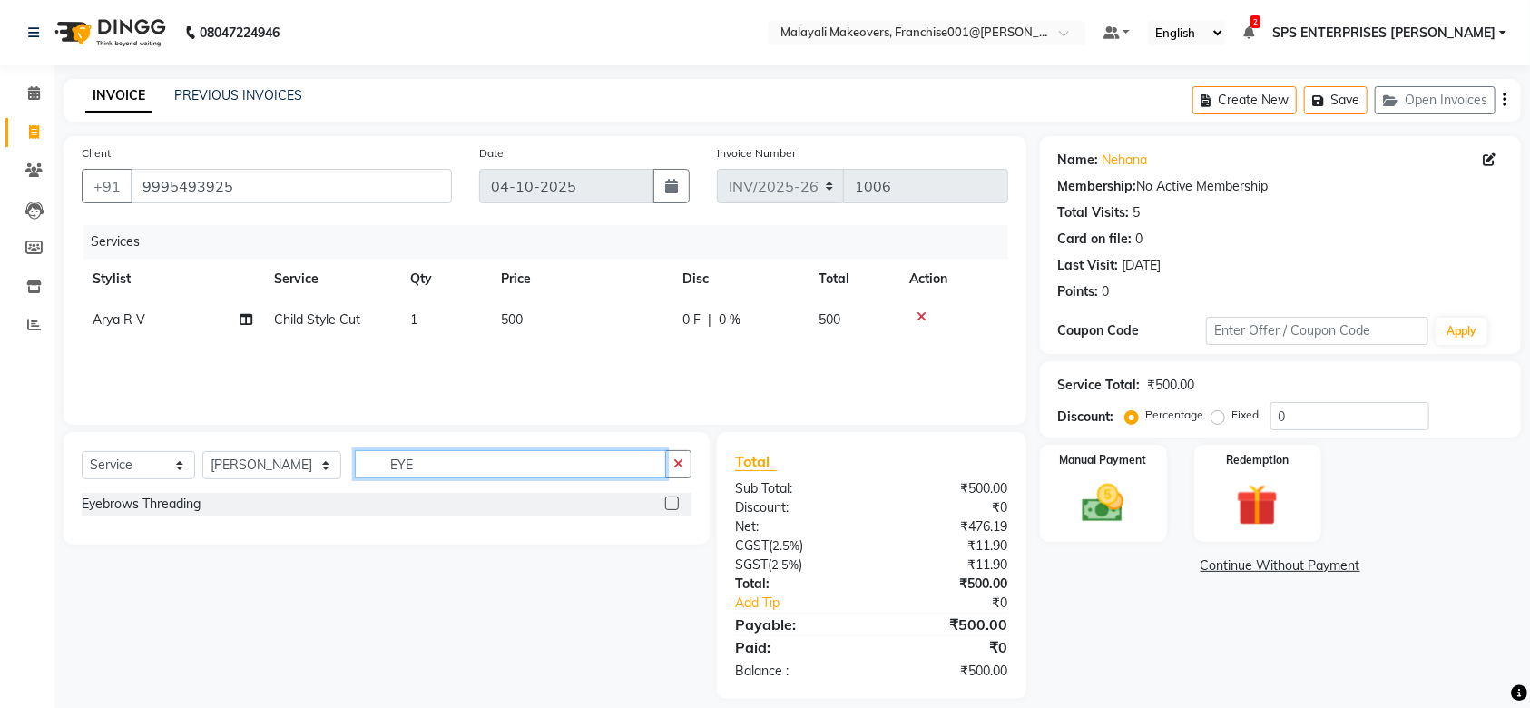
type input "EYE"
click at [666, 508] on label at bounding box center [672, 504] width 14 height 14
click at [666, 508] on input "checkbox" at bounding box center [671, 504] width 12 height 12
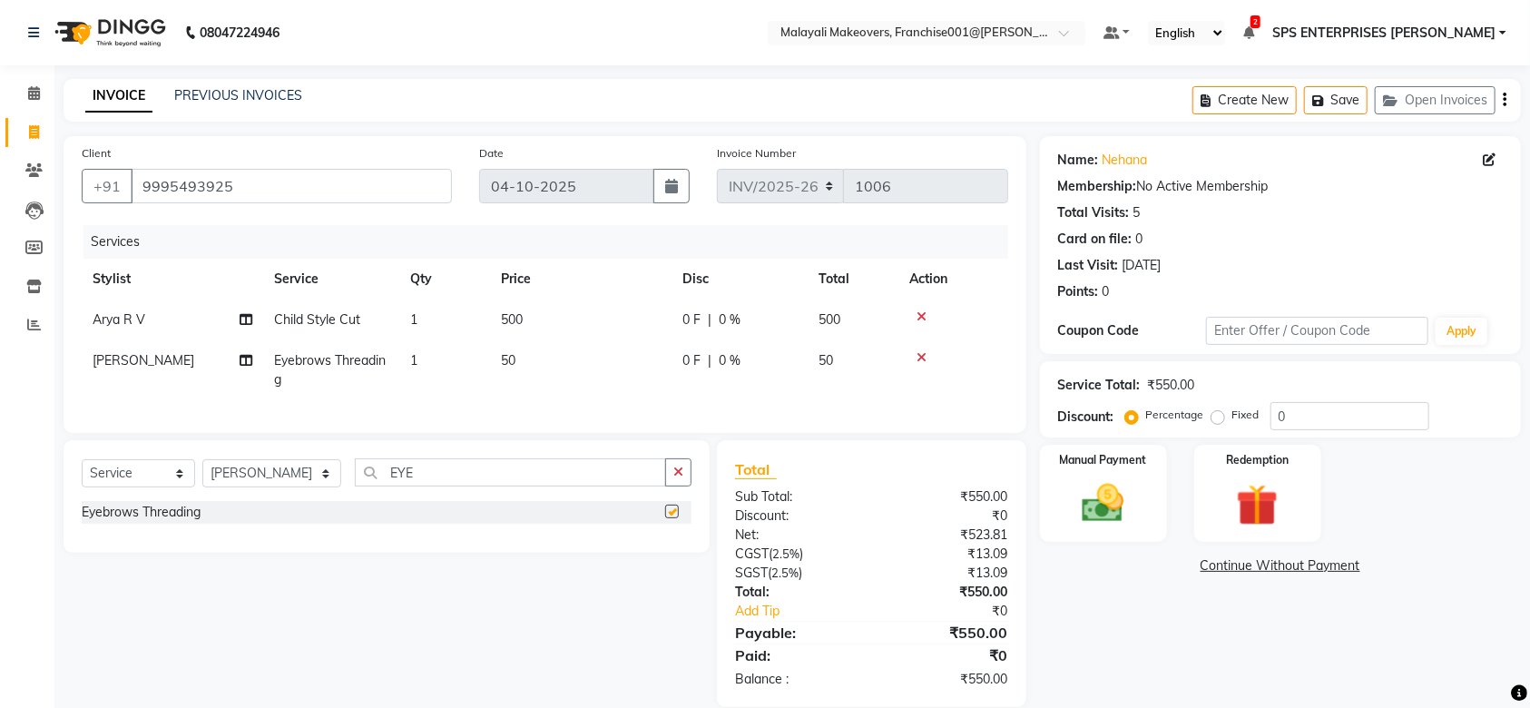
checkbox input "false"
click at [1076, 529] on div "Manual Payment" at bounding box center [1104, 494] width 133 height 102
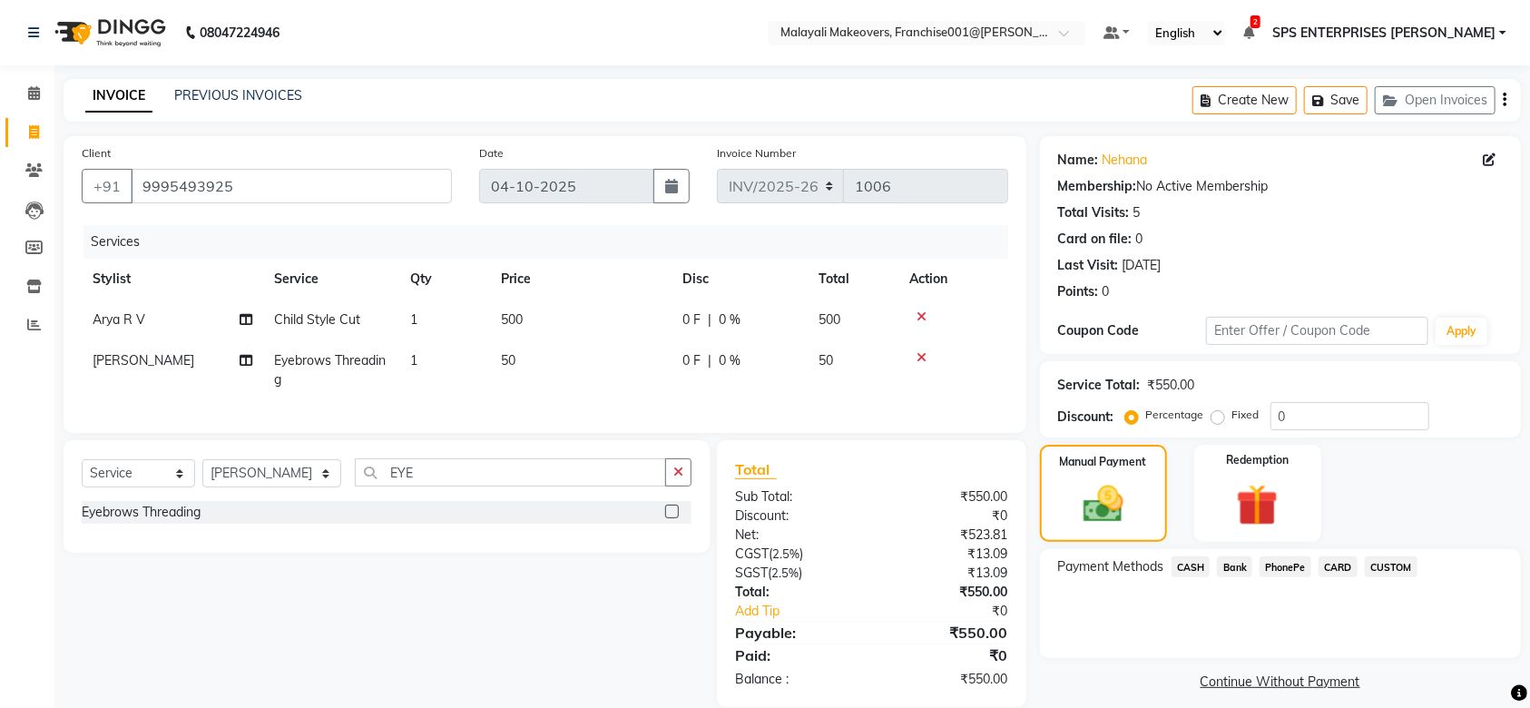
click at [1298, 578] on div "PhonePe" at bounding box center [1282, 568] width 59 height 25
click at [1284, 558] on span "PhonePe" at bounding box center [1286, 566] width 52 height 21
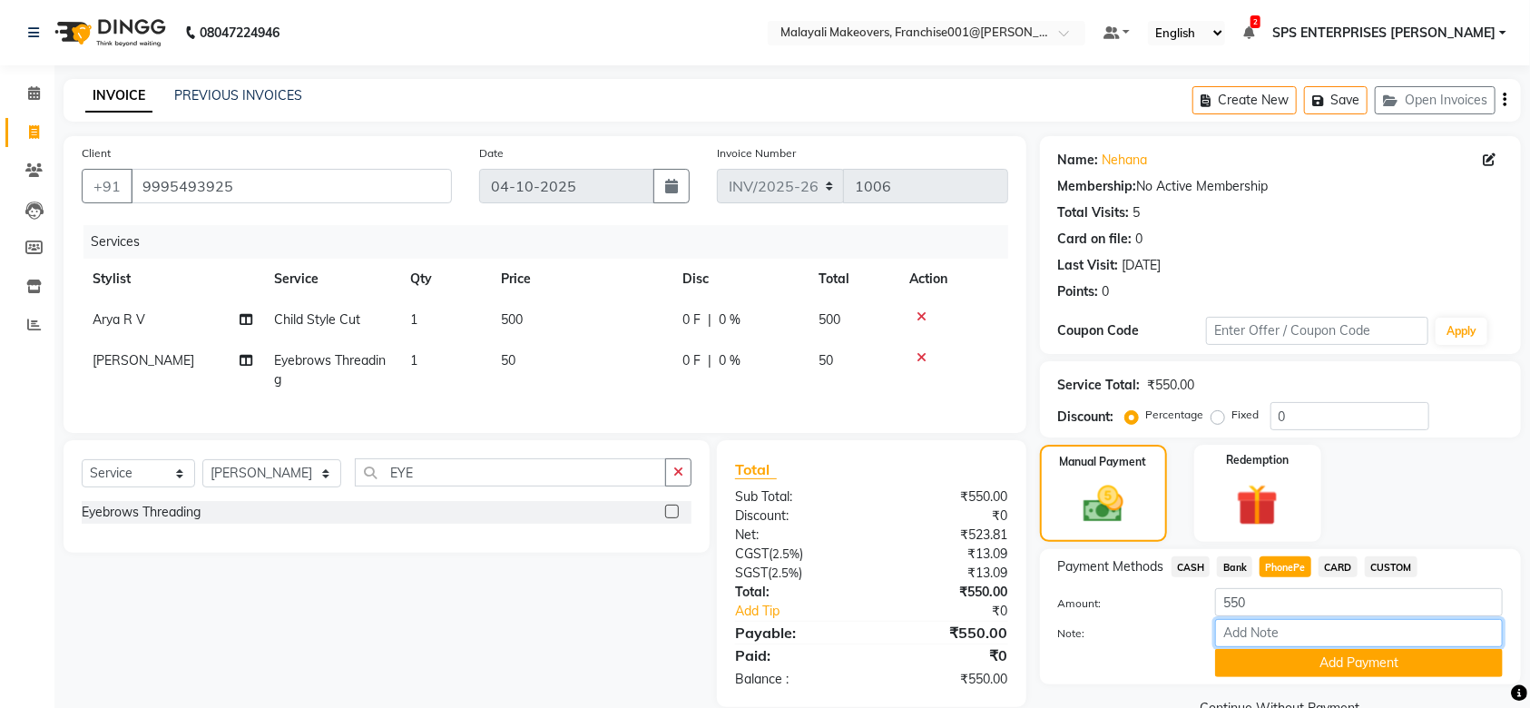
click at [1287, 623] on input "Note:" at bounding box center [1359, 633] width 288 height 28
type input "SRUTHI"
click at [1376, 657] on button "Add Payment" at bounding box center [1359, 663] width 288 height 28
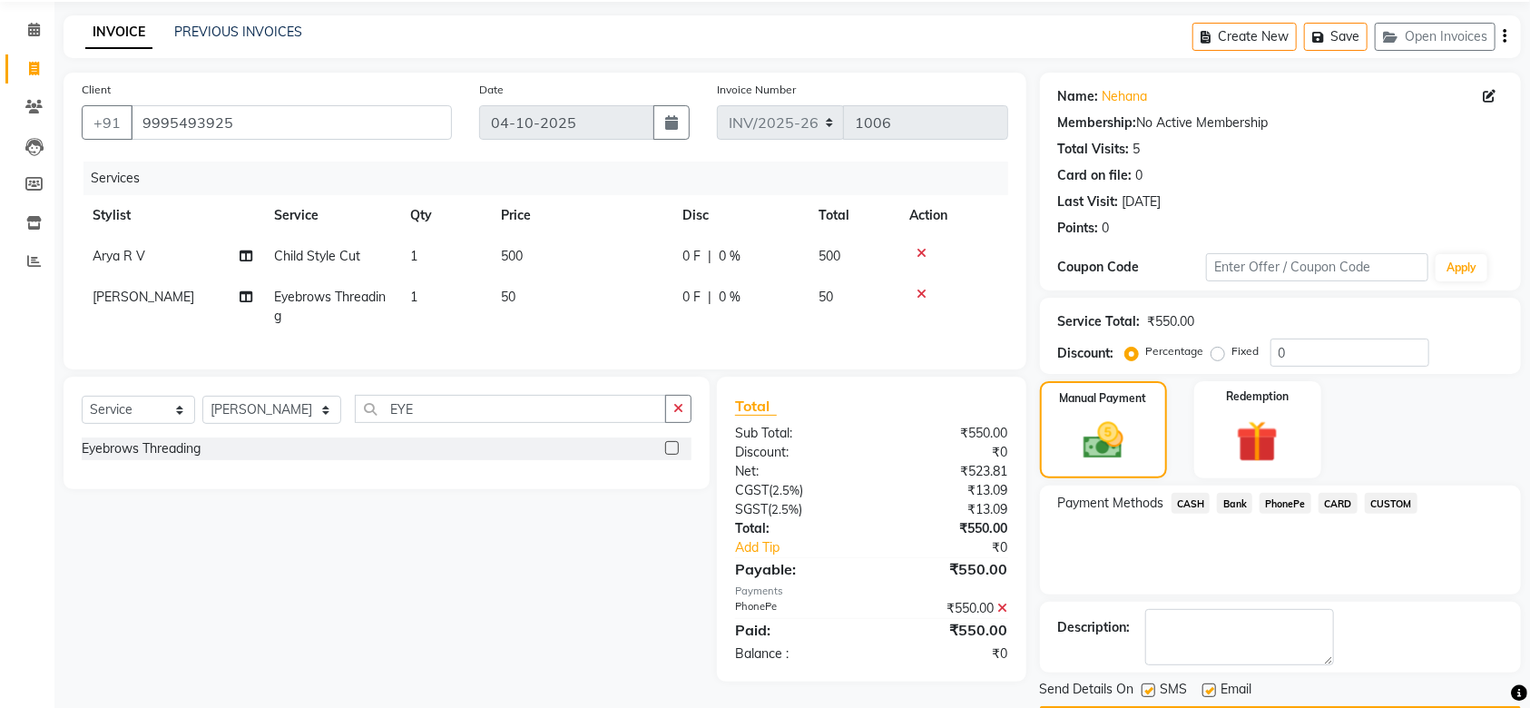
scroll to position [117, 0]
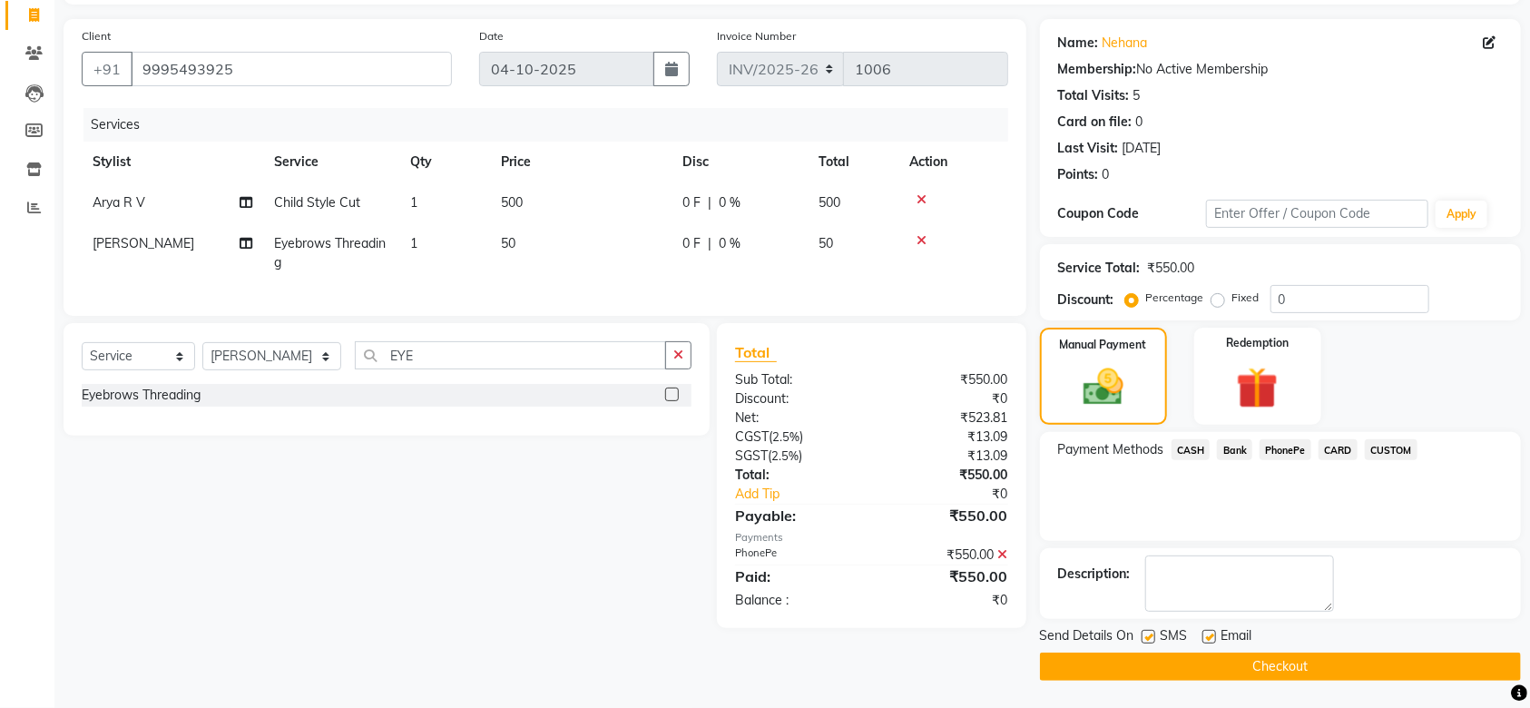
click at [1279, 671] on button "Checkout" at bounding box center [1280, 667] width 481 height 28
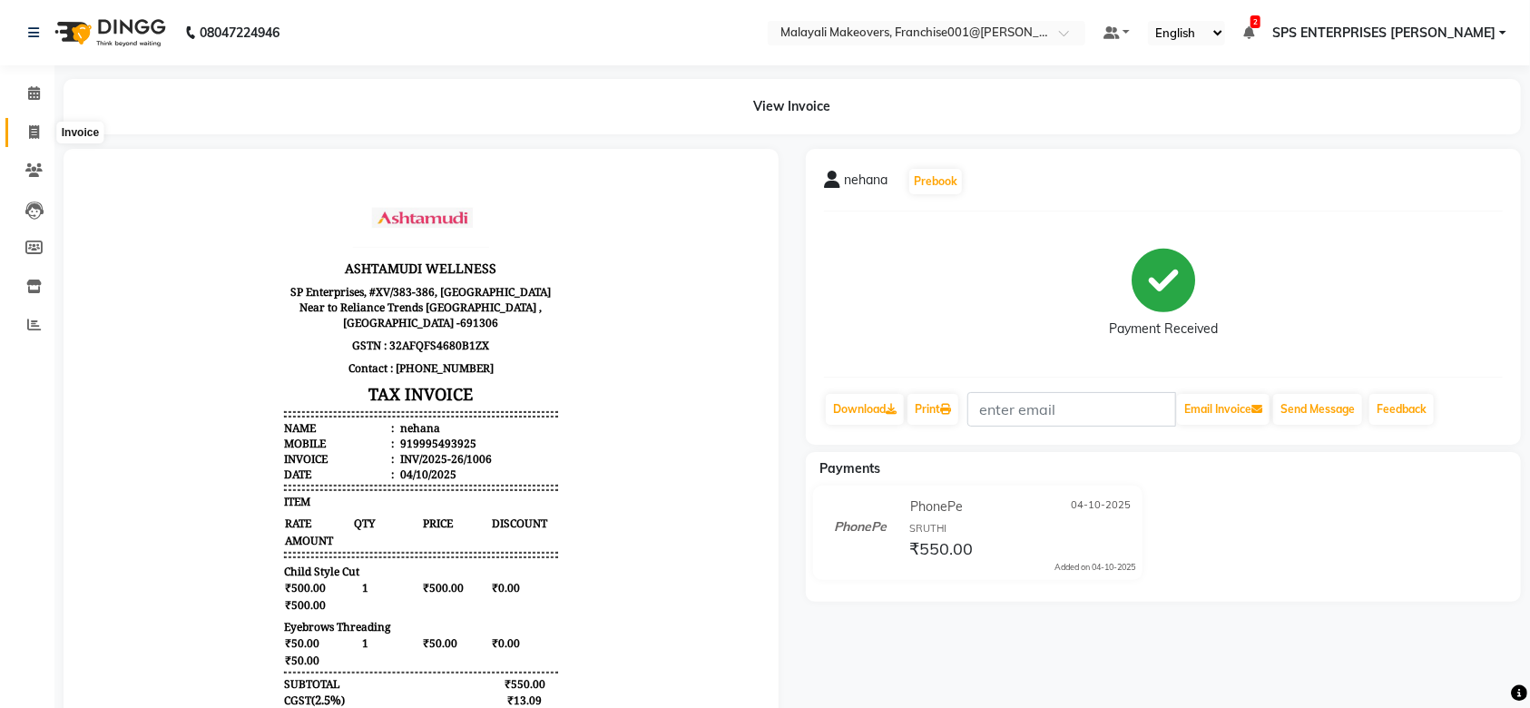
click at [25, 125] on span at bounding box center [34, 133] width 32 height 21
select select "service"
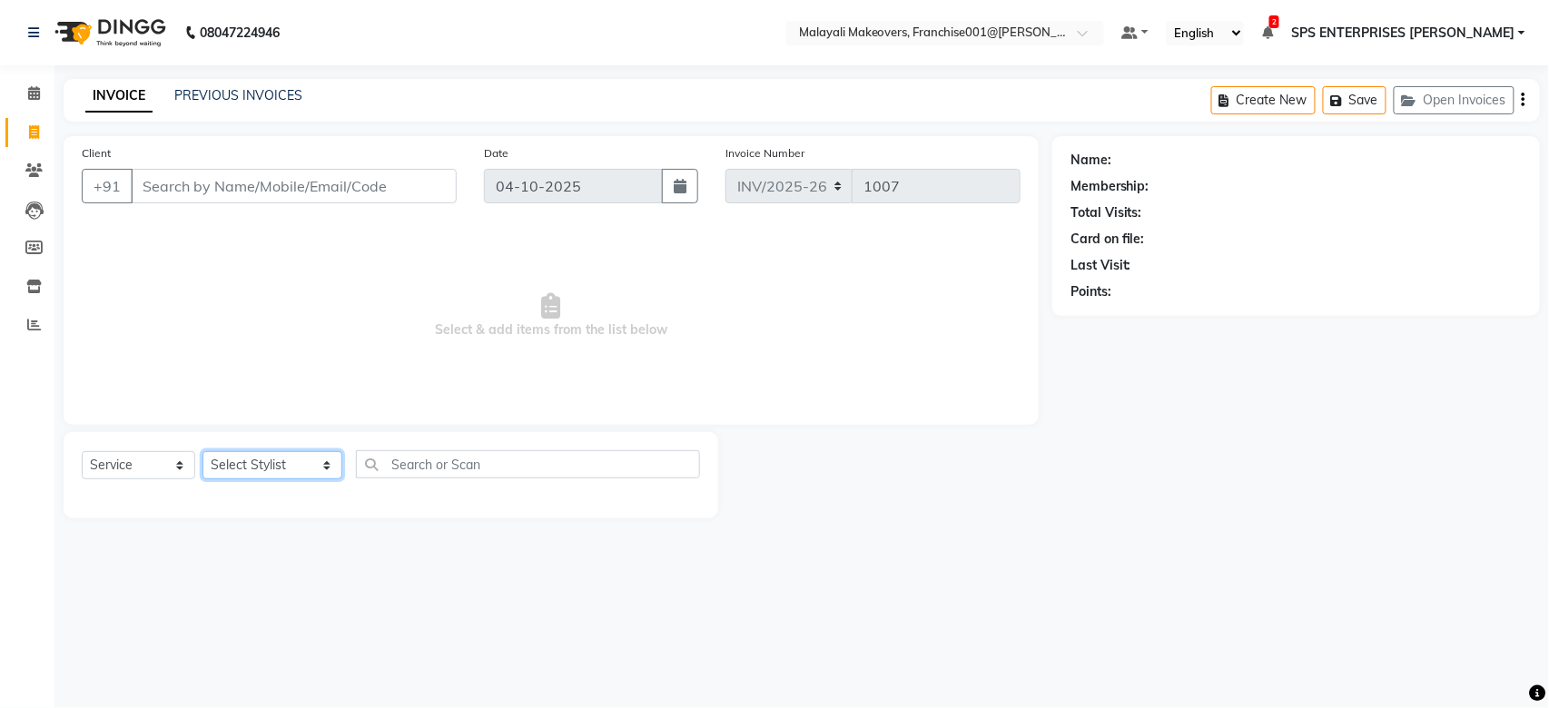
click at [220, 466] on select "Select Stylist [PERSON_NAME] S [PERSON_NAME] P [PERSON_NAME] R V [PERSON_NAME] …" at bounding box center [272, 465] width 140 height 28
select select "88597"
click at [202, 452] on select "Select Stylist [PERSON_NAME] S [PERSON_NAME] P [PERSON_NAME] R V [PERSON_NAME] …" at bounding box center [272, 465] width 140 height 28
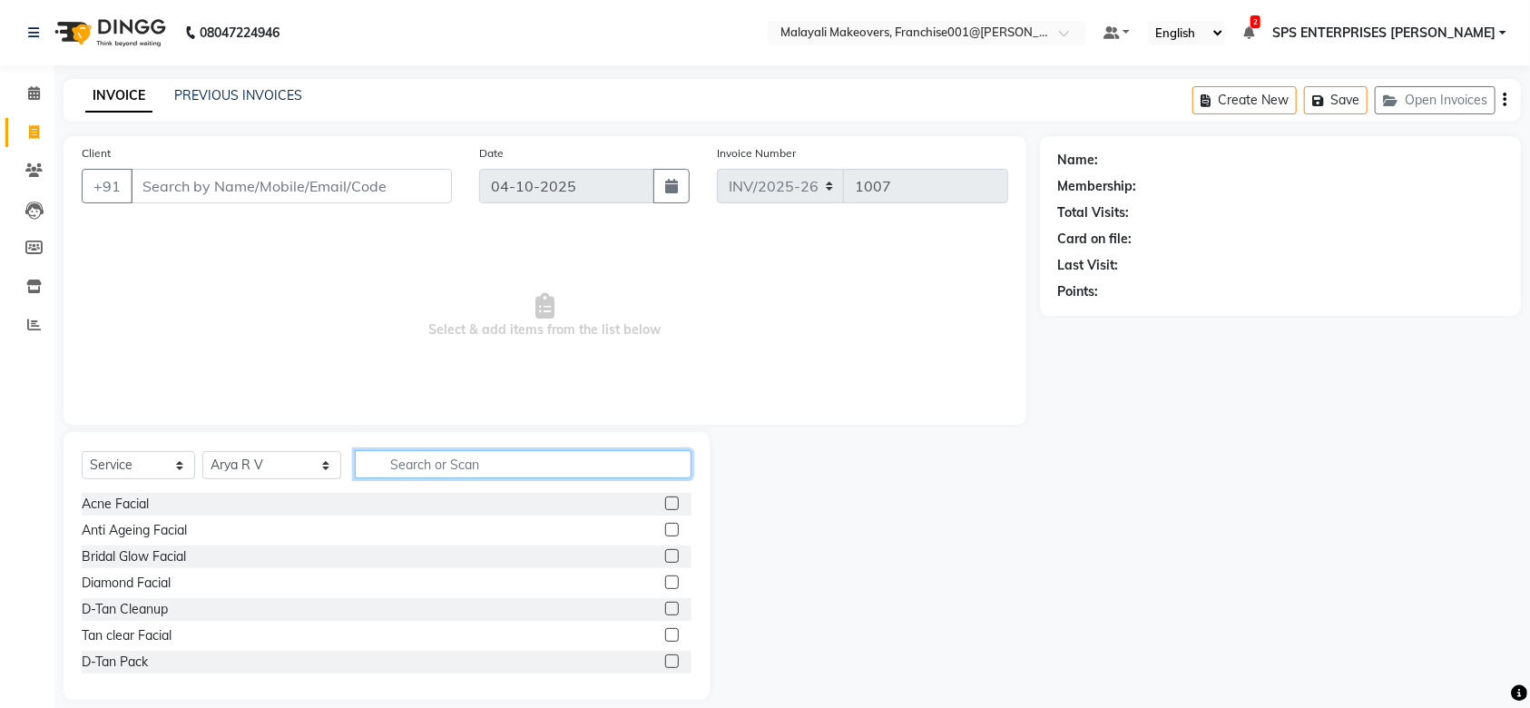
click at [409, 471] on input "text" at bounding box center [523, 464] width 337 height 28
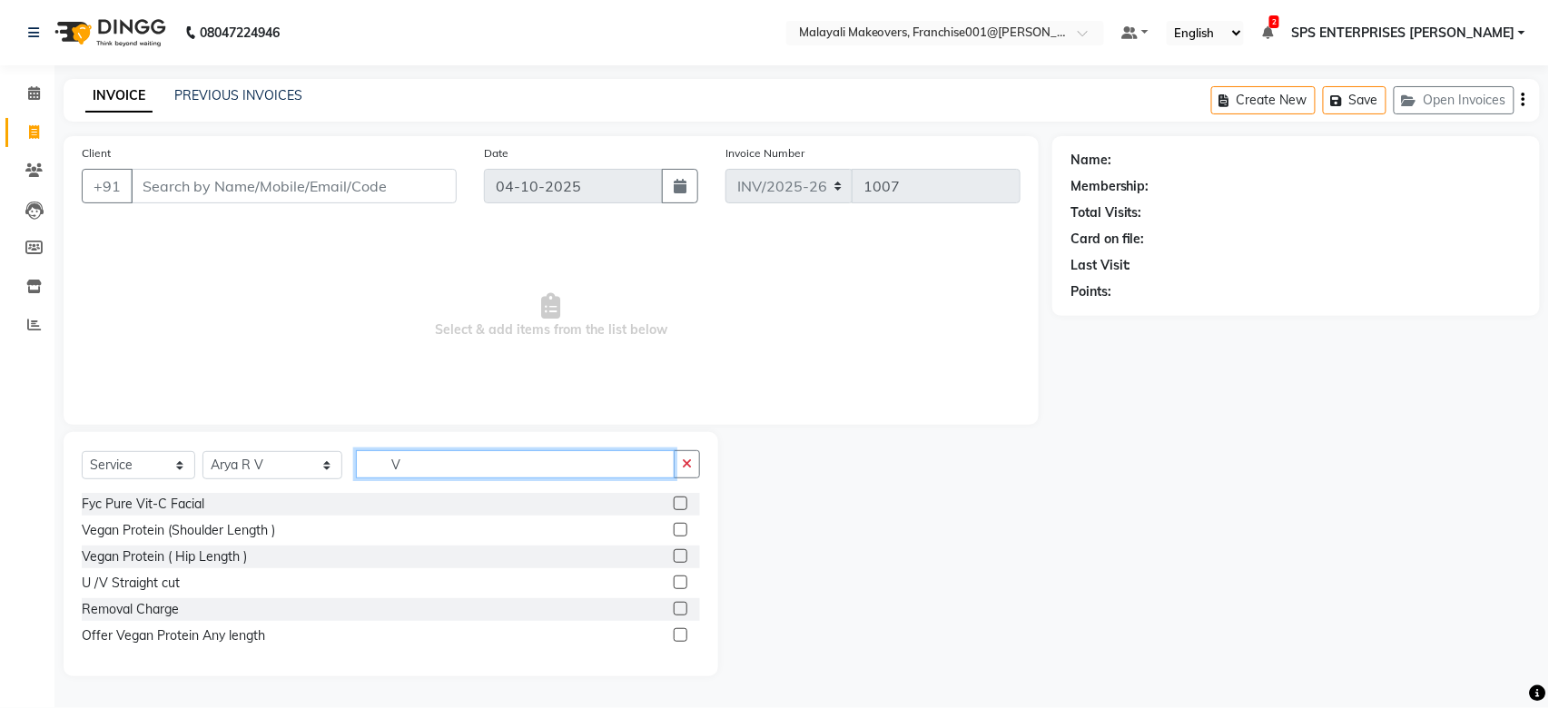
type input "V"
click at [683, 587] on label at bounding box center [681, 583] width 14 height 14
click at [683, 587] on input "checkbox" at bounding box center [680, 583] width 12 height 12
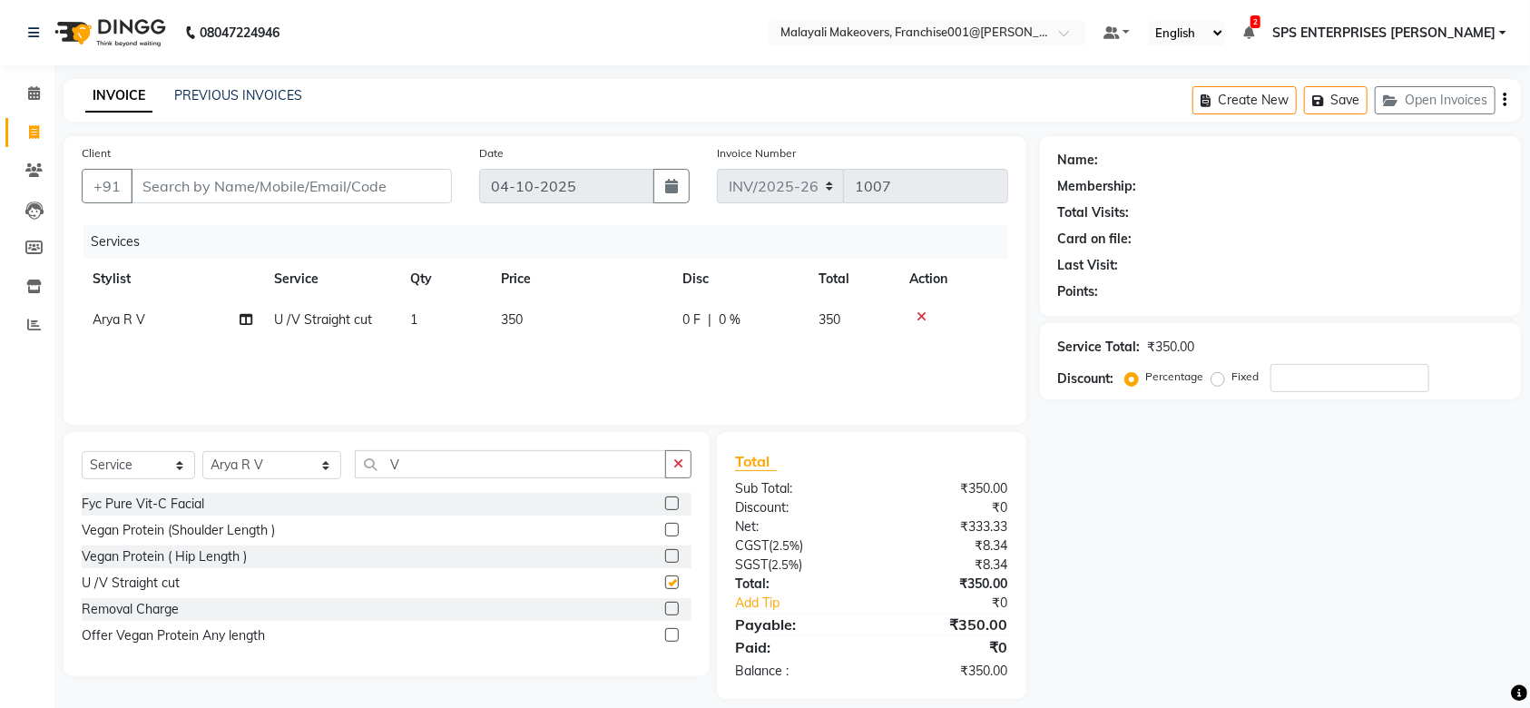
checkbox input "false"
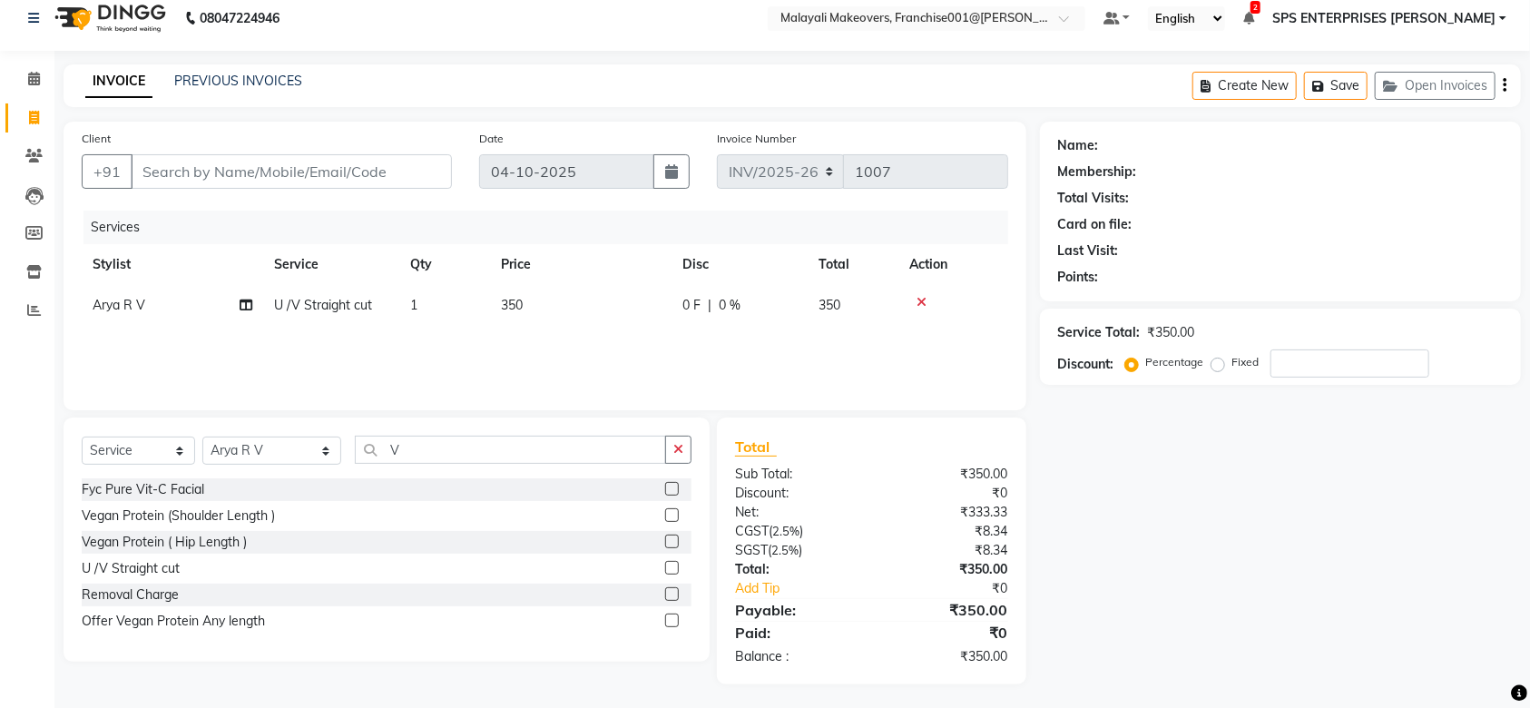
scroll to position [17, 0]
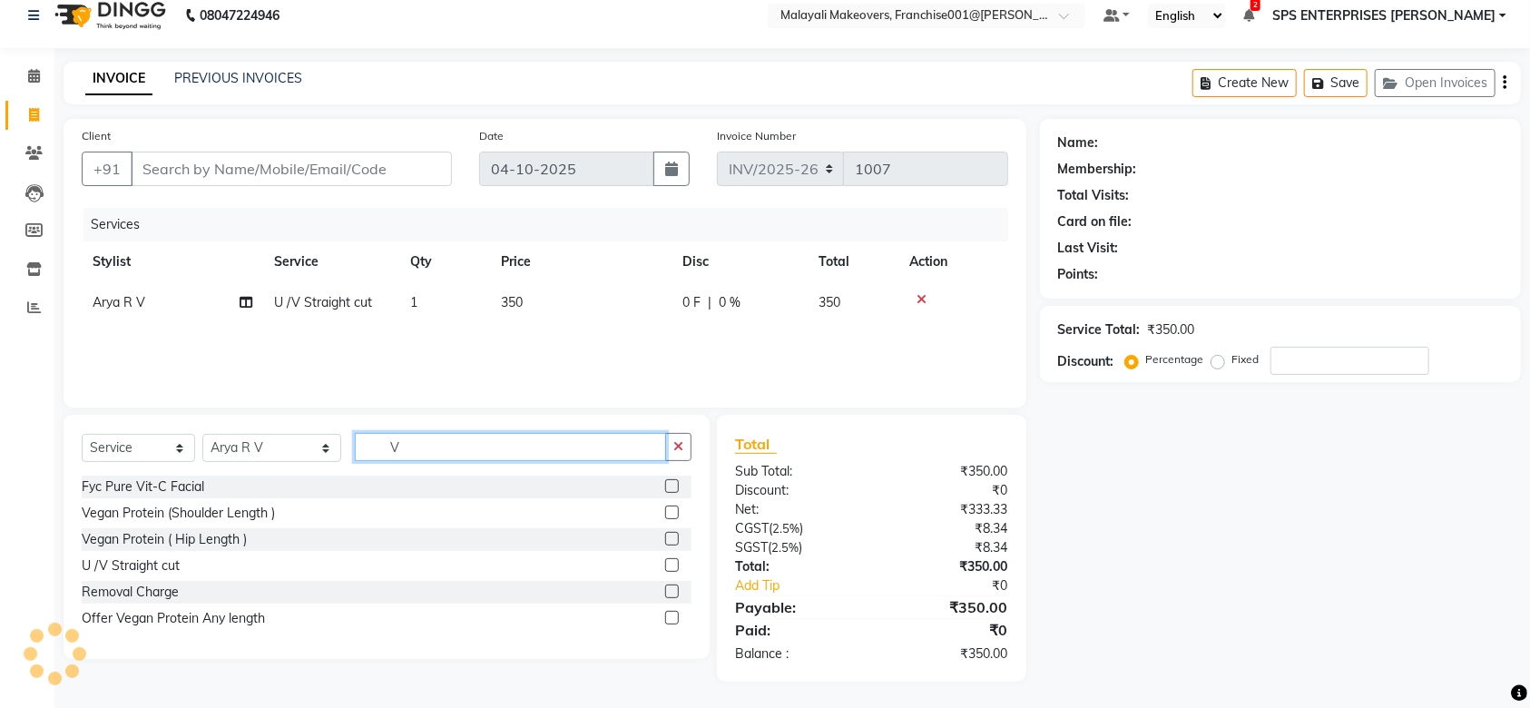
drag, startPoint x: 404, startPoint y: 448, endPoint x: 332, endPoint y: 438, distance: 72.4
click at [332, 438] on div "Select Service Product Membership Package Voucher Prepaid Gift Card Select Styl…" at bounding box center [387, 454] width 610 height 43
click at [919, 303] on icon at bounding box center [922, 299] width 10 height 13
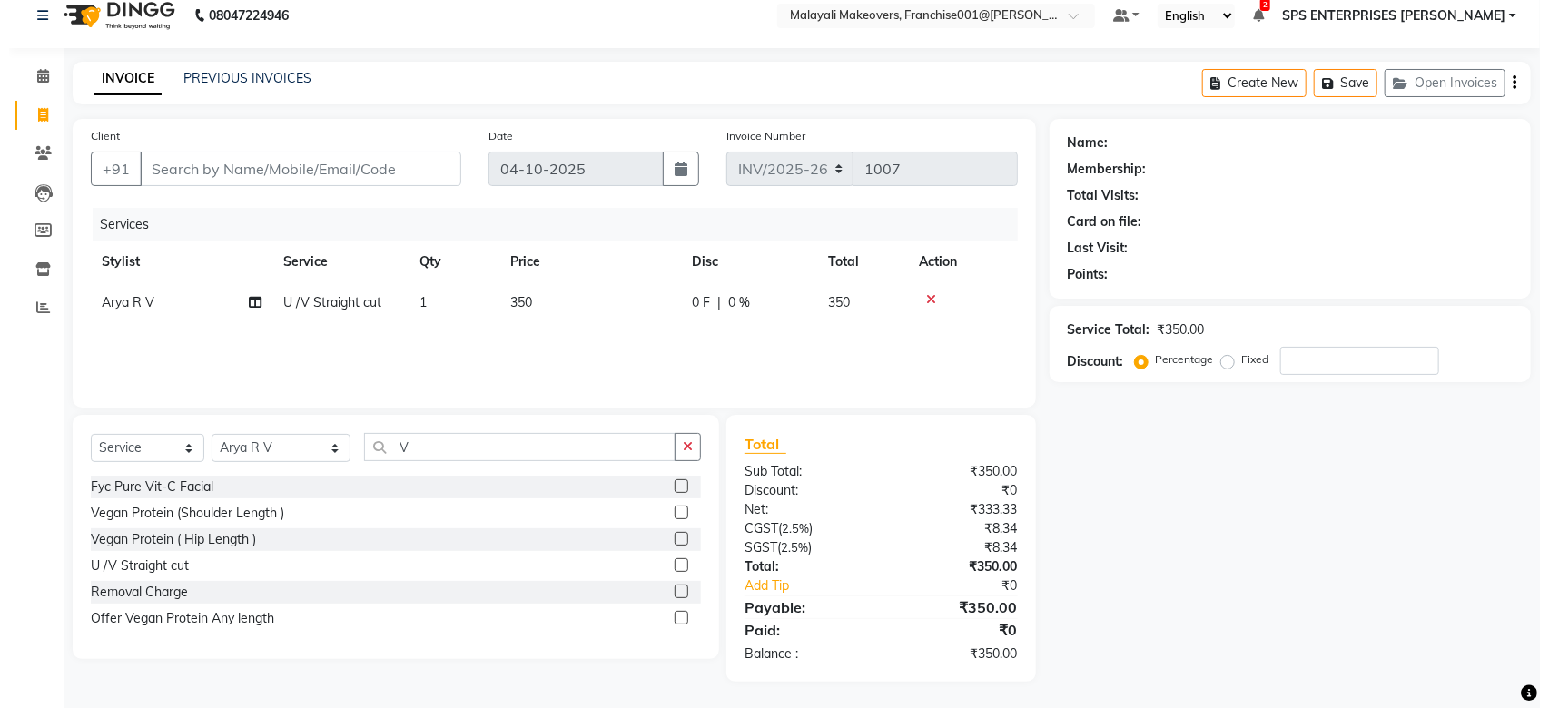
scroll to position [0, 0]
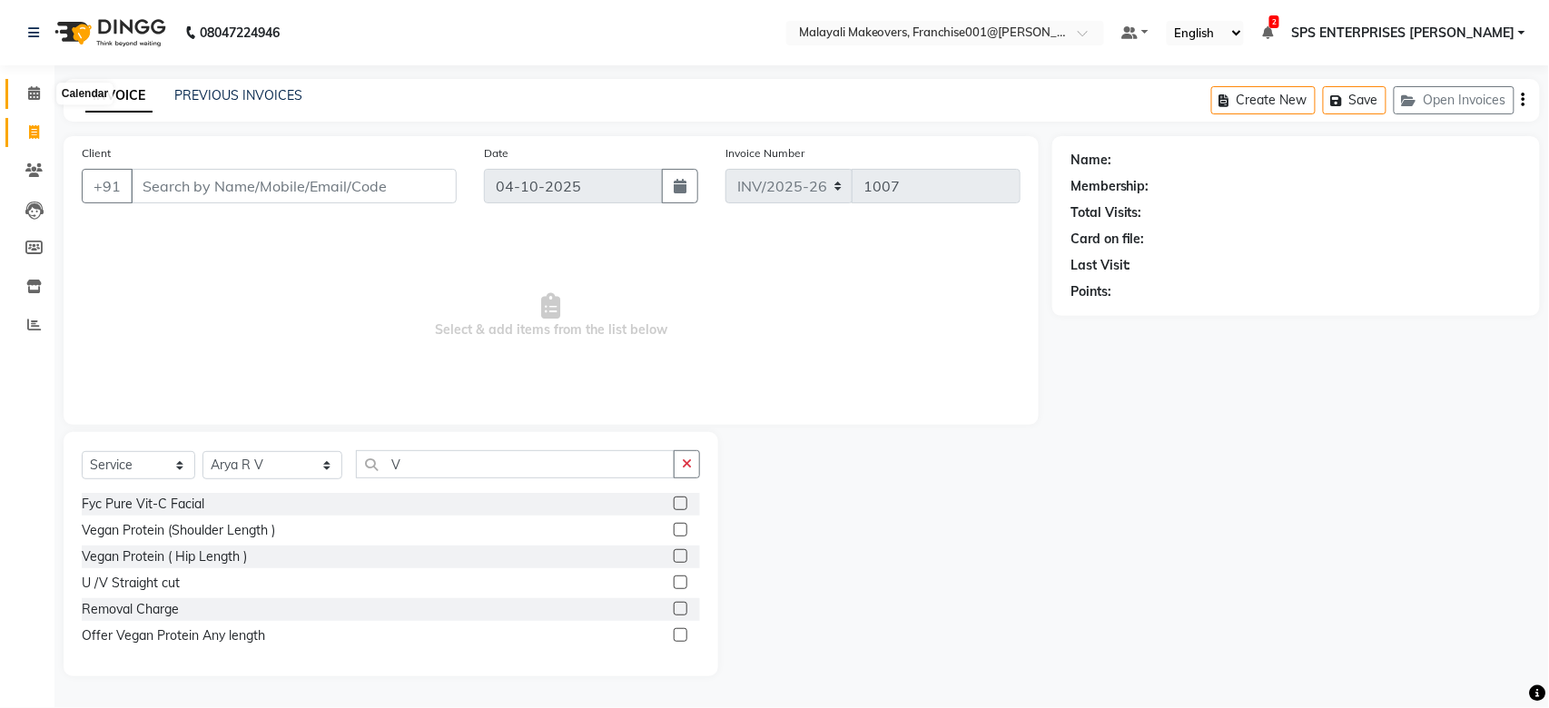
click at [28, 88] on icon at bounding box center [34, 93] width 12 height 14
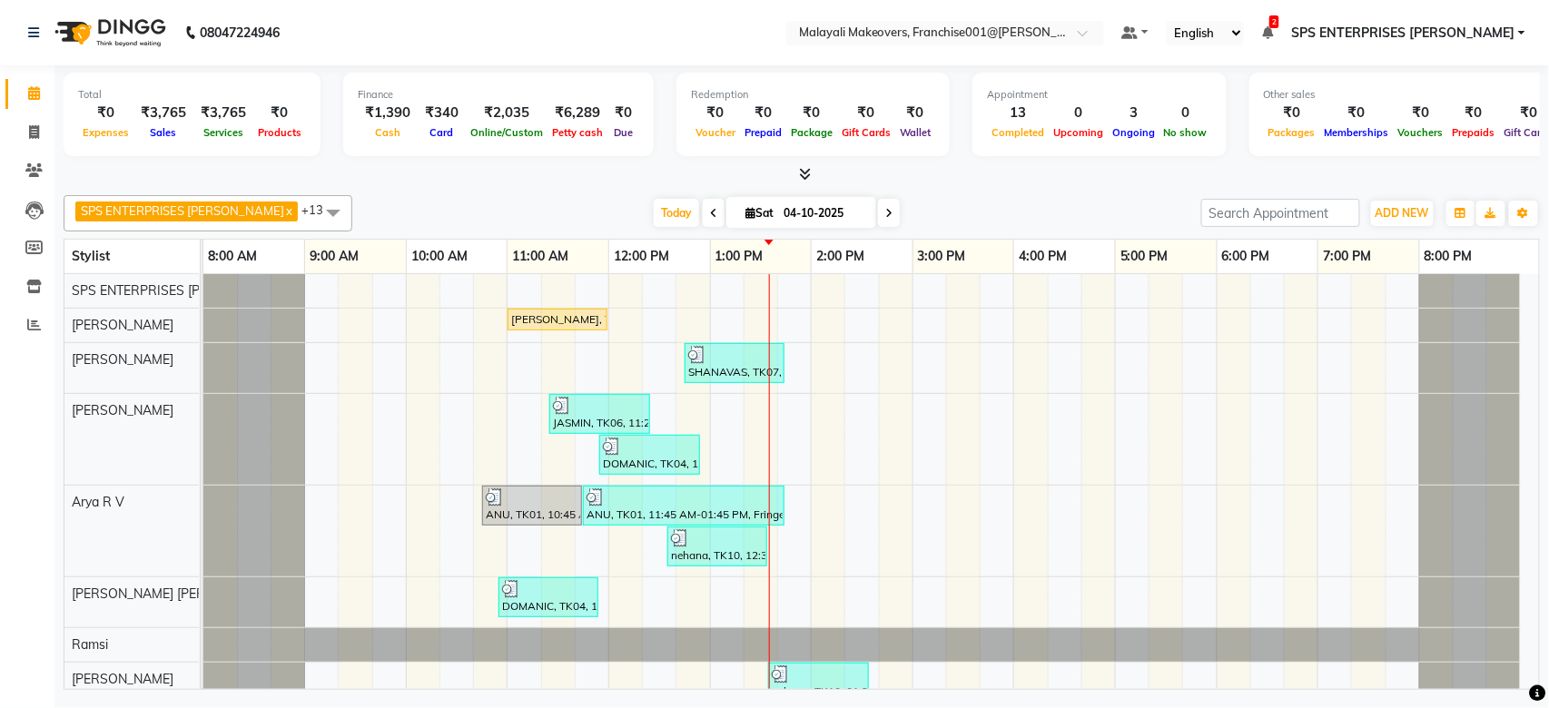
click at [805, 177] on icon at bounding box center [806, 174] width 12 height 14
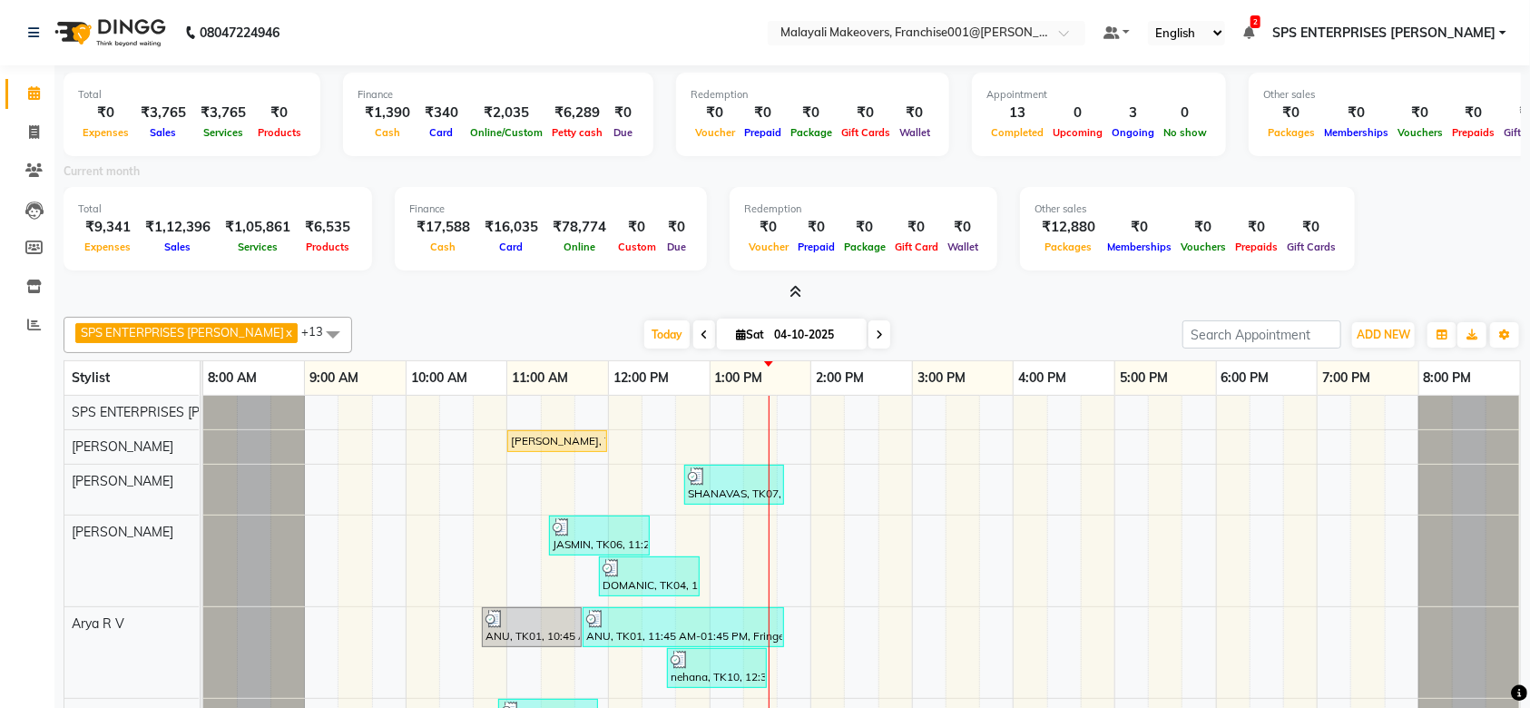
click at [799, 294] on icon at bounding box center [797, 292] width 12 height 14
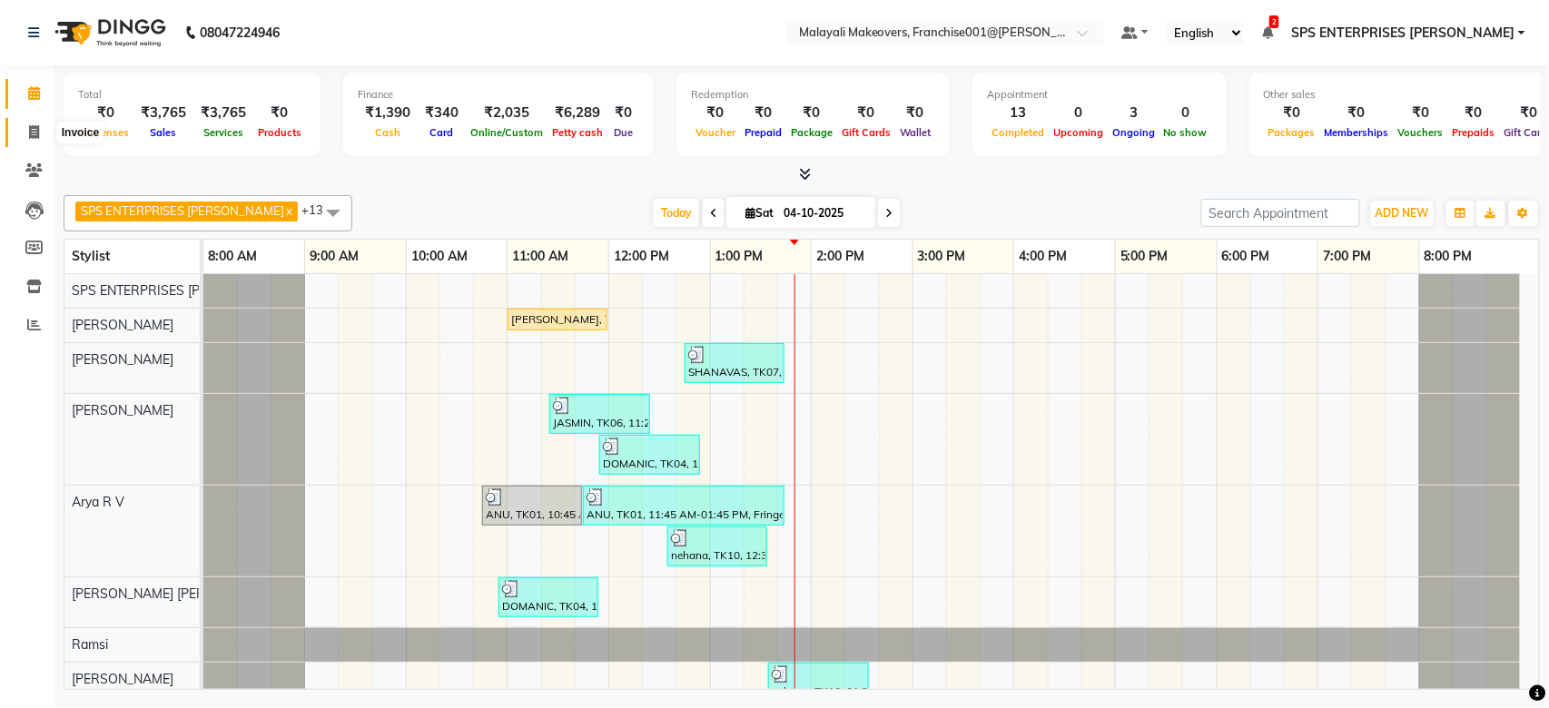
click at [37, 135] on icon at bounding box center [34, 132] width 10 height 14
select select "service"
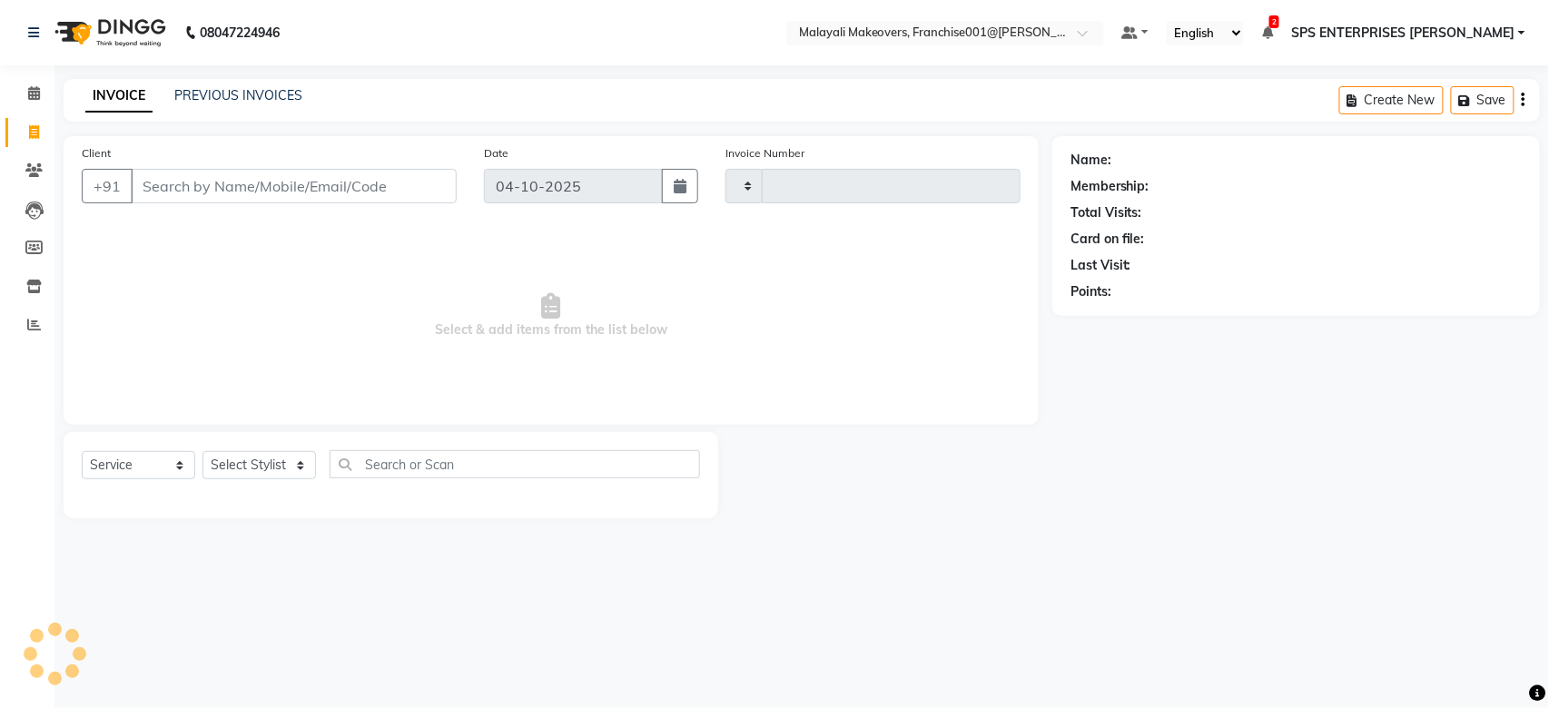
type input "1007"
select select "8923"
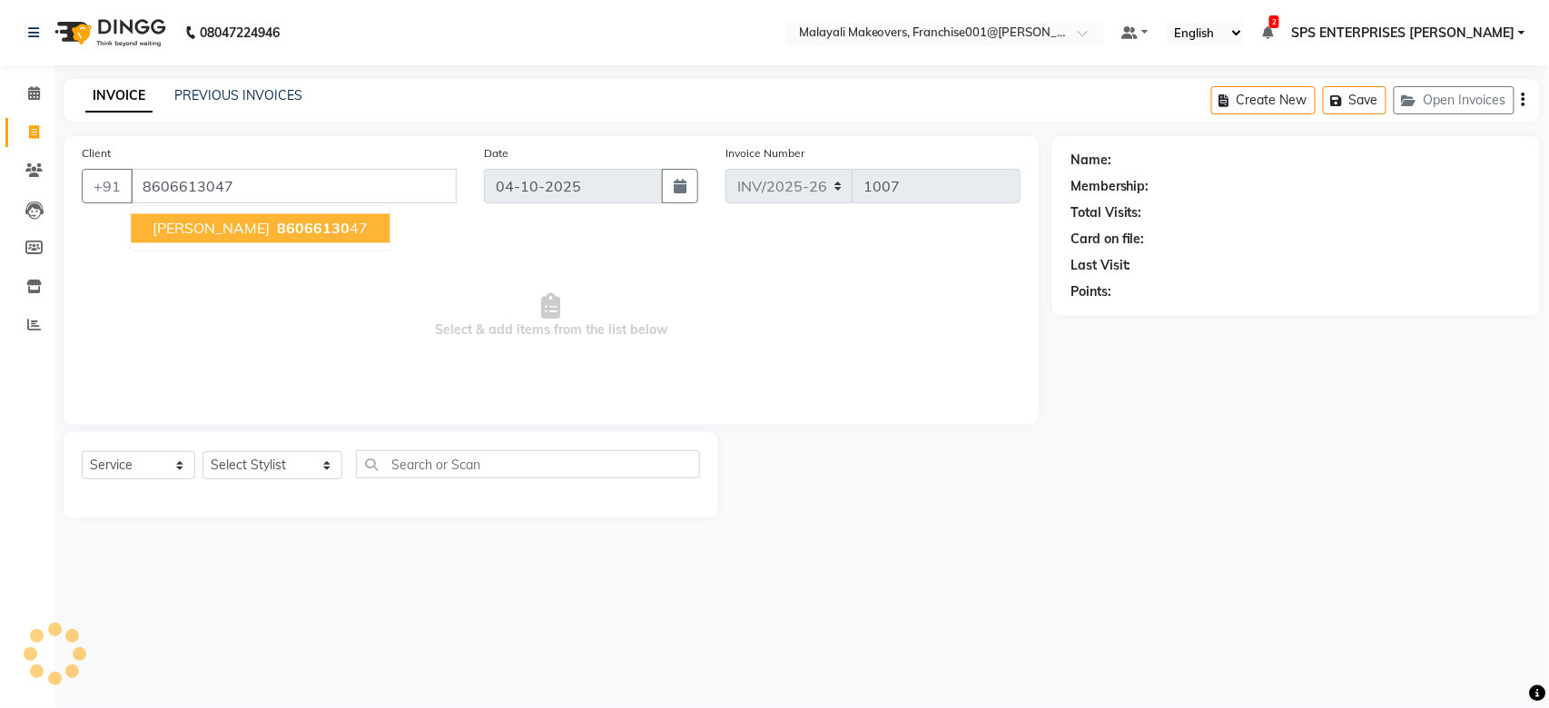
type input "8606613047"
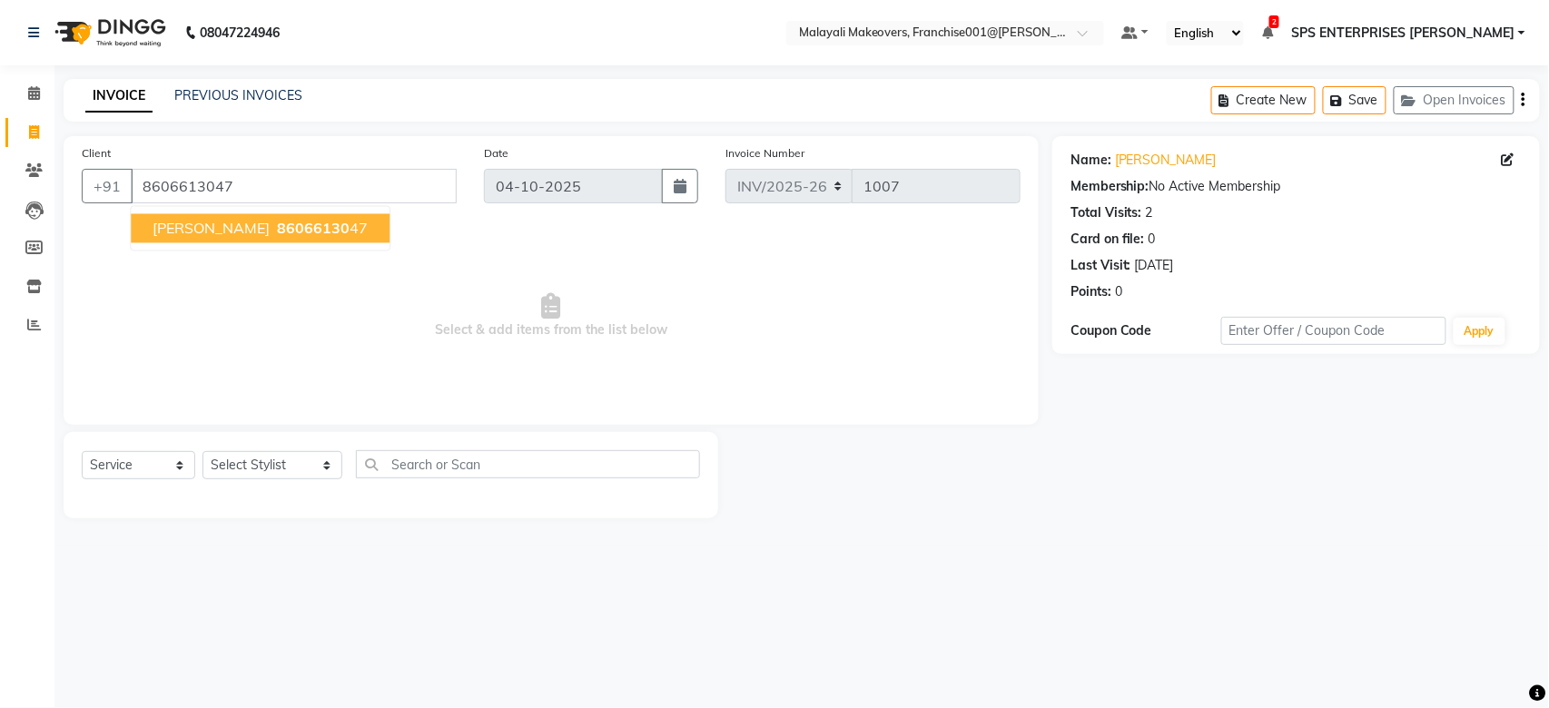
click at [277, 220] on span "86066130" at bounding box center [313, 229] width 73 height 18
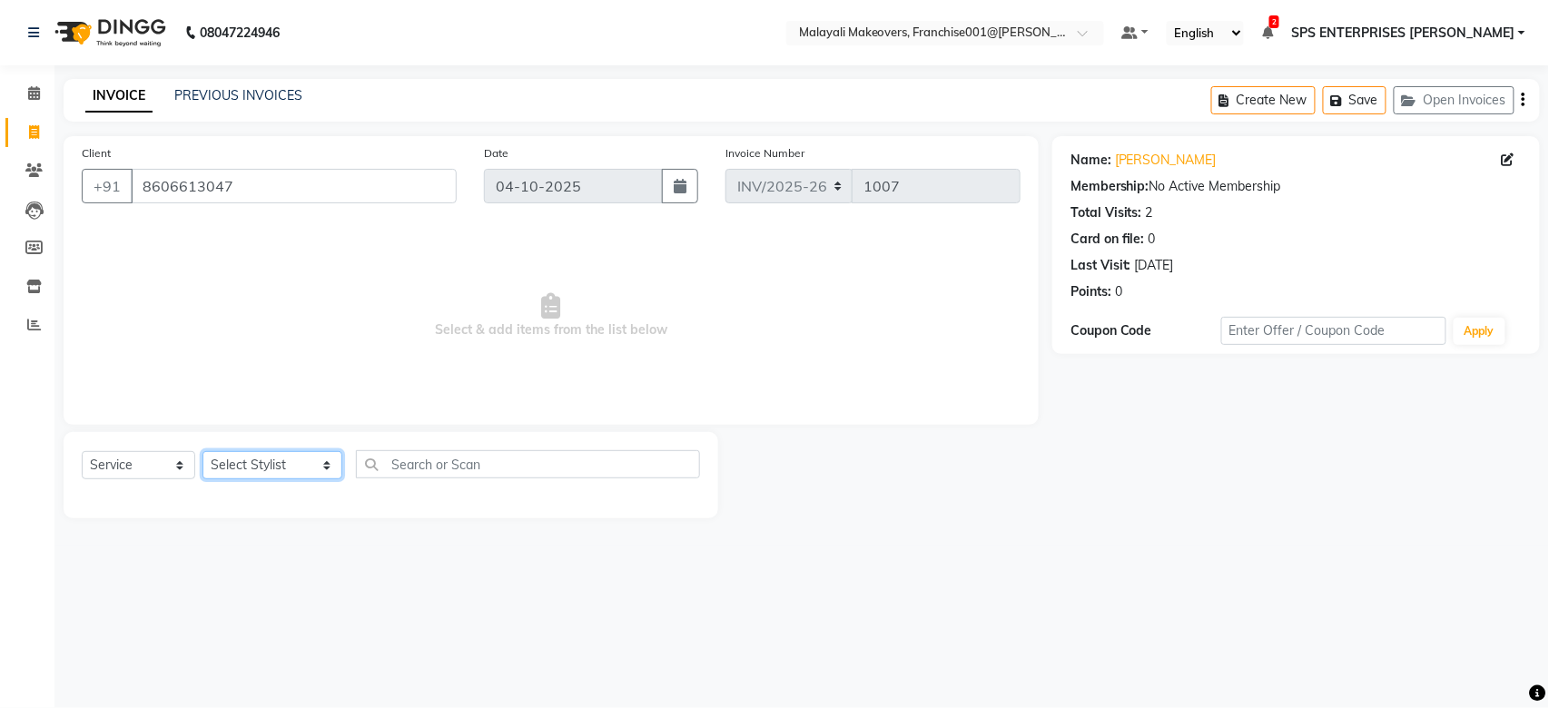
click at [274, 467] on select "Select Stylist [PERSON_NAME] S [PERSON_NAME] P [PERSON_NAME] R V [PERSON_NAME] …" at bounding box center [272, 465] width 140 height 28
select select "59492"
click at [202, 452] on select "Select Stylist [PERSON_NAME] S [PERSON_NAME] P [PERSON_NAME] R V [PERSON_NAME] …" at bounding box center [272, 465] width 140 height 28
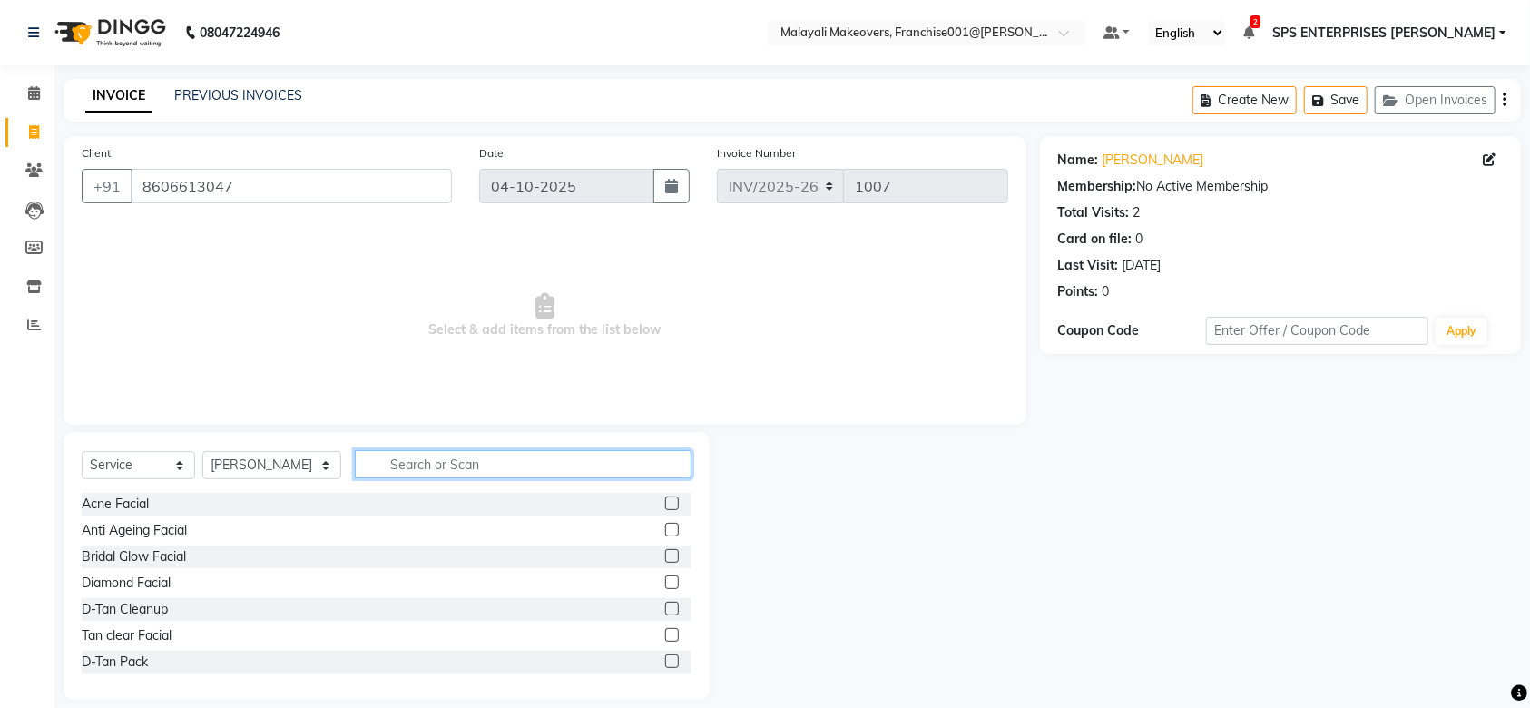
click at [376, 476] on input "text" at bounding box center [523, 464] width 337 height 28
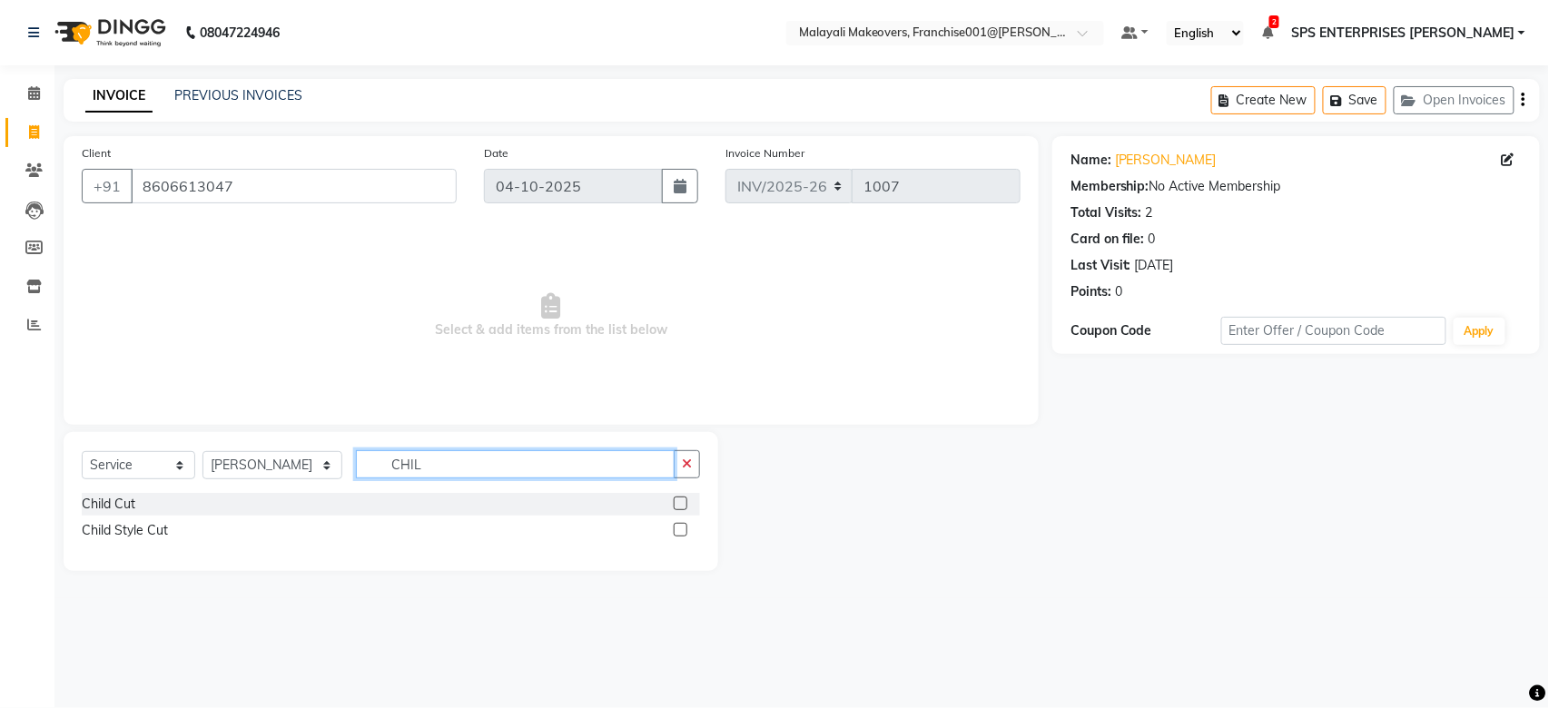
type input "CHIL"
click at [681, 523] on label at bounding box center [681, 530] width 14 height 14
click at [681, 525] on input "checkbox" at bounding box center [680, 531] width 12 height 12
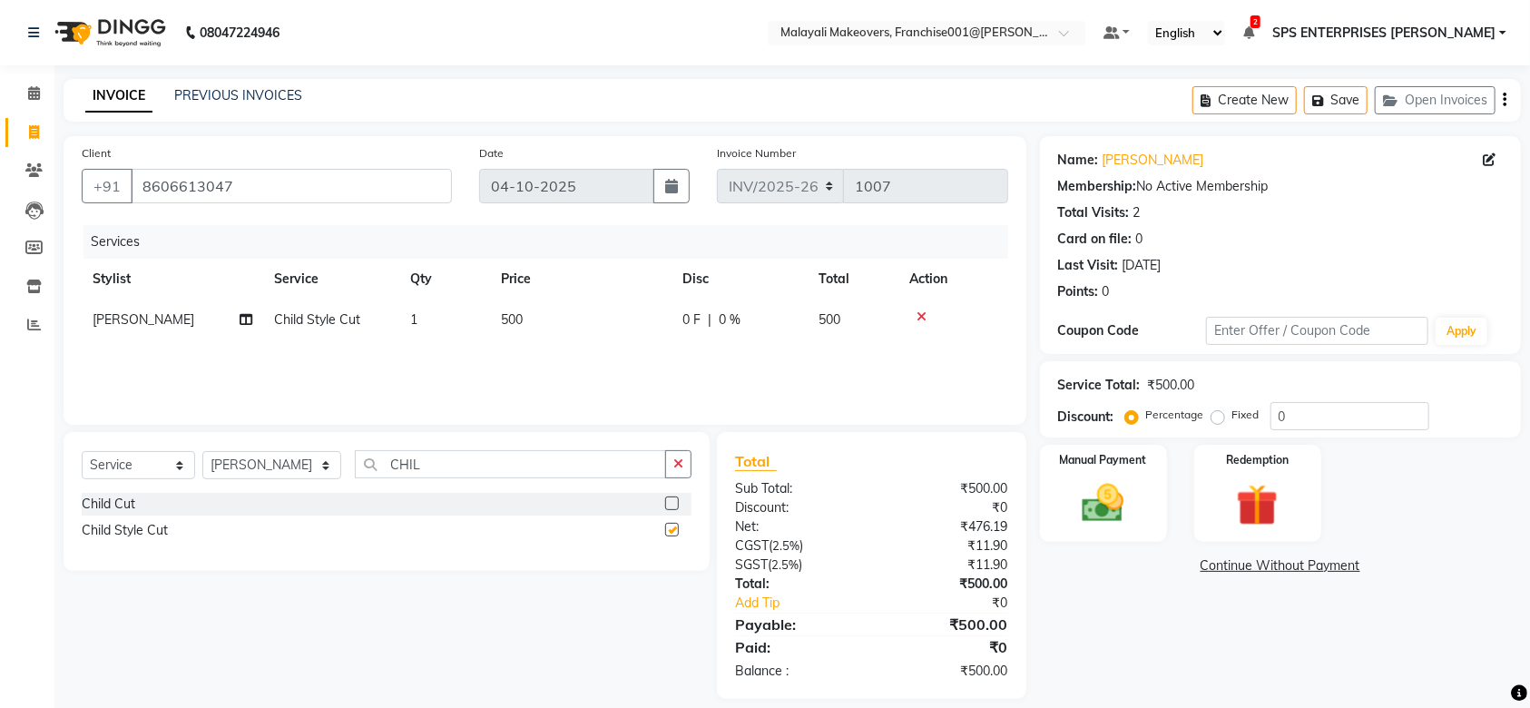
checkbox input "false"
drag, startPoint x: 444, startPoint y: 463, endPoint x: 321, endPoint y: 452, distance: 123.0
click at [321, 452] on div "Select Service Product Membership Package Voucher Prepaid Gift Card Select Styl…" at bounding box center [387, 471] width 610 height 43
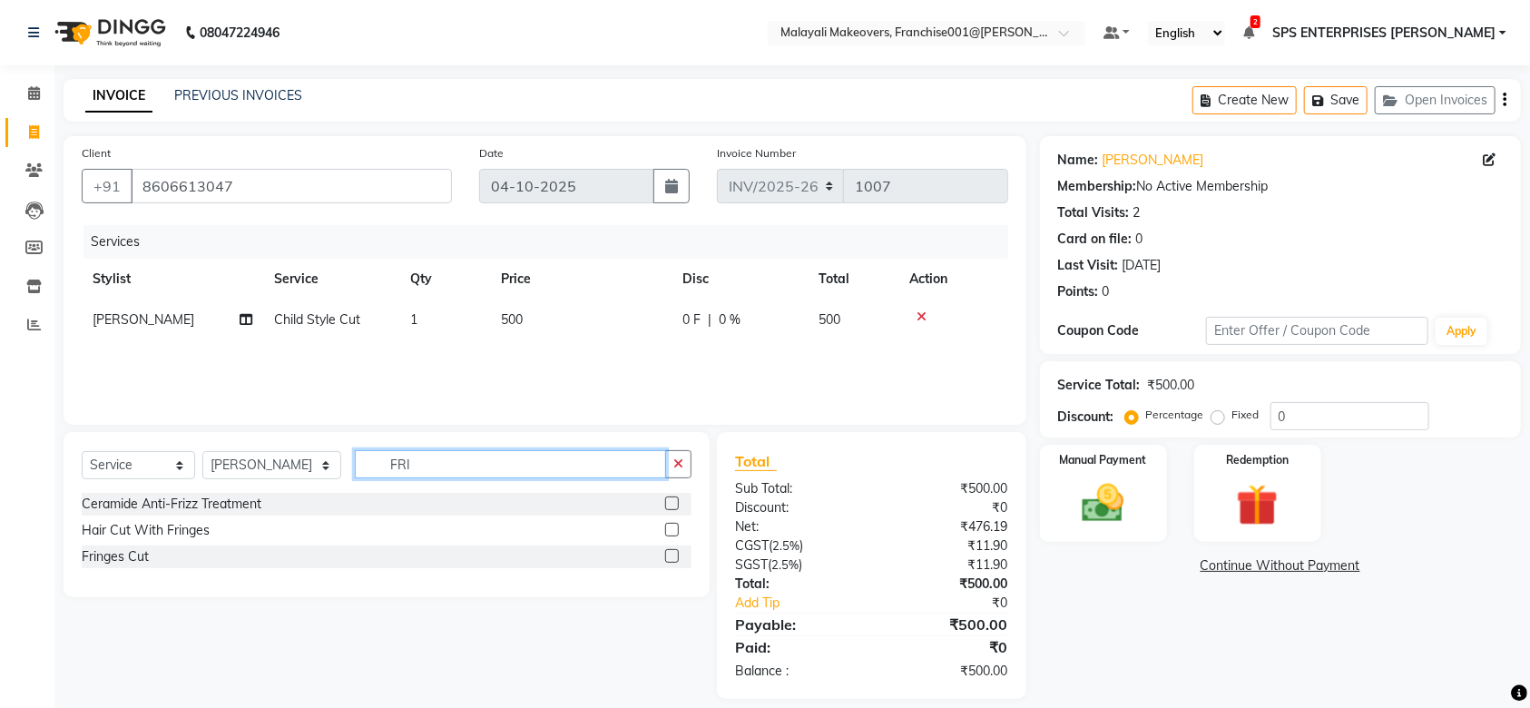
type input "FRI"
click at [672, 525] on label at bounding box center [672, 530] width 14 height 14
click at [672, 525] on input "checkbox" at bounding box center [671, 531] width 12 height 12
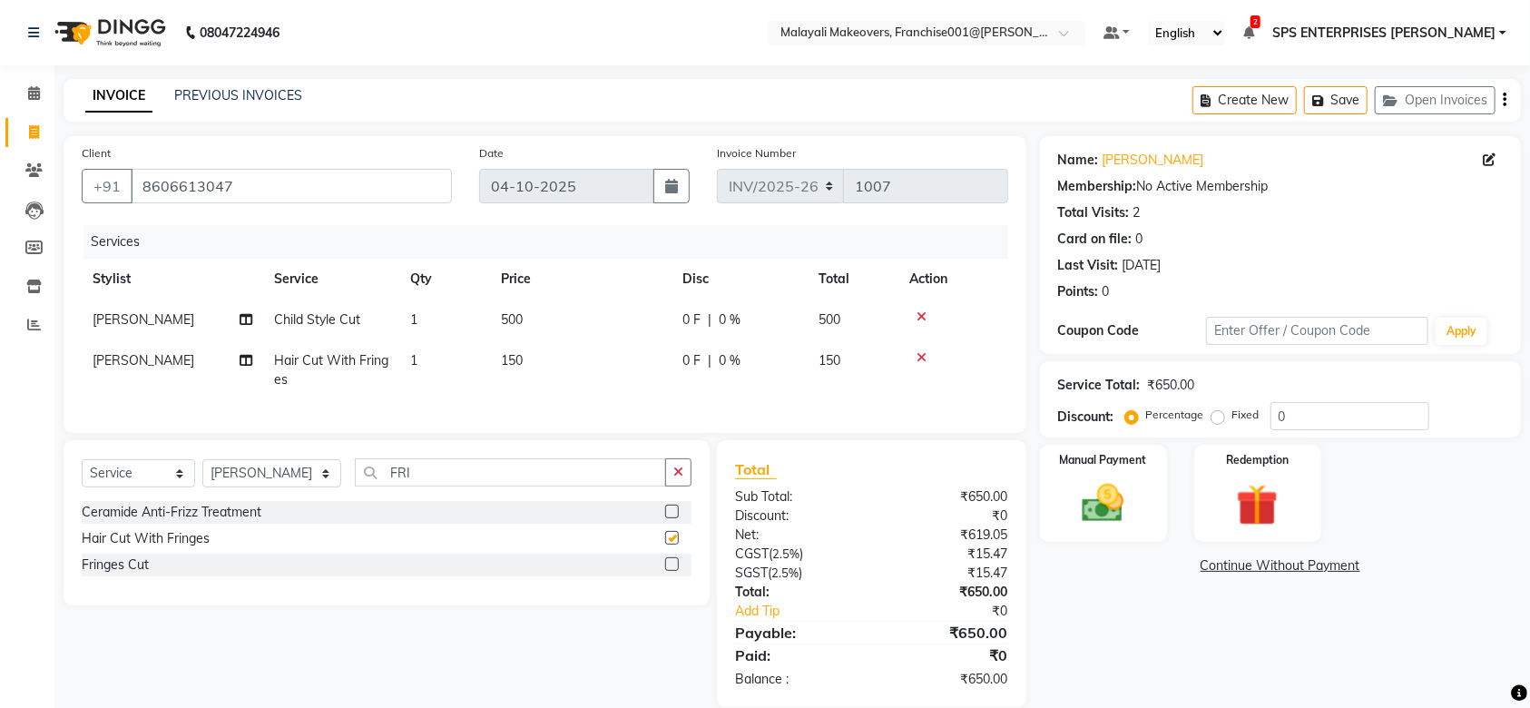
checkbox input "false"
click at [669, 571] on label at bounding box center [672, 564] width 14 height 14
click at [669, 571] on input "checkbox" at bounding box center [671, 565] width 12 height 12
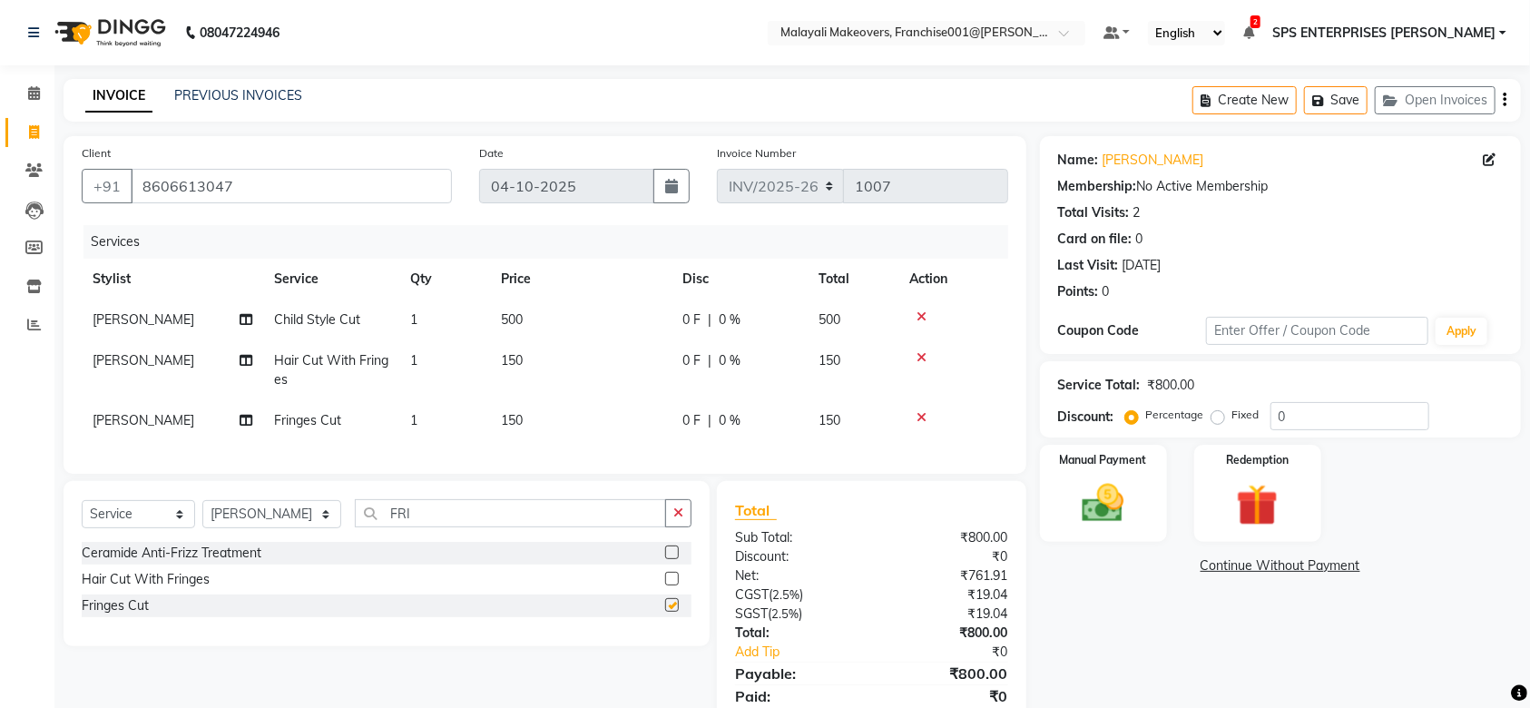
checkbox input "false"
click at [922, 353] on icon at bounding box center [922, 357] width 10 height 13
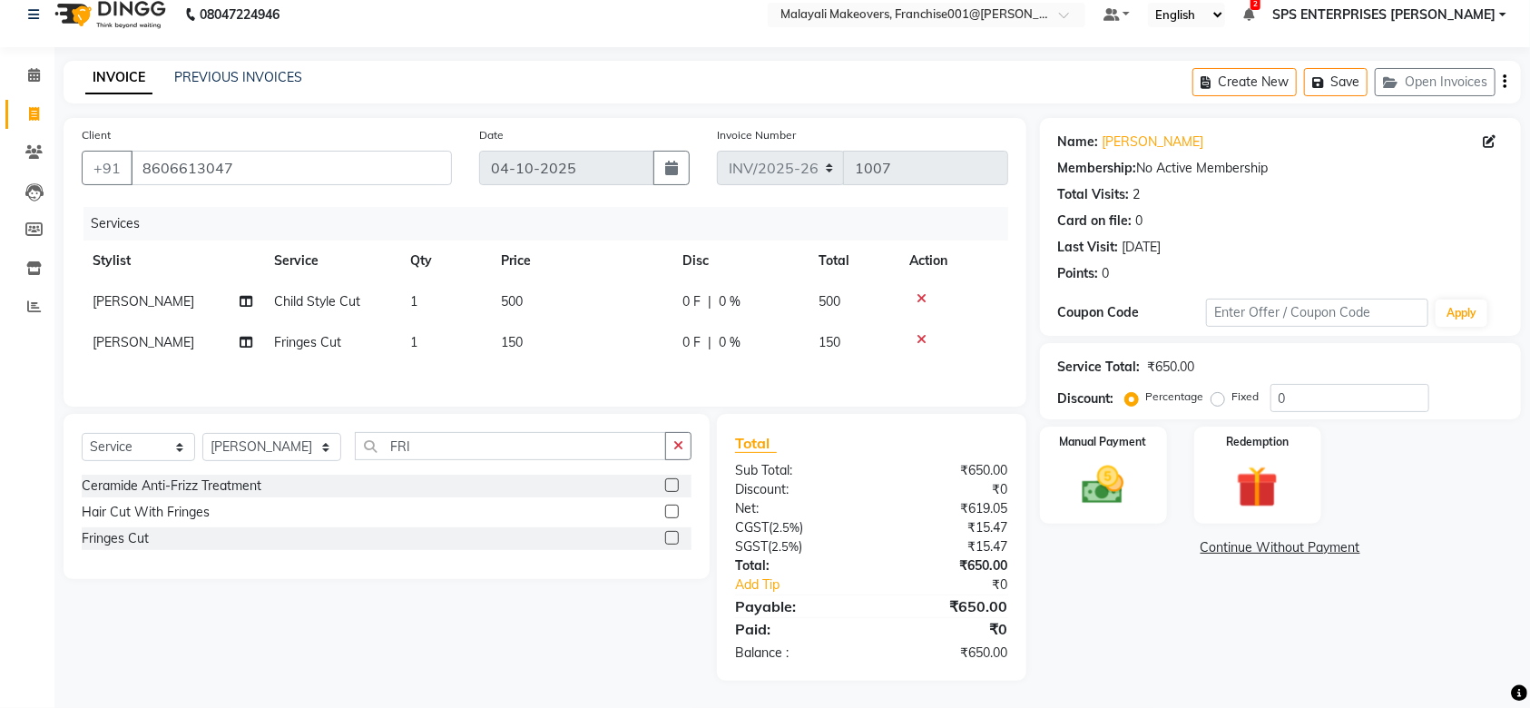
scroll to position [25, 0]
click at [1117, 492] on img at bounding box center [1103, 485] width 71 height 50
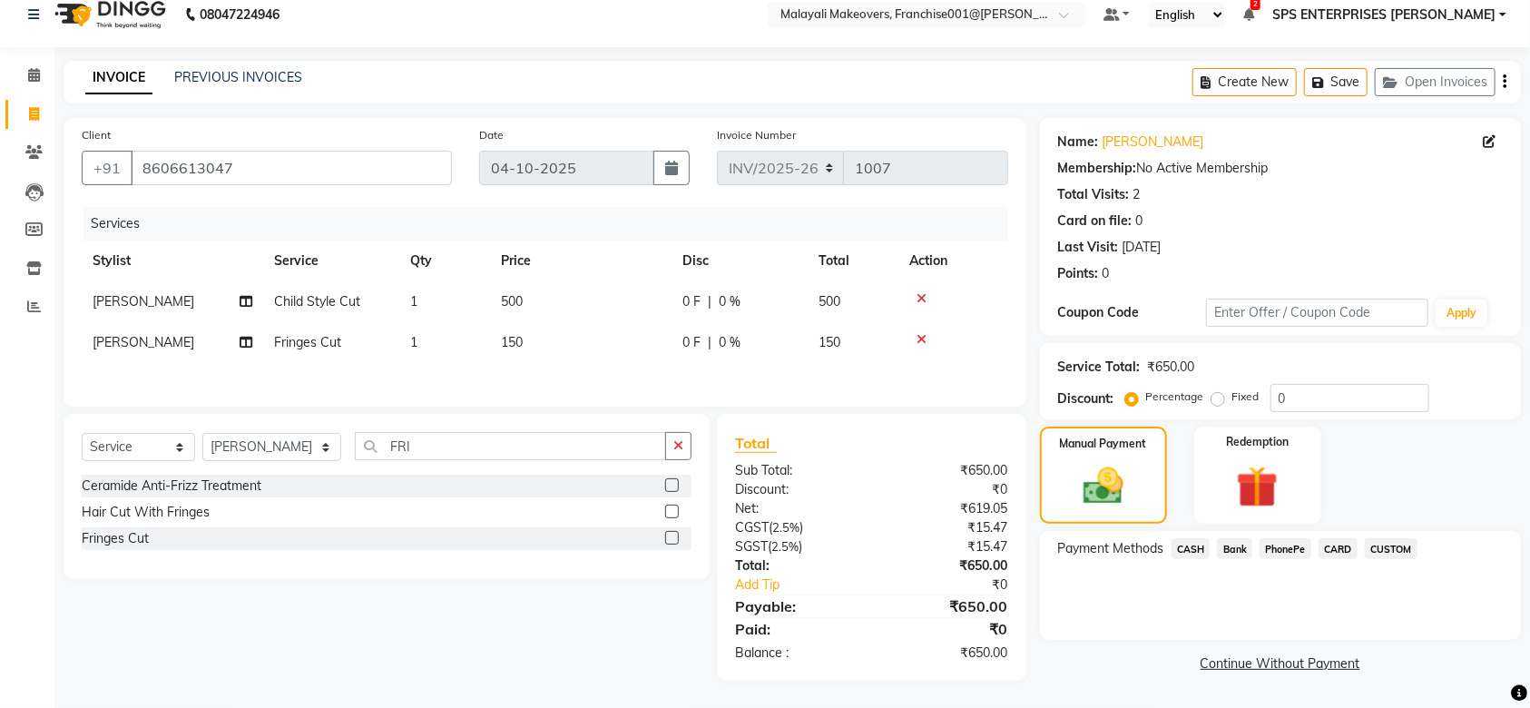
click at [1283, 538] on span "PhonePe" at bounding box center [1286, 548] width 52 height 21
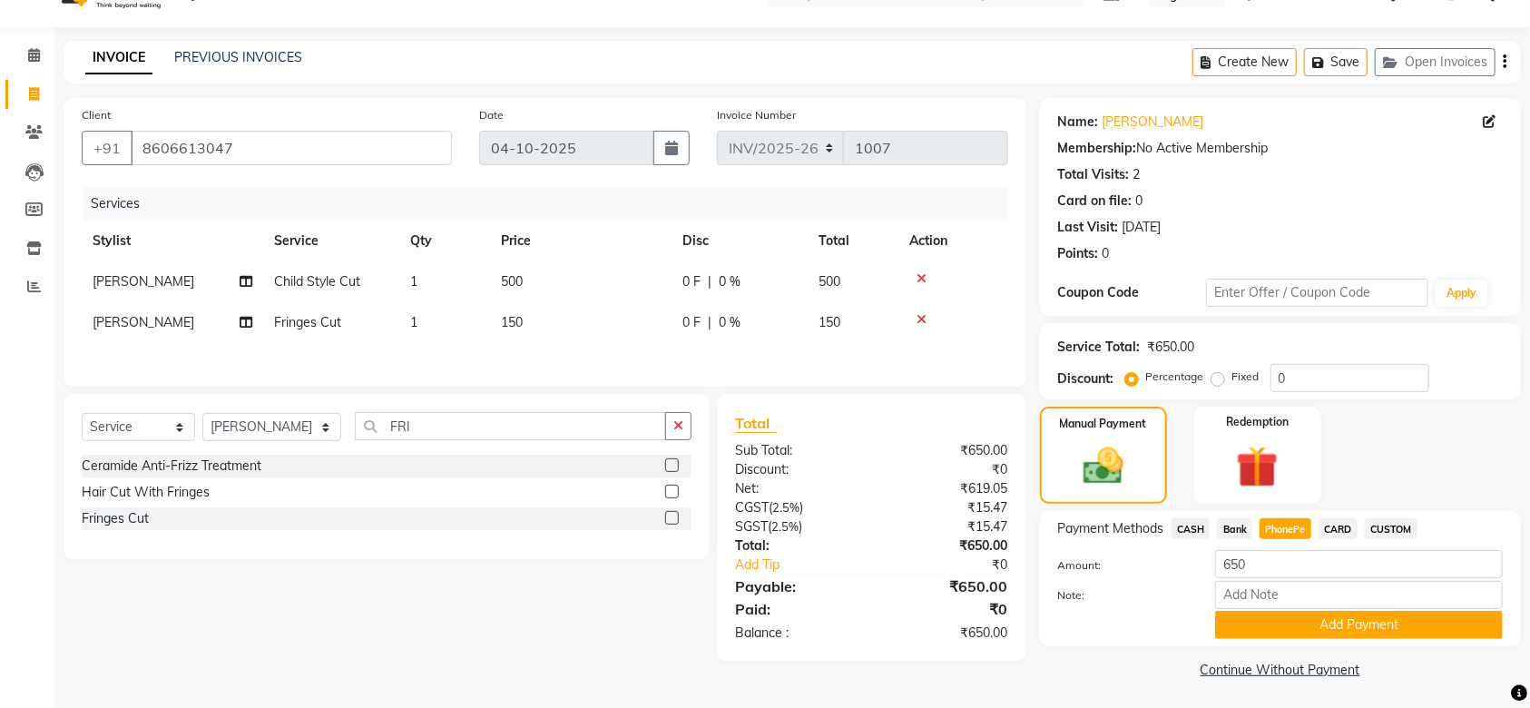
scroll to position [41, 0]
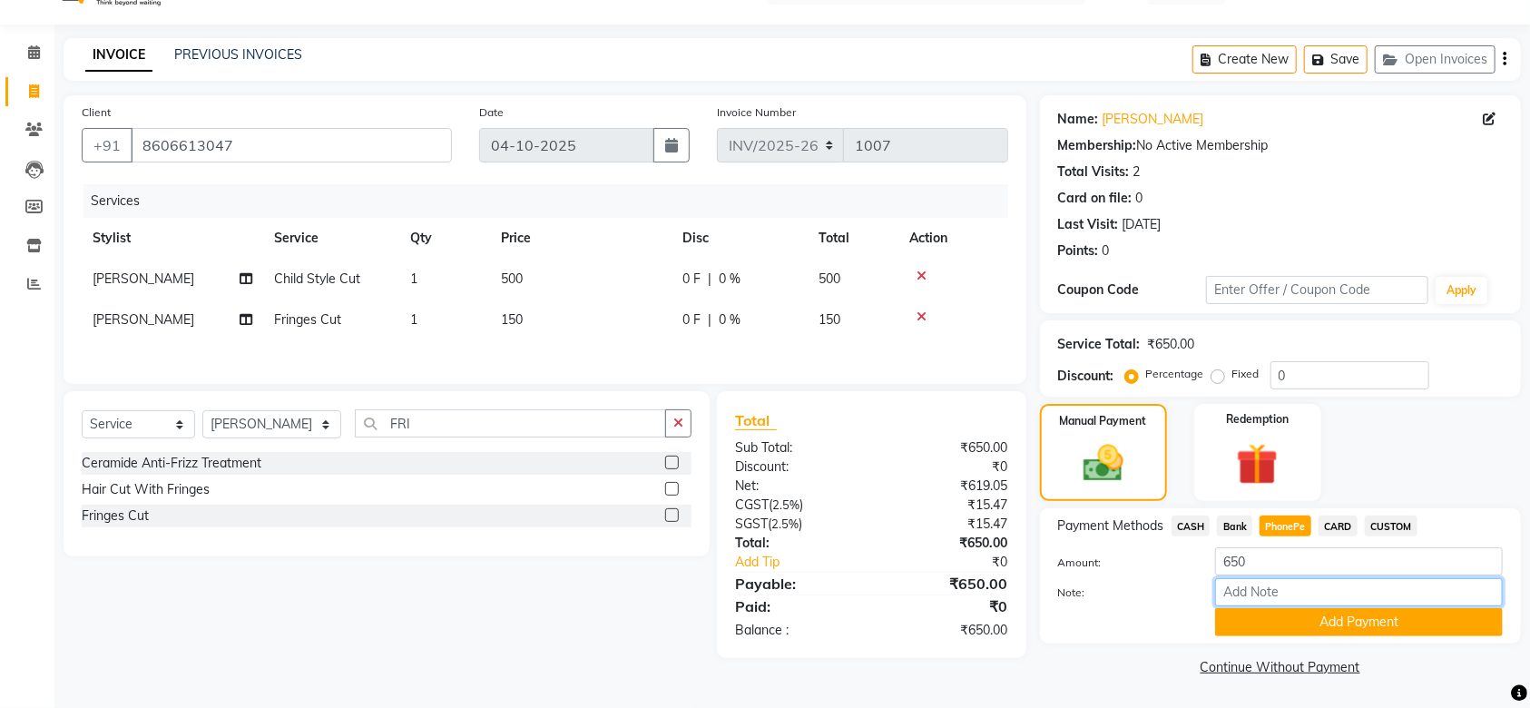
click at [1257, 587] on input "Note:" at bounding box center [1359, 592] width 288 height 28
type input "MEHARUNIZA"
click at [1288, 629] on button "Add Payment" at bounding box center [1359, 622] width 288 height 28
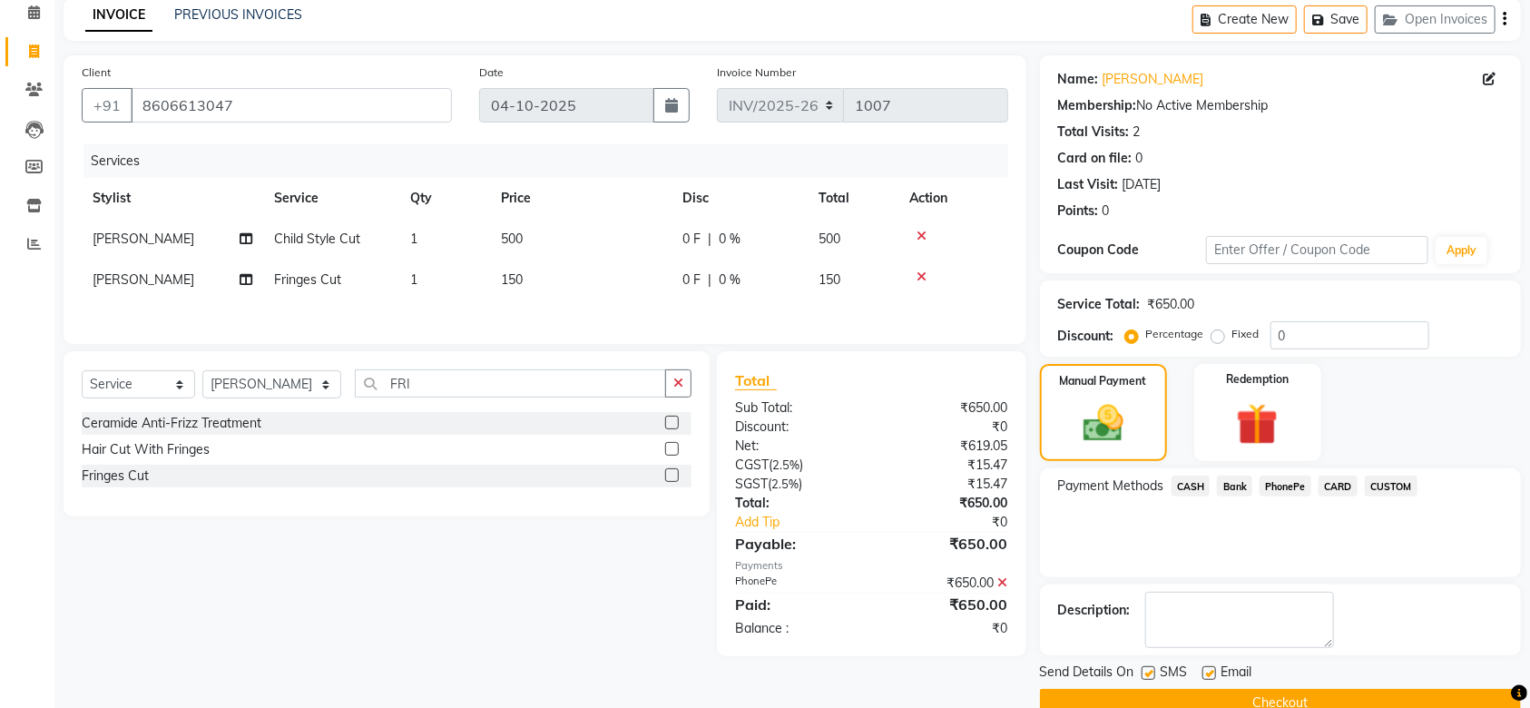
scroll to position [117, 0]
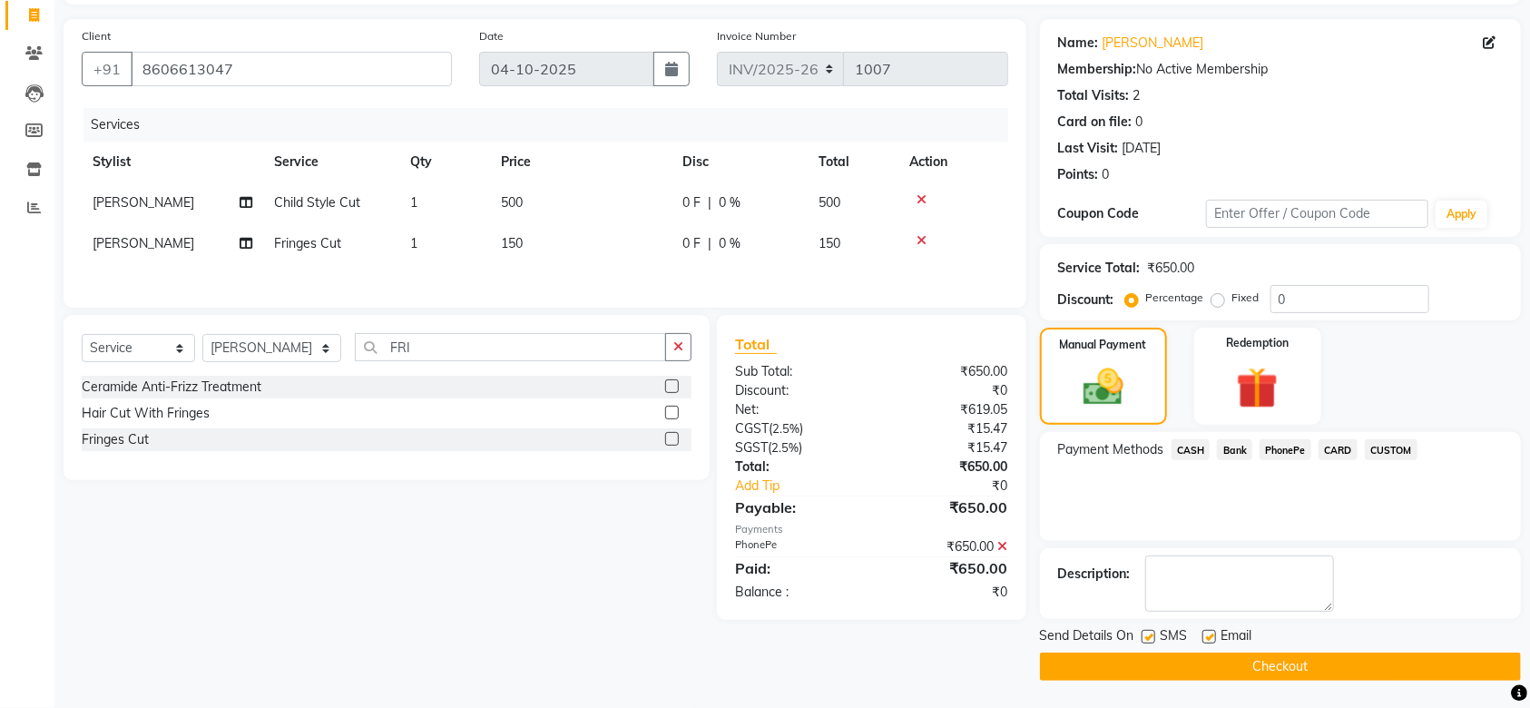
click at [1281, 665] on button "Checkout" at bounding box center [1280, 667] width 481 height 28
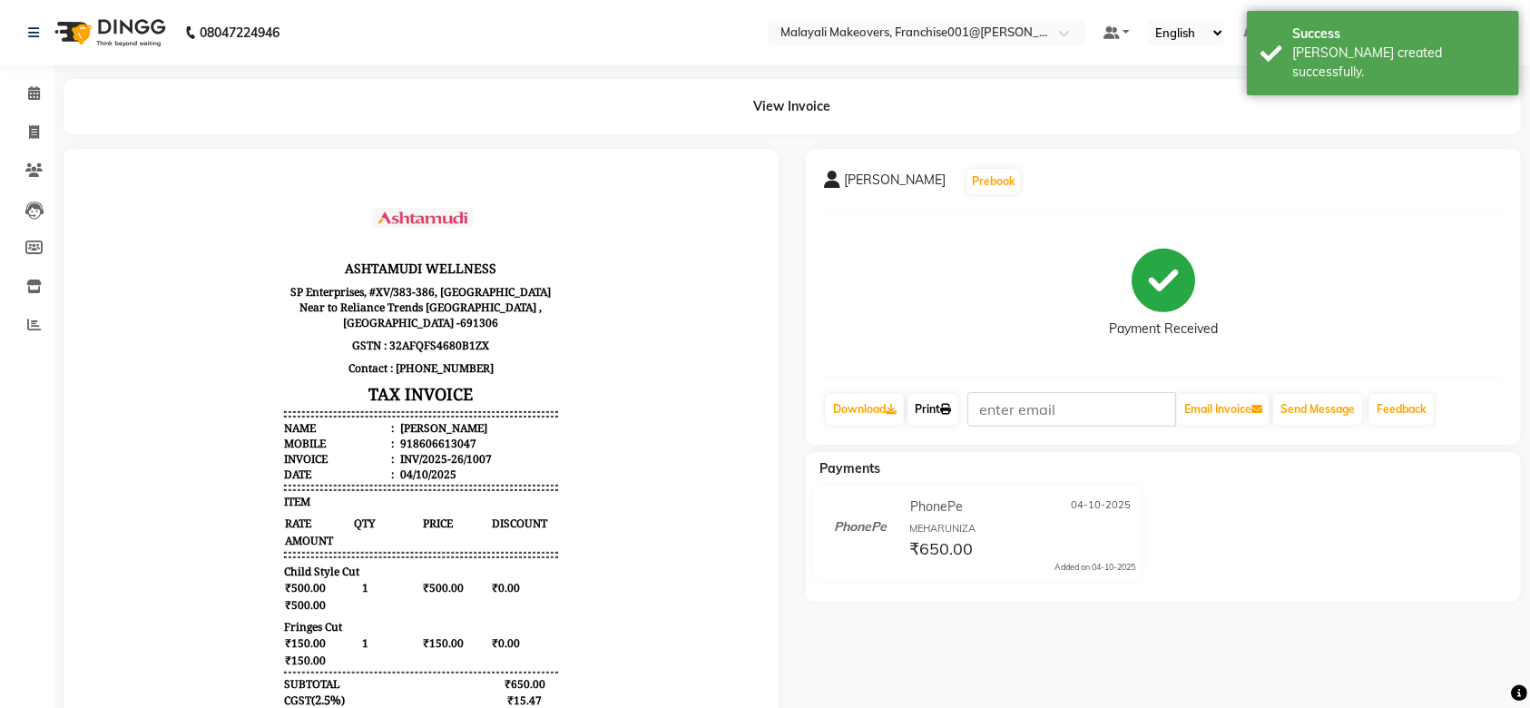
click at [944, 421] on link "Print" at bounding box center [933, 409] width 51 height 31
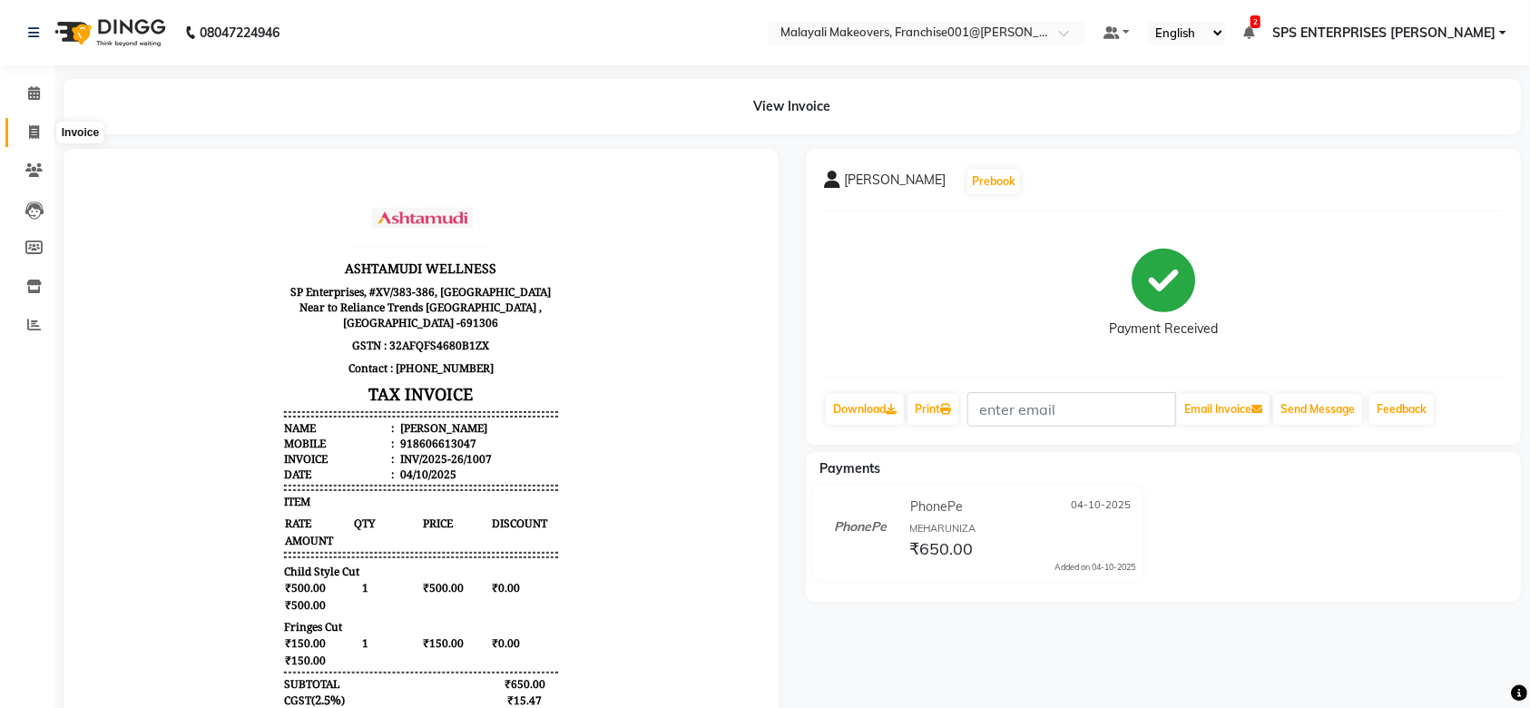
click at [44, 123] on span at bounding box center [34, 133] width 32 height 21
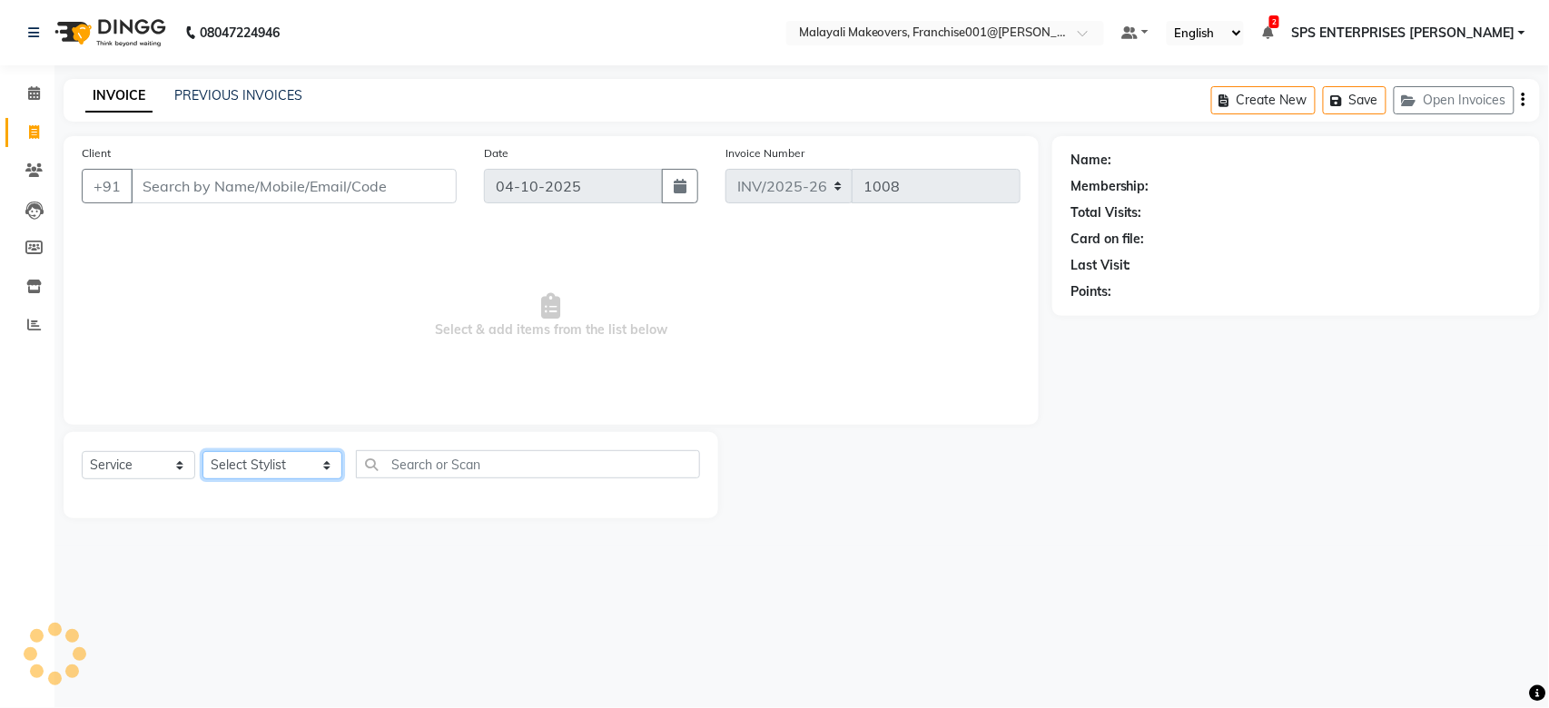
click at [274, 467] on select "Select Stylist [PERSON_NAME] S [PERSON_NAME] P [PERSON_NAME] R V [PERSON_NAME] …" at bounding box center [272, 465] width 140 height 28
click at [141, 466] on select "Select Service Product Membership Package Voucher Prepaid Gift Card" at bounding box center [138, 465] width 113 height 28
select select "product"
click at [82, 452] on select "Select Service Product Membership Package Voucher Prepaid Gift Card" at bounding box center [138, 465] width 113 height 28
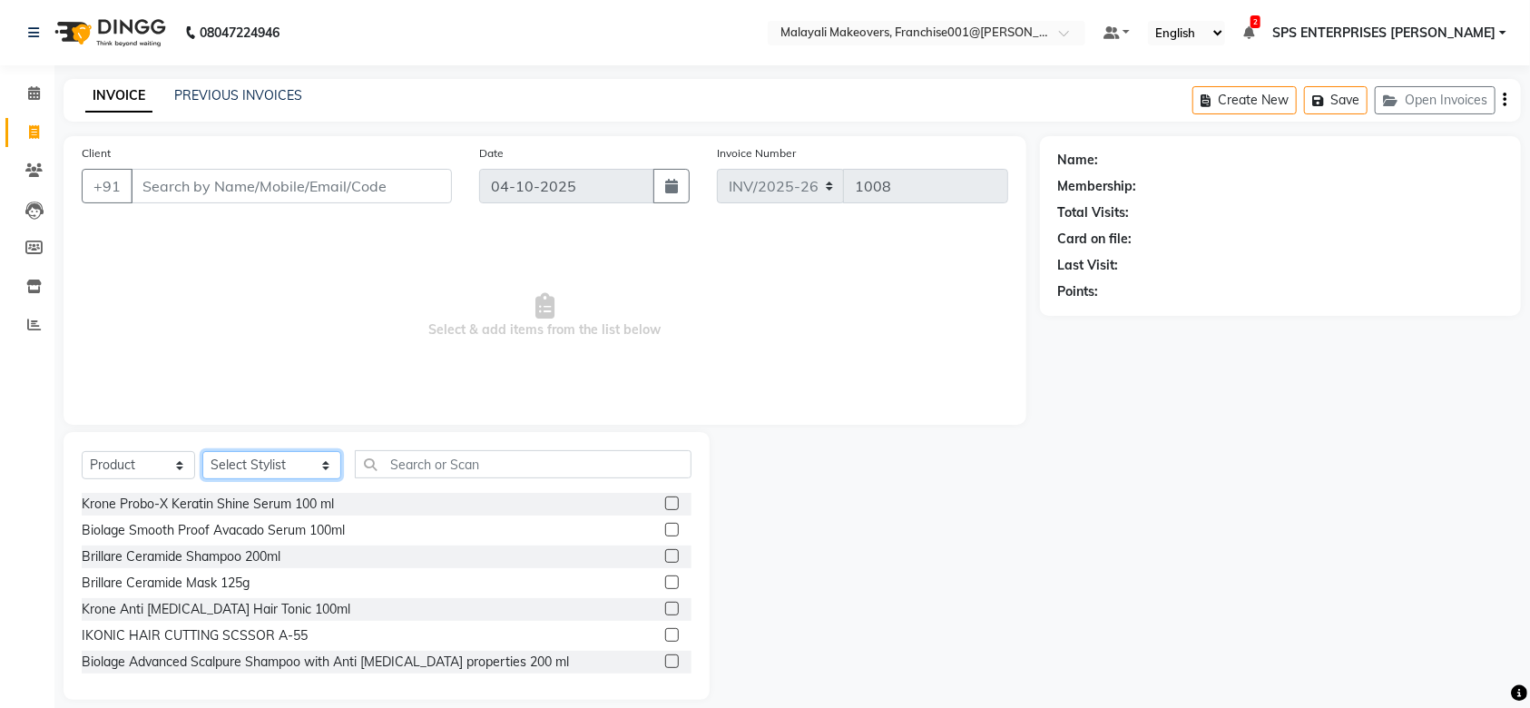
click at [256, 470] on select "Select Stylist [PERSON_NAME] S [PERSON_NAME] P [PERSON_NAME] R V [PERSON_NAME] …" at bounding box center [271, 465] width 139 height 28
select select "93596"
click at [202, 452] on select "Select Stylist [PERSON_NAME] S [PERSON_NAME] P [PERSON_NAME] R V [PERSON_NAME] …" at bounding box center [271, 465] width 139 height 28
click at [423, 469] on input "text" at bounding box center [523, 464] width 337 height 28
type input "8901526407811"
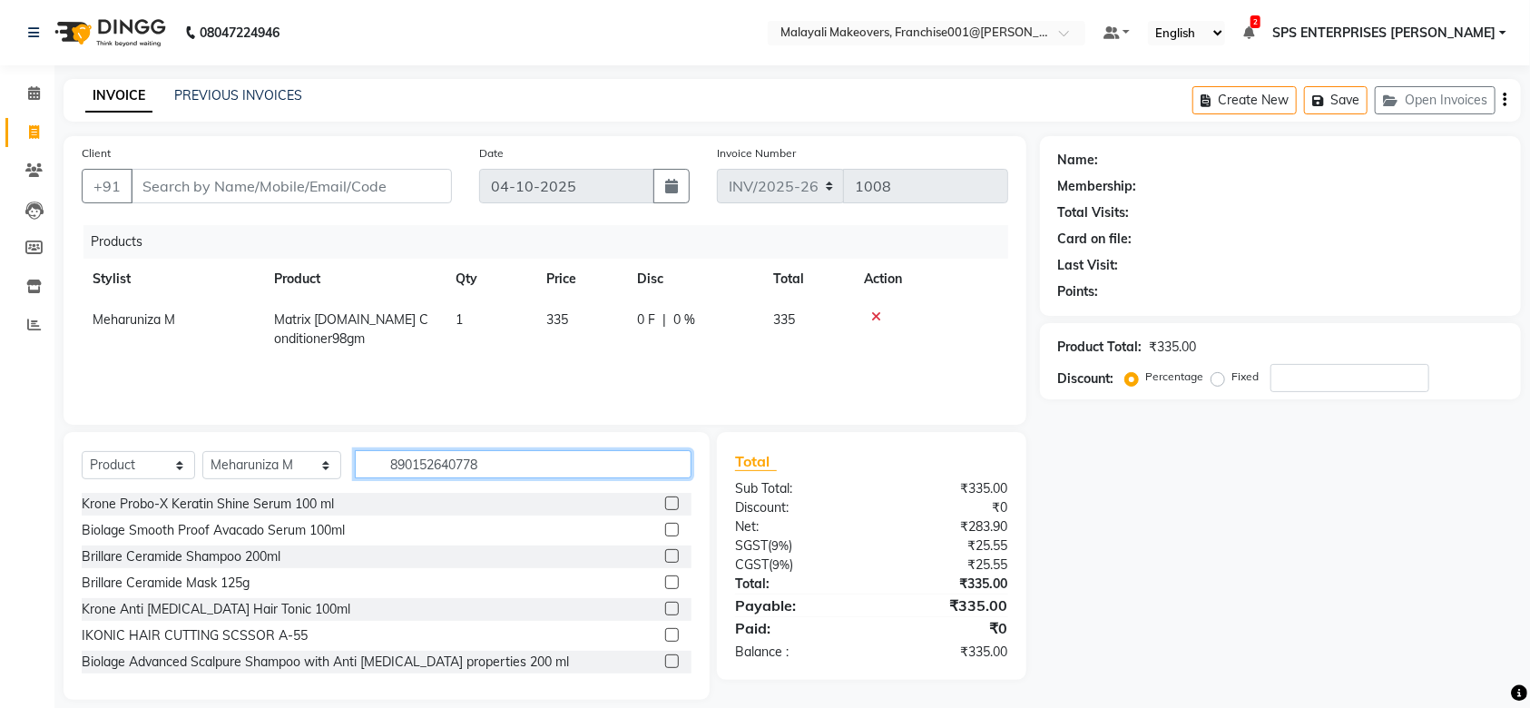
type input "8901526407781"
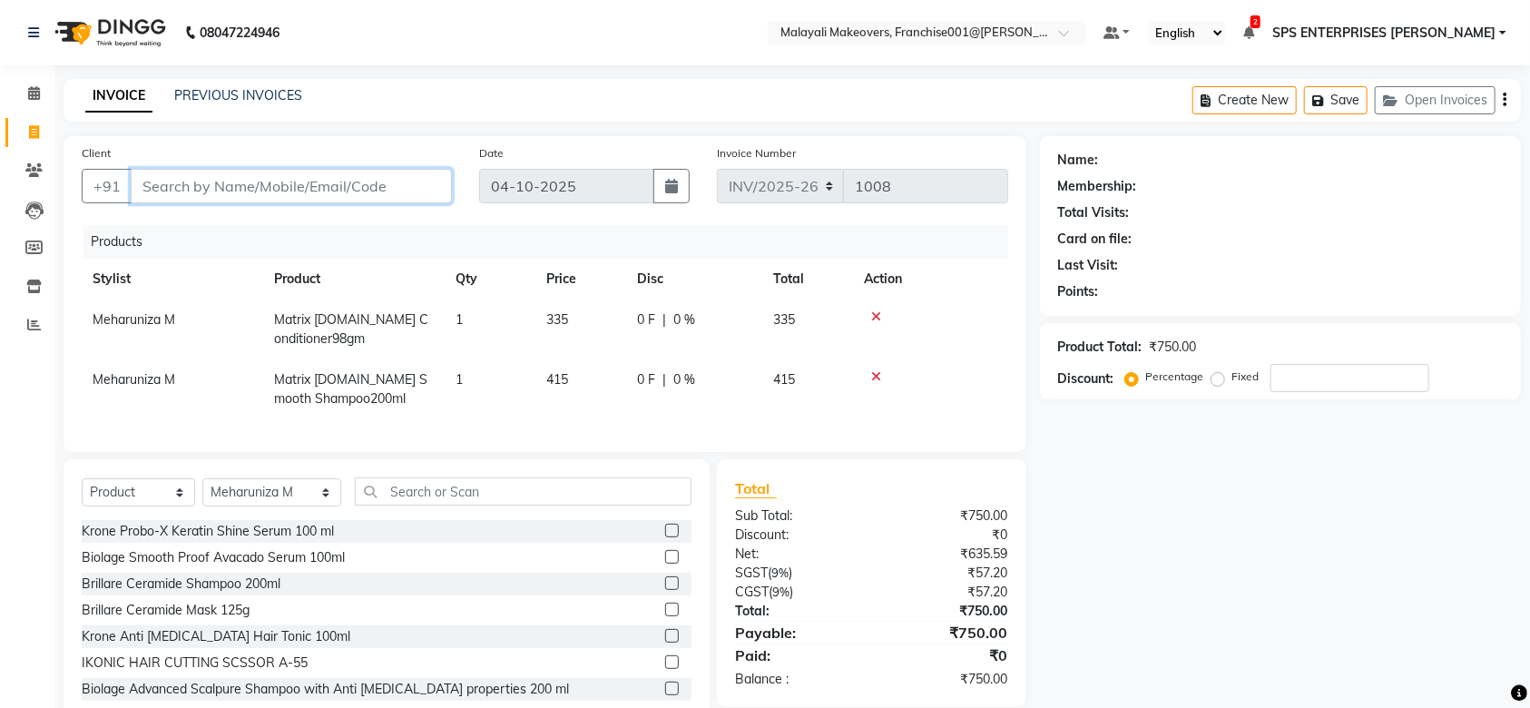
click at [316, 190] on input "Client" at bounding box center [291, 186] width 321 height 34
type input "7"
type input "0"
type input "7510955065"
click at [386, 177] on span "Add Client" at bounding box center [405, 186] width 72 height 18
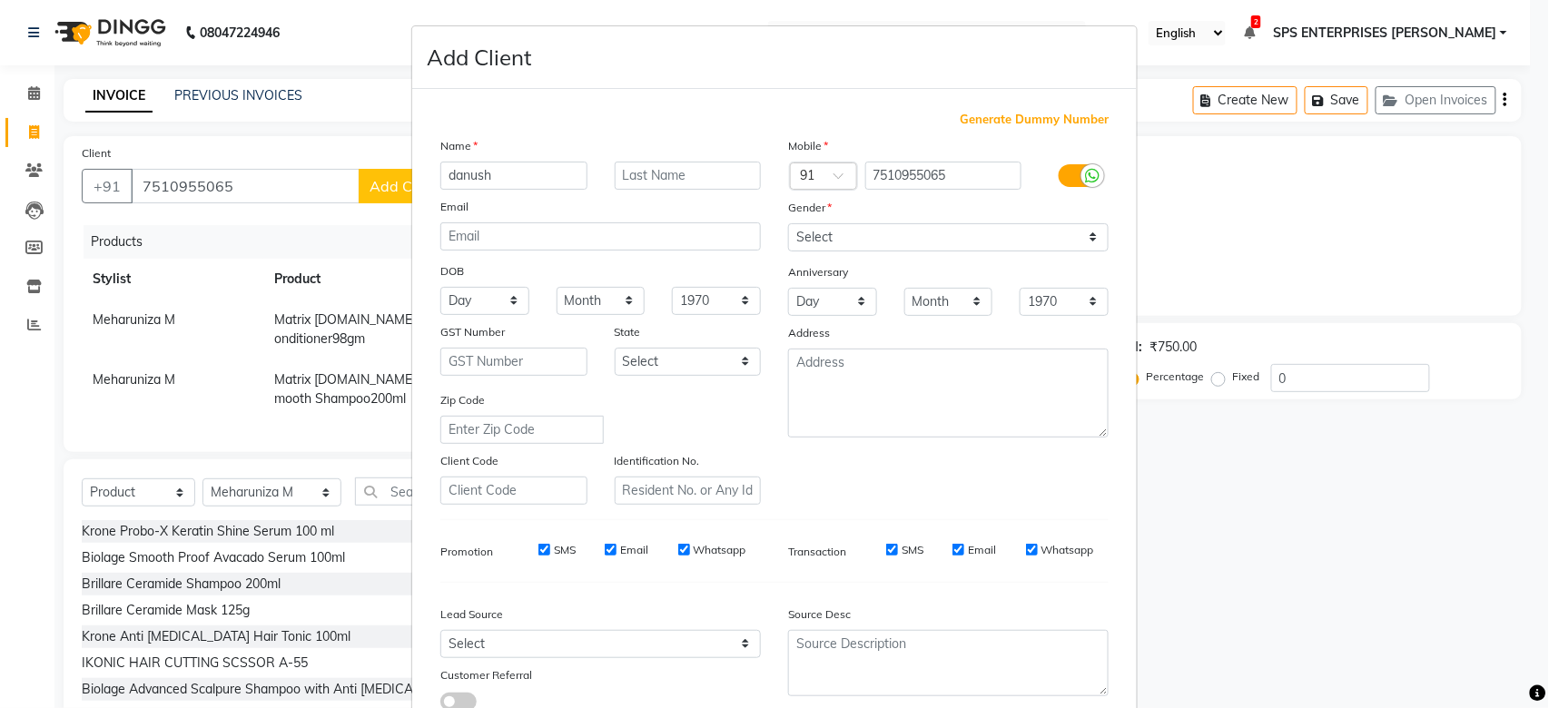
drag, startPoint x: 491, startPoint y: 183, endPoint x: 431, endPoint y: 183, distance: 59.9
click at [440, 183] on input "danush" at bounding box center [513, 176] width 147 height 28
type input "DANUSH"
click at [803, 236] on select "Select [DEMOGRAPHIC_DATA] [DEMOGRAPHIC_DATA] Other Prefer Not To Say" at bounding box center [948, 237] width 320 height 28
select select "[DEMOGRAPHIC_DATA]"
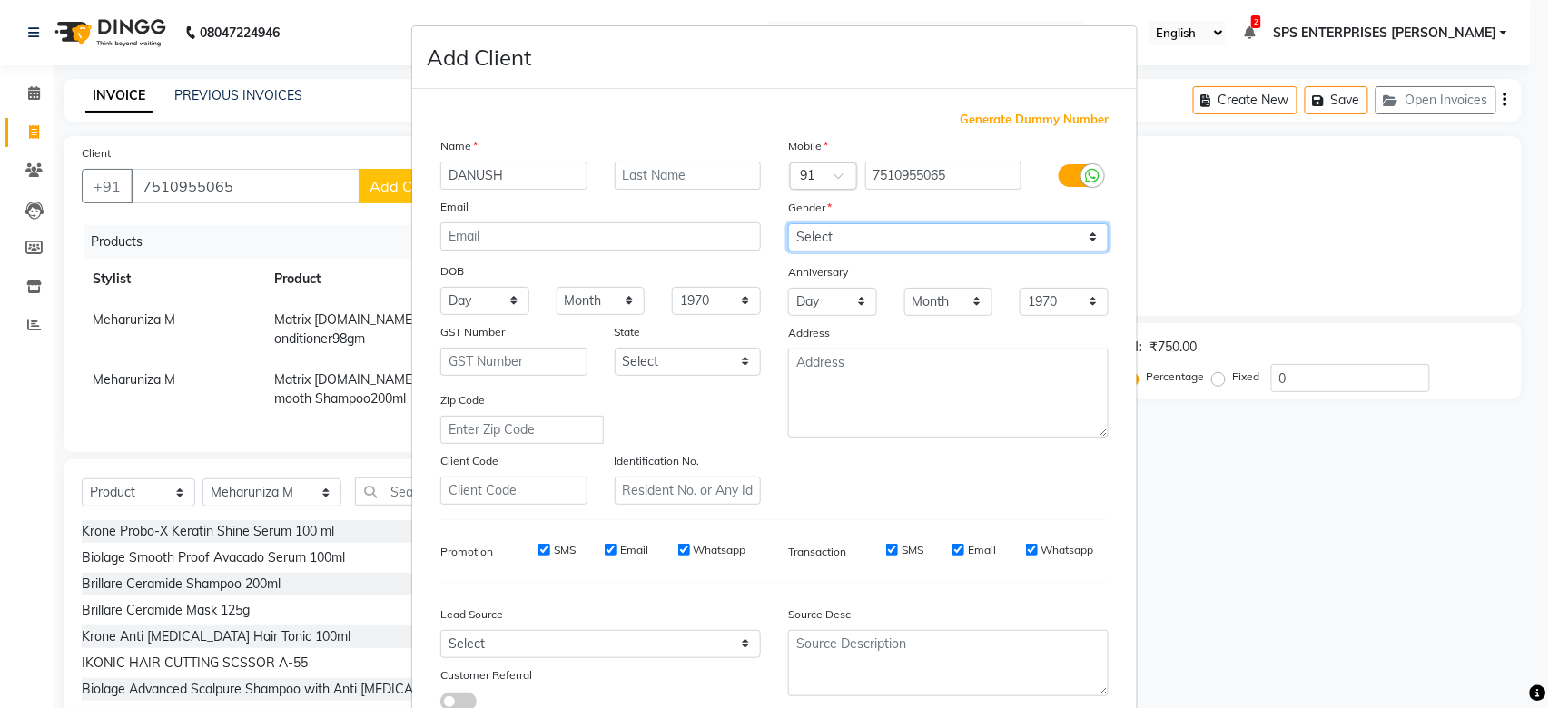
click at [788, 223] on select "Select [DEMOGRAPHIC_DATA] [DEMOGRAPHIC_DATA] Other Prefer Not To Say" at bounding box center [948, 237] width 320 height 28
click at [461, 309] on select "Day 01 02 03 04 05 06 07 08 09 10 11 12 13 14 15 16 17 18 19 20 21 22 23 24 25 …" at bounding box center [484, 301] width 89 height 28
select select "06"
click at [440, 287] on select "Day 01 02 03 04 05 06 07 08 09 10 11 12 13 14 15 16 17 18 19 20 21 22 23 24 25 …" at bounding box center [484, 301] width 89 height 28
click at [560, 300] on select "Month January February March April May June July August September October Novem…" at bounding box center [600, 301] width 89 height 28
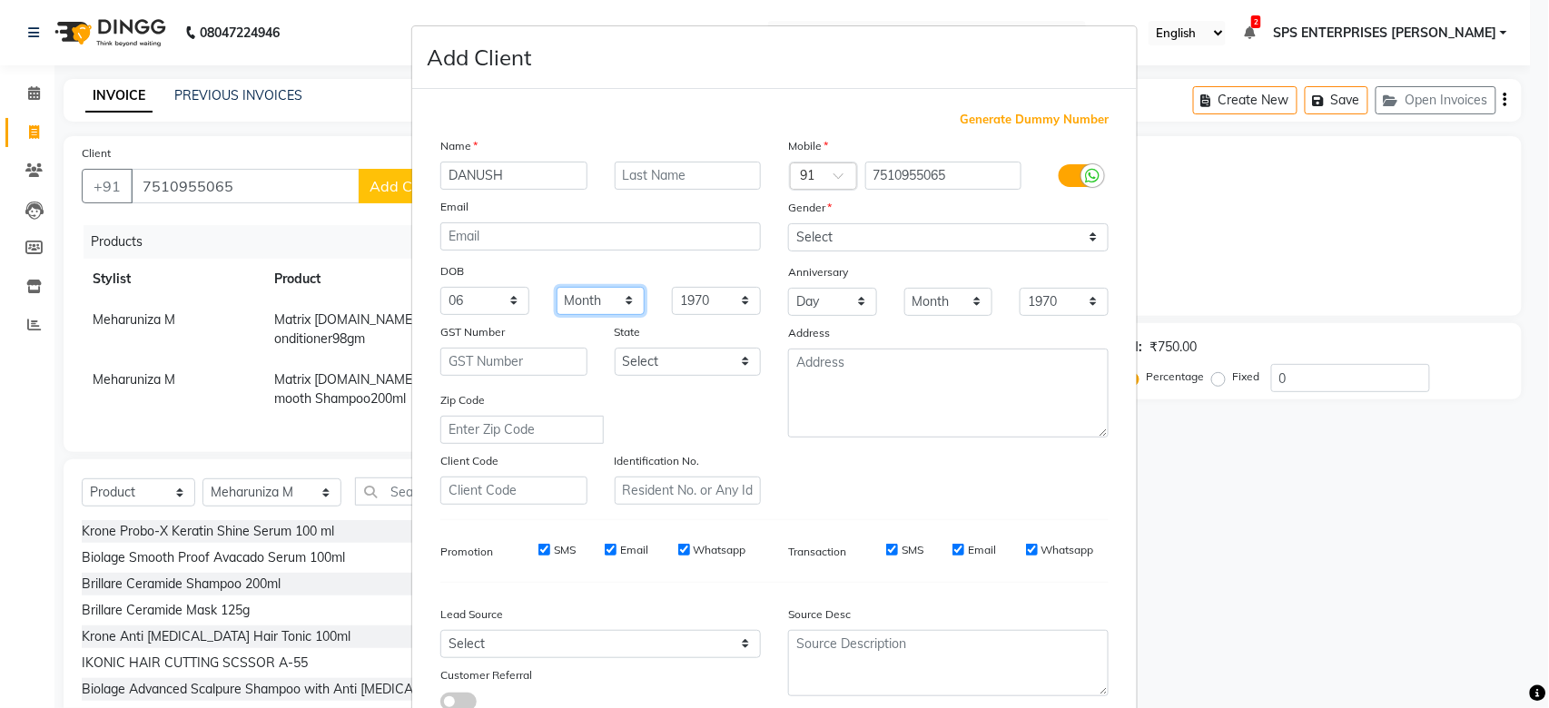
select select "11"
click at [556, 287] on select "Month January February March April May June July August September October Novem…" at bounding box center [600, 301] width 89 height 28
click at [650, 654] on select "Select Walk-in Referral Internet Friend Word of Mouth Advertisement Facebook Ju…" at bounding box center [600, 644] width 320 height 28
select select "45434"
click at [440, 630] on select "Select Walk-in Referral Internet Friend Word of Mouth Advertisement Facebook Ju…" at bounding box center [600, 644] width 320 height 28
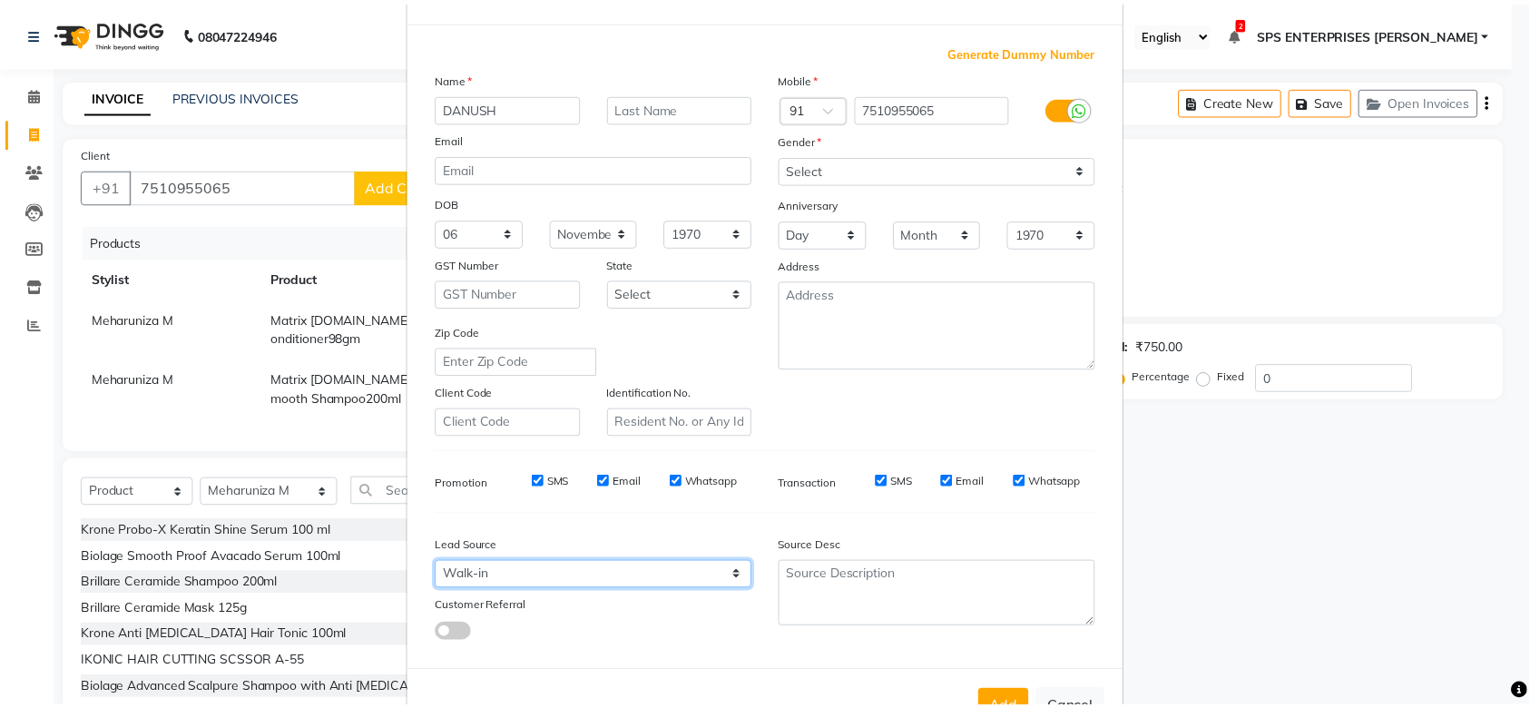
scroll to position [131, 0]
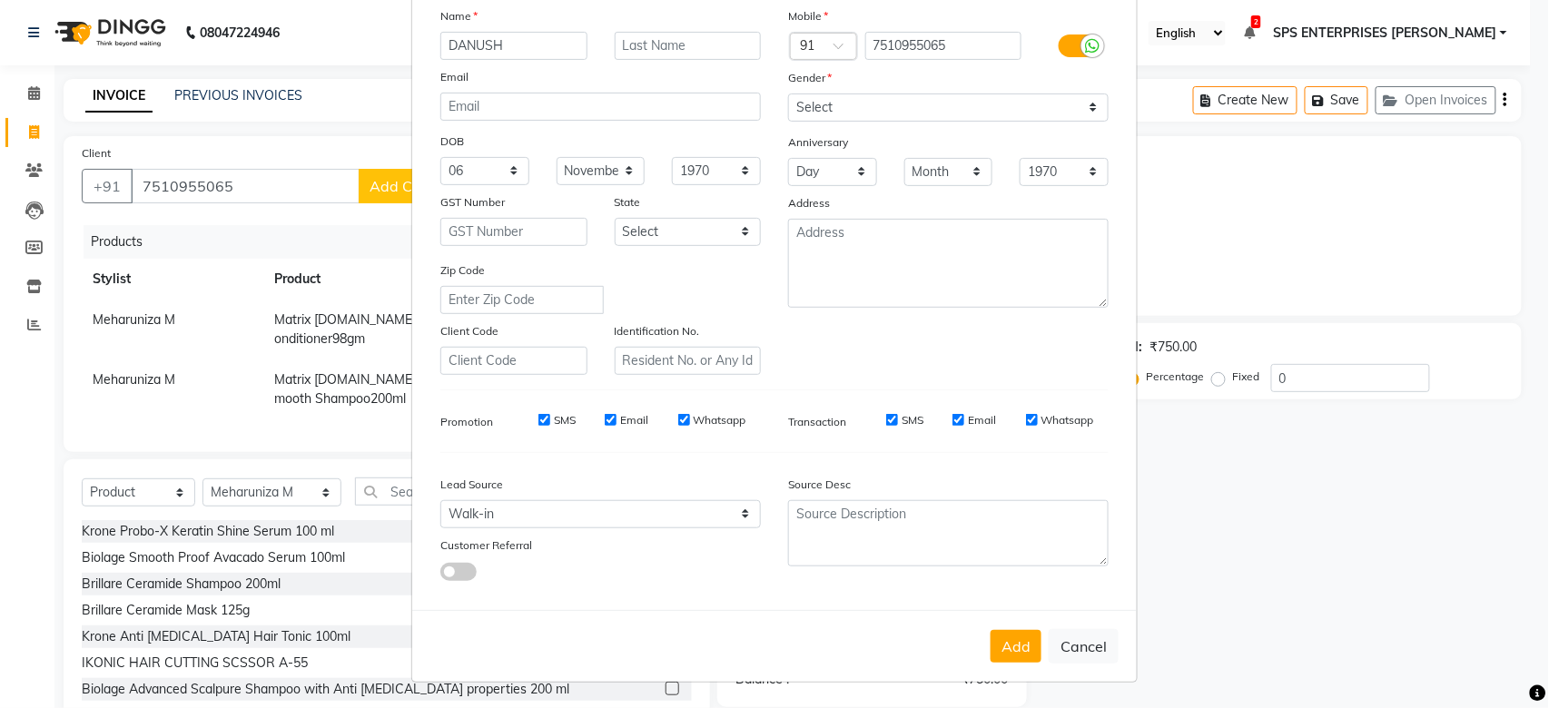
click at [980, 645] on div "Add Cancel" at bounding box center [774, 646] width 724 height 72
click at [1004, 645] on button "Add" at bounding box center [1015, 646] width 51 height 33
select select
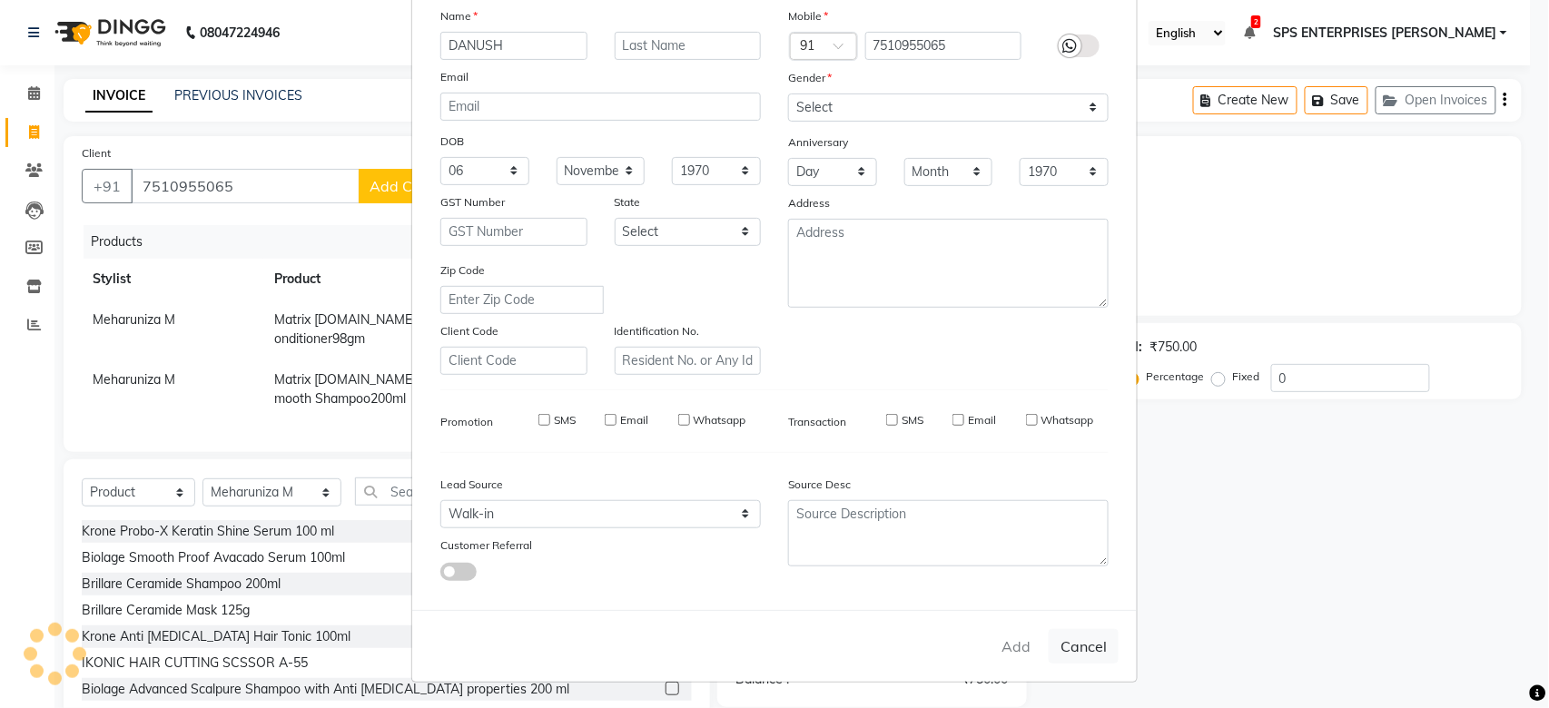
select select
checkbox input "false"
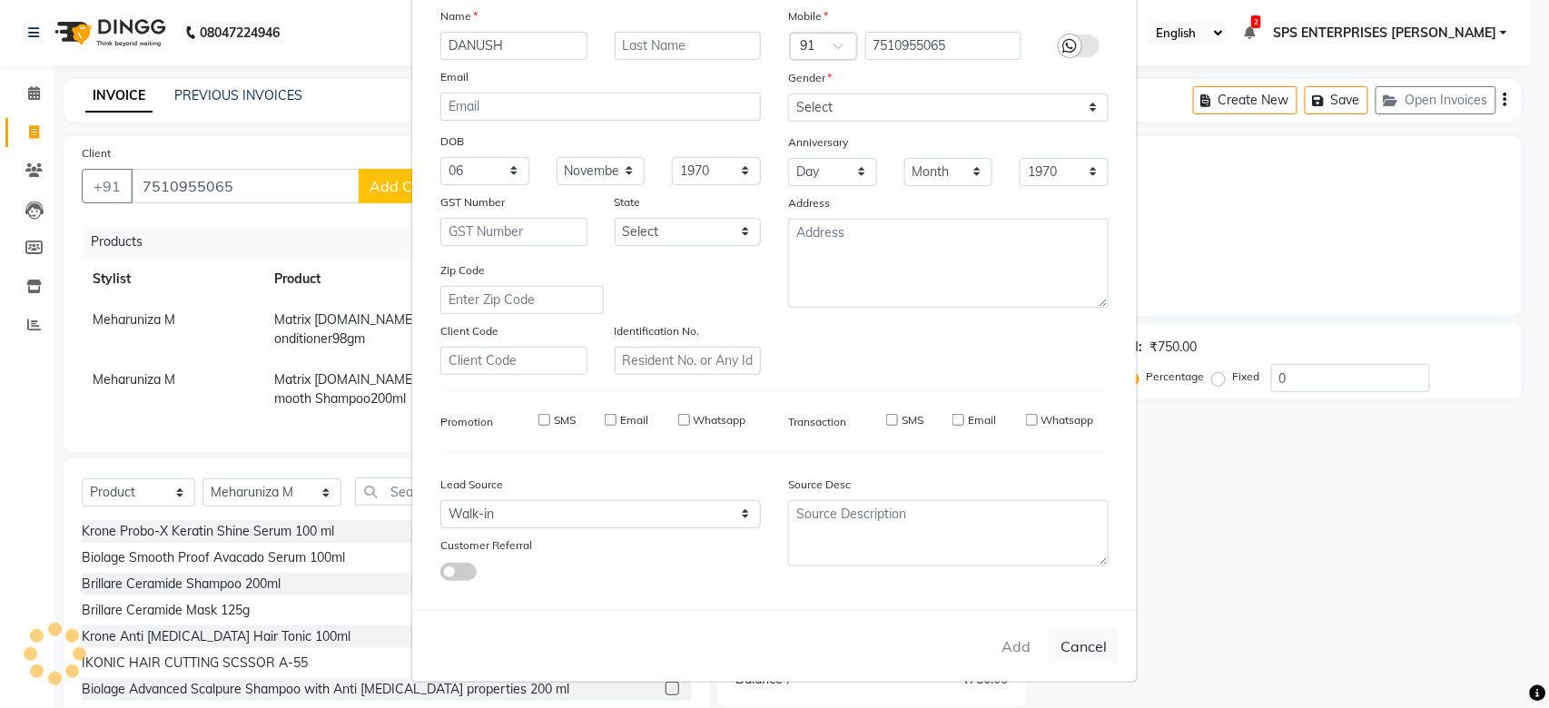
checkbox input "false"
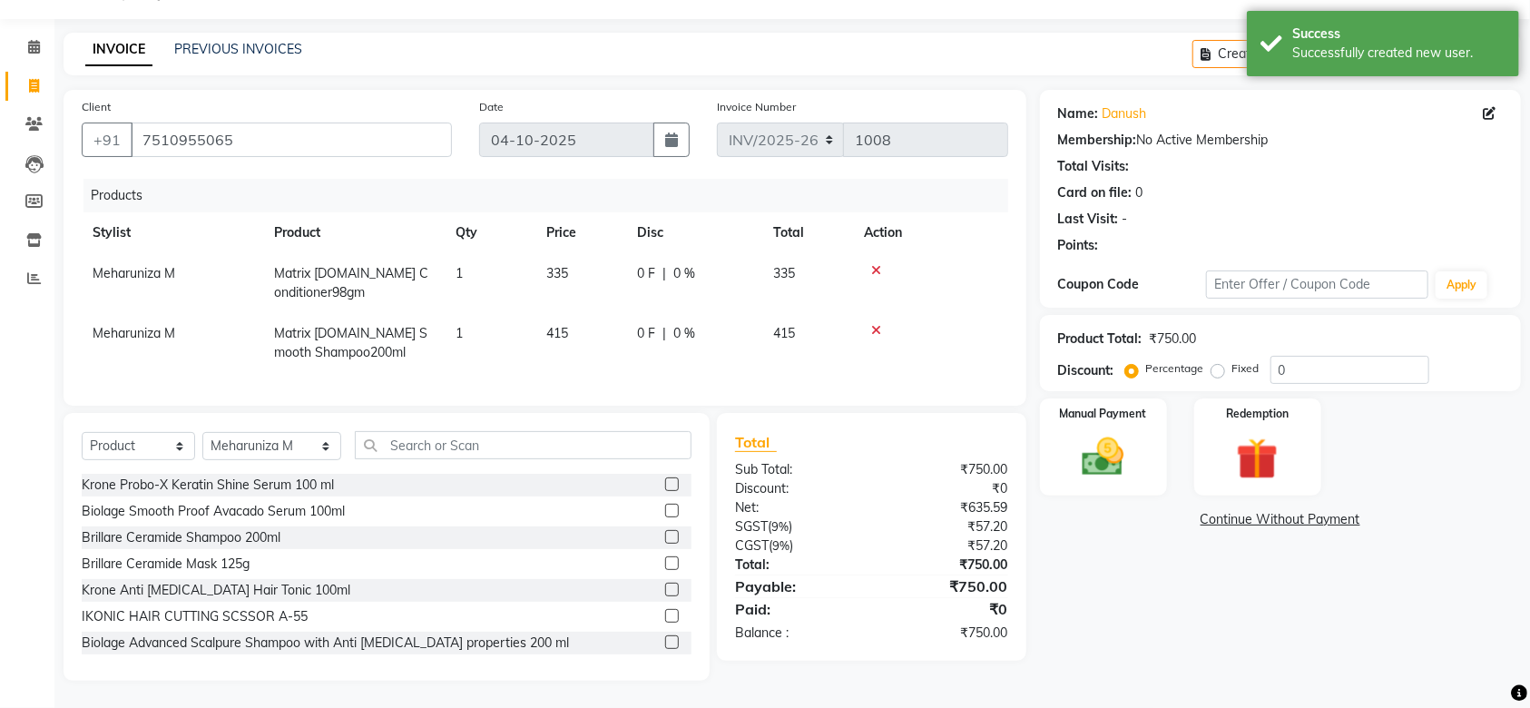
scroll to position [64, 0]
click at [1106, 463] on img at bounding box center [1103, 457] width 71 height 50
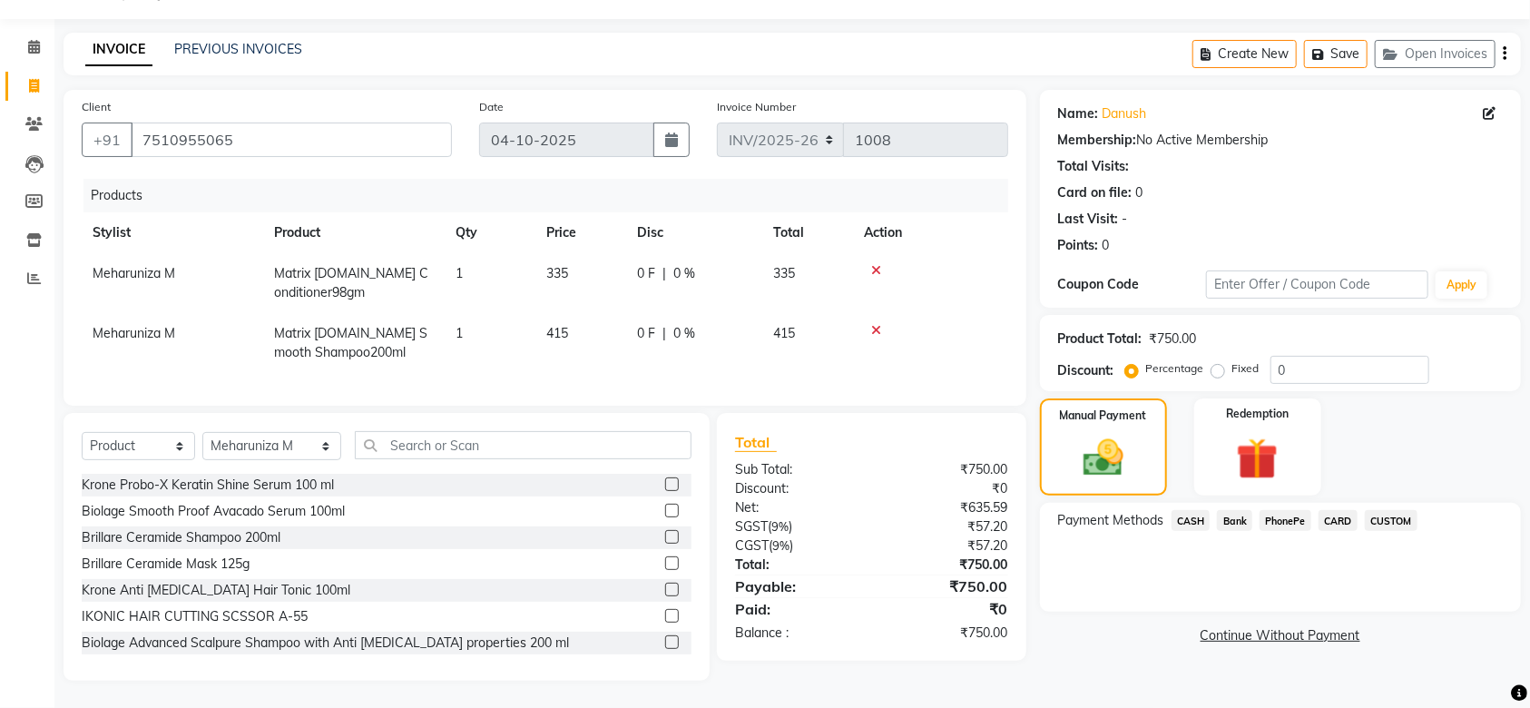
click at [1284, 510] on span "PhonePe" at bounding box center [1286, 520] width 52 height 21
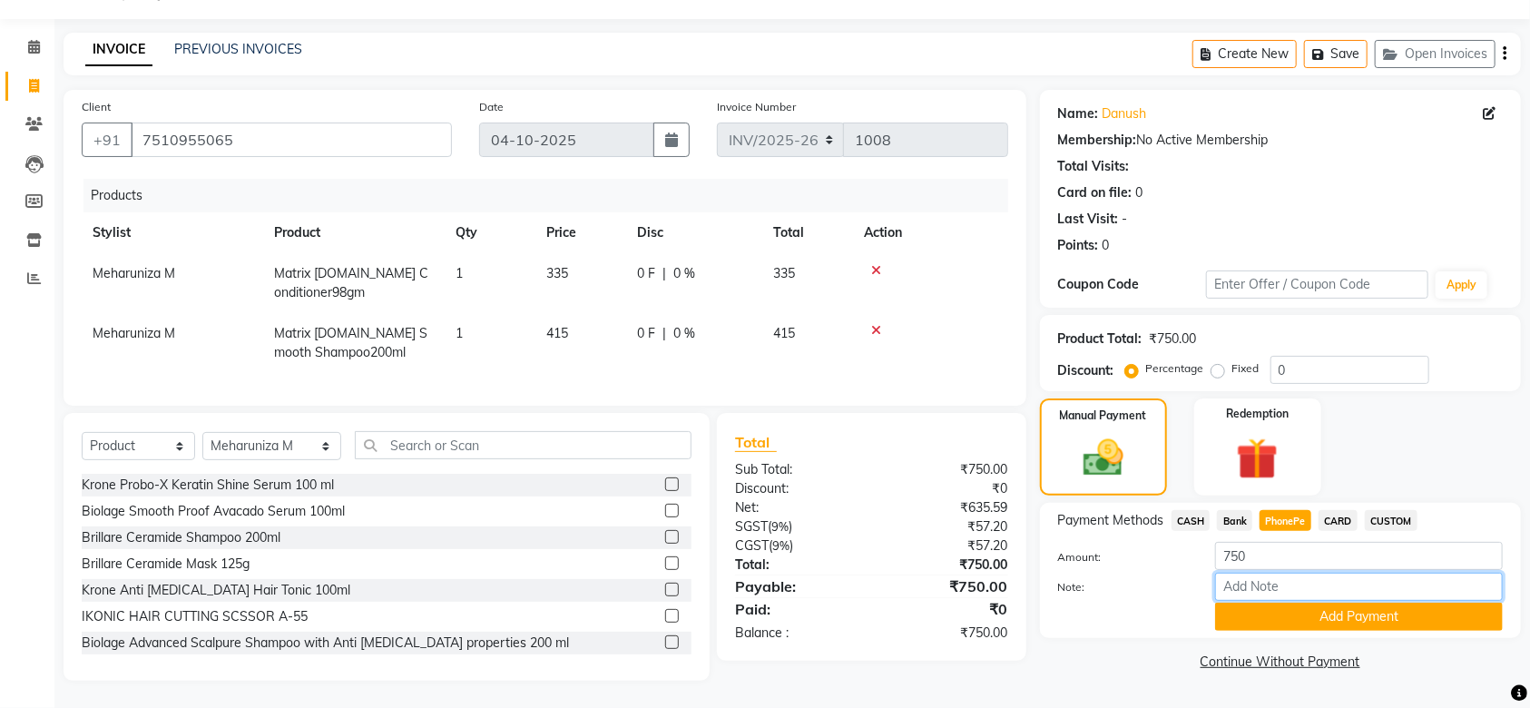
click at [1242, 574] on input "Note:" at bounding box center [1359, 587] width 288 height 28
type input "MEHARUNIZA"
click at [1285, 606] on button "Add Payment" at bounding box center [1359, 617] width 288 height 28
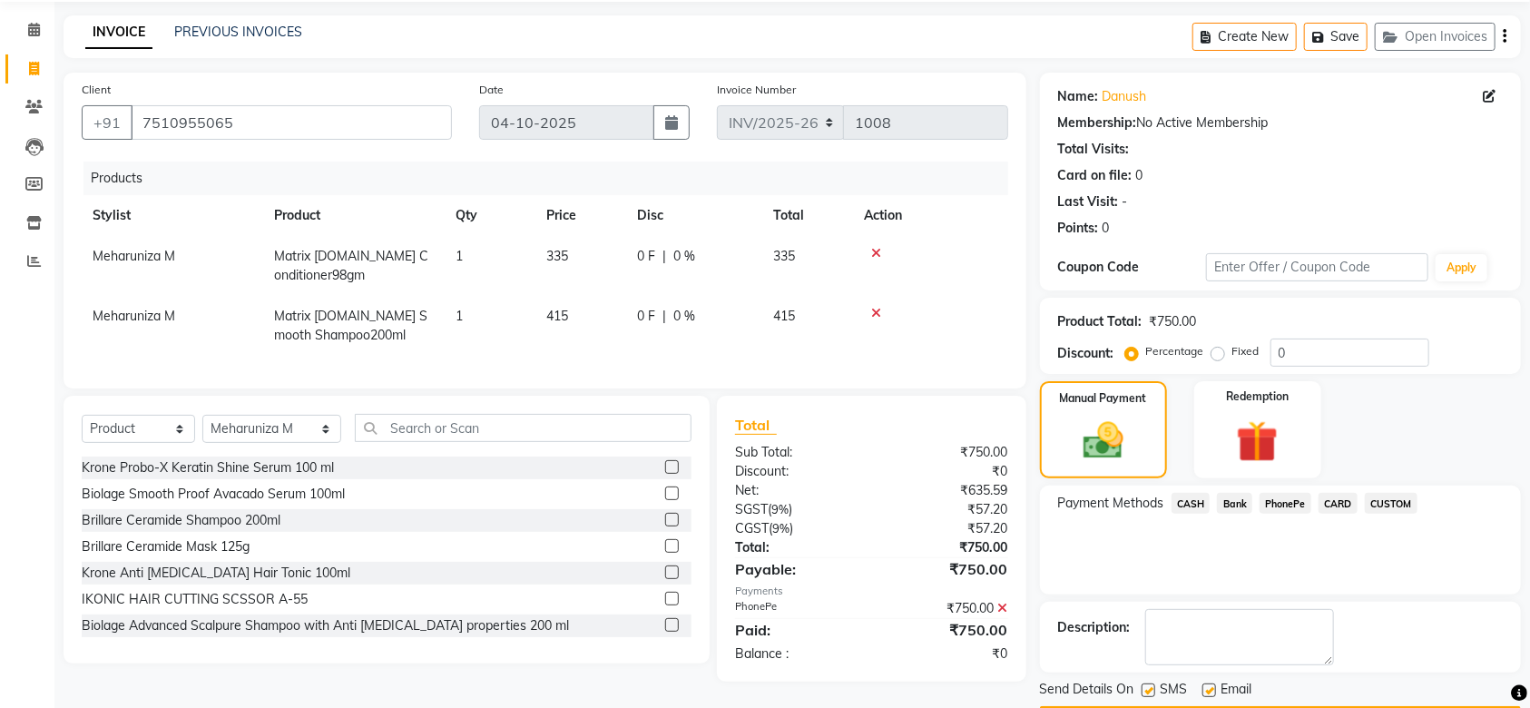
scroll to position [117, 0]
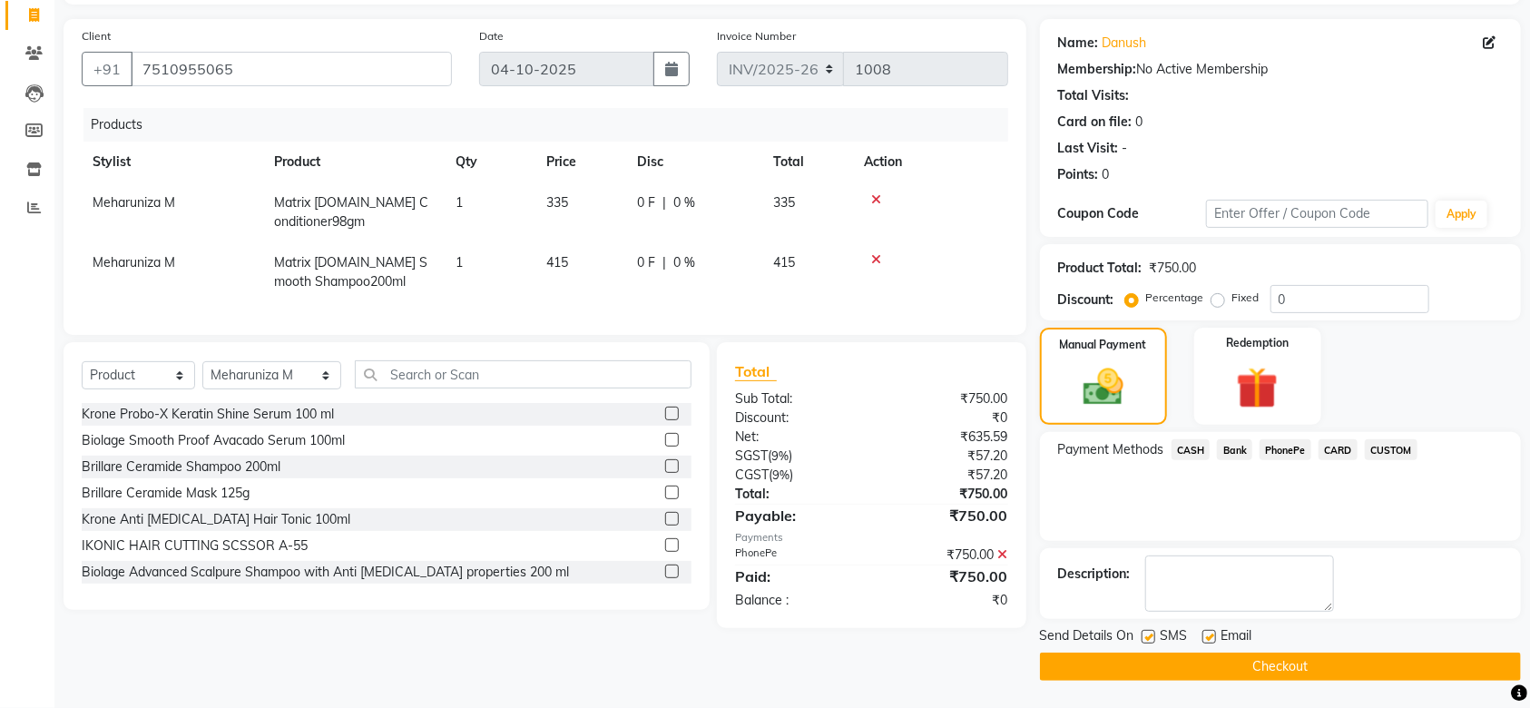
click at [1276, 667] on button "Checkout" at bounding box center [1280, 667] width 481 height 28
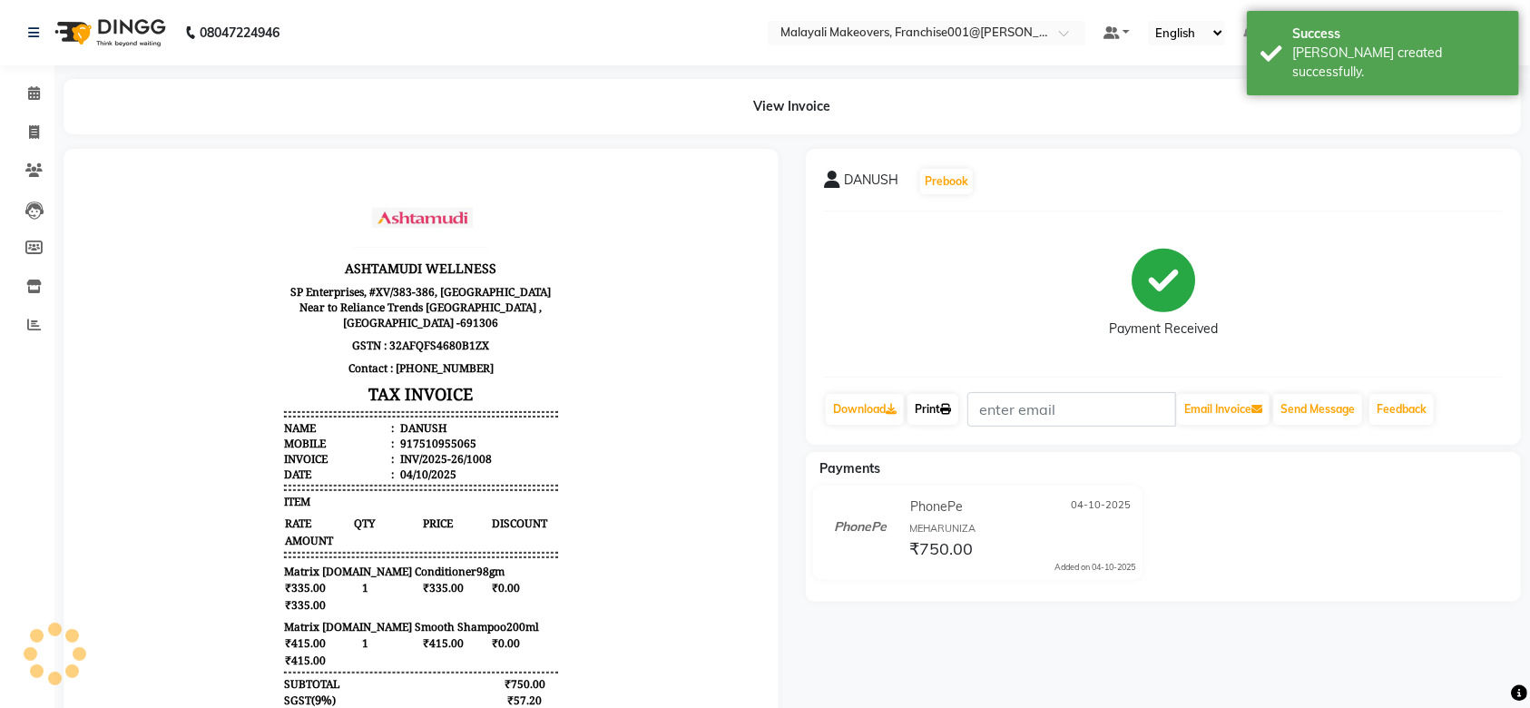
click at [935, 408] on link "Print" at bounding box center [933, 409] width 51 height 31
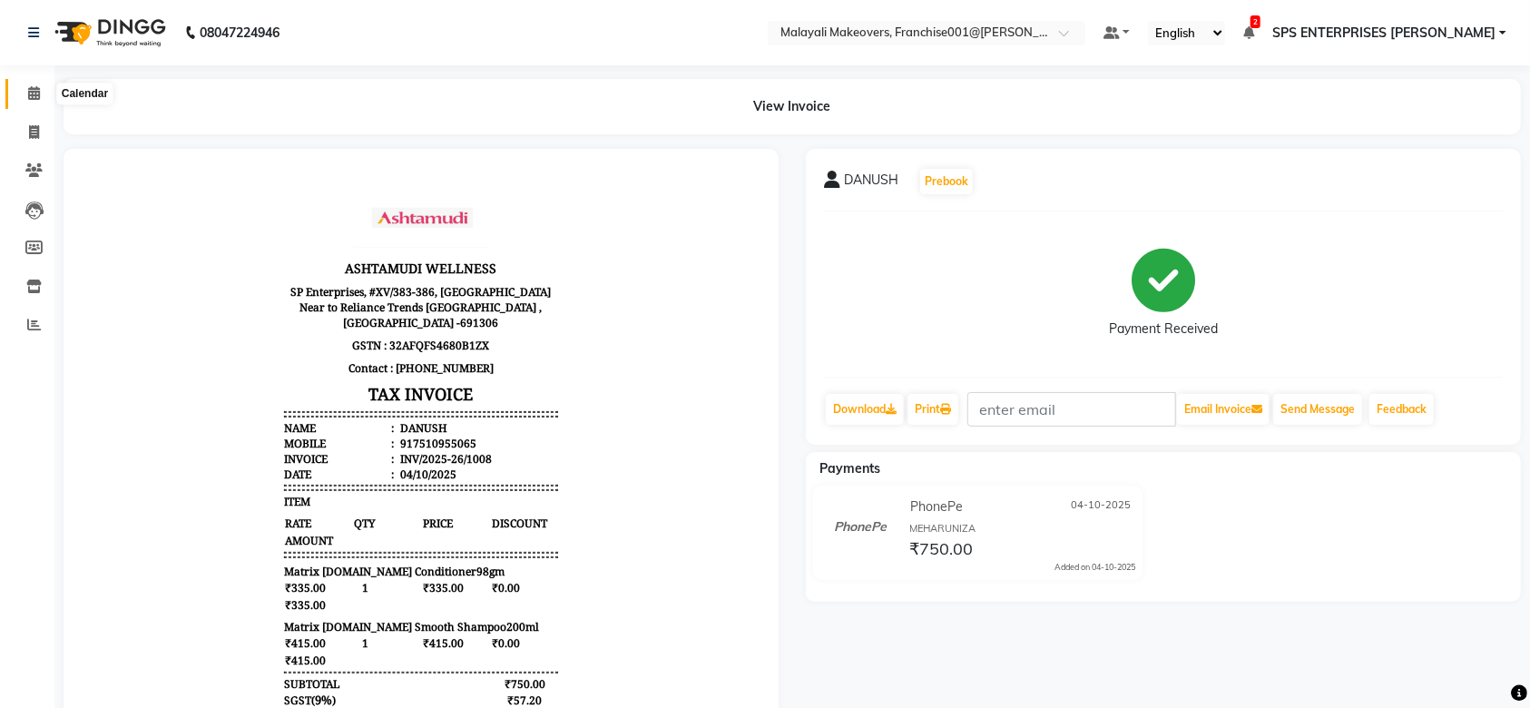
click at [34, 89] on icon at bounding box center [34, 93] width 12 height 14
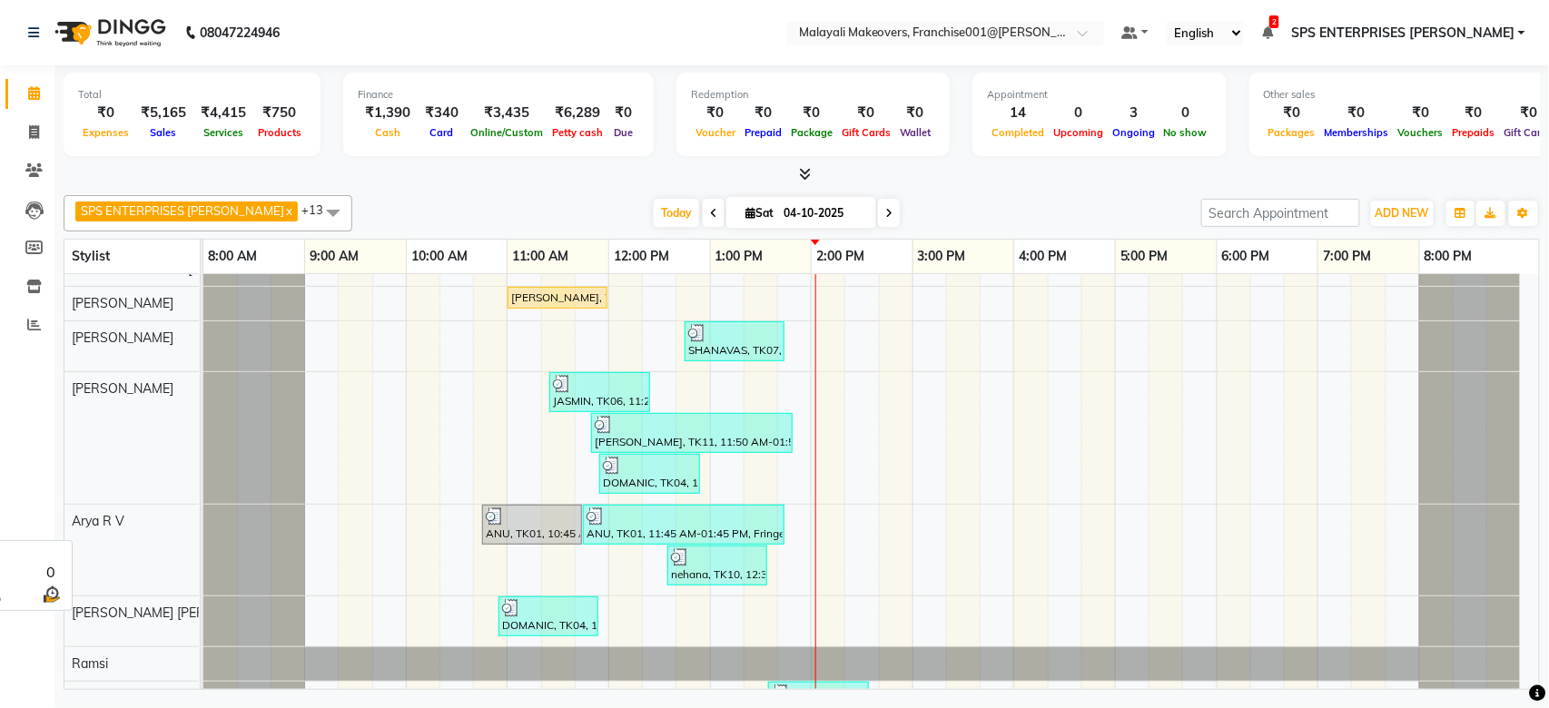
scroll to position [5, 0]
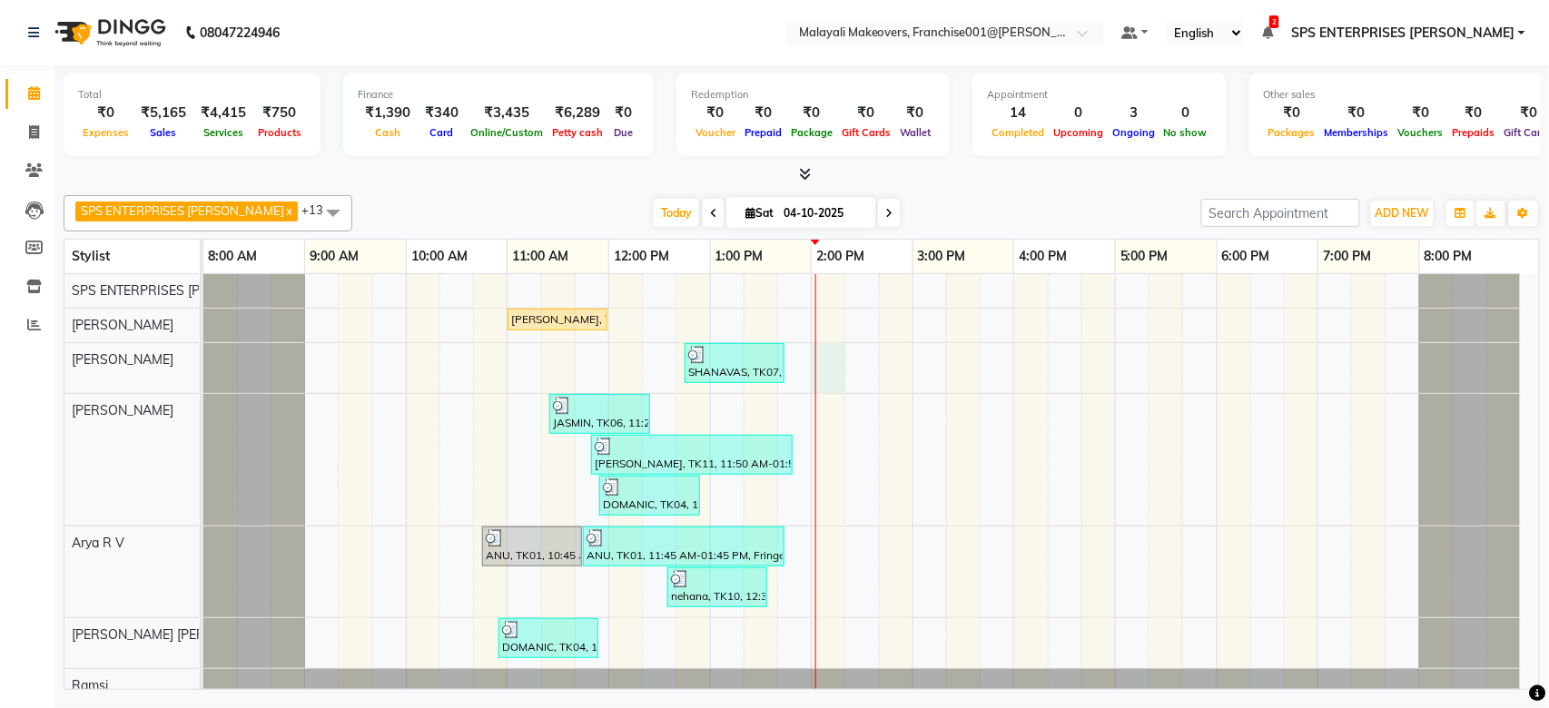
click at [830, 343] on div "[PERSON_NAME], TK02, 11:00 AM-12:00 PM, Hydra Brightening Facial SHANAVAS, TK07…" at bounding box center [870, 664] width 1335 height 781
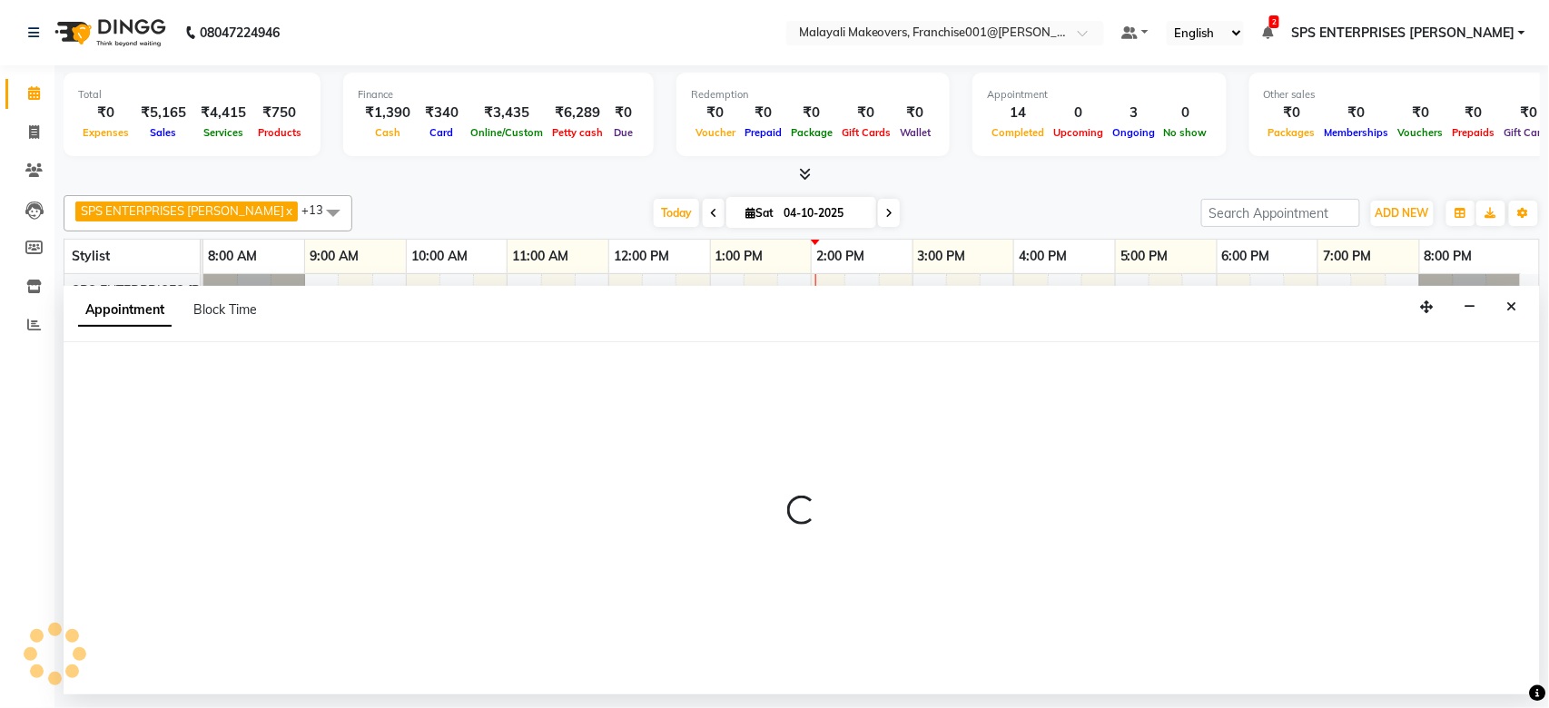
select select "59491"
select select "840"
select select "tentative"
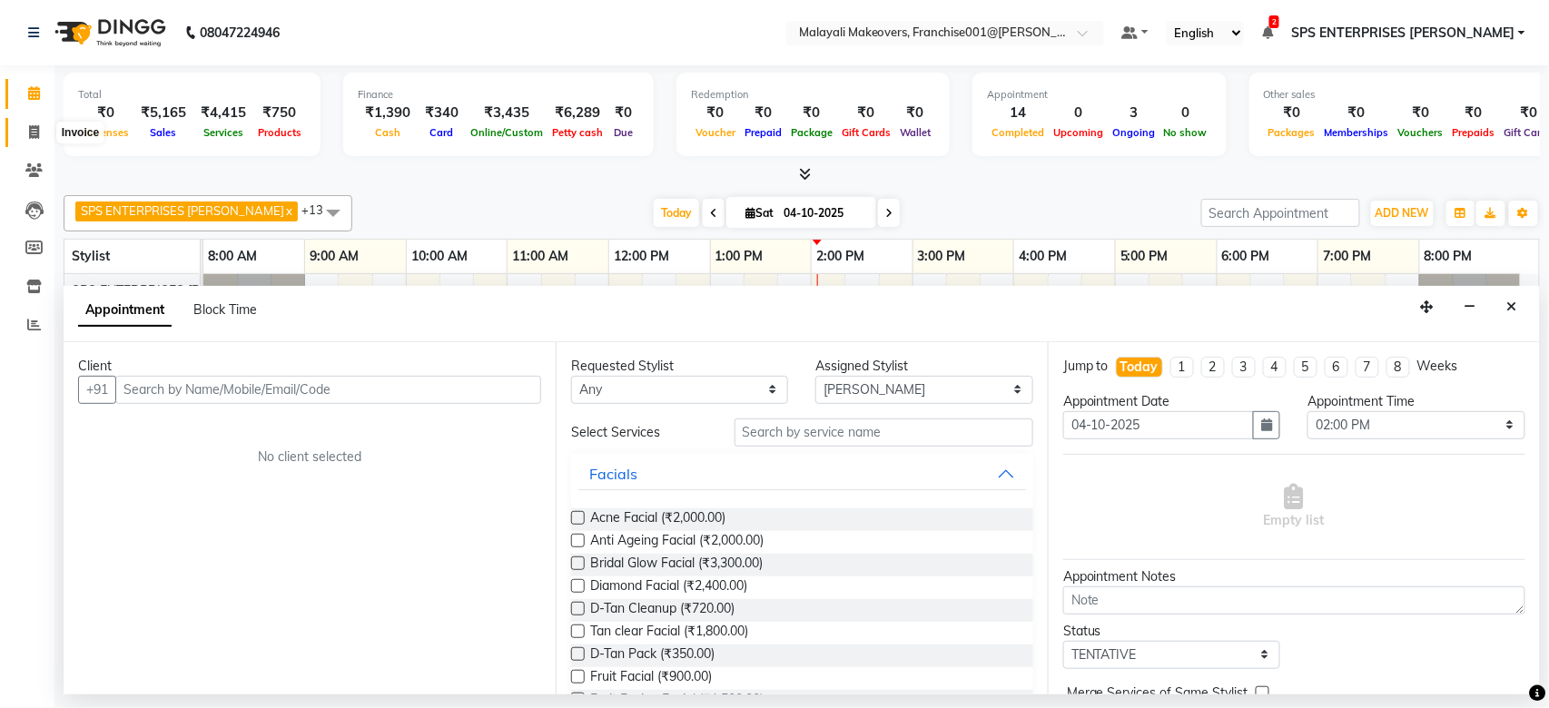
click at [42, 131] on span at bounding box center [34, 133] width 32 height 21
select select "service"
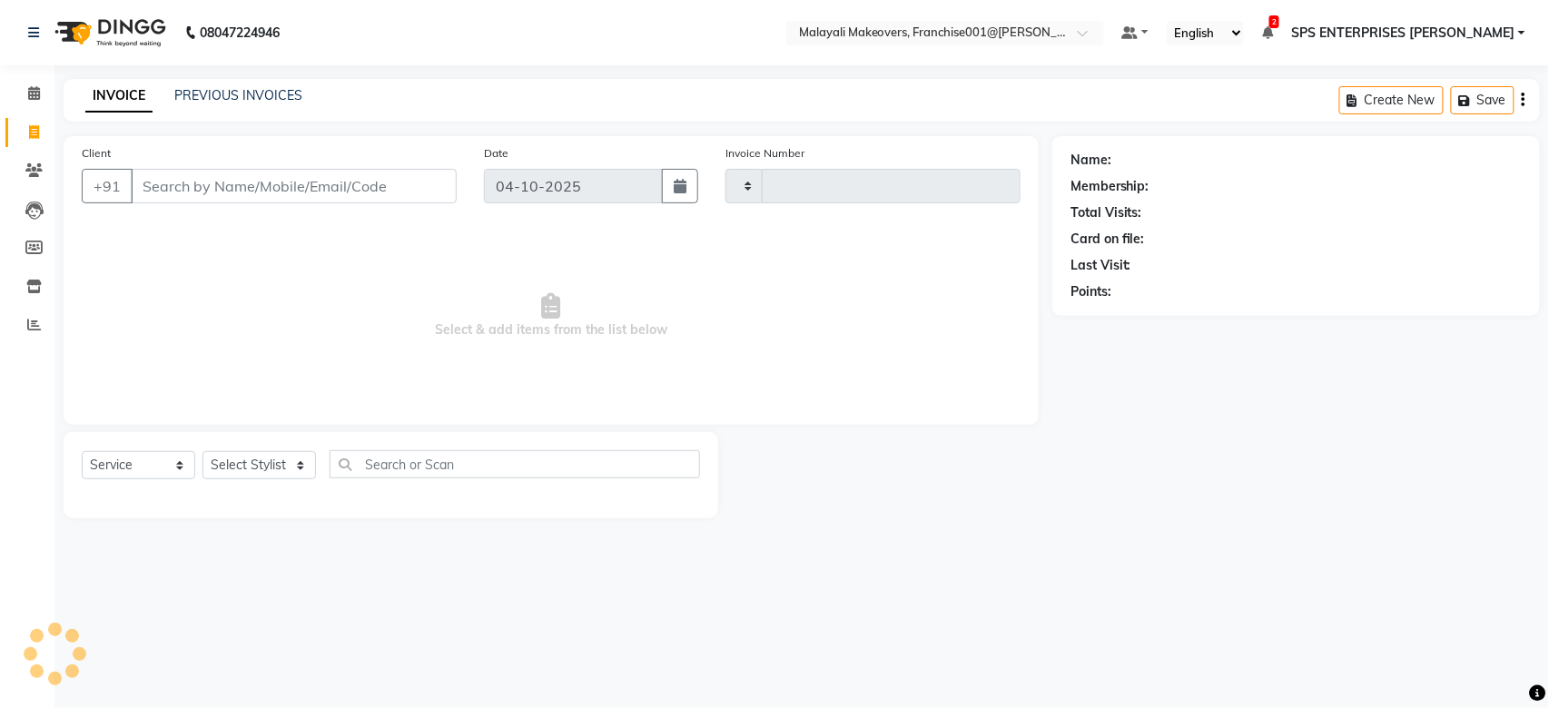
type input "1009"
select select "8923"
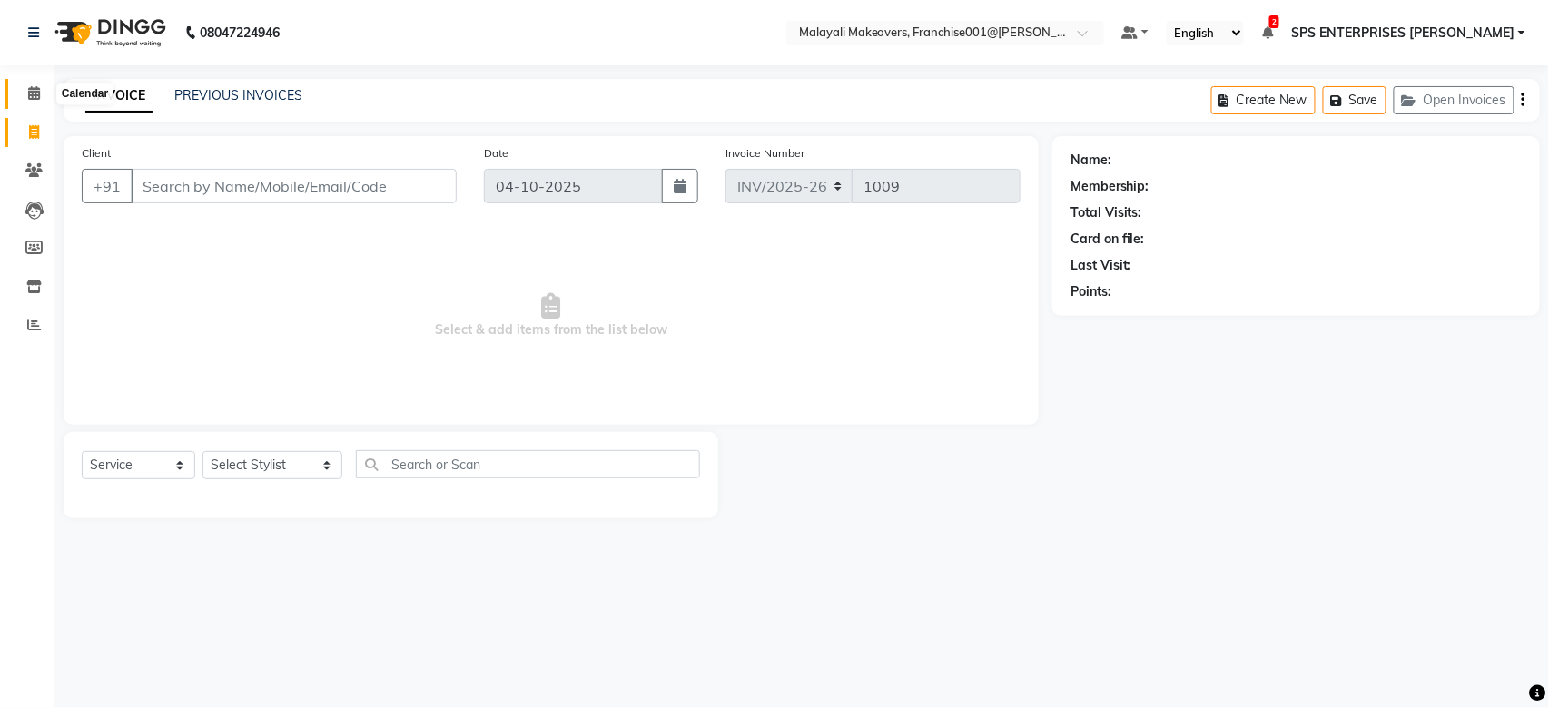
click at [39, 87] on span at bounding box center [34, 94] width 32 height 21
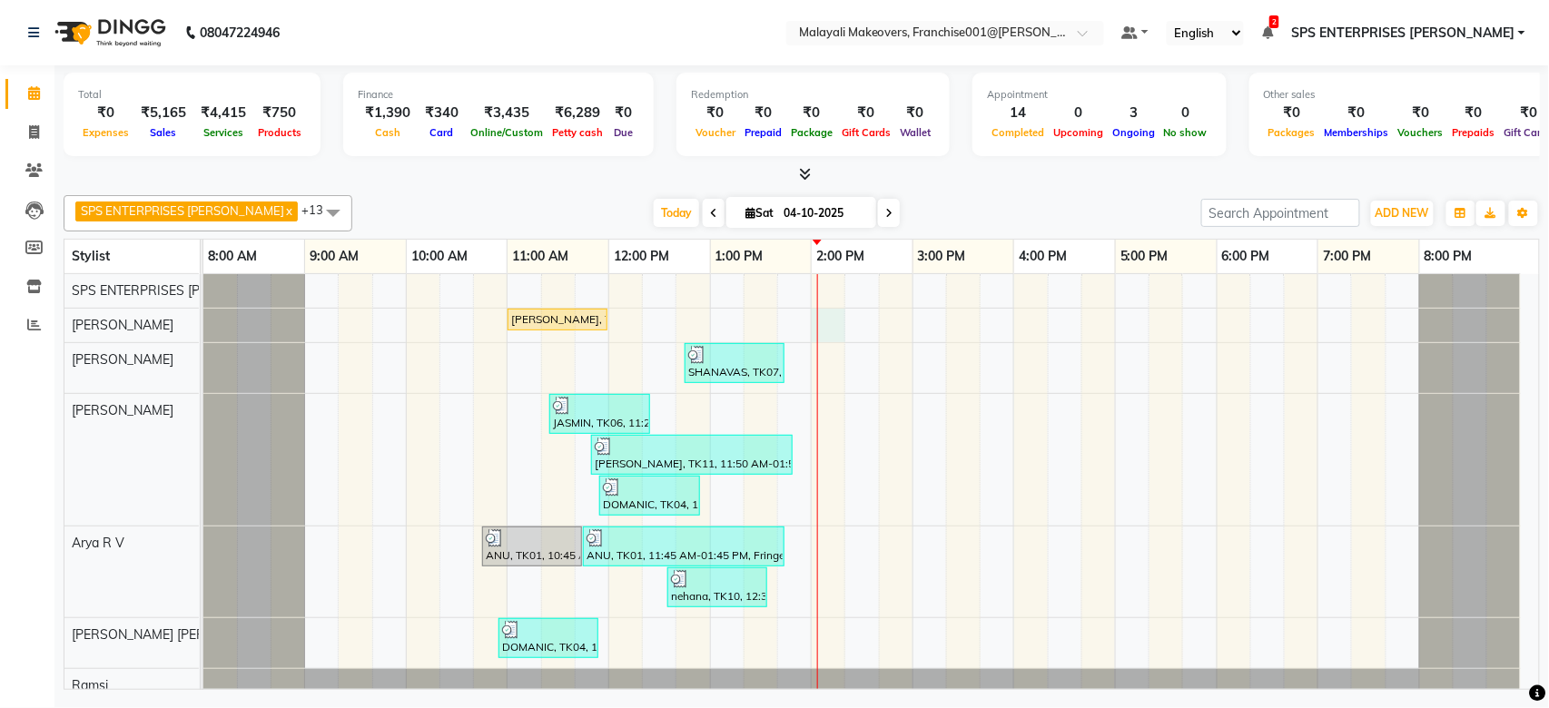
click at [833, 313] on div "[PERSON_NAME], TK02, 11:00 AM-12:00 PM, Hydra Brightening Facial SHANAVAS, TK07…" at bounding box center [870, 664] width 1335 height 781
select select "49252"
select select "840"
select select "tentative"
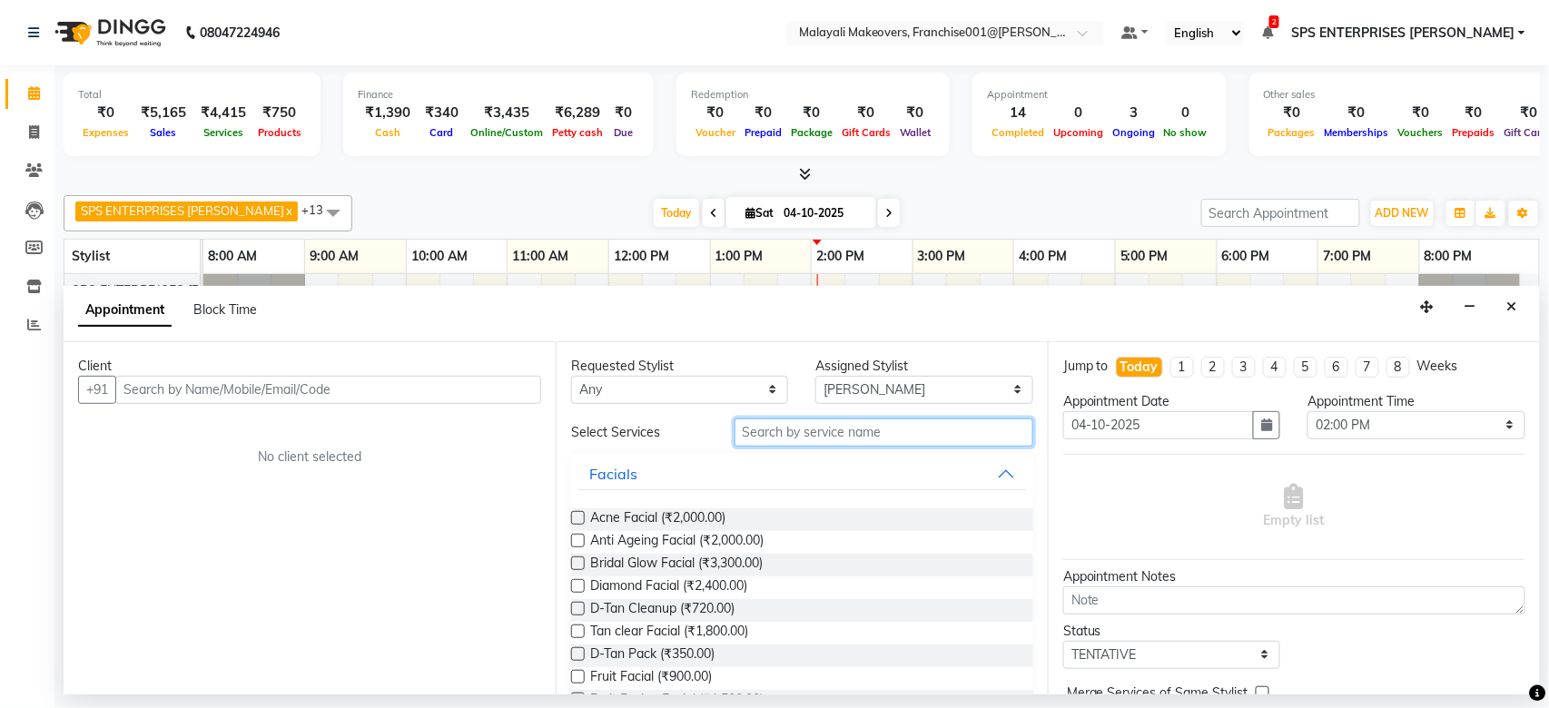
click at [760, 438] on input "text" at bounding box center [883, 432] width 299 height 28
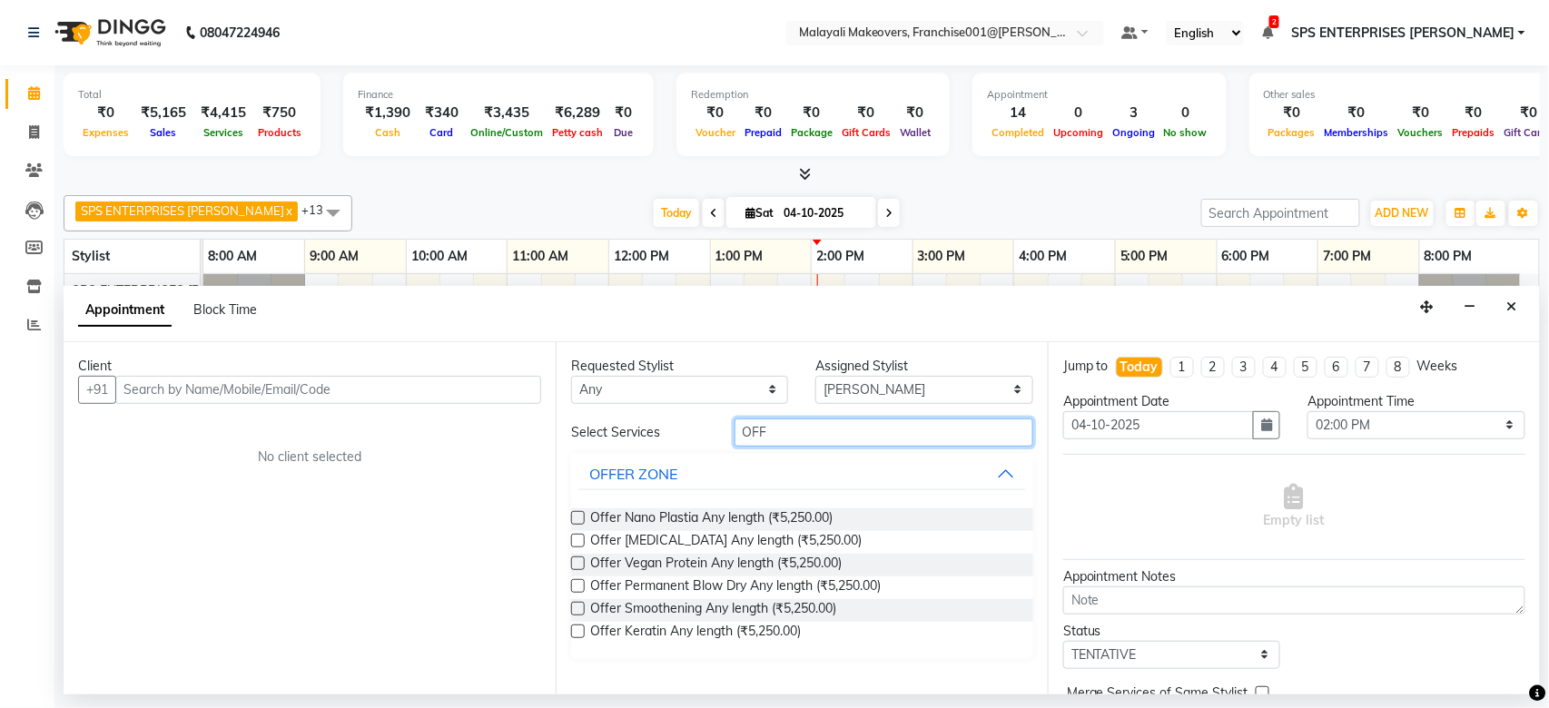
type input "OFF"
click at [573, 521] on label at bounding box center [578, 518] width 14 height 14
click at [573, 521] on input "checkbox" at bounding box center [577, 520] width 12 height 12
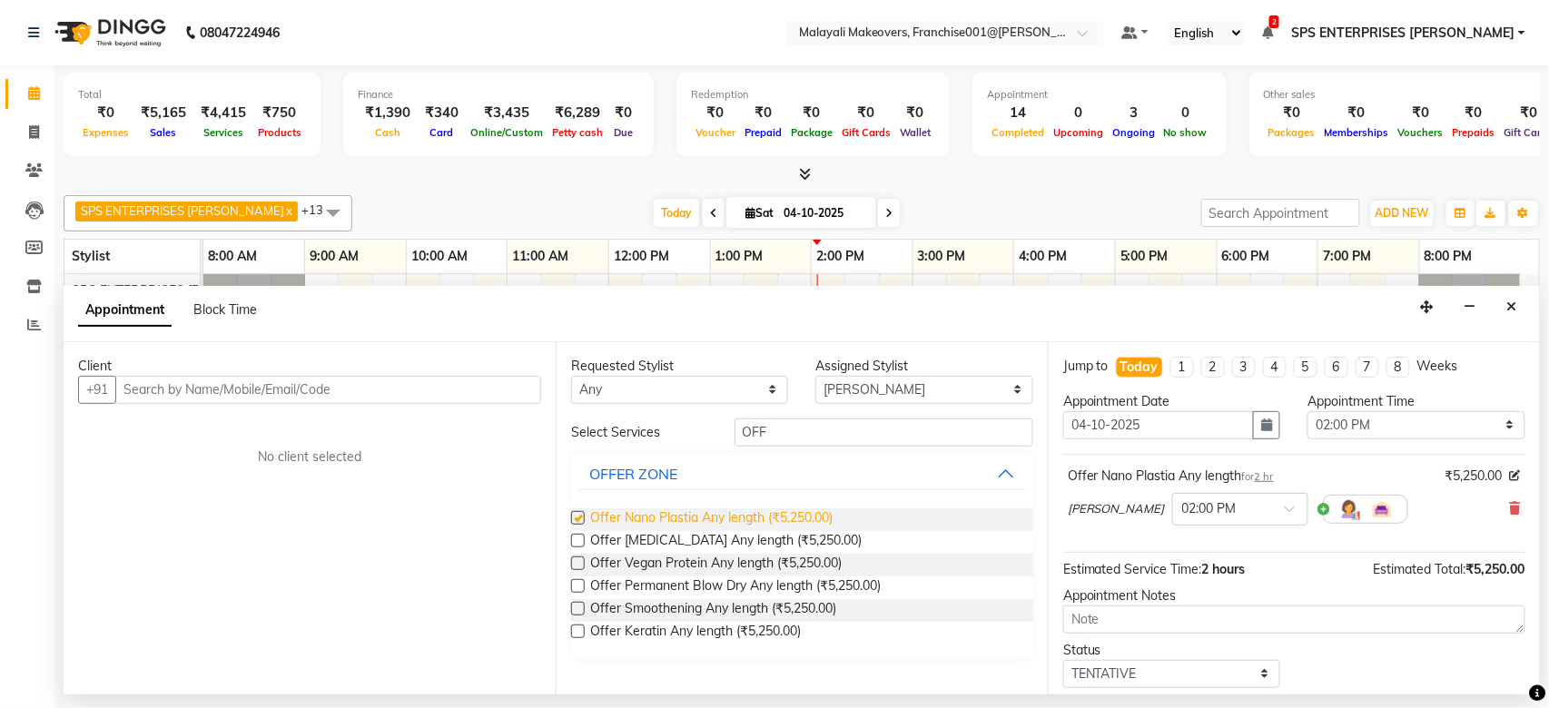
checkbox input "false"
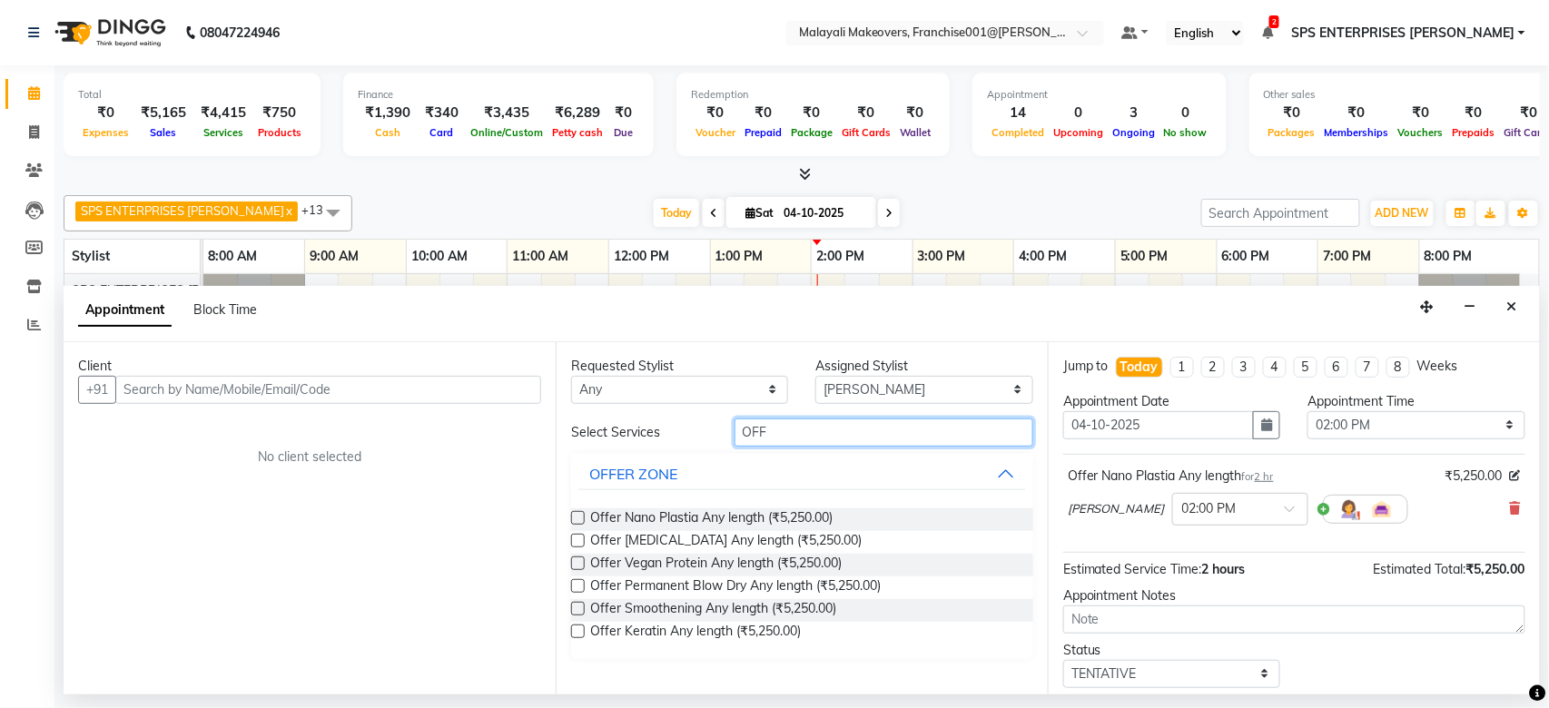
drag, startPoint x: 832, startPoint y: 422, endPoint x: 570, endPoint y: 424, distance: 261.4
click at [570, 424] on div "Select Services OFF" at bounding box center [801, 432] width 489 height 28
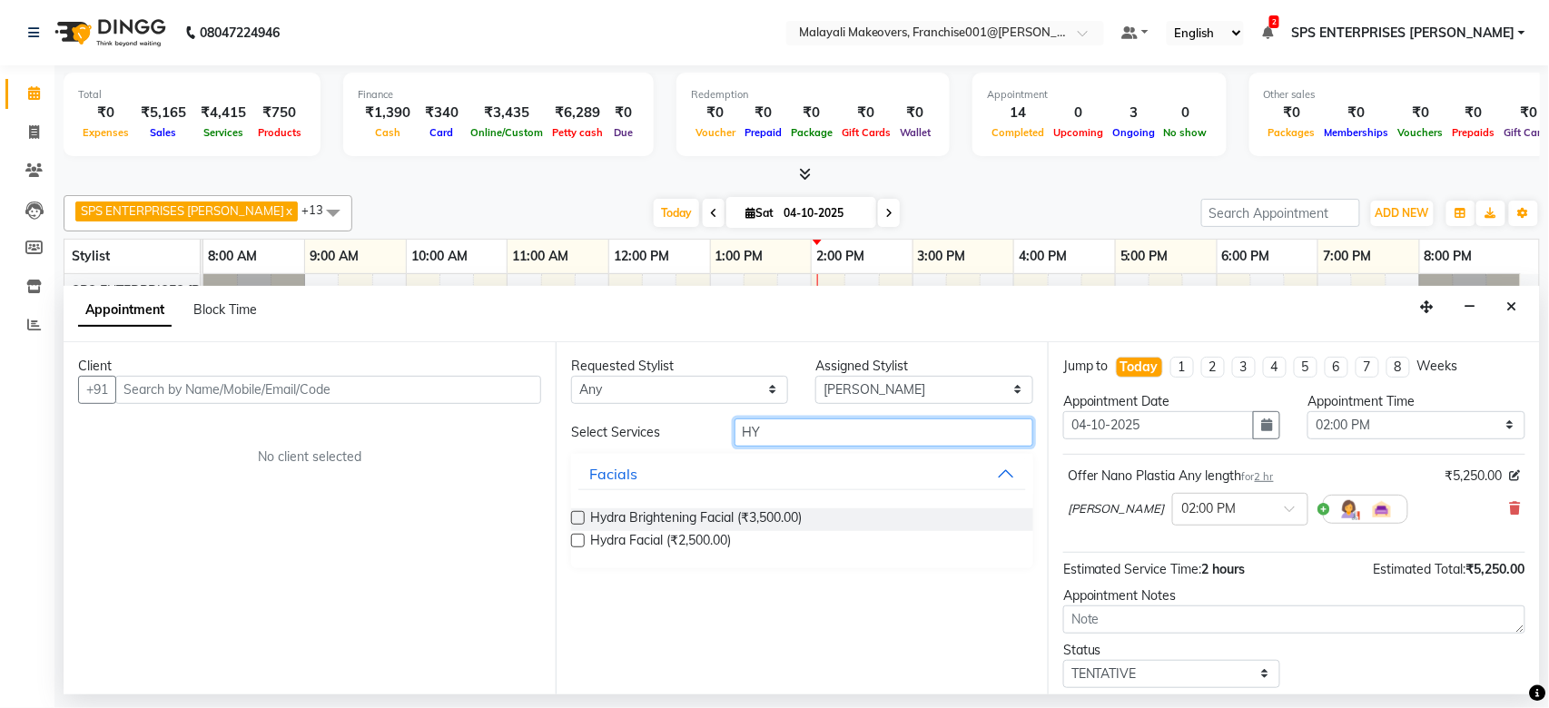
type input "HY"
click at [571, 515] on label at bounding box center [578, 518] width 14 height 14
click at [571, 515] on input "checkbox" at bounding box center [577, 520] width 12 height 12
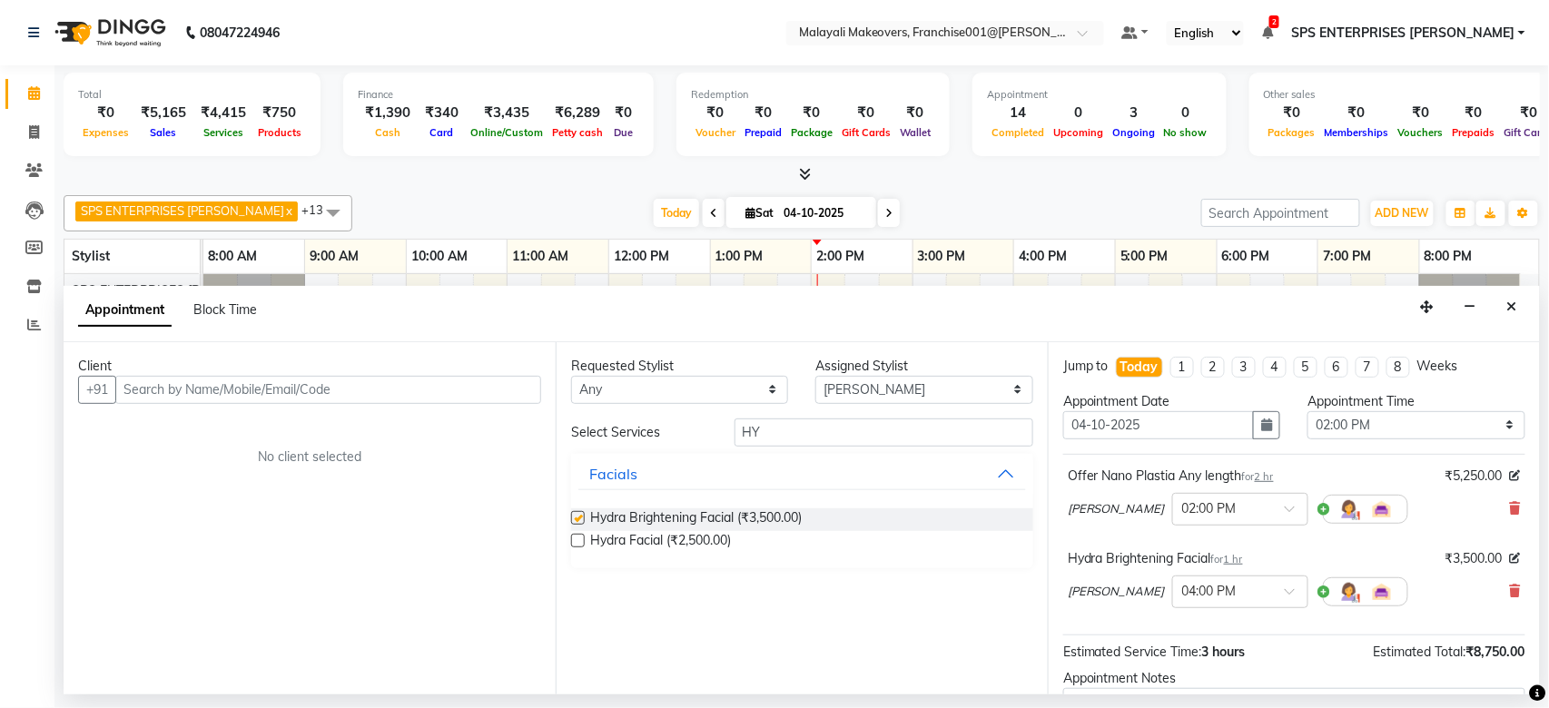
checkbox input "false"
click at [349, 381] on input "text" at bounding box center [328, 390] width 426 height 28
type input "8921253889"
click at [497, 390] on span "Add Client" at bounding box center [503, 389] width 61 height 16
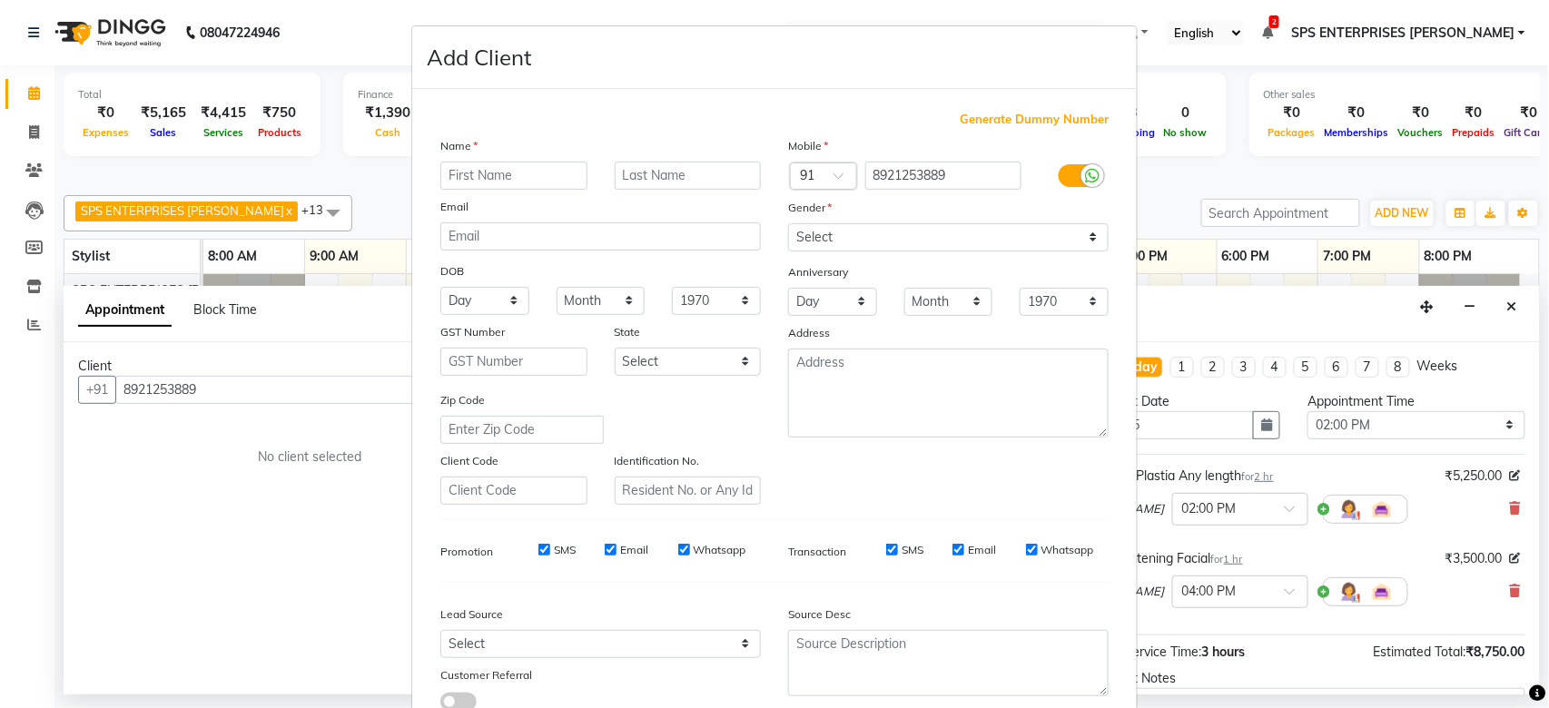
click at [474, 174] on input "text" at bounding box center [513, 176] width 147 height 28
type input "ARYA"
click at [822, 238] on select "Select [DEMOGRAPHIC_DATA] [DEMOGRAPHIC_DATA] Other Prefer Not To Say" at bounding box center [948, 237] width 320 height 28
select select "[DEMOGRAPHIC_DATA]"
click at [788, 223] on select "Select [DEMOGRAPHIC_DATA] [DEMOGRAPHIC_DATA] Other Prefer Not To Say" at bounding box center [948, 237] width 320 height 28
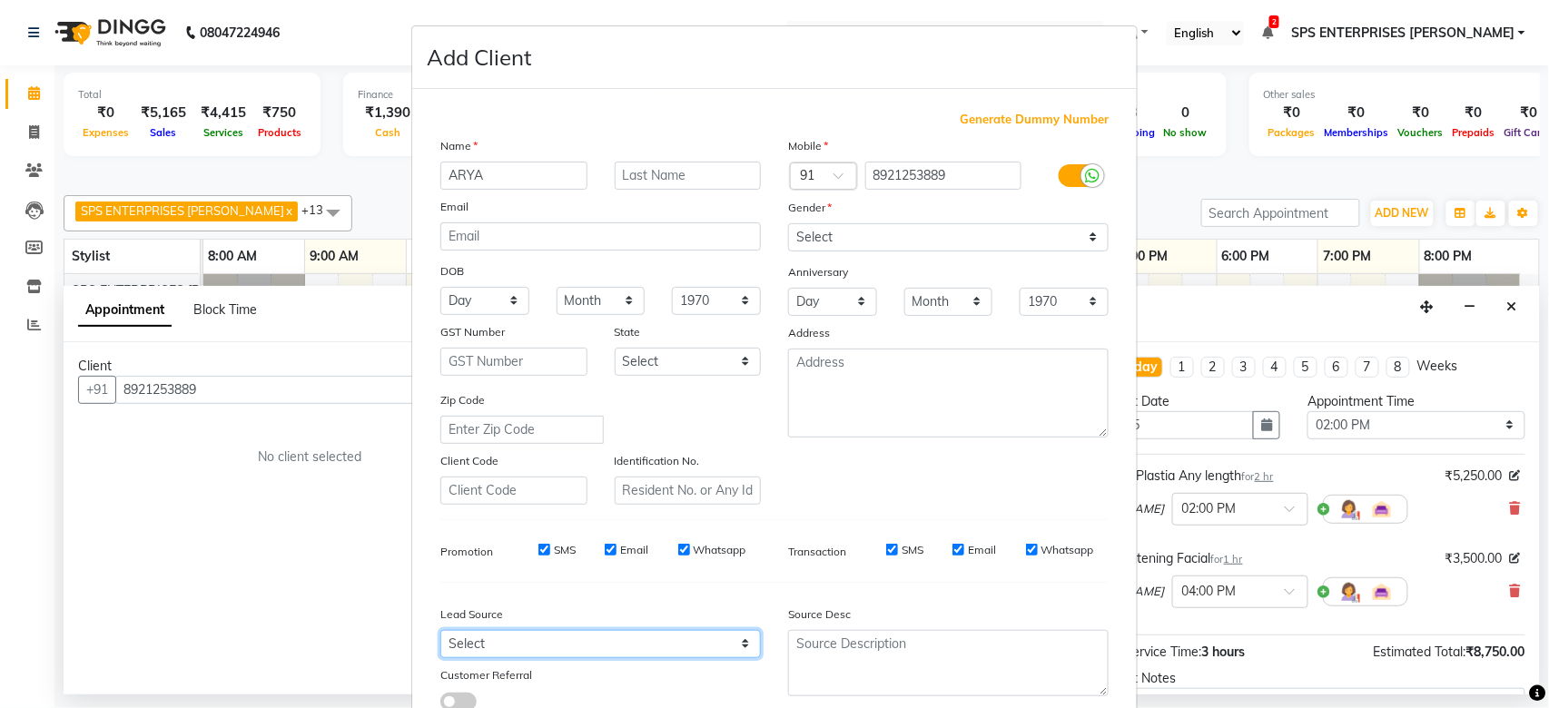
click at [584, 650] on select "Select Walk-in Referral Internet Friend Word of Mouth Advertisement Facebook Ju…" at bounding box center [600, 644] width 320 height 28
select select "45434"
click at [440, 630] on select "Select Walk-in Referral Internet Friend Word of Mouth Advertisement Facebook Ju…" at bounding box center [600, 644] width 320 height 28
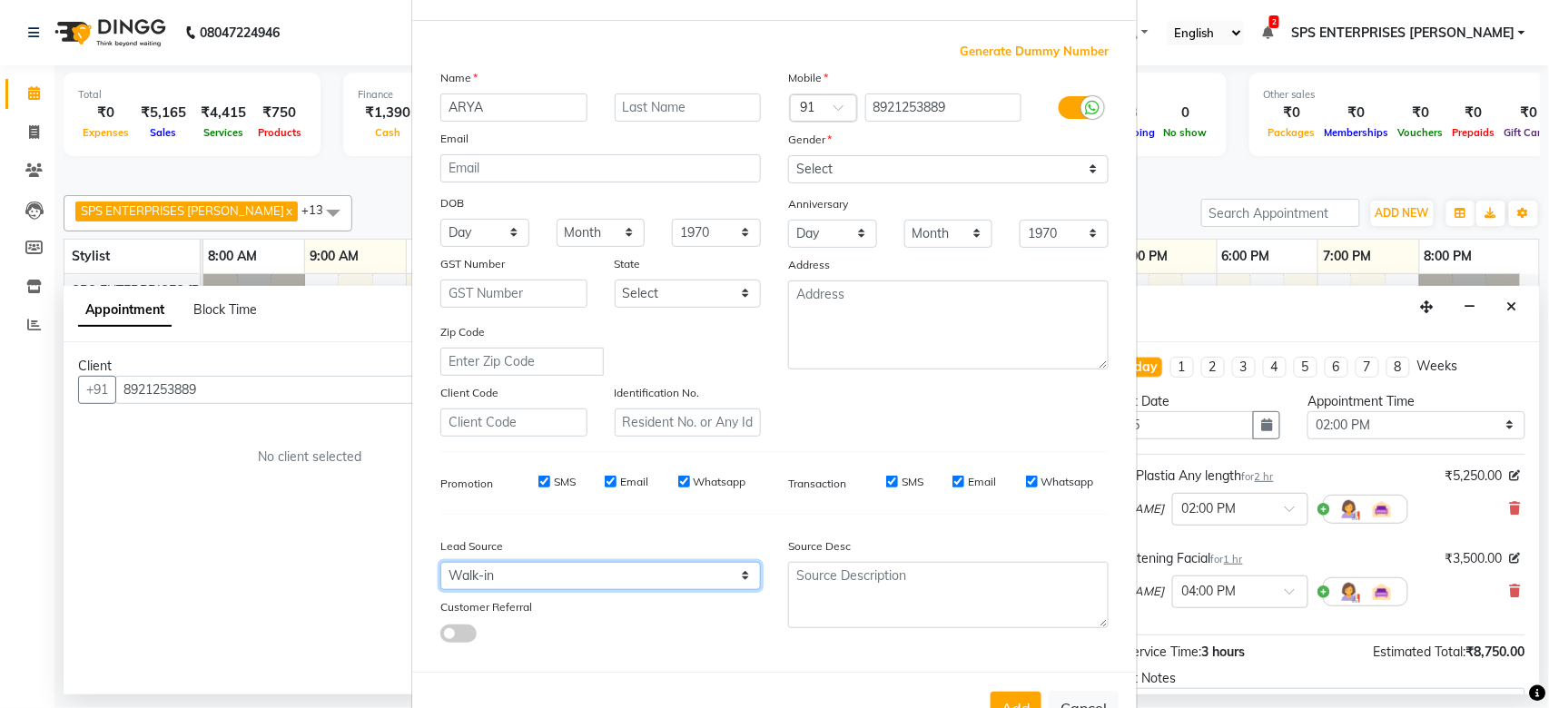
scroll to position [131, 0]
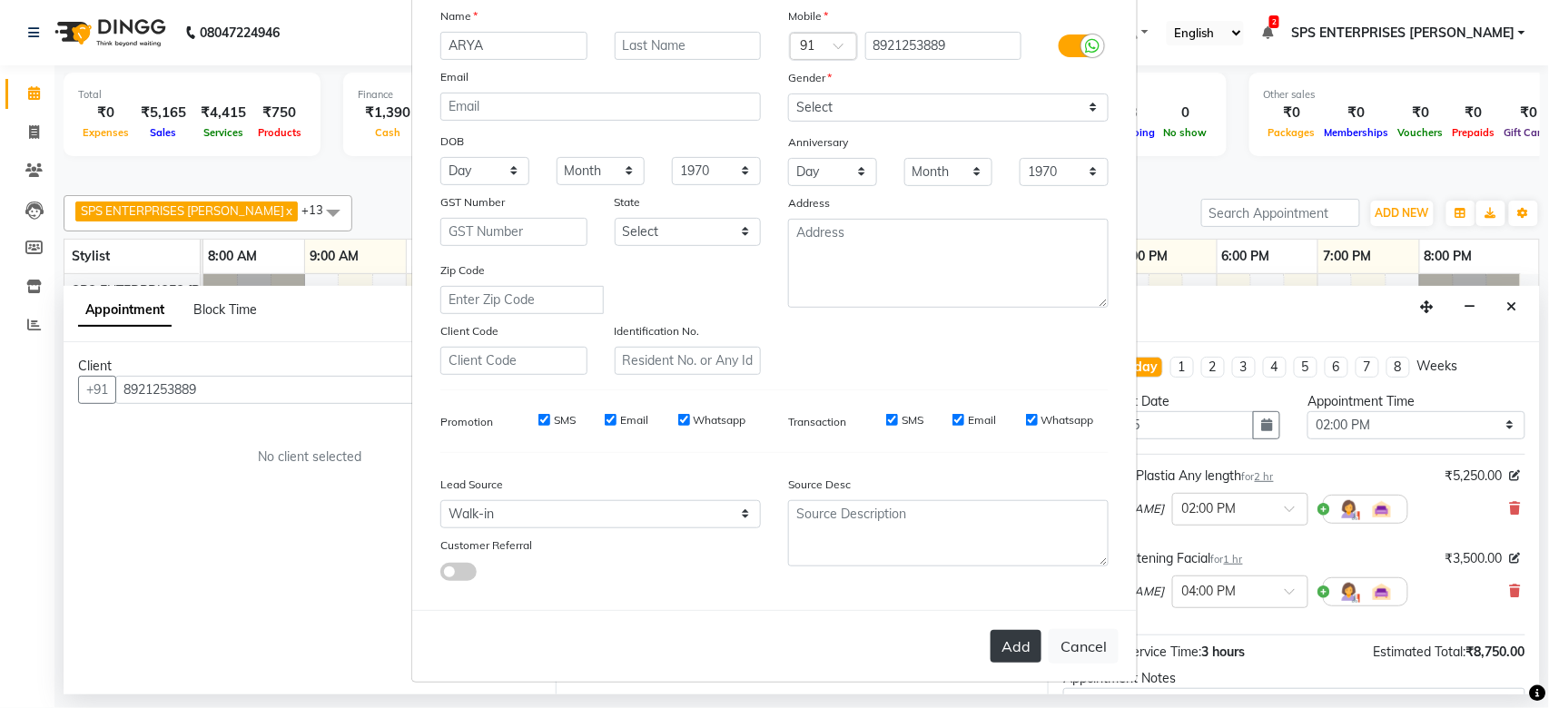
click at [991, 639] on button "Add" at bounding box center [1015, 646] width 51 height 33
select select
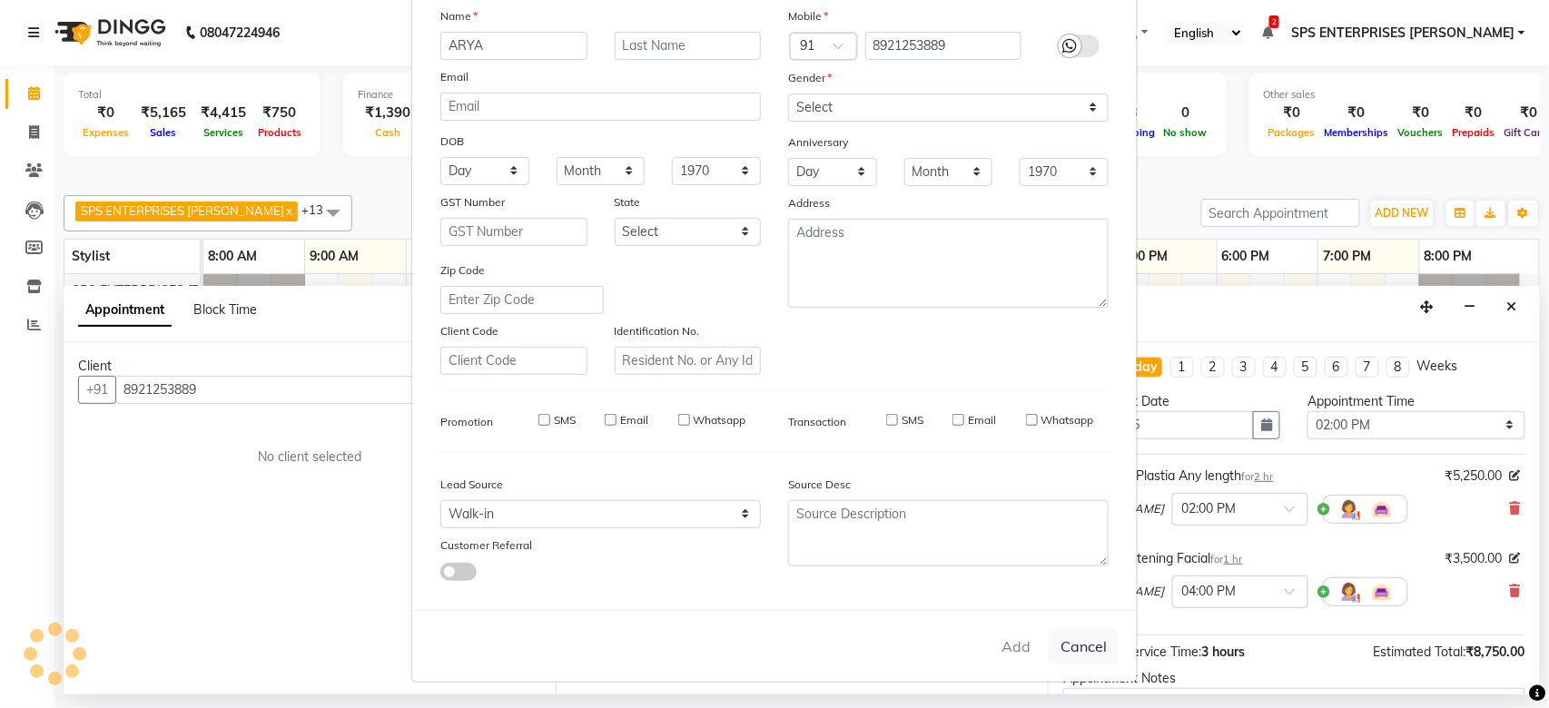
select select
checkbox input "false"
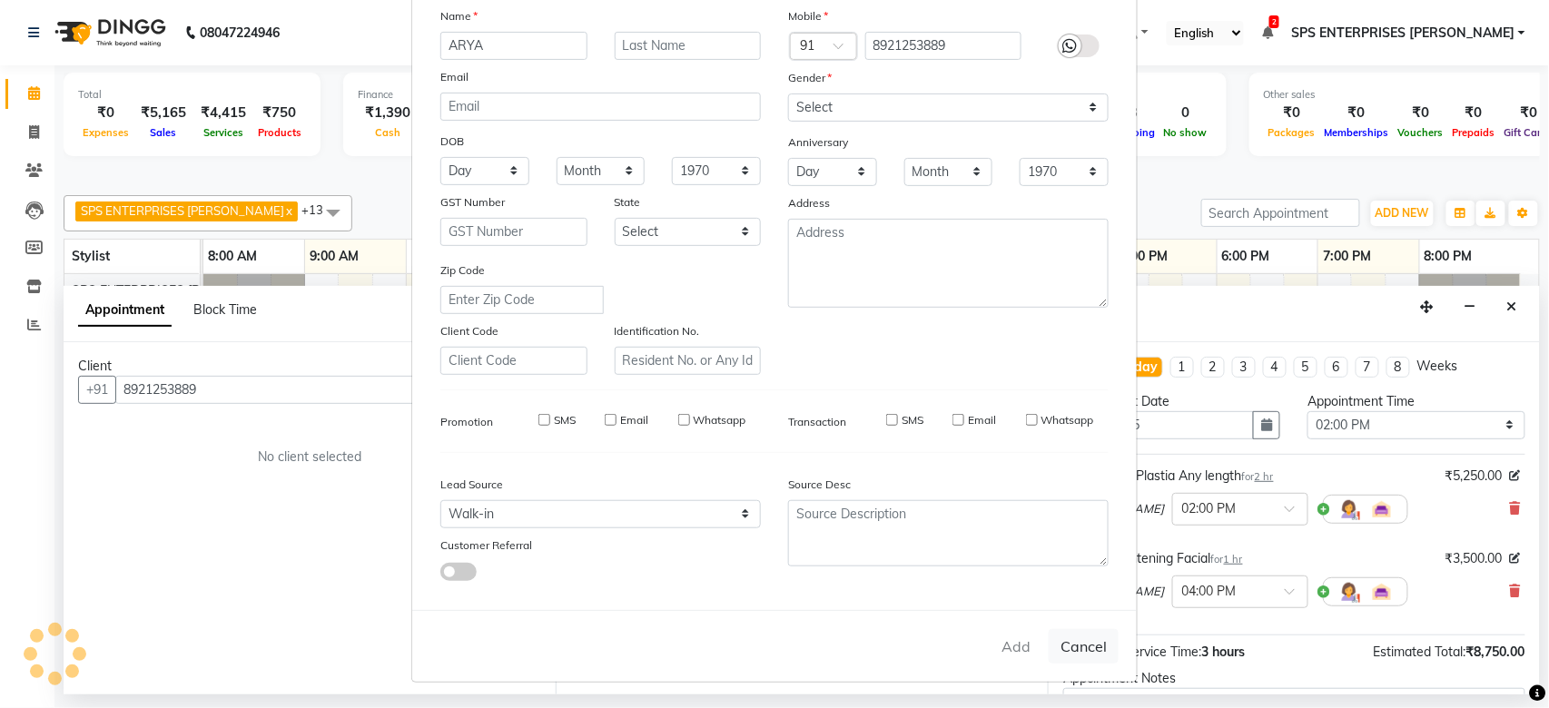
checkbox input "false"
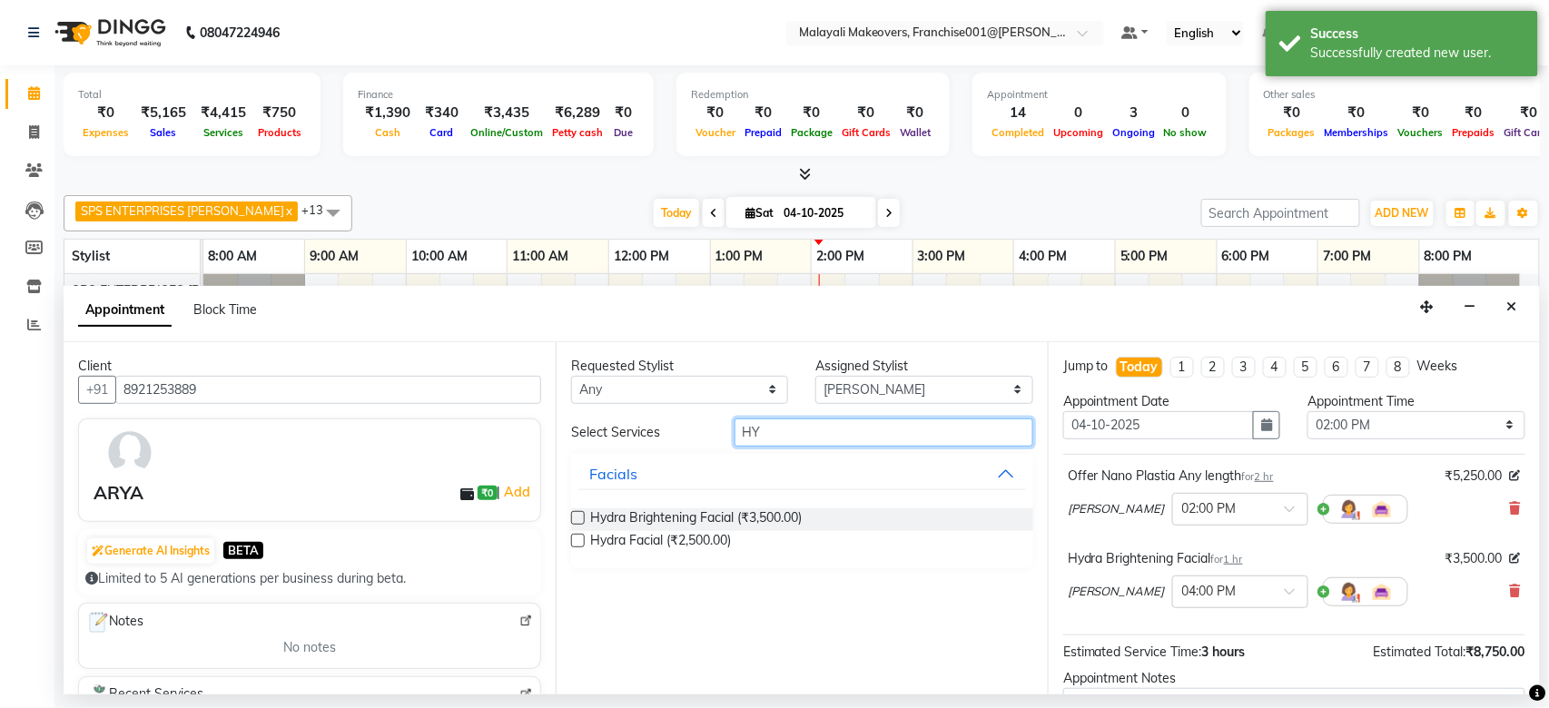
click at [796, 427] on input "HY" at bounding box center [883, 432] width 299 height 28
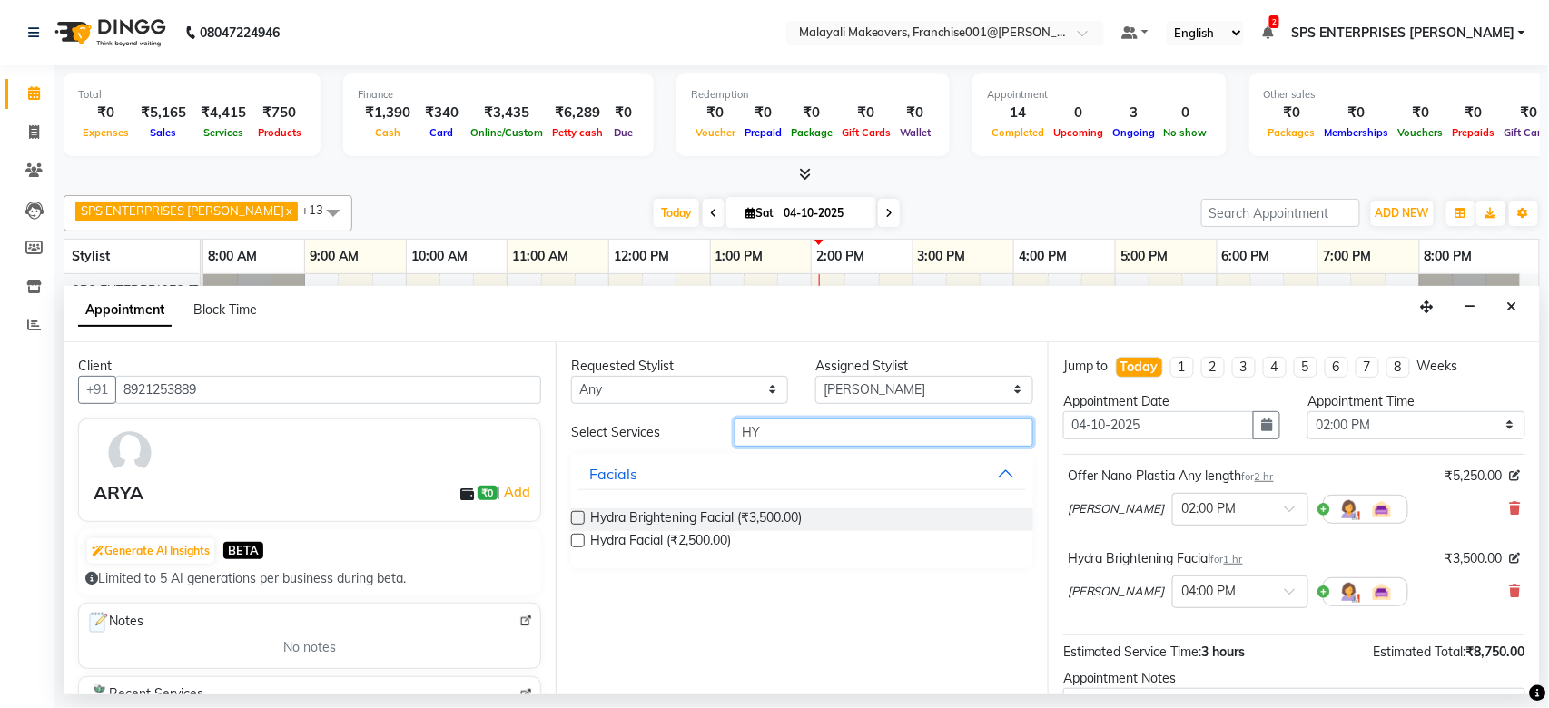
type input "H"
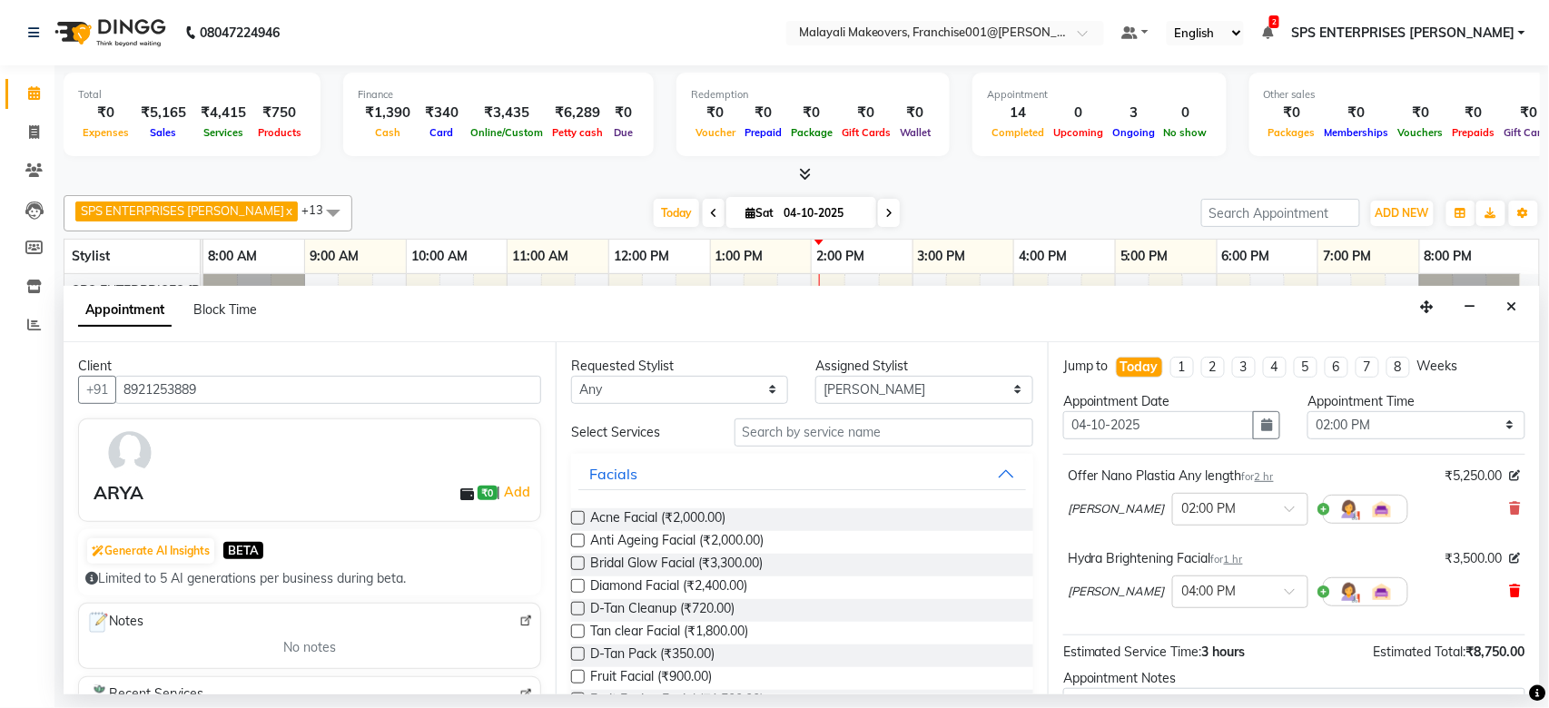
click at [1510, 592] on icon at bounding box center [1515, 591] width 11 height 13
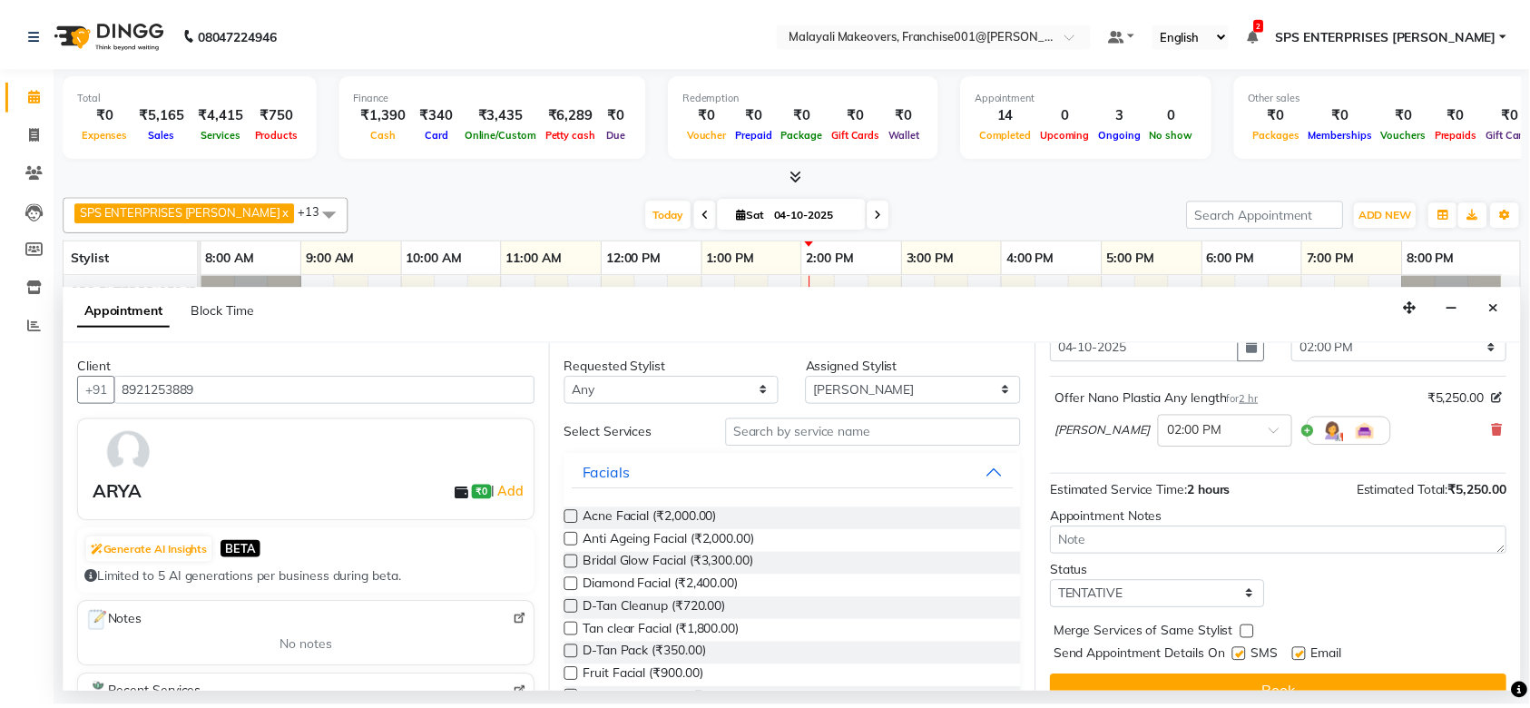
scroll to position [108, 0]
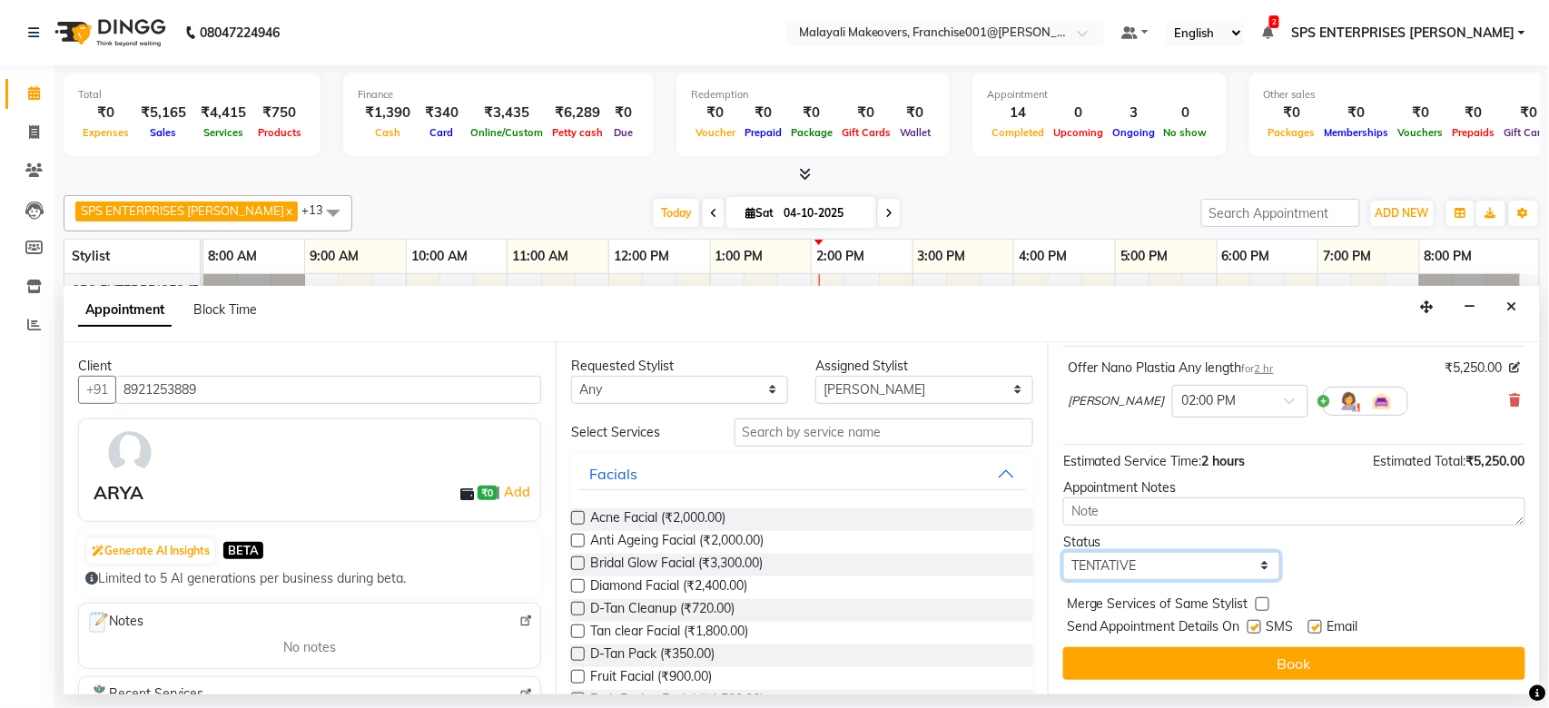
click at [1178, 576] on select "Select TENTATIVE CONFIRM CHECK-IN UPCOMING" at bounding box center [1171, 566] width 217 height 28
select select "check-in"
click at [1063, 552] on select "Select TENTATIVE CONFIRM CHECK-IN UPCOMING" at bounding box center [1171, 566] width 217 height 28
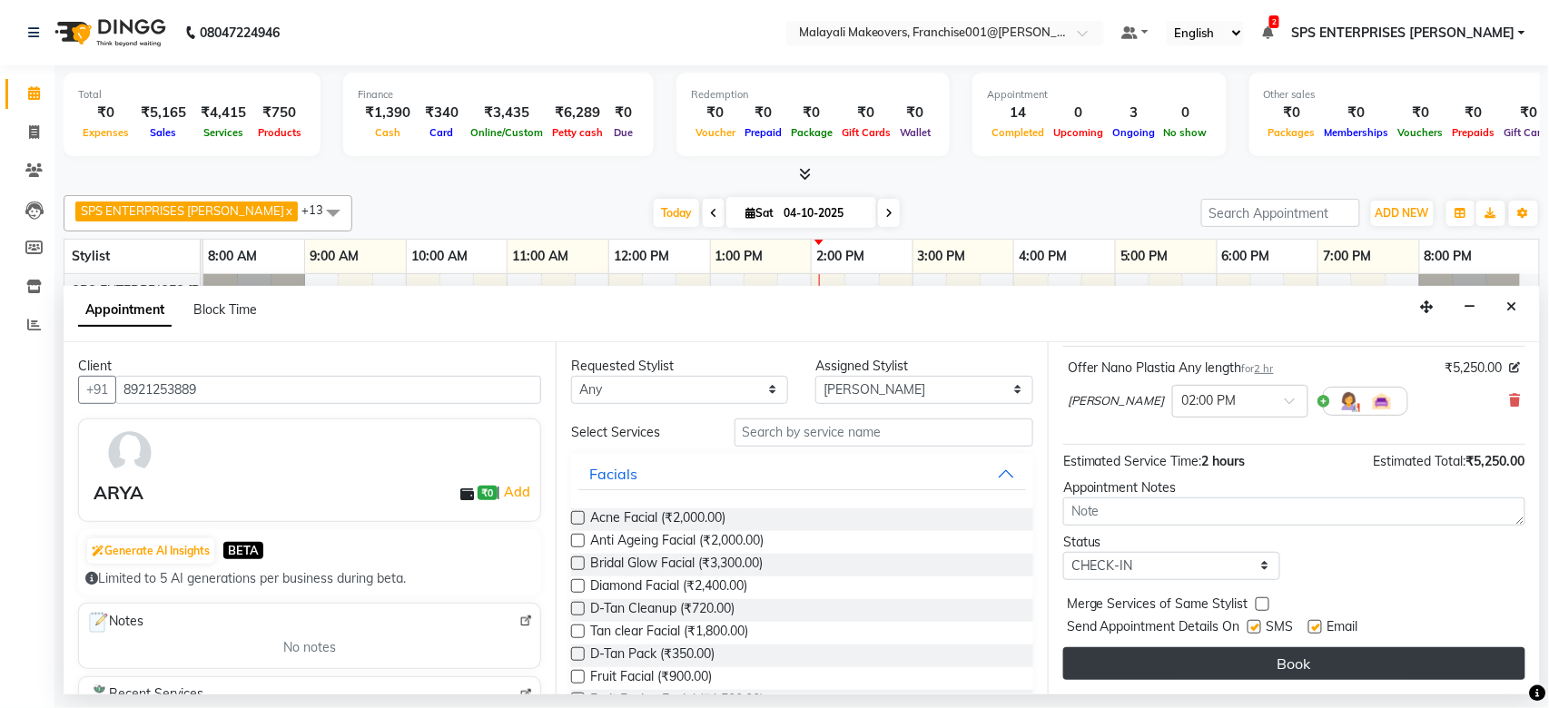
click at [1191, 658] on button "Book" at bounding box center [1294, 663] width 462 height 33
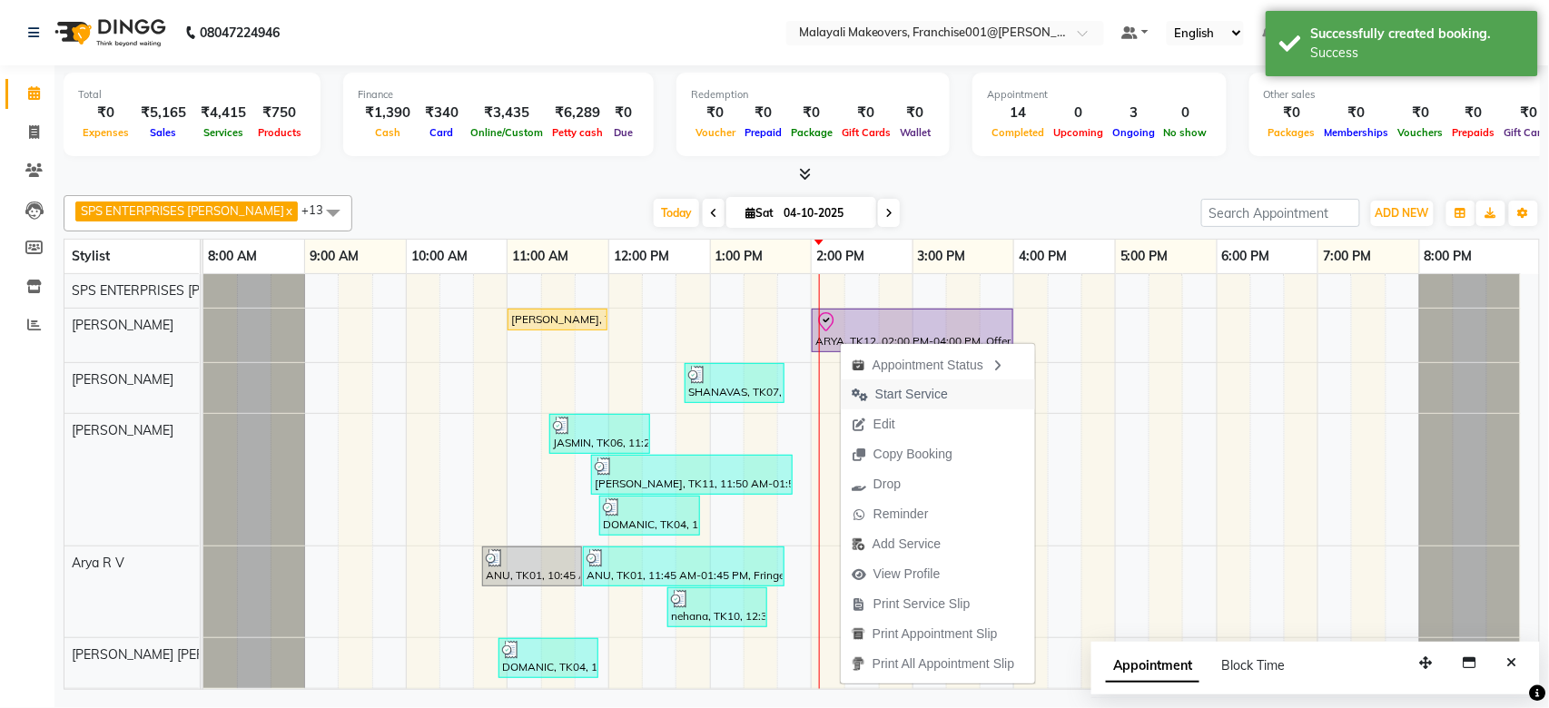
click at [886, 391] on span "Start Service" at bounding box center [911, 394] width 73 height 19
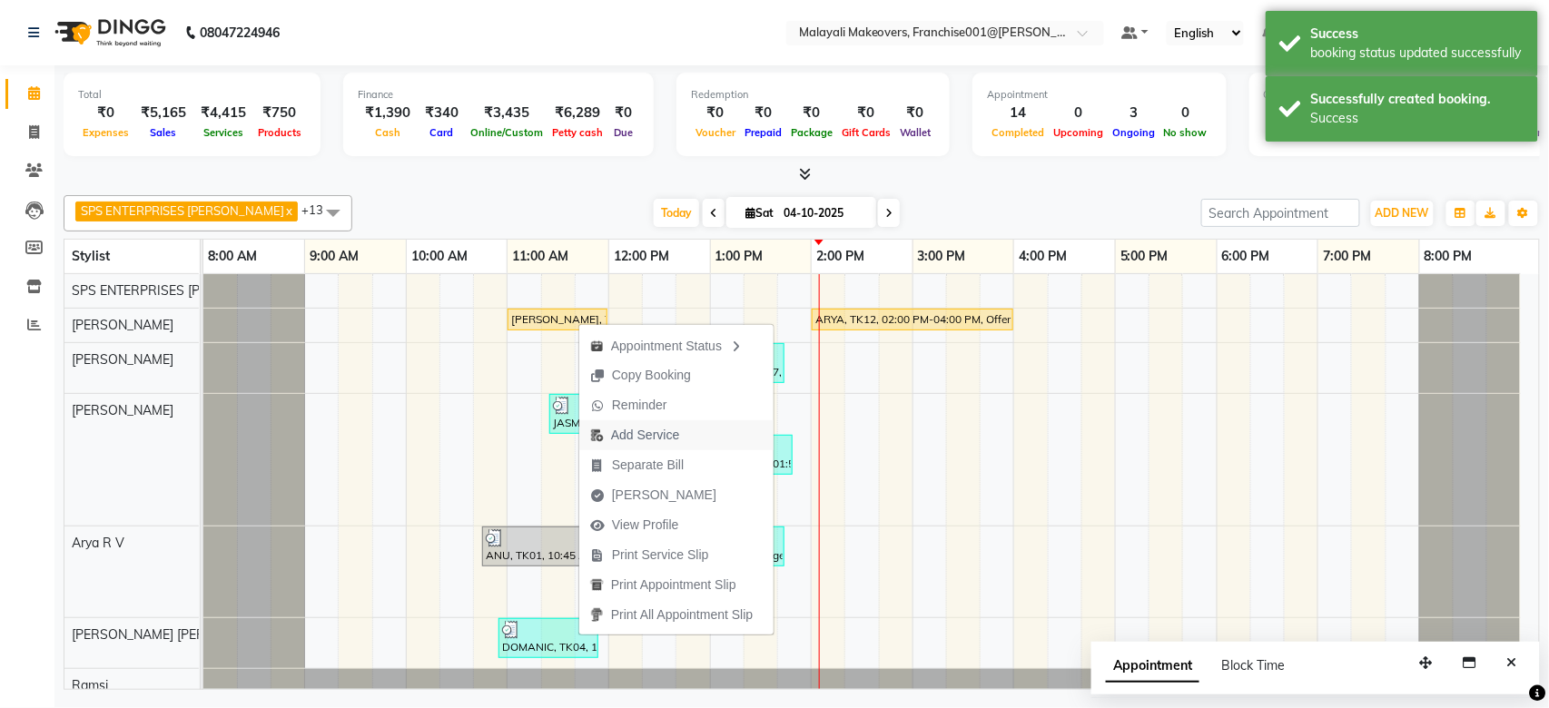
click at [640, 441] on span "Add Service" at bounding box center [645, 435] width 68 height 19
select select "49252"
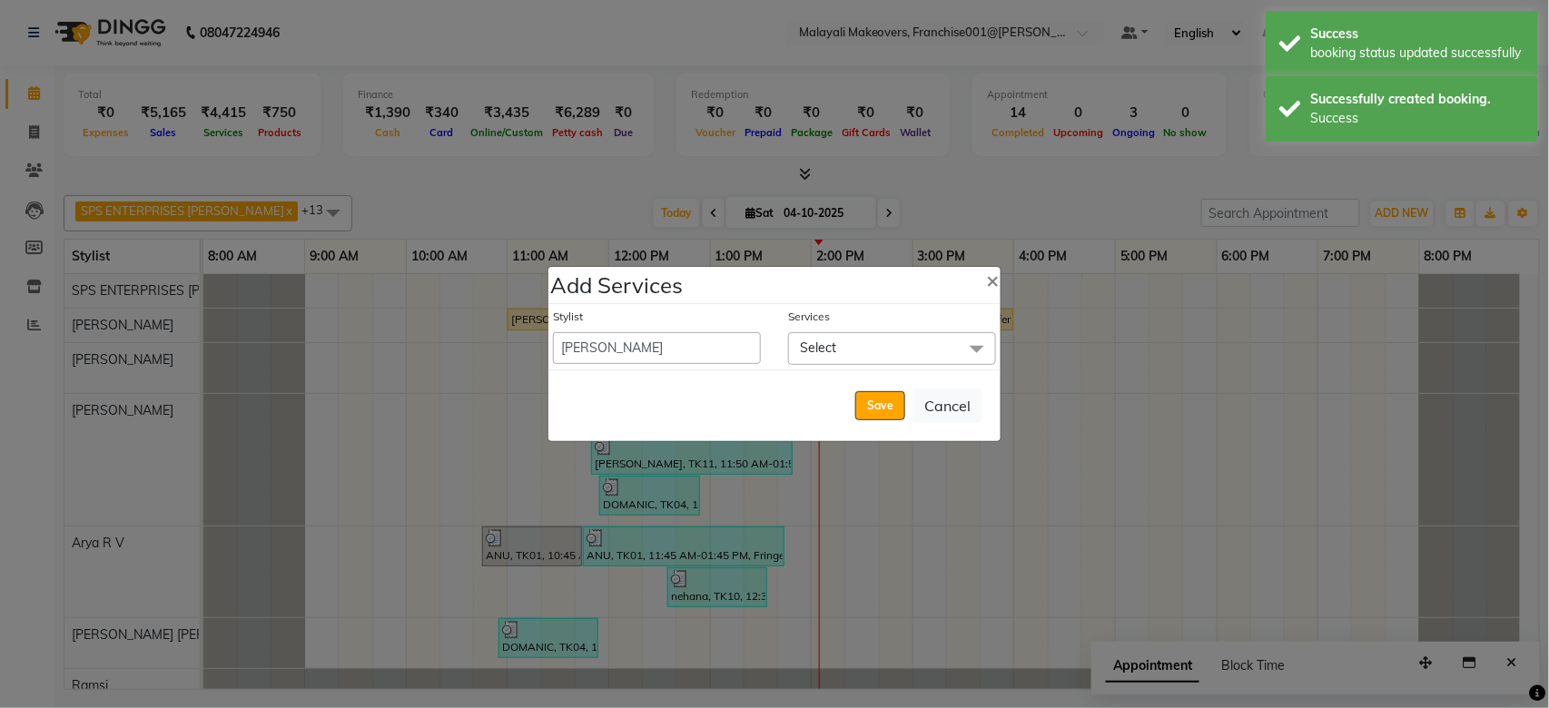
click at [811, 358] on span "Select" at bounding box center [892, 348] width 208 height 32
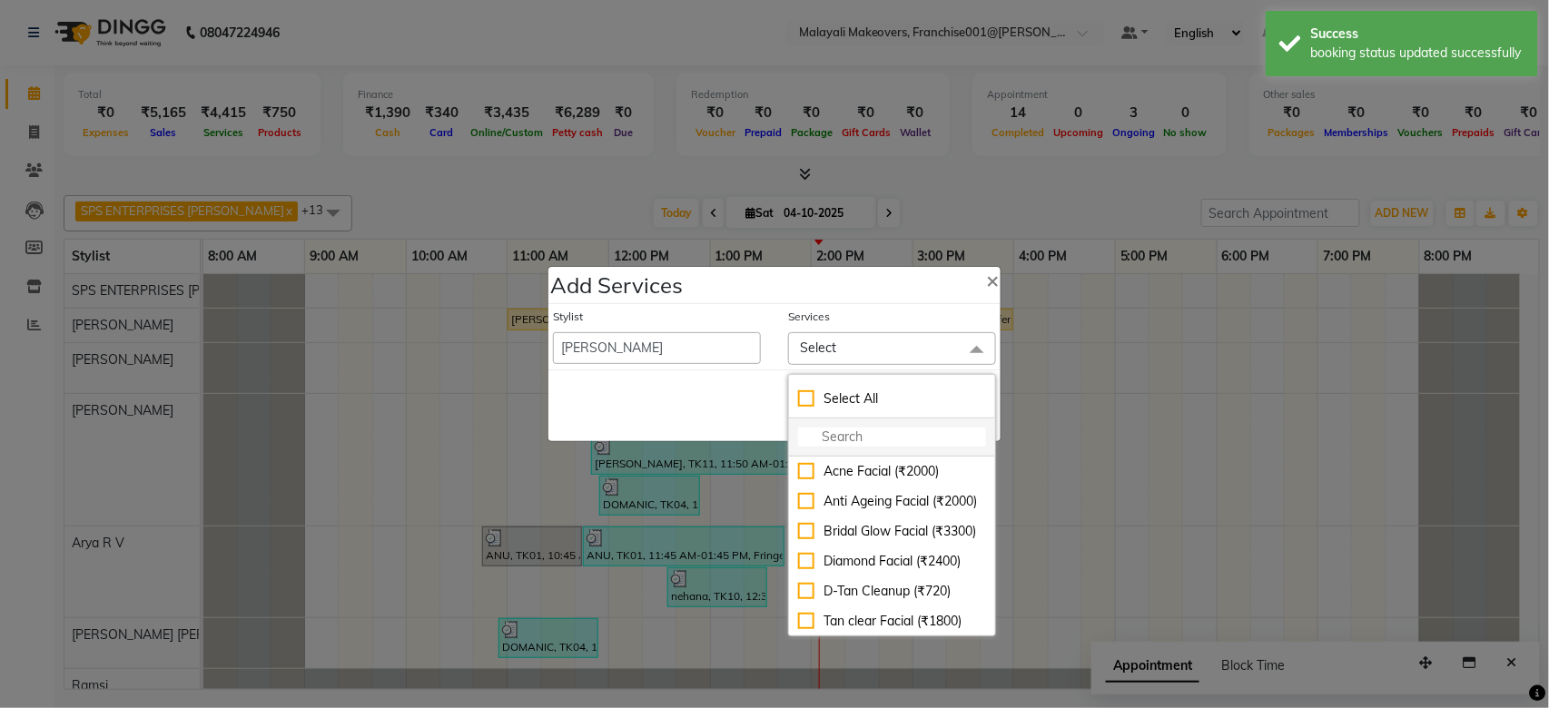
click at [810, 429] on input "multiselect-search" at bounding box center [892, 437] width 188 height 19
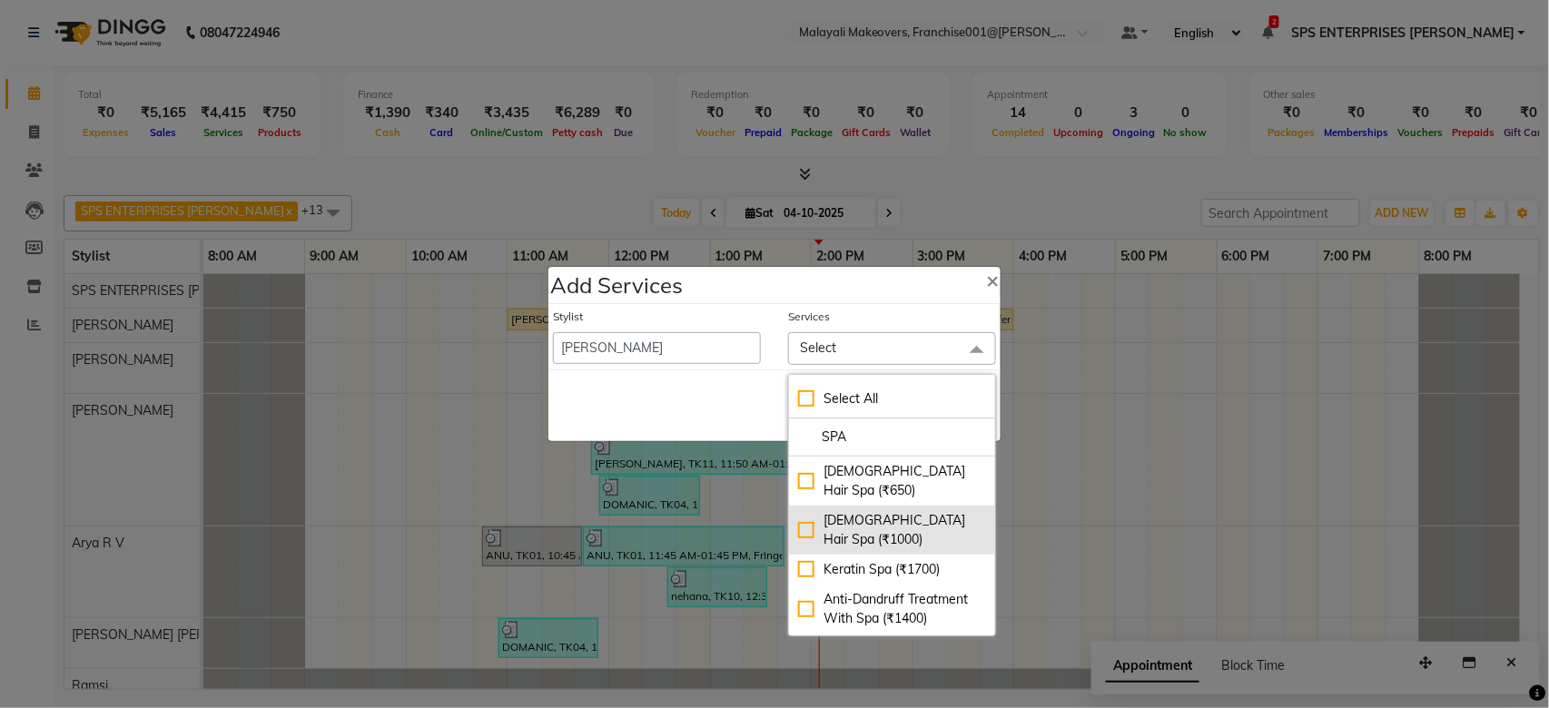
type input "SPA"
click at [809, 511] on div "[DEMOGRAPHIC_DATA] Hair Spa (₹1000)" at bounding box center [892, 530] width 188 height 38
checkbox input "true"
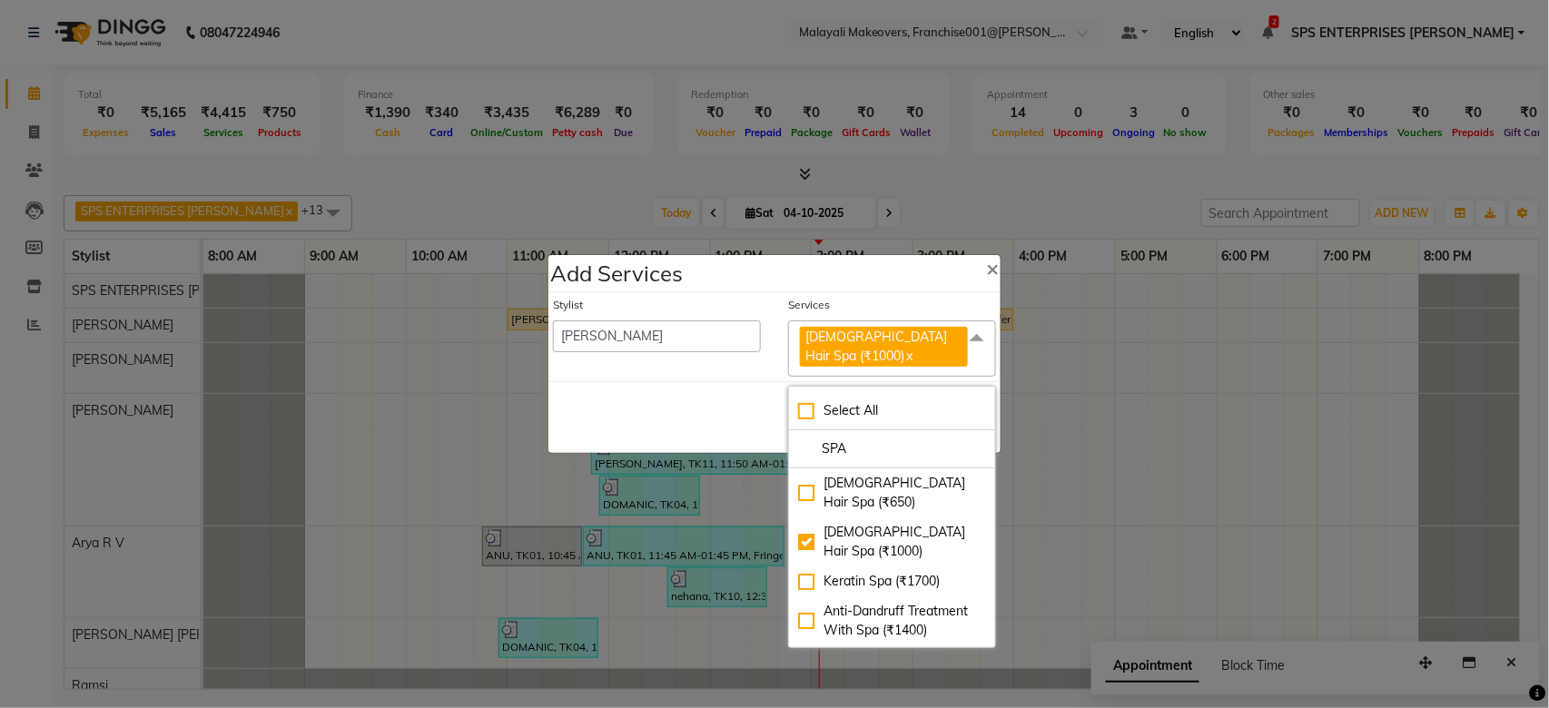
click at [714, 418] on div "Save Cancel" at bounding box center [774, 417] width 452 height 72
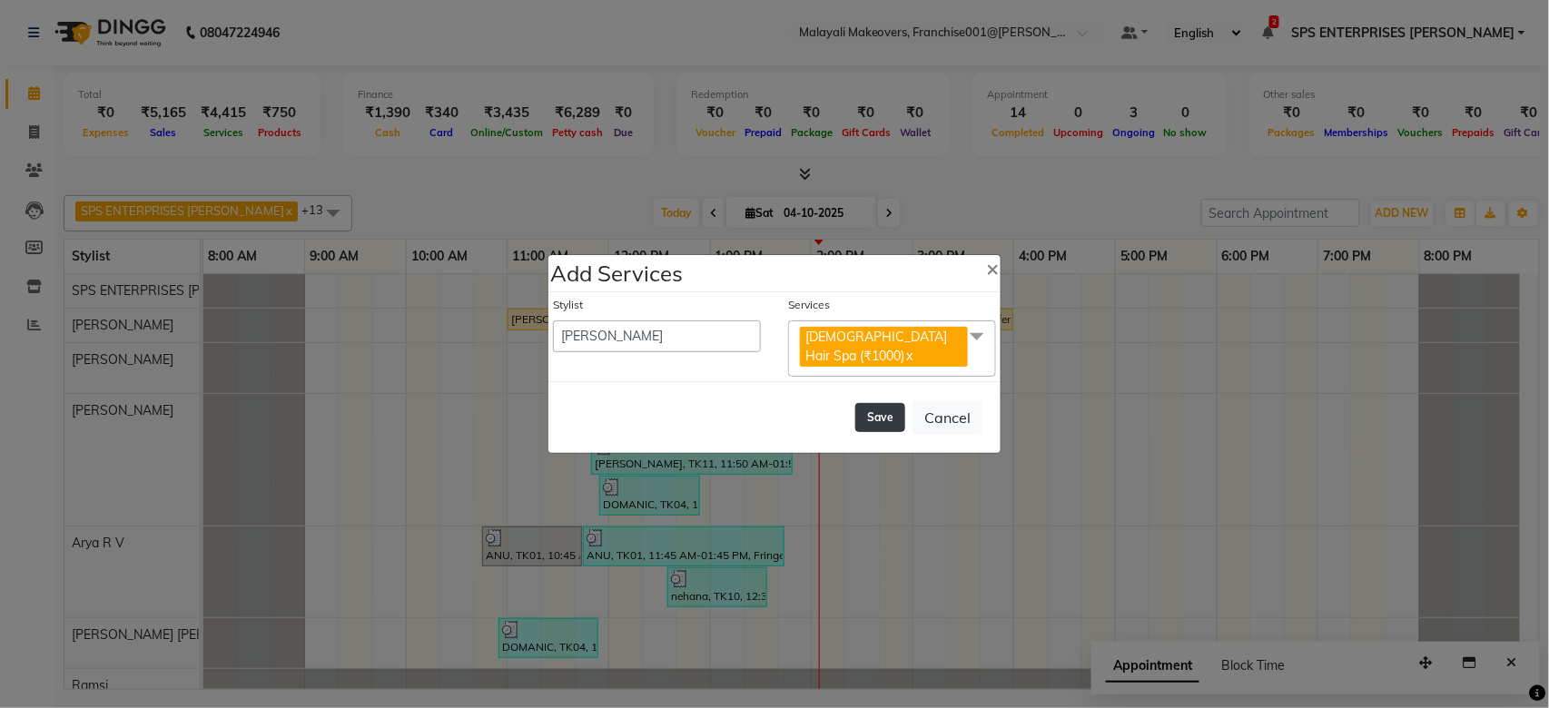
click at [897, 415] on button "Save" at bounding box center [880, 417] width 50 height 29
select select "49221"
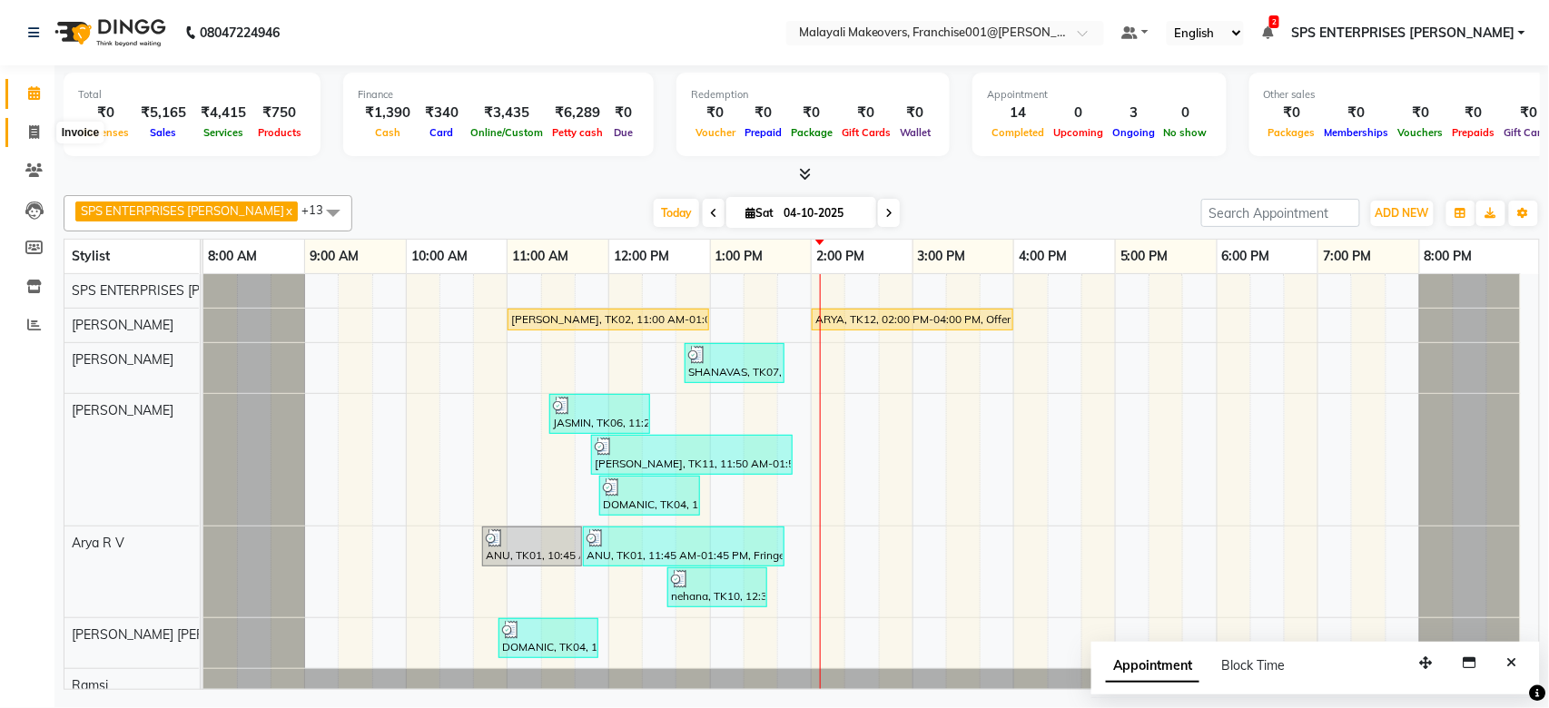
click at [25, 132] on span at bounding box center [34, 133] width 32 height 21
select select "service"
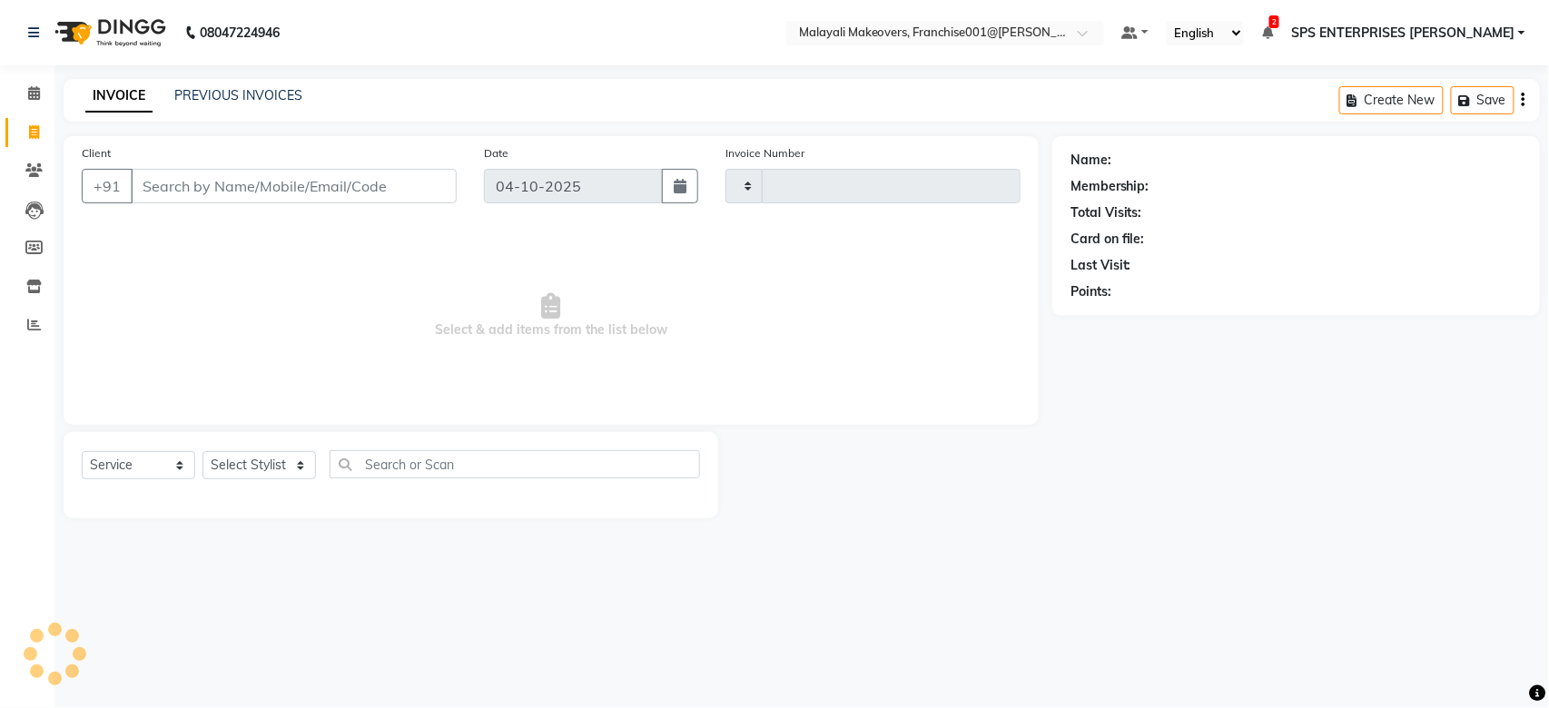
type input "1009"
select select "8923"
click at [299, 192] on input "Client" at bounding box center [294, 186] width 326 height 34
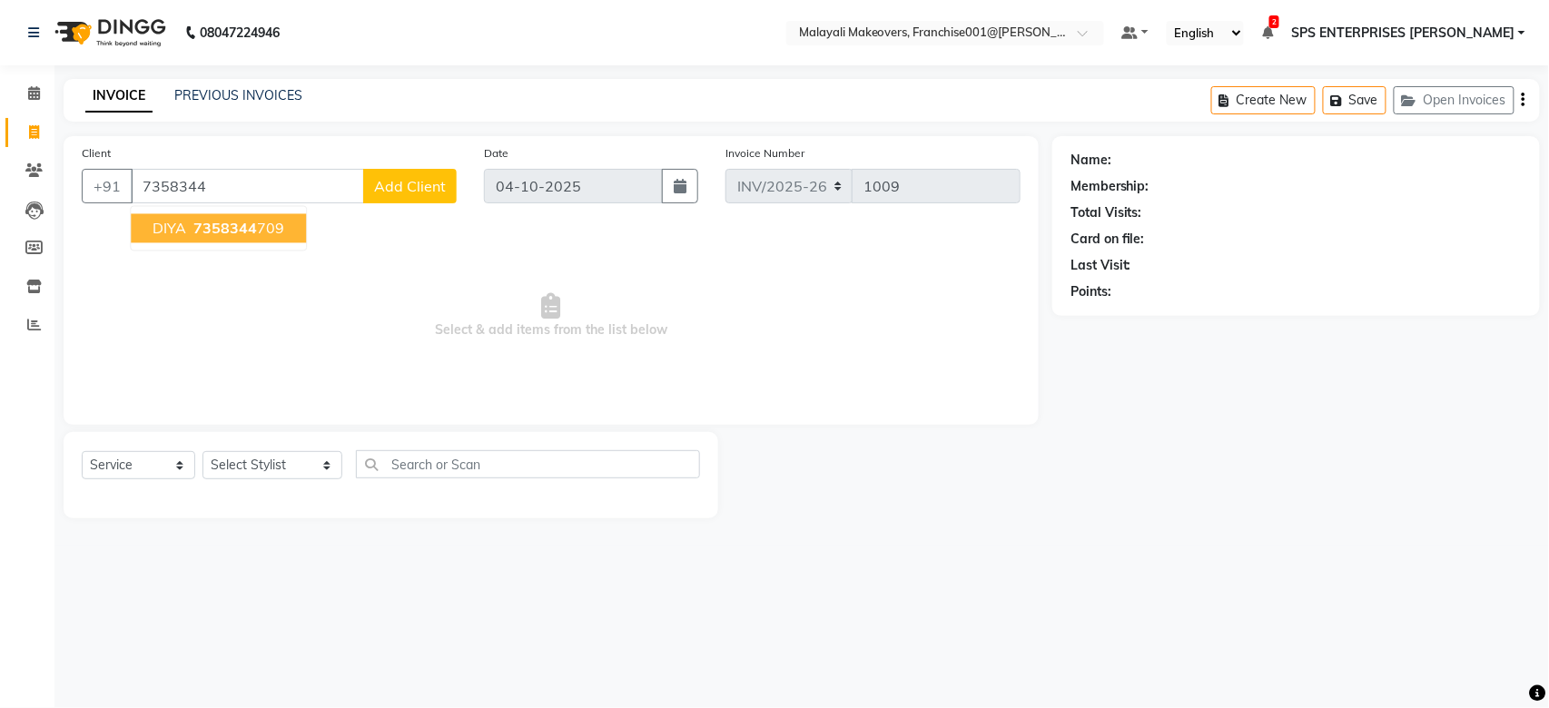
click at [207, 227] on span "7358344" at bounding box center [225, 229] width 64 height 18
type input "7358344709"
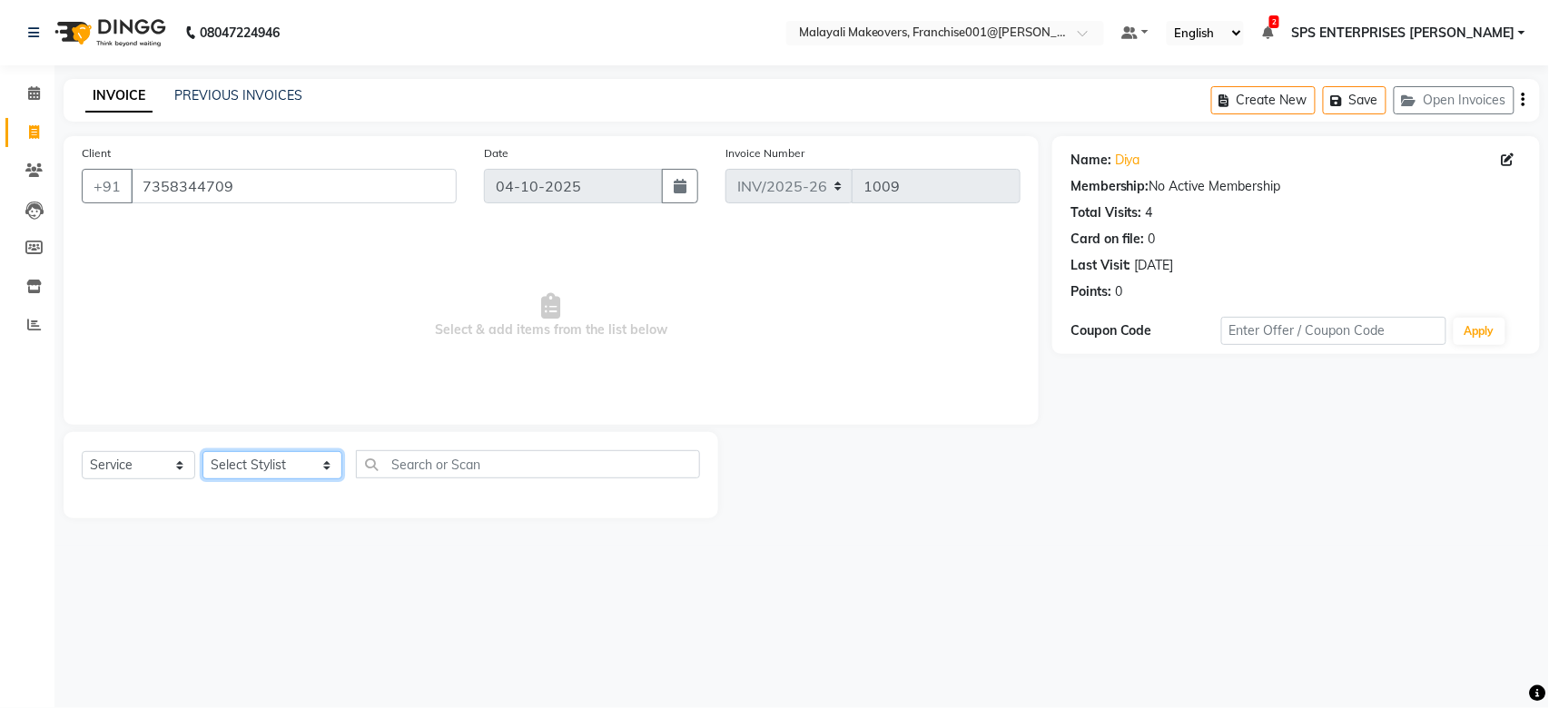
click at [264, 469] on select "Select Stylist [PERSON_NAME] S [PERSON_NAME] P [PERSON_NAME] R V [PERSON_NAME] …" at bounding box center [272, 465] width 140 height 28
select select "85205"
click at [202, 452] on select "Select Stylist [PERSON_NAME] S [PERSON_NAME] P [PERSON_NAME] R V [PERSON_NAME] …" at bounding box center [272, 465] width 140 height 28
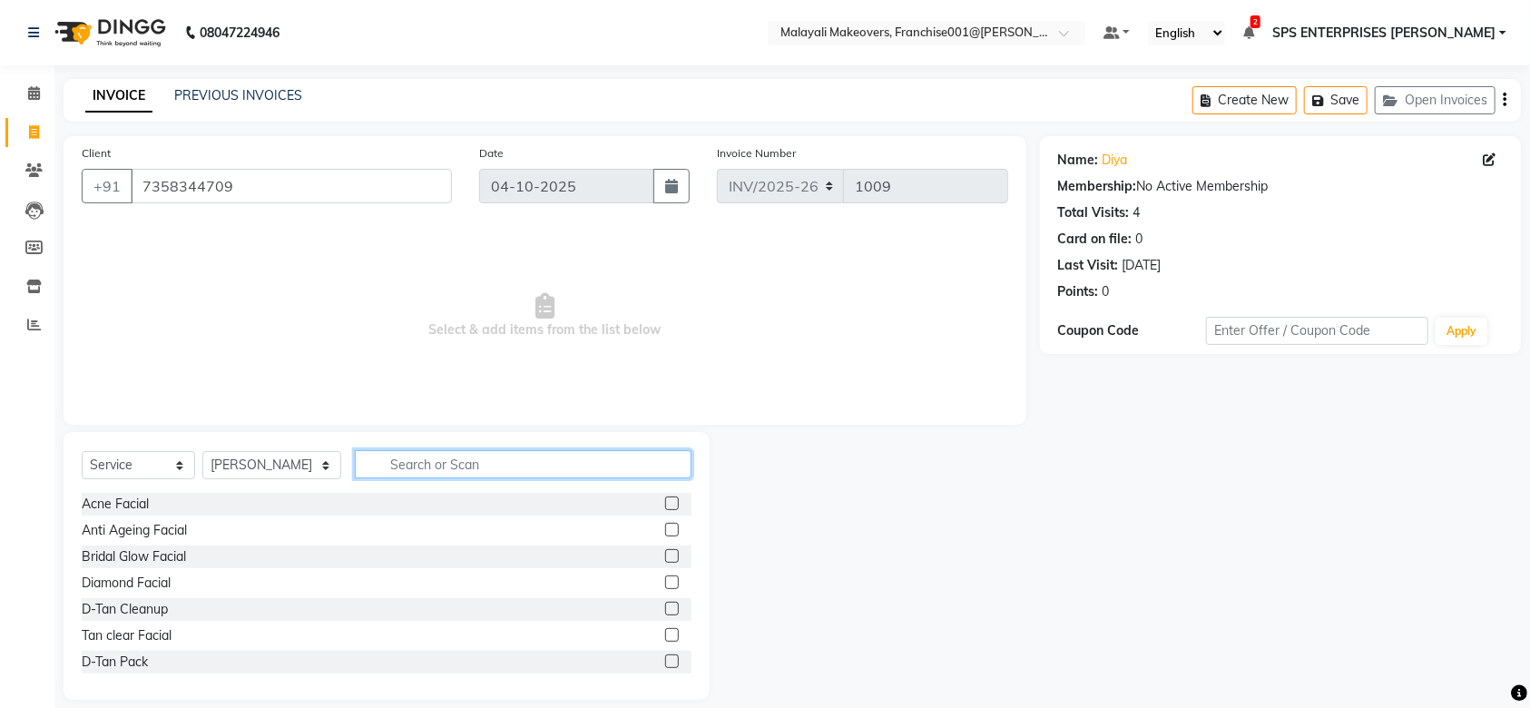
click at [373, 456] on input "text" at bounding box center [523, 464] width 337 height 28
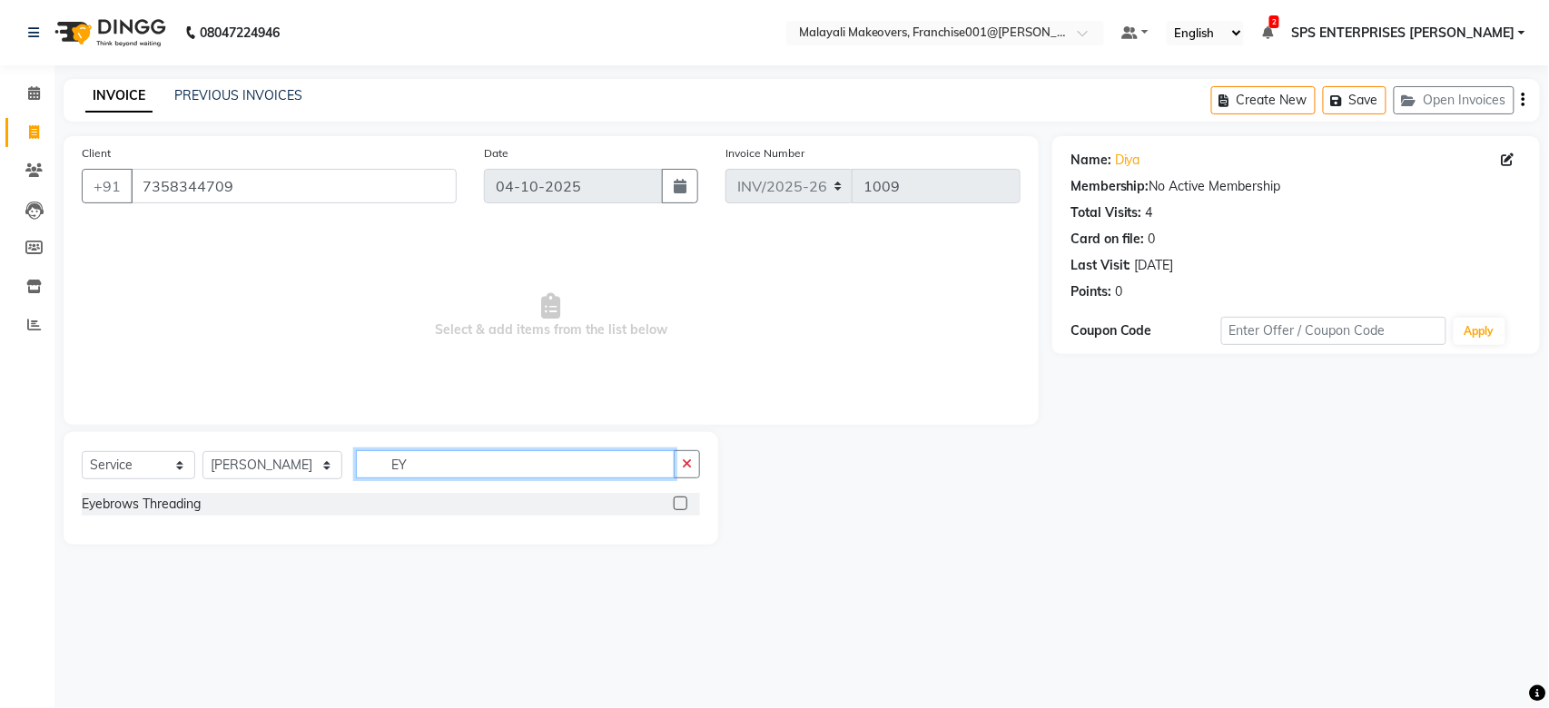
type input "EY"
click at [680, 507] on label at bounding box center [681, 504] width 14 height 14
click at [680, 507] on input "checkbox" at bounding box center [680, 504] width 12 height 12
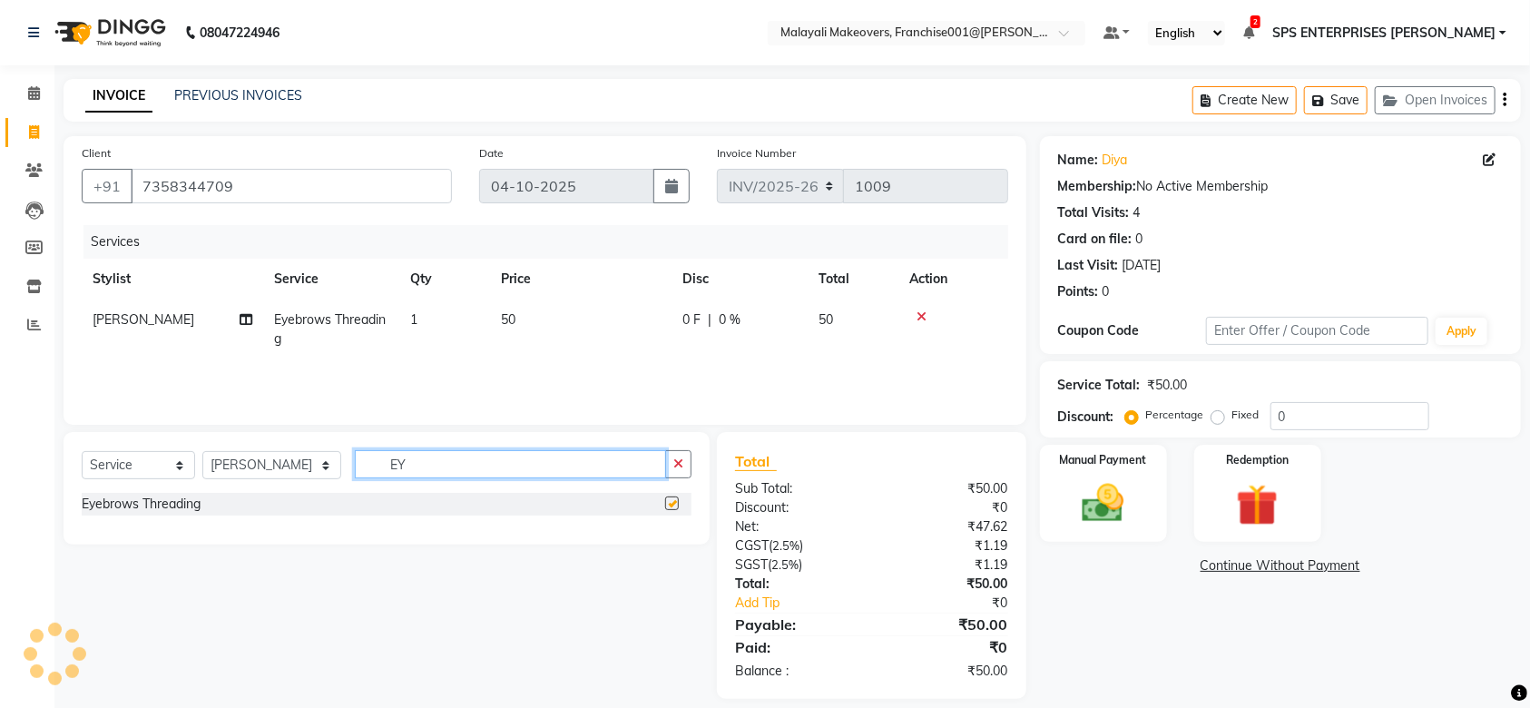
click at [515, 466] on input "EY" at bounding box center [510, 464] width 311 height 28
checkbox input "false"
type input "E"
type input "PEDI"
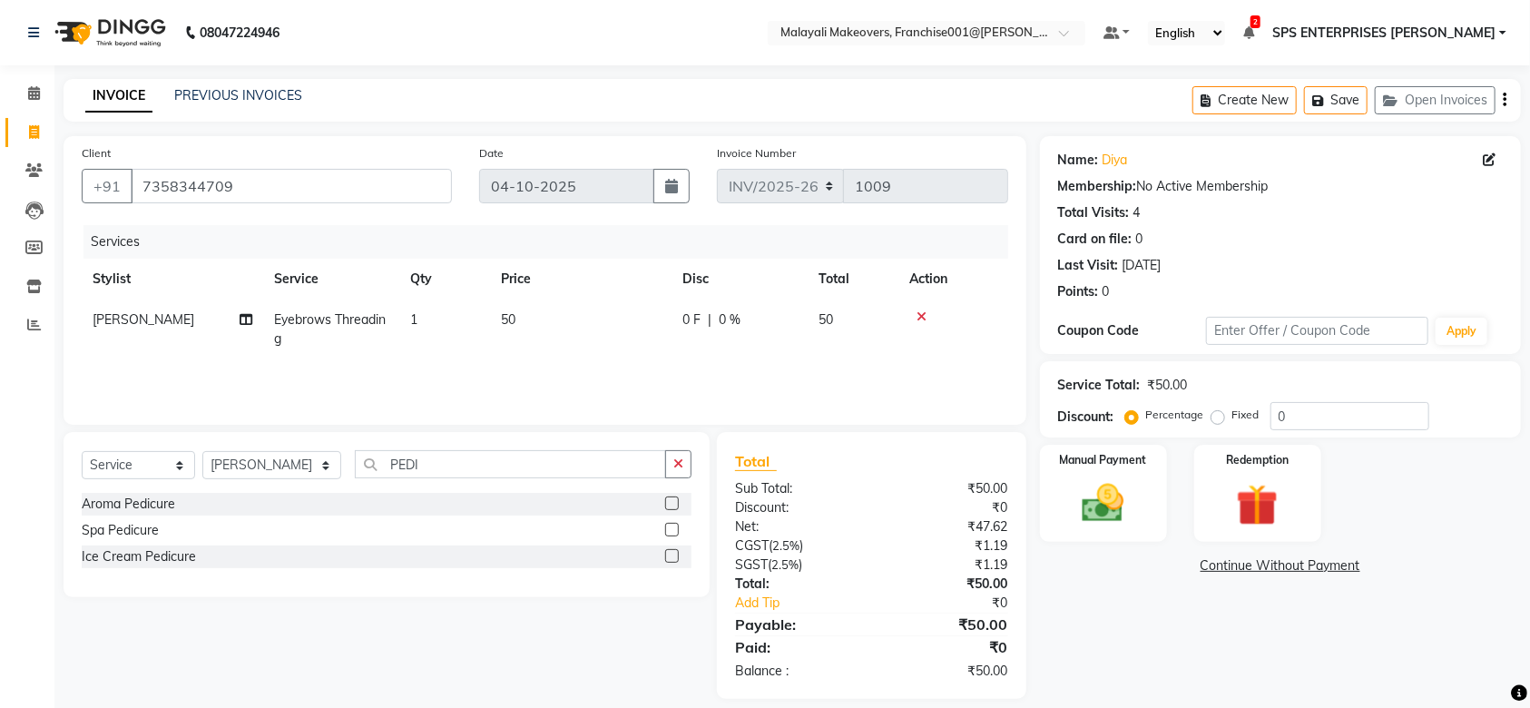
click at [674, 502] on label at bounding box center [672, 504] width 14 height 14
click at [674, 502] on input "checkbox" at bounding box center [671, 504] width 12 height 12
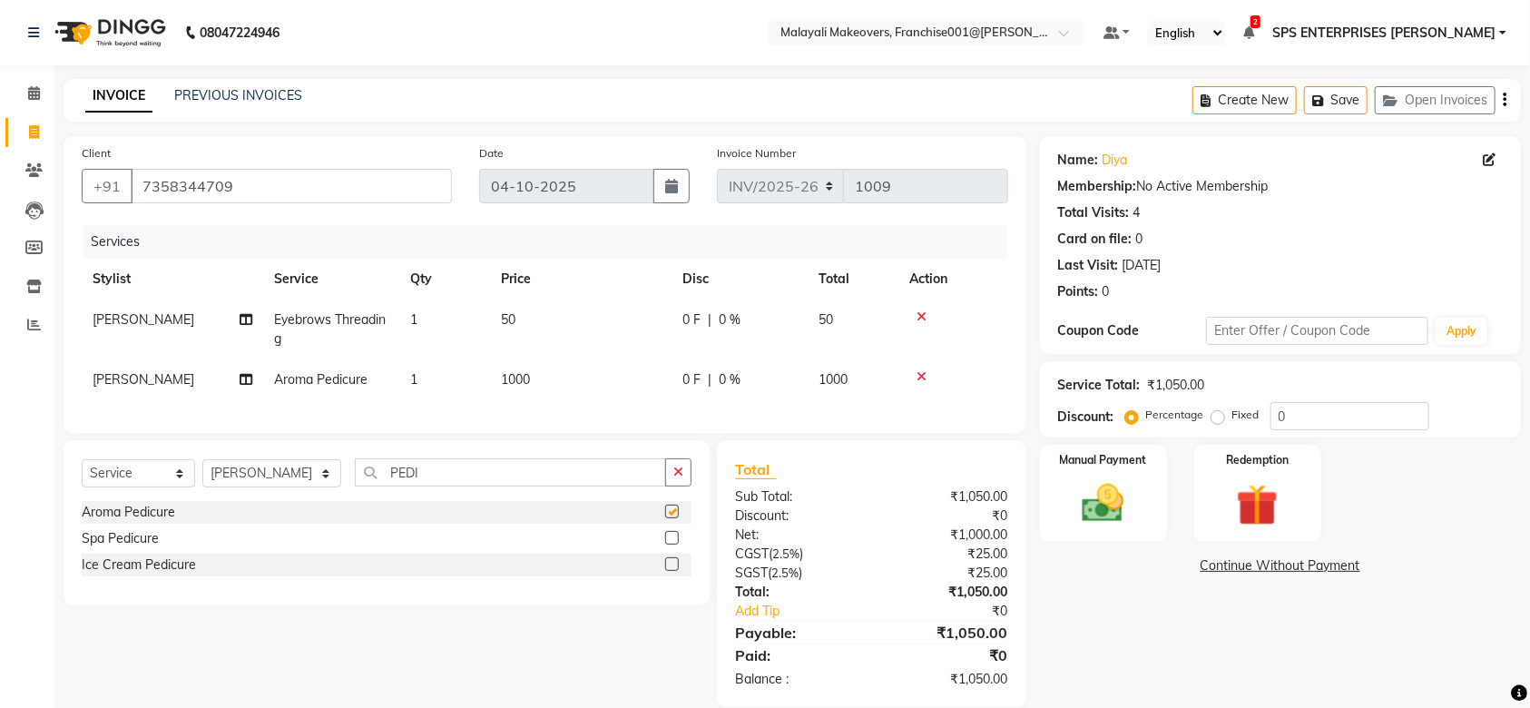
checkbox input "false"
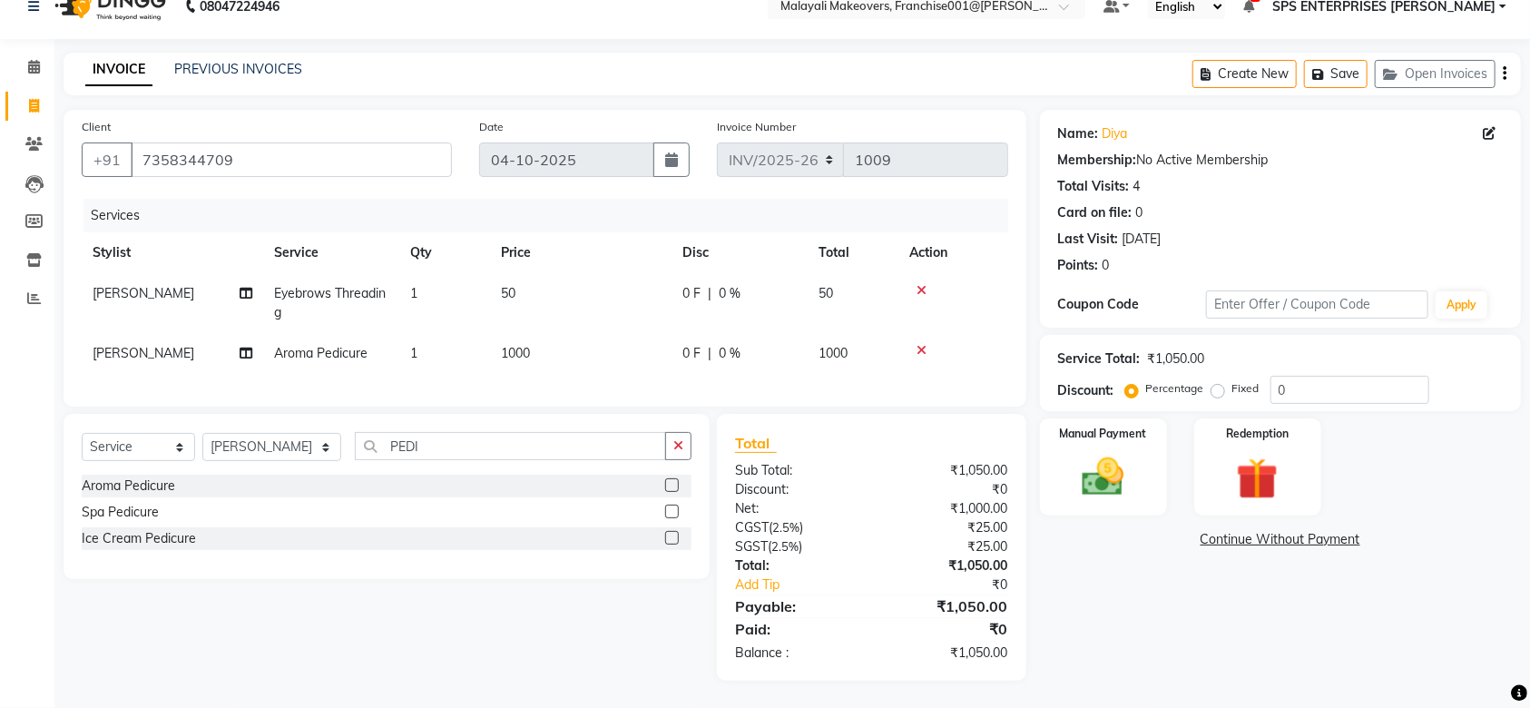
scroll to position [44, 0]
click at [1106, 458] on img at bounding box center [1103, 477] width 71 height 50
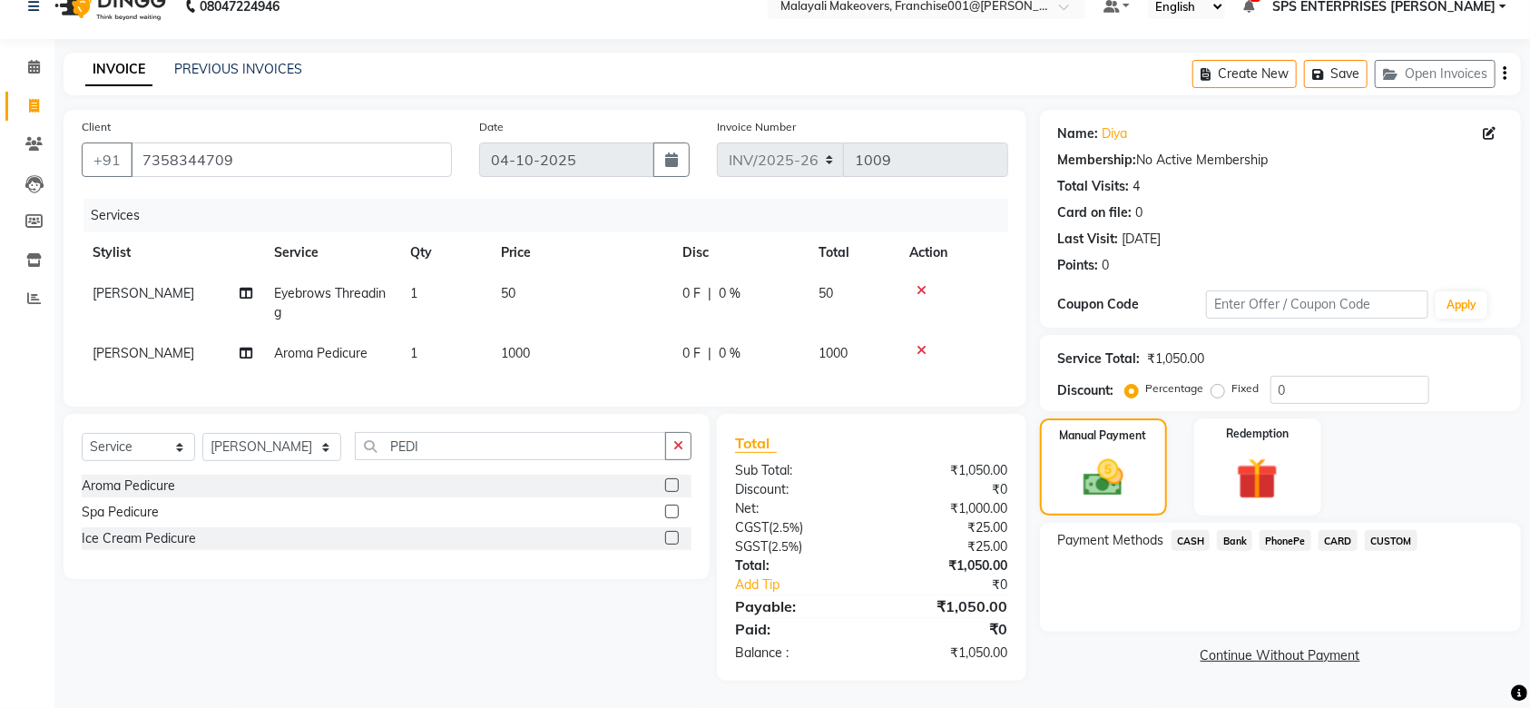
scroll to position [0, 0]
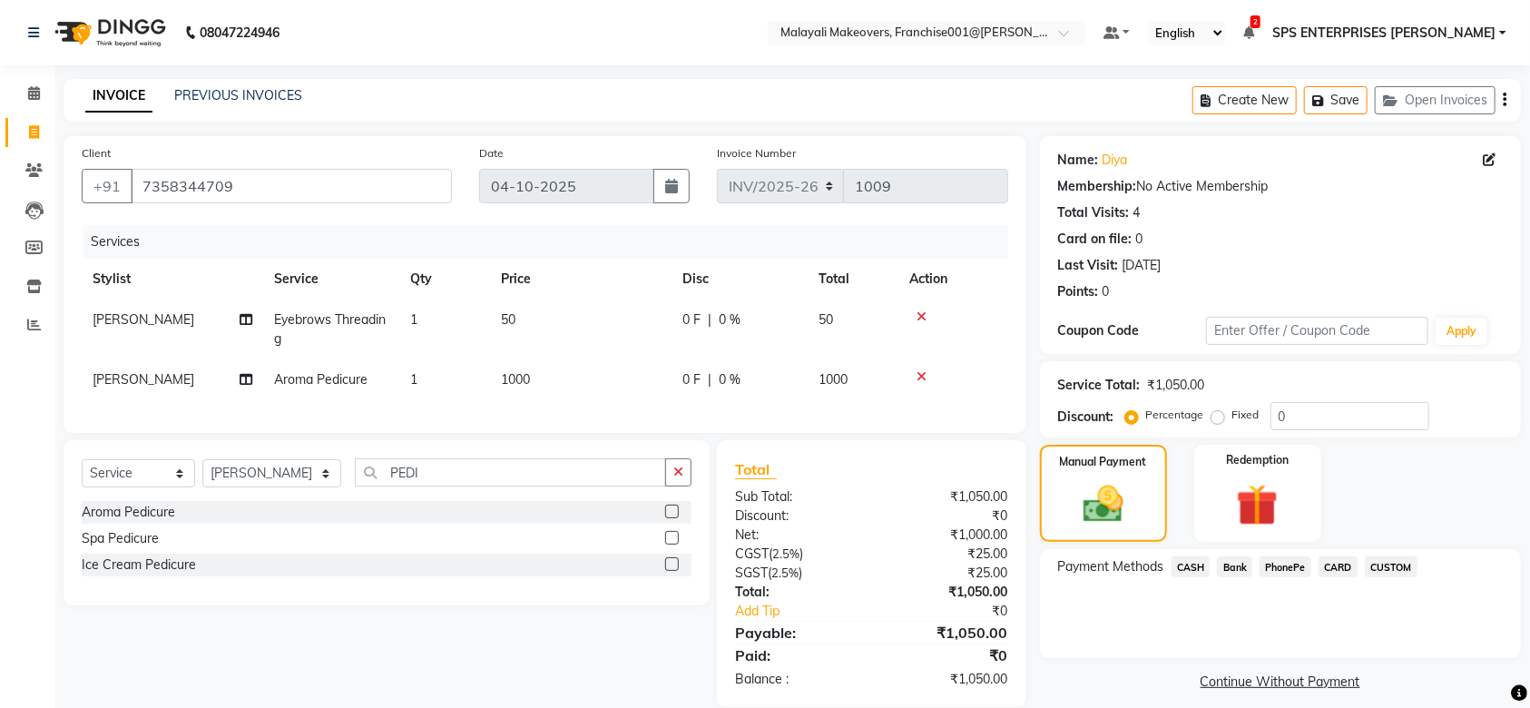
click at [915, 314] on div at bounding box center [954, 316] width 88 height 13
click at [920, 313] on icon at bounding box center [922, 316] width 10 height 13
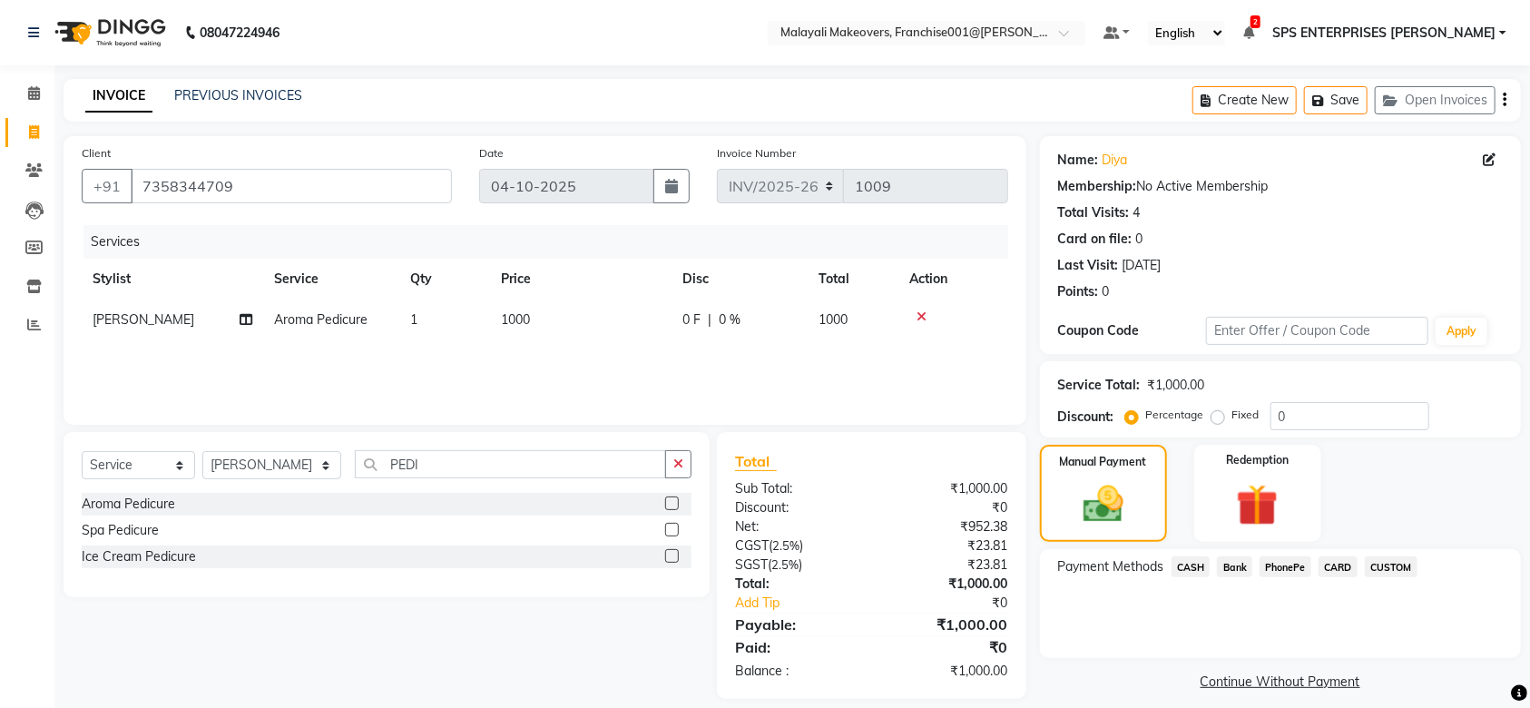
click at [1174, 569] on span "CASH" at bounding box center [1191, 566] width 39 height 21
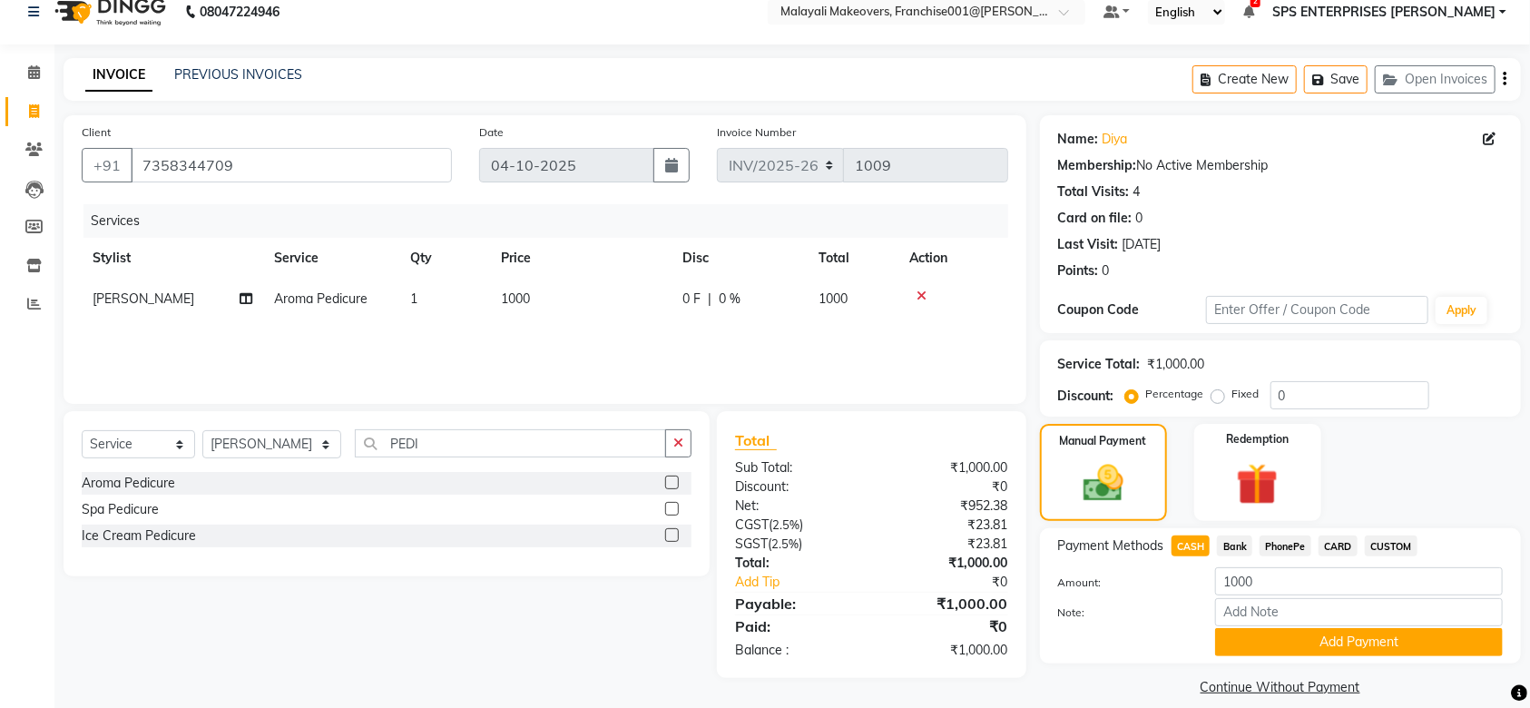
scroll to position [41, 0]
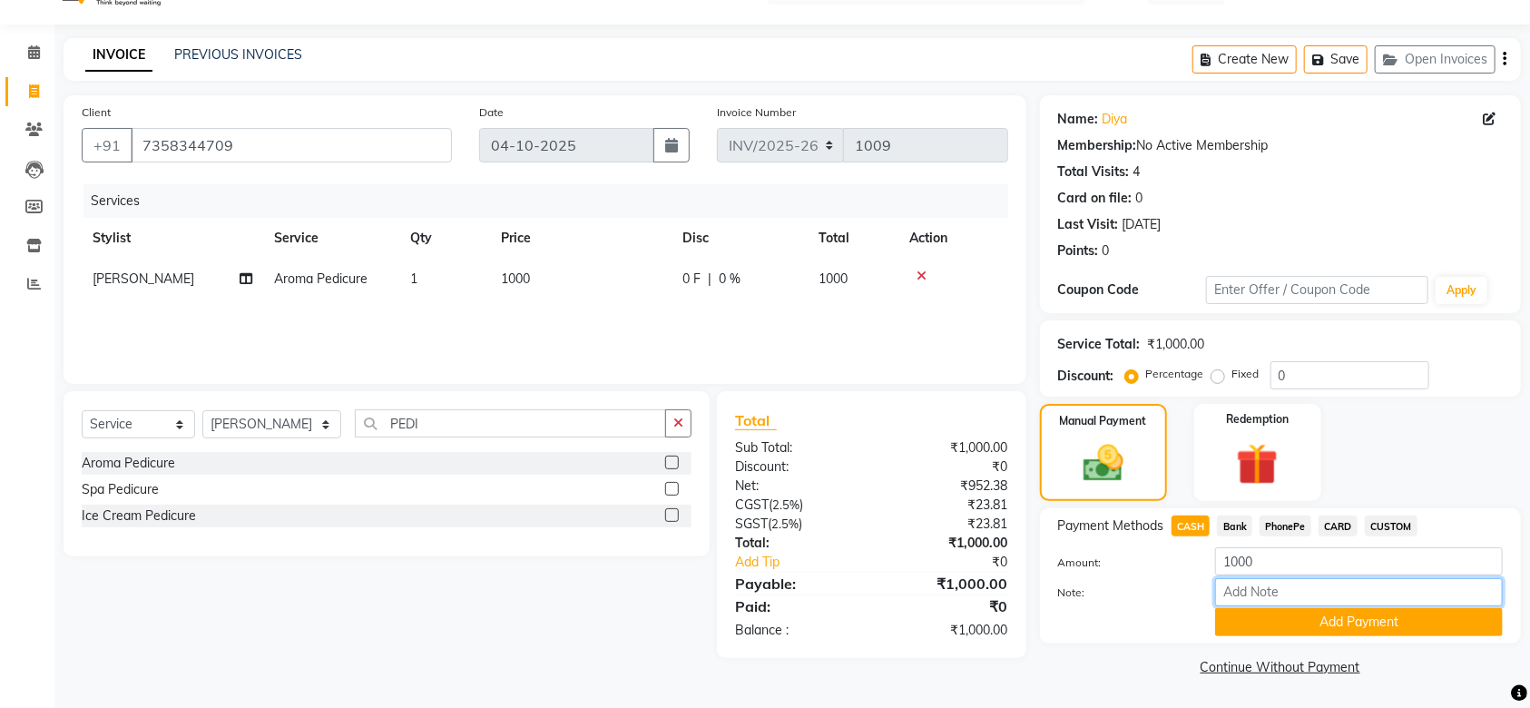
click at [1251, 584] on input "Note:" at bounding box center [1359, 592] width 288 height 28
type input "SRUTHI"
click at [1373, 628] on button "Add Payment" at bounding box center [1359, 622] width 288 height 28
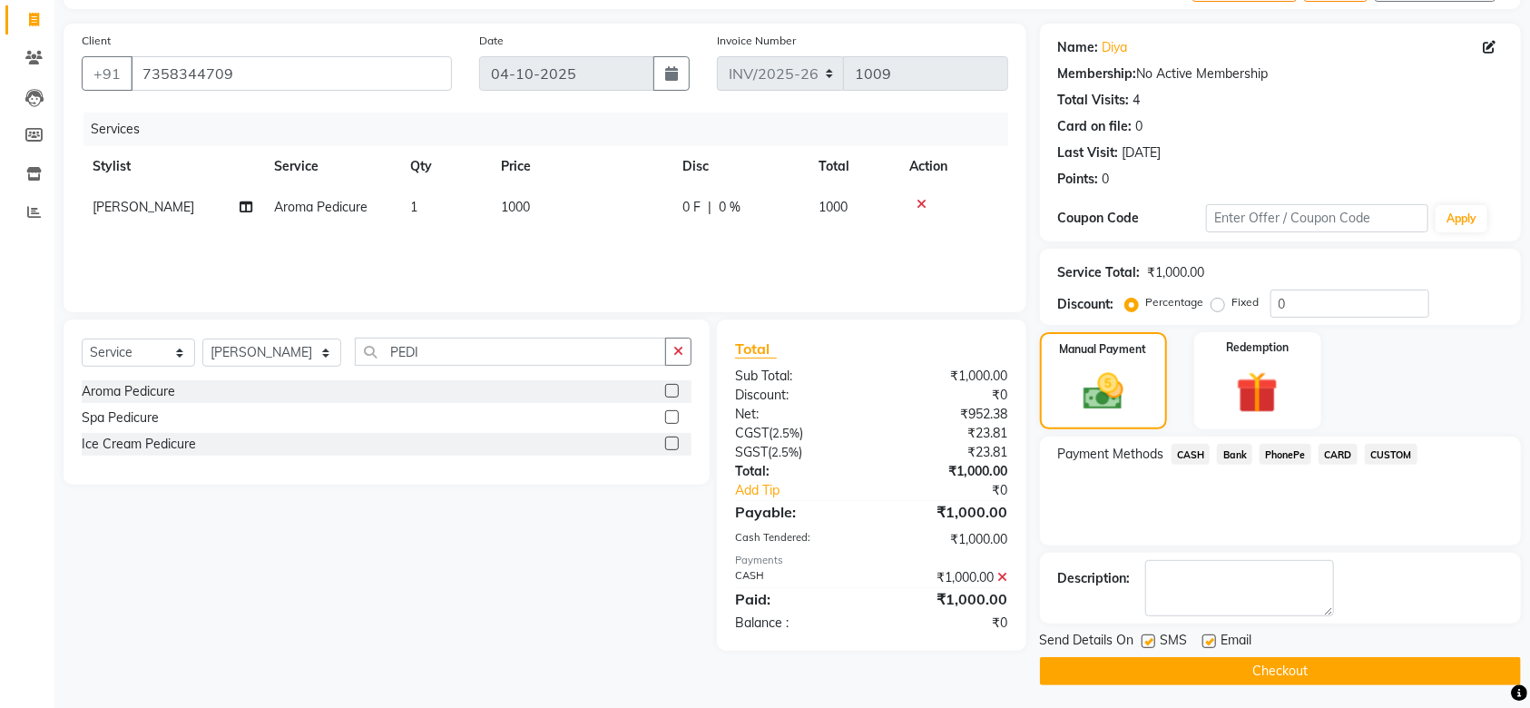
scroll to position [117, 0]
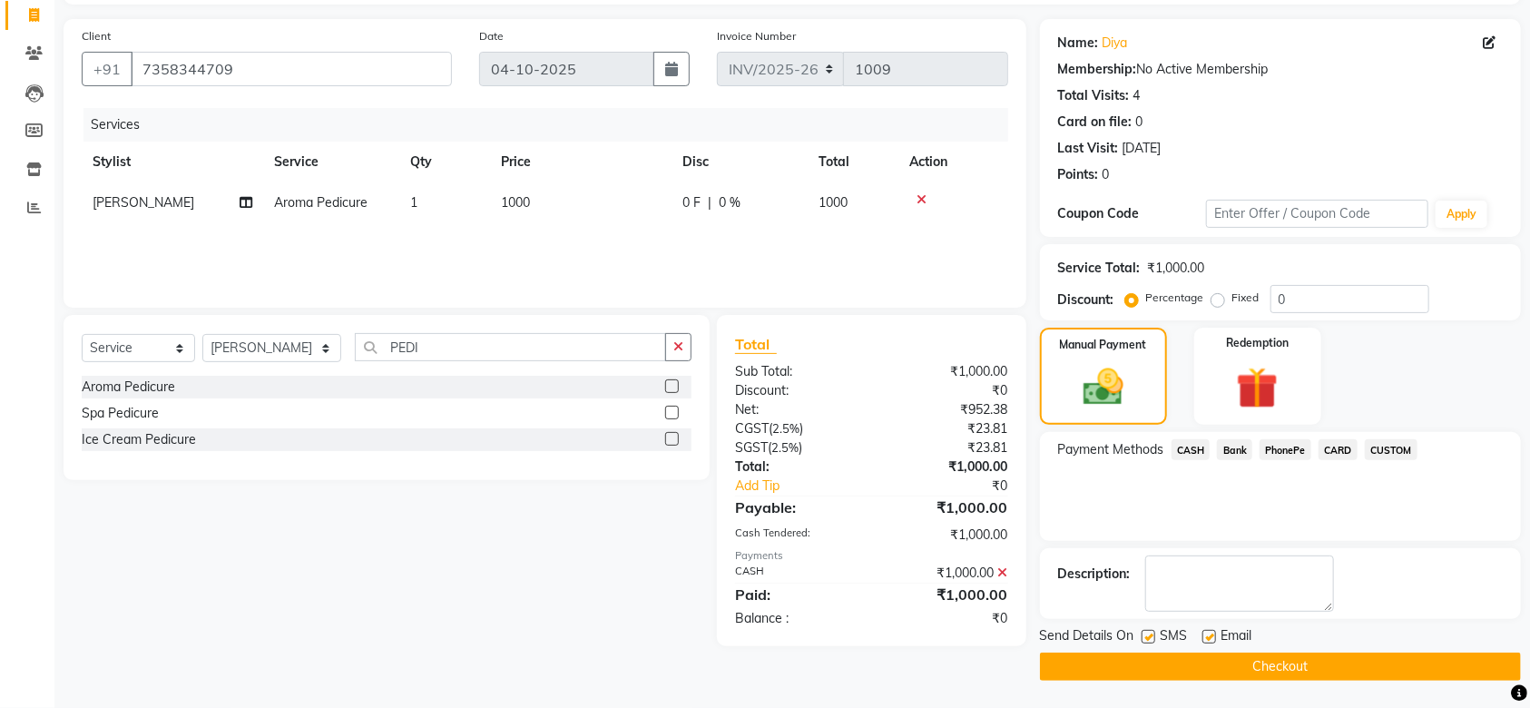
click at [1298, 661] on button "Checkout" at bounding box center [1280, 667] width 481 height 28
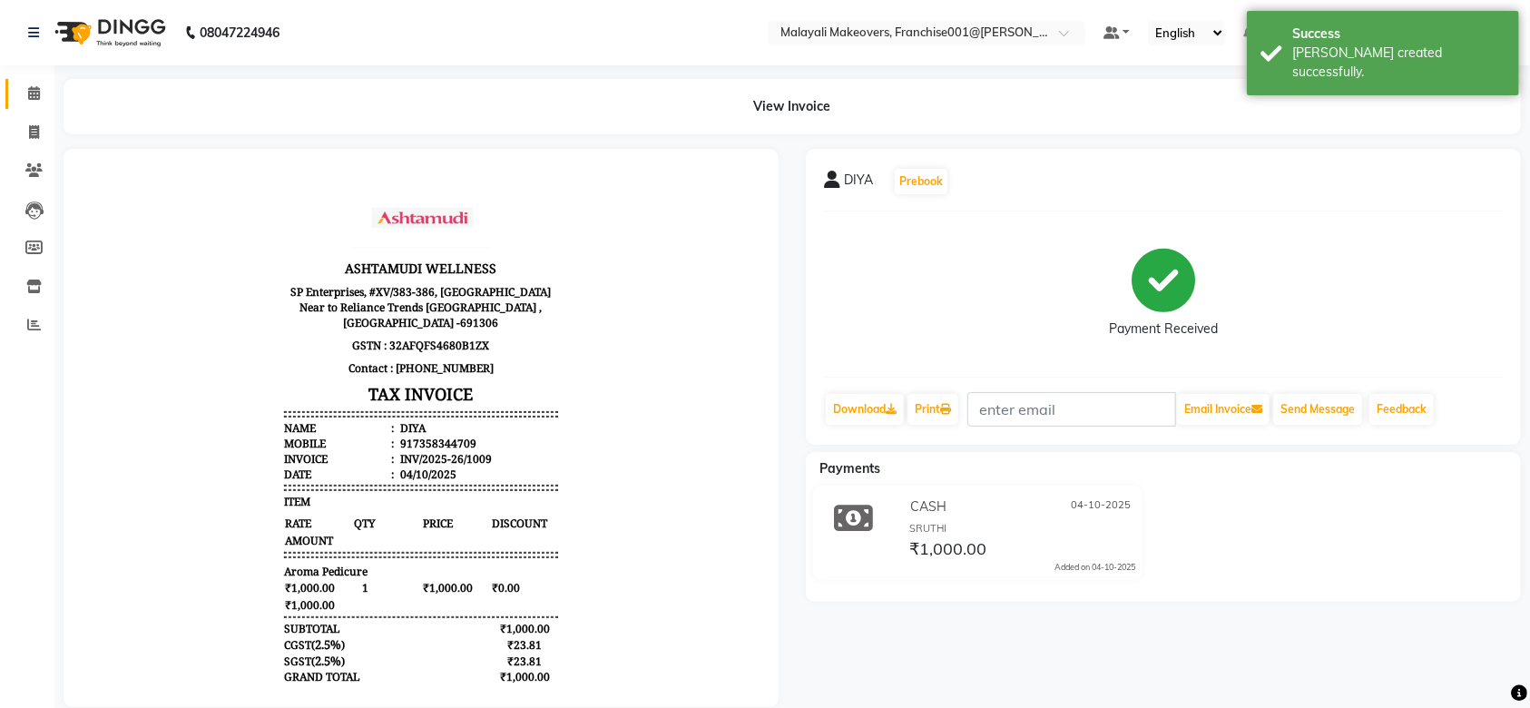
click at [21, 80] on link "Calendar" at bounding box center [27, 94] width 44 height 30
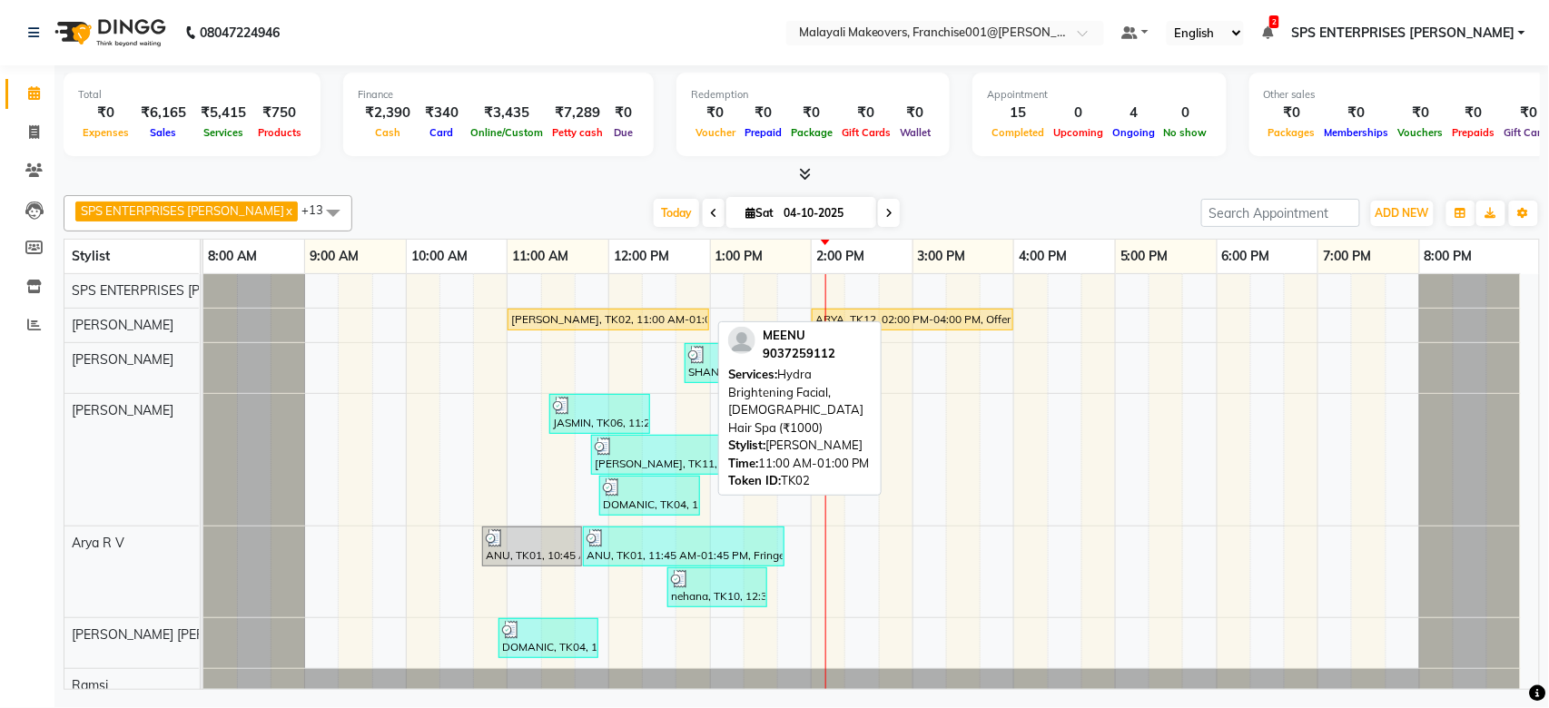
click at [561, 318] on div "[PERSON_NAME], TK02, 11:00 AM-01:00 PM, Hydra Brightening Facial, [DEMOGRAPHIC_…" at bounding box center [608, 319] width 198 height 16
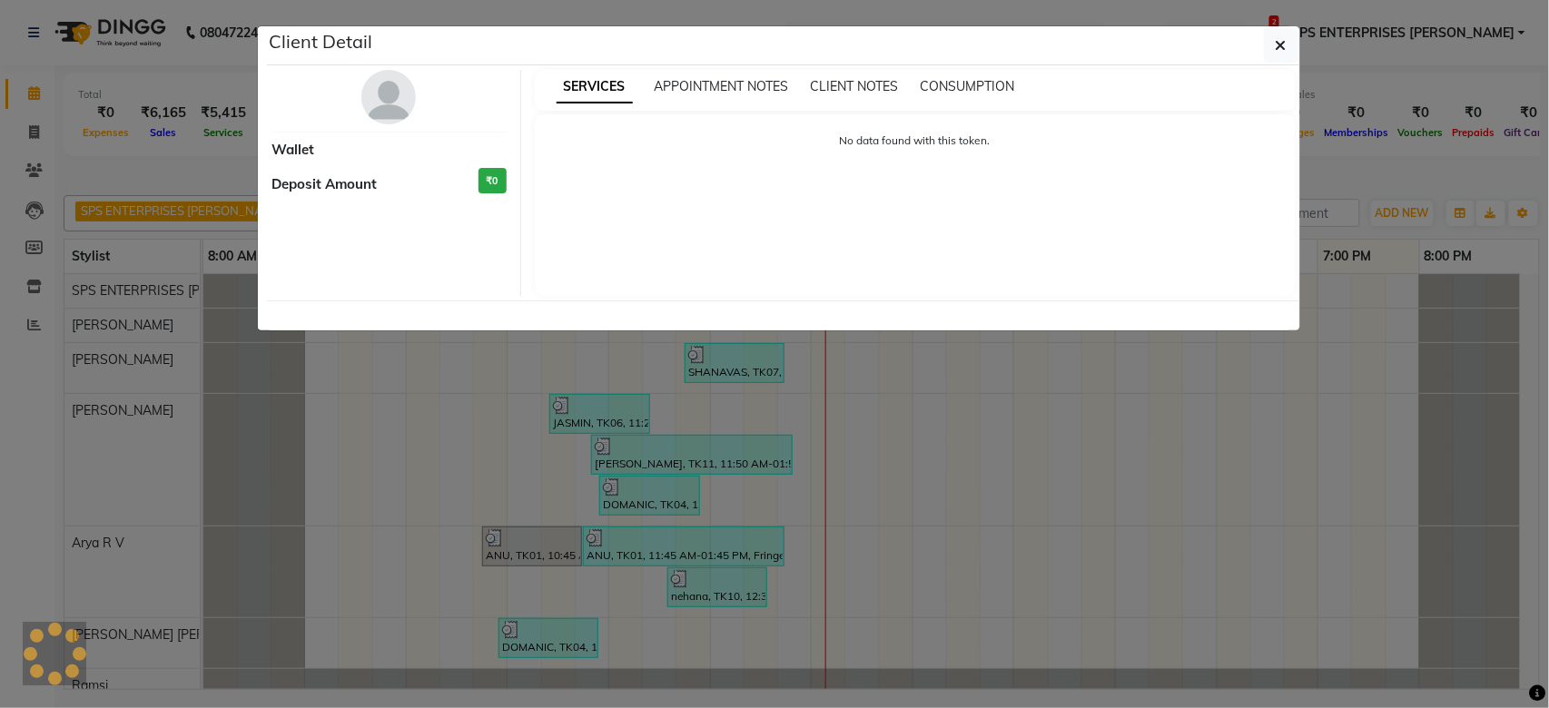
select select "1"
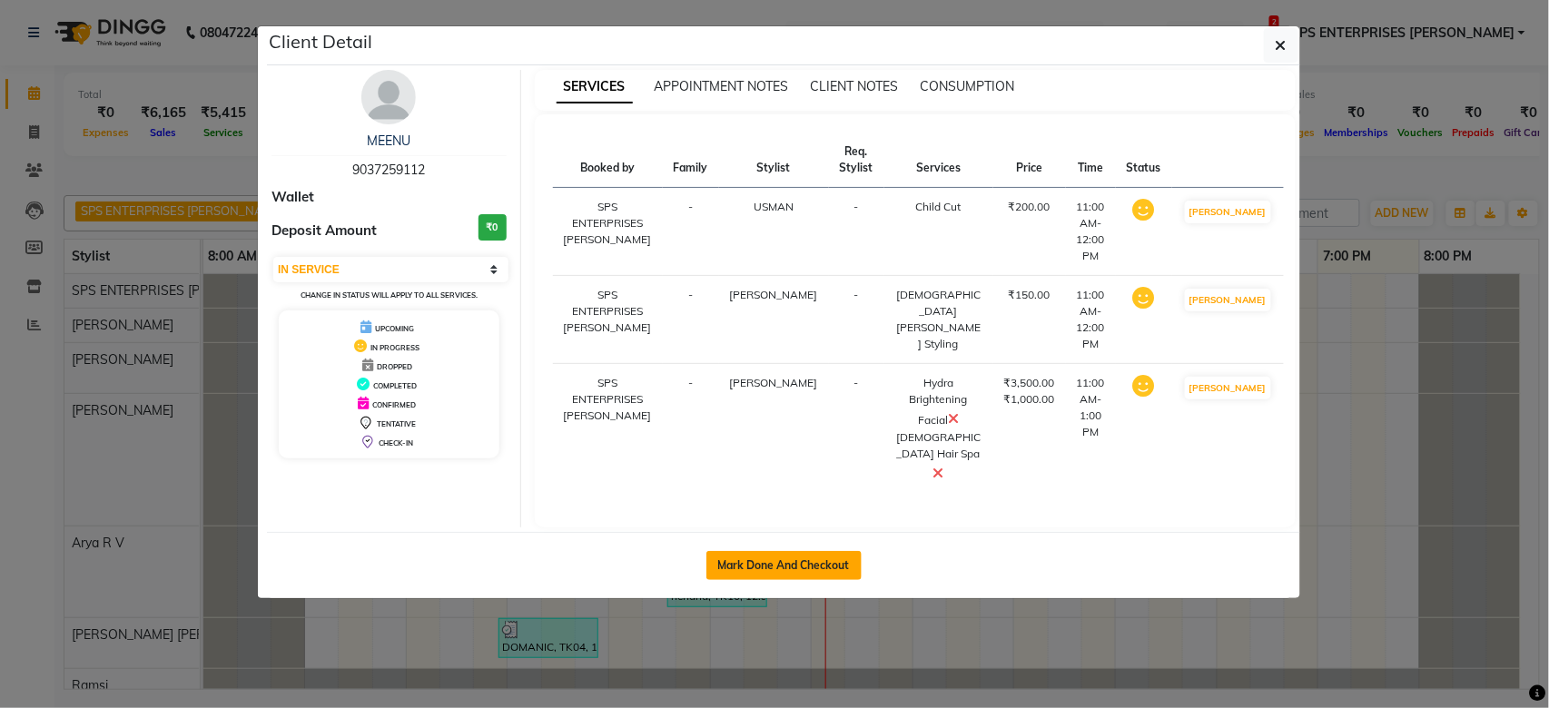
click at [741, 551] on button "Mark Done And Checkout" at bounding box center [783, 565] width 155 height 29
select select "service"
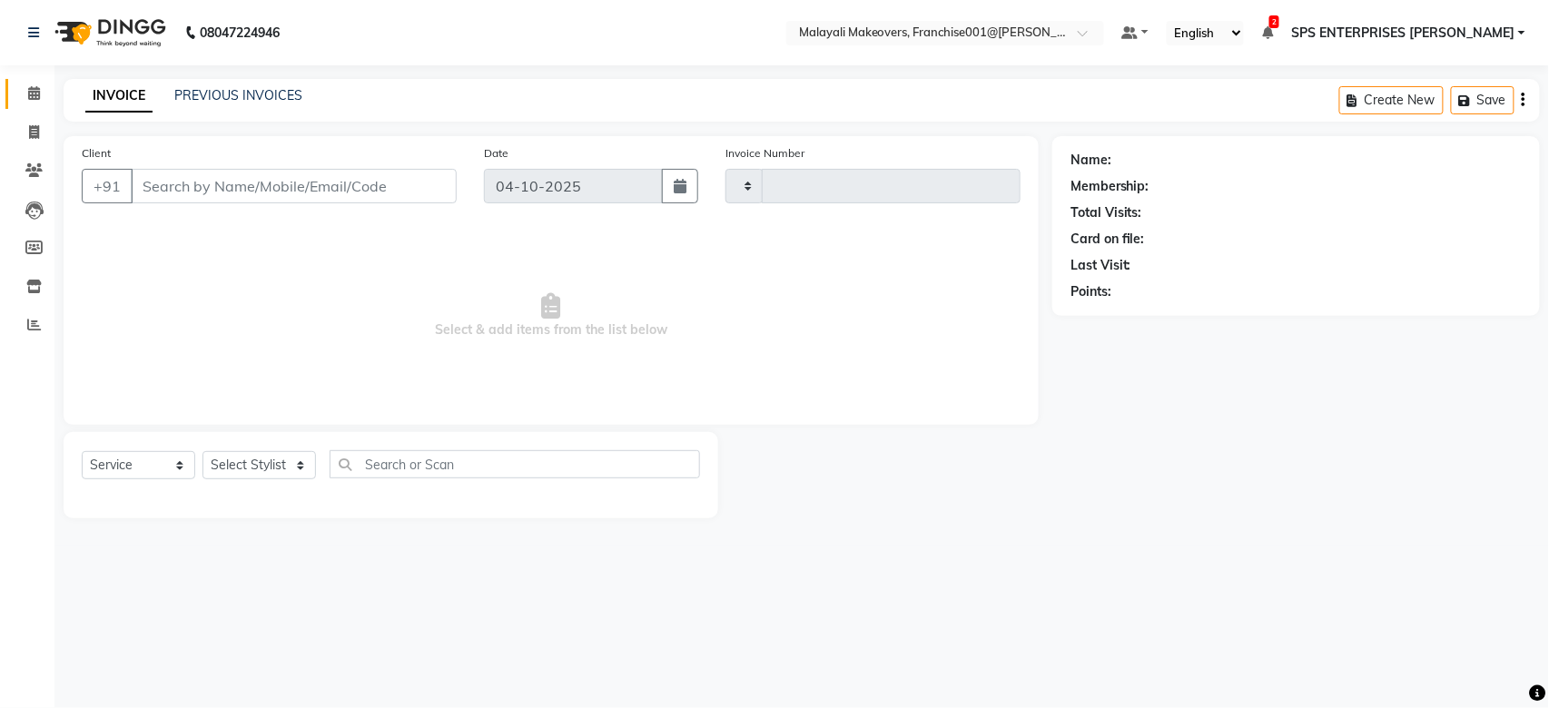
type input "1010"
select select "8923"
type input "9037259112"
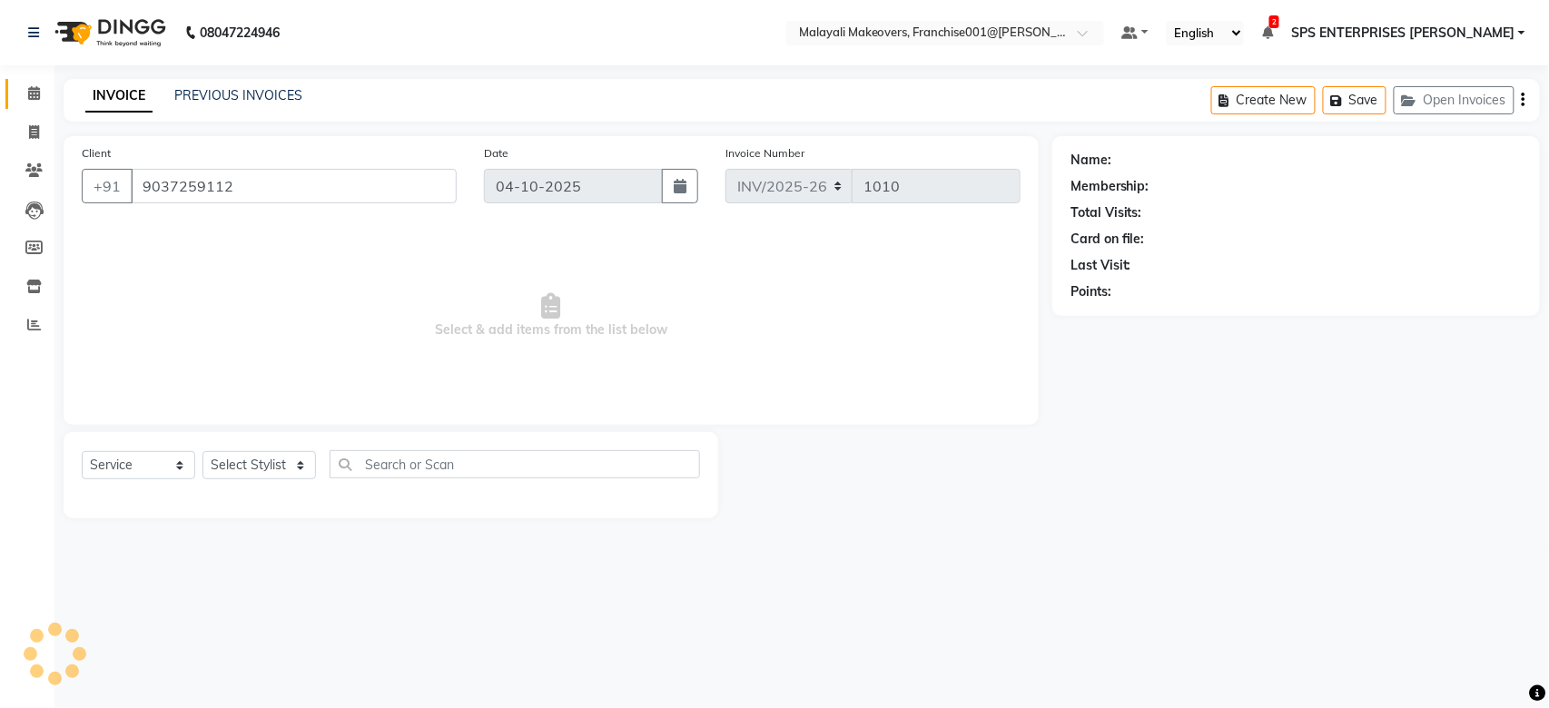
select select "87475"
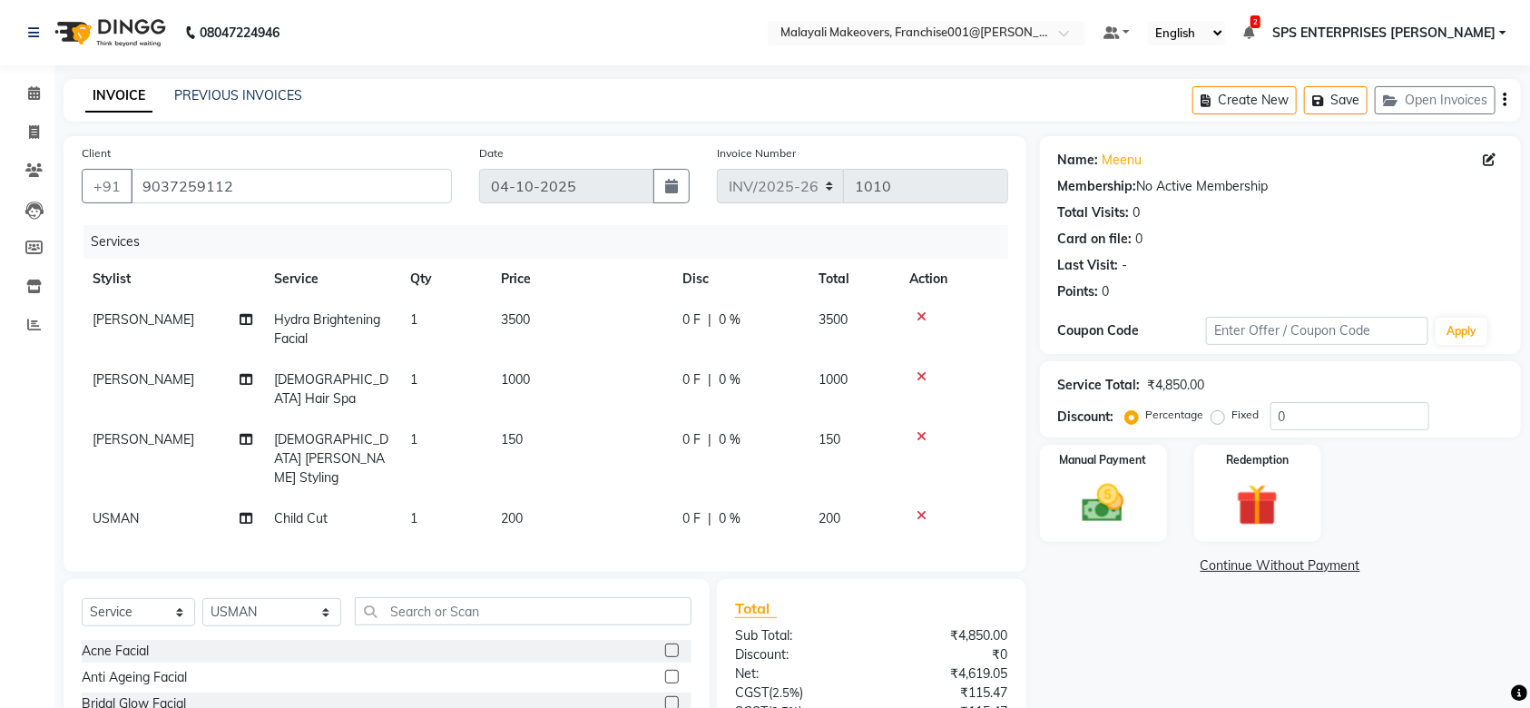
click at [726, 509] on span "0 %" at bounding box center [730, 518] width 22 height 19
select select "87475"
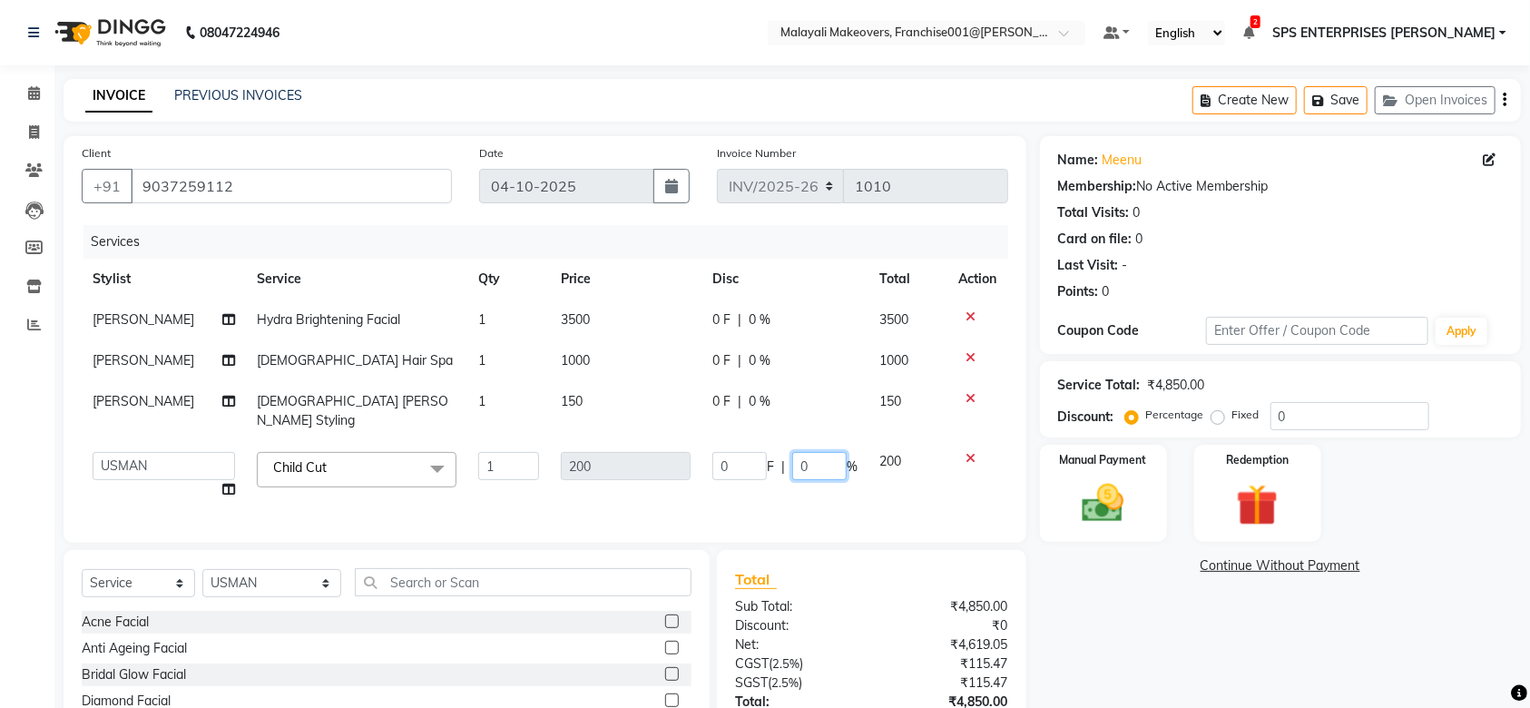
click at [816, 455] on input "0" at bounding box center [819, 466] width 54 height 28
type input "15"
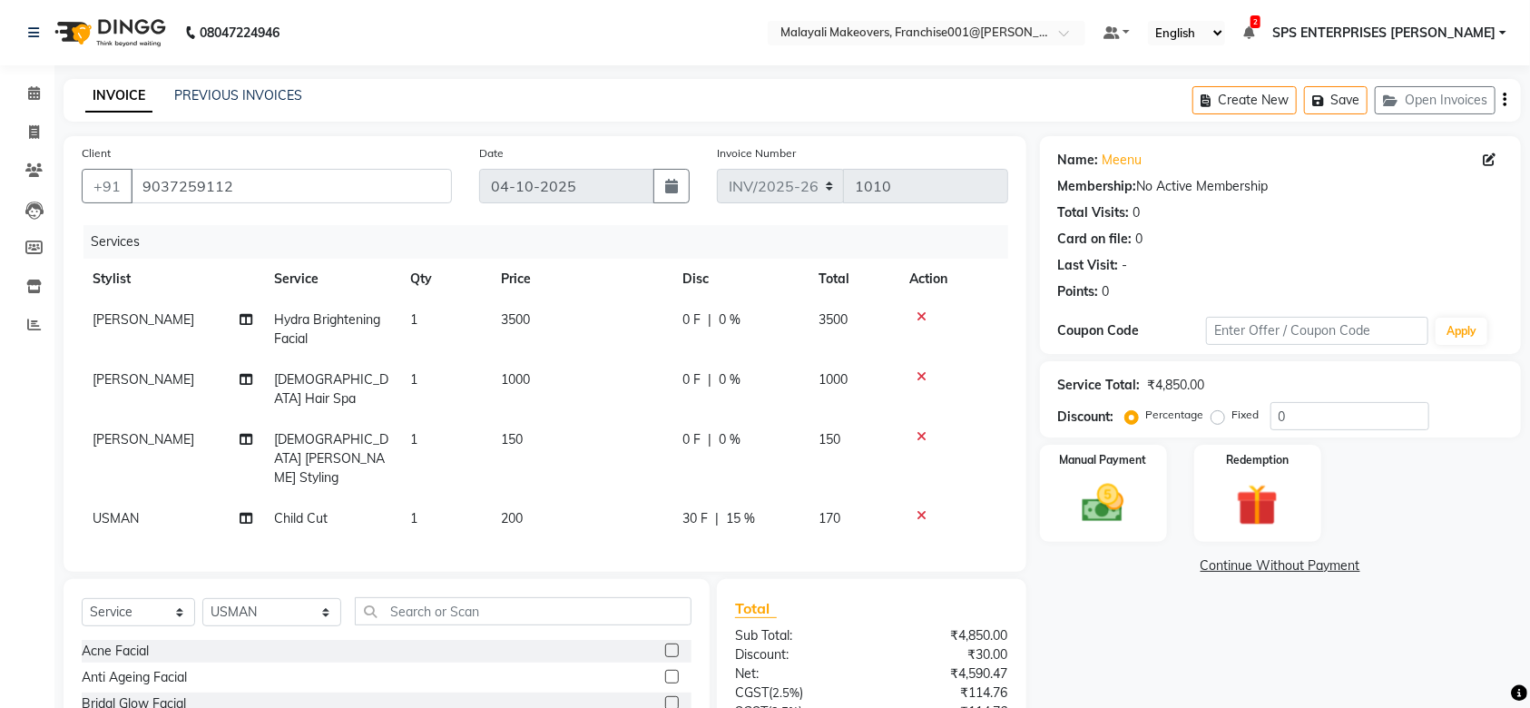
click at [770, 398] on tbody "[PERSON_NAME] Hydra Brightening Facial 1 3500 0 F | 0 % 3500 [PERSON_NAME] [DEM…" at bounding box center [545, 420] width 927 height 240
click at [732, 430] on span "0 %" at bounding box center [730, 439] width 22 height 19
select select "84394"
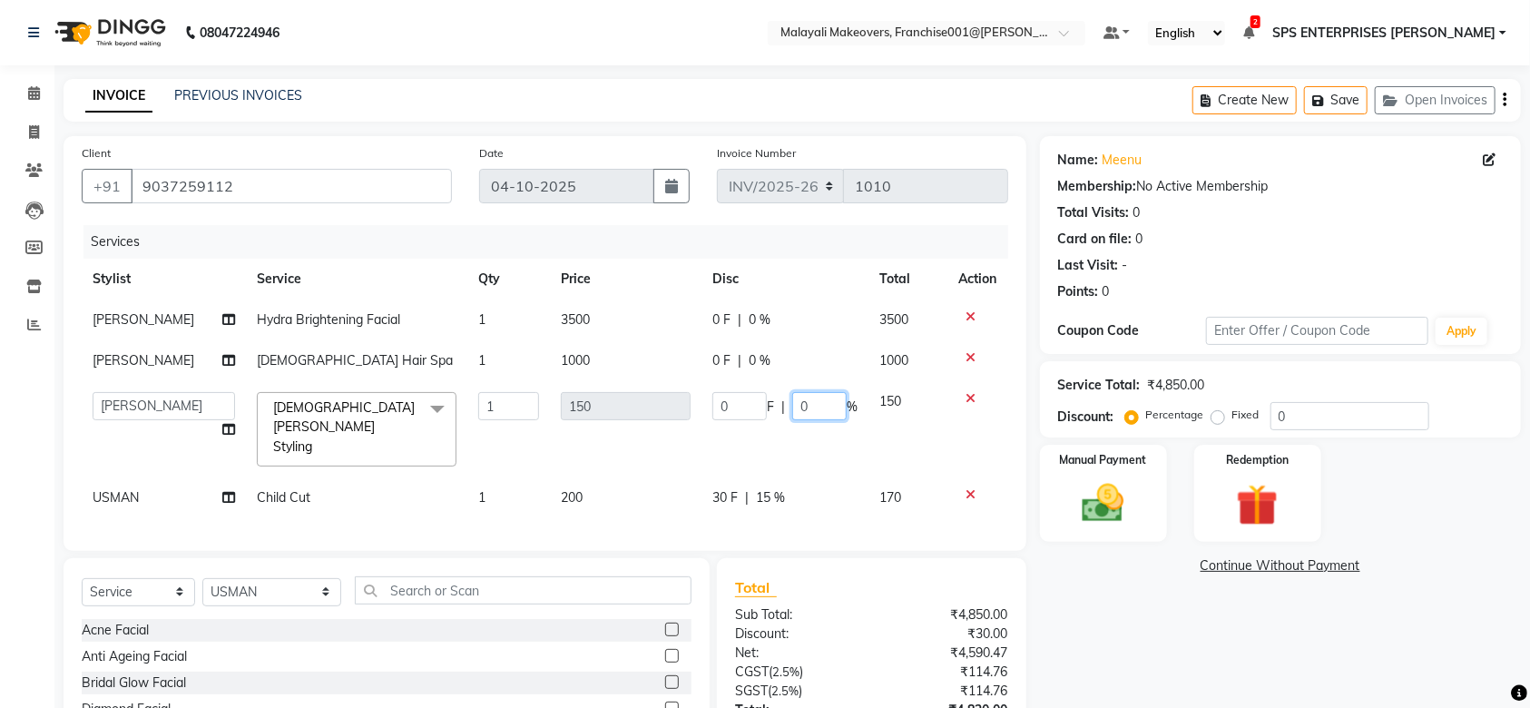
click at [804, 404] on input "0" at bounding box center [819, 406] width 54 height 28
type input "15"
click at [1075, 614] on div "Name: [PERSON_NAME] Membership: No Active Membership Total Visits: 0 Card on fi…" at bounding box center [1287, 481] width 495 height 690
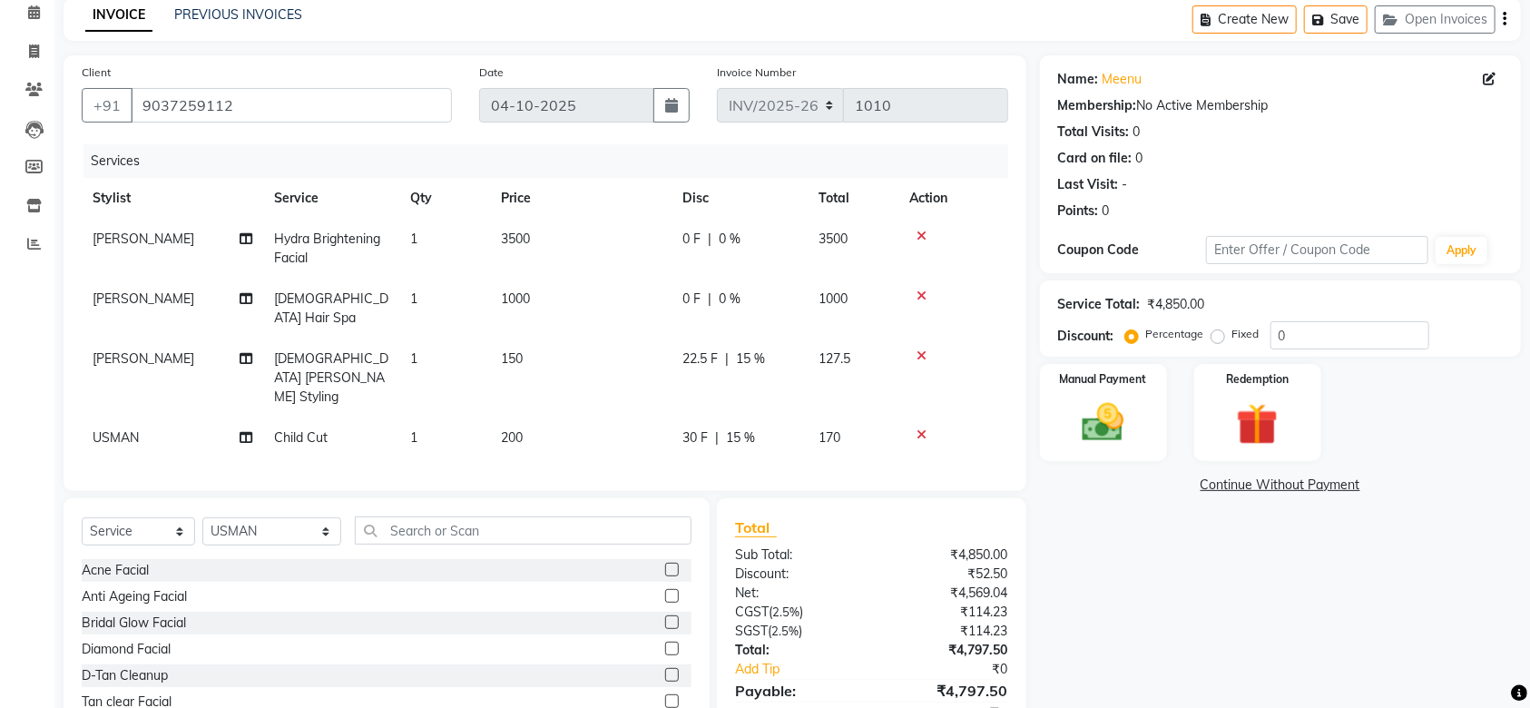
scroll to position [146, 0]
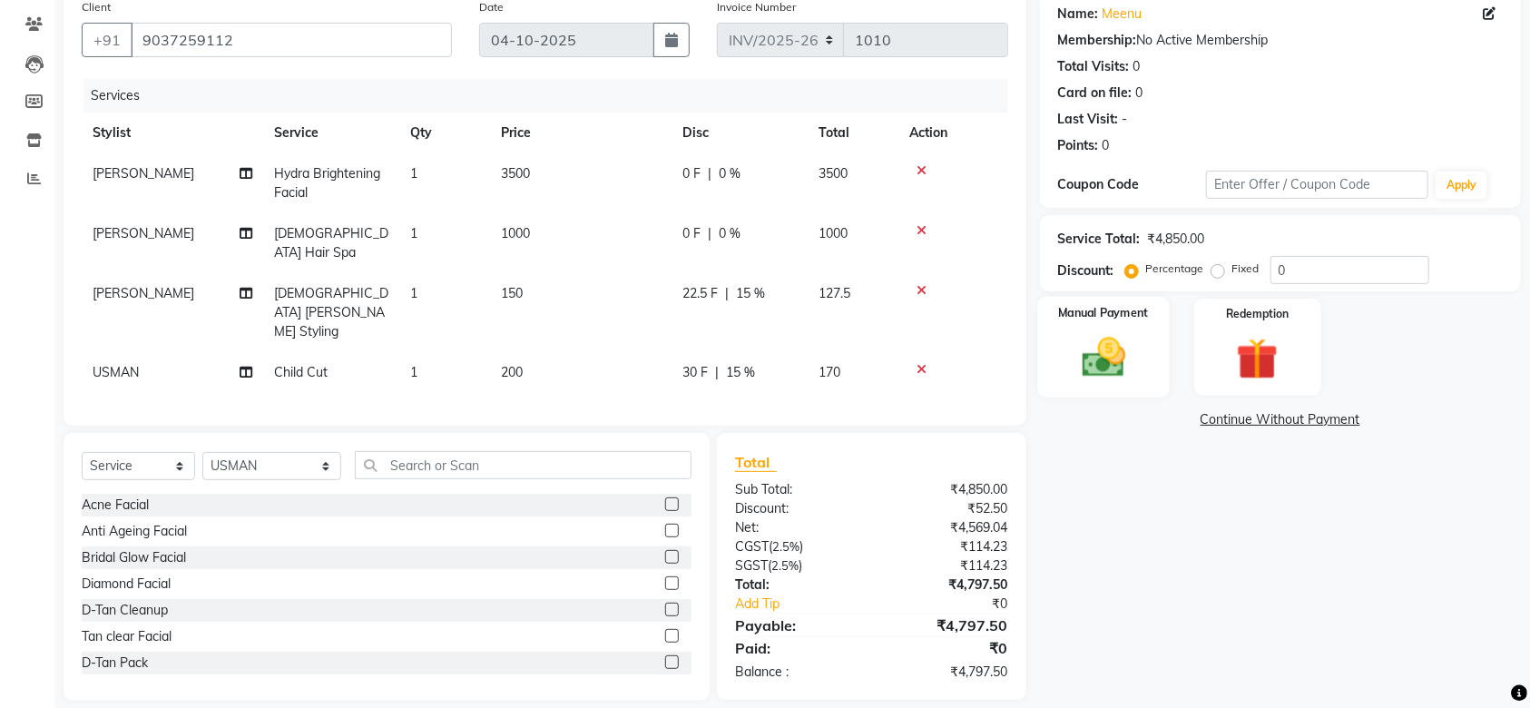
click at [1108, 337] on img at bounding box center [1103, 357] width 71 height 50
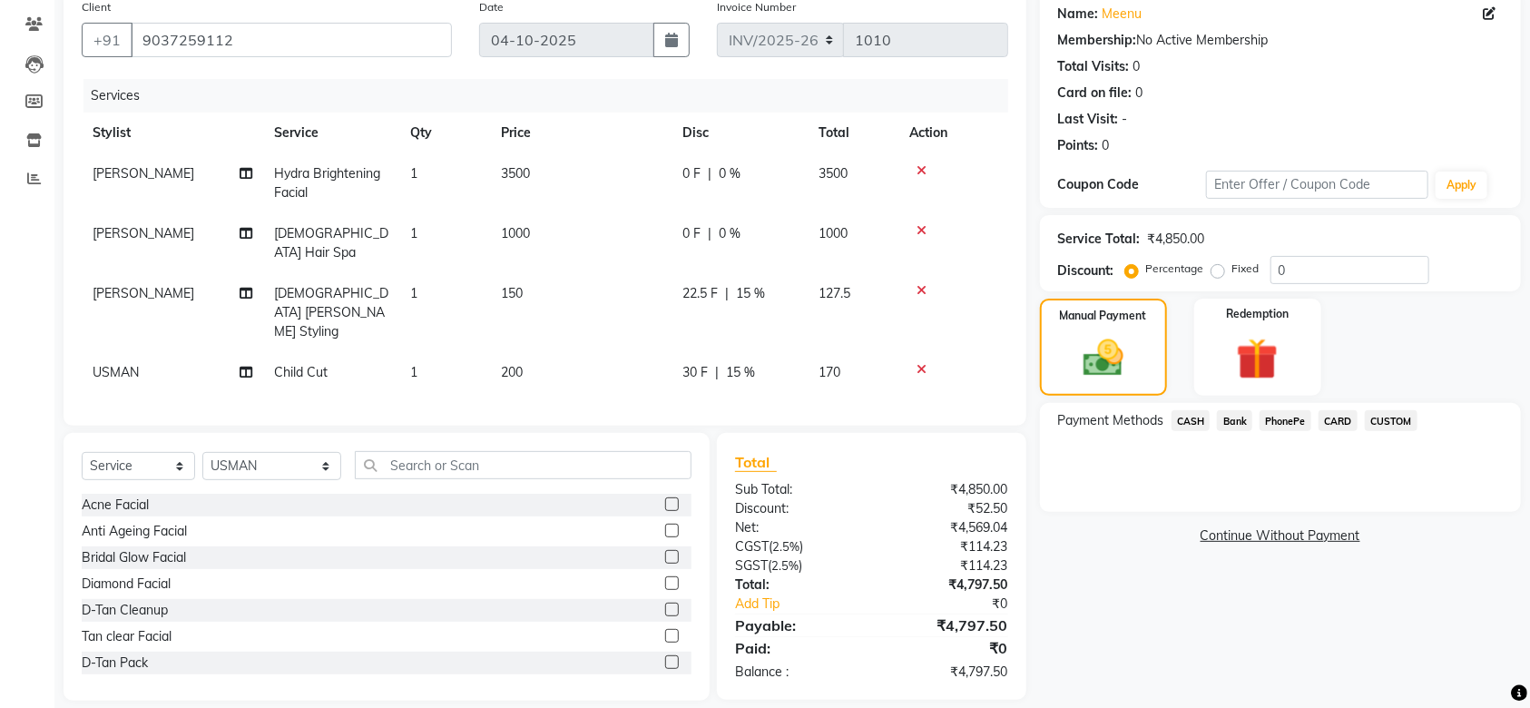
click at [1294, 421] on span "PhonePe" at bounding box center [1286, 420] width 52 height 21
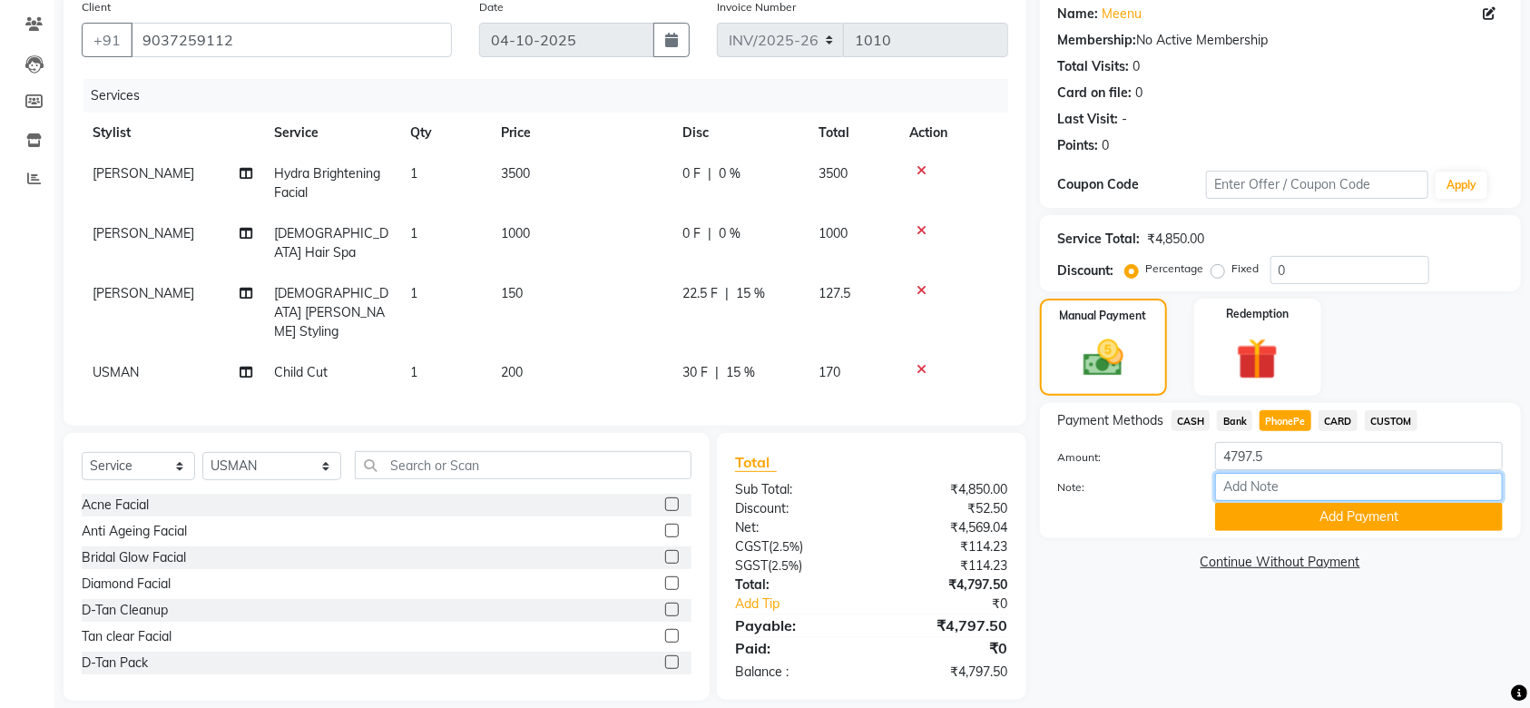
click at [1268, 479] on input "Note:" at bounding box center [1359, 487] width 288 height 28
type input "SRUTHI"
click at [1352, 525] on button "Add Payment" at bounding box center [1359, 517] width 288 height 28
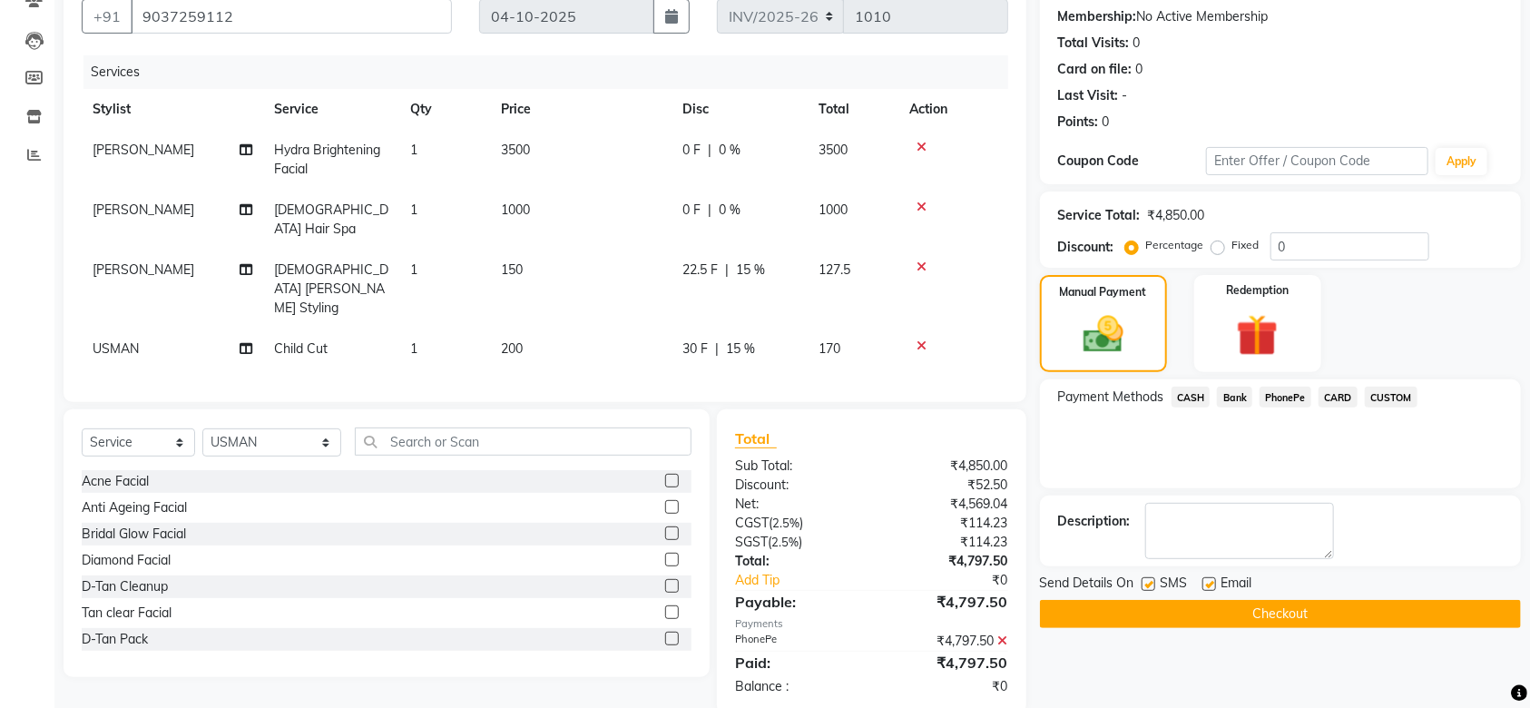
scroll to position [182, 0]
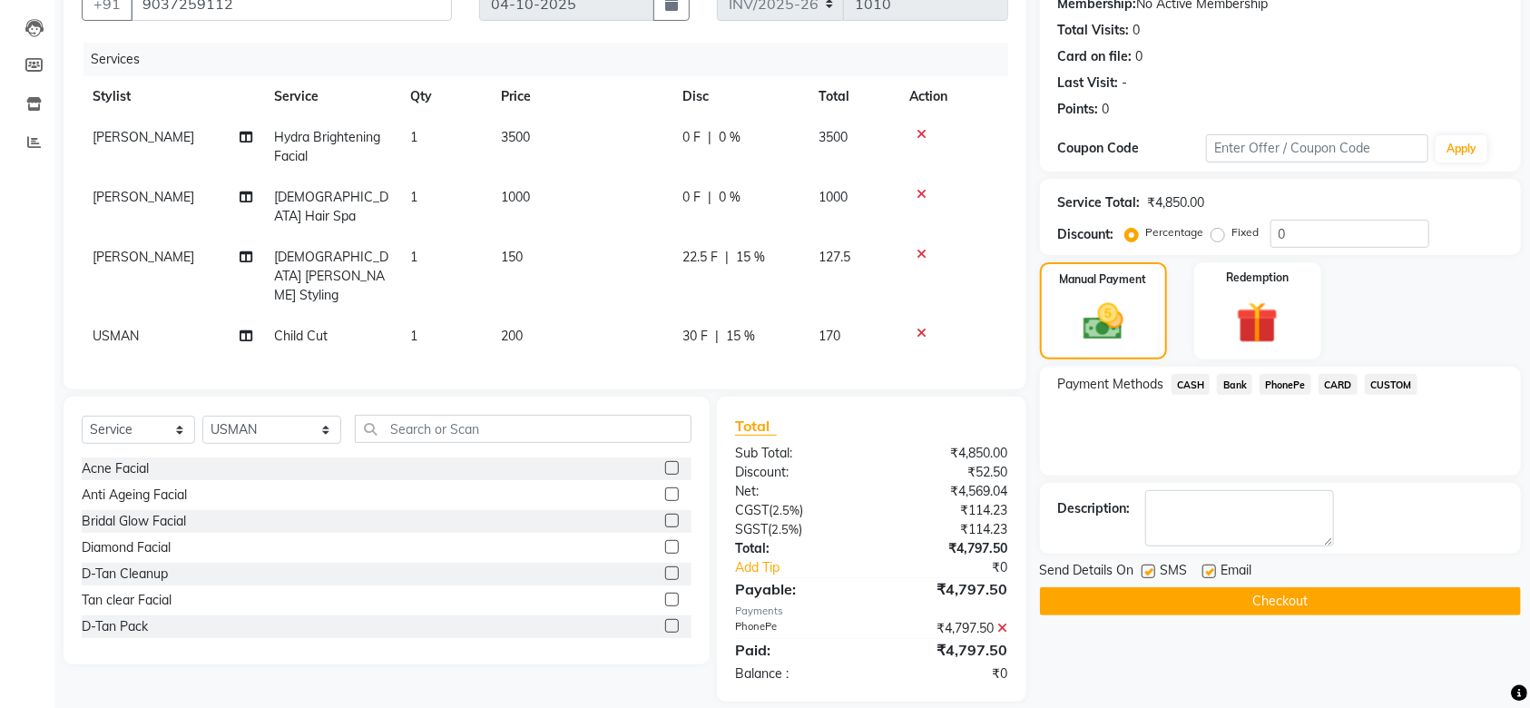
click at [1279, 614] on button "Checkout" at bounding box center [1280, 601] width 481 height 28
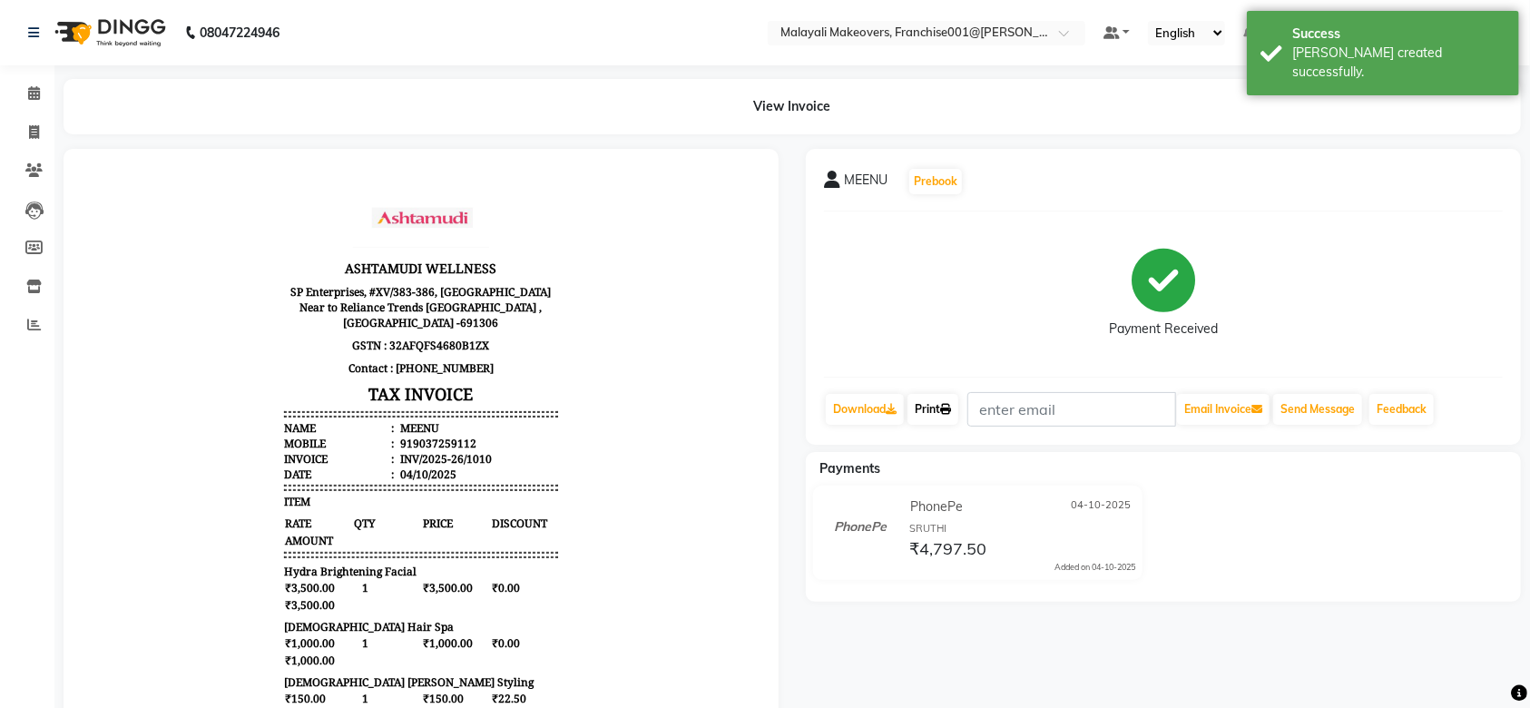
click at [934, 399] on link "Print" at bounding box center [933, 409] width 51 height 31
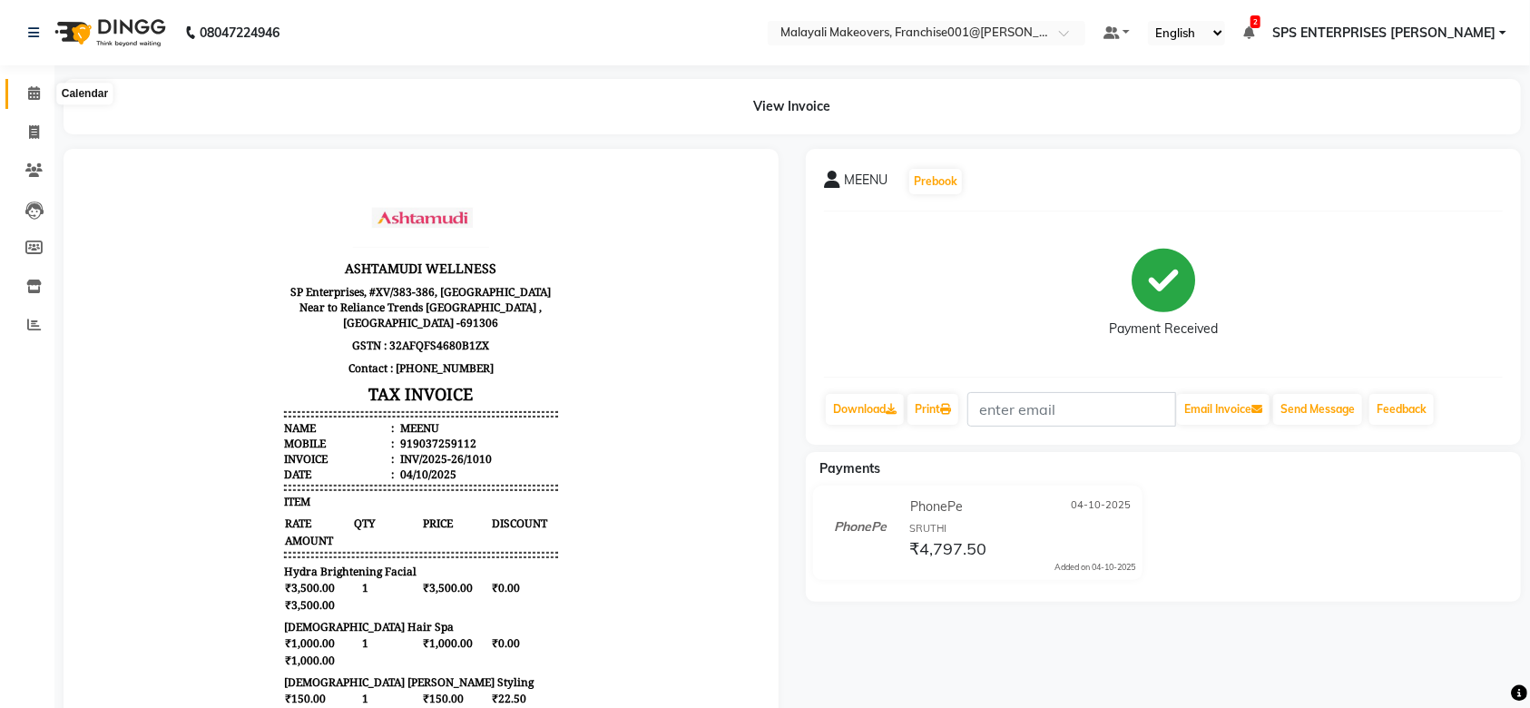
click at [25, 85] on span at bounding box center [34, 94] width 32 height 21
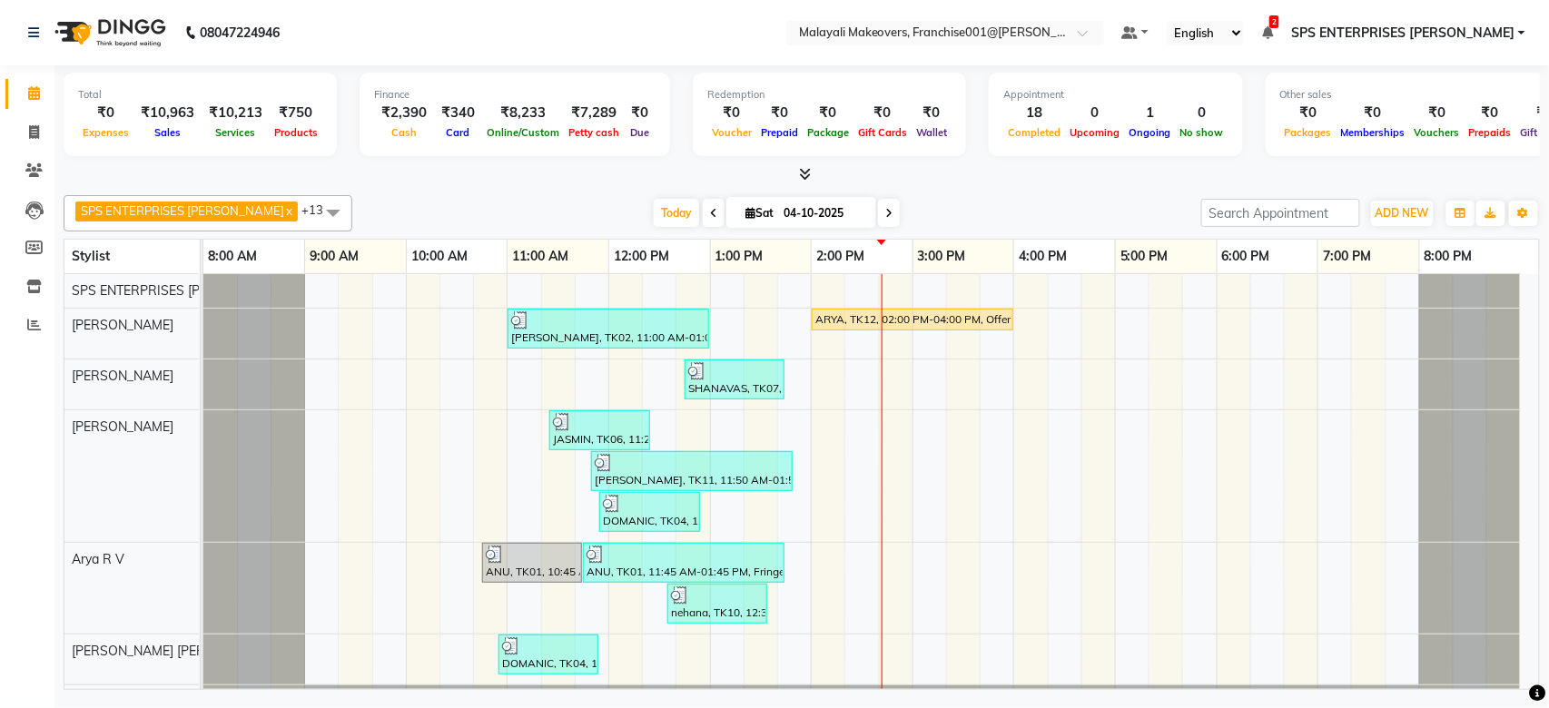
click at [635, 172] on div at bounding box center [802, 174] width 1476 height 19
click at [24, 134] on span at bounding box center [34, 133] width 32 height 21
select select "service"
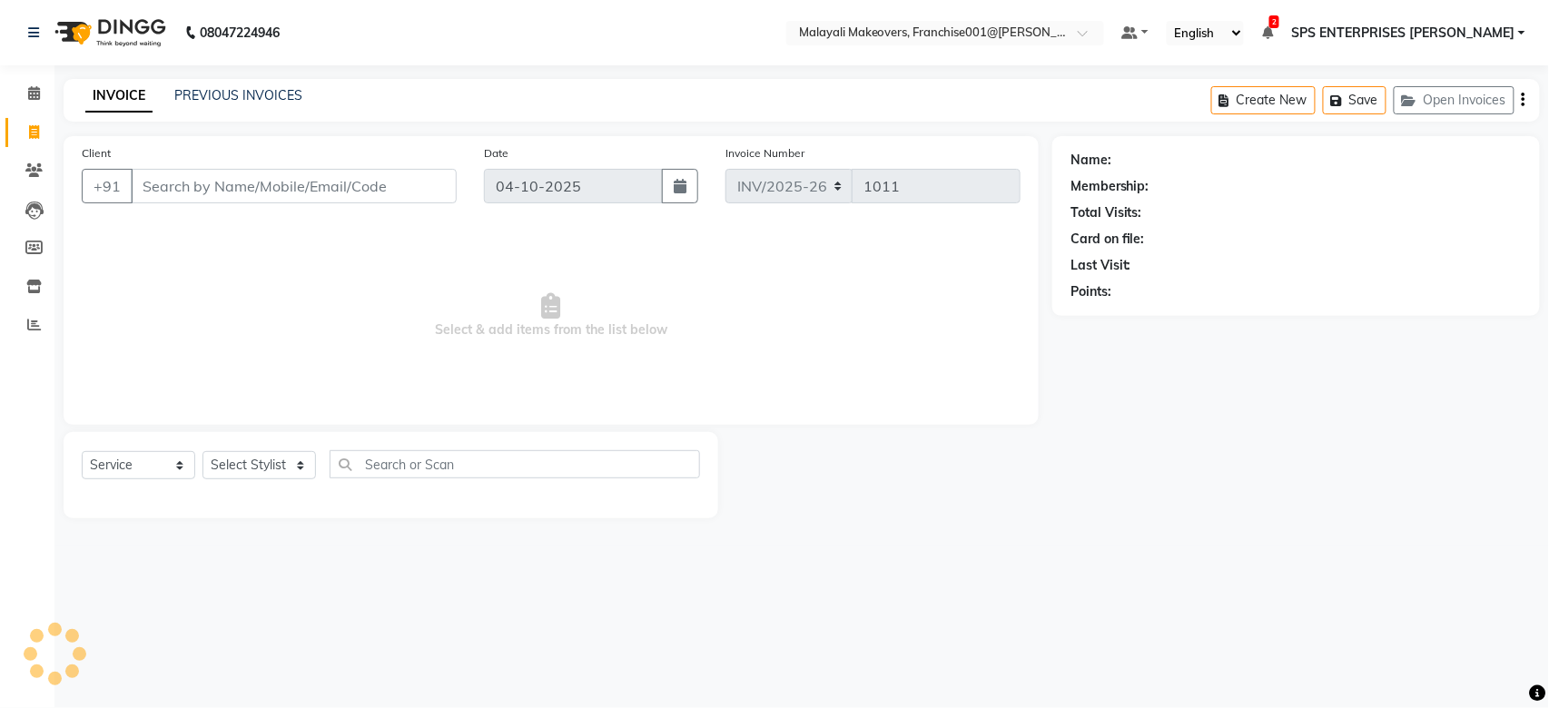
click at [196, 191] on input "Client" at bounding box center [294, 186] width 326 height 34
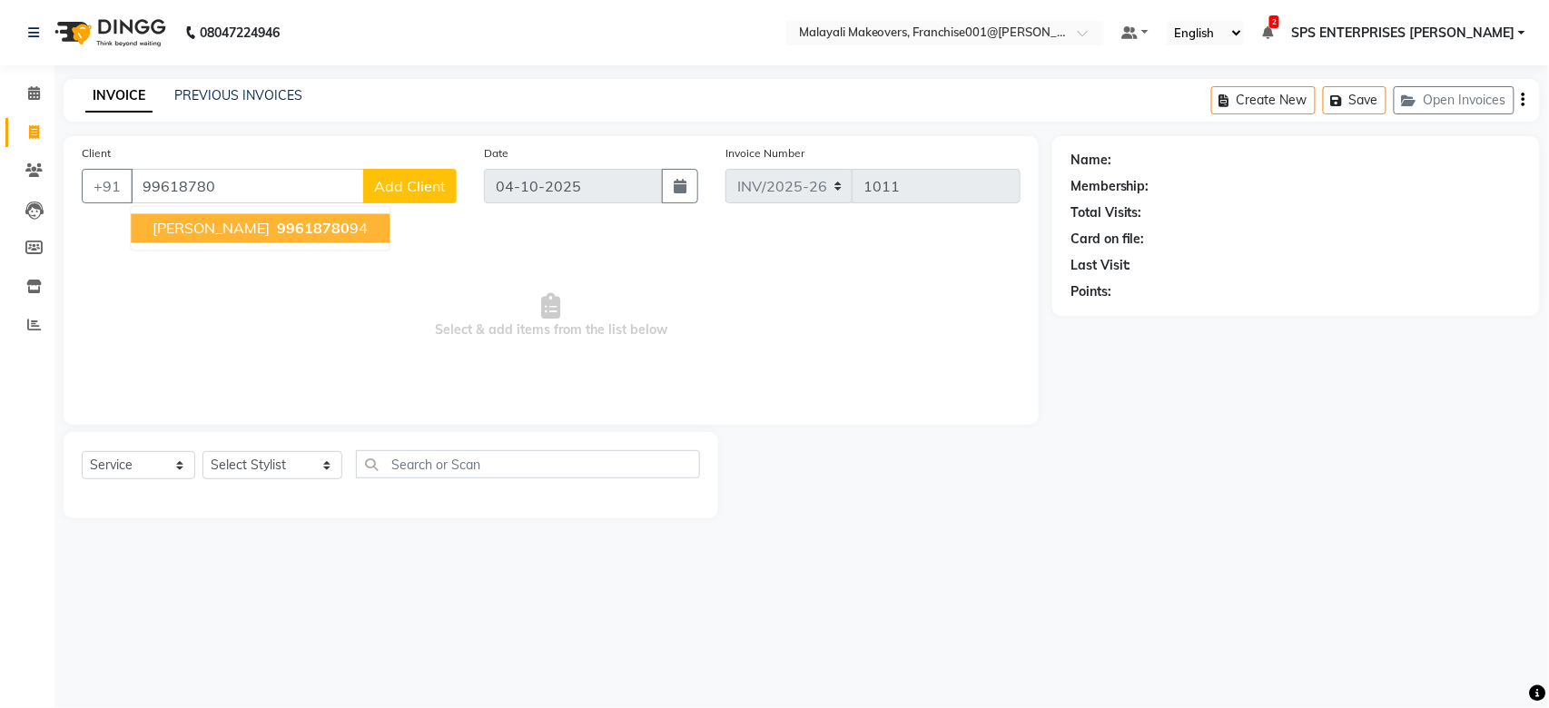
click at [286, 226] on ngb-highlight "99618780 94" at bounding box center [320, 229] width 94 height 18
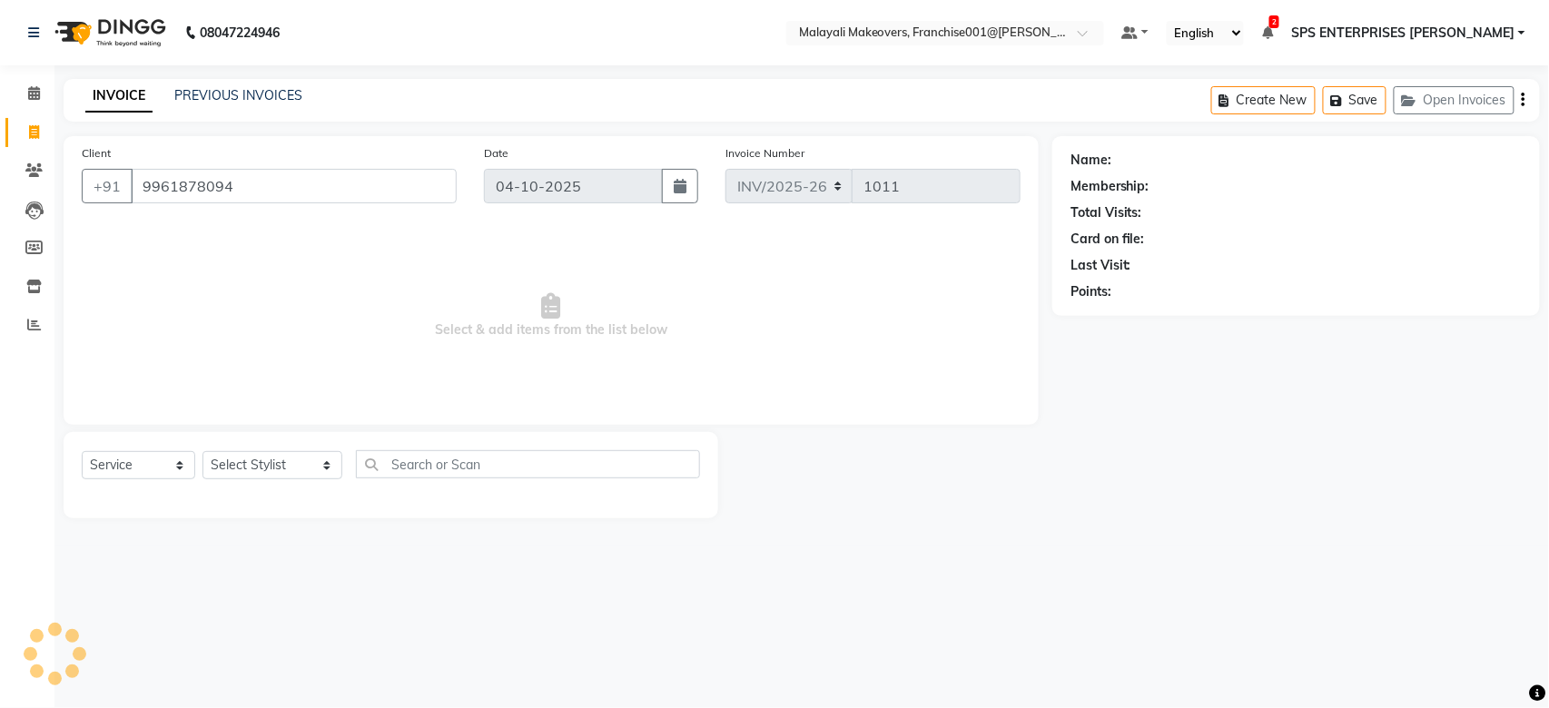
type input "9961878094"
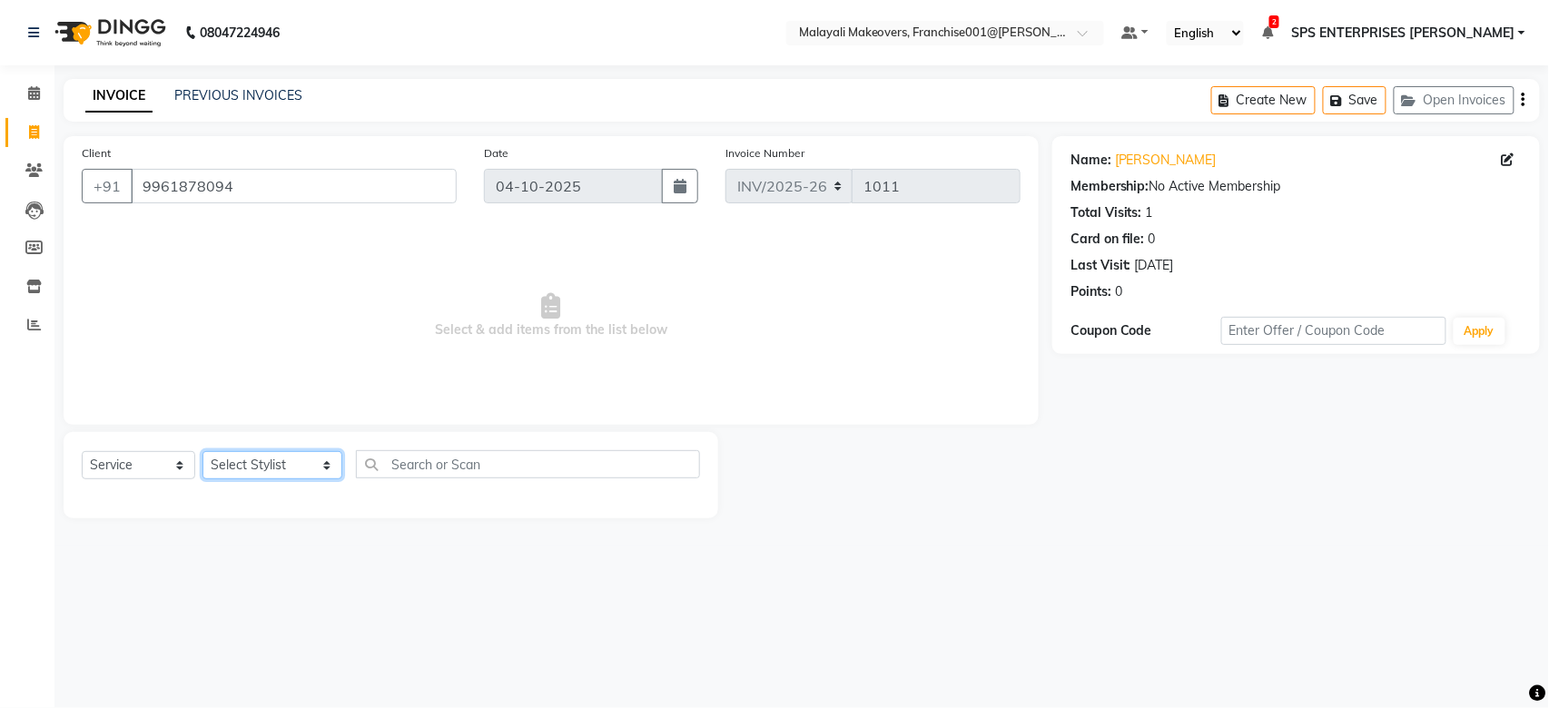
click at [252, 471] on select "Select Stylist [PERSON_NAME] S [PERSON_NAME] P [PERSON_NAME] R V [PERSON_NAME] …" at bounding box center [272, 465] width 140 height 28
select select "49400"
click at [202, 452] on select "Select Stylist [PERSON_NAME] S [PERSON_NAME] P [PERSON_NAME] R V [PERSON_NAME] …" at bounding box center [272, 465] width 140 height 28
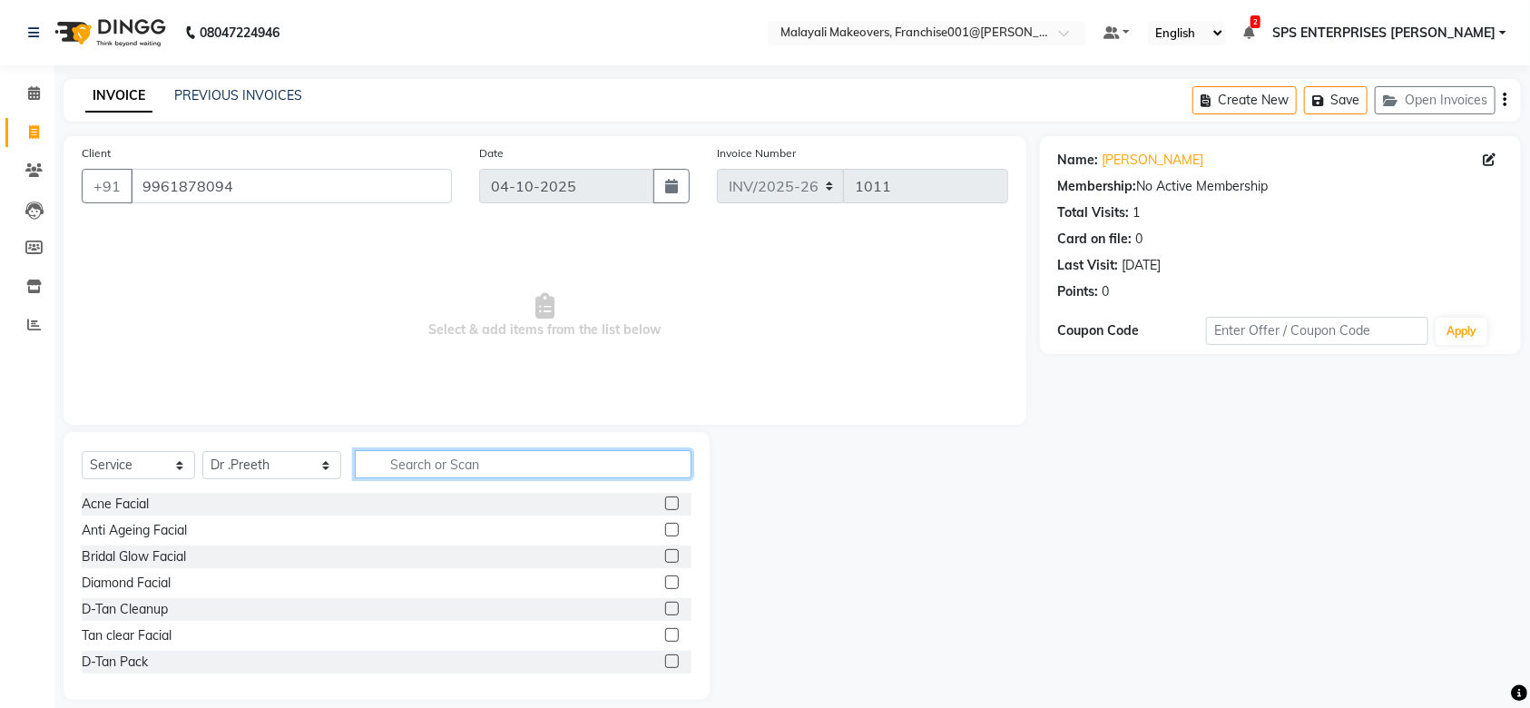
click at [484, 473] on input "text" at bounding box center [523, 464] width 337 height 28
type input "W"
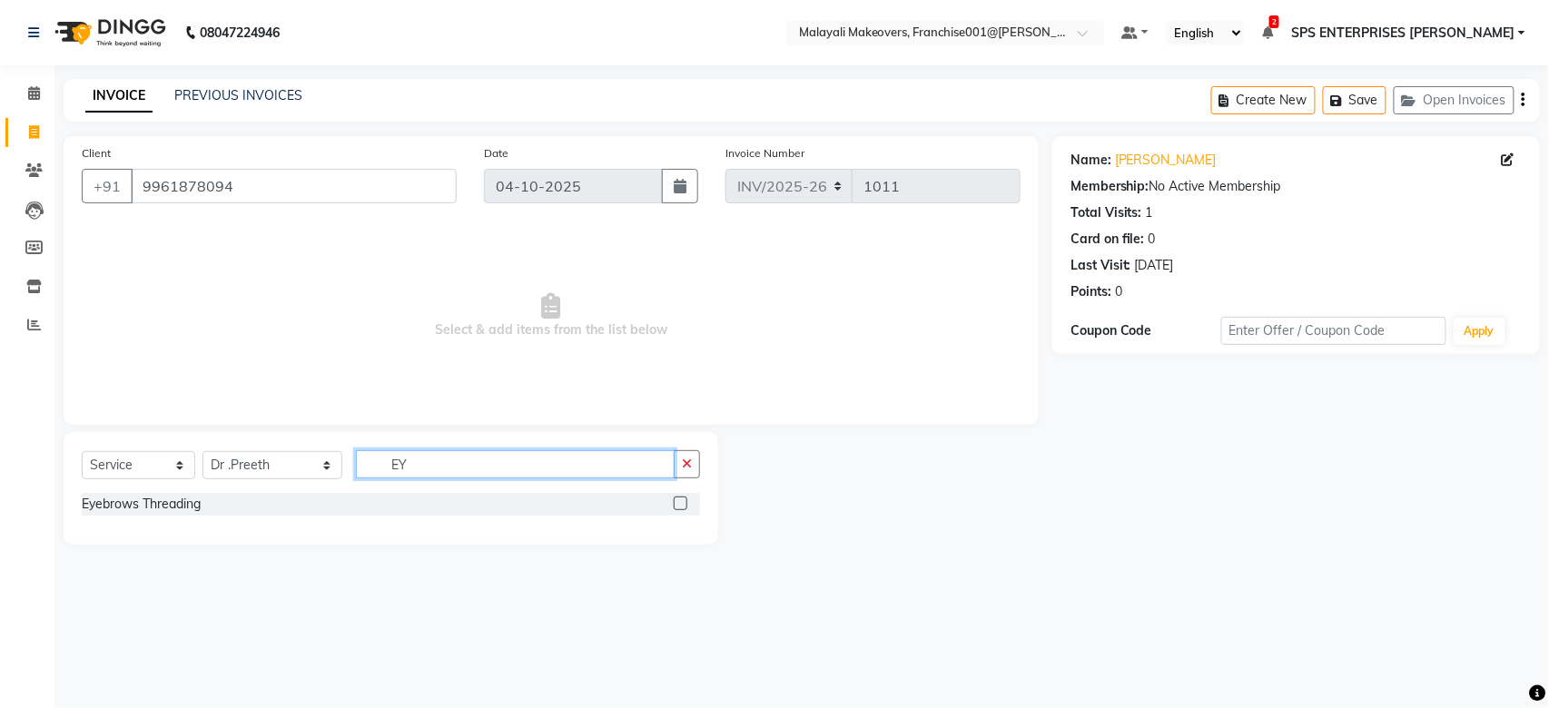
type input "EY"
click at [681, 503] on label at bounding box center [681, 504] width 14 height 14
click at [681, 503] on input "checkbox" at bounding box center [680, 504] width 12 height 12
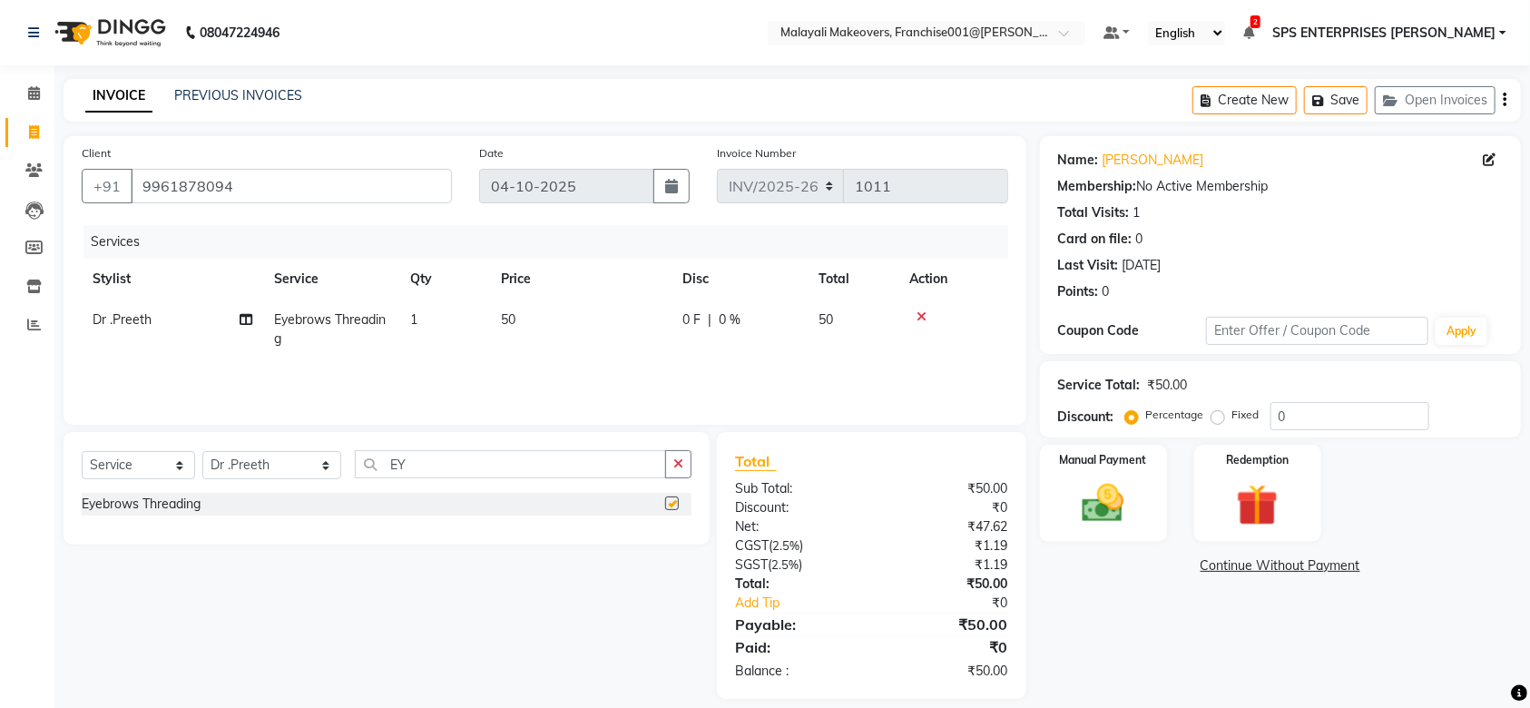
checkbox input "false"
click at [1078, 500] on img at bounding box center [1103, 503] width 71 height 50
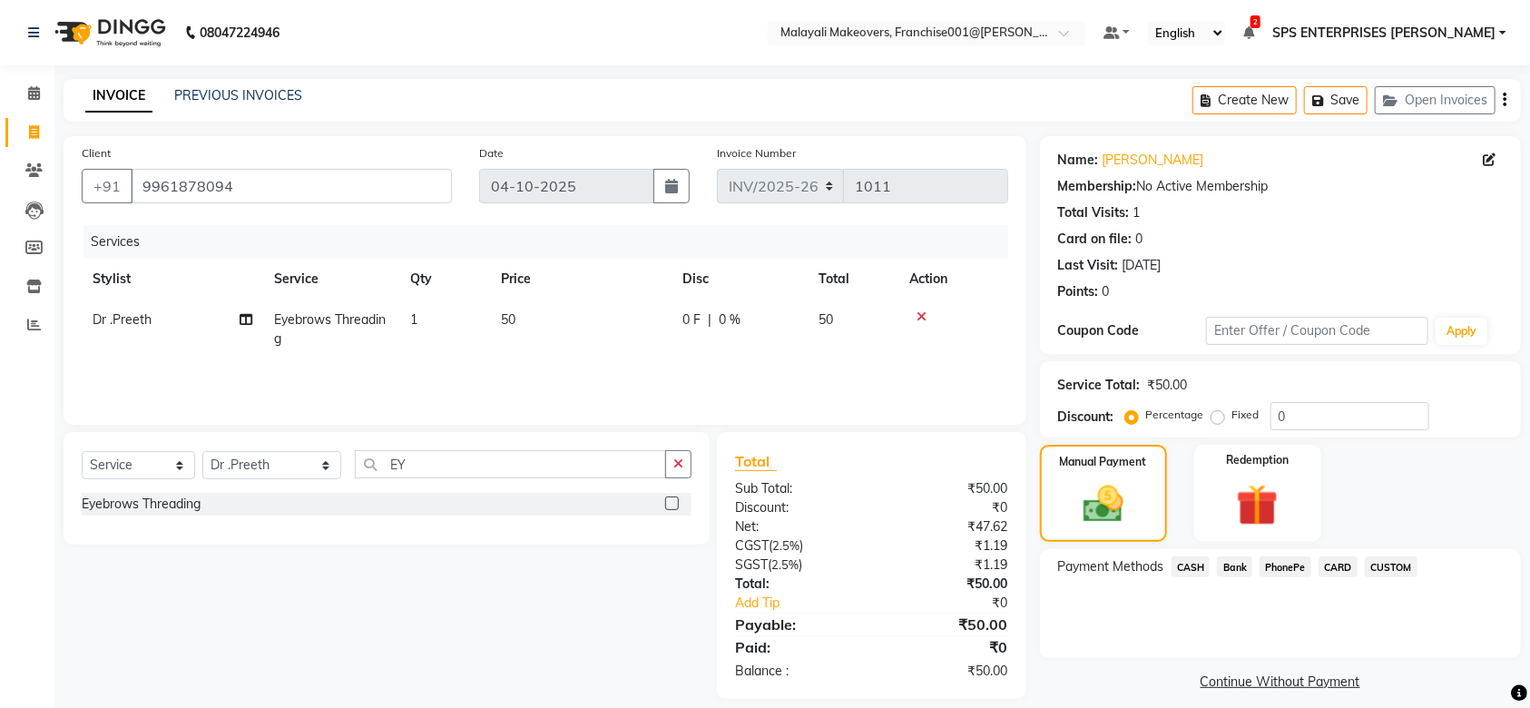
click at [1299, 573] on span "PhonePe" at bounding box center [1286, 566] width 52 height 21
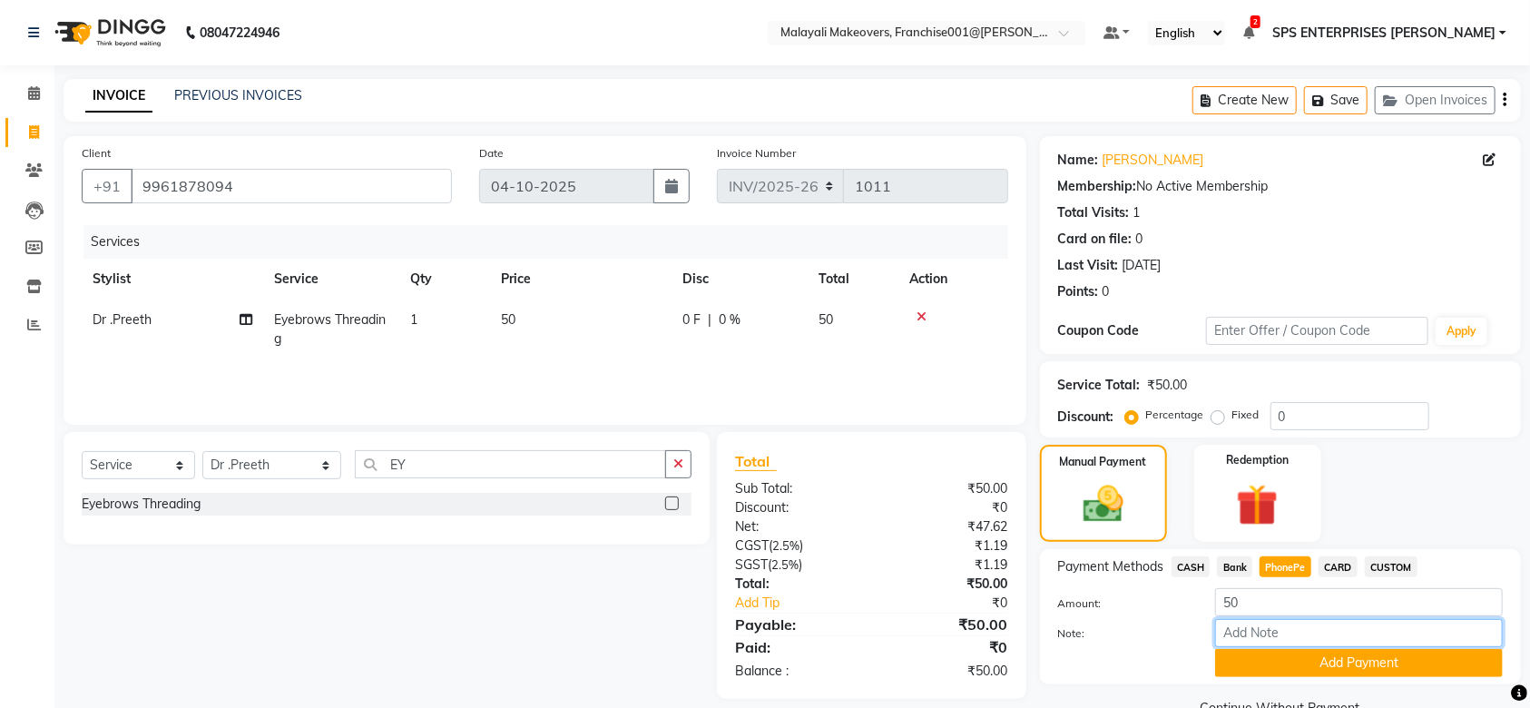
click at [1284, 624] on input "Note:" at bounding box center [1359, 633] width 288 height 28
type input "SRUTHI"
click at [1375, 664] on button "Add Payment" at bounding box center [1359, 663] width 288 height 28
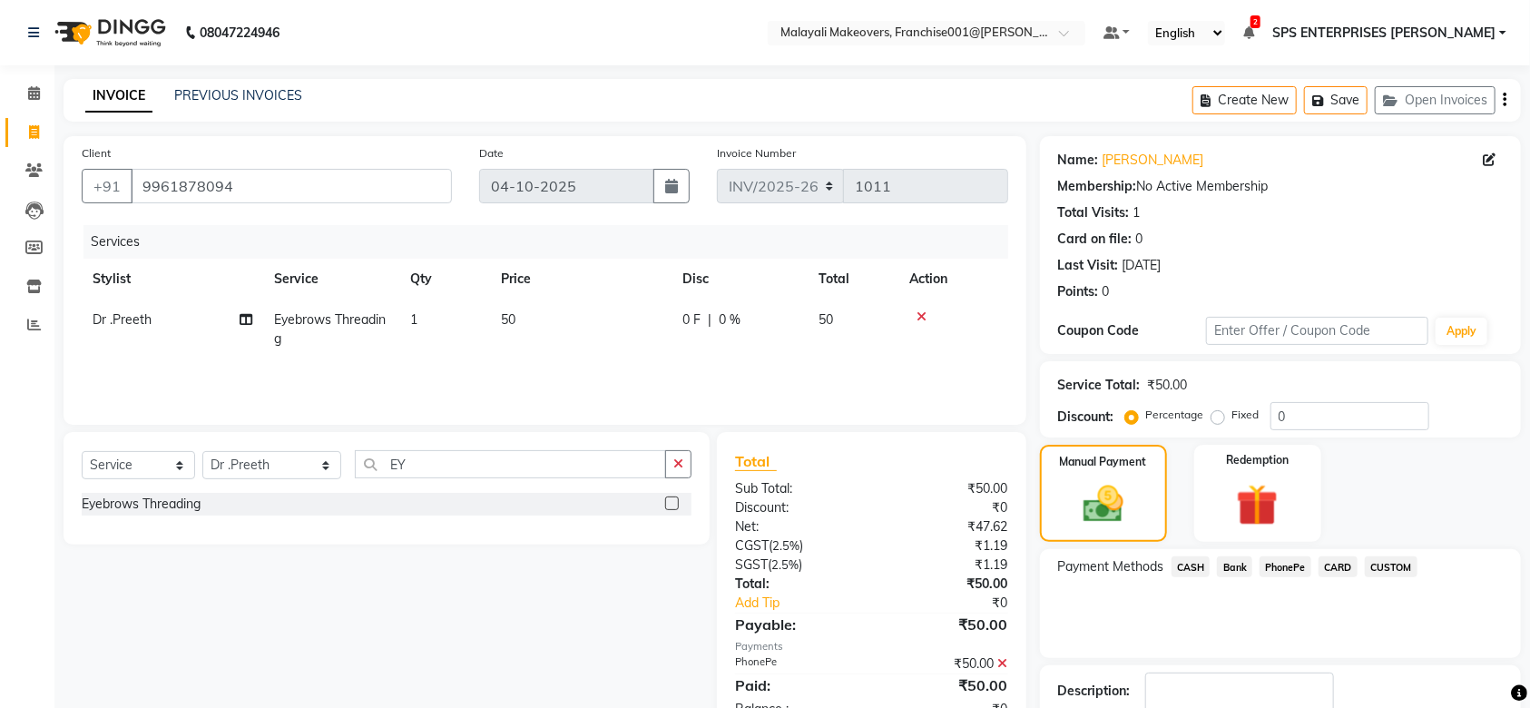
scroll to position [117, 0]
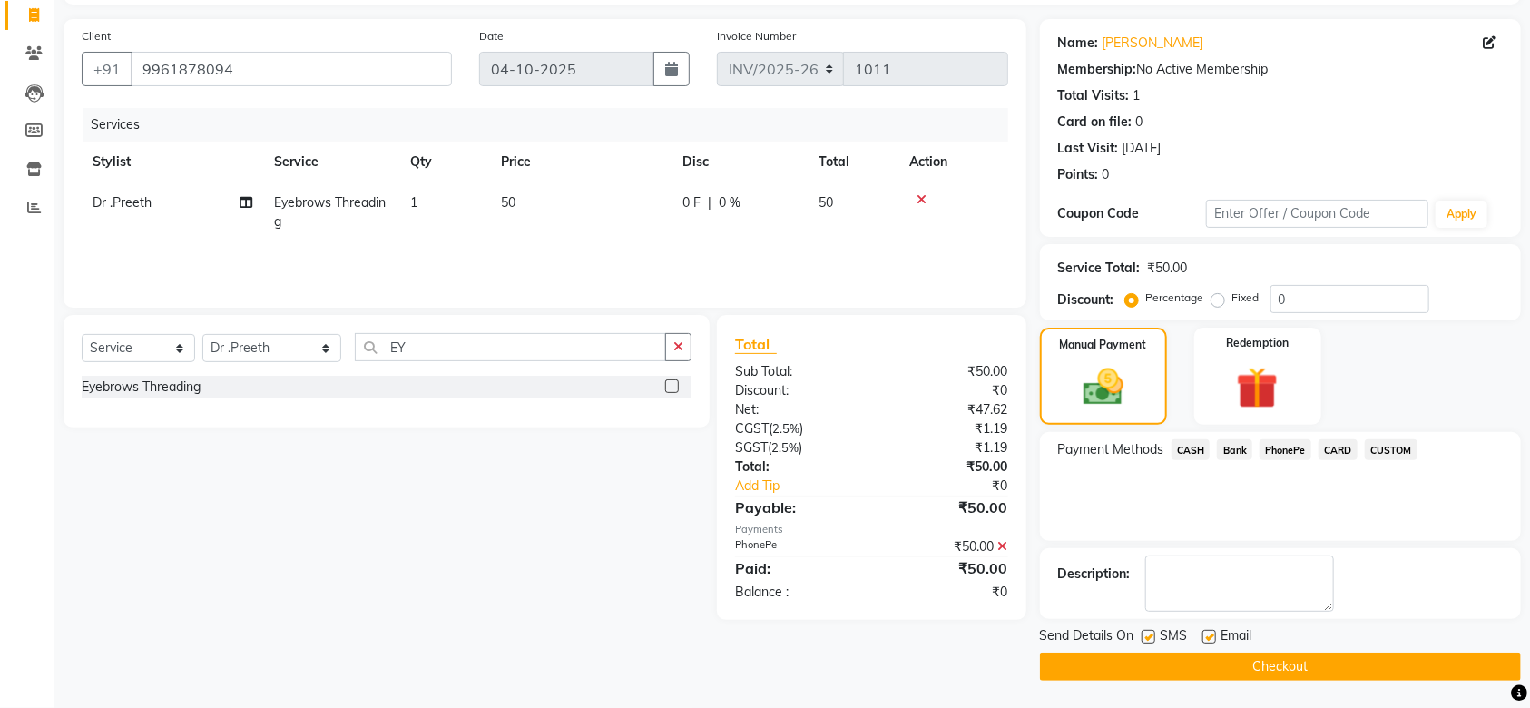
click at [1375, 664] on button "Checkout" at bounding box center [1280, 667] width 481 height 28
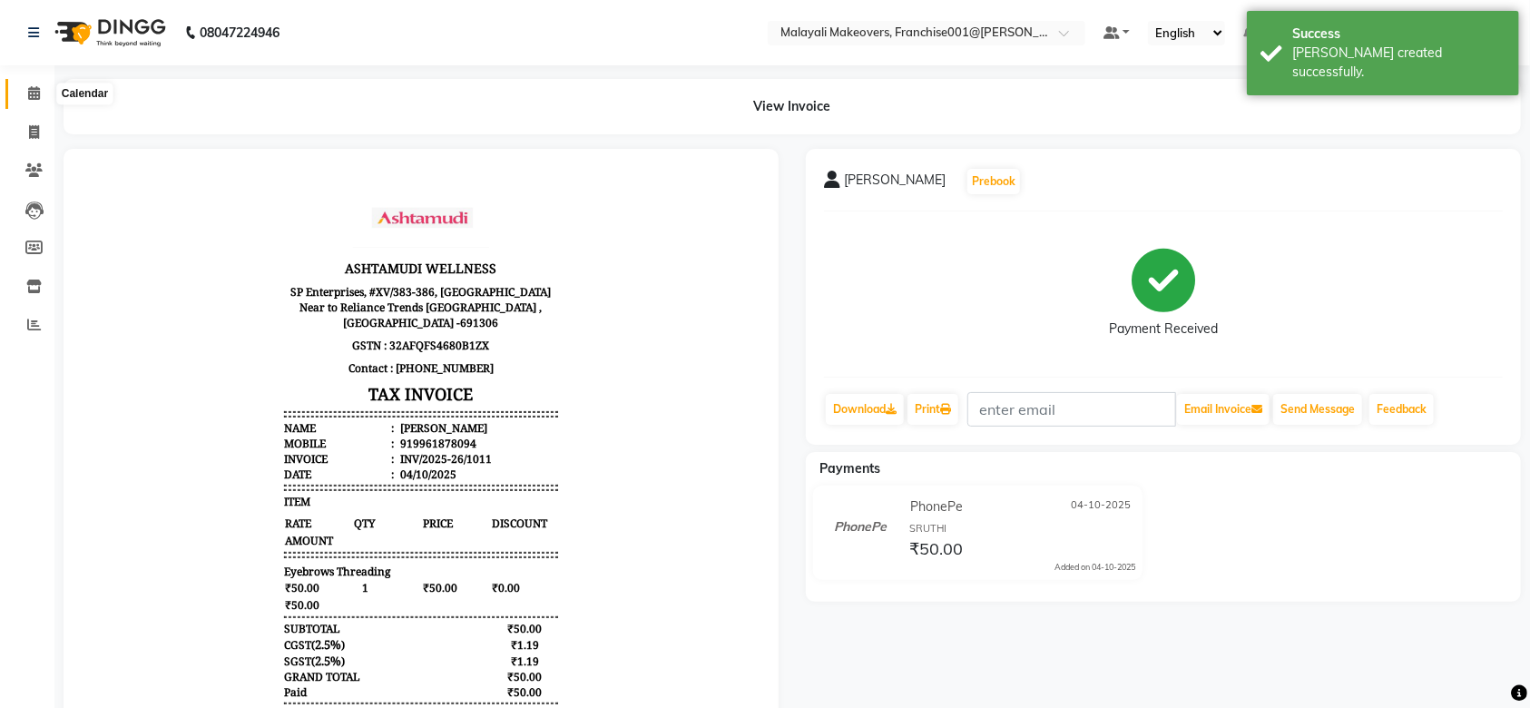
click at [39, 89] on span at bounding box center [34, 94] width 32 height 21
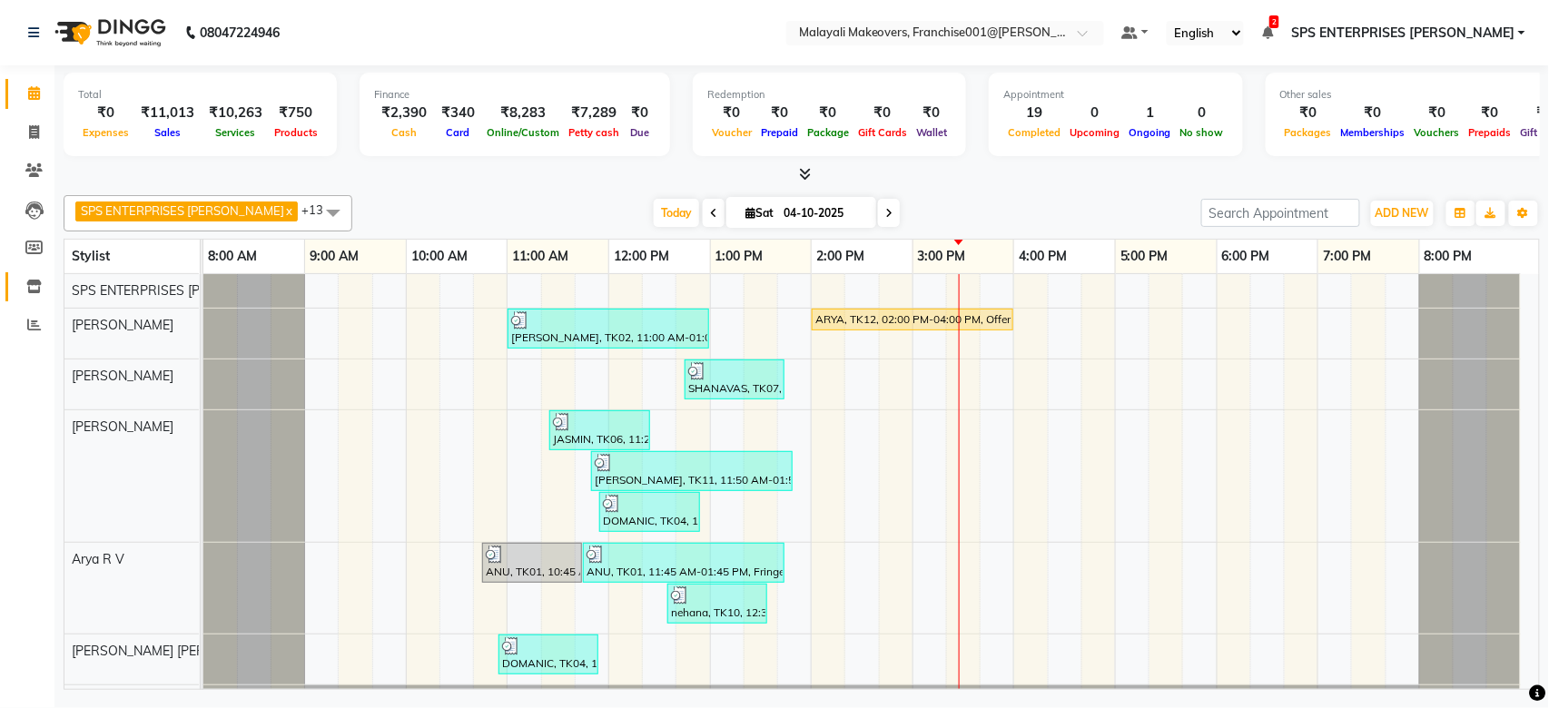
click at [23, 277] on span at bounding box center [34, 287] width 32 height 21
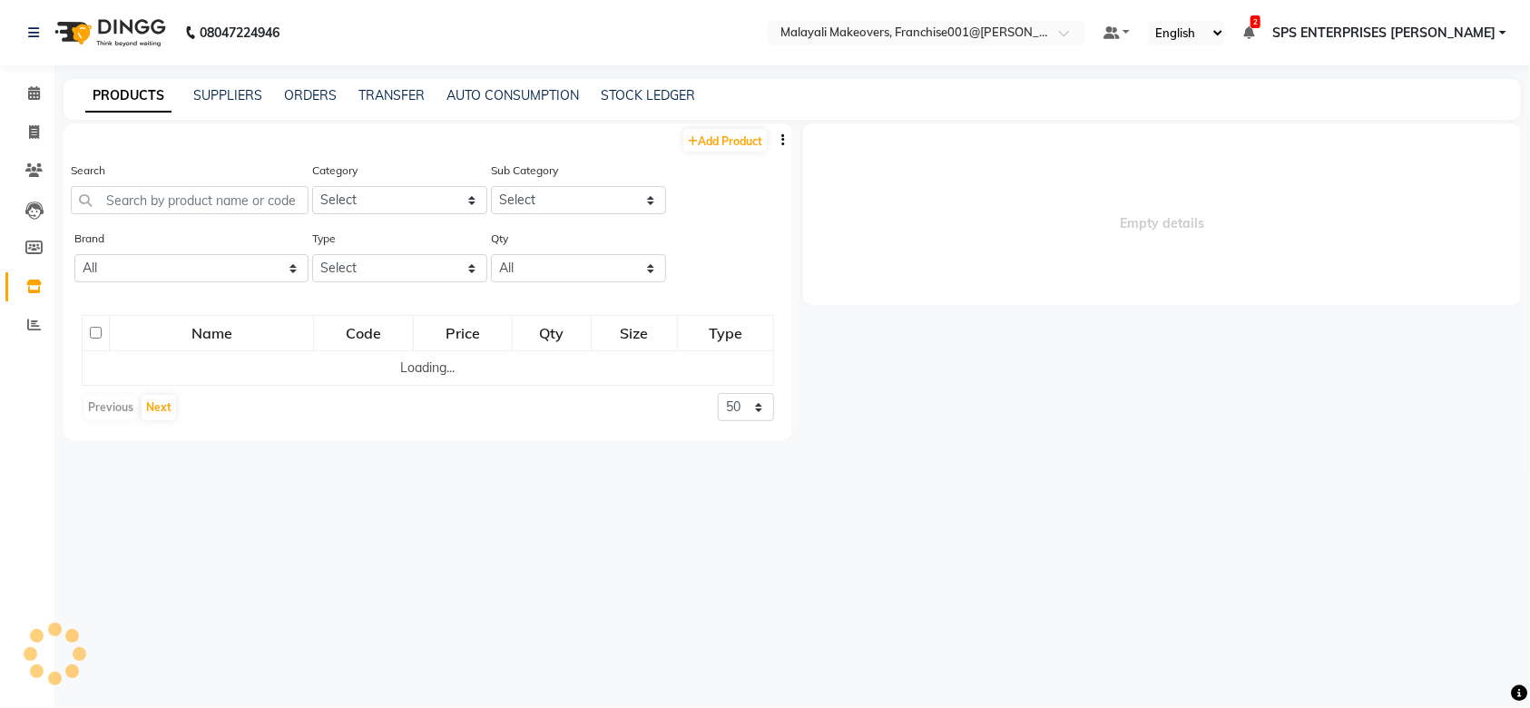
select select
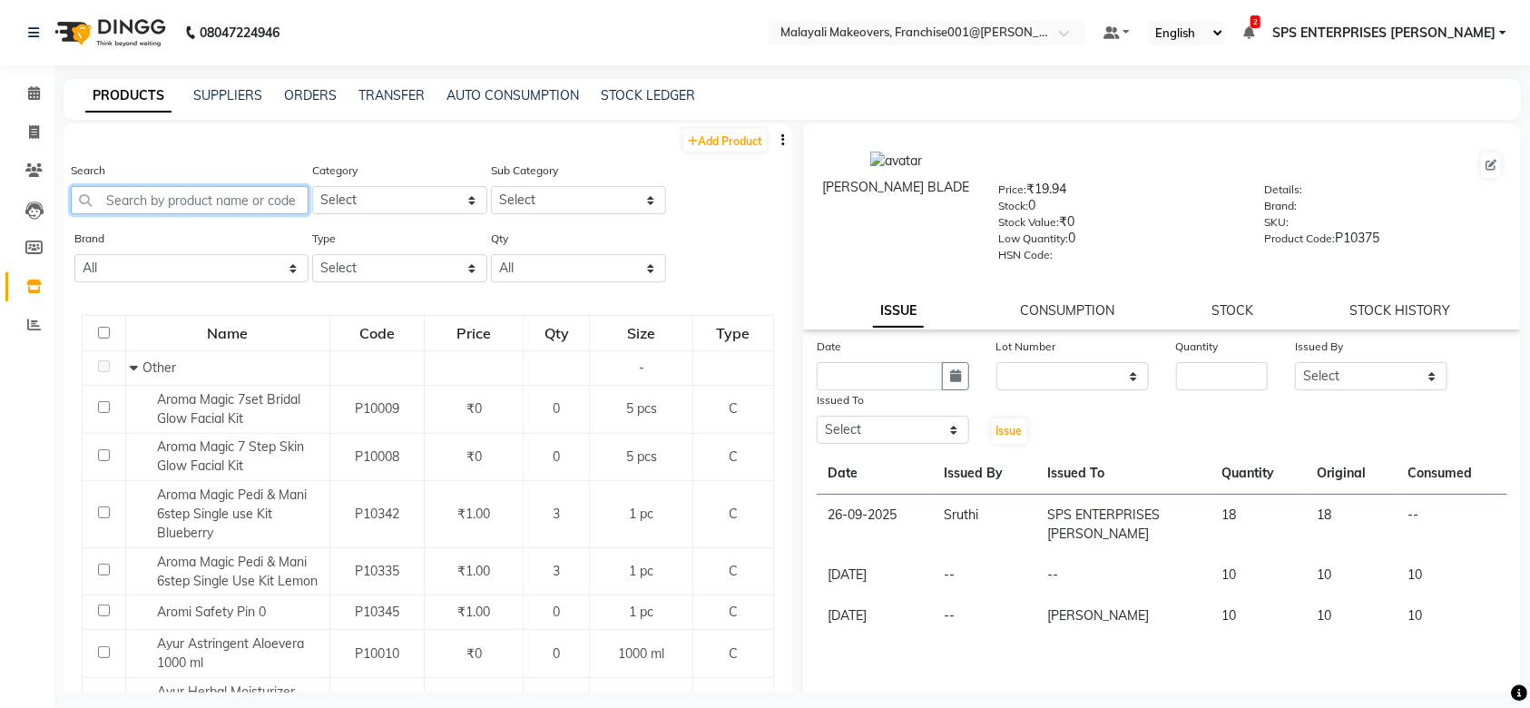
click at [250, 192] on input "text" at bounding box center [190, 200] width 238 height 28
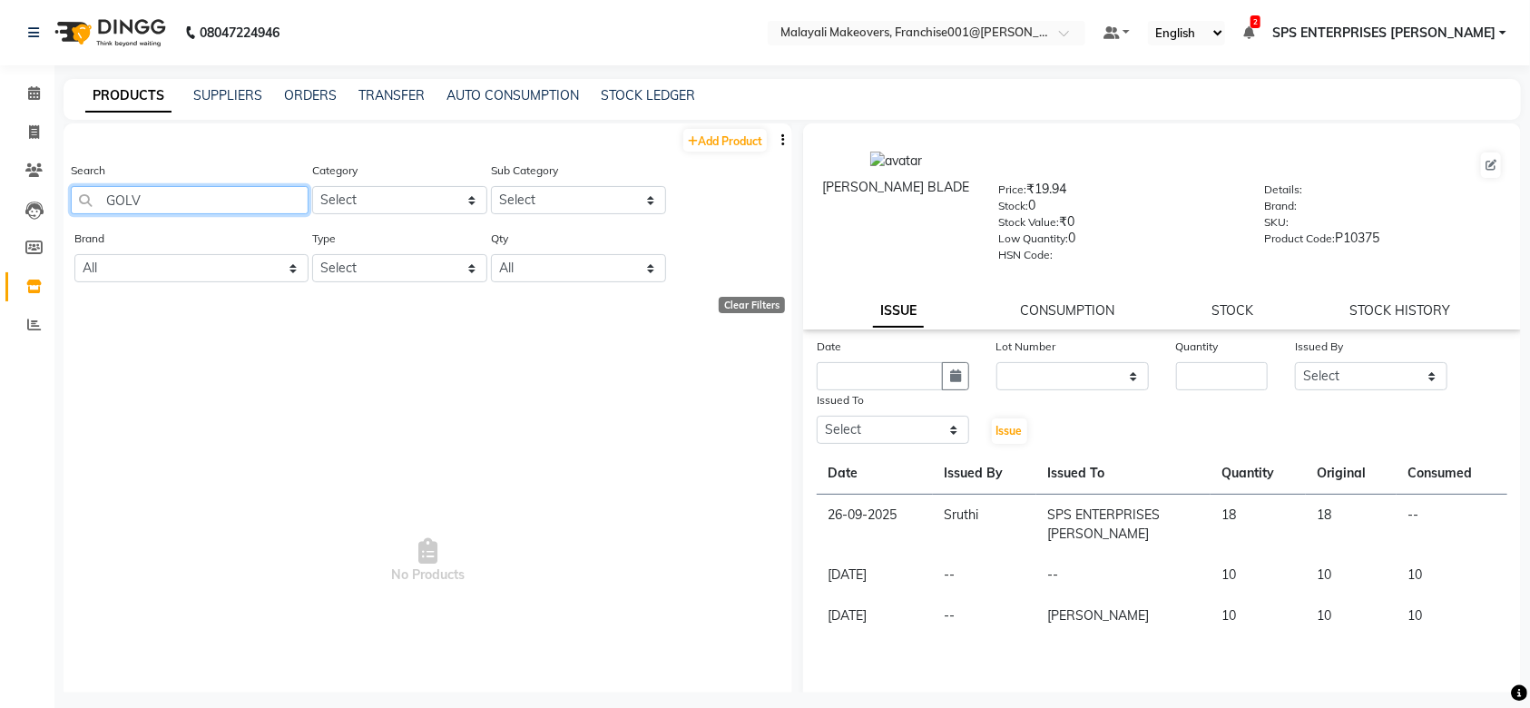
click at [196, 209] on input "GOLV" at bounding box center [190, 200] width 238 height 28
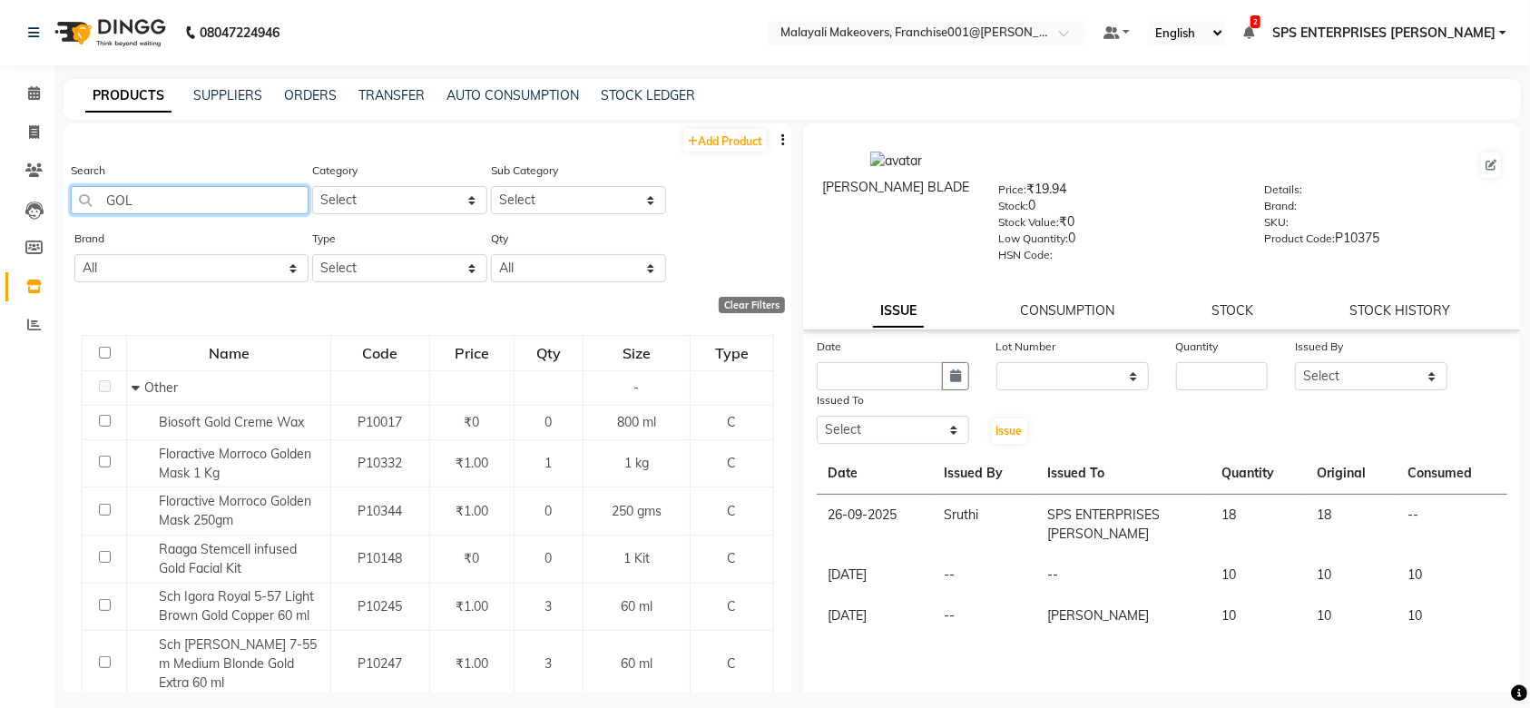
click at [177, 207] on input "GOL" at bounding box center [190, 200] width 238 height 28
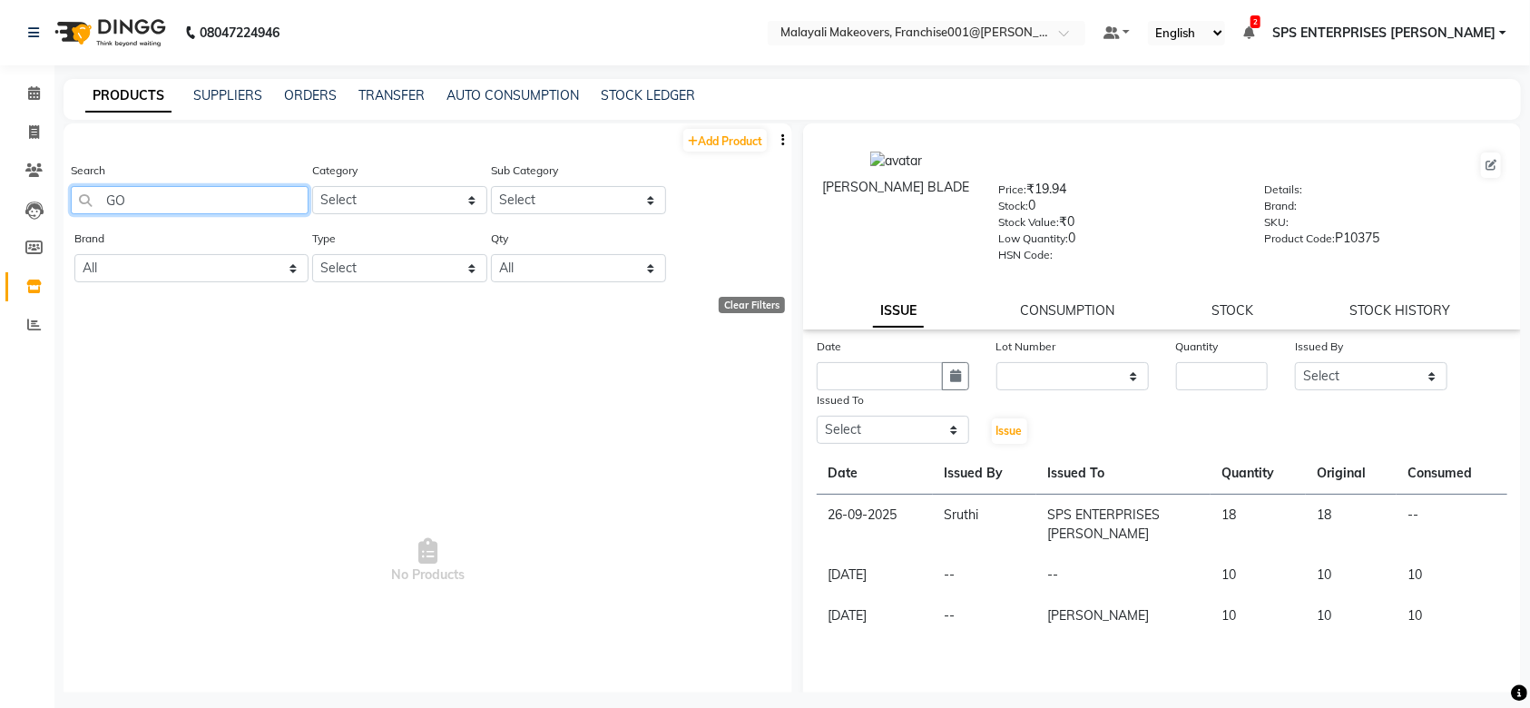
type input "G"
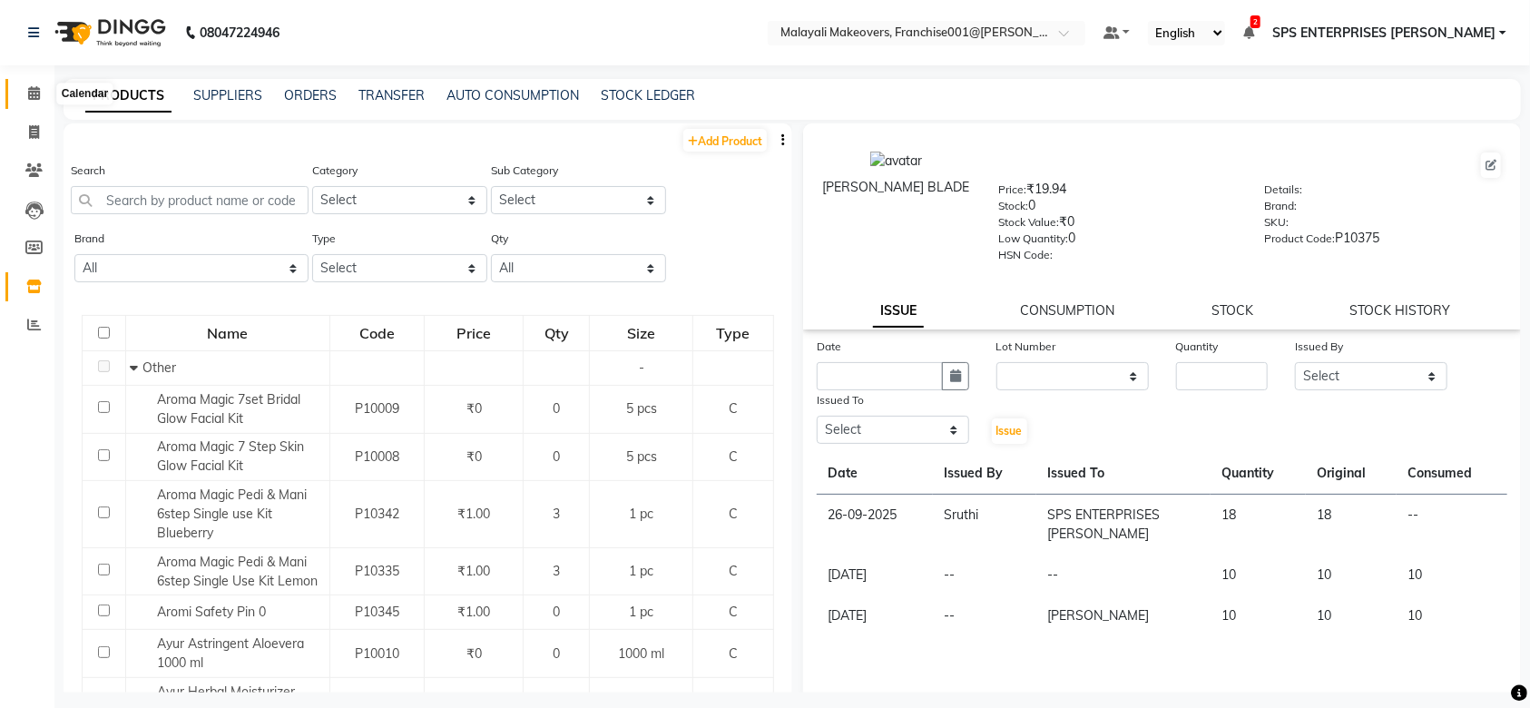
click at [28, 95] on icon at bounding box center [34, 93] width 12 height 14
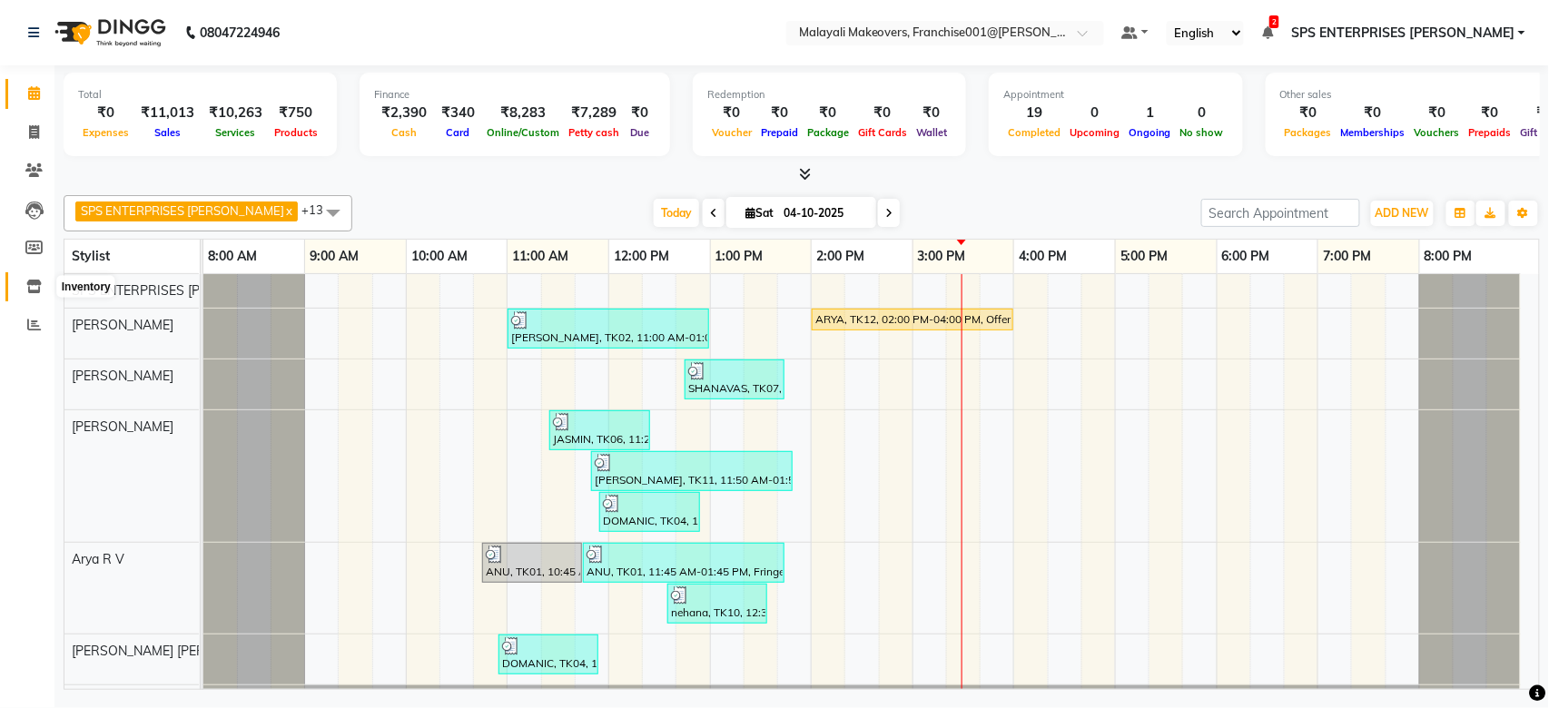
drag, startPoint x: 33, startPoint y: 288, endPoint x: 54, endPoint y: 273, distance: 25.4
click at [33, 288] on icon at bounding box center [33, 287] width 15 height 14
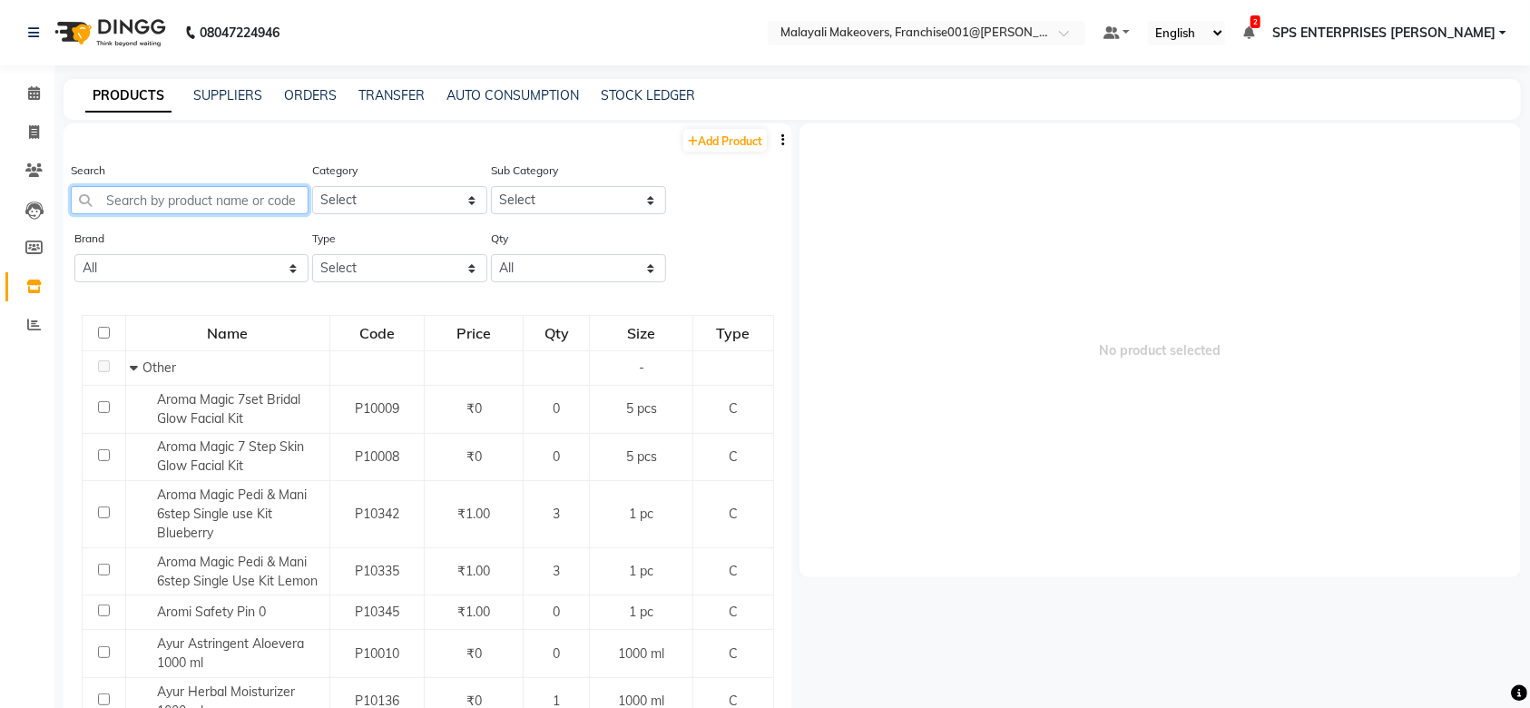
click at [187, 192] on input "text" at bounding box center [190, 200] width 238 height 28
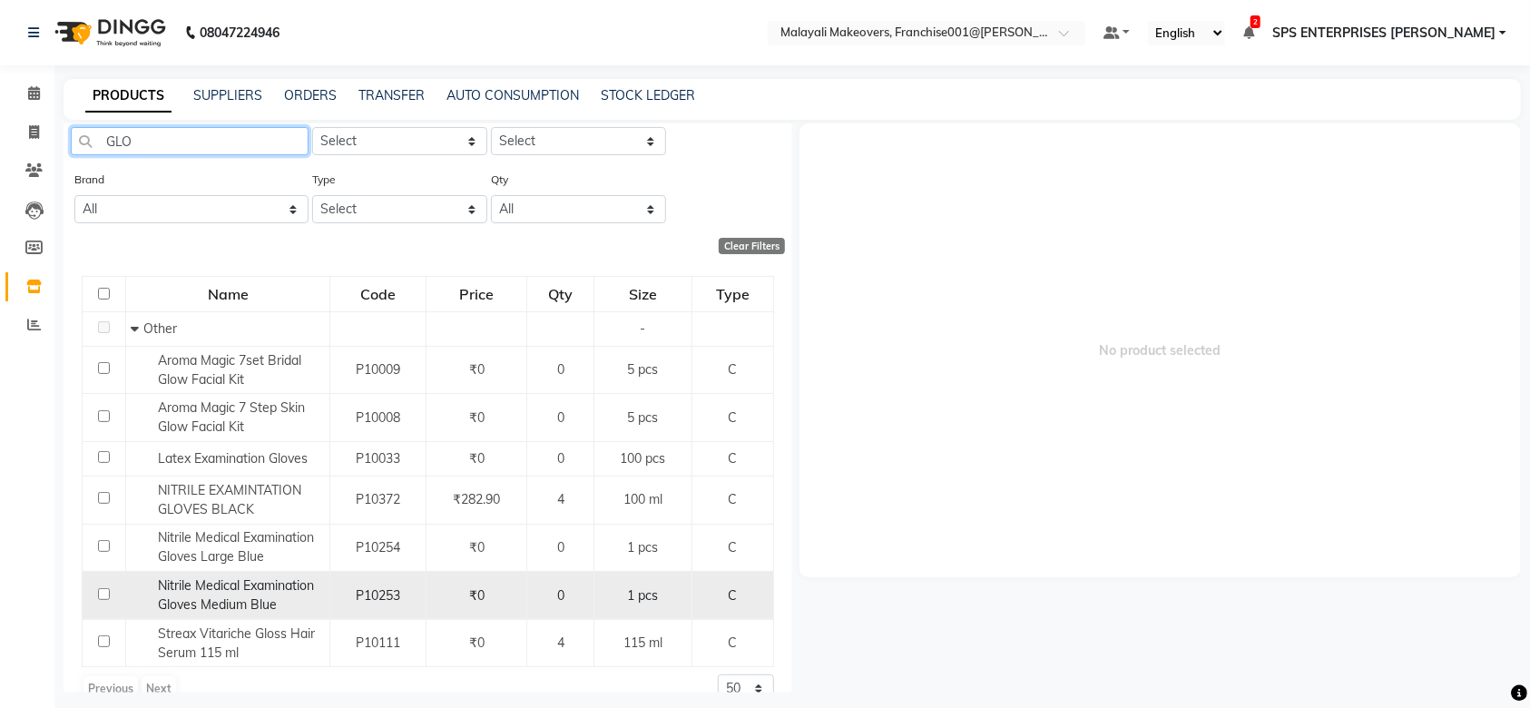
scroll to position [89, 0]
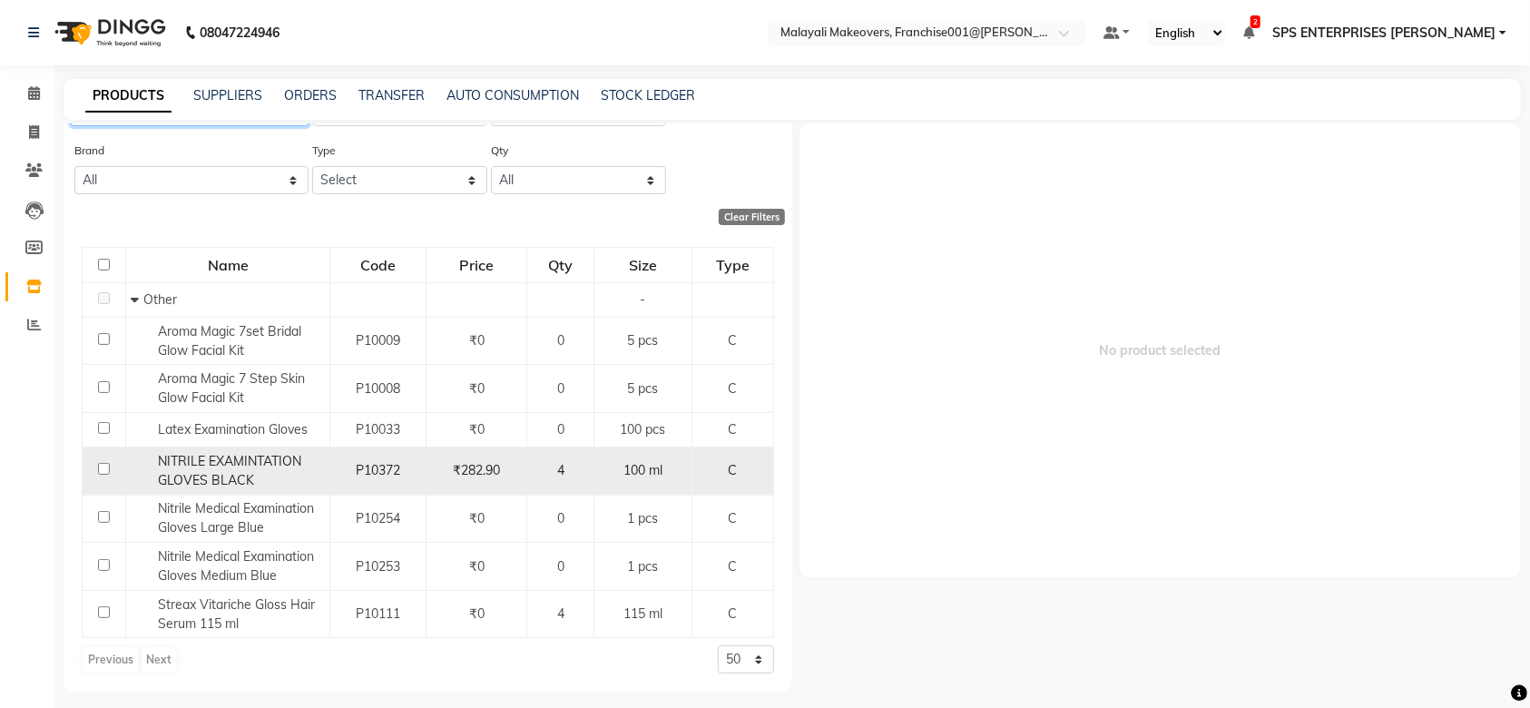
type input "GLO"
click at [95, 467] on td at bounding box center [105, 472] width 44 height 48
click at [105, 467] on input "checkbox" at bounding box center [104, 469] width 12 height 12
checkbox input "true"
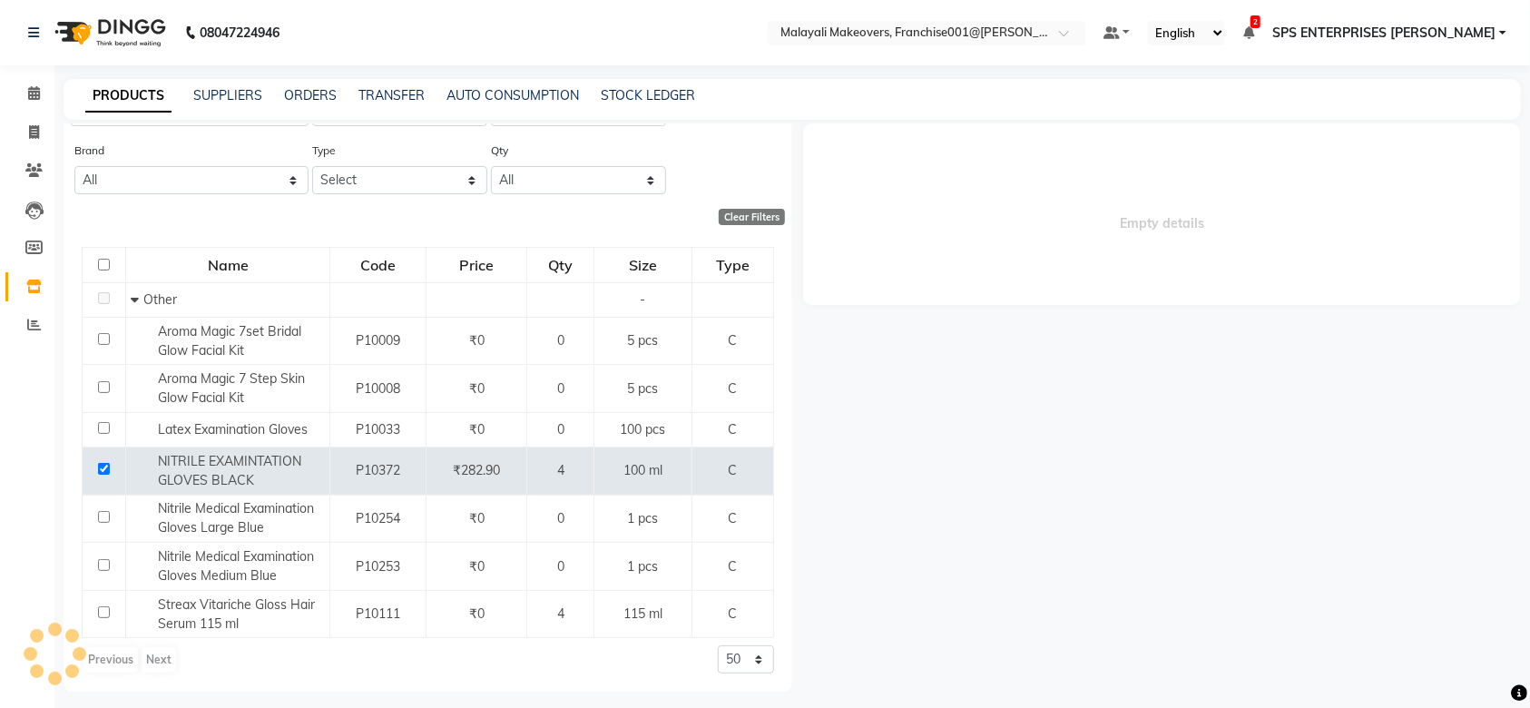
select select
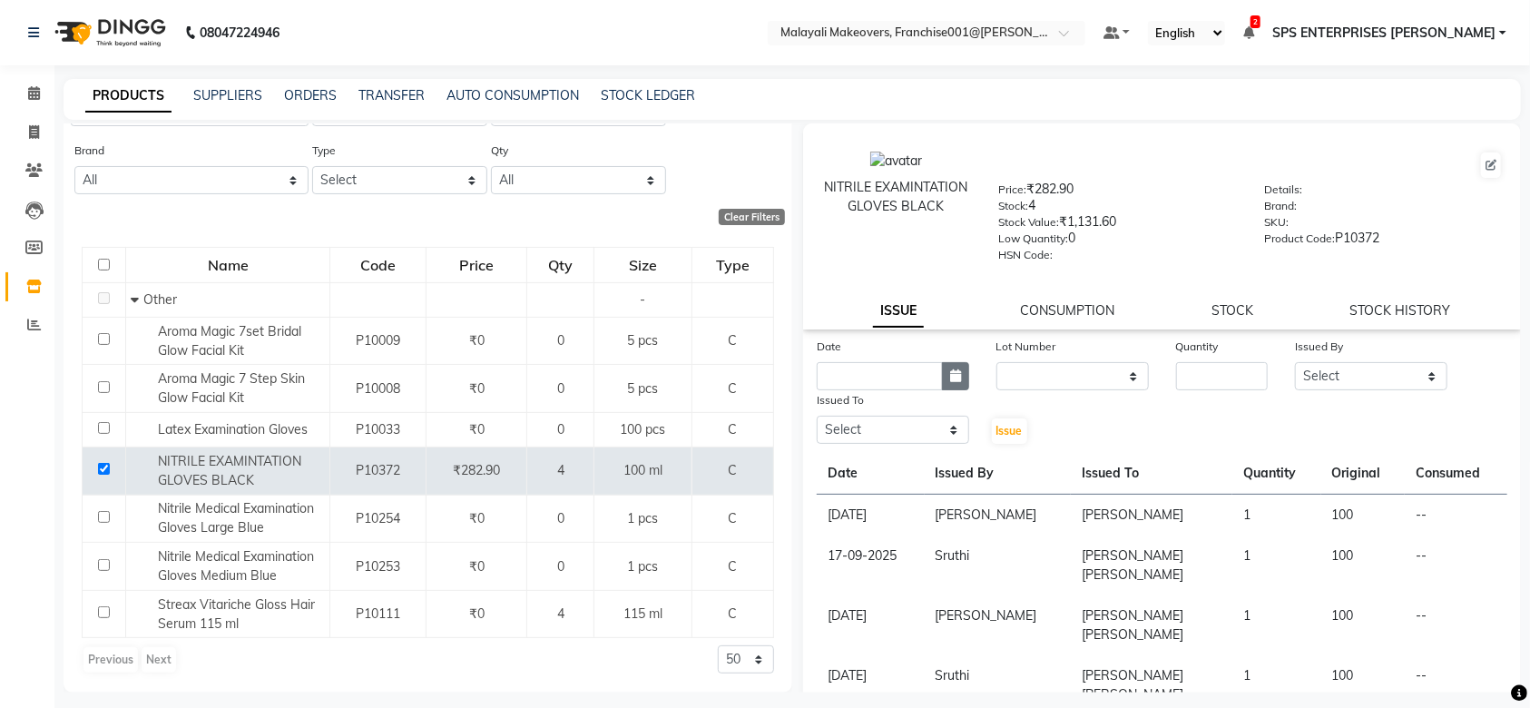
click at [950, 377] on icon "button" at bounding box center [955, 375] width 11 height 13
select select "10"
select select "2025"
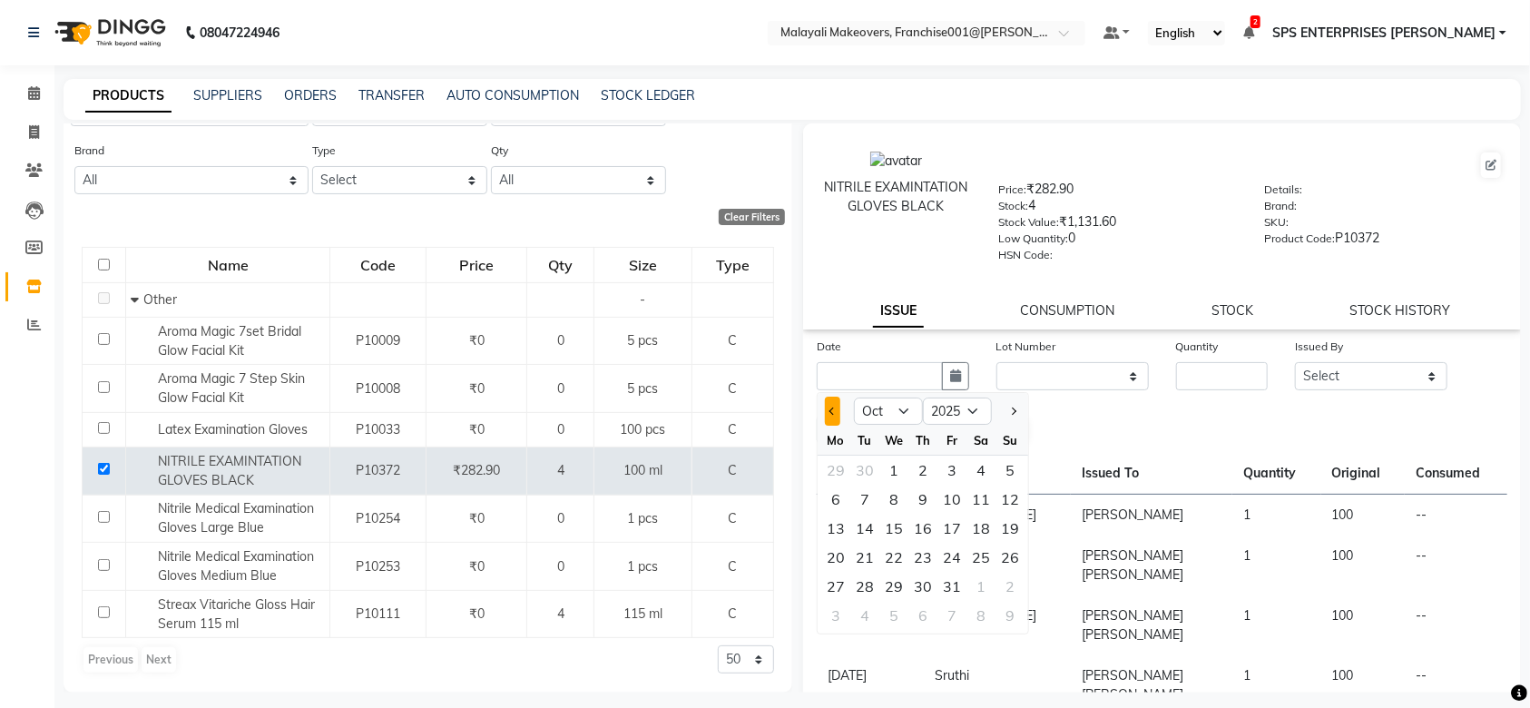
click at [836, 415] on button "Previous month" at bounding box center [832, 411] width 15 height 29
select select "9"
click at [1011, 568] on div "28" at bounding box center [1010, 557] width 29 height 29
type input "28-09-2025"
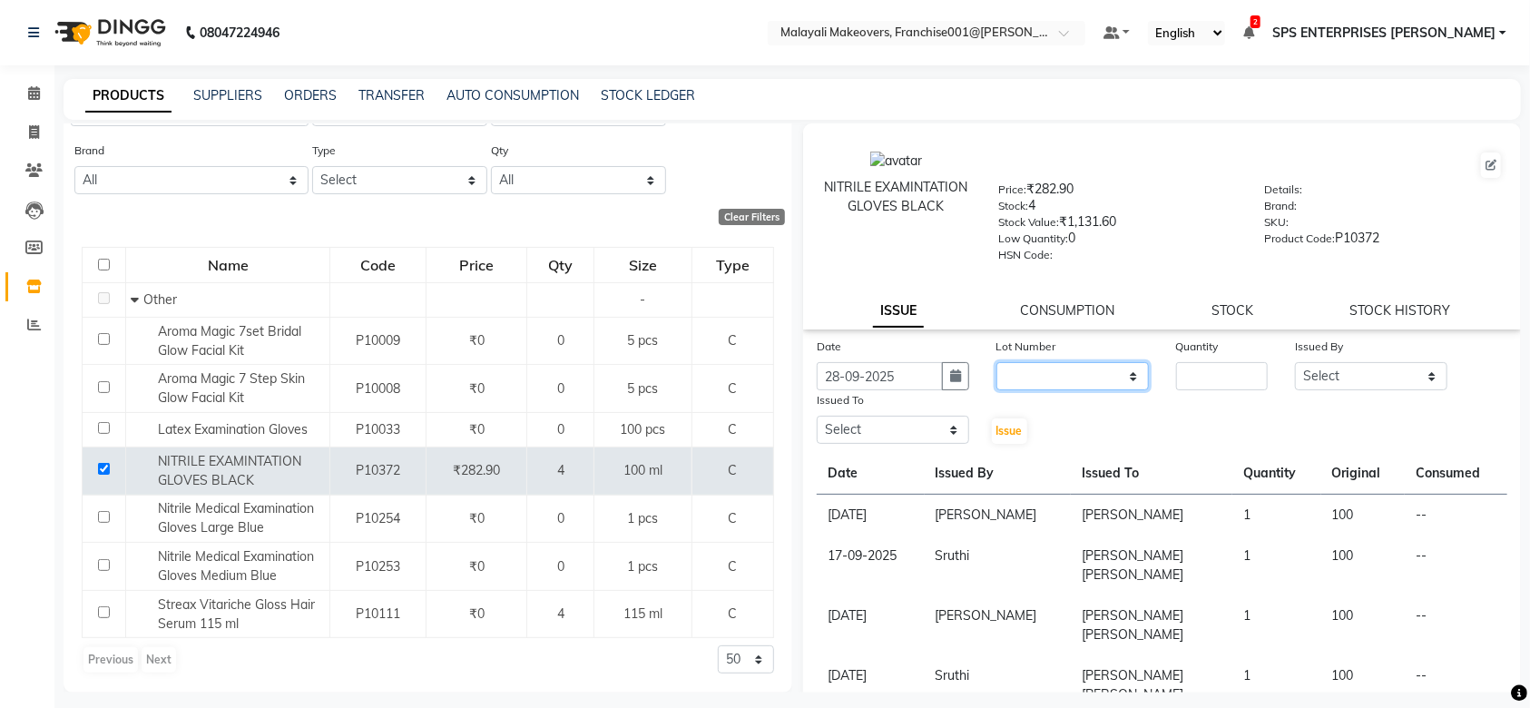
click at [1041, 379] on select "None" at bounding box center [1073, 376] width 153 height 28
select select "0: null"
click at [997, 362] on select "None" at bounding box center [1073, 376] width 153 height 28
click at [1206, 377] on input "number" at bounding box center [1222, 376] width 93 height 28
type input "1"
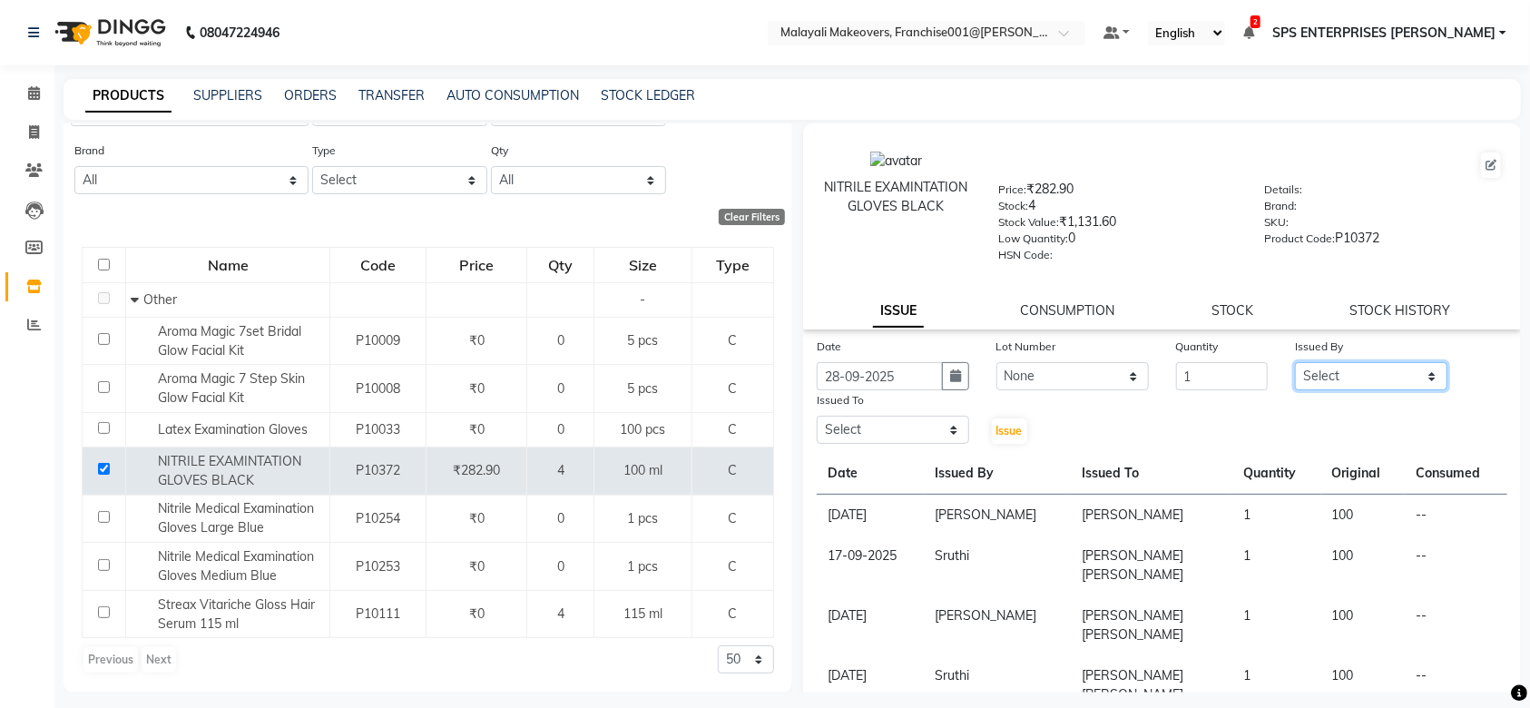
click at [1340, 366] on select "Select [PERSON_NAME] S [PERSON_NAME] P [PERSON_NAME] R V [PERSON_NAME] [PERSON_…" at bounding box center [1371, 376] width 153 height 28
select select "66606"
click at [1295, 362] on select "Select [PERSON_NAME] S [PERSON_NAME] P [PERSON_NAME] R V [PERSON_NAME] [PERSON_…" at bounding box center [1371, 376] width 153 height 28
click at [922, 420] on select "Select [PERSON_NAME] S [PERSON_NAME] P [PERSON_NAME] R V [PERSON_NAME] [PERSON_…" at bounding box center [893, 430] width 153 height 28
click at [817, 417] on select "Select [PERSON_NAME] S [PERSON_NAME] P [PERSON_NAME] R V [PERSON_NAME] [PERSON_…" at bounding box center [893, 430] width 153 height 28
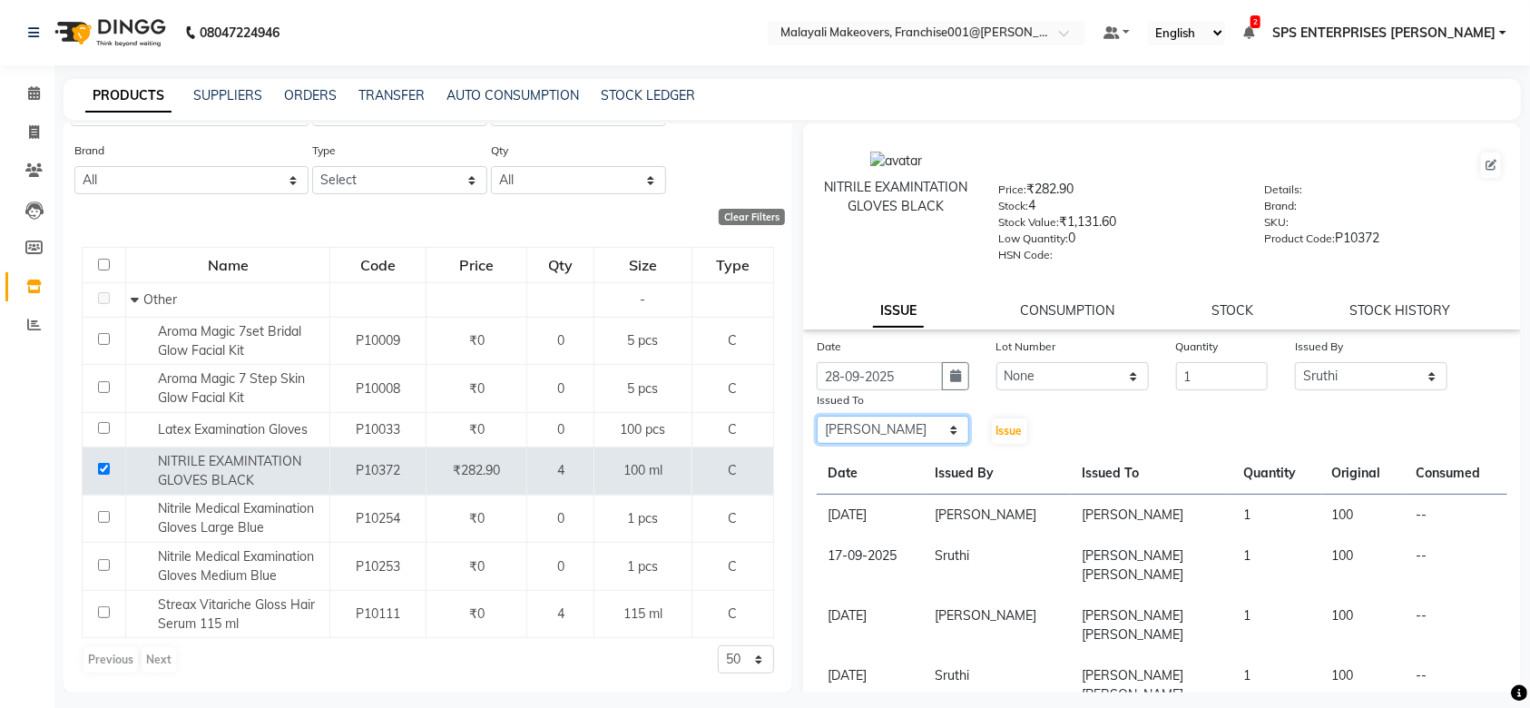
click at [932, 440] on select "Select [PERSON_NAME] S [PERSON_NAME] P [PERSON_NAME] R V [PERSON_NAME] [PERSON_…" at bounding box center [893, 430] width 153 height 28
select select "49217"
click at [817, 417] on select "Select [PERSON_NAME] S [PERSON_NAME] P [PERSON_NAME] R V [PERSON_NAME] [PERSON_…" at bounding box center [893, 430] width 153 height 28
click at [997, 425] on span "Issue" at bounding box center [1010, 431] width 26 height 14
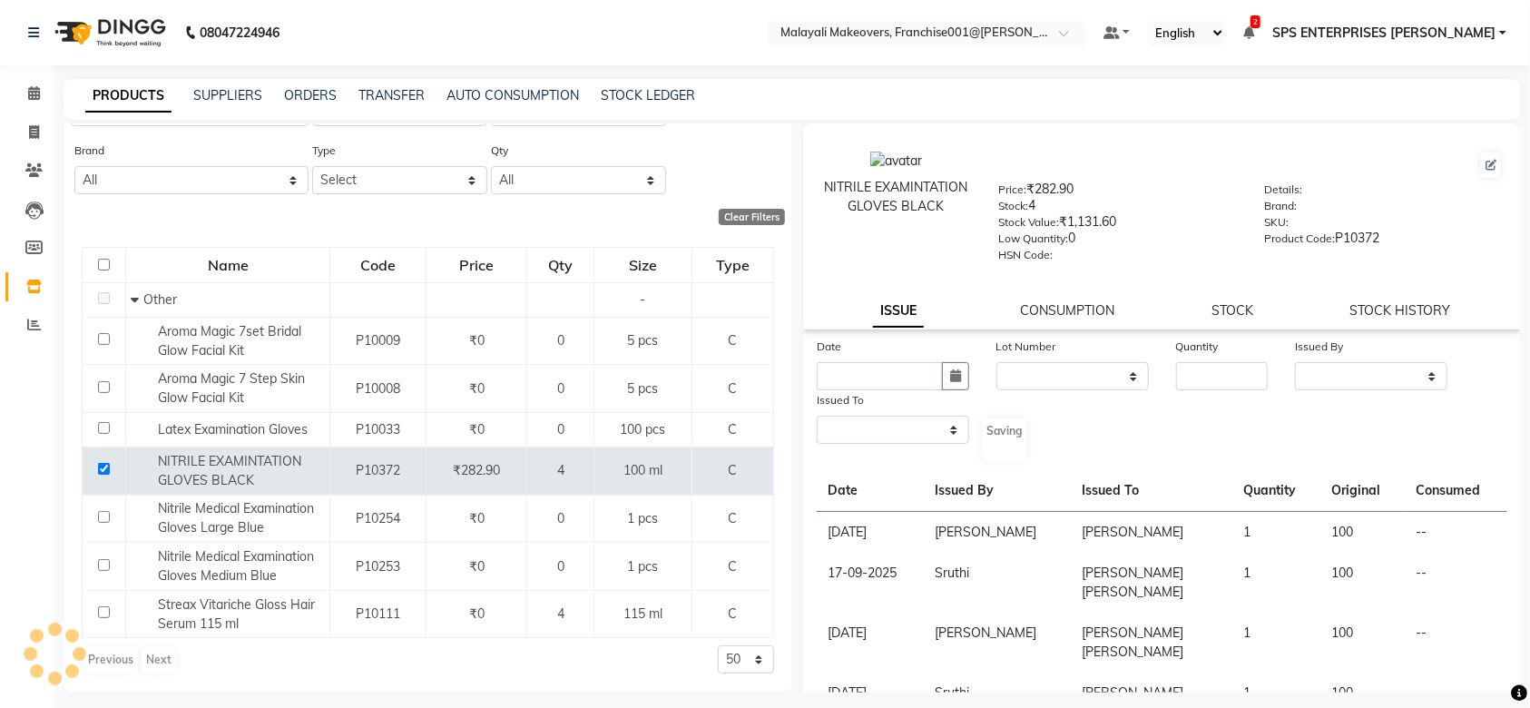
select select
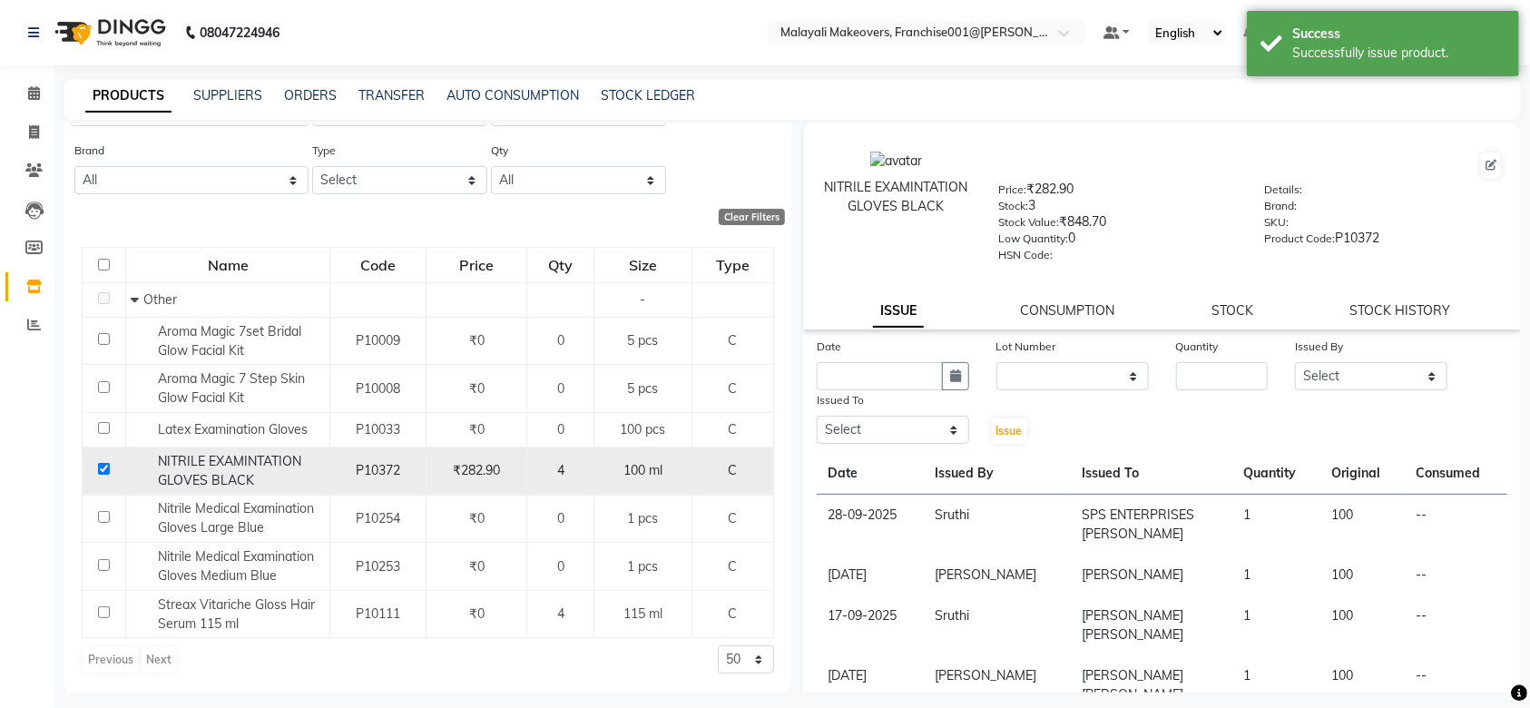
click at [98, 467] on input "checkbox" at bounding box center [104, 469] width 12 height 12
checkbox input "false"
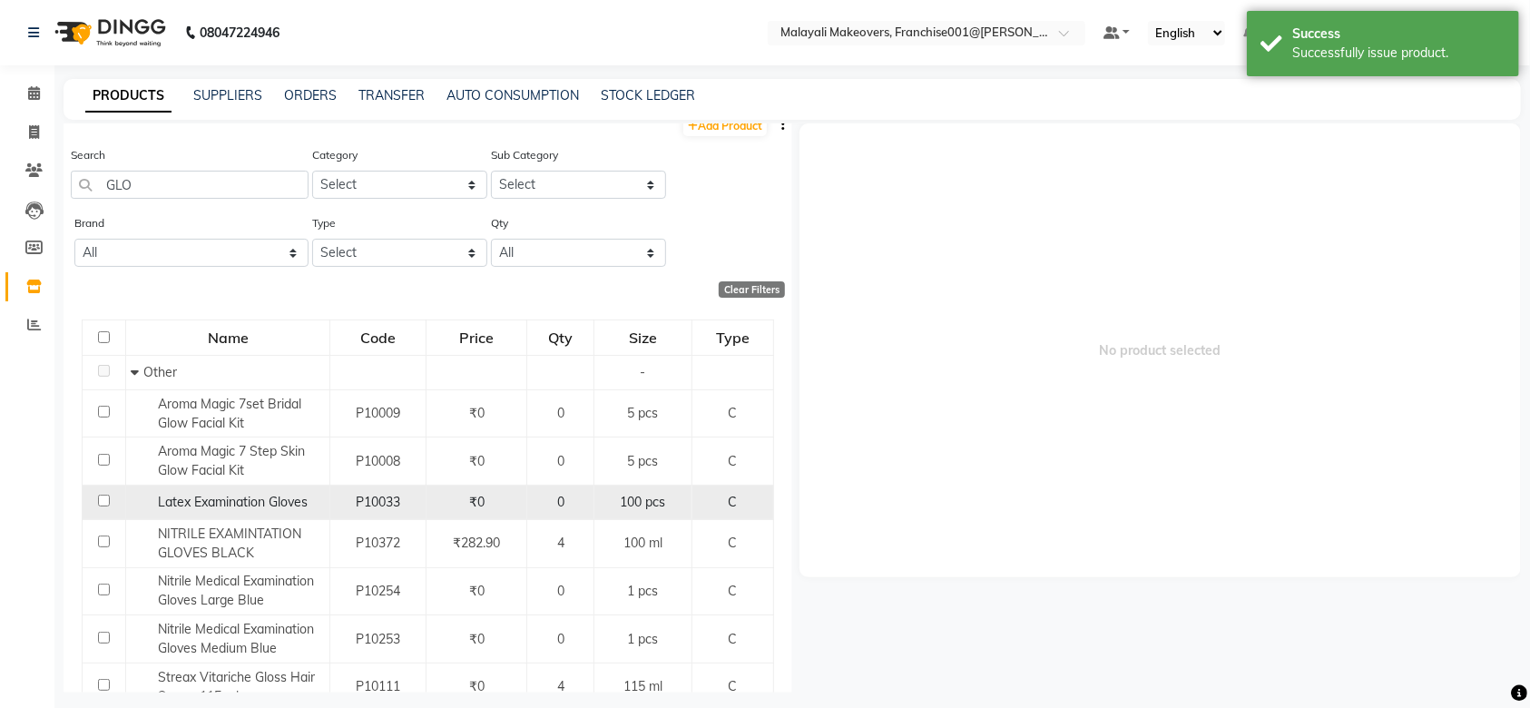
scroll to position [0, 0]
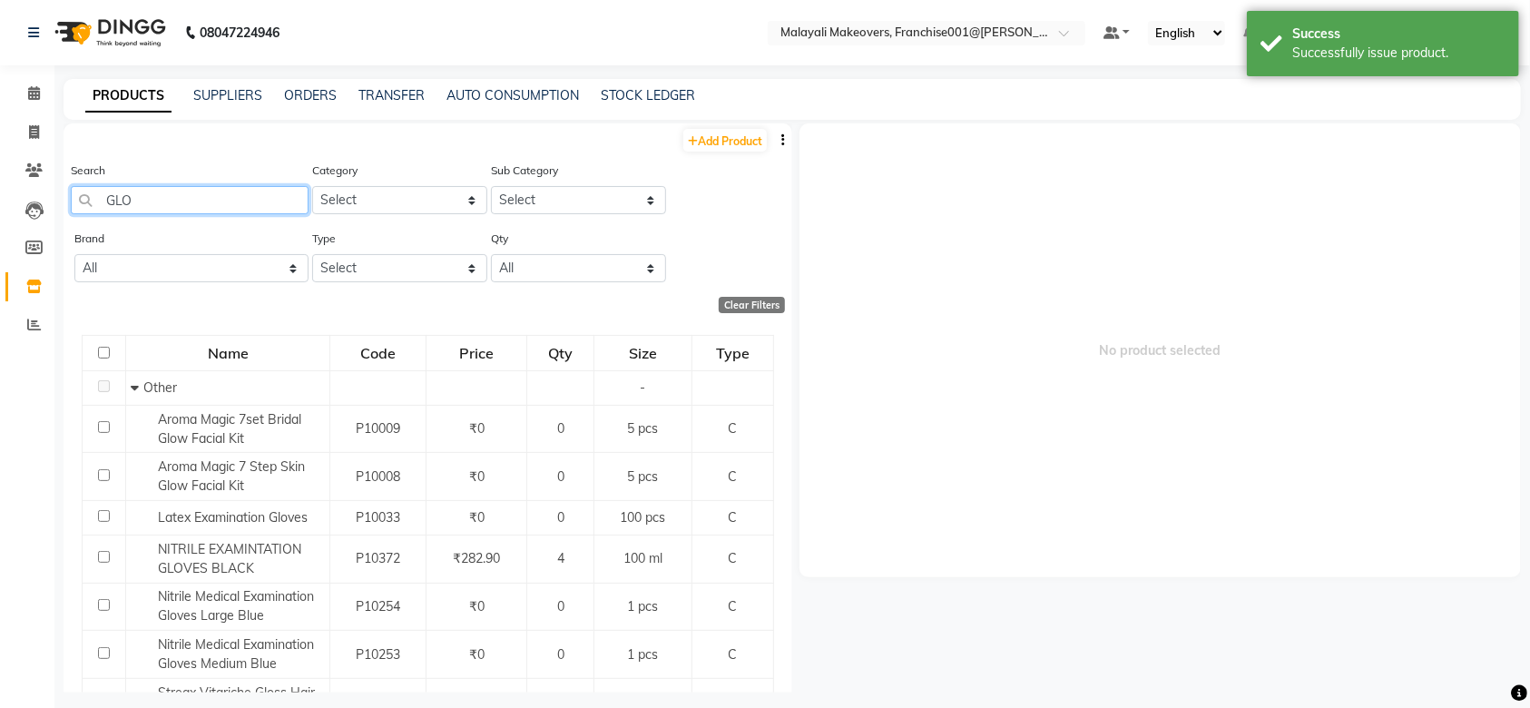
click at [185, 209] on input "GLO" at bounding box center [190, 200] width 238 height 28
type input "G"
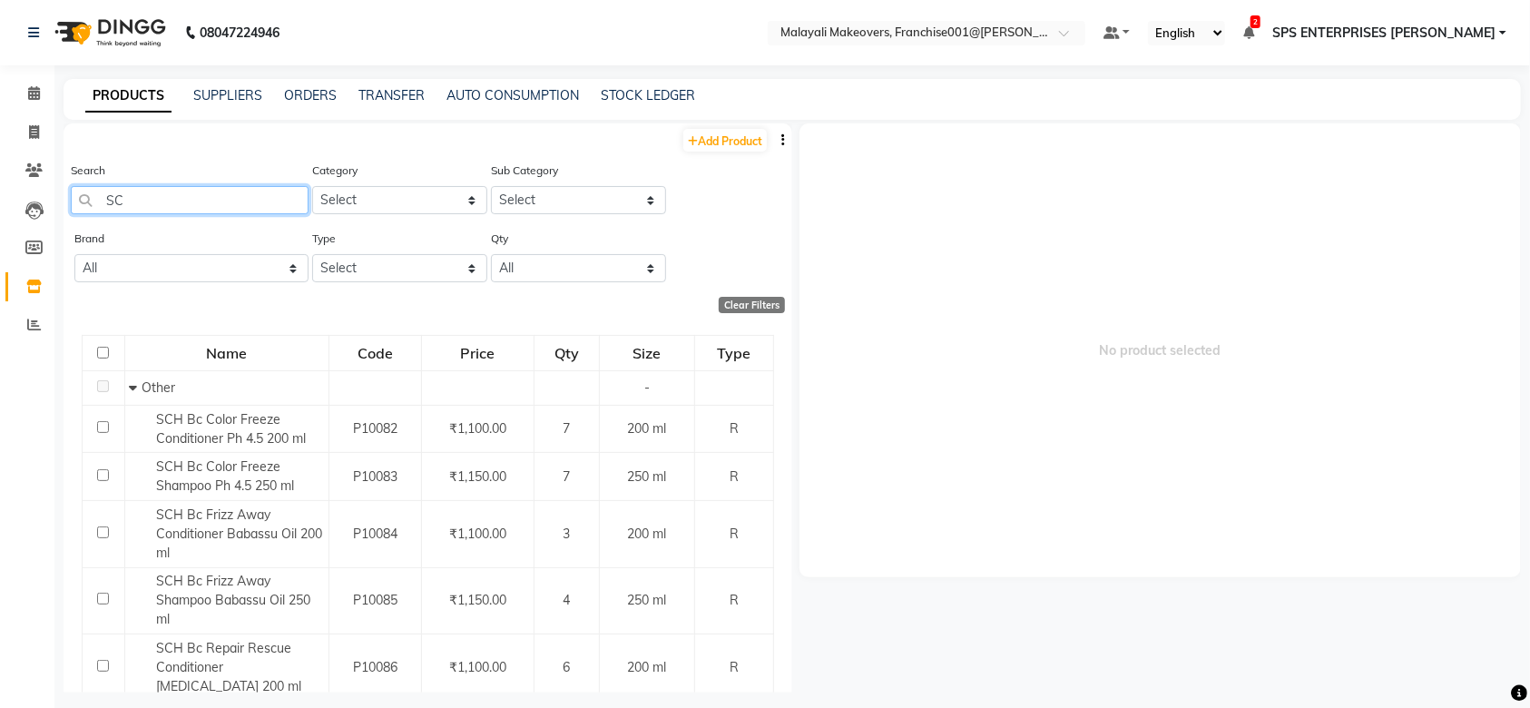
type input "S"
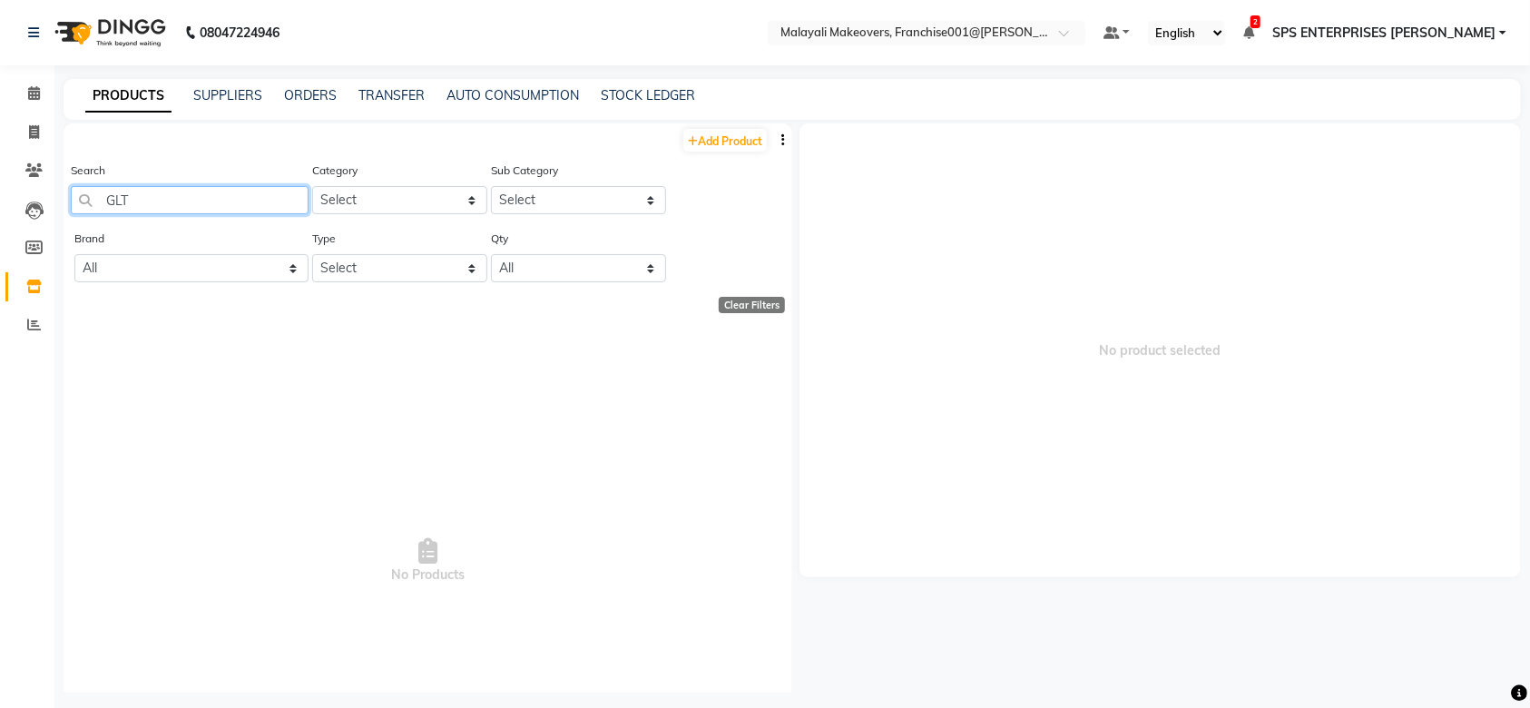
click at [183, 190] on input "GLT" at bounding box center [190, 200] width 238 height 28
click at [162, 207] on input "GLTT" at bounding box center [190, 200] width 238 height 28
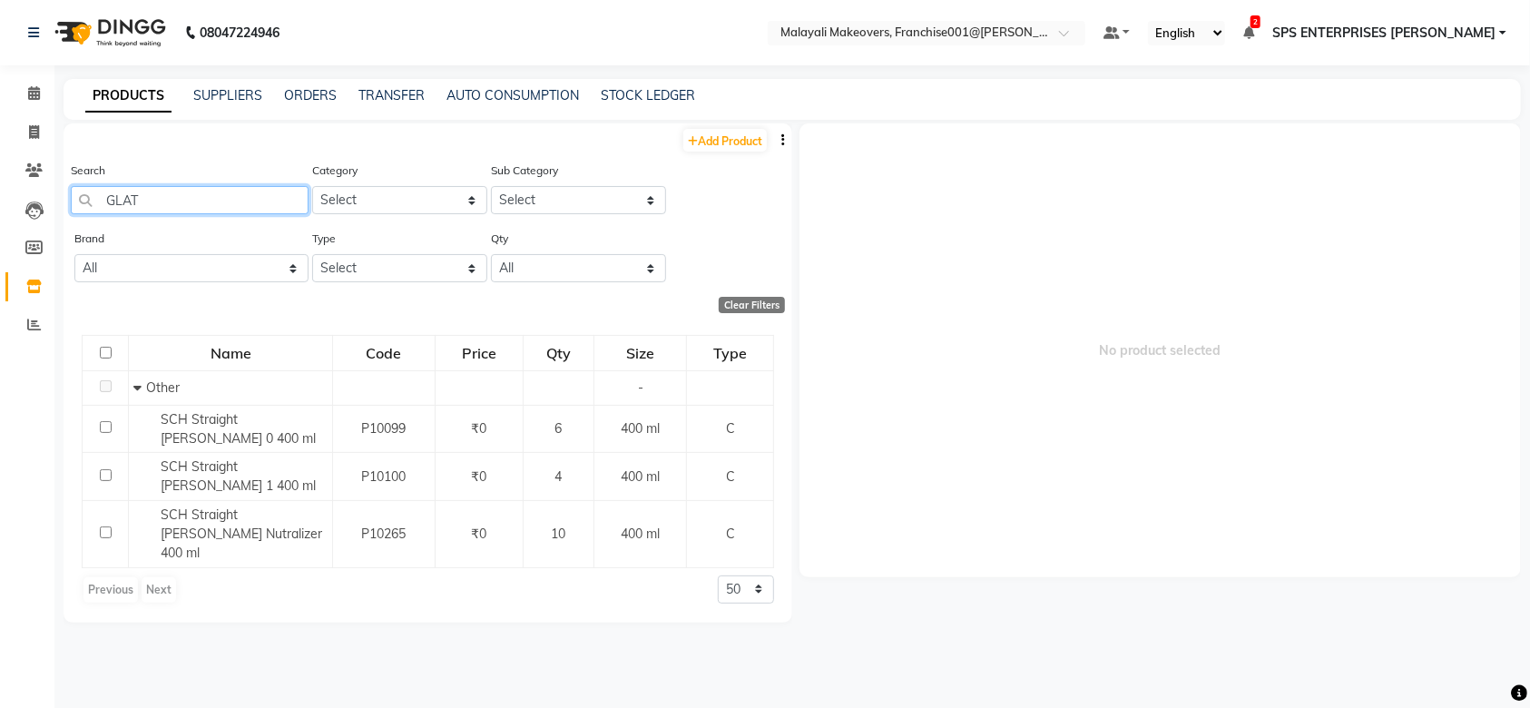
click at [169, 202] on input "GLAT" at bounding box center [190, 200] width 238 height 28
type input "G"
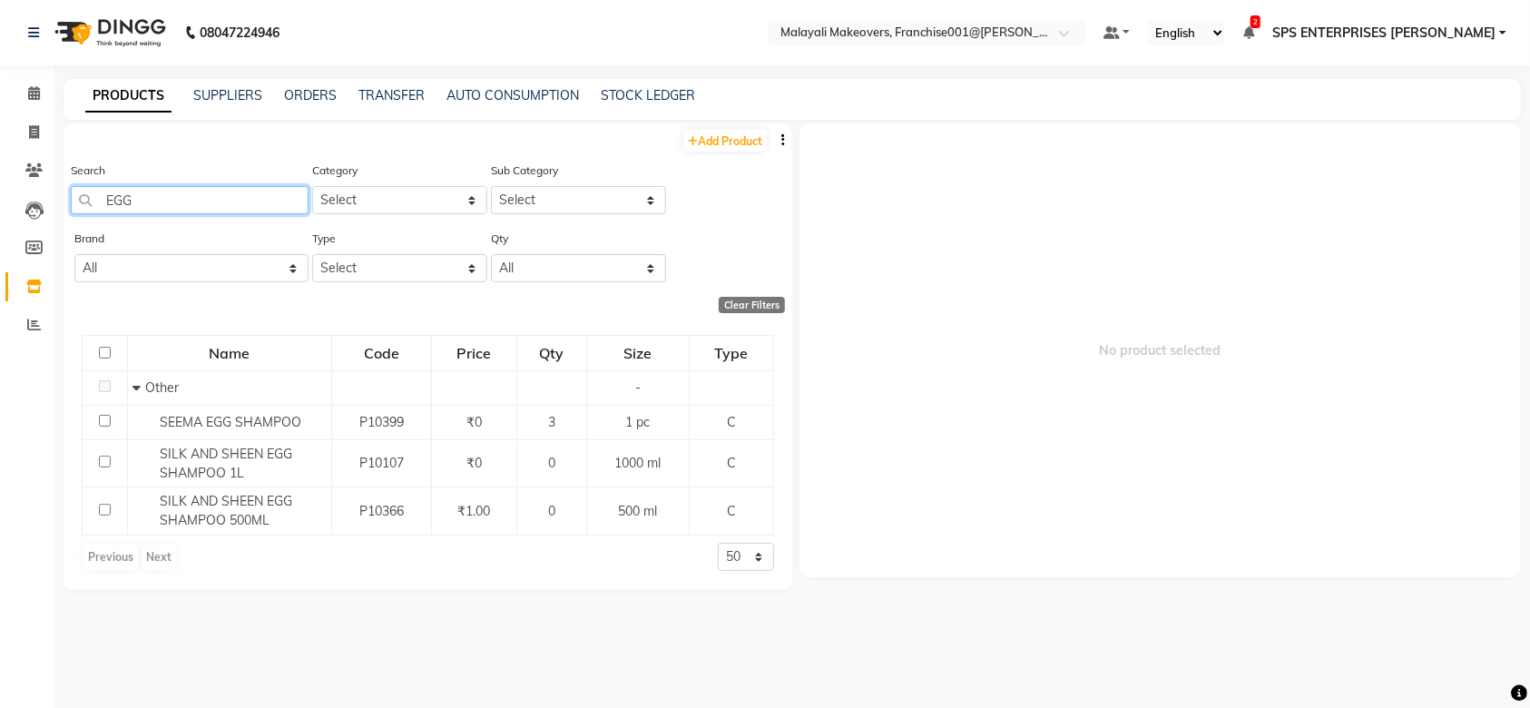
click at [174, 212] on input "EGG" at bounding box center [190, 200] width 238 height 28
type input "E"
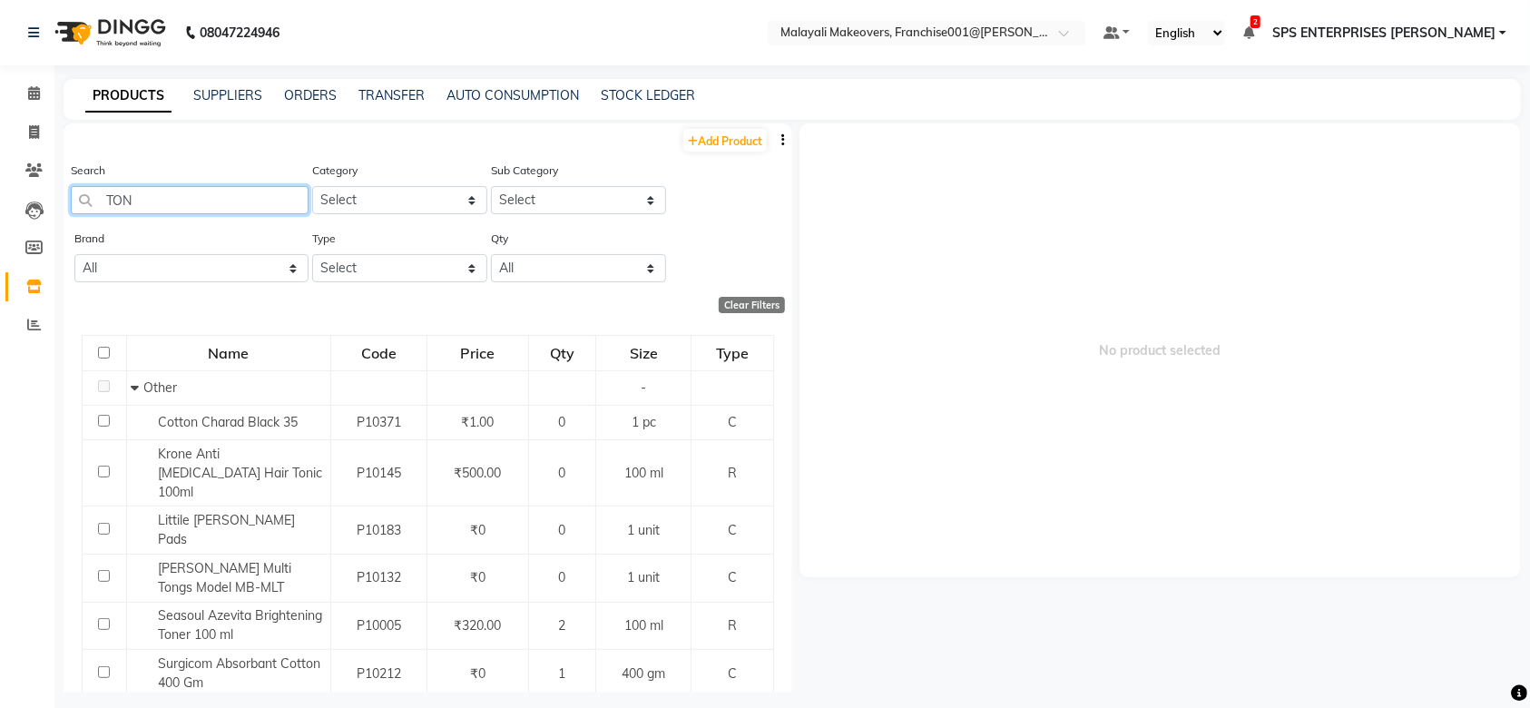
click at [263, 204] on input "TON" at bounding box center [190, 200] width 238 height 28
type input "T"
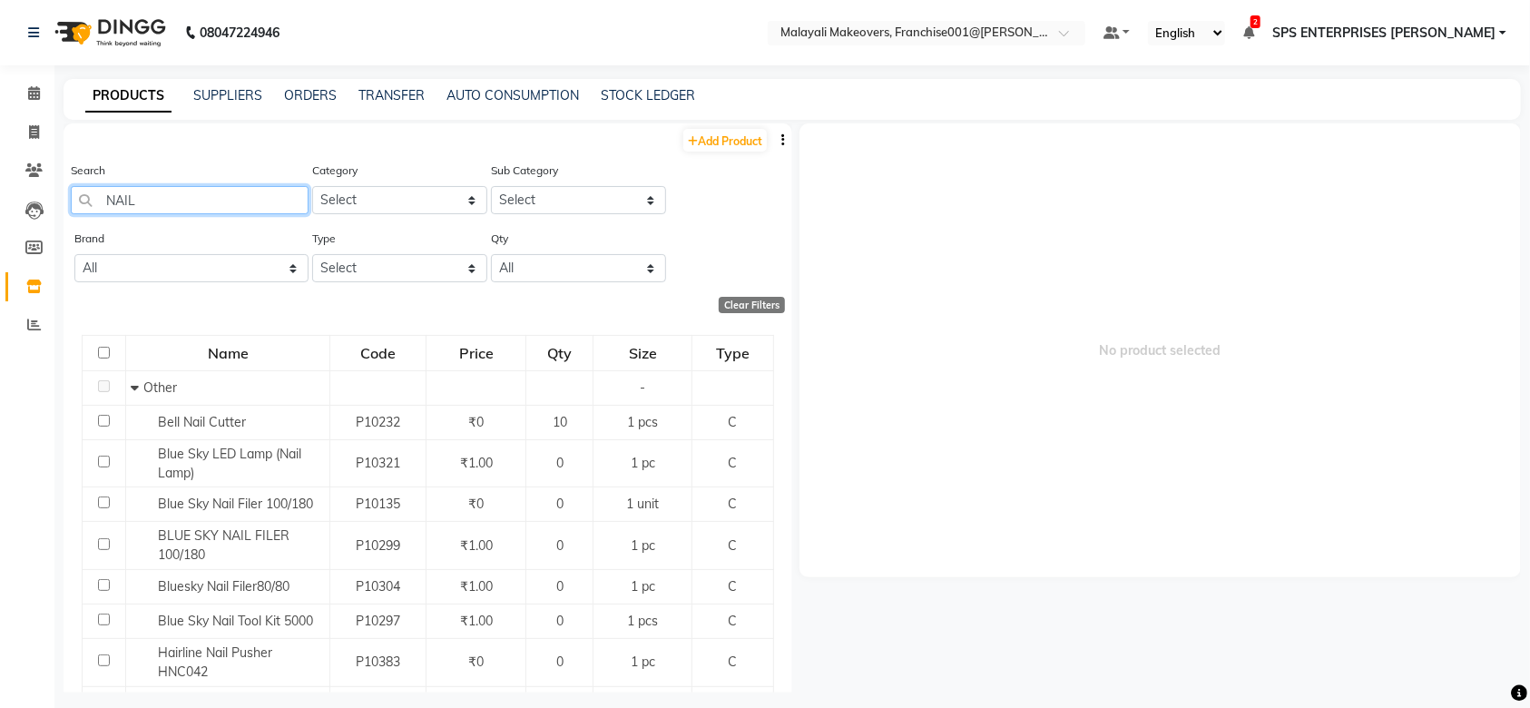
click at [218, 205] on input "NAIL" at bounding box center [190, 200] width 238 height 28
type input "N"
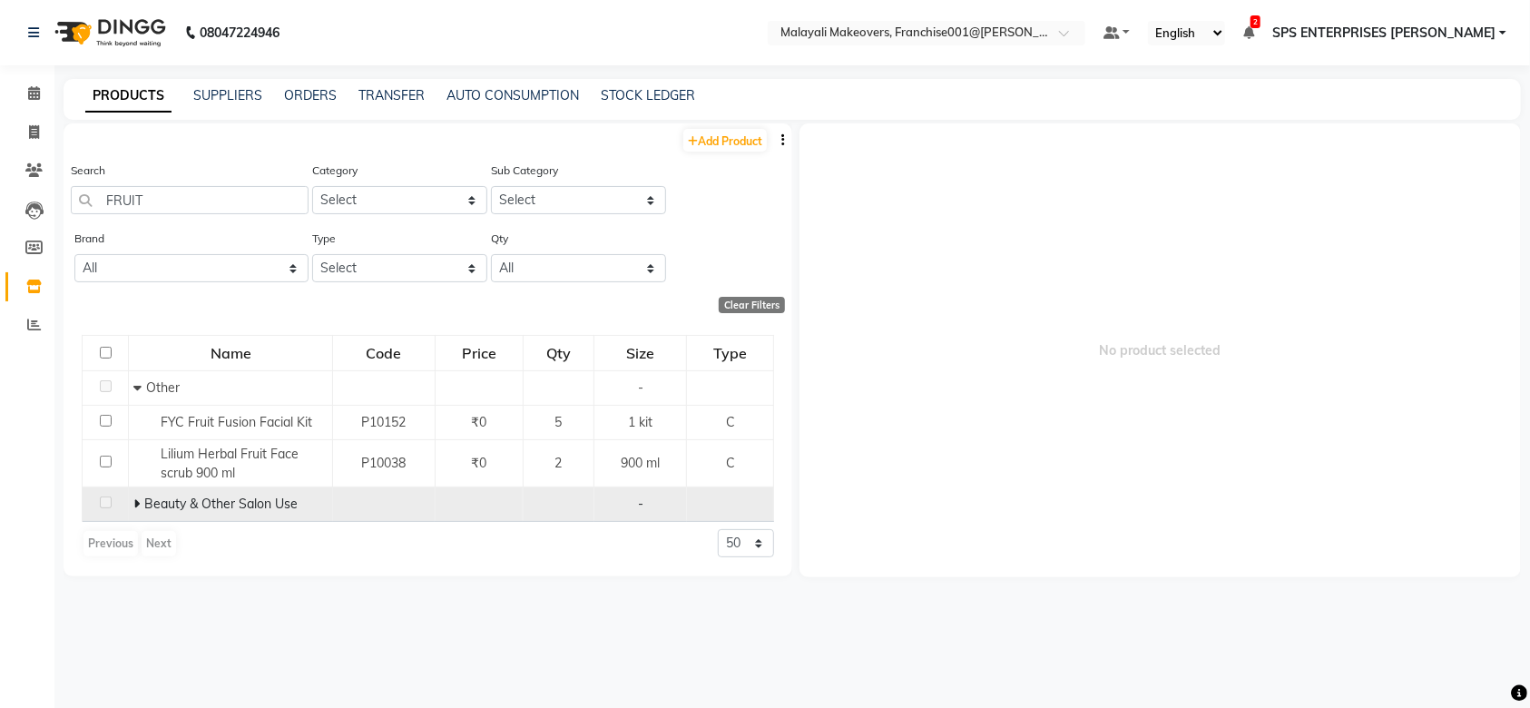
click at [180, 508] on span "Beauty & Other Salon Use" at bounding box center [220, 504] width 153 height 16
click at [141, 496] on span at bounding box center [138, 504] width 11 height 16
click at [164, 221] on div "Search FRUIT" at bounding box center [190, 195] width 238 height 68
click at [190, 201] on input "FRUIT" at bounding box center [190, 200] width 238 height 28
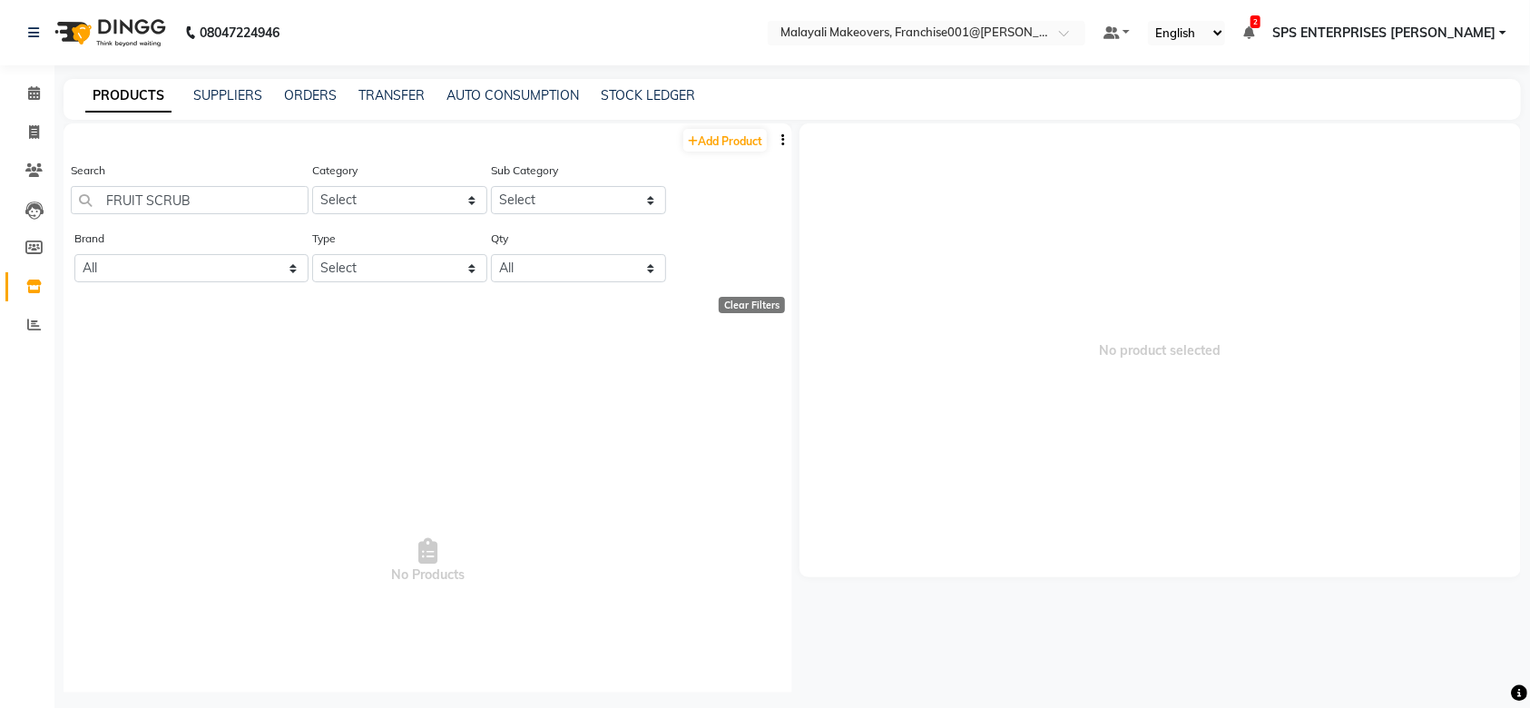
click at [194, 384] on span "No Products" at bounding box center [428, 562] width 693 height 454
click at [192, 224] on div "Search FRUIT SCRUB" at bounding box center [190, 195] width 238 height 68
click at [208, 202] on input "FRUIT SCRUB" at bounding box center [190, 200] width 238 height 28
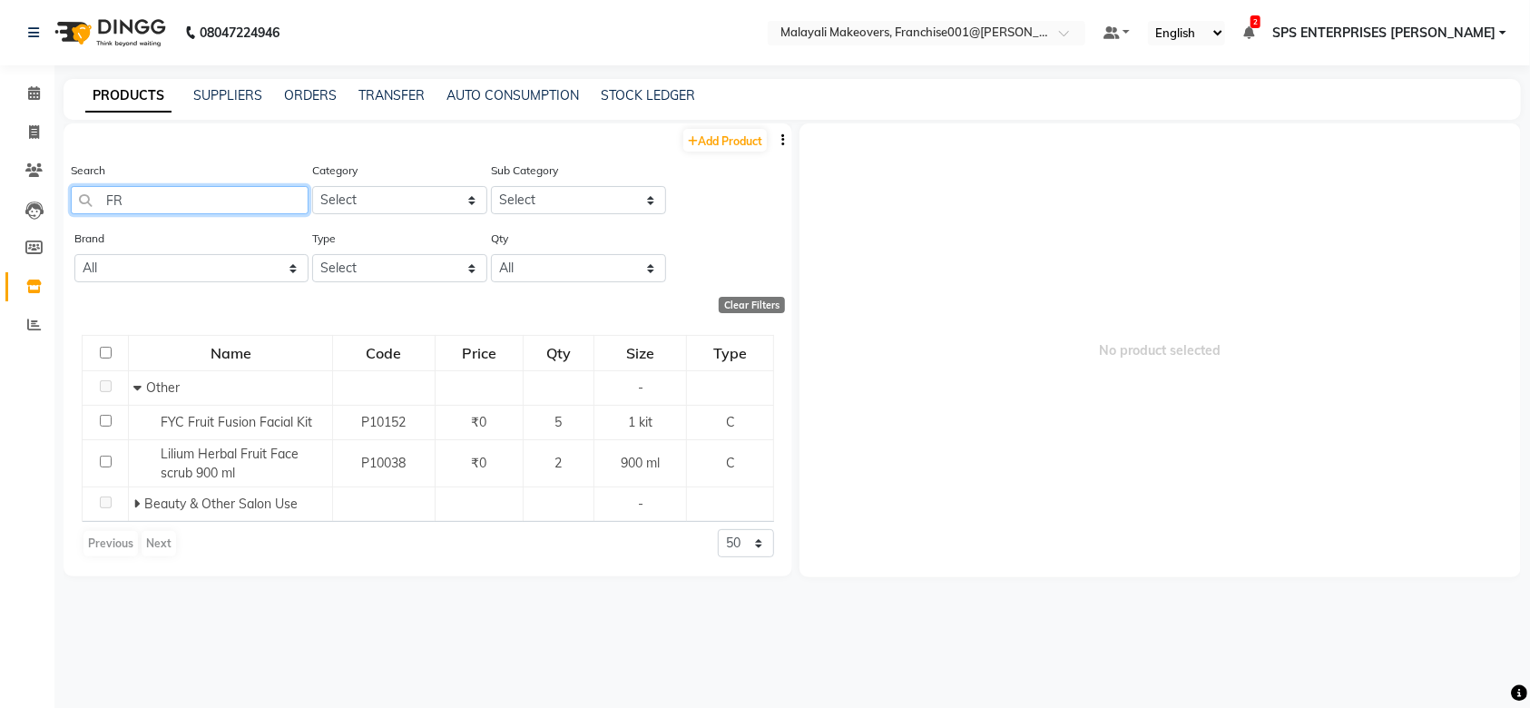
type input "F"
click at [196, 194] on input "APRI" at bounding box center [190, 200] width 238 height 28
type input "A"
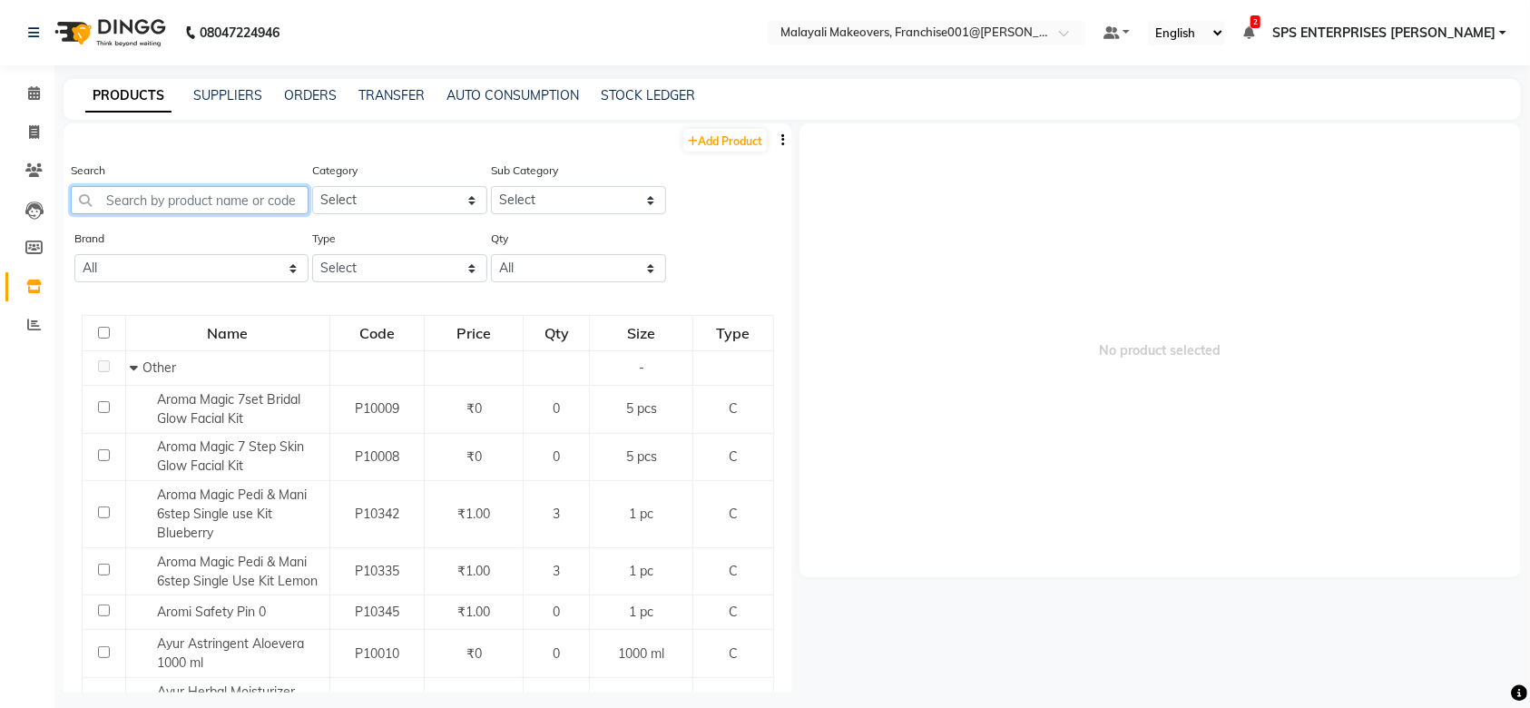
click at [196, 194] on input "text" at bounding box center [190, 200] width 238 height 28
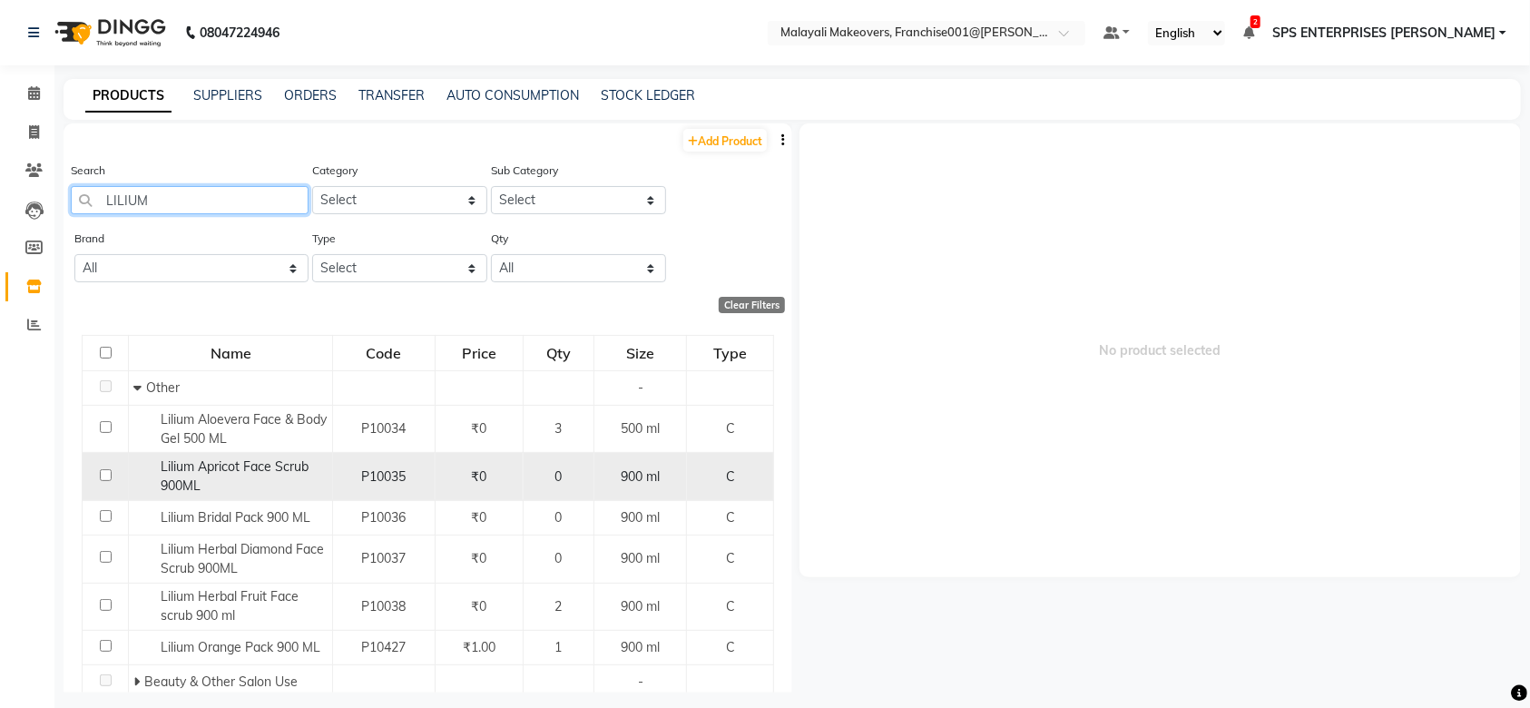
scroll to position [63, 0]
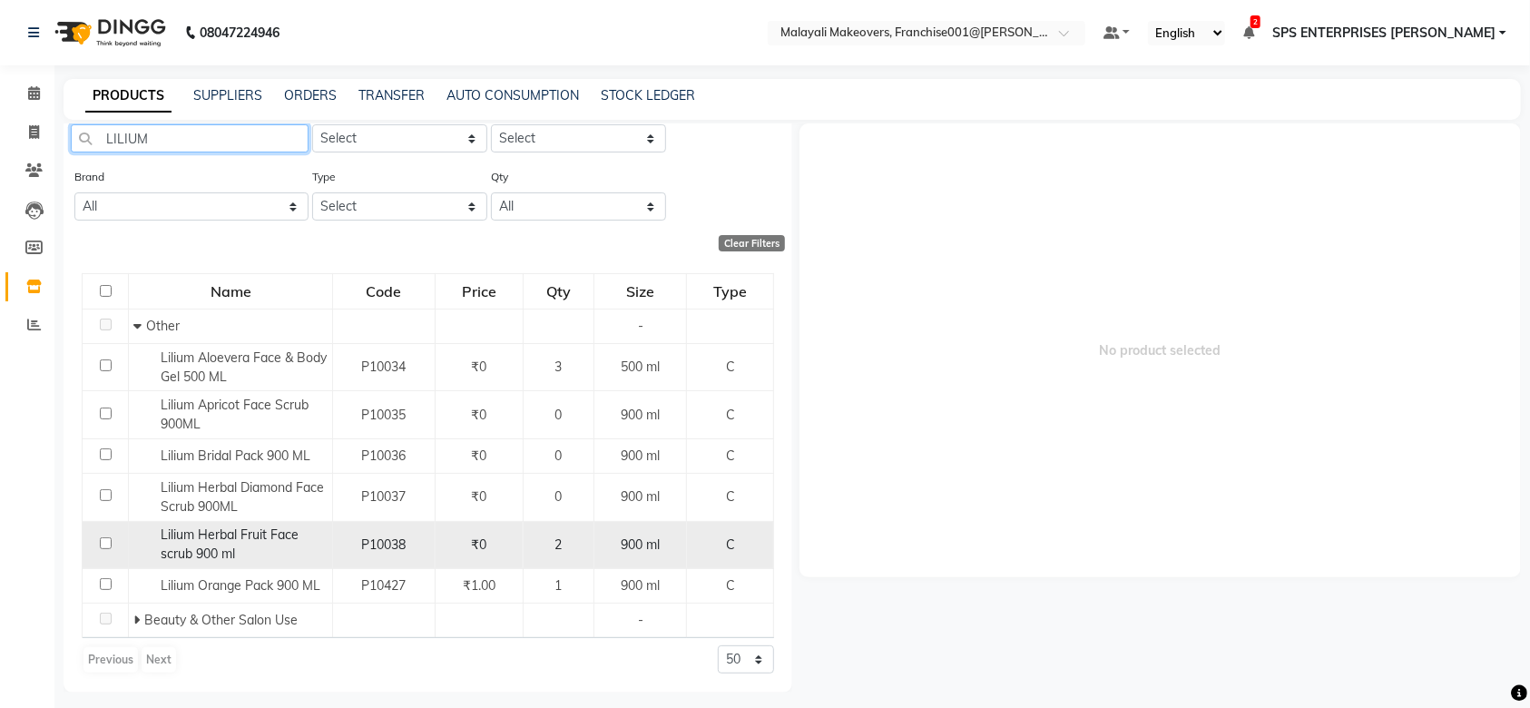
type input "LILIUM"
click at [102, 543] on input "checkbox" at bounding box center [106, 543] width 12 height 12
checkbox input "true"
select select
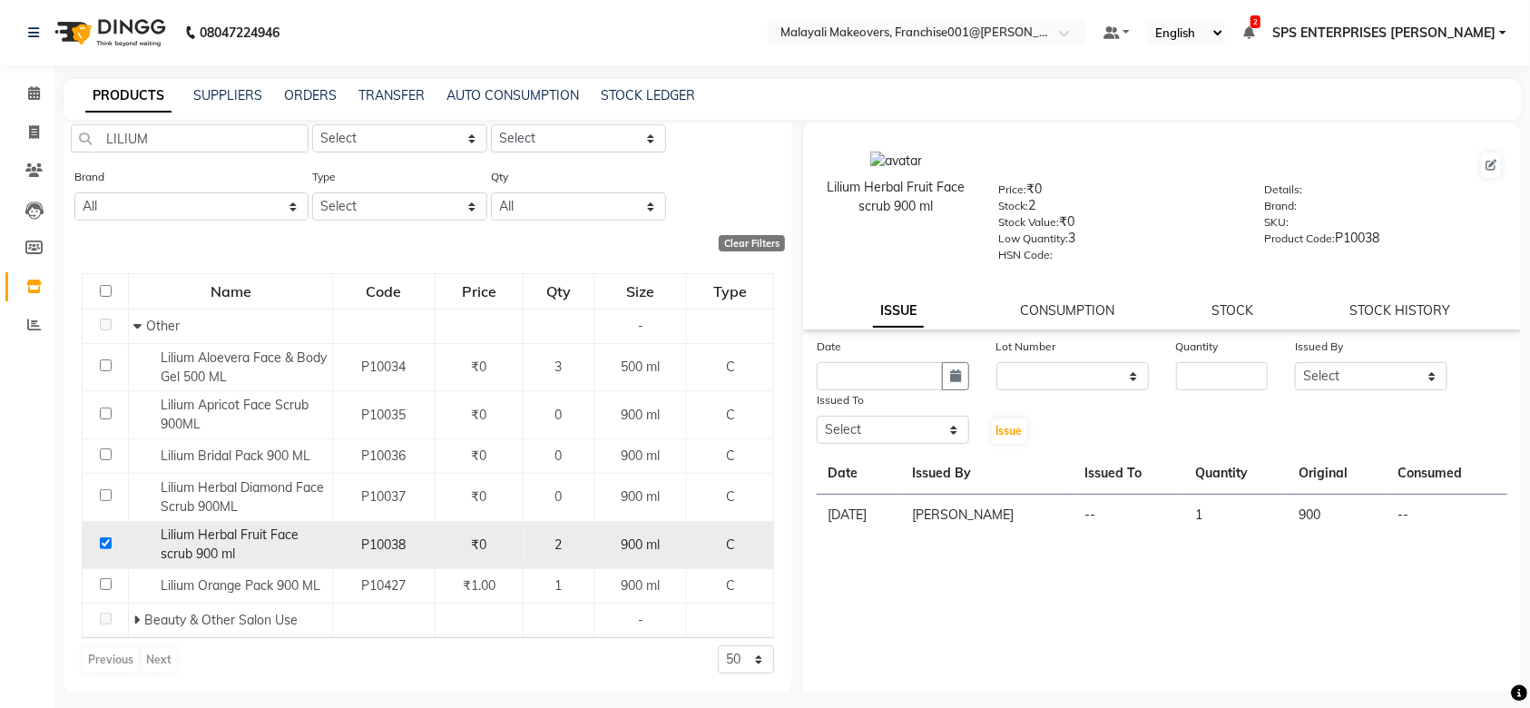
click at [102, 543] on input "checkbox" at bounding box center [106, 543] width 12 height 12
checkbox input "false"
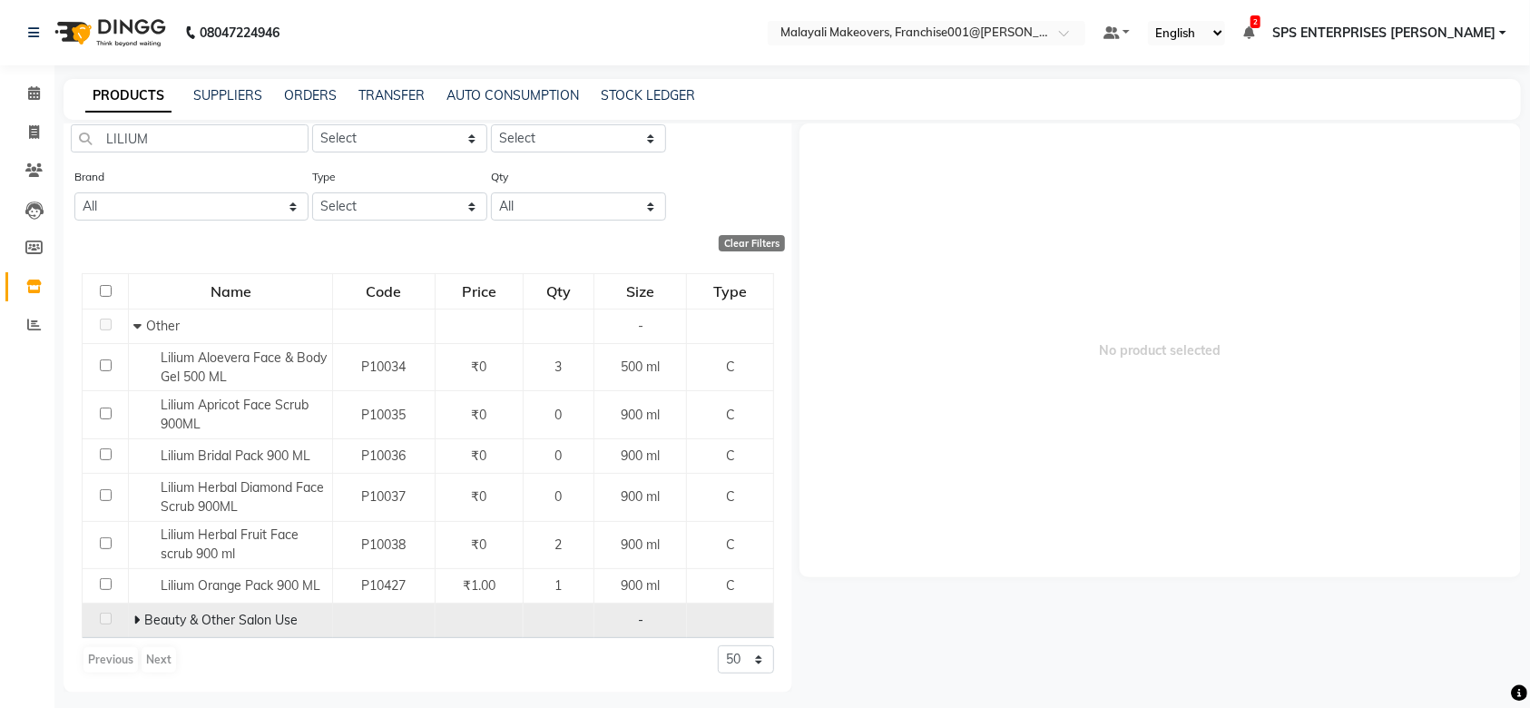
click at [139, 625] on span at bounding box center [138, 620] width 11 height 16
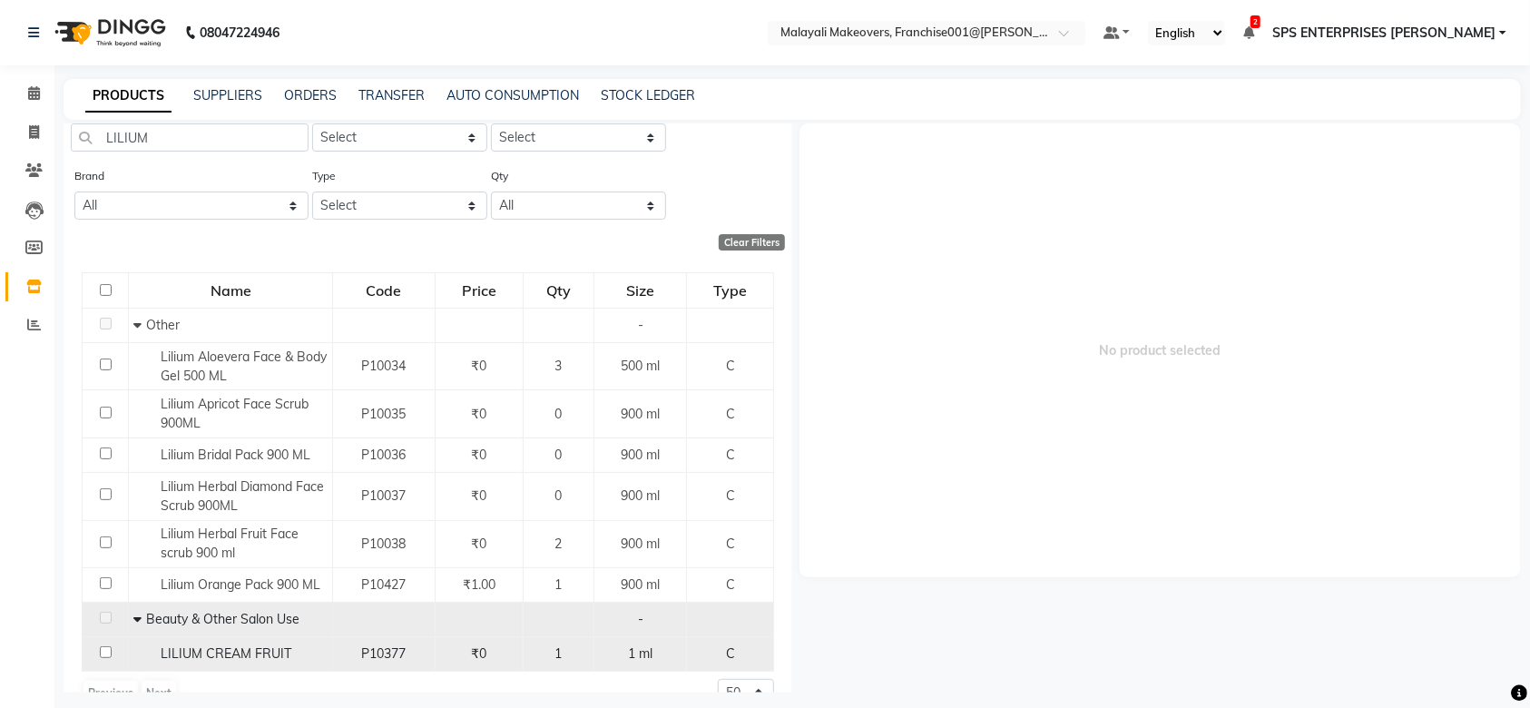
click at [100, 654] on input "checkbox" at bounding box center [106, 652] width 12 height 12
checkbox input "true"
select select
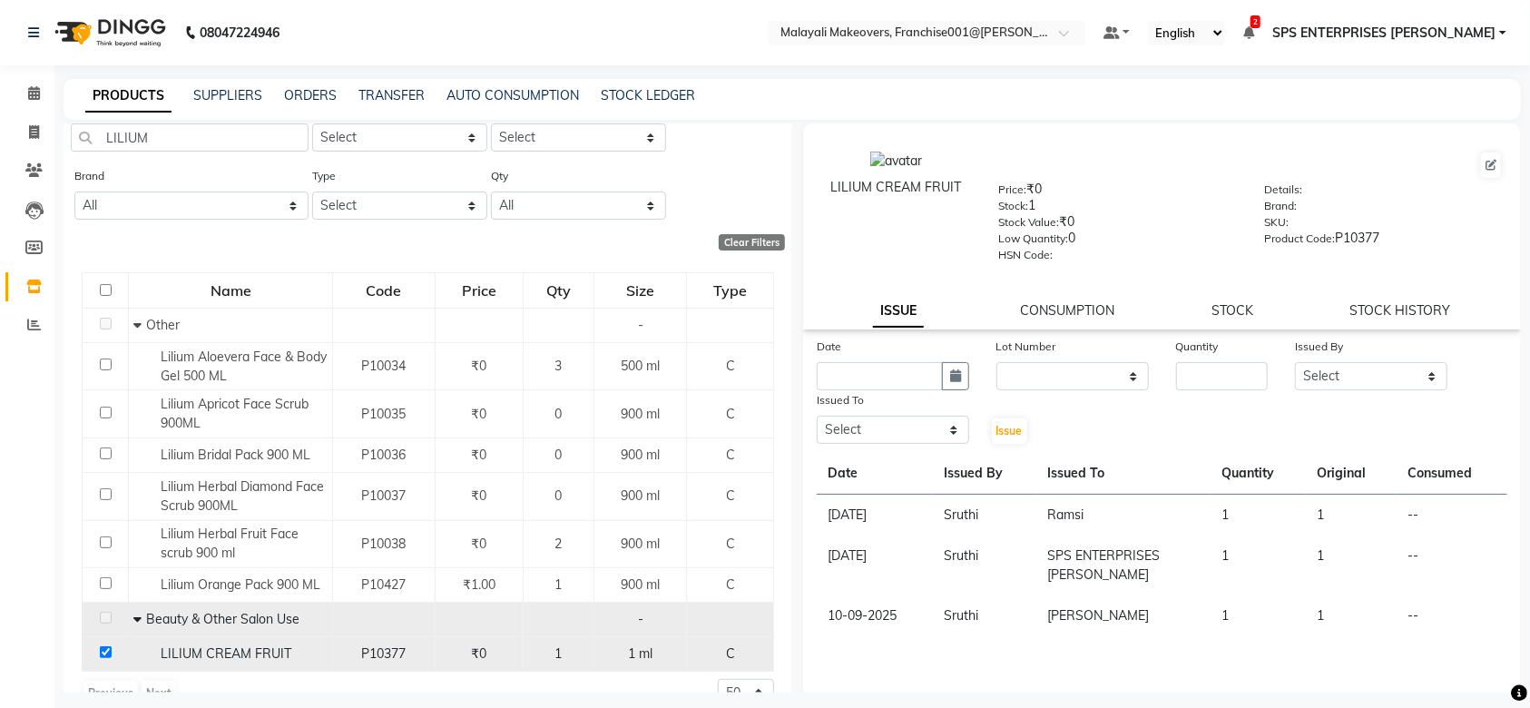
scroll to position [96, 0]
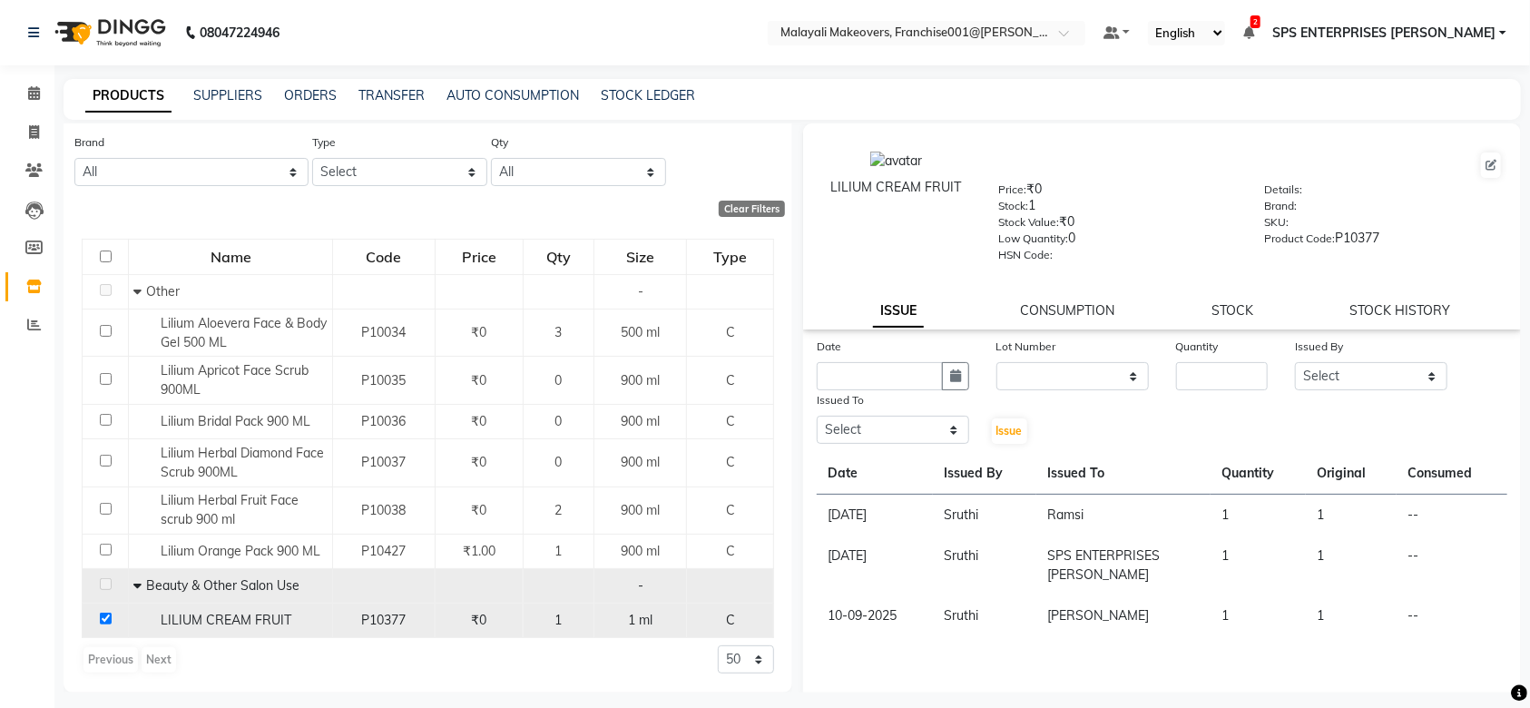
click at [100, 617] on input "checkbox" at bounding box center [106, 619] width 12 height 12
checkbox input "false"
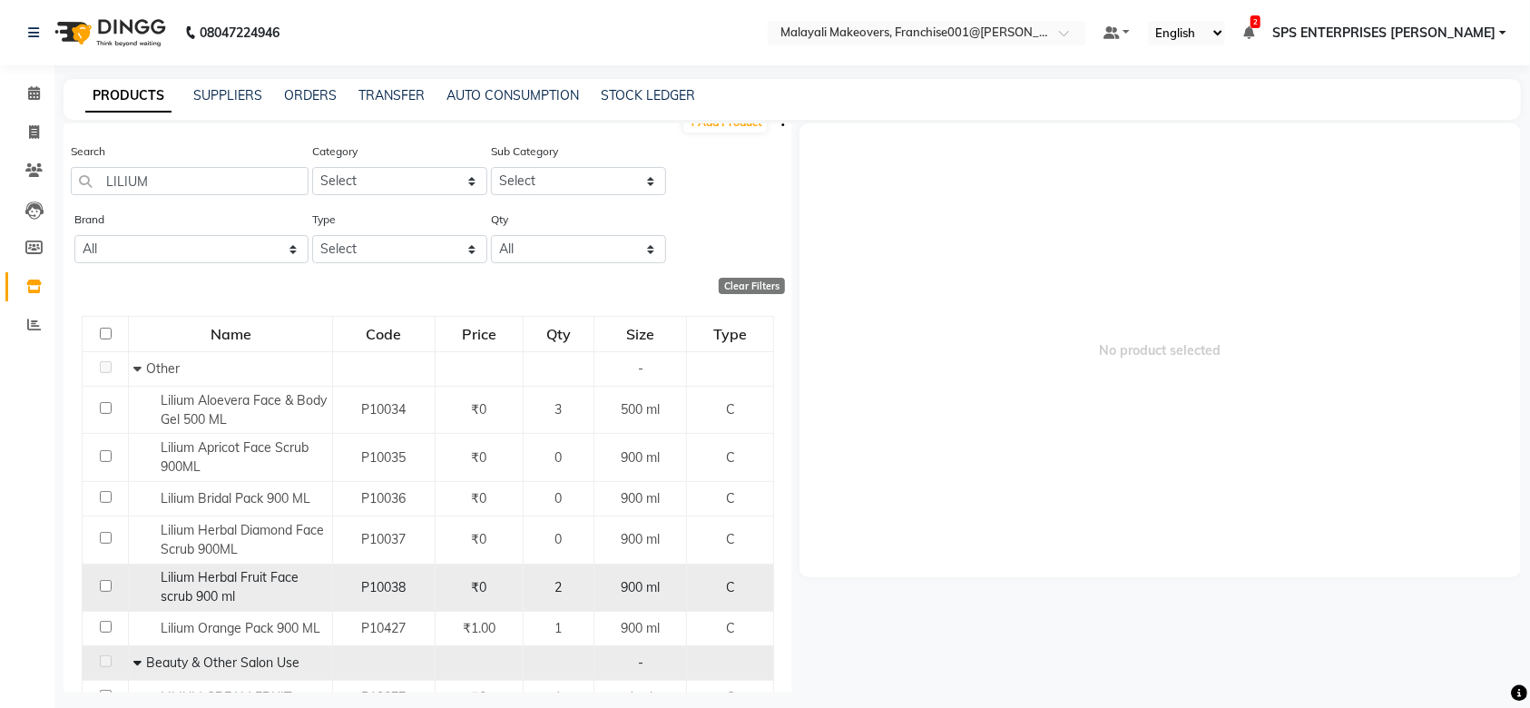
scroll to position [0, 0]
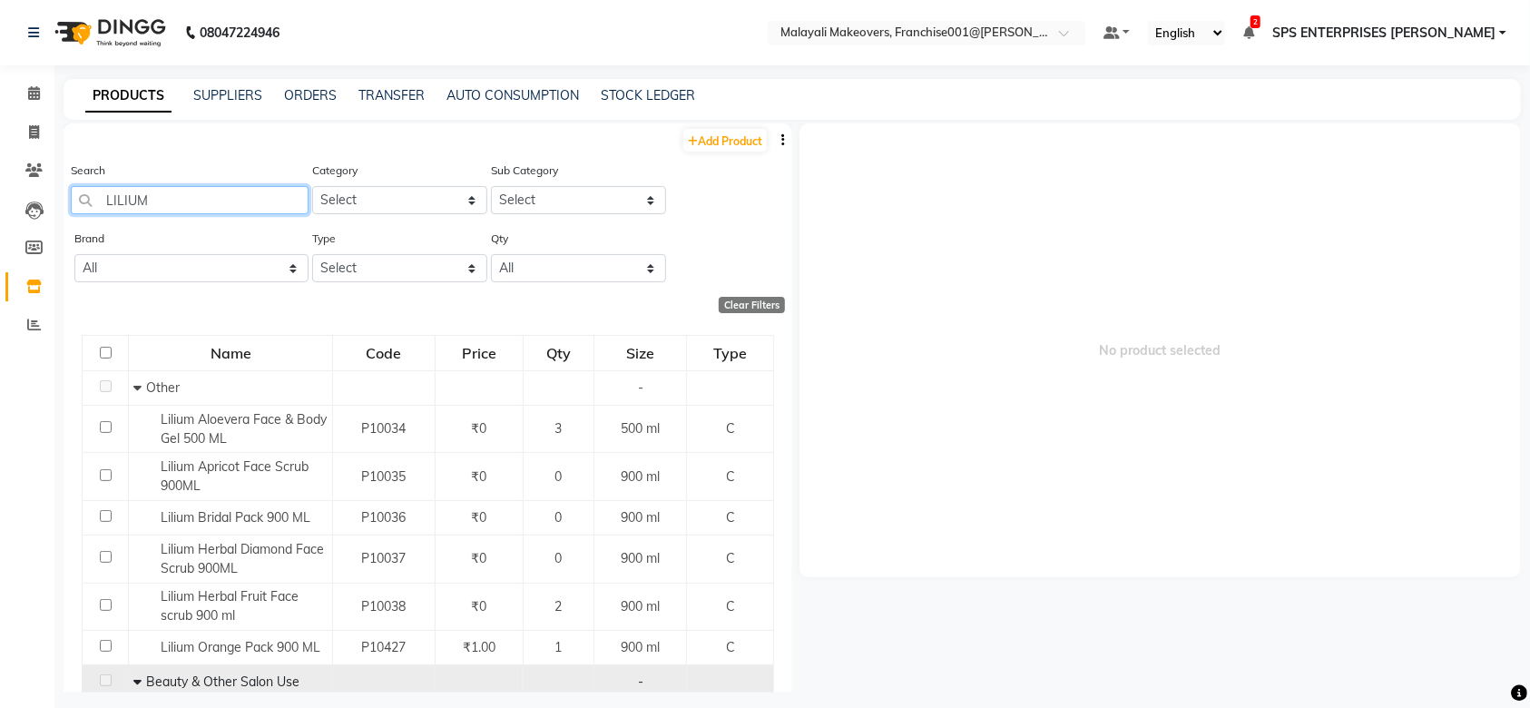
click at [225, 195] on input "LILIUM" at bounding box center [190, 200] width 238 height 28
click at [27, 80] on link "Calendar" at bounding box center [27, 94] width 44 height 30
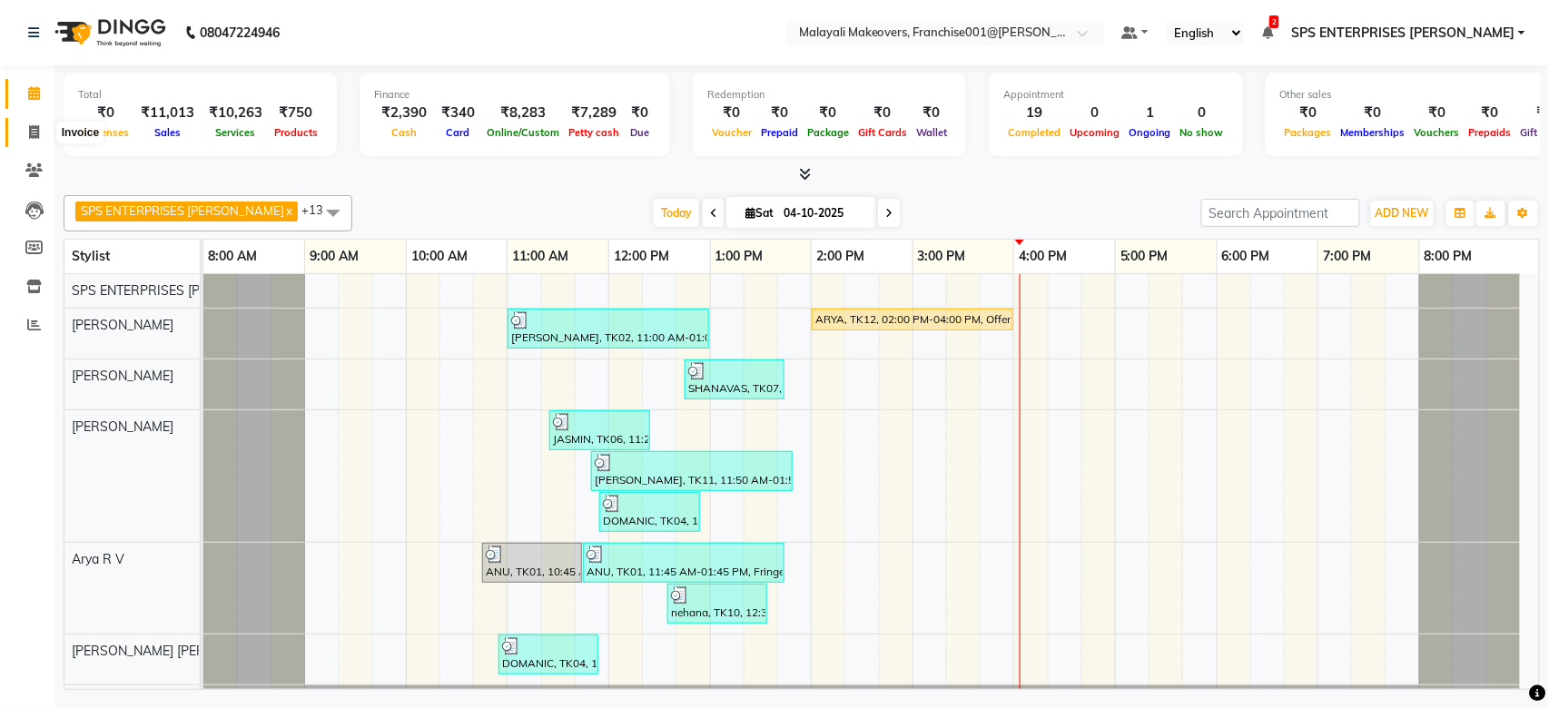
click at [32, 135] on icon at bounding box center [34, 132] width 10 height 14
select select "service"
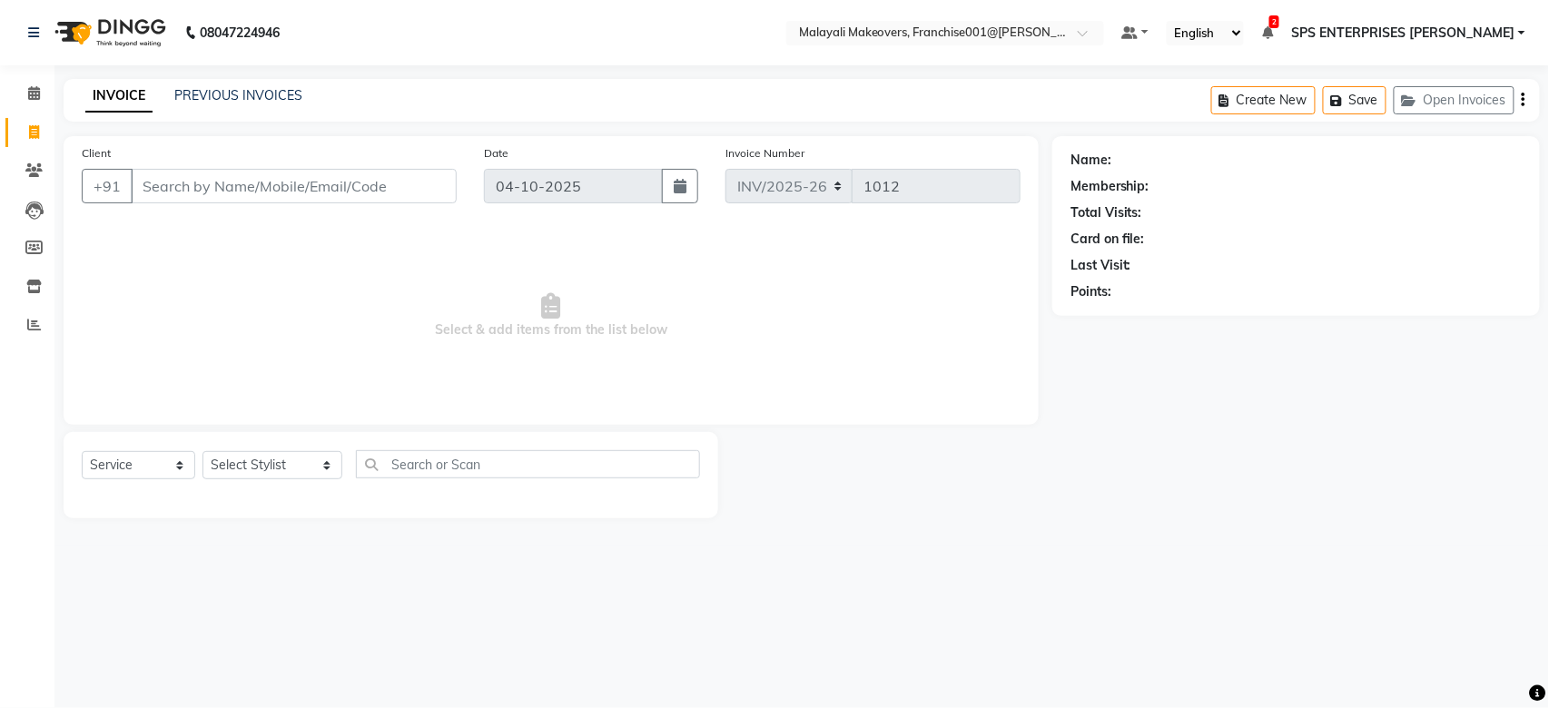
click at [207, 200] on input "Client" at bounding box center [294, 186] width 326 height 34
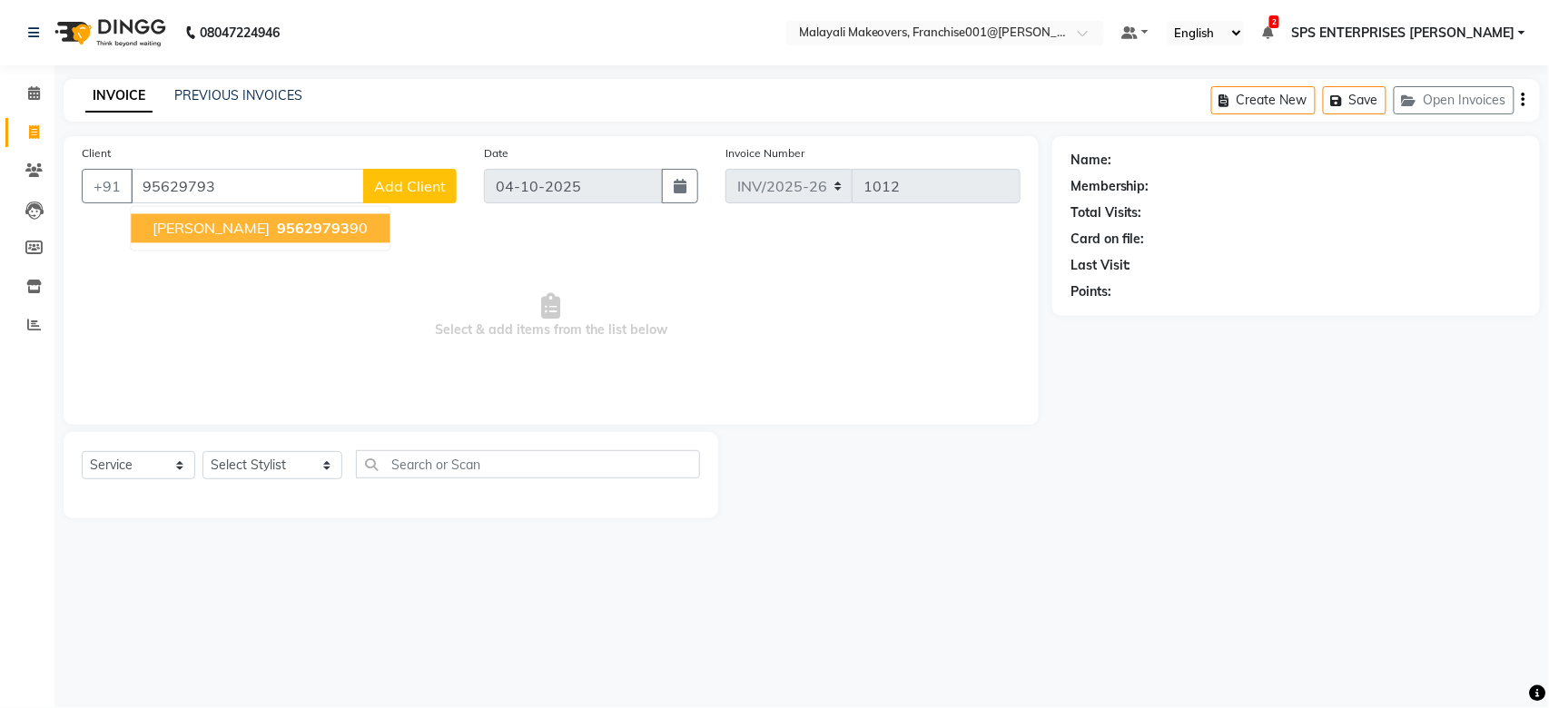
click at [207, 237] on button "[PERSON_NAME] 95629793 90" at bounding box center [260, 228] width 259 height 29
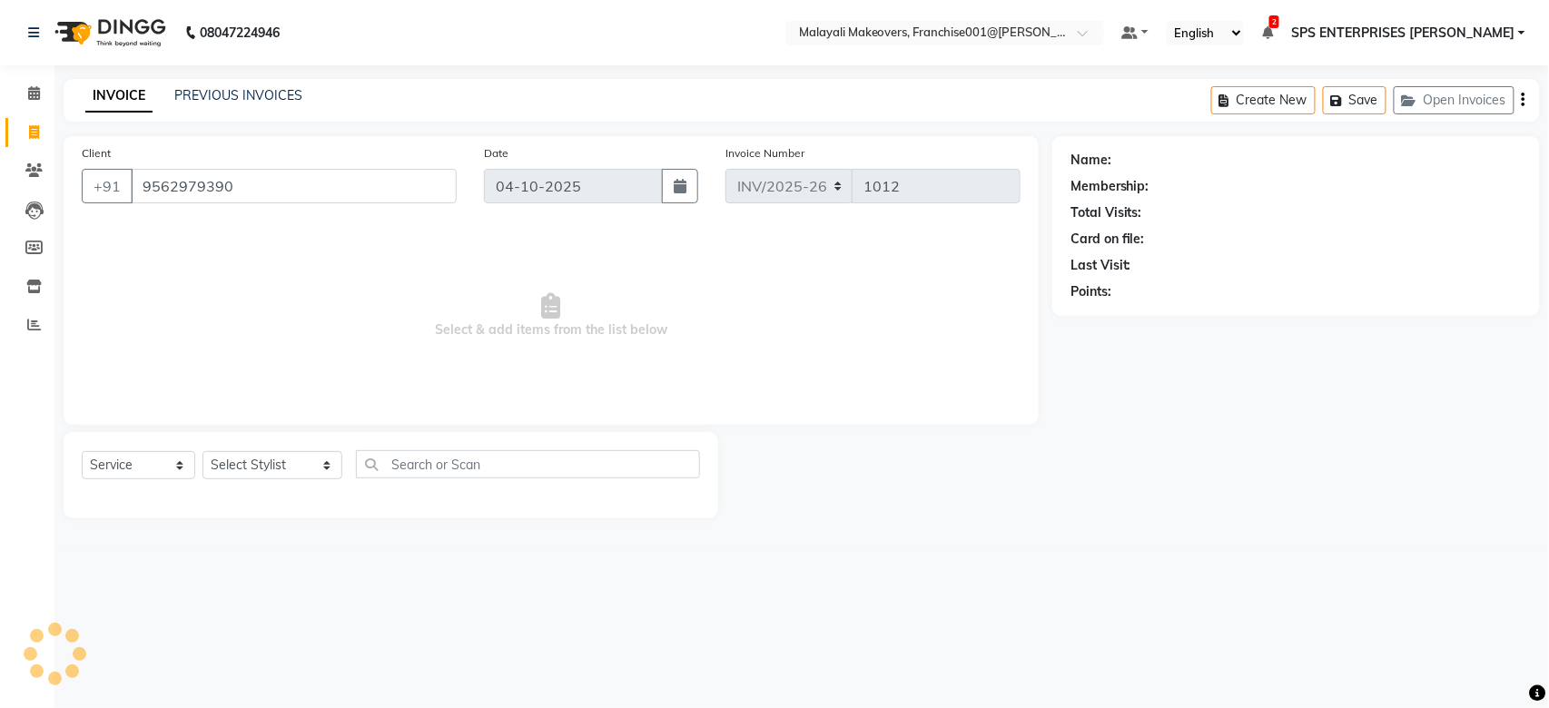
type input "9562979390"
select select "1: Object"
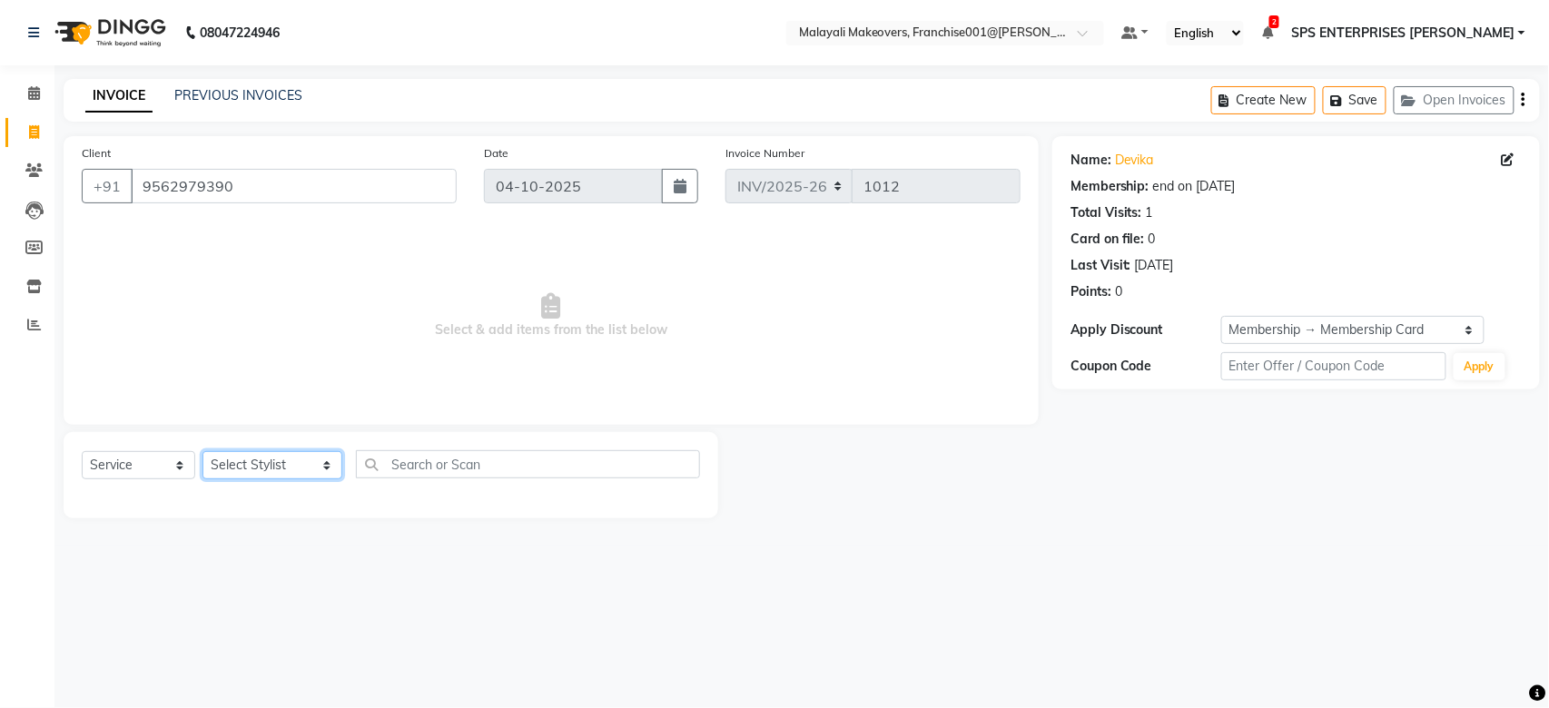
click at [214, 461] on select "Select Stylist [PERSON_NAME] S [PERSON_NAME] P [PERSON_NAME] R V [PERSON_NAME] …" at bounding box center [272, 465] width 140 height 28
select select "85205"
click at [202, 452] on select "Select Stylist [PERSON_NAME] S [PERSON_NAME] P [PERSON_NAME] R V [PERSON_NAME] …" at bounding box center [272, 465] width 140 height 28
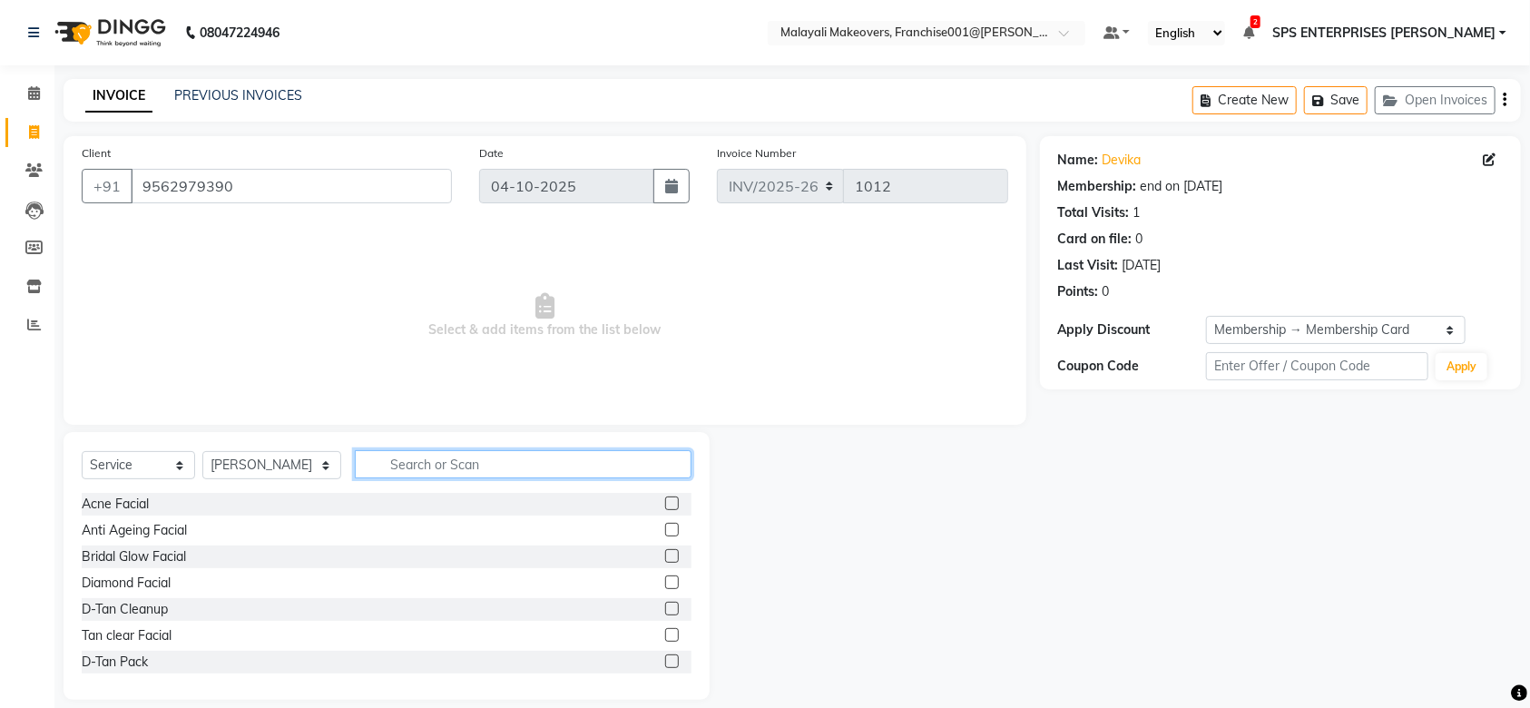
click at [399, 470] on input "text" at bounding box center [523, 464] width 337 height 28
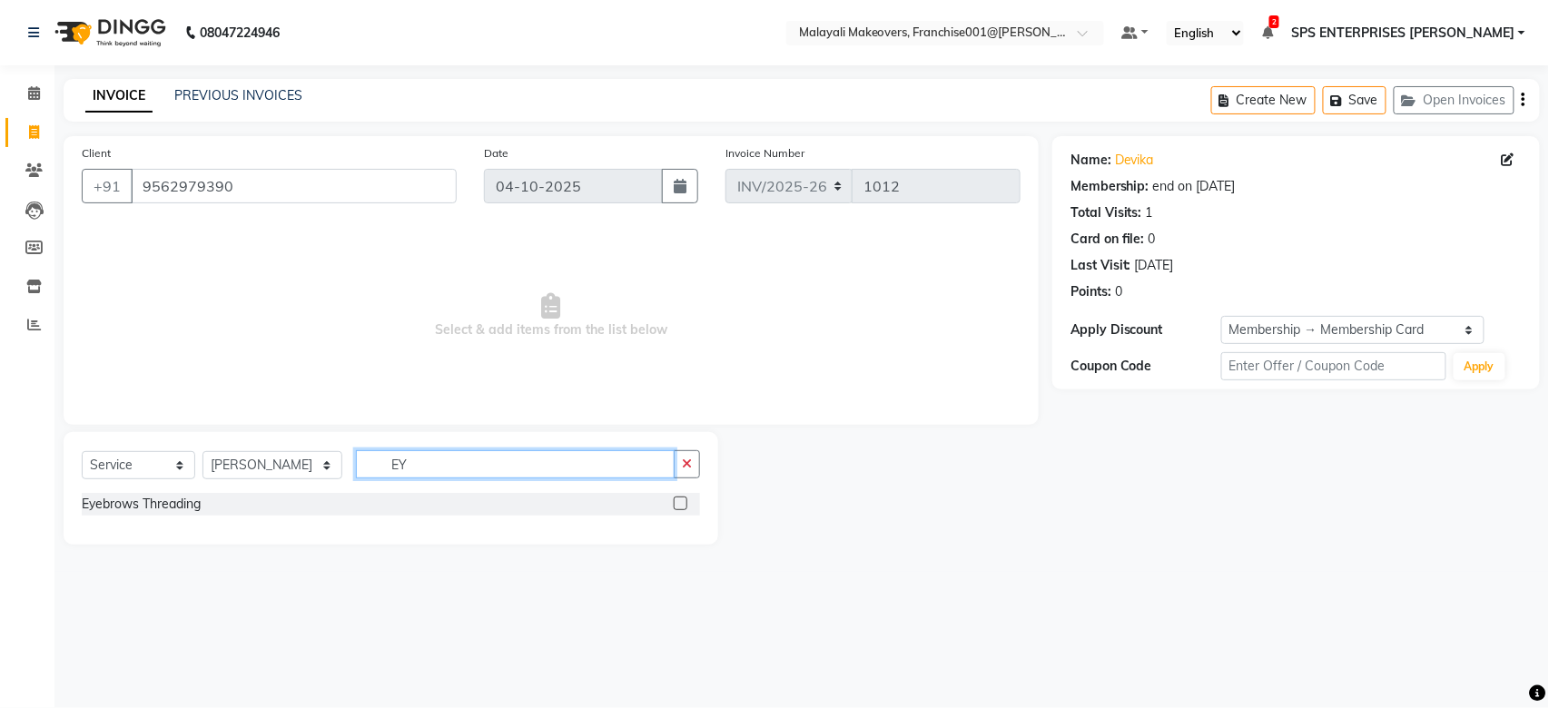
type input "EY"
click at [678, 501] on label at bounding box center [681, 504] width 14 height 14
click at [678, 501] on input "checkbox" at bounding box center [680, 504] width 12 height 12
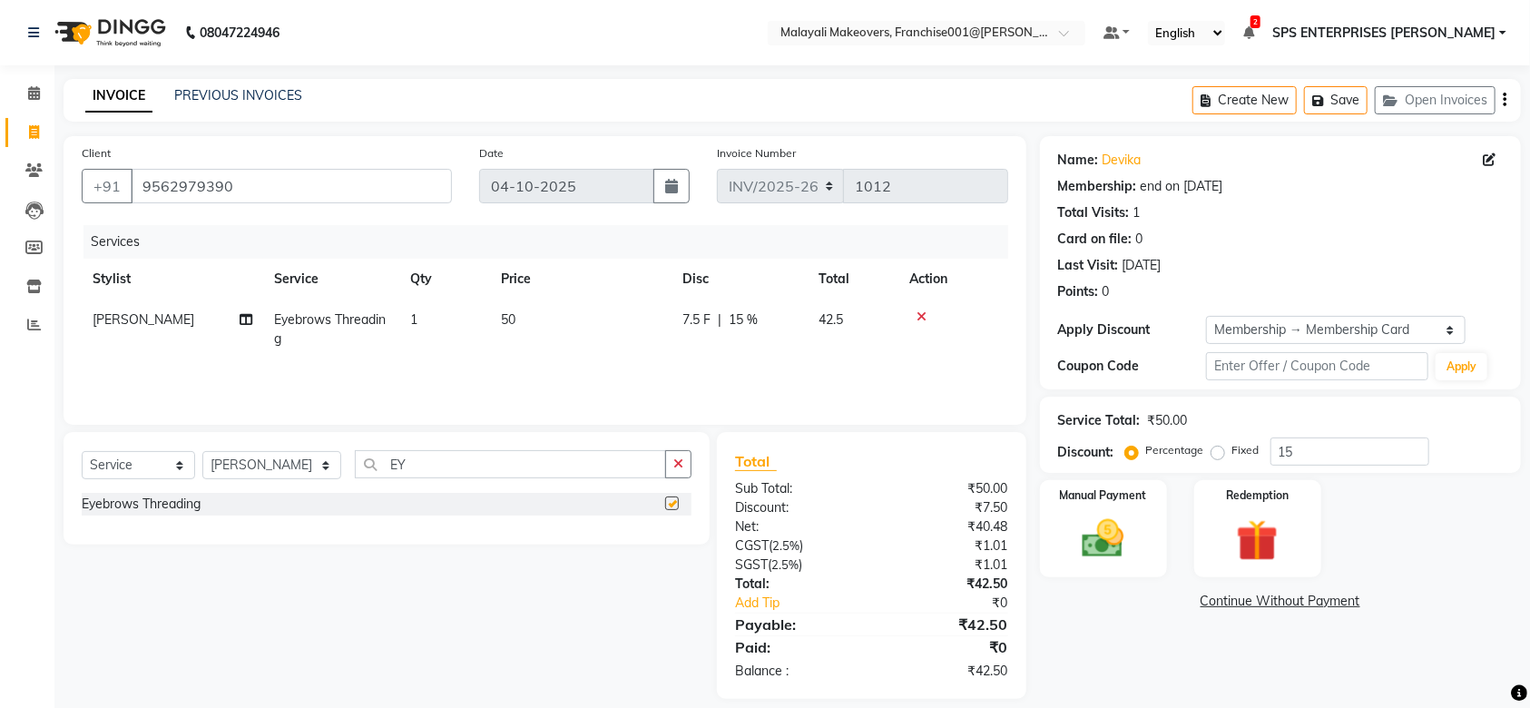
checkbox input "false"
click at [271, 469] on select "Select Stylist [PERSON_NAME] S [PERSON_NAME] P [PERSON_NAME] R V [PERSON_NAME] …" at bounding box center [271, 465] width 139 height 28
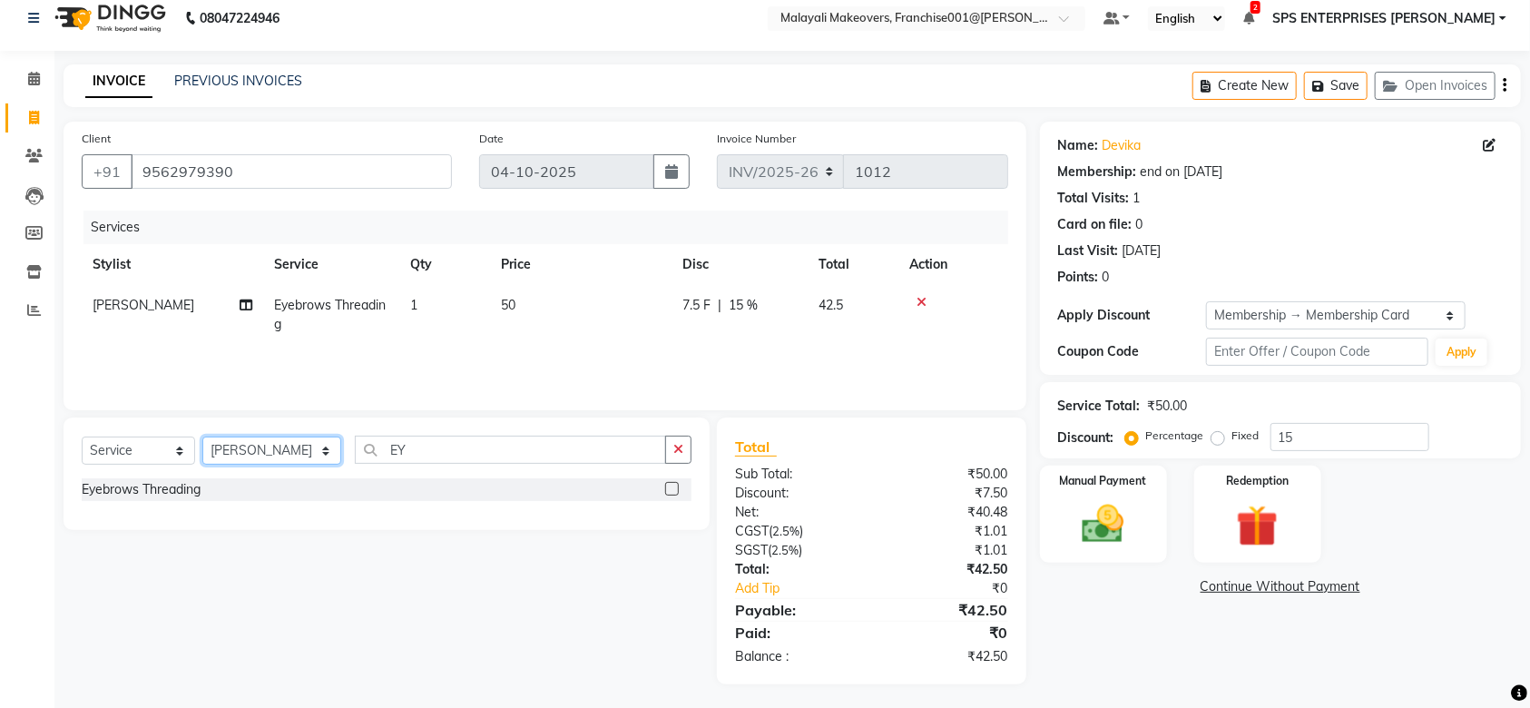
scroll to position [17, 0]
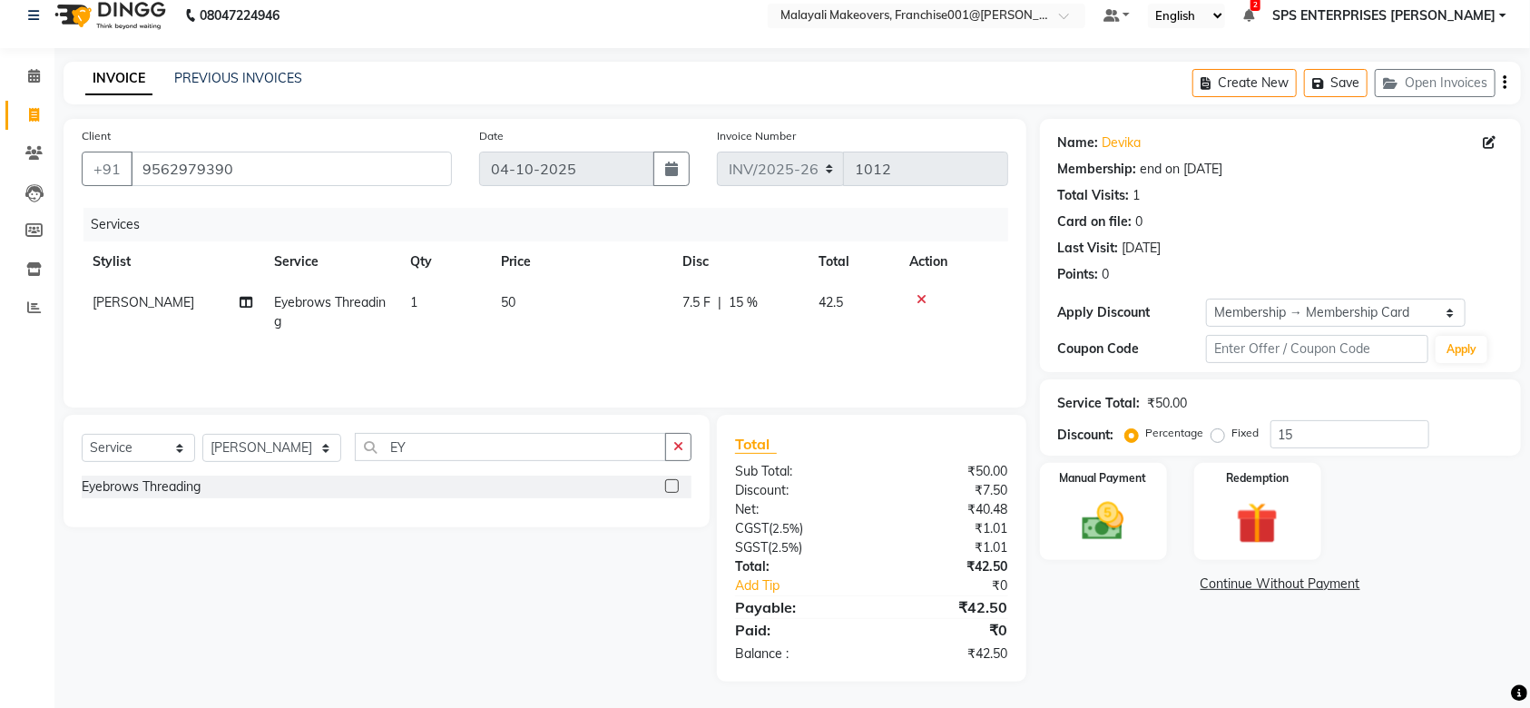
click at [271, 433] on div "Select Service Product Membership Package Voucher Prepaid Gift Card Select Styl…" at bounding box center [387, 454] width 610 height 43
click at [271, 444] on select "Select Stylist [PERSON_NAME] S [PERSON_NAME] P [PERSON_NAME] R V [PERSON_NAME] …" at bounding box center [271, 448] width 139 height 28
select select "88596"
click at [202, 434] on select "Select Stylist [PERSON_NAME] S [PERSON_NAME] P [PERSON_NAME] R V [PERSON_NAME] …" at bounding box center [271, 448] width 139 height 28
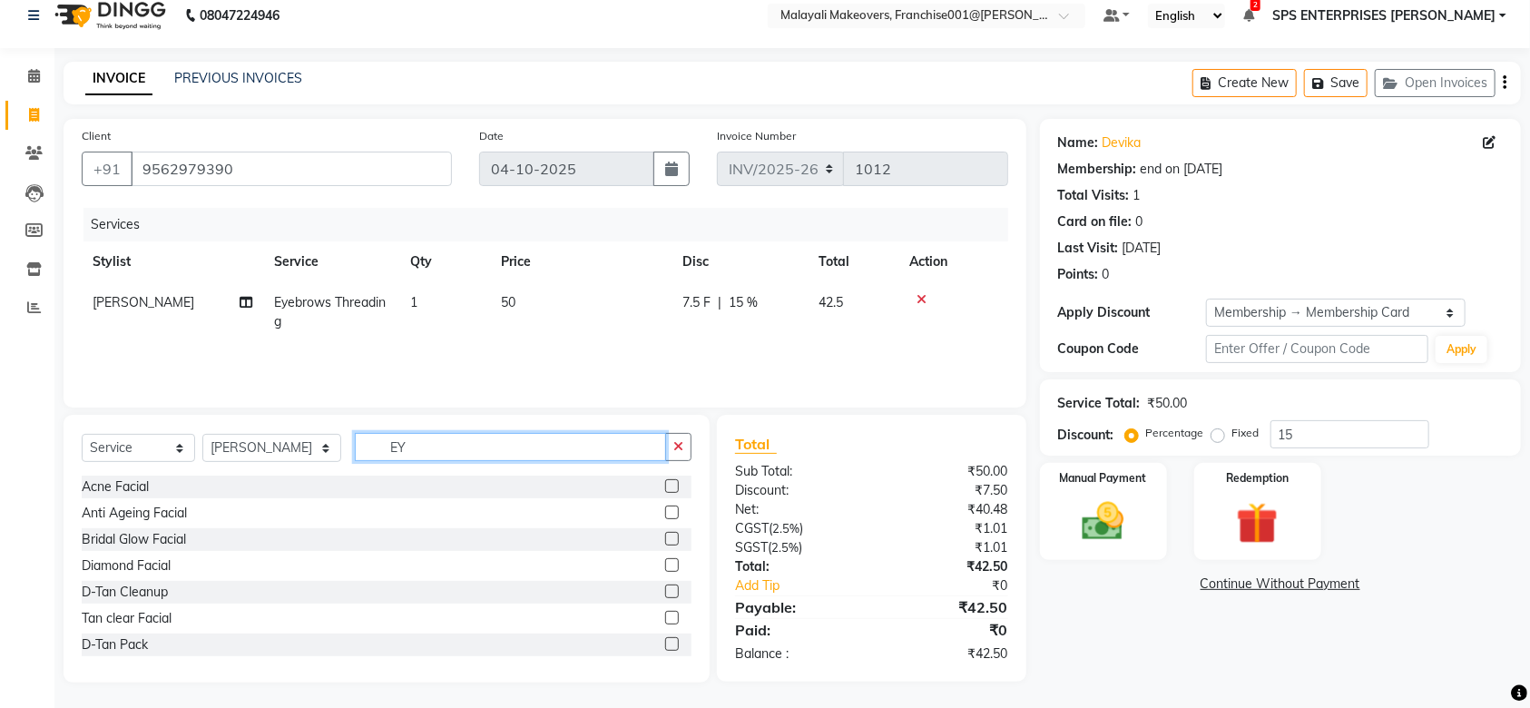
click at [424, 438] on input "EY" at bounding box center [510, 447] width 311 height 28
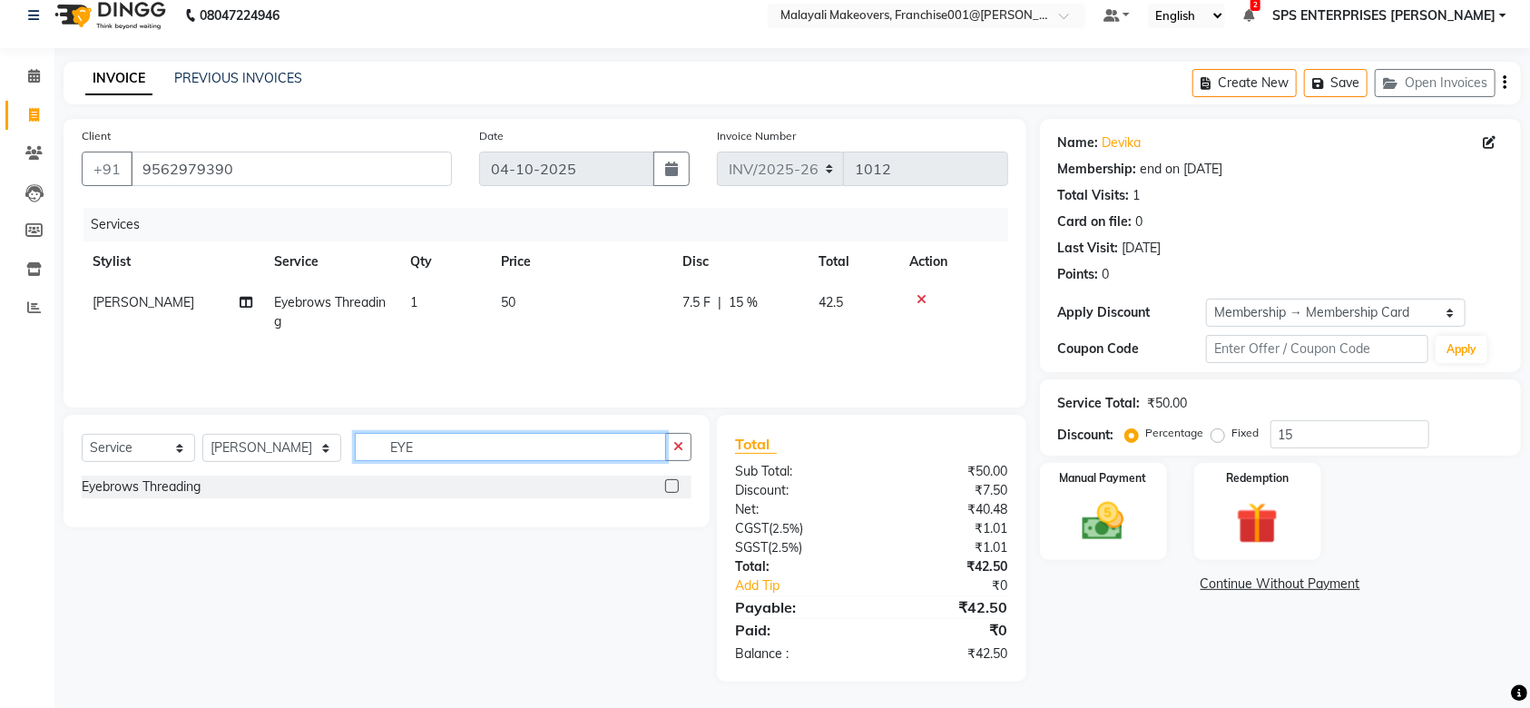
type input "EYE"
click at [655, 492] on div "Eyebrows Threading" at bounding box center [387, 487] width 610 height 23
click at [673, 484] on label at bounding box center [672, 486] width 14 height 14
click at [673, 484] on input "checkbox" at bounding box center [671, 487] width 12 height 12
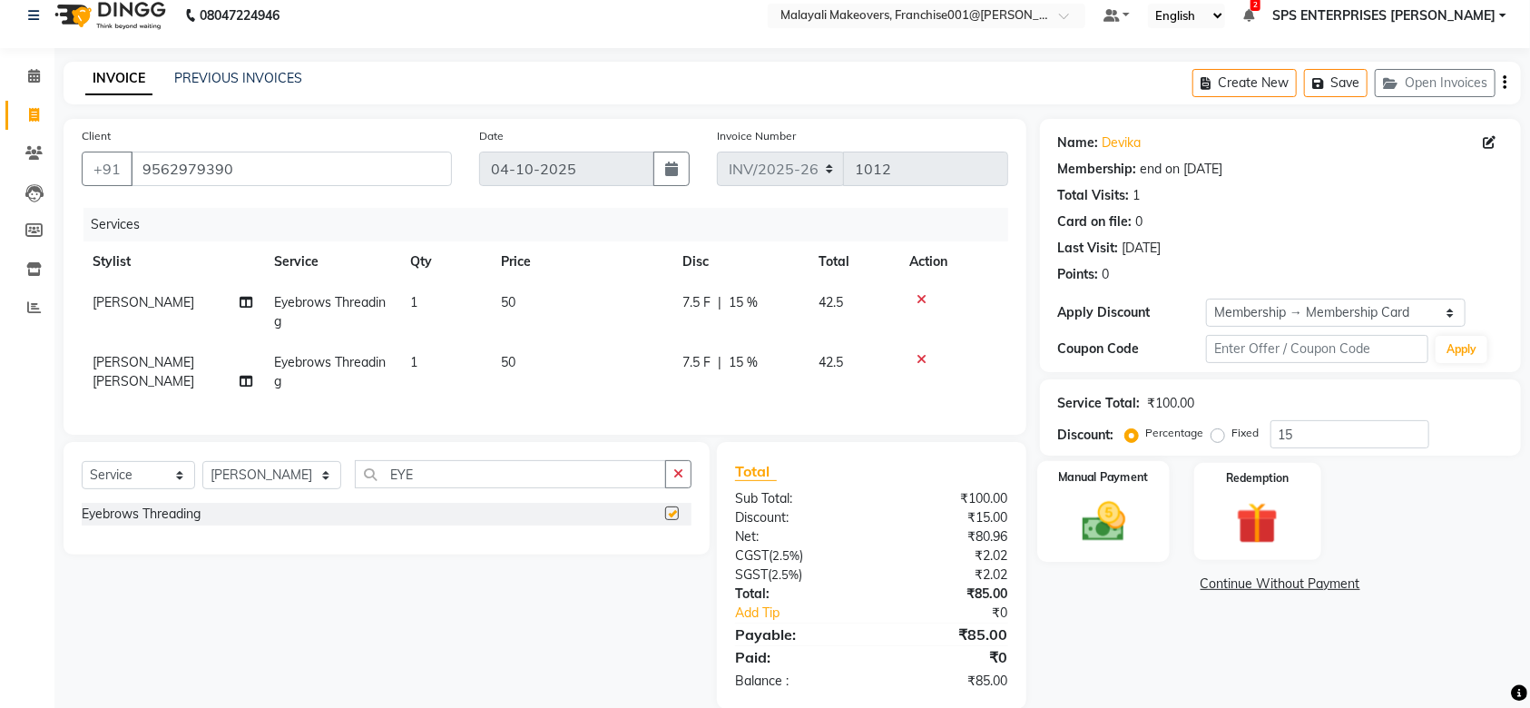
checkbox input "false"
click at [1105, 536] on img at bounding box center [1103, 522] width 71 height 50
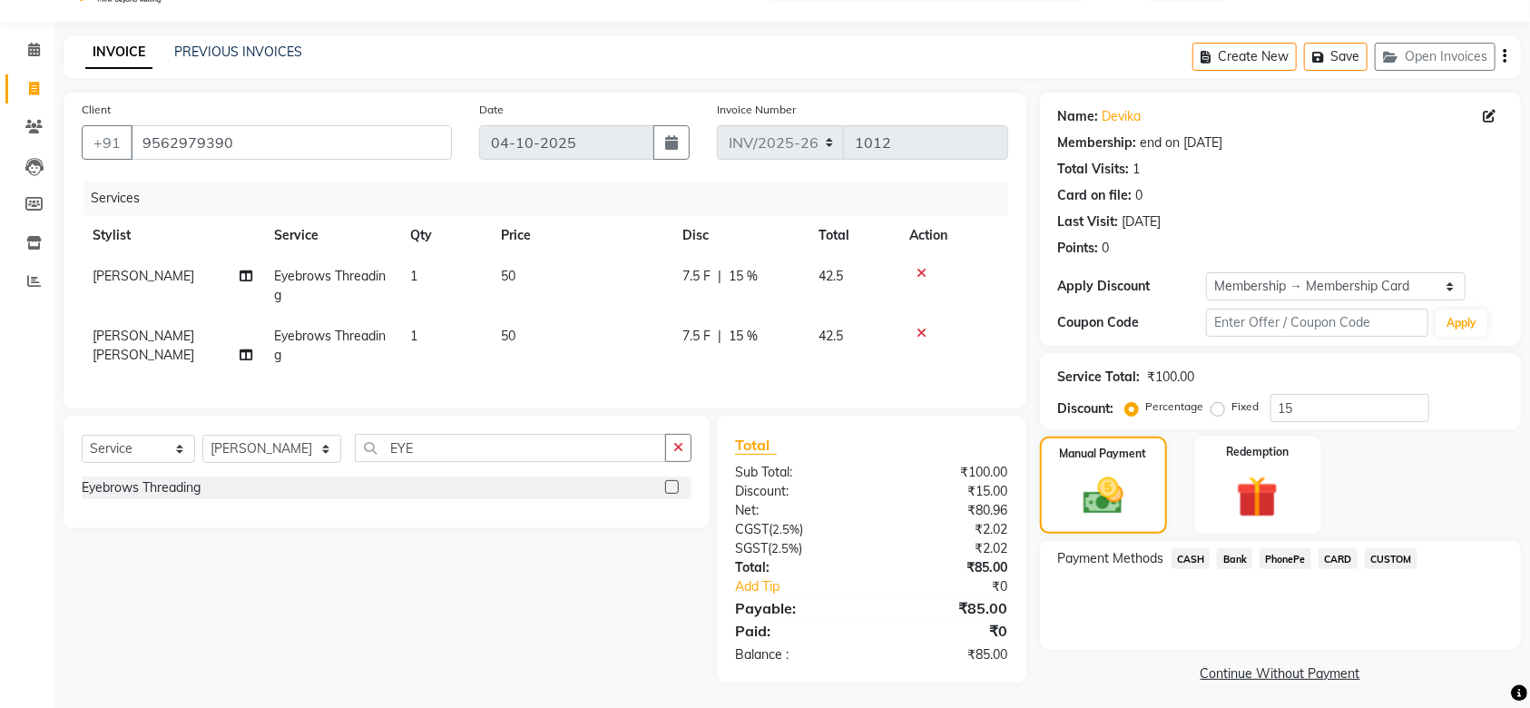
scroll to position [64, 0]
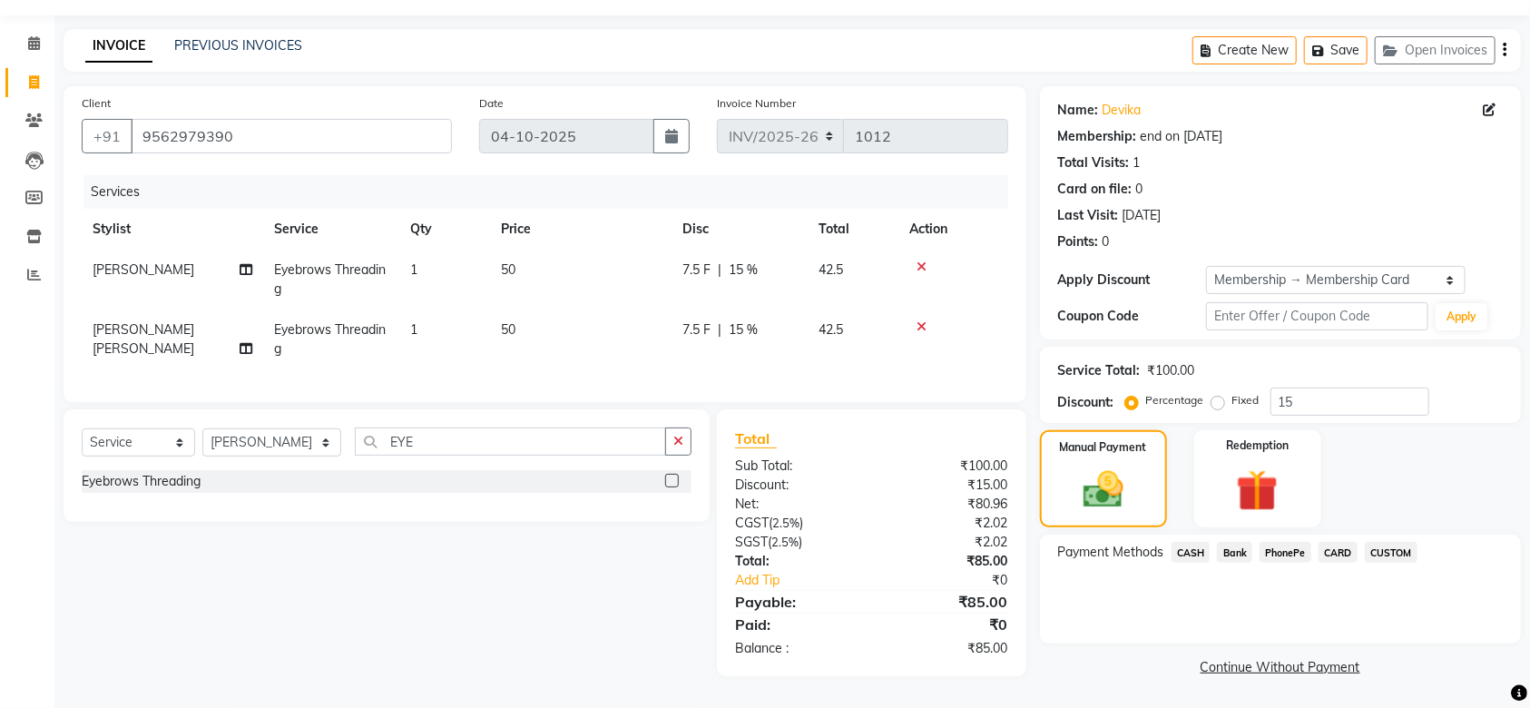
click at [1271, 542] on span "PhonePe" at bounding box center [1286, 552] width 52 height 21
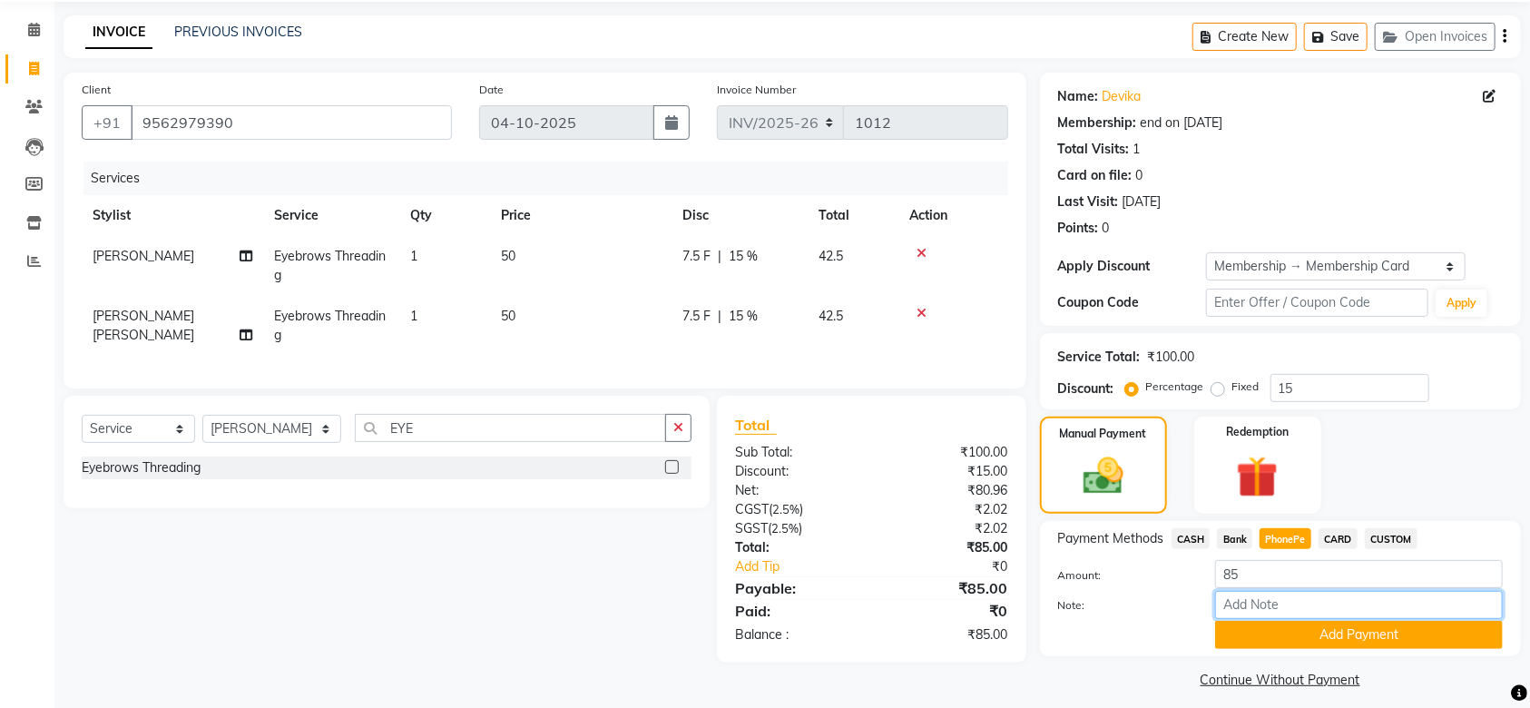
drag, startPoint x: 1249, startPoint y: 606, endPoint x: 1279, endPoint y: 603, distance: 30.2
click at [1249, 606] on input "Note:" at bounding box center [1359, 605] width 288 height 28
type input "SRUTHI"
click at [1346, 647] on button "Add Payment" at bounding box center [1359, 635] width 288 height 28
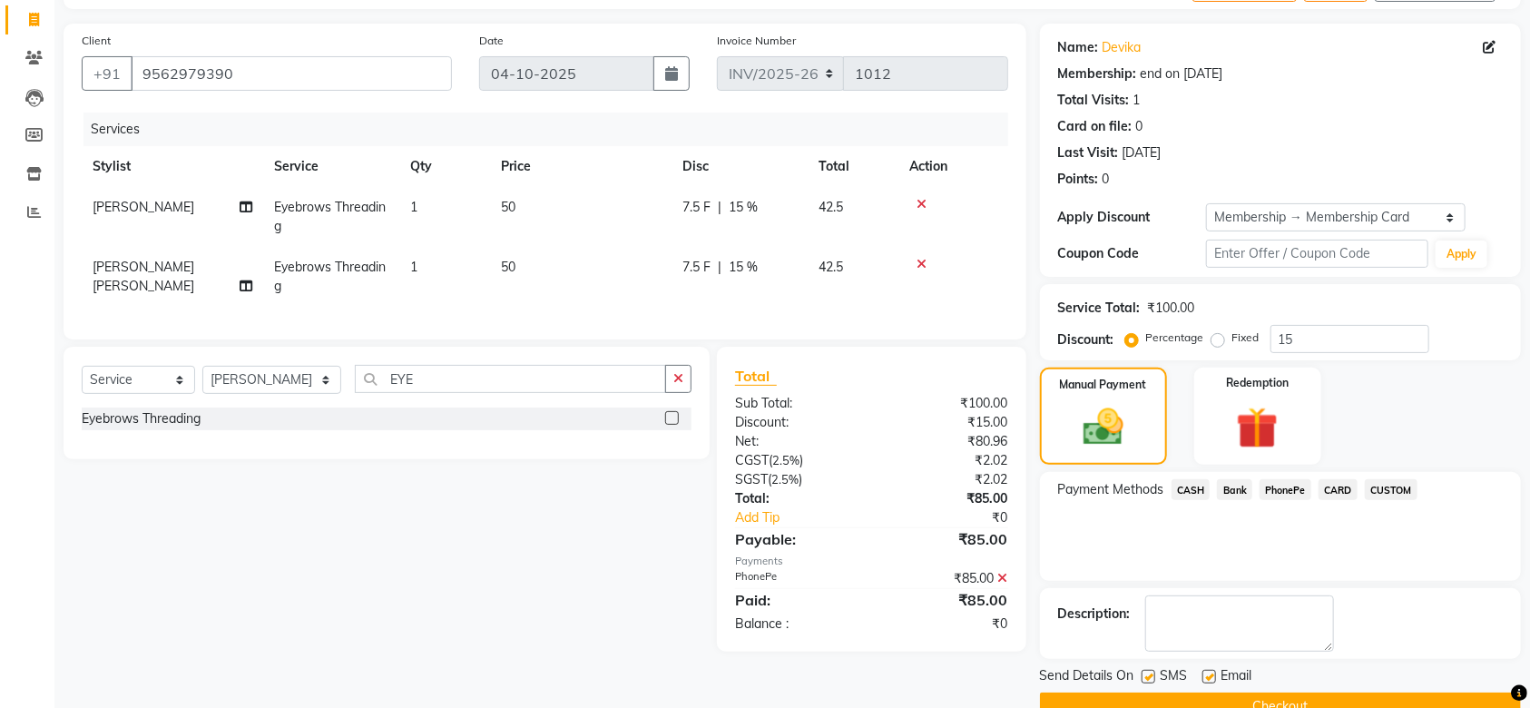
scroll to position [153, 0]
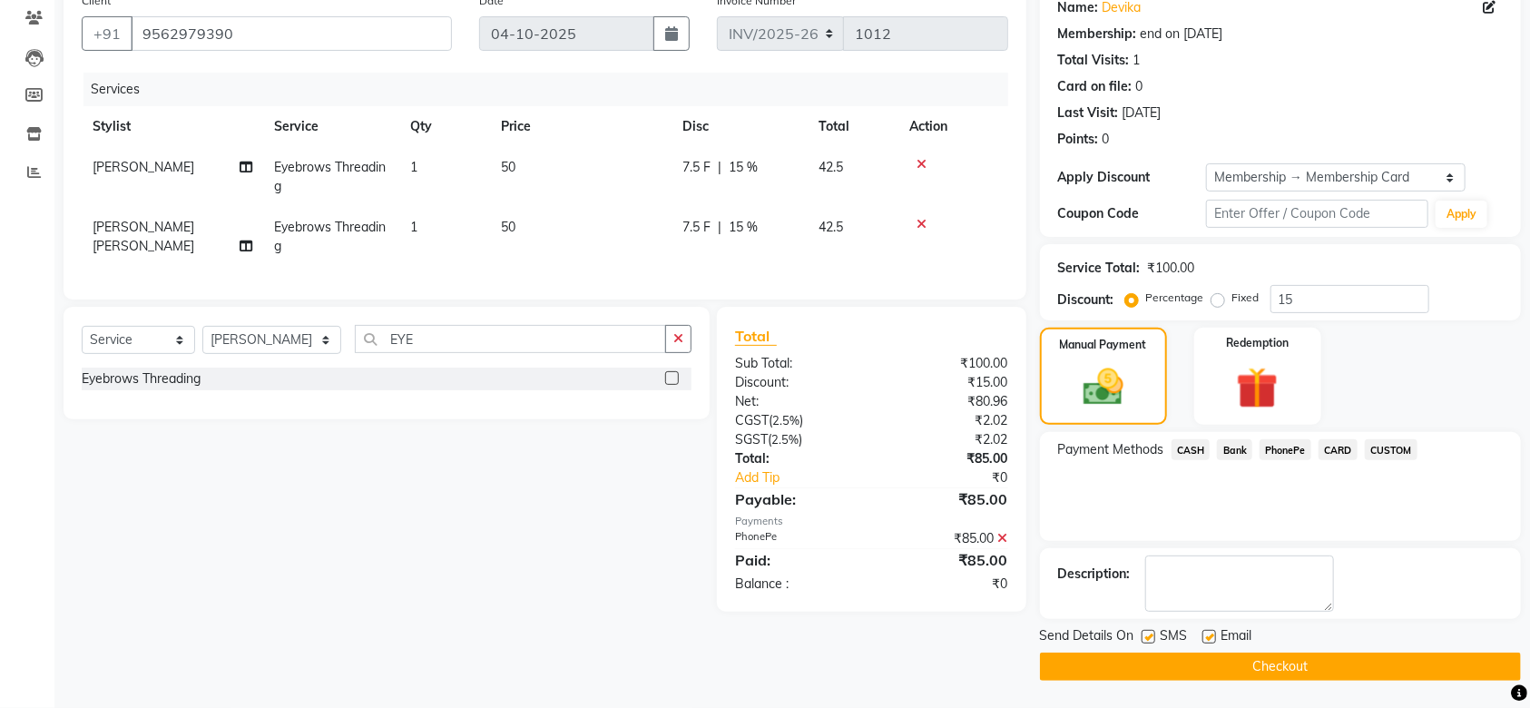
click at [1302, 664] on button "Checkout" at bounding box center [1280, 667] width 481 height 28
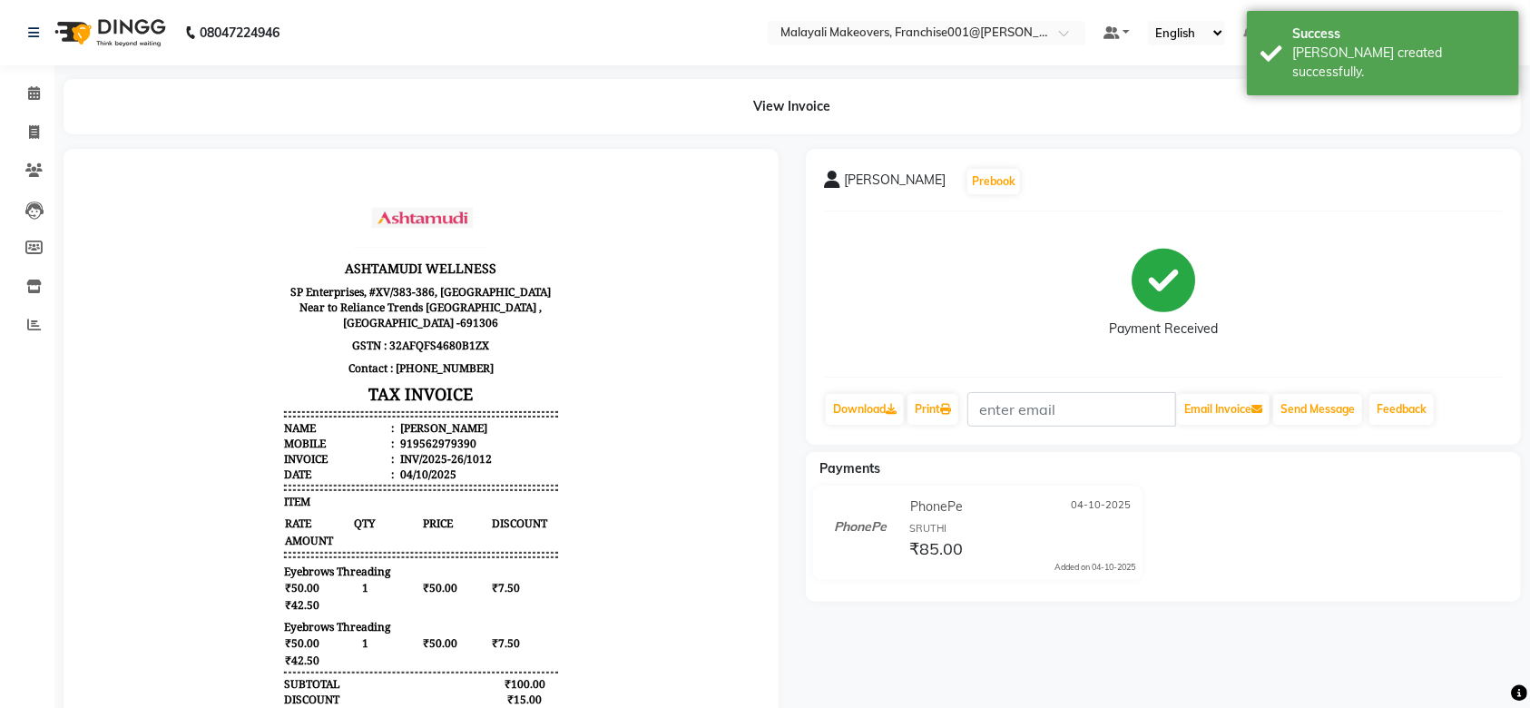
click at [55, 105] on div "View Invoice" at bounding box center [792, 106] width 1485 height 55
click at [25, 90] on span at bounding box center [34, 94] width 32 height 21
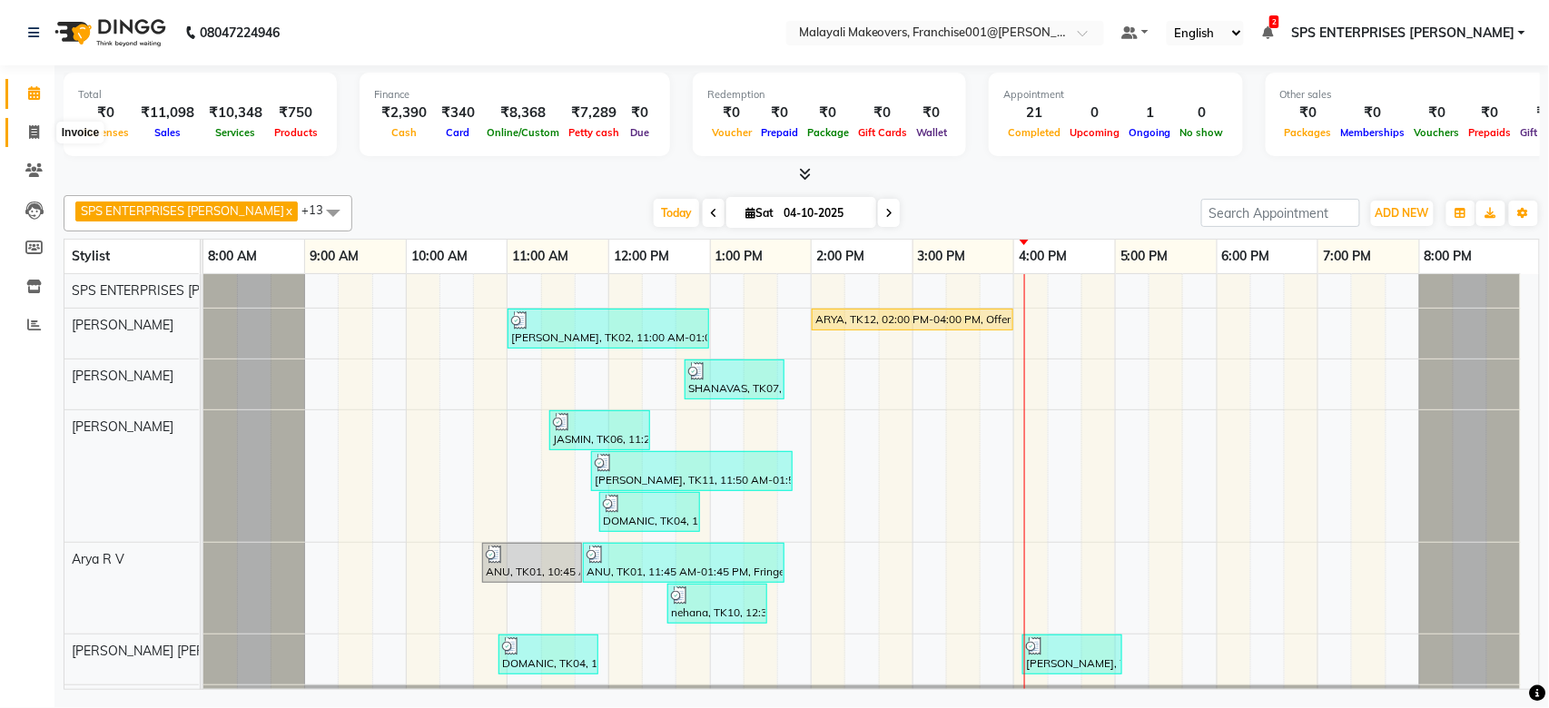
click at [44, 135] on span at bounding box center [34, 133] width 32 height 21
select select "service"
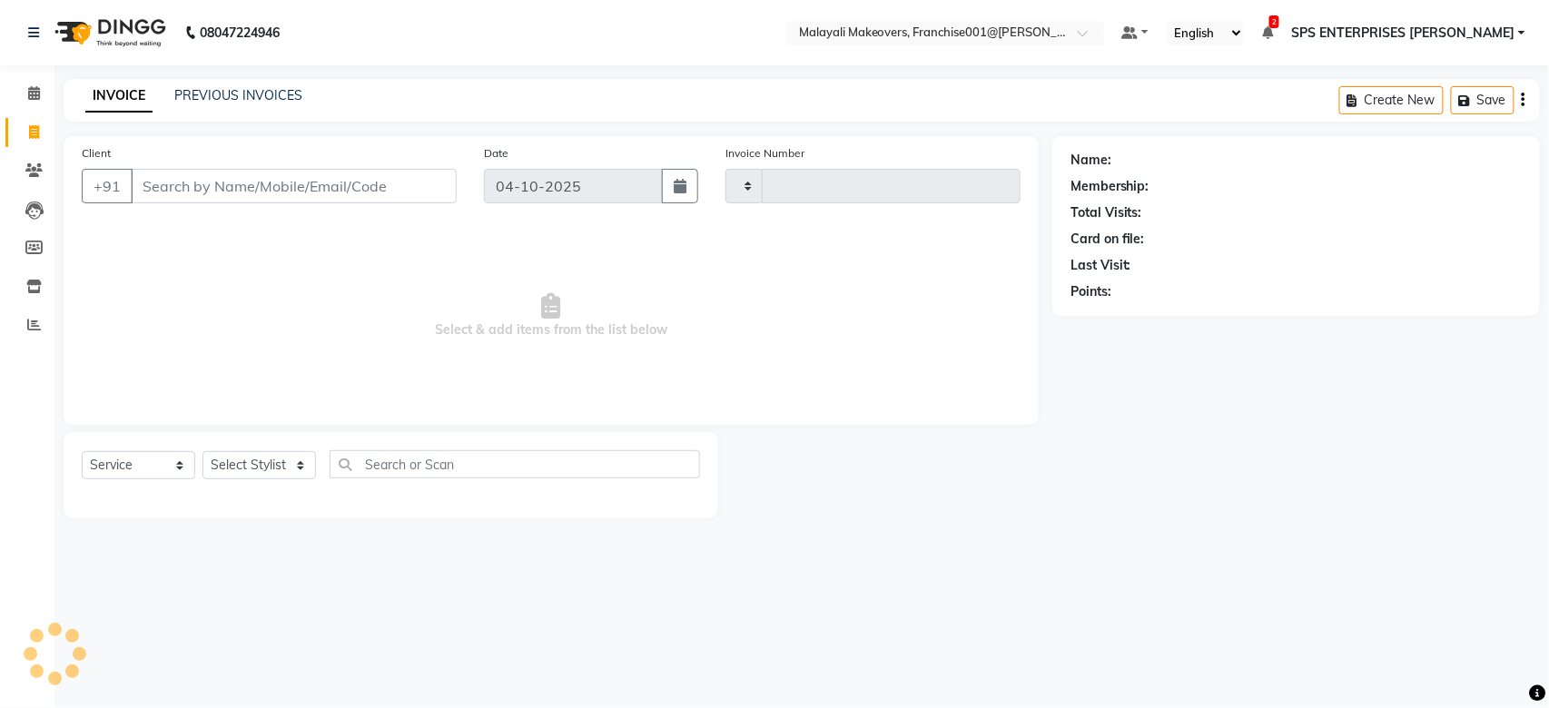
type input "1013"
select select "8923"
click at [253, 463] on select "Select Stylist [PERSON_NAME] S [PERSON_NAME] P [PERSON_NAME] R V [PERSON_NAME] …" at bounding box center [272, 465] width 140 height 28
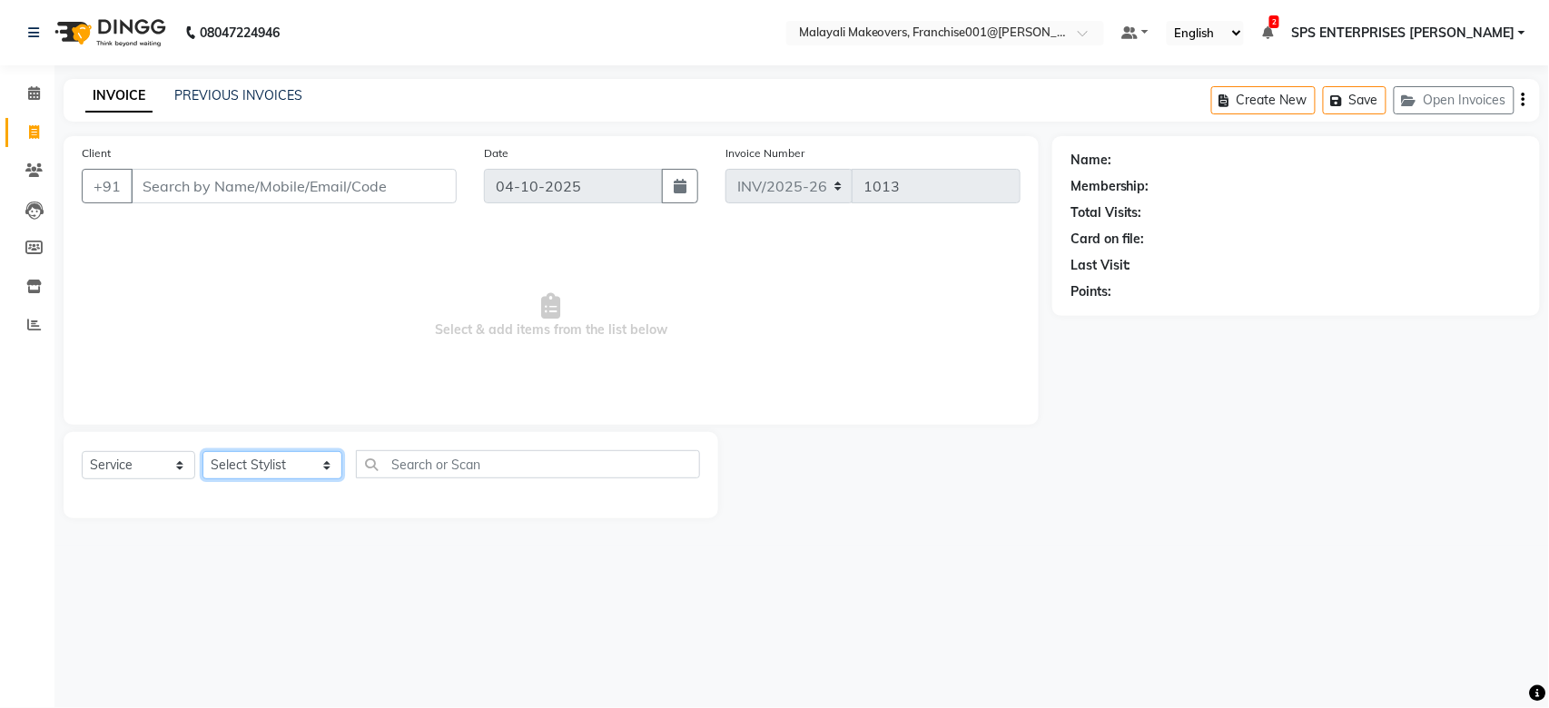
select select "59492"
click at [202, 452] on select "Select Stylist [PERSON_NAME] S [PERSON_NAME] P [PERSON_NAME] R V [PERSON_NAME] …" at bounding box center [272, 465] width 140 height 28
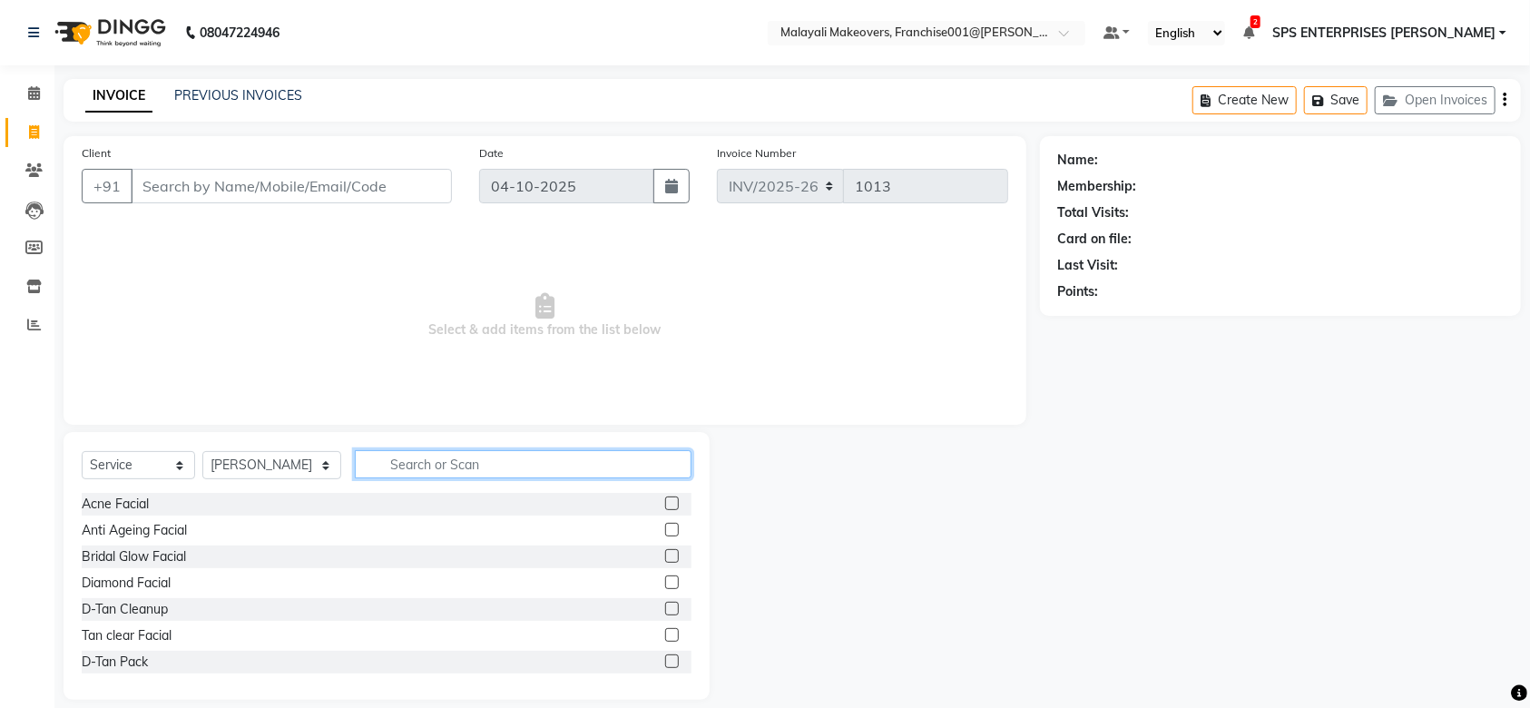
click at [398, 468] on input "text" at bounding box center [523, 464] width 337 height 28
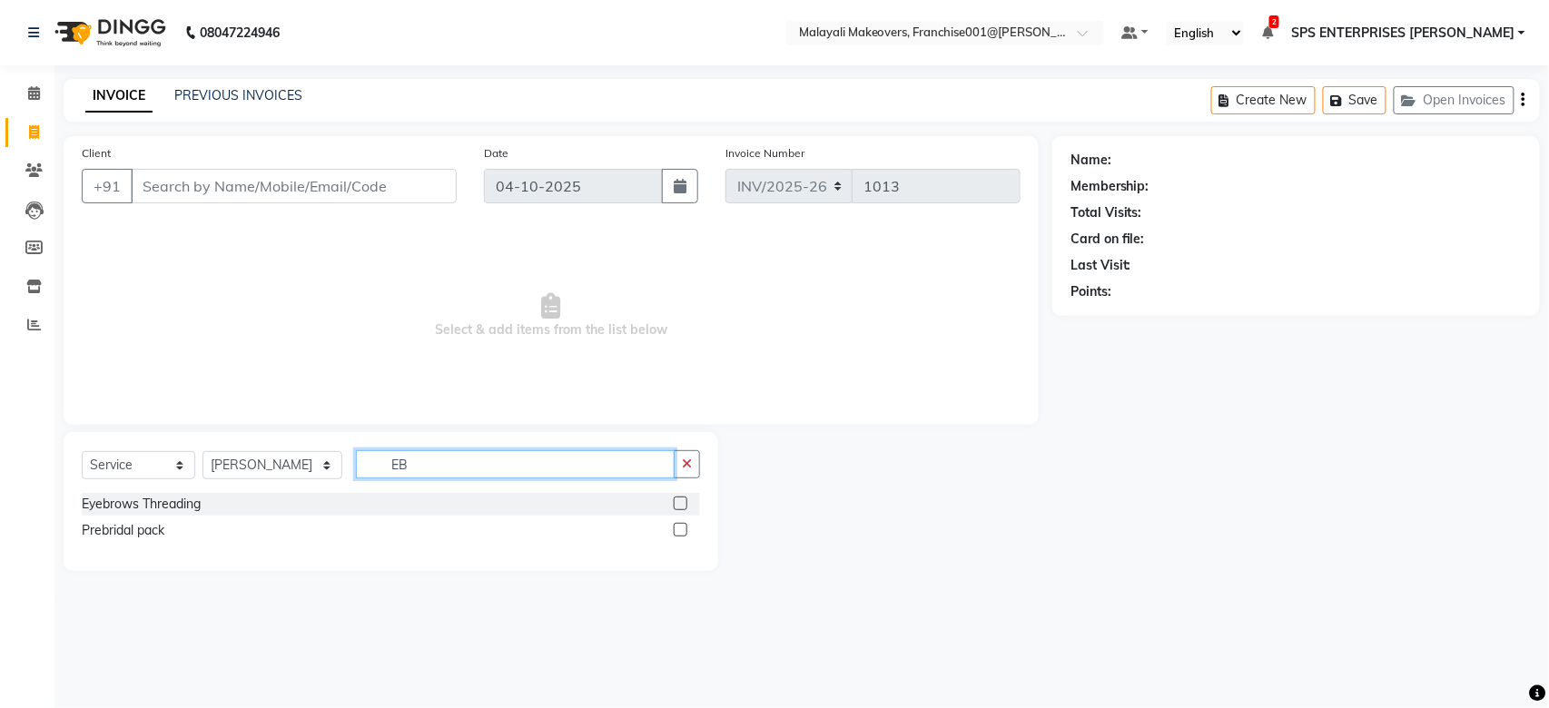
type input "EB"
click at [684, 497] on label at bounding box center [681, 504] width 14 height 14
click at [684, 498] on input "checkbox" at bounding box center [680, 504] width 12 height 12
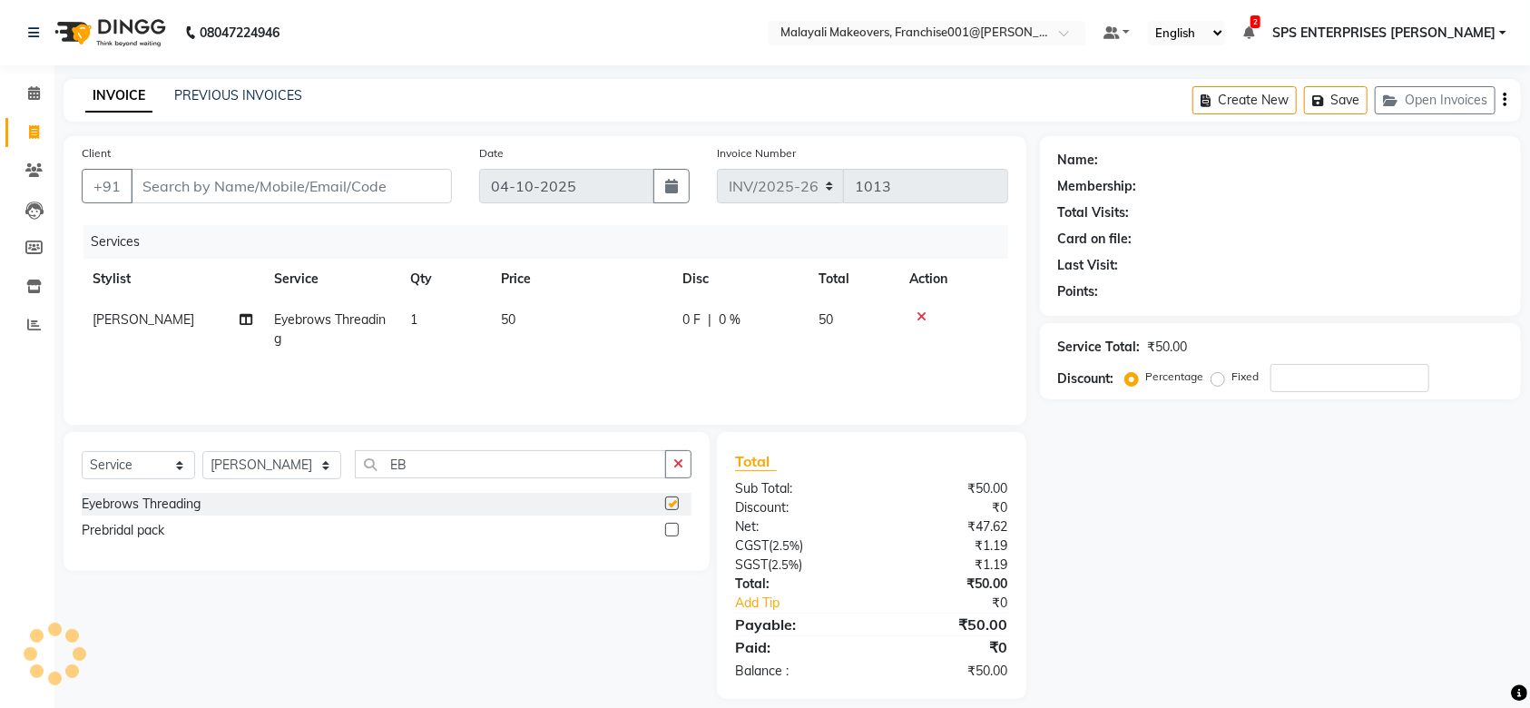
checkbox input "false"
click at [208, 192] on input "Client" at bounding box center [291, 186] width 321 height 34
type input "9"
type input "0"
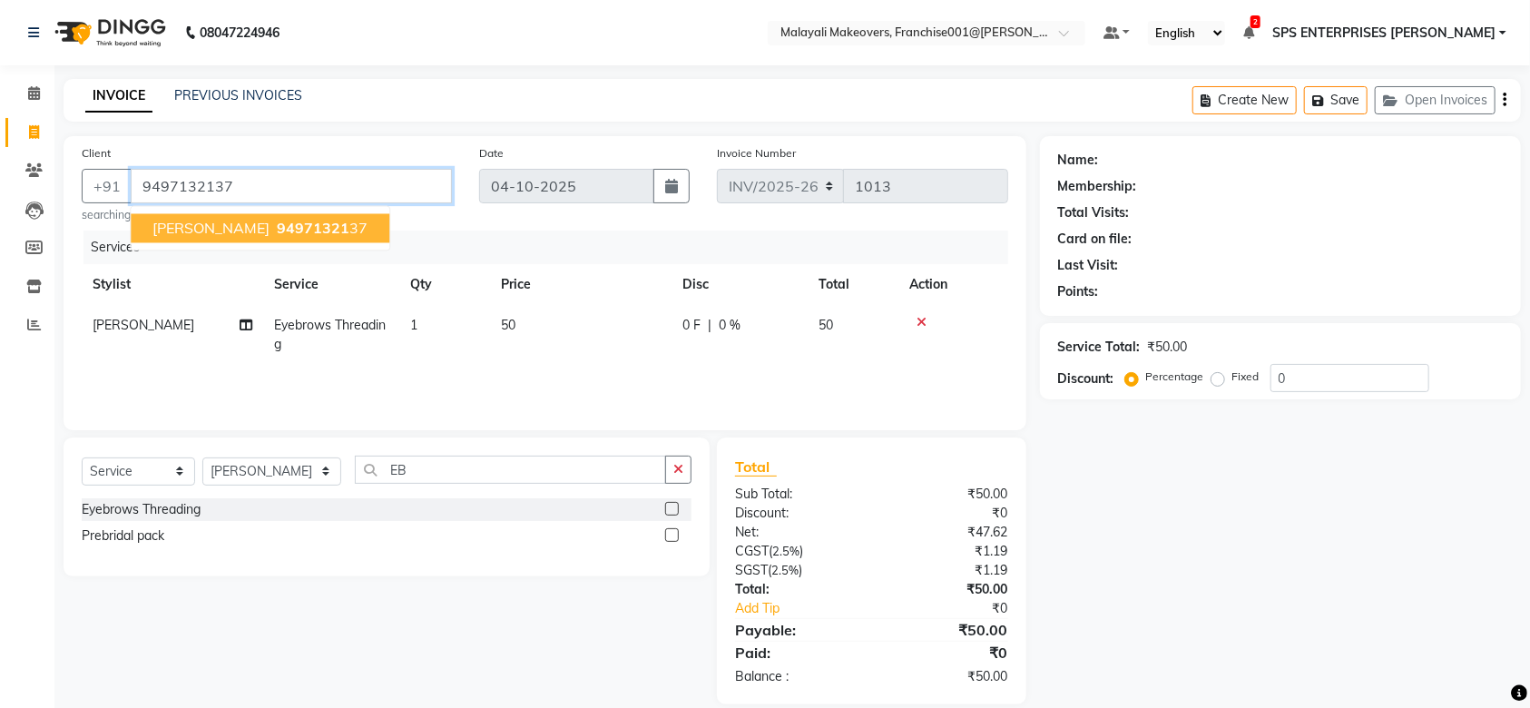
type input "9497132137"
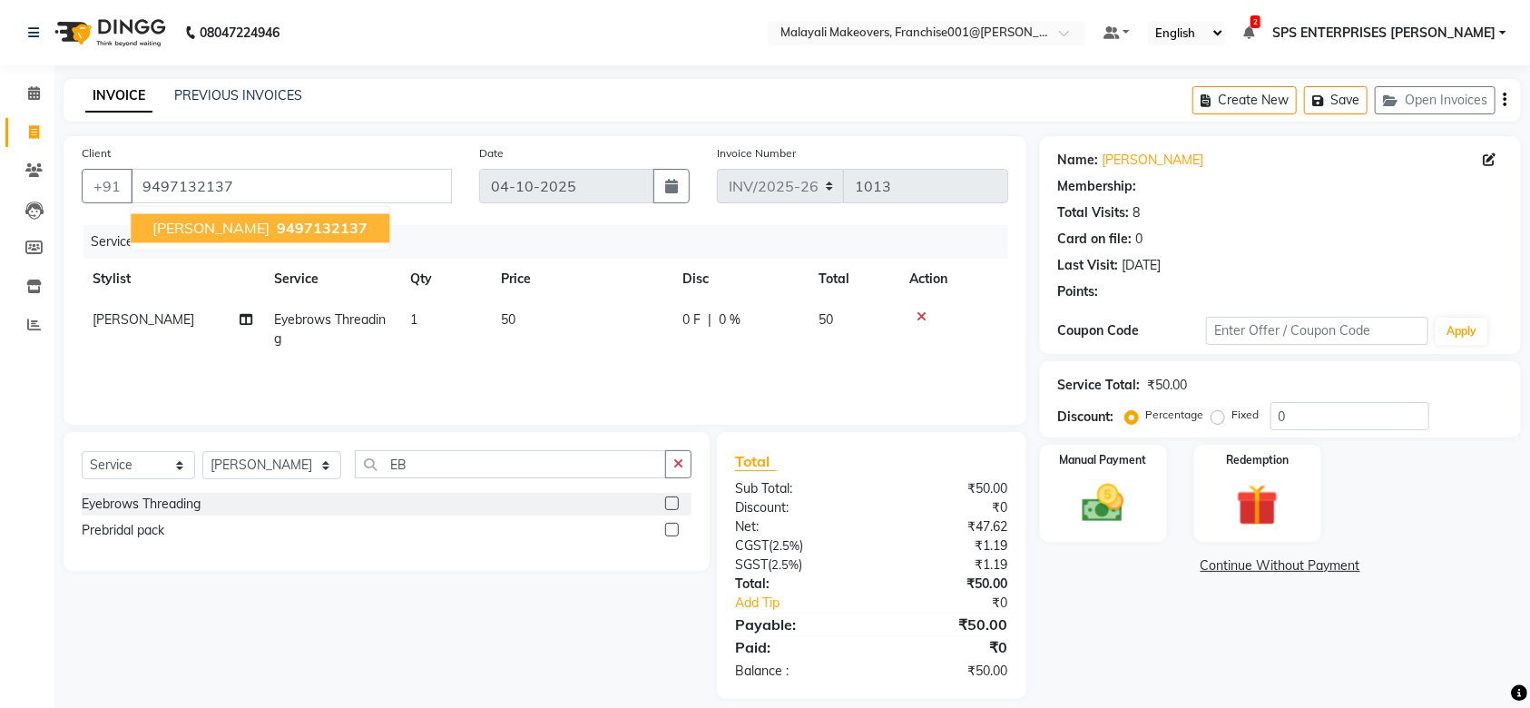
select select "1: Object"
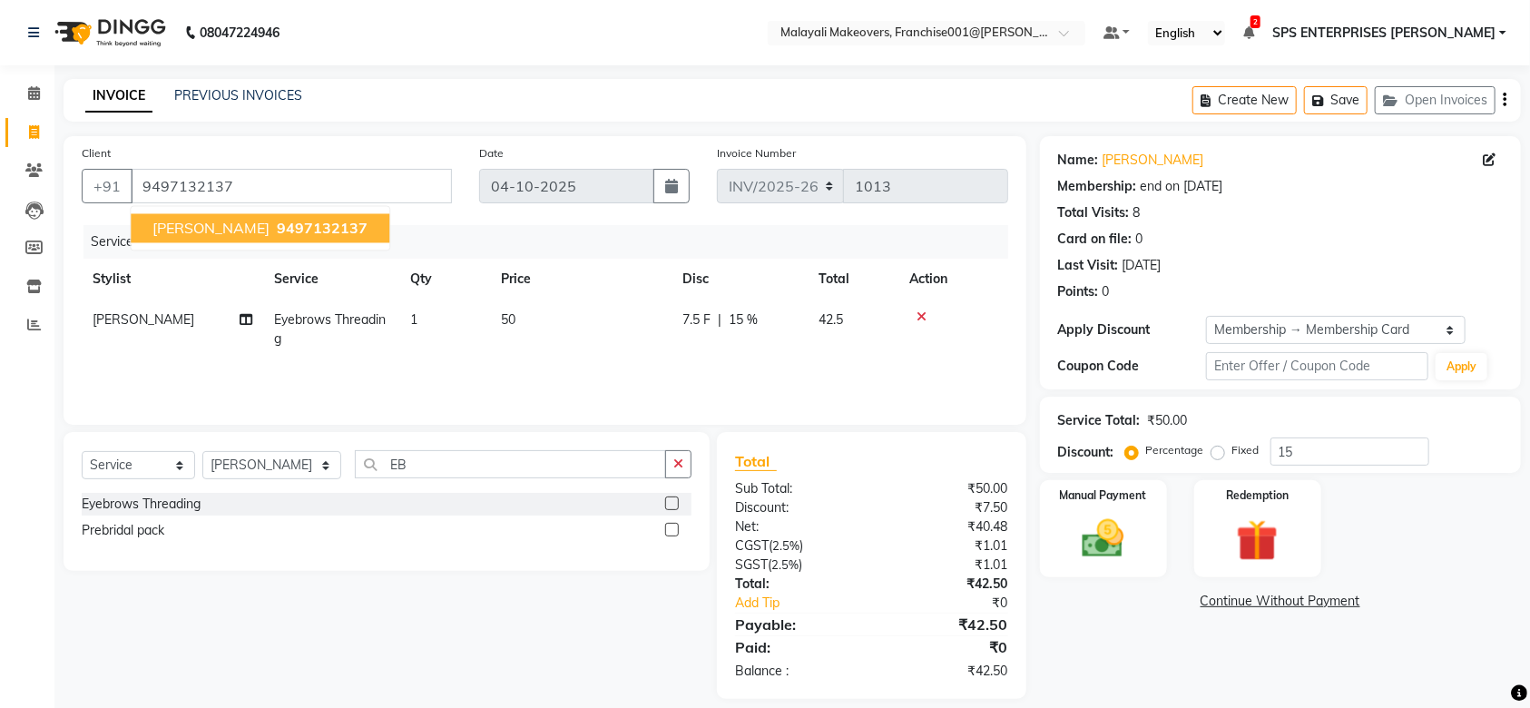
click at [211, 230] on span "[PERSON_NAME]" at bounding box center [211, 229] width 117 height 18
type input "0"
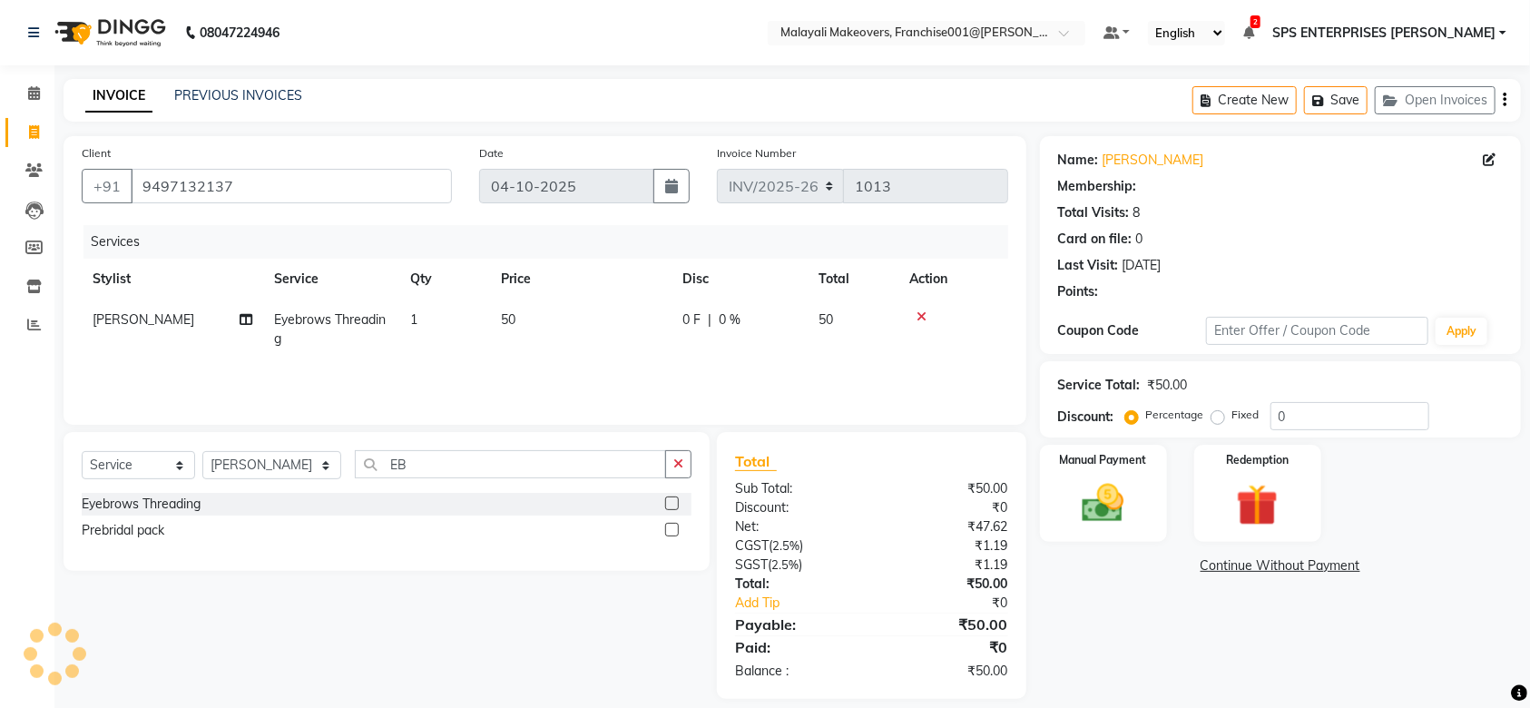
select select "1: Object"
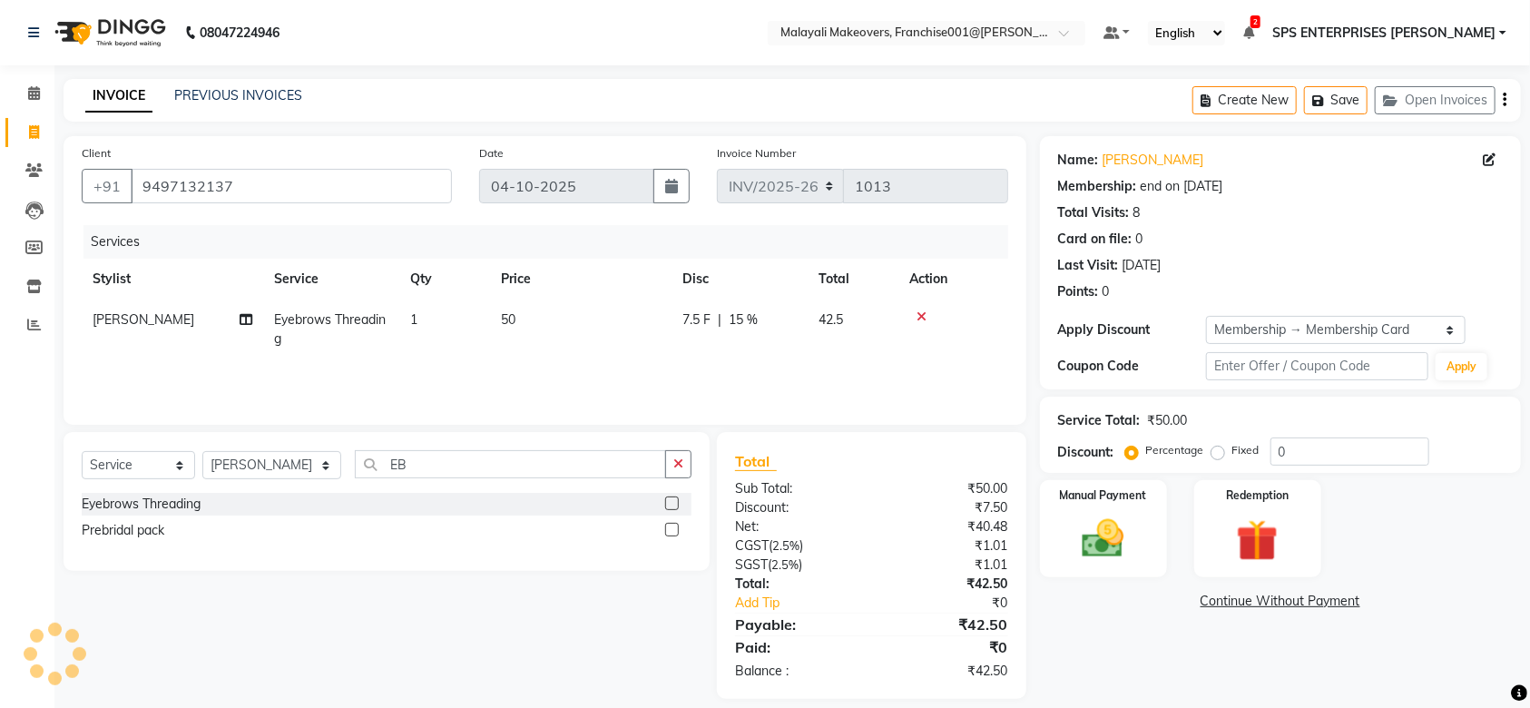
type input "15"
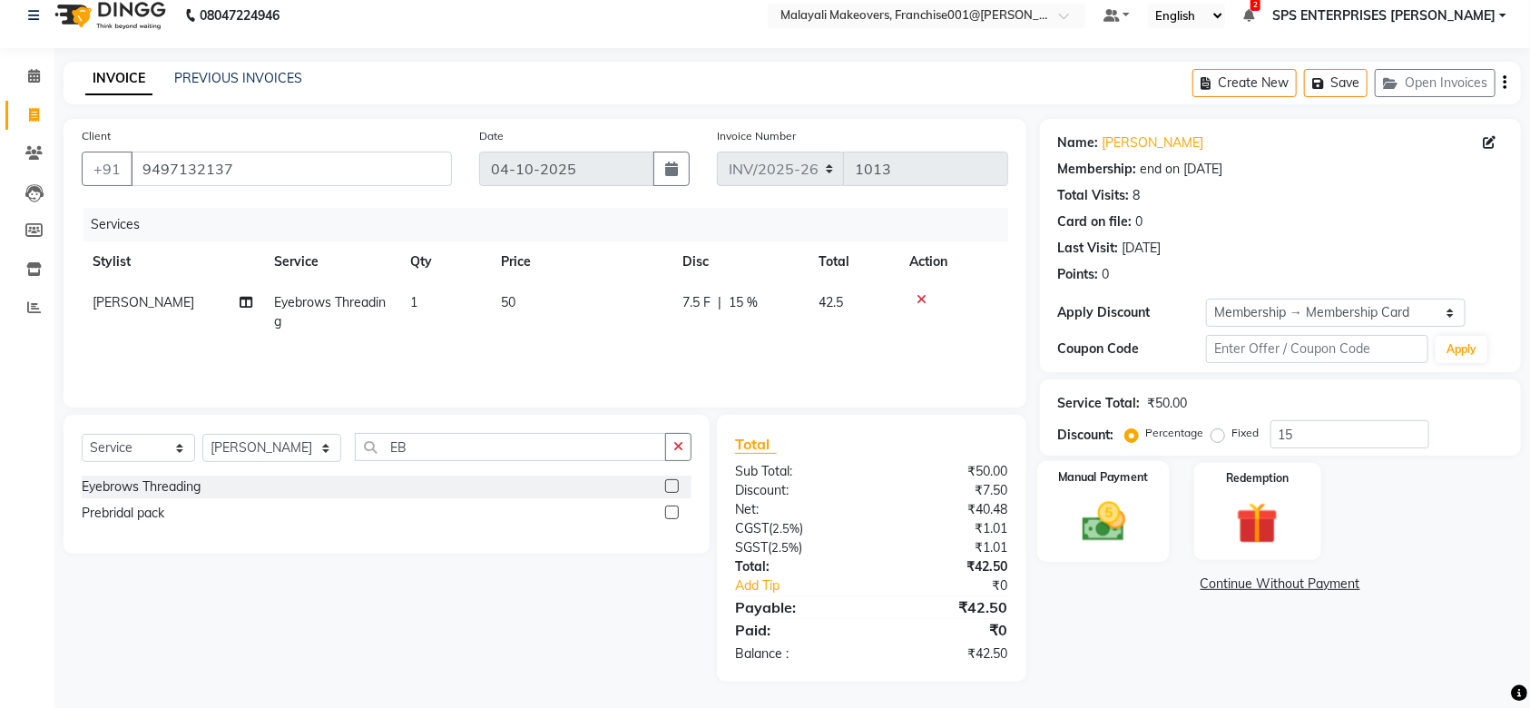
click at [1102, 537] on img at bounding box center [1103, 522] width 71 height 50
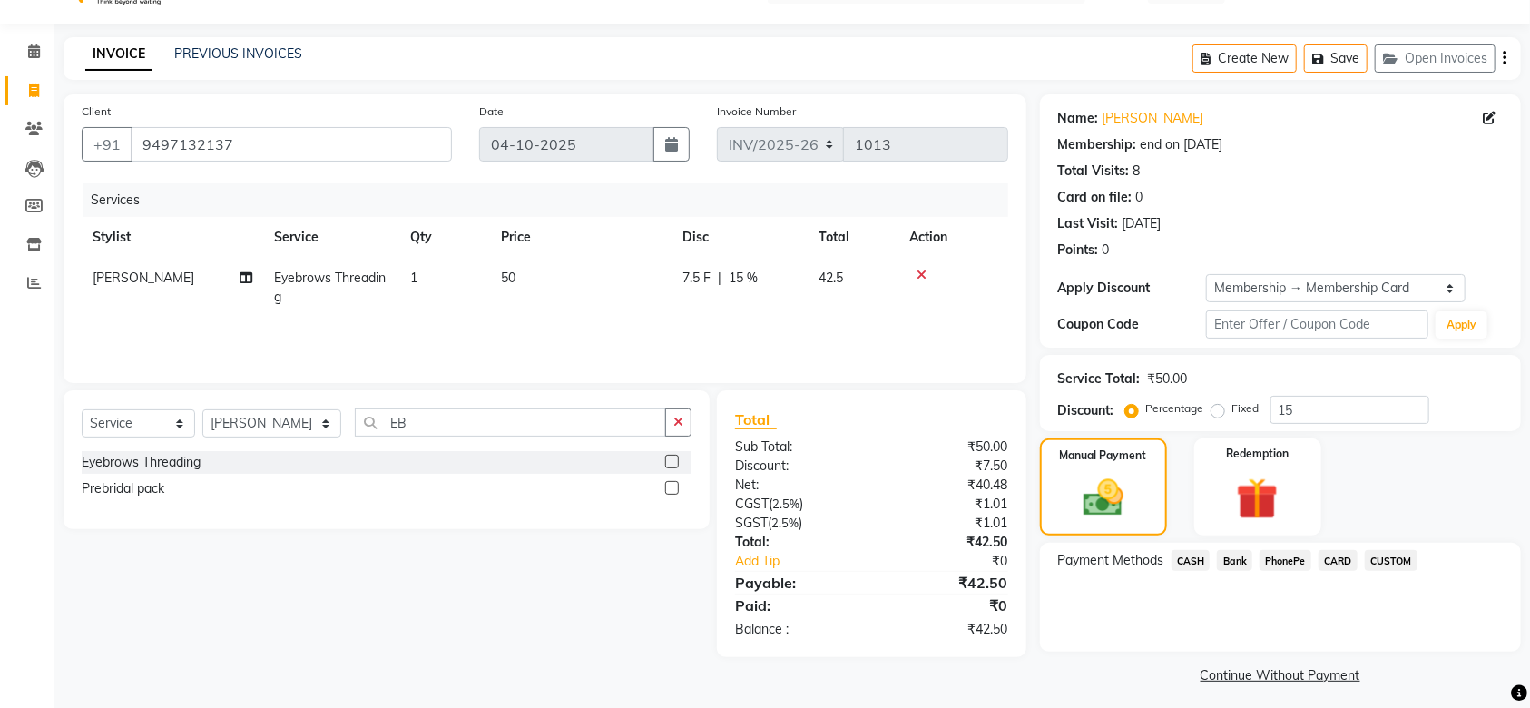
scroll to position [49, 0]
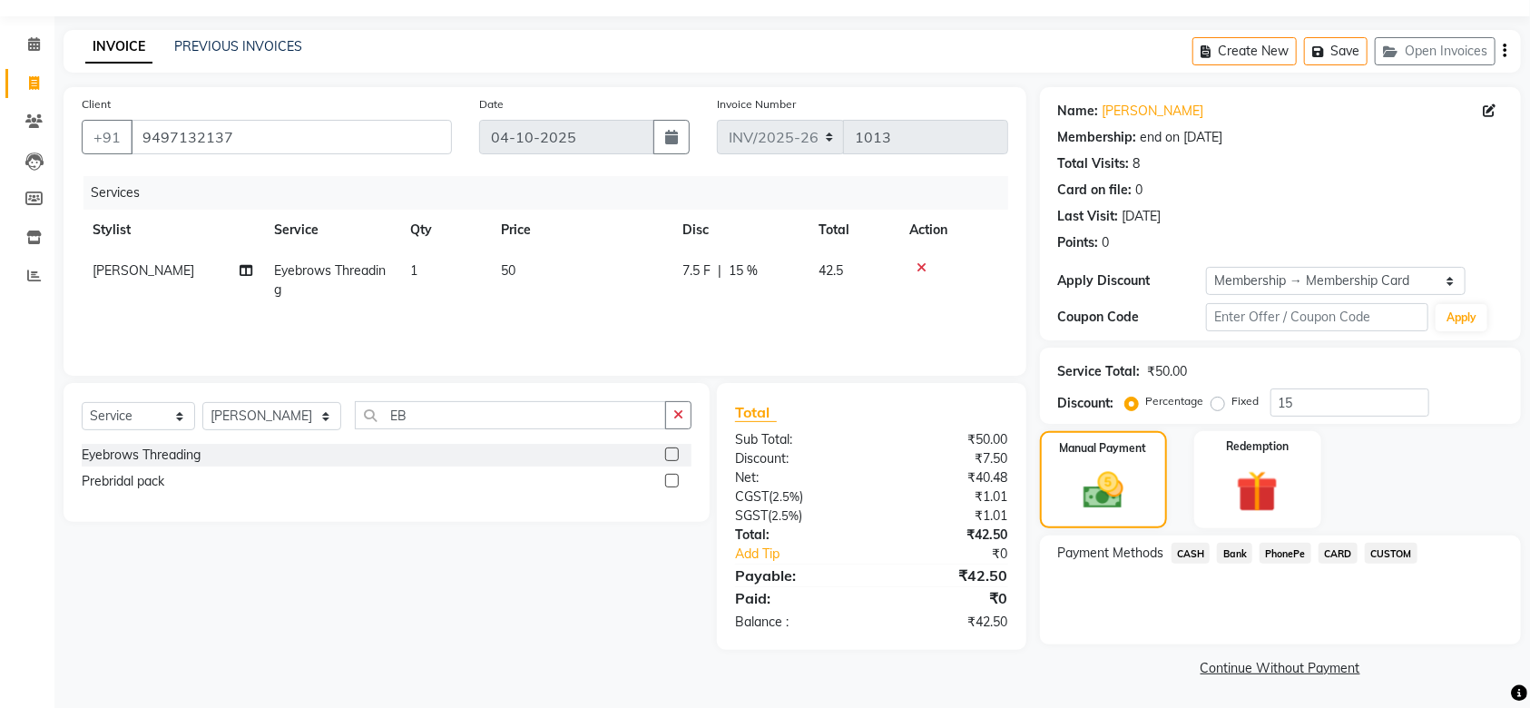
click at [1279, 549] on span "PhonePe" at bounding box center [1286, 553] width 52 height 21
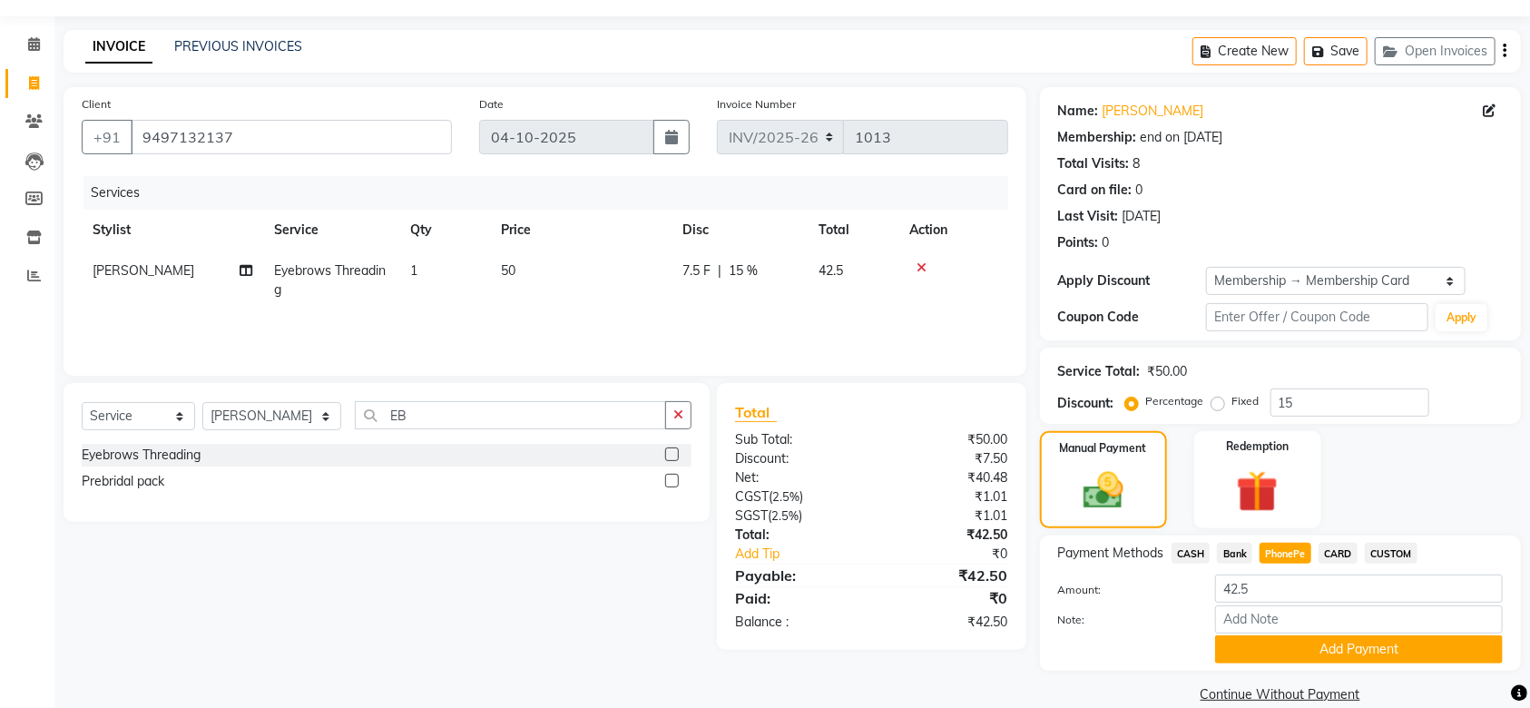
click at [1191, 561] on span "CASH" at bounding box center [1191, 553] width 39 height 21
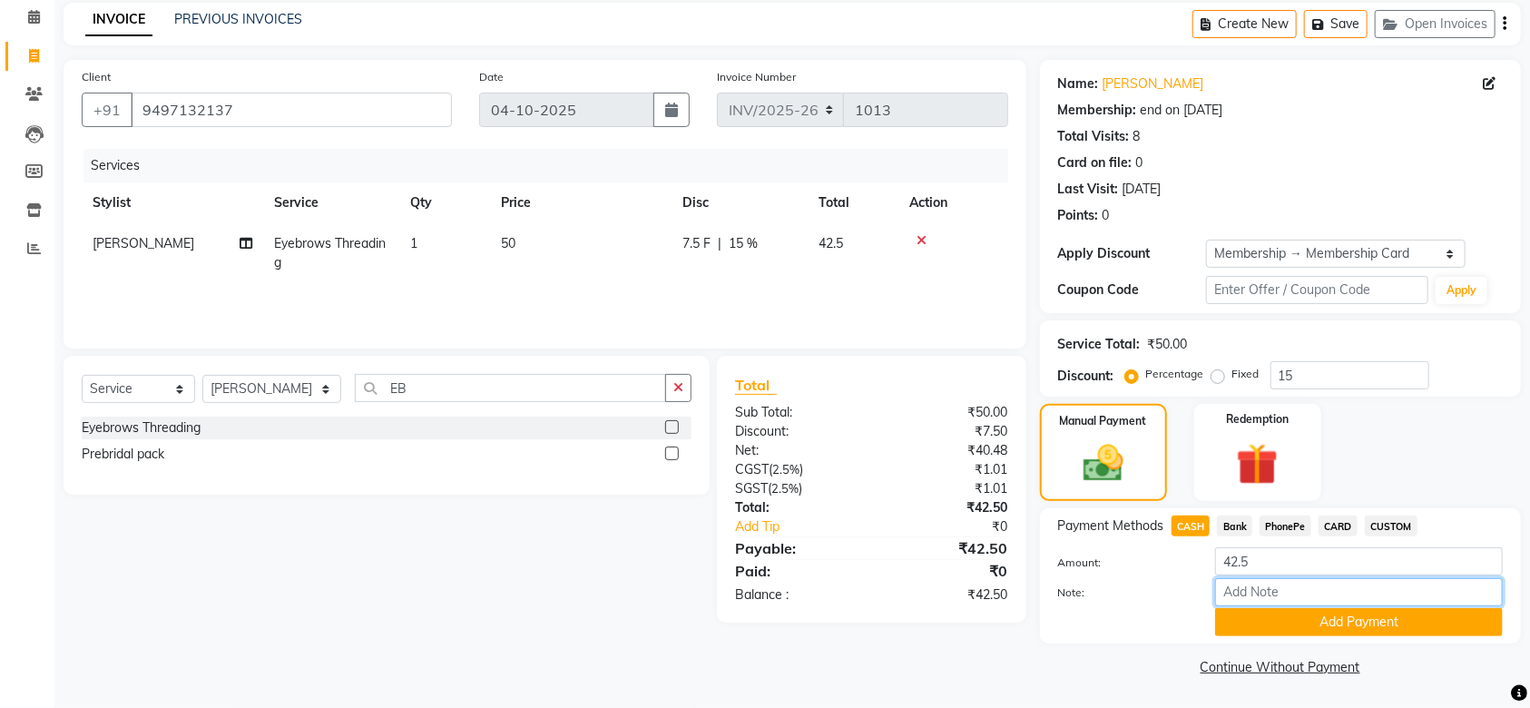
click at [1235, 589] on input "Note:" at bounding box center [1359, 592] width 288 height 28
type input "MEHARUNIZA"
click at [1334, 632] on button "Add Payment" at bounding box center [1359, 622] width 288 height 28
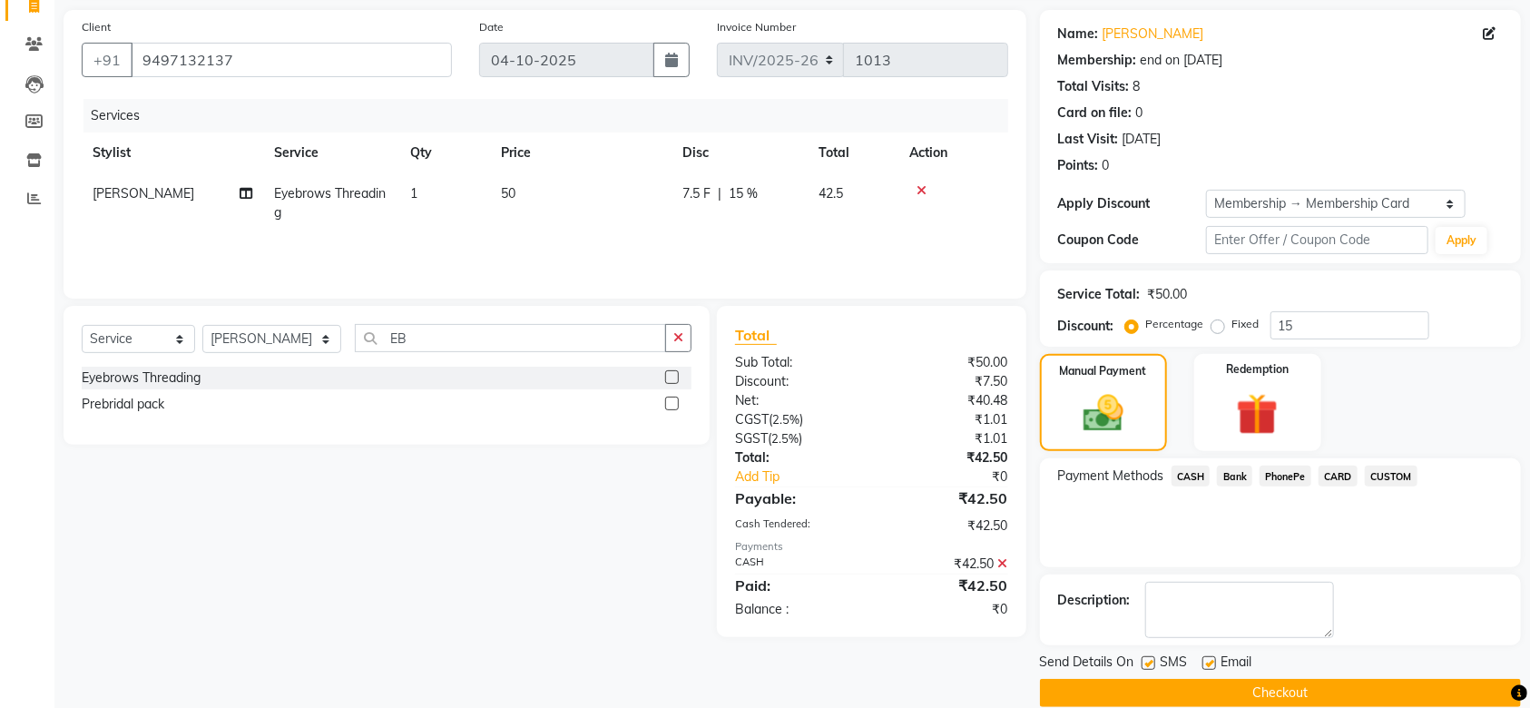
scroll to position [153, 0]
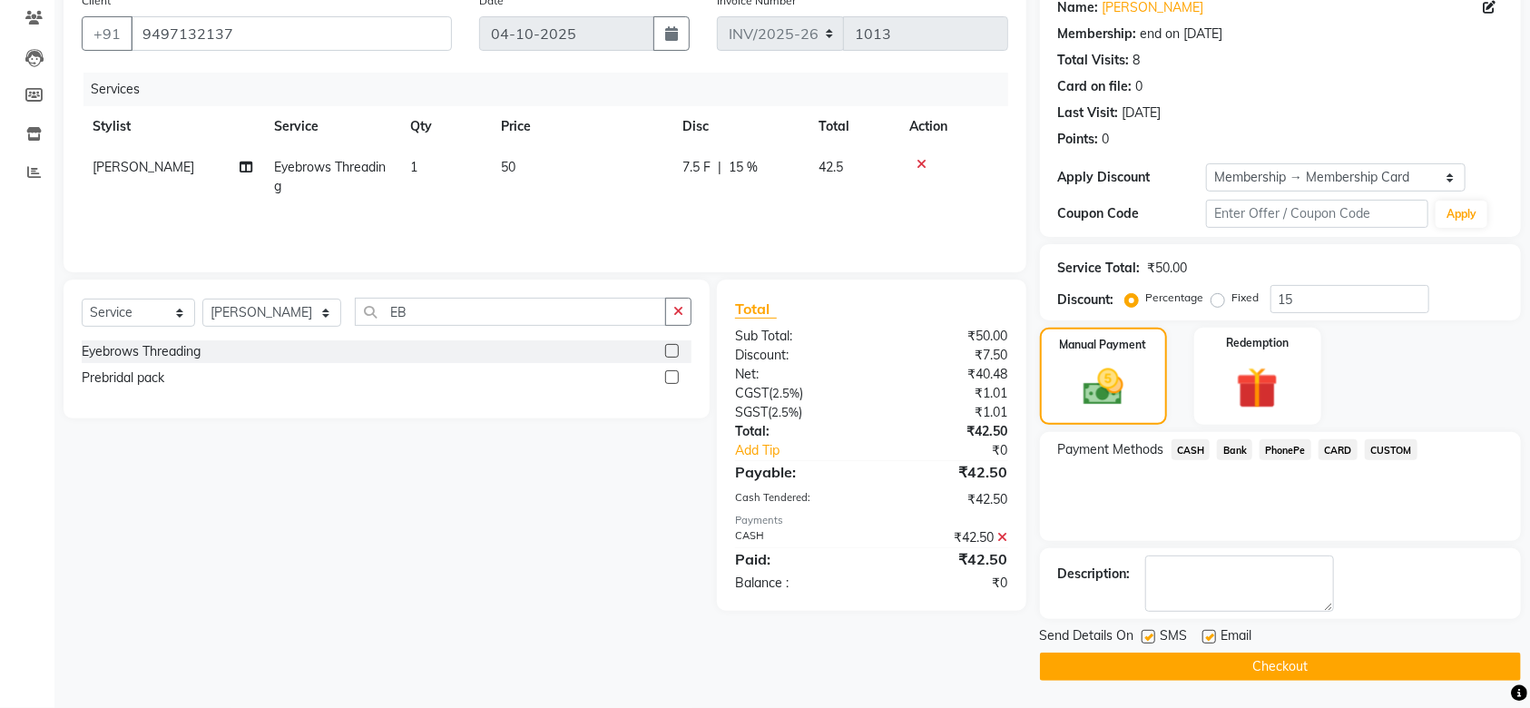
click at [1121, 668] on button "Checkout" at bounding box center [1280, 667] width 481 height 28
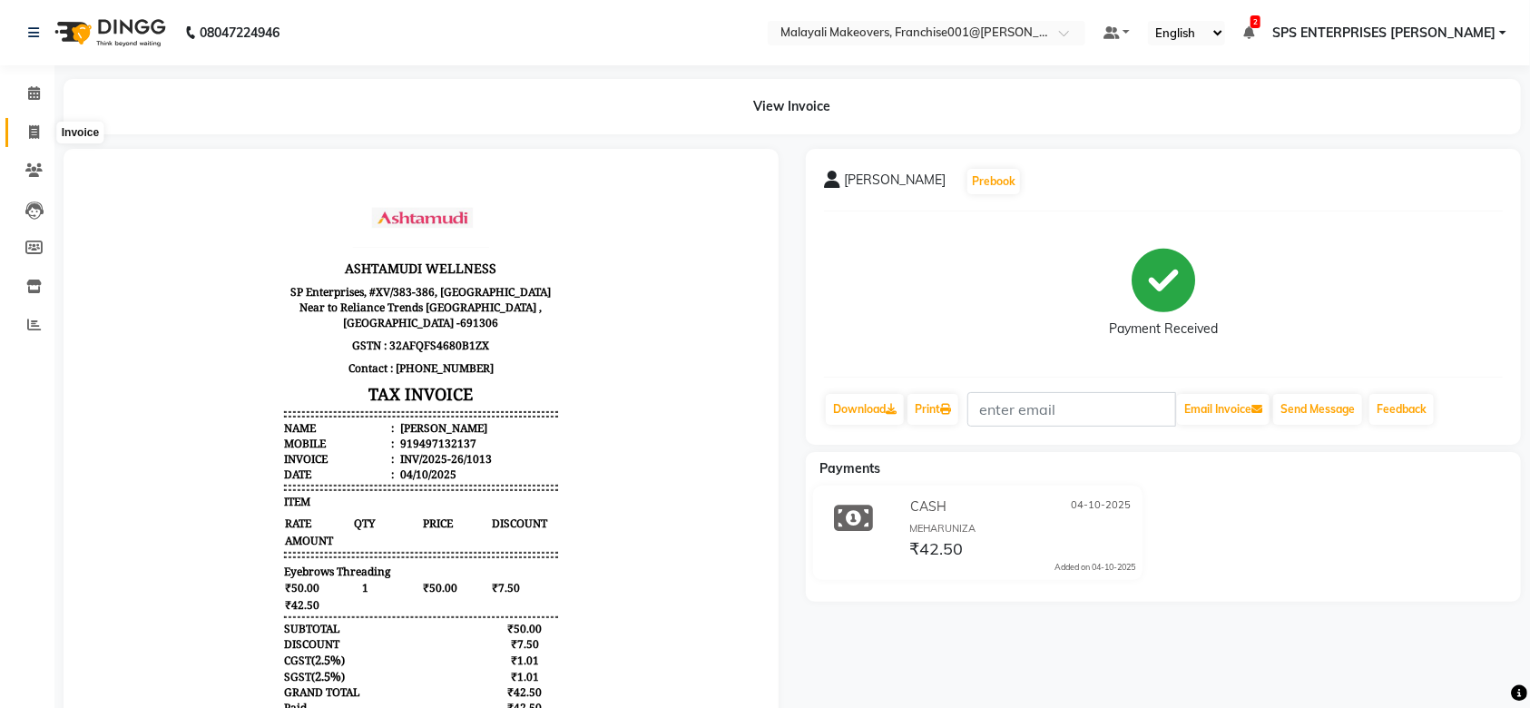
click at [26, 136] on span at bounding box center [34, 133] width 32 height 21
select select "service"
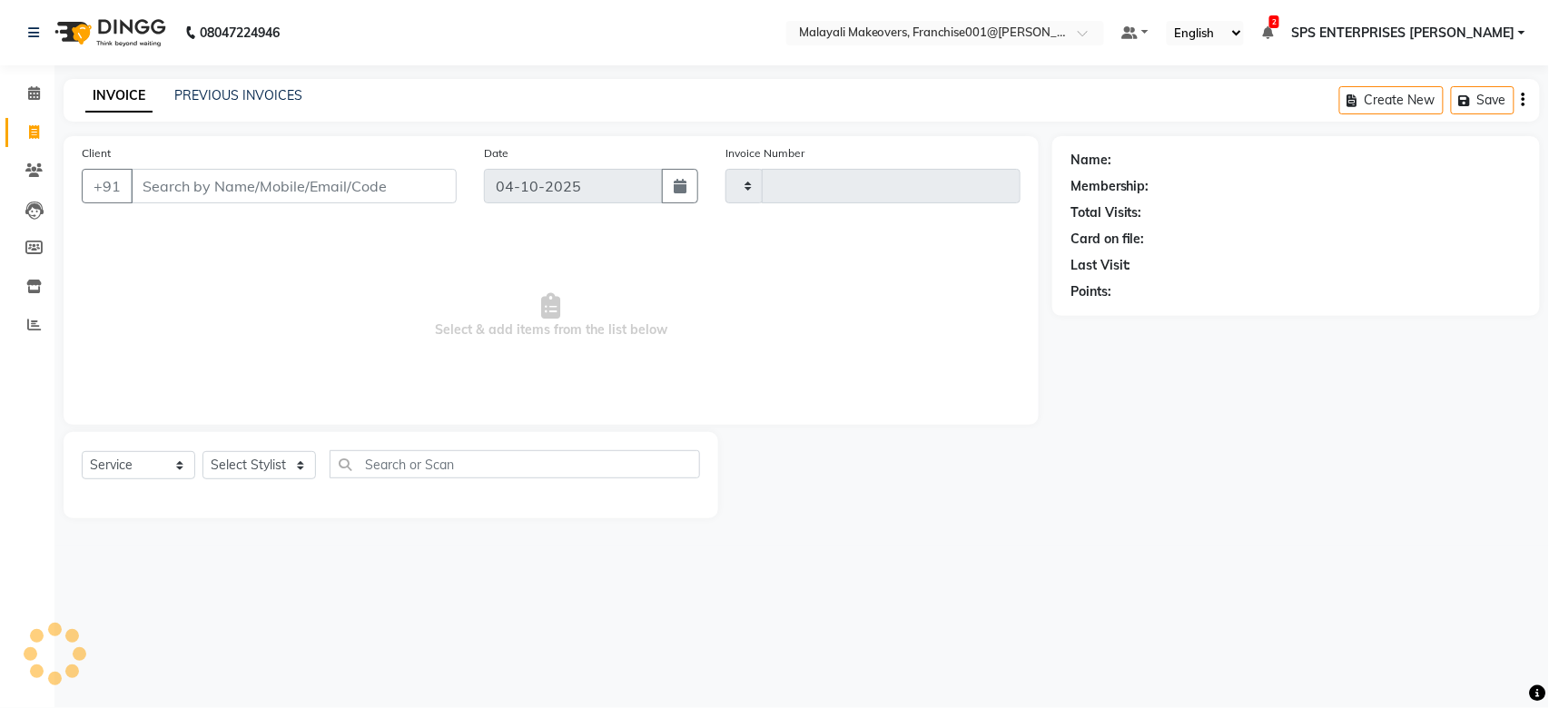
type input "1014"
select select "8923"
click at [184, 198] on input "Client" at bounding box center [294, 186] width 326 height 34
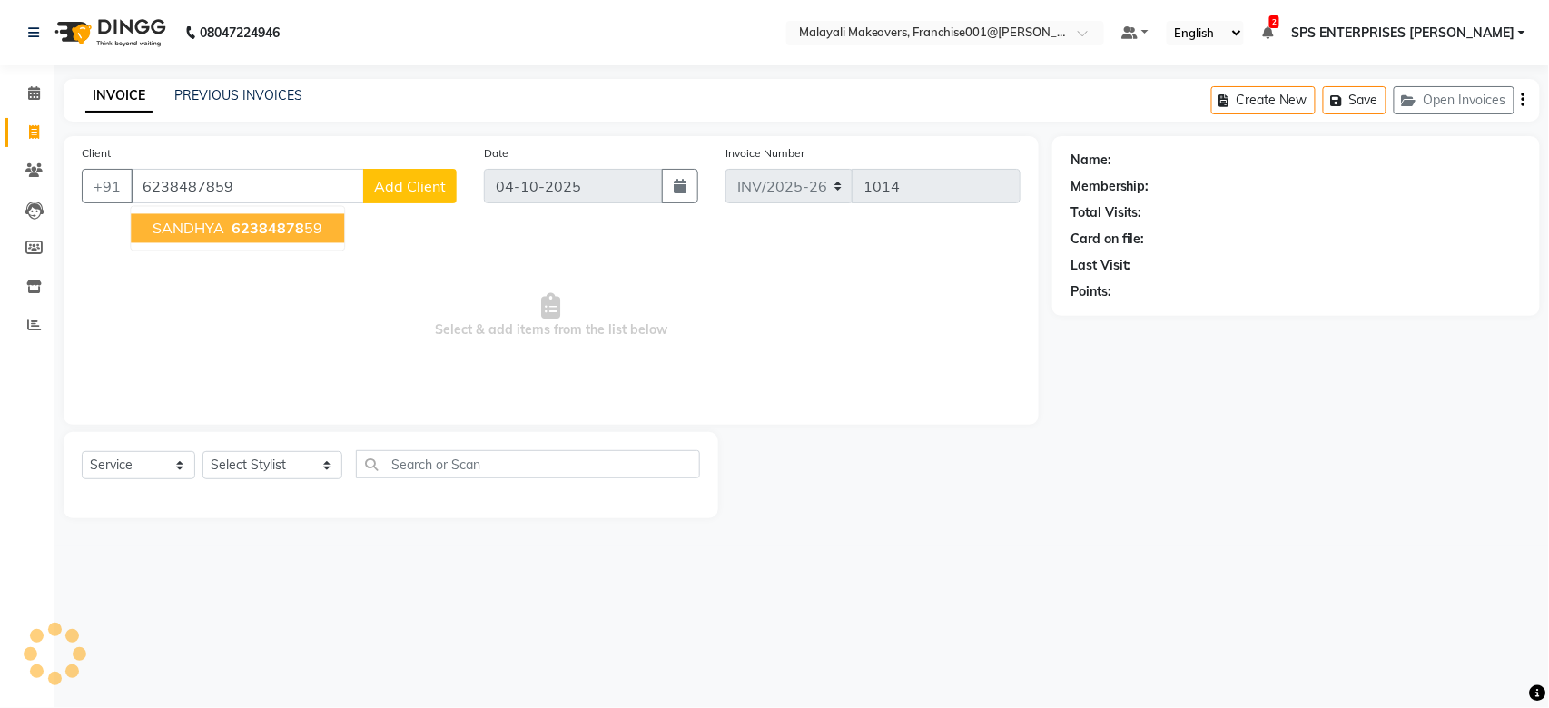
type input "6238487859"
click at [189, 222] on span "SANDHYA" at bounding box center [189, 229] width 72 height 18
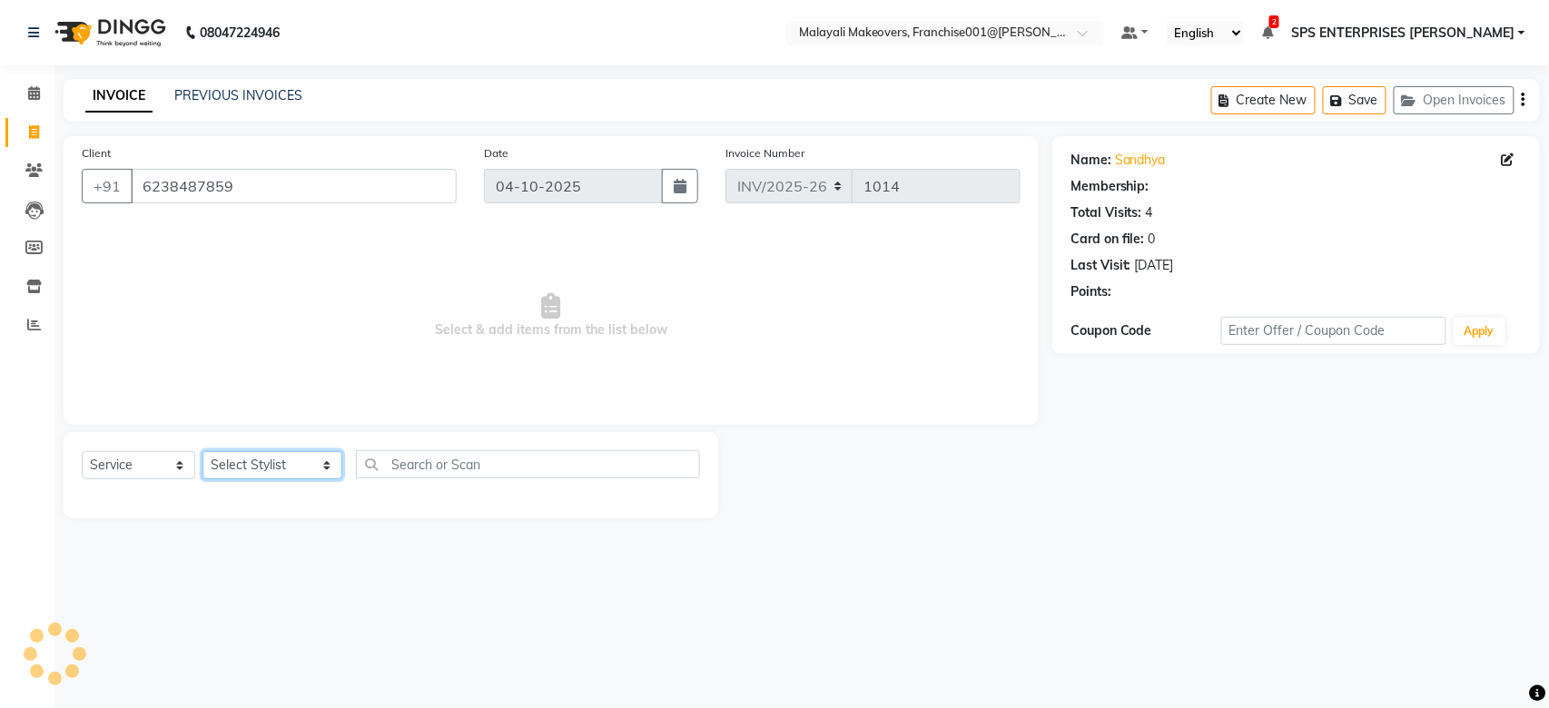
click at [274, 458] on select "Select Stylist [PERSON_NAME] S [PERSON_NAME] P [PERSON_NAME] R V [PERSON_NAME] …" at bounding box center [272, 465] width 140 height 28
select select "2: Object"
select select "59491"
click at [202, 452] on select "Select Stylist [PERSON_NAME] S [PERSON_NAME] P [PERSON_NAME] R V [PERSON_NAME] …" at bounding box center [272, 465] width 140 height 28
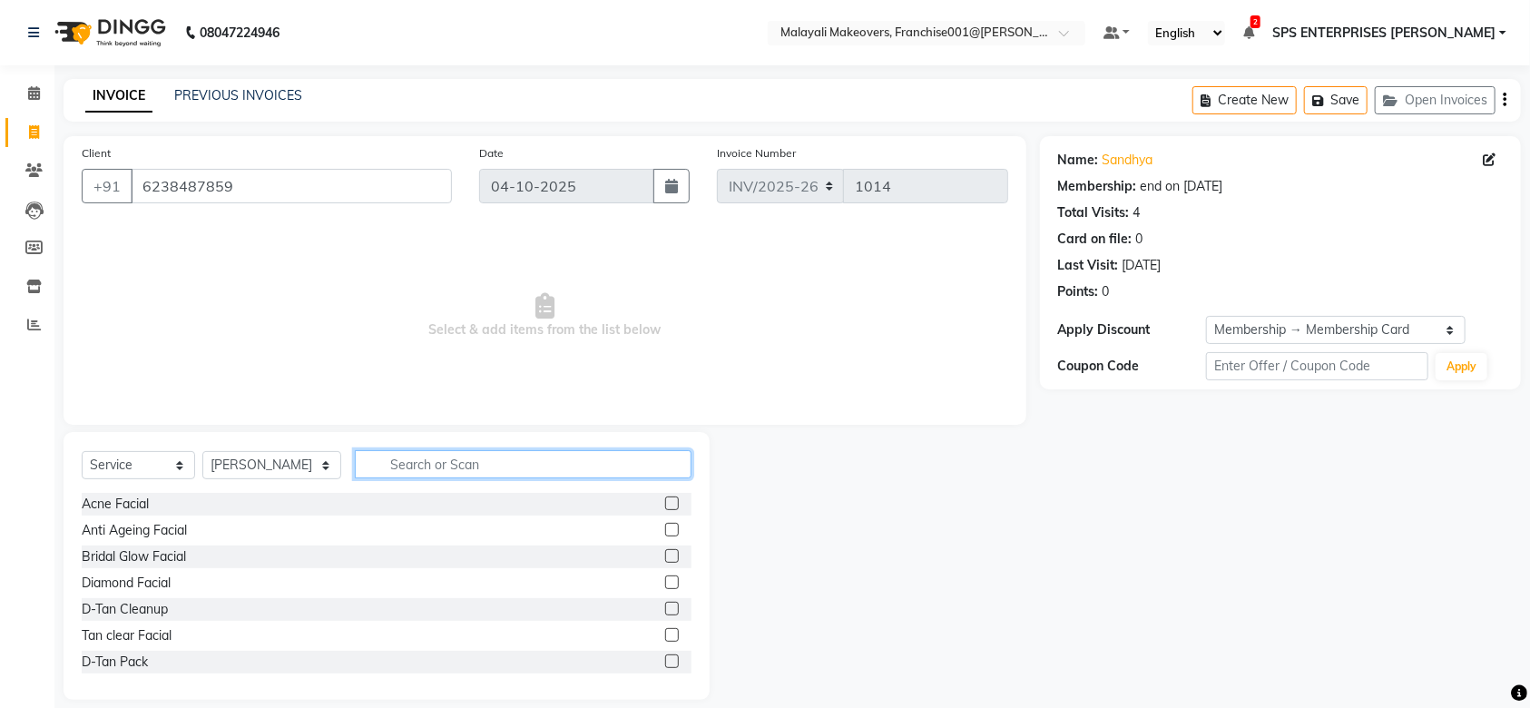
click at [370, 467] on input "text" at bounding box center [523, 464] width 337 height 28
type input "CUT"
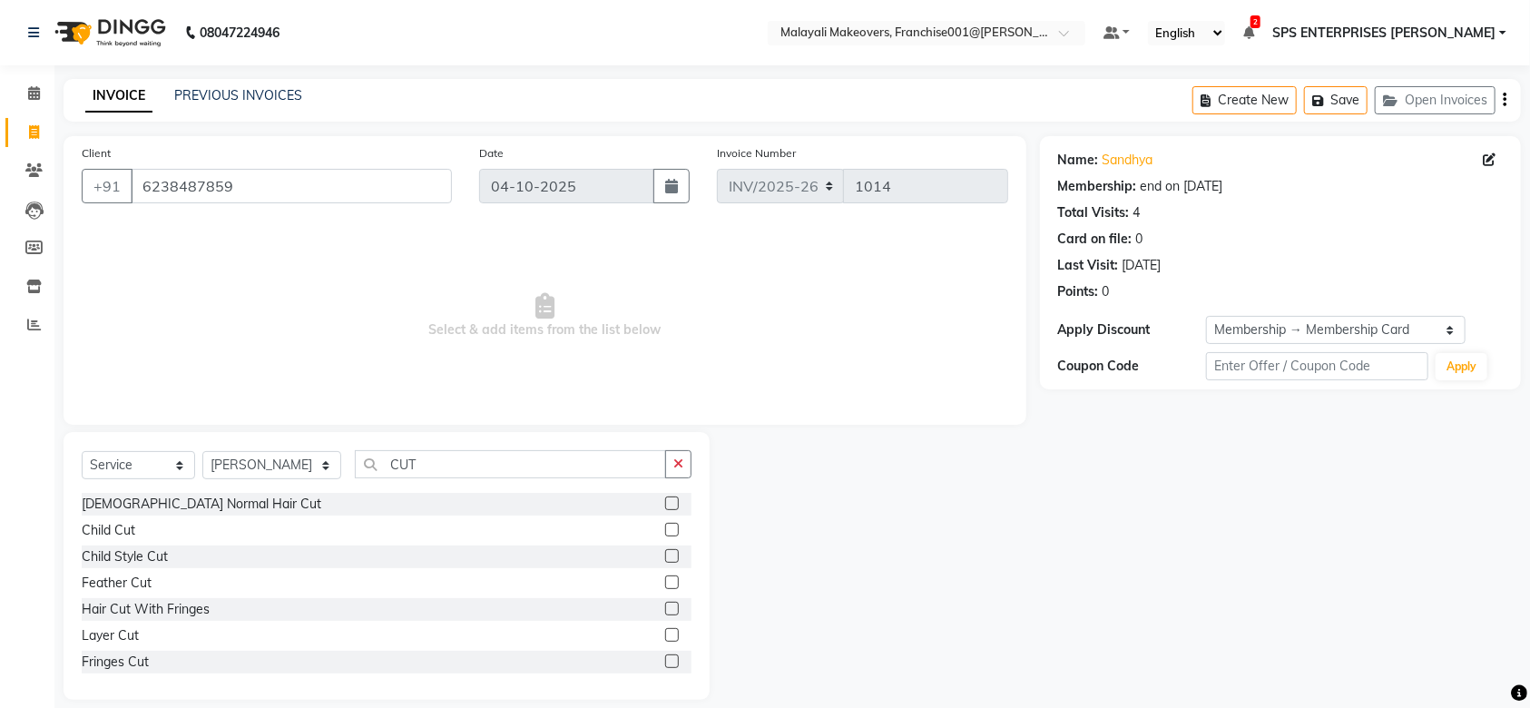
click at [665, 506] on label at bounding box center [672, 504] width 14 height 14
click at [665, 506] on input "checkbox" at bounding box center [671, 504] width 12 height 12
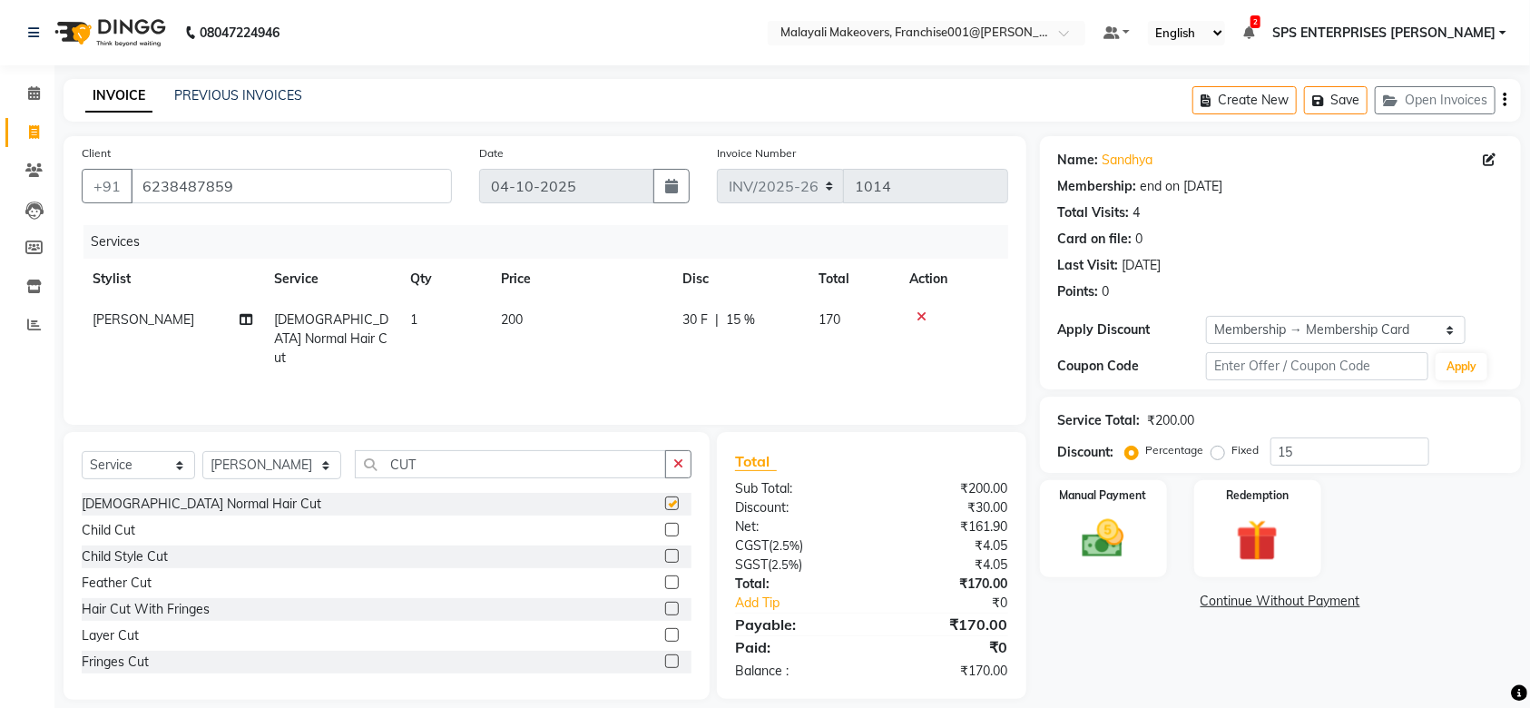
checkbox input "false"
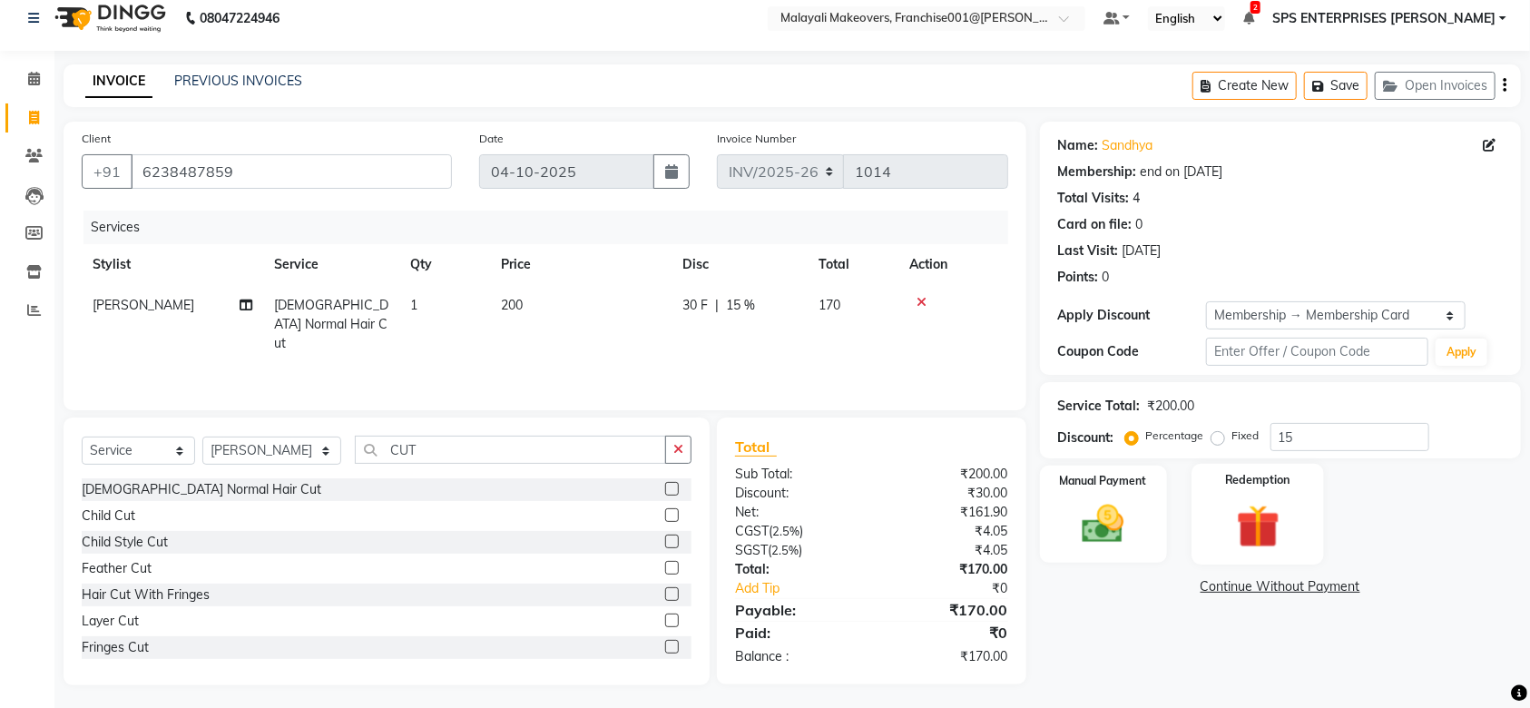
scroll to position [18, 0]
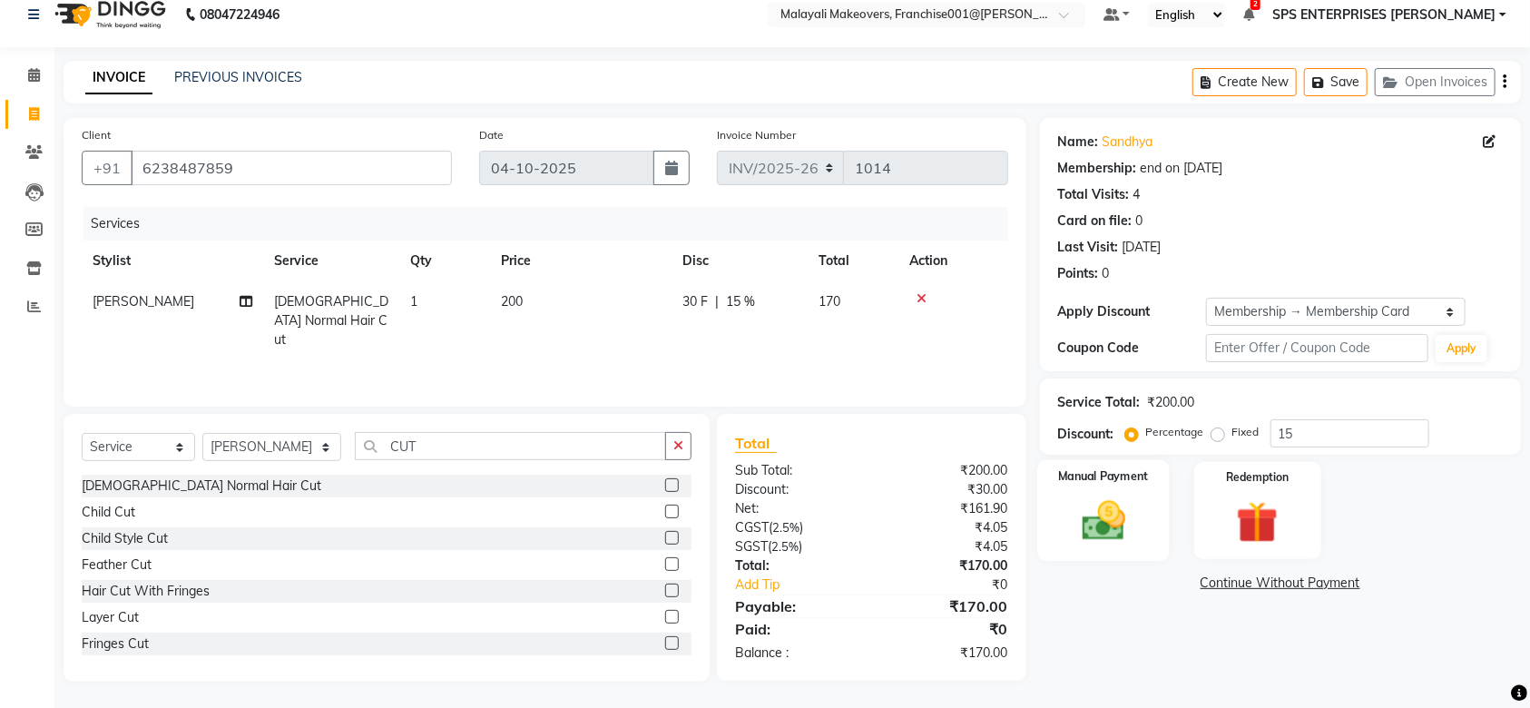
click at [1133, 487] on div "Manual Payment" at bounding box center [1104, 511] width 133 height 102
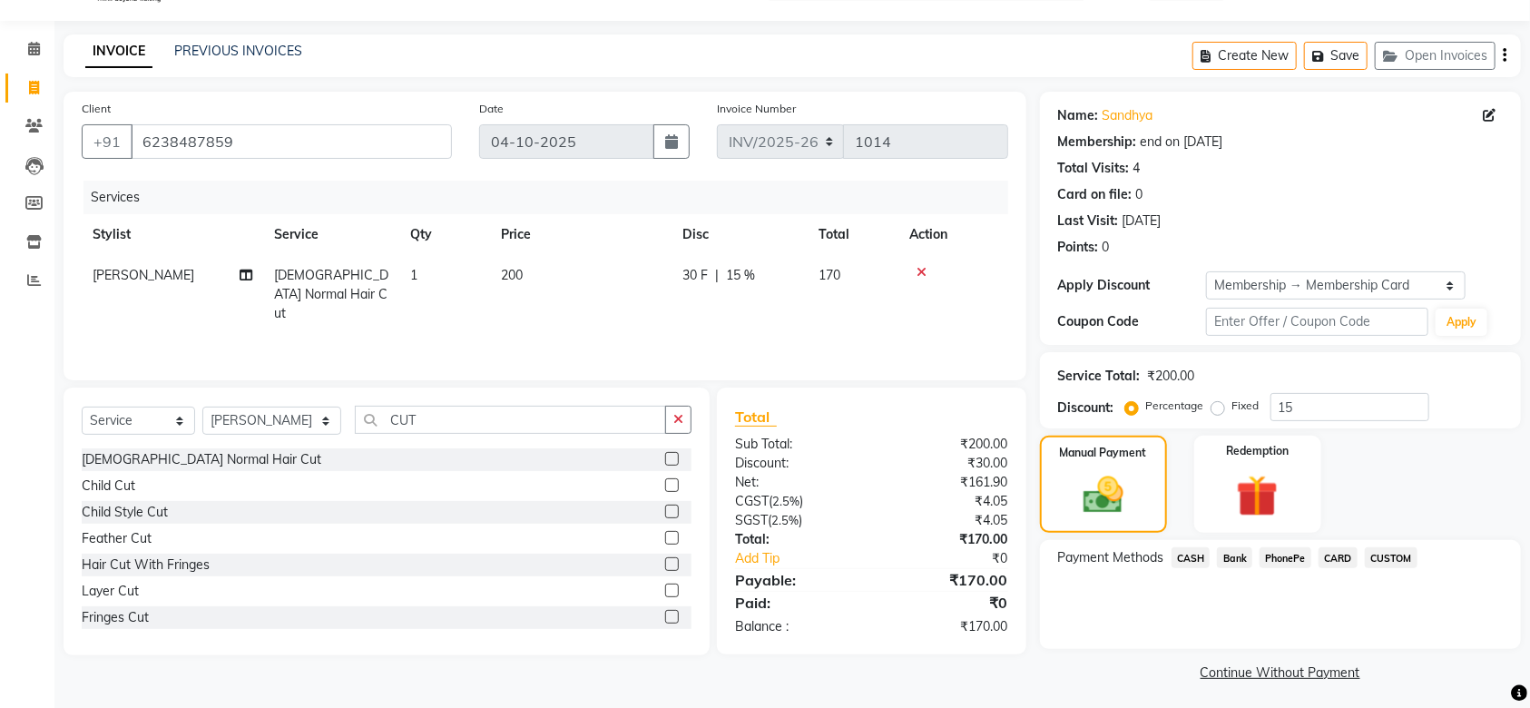
scroll to position [49, 0]
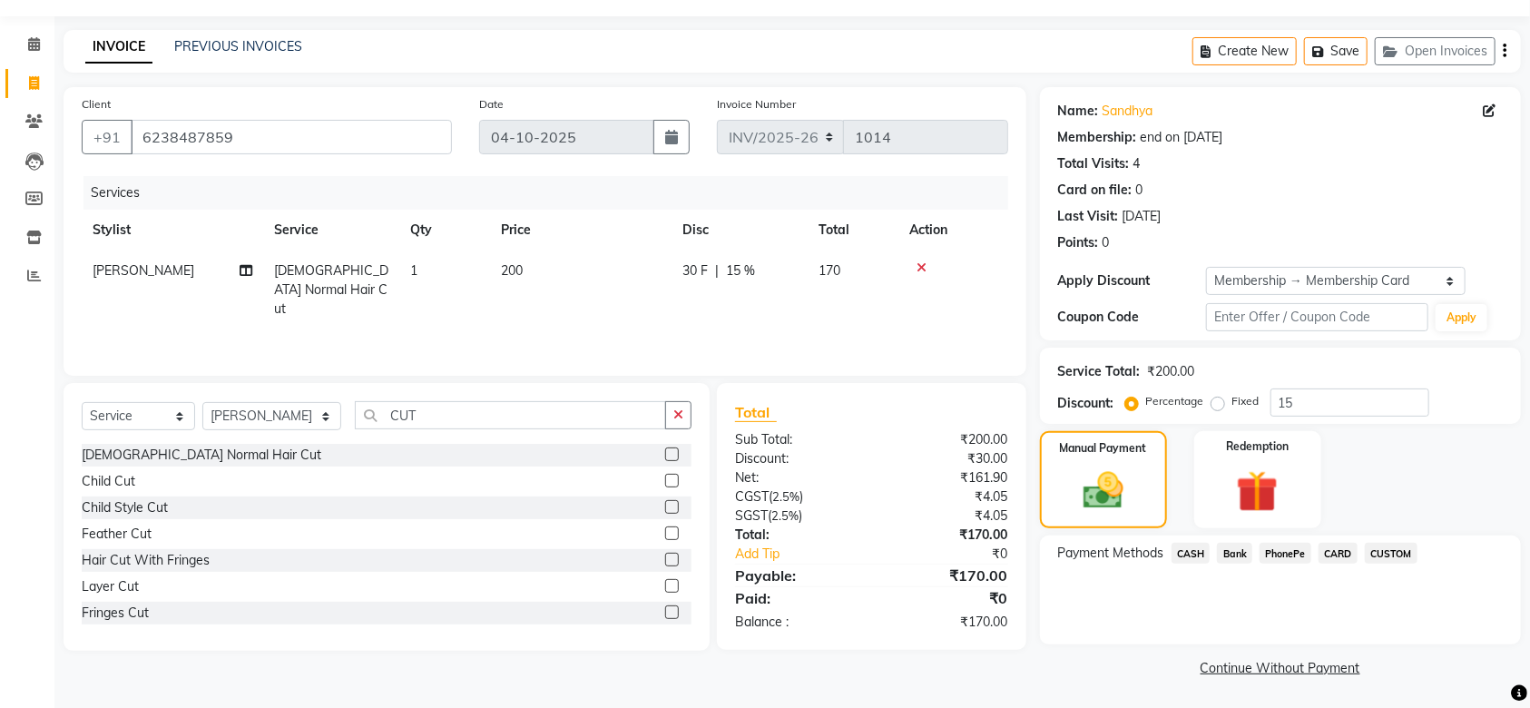
click at [1192, 555] on span "CASH" at bounding box center [1191, 553] width 39 height 21
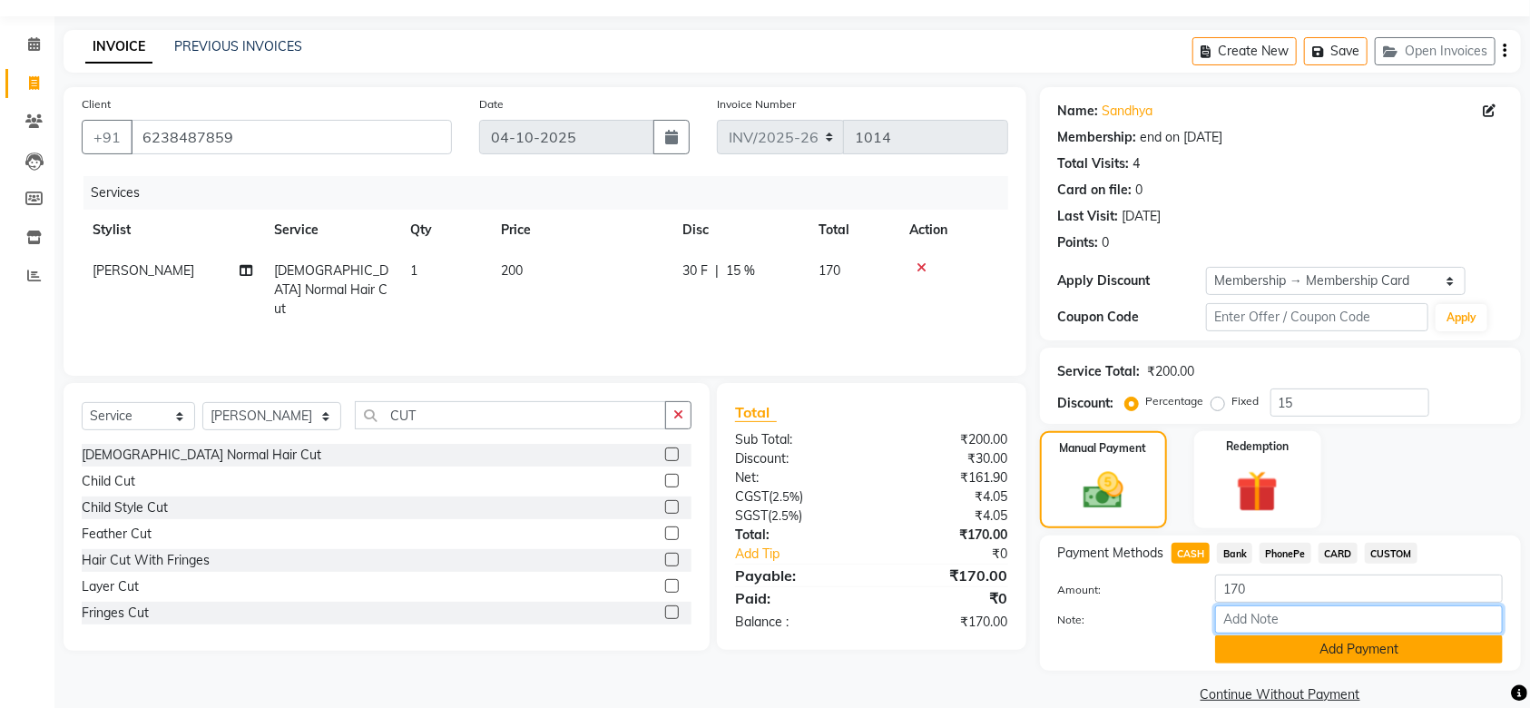
drag, startPoint x: 1235, startPoint y: 621, endPoint x: 1240, endPoint y: 654, distance: 34.0
click at [1240, 654] on div "Amount: 170 Note: Add Payment" at bounding box center [1280, 619] width 445 height 89
type input "MEHARUNIZA"
click at [1343, 653] on button "Add Payment" at bounding box center [1359, 649] width 288 height 28
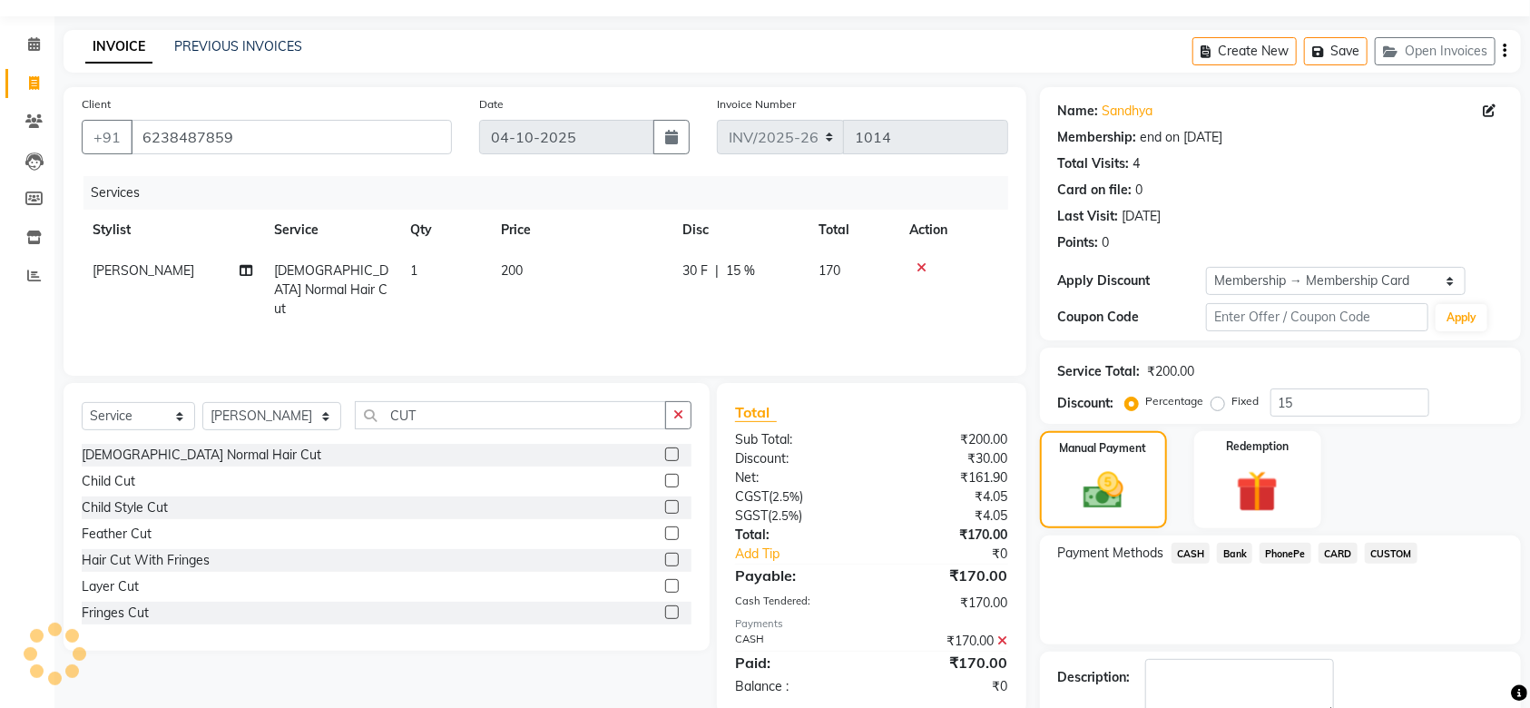
scroll to position [153, 0]
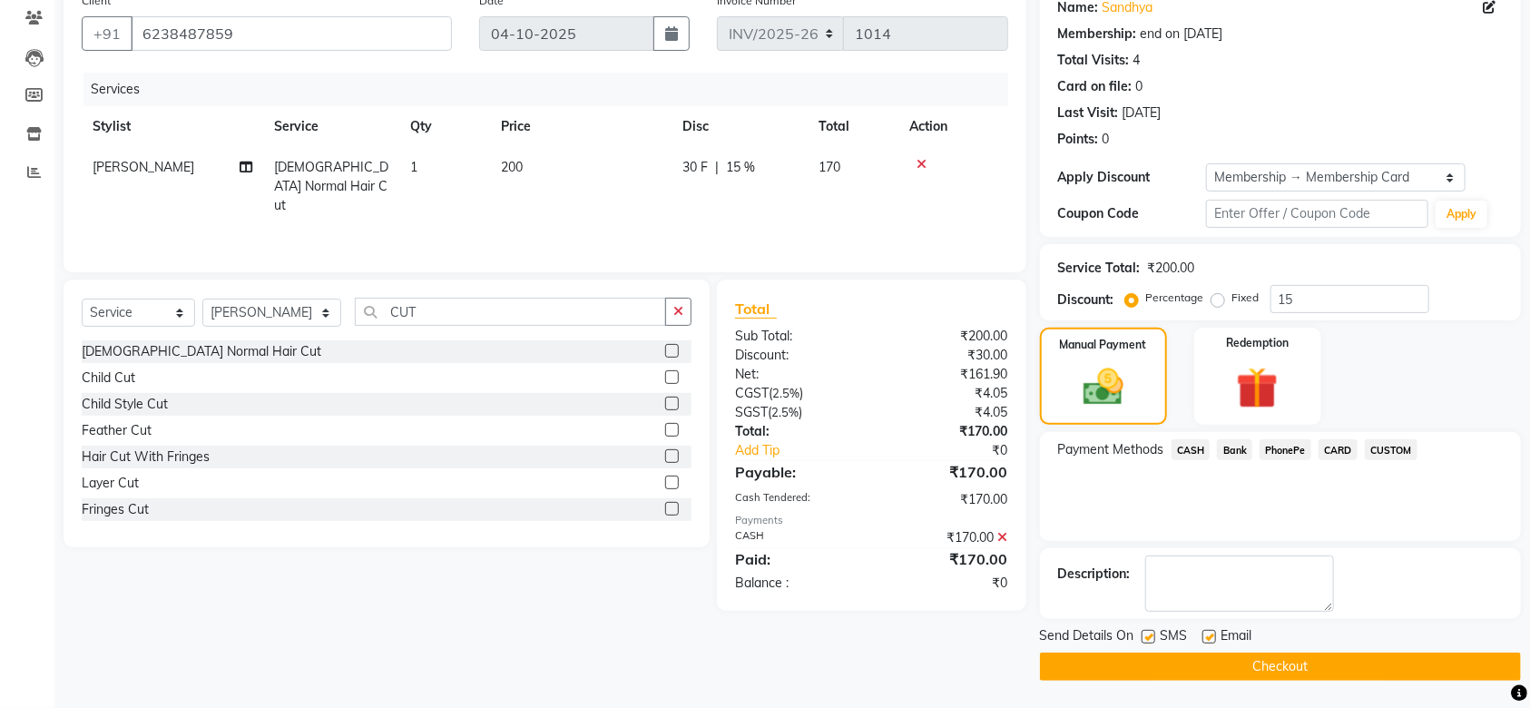
click at [1170, 654] on button "Checkout" at bounding box center [1280, 667] width 481 height 28
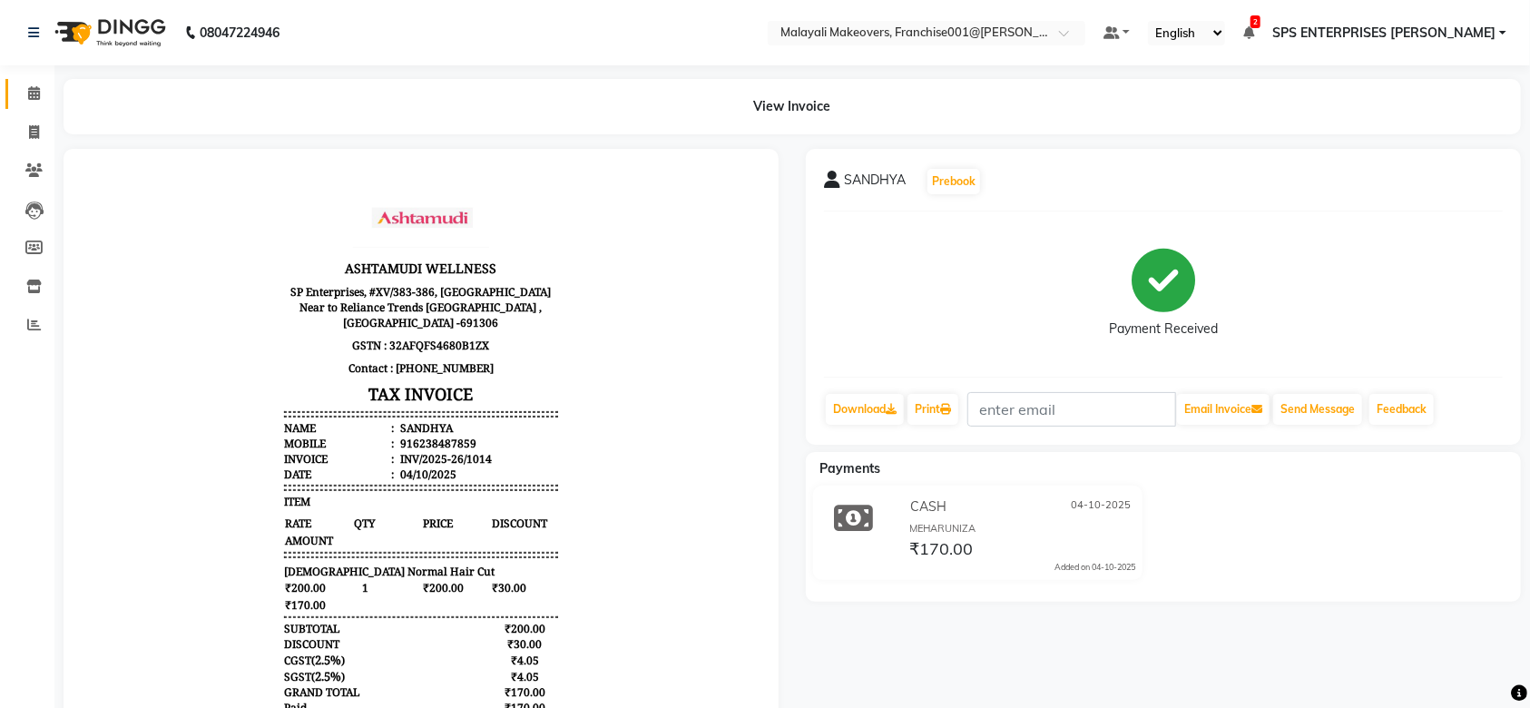
click at [38, 104] on link "Calendar" at bounding box center [27, 94] width 44 height 30
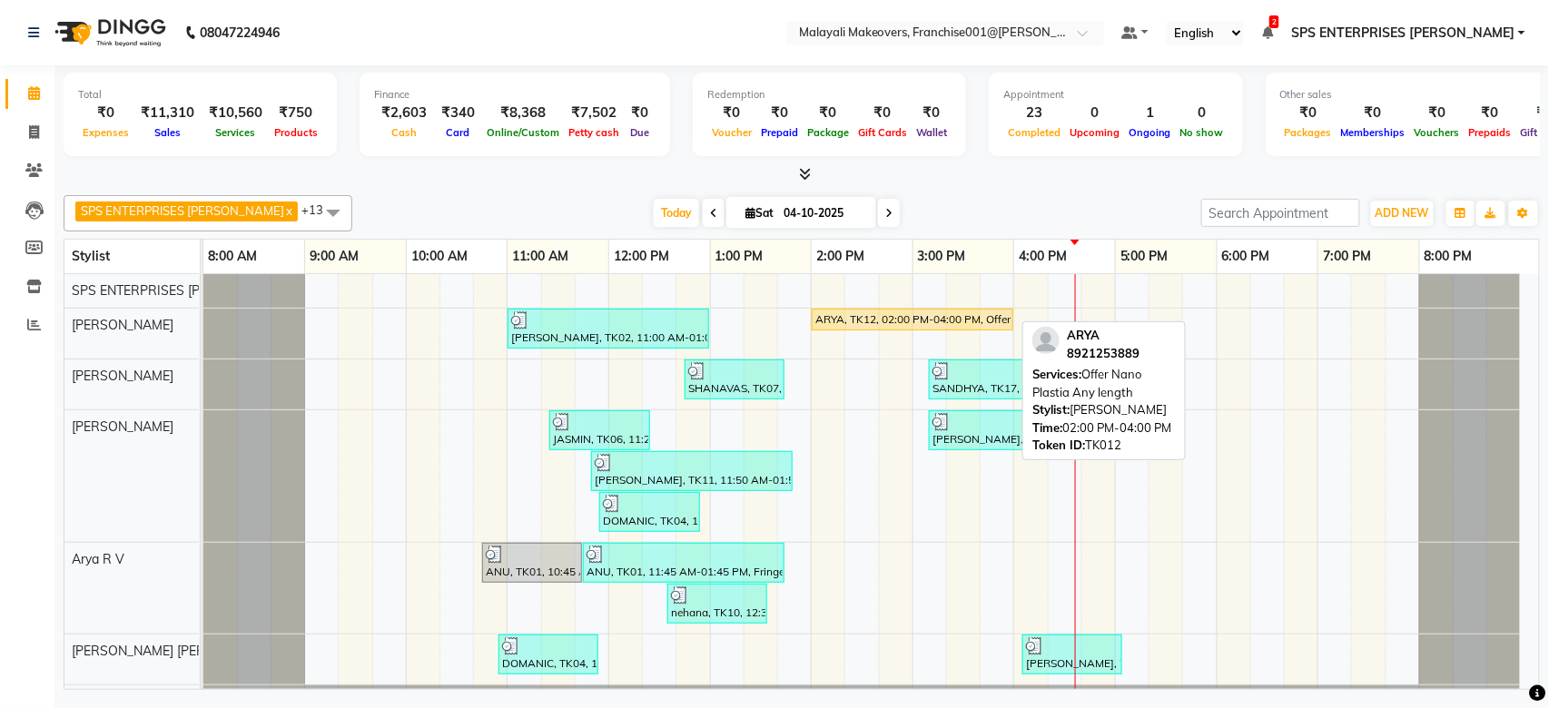
click at [971, 316] on div "ARYA, TK12, 02:00 PM-04:00 PM, Offer Nano Plastia Any length" at bounding box center [912, 319] width 198 height 16
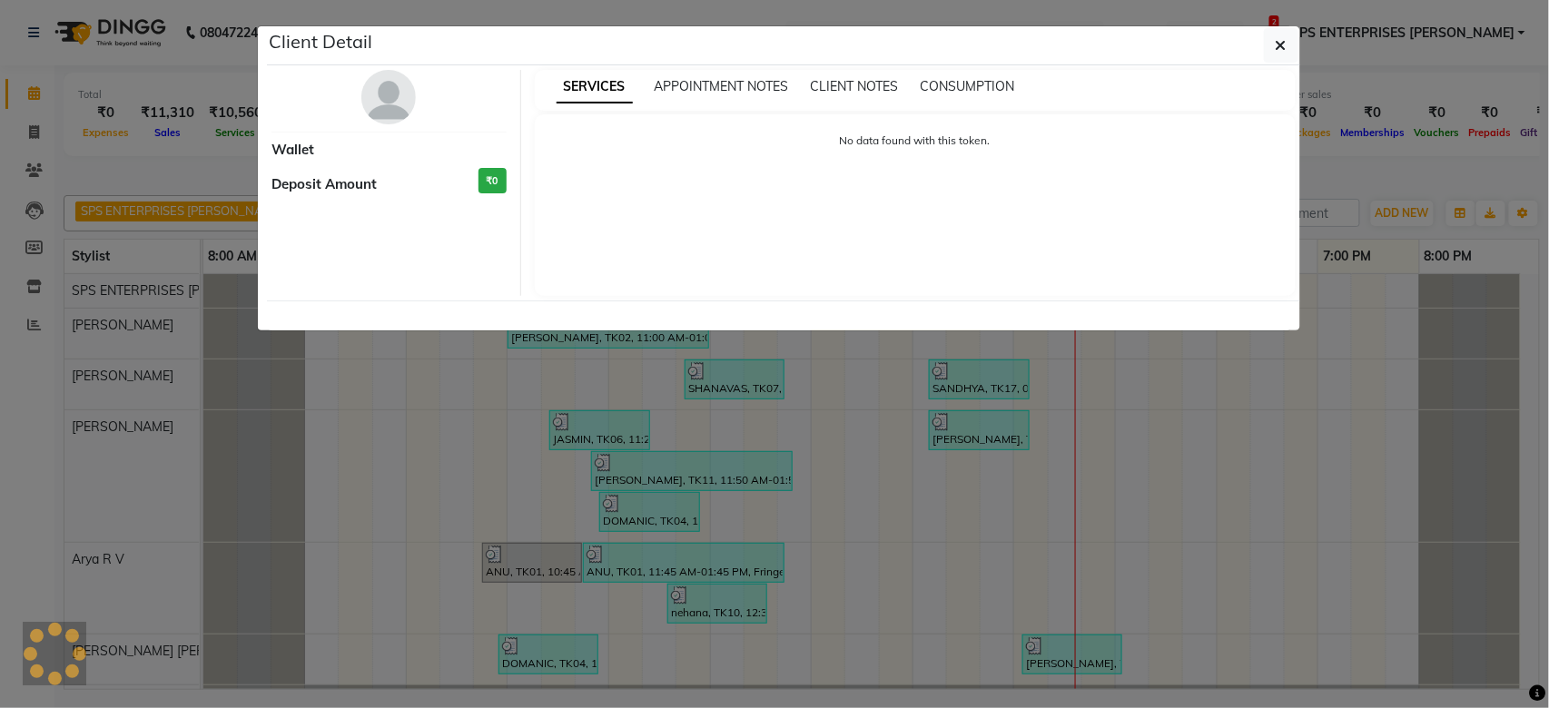
select select "1"
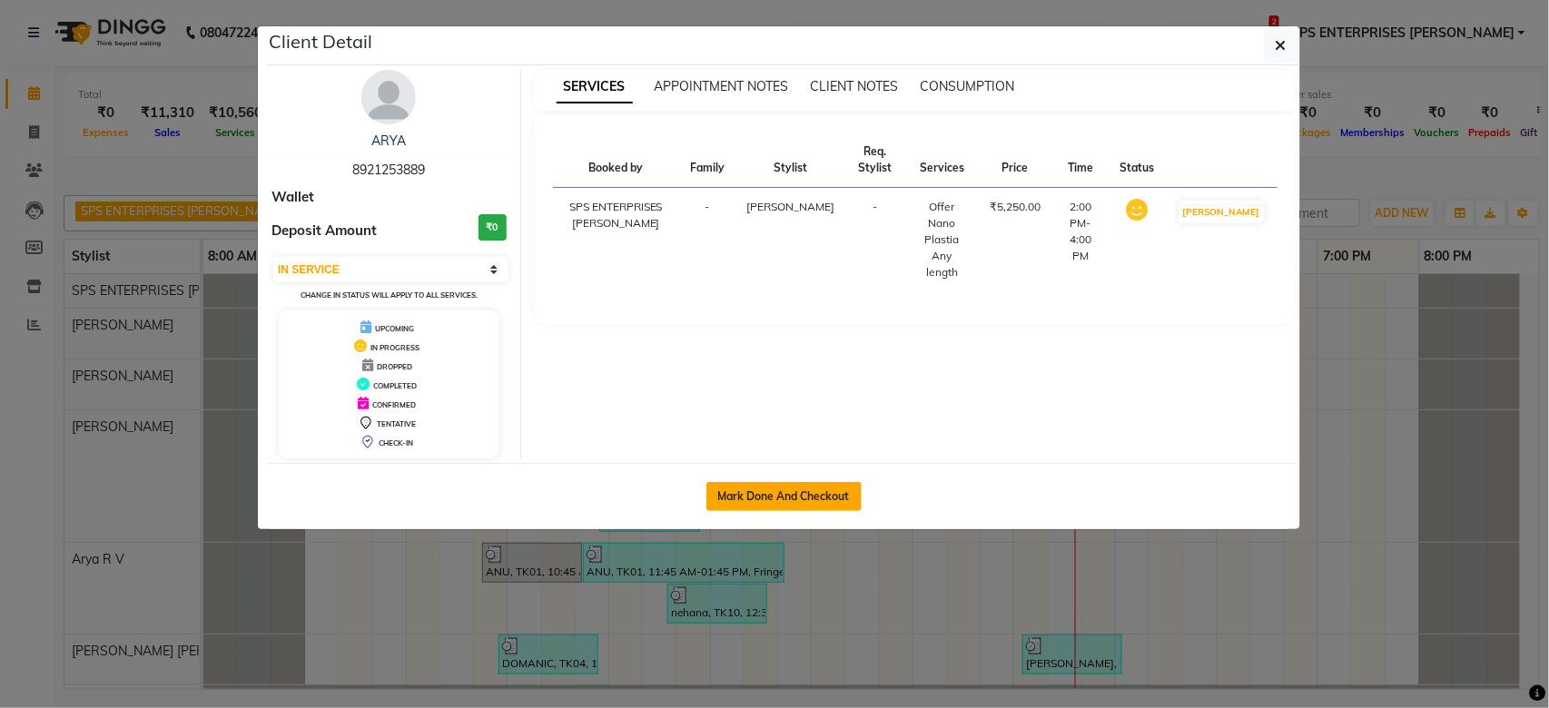
click at [788, 506] on button "Mark Done And Checkout" at bounding box center [783, 496] width 155 height 29
select select "service"
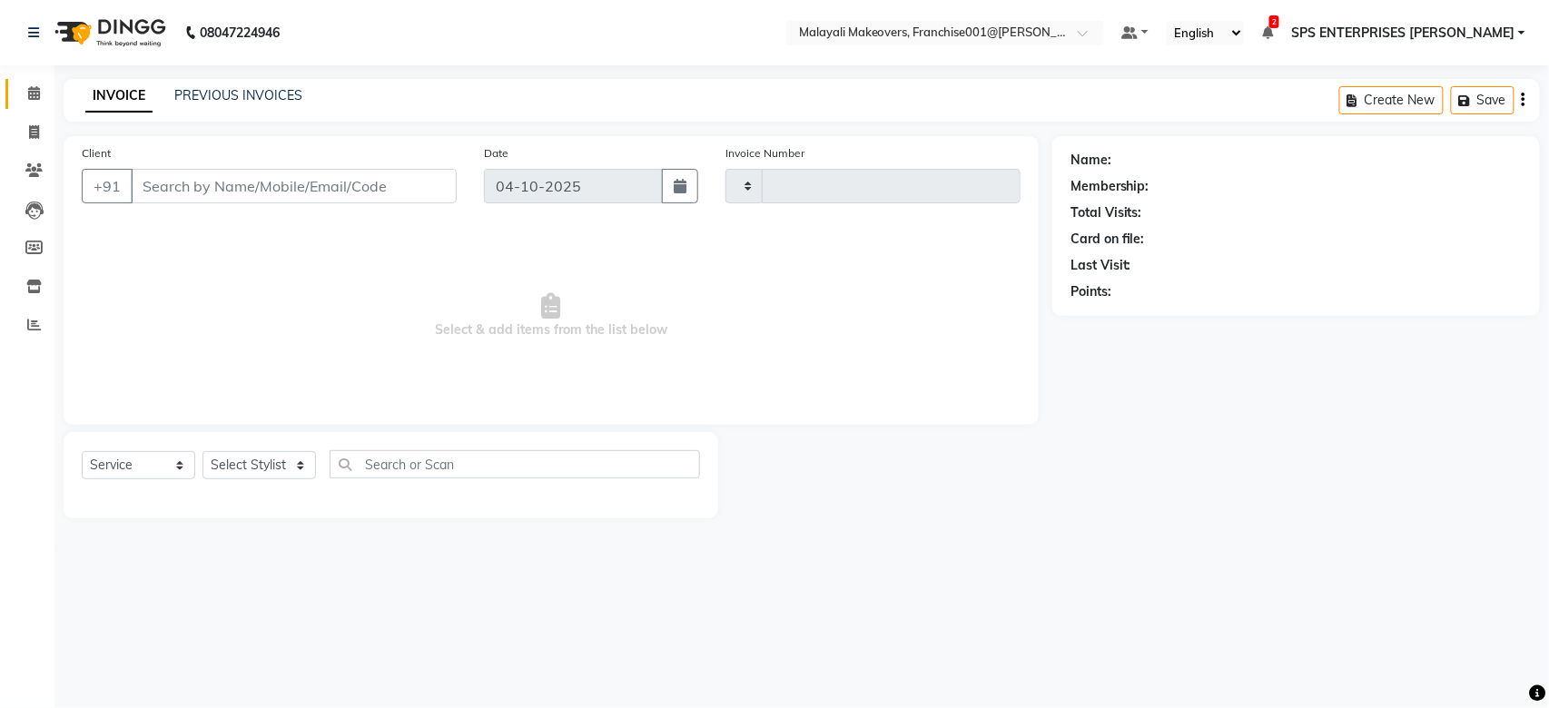
type input "1015"
select select "8923"
type input "8921253889"
select select "49252"
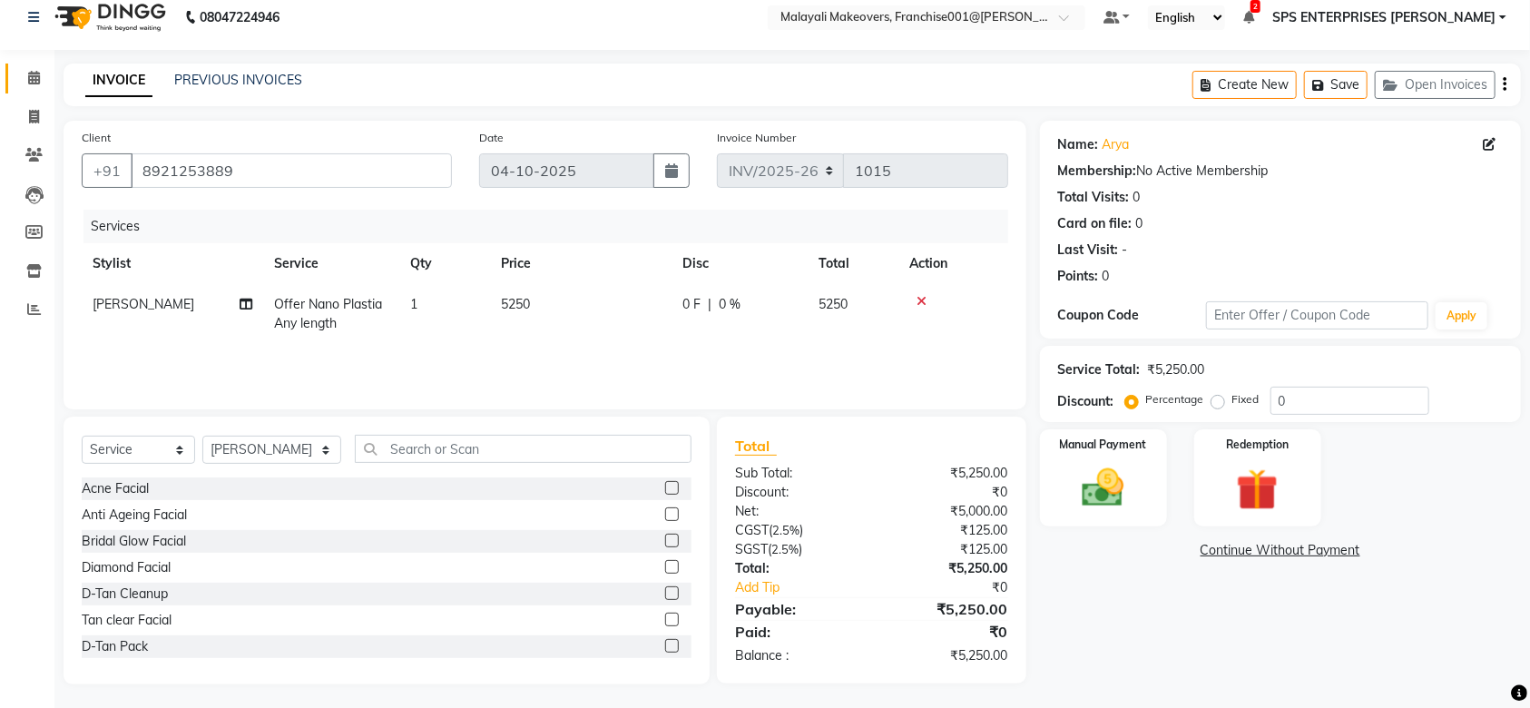
scroll to position [18, 0]
click at [1145, 500] on div "Manual Payment" at bounding box center [1104, 476] width 133 height 102
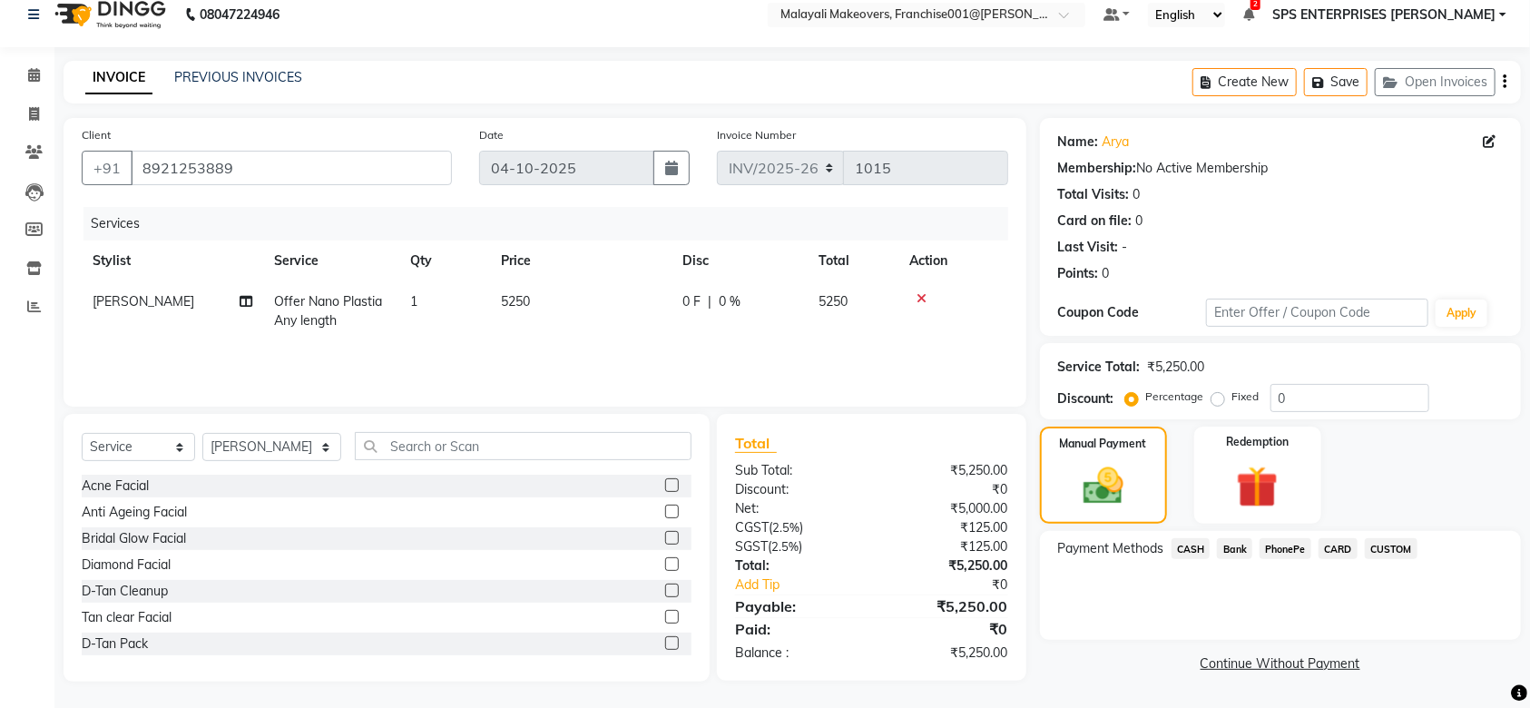
click at [1267, 545] on span "PhonePe" at bounding box center [1286, 548] width 52 height 21
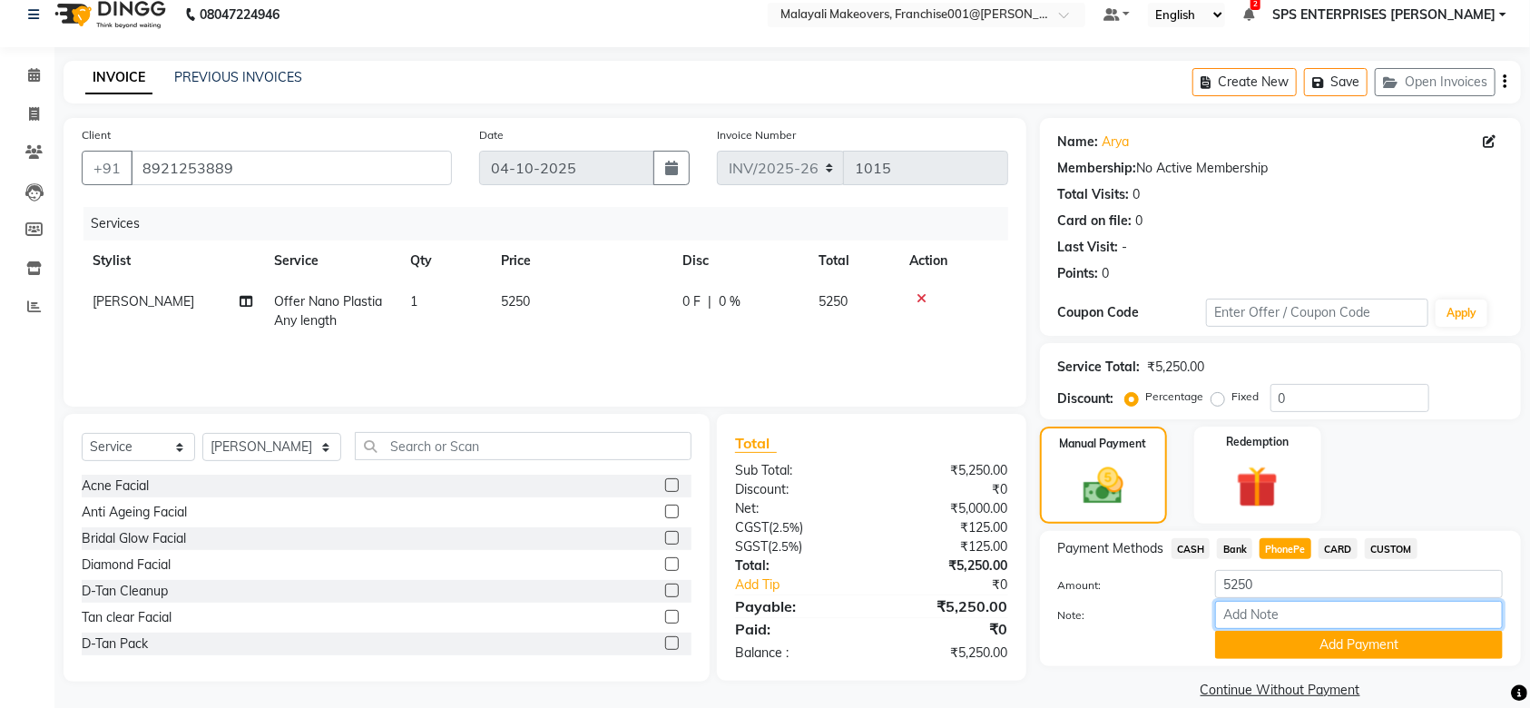
click at [1289, 617] on input "Note:" at bounding box center [1359, 615] width 288 height 28
type input "SRUTHI"
click at [1387, 654] on button "Add Payment" at bounding box center [1359, 645] width 288 height 28
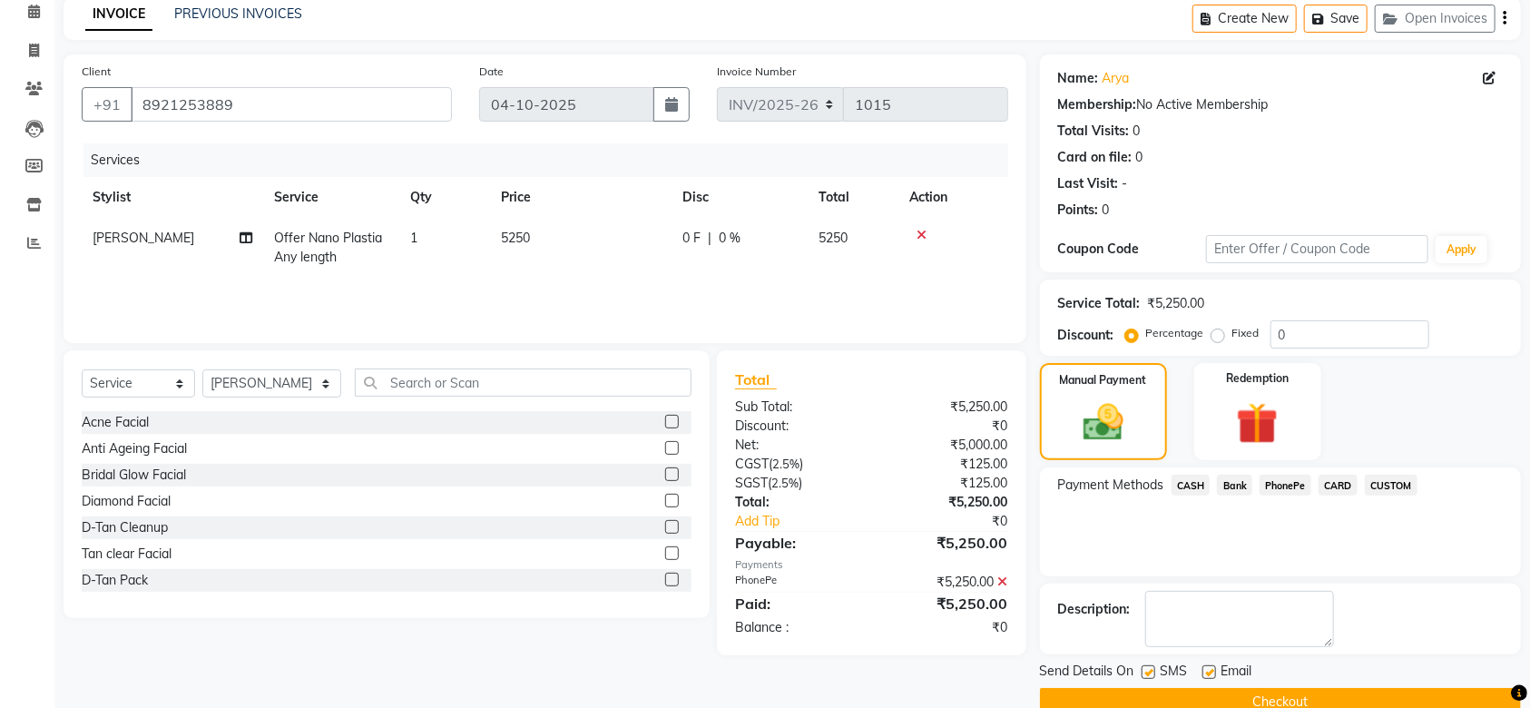
scroll to position [117, 0]
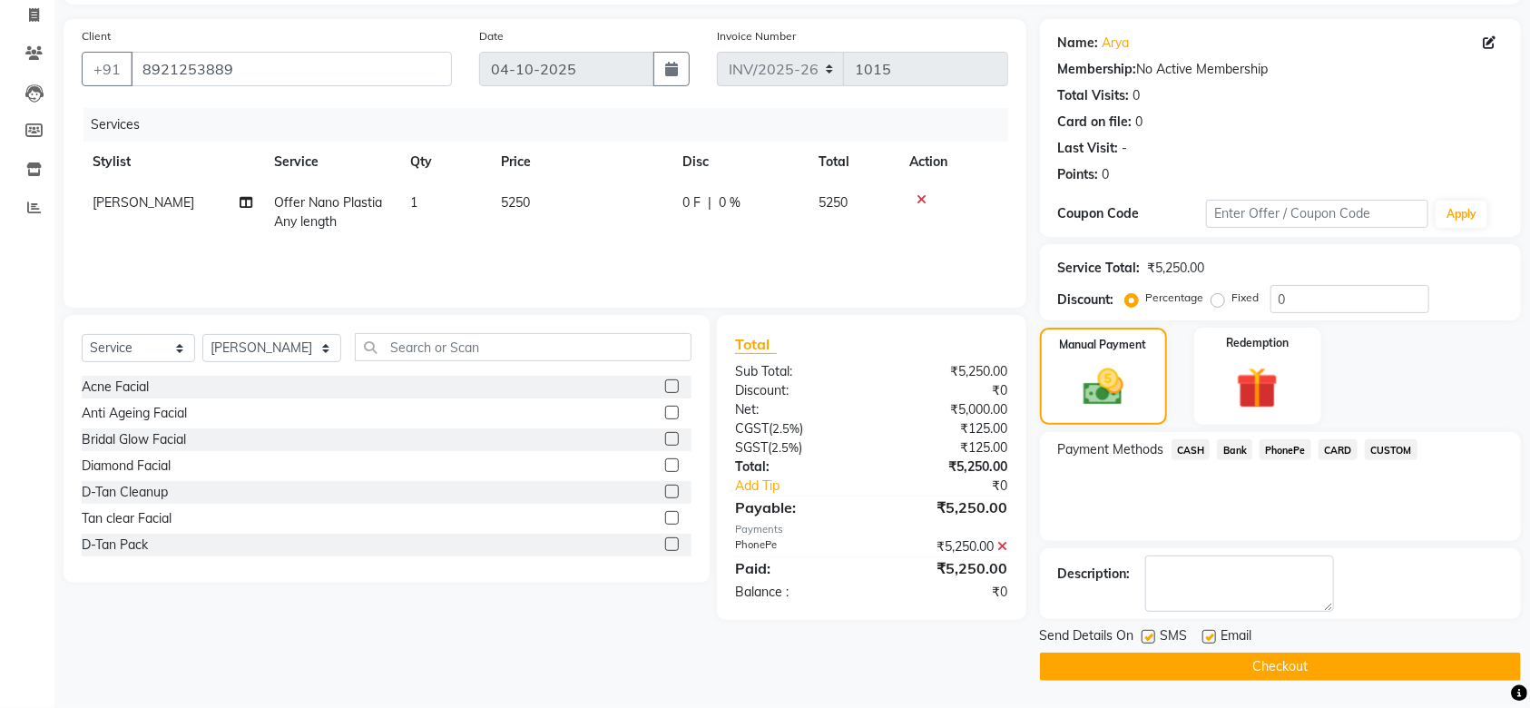
click at [1354, 661] on button "Checkout" at bounding box center [1280, 667] width 481 height 28
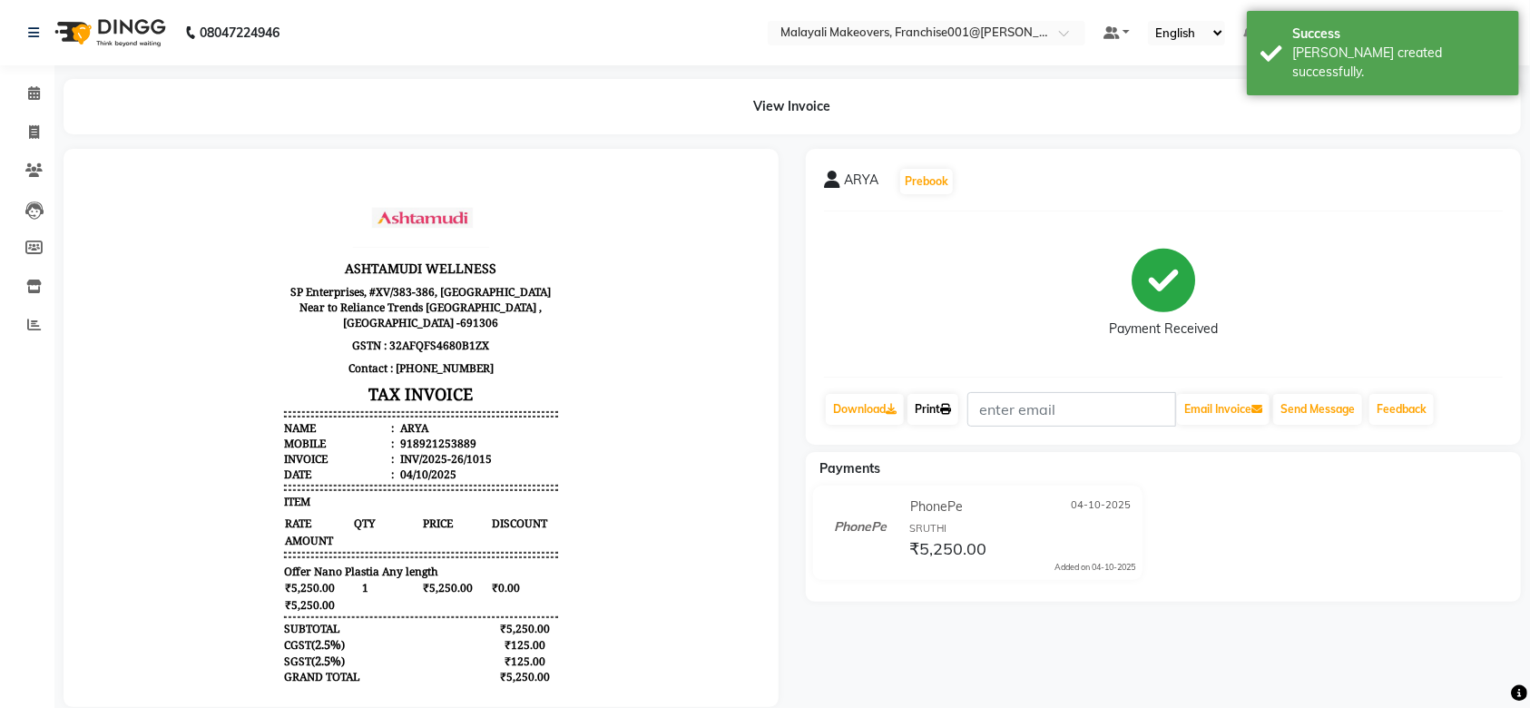
click at [945, 411] on link "Print" at bounding box center [933, 409] width 51 height 31
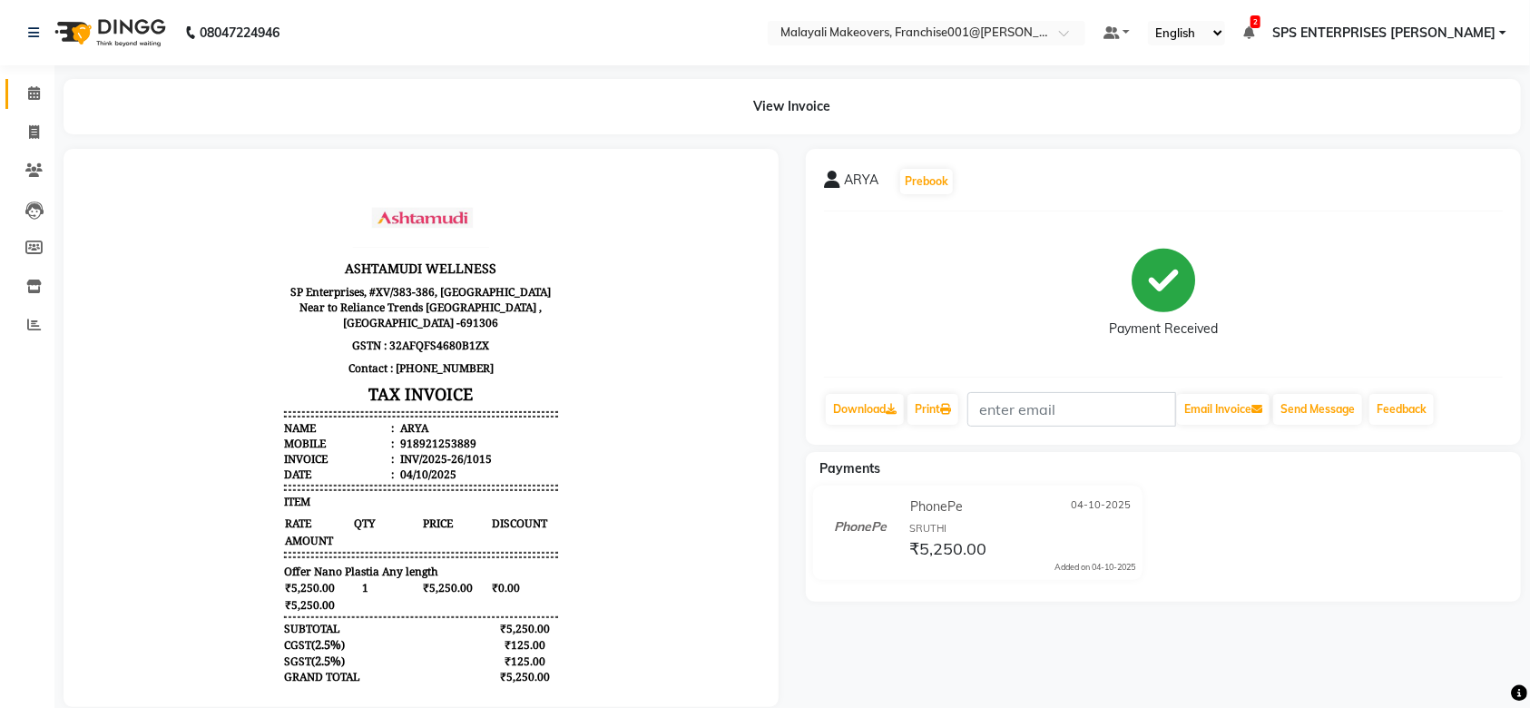
click at [25, 81] on link "Calendar" at bounding box center [27, 94] width 44 height 30
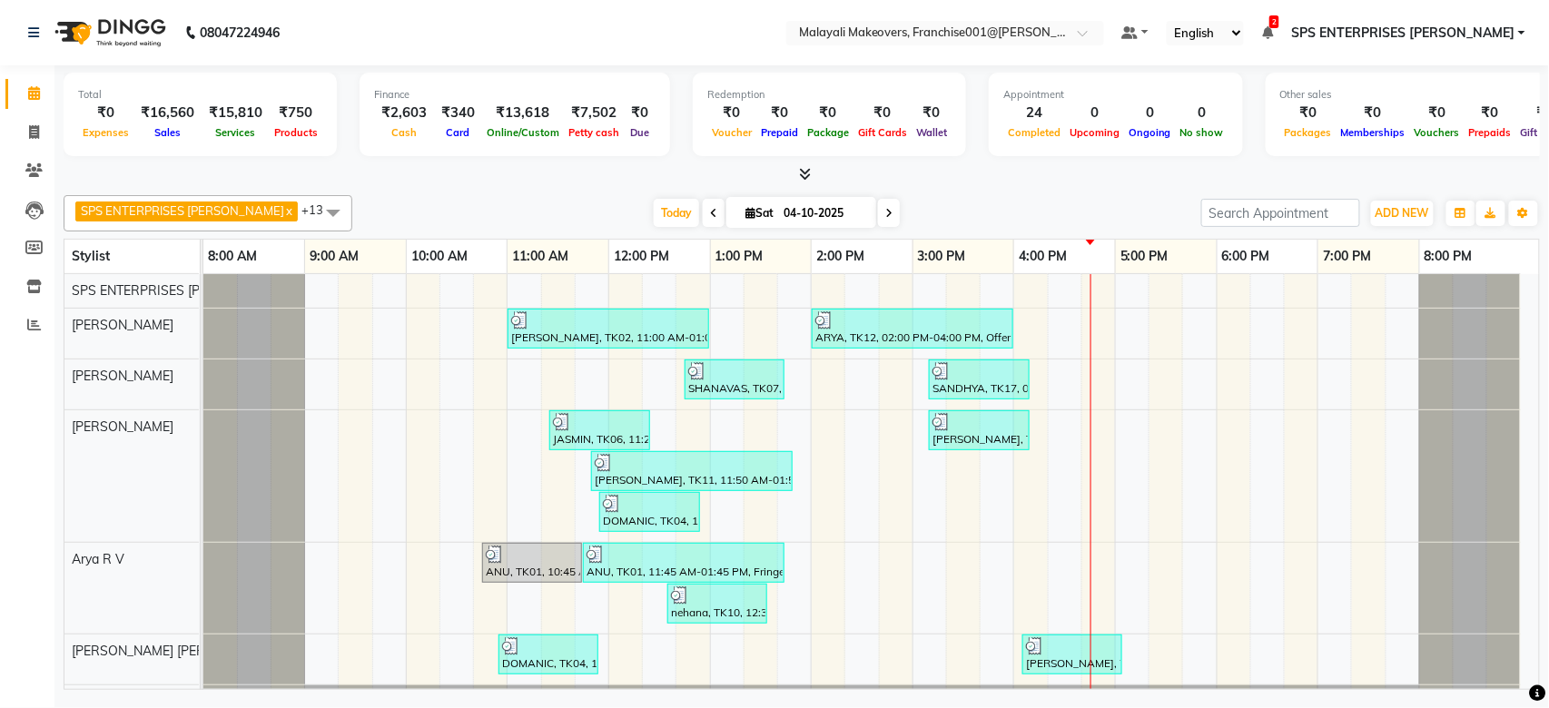
click at [737, 221] on span "[DATE]" at bounding box center [801, 212] width 150 height 31
click at [745, 215] on icon at bounding box center [750, 213] width 10 height 12
select select "10"
select select "2025"
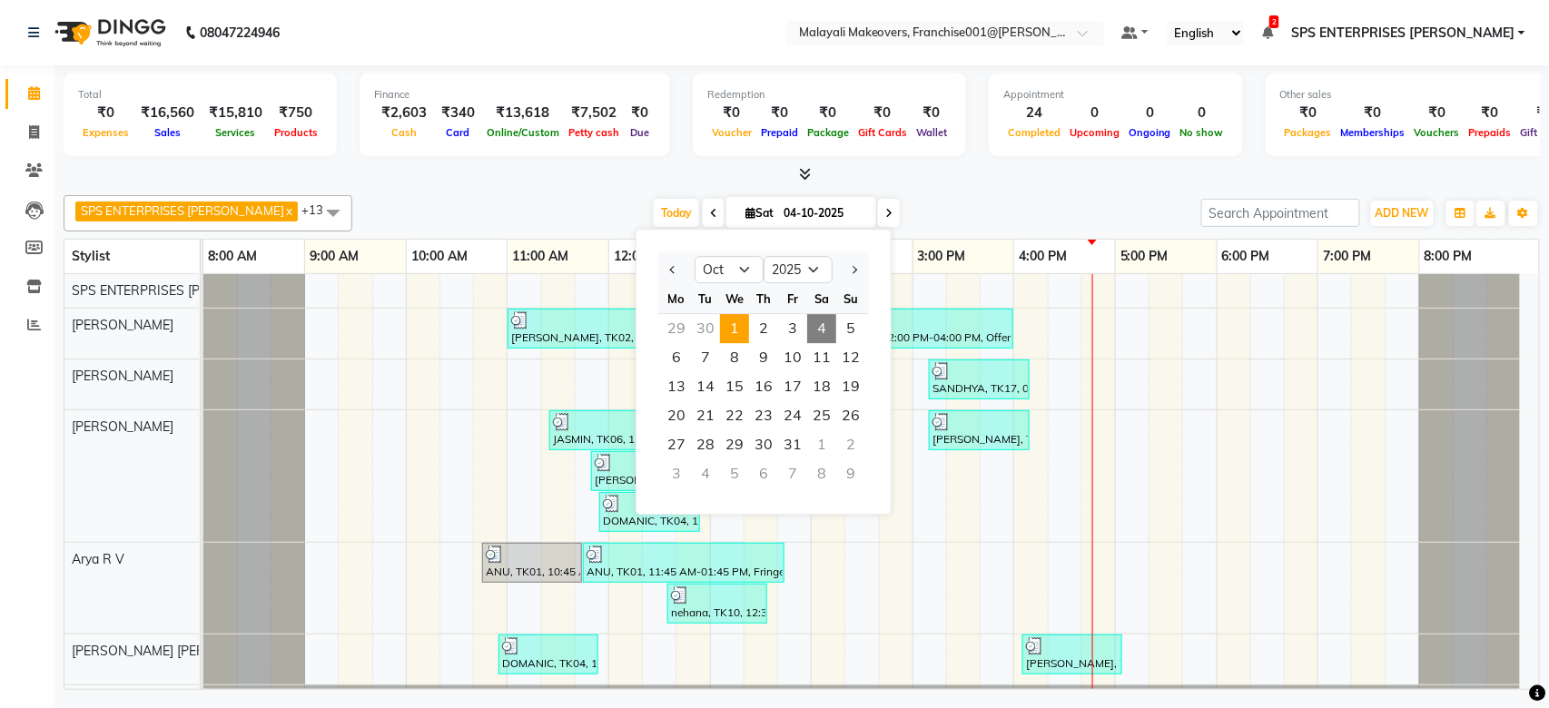
click at [723, 323] on span "1" at bounding box center [734, 328] width 29 height 29
type input "01-10-2025"
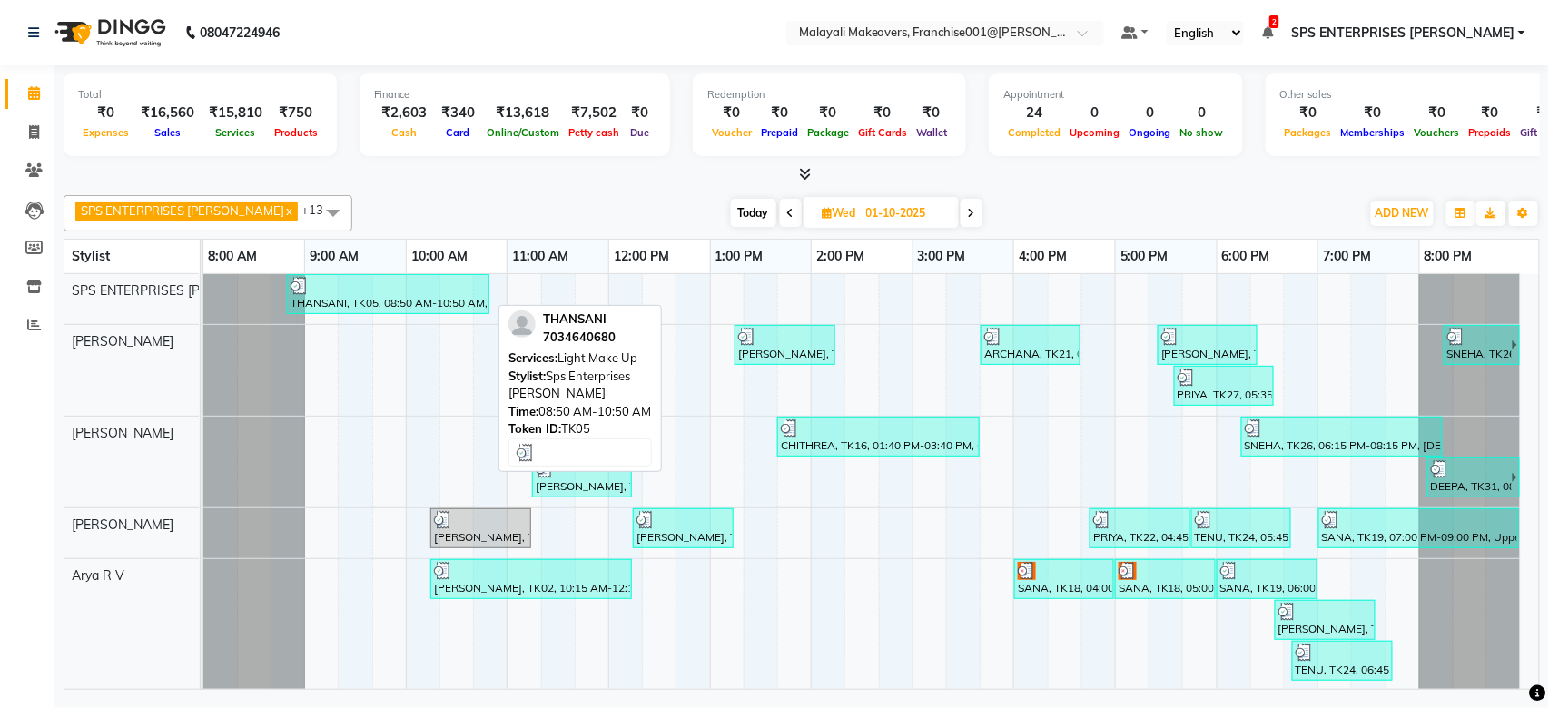
click at [444, 310] on div "THANSANI, TK05, 08:50 AM-10:50 AM, Light Make Up" at bounding box center [388, 294] width 199 height 34
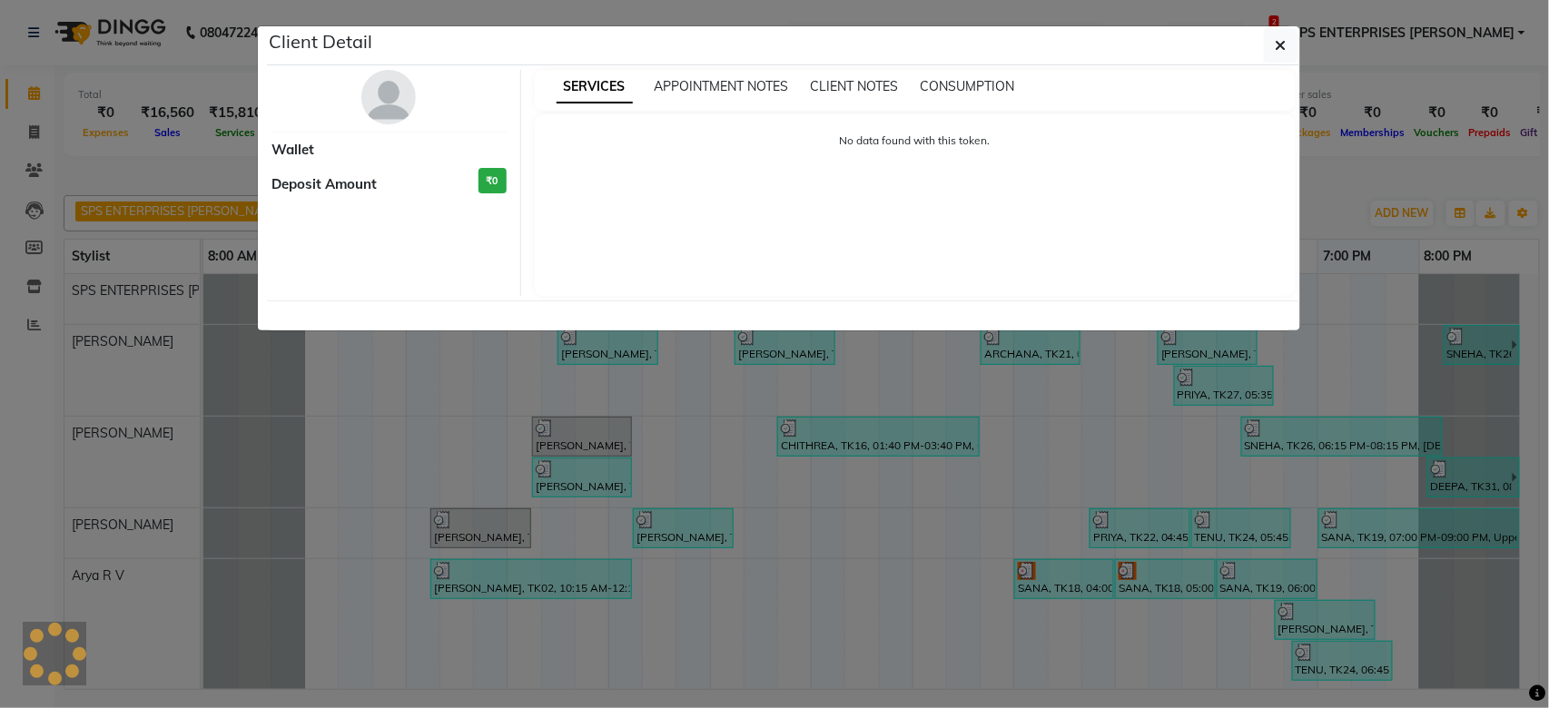
select select "3"
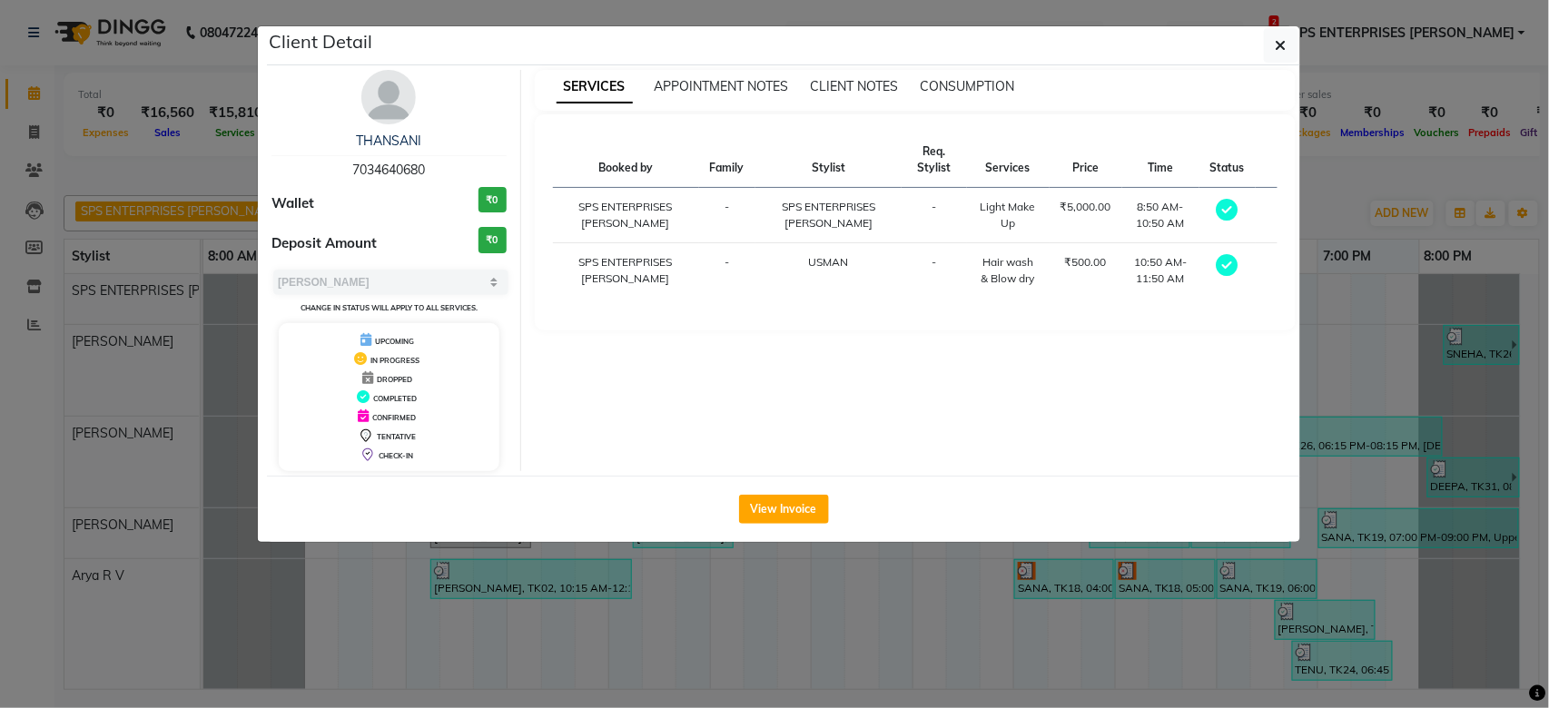
drag, startPoint x: 438, startPoint y: 166, endPoint x: 305, endPoint y: 172, distance: 132.7
click at [305, 172] on div "THANSANI 7034640680" at bounding box center [388, 156] width 235 height 48
copy span "7034640680"
click at [1279, 47] on icon "button" at bounding box center [1280, 45] width 11 height 15
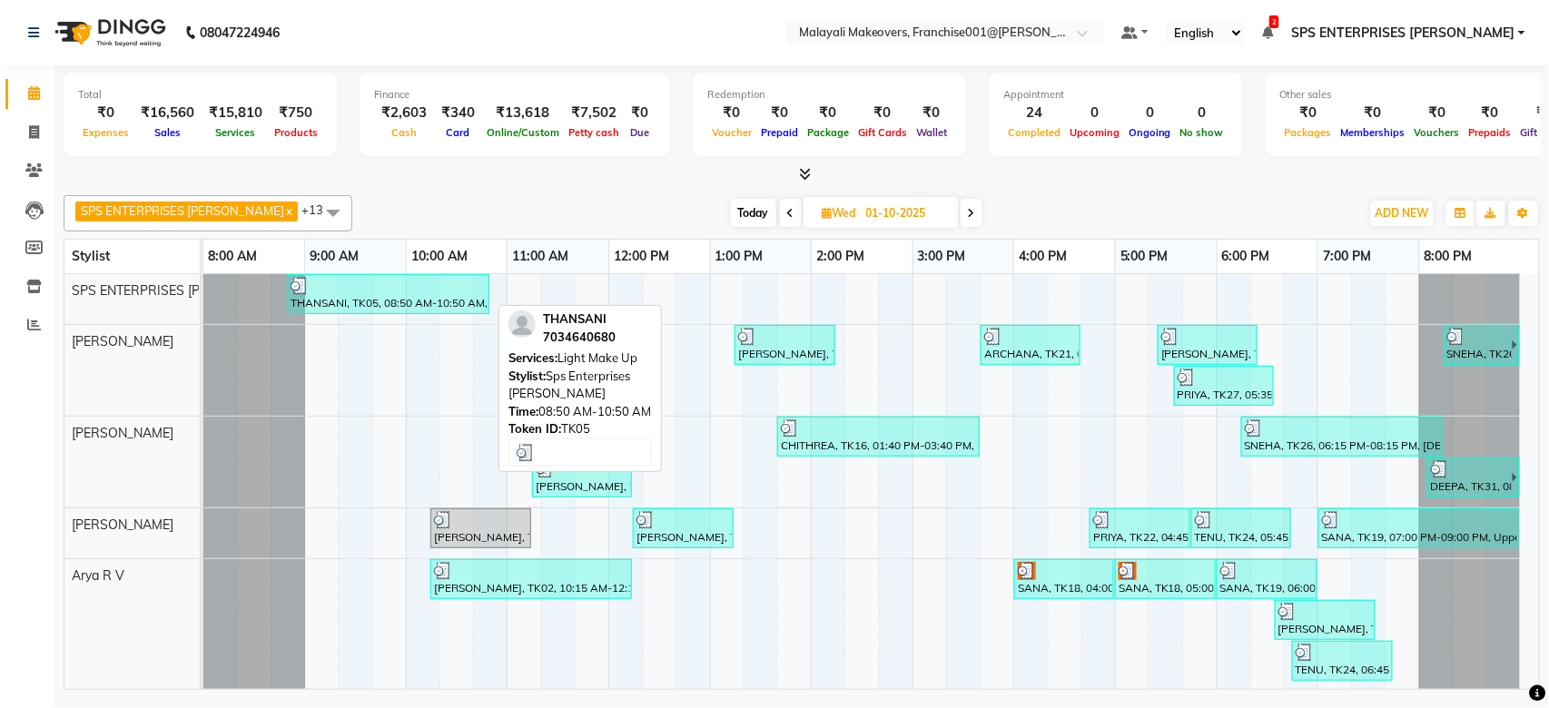
click at [394, 292] on div at bounding box center [387, 286] width 195 height 18
select select "3"
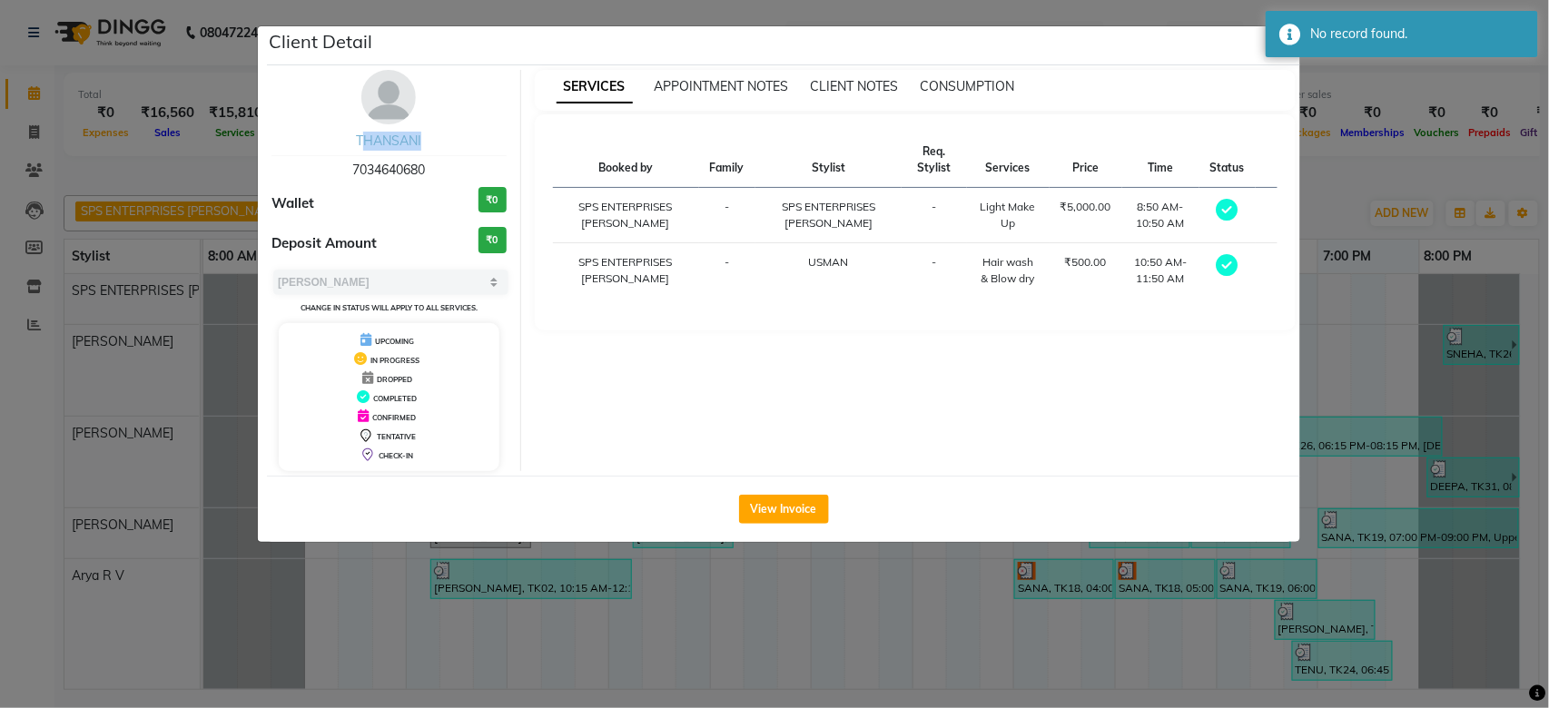
drag, startPoint x: 354, startPoint y: 130, endPoint x: 418, endPoint y: 132, distance: 64.5
click at [418, 132] on div "THANSANI 7034640680 Wallet ₹0 Deposit Amount ₹0 Select MARK DONE UPCOMING Chang…" at bounding box center [389, 270] width 263 height 401
copy link "THANSAN"
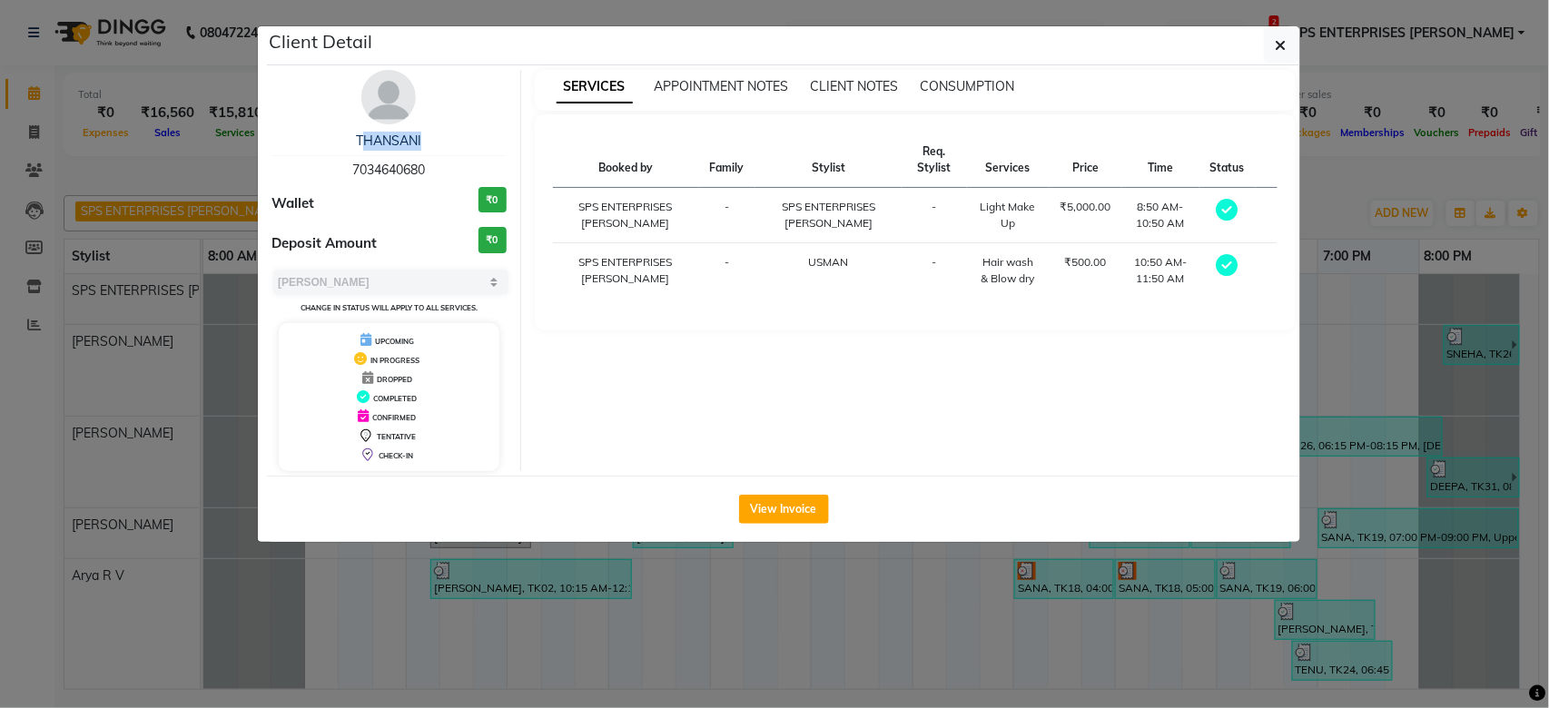
copy link "THANSAN"
click at [445, 135] on div "THANSANI" at bounding box center [388, 141] width 235 height 19
drag, startPoint x: 422, startPoint y: 133, endPoint x: 357, endPoint y: 138, distance: 65.6
click at [357, 138] on div "THANSANI" at bounding box center [388, 141] width 235 height 19
copy link "THANSANI"
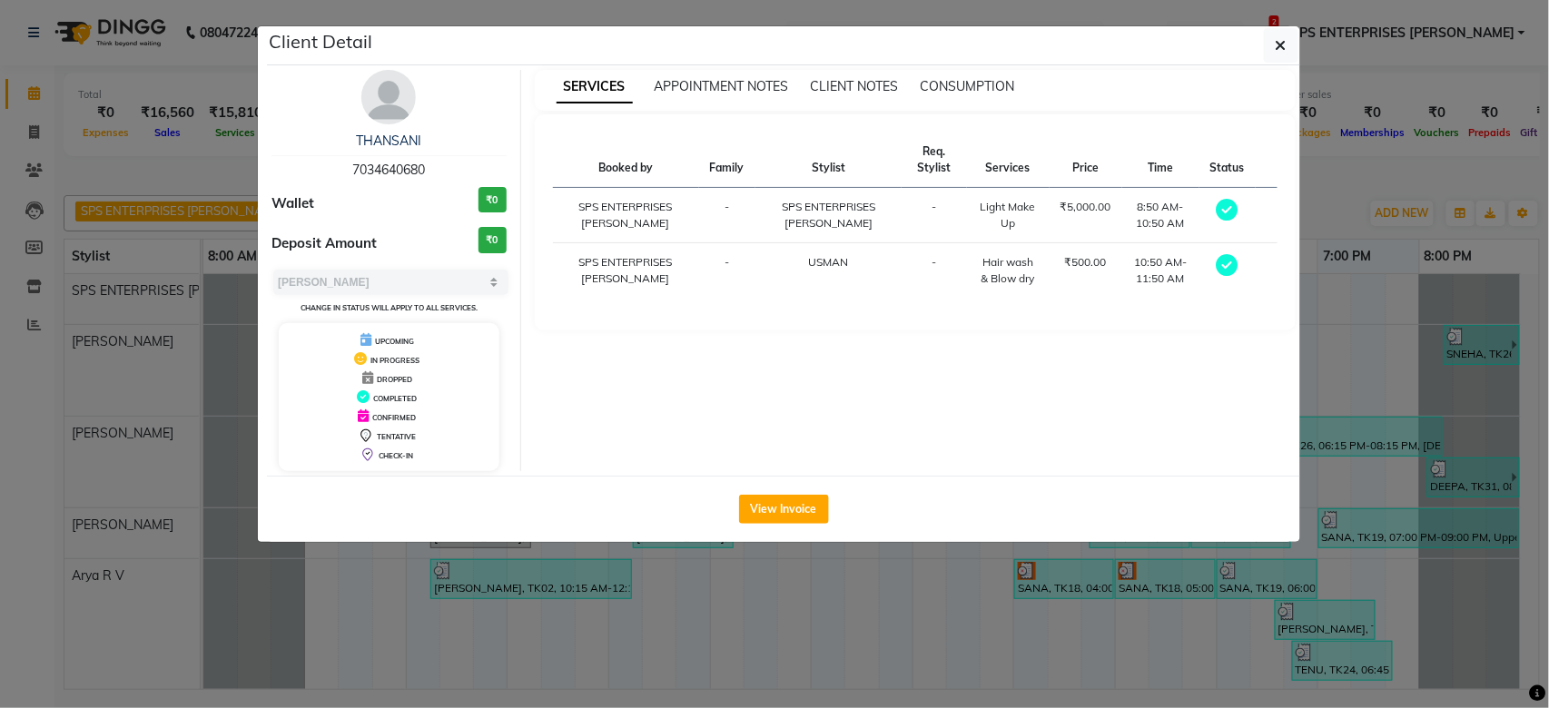
click at [156, 182] on ngb-modal-window "Client Detail THANSANI 7034640680 Wallet ₹0 Deposit Amount ₹0 Select MARK DONE …" at bounding box center [774, 354] width 1549 height 708
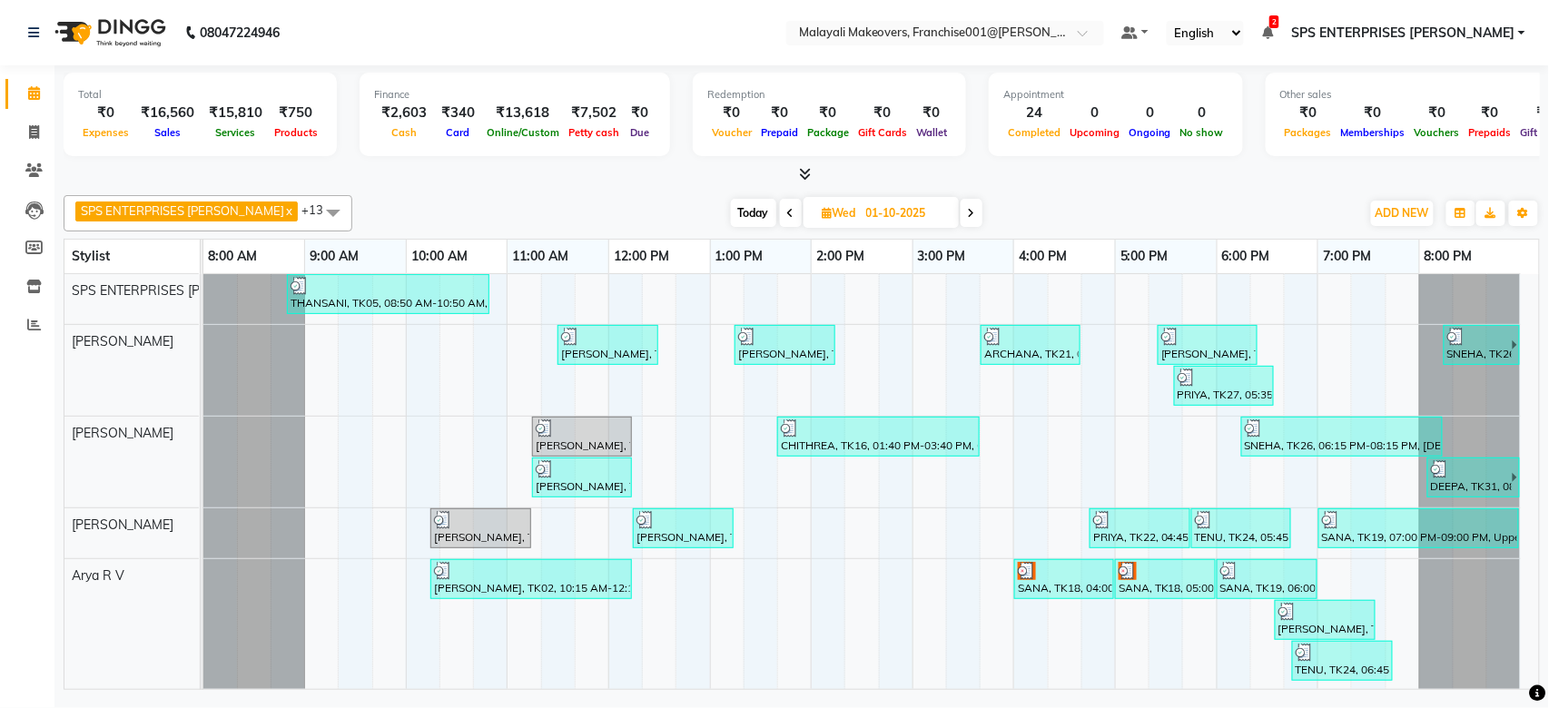
click at [960, 218] on span at bounding box center [971, 213] width 22 height 28
type input "02-10-2025"
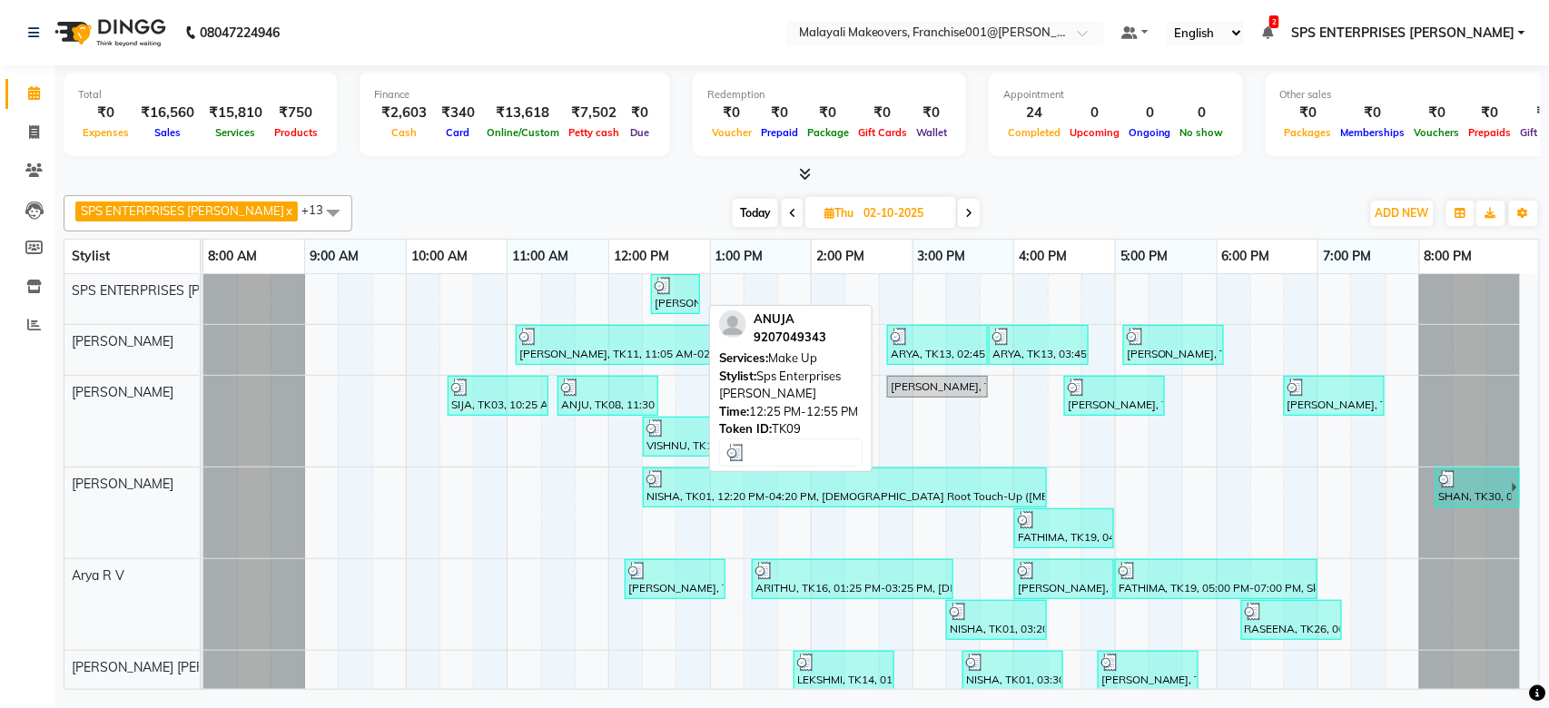
click at [681, 303] on div "[PERSON_NAME], TK09, 12:25 PM-12:55 PM, Make Up" at bounding box center [675, 294] width 45 height 34
select select "3"
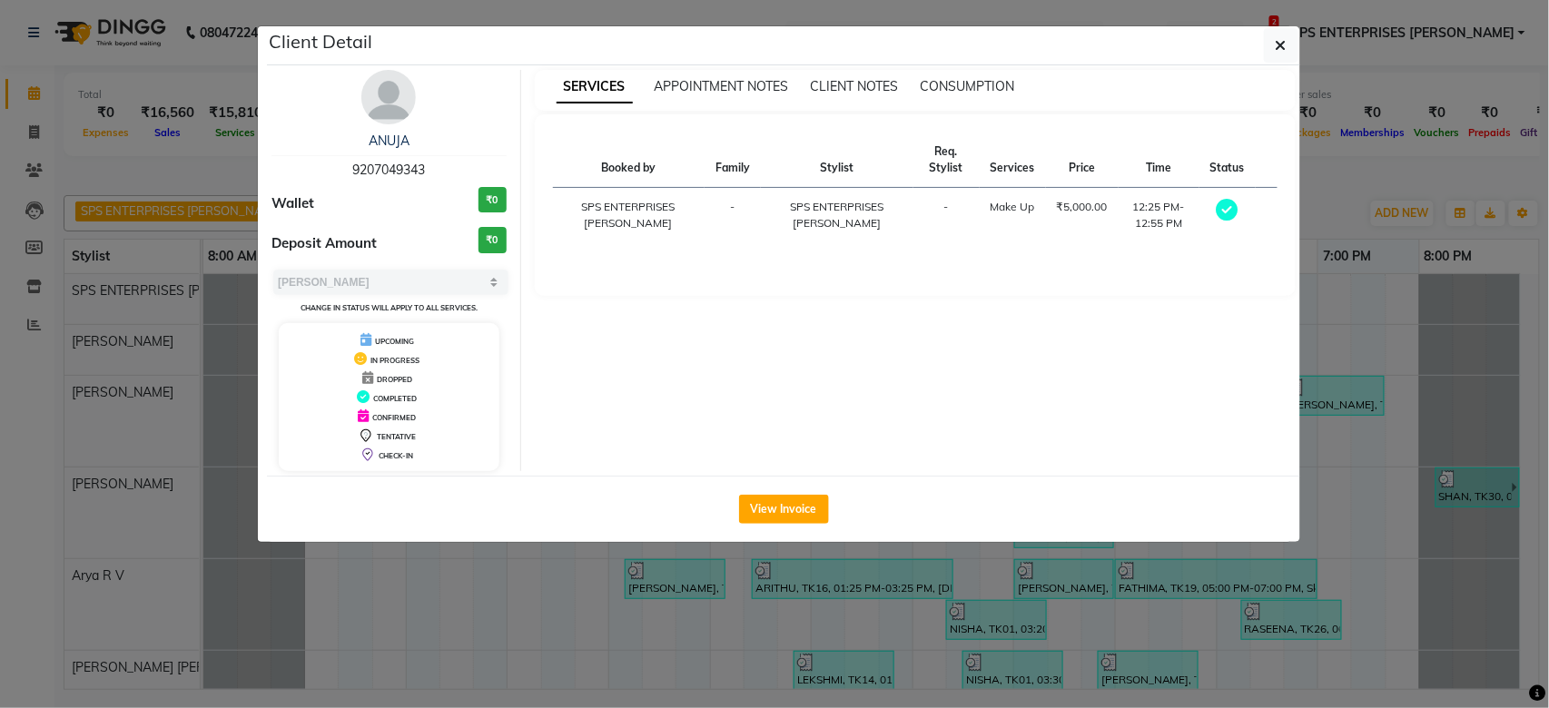
drag, startPoint x: 430, startPoint y: 163, endPoint x: 336, endPoint y: 168, distance: 94.5
click at [336, 168] on div "[PERSON_NAME] 9207049343" at bounding box center [388, 156] width 235 height 48
copy span "9207049343"
click at [438, 151] on div "[PERSON_NAME] 9207049343" at bounding box center [388, 156] width 235 height 48
drag, startPoint x: 414, startPoint y: 133, endPoint x: 351, endPoint y: 134, distance: 62.7
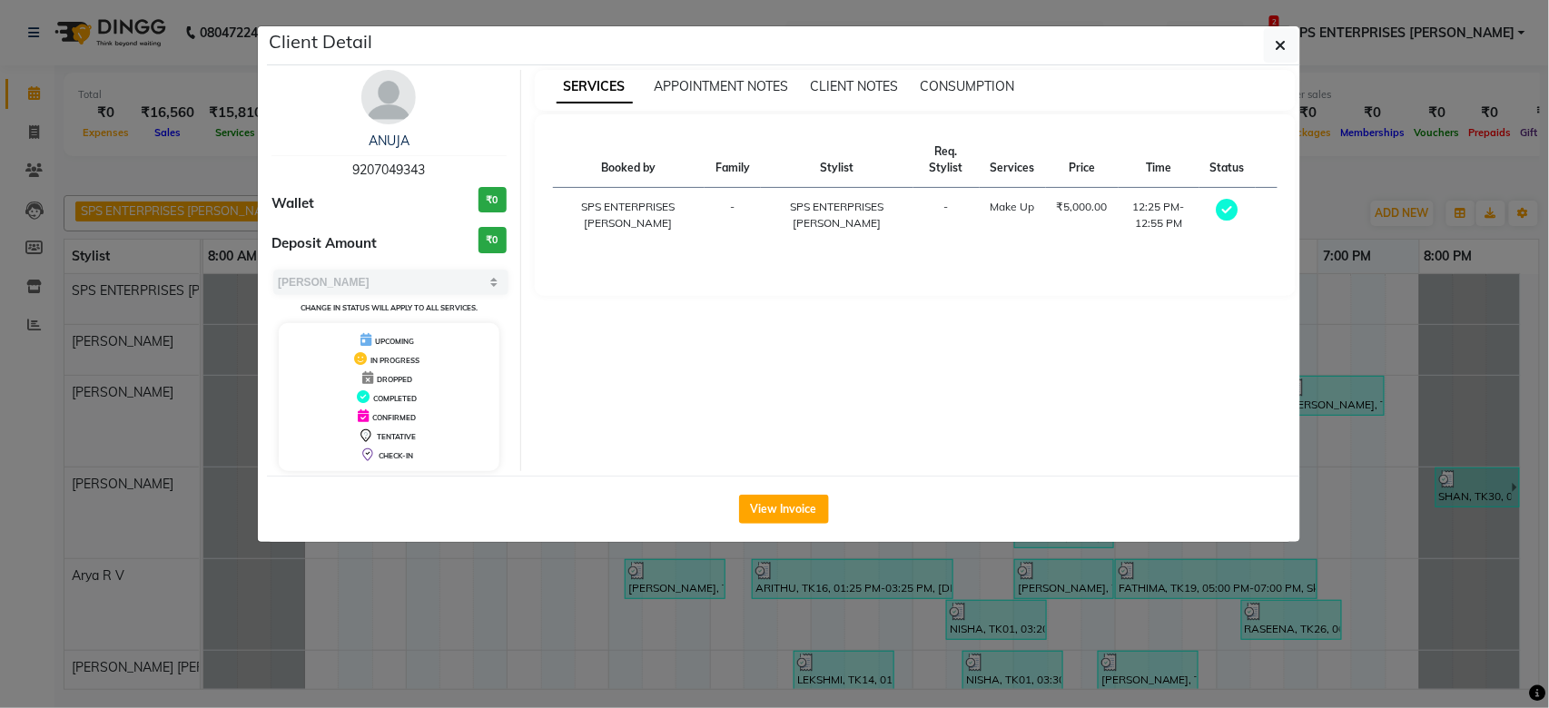
click at [351, 134] on div "ANUJA" at bounding box center [388, 141] width 235 height 19
copy link "ANUJA"
click at [765, 522] on button "View Invoice" at bounding box center [784, 509] width 90 height 29
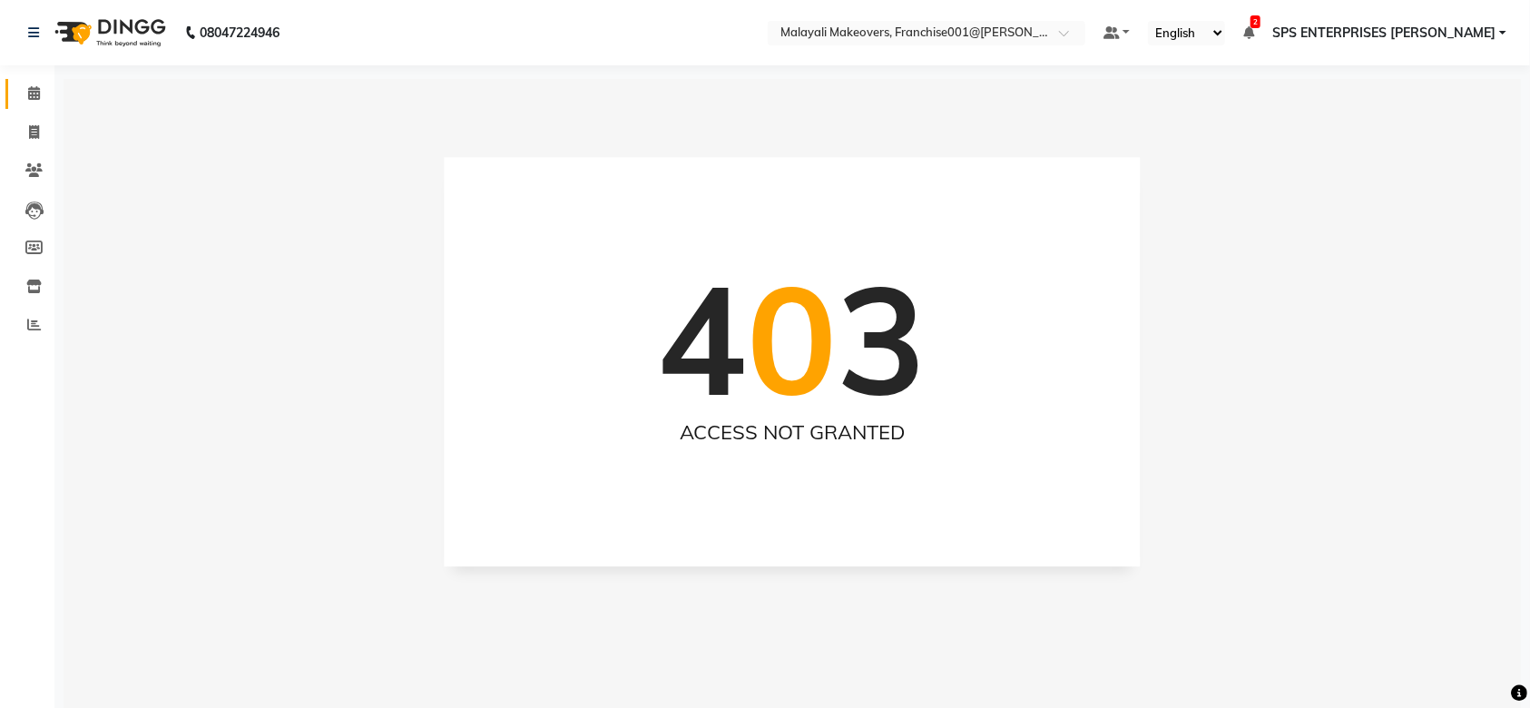
click at [15, 88] on link "Calendar" at bounding box center [27, 94] width 44 height 30
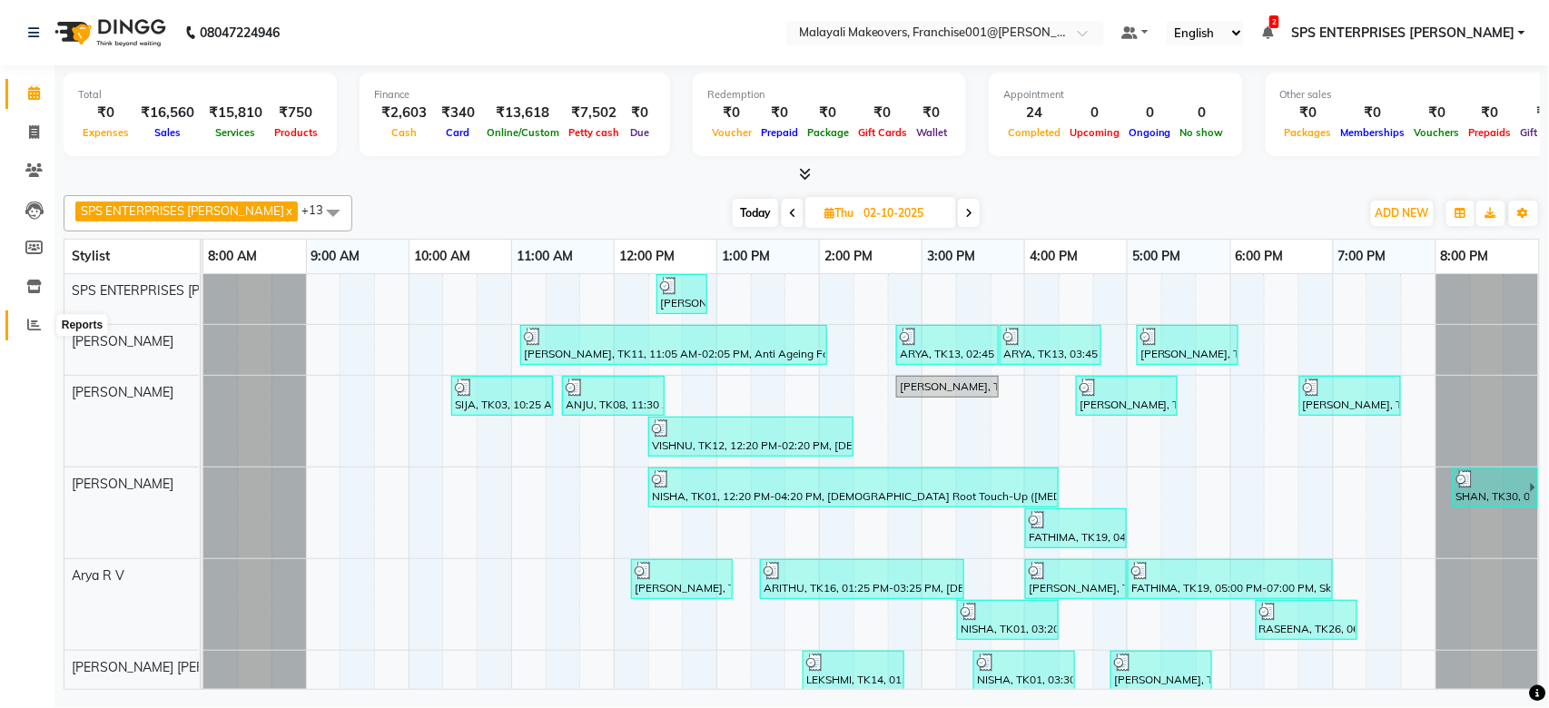
click at [34, 325] on icon at bounding box center [34, 325] width 14 height 14
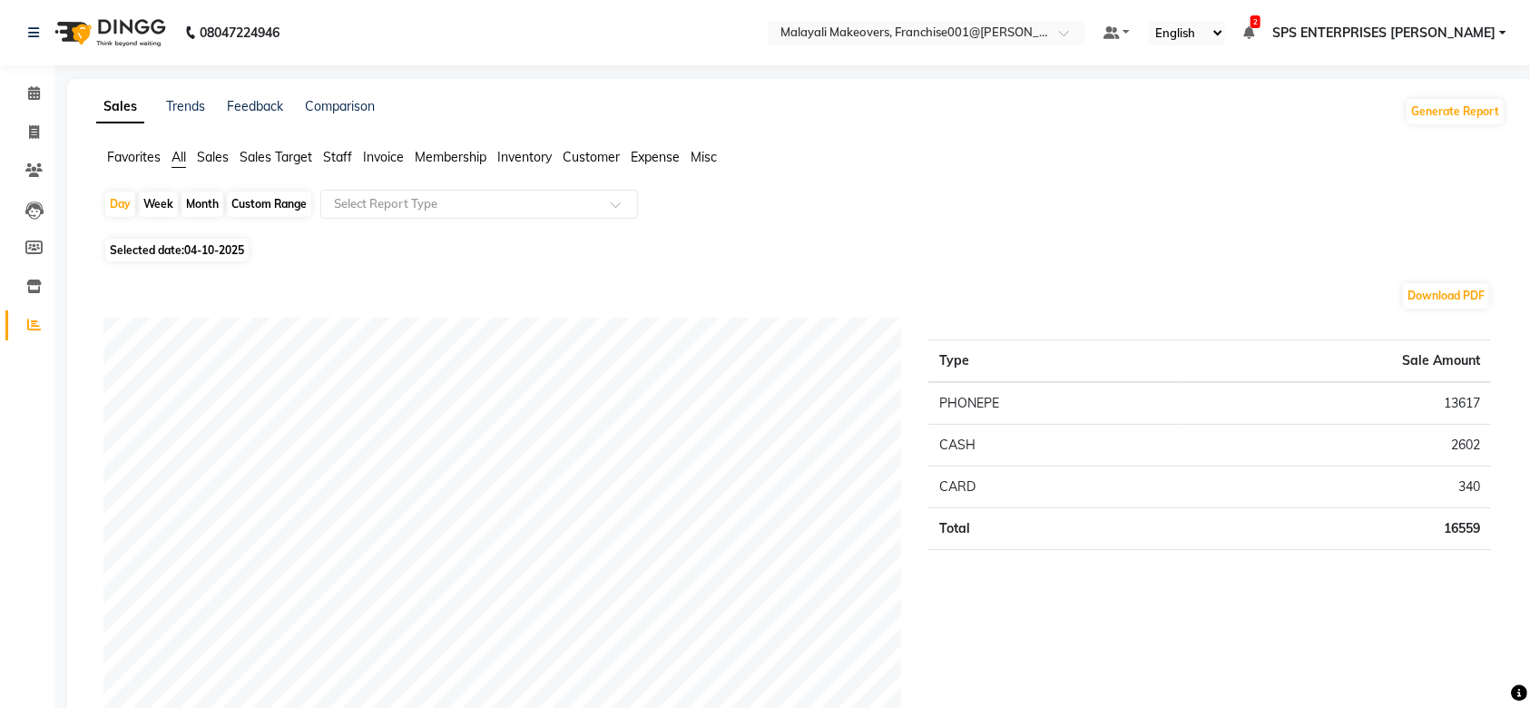
click at [230, 241] on span "Selected date: [DATE]" at bounding box center [176, 250] width 143 height 23
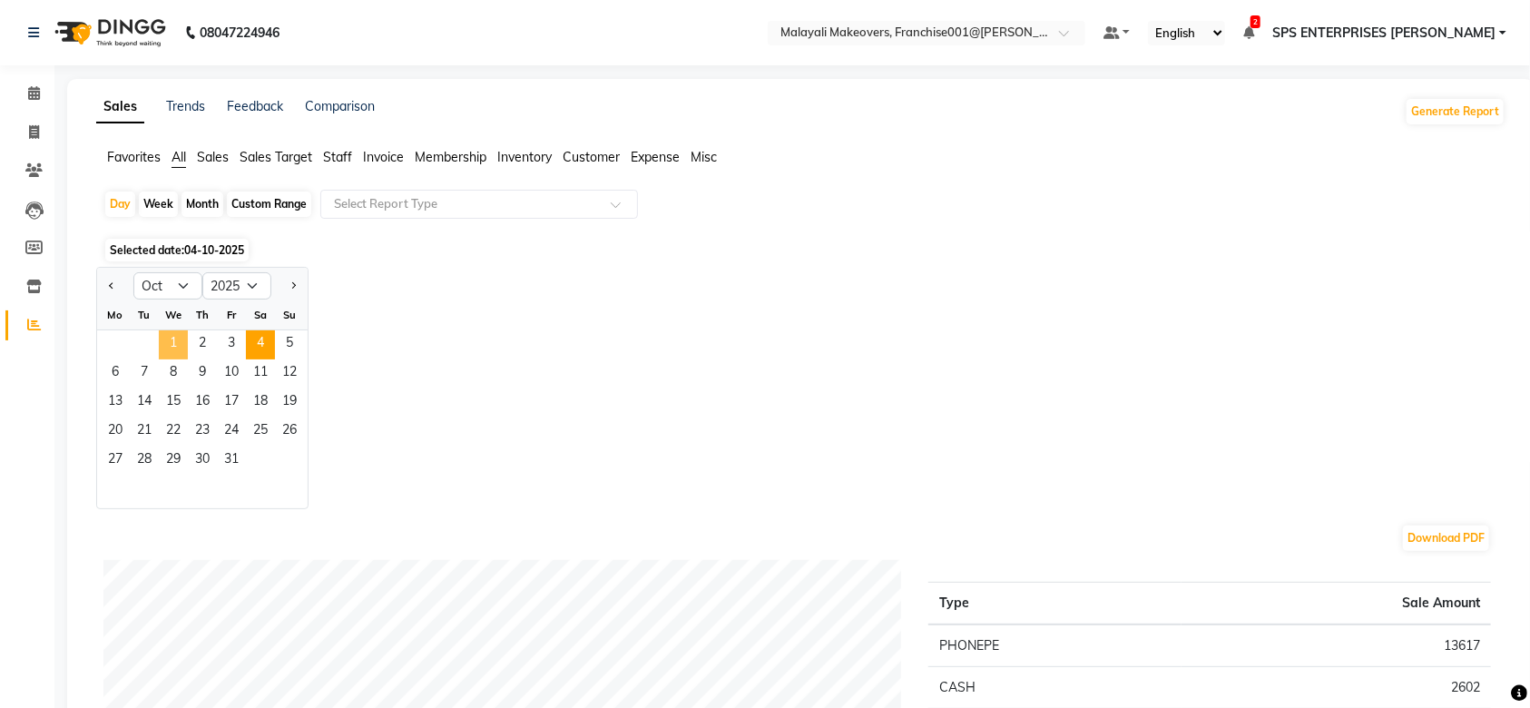
click at [172, 340] on span "1" at bounding box center [173, 344] width 29 height 29
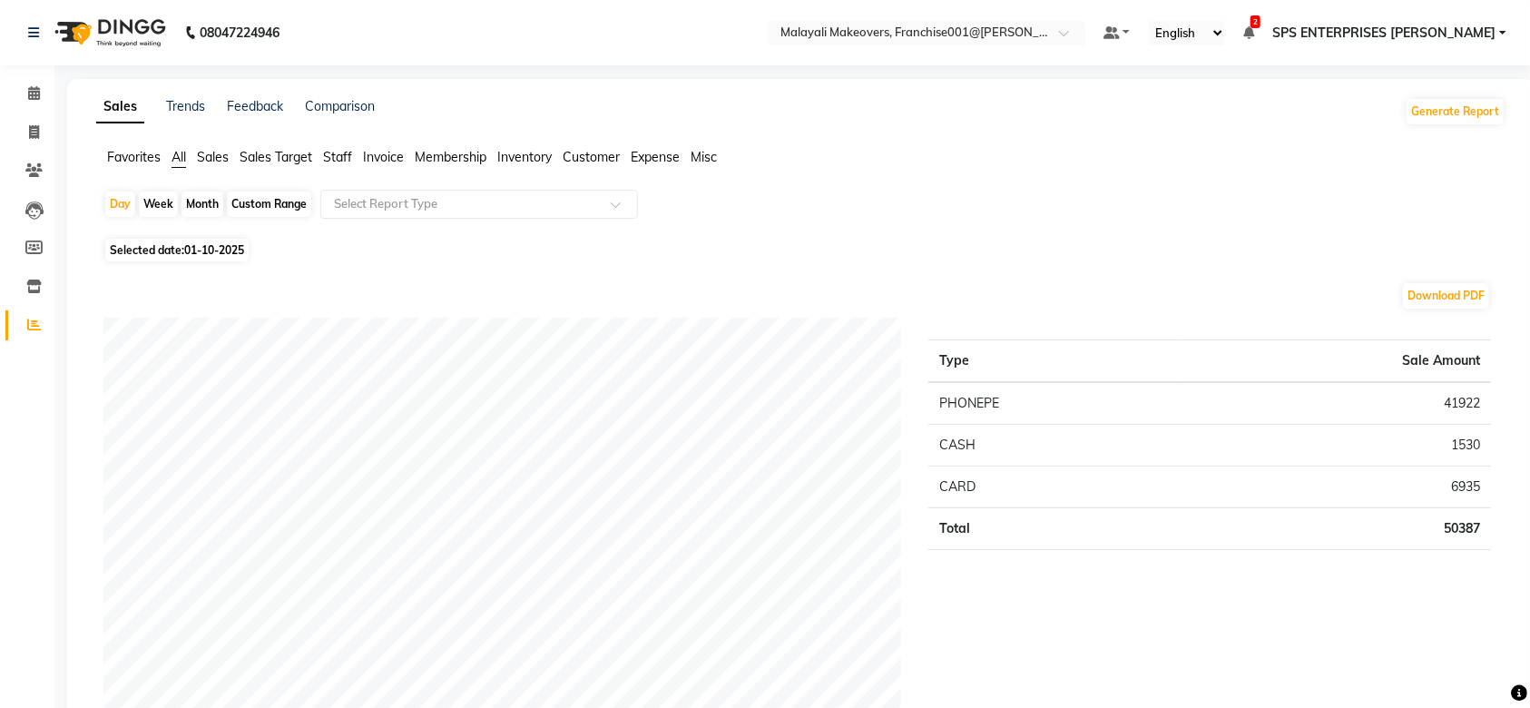
click at [224, 255] on span "01-10-2025" at bounding box center [214, 250] width 60 height 14
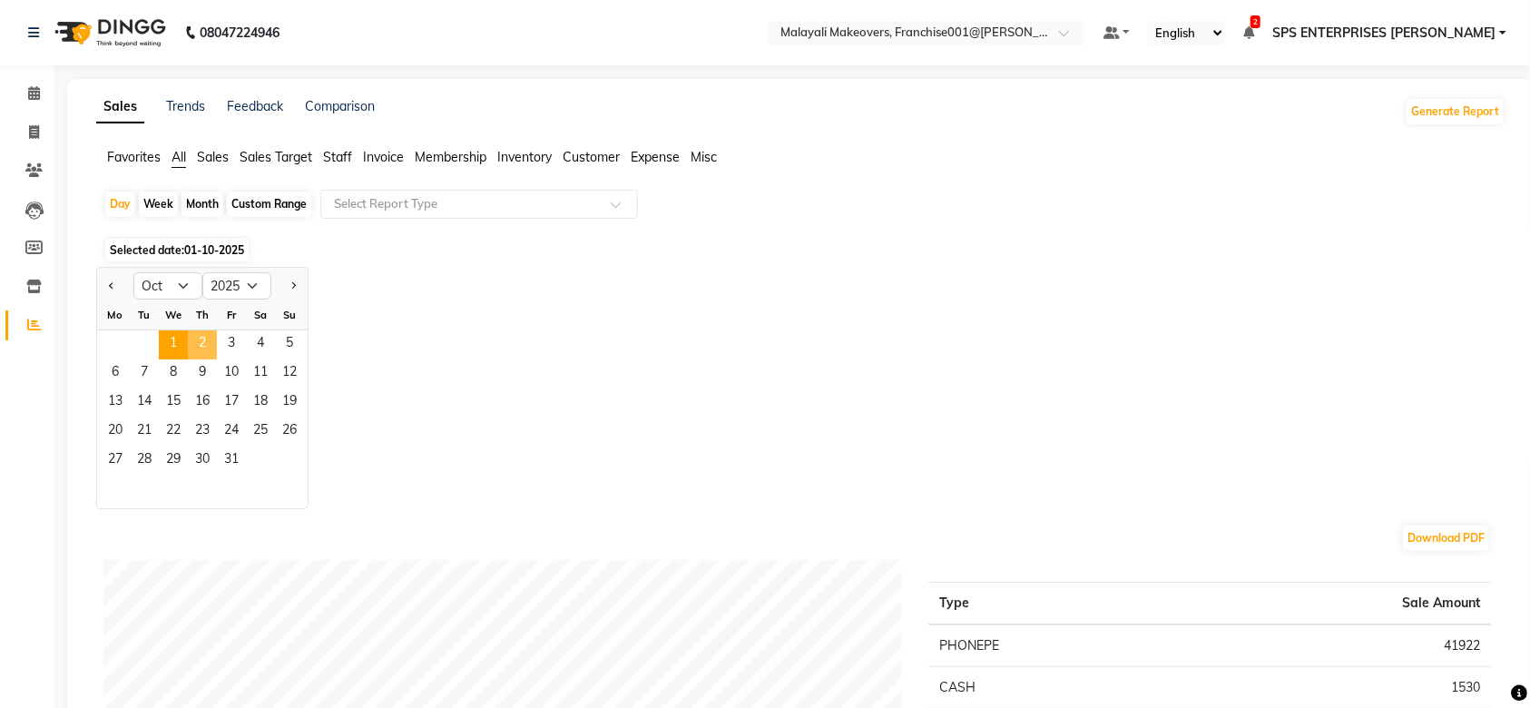
click at [203, 340] on span "2" at bounding box center [202, 344] width 29 height 29
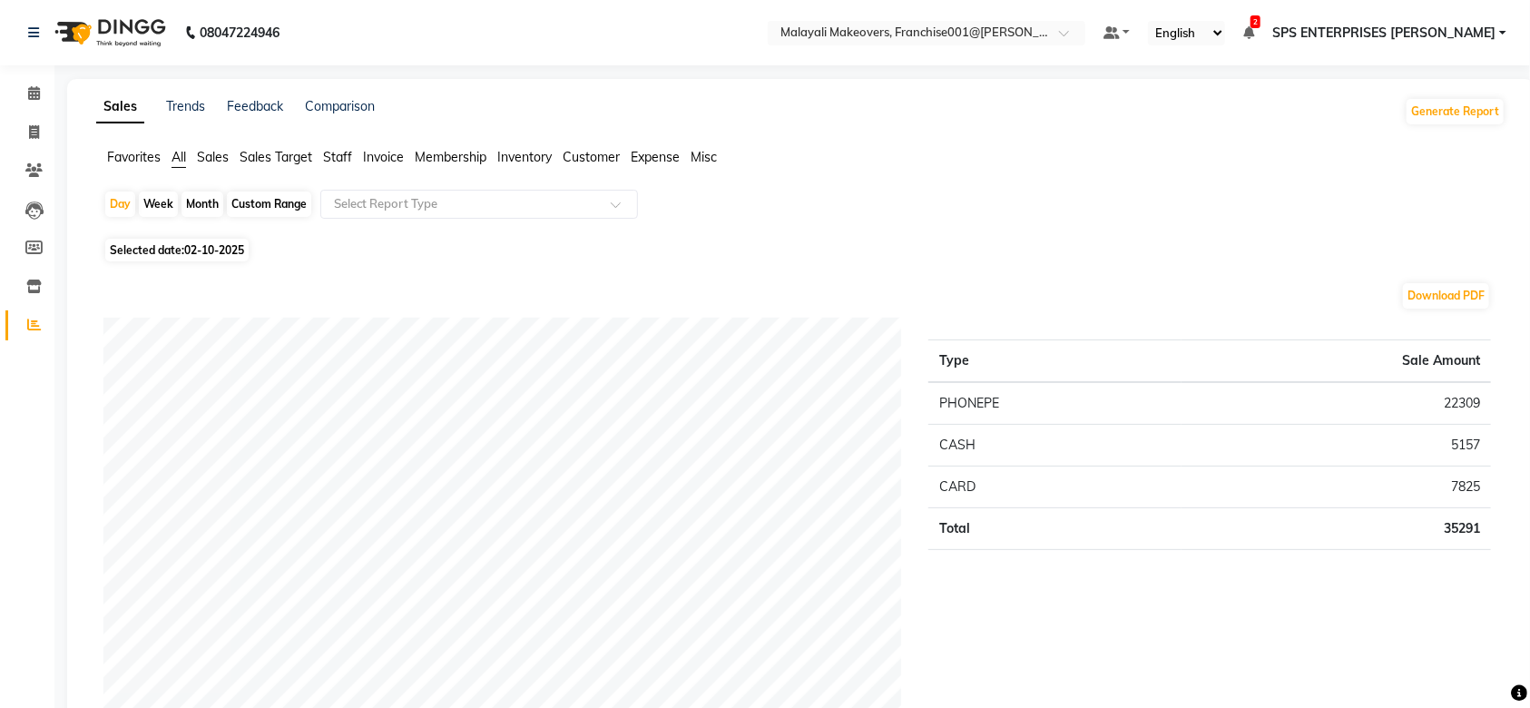
click at [602, 156] on span "Customer" at bounding box center [591, 157] width 57 height 16
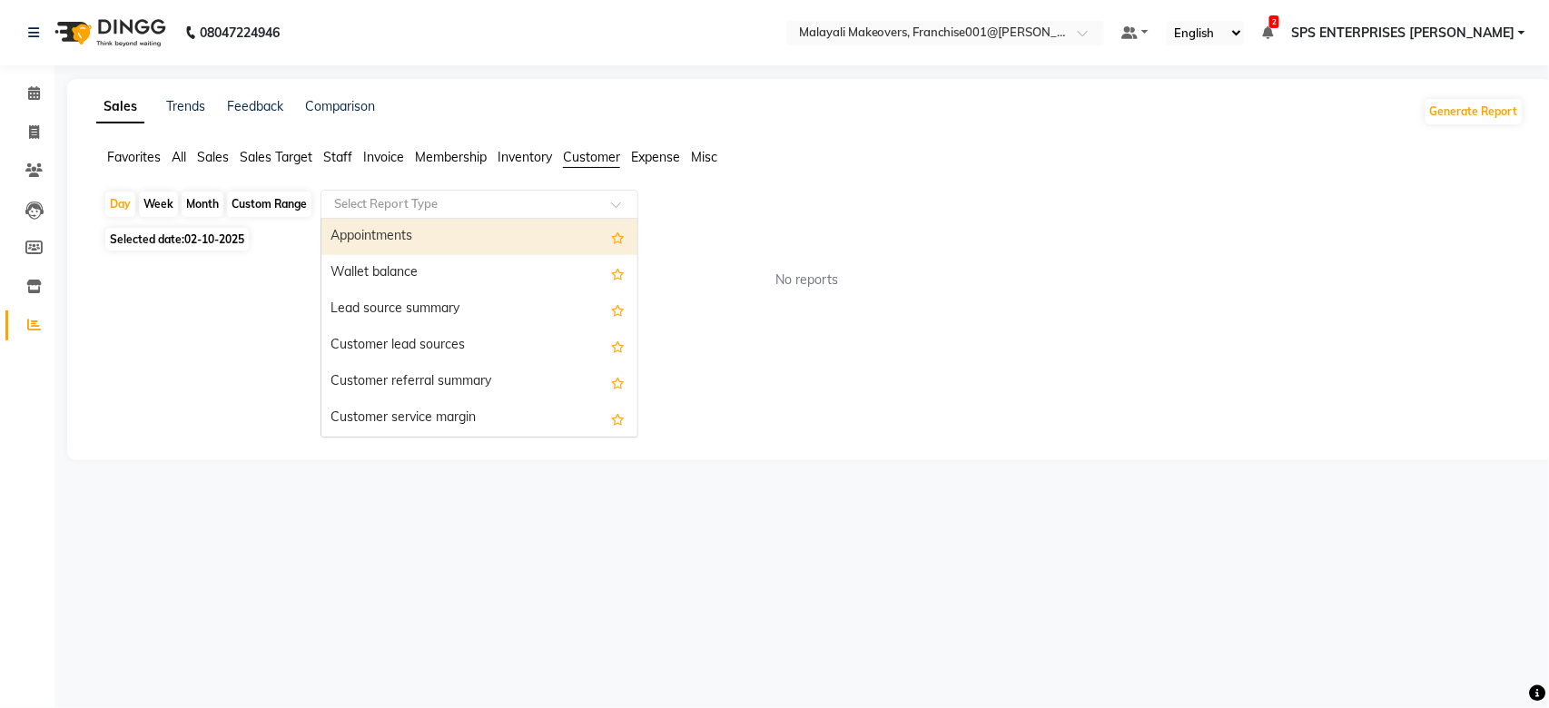
click at [587, 214] on div "Select Report Type" at bounding box center [479, 204] width 318 height 29
click at [687, 200] on div "Day Week Month Custom Range Select Report Type Appointments Wallet balance Lead…" at bounding box center [809, 206] width 1413 height 33
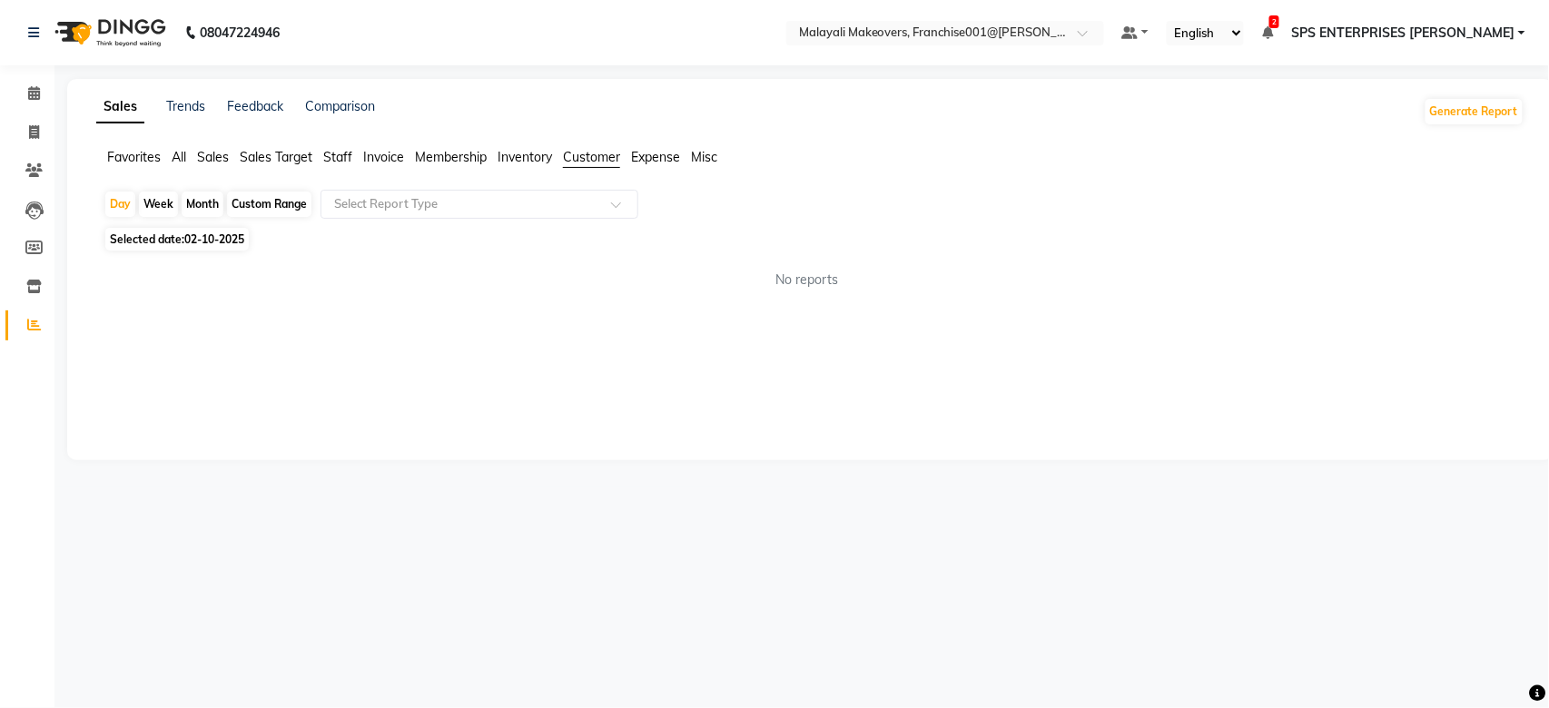
click at [347, 158] on span "Staff" at bounding box center [337, 157] width 29 height 16
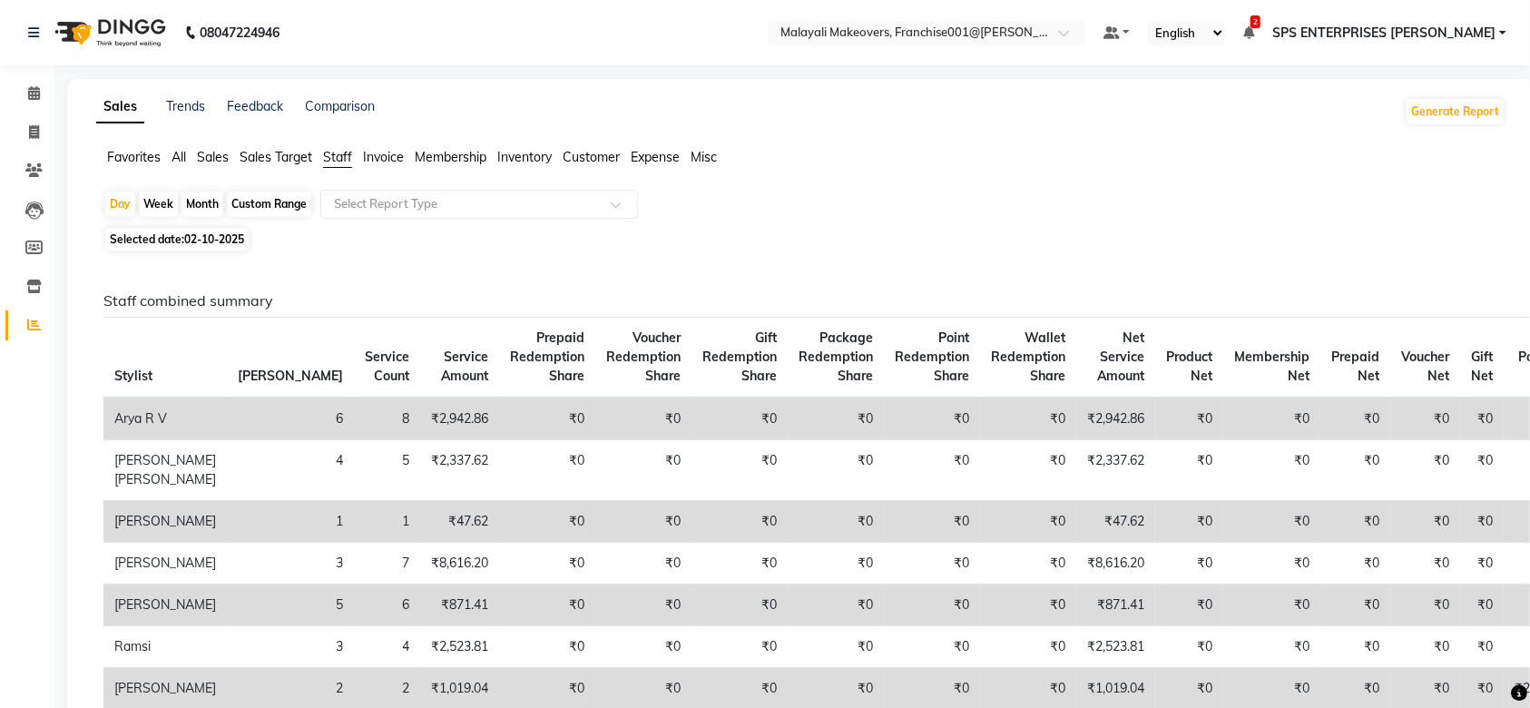
click at [417, 220] on div "Day Week Month Custom Range Select Report Type" at bounding box center [800, 206] width 1395 height 33
click at [427, 209] on input "text" at bounding box center [460, 204] width 261 height 18
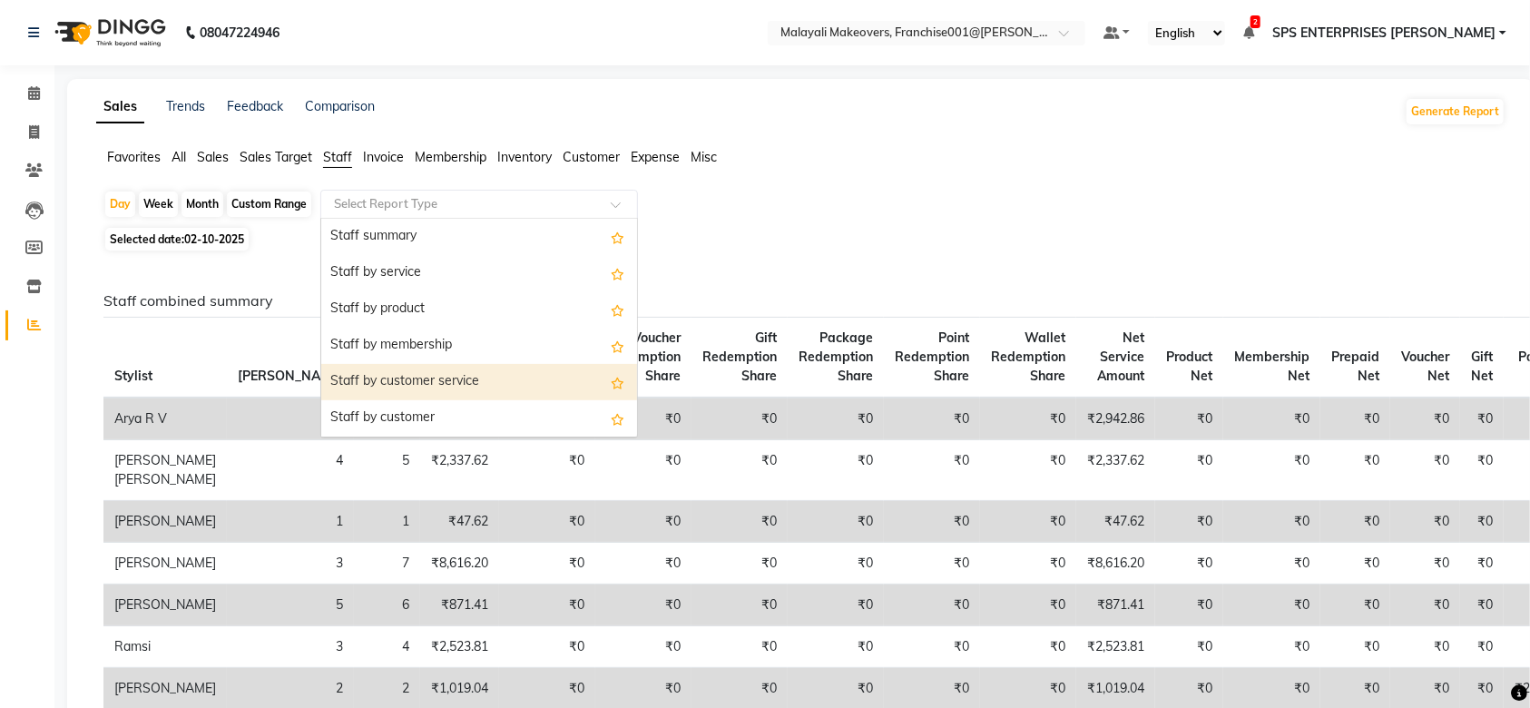
click at [447, 366] on div "Staff by customer service" at bounding box center [479, 382] width 316 height 36
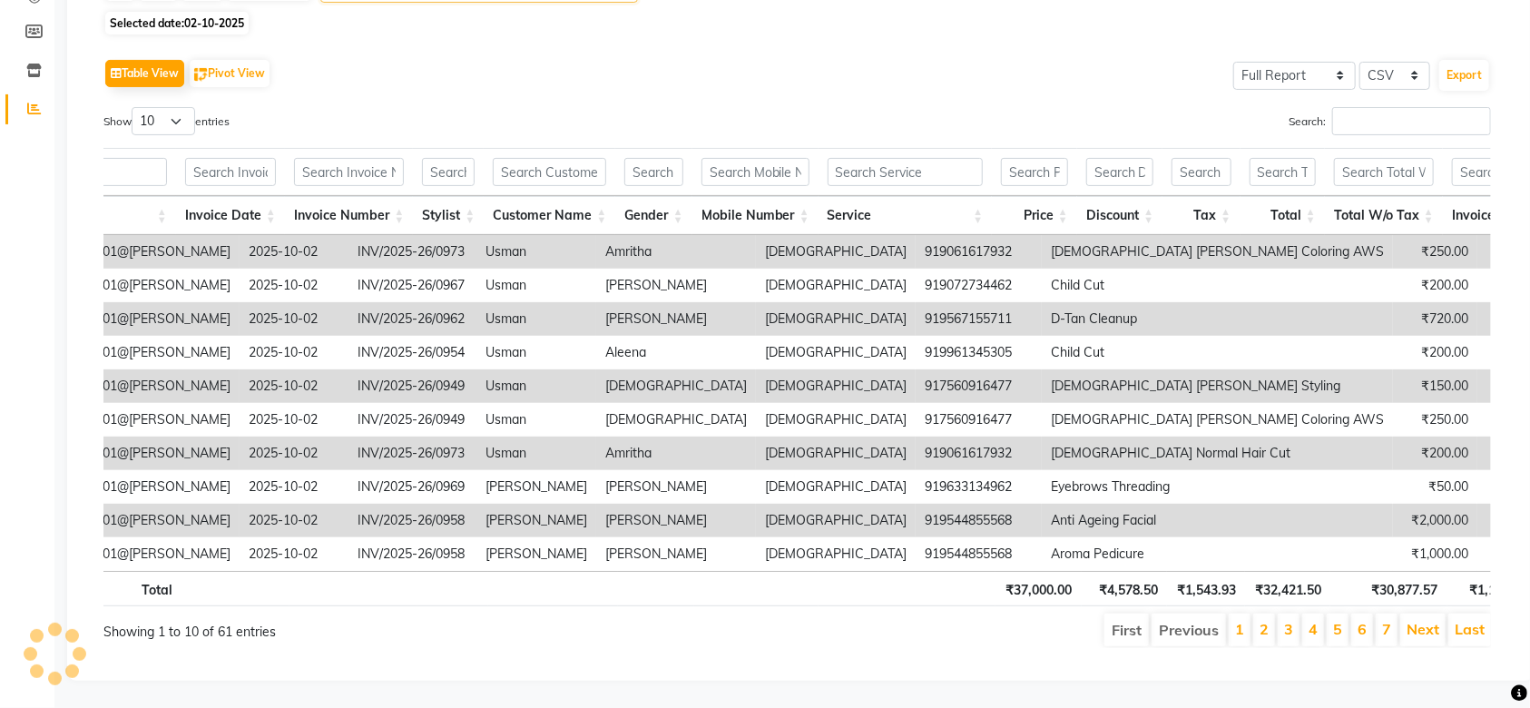
scroll to position [0, 312]
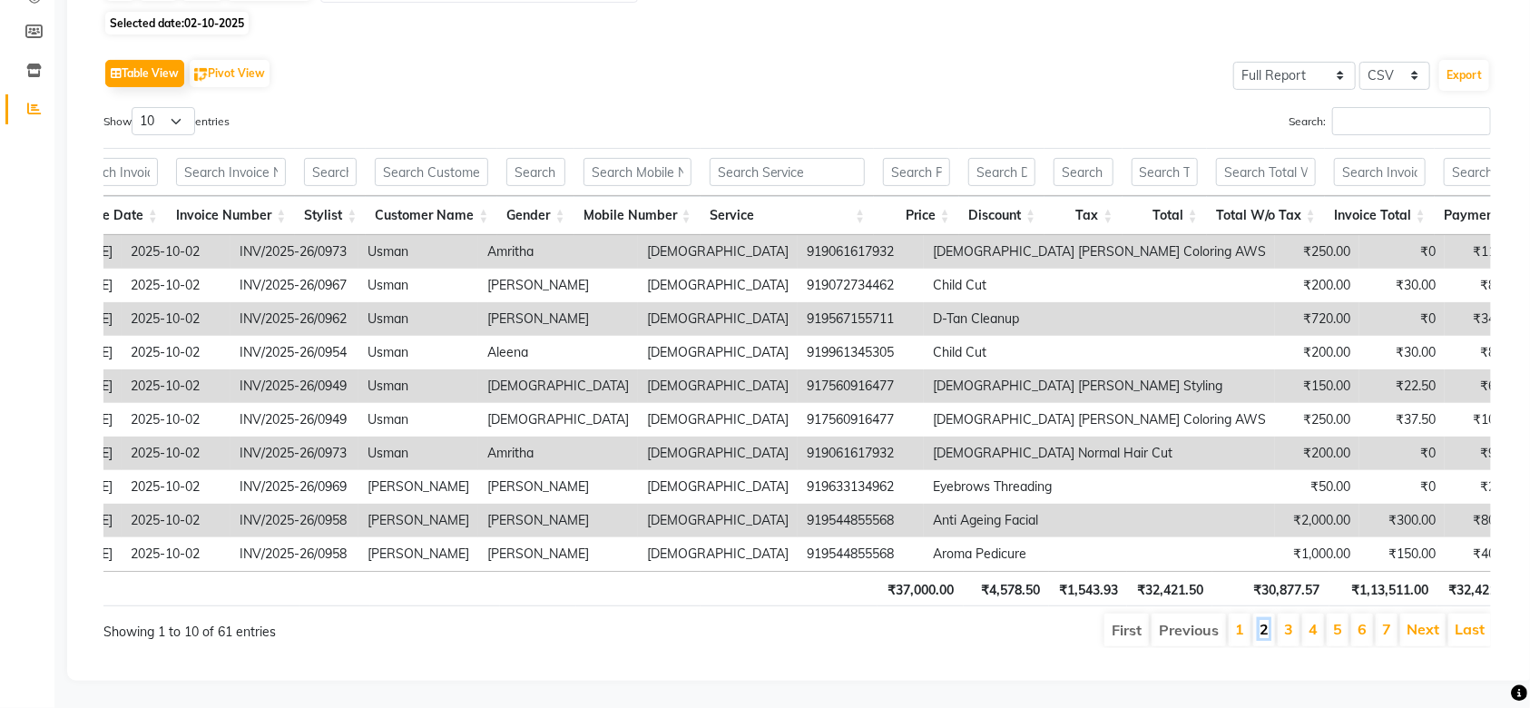
click at [1268, 620] on link "2" at bounding box center [1264, 629] width 9 height 18
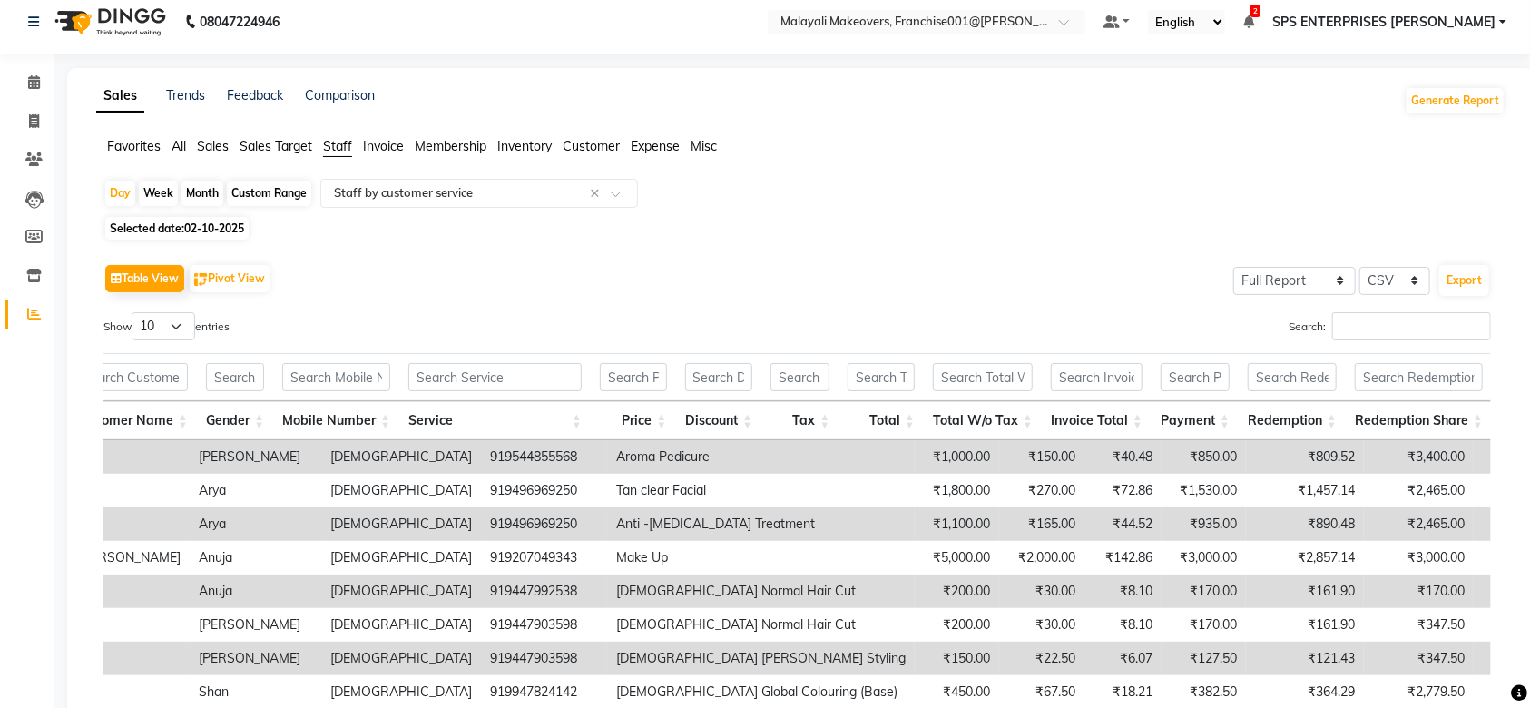
scroll to position [8, 0]
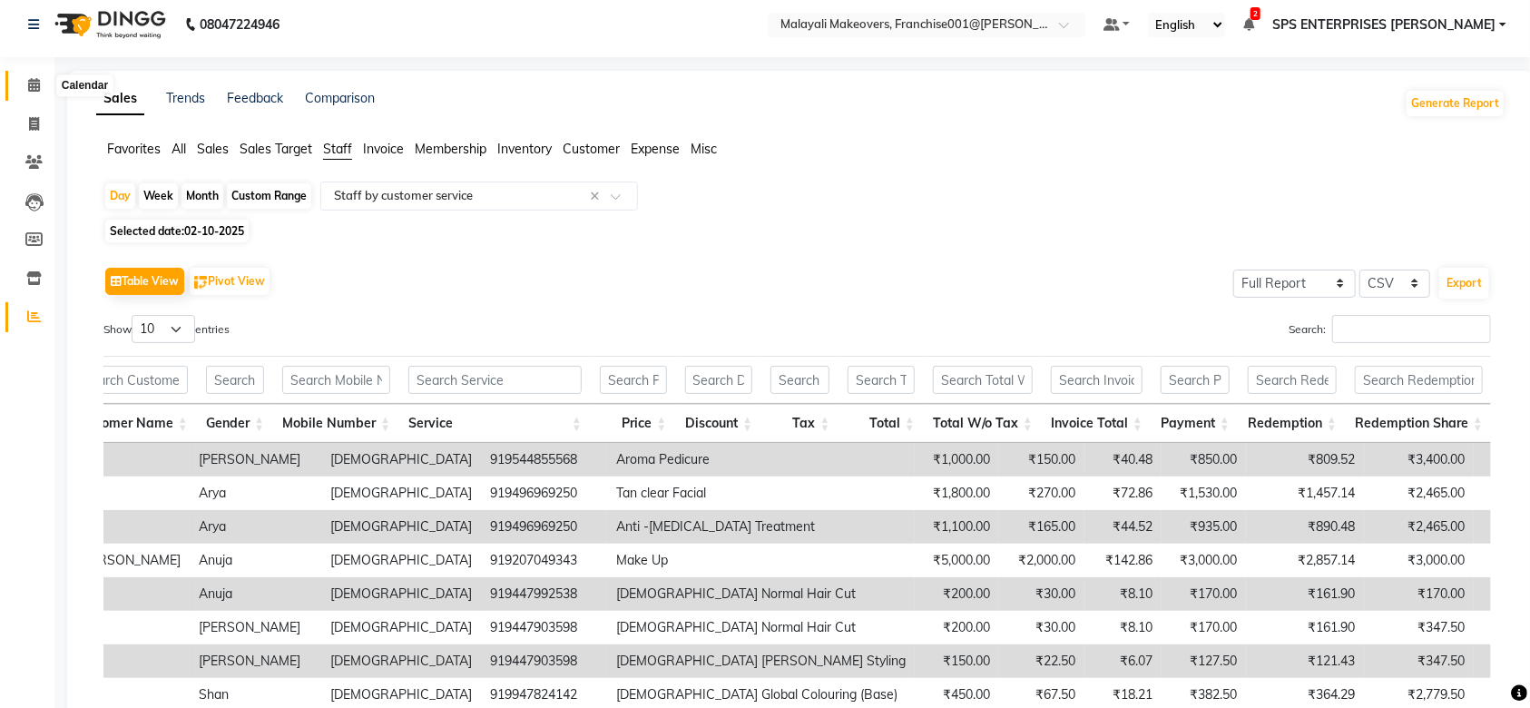
click at [25, 86] on span at bounding box center [34, 85] width 32 height 21
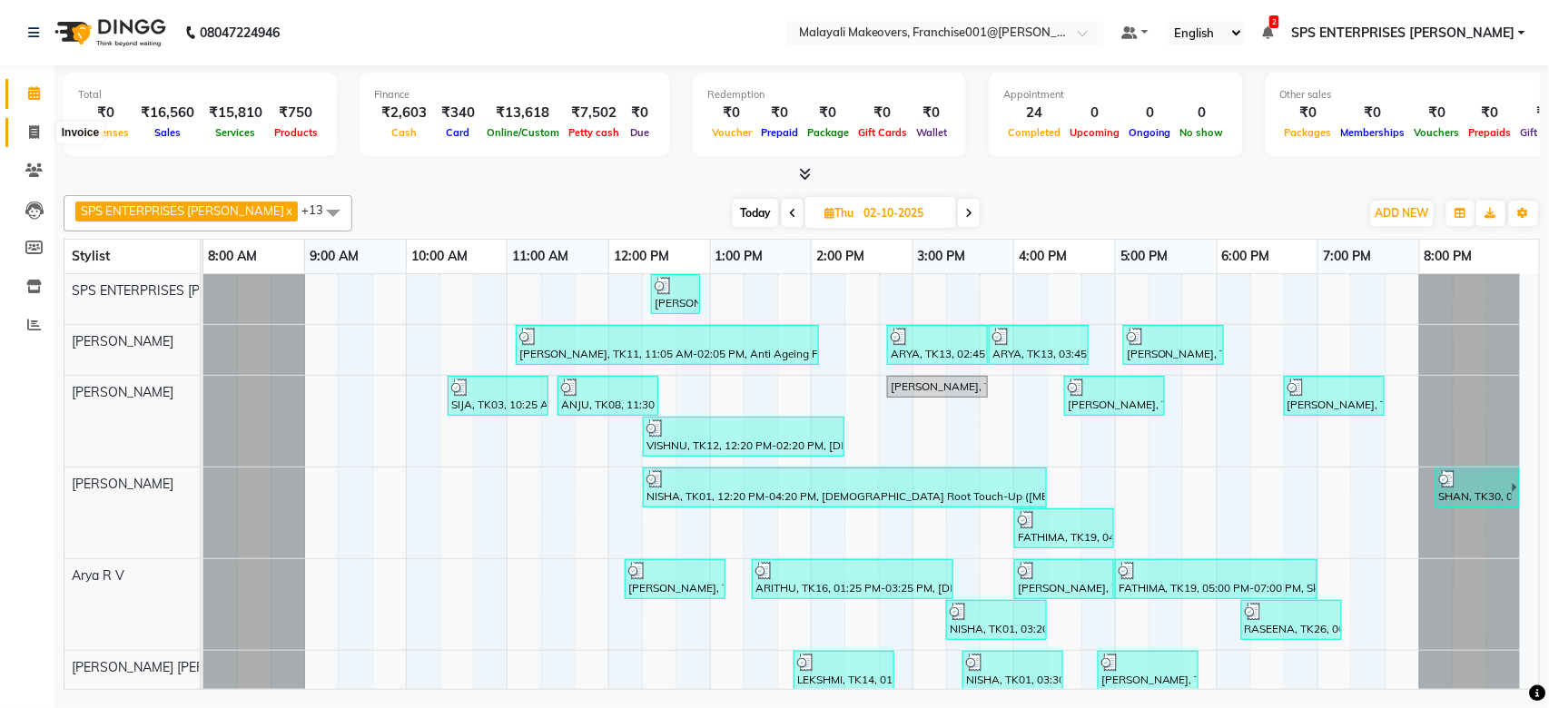
click at [32, 131] on icon at bounding box center [34, 132] width 10 height 14
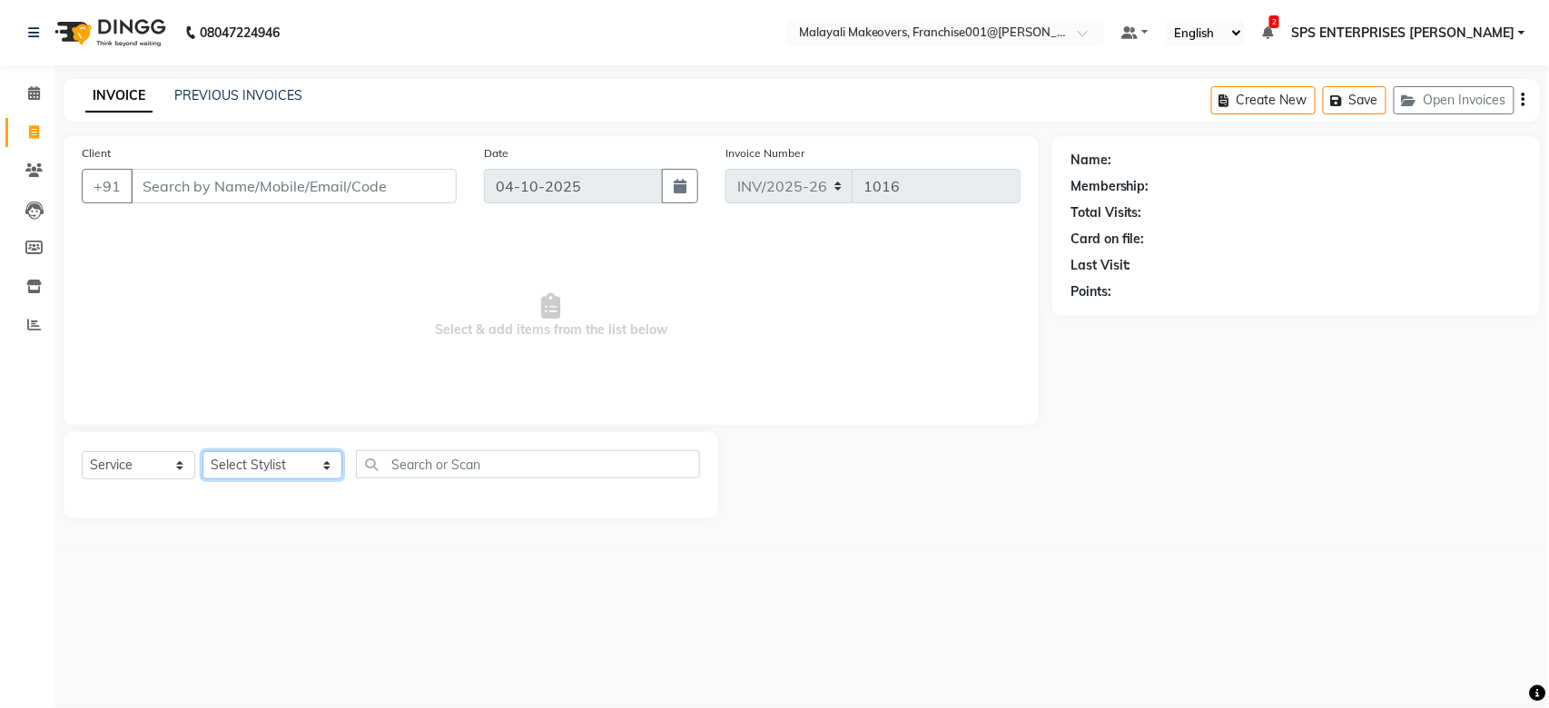
click at [290, 461] on select "Select Stylist [PERSON_NAME] S [PERSON_NAME] P [PERSON_NAME] R V [PERSON_NAME] …" at bounding box center [272, 465] width 140 height 28
click at [202, 452] on select "Select Stylist [PERSON_NAME] S [PERSON_NAME] P [PERSON_NAME] R V [PERSON_NAME] …" at bounding box center [272, 465] width 140 height 28
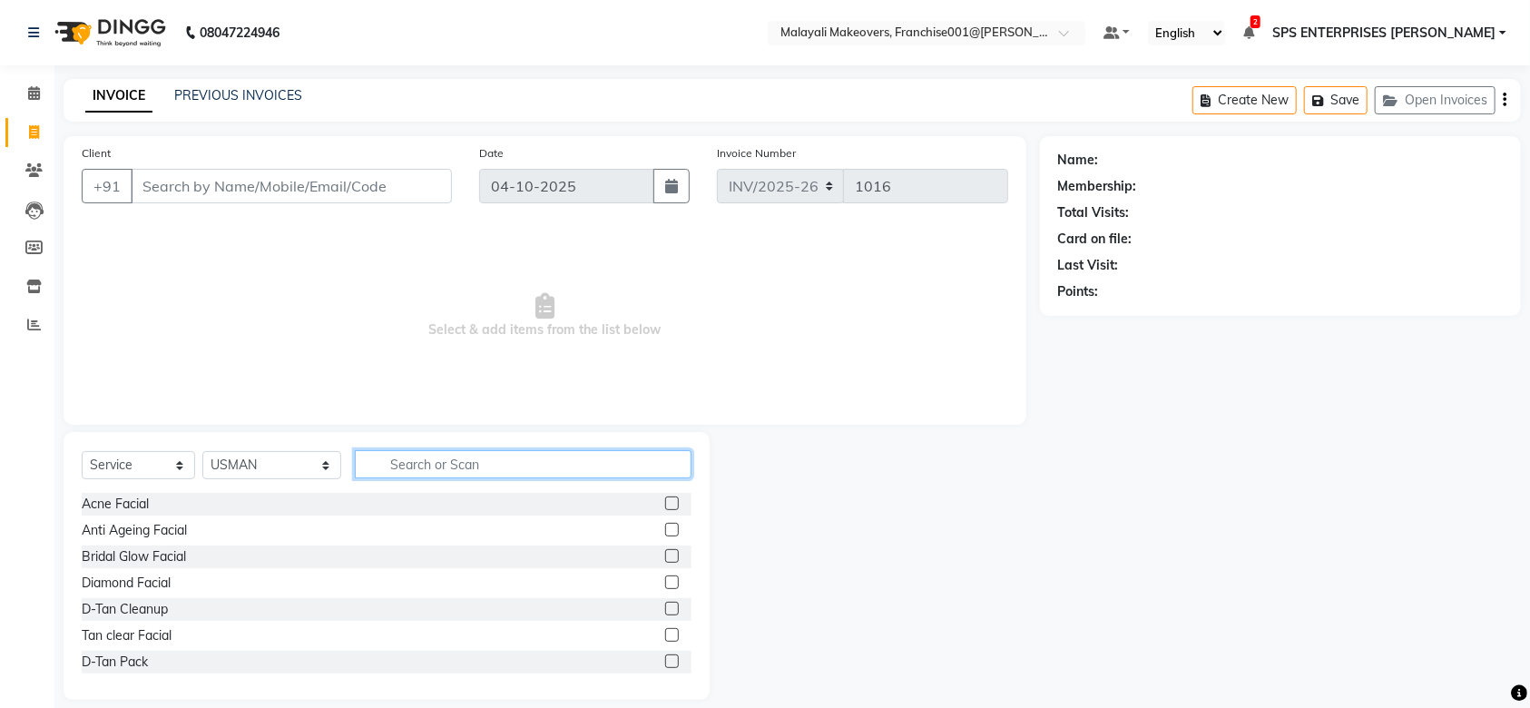
click at [379, 467] on input "text" at bounding box center [523, 464] width 337 height 28
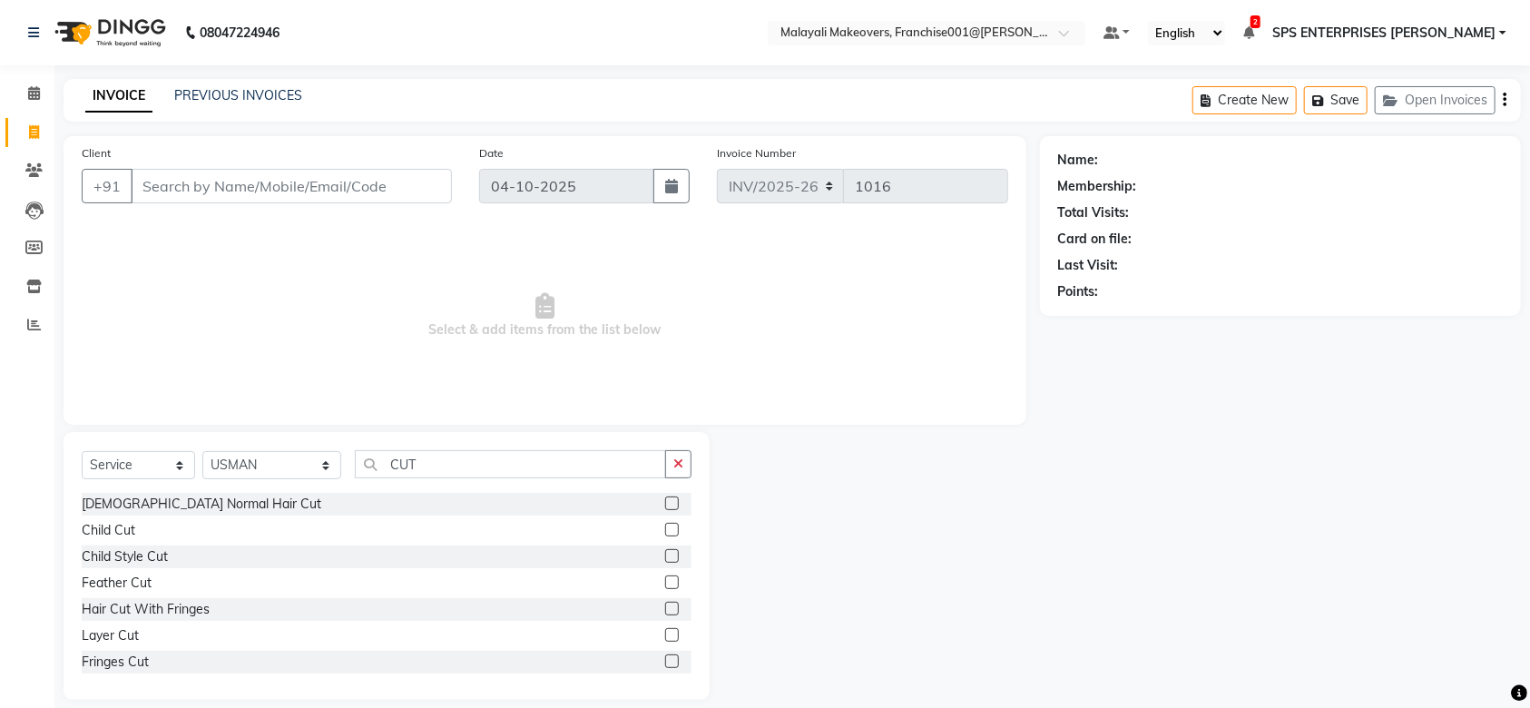
click at [665, 501] on label at bounding box center [672, 504] width 14 height 14
click at [665, 501] on input "checkbox" at bounding box center [671, 504] width 12 height 12
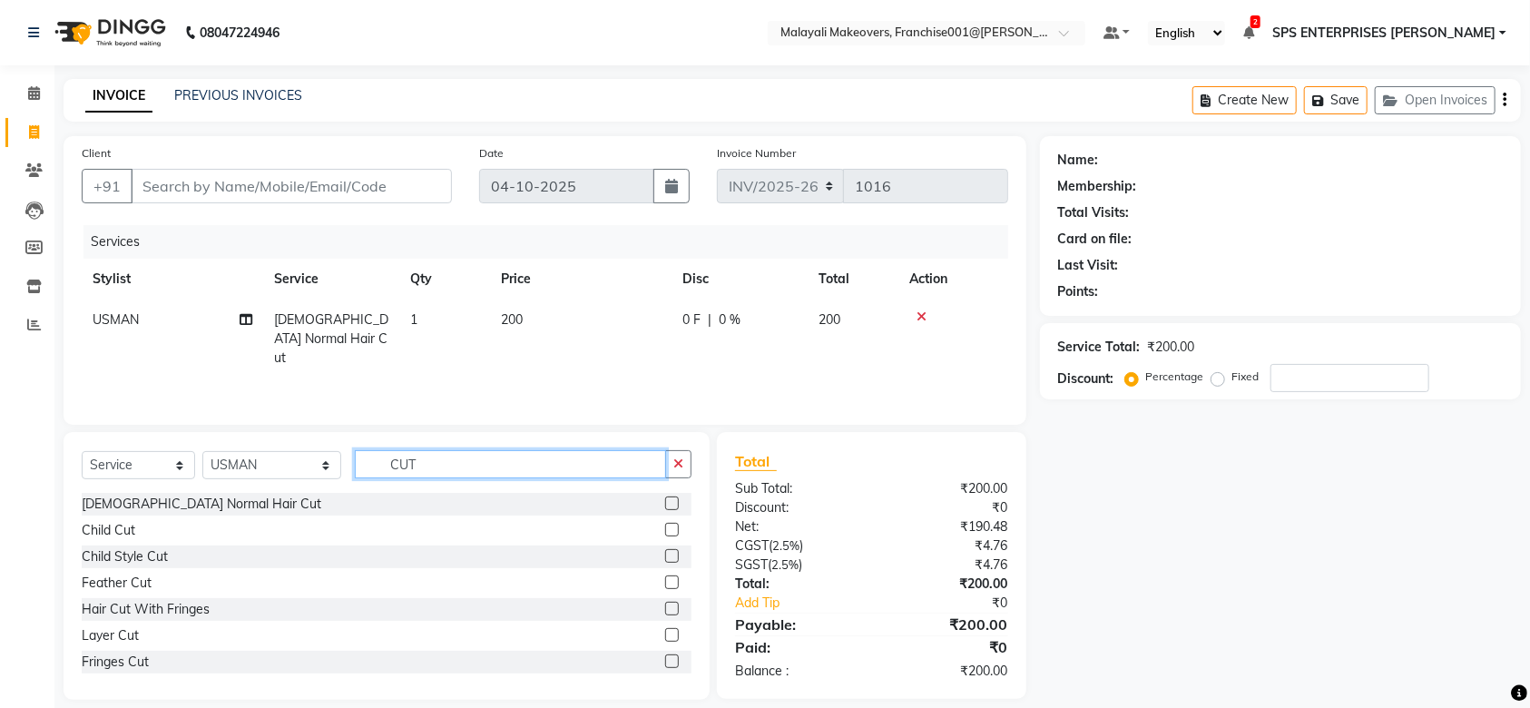
drag, startPoint x: 421, startPoint y: 472, endPoint x: 317, endPoint y: 445, distance: 107.9
click at [317, 445] on div "Select Service Product Membership Package Voucher Prepaid Gift Card Select Styl…" at bounding box center [387, 566] width 646 height 268
click at [665, 529] on label at bounding box center [672, 530] width 14 height 14
click at [665, 529] on input "checkbox" at bounding box center [671, 531] width 12 height 12
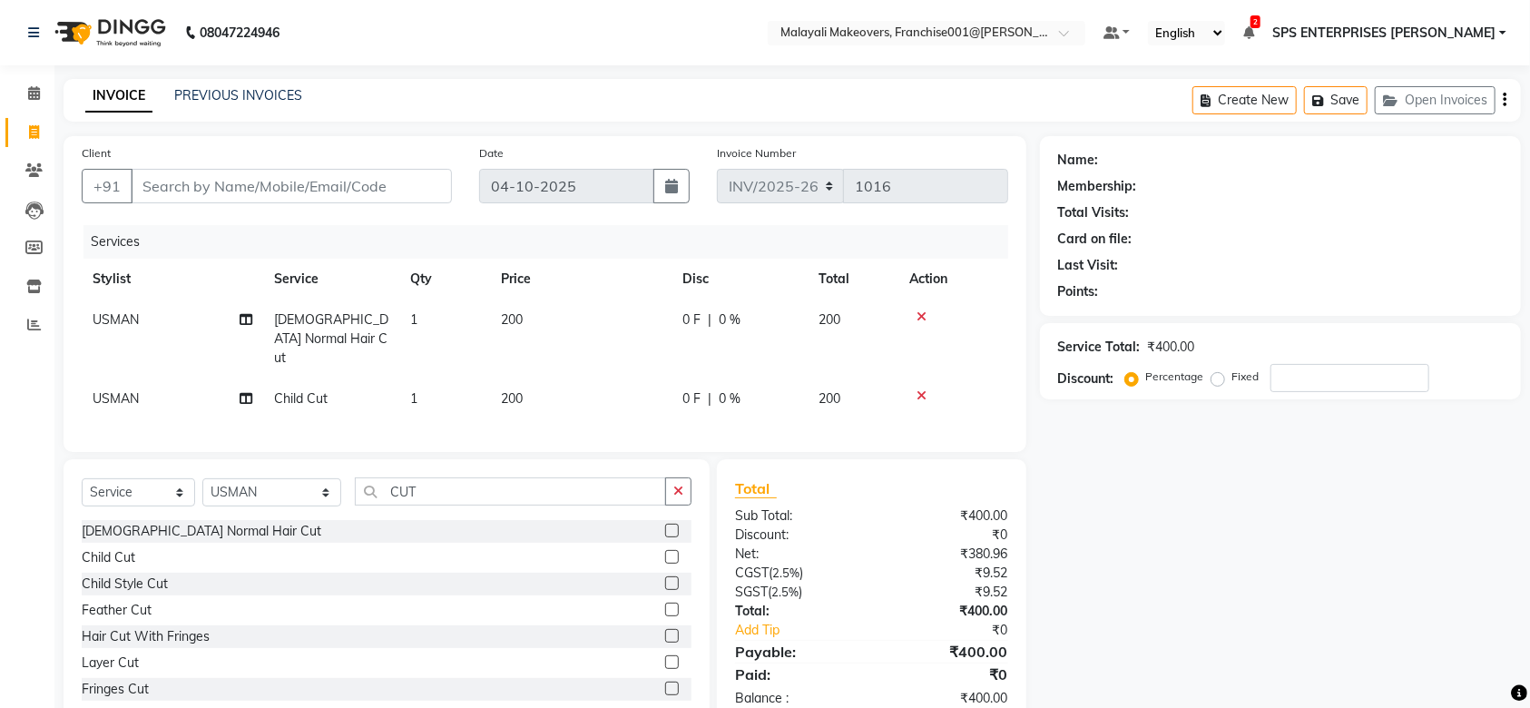
click at [926, 312] on div at bounding box center [954, 316] width 88 height 13
click at [920, 323] on td at bounding box center [954, 339] width 110 height 79
click at [922, 319] on icon at bounding box center [922, 316] width 10 height 13
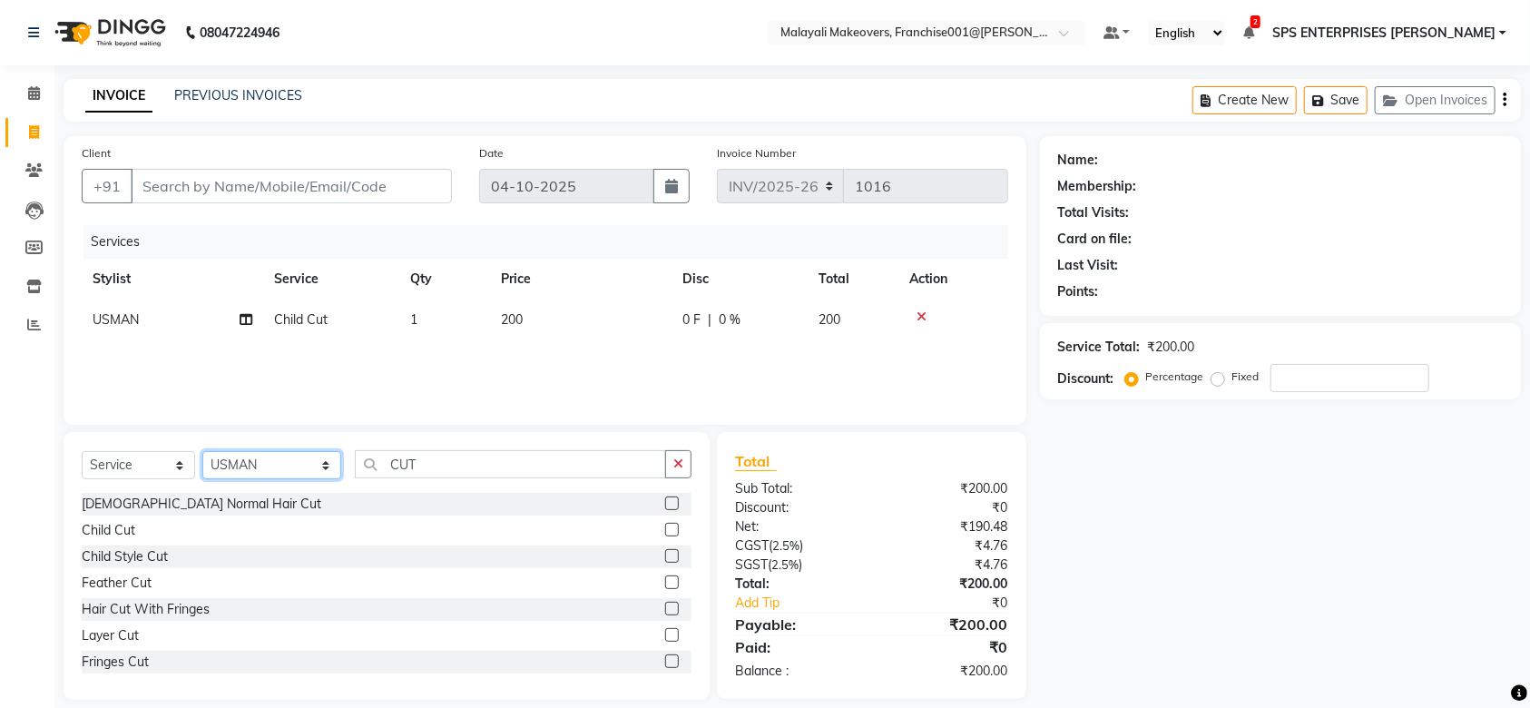
click at [251, 463] on select "Select Stylist [PERSON_NAME] S [PERSON_NAME] P [PERSON_NAME] R V [PERSON_NAME] …" at bounding box center [271, 465] width 139 height 28
click at [202, 452] on select "Select Stylist [PERSON_NAME] S [PERSON_NAME] P [PERSON_NAME] R V [PERSON_NAME] …" at bounding box center [271, 465] width 139 height 28
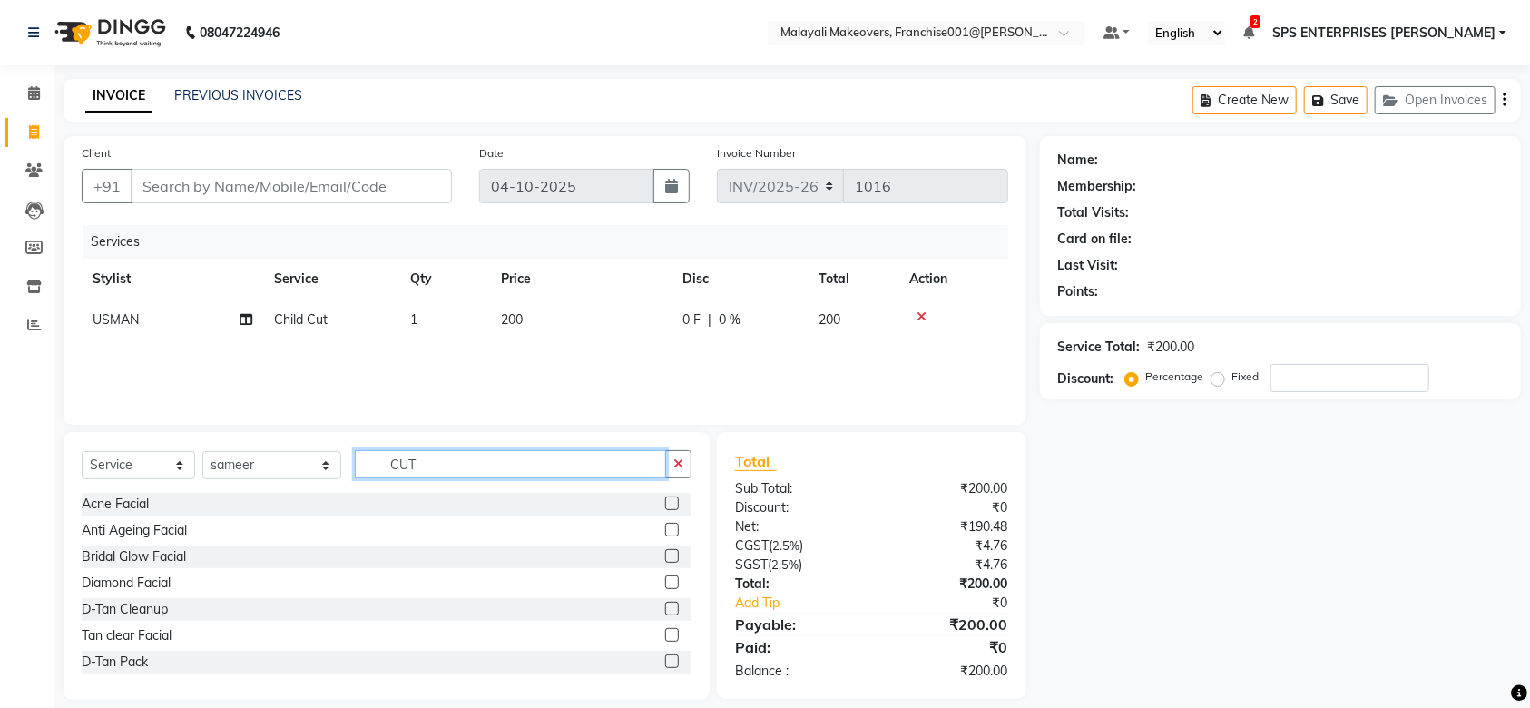
click at [418, 476] on input "CUT" at bounding box center [510, 464] width 311 height 28
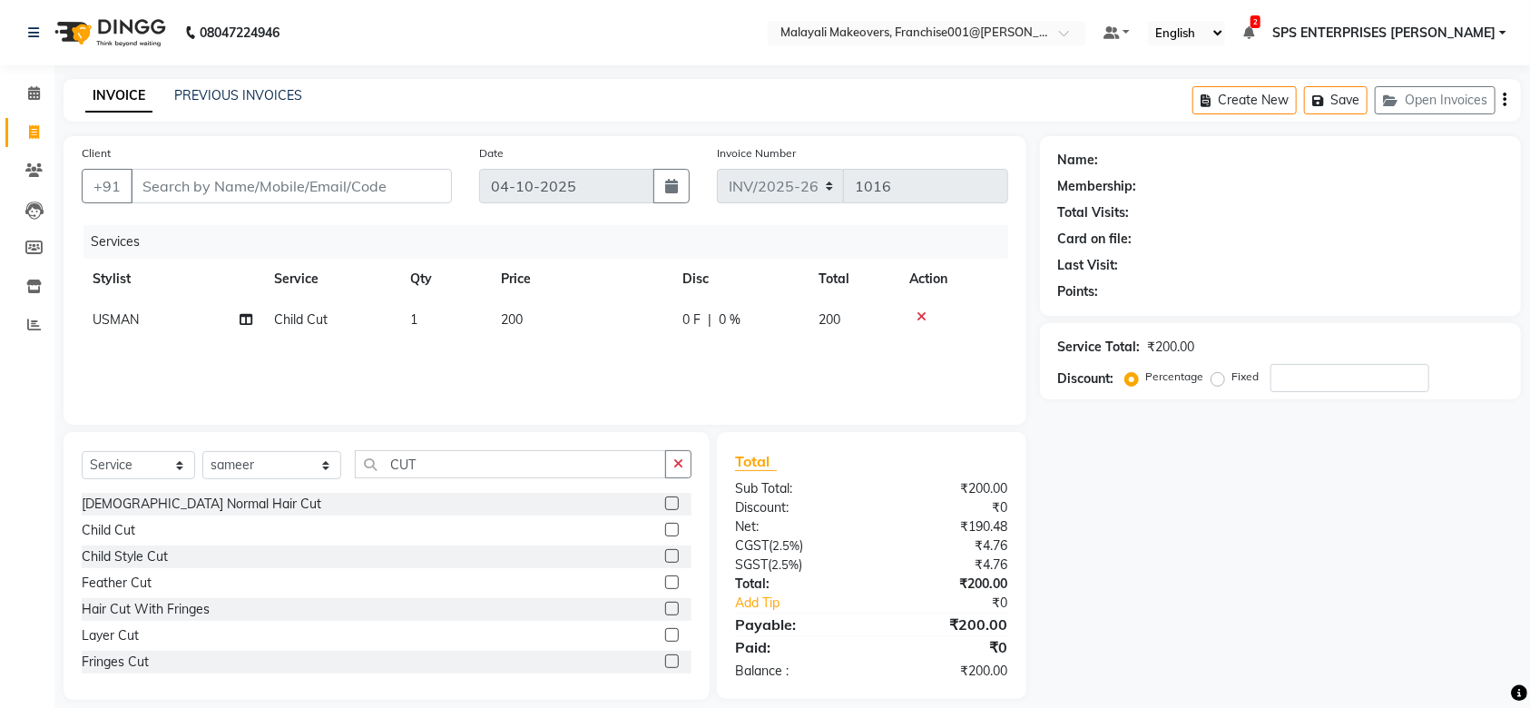
click at [665, 527] on label at bounding box center [672, 530] width 14 height 14
click at [665, 527] on input "checkbox" at bounding box center [671, 531] width 12 height 12
click at [248, 477] on select "Select Stylist [PERSON_NAME] S [PERSON_NAME] P [PERSON_NAME] R V [PERSON_NAME] …" at bounding box center [271, 465] width 139 height 28
click at [202, 459] on select "Select Stylist [PERSON_NAME] S [PERSON_NAME] P [PERSON_NAME] R V [PERSON_NAME] …" at bounding box center [271, 465] width 139 height 28
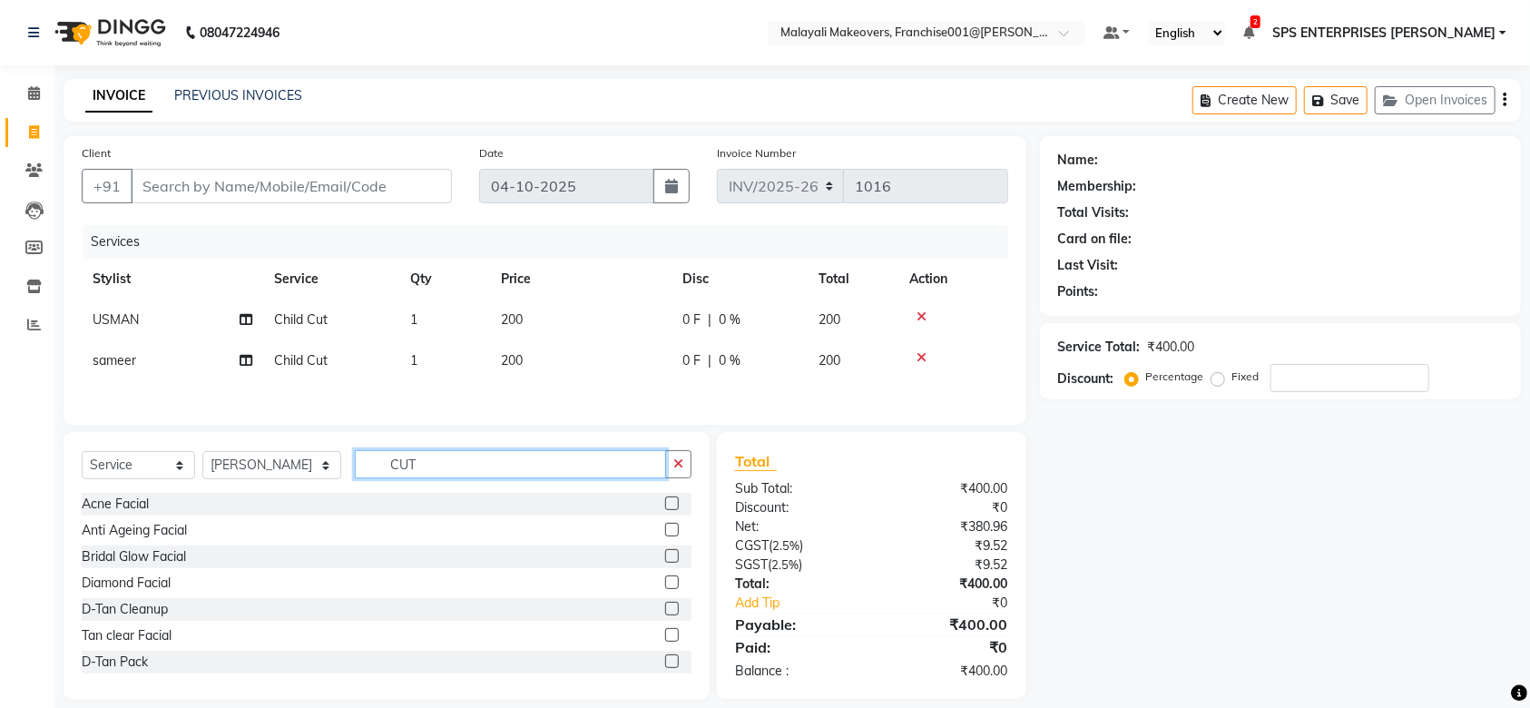
drag, startPoint x: 424, startPoint y: 478, endPoint x: 326, endPoint y: 469, distance: 98.5
click at [326, 469] on div "Select Service Product Membership Package Voucher Prepaid Gift Card Select Styl…" at bounding box center [387, 471] width 610 height 43
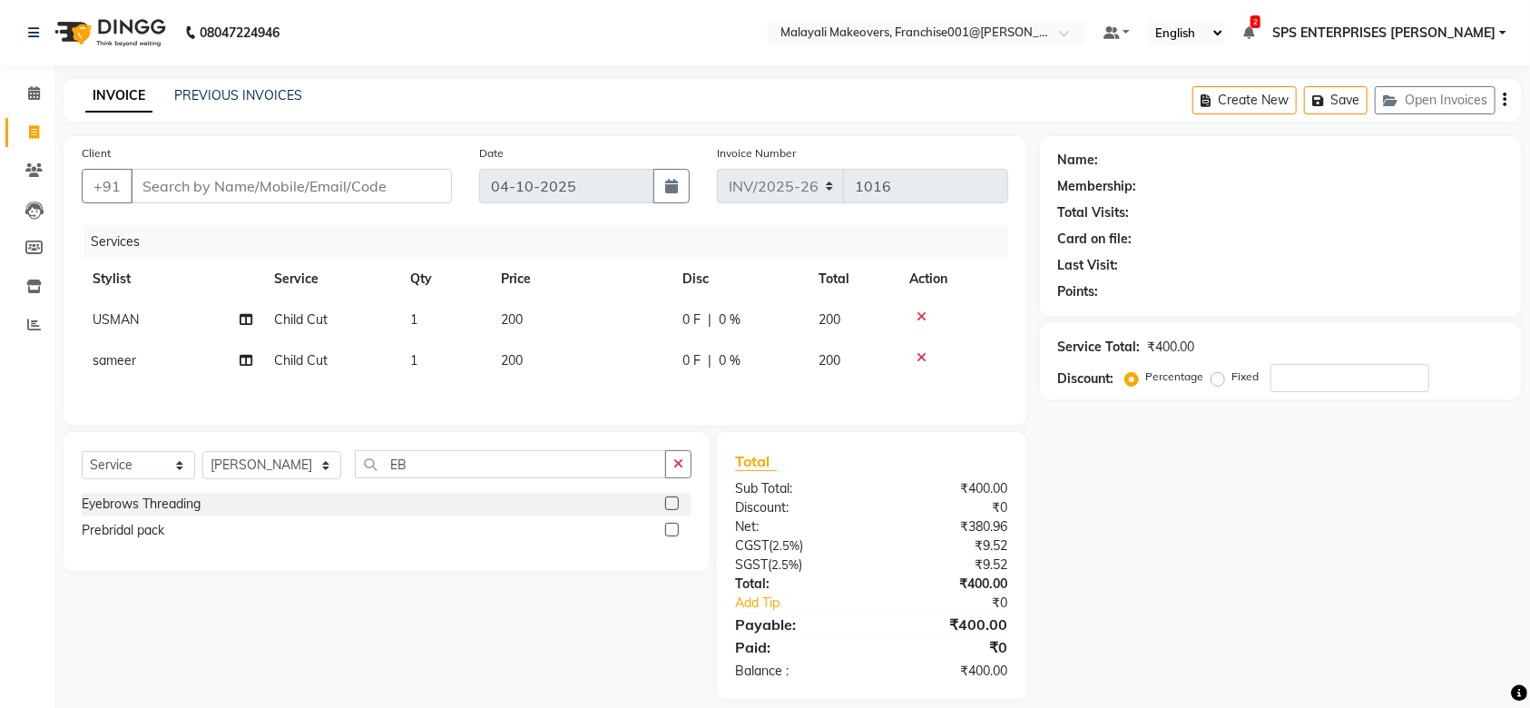
click at [673, 510] on label at bounding box center [672, 504] width 14 height 14
click at [673, 510] on input "checkbox" at bounding box center [671, 504] width 12 height 12
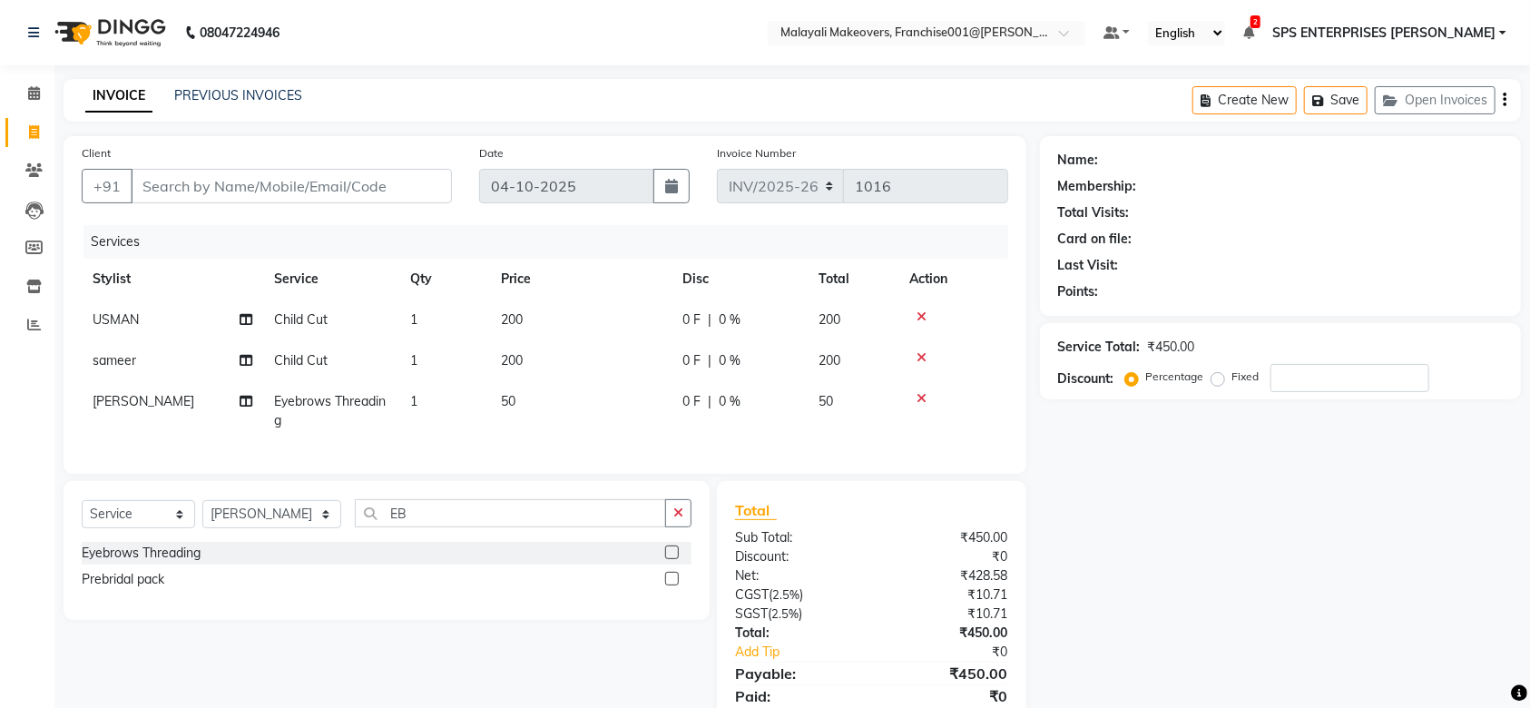
click at [670, 586] on label at bounding box center [672, 579] width 14 height 14
click at [670, 586] on input "checkbox" at bounding box center [671, 580] width 12 height 12
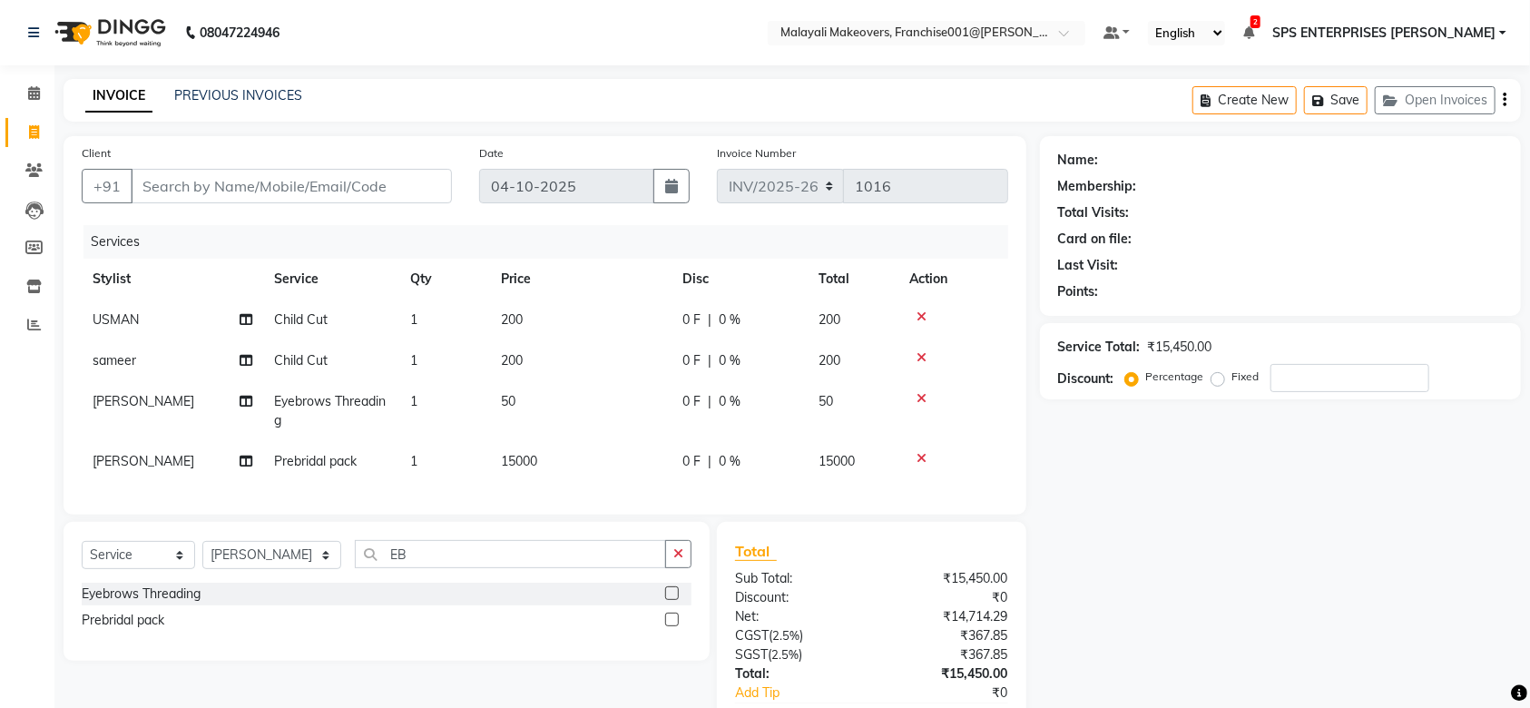
click at [925, 462] on icon at bounding box center [922, 458] width 10 height 13
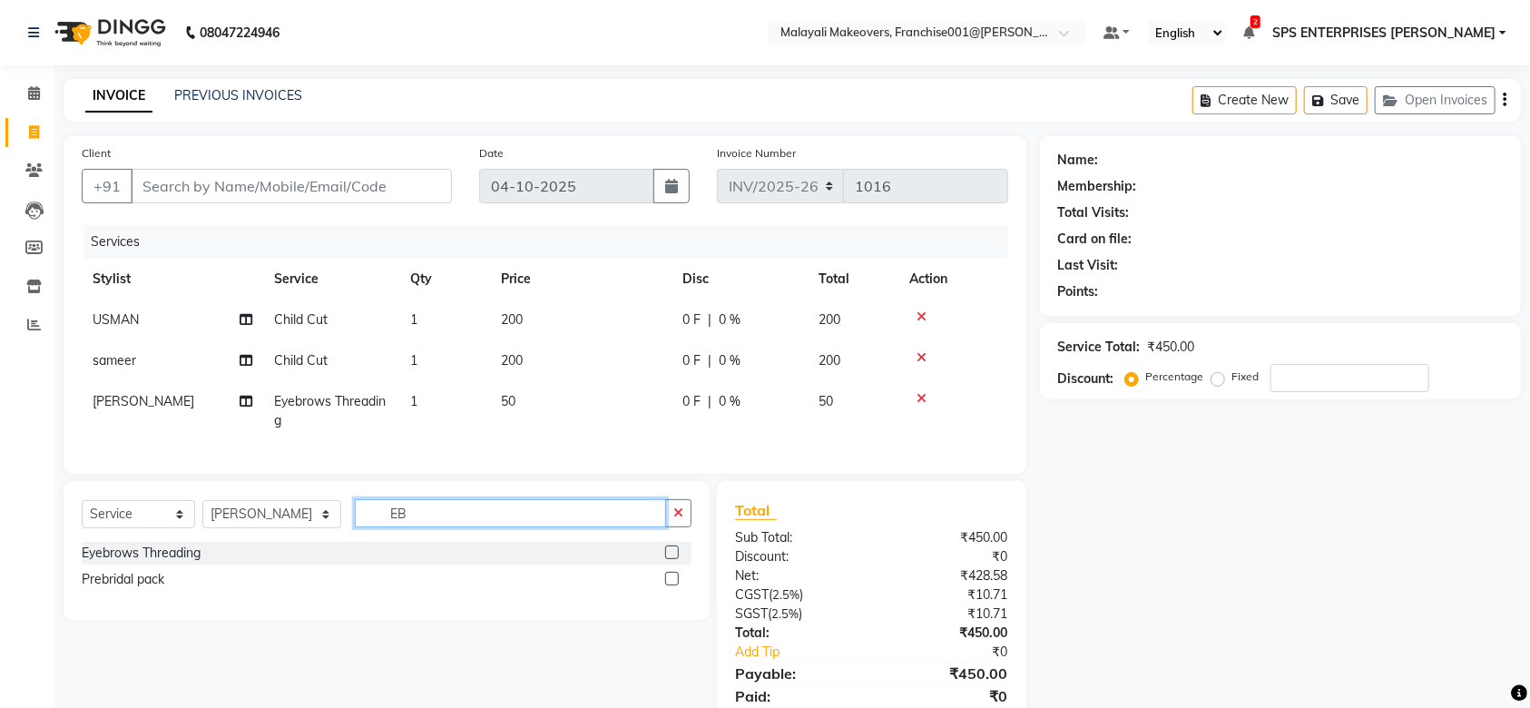
drag, startPoint x: 390, startPoint y: 538, endPoint x: 349, endPoint y: 538, distance: 41.8
click at [355, 527] on input "EB" at bounding box center [510, 513] width 311 height 28
click at [727, 317] on span "0 %" at bounding box center [730, 319] width 22 height 19
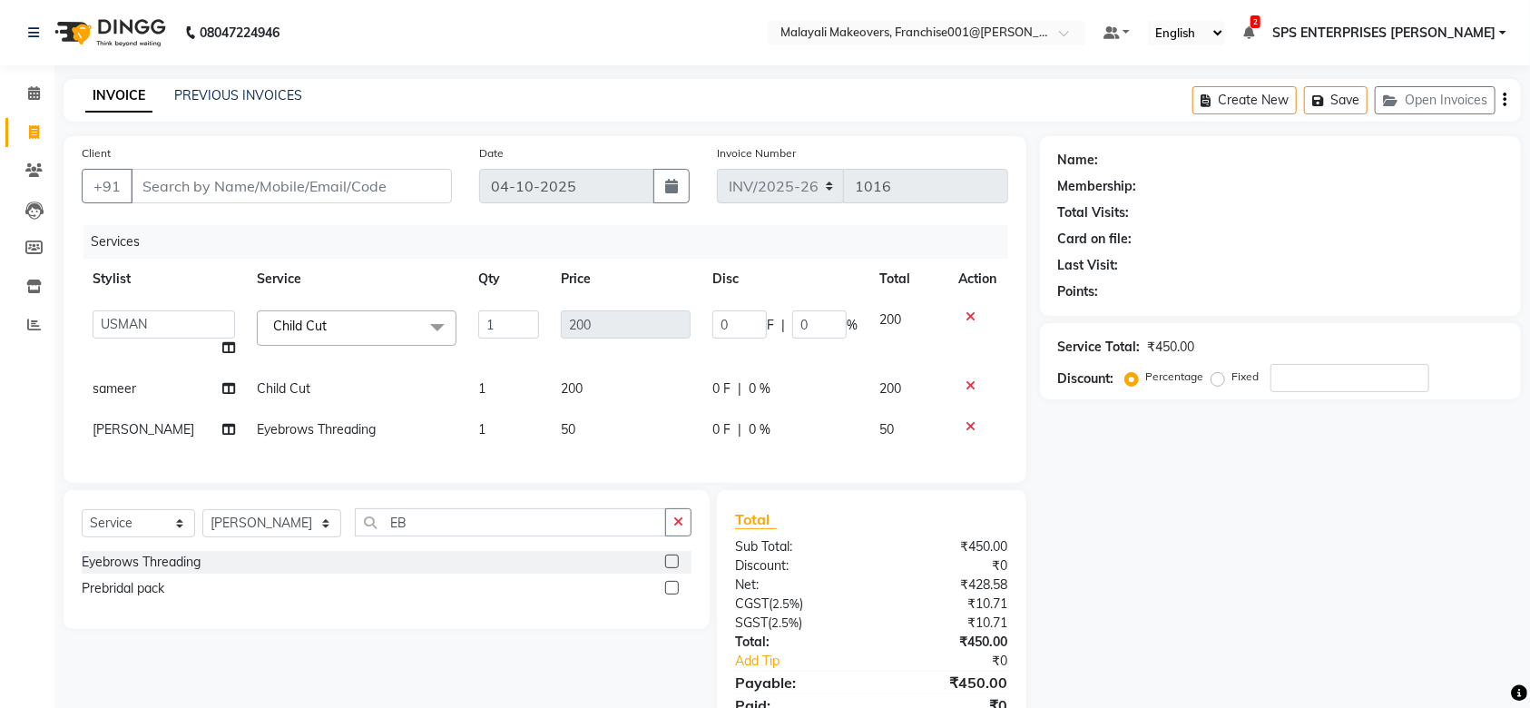
click at [797, 355] on td "0 F | 0 %" at bounding box center [785, 334] width 167 height 69
click at [852, 372] on td "0 F | 0 %" at bounding box center [785, 389] width 167 height 41
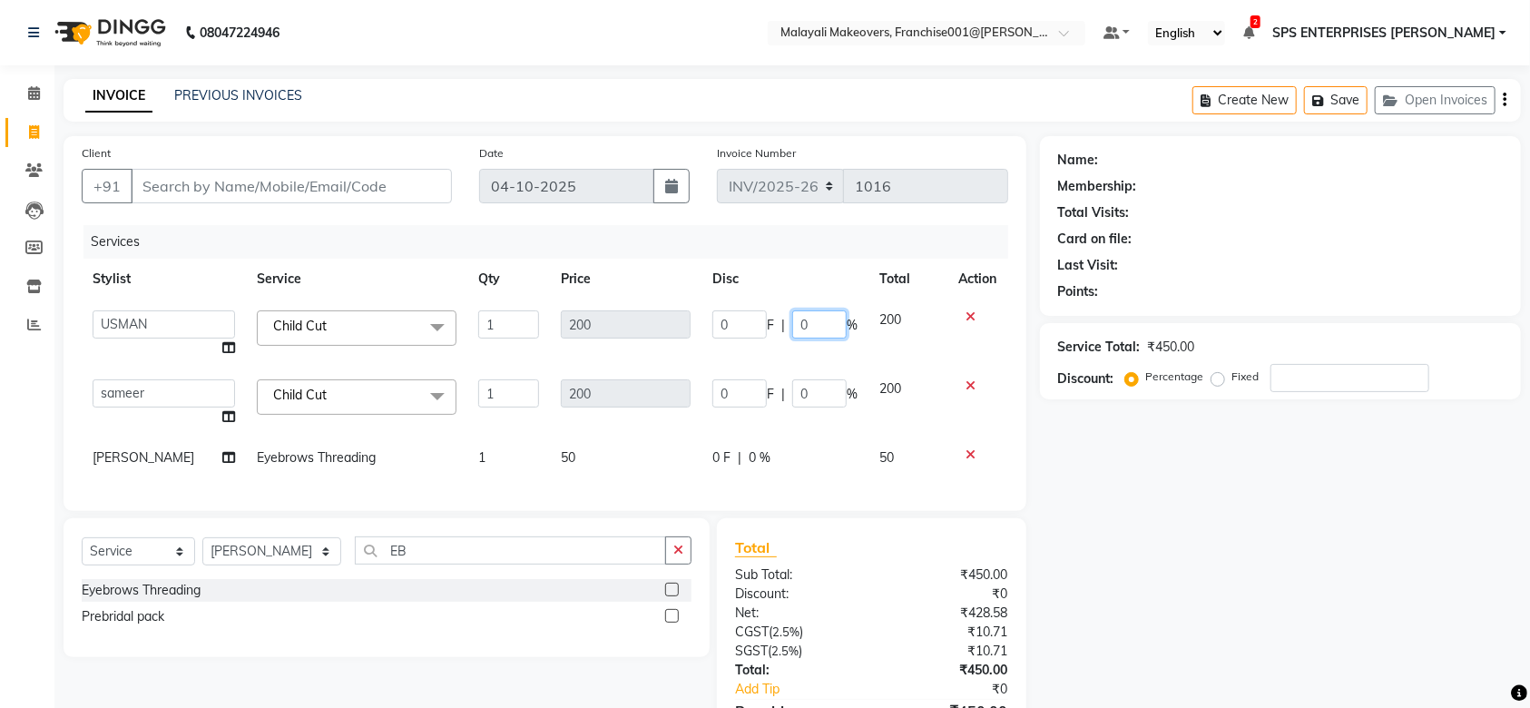
drag, startPoint x: 810, startPoint y: 323, endPoint x: 792, endPoint y: 323, distance: 18.2
click at [792, 323] on input "0" at bounding box center [819, 324] width 54 height 28
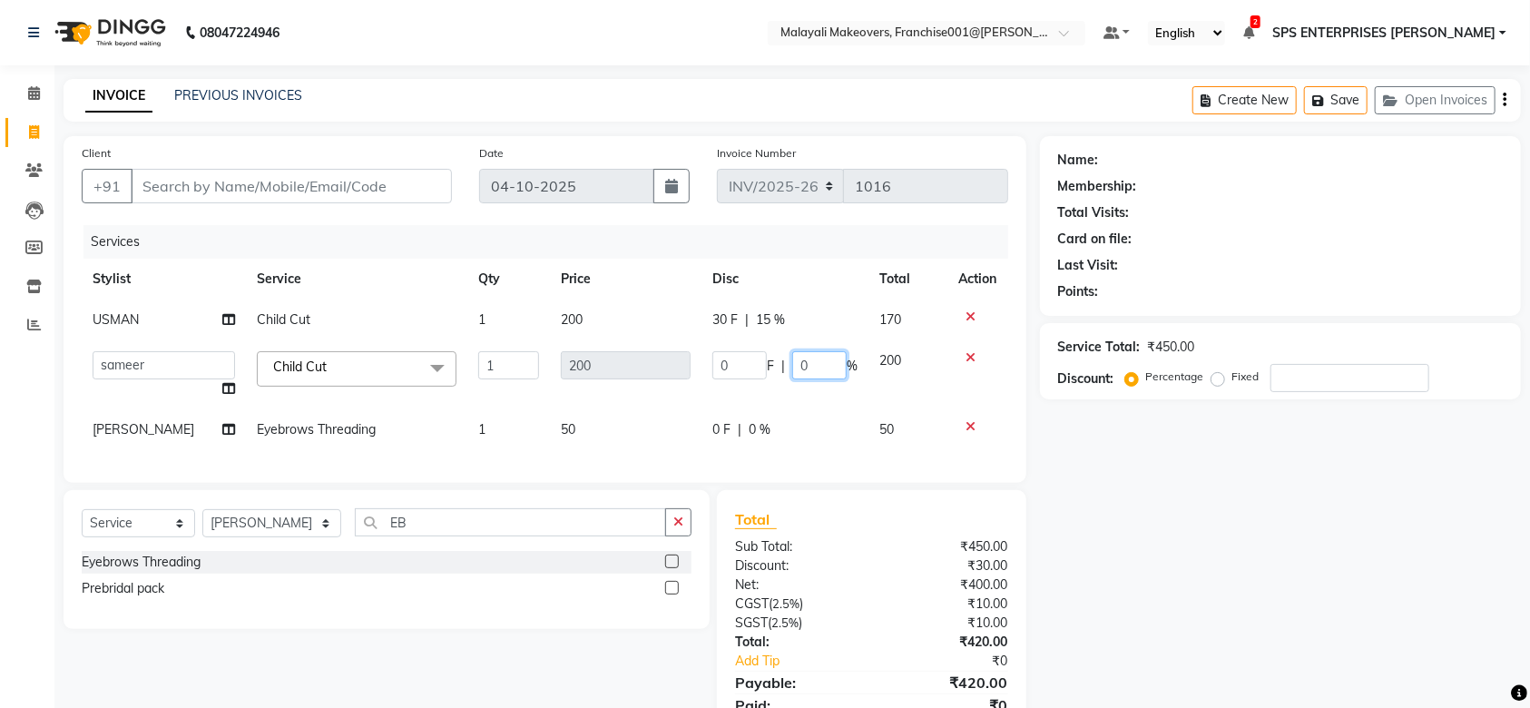
click at [808, 387] on td "0 F | 0 %" at bounding box center [785, 374] width 167 height 69
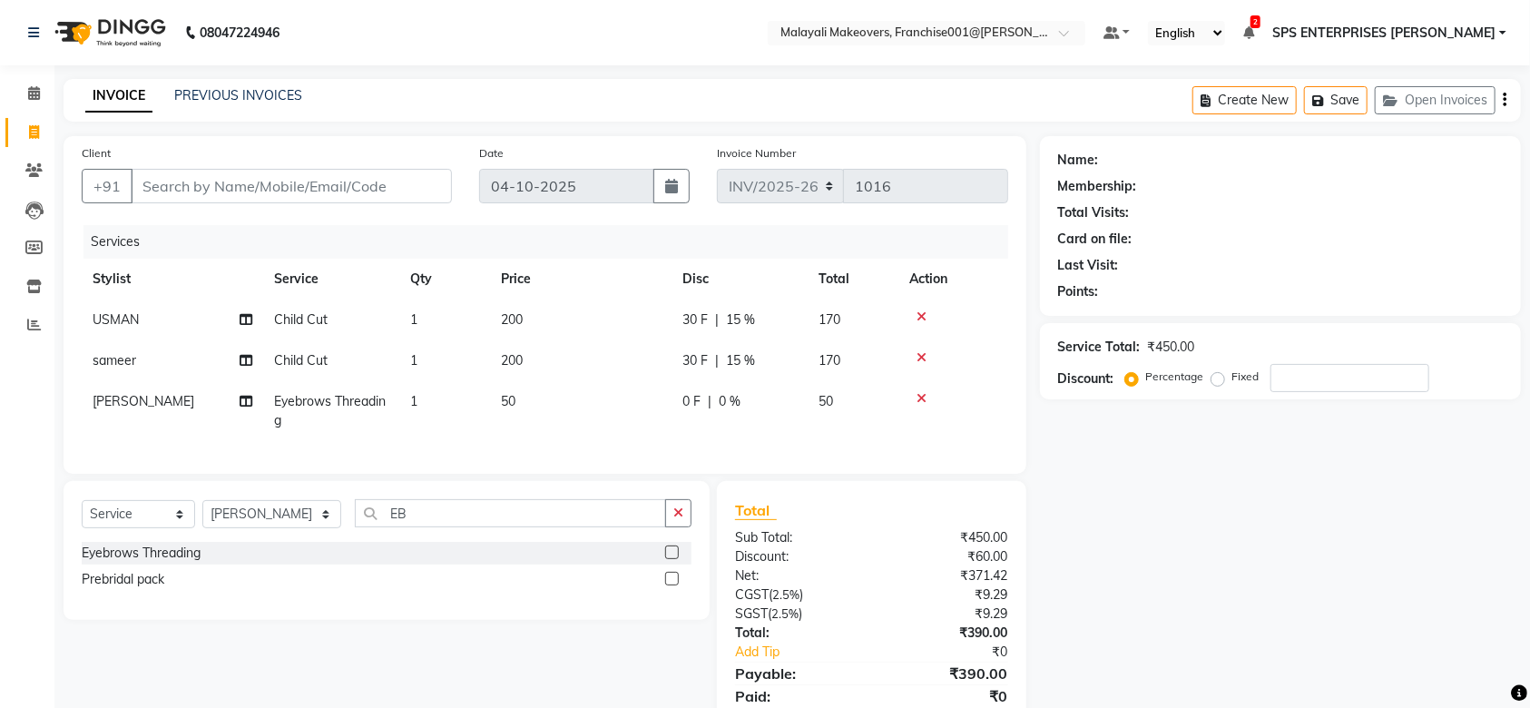
click at [813, 398] on tbody "USMAN Child Cut 1 200 30 F | 15 % 170 sameer Child Cut 1 200 30 F | 15 % 170 [P…" at bounding box center [545, 371] width 927 height 142
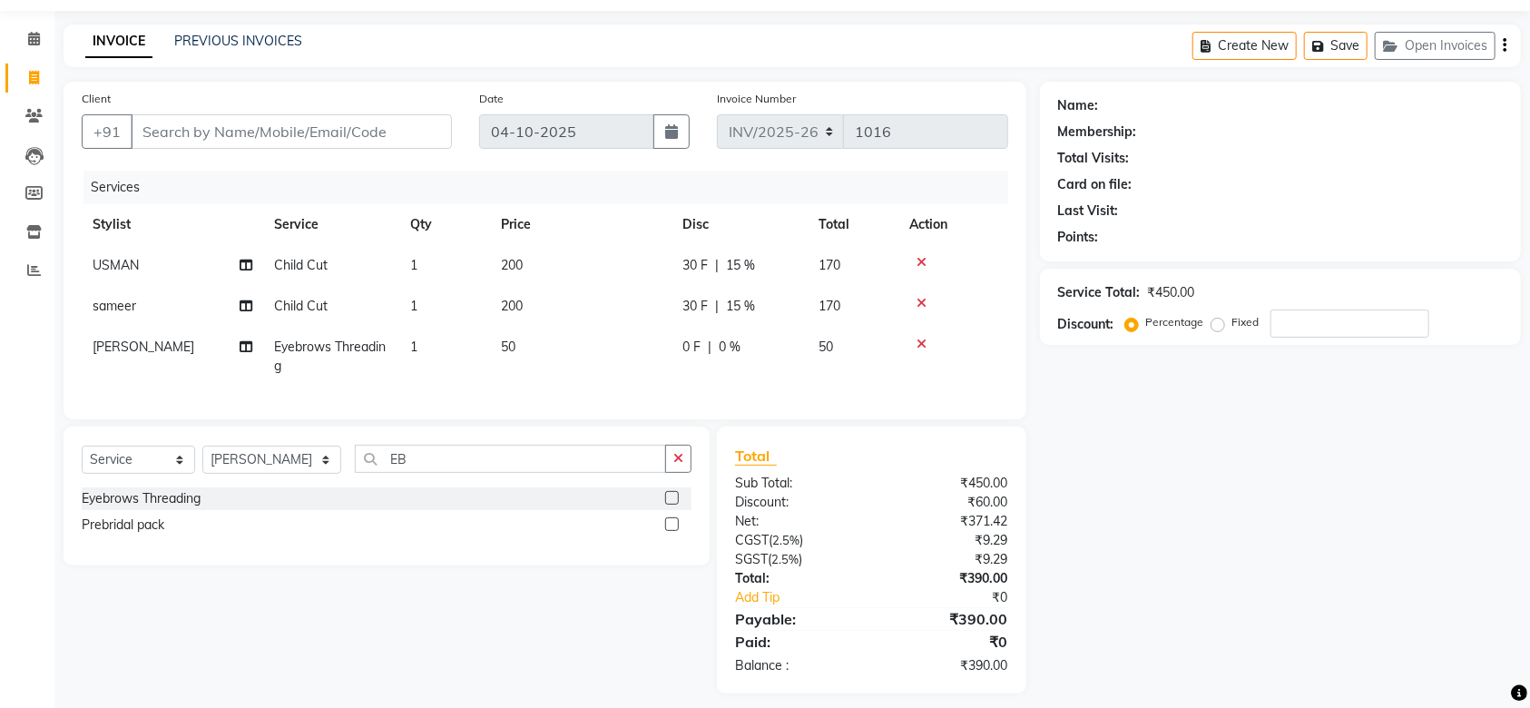
scroll to position [84, 0]
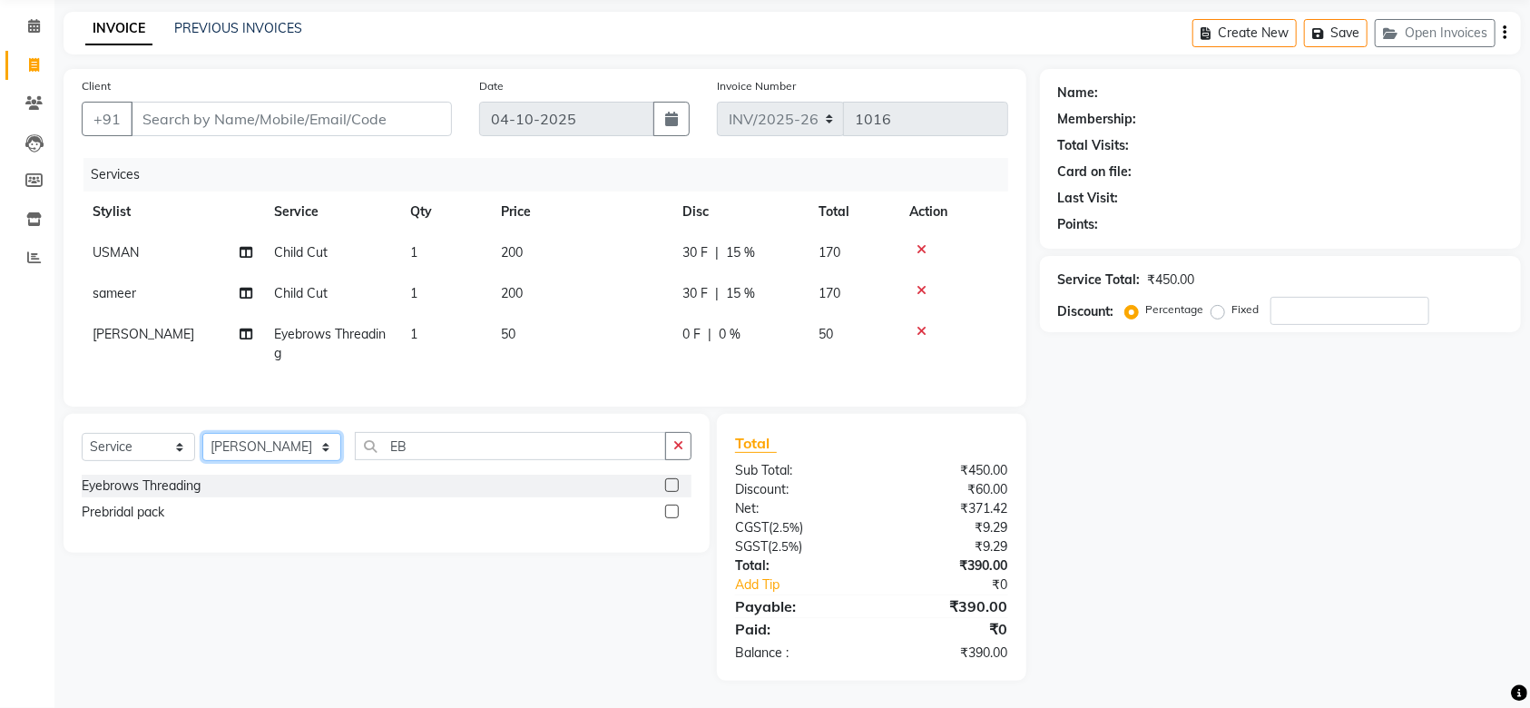
click at [273, 451] on select "Select Stylist [PERSON_NAME] S [PERSON_NAME] P [PERSON_NAME] R V [PERSON_NAME] …" at bounding box center [271, 447] width 139 height 28
click at [202, 434] on select "Select Stylist [PERSON_NAME] S [PERSON_NAME] P [PERSON_NAME] R V [PERSON_NAME] …" at bounding box center [271, 447] width 139 height 28
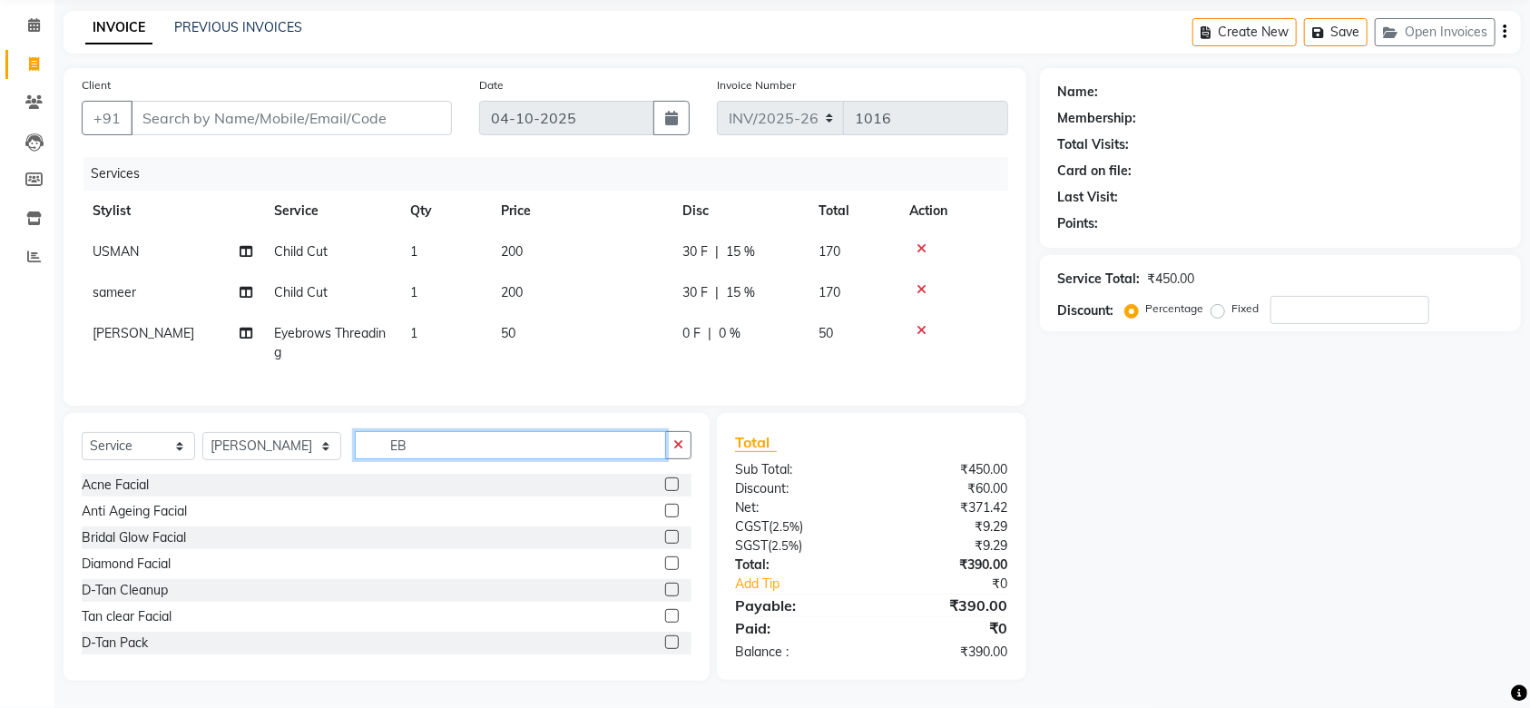
drag, startPoint x: 401, startPoint y: 450, endPoint x: 381, endPoint y: 450, distance: 20.0
click at [381, 450] on input "EB" at bounding box center [510, 445] width 311 height 28
drag, startPoint x: 392, startPoint y: 441, endPoint x: 369, endPoint y: 443, distance: 23.7
click at [369, 443] on input "BE" at bounding box center [510, 445] width 311 height 28
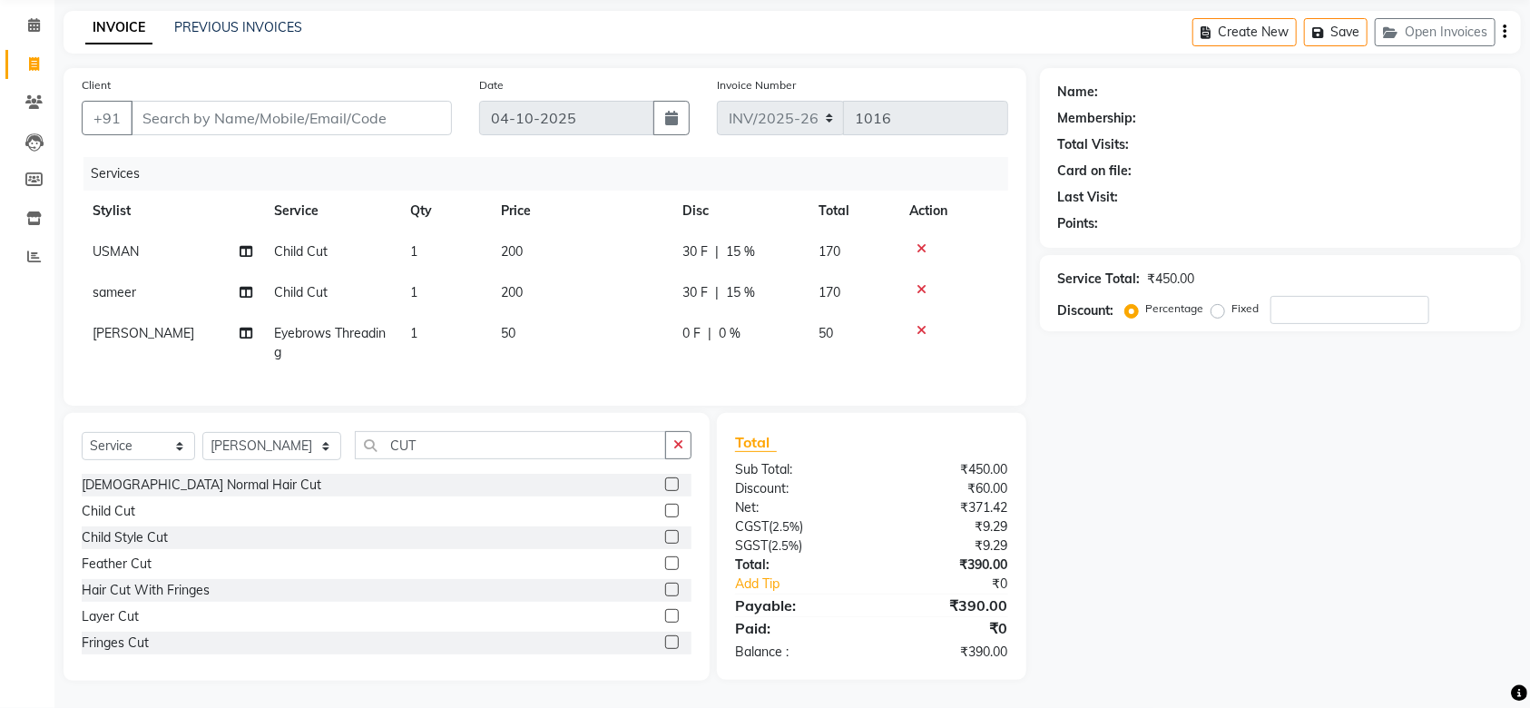
click at [665, 487] on label at bounding box center [672, 484] width 14 height 14
click at [665, 487] on input "checkbox" at bounding box center [671, 485] width 12 height 12
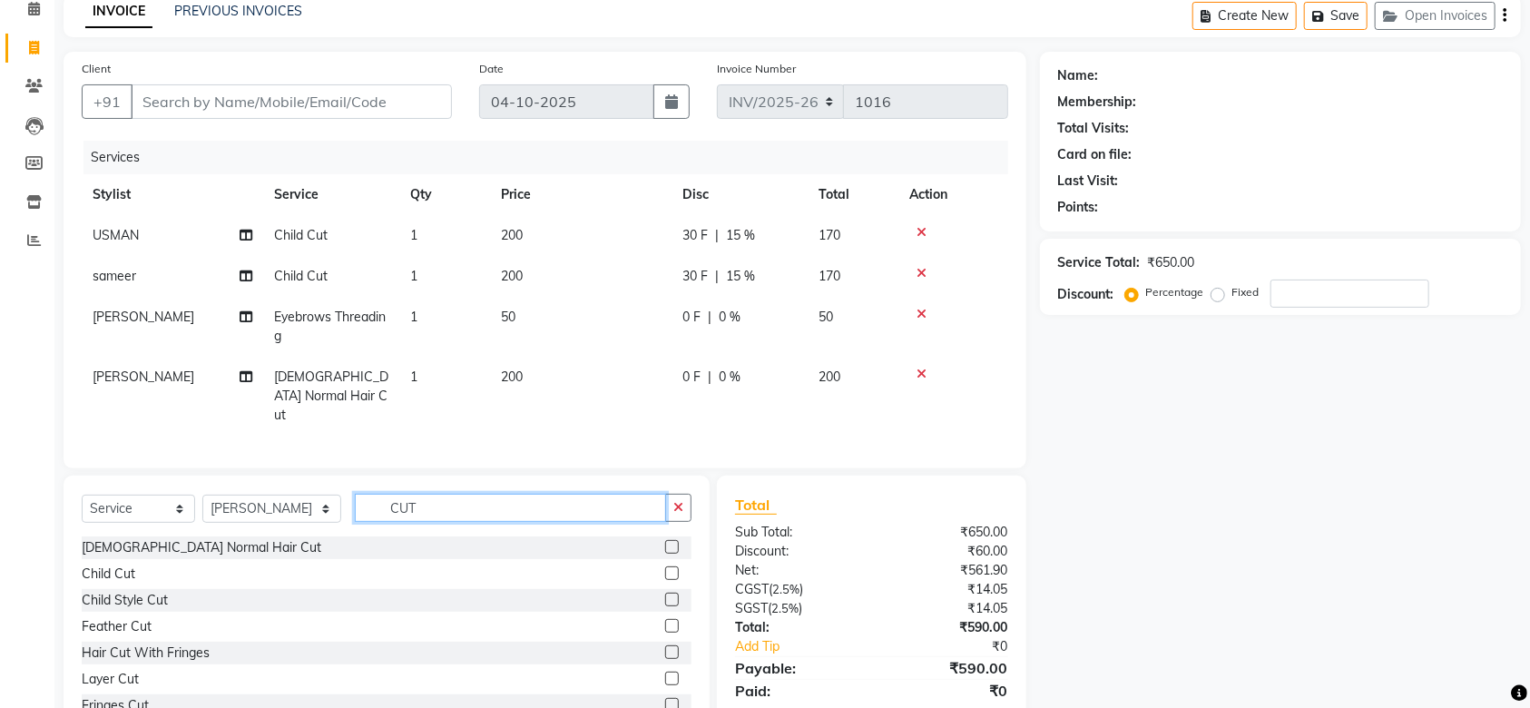
drag, startPoint x: 405, startPoint y: 498, endPoint x: 366, endPoint y: 498, distance: 39.0
click at [366, 498] on input "CUT" at bounding box center [510, 508] width 311 height 28
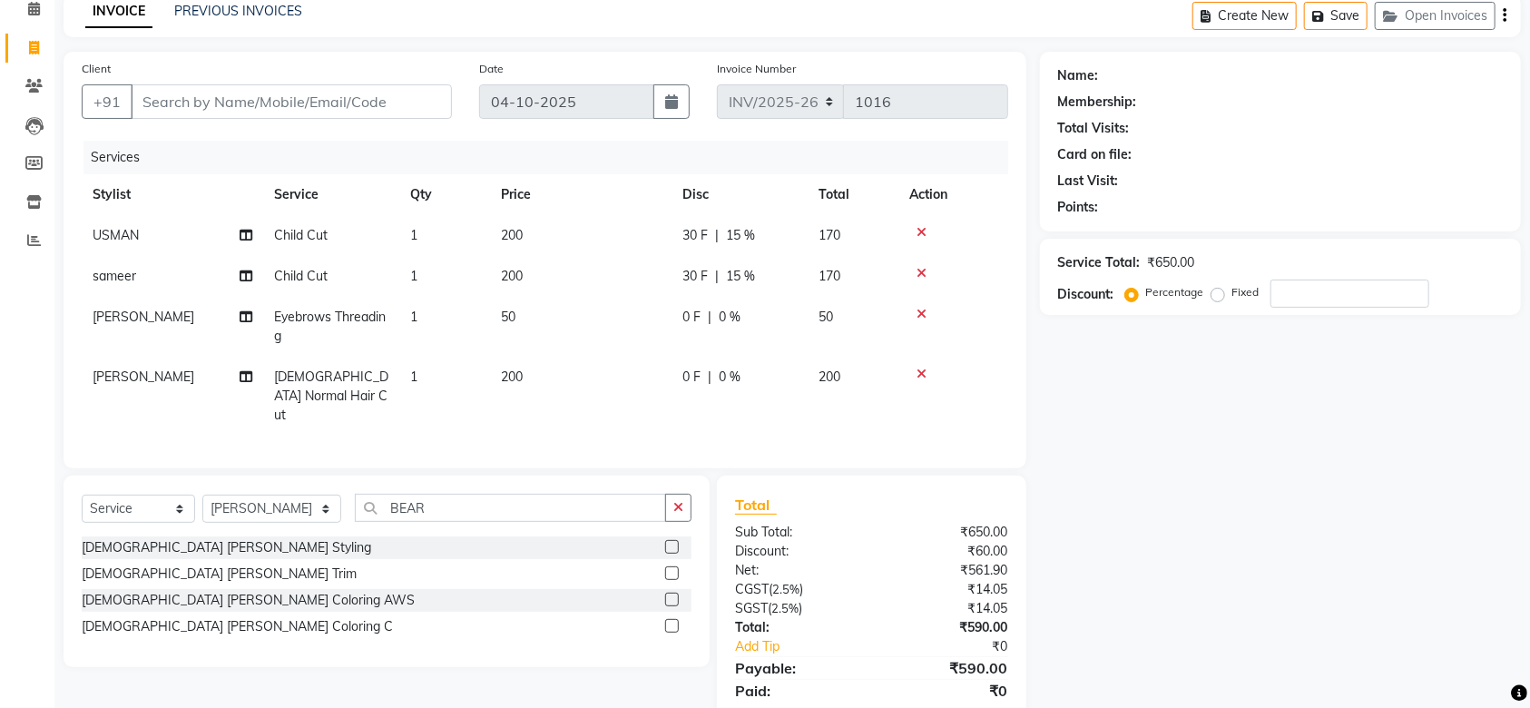
click at [675, 546] on label at bounding box center [672, 547] width 14 height 14
click at [675, 546] on input "checkbox" at bounding box center [671, 548] width 12 height 12
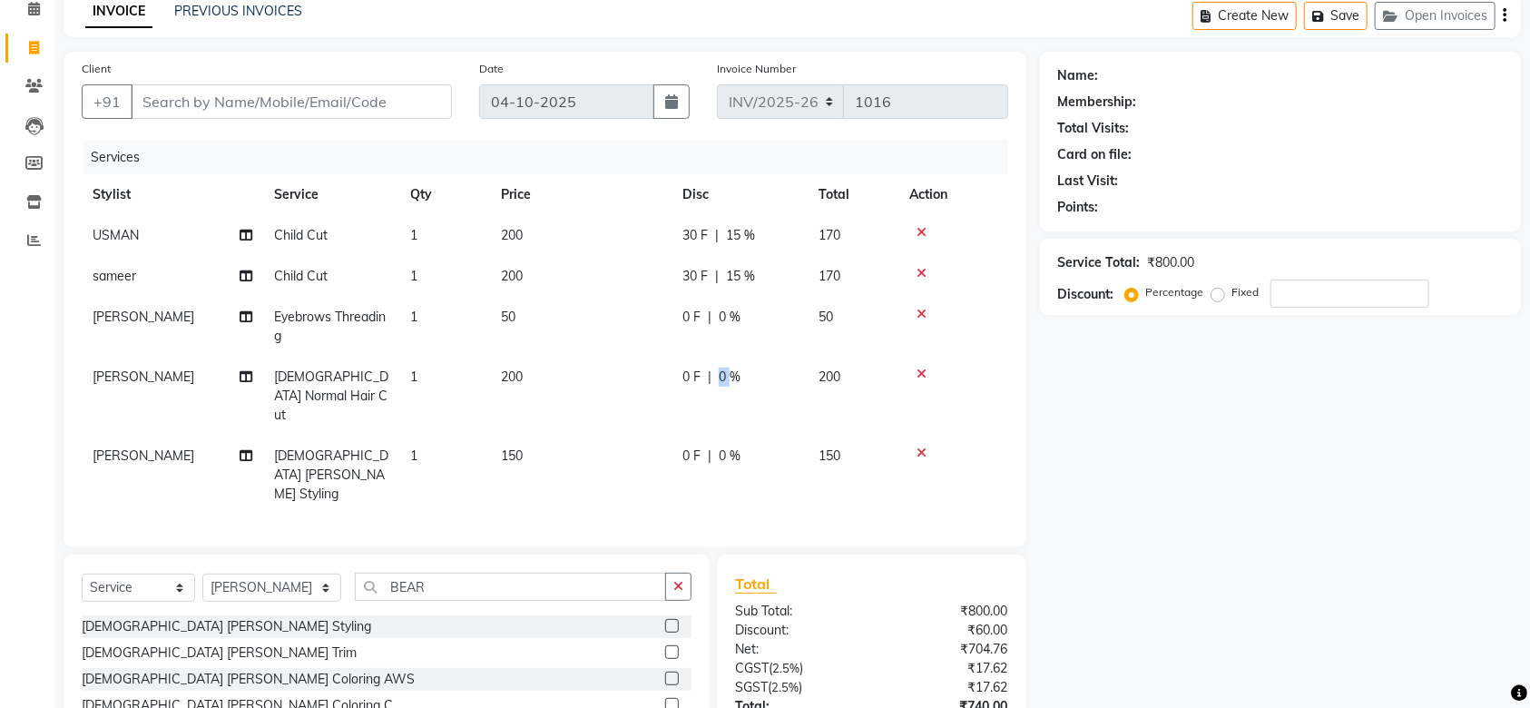
drag, startPoint x: 733, startPoint y: 376, endPoint x: 721, endPoint y: 376, distance: 11.8
click at [721, 376] on span "0 %" at bounding box center [730, 377] width 22 height 19
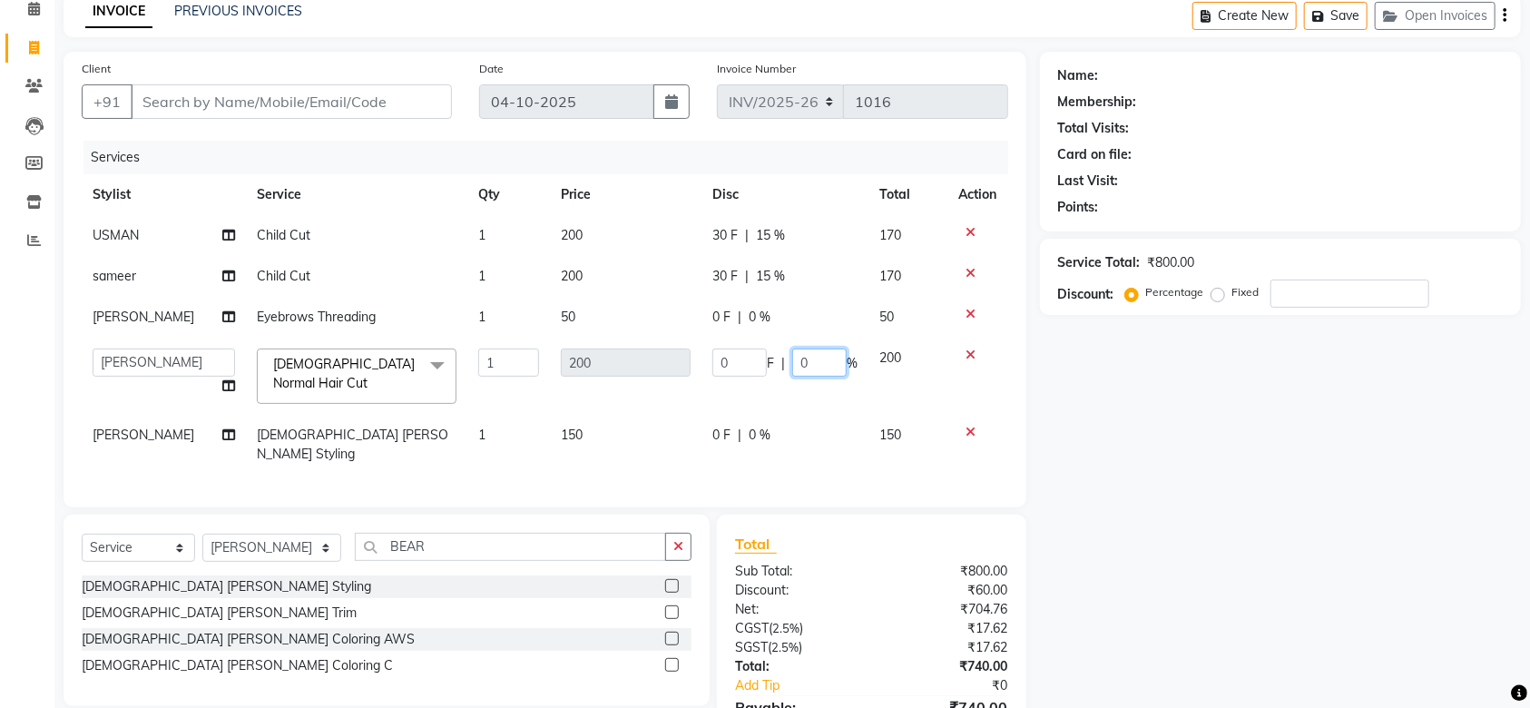
drag, startPoint x: 841, startPoint y: 363, endPoint x: 748, endPoint y: 345, distance: 94.4
click at [748, 345] on td "0 F | 0 %" at bounding box center [785, 376] width 167 height 77
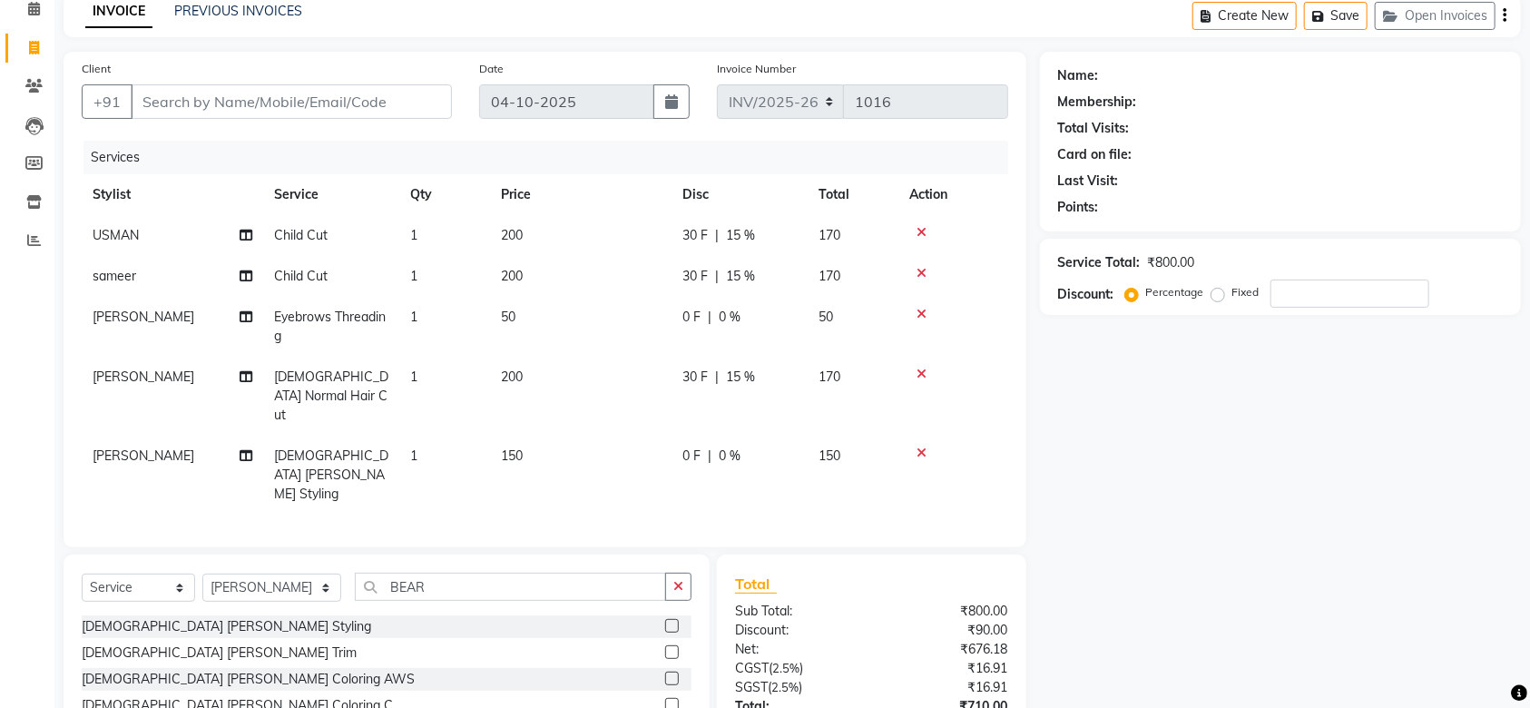
click at [759, 436] on td "0 F | 0 %" at bounding box center [740, 475] width 136 height 79
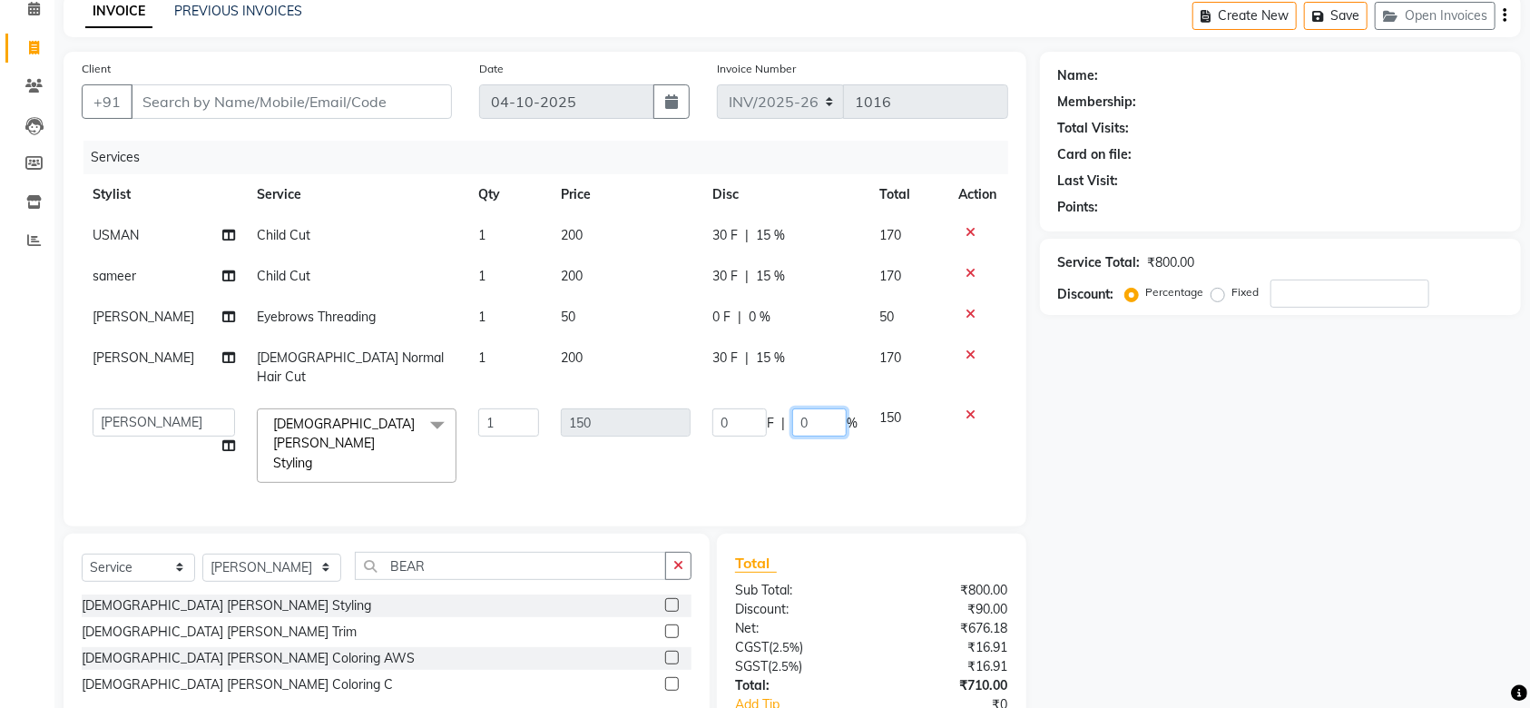
drag, startPoint x: 813, startPoint y: 408, endPoint x: 796, endPoint y: 408, distance: 17.3
click at [796, 408] on input "0" at bounding box center [819, 422] width 54 height 28
click at [875, 433] on td "150" at bounding box center [909, 446] width 80 height 96
click at [883, 438] on td "127.5" at bounding box center [909, 446] width 80 height 96
click at [924, 425] on td "127.5" at bounding box center [909, 446] width 80 height 96
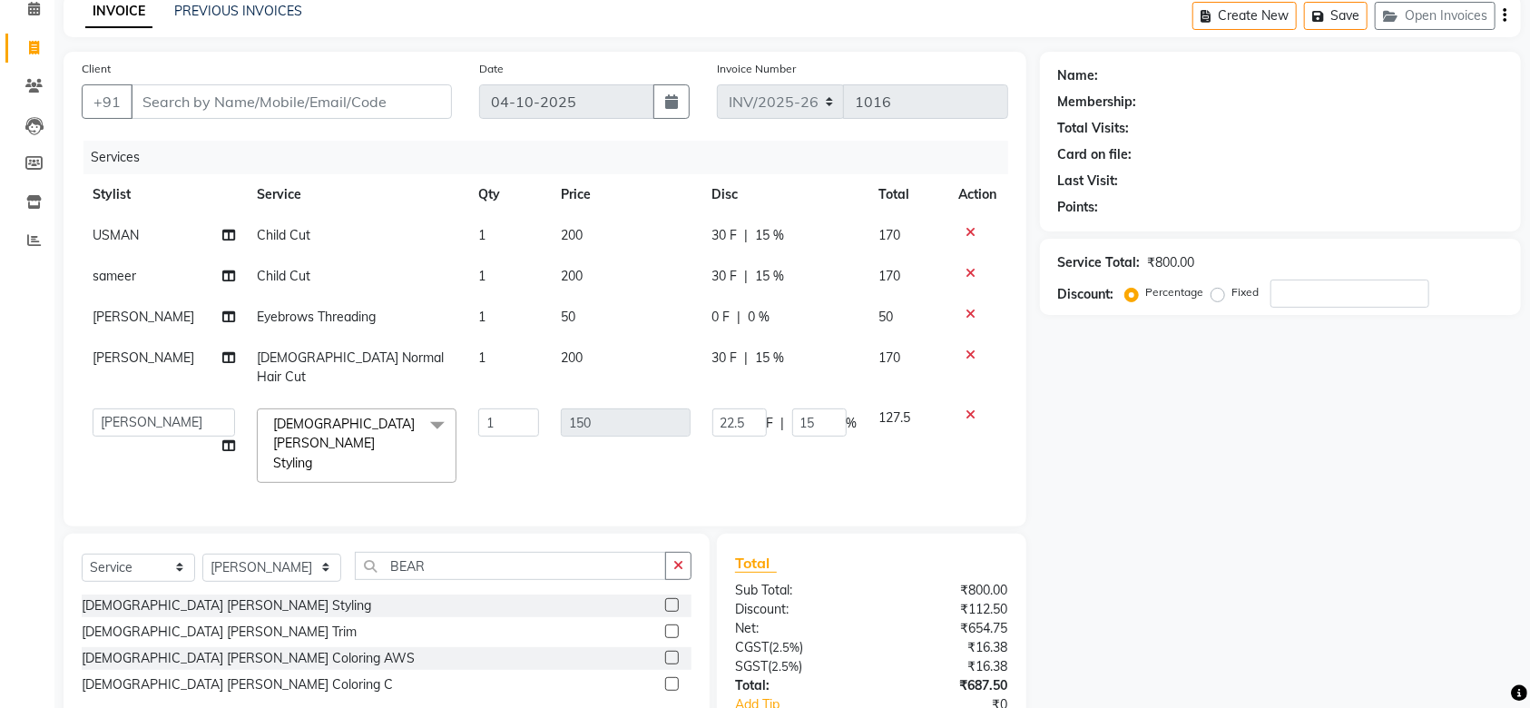
click at [836, 319] on div "0 F | 0 %" at bounding box center [785, 317] width 145 height 19
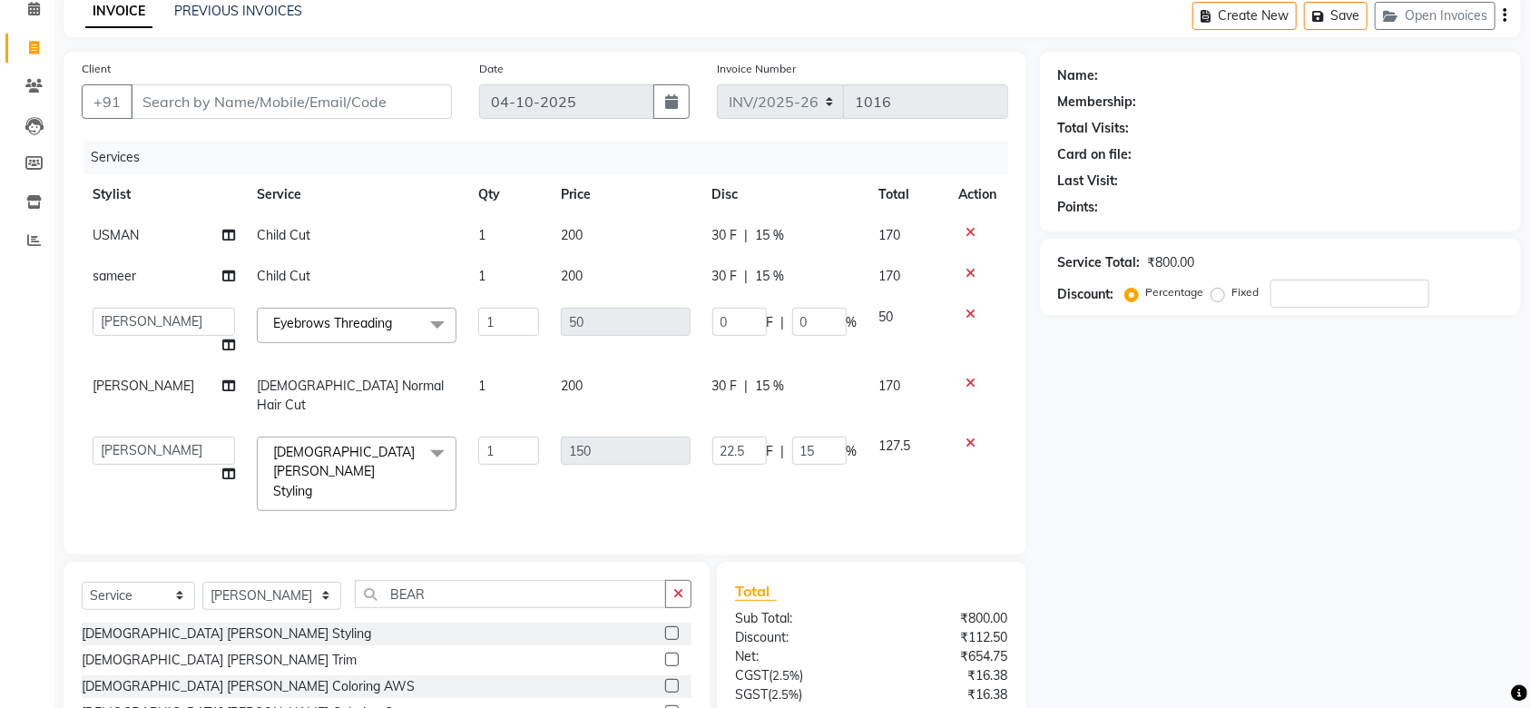
click at [830, 472] on td "22.5 F | 15 %" at bounding box center [785, 474] width 167 height 96
click at [837, 472] on td "22.5 F | 15 %" at bounding box center [785, 474] width 167 height 96
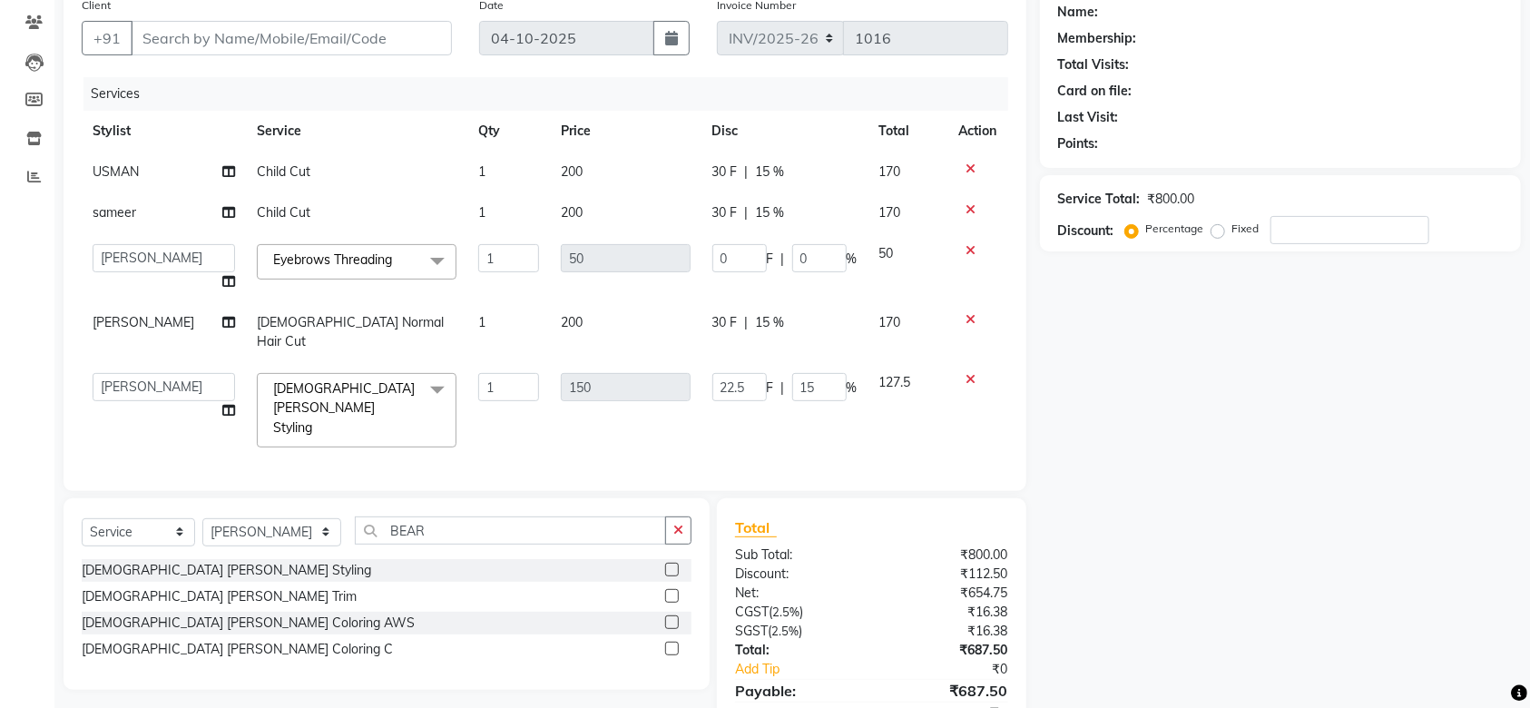
scroll to position [204, 0]
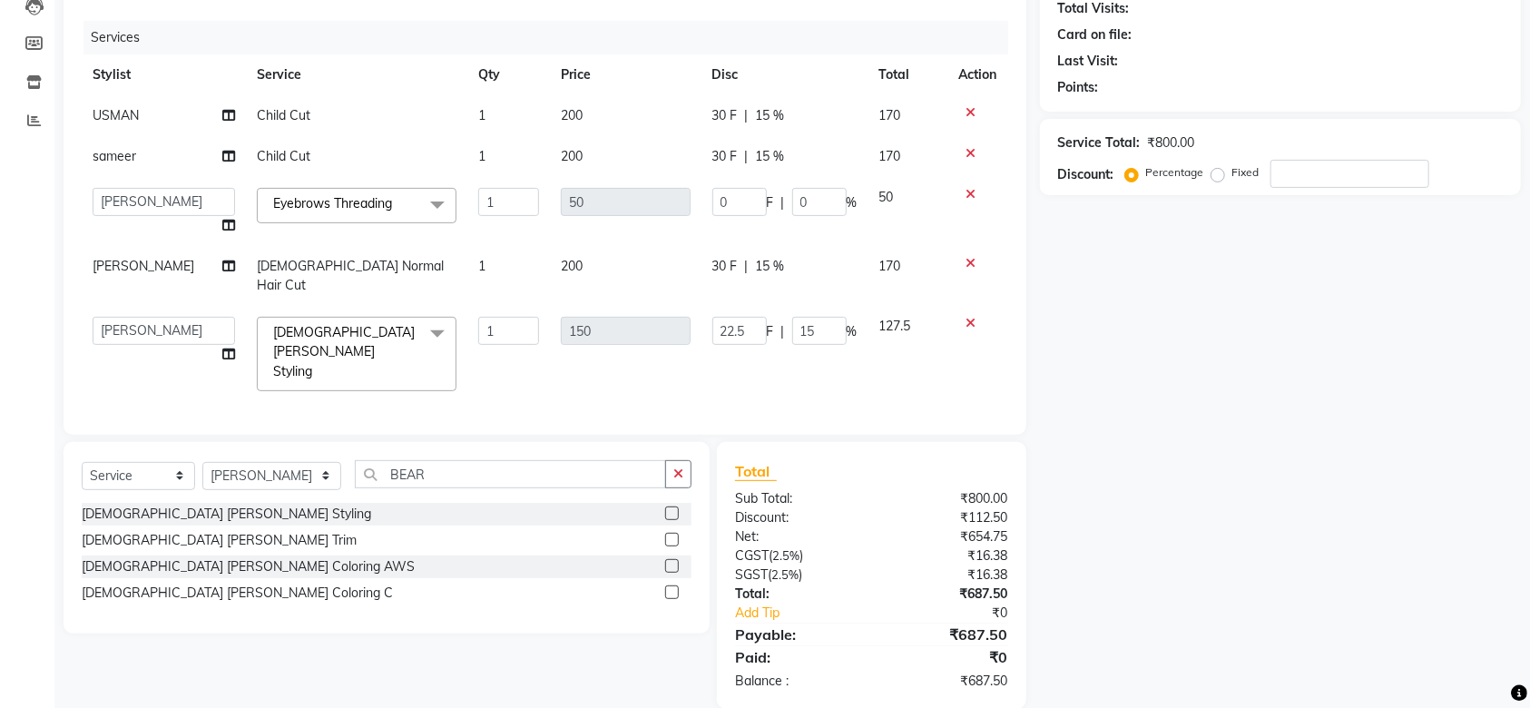
click at [935, 337] on td "127.5" at bounding box center [909, 354] width 80 height 96
click at [75, 148] on div "Client +91 Date [DATE] Invoice Number INV/[PHONE_NUMBER] Services Stylist Servi…" at bounding box center [545, 183] width 963 height 503
click at [410, 656] on div "Select Service Product Membership Package Voucher Prepaid Gift Card Select Styl…" at bounding box center [380, 575] width 660 height 267
click at [831, 317] on input "15" at bounding box center [819, 331] width 54 height 28
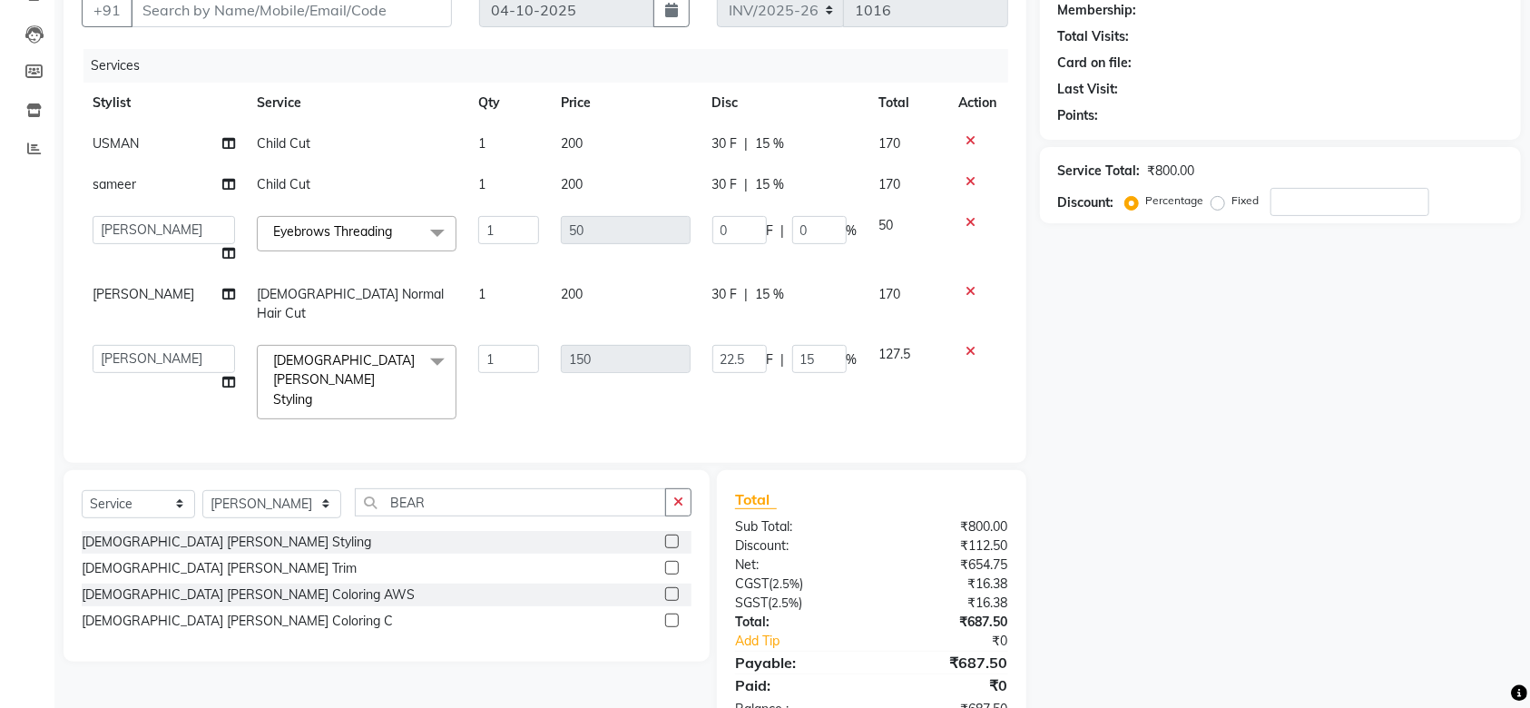
click at [833, 335] on td "22.5 F | 15 %" at bounding box center [785, 382] width 167 height 96
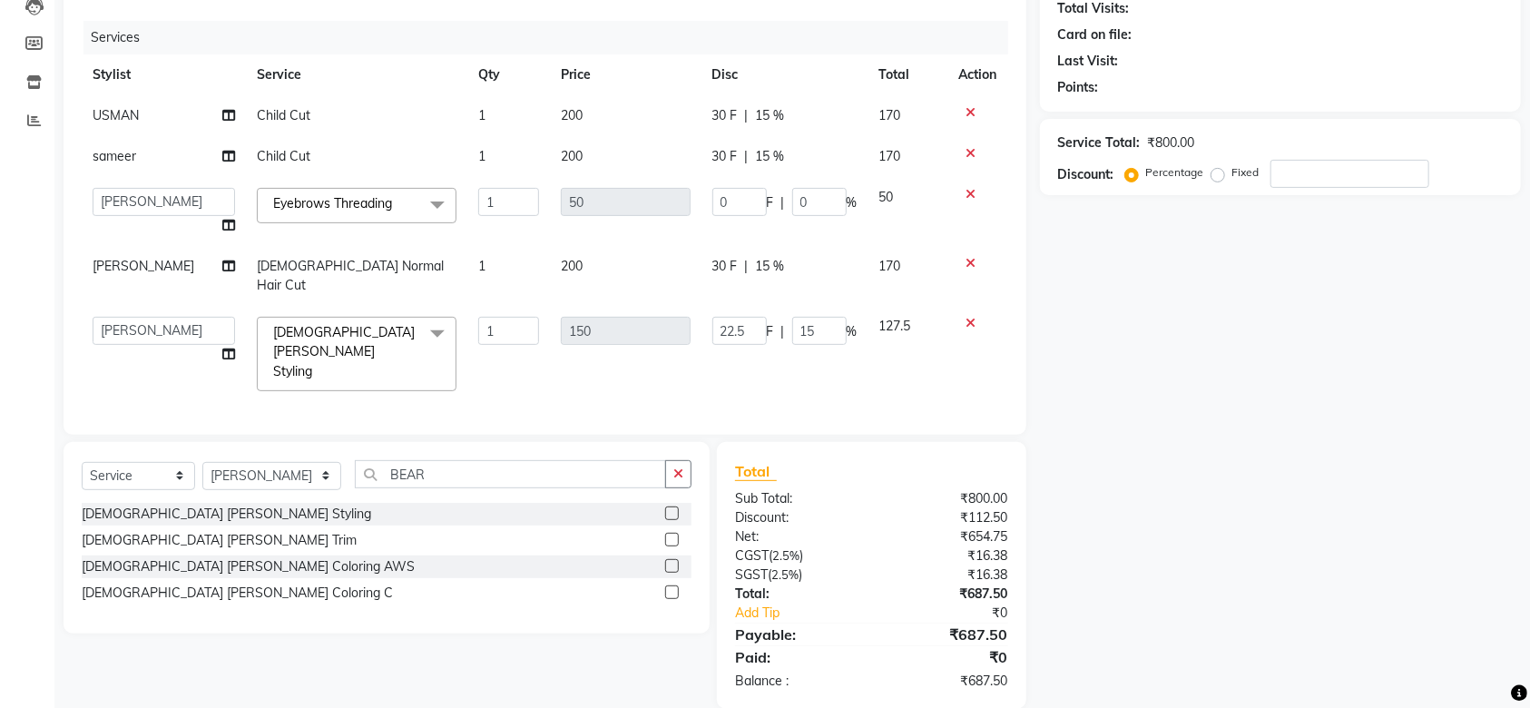
click at [833, 335] on td "22.5 F | 15 %" at bounding box center [785, 354] width 167 height 96
click at [826, 322] on input "15" at bounding box center [819, 331] width 54 height 28
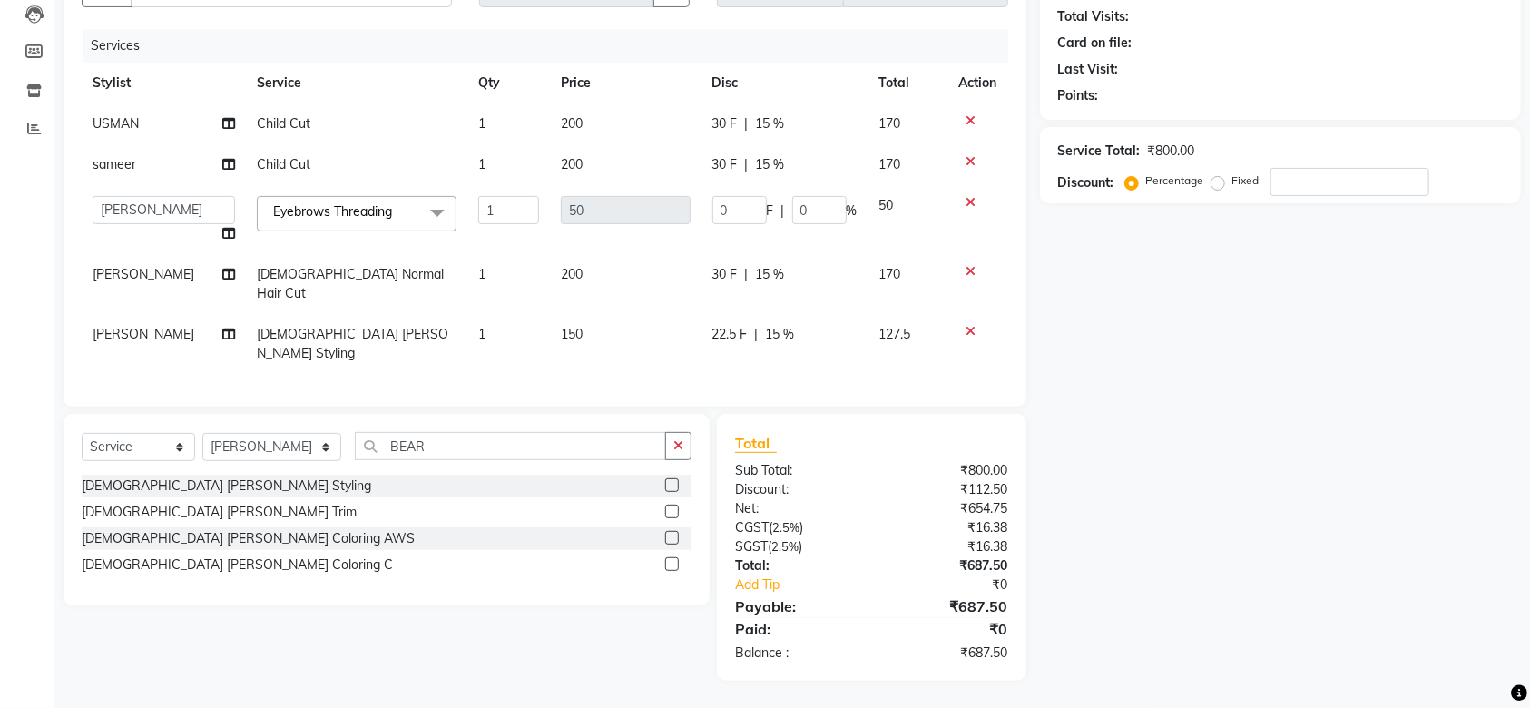
scroll to position [176, 0]
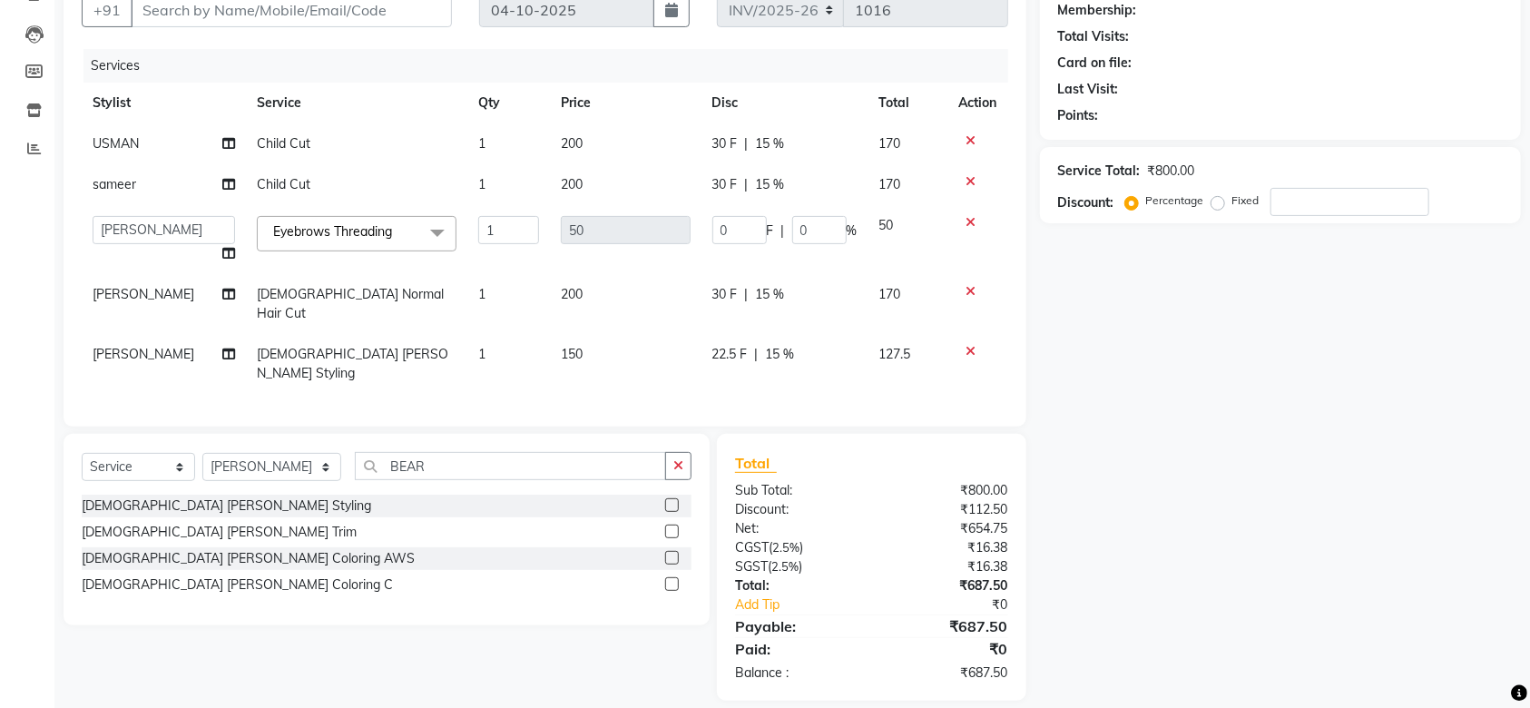
click at [816, 358] on div "Services Stylist Service Qty Price Disc Total Action USMAN Child Cut 1 200 30 F…" at bounding box center [545, 228] width 927 height 359
click at [815, 223] on input "0" at bounding box center [819, 230] width 54 height 28
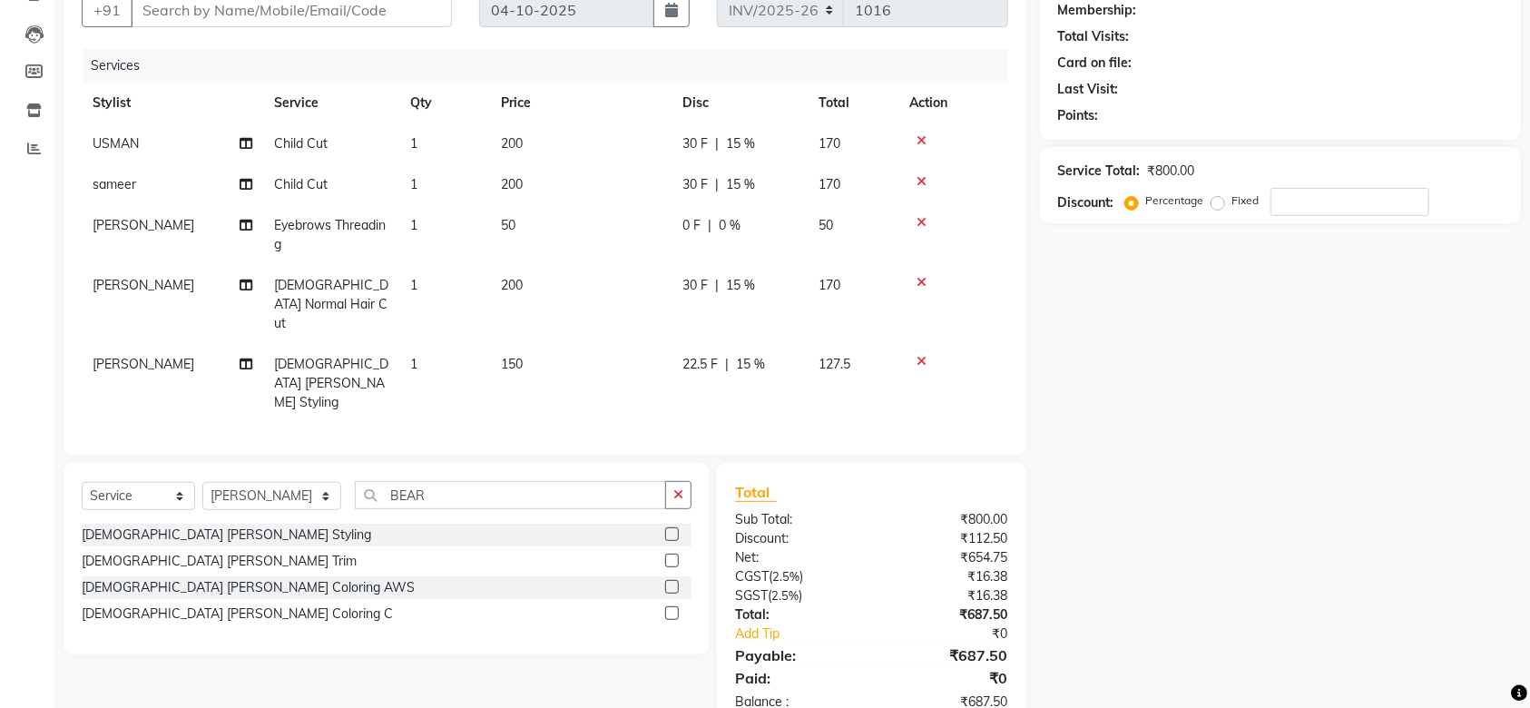
click at [832, 265] on tbody "USMAN Child Cut 1 200 30 F | 15 % 170 sameer Child Cut 1 200 30 F | 15 % 170 [P…" at bounding box center [545, 273] width 927 height 300
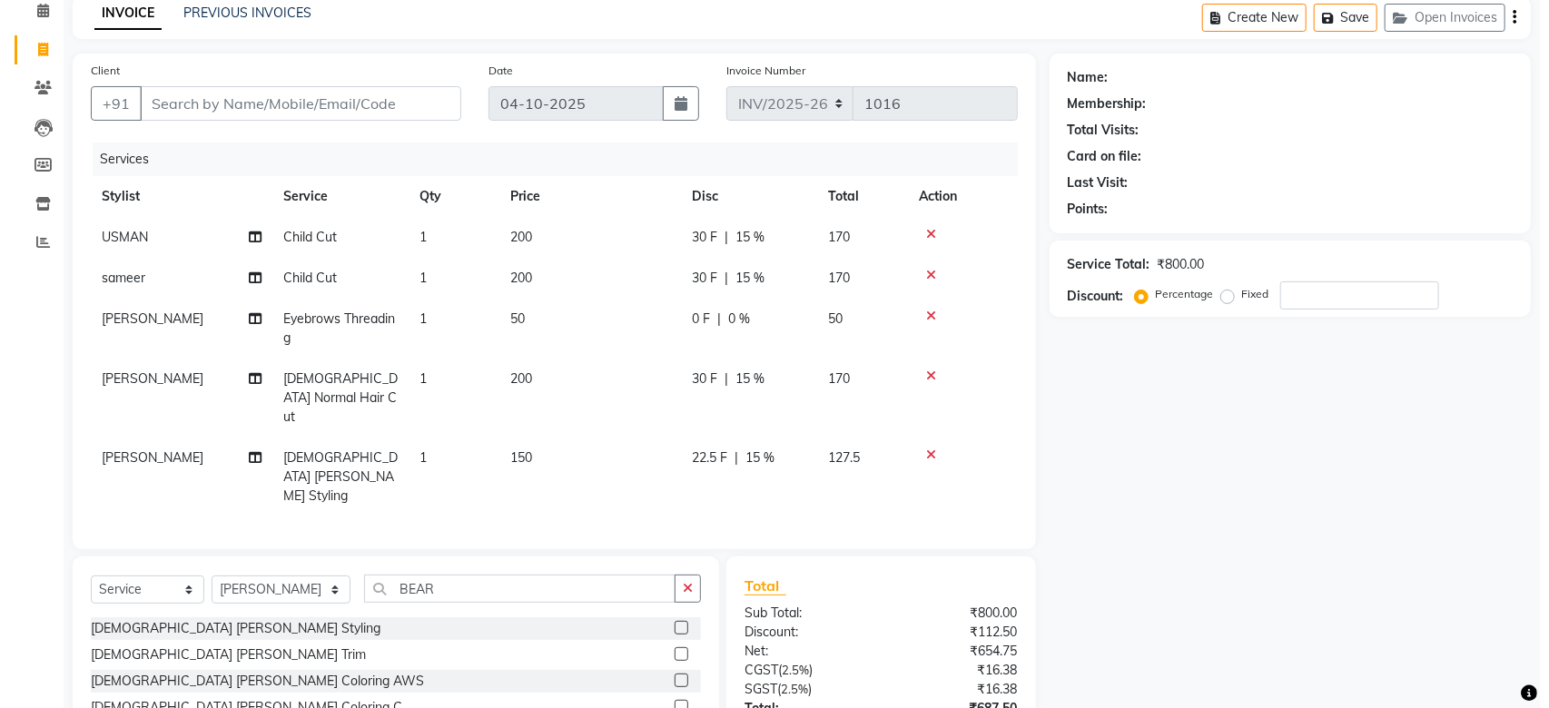
scroll to position [0, 0]
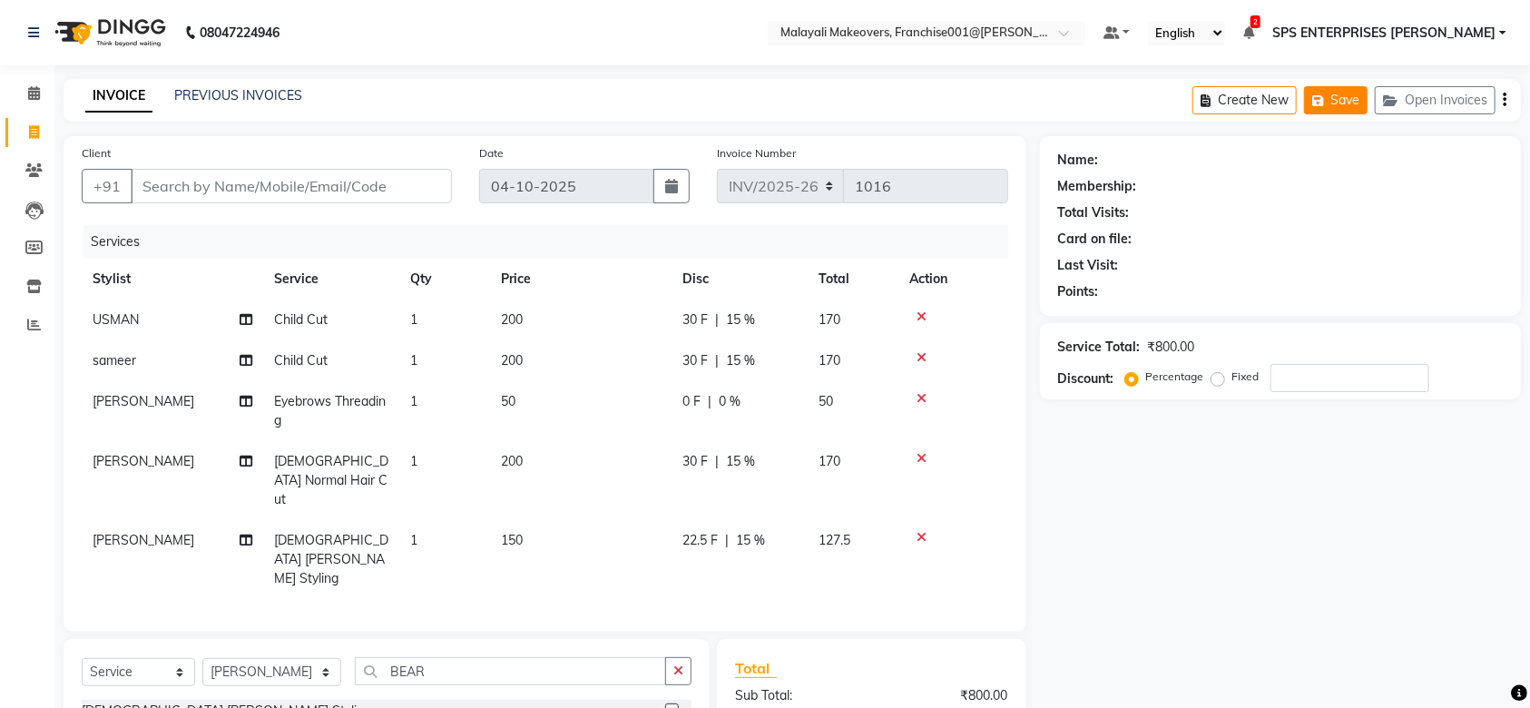
click at [1336, 100] on button "Save" at bounding box center [1336, 100] width 64 height 28
click at [37, 95] on icon at bounding box center [34, 93] width 12 height 14
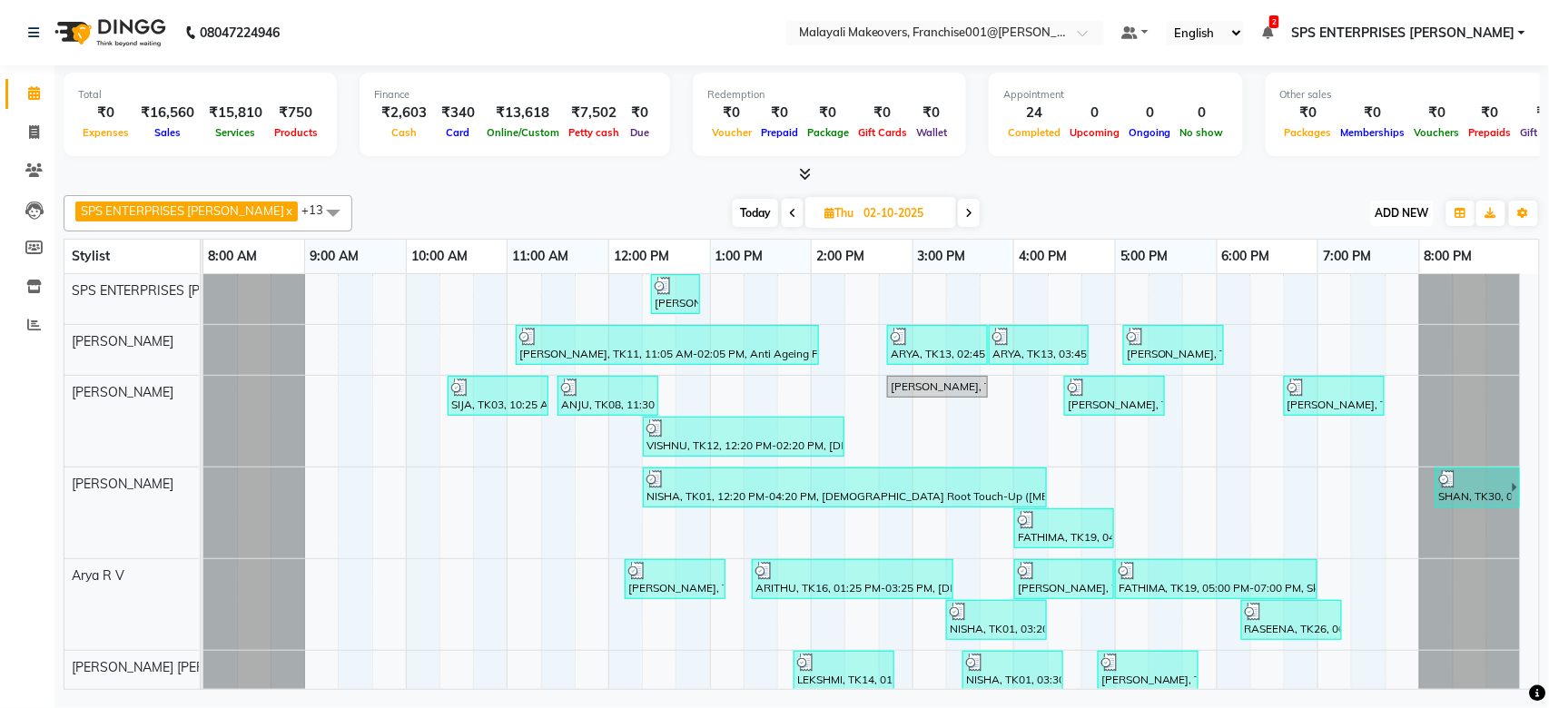
click at [1390, 215] on span "ADD NEW" at bounding box center [1402, 213] width 54 height 14
click at [1347, 287] on link "Add Expense" at bounding box center [1361, 295] width 143 height 24
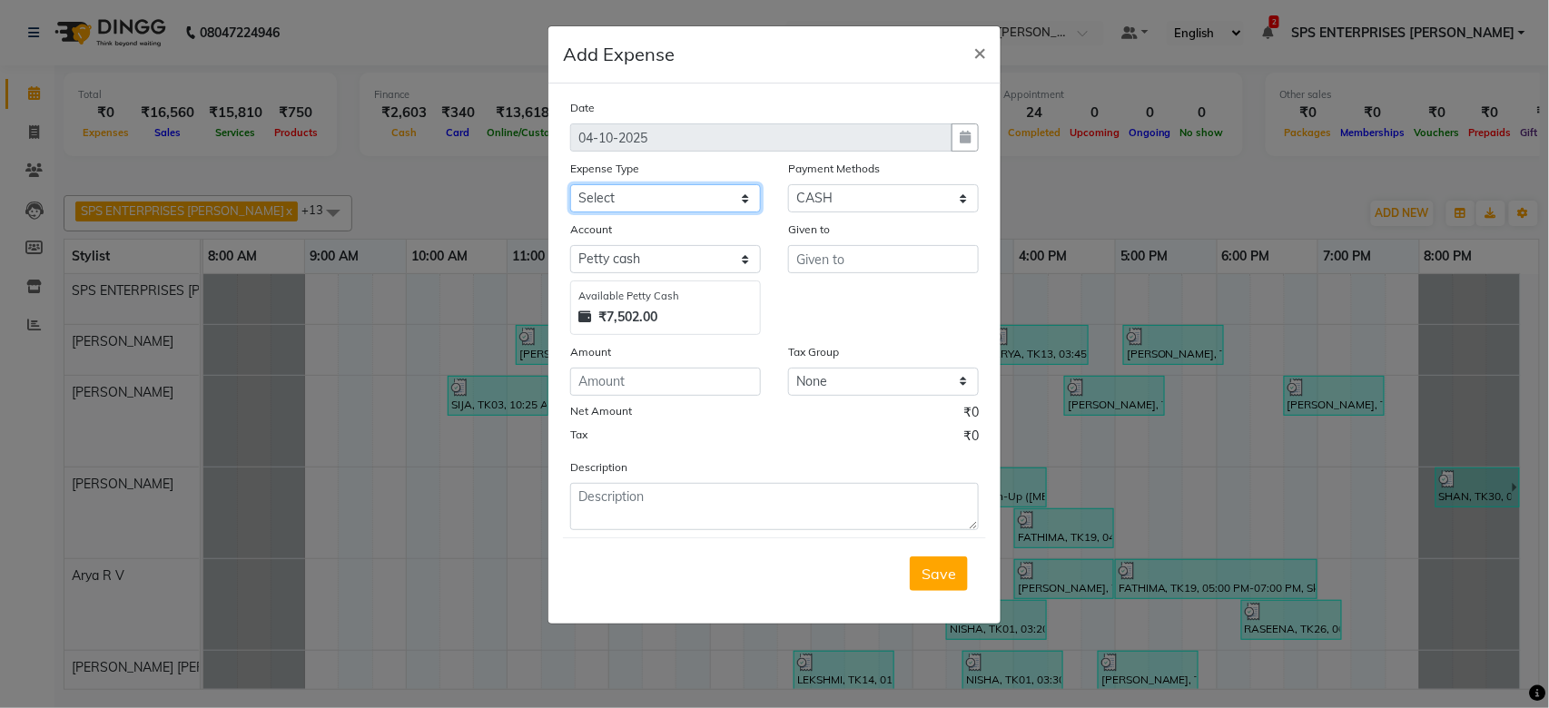
click at [720, 186] on select "Select ACCOMODATION EXPENSES ADVERTISEMENT SALES PROMOTIONAL EXPENSES BONUS BRI…" at bounding box center [665, 198] width 191 height 28
click at [570, 184] on select "Select ACCOMODATION EXPENSES ADVERTISEMENT SALES PROMOTIONAL EXPENSES BONUS BRI…" at bounding box center [665, 198] width 191 height 28
click at [862, 259] on input "text" at bounding box center [883, 259] width 191 height 28
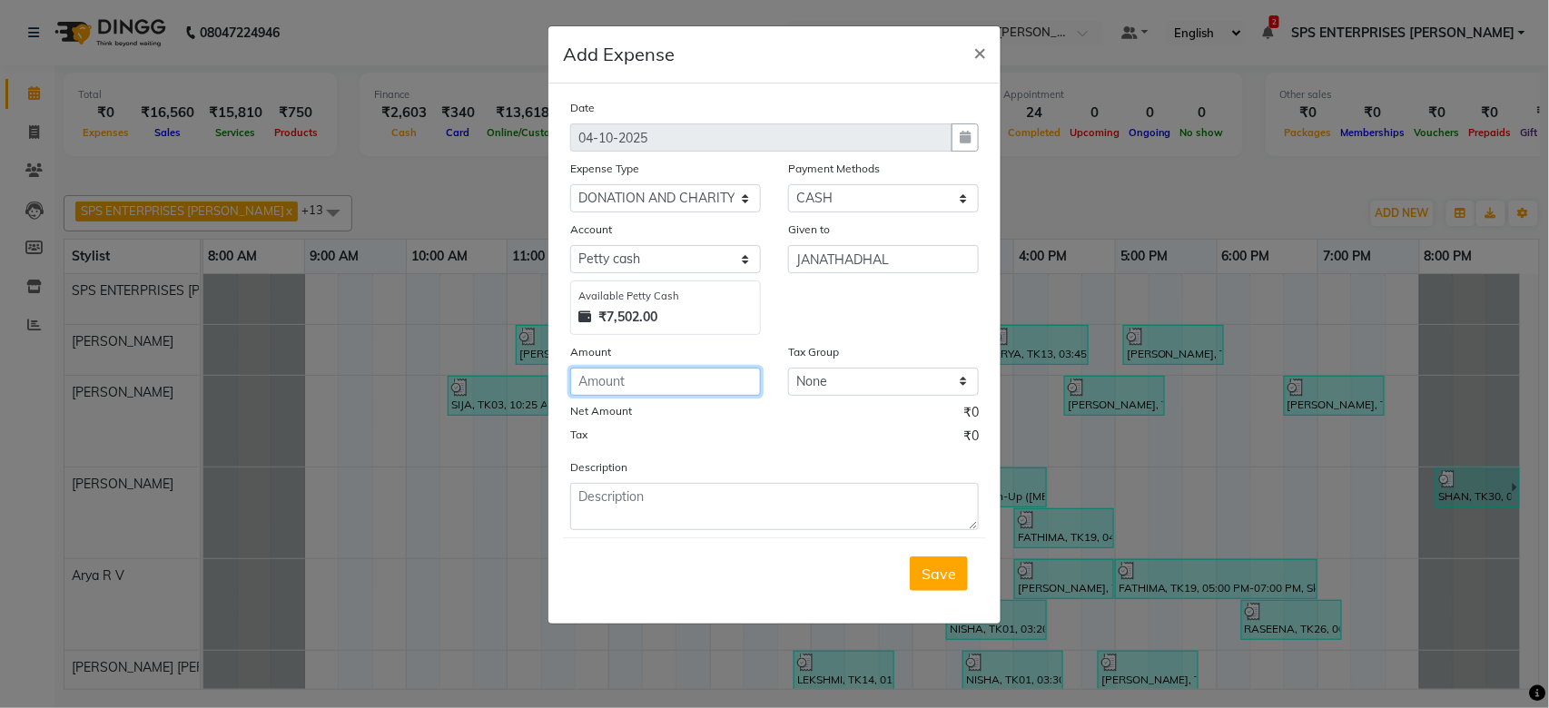
click at [611, 383] on input "number" at bounding box center [665, 382] width 191 height 28
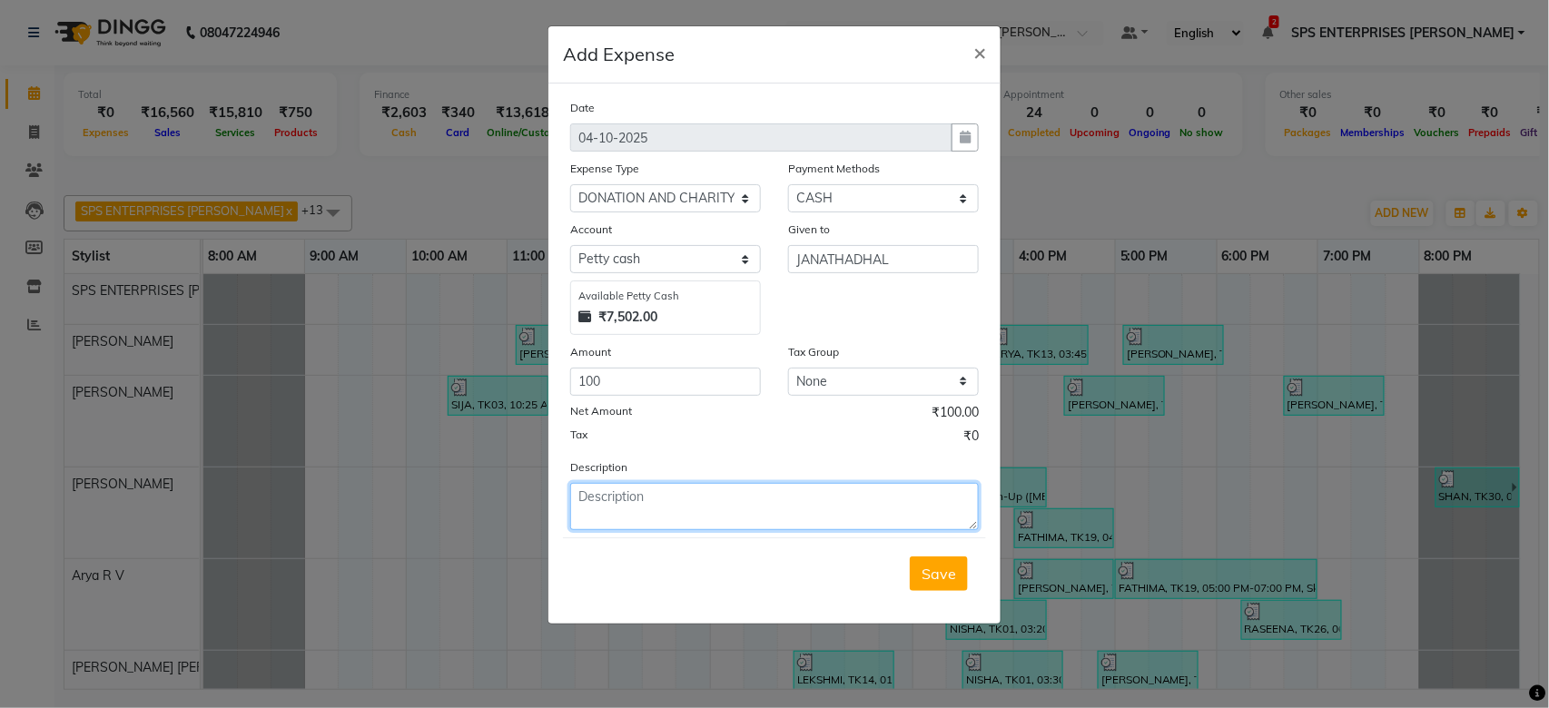
click at [626, 502] on textarea at bounding box center [774, 506] width 408 height 47
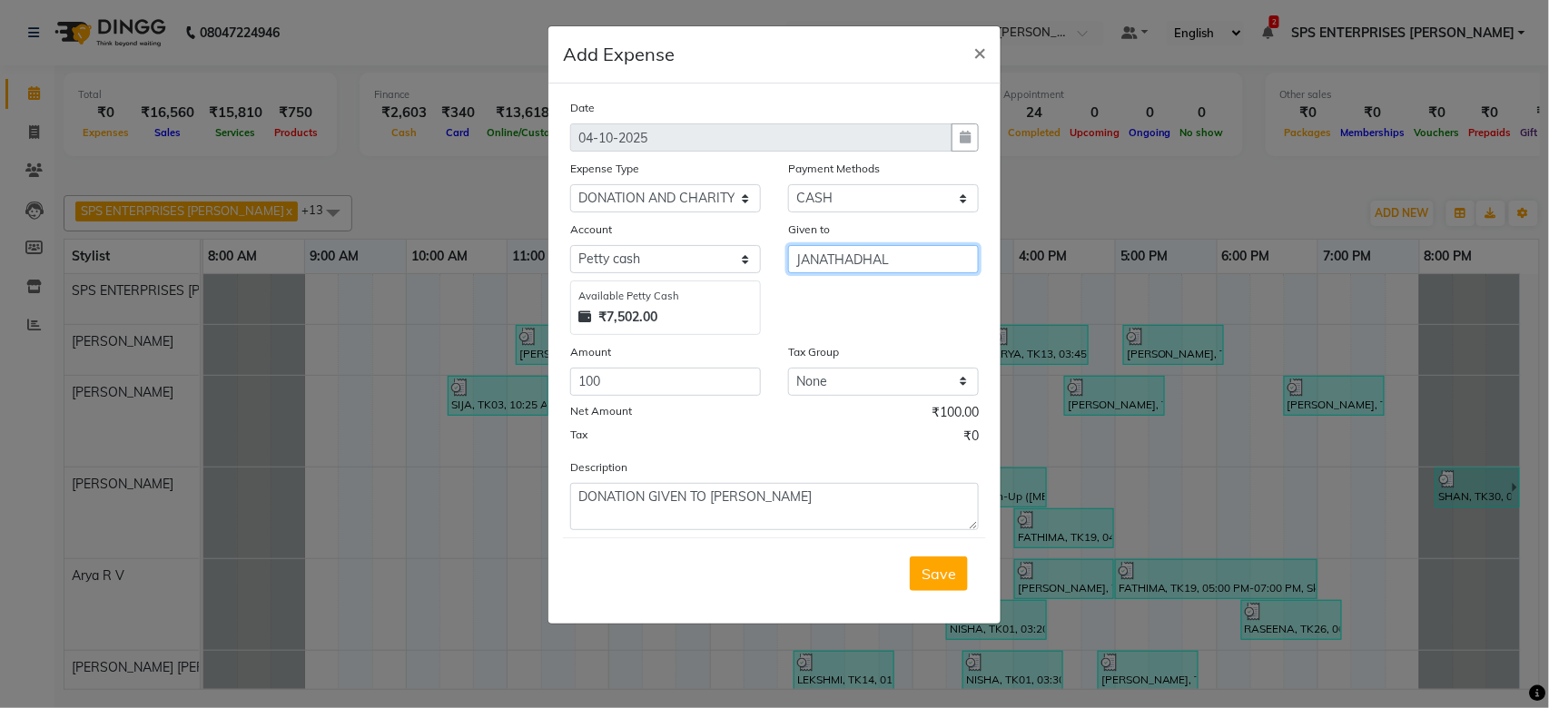
click at [850, 261] on input "JANATHADHAL" at bounding box center [883, 259] width 191 height 28
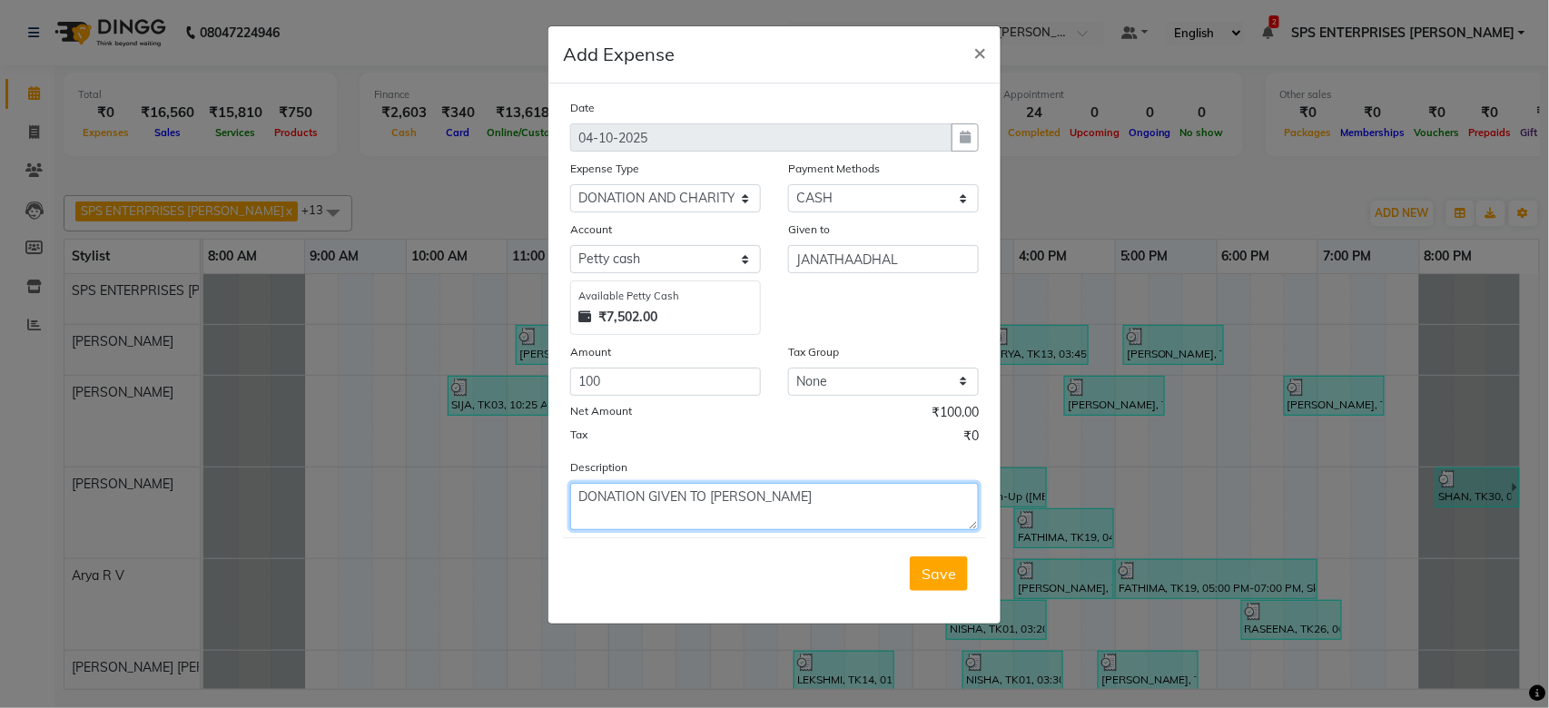
click at [802, 494] on textarea "DONATION GIVEN TO [PERSON_NAME]" at bounding box center [774, 506] width 408 height 47
click at [928, 568] on span "Save" at bounding box center [938, 574] width 34 height 18
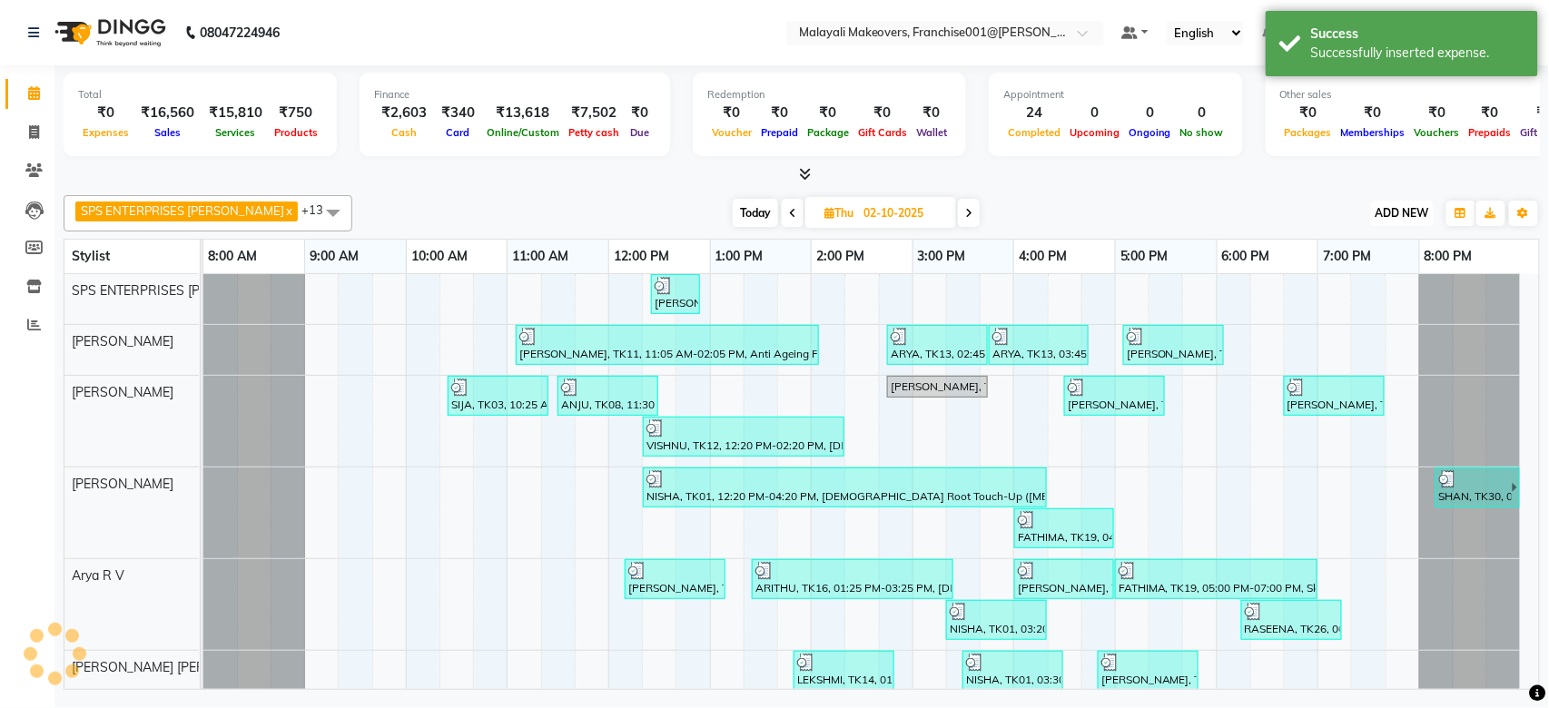
click at [1402, 214] on span "ADD NEW" at bounding box center [1402, 213] width 54 height 14
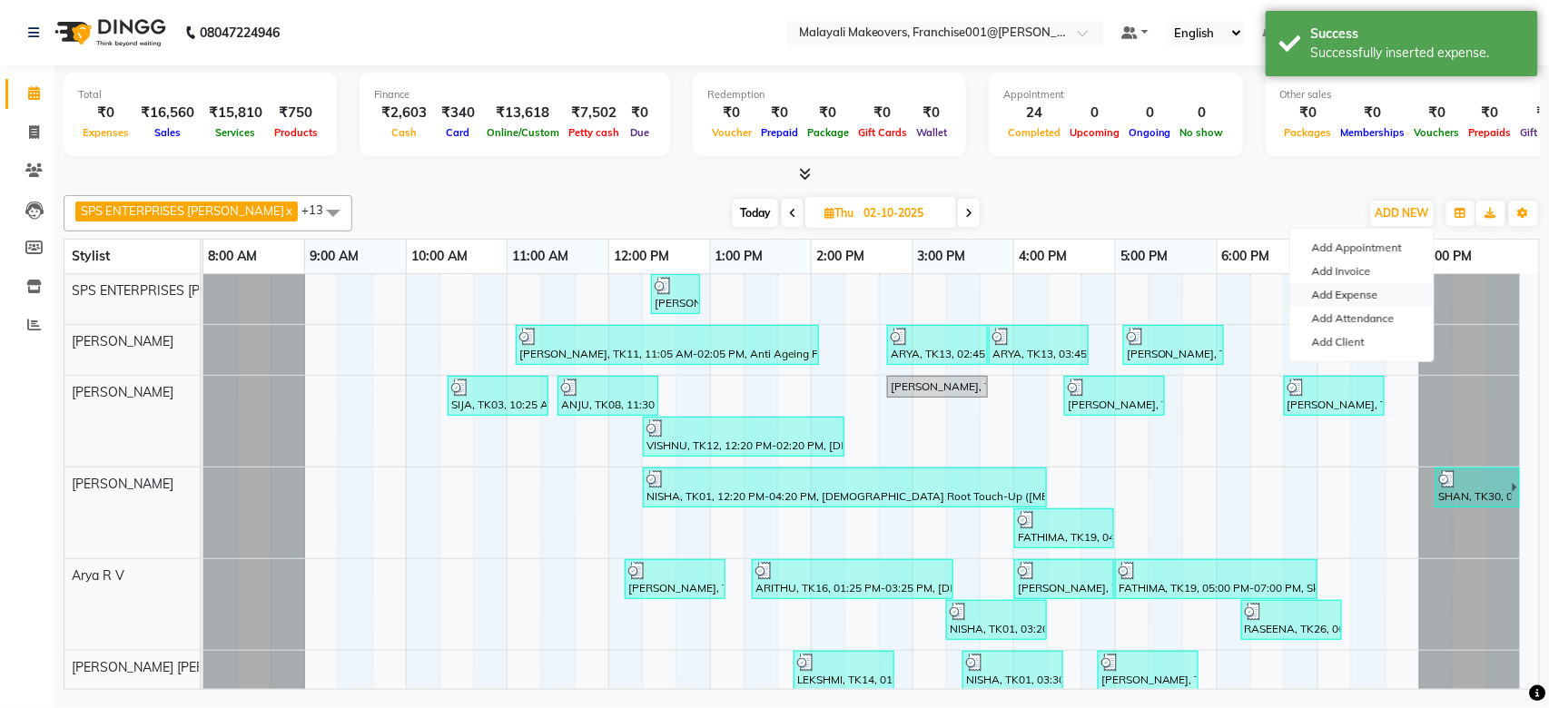
click at [1360, 290] on link "Add Expense" at bounding box center [1361, 295] width 143 height 24
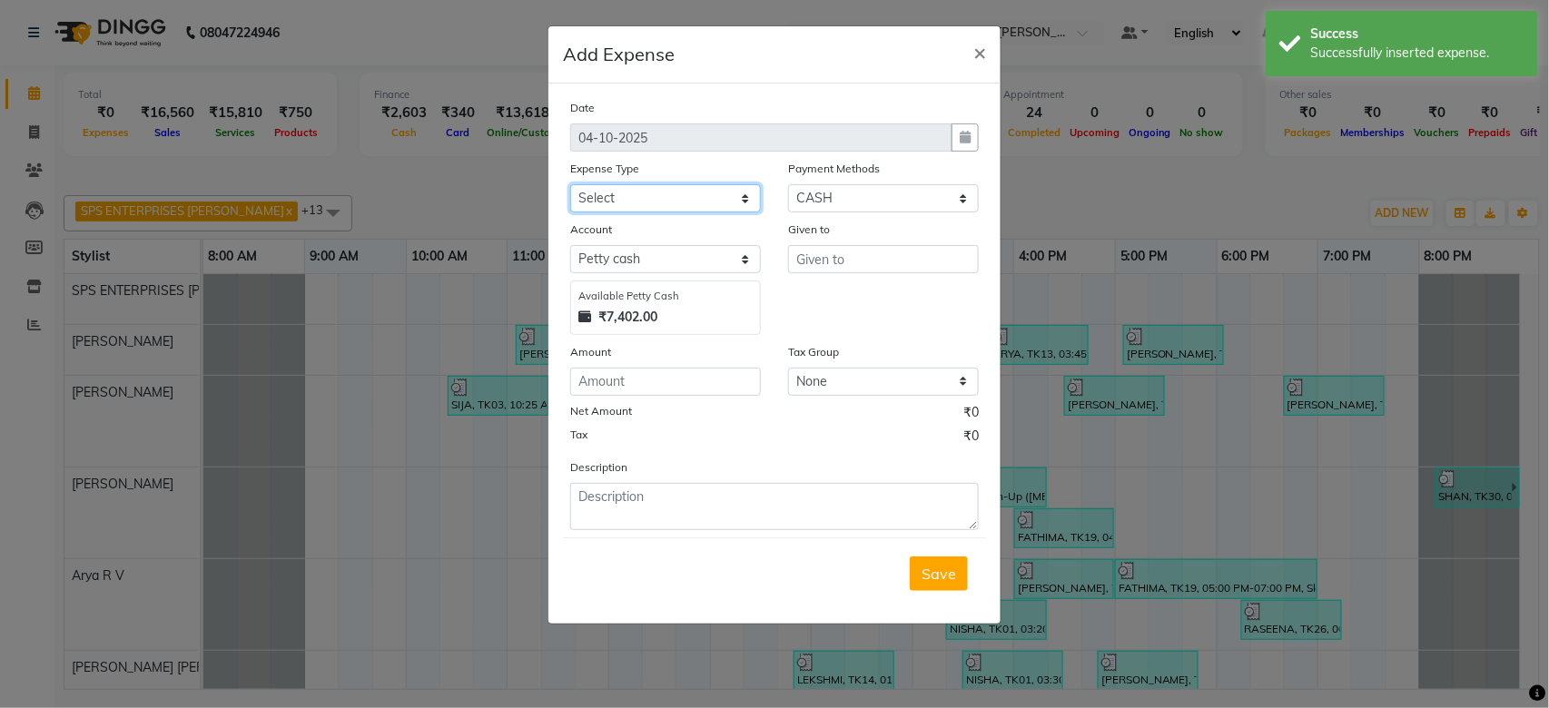
click at [631, 198] on select "Select ACCOMODATION EXPENSES ADVERTISEMENT SALES PROMOTIONAL EXPENSES BONUS BRI…" at bounding box center [665, 198] width 191 height 28
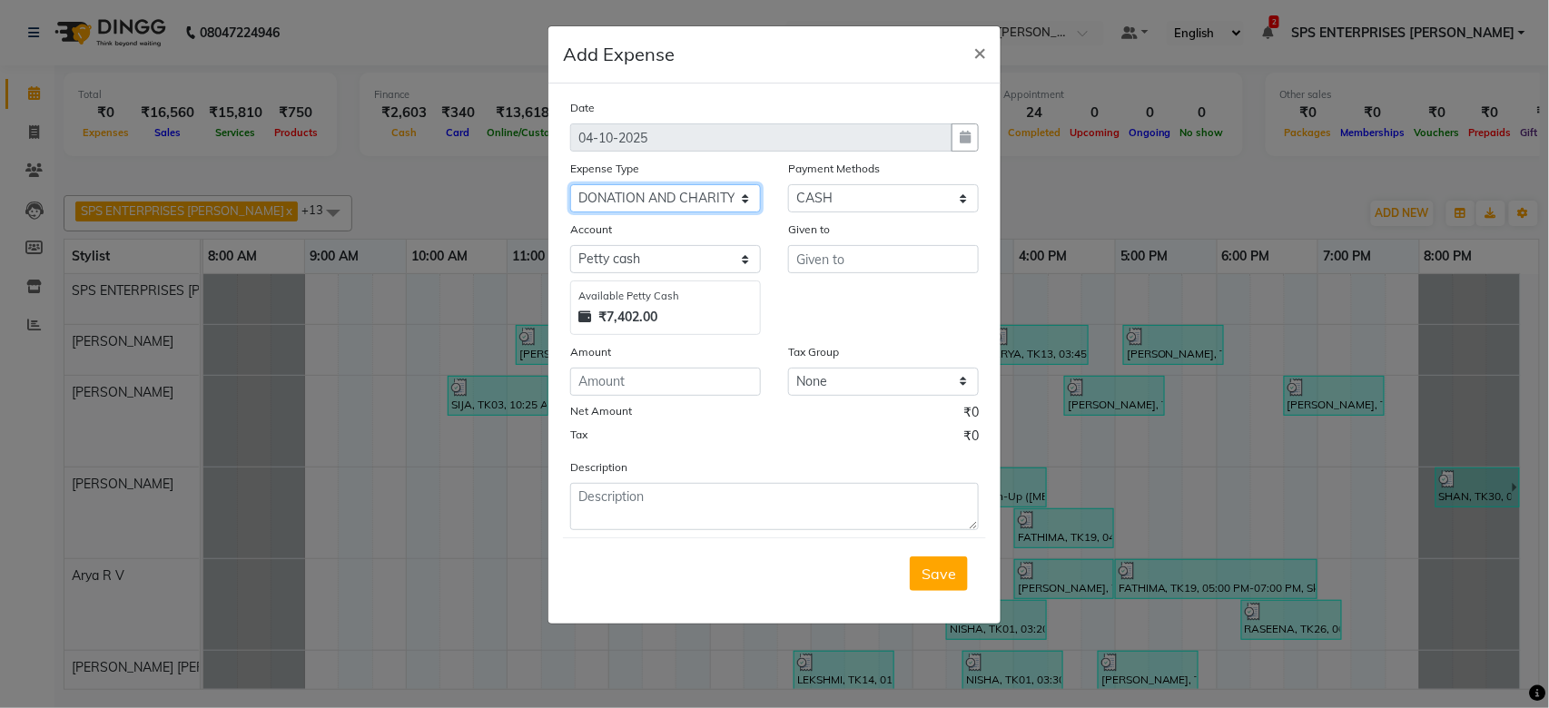
click at [570, 184] on select "Select ACCOMODATION EXPENSES ADVERTISEMENT SALES PROMOTIONAL EXPENSES BONUS BRI…" at bounding box center [665, 198] width 191 height 28
click at [853, 264] on input "text" at bounding box center [883, 259] width 191 height 28
click at [631, 367] on div "Amount" at bounding box center [665, 354] width 191 height 25
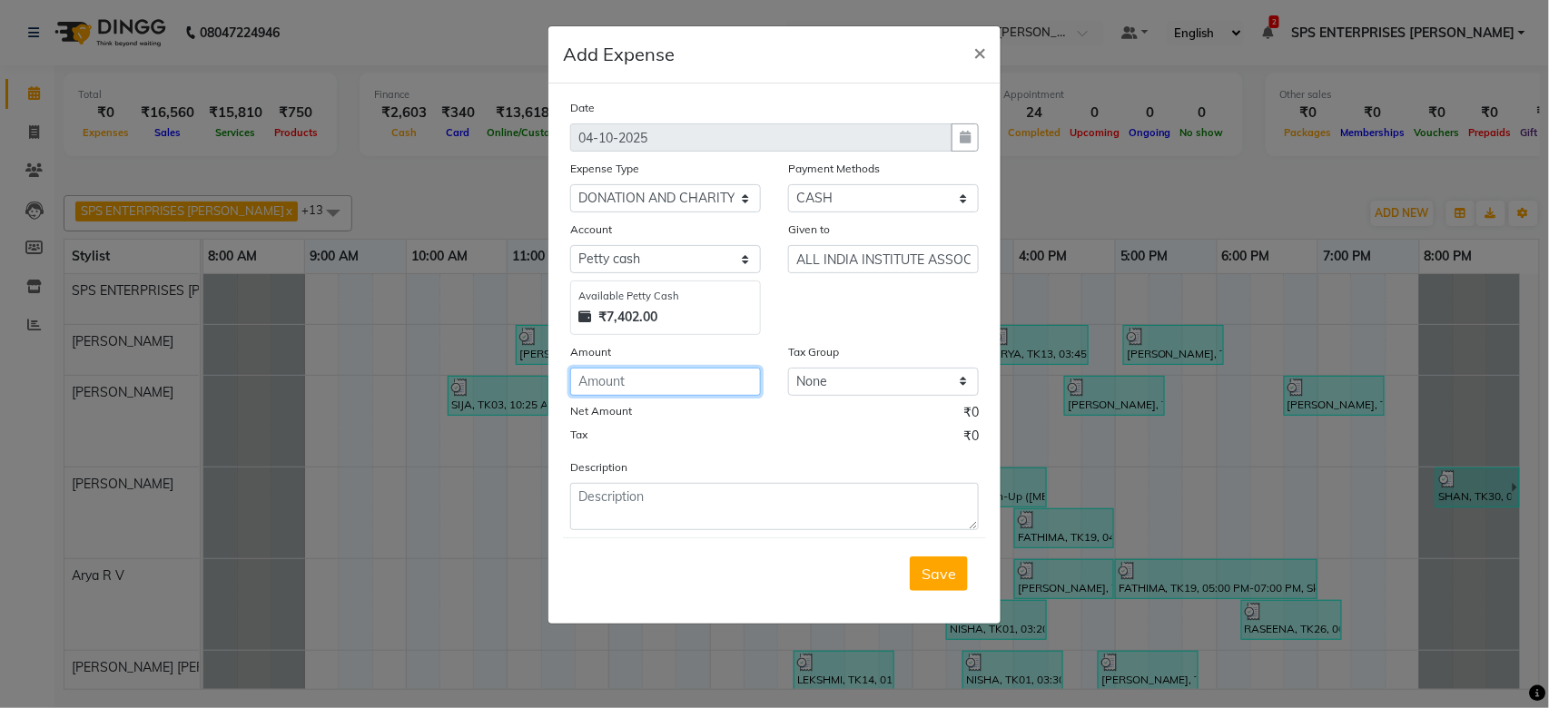
click at [629, 381] on input "number" at bounding box center [665, 382] width 191 height 28
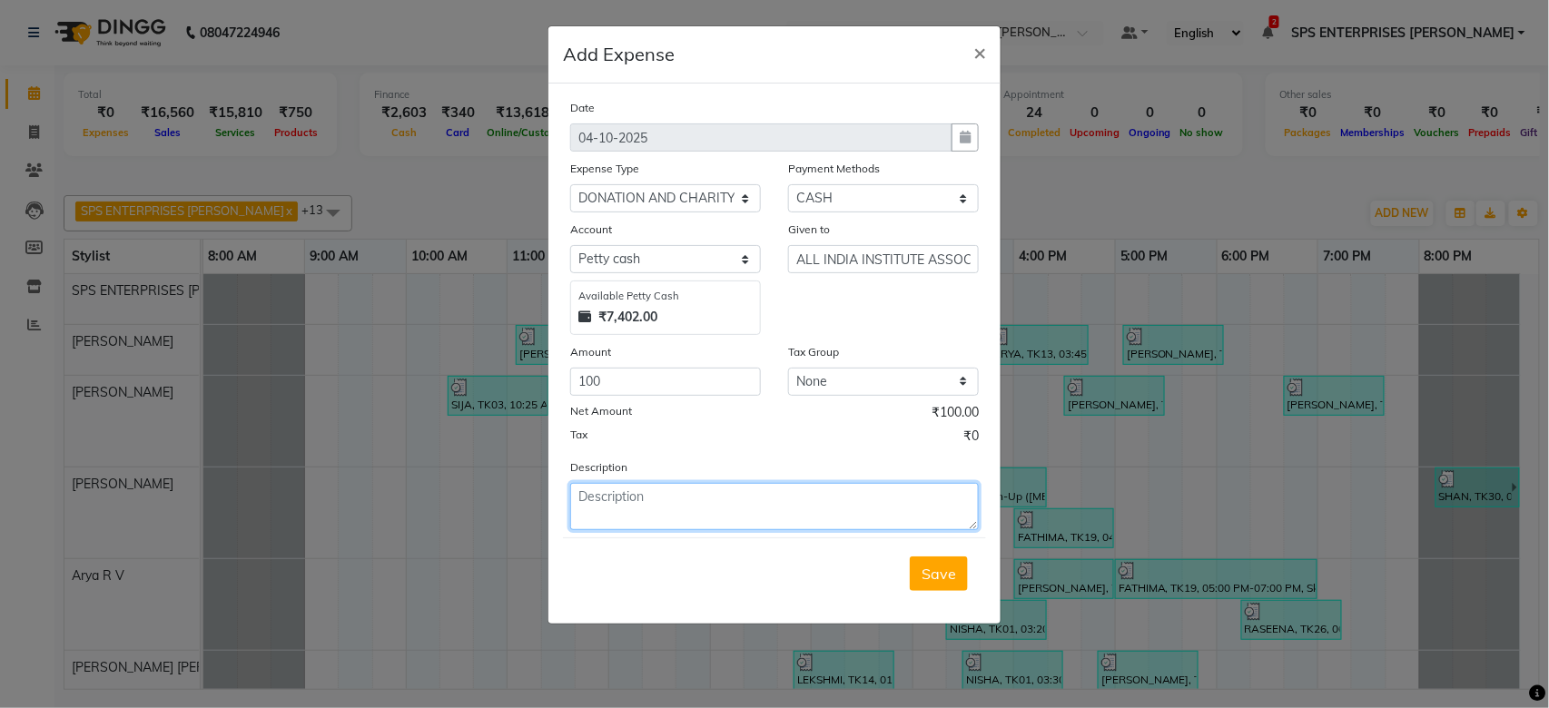
click at [649, 519] on textarea at bounding box center [774, 506] width 408 height 47
click at [920, 571] on button "Save" at bounding box center [939, 573] width 58 height 34
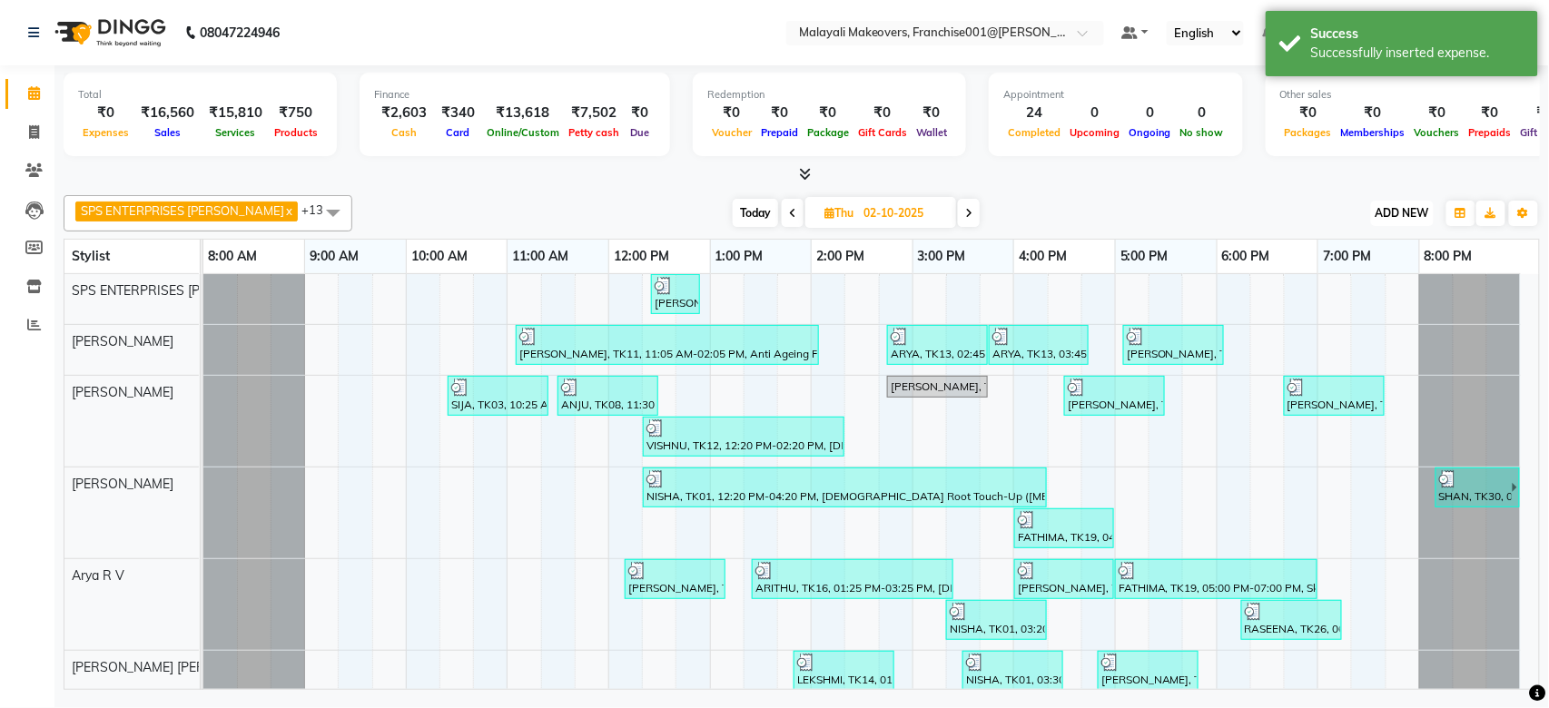
click at [1389, 214] on span "ADD NEW" at bounding box center [1402, 213] width 54 height 14
click at [1383, 290] on link "Add Expense" at bounding box center [1361, 295] width 143 height 24
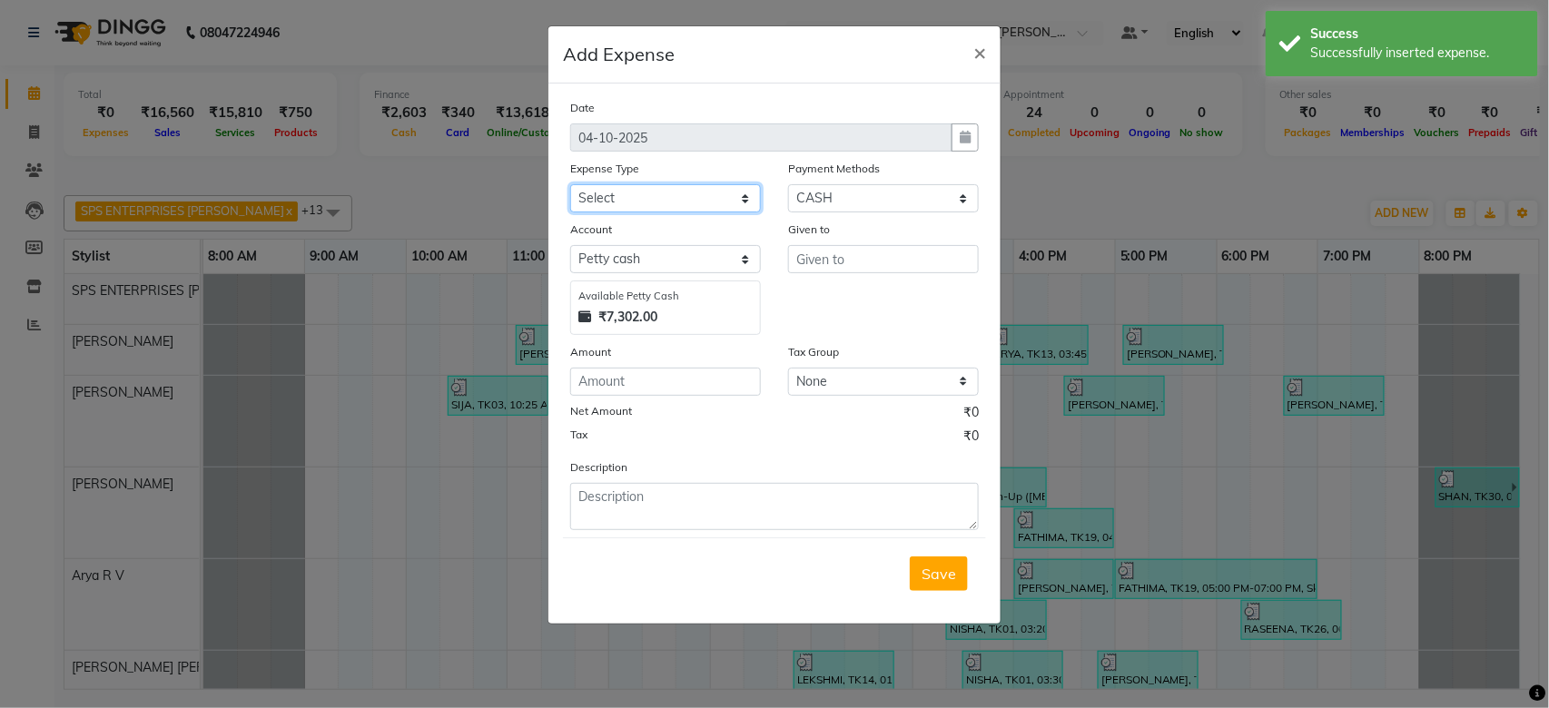
click at [648, 202] on select "Select ACCOMODATION EXPENSES ADVERTISEMENT SALES PROMOTIONAL EXPENSES BONUS BRI…" at bounding box center [665, 198] width 191 height 28
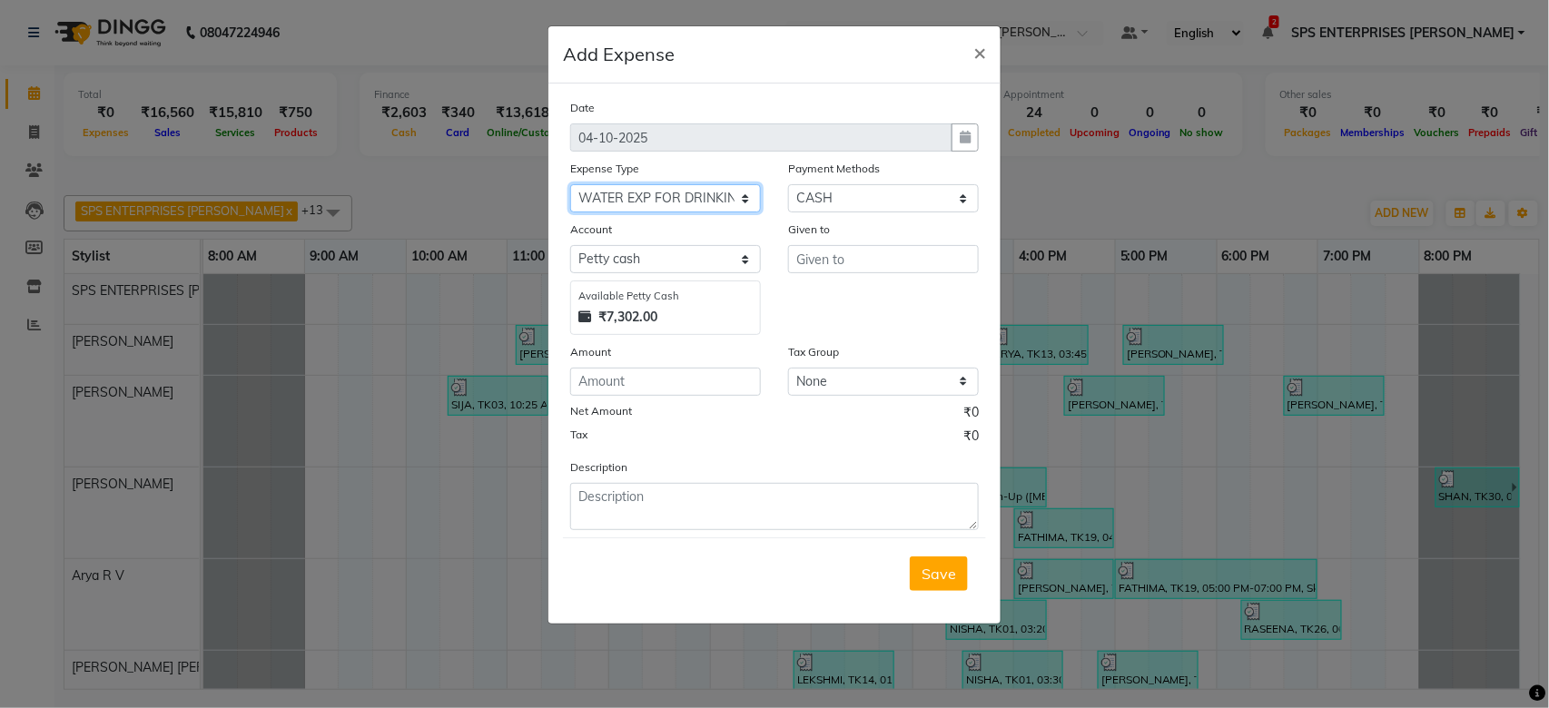
click at [570, 184] on select "Select ACCOMODATION EXPENSES ADVERTISEMENT SALES PROMOTIONAL EXPENSES BONUS BRI…" at bounding box center [665, 198] width 191 height 28
click at [867, 267] on input "text" at bounding box center [883, 259] width 191 height 28
click at [681, 389] on input "number" at bounding box center [665, 382] width 191 height 28
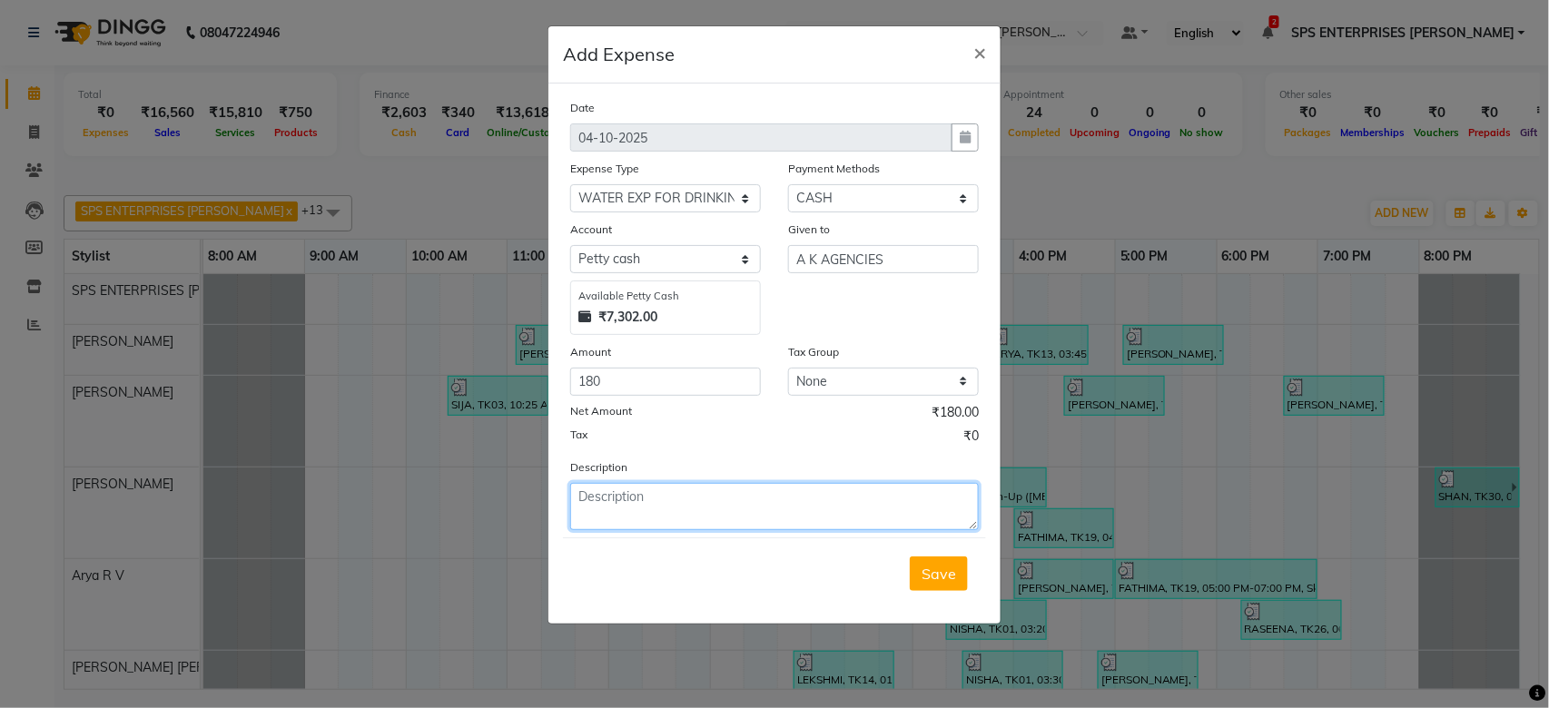
click at [685, 509] on textarea at bounding box center [774, 506] width 408 height 47
click at [925, 575] on span "Save" at bounding box center [938, 574] width 34 height 18
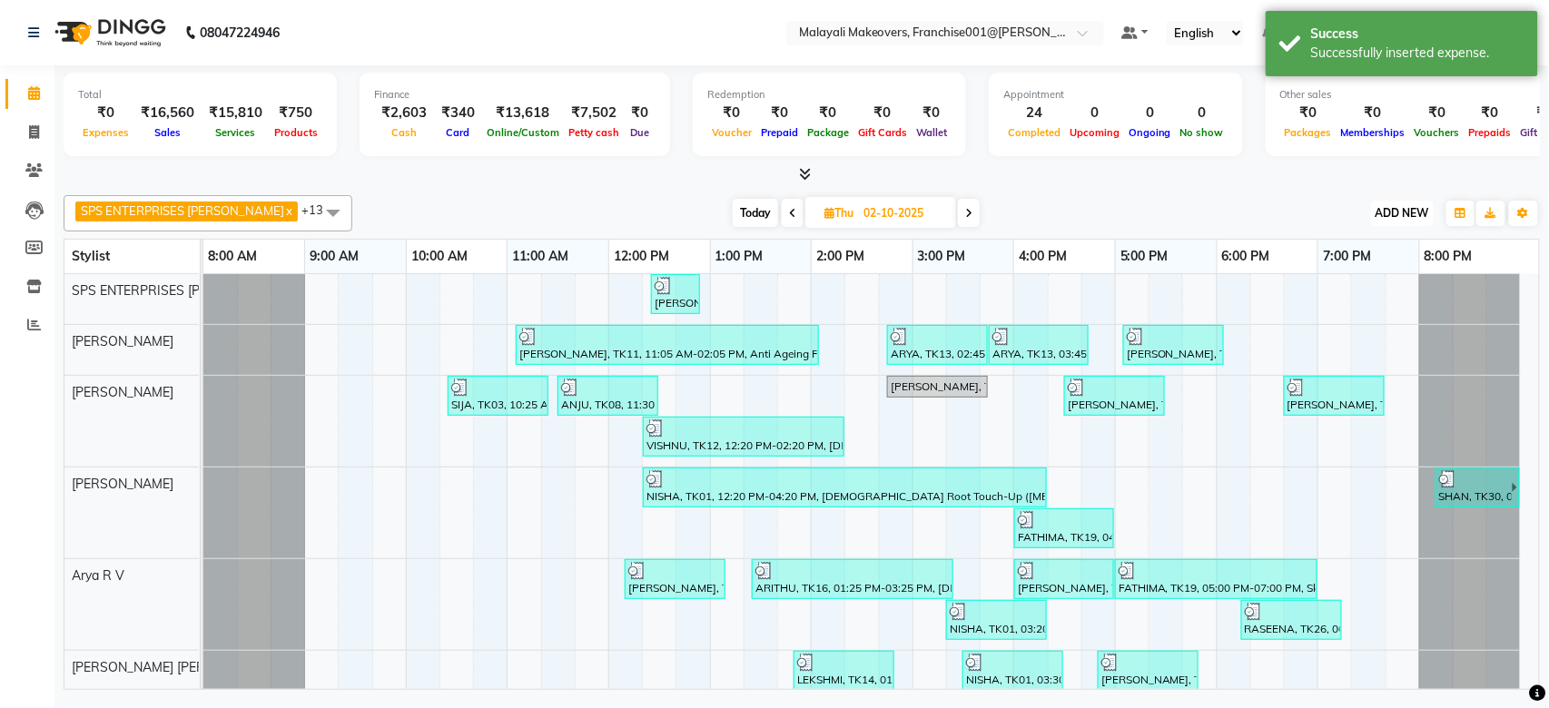
click at [1383, 212] on span "ADD NEW" at bounding box center [1402, 213] width 54 height 14
click at [1367, 291] on link "Add Expense" at bounding box center [1361, 295] width 143 height 24
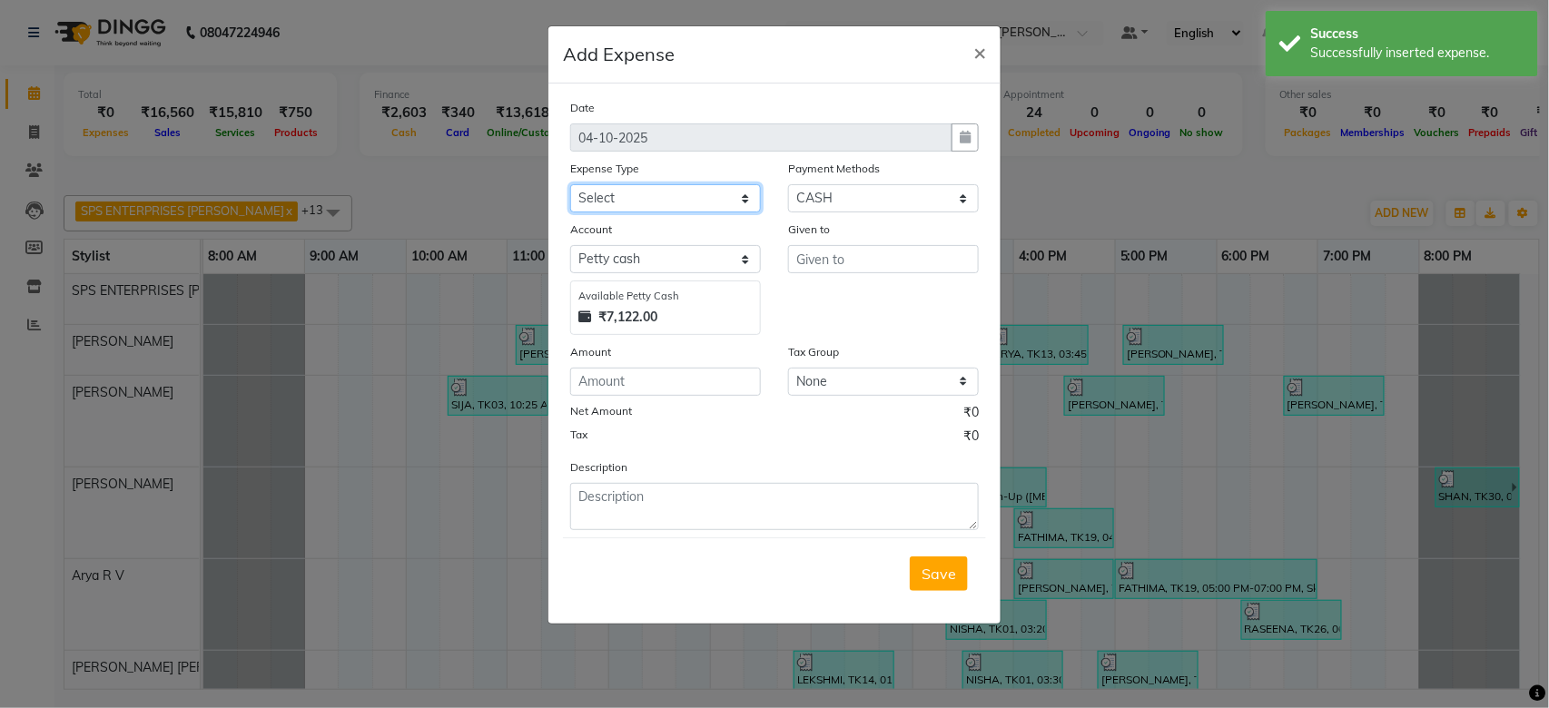
click at [640, 201] on select "Select ACCOMODATION EXPENSES ADVERTISEMENT SALES PROMOTIONAL EXPENSES BONUS BRI…" at bounding box center [665, 198] width 191 height 28
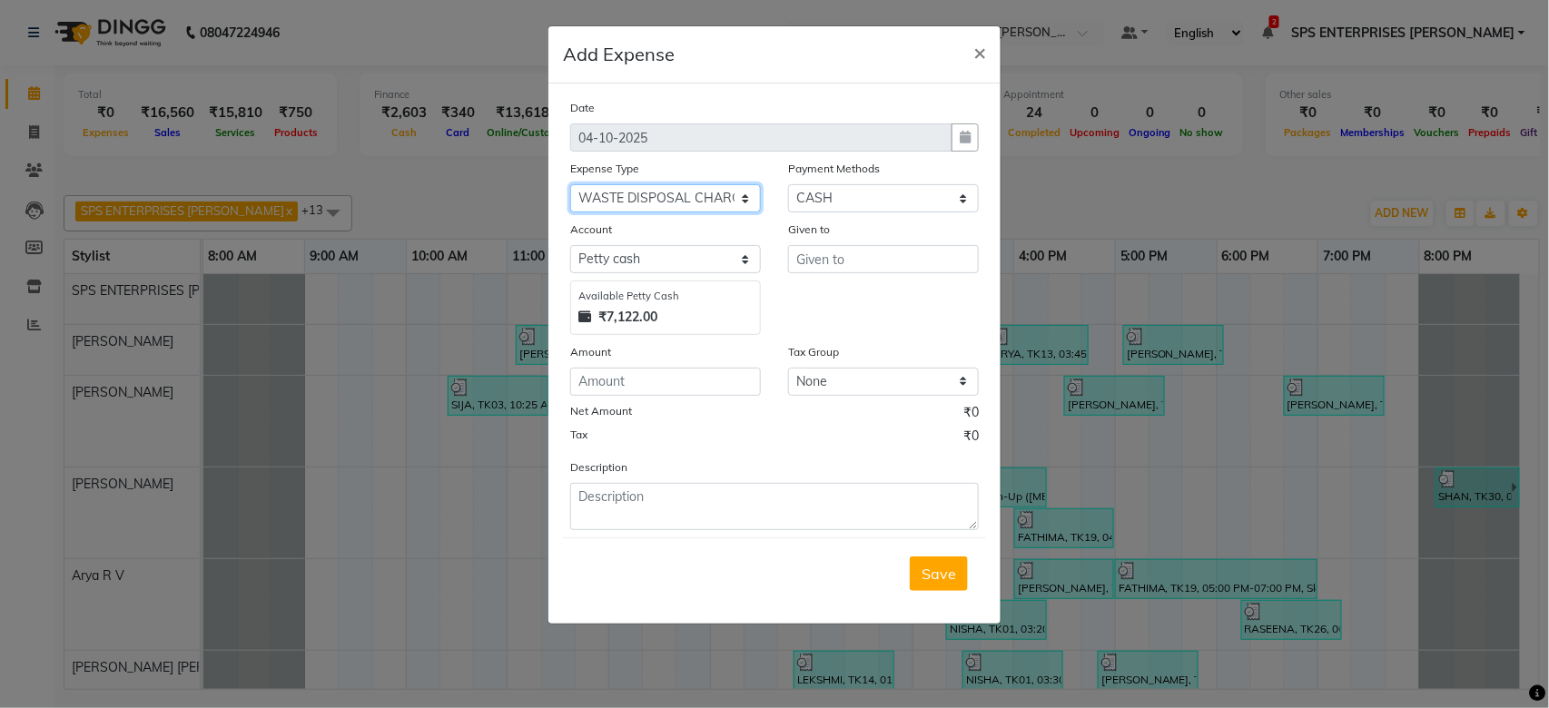
click at [570, 184] on select "Select ACCOMODATION EXPENSES ADVERTISEMENT SALES PROMOTIONAL EXPENSES BONUS BRI…" at bounding box center [665, 198] width 191 height 28
click at [849, 258] on input "text" at bounding box center [883, 259] width 191 height 28
click at [635, 374] on input "number" at bounding box center [665, 382] width 191 height 28
drag, startPoint x: 873, startPoint y: 265, endPoint x: 784, endPoint y: 272, distance: 89.3
click at [784, 272] on div "Given to [PERSON_NAME]" at bounding box center [883, 277] width 218 height 115
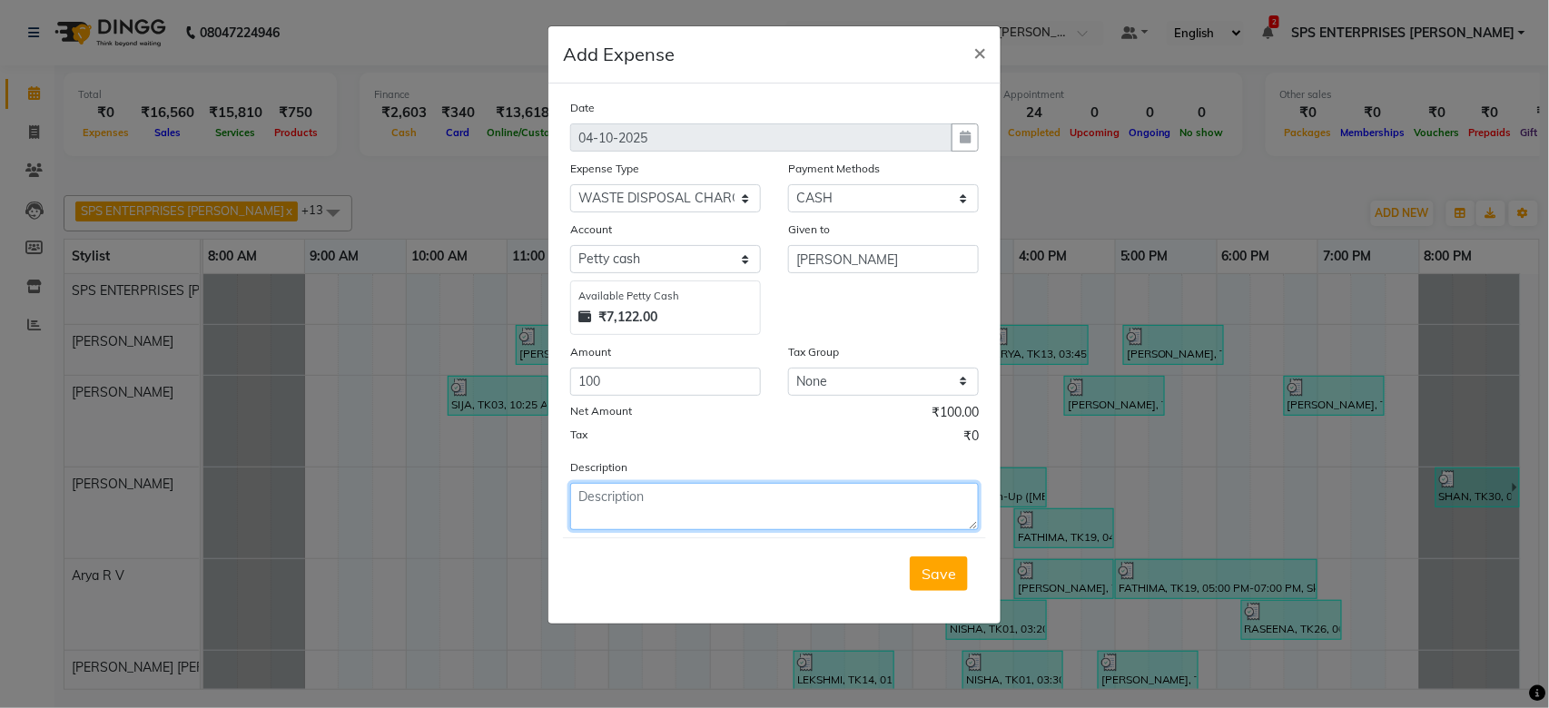
click at [621, 495] on textarea at bounding box center [774, 506] width 408 height 47
click at [930, 575] on span "Save" at bounding box center [938, 574] width 34 height 18
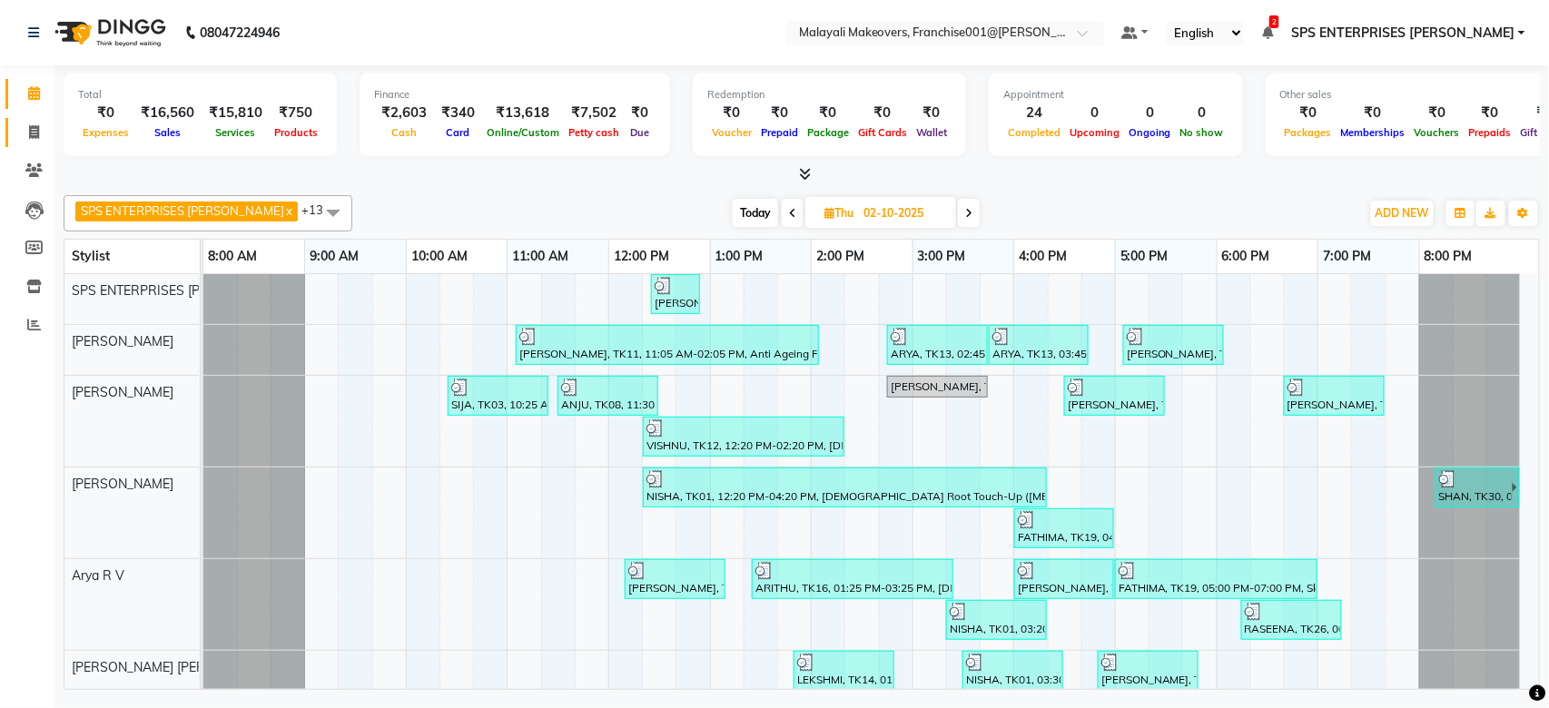
click at [30, 119] on link "Invoice" at bounding box center [27, 133] width 44 height 30
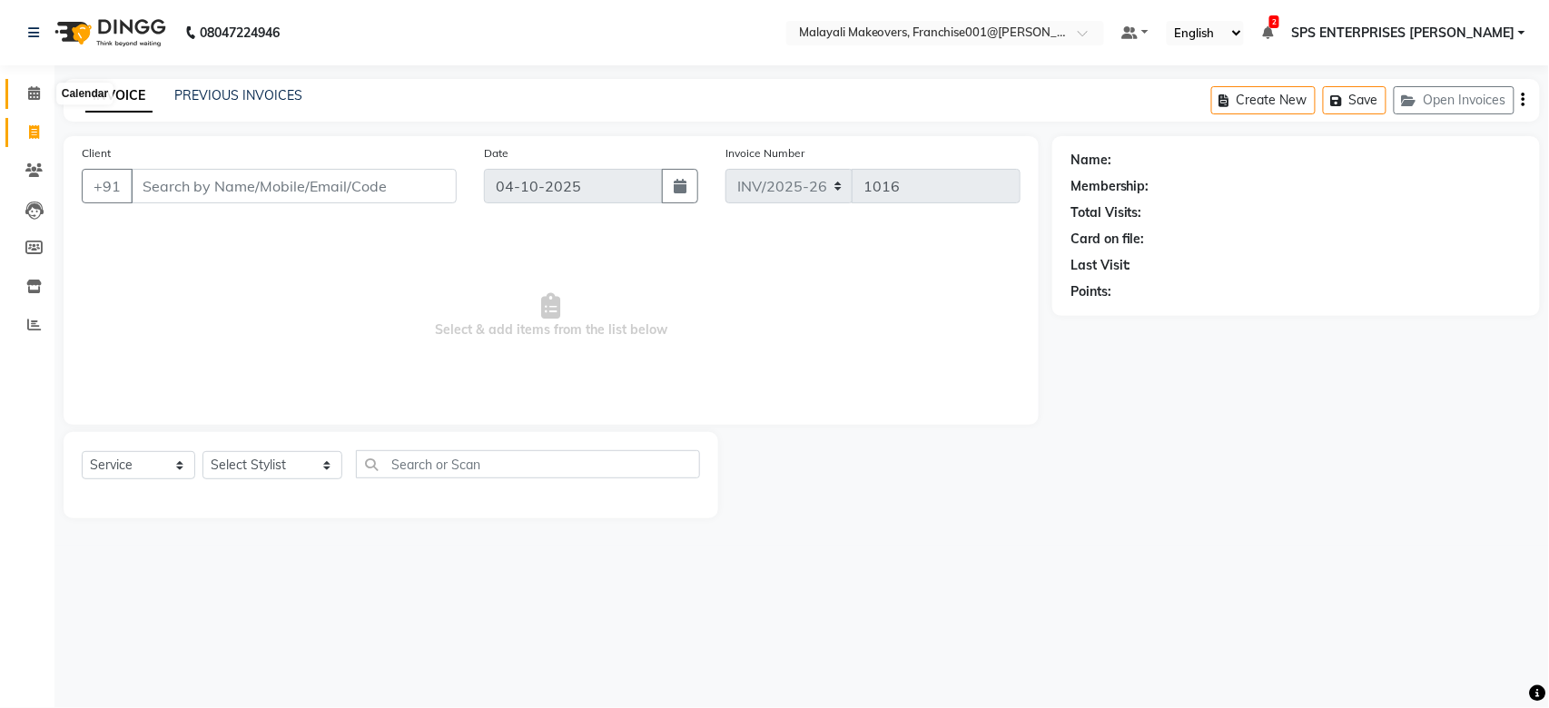
click at [41, 101] on span at bounding box center [34, 94] width 32 height 21
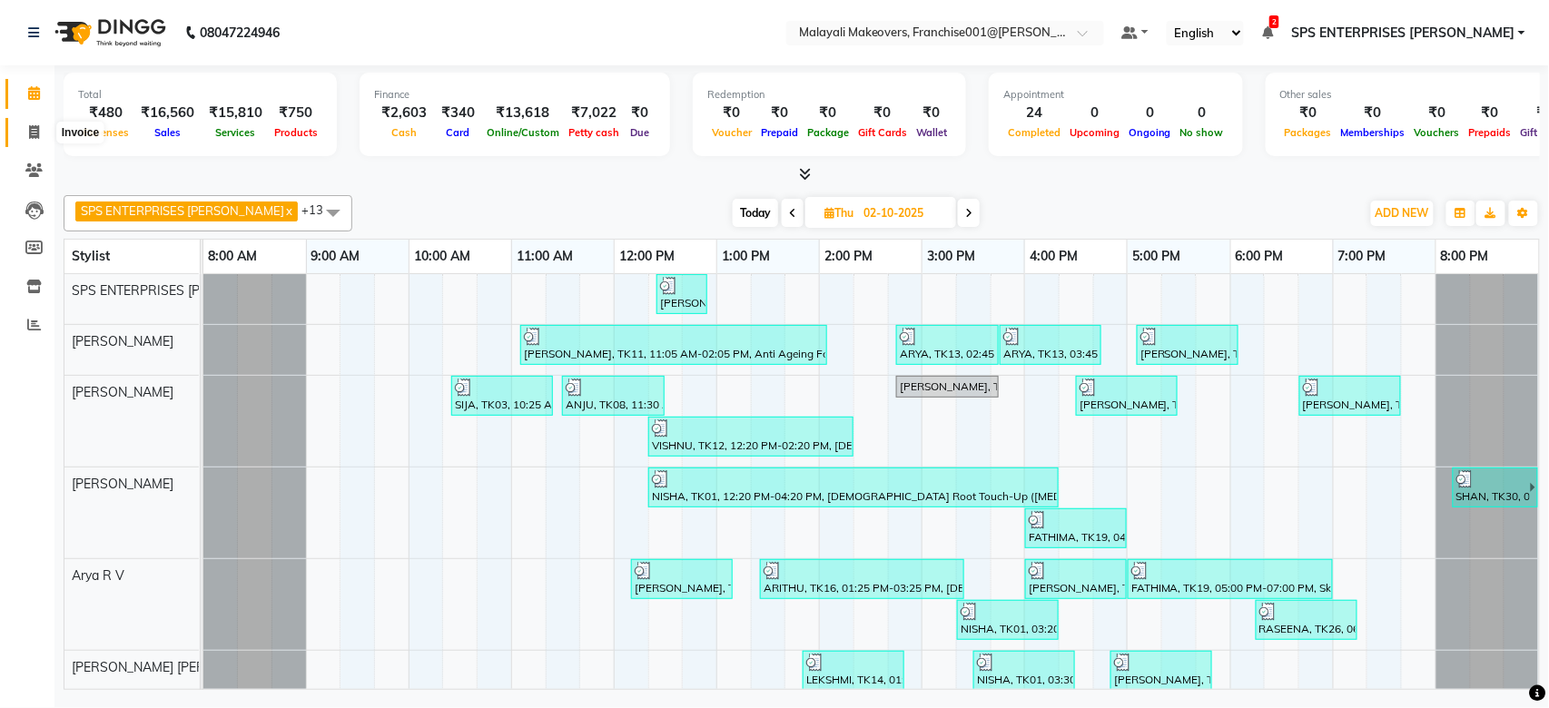
click at [41, 139] on span at bounding box center [34, 133] width 32 height 21
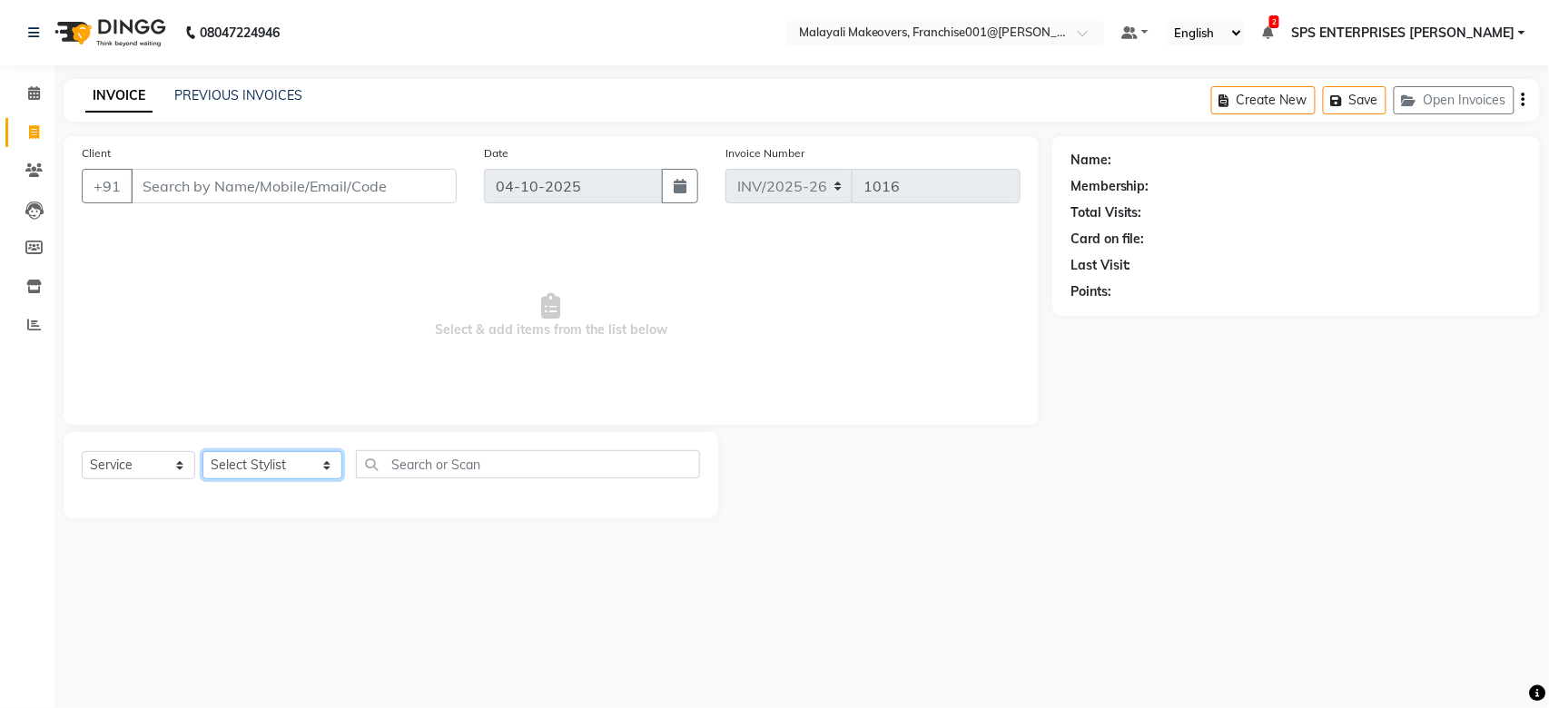
click at [239, 466] on select "Select Stylist [PERSON_NAME] S [PERSON_NAME] P [PERSON_NAME] R V [PERSON_NAME] …" at bounding box center [272, 465] width 140 height 28
click at [202, 452] on select "Select Stylist [PERSON_NAME] S [PERSON_NAME] P [PERSON_NAME] R V [PERSON_NAME] …" at bounding box center [272, 465] width 140 height 28
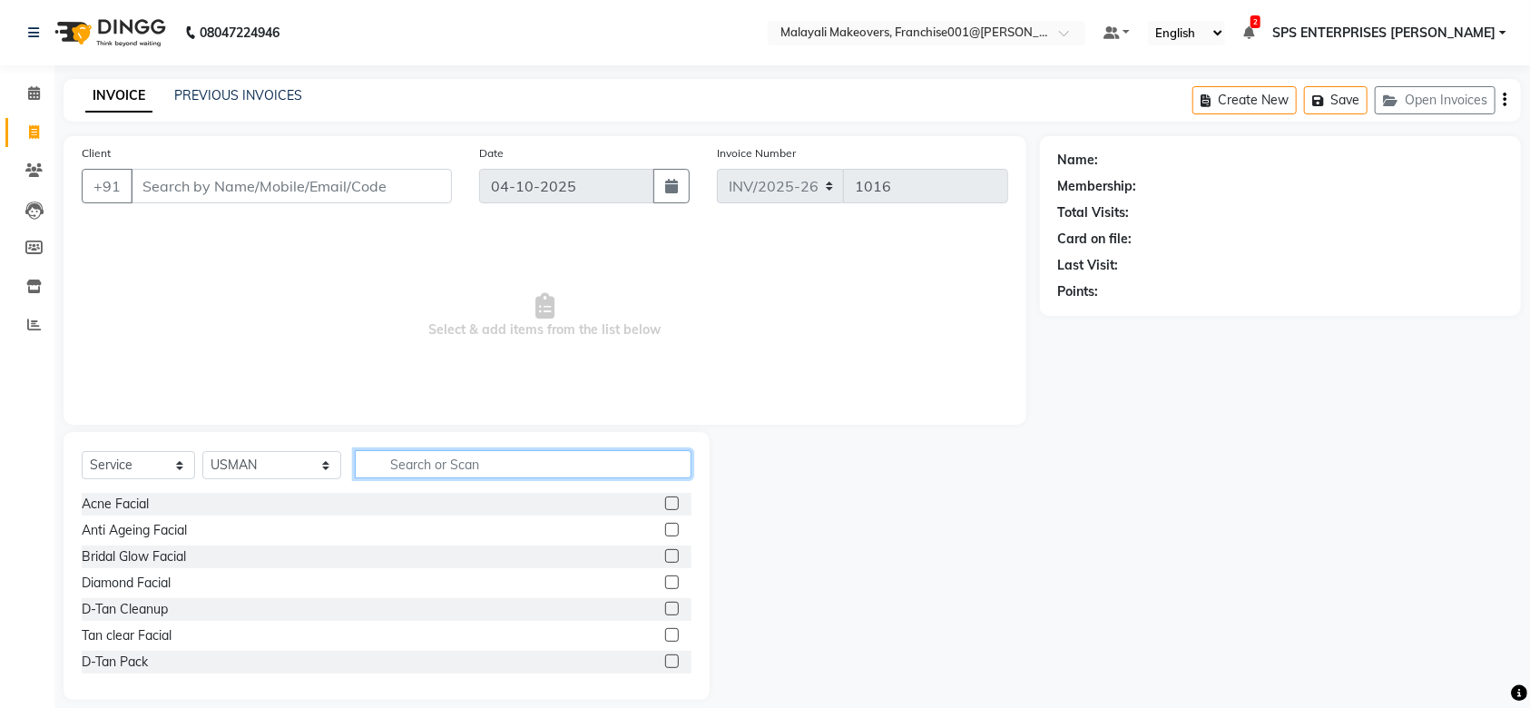
click at [390, 465] on input "text" at bounding box center [523, 464] width 337 height 28
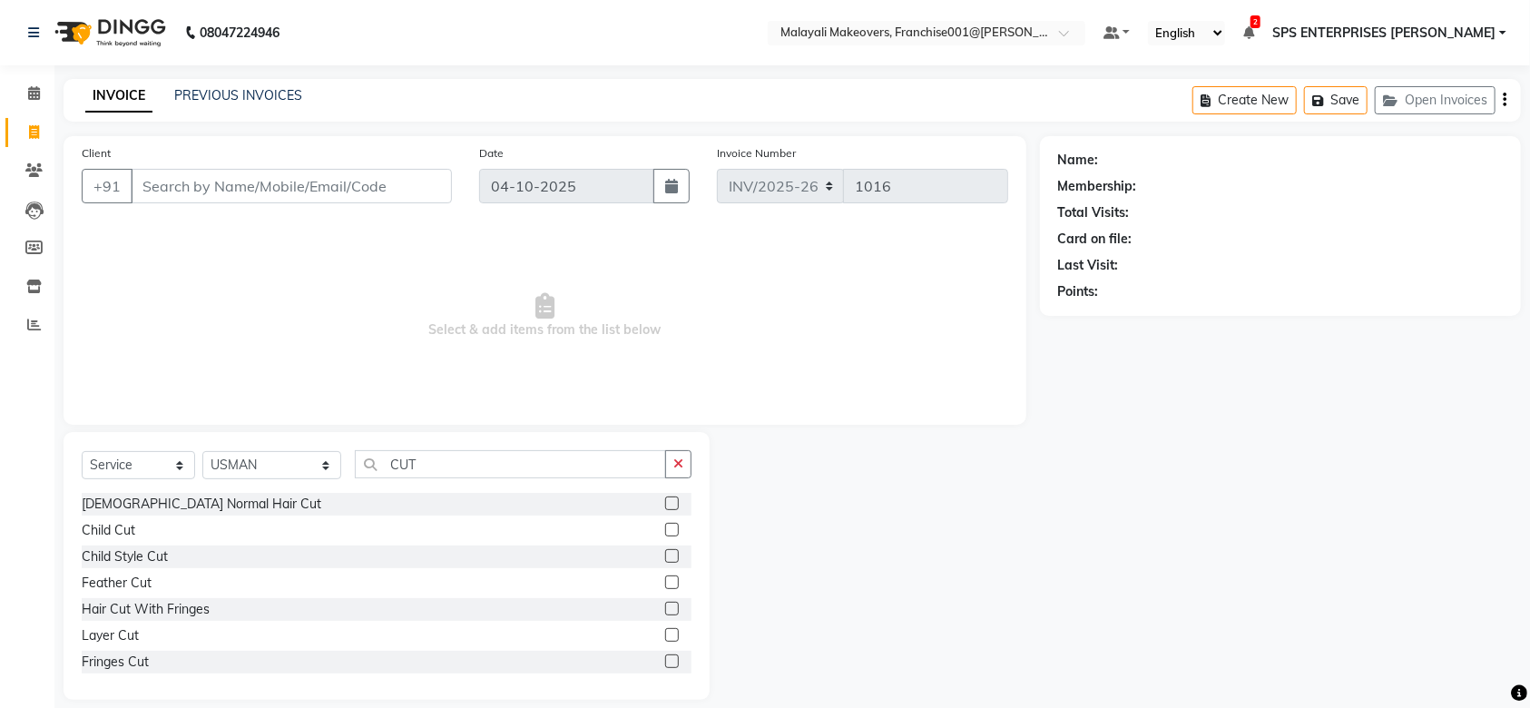
click at [665, 529] on label at bounding box center [672, 530] width 14 height 14
click at [665, 529] on input "checkbox" at bounding box center [671, 531] width 12 height 12
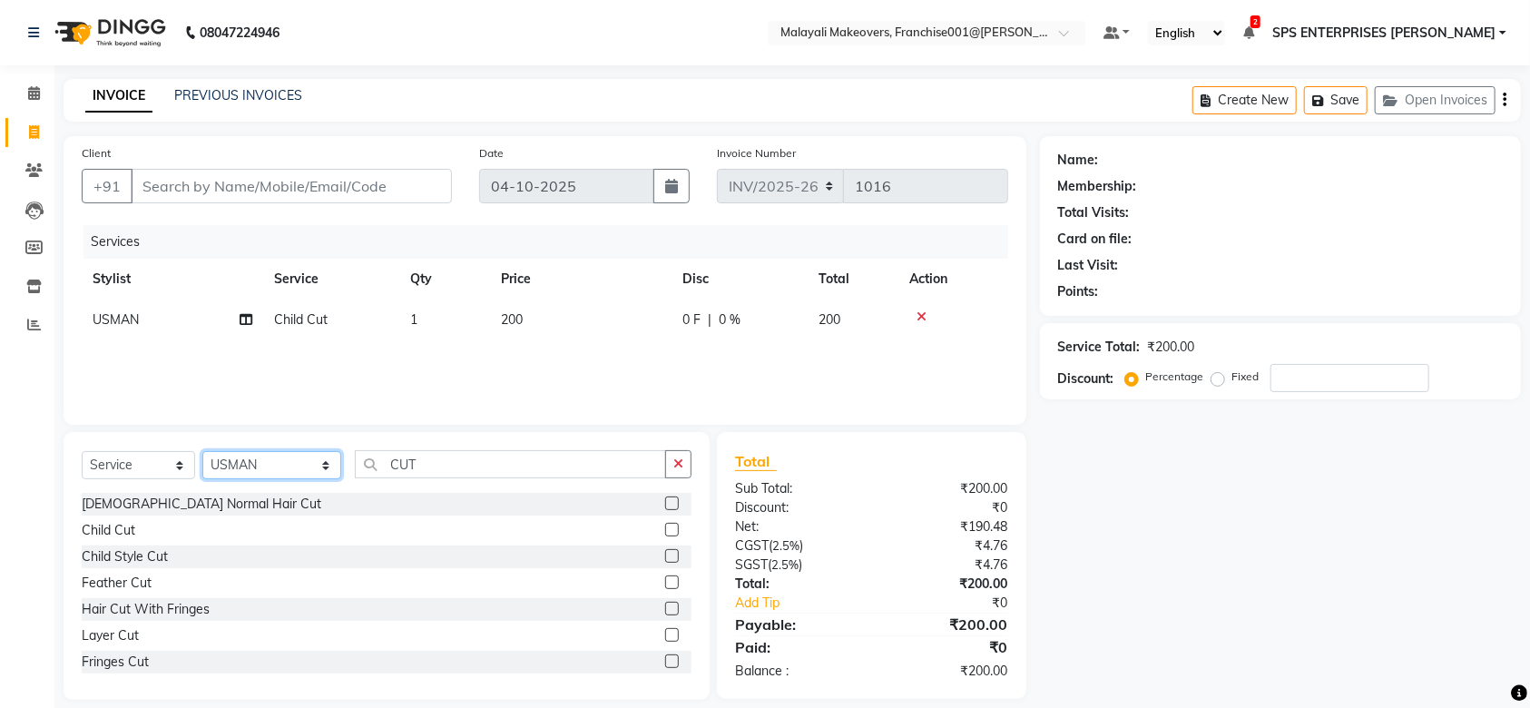
click at [262, 467] on select "Select Stylist [PERSON_NAME] S [PERSON_NAME] P [PERSON_NAME] R V [PERSON_NAME] …" at bounding box center [271, 465] width 139 height 28
click at [202, 452] on select "Select Stylist [PERSON_NAME] S [PERSON_NAME] P [PERSON_NAME] R V [PERSON_NAME] …" at bounding box center [271, 465] width 139 height 28
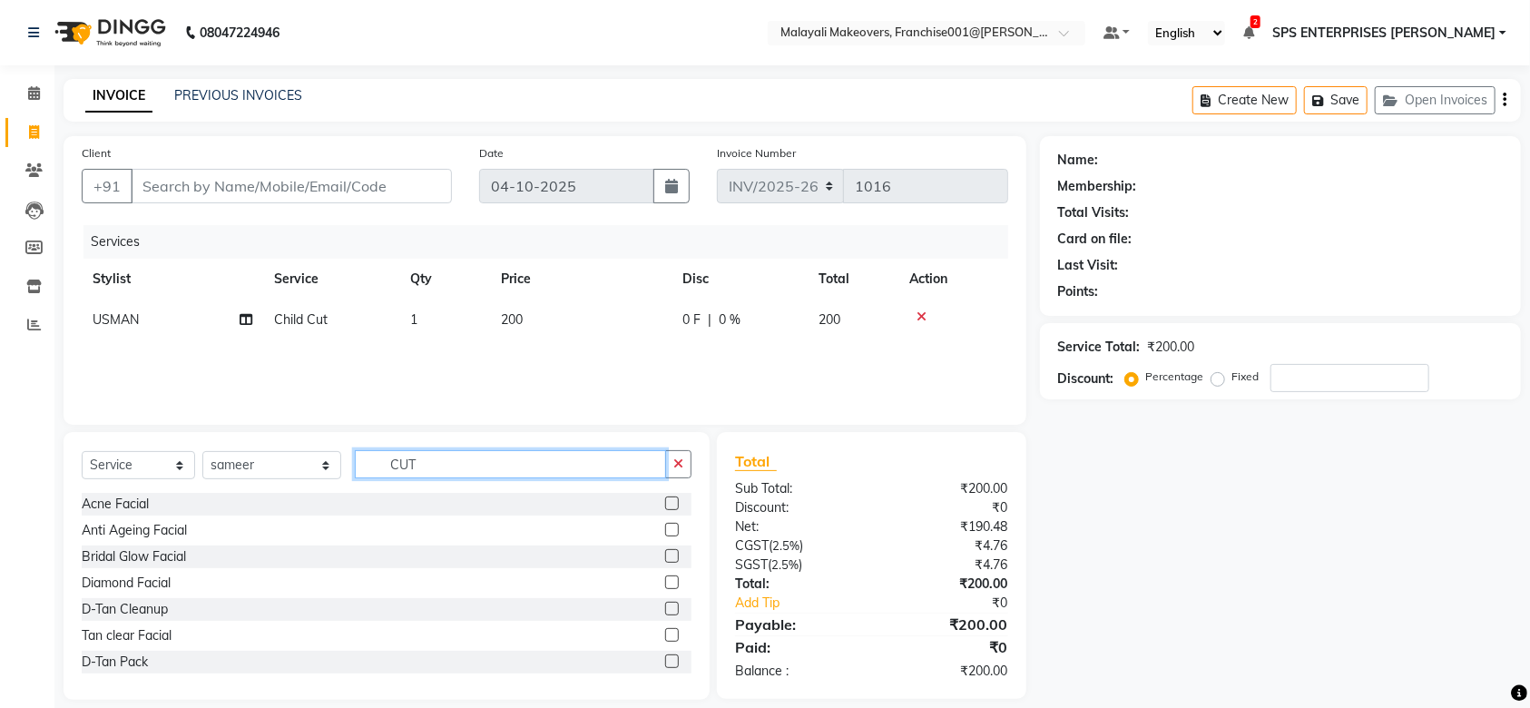
click at [499, 454] on input "CUT" at bounding box center [510, 464] width 311 height 28
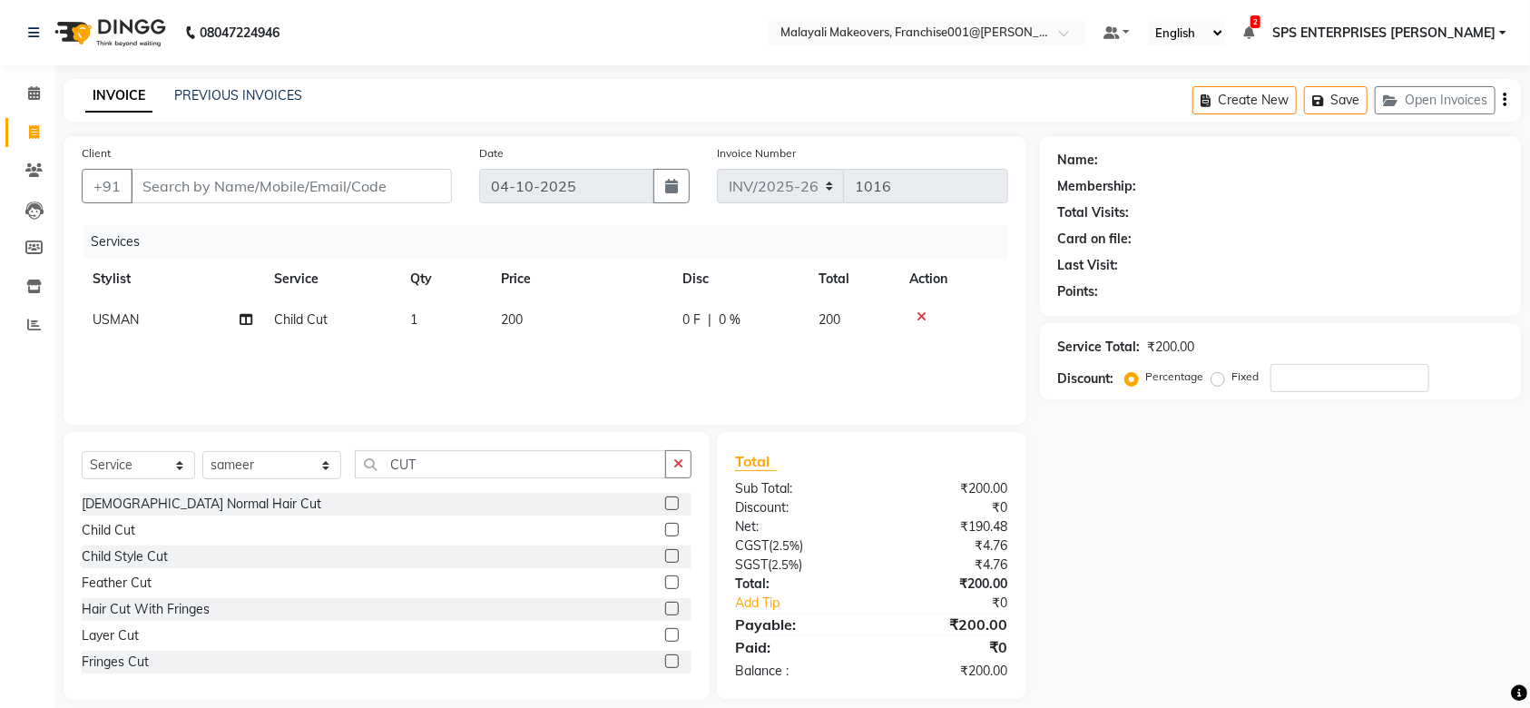
click at [665, 526] on label at bounding box center [672, 530] width 14 height 14
click at [665, 526] on input "checkbox" at bounding box center [671, 531] width 12 height 12
click at [291, 474] on select "Select Stylist [PERSON_NAME] S [PERSON_NAME] P [PERSON_NAME] R V [PERSON_NAME] …" at bounding box center [271, 465] width 139 height 28
click at [202, 459] on select "Select Stylist [PERSON_NAME] S [PERSON_NAME] P [PERSON_NAME] R V [PERSON_NAME] …" at bounding box center [271, 465] width 139 height 28
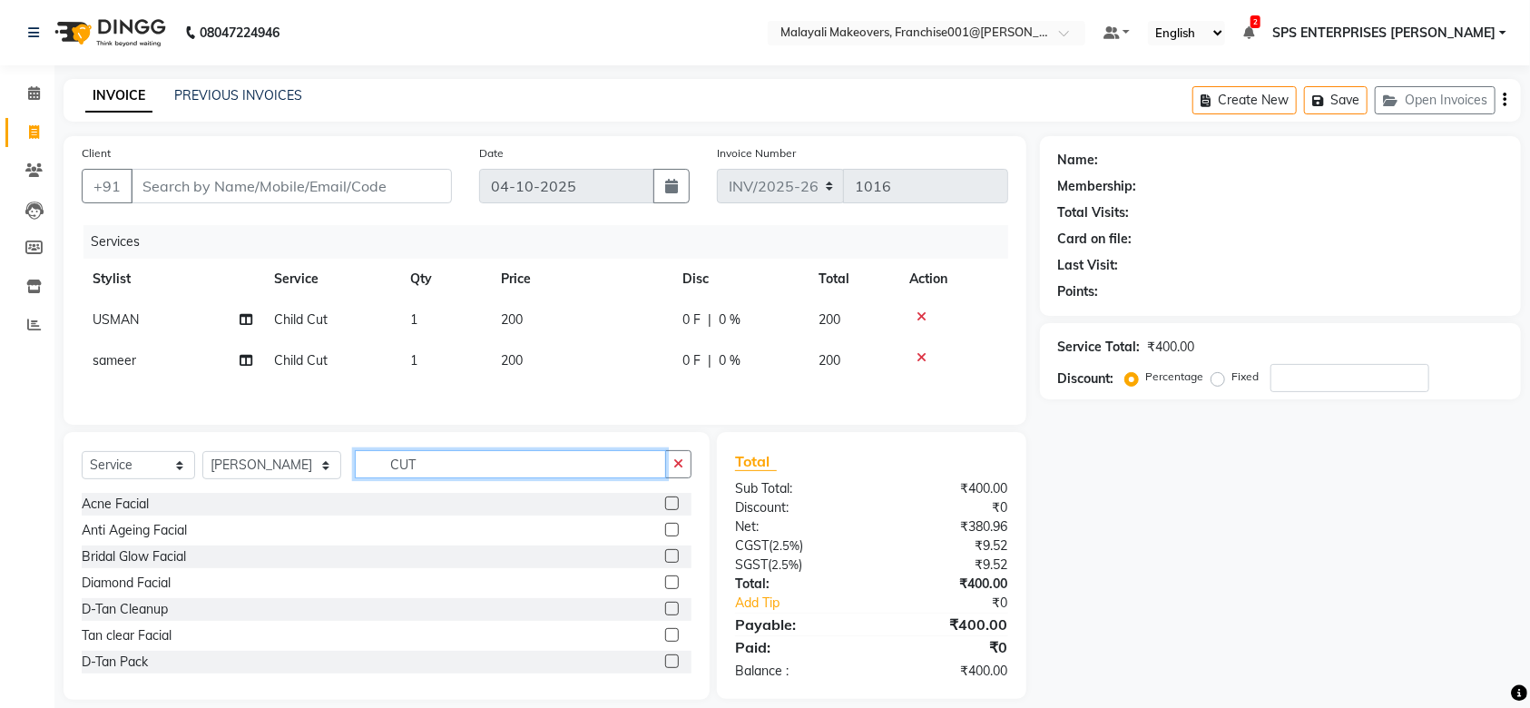
click at [438, 467] on input "CUT" at bounding box center [510, 464] width 311 height 28
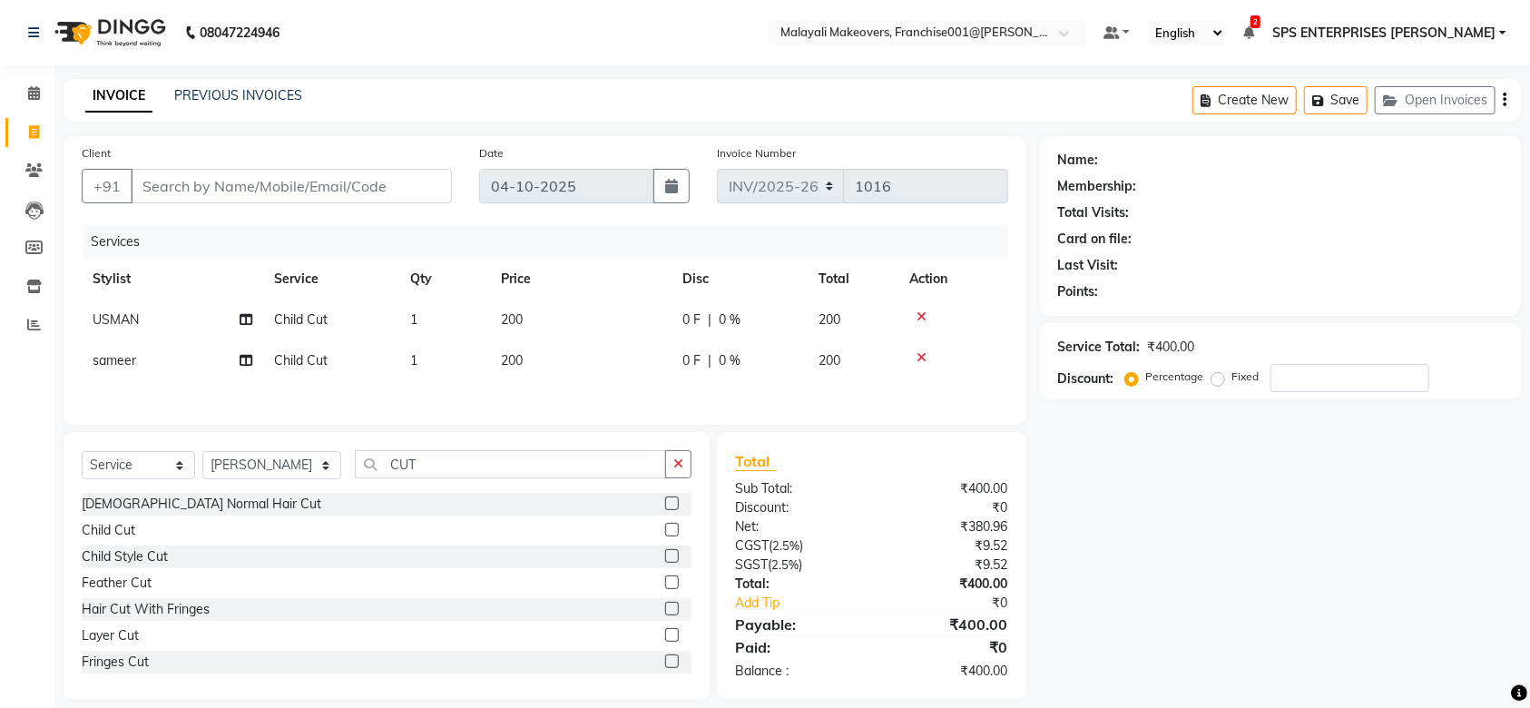
click at [665, 507] on label at bounding box center [672, 504] width 14 height 14
click at [665, 507] on input "checkbox" at bounding box center [671, 504] width 12 height 12
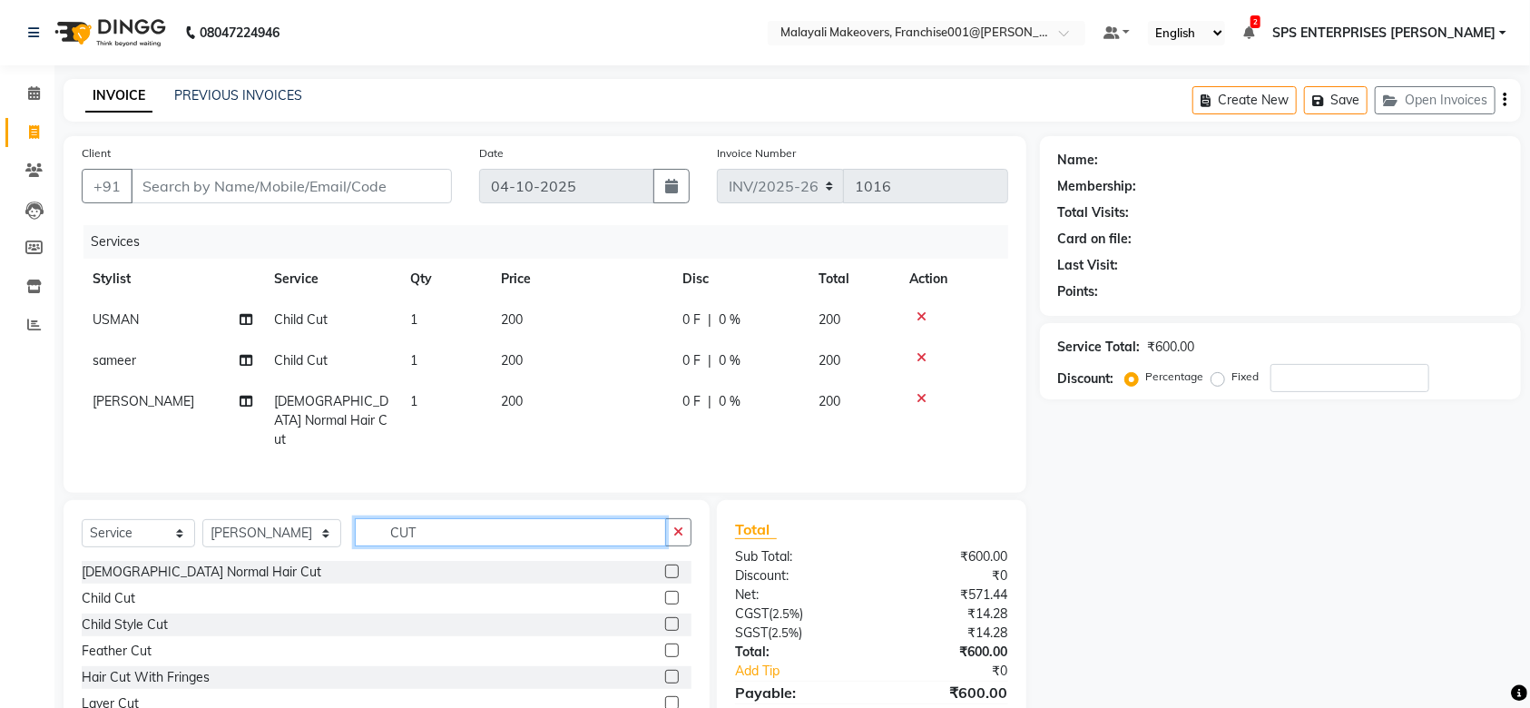
drag, startPoint x: 409, startPoint y: 535, endPoint x: 334, endPoint y: 528, distance: 75.6
click at [334, 528] on div "Select Service Product Membership Package Voucher Prepaid Gift Card Select Styl…" at bounding box center [387, 539] width 610 height 43
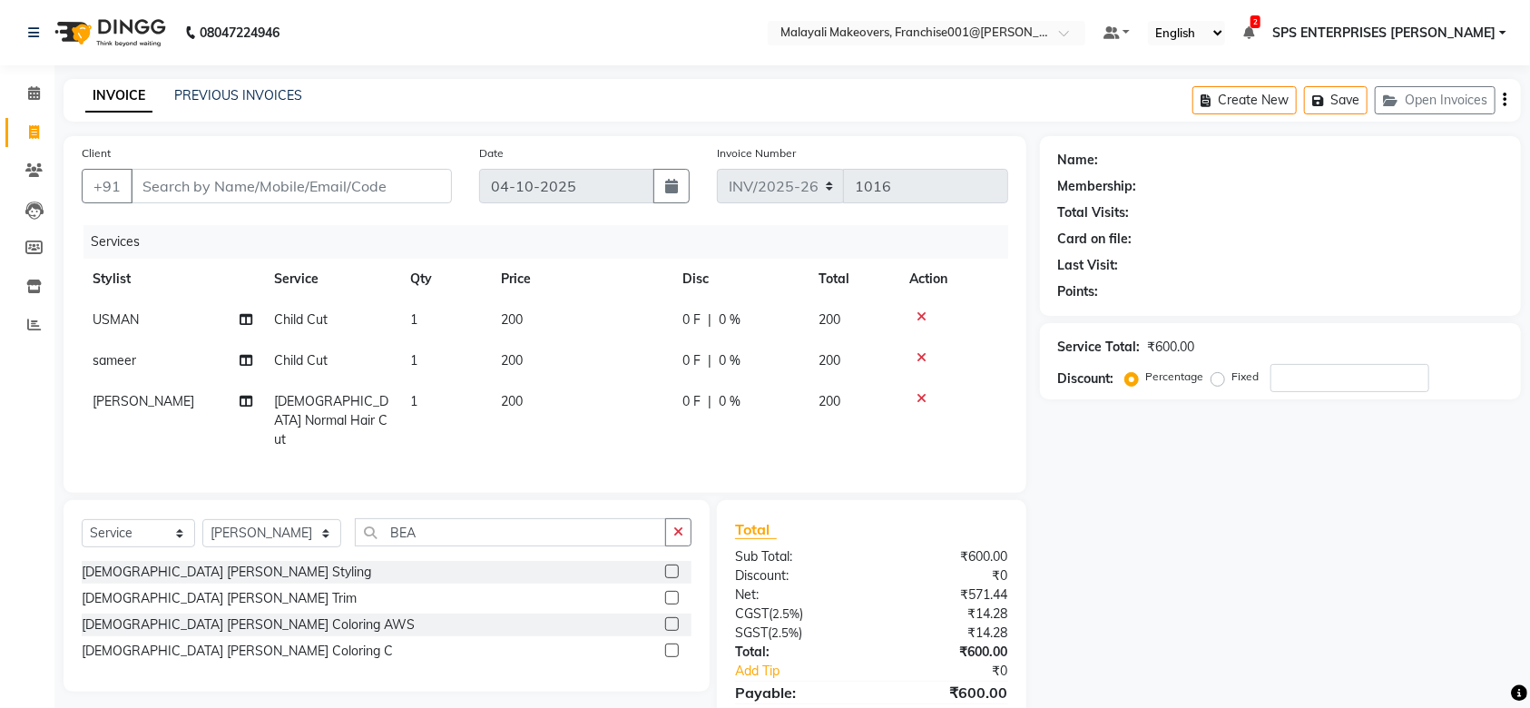
click at [671, 571] on label at bounding box center [672, 572] width 14 height 14
click at [671, 571] on input "checkbox" at bounding box center [671, 572] width 12 height 12
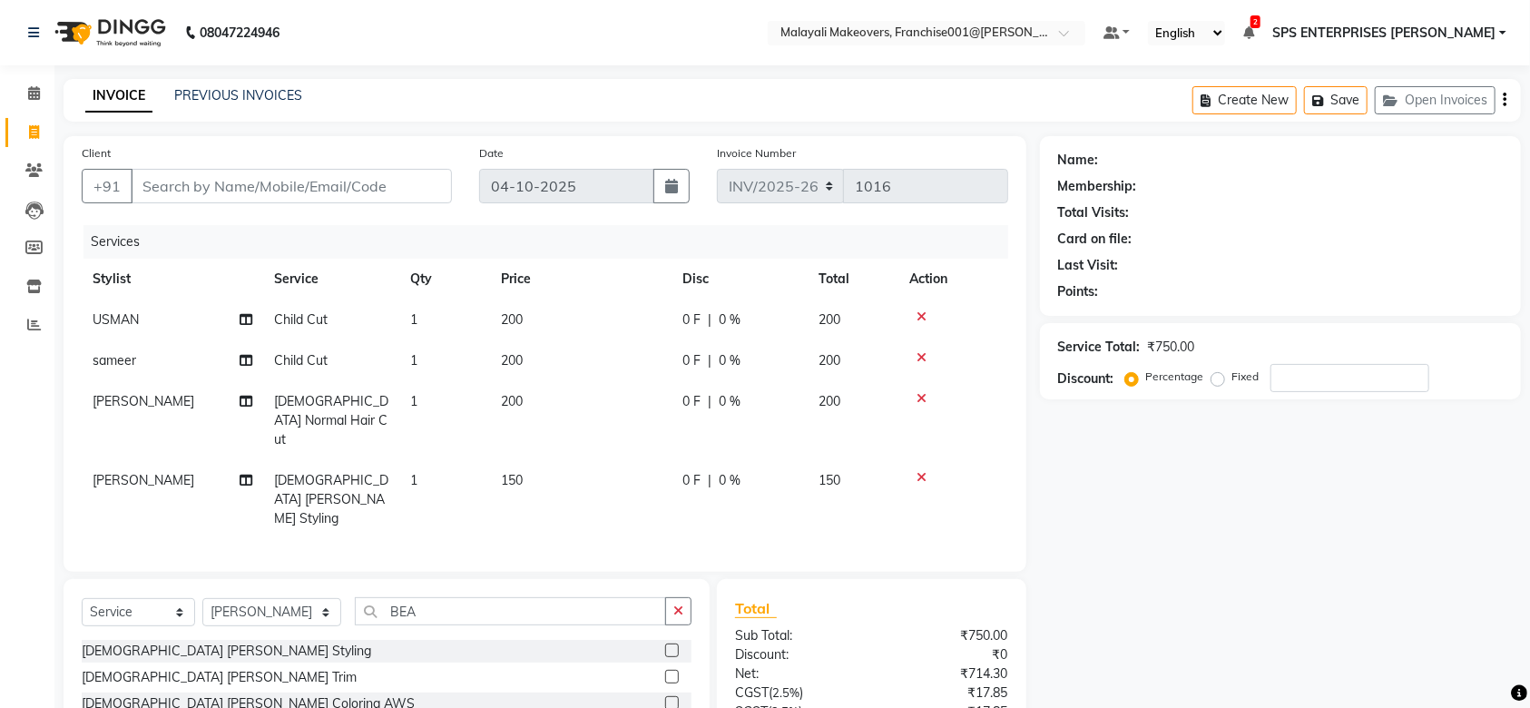
scroll to position [121, 0]
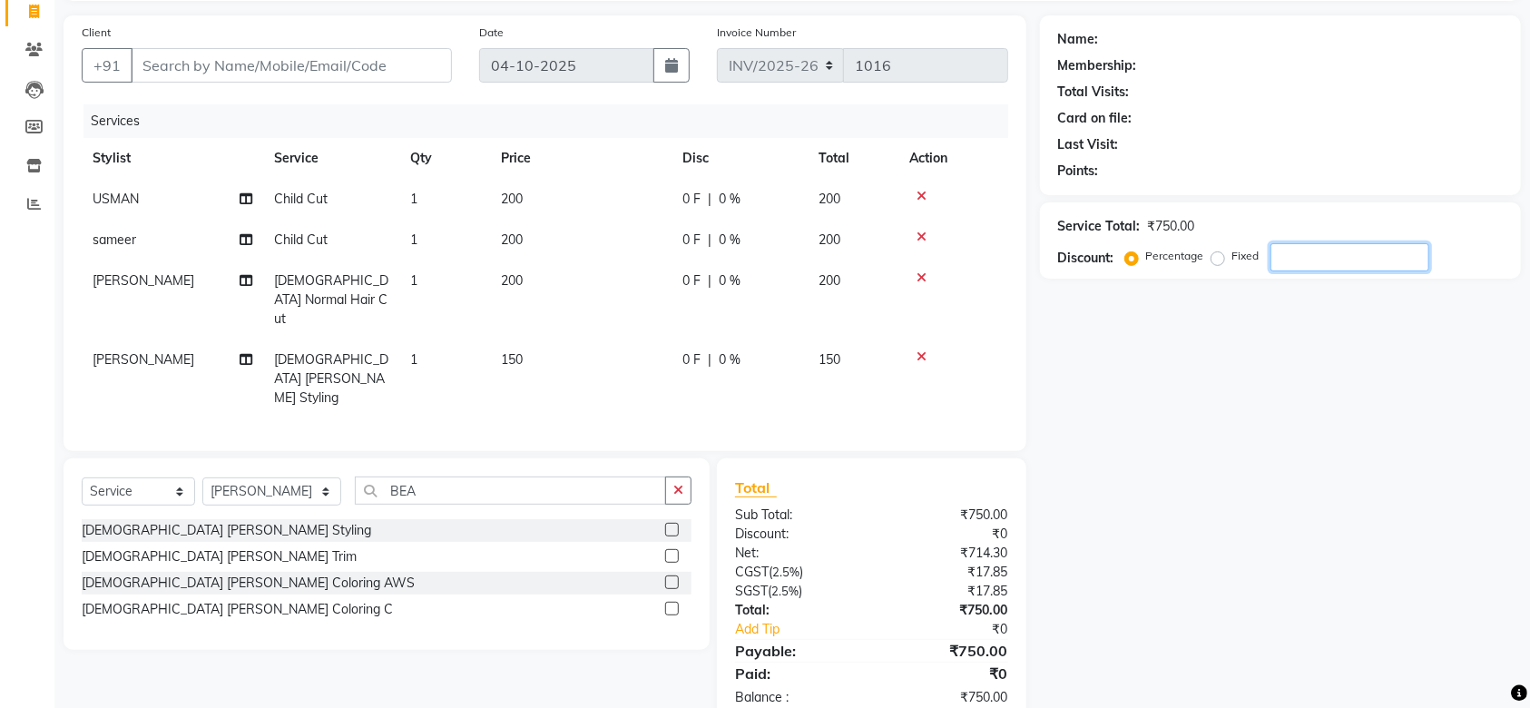
click at [1325, 252] on input "number" at bounding box center [1350, 257] width 159 height 28
click at [814, 353] on td "127.5" at bounding box center [853, 379] width 91 height 79
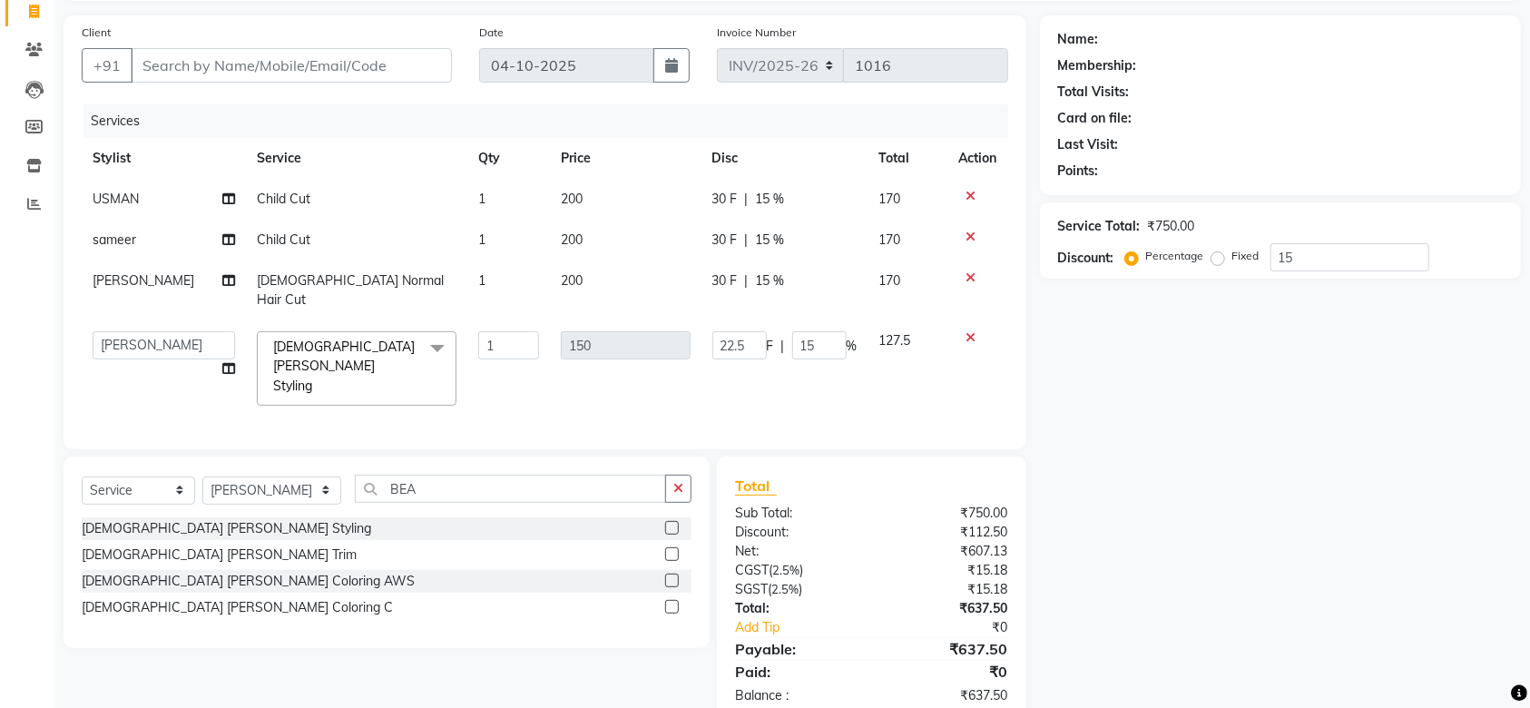
click at [825, 355] on td "22.5 F | 15 %" at bounding box center [785, 368] width 167 height 96
click at [924, 377] on div "Services Stylist Service Qty Price Disc Total Action USMAN Child Cut 1 200 30 F…" at bounding box center [545, 267] width 927 height 327
click at [292, 477] on select "Select Stylist [PERSON_NAME] S [PERSON_NAME] P [PERSON_NAME] R V [PERSON_NAME] …" at bounding box center [271, 491] width 139 height 28
click at [202, 477] on select "Select Stylist [PERSON_NAME] S [PERSON_NAME] P [PERSON_NAME] R V [PERSON_NAME] …" at bounding box center [271, 491] width 139 height 28
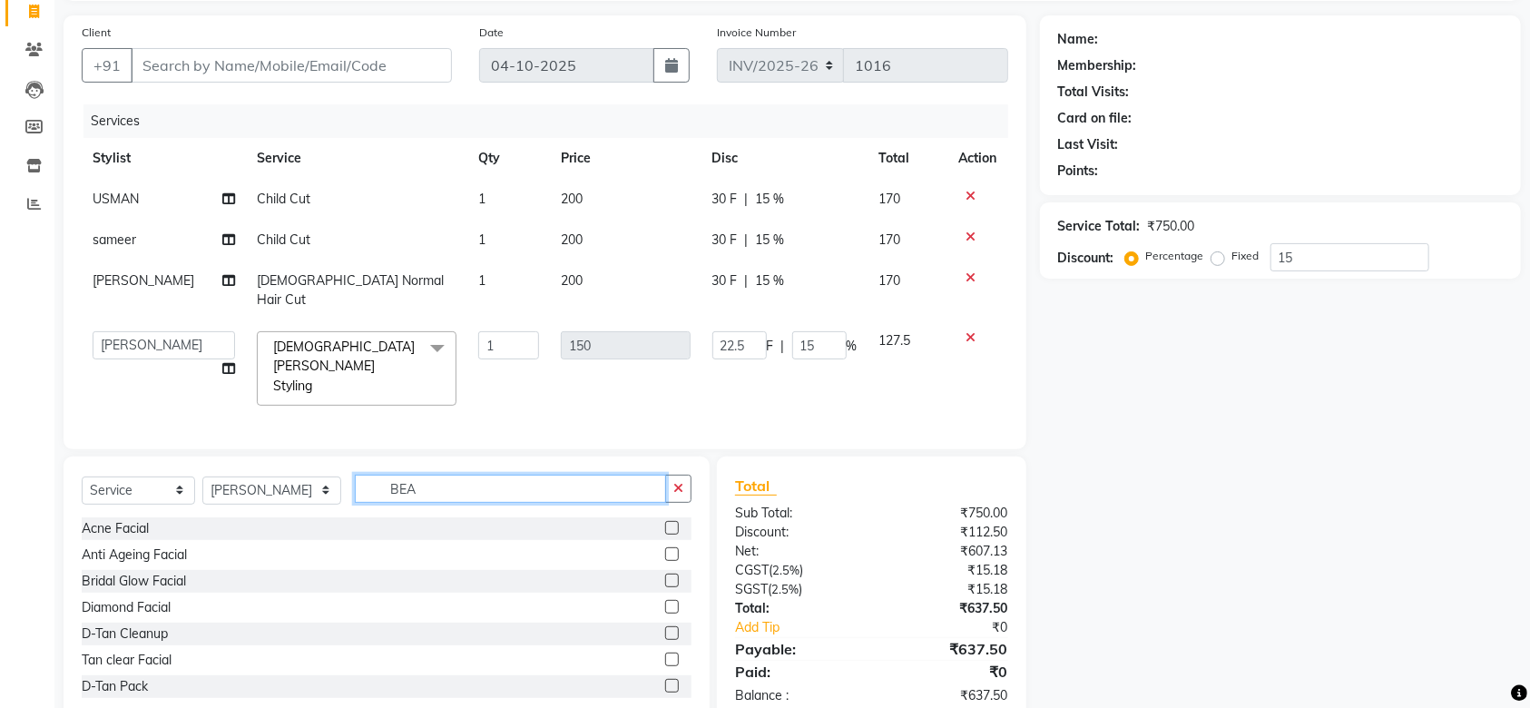
drag, startPoint x: 432, startPoint y: 465, endPoint x: 260, endPoint y: 458, distance: 172.6
click at [260, 475] on div "Select Service Product Membership Package Voucher Prepaid Gift Card Select Styl…" at bounding box center [387, 496] width 610 height 43
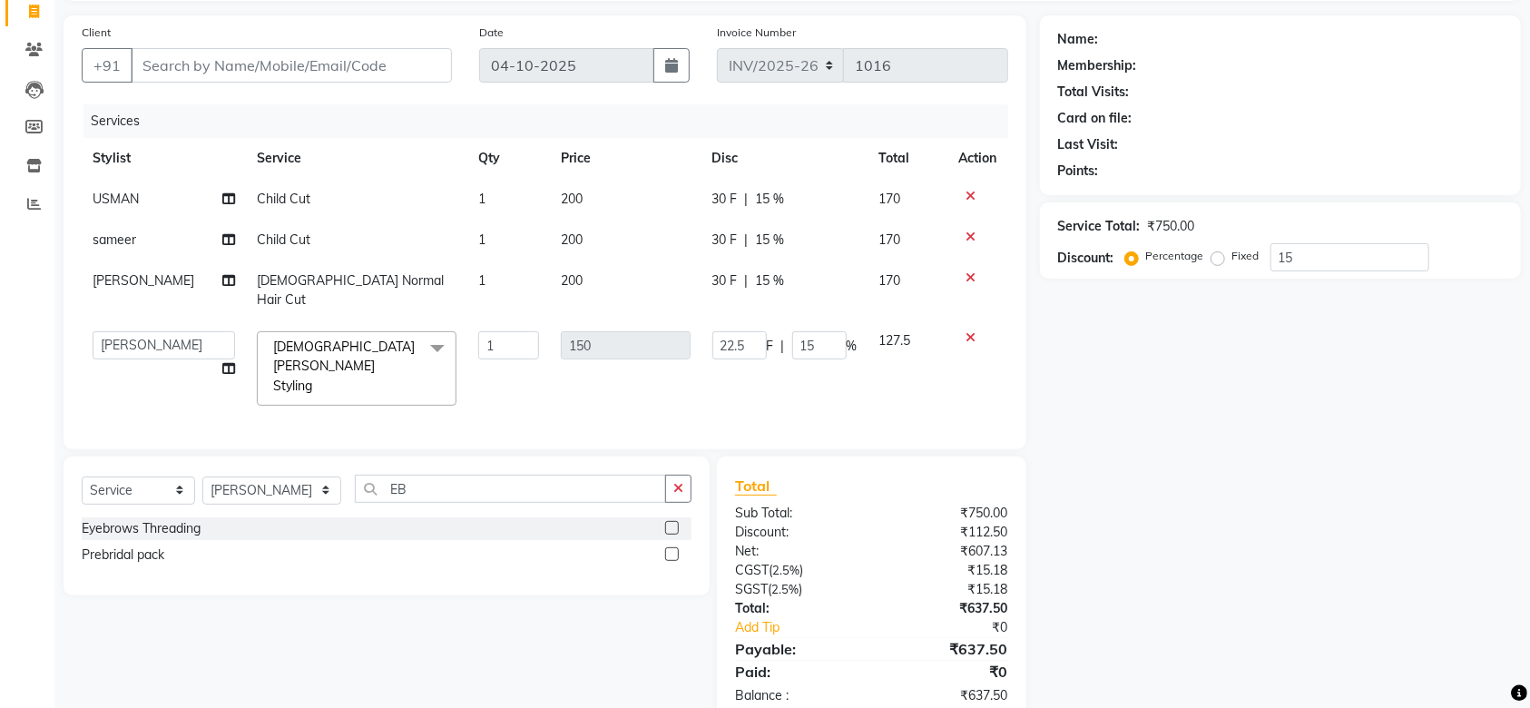
click at [666, 521] on label at bounding box center [672, 528] width 14 height 14
click at [666, 523] on input "checkbox" at bounding box center [671, 529] width 12 height 12
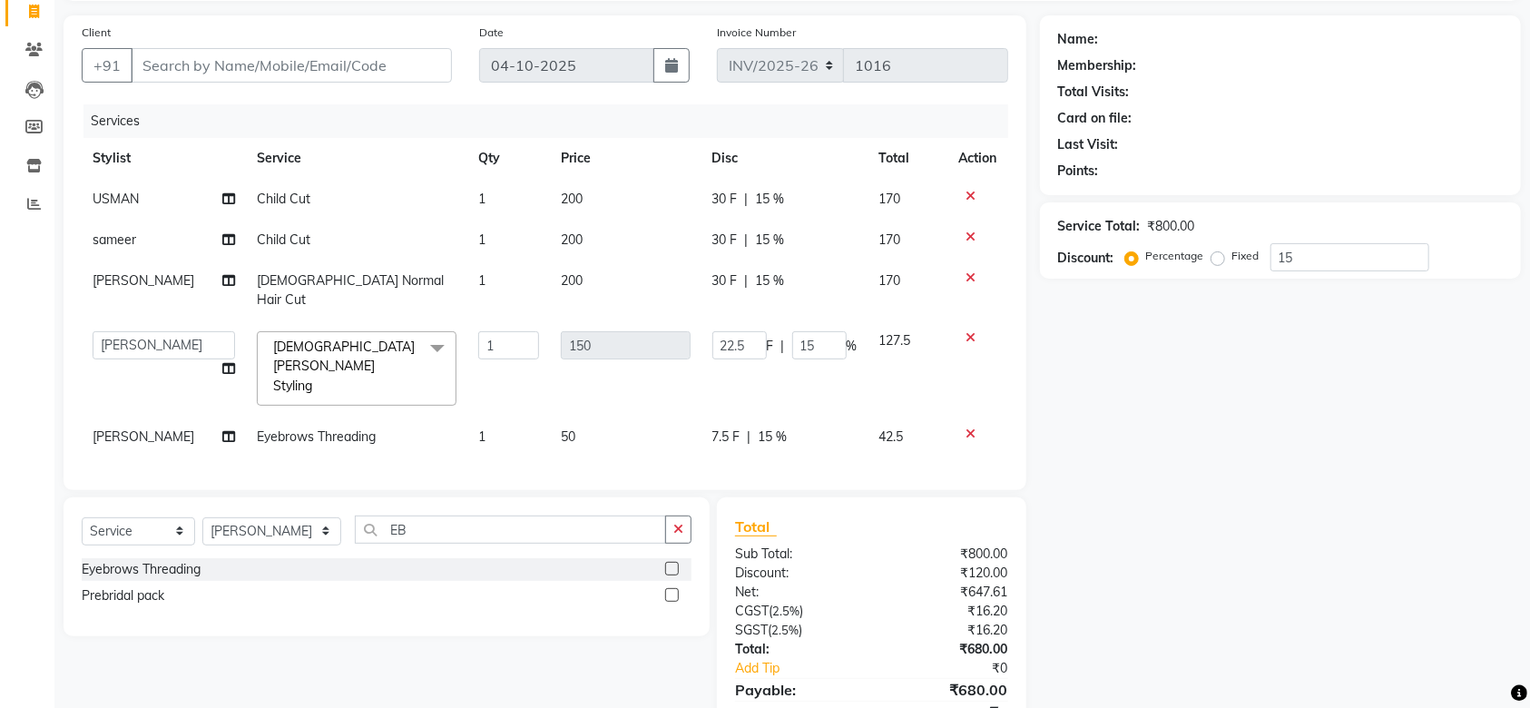
click at [800, 358] on td "22.5 F | 15 %" at bounding box center [785, 368] width 167 height 96
click at [763, 428] on span "15 %" at bounding box center [773, 437] width 29 height 19
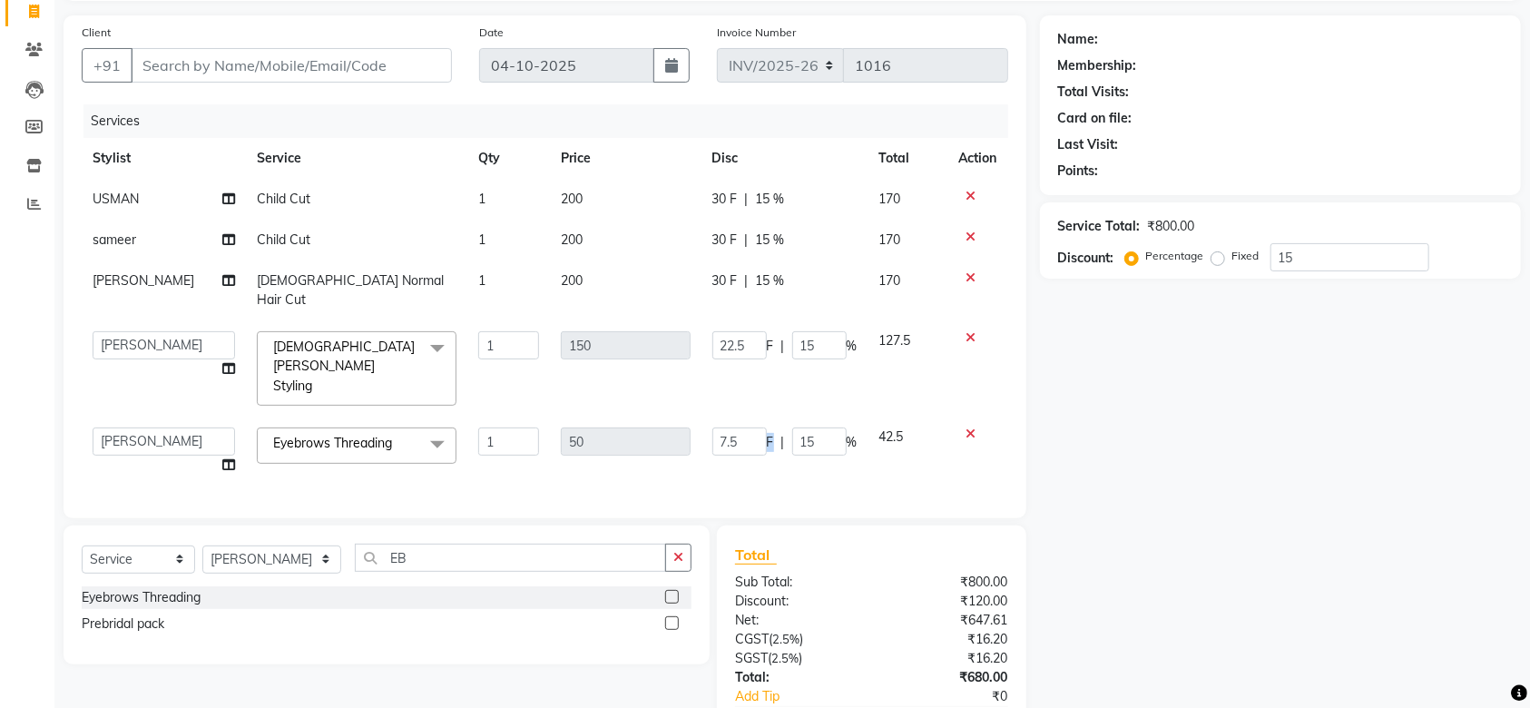
click at [767, 433] on span "F" at bounding box center [770, 442] width 7 height 19
click at [822, 433] on td "7.5 F | 15 %" at bounding box center [785, 451] width 167 height 69
click at [808, 428] on input "15" at bounding box center [819, 442] width 54 height 28
click at [820, 428] on input "15" at bounding box center [819, 442] width 54 height 28
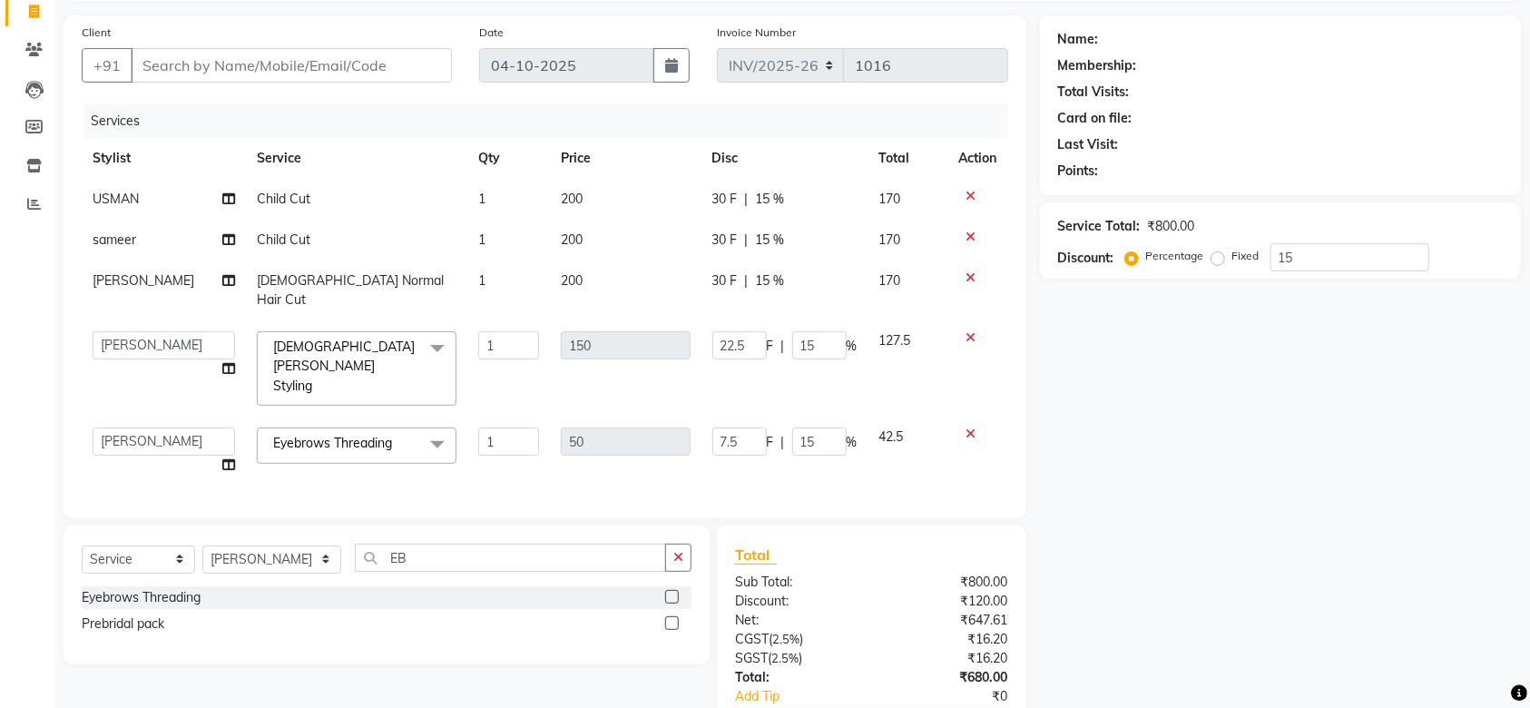
click at [851, 354] on td "22.5 F | 15 %" at bounding box center [785, 368] width 167 height 96
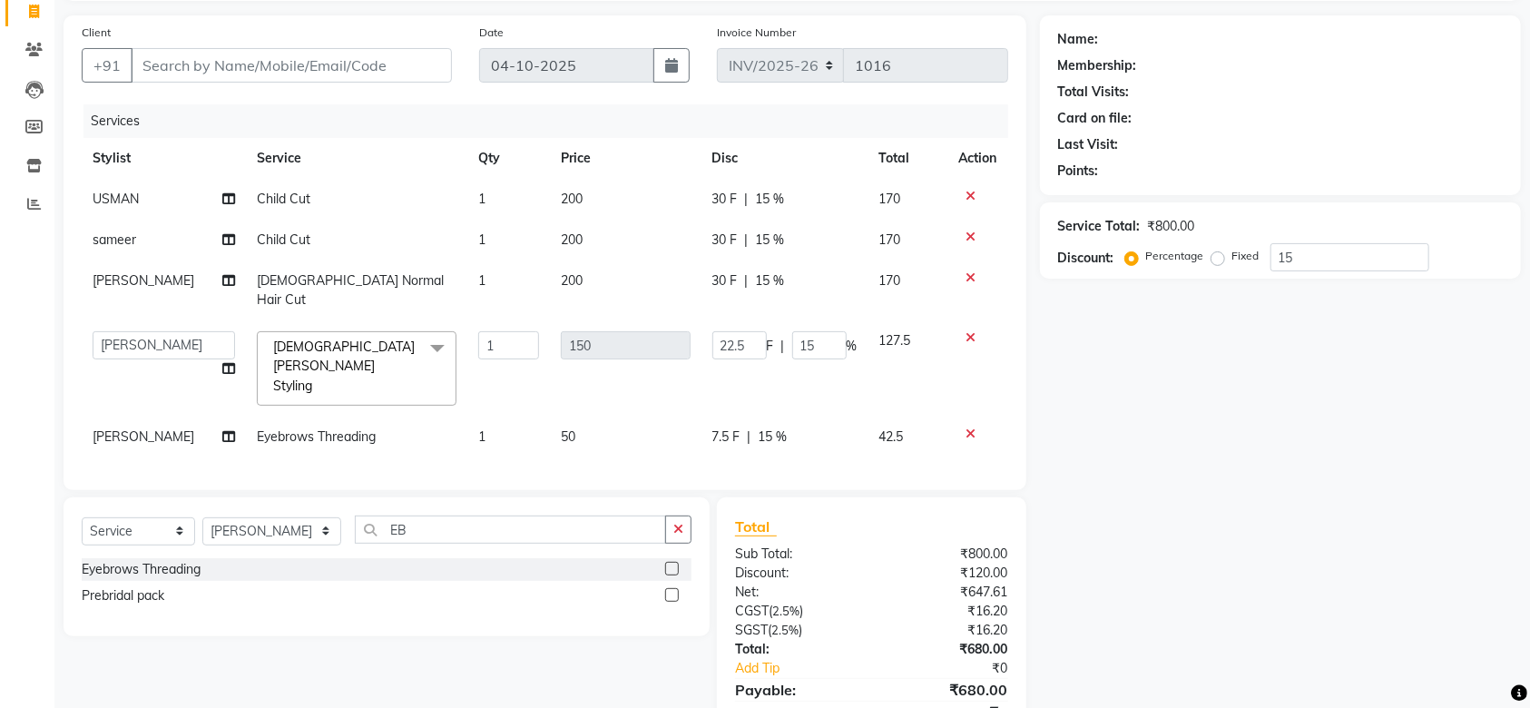
click at [853, 320] on td "22.5 F | 15 %" at bounding box center [785, 368] width 167 height 96
click at [805, 331] on input "15" at bounding box center [819, 345] width 54 height 28
click at [839, 307] on tbody "USMAN Child Cut 1 200 30 F | 15 % 170 sameer Child Cut 1 200 30 F | 15 % 170 [P…" at bounding box center [545, 318] width 927 height 279
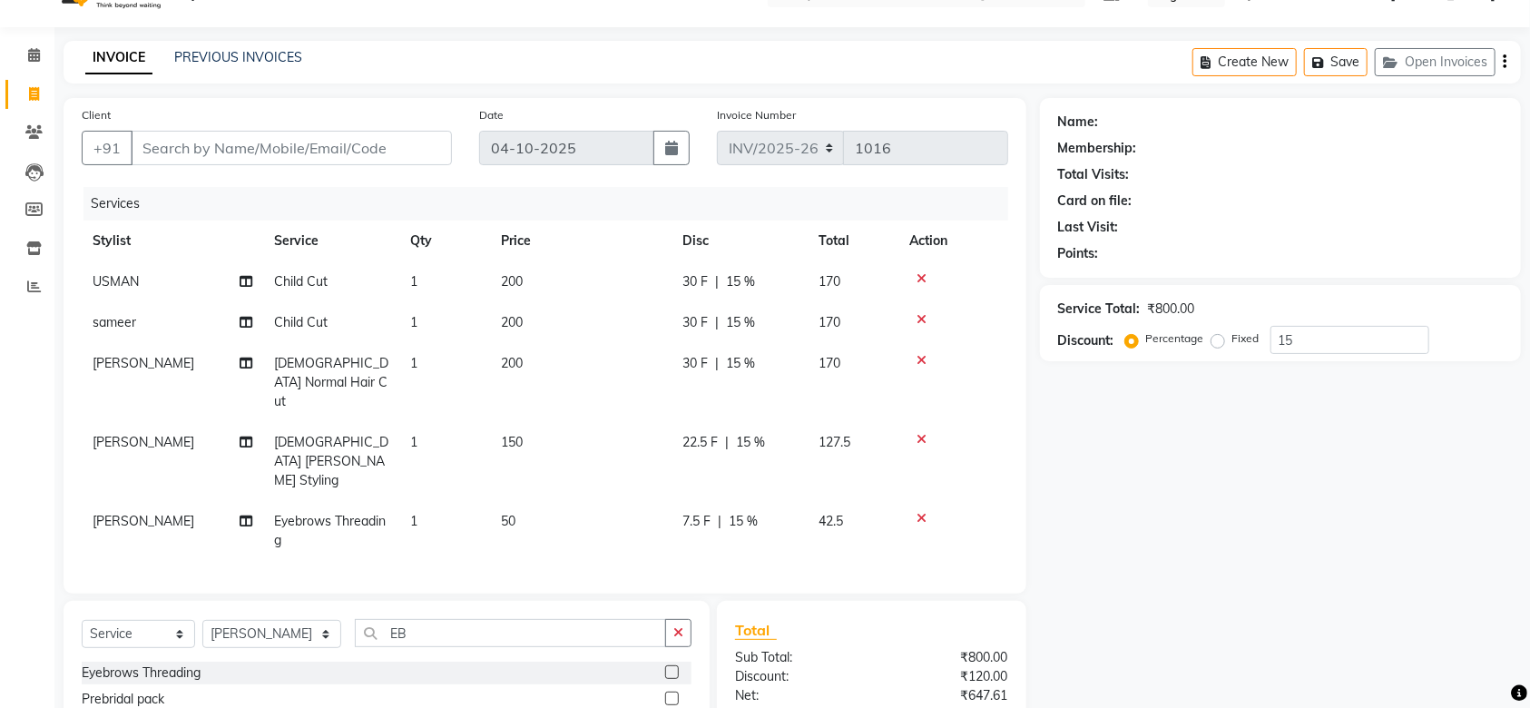
scroll to position [0, 0]
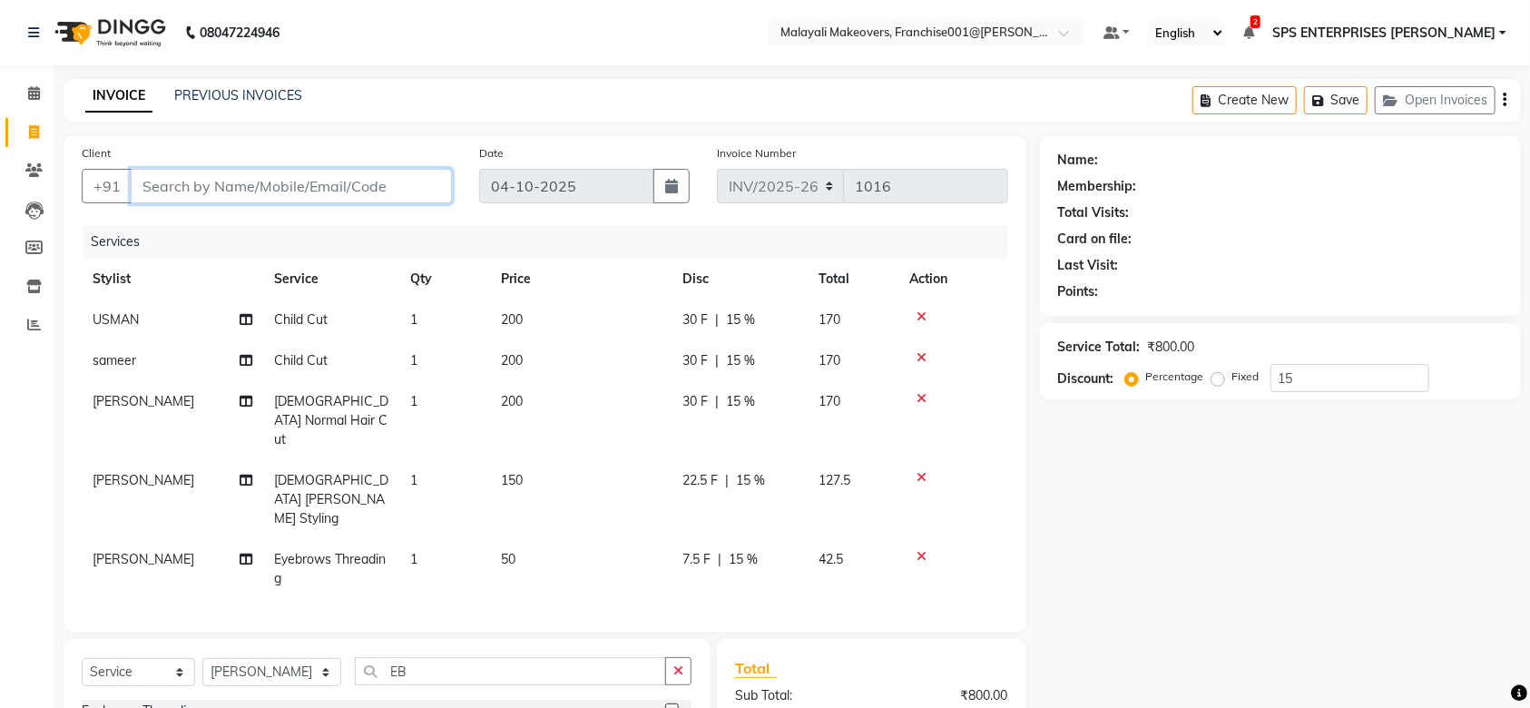
click at [251, 182] on input "Client" at bounding box center [291, 186] width 321 height 34
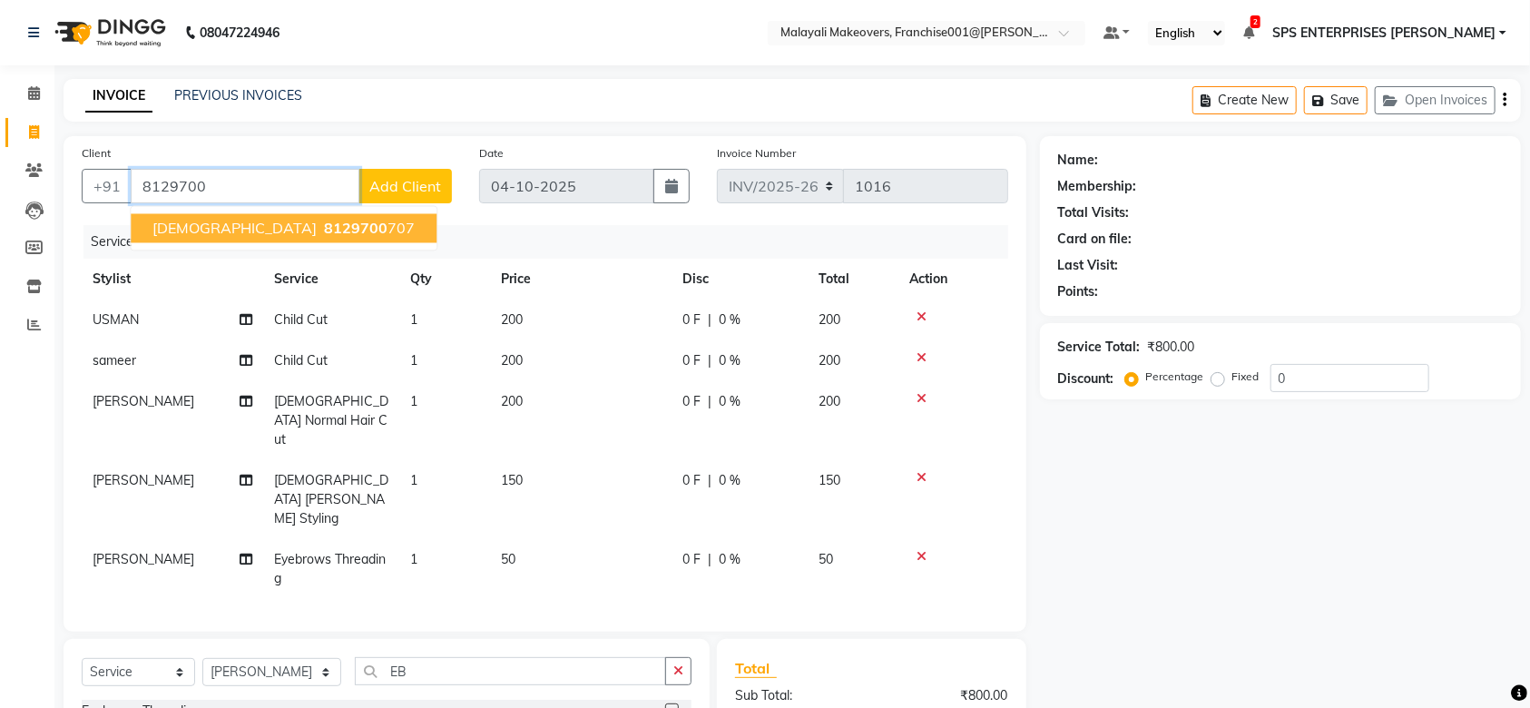
click at [324, 230] on span "8129700" at bounding box center [356, 229] width 64 height 18
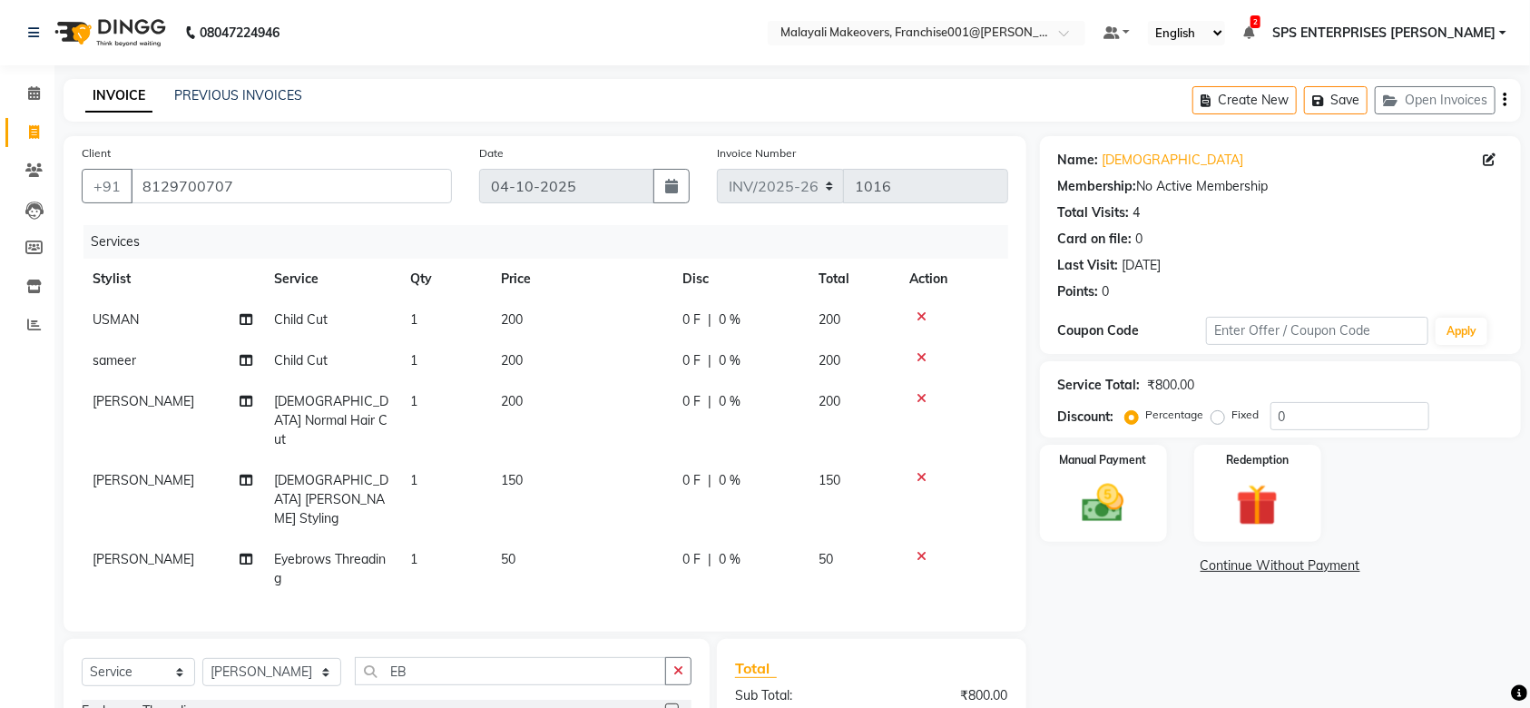
click at [727, 327] on span "0 %" at bounding box center [730, 319] width 22 height 19
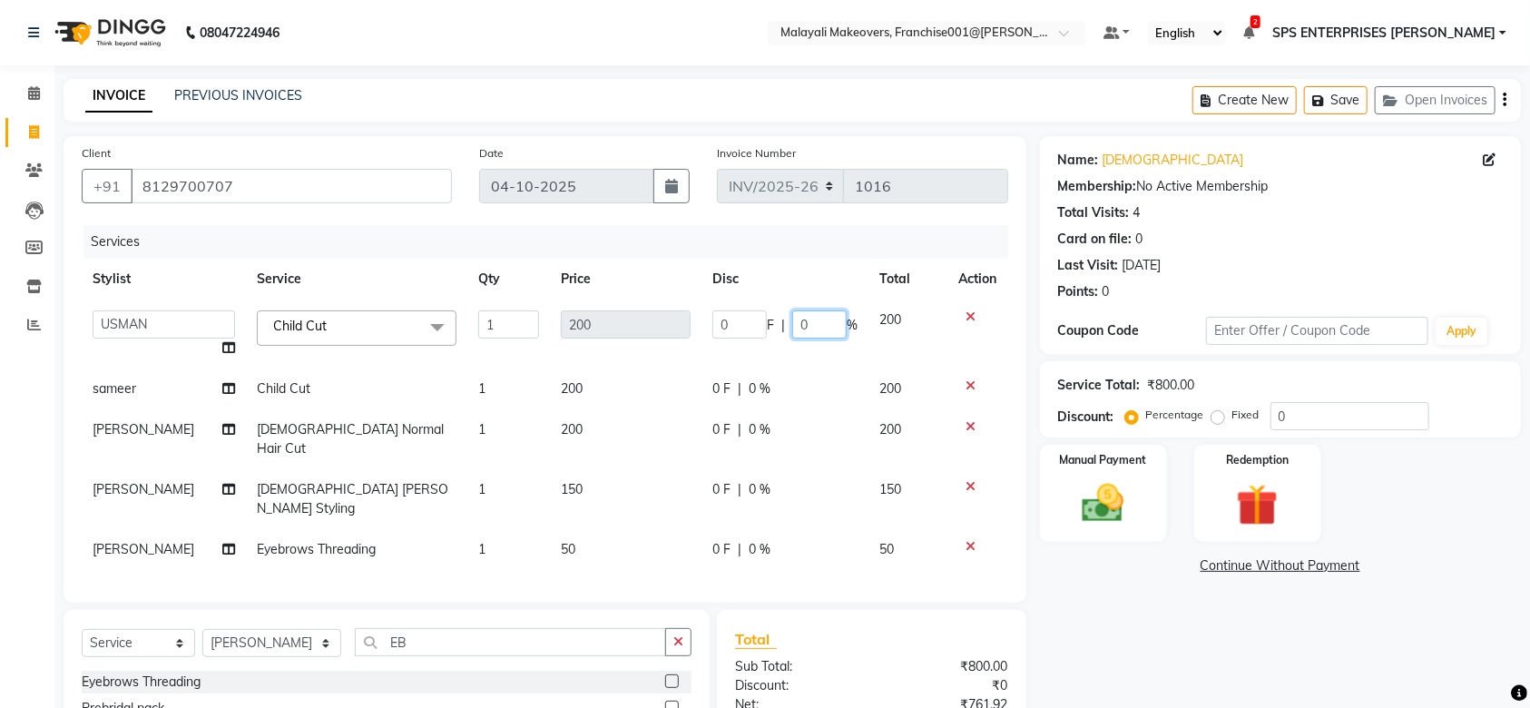
click at [807, 323] on input "0" at bounding box center [819, 324] width 54 height 28
click at [755, 385] on tbody "[PERSON_NAME] S [PERSON_NAME] P [PERSON_NAME] R V [PERSON_NAME] [PERSON_NAME] c…" at bounding box center [545, 435] width 927 height 271
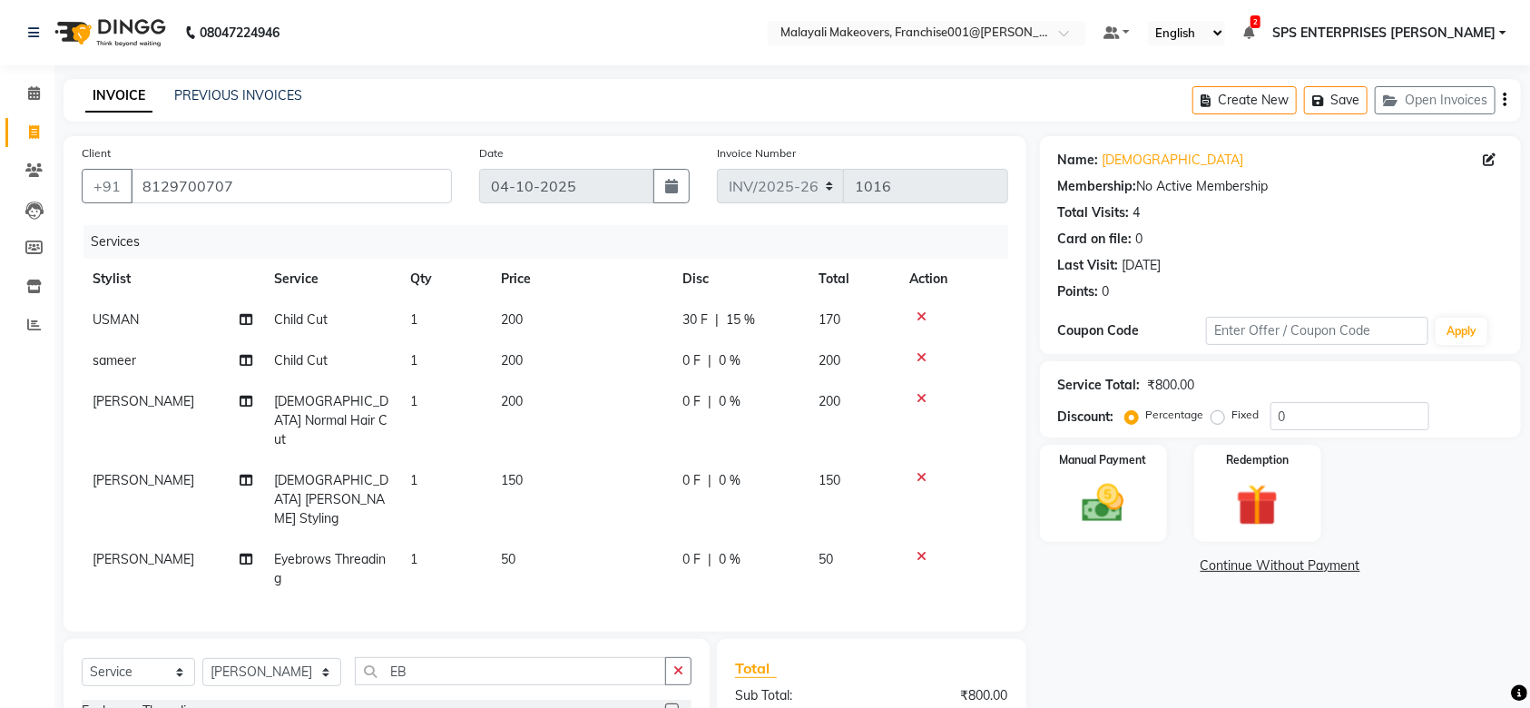
click at [733, 358] on span "0 %" at bounding box center [730, 360] width 22 height 19
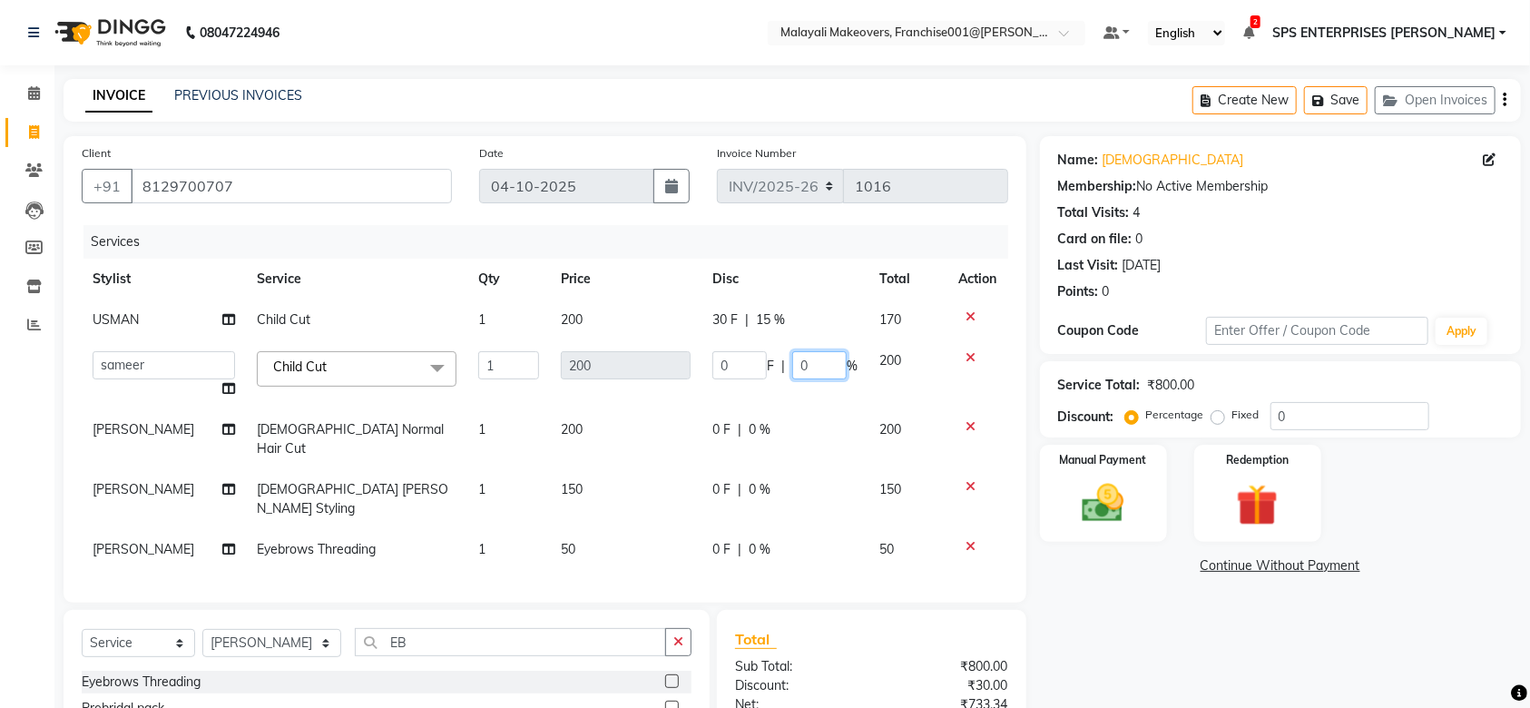
click at [825, 361] on input "0" at bounding box center [819, 365] width 54 height 28
click at [1137, 616] on div "Name: Vishnu Membership: No Active Membership Total Visits: 4 Card on file: 0 L…" at bounding box center [1287, 506] width 495 height 741
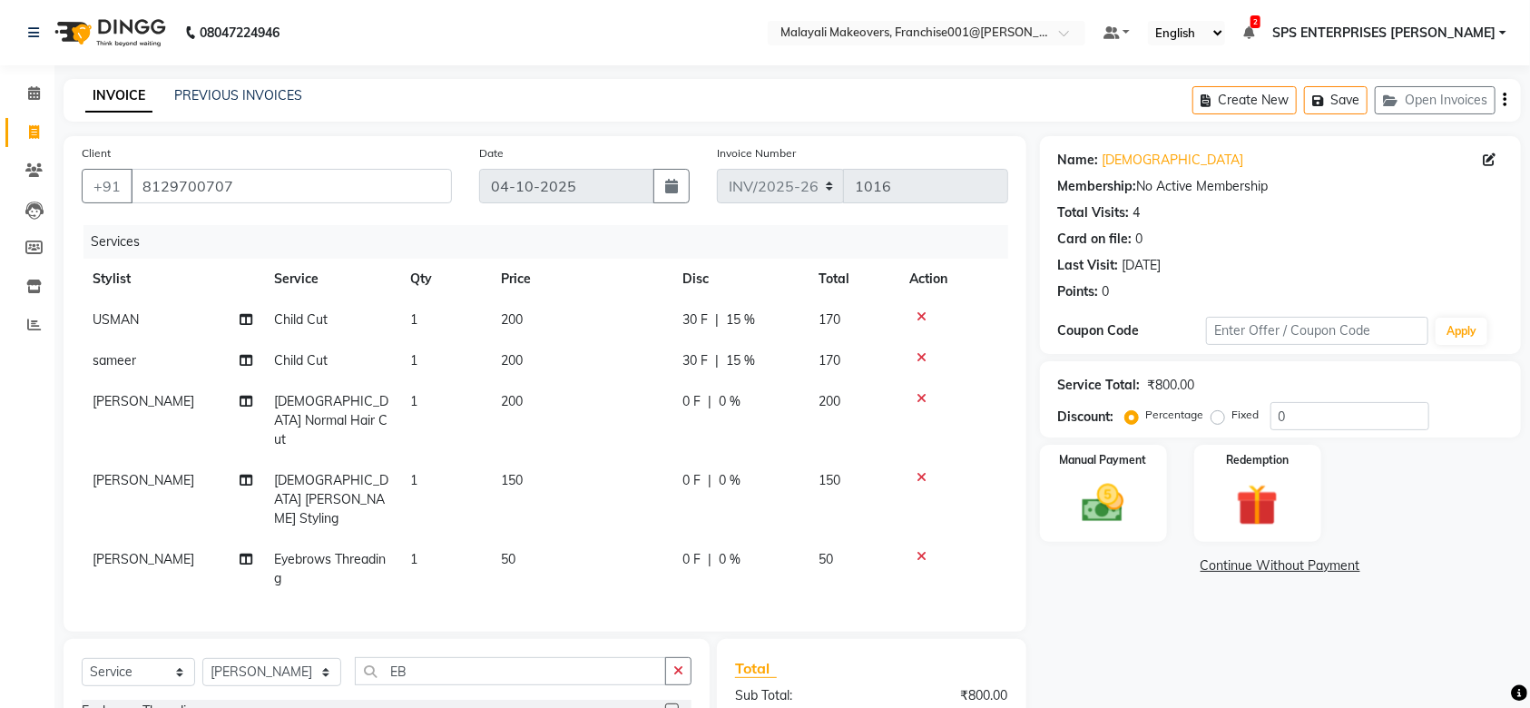
click at [732, 395] on span "0 %" at bounding box center [730, 401] width 22 height 19
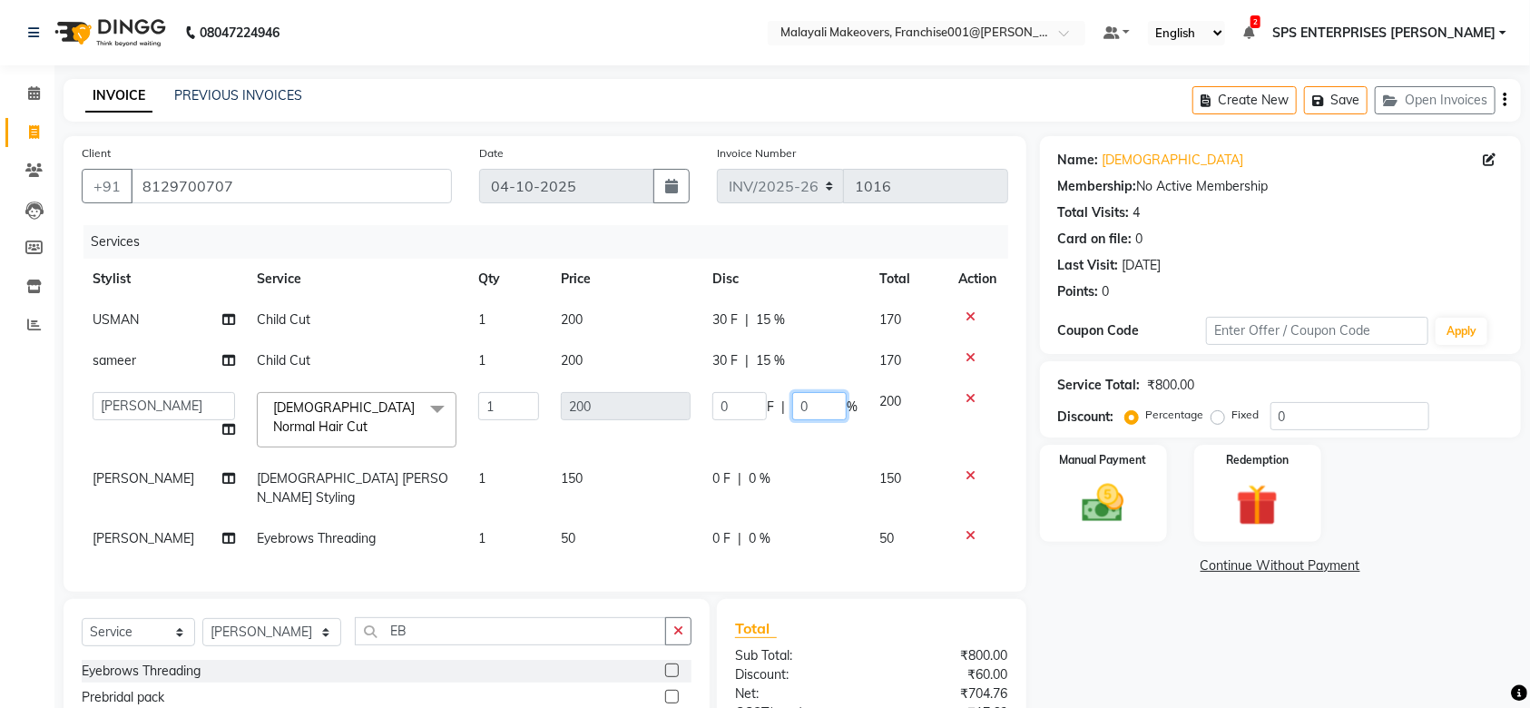
click at [811, 403] on input "0" at bounding box center [819, 406] width 54 height 28
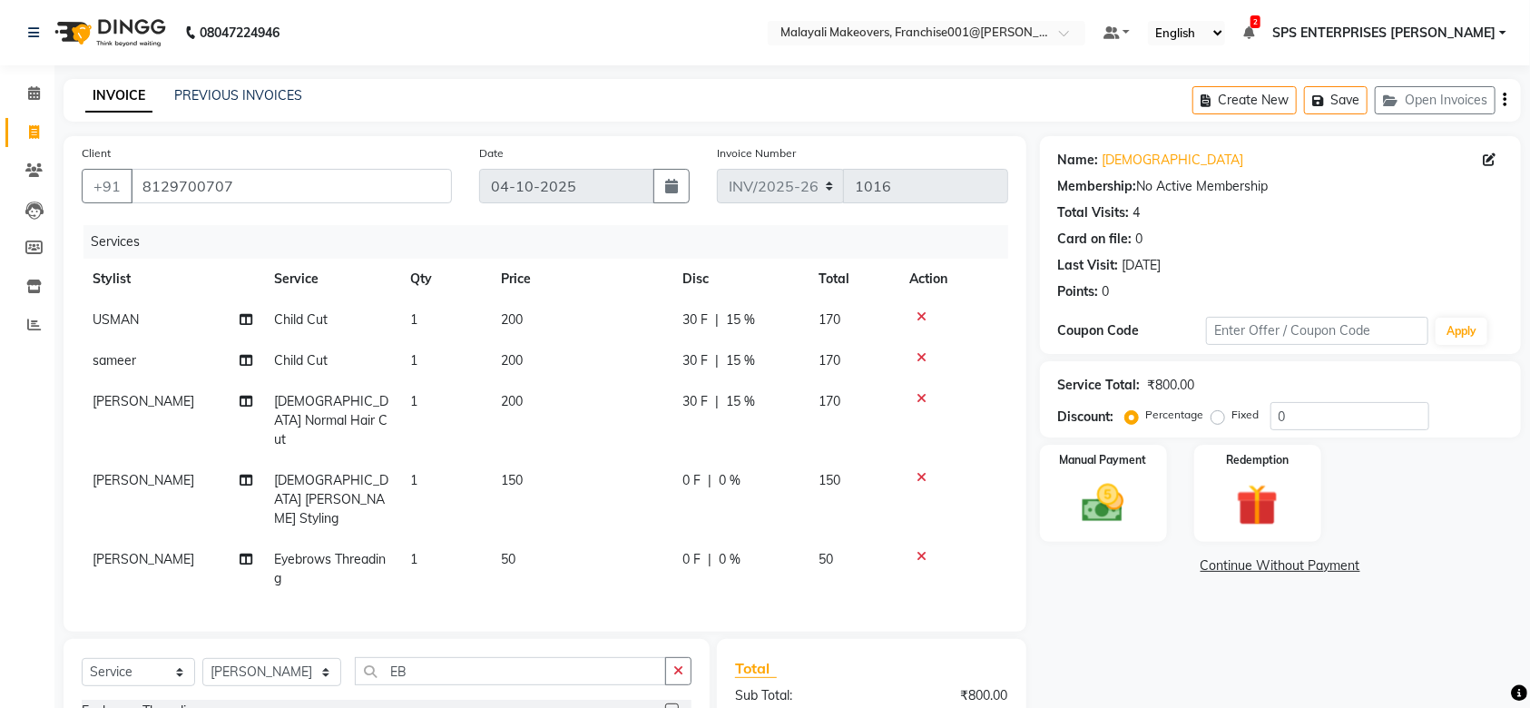
click at [1073, 617] on div "Name: Vishnu Membership: No Active Membership Total Visits: 4 Card on file: 0 L…" at bounding box center [1287, 521] width 495 height 770
click at [931, 398] on div at bounding box center [954, 398] width 88 height 13
click at [919, 397] on icon at bounding box center [922, 398] width 10 height 13
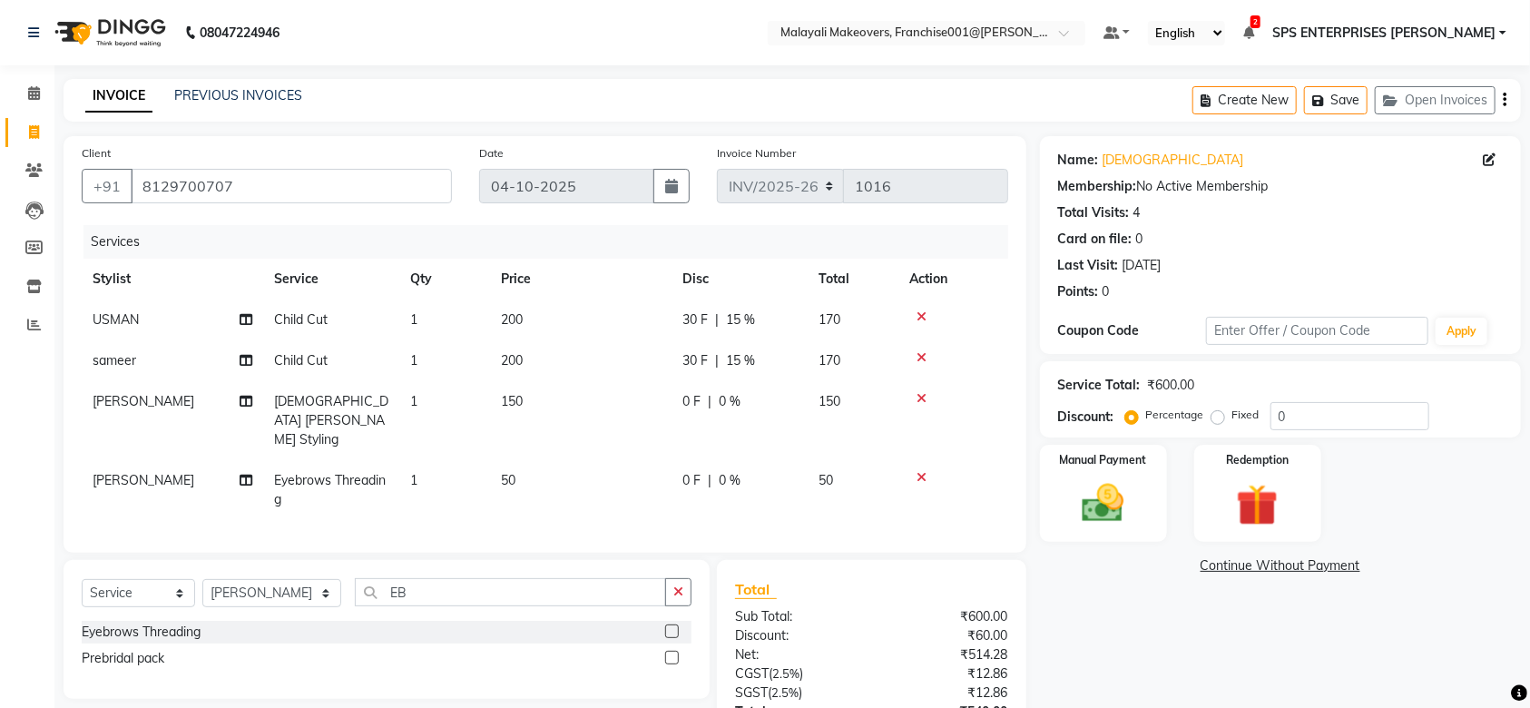
click at [928, 398] on div at bounding box center [954, 398] width 88 height 13
click at [918, 396] on icon at bounding box center [922, 398] width 10 height 13
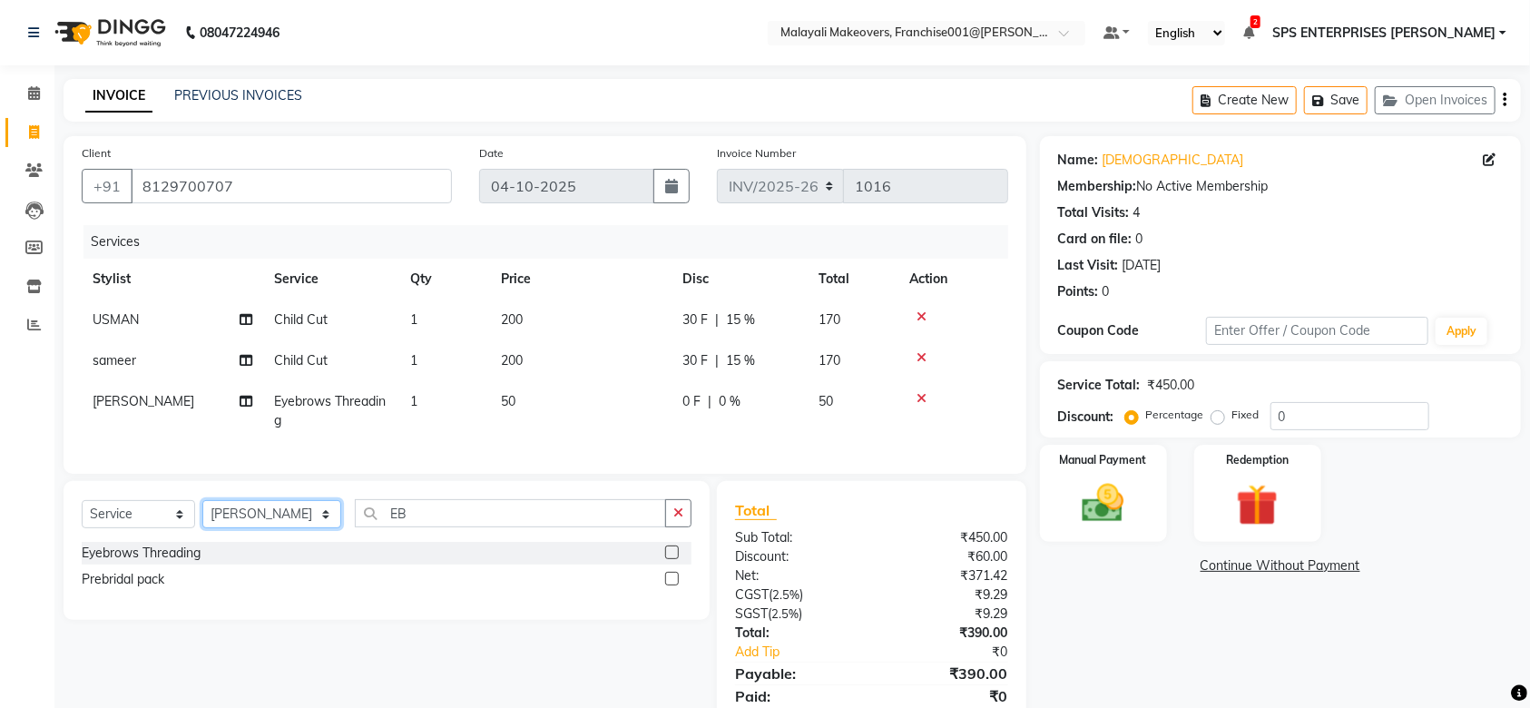
click at [250, 528] on select "Select Stylist [PERSON_NAME] S [PERSON_NAME] P [PERSON_NAME] R V [PERSON_NAME] …" at bounding box center [271, 514] width 139 height 28
click at [202, 519] on select "Select Stylist [PERSON_NAME] S [PERSON_NAME] P [PERSON_NAME] R V [PERSON_NAME] …" at bounding box center [271, 514] width 139 height 28
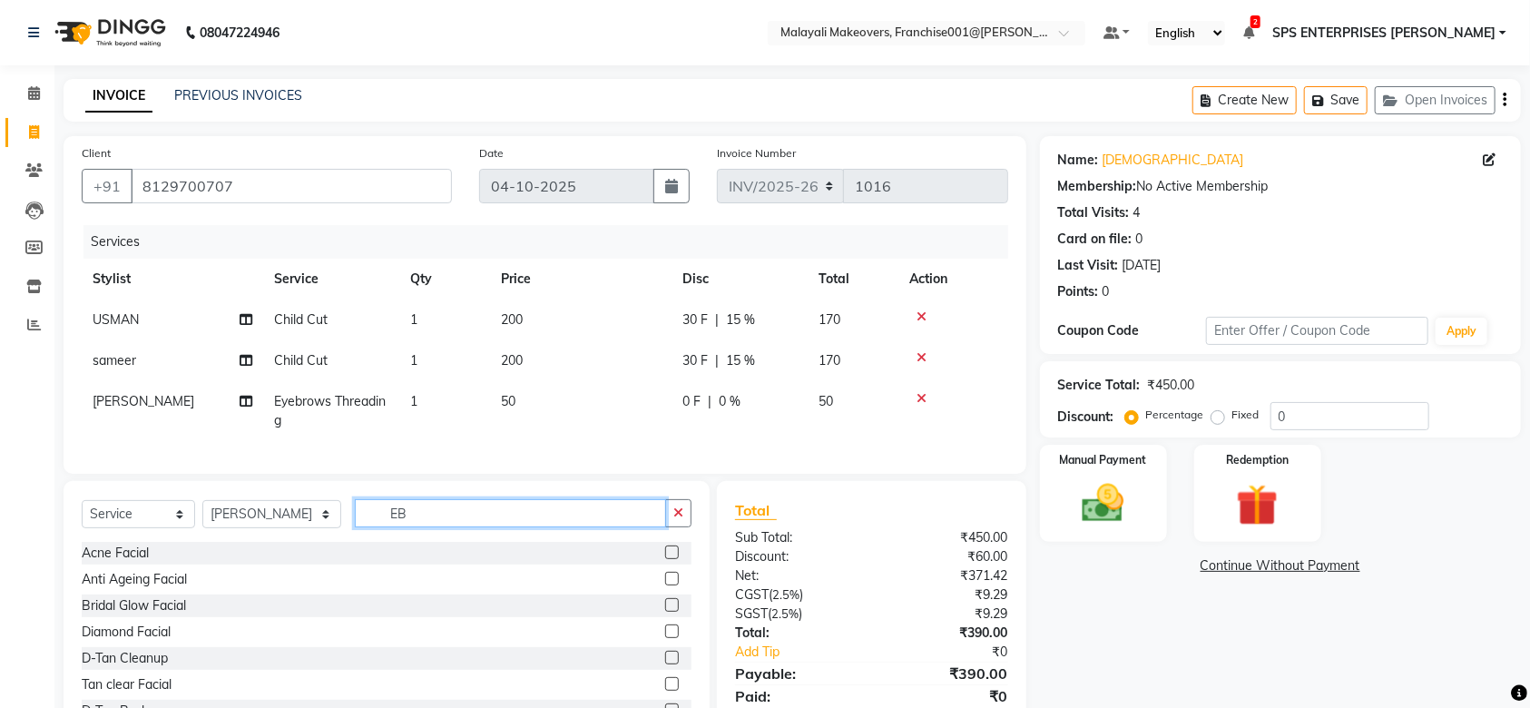
click at [418, 527] on input "EB" at bounding box center [510, 513] width 311 height 28
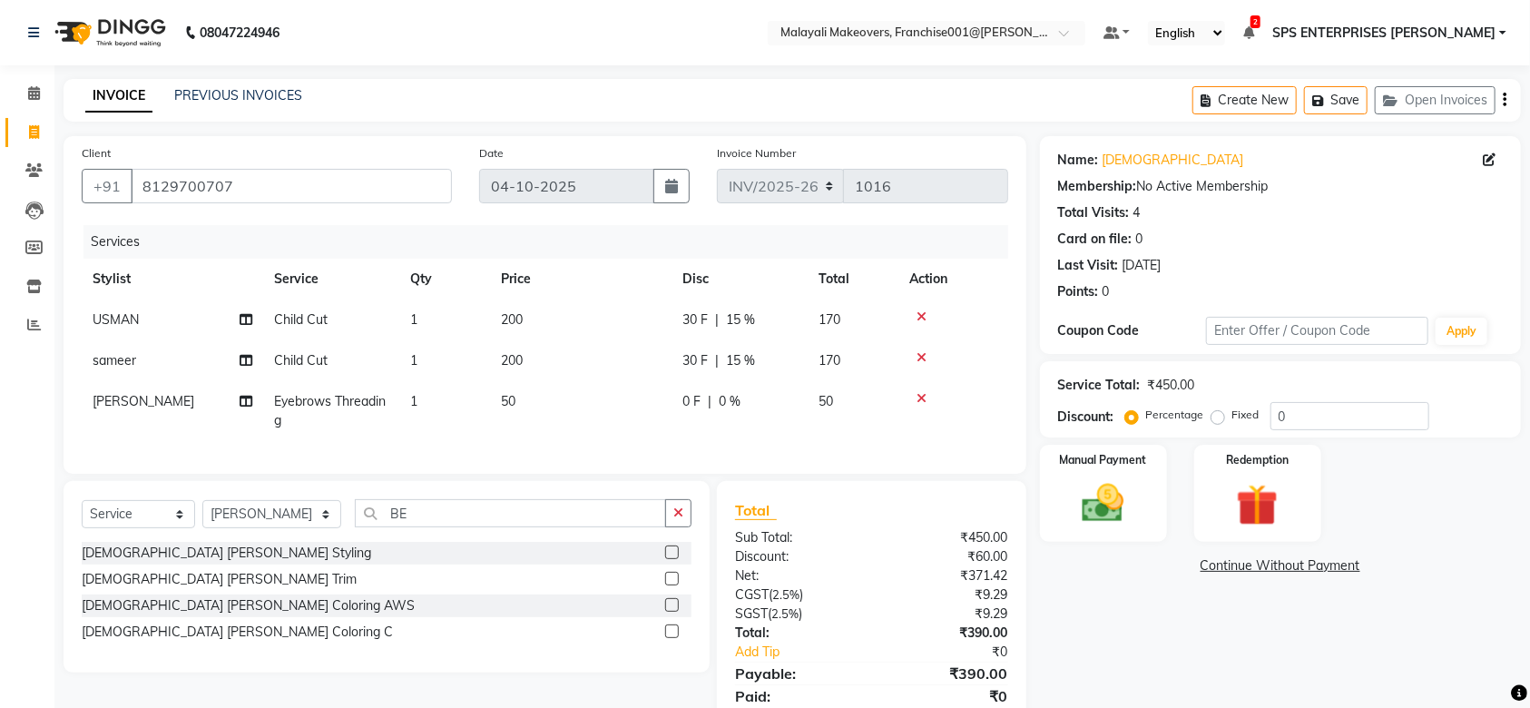
click at [668, 591] on div at bounding box center [671, 581] width 12 height 19
click at [676, 586] on label at bounding box center [672, 579] width 14 height 14
click at [676, 586] on input "checkbox" at bounding box center [671, 580] width 12 height 12
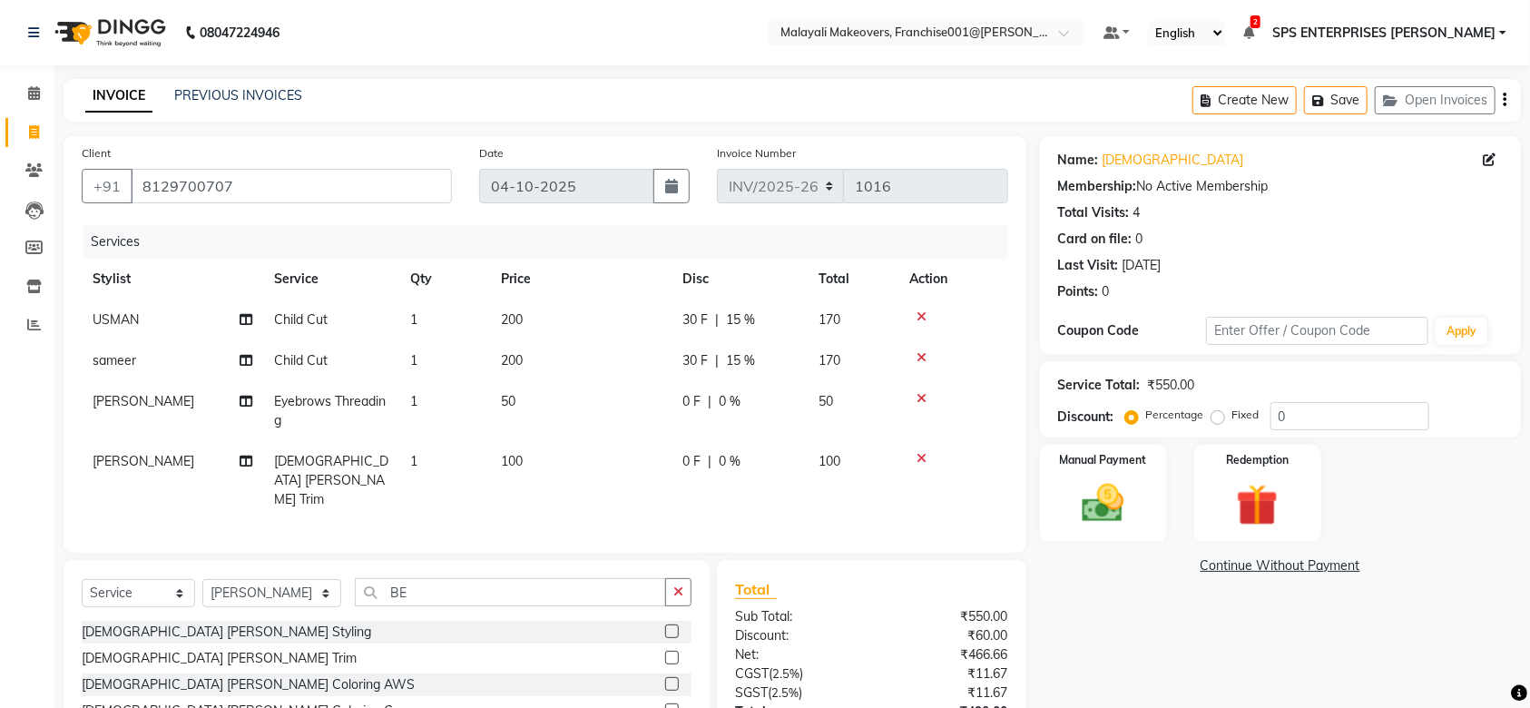
click at [726, 467] on span "0 %" at bounding box center [730, 461] width 22 height 19
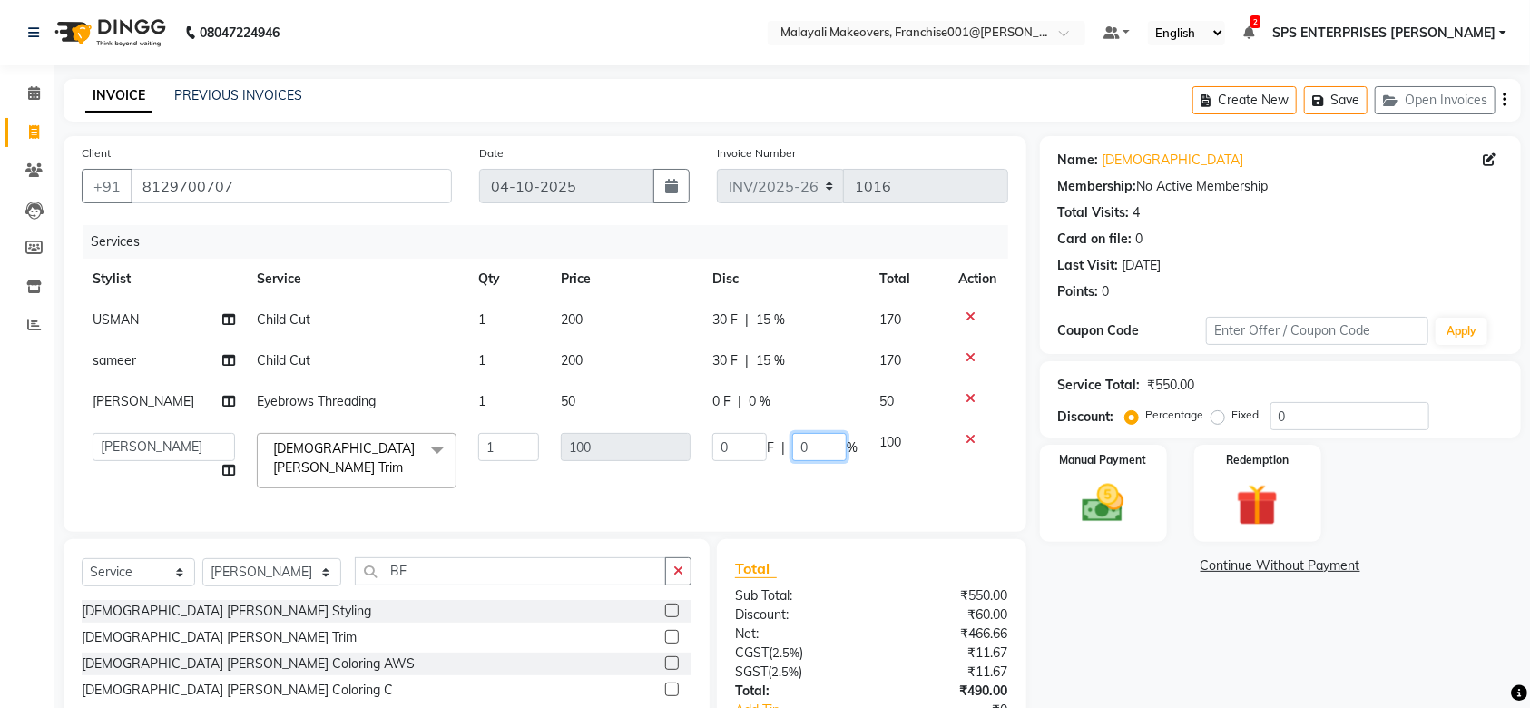
click at [793, 450] on input "0" at bounding box center [819, 447] width 54 height 28
click at [803, 448] on input "0" at bounding box center [819, 447] width 54 height 28
click at [1124, 615] on div "Name: Vishnu Membership: No Active Membership Total Visits: 4 Card on file: 0 L…" at bounding box center [1287, 471] width 495 height 670
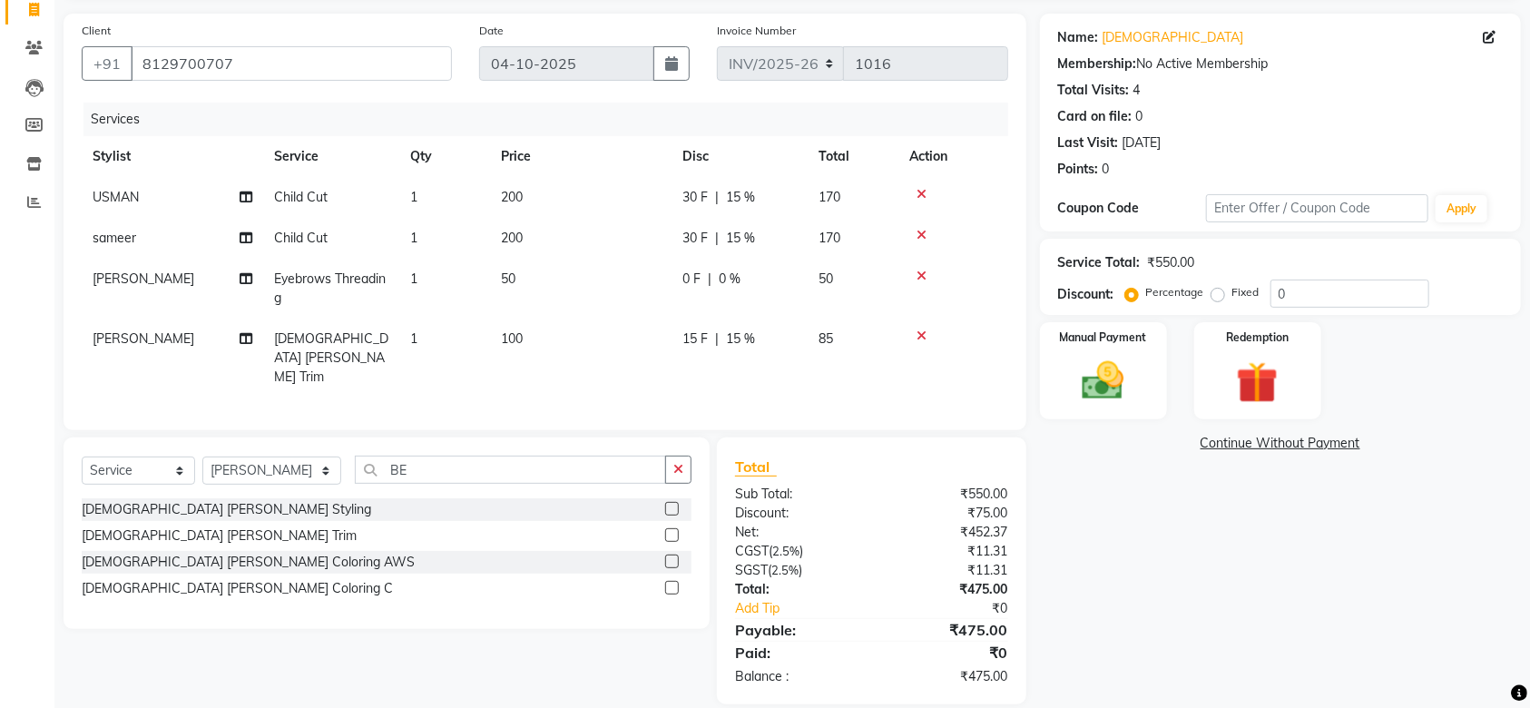
scroll to position [125, 0]
click at [1303, 297] on input "0" at bounding box center [1350, 291] width 159 height 28
click at [1167, 487] on div "Name: Vishnu Membership: No Active Membership Total Visits: 4 Card on file: 0 L…" at bounding box center [1287, 356] width 495 height 691
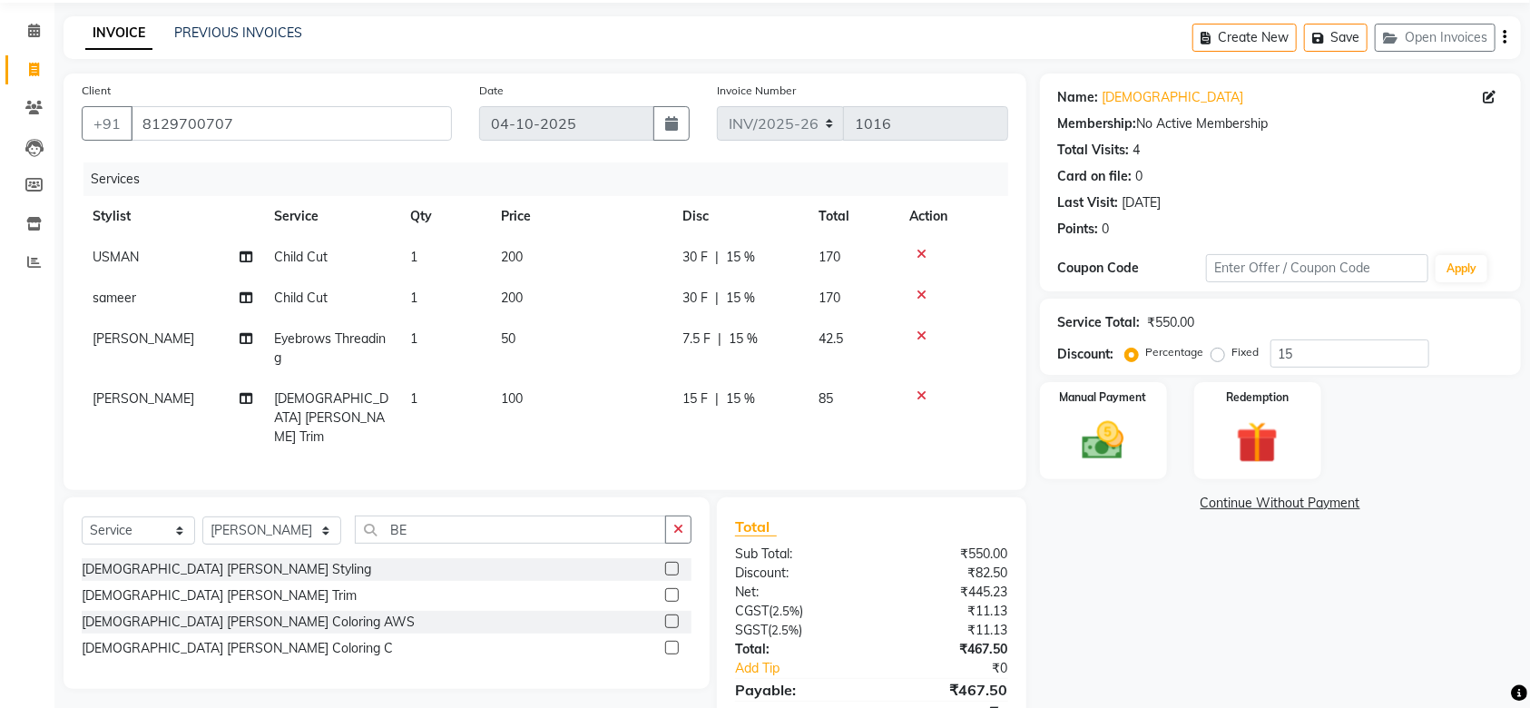
scroll to position [0, 0]
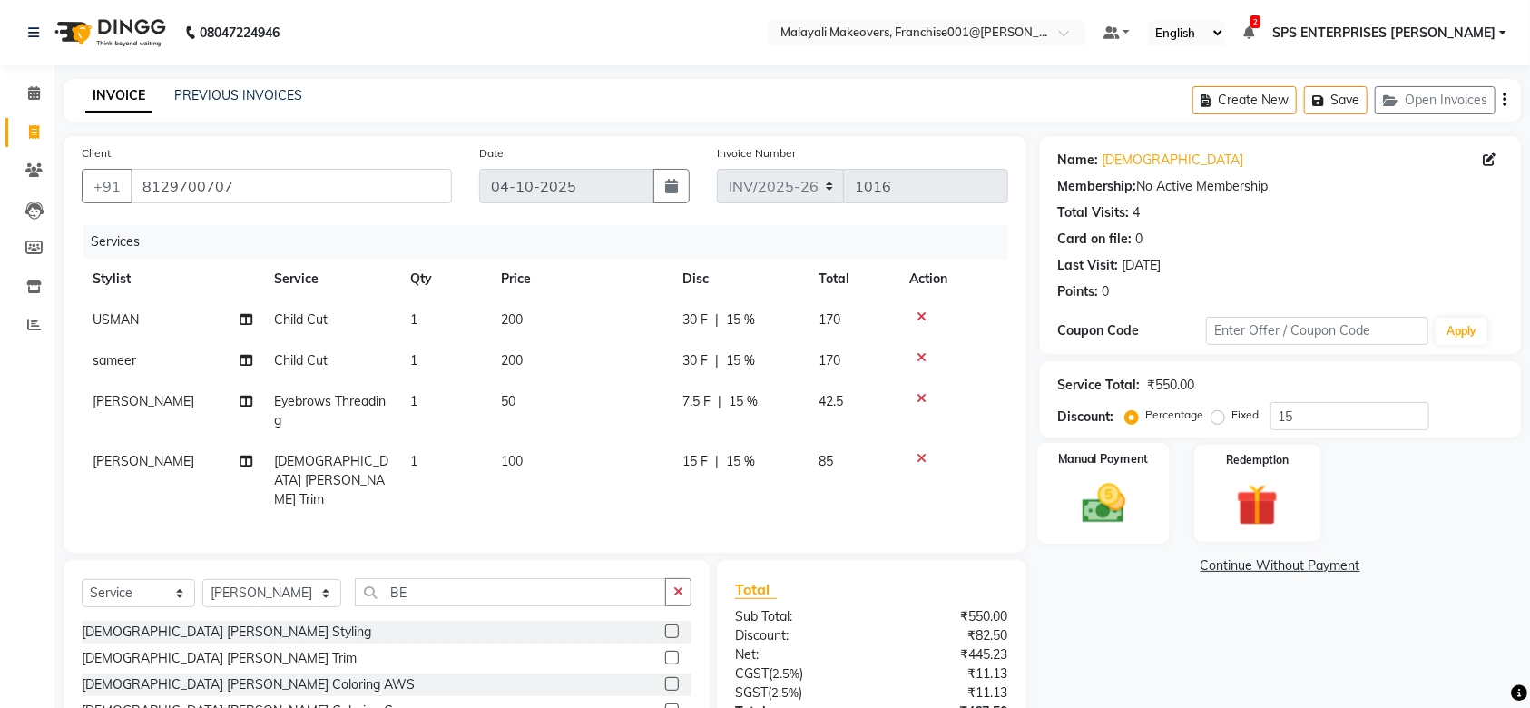
click at [1108, 523] on img at bounding box center [1103, 503] width 71 height 50
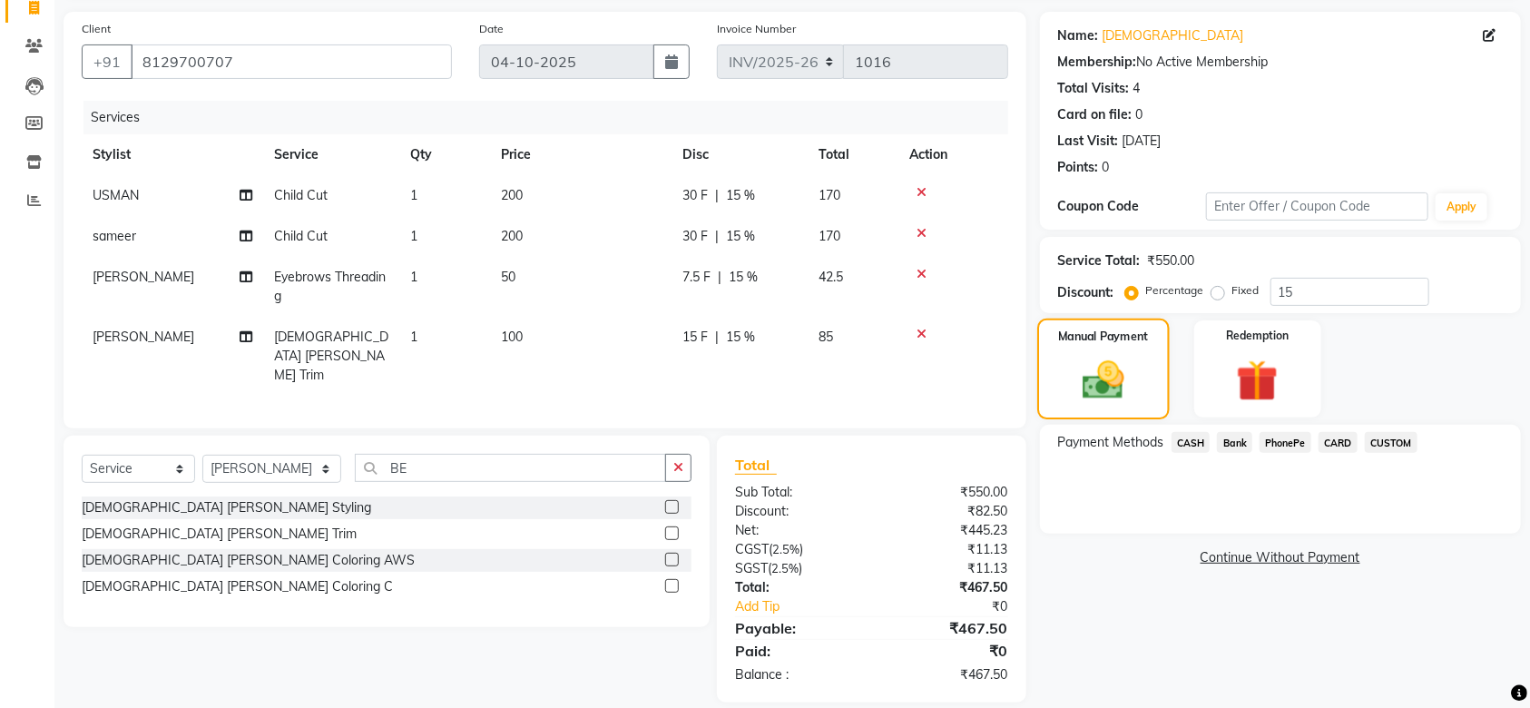
scroll to position [125, 0]
click at [1347, 443] on span "CARD" at bounding box center [1338, 441] width 39 height 21
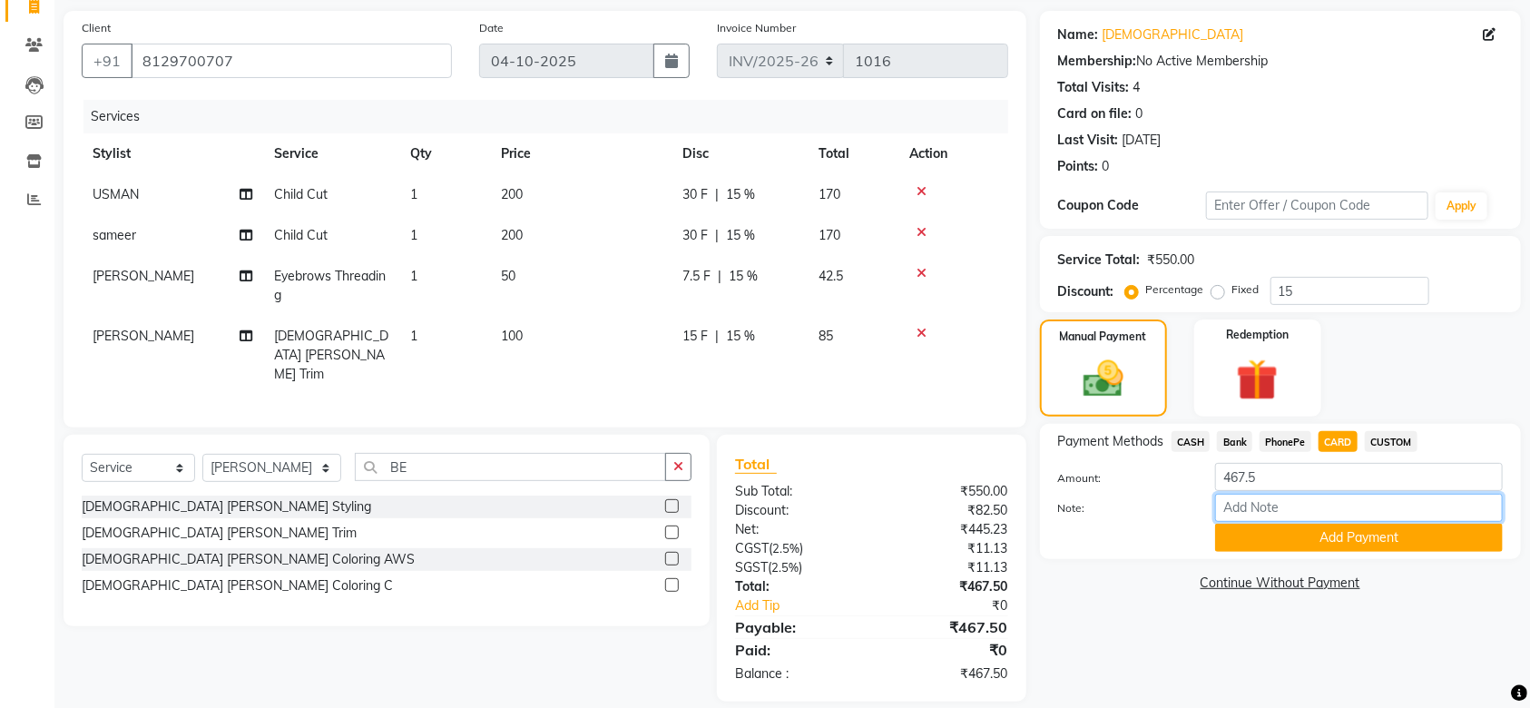
click at [1290, 517] on input "Note:" at bounding box center [1359, 508] width 288 height 28
click at [1324, 524] on button "Add Payment" at bounding box center [1359, 538] width 288 height 28
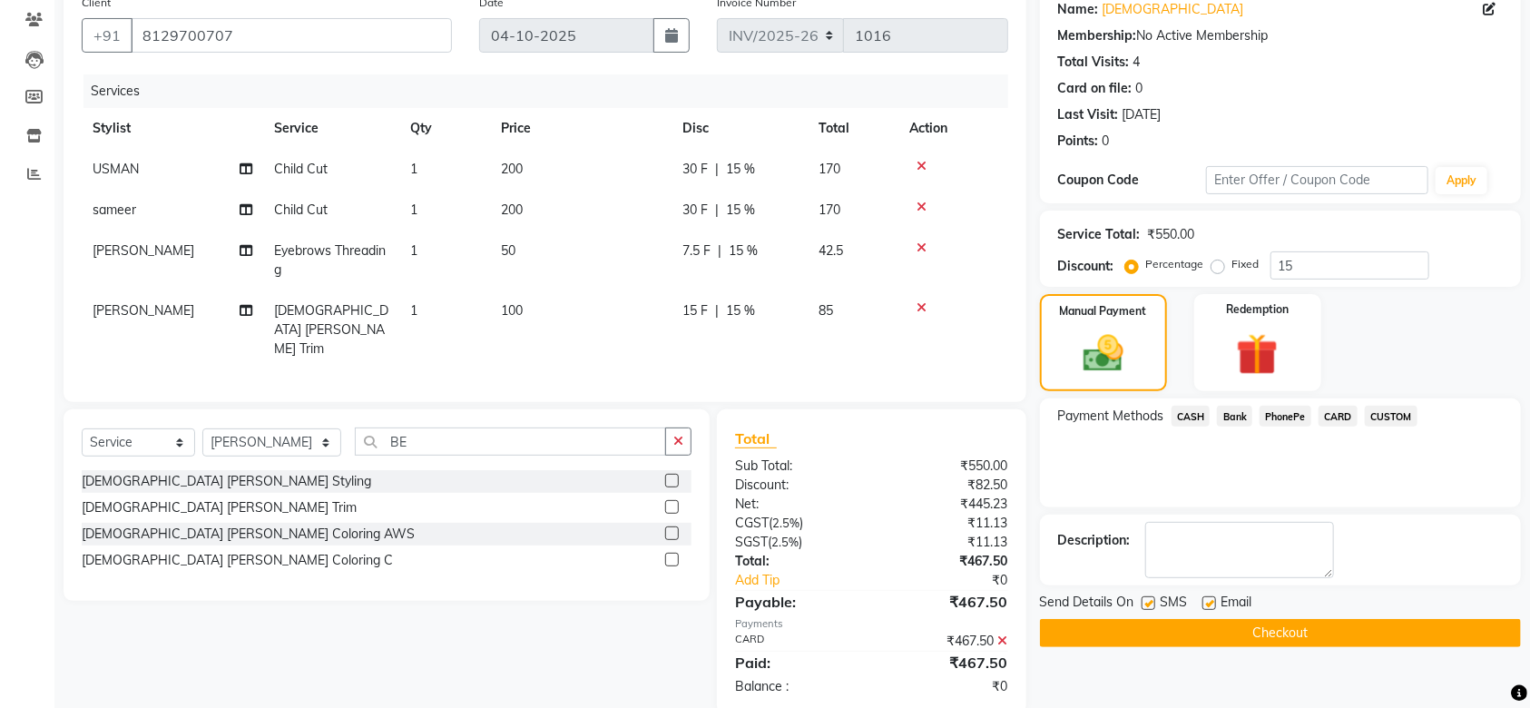
scroll to position [163, 0]
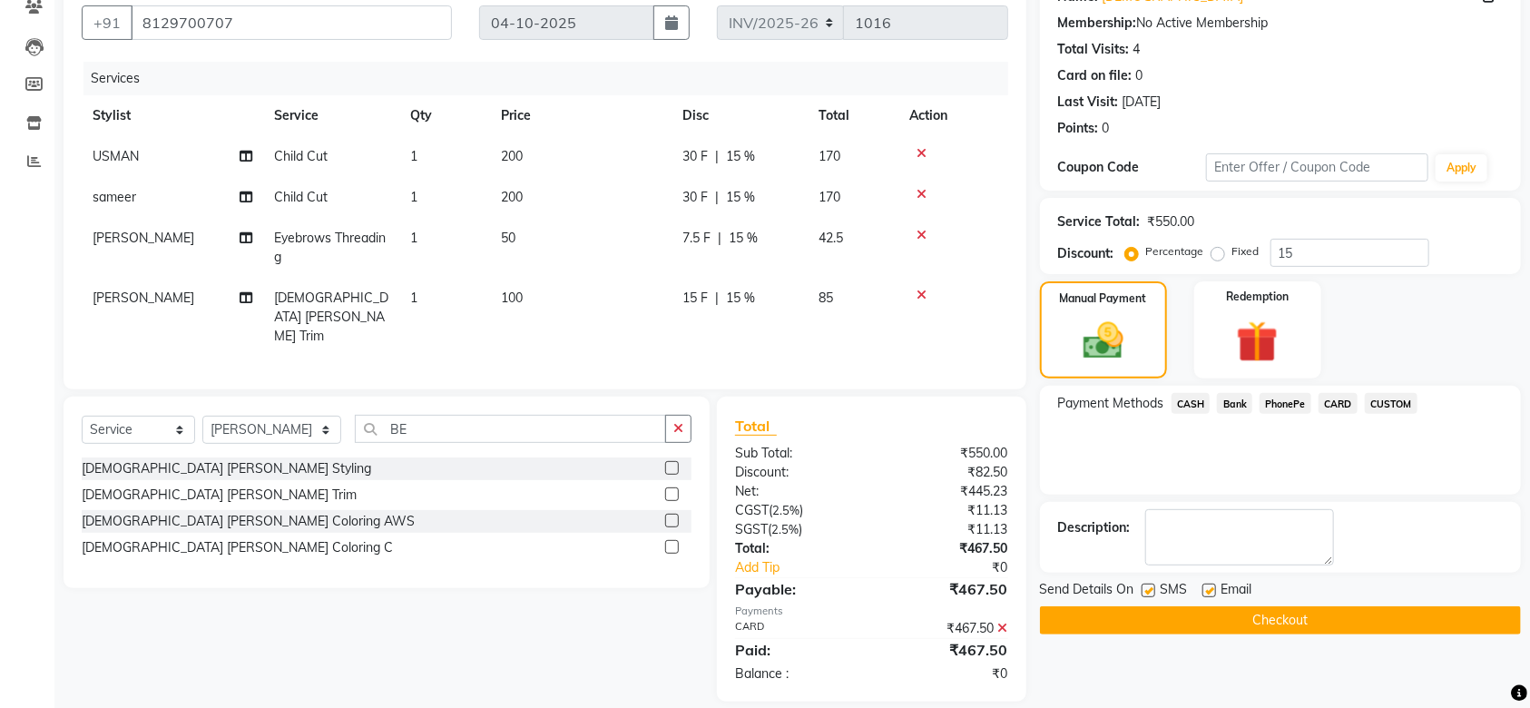
click at [1295, 623] on button "Checkout" at bounding box center [1280, 620] width 481 height 28
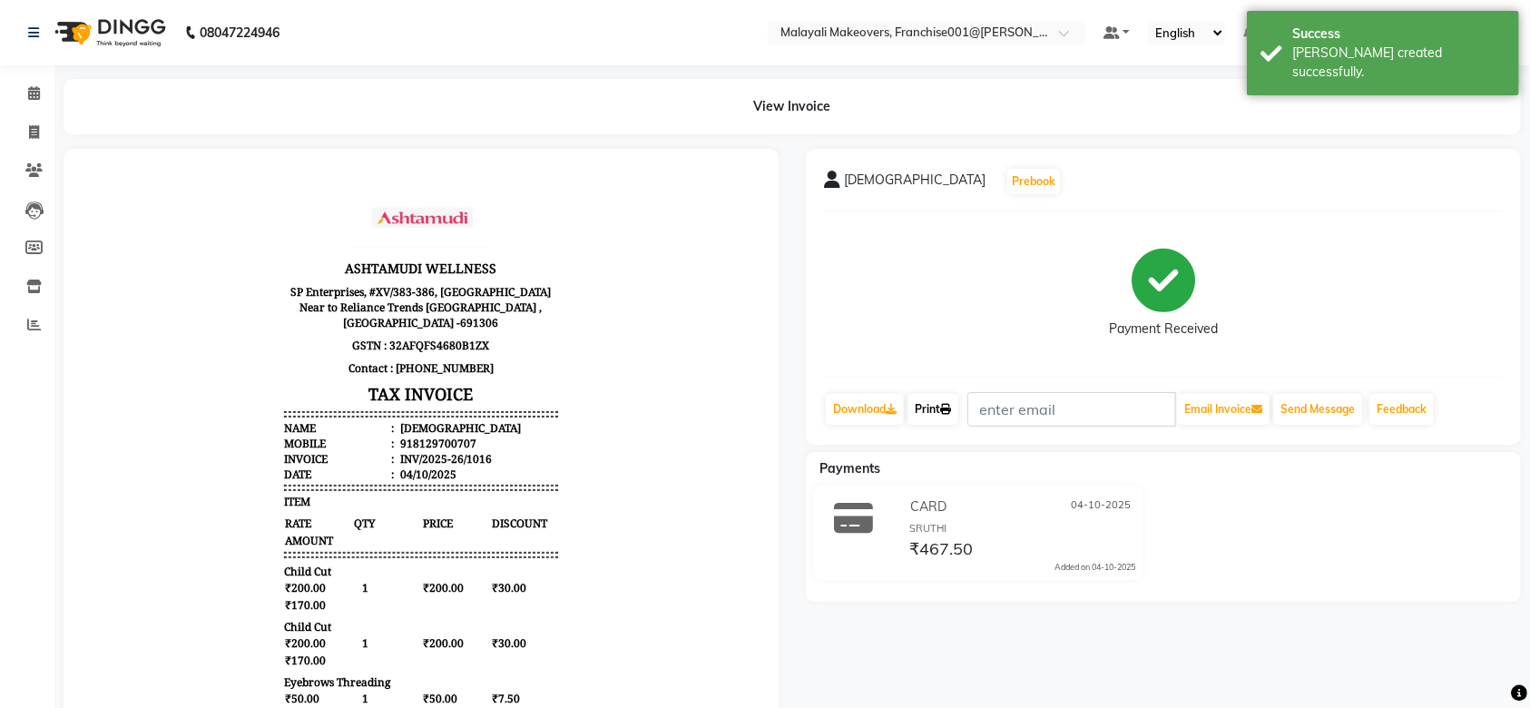
click at [949, 412] on icon at bounding box center [945, 409] width 11 height 11
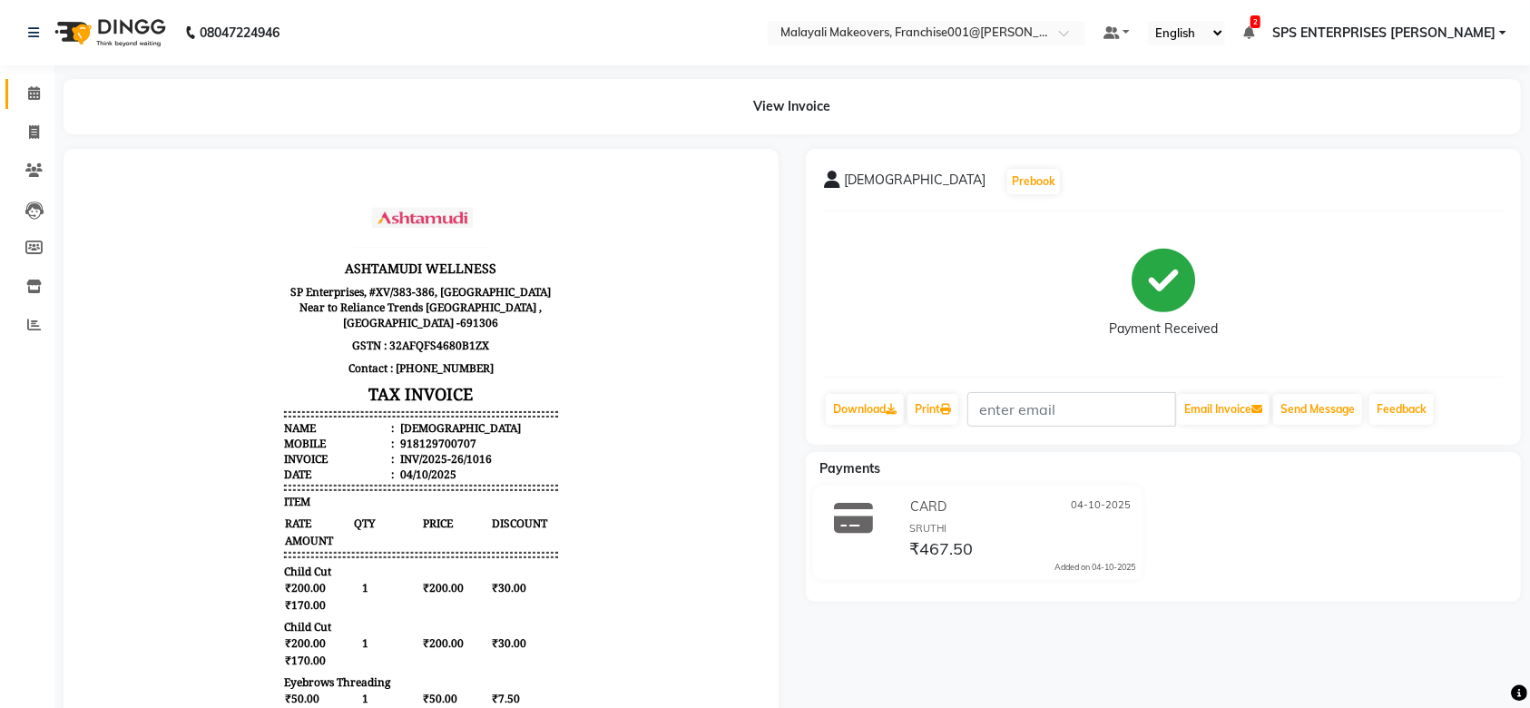
click at [30, 81] on link "Calendar" at bounding box center [27, 94] width 44 height 30
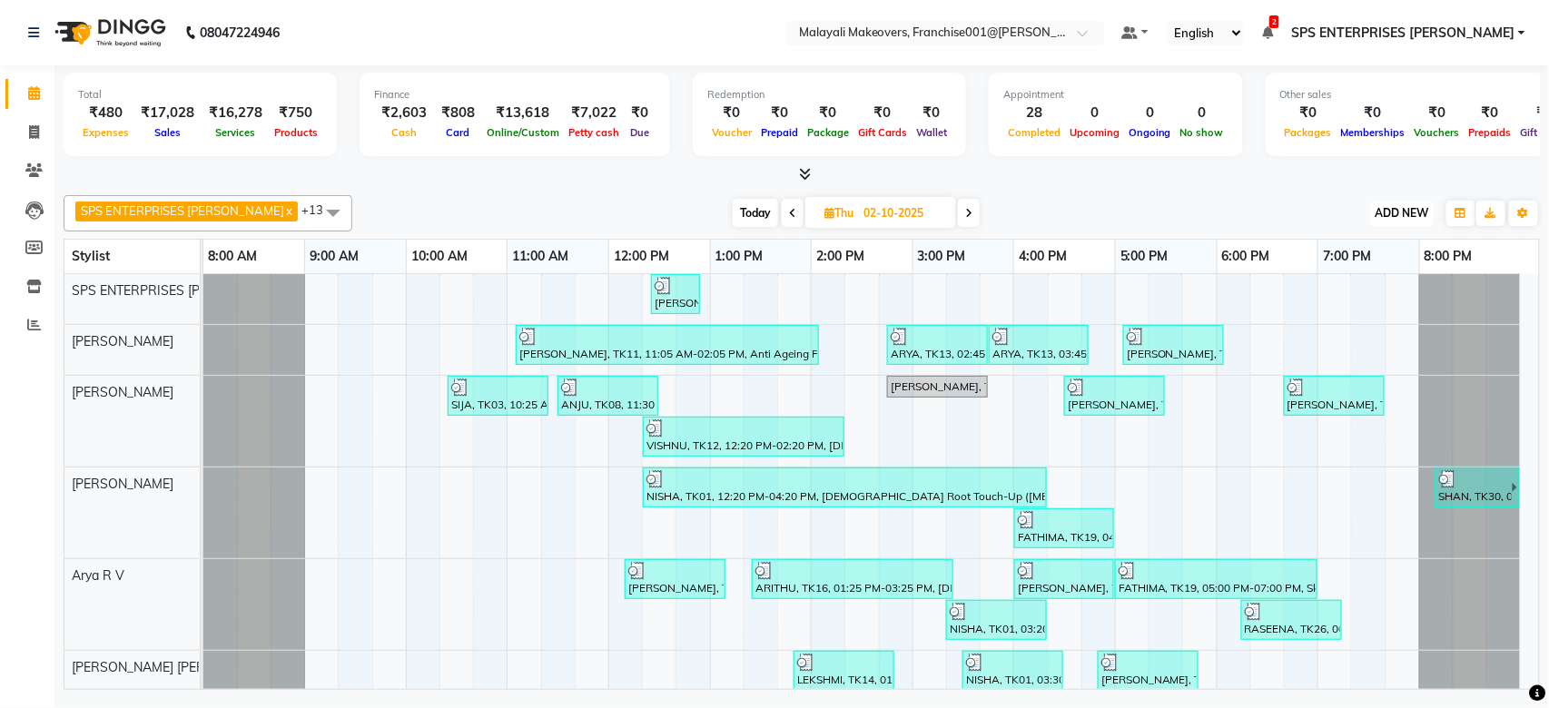
click at [1402, 209] on span "ADD NEW" at bounding box center [1402, 213] width 54 height 14
click at [1352, 290] on link "Add Expense" at bounding box center [1361, 295] width 143 height 24
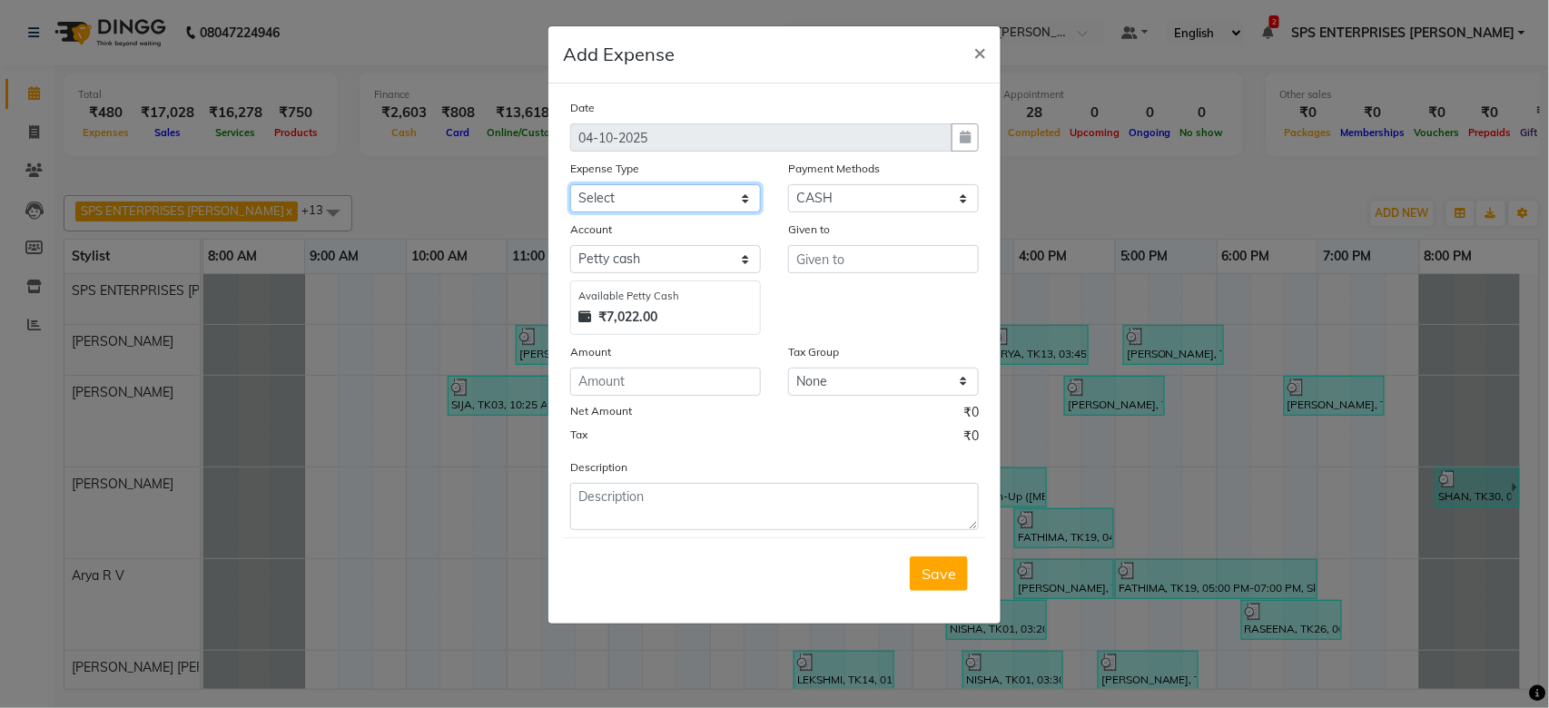
click at [702, 206] on select "Select ACCOMODATION EXPENSES ADVERTISEMENT SALES PROMOTIONAL EXPENSES BONUS BRI…" at bounding box center [665, 198] width 191 height 28
click at [570, 184] on select "Select ACCOMODATION EXPENSES ADVERTISEMENT SALES PROMOTIONAL EXPENSES BONUS BRI…" at bounding box center [665, 198] width 191 height 28
click at [652, 389] on input "number" at bounding box center [665, 382] width 191 height 28
click at [901, 273] on input "text" at bounding box center [883, 259] width 191 height 28
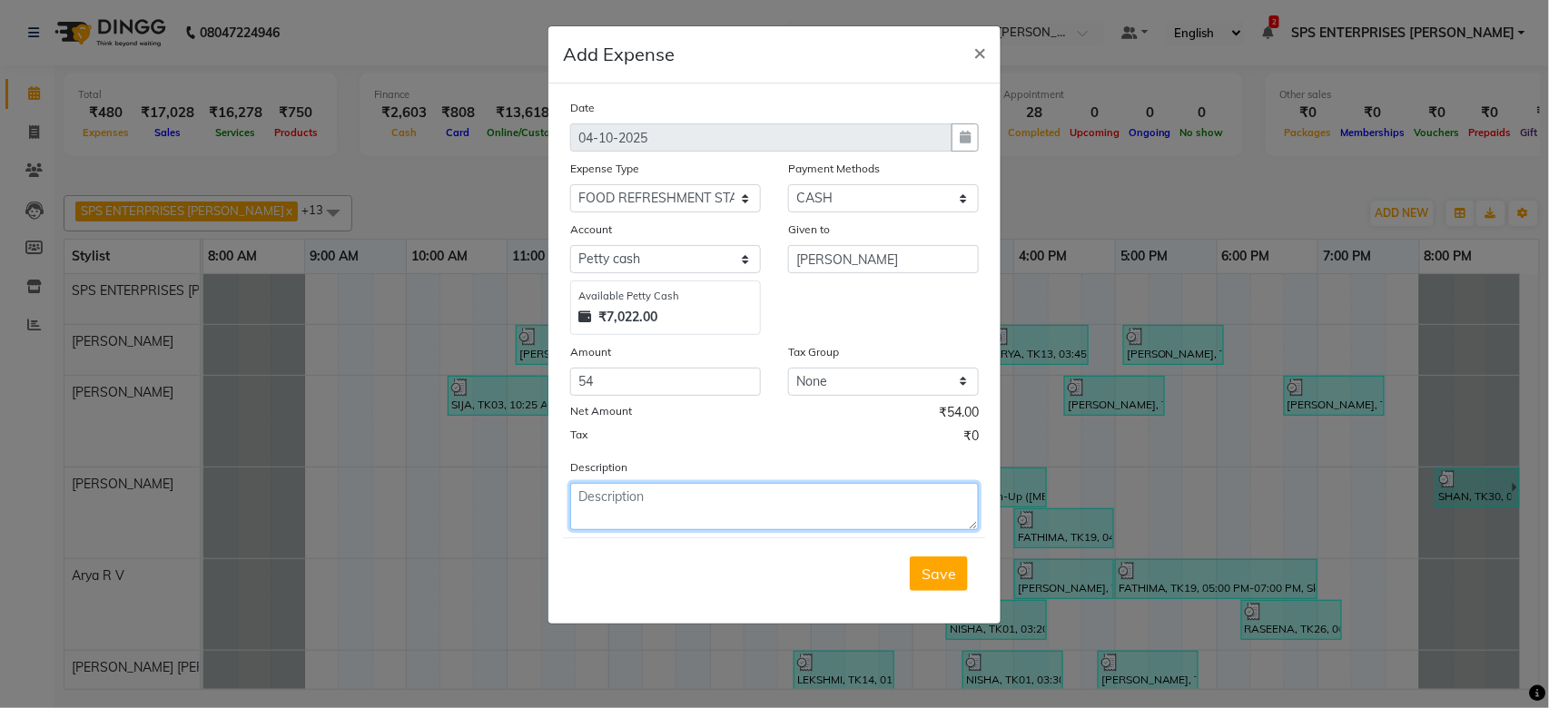
click at [632, 515] on textarea at bounding box center [774, 506] width 408 height 47
click at [925, 574] on span "Save" at bounding box center [938, 574] width 34 height 18
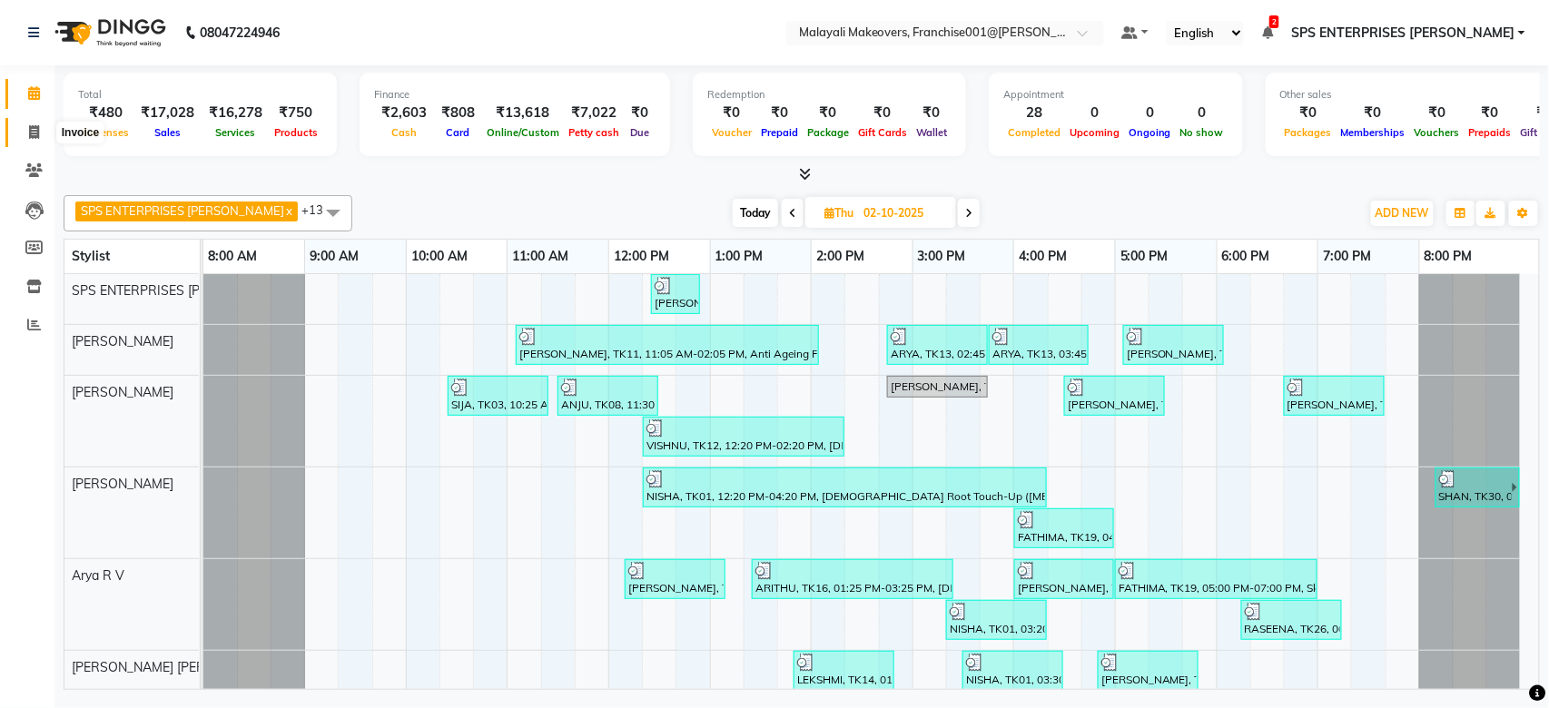
click at [29, 134] on icon at bounding box center [34, 132] width 10 height 14
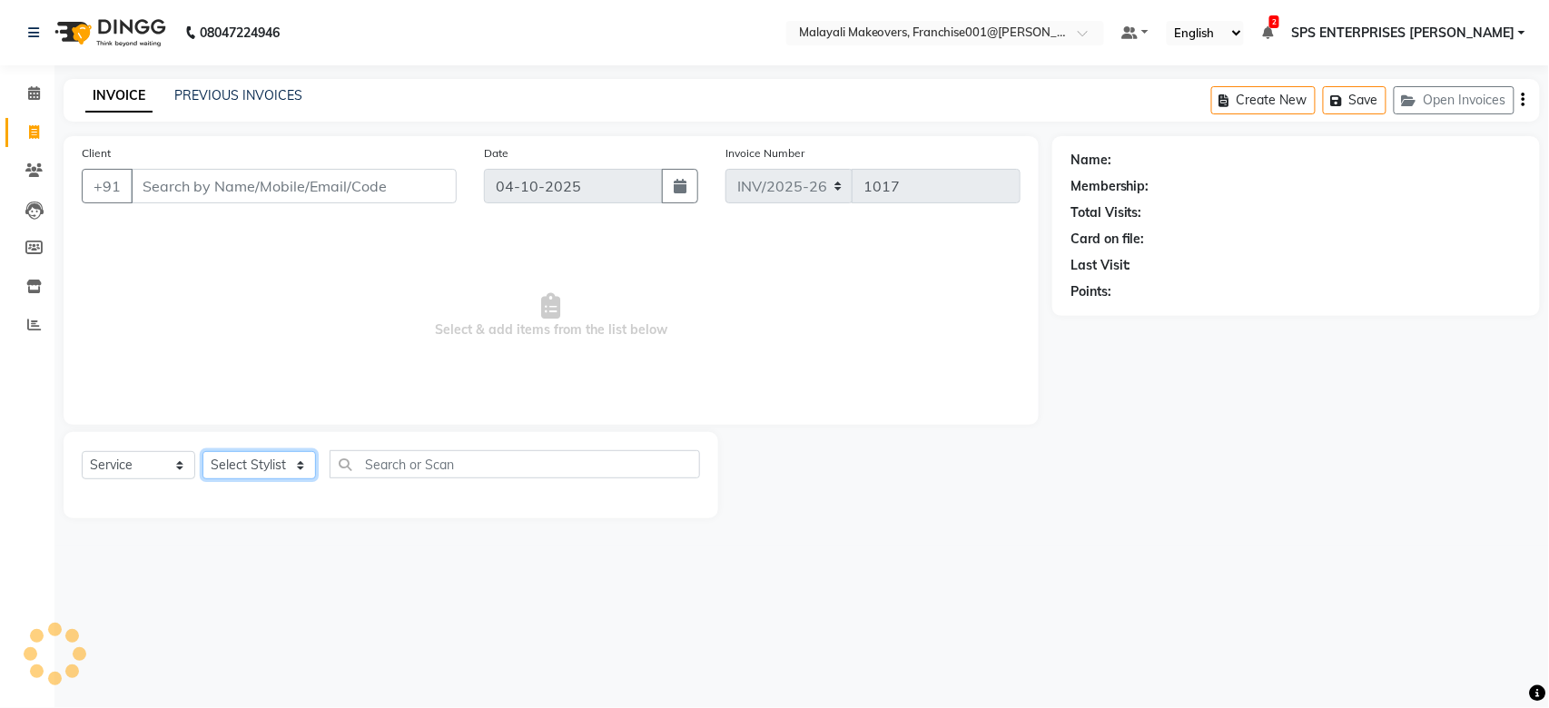
click at [232, 471] on select "Select Stylist" at bounding box center [258, 465] width 113 height 28
click at [202, 452] on select "Select Stylist [PERSON_NAME] S [PERSON_NAME] P [PERSON_NAME] R V [PERSON_NAME] …" at bounding box center [272, 465] width 140 height 28
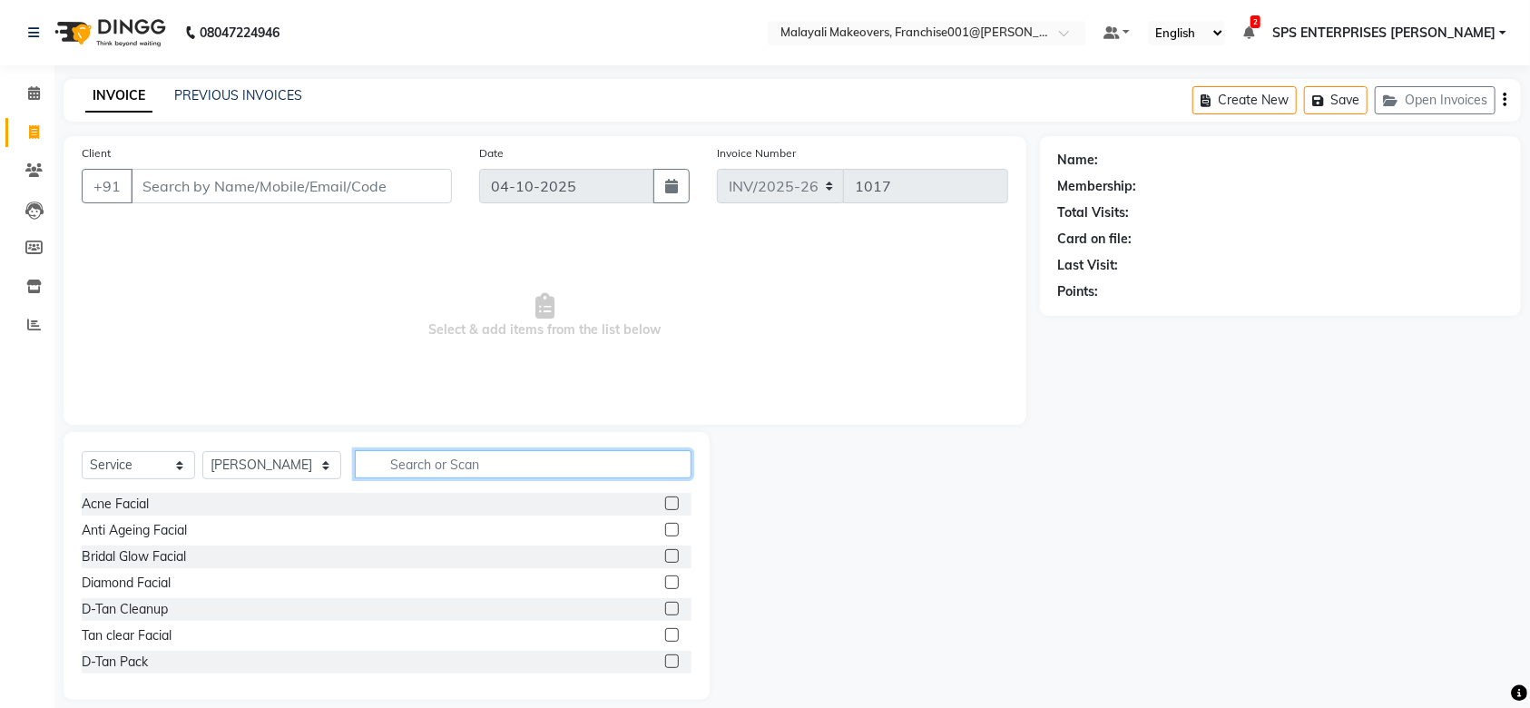
click at [370, 454] on input "text" at bounding box center [523, 464] width 337 height 28
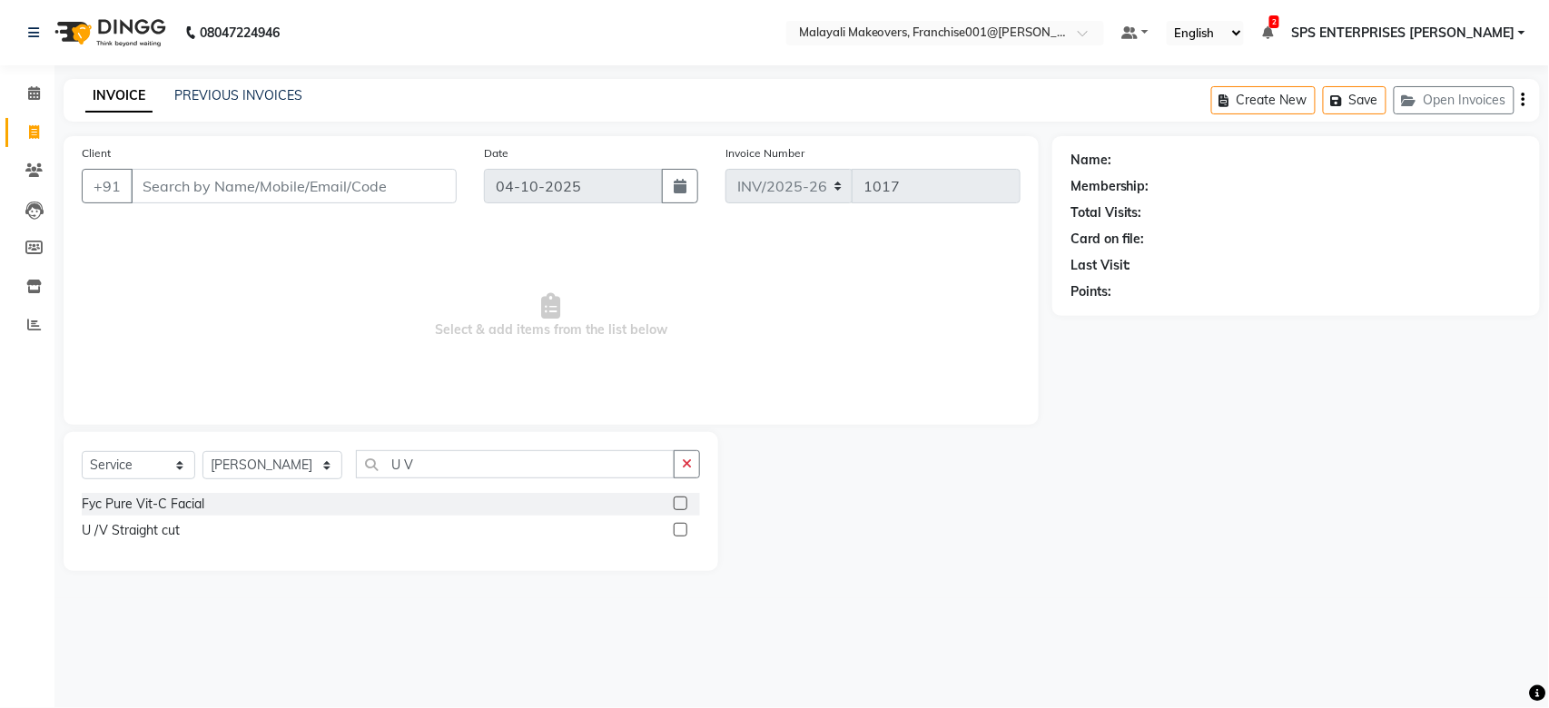
click at [677, 534] on label at bounding box center [681, 530] width 14 height 14
click at [677, 534] on input "checkbox" at bounding box center [680, 531] width 12 height 12
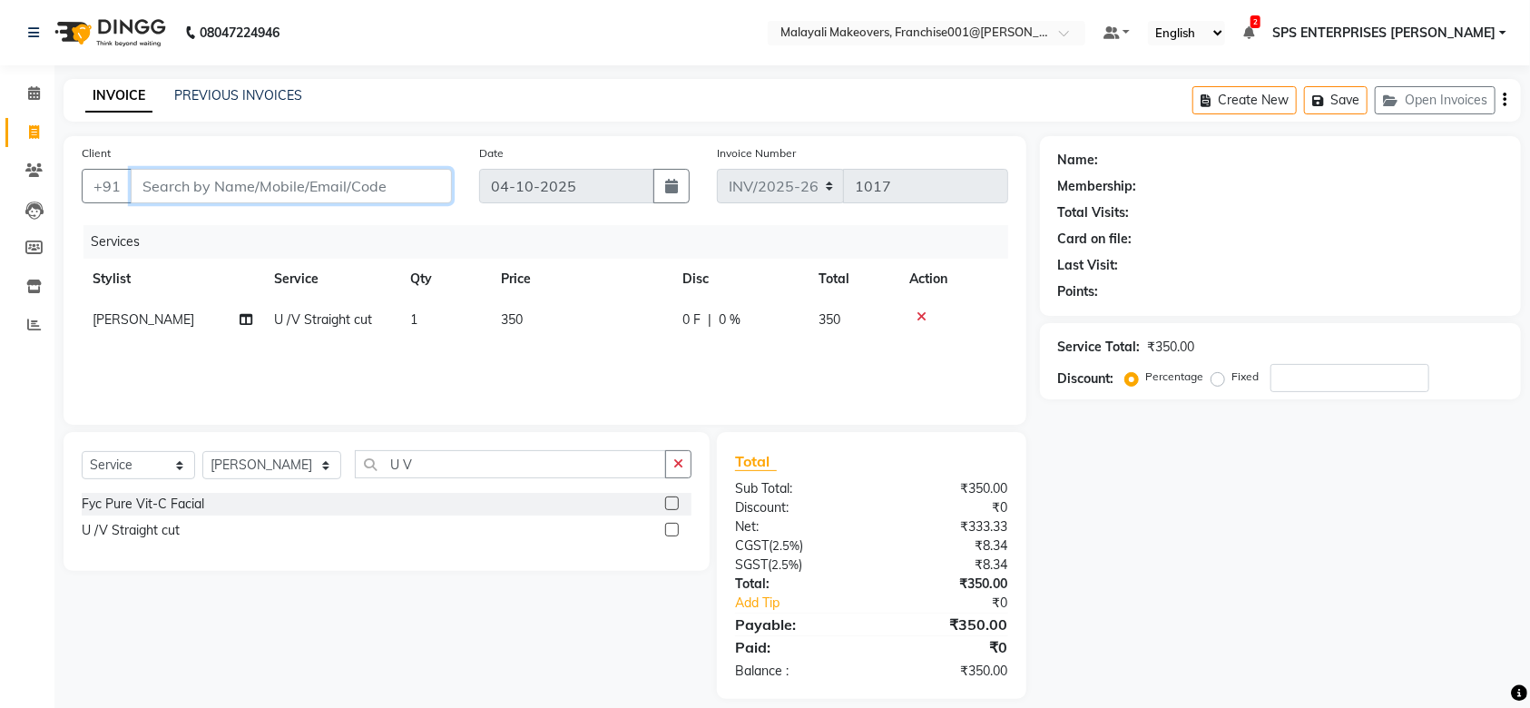
click at [237, 183] on input "Client" at bounding box center [291, 186] width 321 height 34
click at [424, 209] on div "Client [PHONE_NUMBER] Add Client" at bounding box center [267, 180] width 398 height 74
click at [429, 200] on button "Add Client" at bounding box center [405, 186] width 93 height 34
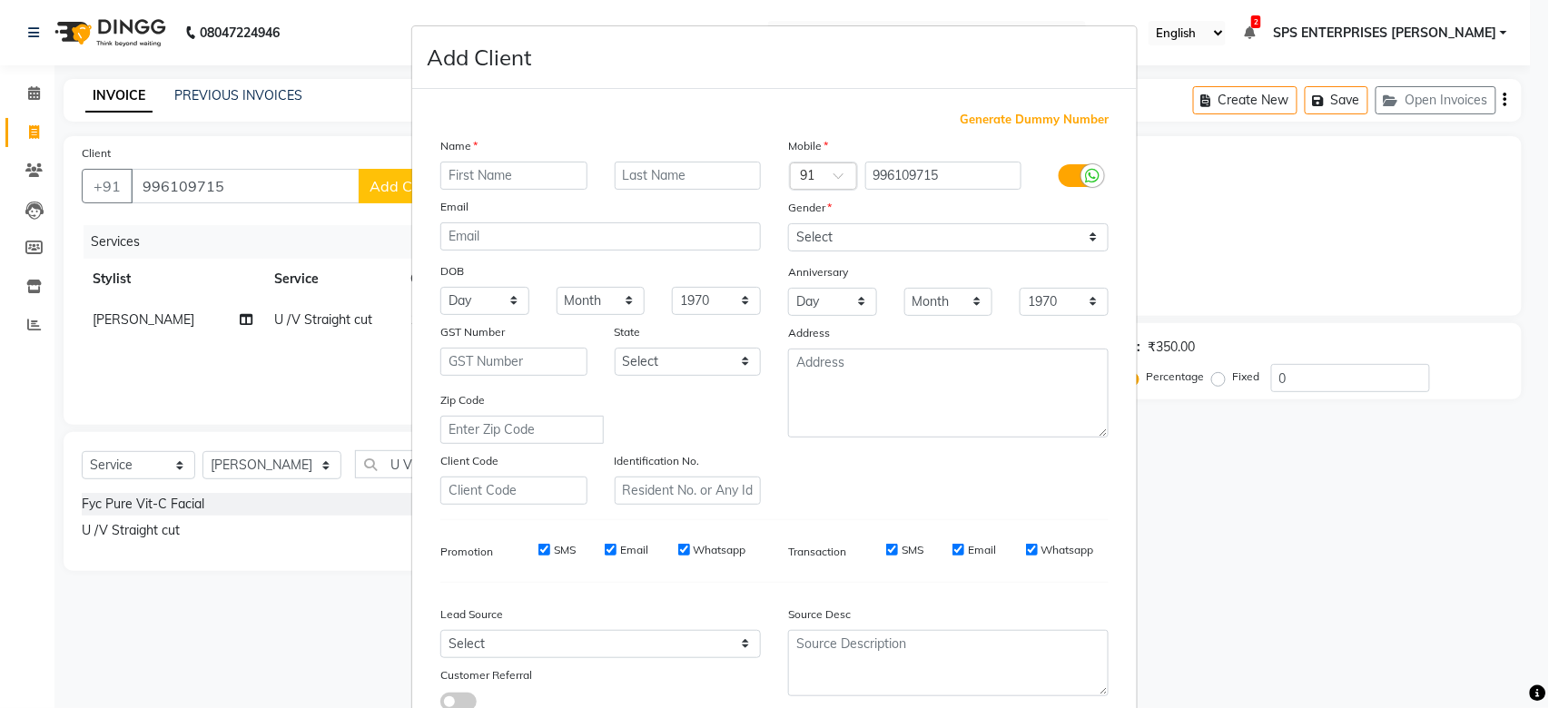
click at [473, 173] on input "text" at bounding box center [513, 176] width 147 height 28
click at [473, 173] on input "[PERSON_NAME]" at bounding box center [513, 176] width 147 height 28
click at [988, 238] on select "Select [DEMOGRAPHIC_DATA] [DEMOGRAPHIC_DATA] Other Prefer Not To Say" at bounding box center [948, 237] width 320 height 28
click at [788, 223] on select "Select [DEMOGRAPHIC_DATA] [DEMOGRAPHIC_DATA] Other Prefer Not To Say" at bounding box center [948, 237] width 320 height 28
click at [504, 282] on div "DOB" at bounding box center [601, 272] width 348 height 29
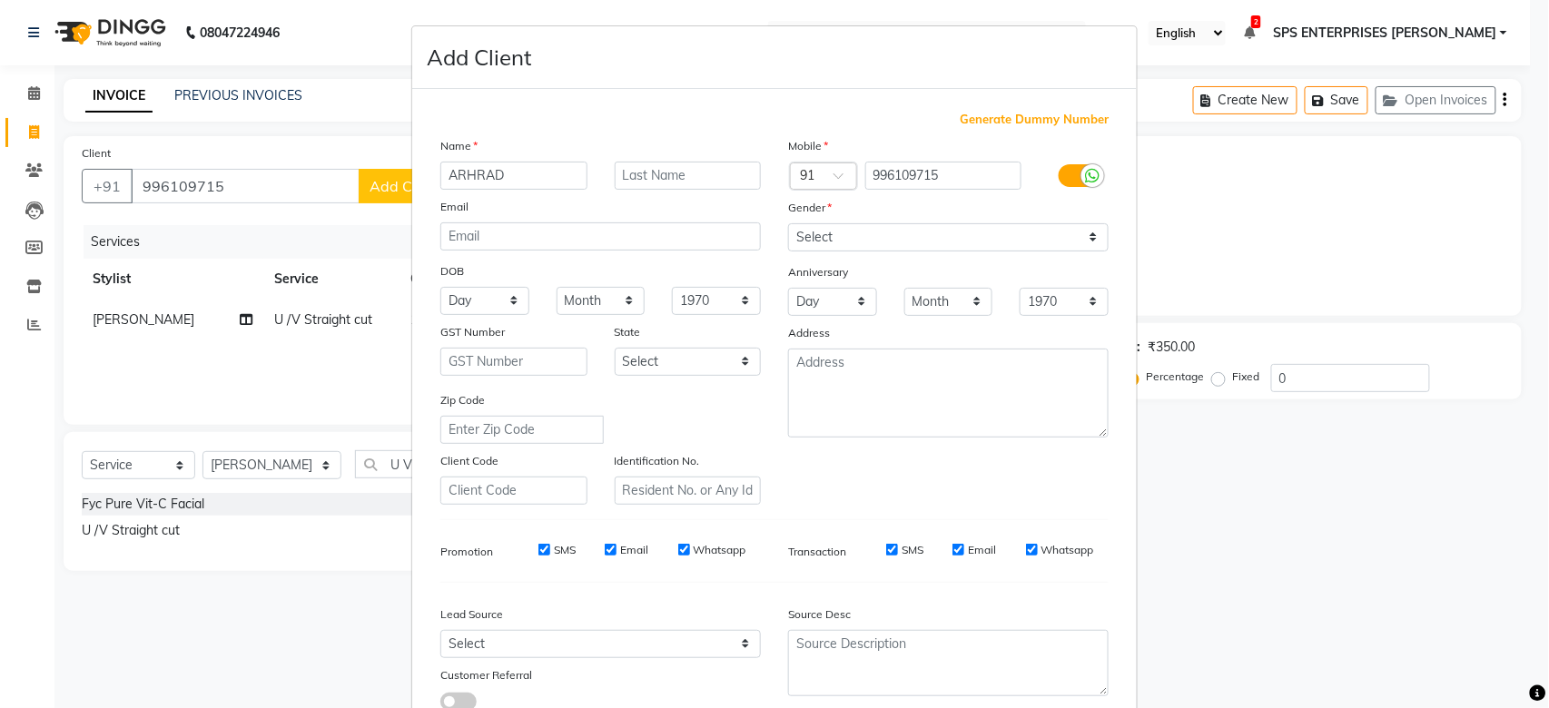
click at [504, 283] on div "DOB" at bounding box center [601, 272] width 348 height 29
click at [503, 299] on select "Day 01 02 03 04 05 06 07 08 09 10 11 12 13 14 15 16 17 18 19 20 21 22 23 24 25 …" at bounding box center [484, 301] width 89 height 28
click at [440, 287] on select "Day 01 02 03 04 05 06 07 08 09 10 11 12 13 14 15 16 17 18 19 20 21 22 23 24 25 …" at bounding box center [484, 301] width 89 height 28
click at [610, 298] on select "Month January February March April May June July August September October Novem…" at bounding box center [600, 301] width 89 height 28
click at [556, 287] on select "Month January February March April May June July August September October Novem…" at bounding box center [600, 301] width 89 height 28
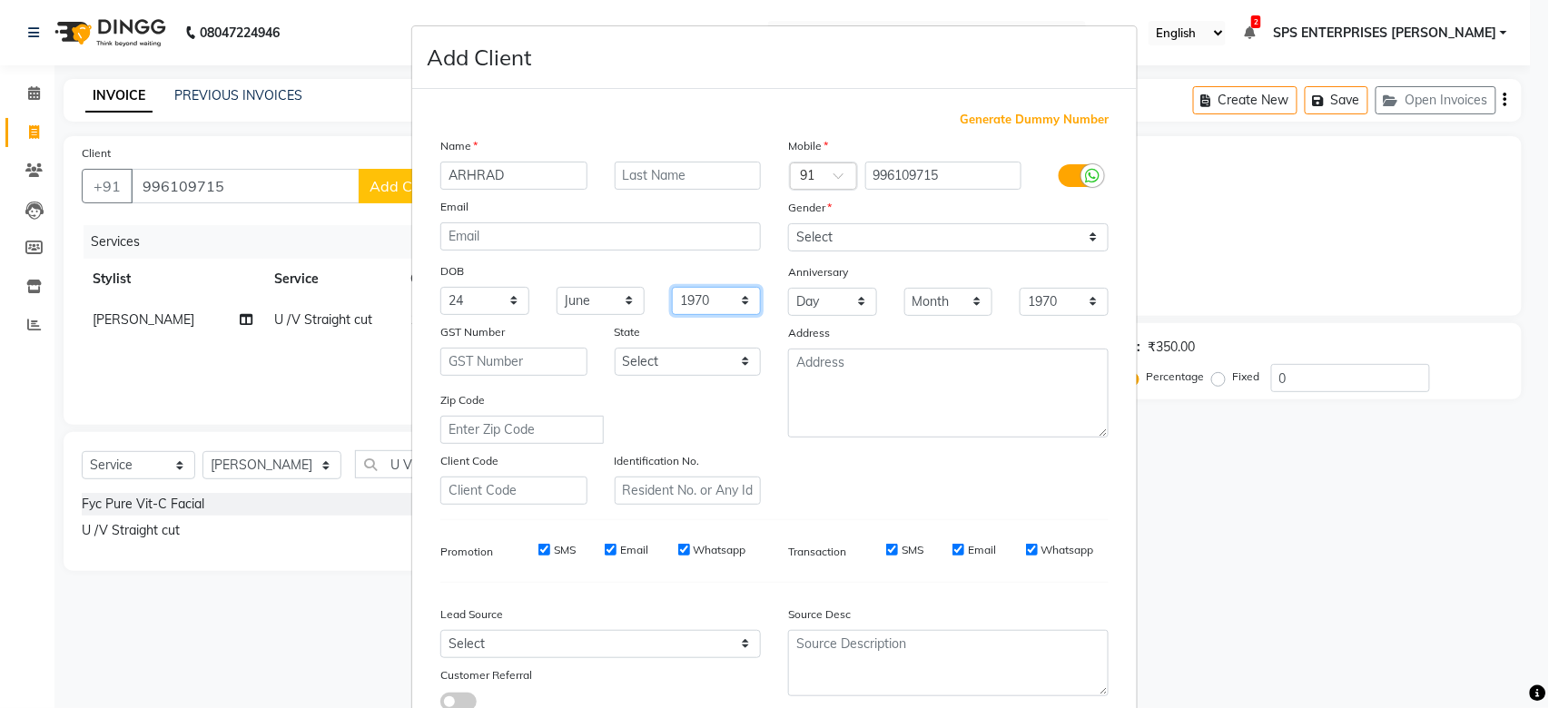
click at [702, 310] on select "1940 1941 1942 1943 1944 1945 1946 1947 1948 1949 1950 1951 1952 1953 1954 1955…" at bounding box center [716, 301] width 89 height 28
click at [672, 287] on select "1940 1941 1942 1943 1944 1945 1946 1947 1948 1949 1950 1951 1952 1953 1954 1955…" at bounding box center [716, 301] width 89 height 28
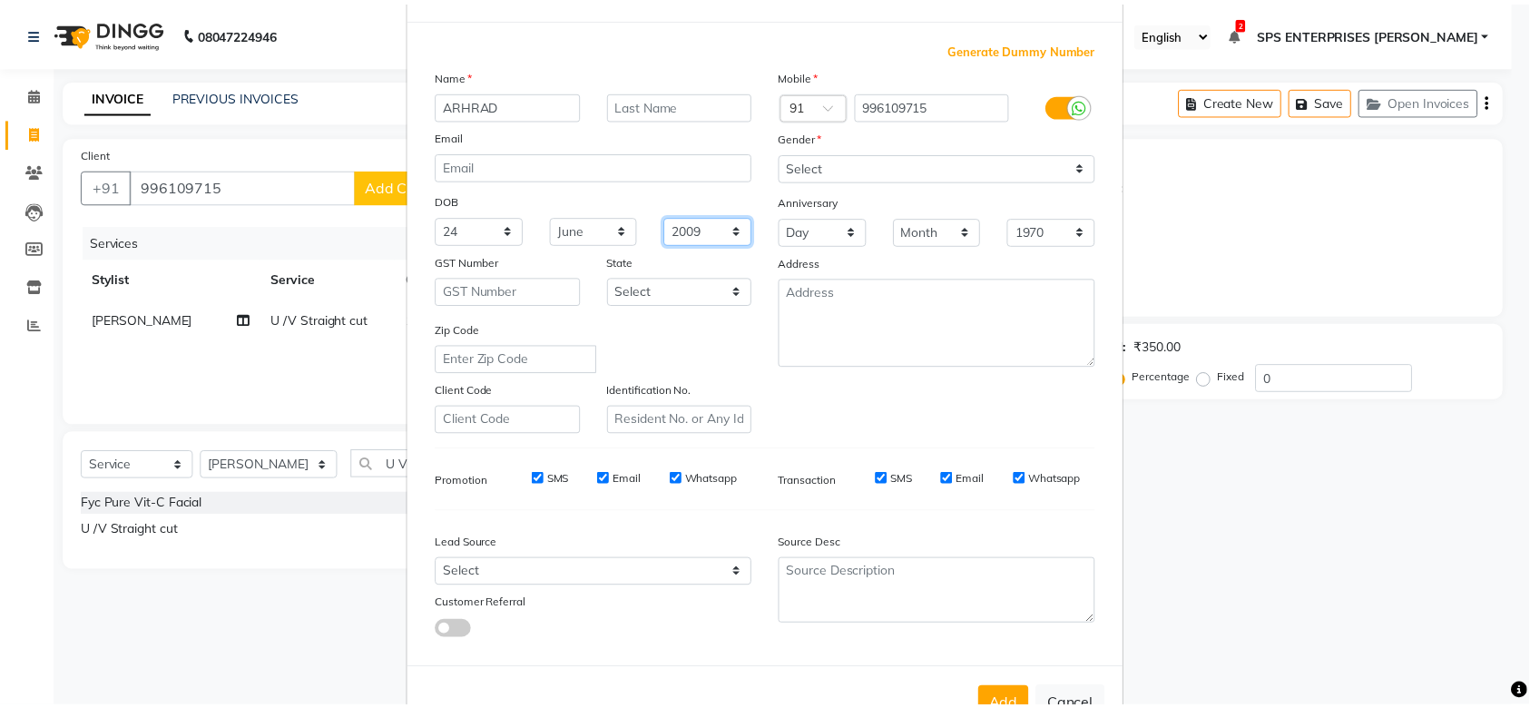
scroll to position [131, 0]
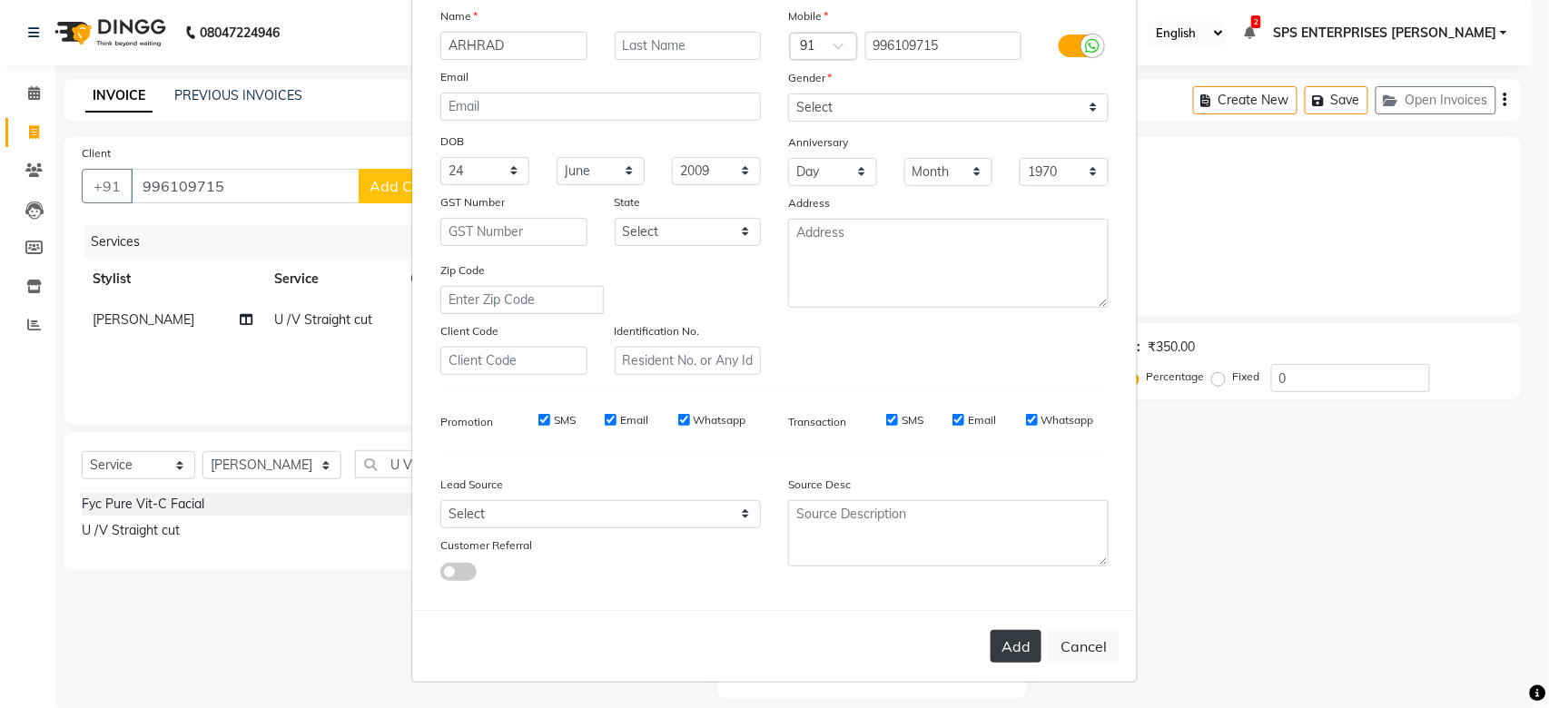
click at [1004, 652] on button "Add" at bounding box center [1015, 646] width 51 height 33
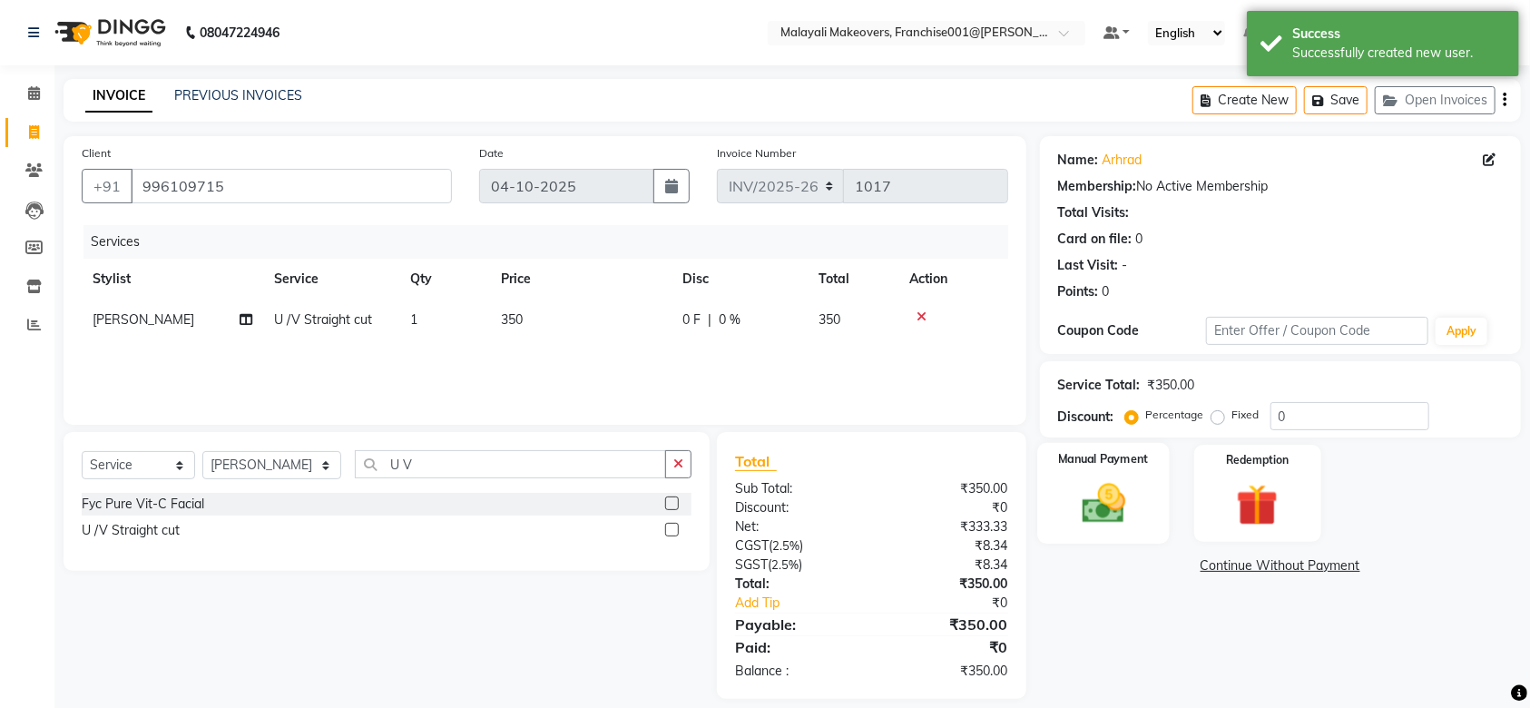
click at [1082, 529] on div "Manual Payment" at bounding box center [1104, 494] width 133 height 102
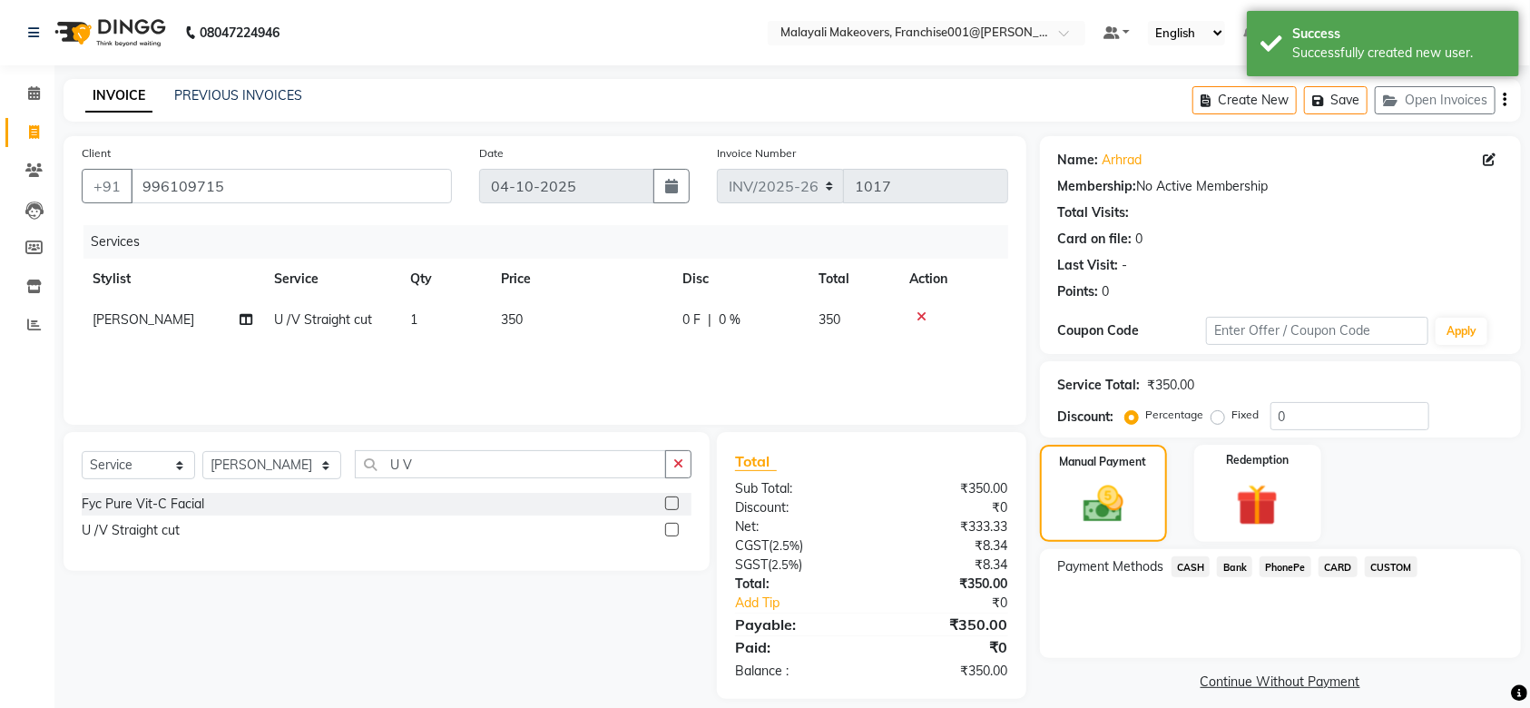
click at [1273, 569] on span "PhonePe" at bounding box center [1286, 566] width 52 height 21
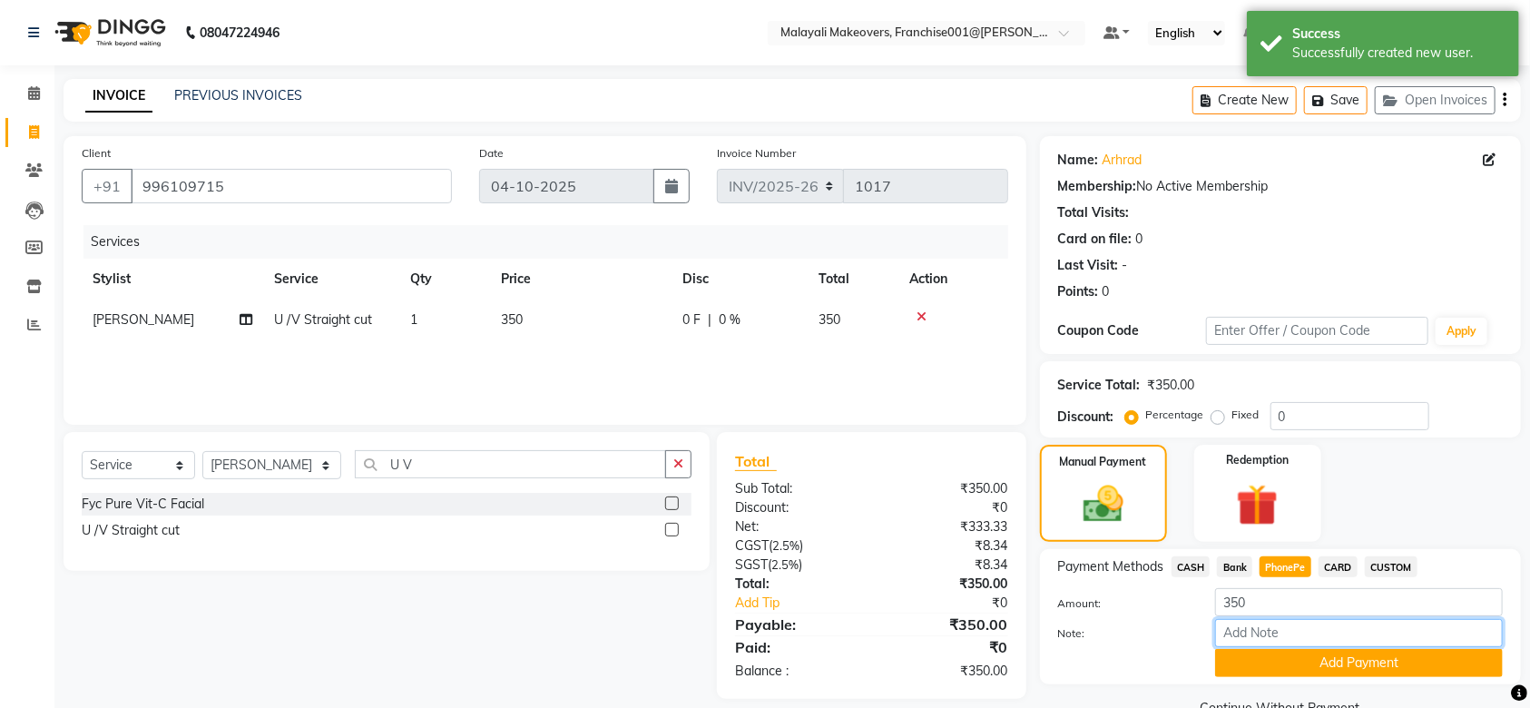
click at [1241, 640] on input "Note:" at bounding box center [1359, 633] width 288 height 28
click at [1375, 657] on button "Add Payment" at bounding box center [1359, 663] width 288 height 28
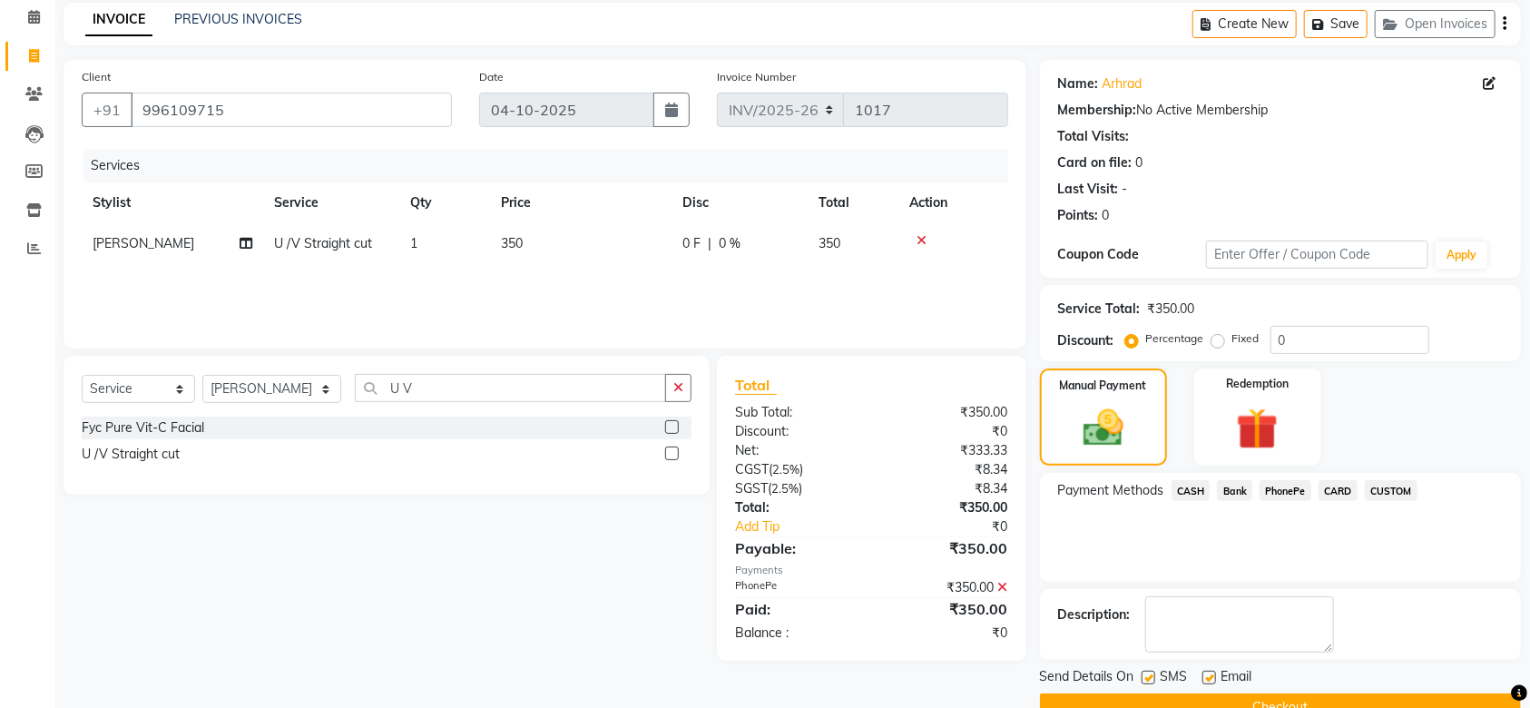
scroll to position [117, 0]
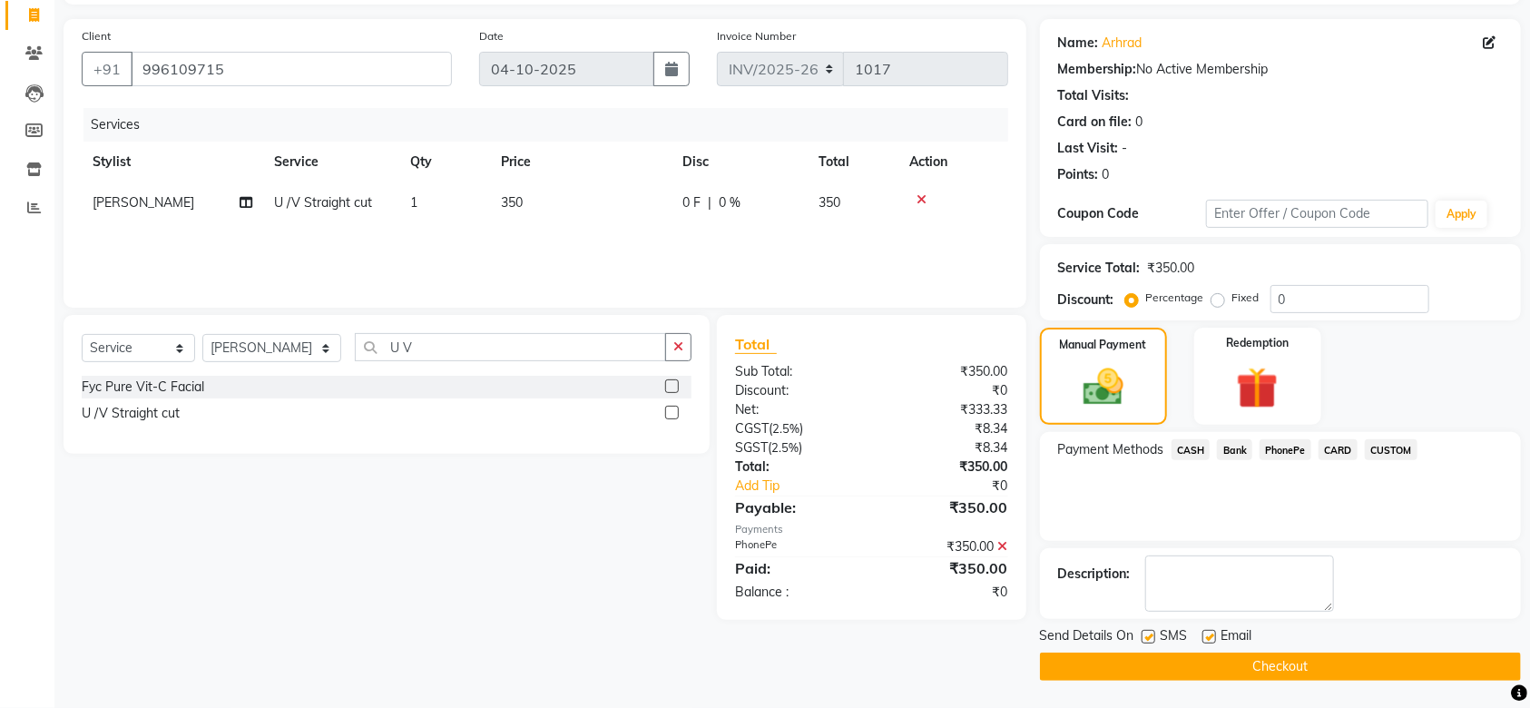
click at [1312, 660] on button "Checkout" at bounding box center [1280, 667] width 481 height 28
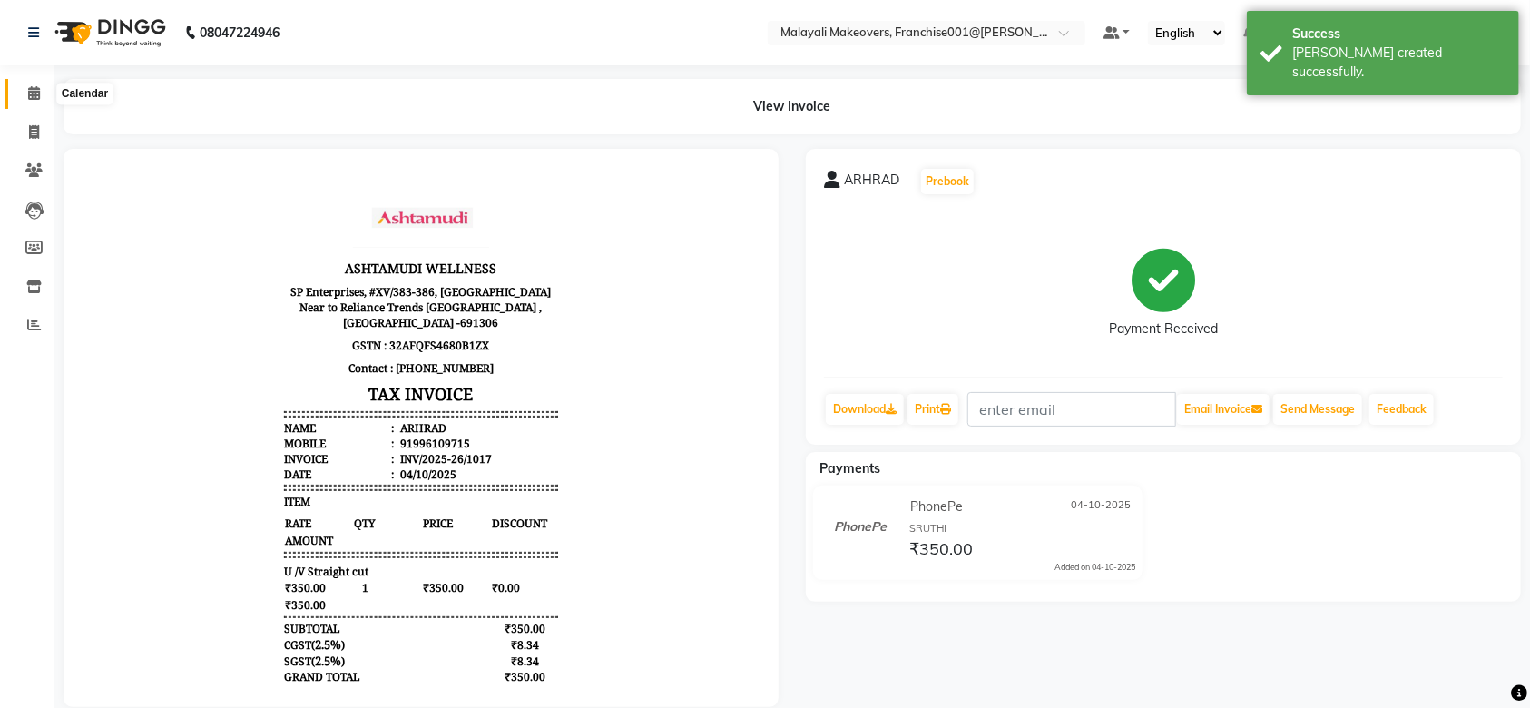
click at [25, 95] on span at bounding box center [34, 94] width 32 height 21
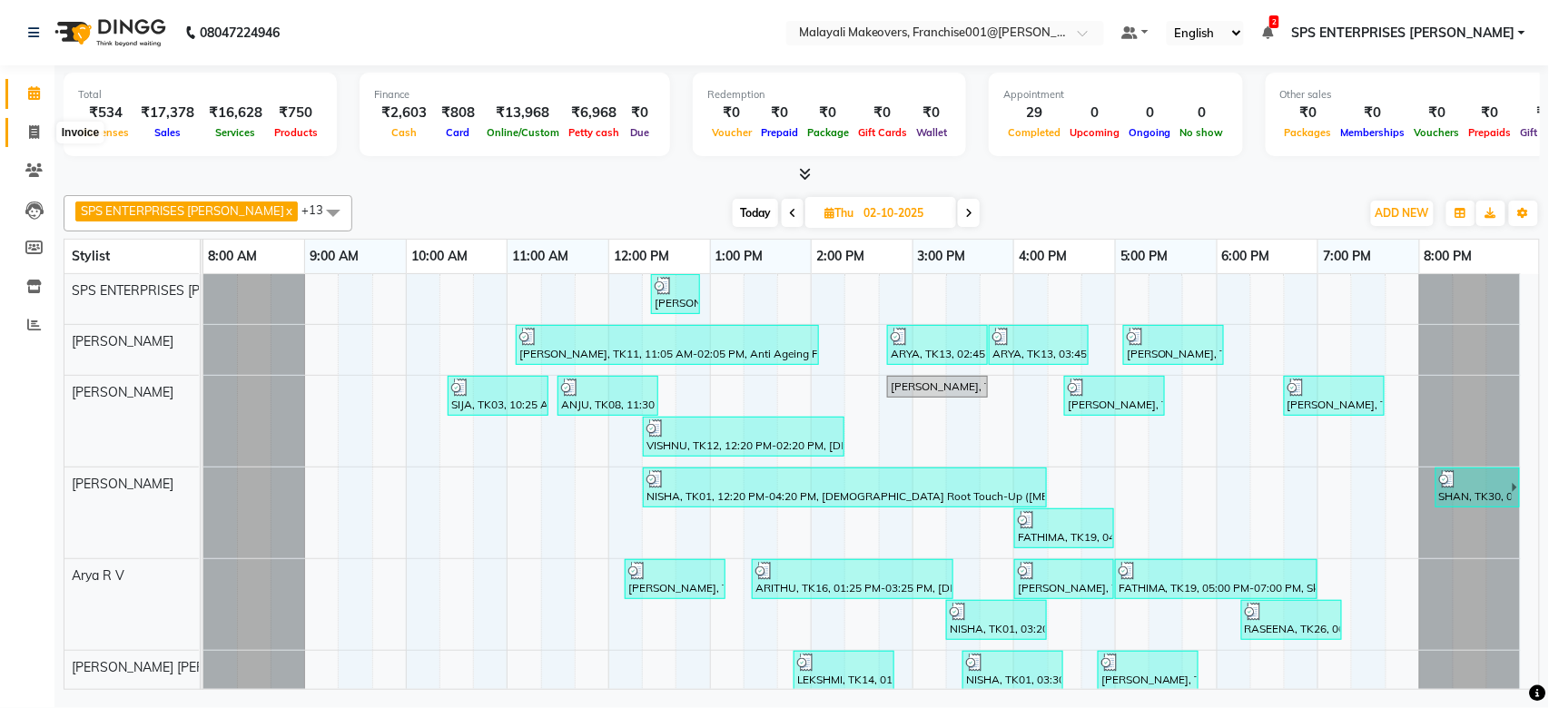
click at [26, 124] on span at bounding box center [34, 133] width 32 height 21
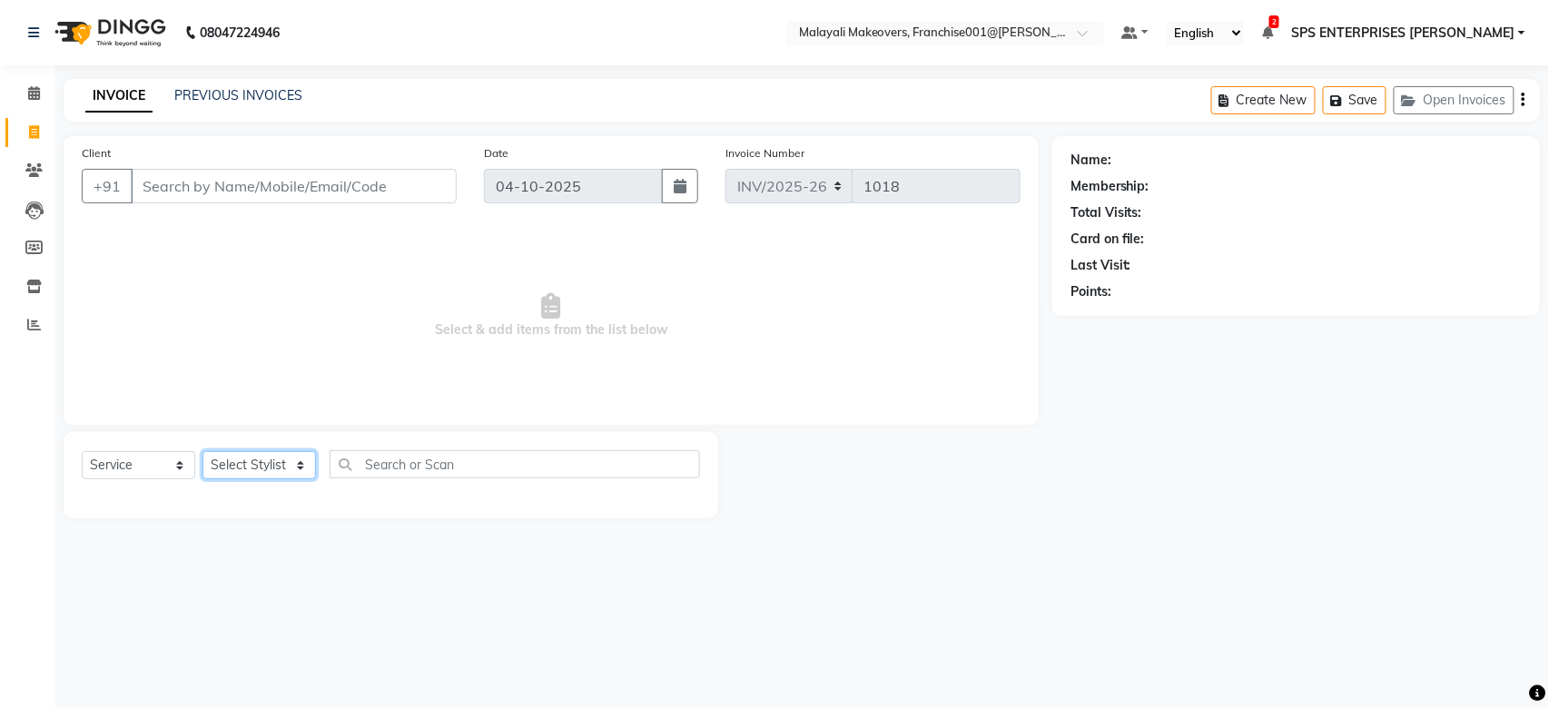
click at [293, 466] on select "Select Stylist" at bounding box center [258, 465] width 113 height 28
click at [293, 466] on select "Select Stylist [PERSON_NAME] S [PERSON_NAME] P [PERSON_NAME] R V [PERSON_NAME] …" at bounding box center [272, 465] width 140 height 28
click at [202, 452] on select "Select Stylist [PERSON_NAME] S [PERSON_NAME] P [PERSON_NAME] R V [PERSON_NAME] …" at bounding box center [272, 465] width 140 height 28
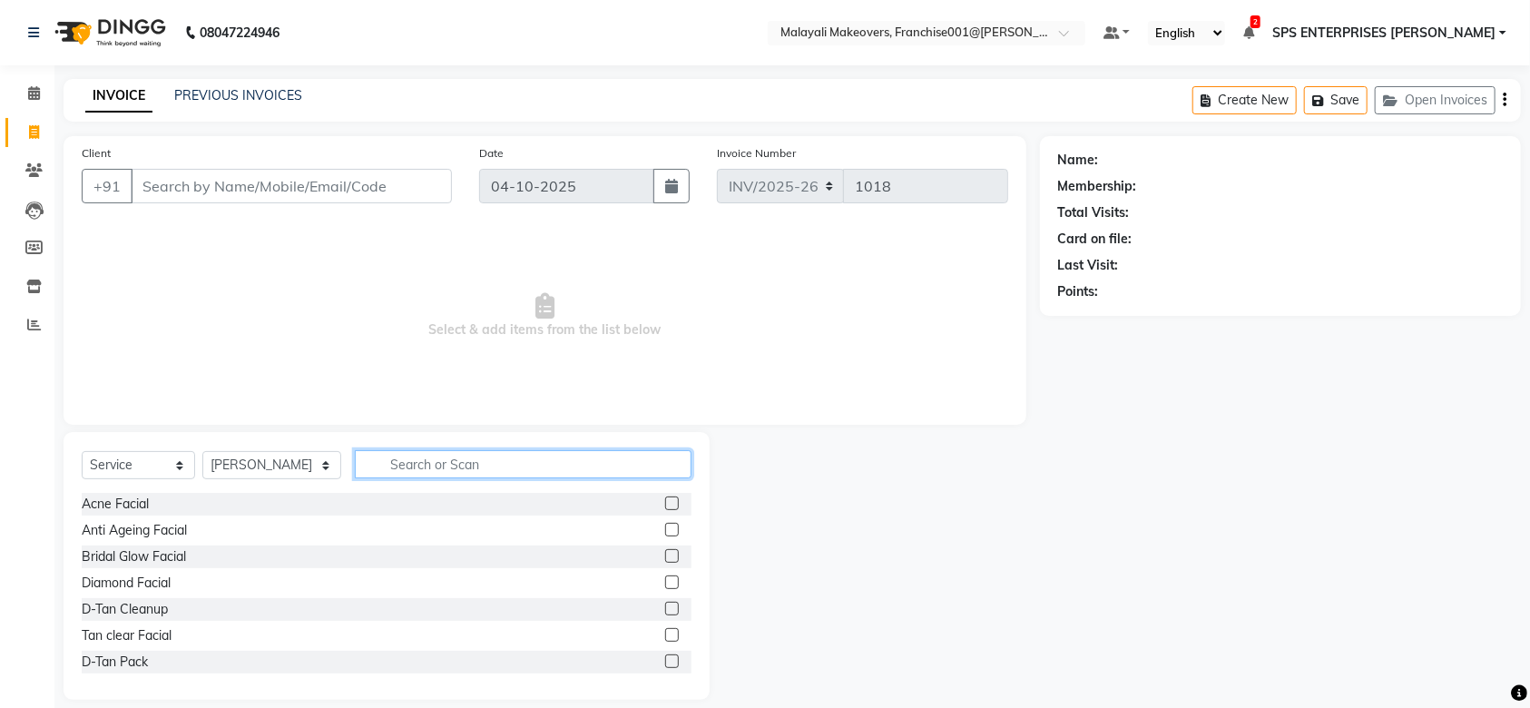
click at [425, 449] on div "Select Service Product Membership Package Voucher Prepaid Gift Card Select Styl…" at bounding box center [387, 566] width 646 height 268
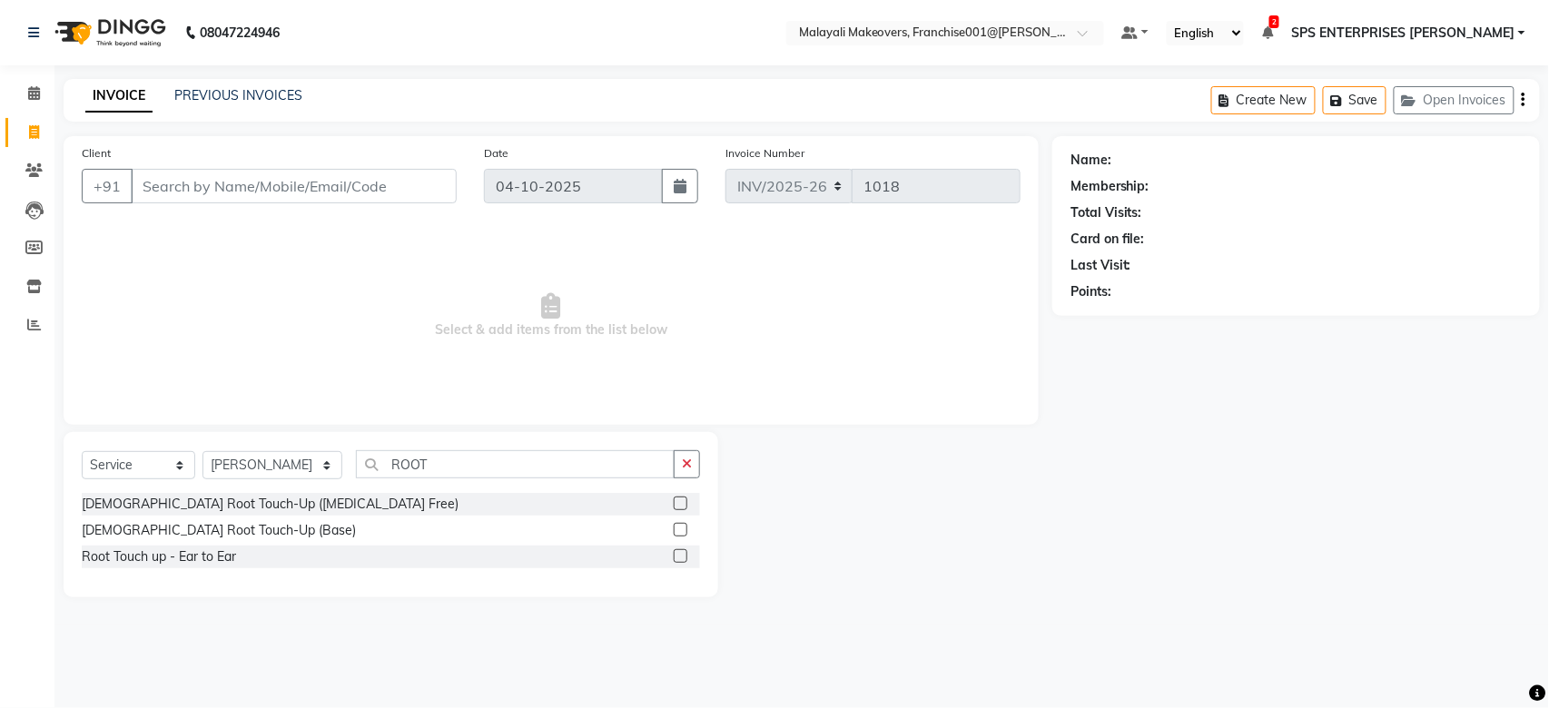
click at [684, 529] on label at bounding box center [681, 530] width 14 height 14
click at [684, 529] on input "checkbox" at bounding box center [680, 531] width 12 height 12
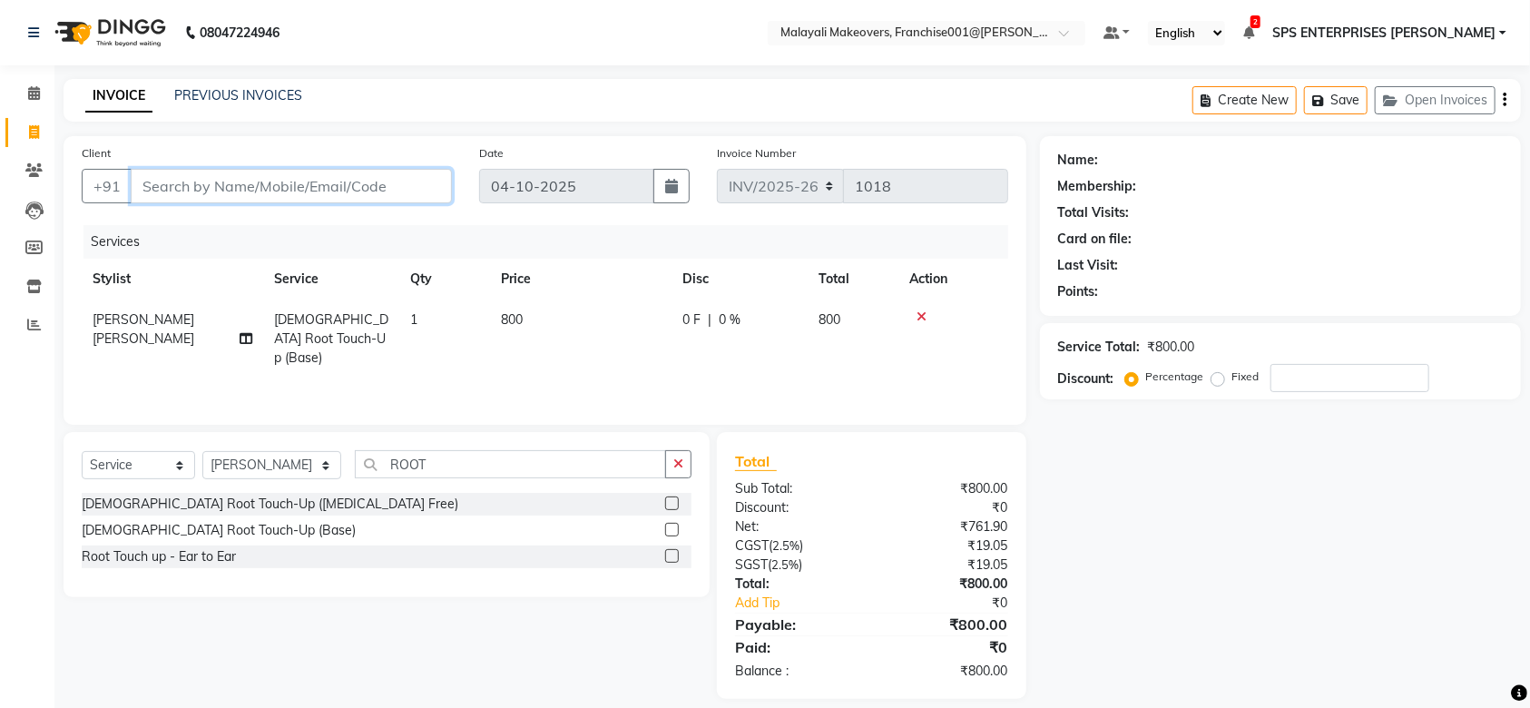
click at [353, 200] on input "Client" at bounding box center [291, 186] width 321 height 34
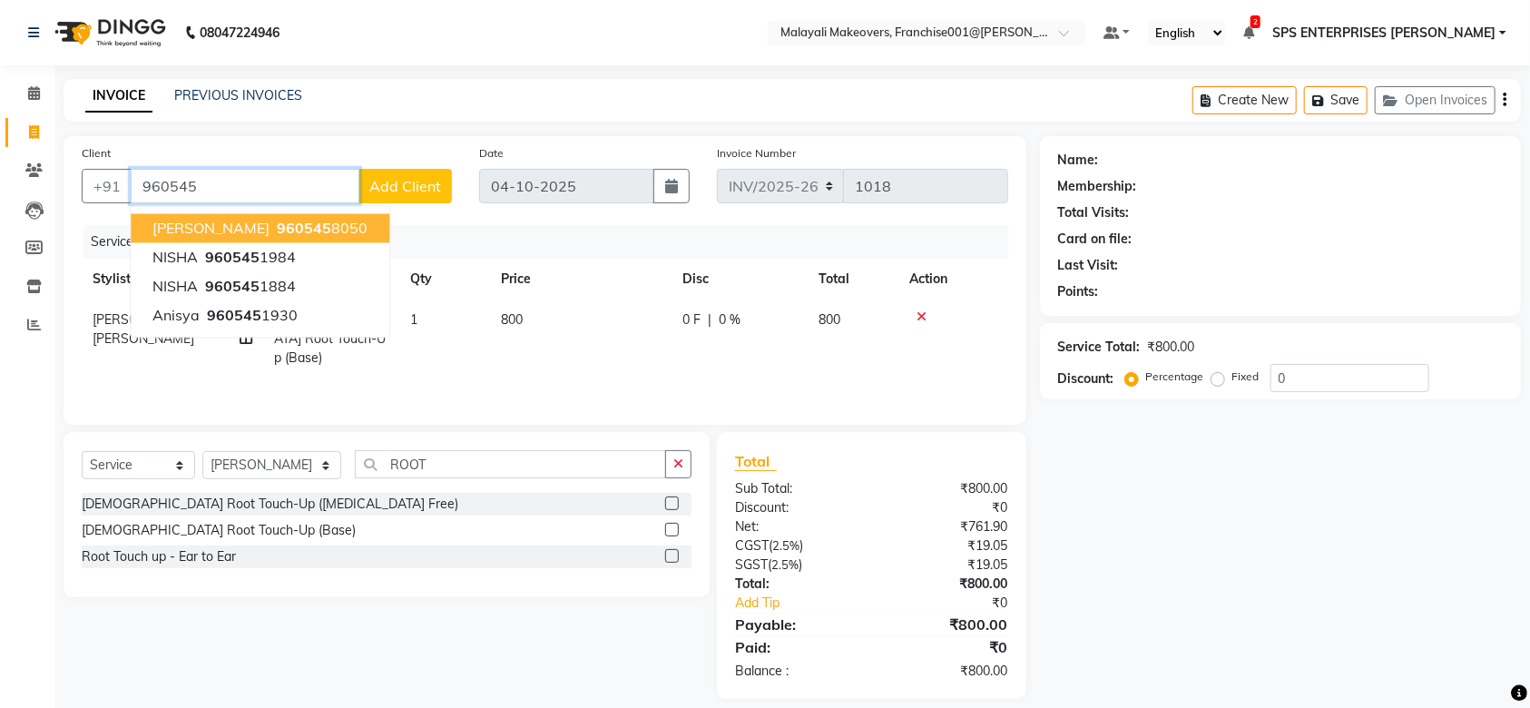
click at [277, 227] on span "960545" at bounding box center [304, 229] width 54 height 18
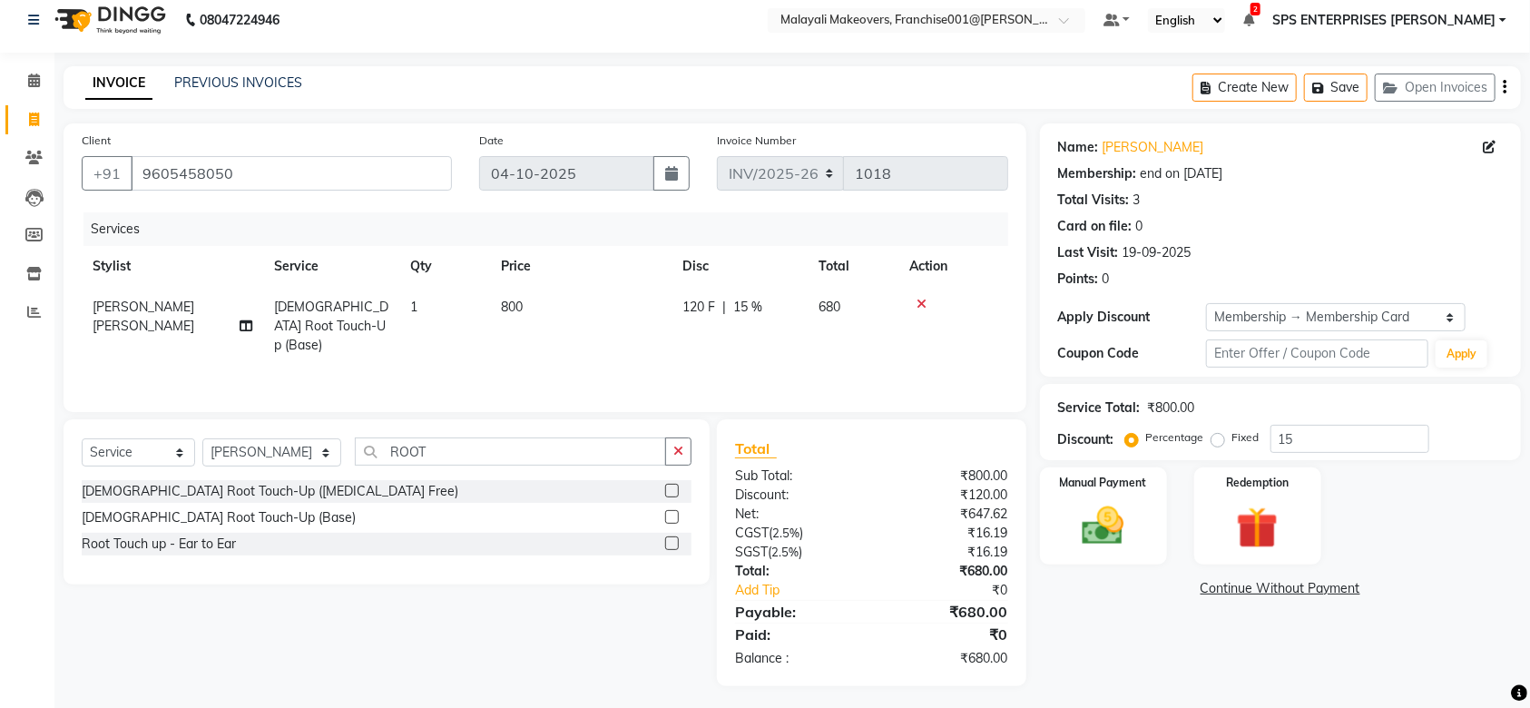
scroll to position [17, 0]
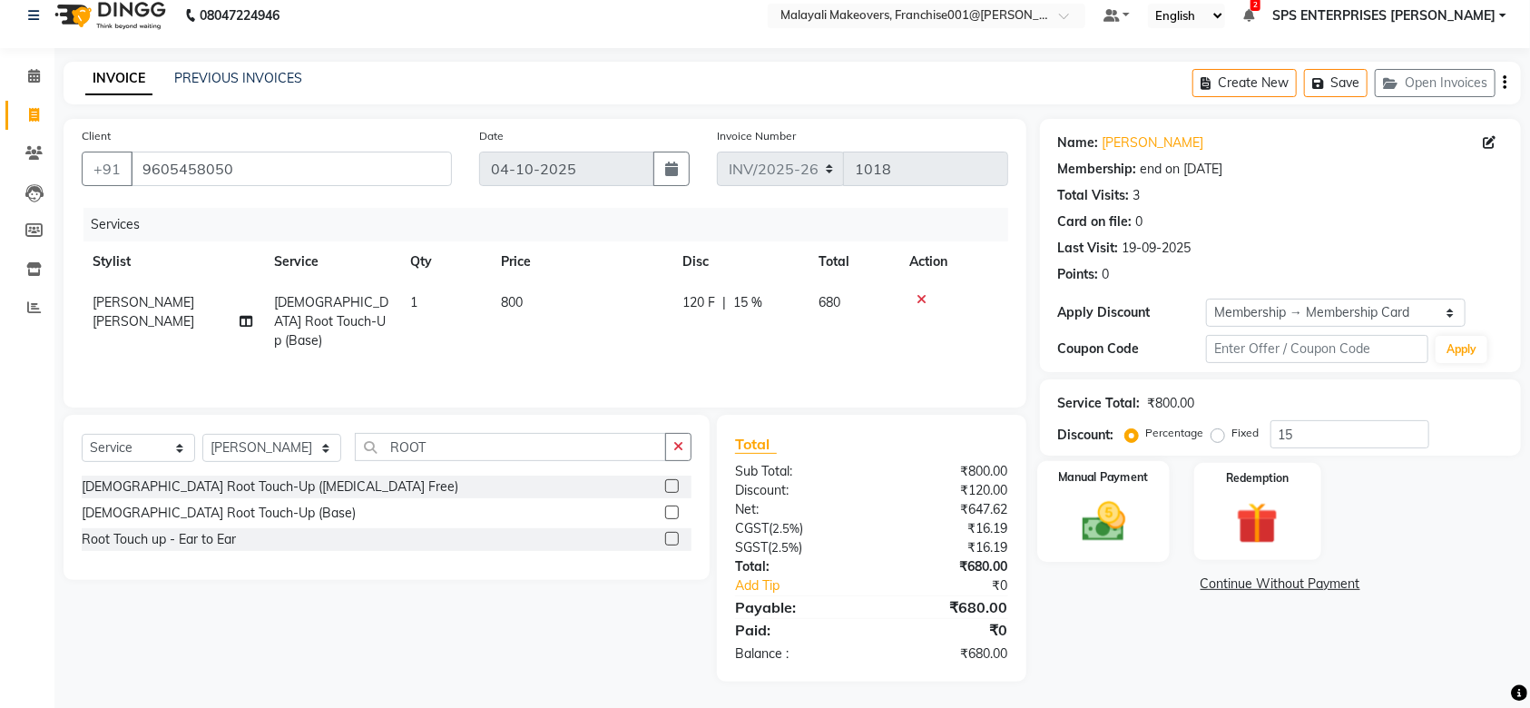
click at [1143, 517] on div "Manual Payment" at bounding box center [1104, 512] width 133 height 102
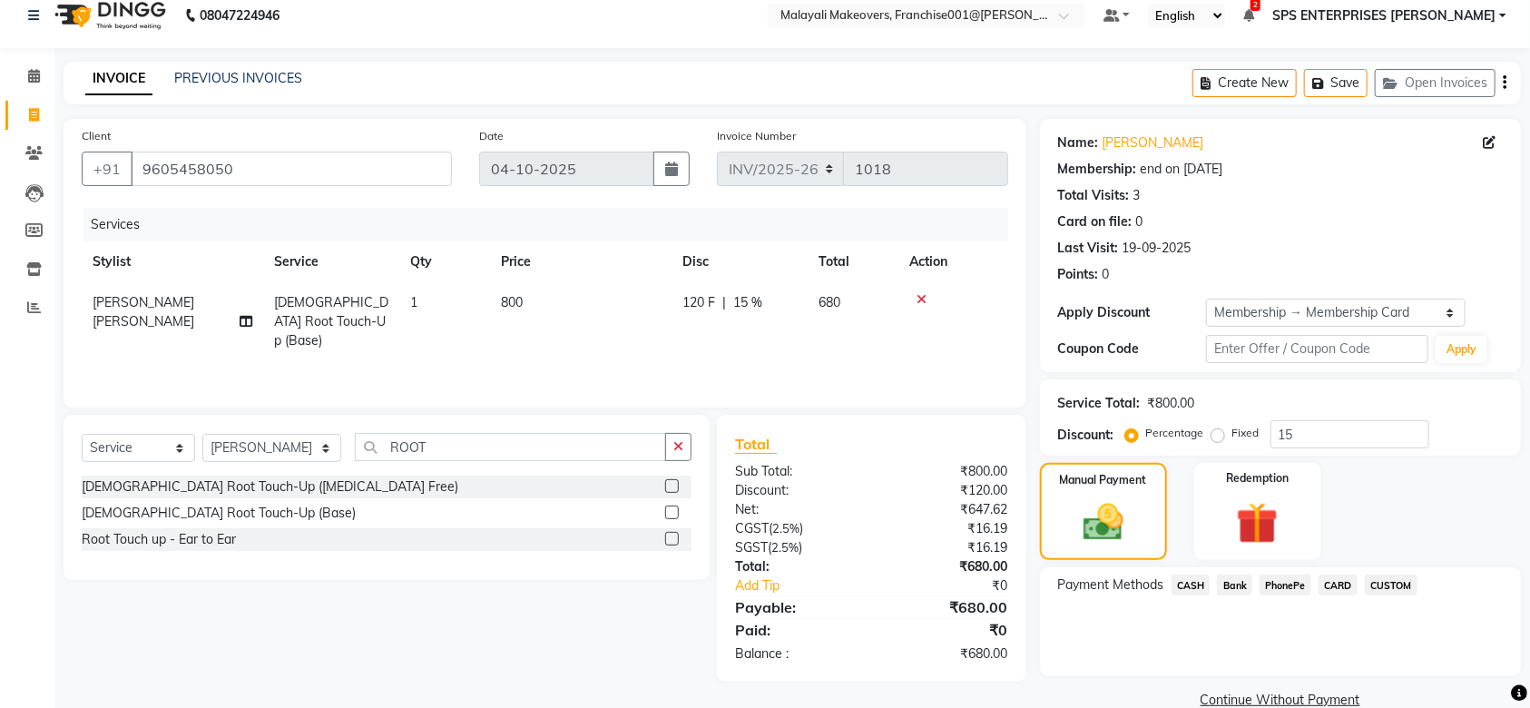
click at [1201, 584] on span "CASH" at bounding box center [1191, 585] width 39 height 21
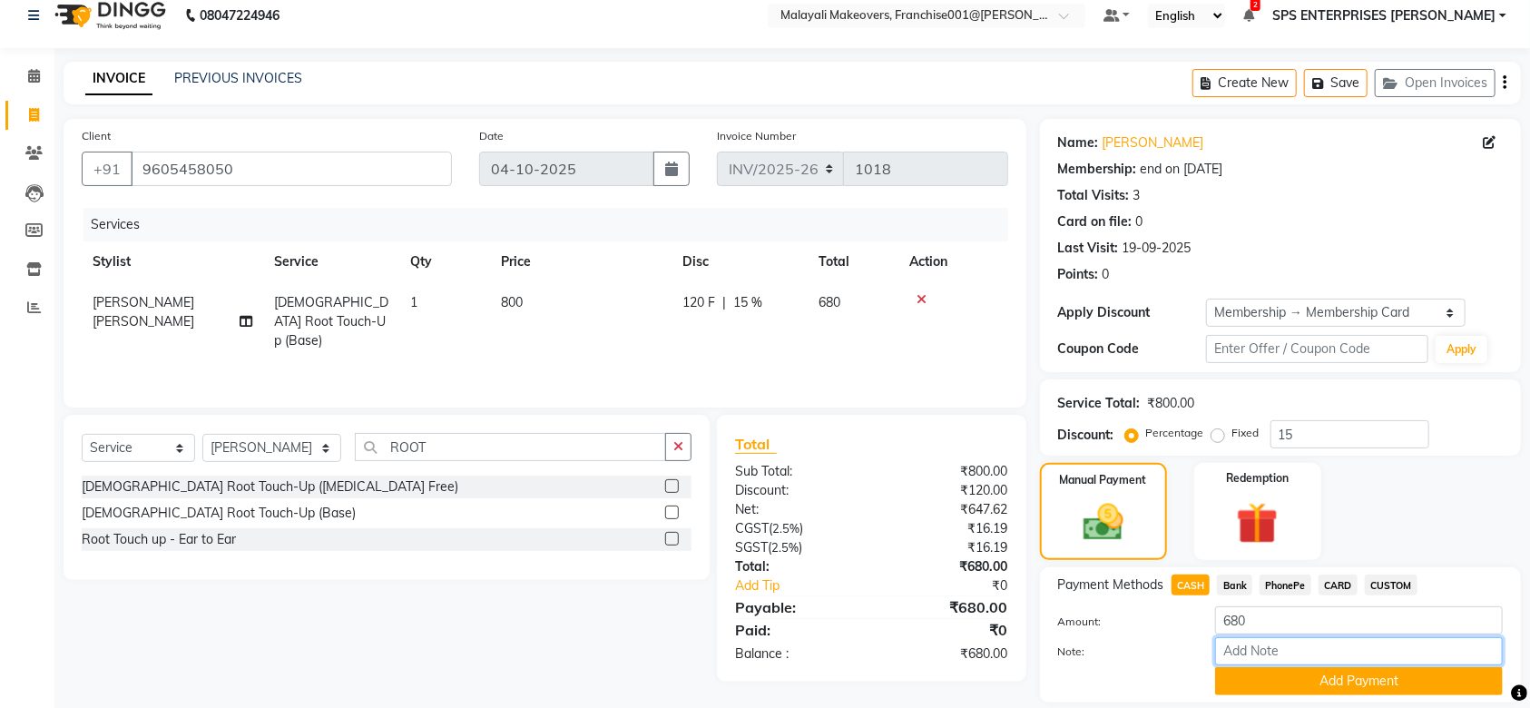
click at [1260, 647] on input "Note:" at bounding box center [1359, 651] width 288 height 28
click at [1307, 680] on button "Add Payment" at bounding box center [1359, 681] width 288 height 28
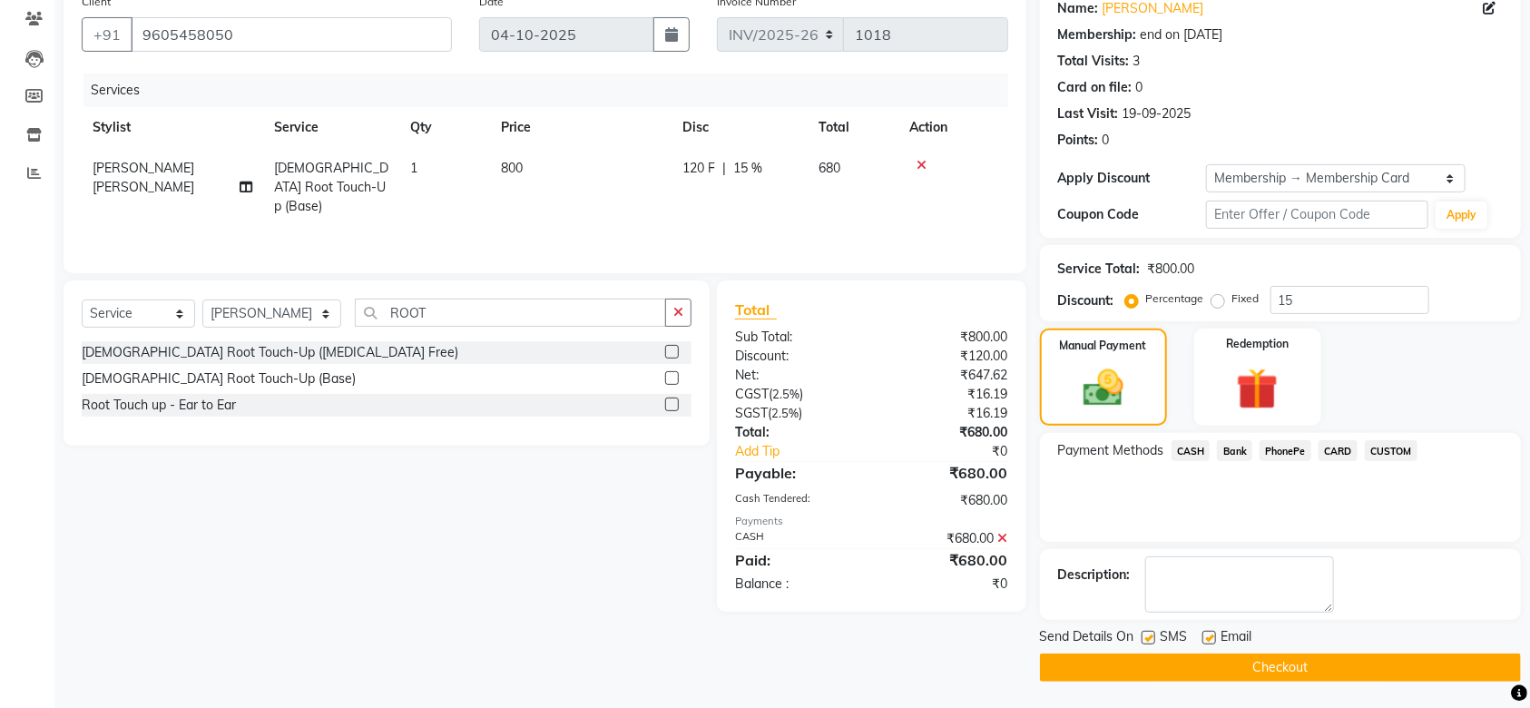
scroll to position [153, 0]
click at [1299, 664] on button "Checkout" at bounding box center [1280, 667] width 481 height 28
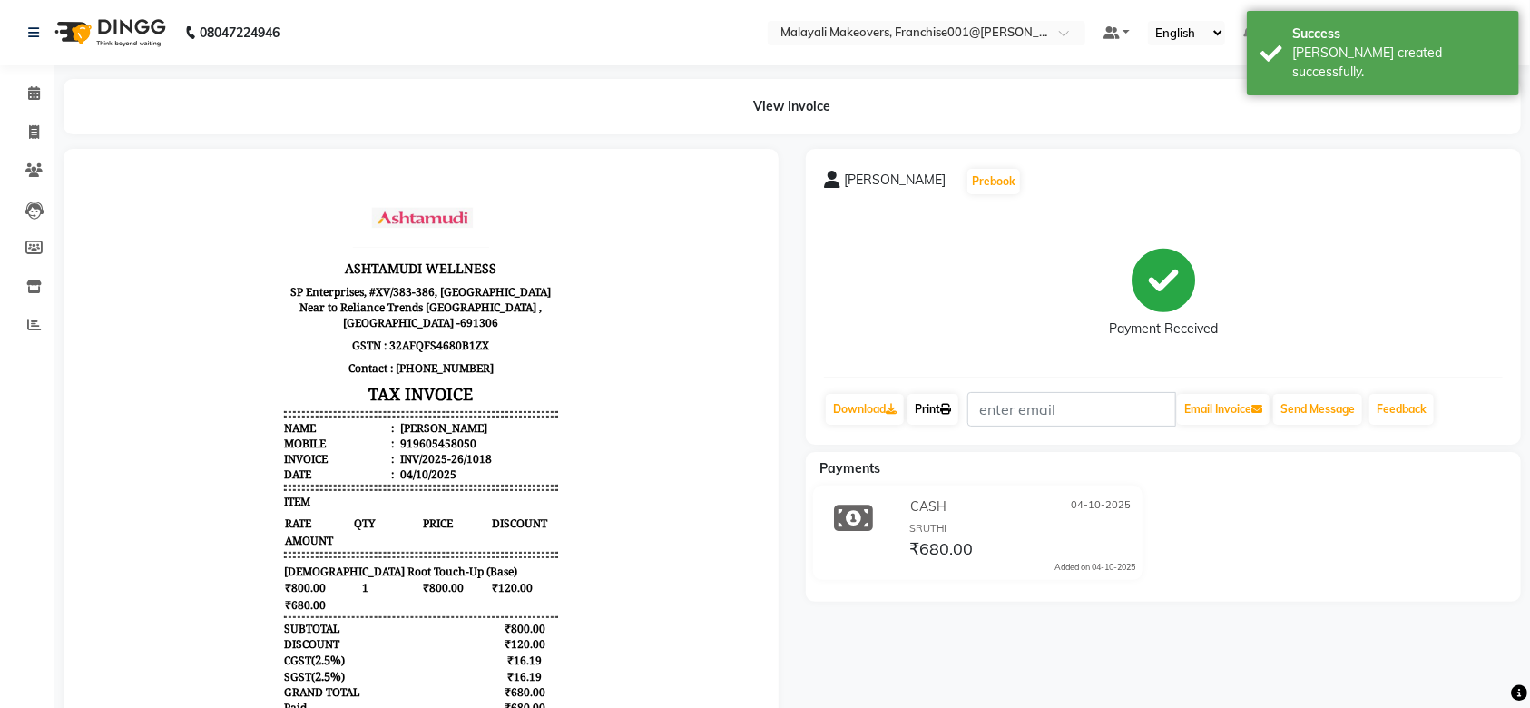
click at [939, 409] on link "Print" at bounding box center [933, 409] width 51 height 31
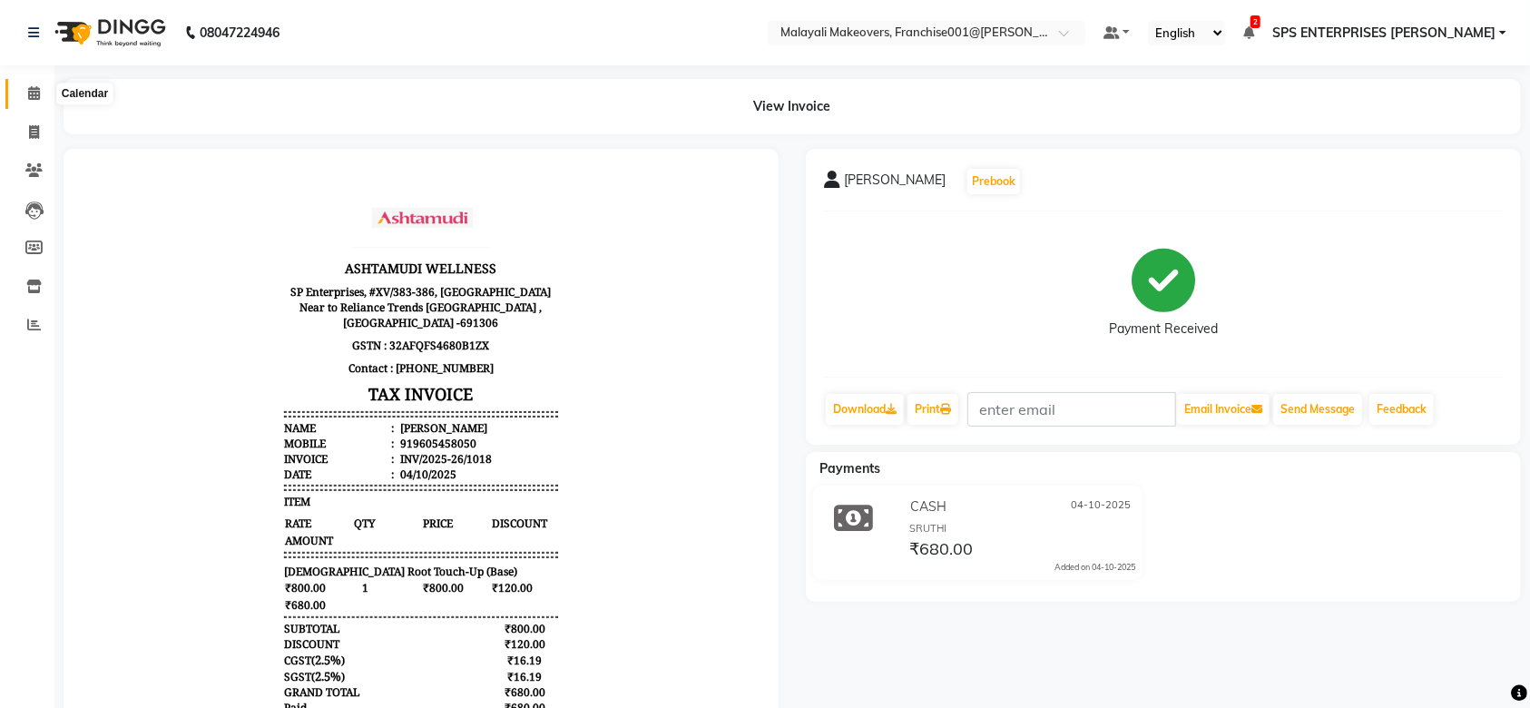
click at [21, 85] on span at bounding box center [34, 94] width 32 height 21
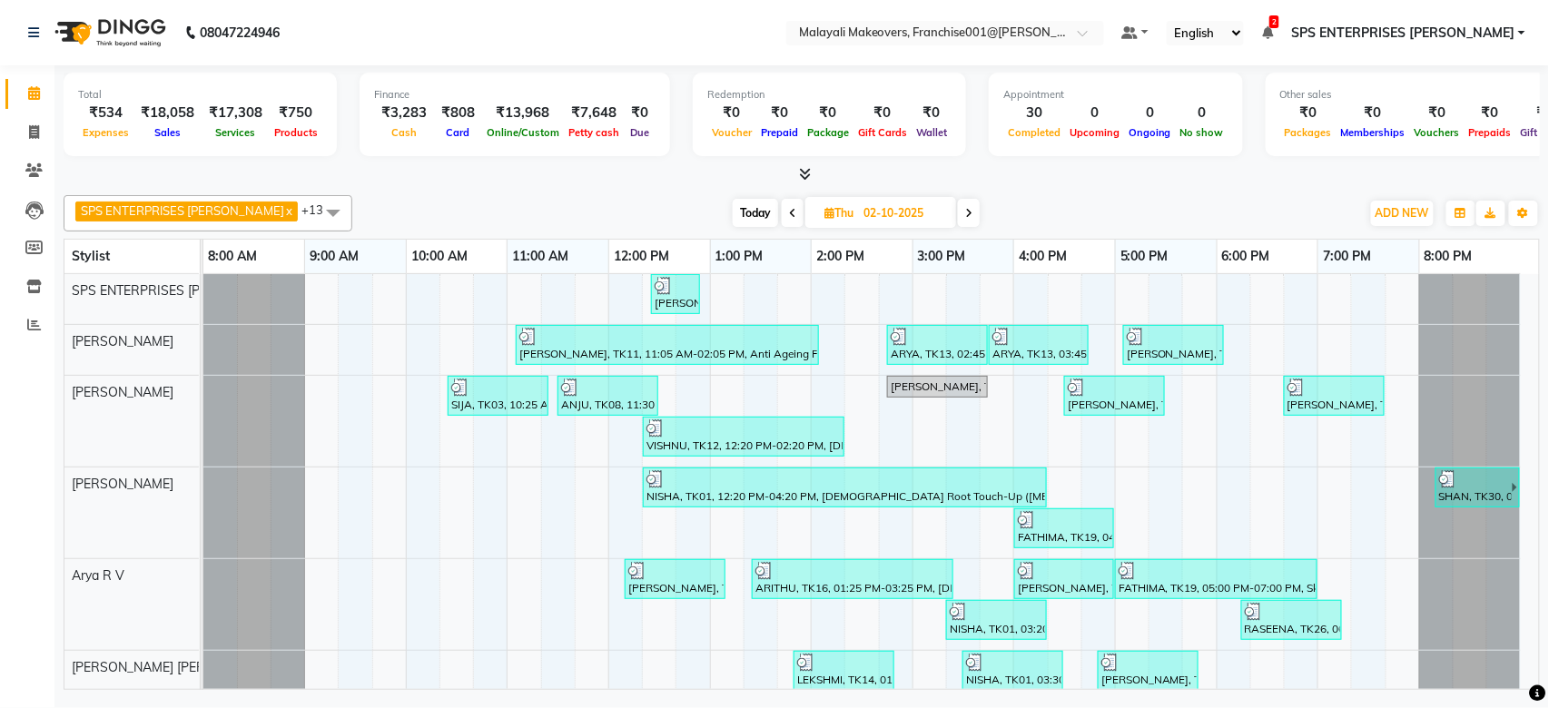
click at [785, 14] on nav "08047224946 Select Location × Malayali Makeovers, Franchise001@[PERSON_NAME] De…" at bounding box center [774, 32] width 1549 height 65
click at [32, 129] on icon at bounding box center [34, 132] width 10 height 14
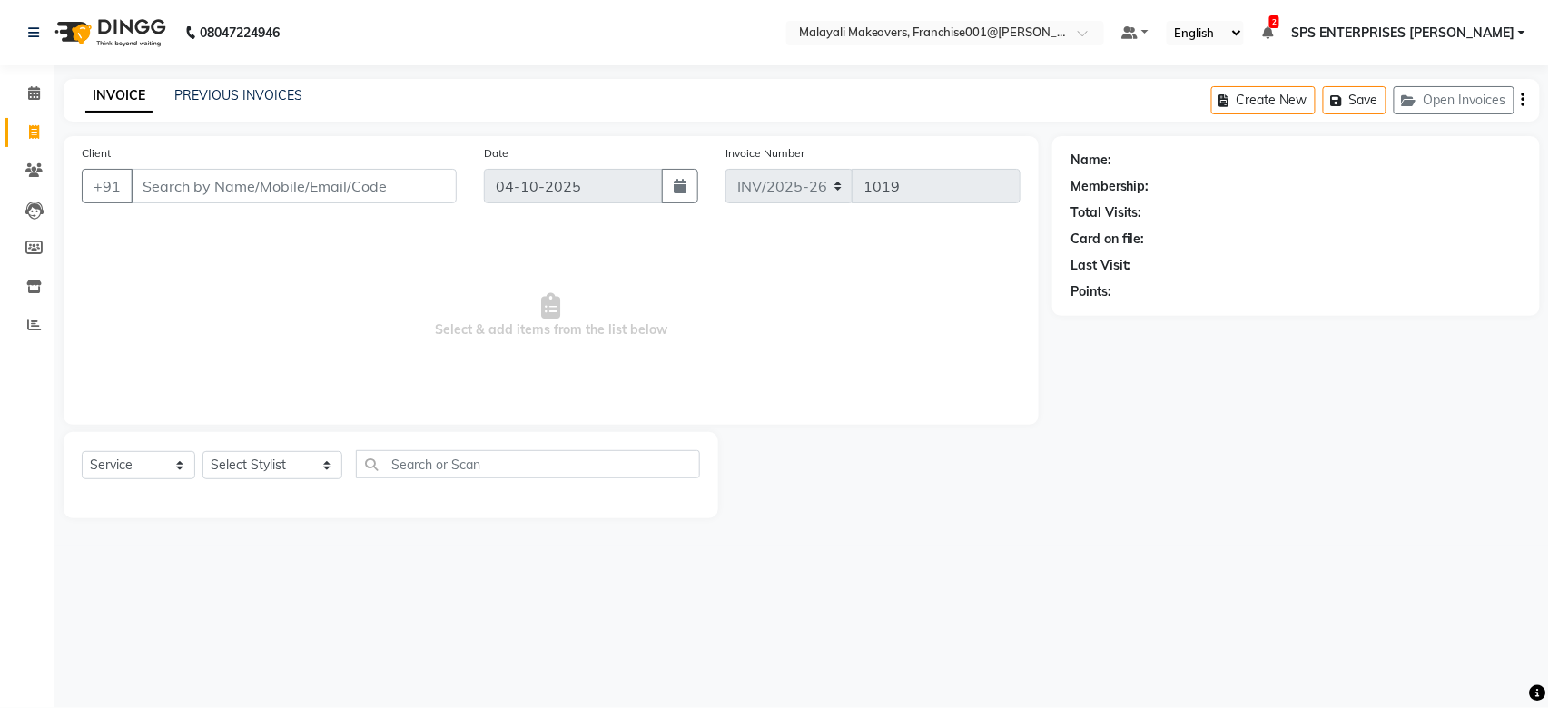
click at [270, 192] on input "Client" at bounding box center [294, 186] width 326 height 34
click at [298, 185] on input "Client" at bounding box center [294, 186] width 326 height 34
click at [417, 177] on span "Add Client" at bounding box center [410, 186] width 72 height 18
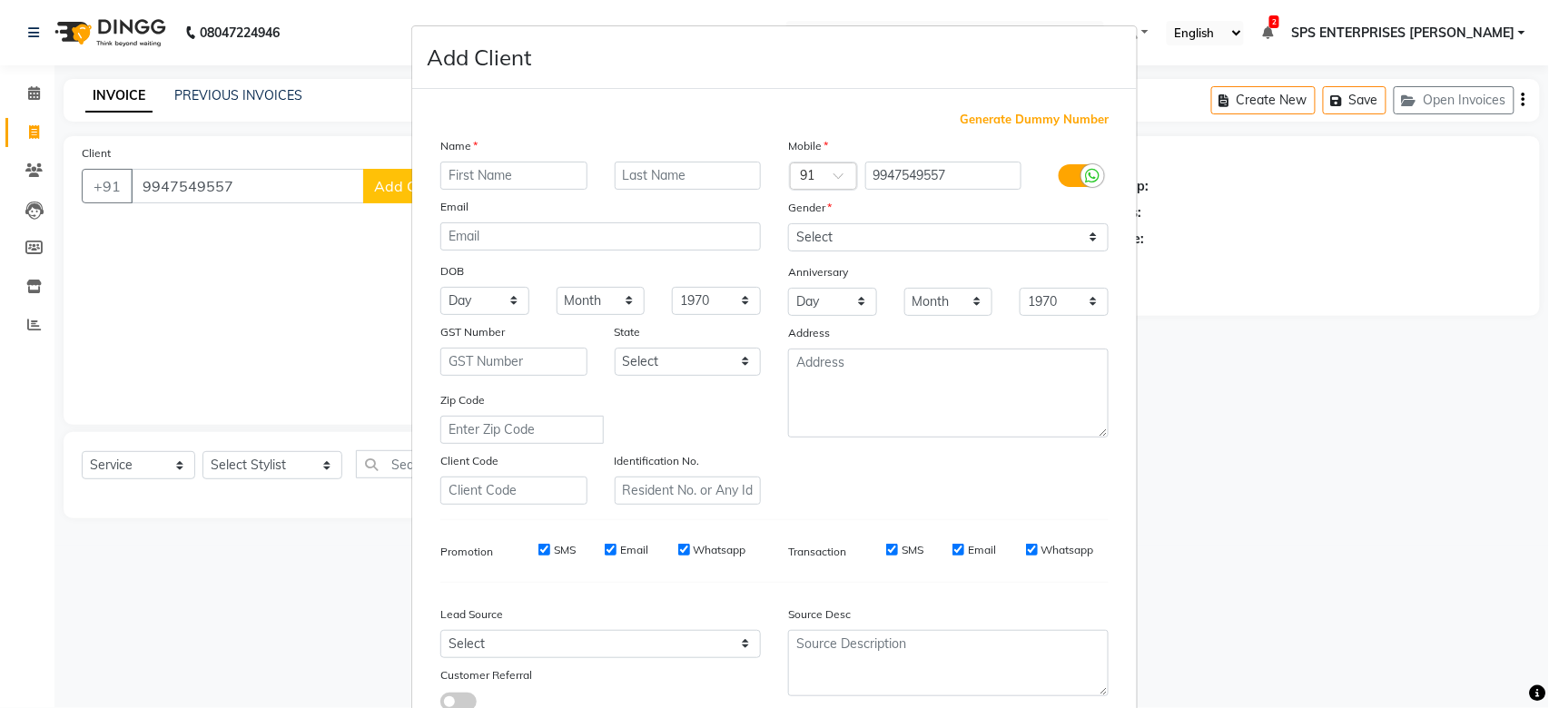
click at [487, 172] on input "text" at bounding box center [513, 176] width 147 height 28
click at [487, 300] on select "Day 01 02 03 04 05 06 07 08 09 10 11 12 13 14 15 16 17 18 19 20 21 22 23 24 25 …" at bounding box center [484, 301] width 89 height 28
click at [917, 230] on select "Select [DEMOGRAPHIC_DATA] [DEMOGRAPHIC_DATA] Other Prefer Not To Say" at bounding box center [948, 237] width 320 height 28
click at [788, 223] on select "Select [DEMOGRAPHIC_DATA] [DEMOGRAPHIC_DATA] Other Prefer Not To Say" at bounding box center [948, 237] width 320 height 28
click at [476, 304] on select "Day 01 02 03 04 05 06 07 08 09 10 11 12 13 14 15 16 17 18 19 20 21 22 23 24 25 …" at bounding box center [484, 301] width 89 height 28
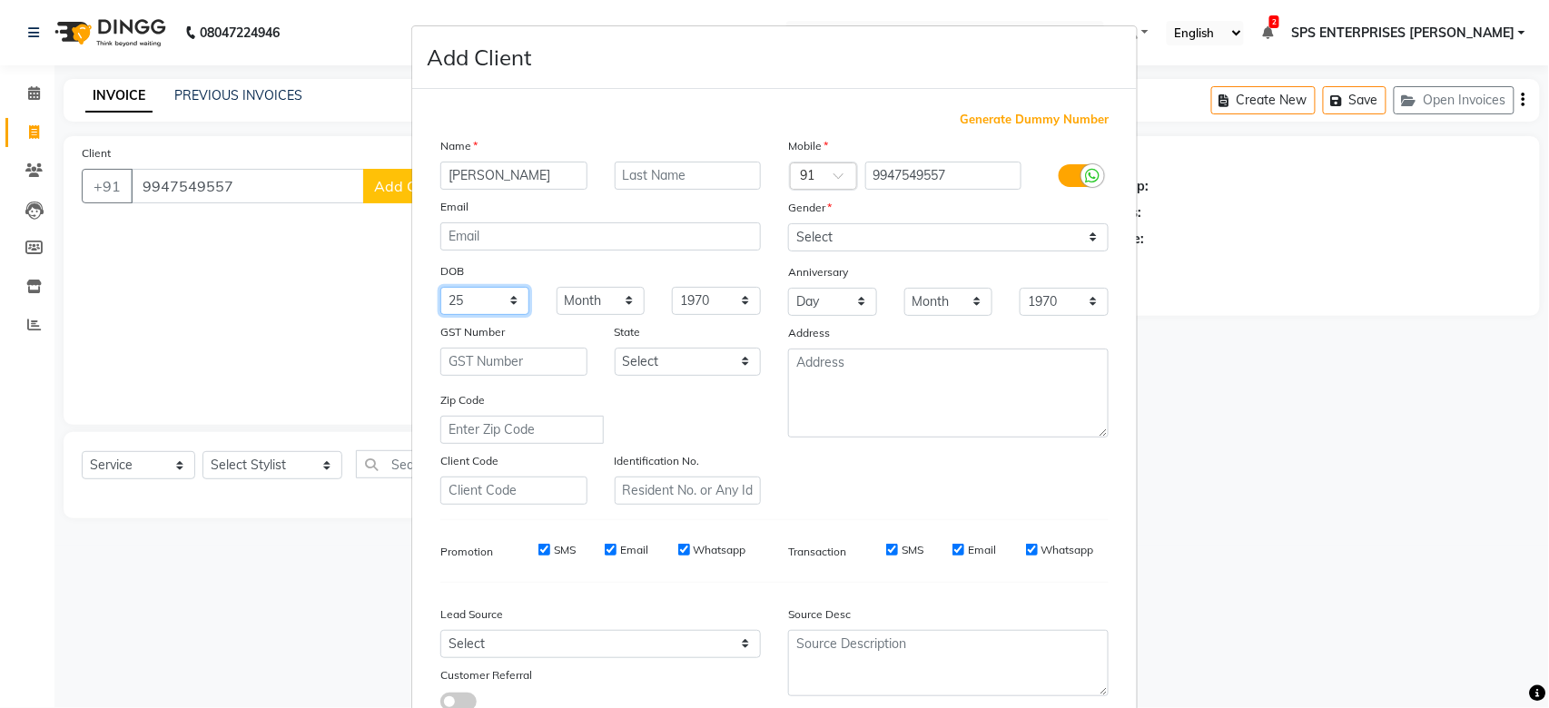
click at [440, 287] on select "Day 01 02 03 04 05 06 07 08 09 10 11 12 13 14 15 16 17 18 19 20 21 22 23 24 25 …" at bounding box center [484, 301] width 89 height 28
click at [600, 302] on select "Month January February March April May June July August September October Novem…" at bounding box center [600, 301] width 89 height 28
click at [556, 287] on select "Month January February March April May June July August September October Novem…" at bounding box center [600, 301] width 89 height 28
click at [703, 313] on select "1940 1941 1942 1943 1944 1945 1946 1947 1948 1949 1950 1951 1952 1953 1954 1955…" at bounding box center [716, 301] width 89 height 28
click at [672, 287] on select "1940 1941 1942 1943 1944 1945 1946 1947 1948 1949 1950 1951 1952 1953 1954 1955…" at bounding box center [716, 301] width 89 height 28
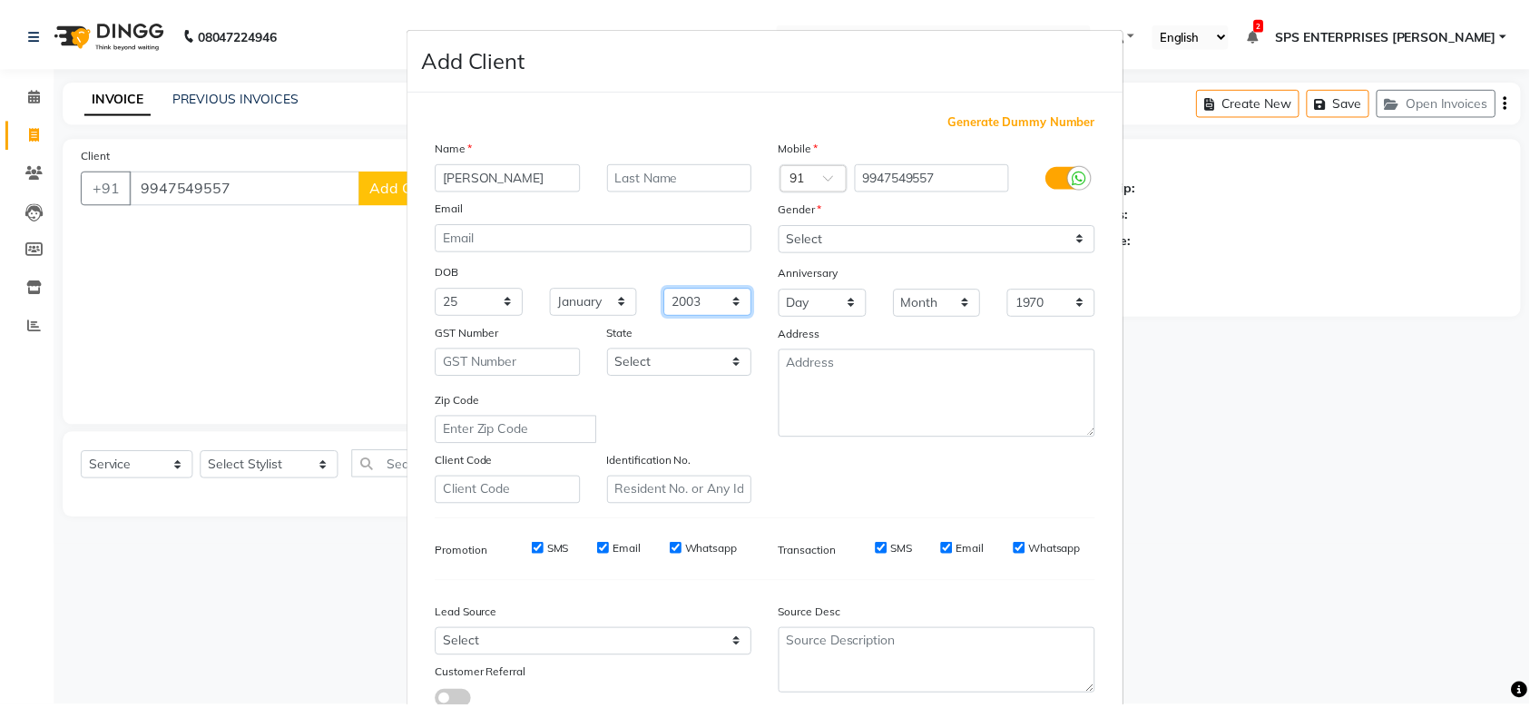
scroll to position [131, 0]
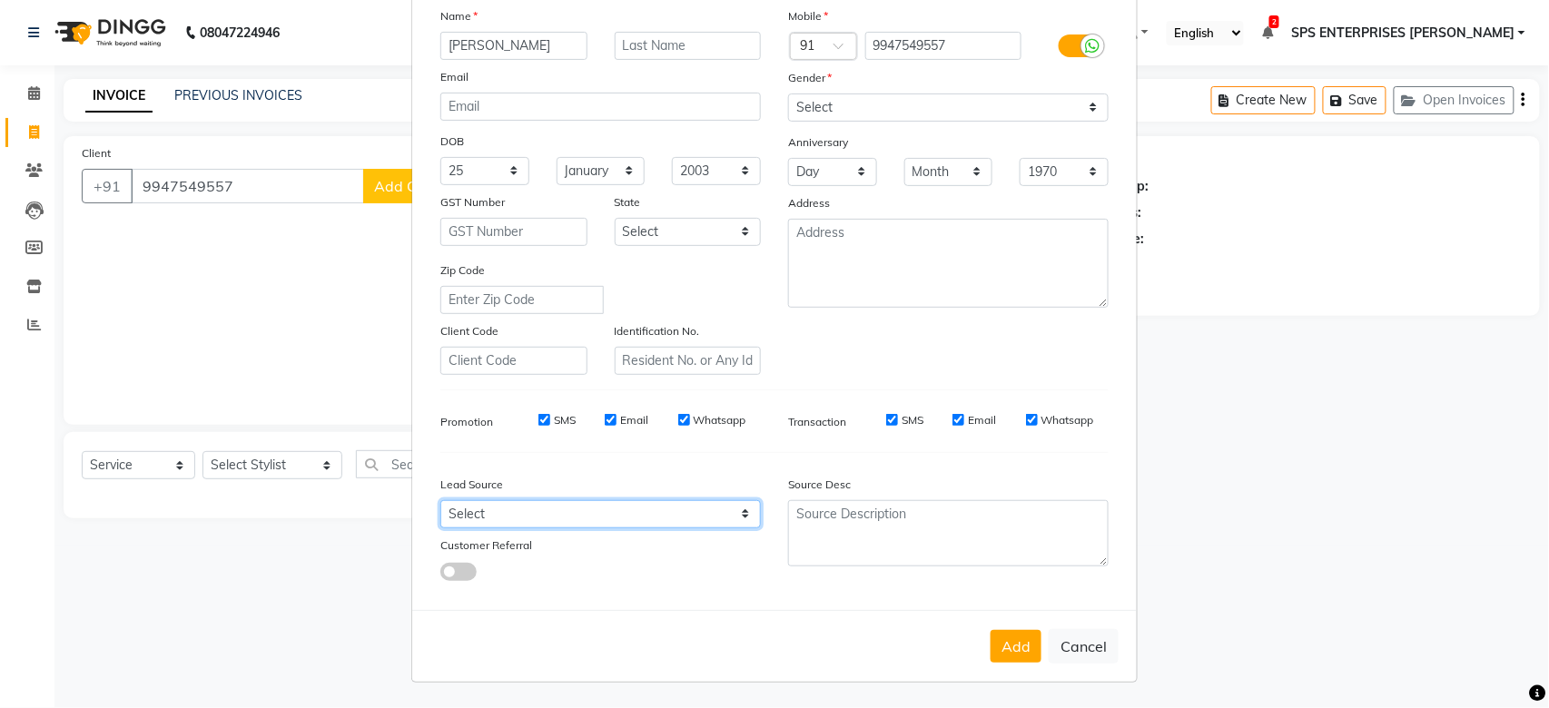
click at [723, 524] on select "Select Walk-in Referral Internet Friend Word of Mouth Advertisement Facebook Ju…" at bounding box center [600, 514] width 320 height 28
click at [440, 500] on select "Select Walk-in Referral Internet Friend Word of Mouth Advertisement Facebook Ju…" at bounding box center [600, 514] width 320 height 28
click at [1026, 646] on button "Add" at bounding box center [1015, 646] width 51 height 33
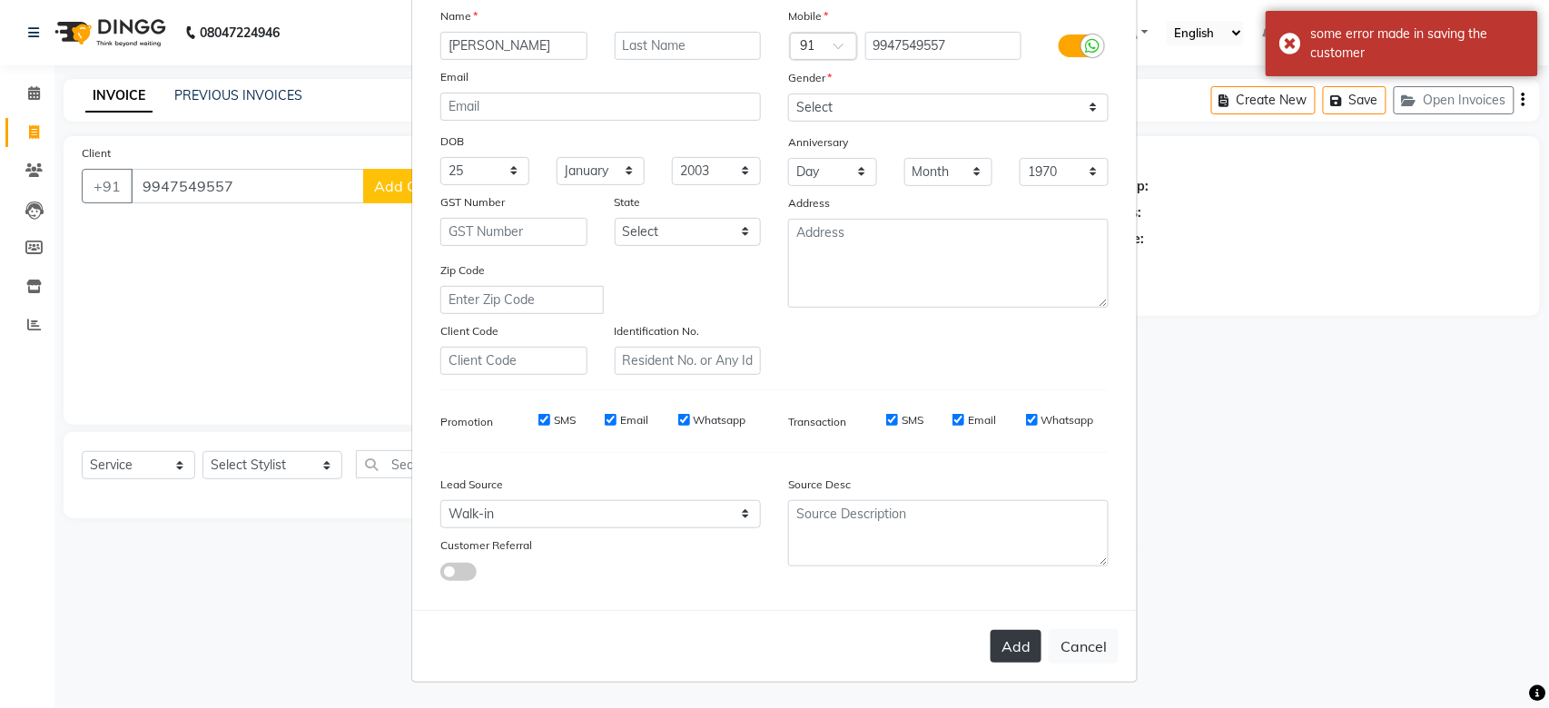
click at [998, 647] on button "Add" at bounding box center [1015, 646] width 51 height 33
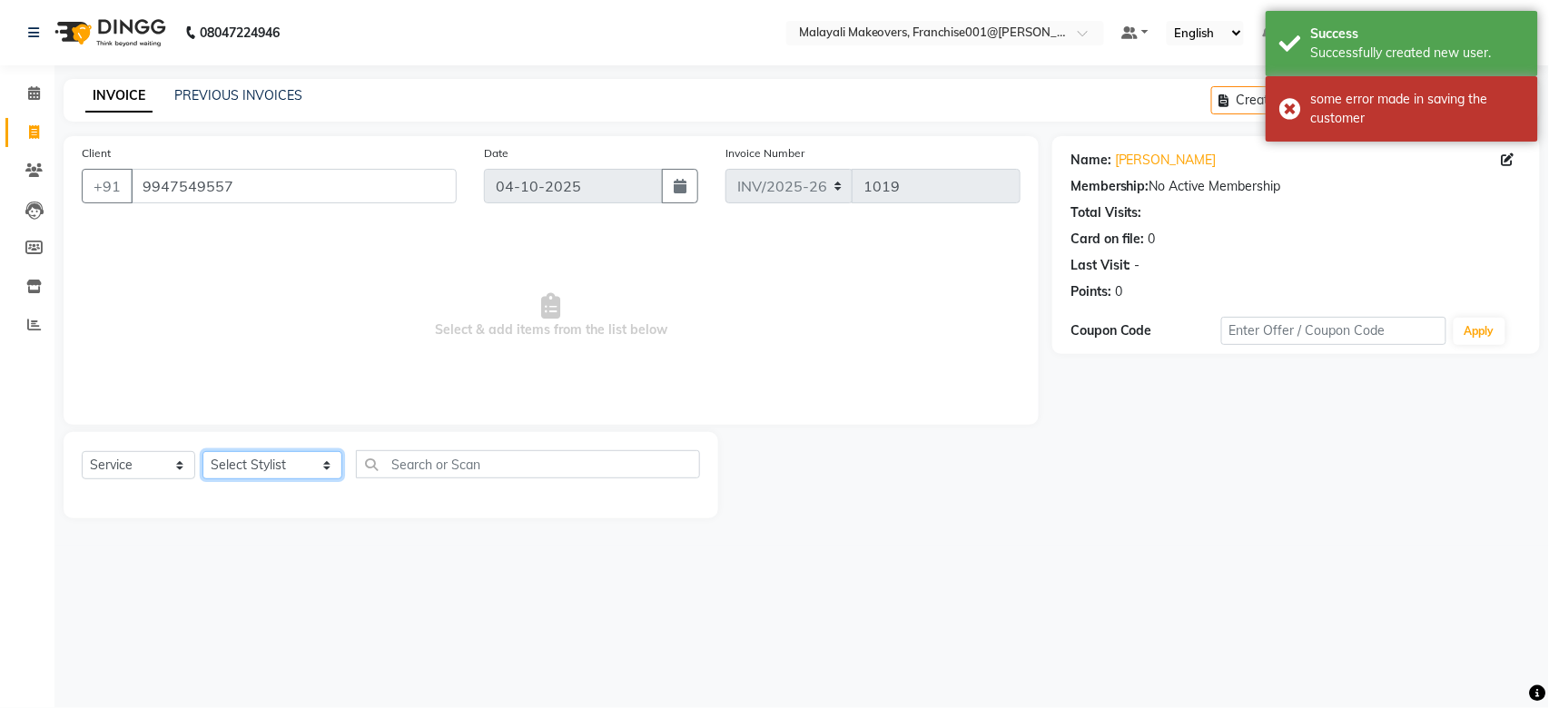
click at [216, 458] on select "Select Stylist [PERSON_NAME] S [PERSON_NAME] P [PERSON_NAME] R V [PERSON_NAME] …" at bounding box center [272, 465] width 140 height 28
click at [202, 452] on select "Select Stylist [PERSON_NAME] S [PERSON_NAME] P [PERSON_NAME] R V [PERSON_NAME] …" at bounding box center [272, 465] width 140 height 28
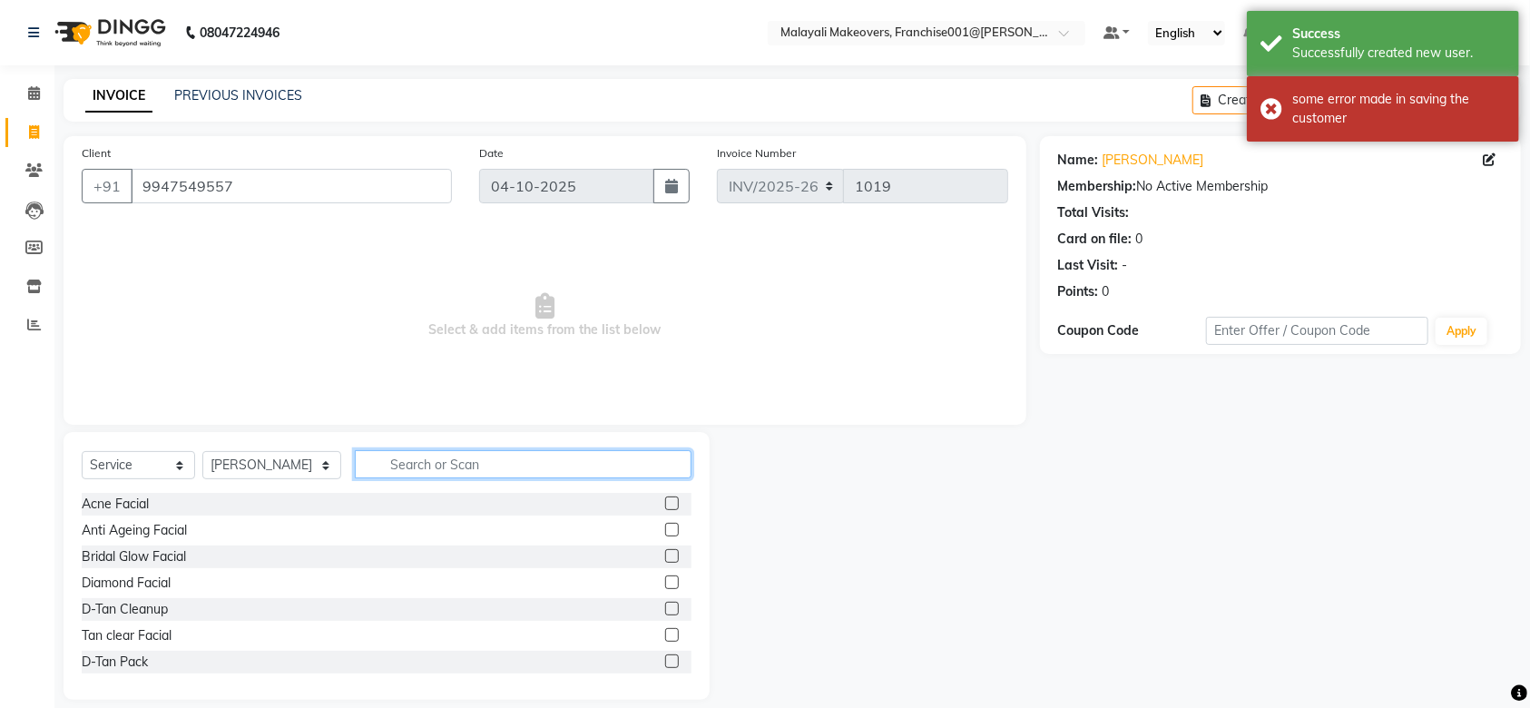
click at [363, 459] on input "text" at bounding box center [523, 464] width 337 height 28
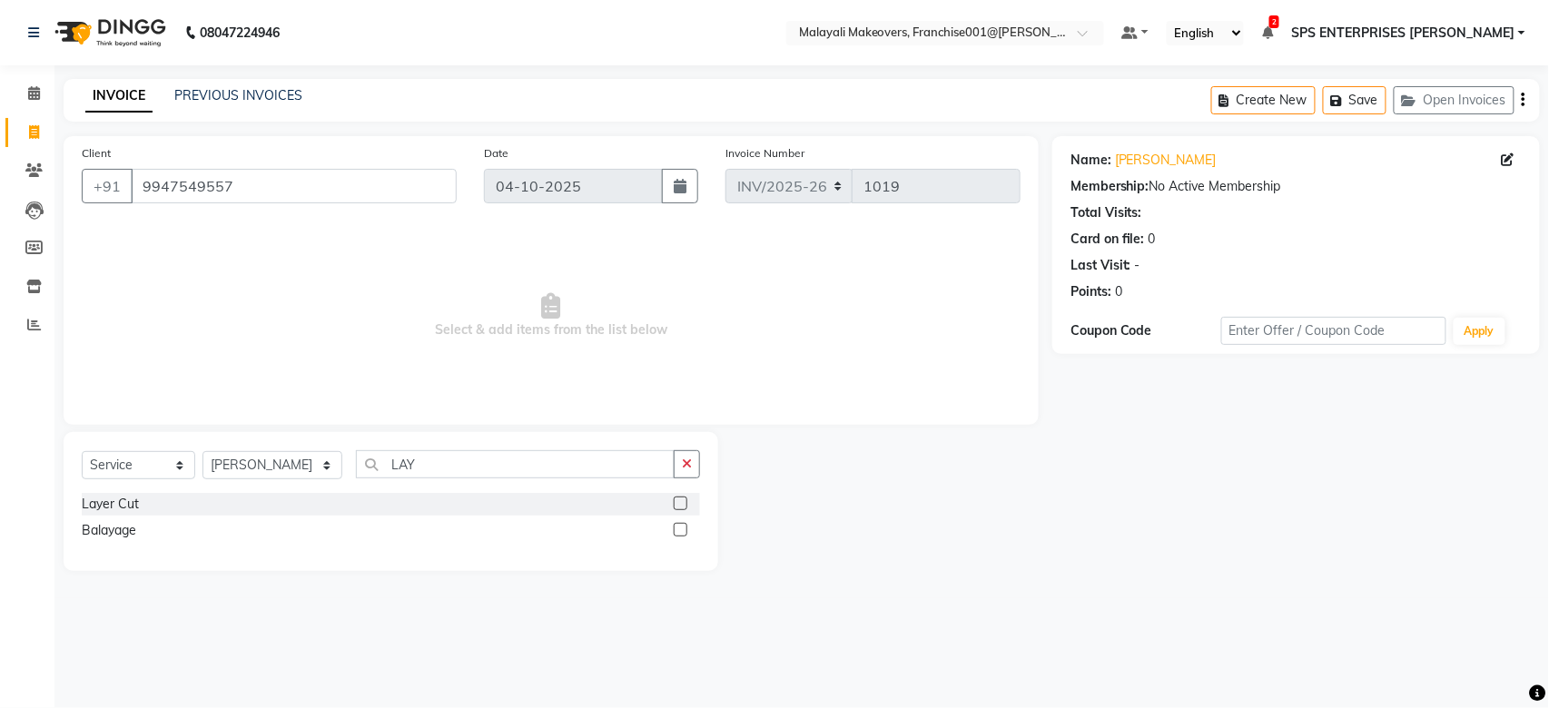
click at [681, 501] on label at bounding box center [681, 504] width 14 height 14
click at [681, 501] on input "checkbox" at bounding box center [680, 504] width 12 height 12
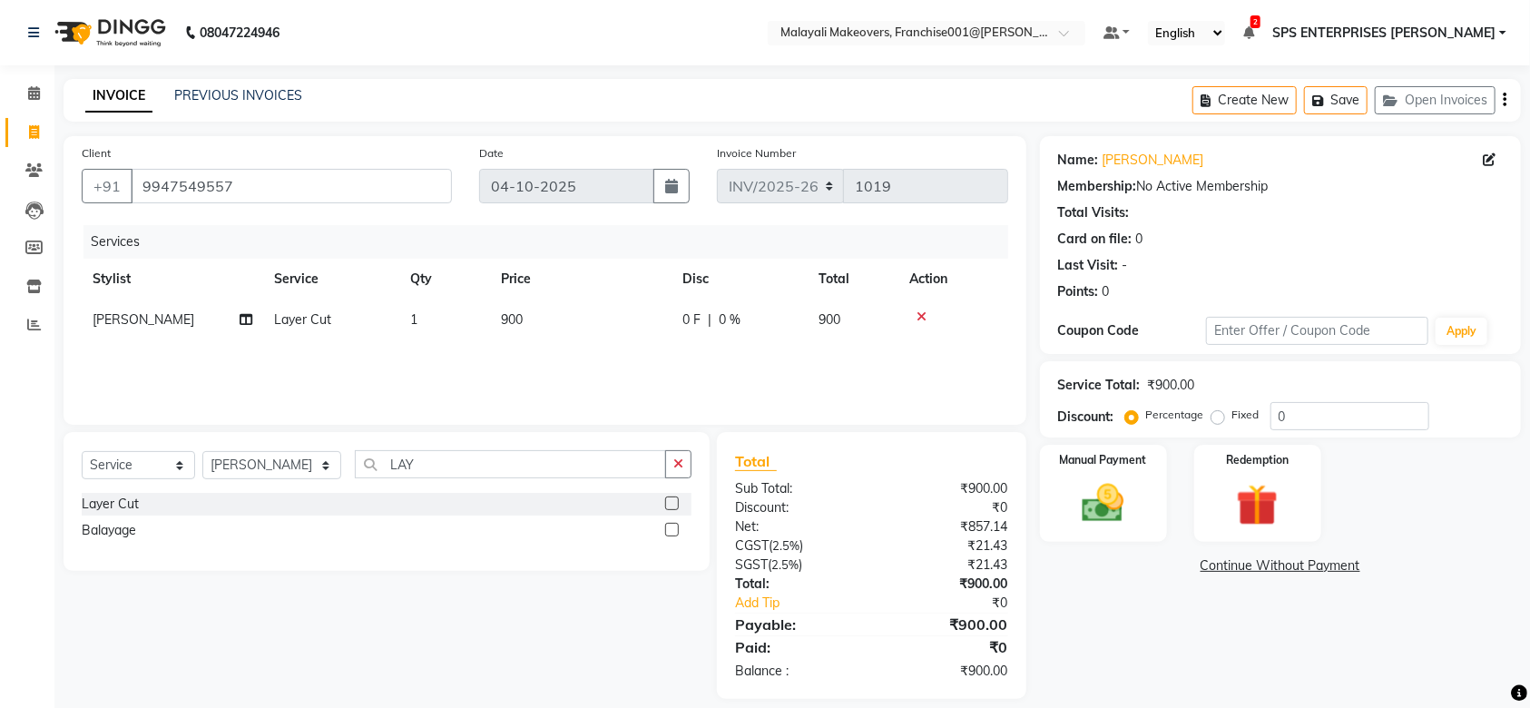
click at [1114, 550] on div "Name: [PERSON_NAME] Membership: No Active Membership Total Visits: Card on file…" at bounding box center [1287, 417] width 495 height 563
click at [1115, 528] on img at bounding box center [1103, 503] width 71 height 50
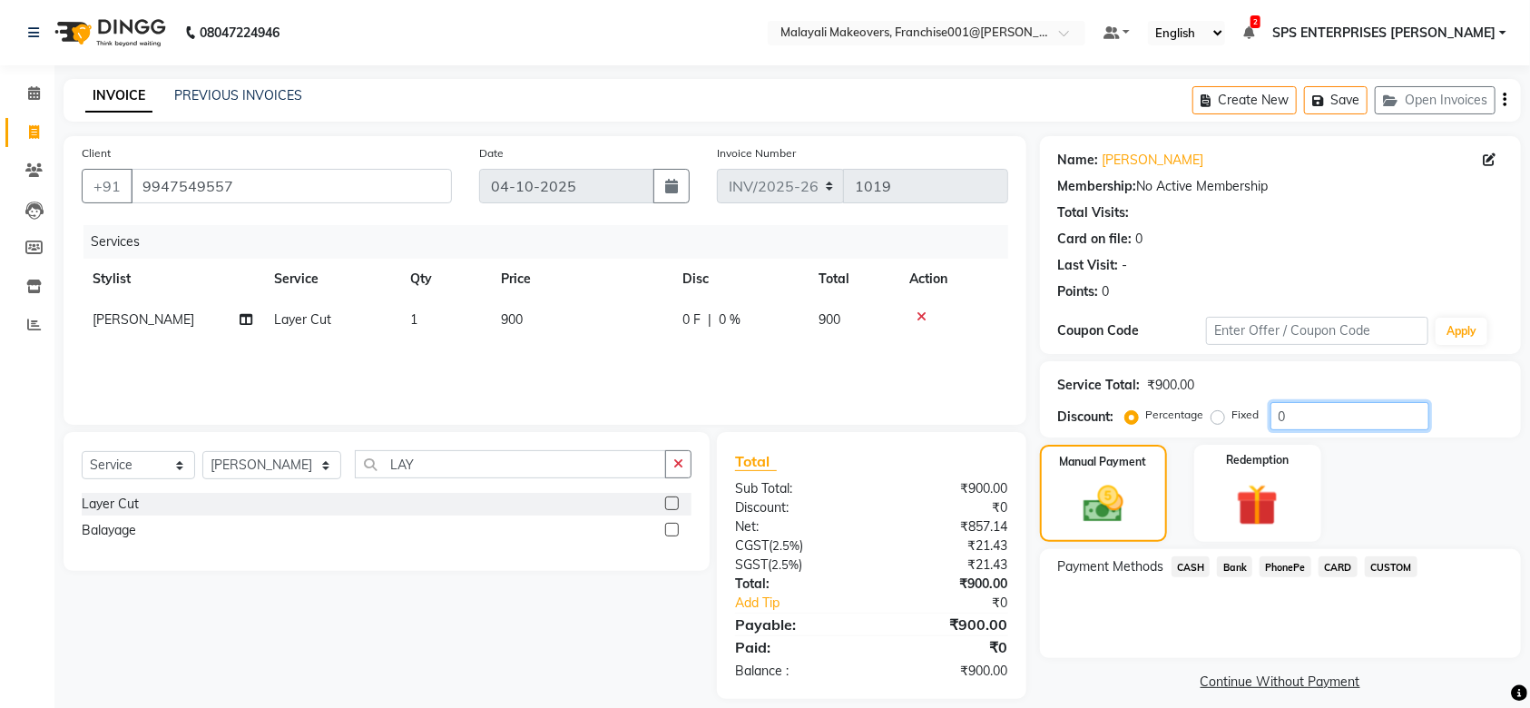
click at [1304, 411] on input "0" at bounding box center [1350, 416] width 159 height 28
click at [1291, 564] on span "PhonePe" at bounding box center [1286, 566] width 52 height 21
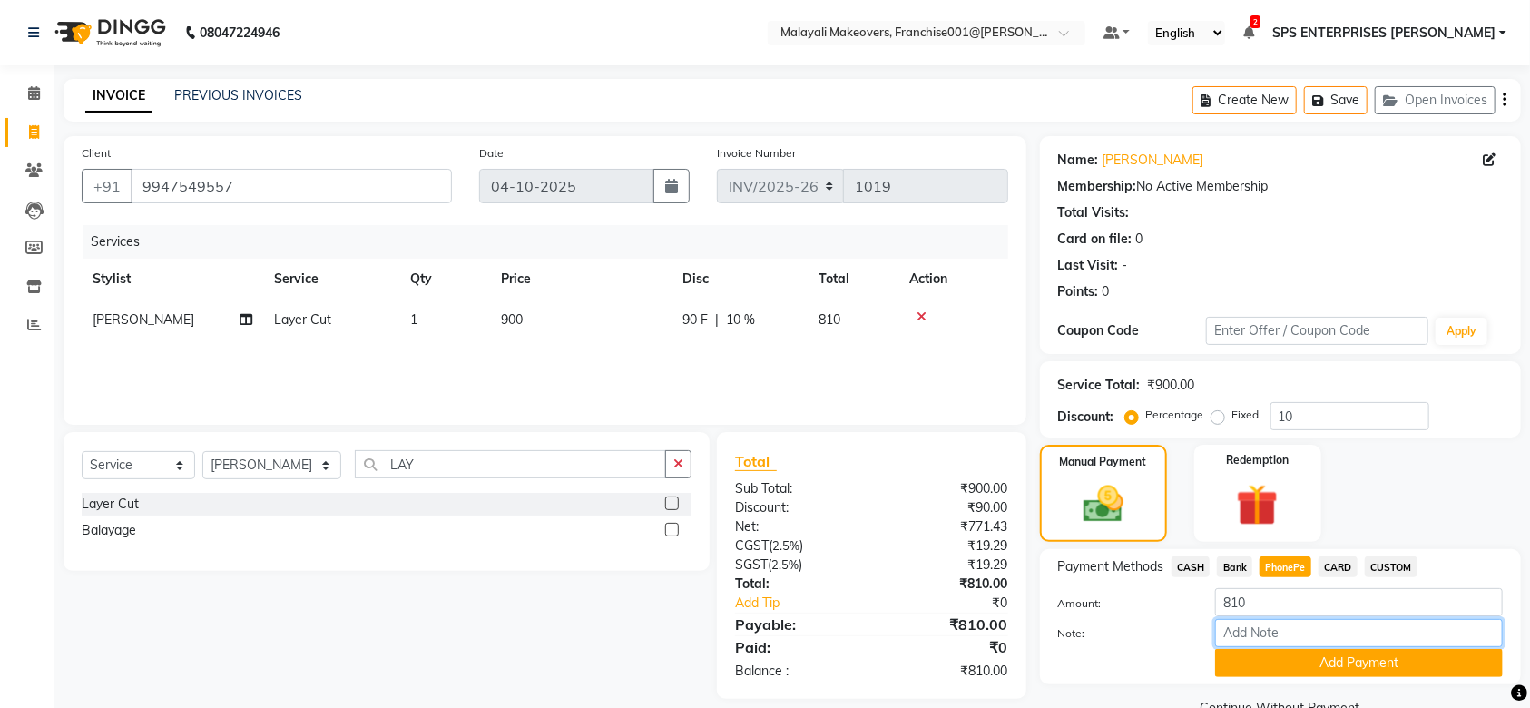
click at [1304, 638] on input "Note:" at bounding box center [1359, 633] width 288 height 28
click at [1315, 675] on button "Add Payment" at bounding box center [1359, 663] width 288 height 28
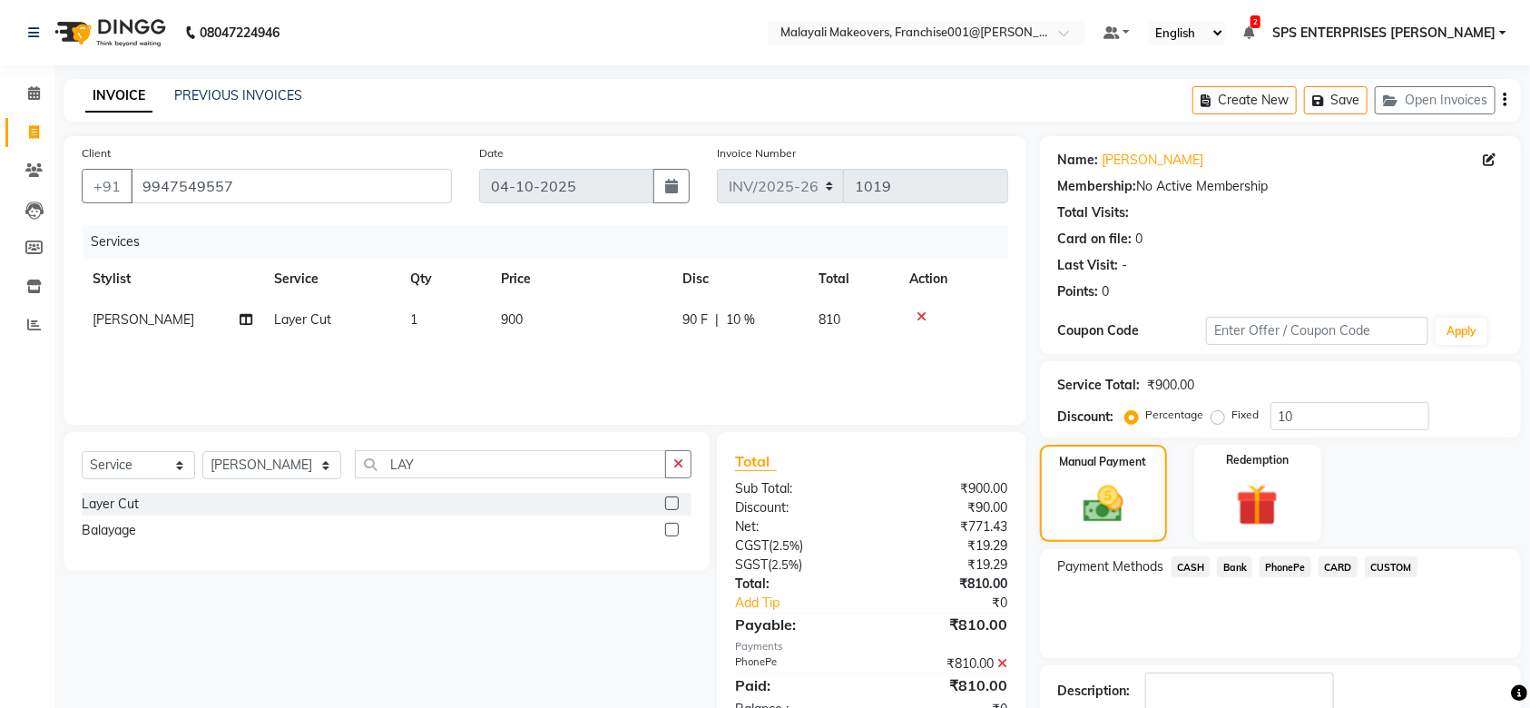
scroll to position [117, 0]
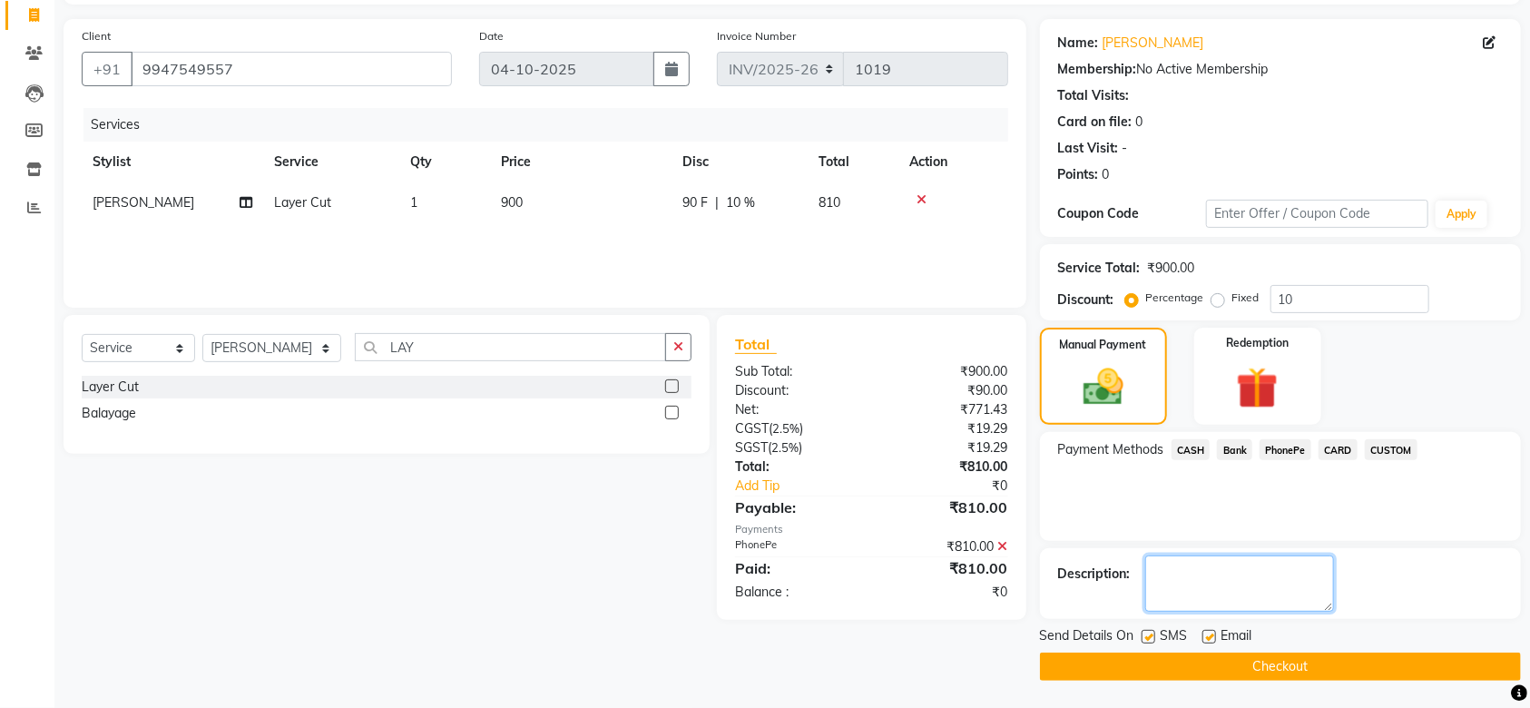
click at [1191, 585] on textarea at bounding box center [1240, 584] width 189 height 56
click at [1194, 677] on button "Checkout" at bounding box center [1280, 667] width 481 height 28
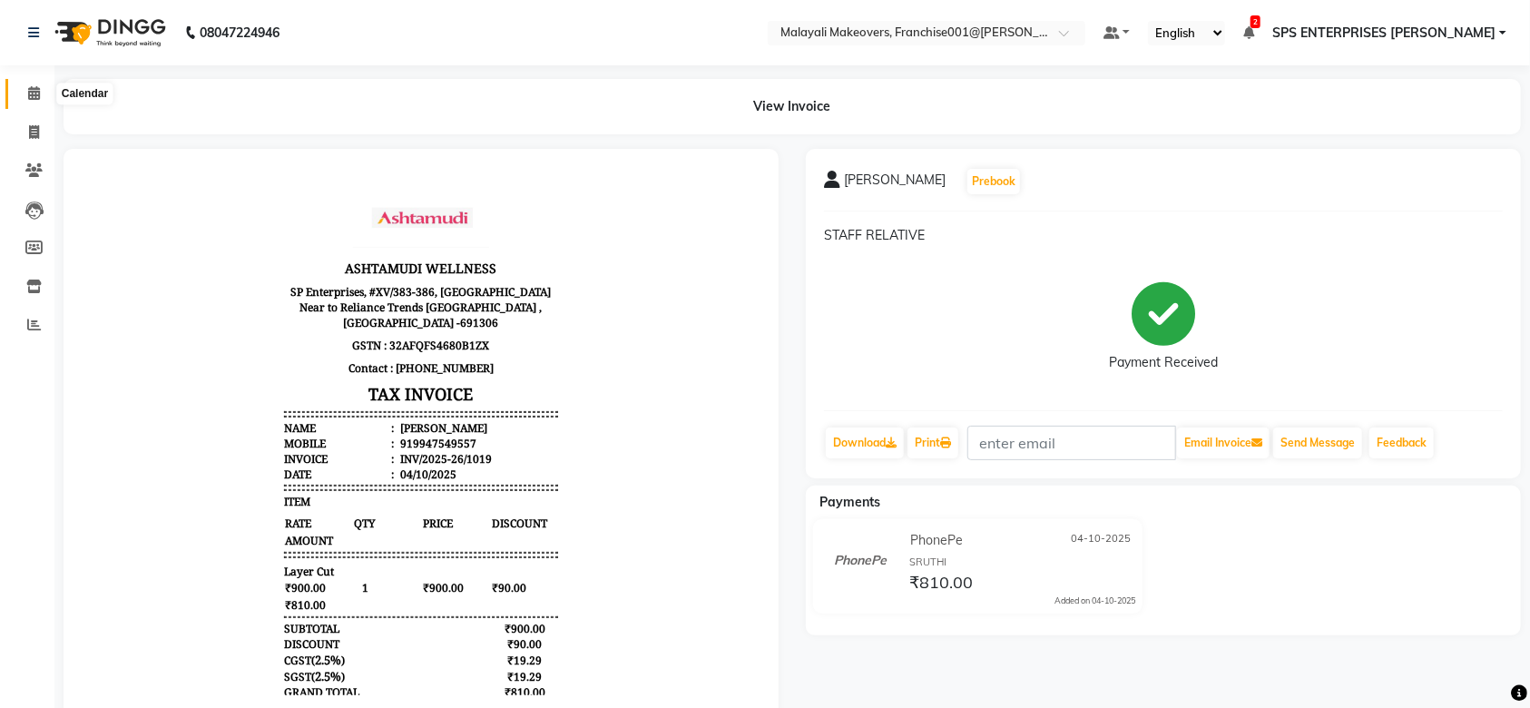
click at [36, 94] on icon at bounding box center [34, 93] width 12 height 14
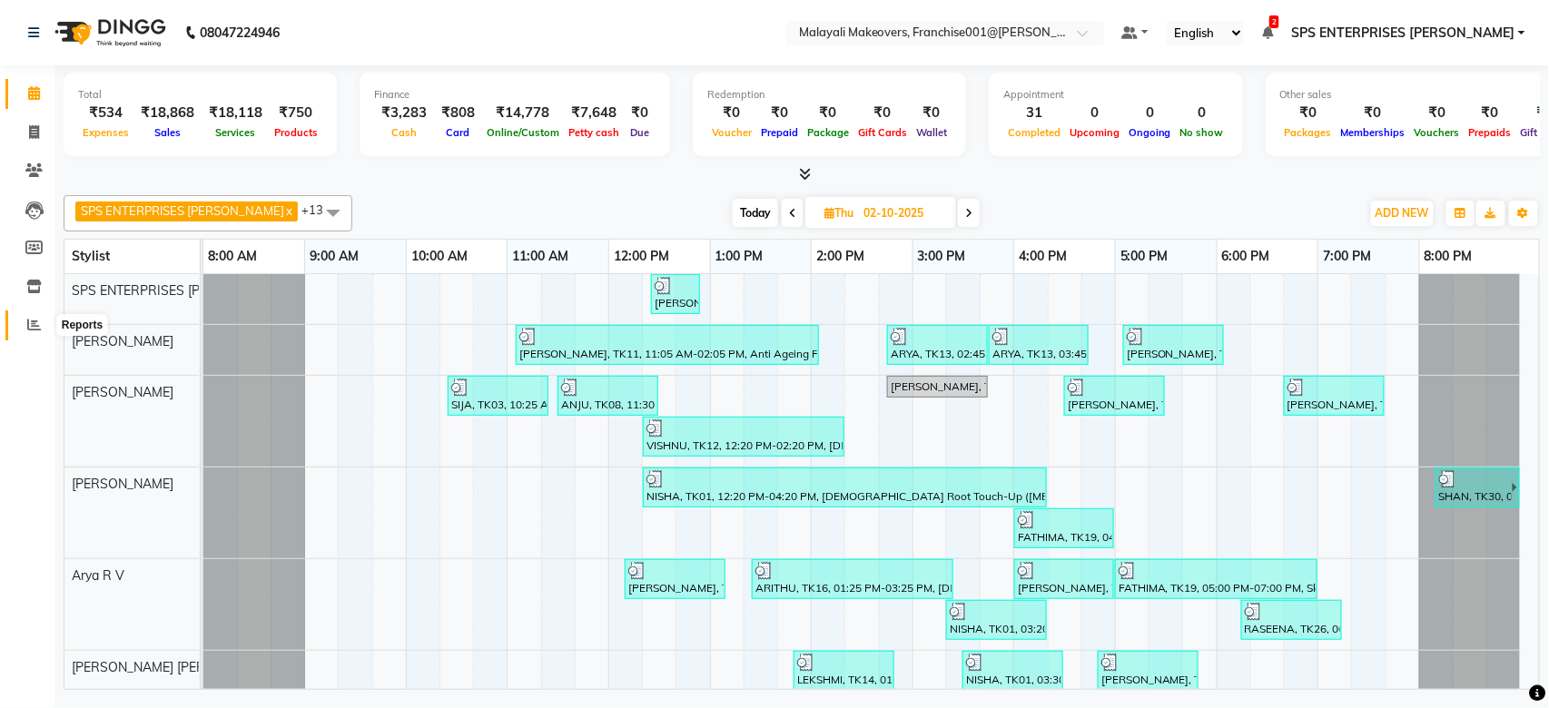
click at [39, 317] on span at bounding box center [34, 325] width 32 height 21
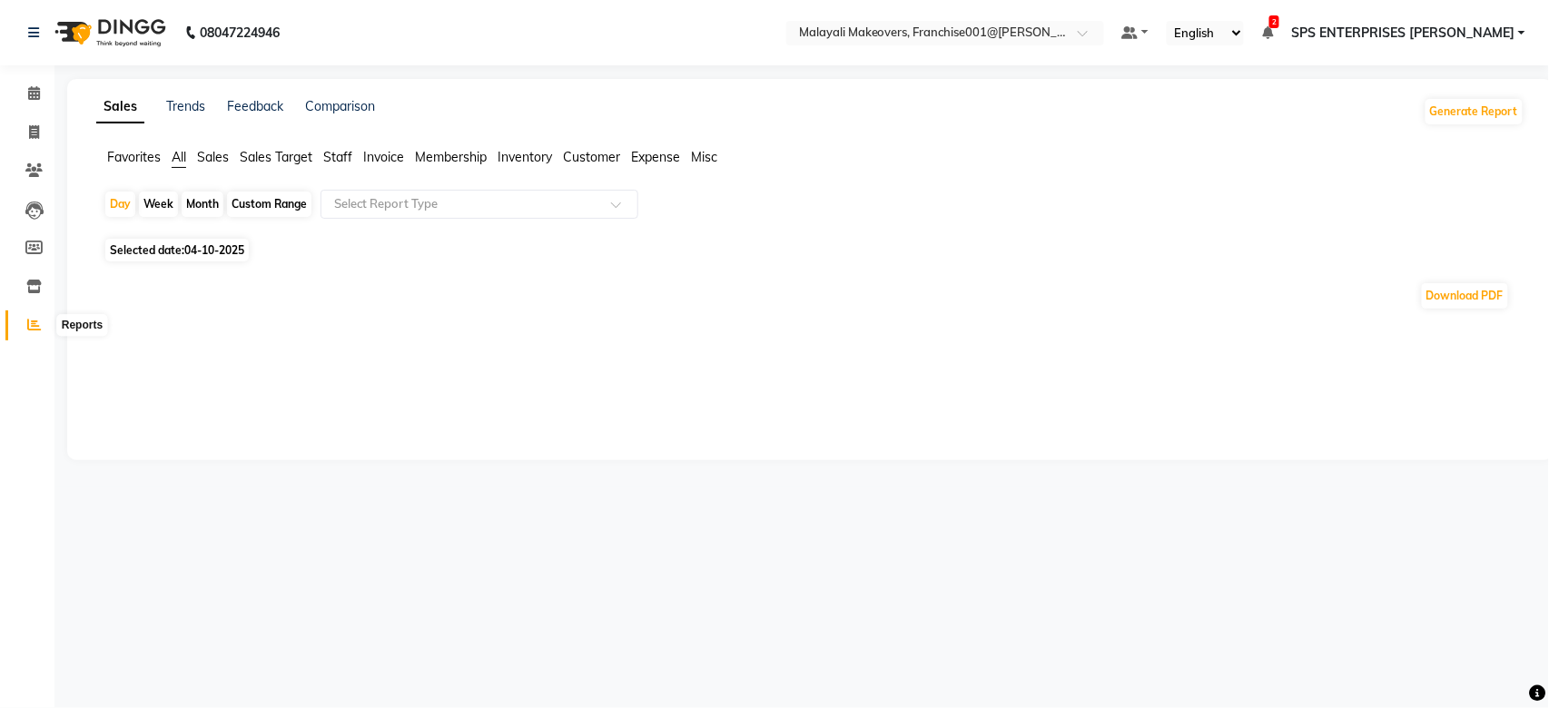
click at [34, 330] on icon at bounding box center [34, 325] width 14 height 14
click at [34, 108] on li "Calendar" at bounding box center [27, 93] width 54 height 39
click at [38, 98] on icon at bounding box center [34, 93] width 12 height 14
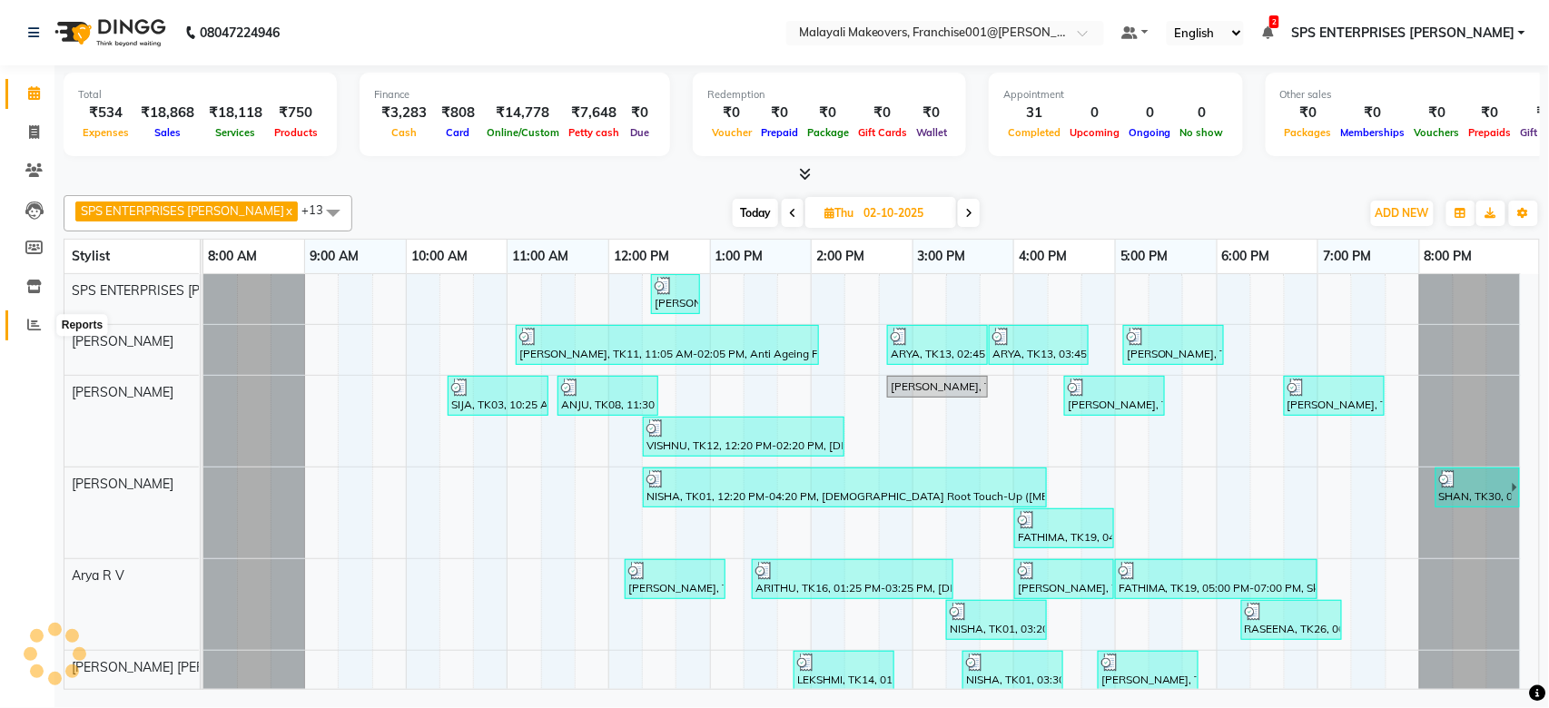
click at [30, 325] on icon at bounding box center [34, 325] width 14 height 14
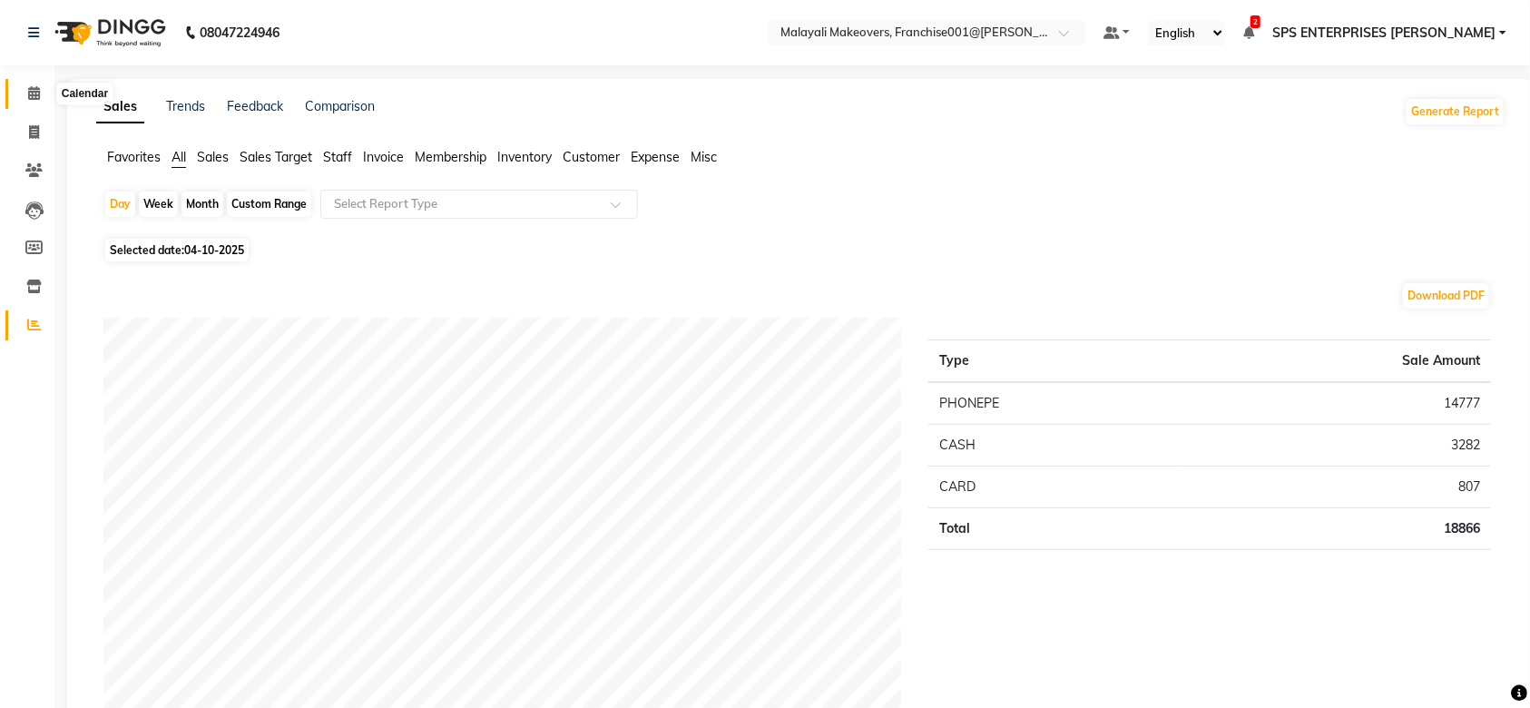
click at [19, 95] on span at bounding box center [34, 94] width 32 height 21
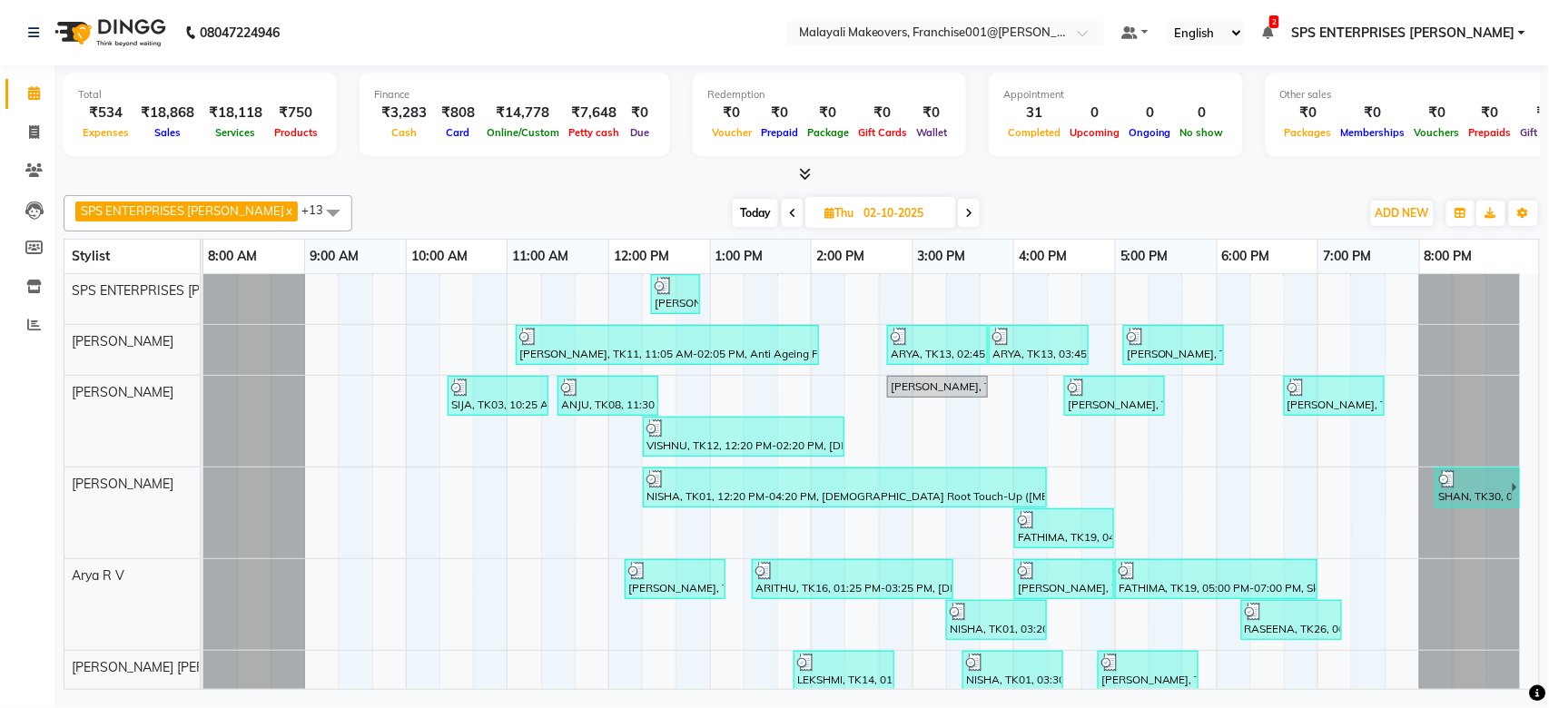
click at [958, 218] on span at bounding box center [969, 213] width 22 height 28
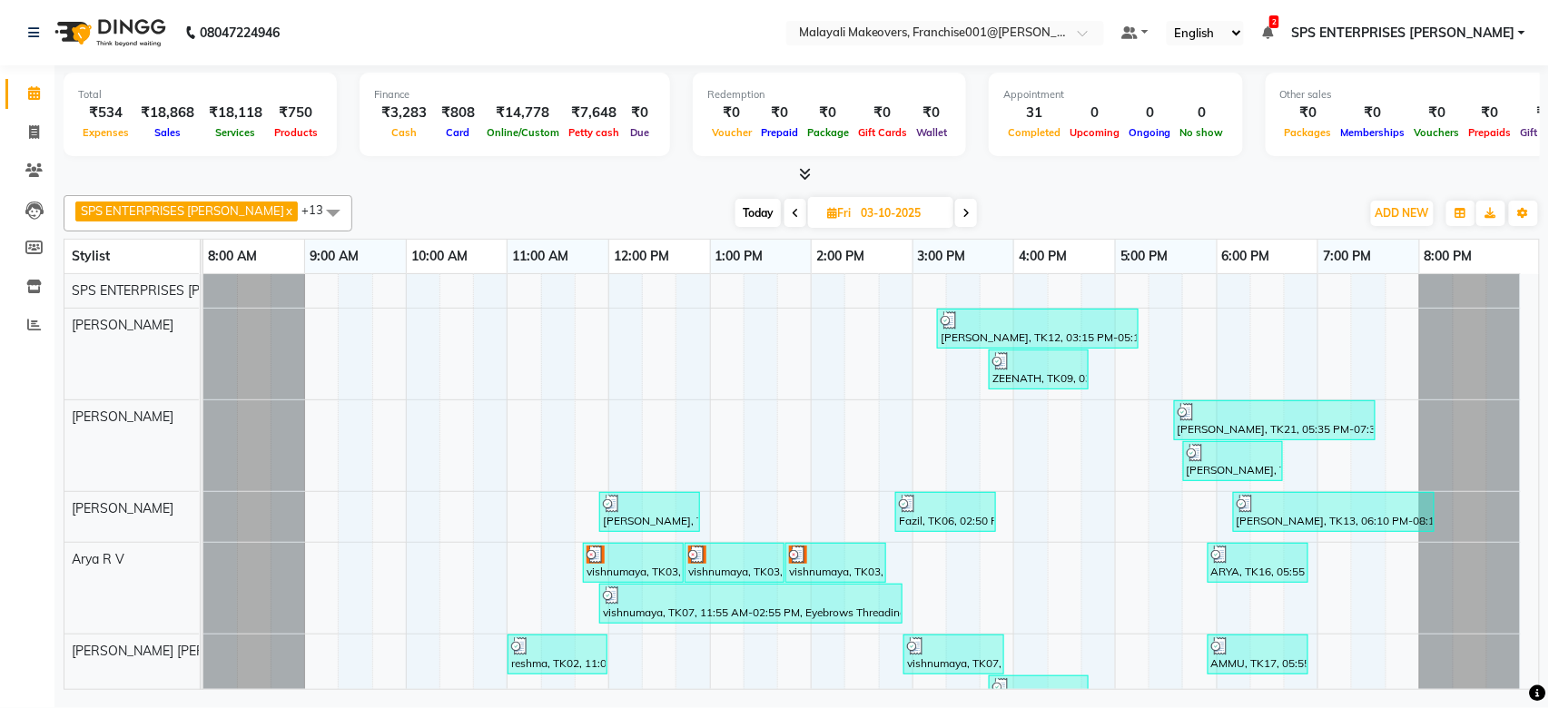
click at [738, 215] on span "Today" at bounding box center [757, 213] width 45 height 28
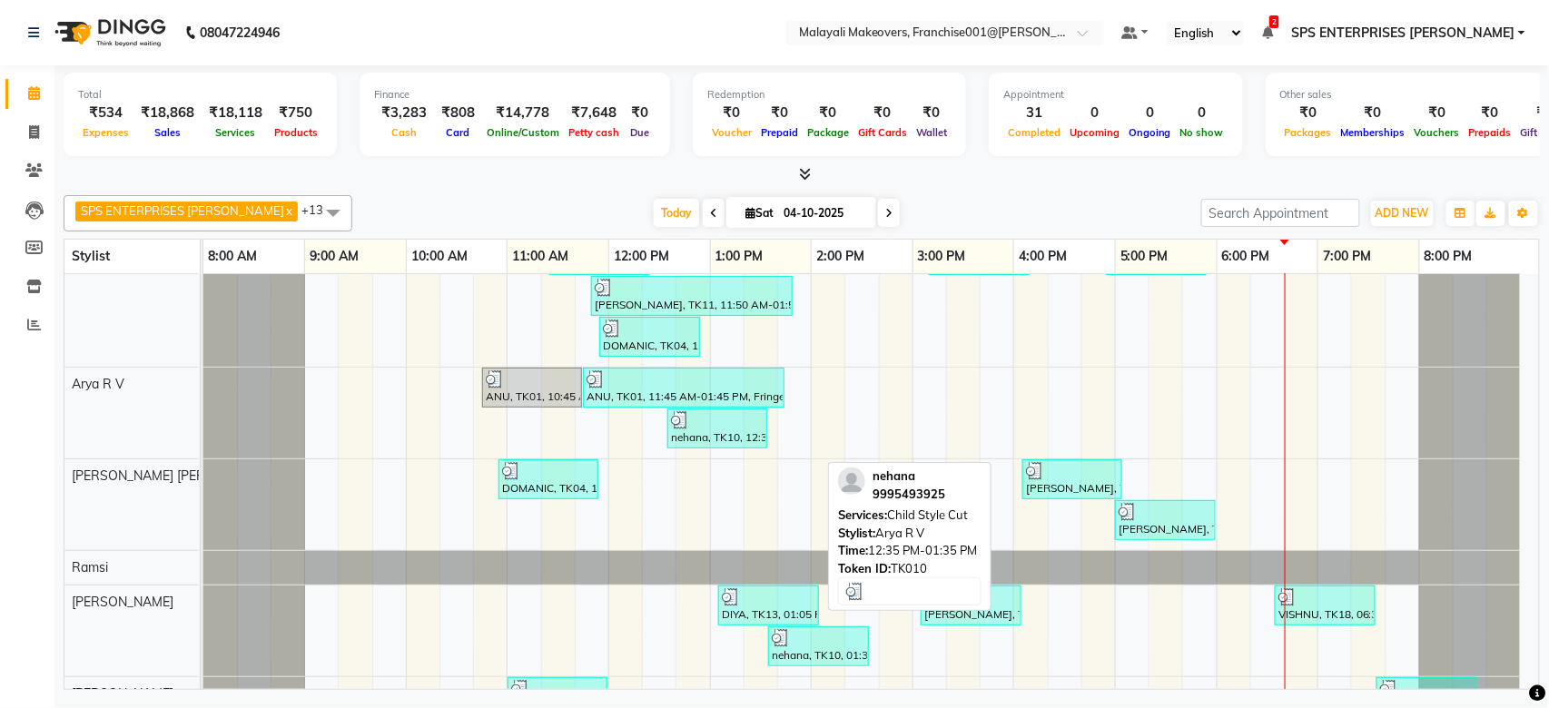
scroll to position [13, 0]
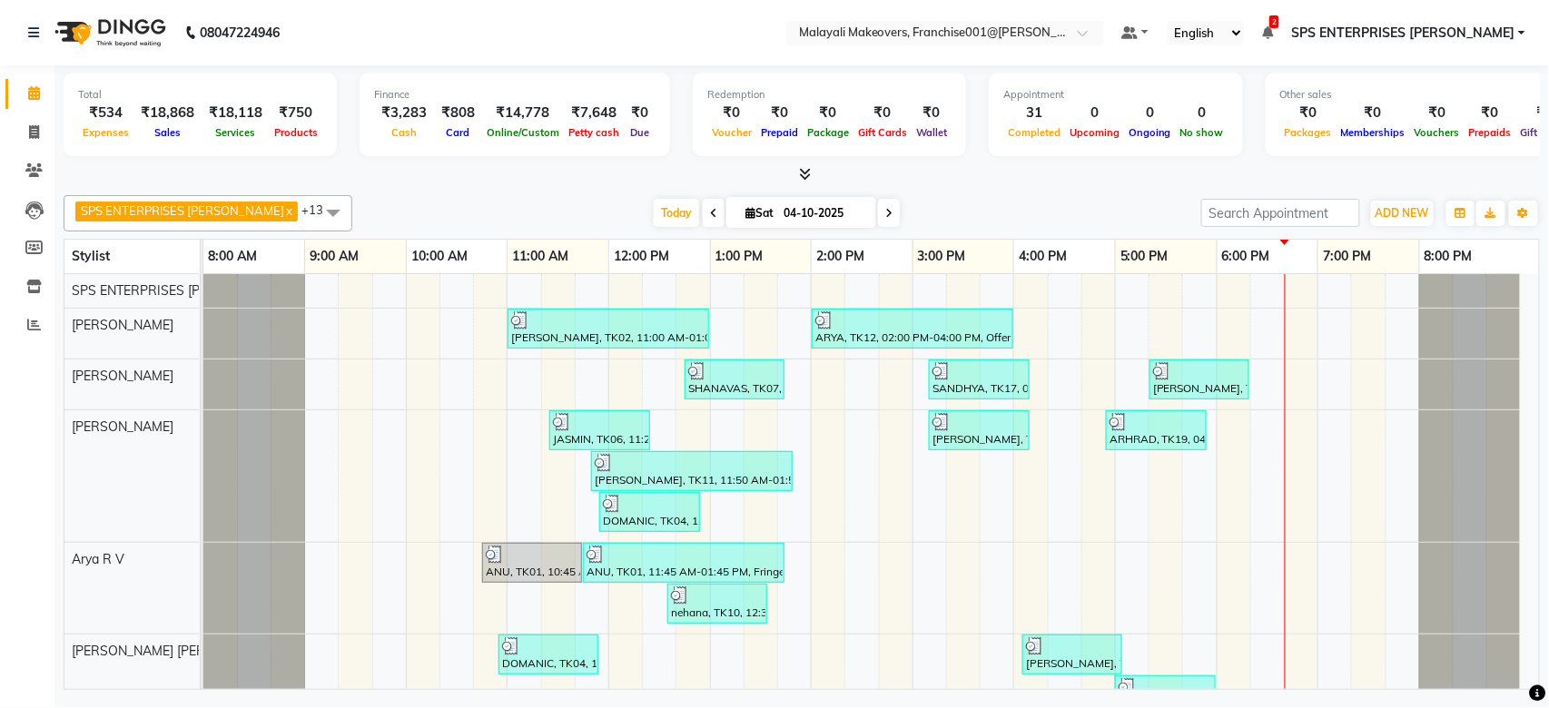
click at [878, 217] on span at bounding box center [889, 213] width 22 height 28
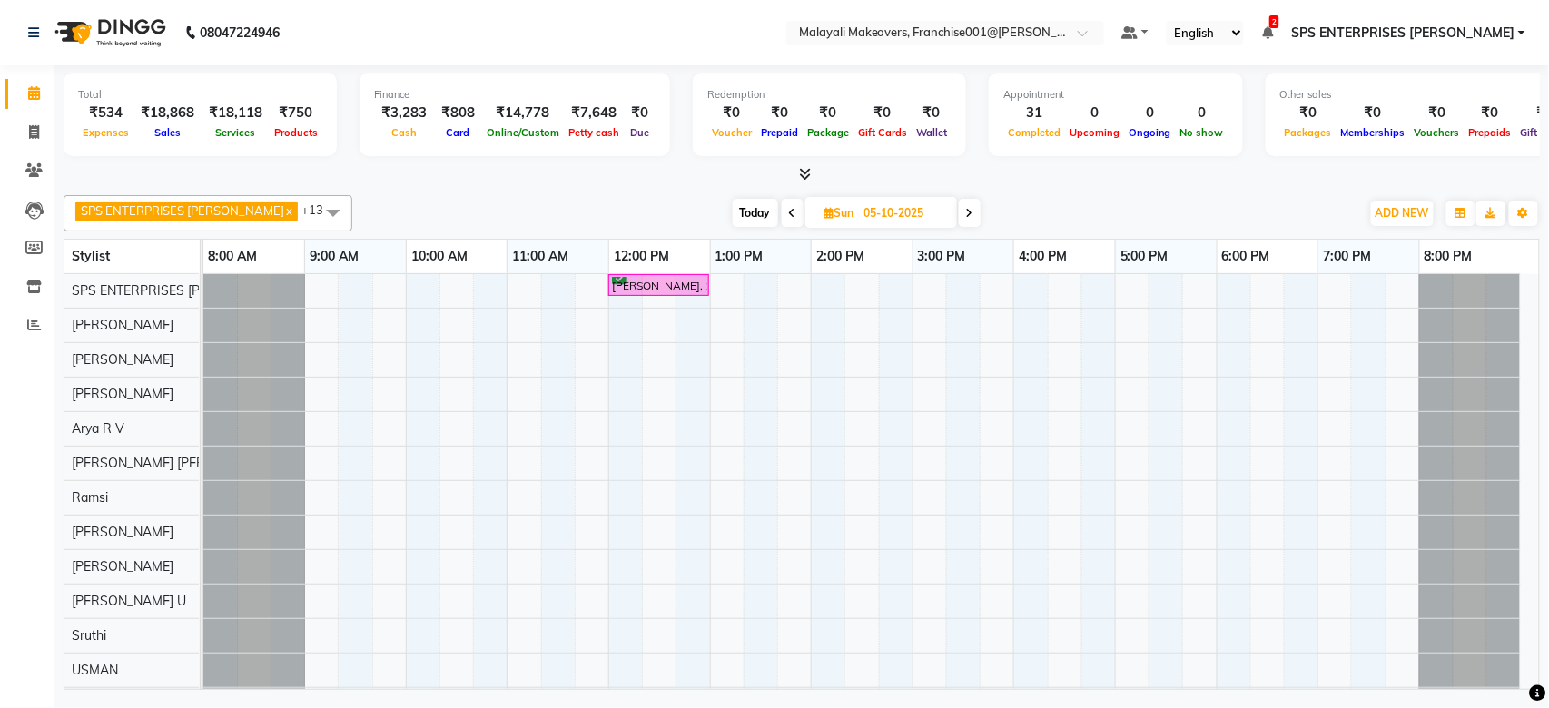
click at [935, 282] on div "[PERSON_NAME], 12:00 PM-01:00 PM, U /V Straight cut" at bounding box center [870, 515] width 1335 height 482
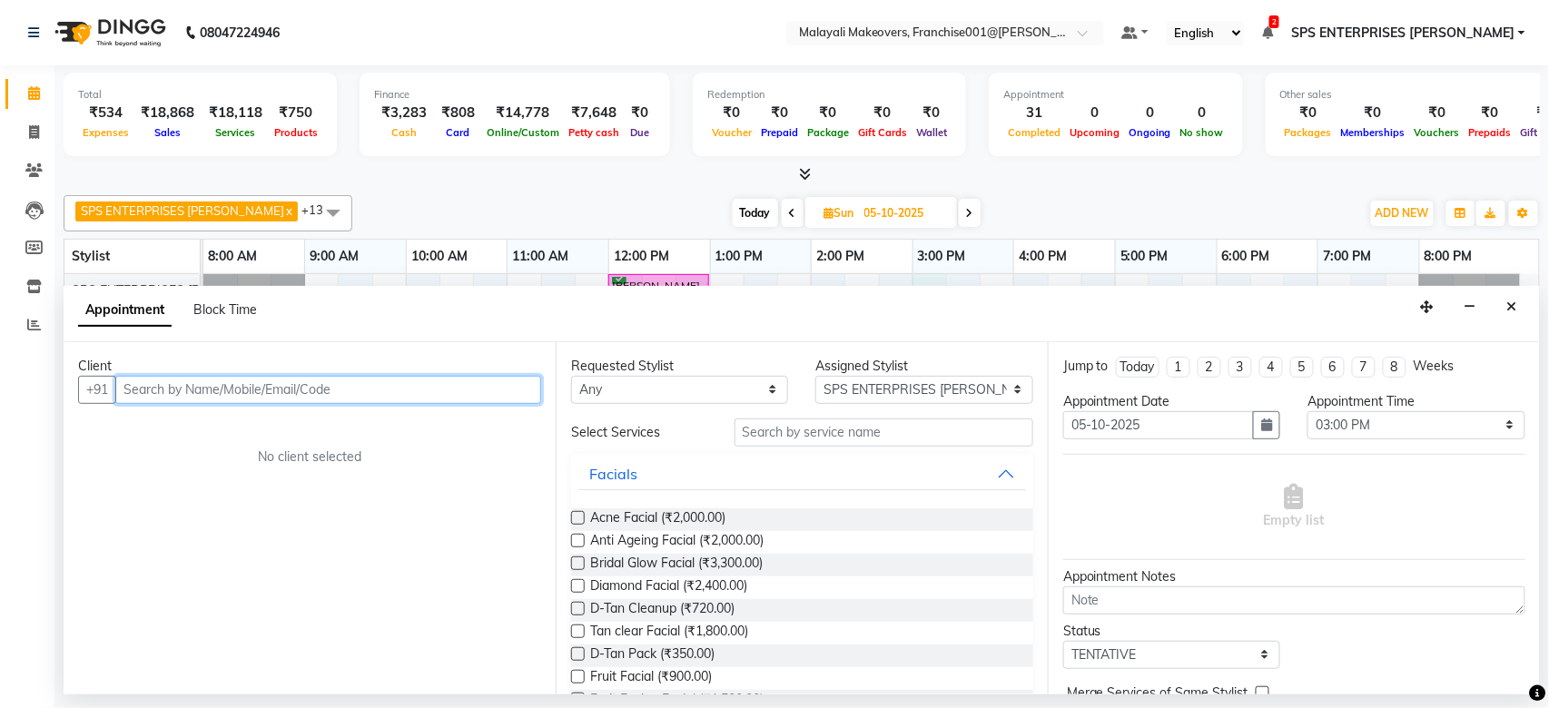
click at [266, 400] on input "text" at bounding box center [328, 390] width 426 height 28
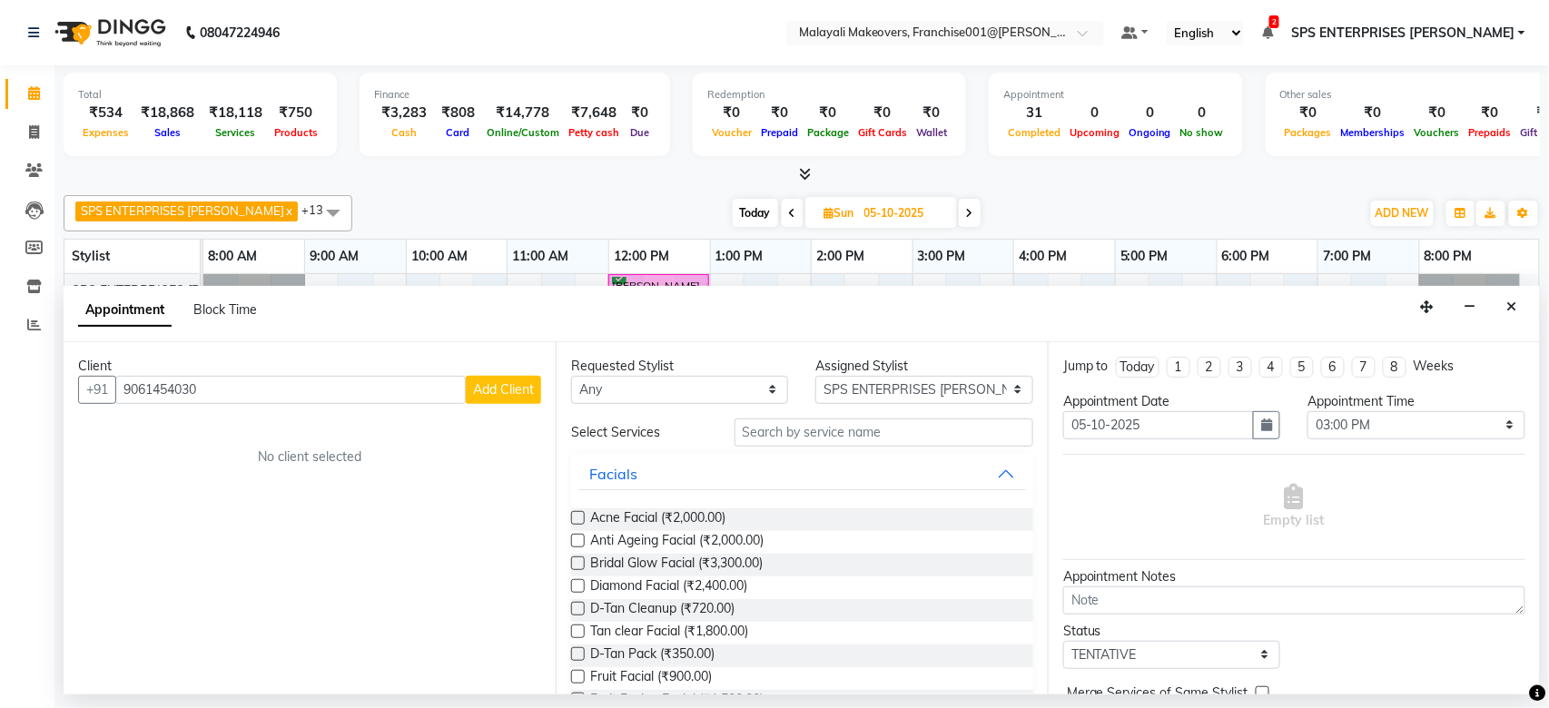
click at [497, 393] on span "Add Client" at bounding box center [503, 389] width 61 height 16
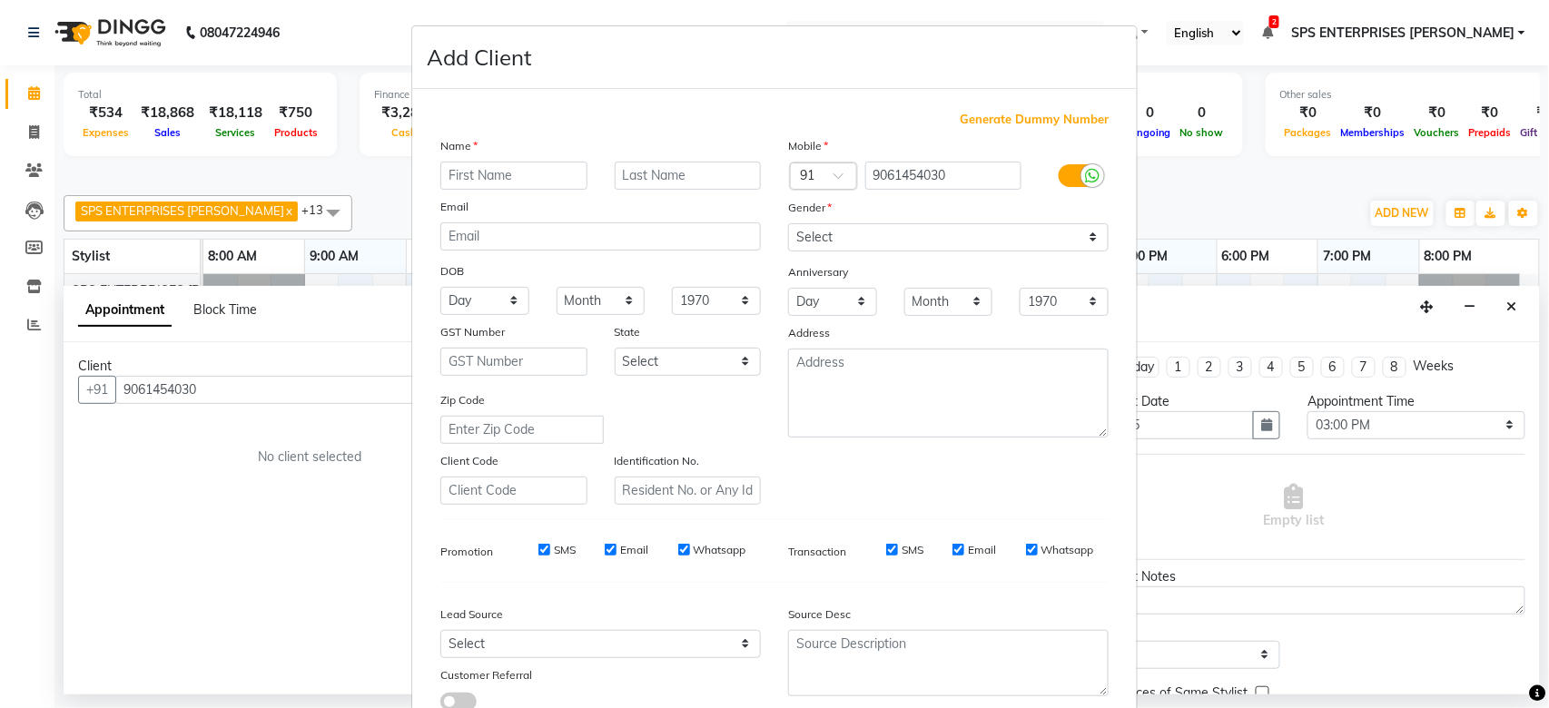
click at [487, 175] on input "text" at bounding box center [513, 176] width 147 height 28
click at [831, 240] on select "Select [DEMOGRAPHIC_DATA] [DEMOGRAPHIC_DATA] Other Prefer Not To Say" at bounding box center [948, 237] width 320 height 28
click at [788, 223] on select "Select [DEMOGRAPHIC_DATA] [DEMOGRAPHIC_DATA] Other Prefer Not To Say" at bounding box center [948, 237] width 320 height 28
click at [720, 641] on select "Select Walk-in Referral Internet Friend Word of Mouth Advertisement Facebook Ju…" at bounding box center [600, 644] width 320 height 28
click at [440, 630] on select "Select Walk-in Referral Internet Friend Word of Mouth Advertisement Facebook Ju…" at bounding box center [600, 644] width 320 height 28
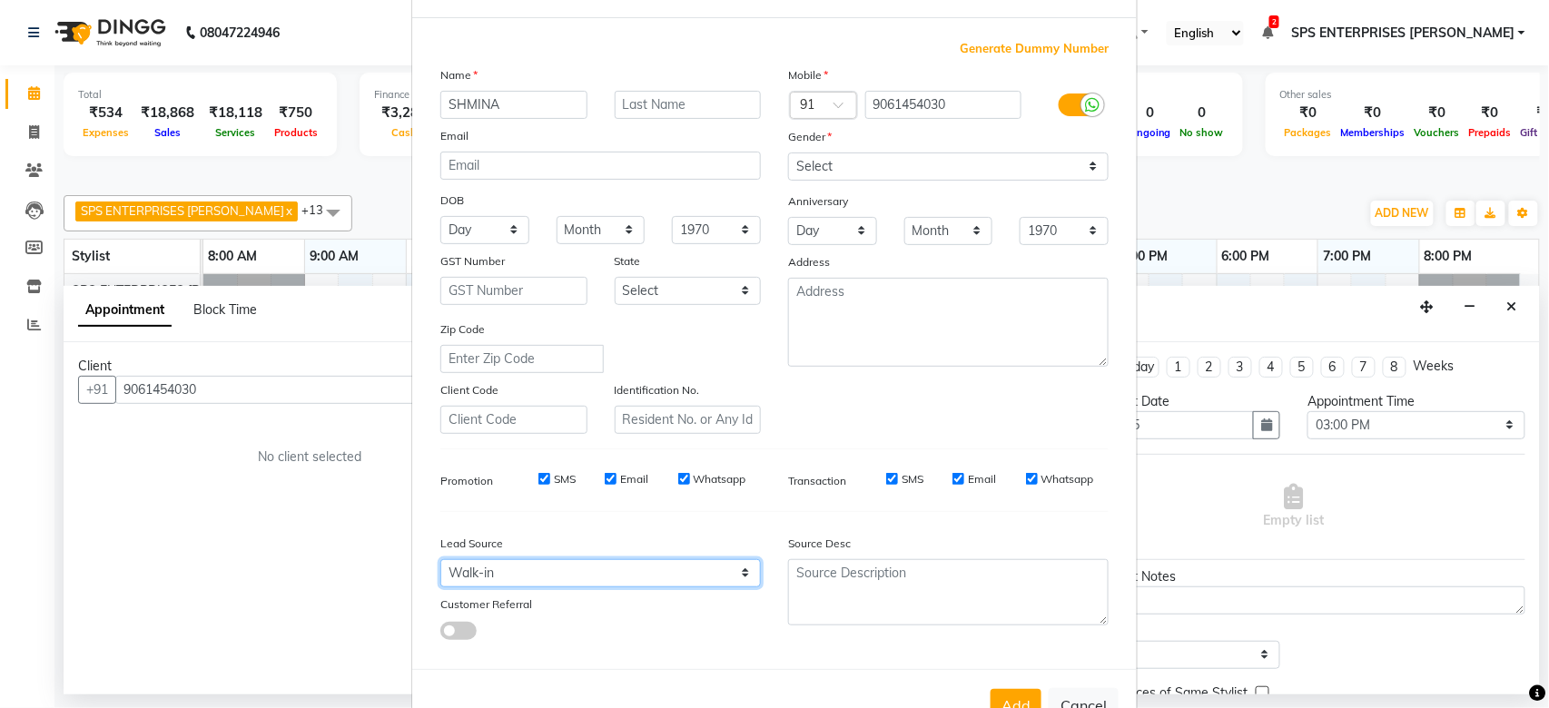
scroll to position [131, 0]
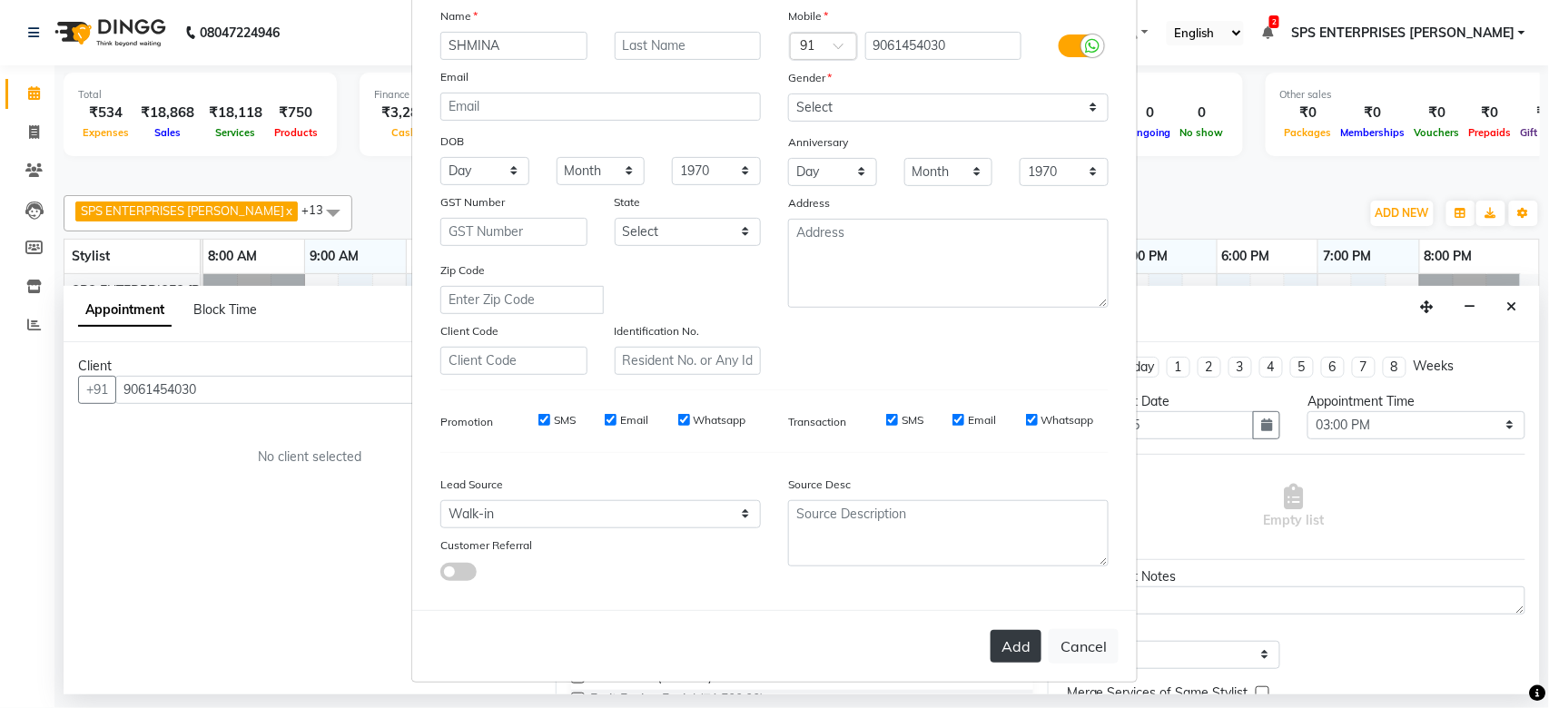
click at [1006, 645] on button "Add" at bounding box center [1015, 646] width 51 height 33
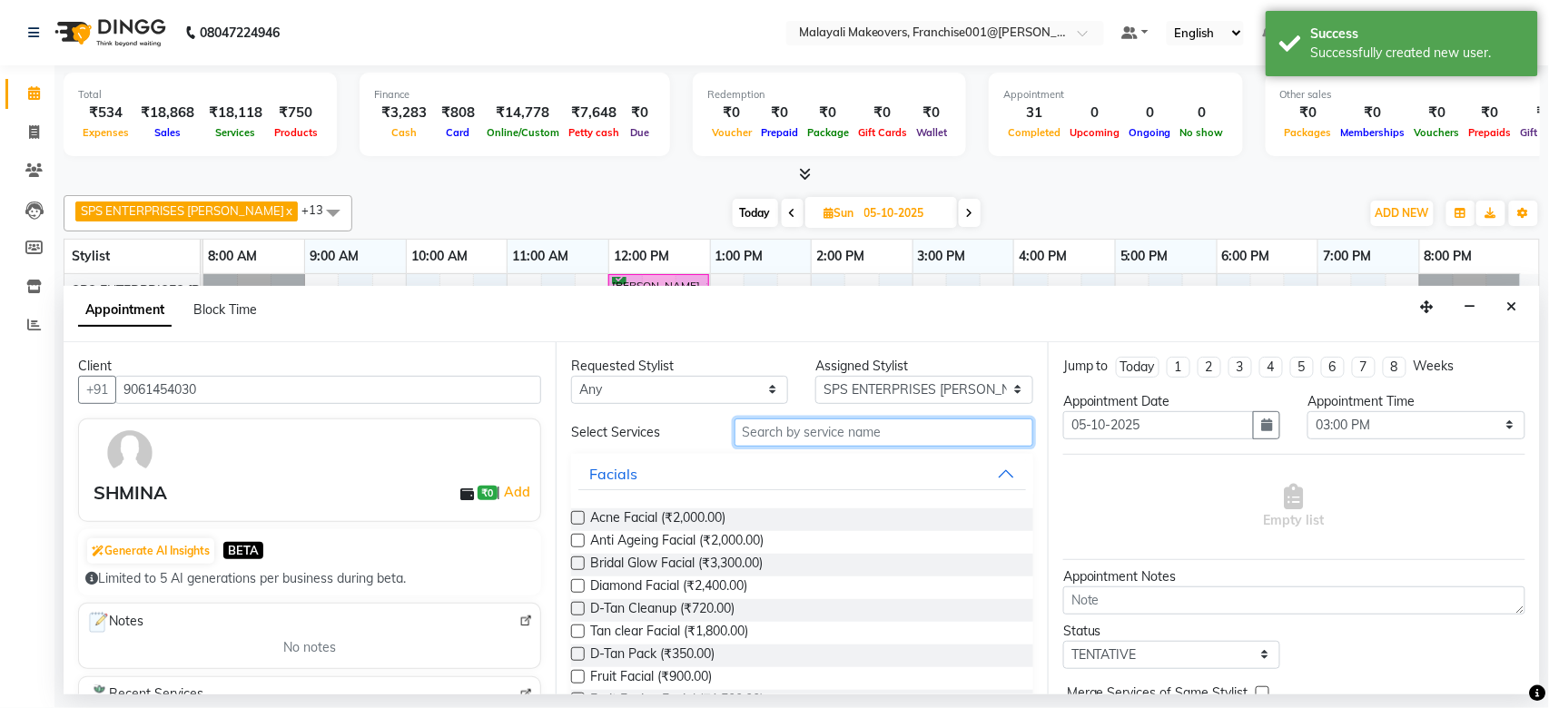
click at [822, 438] on input "text" at bounding box center [883, 432] width 299 height 28
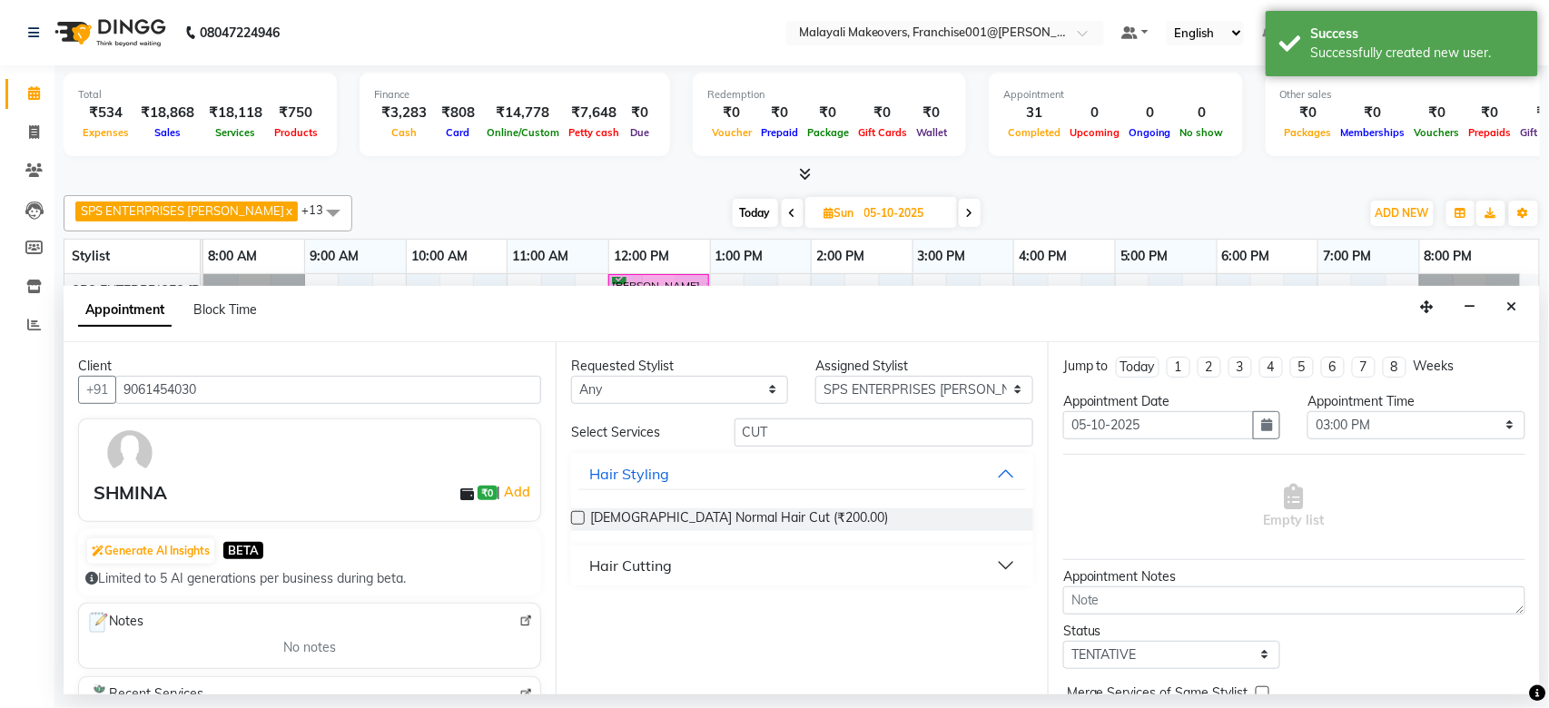
click at [583, 517] on label at bounding box center [578, 518] width 14 height 14
click at [583, 517] on input "checkbox" at bounding box center [577, 520] width 12 height 12
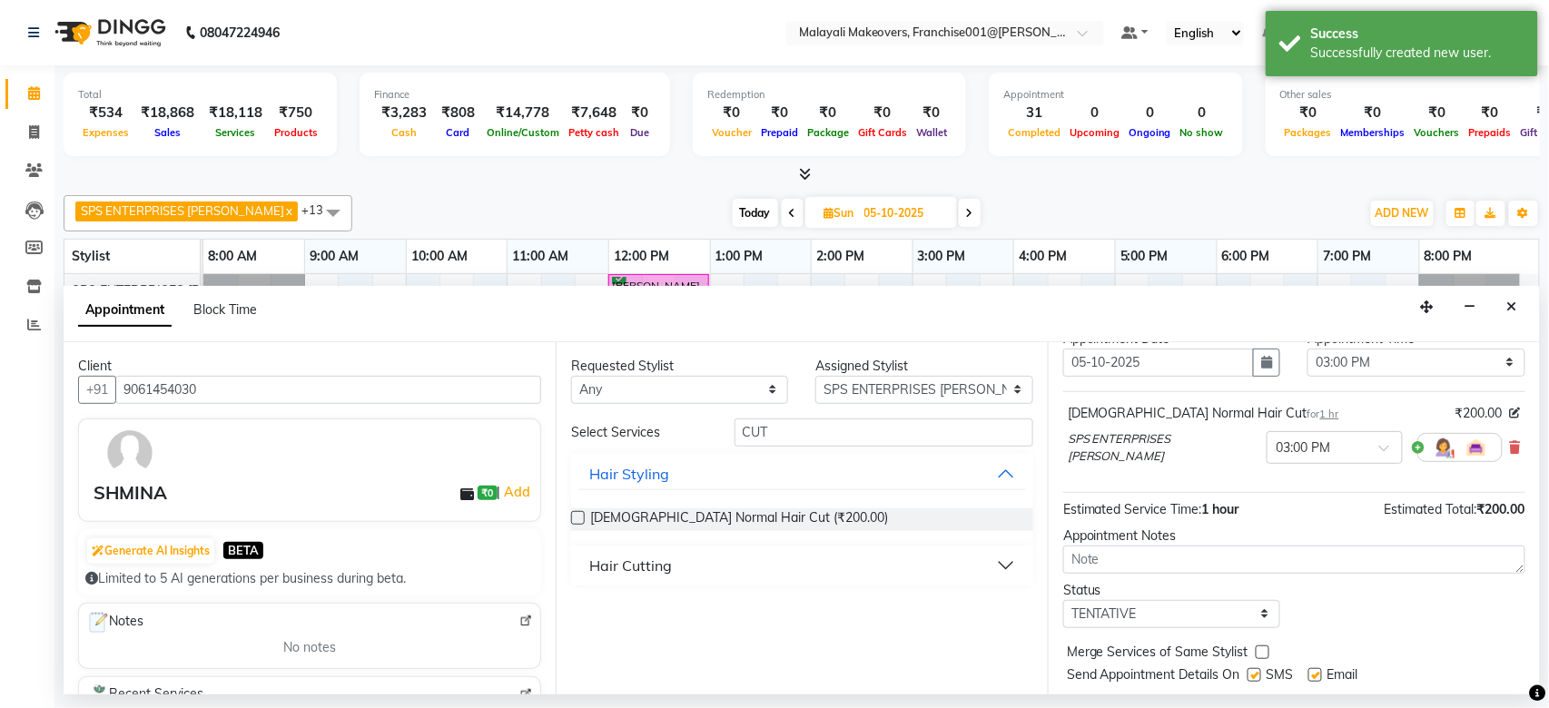
scroll to position [108, 0]
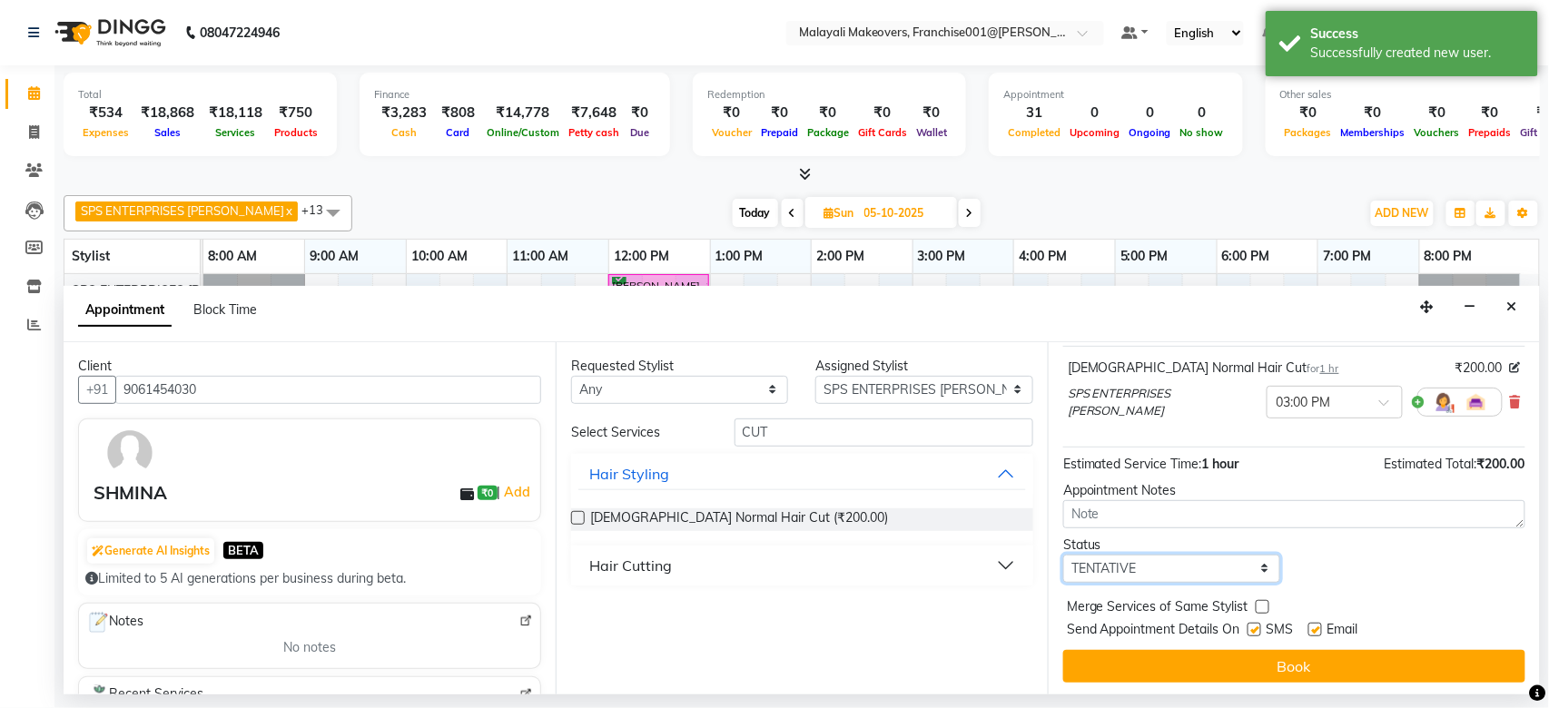
click at [1232, 570] on select "Select TENTATIVE CONFIRM UPCOMING" at bounding box center [1171, 569] width 217 height 28
click at [1063, 555] on select "Select TENTATIVE CONFIRM UPCOMING" at bounding box center [1171, 569] width 217 height 28
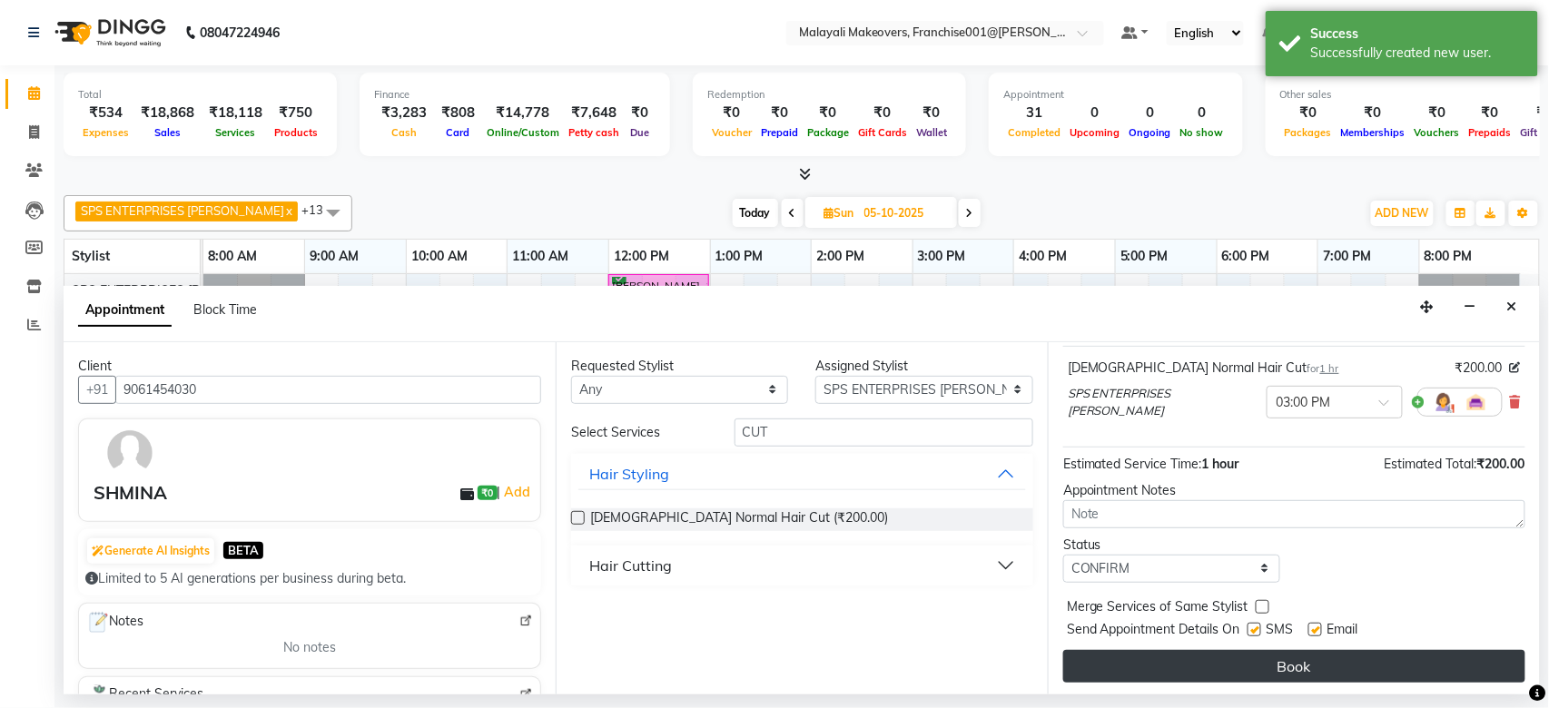
click at [1235, 661] on button "Book" at bounding box center [1294, 666] width 462 height 33
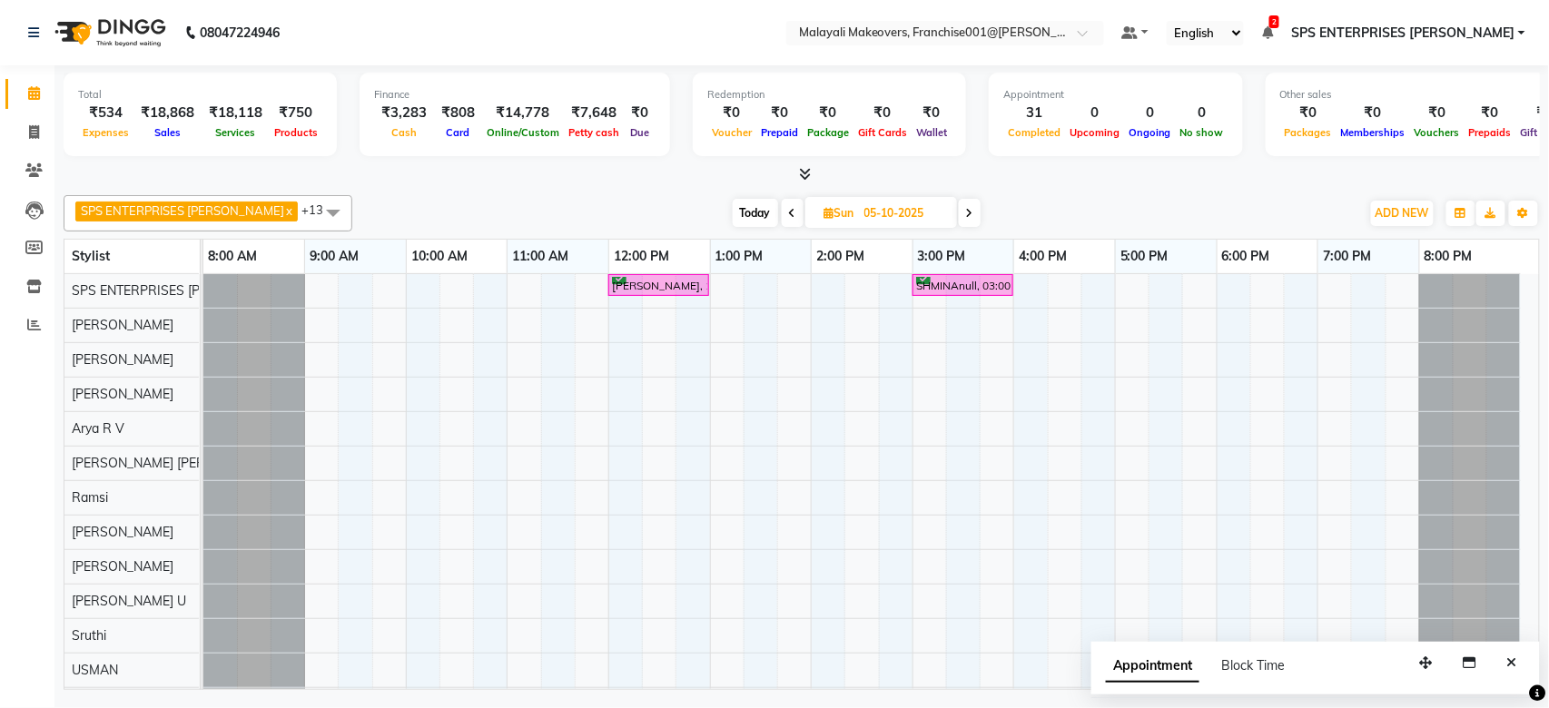
click at [733, 209] on span "Today" at bounding box center [755, 213] width 45 height 28
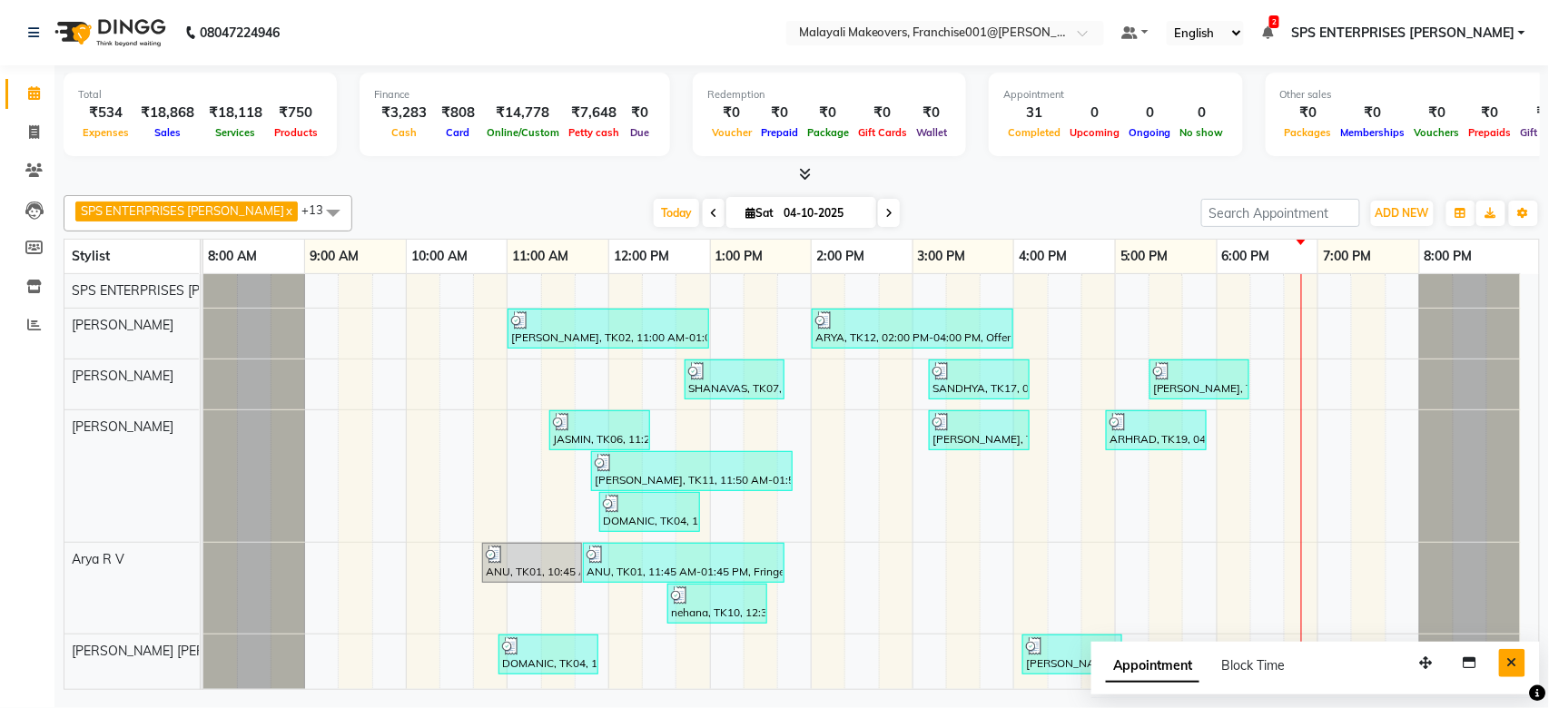
click at [1518, 654] on button "Close" at bounding box center [1512, 663] width 26 height 28
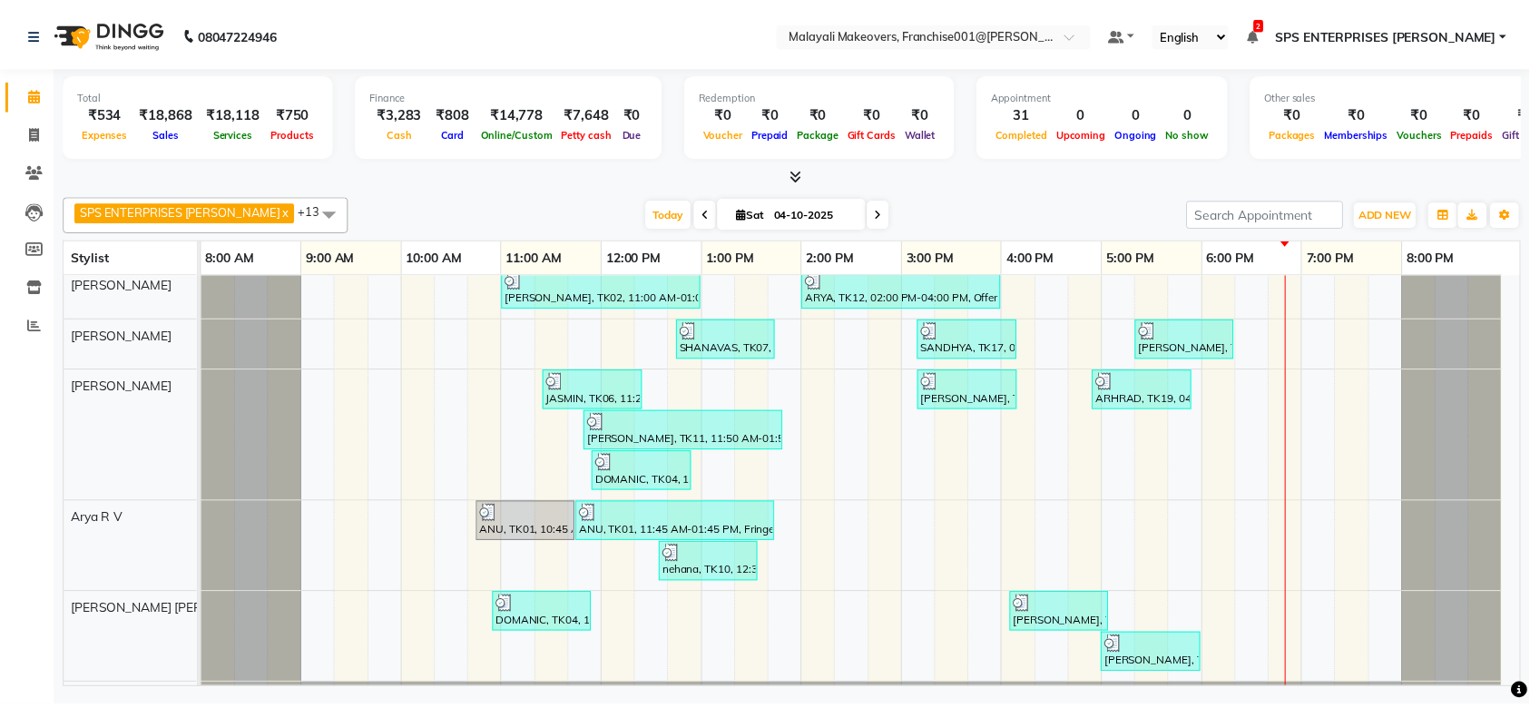
scroll to position [0, 0]
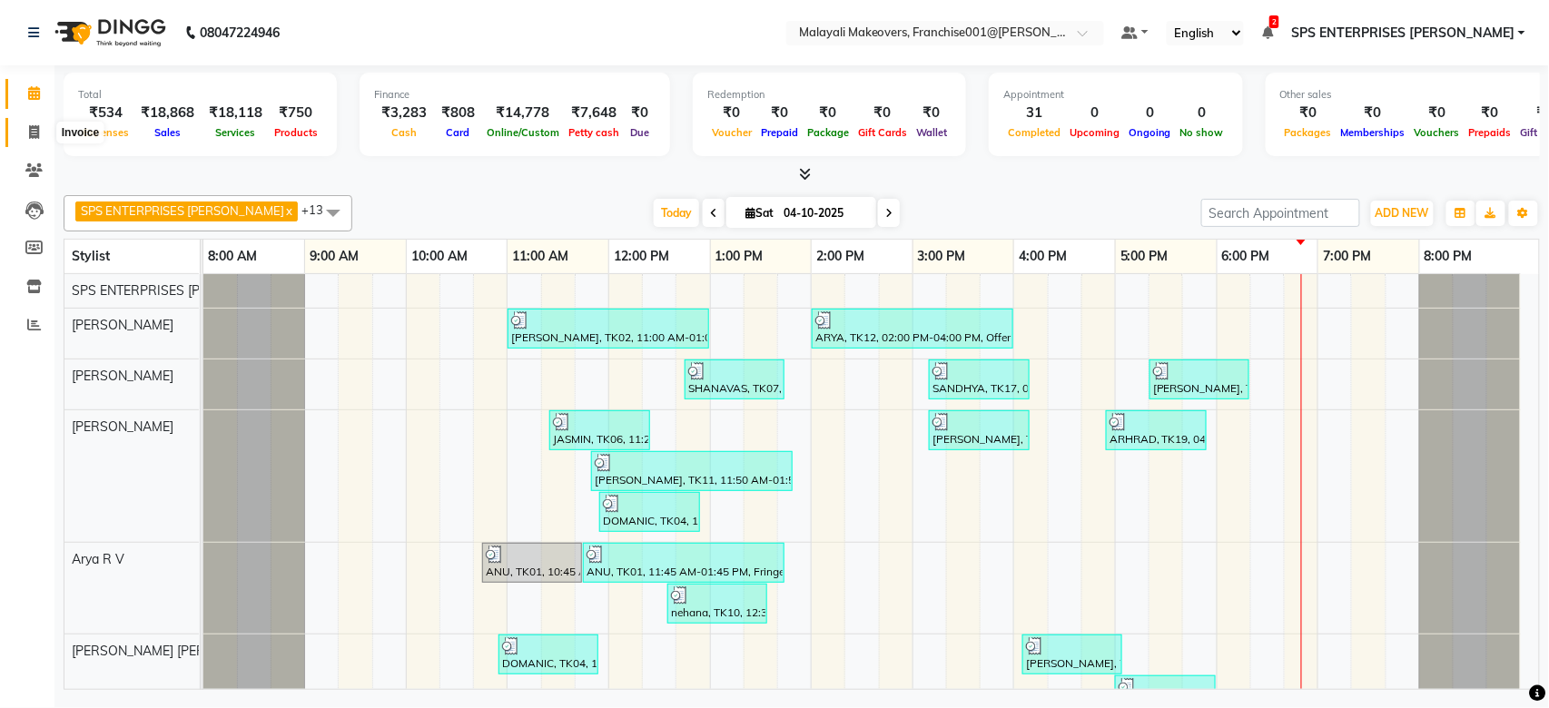
drag, startPoint x: 24, startPoint y: 132, endPoint x: 35, endPoint y: 135, distance: 12.3
click at [24, 133] on span at bounding box center [34, 133] width 32 height 21
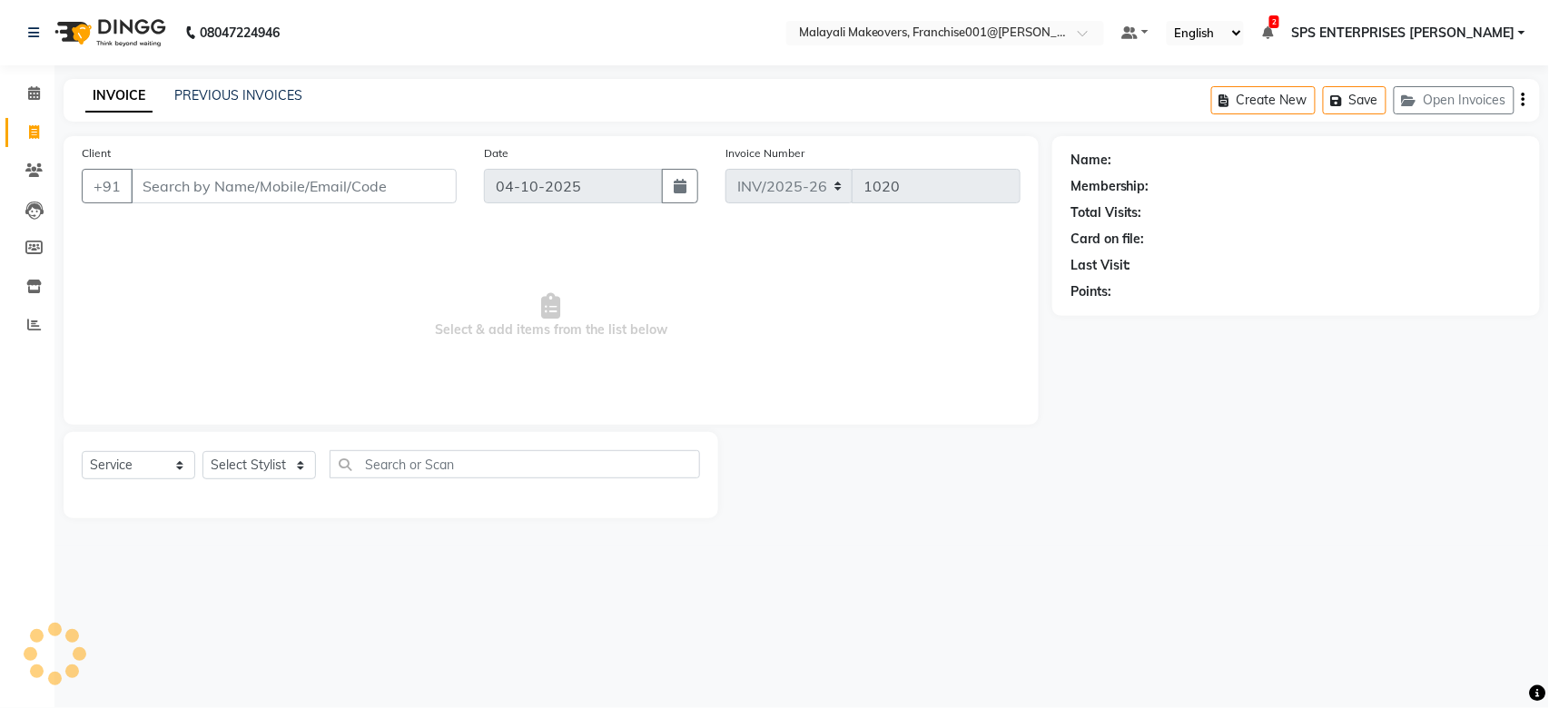
click at [148, 191] on input "Client" at bounding box center [294, 186] width 326 height 34
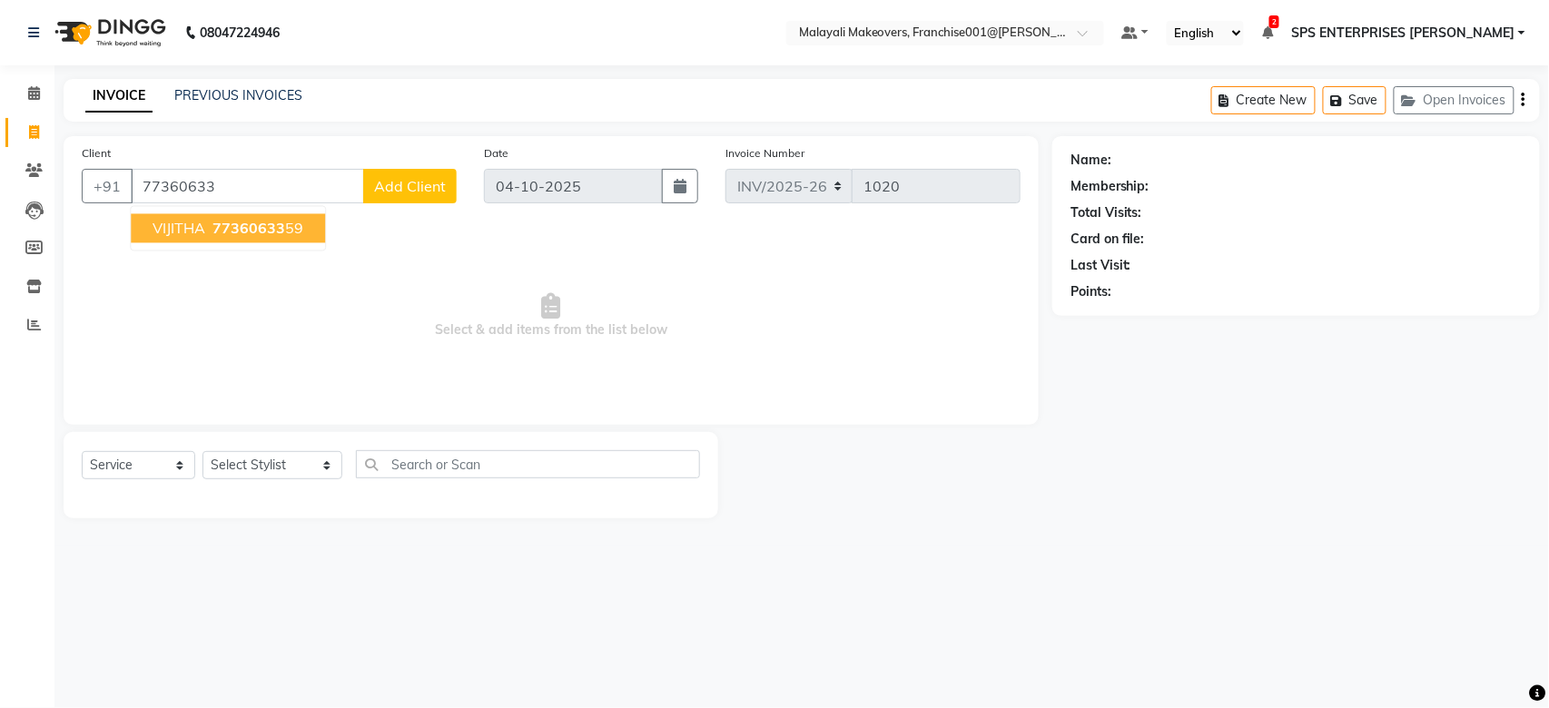
click at [283, 231] on ngb-highlight "77360633 59" at bounding box center [256, 229] width 94 height 18
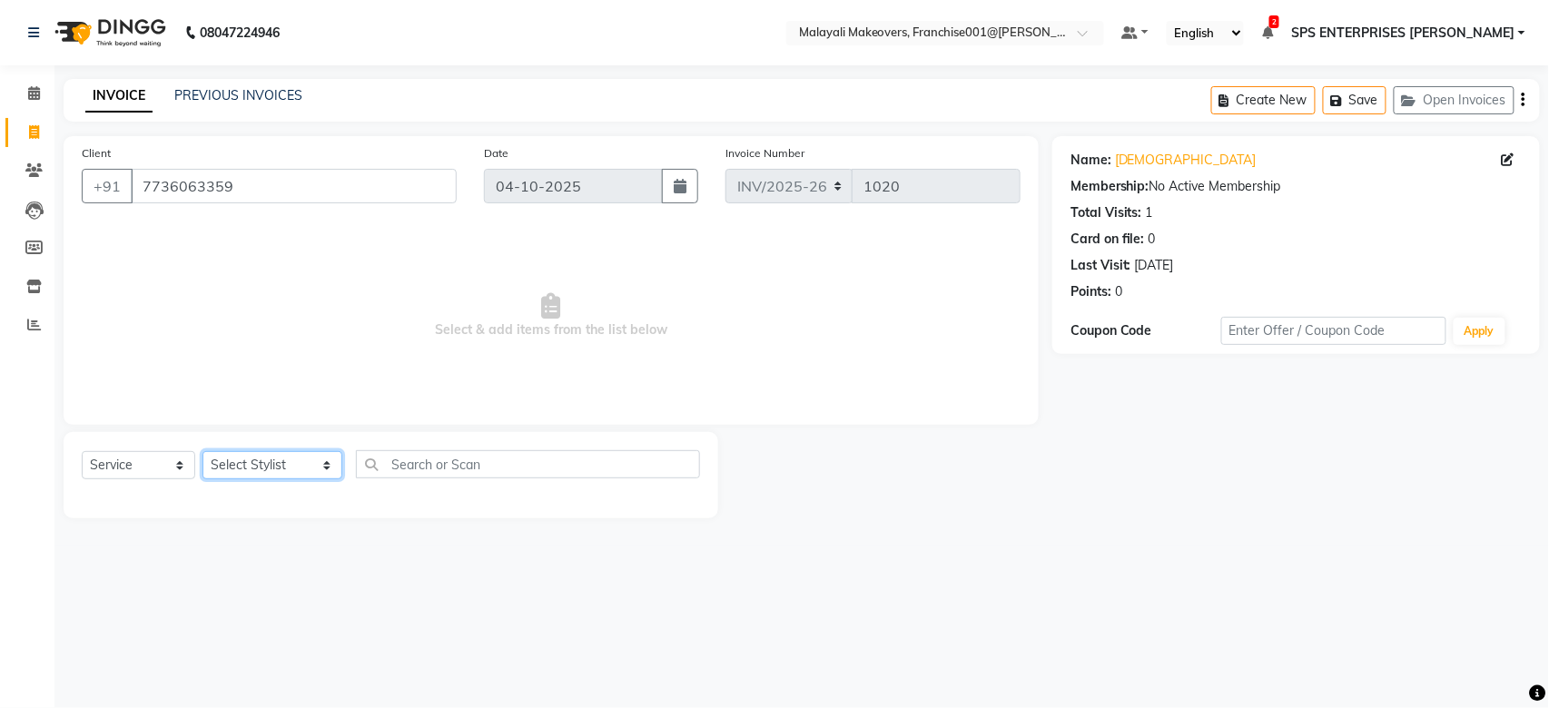
click at [271, 462] on select "Select Stylist [PERSON_NAME] S [PERSON_NAME] P [PERSON_NAME] R V [PERSON_NAME] …" at bounding box center [272, 465] width 140 height 28
click at [202, 452] on select "Select Stylist [PERSON_NAME] S [PERSON_NAME] P [PERSON_NAME] R V [PERSON_NAME] …" at bounding box center [272, 465] width 140 height 28
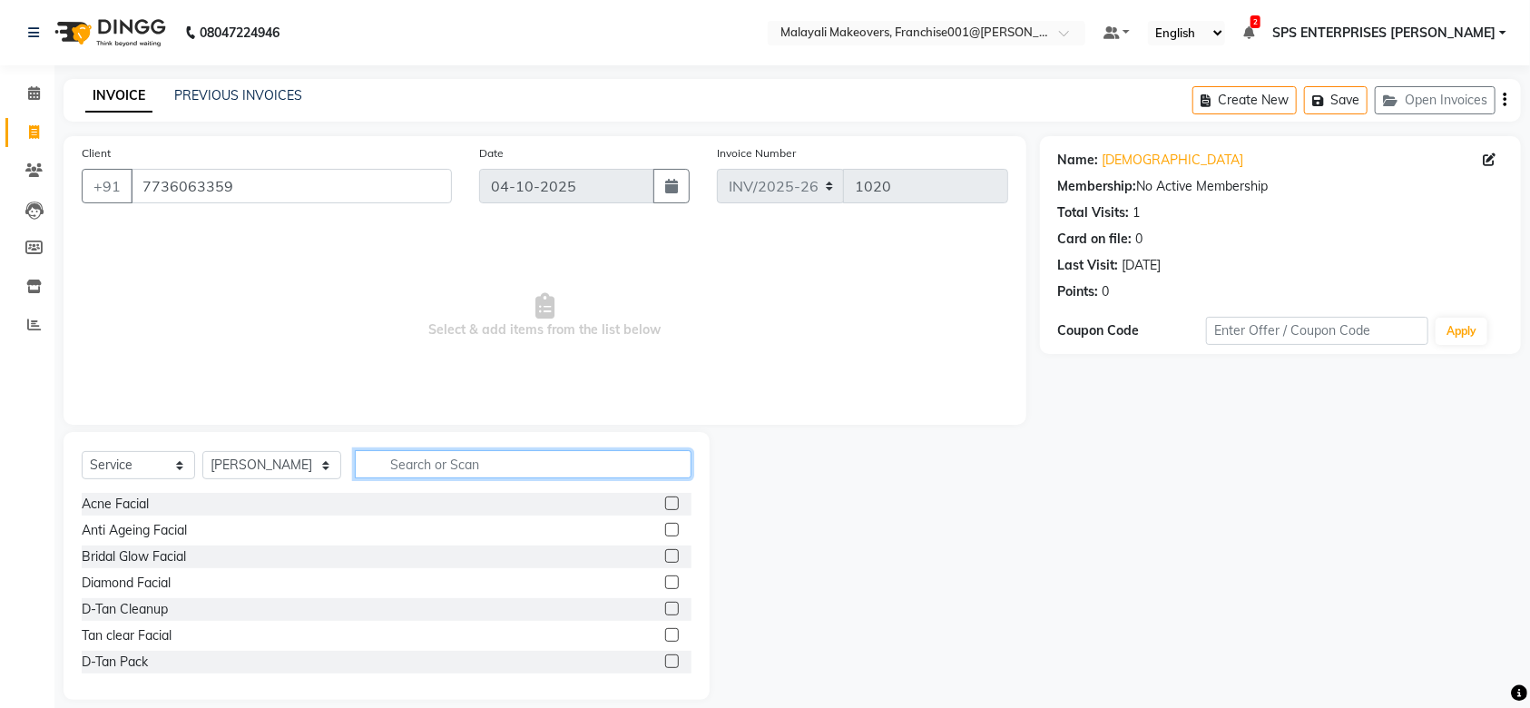
click at [388, 463] on input "text" at bounding box center [523, 464] width 337 height 28
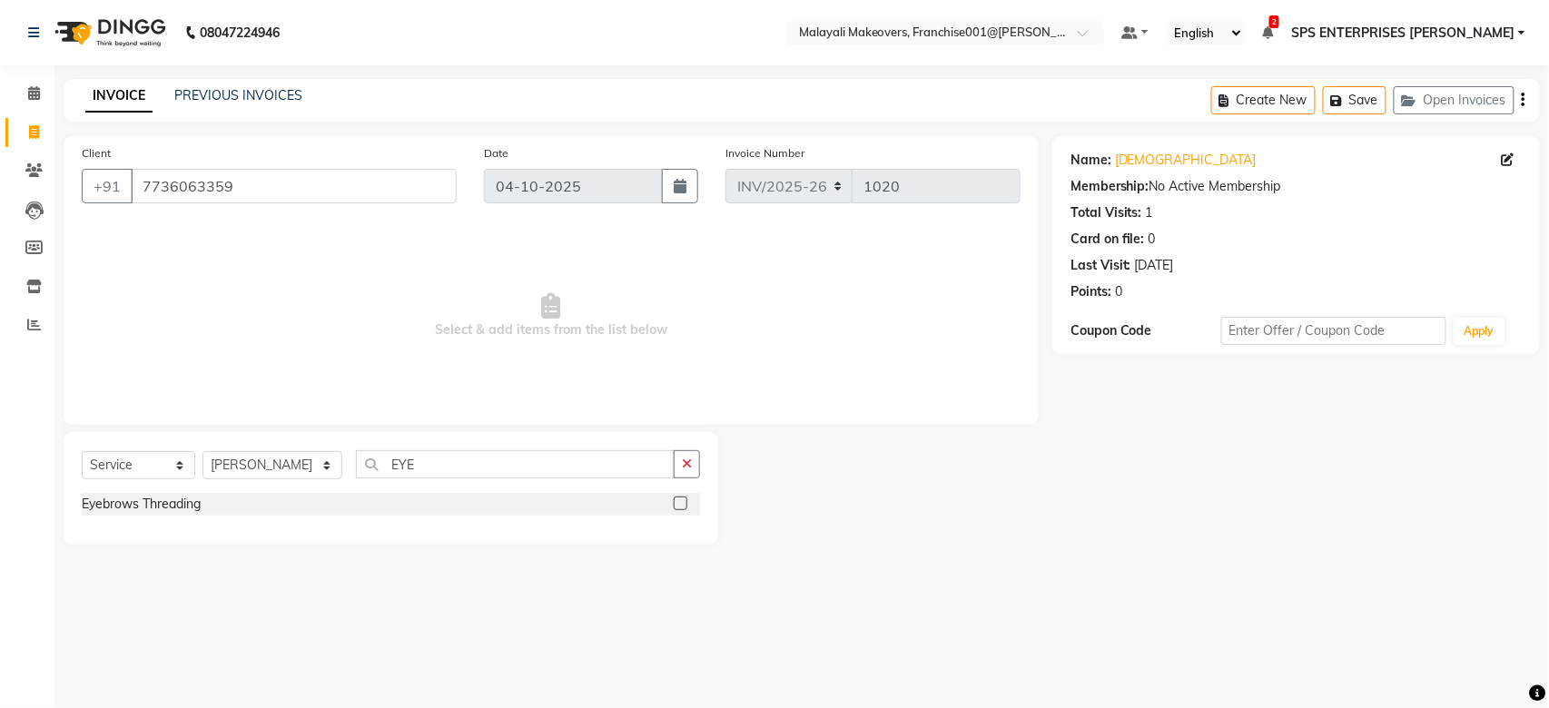
click at [678, 502] on label at bounding box center [681, 504] width 14 height 14
click at [678, 502] on input "checkbox" at bounding box center [680, 504] width 12 height 12
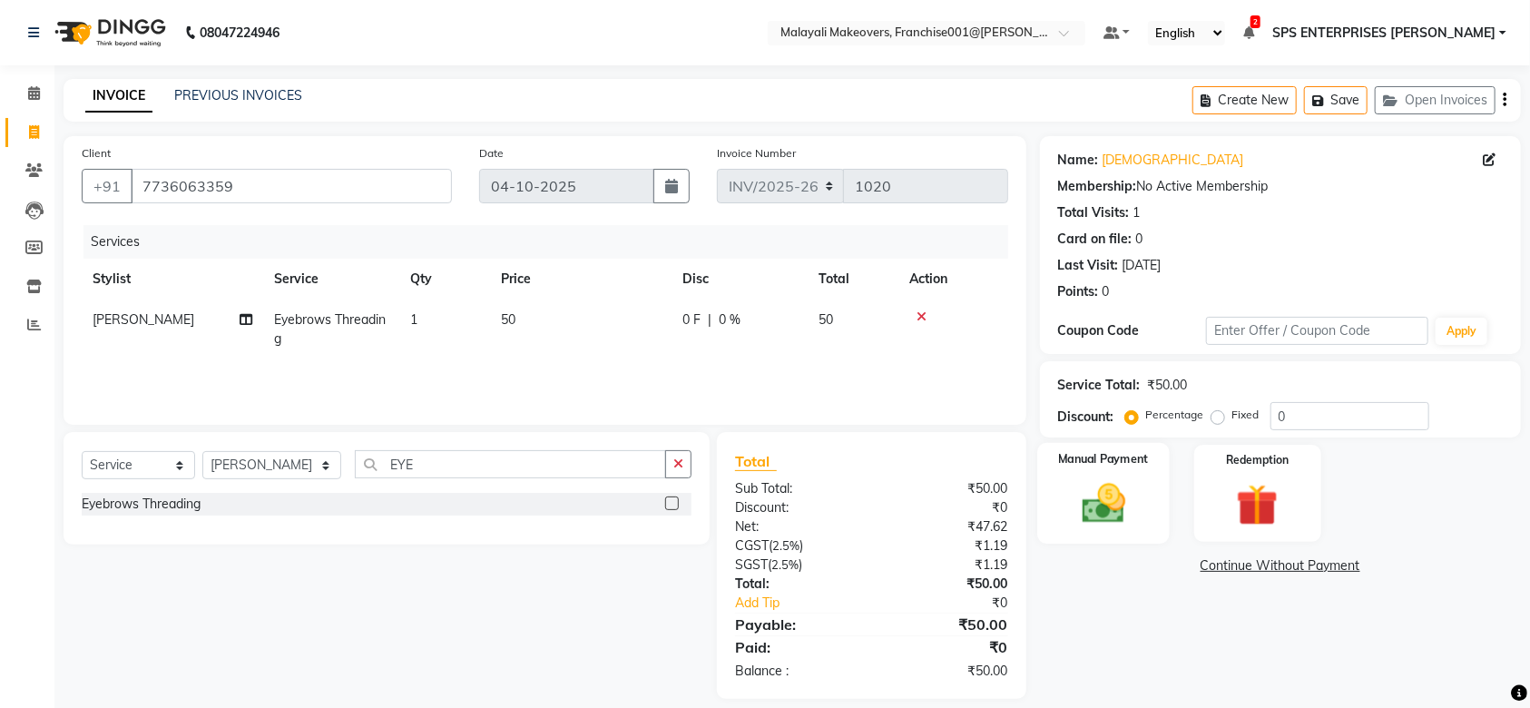
click at [1093, 528] on img at bounding box center [1103, 503] width 71 height 50
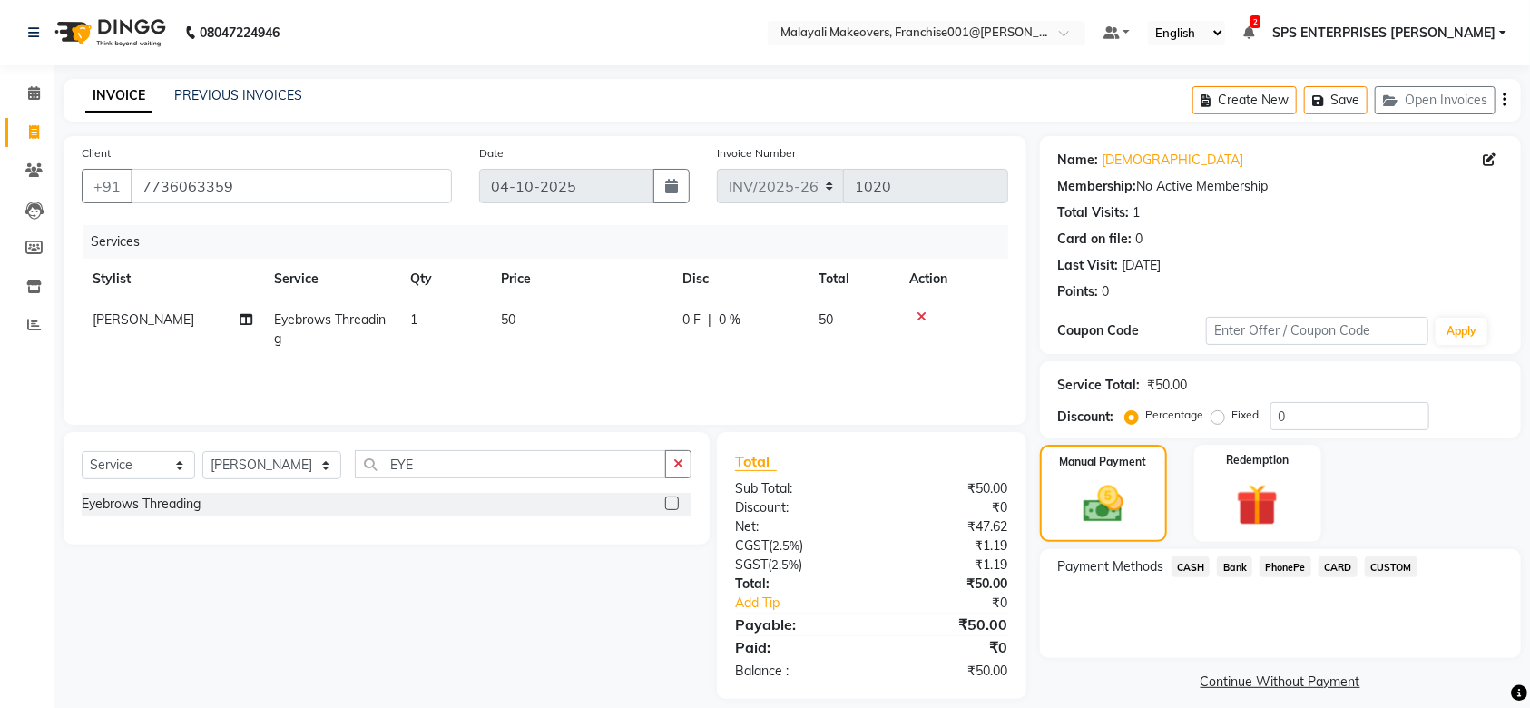
click at [1271, 566] on span "PhonePe" at bounding box center [1286, 566] width 52 height 21
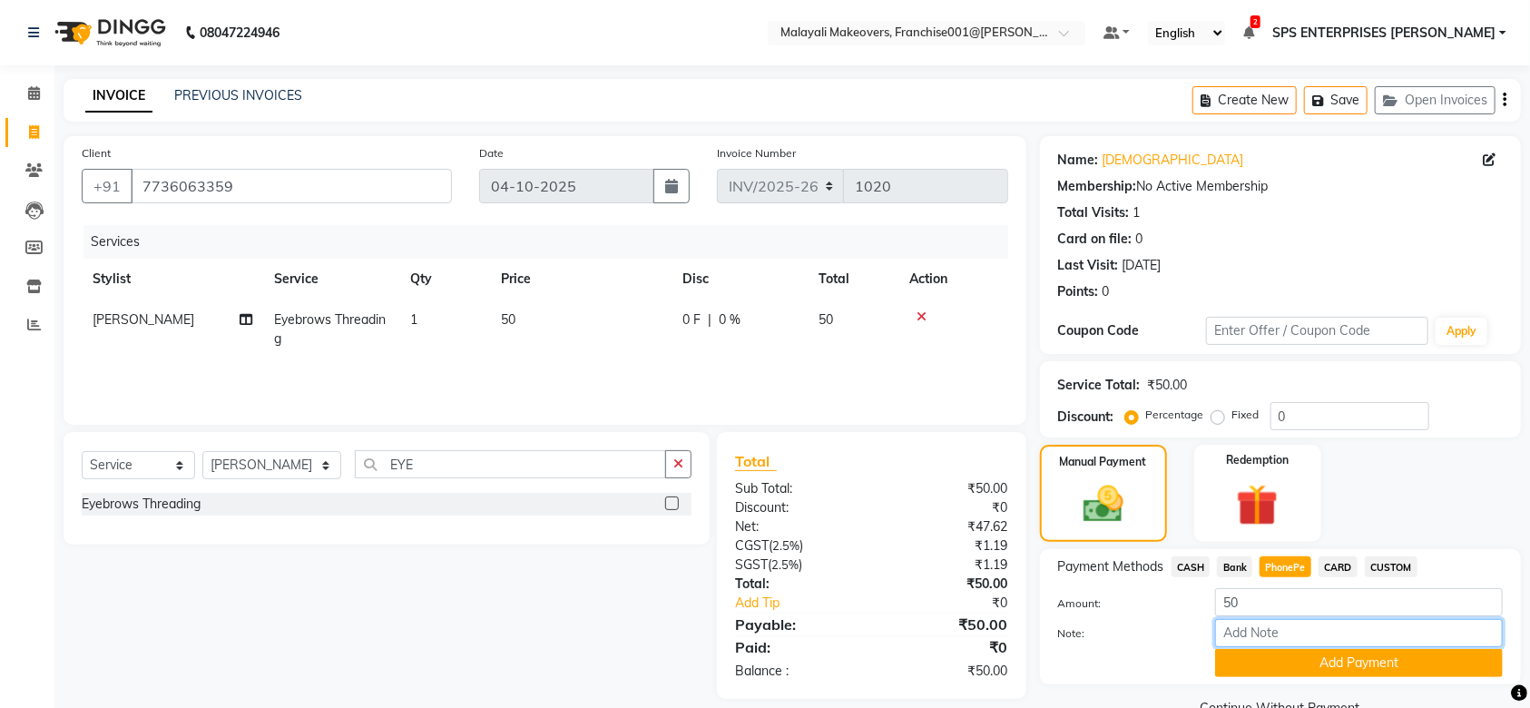
drag, startPoint x: 1249, startPoint y: 638, endPoint x: 1314, endPoint y: 634, distance: 65.5
click at [1271, 638] on input "Note:" at bounding box center [1359, 633] width 288 height 28
click at [1363, 677] on button "Add Payment" at bounding box center [1359, 663] width 288 height 28
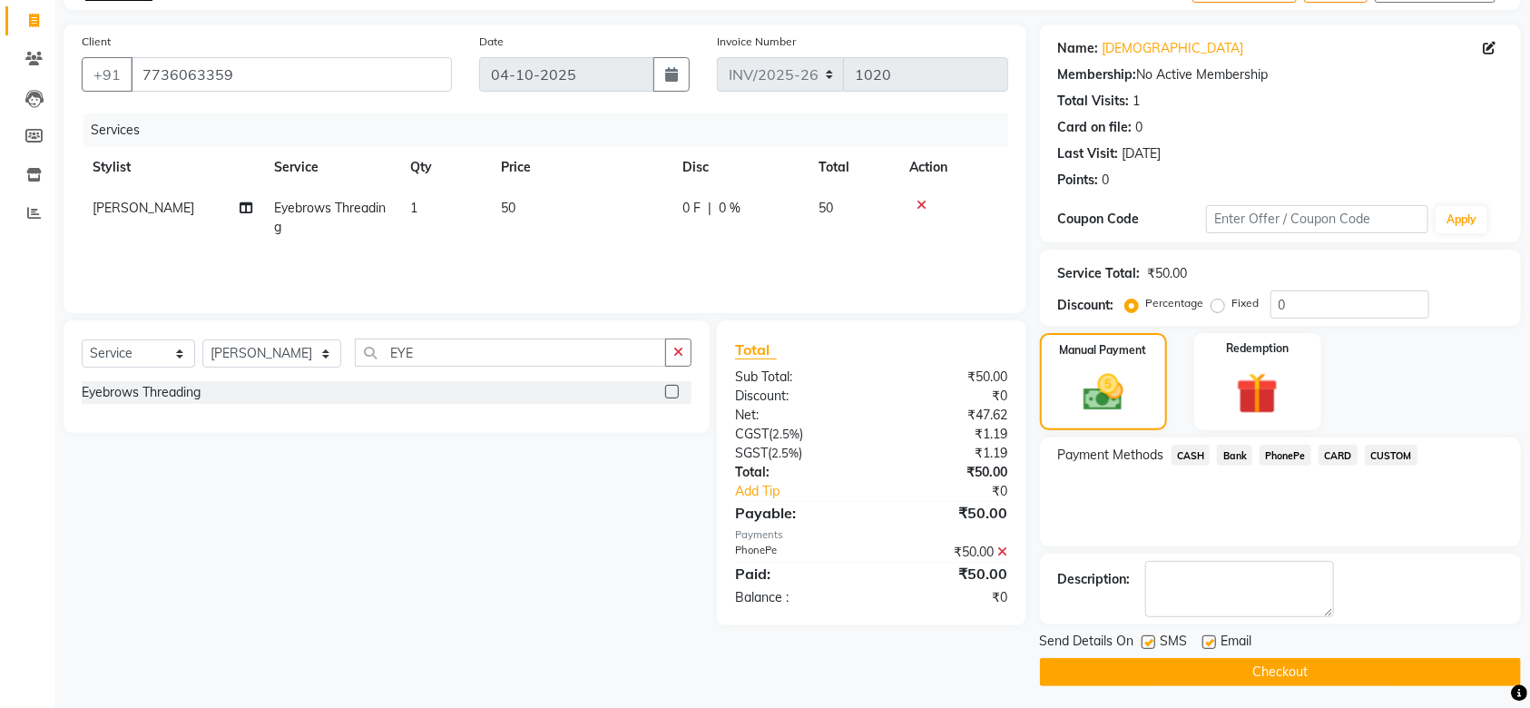
scroll to position [117, 0]
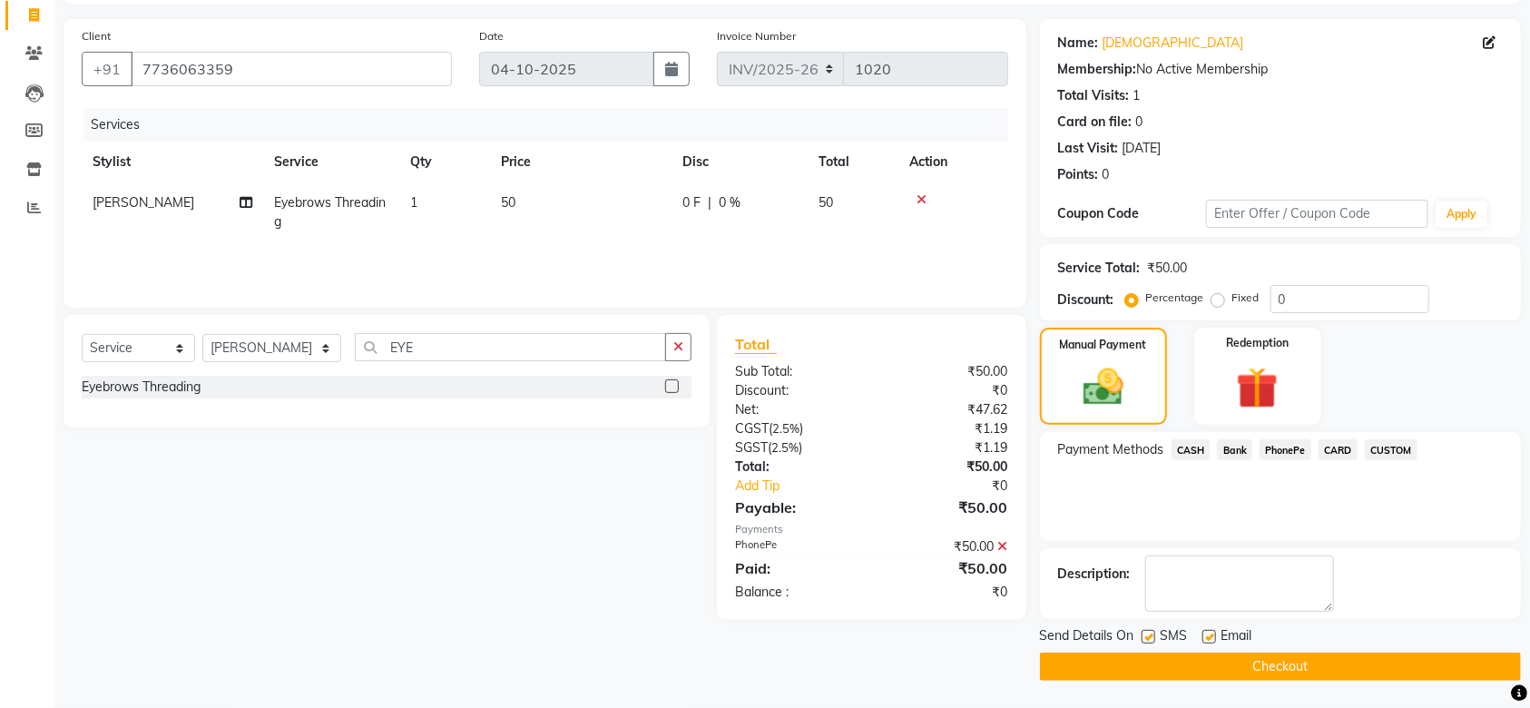
click at [1363, 667] on button "Checkout" at bounding box center [1280, 667] width 481 height 28
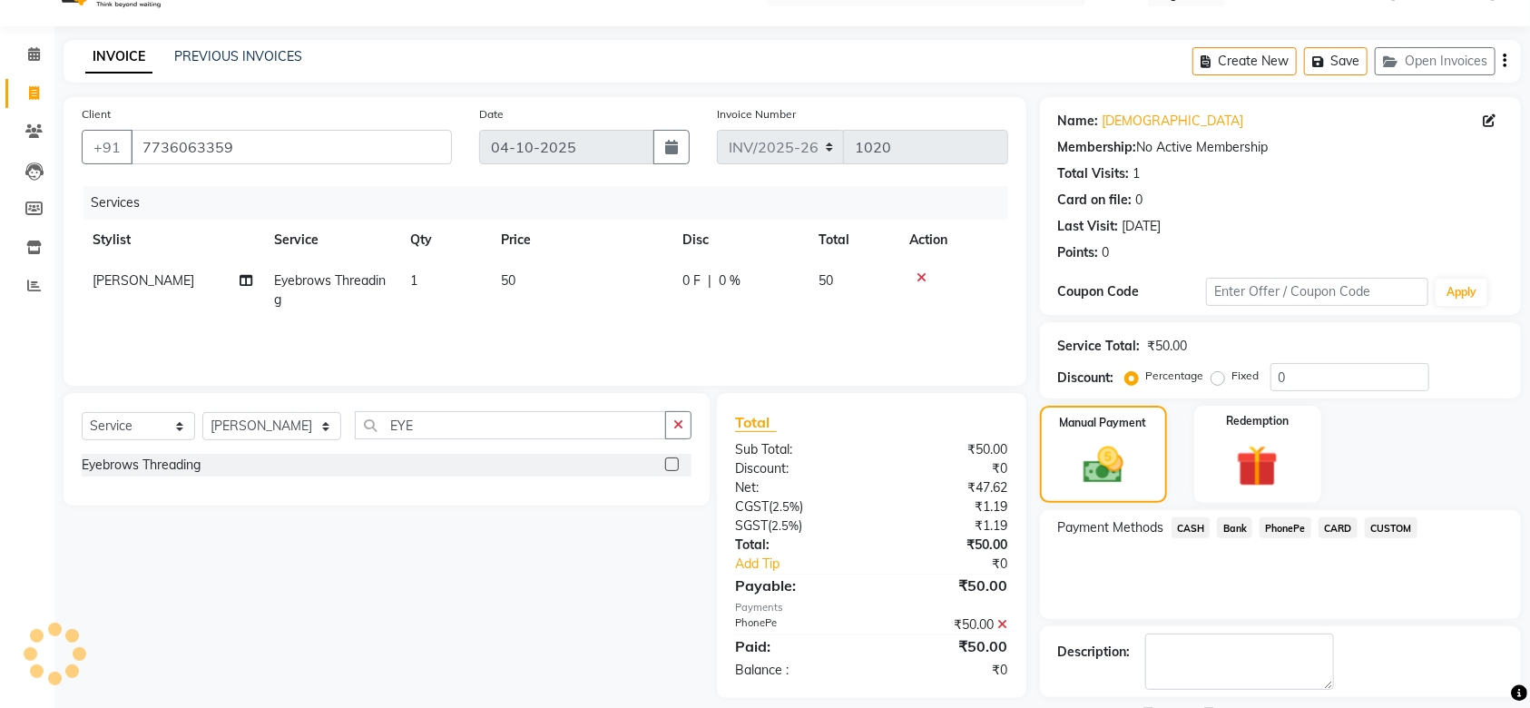
scroll to position [0, 0]
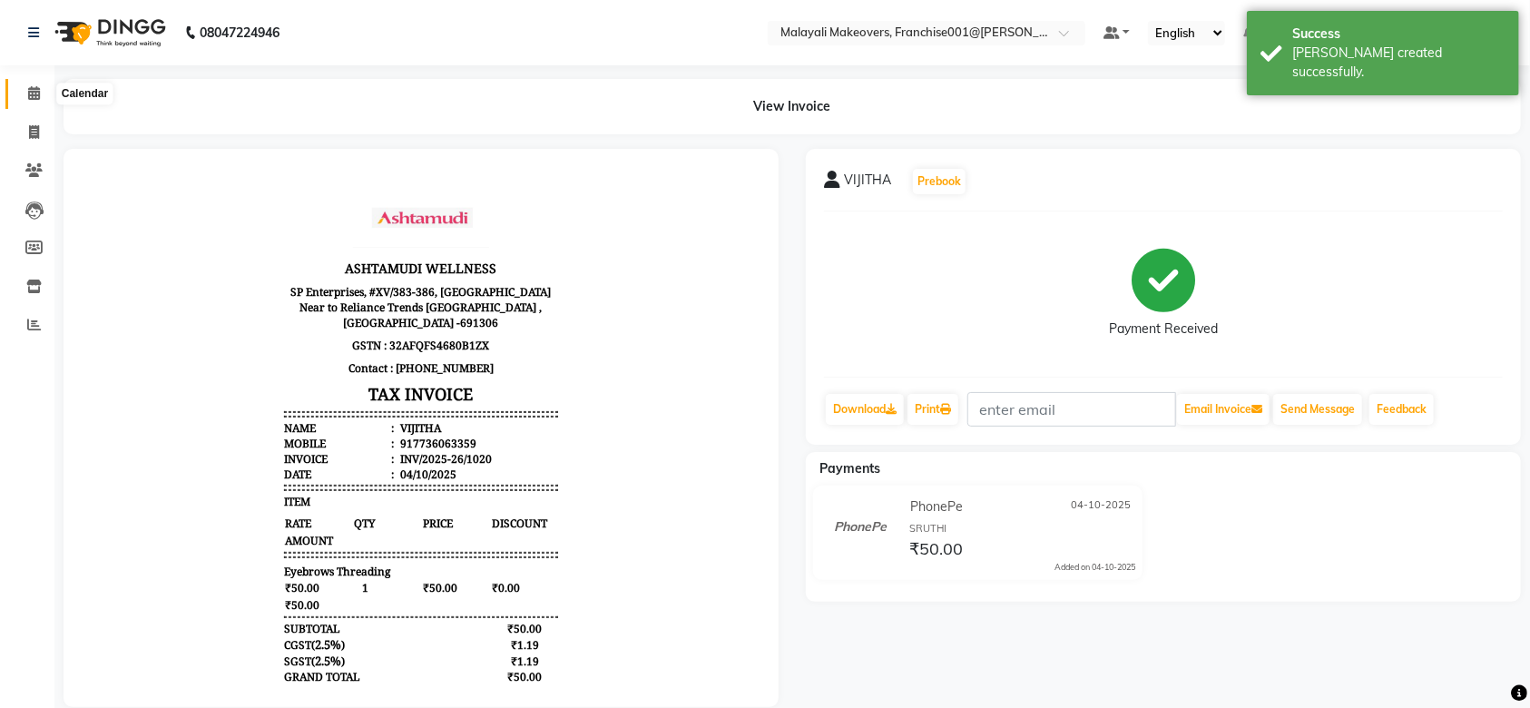
click at [20, 95] on span at bounding box center [34, 94] width 32 height 21
